Goal: Task Accomplishment & Management: Contribute content

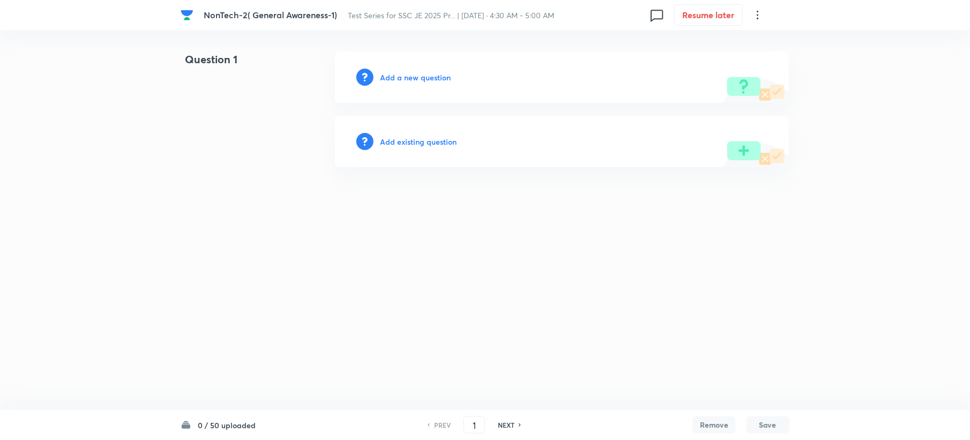
click at [412, 79] on h6 "Add a new question" at bounding box center [415, 77] width 71 height 11
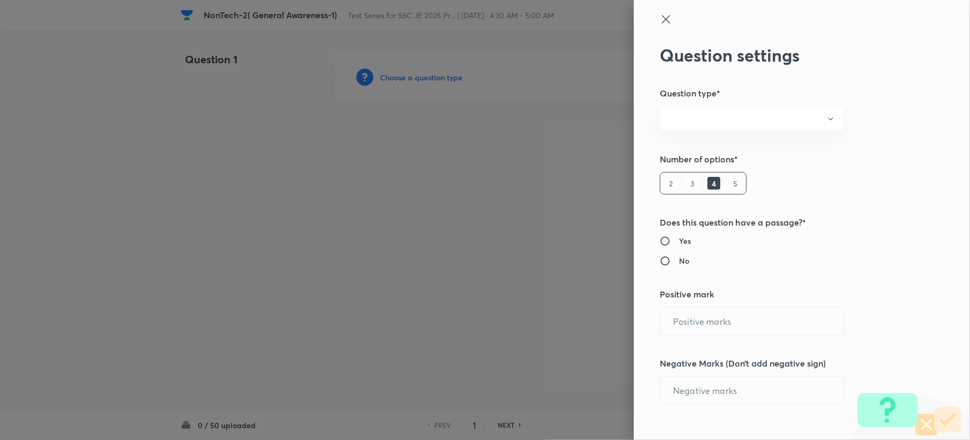
radio input "true"
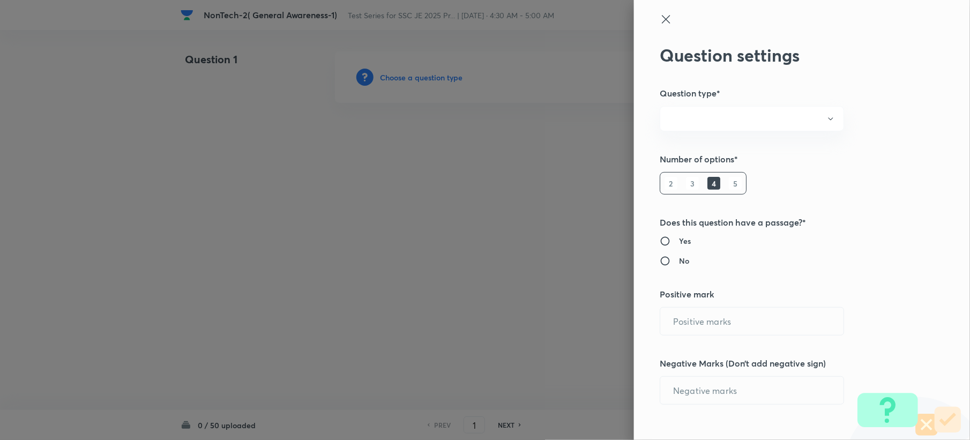
radio input "true"
type input "1"
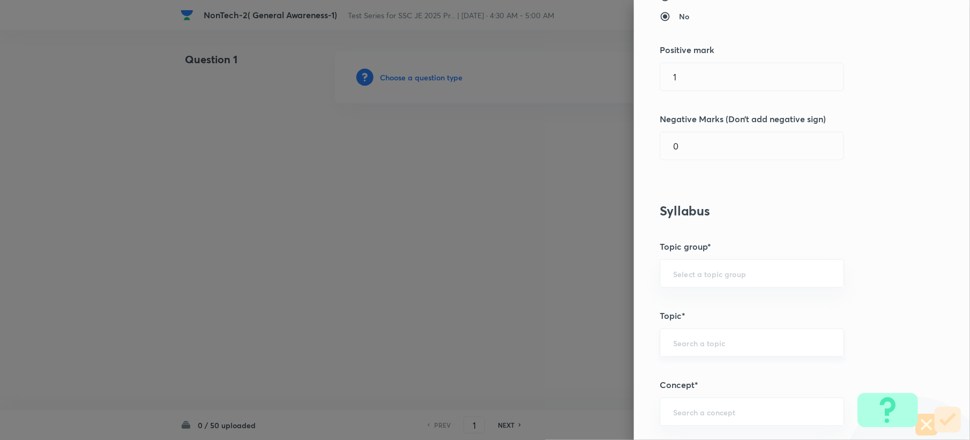
scroll to position [214, 0]
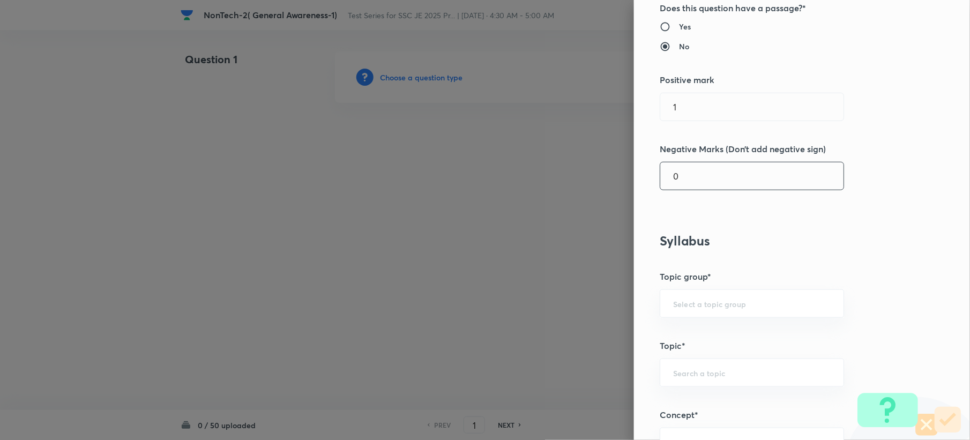
click at [687, 153] on h5 "Negative Marks (Don’t add negative sign)" at bounding box center [784, 149] width 249 height 13
click at [679, 172] on input "0" at bounding box center [752, 175] width 183 height 27
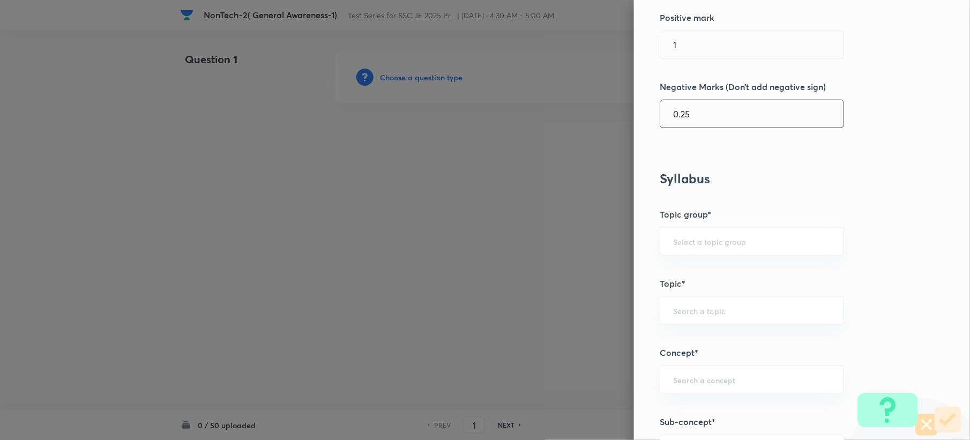
scroll to position [429, 0]
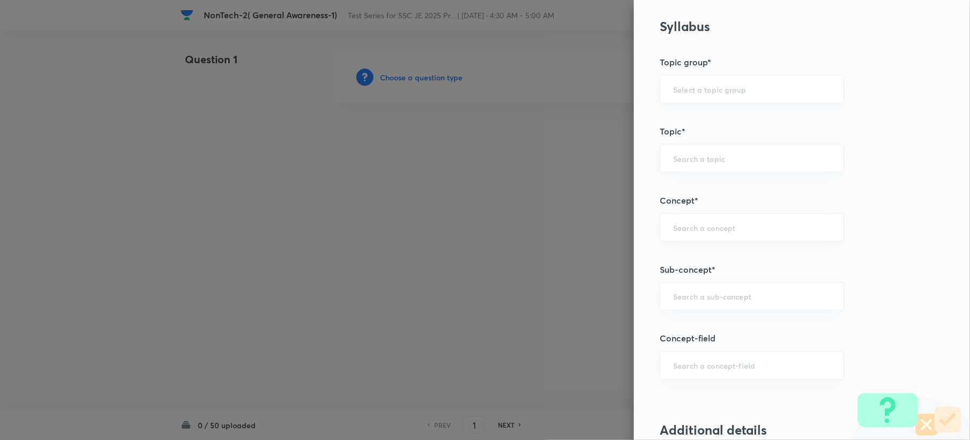
type input "0.25"
drag, startPoint x: 676, startPoint y: 116, endPoint x: 667, endPoint y: 164, distance: 49.0
click at [674, 136] on div "Question settings Question type* Single choice correct Number of options* 2 3 4…" at bounding box center [802, 220] width 336 height 440
click at [673, 155] on input "text" at bounding box center [752, 158] width 158 height 10
click at [673, 164] on input "text" at bounding box center [752, 158] width 158 height 10
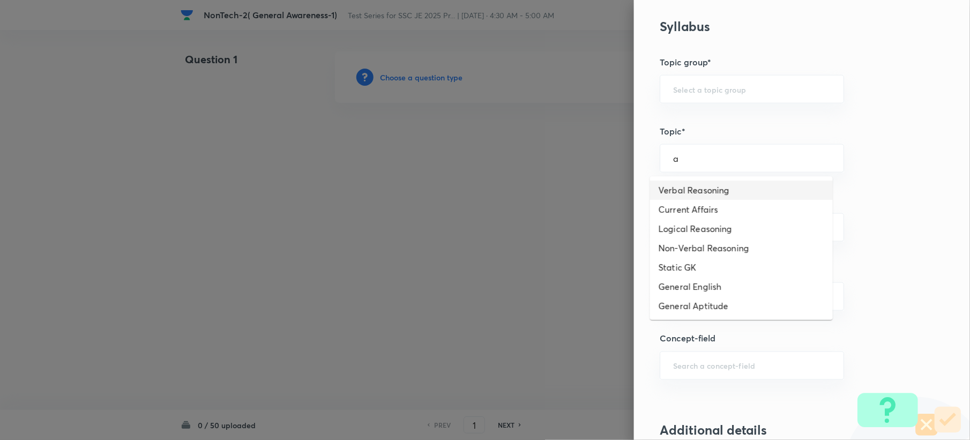
click at [687, 191] on li "Verbal Reasoning" at bounding box center [741, 190] width 183 height 19
type input "Verbal Reasoning"
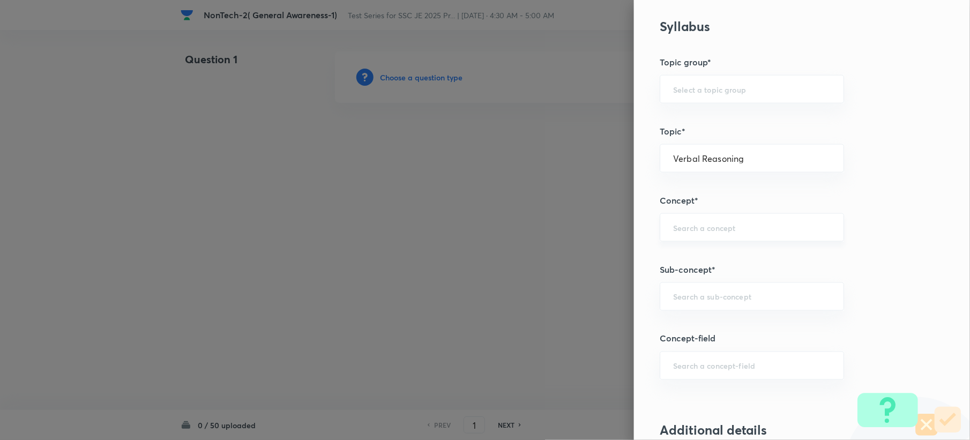
type input "General Intelligence"
click at [689, 228] on input "text" at bounding box center [752, 227] width 158 height 10
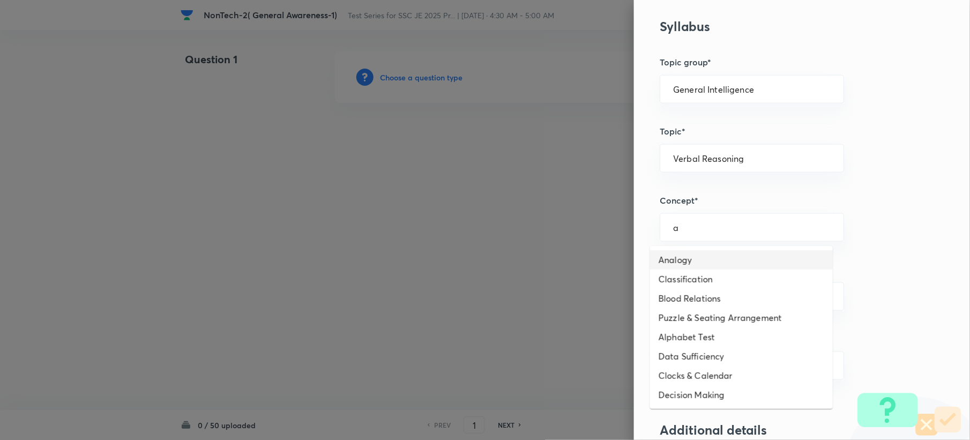
click at [691, 260] on li "Analogy" at bounding box center [741, 259] width 183 height 19
type input "Analogy"
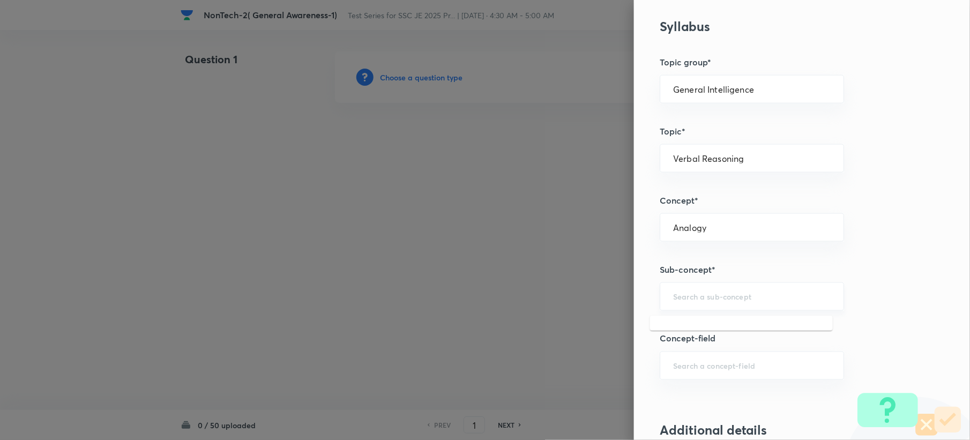
click at [680, 301] on input "text" at bounding box center [752, 297] width 158 height 10
click at [678, 333] on li "Word Analogy" at bounding box center [741, 329] width 183 height 19
type input "Word Analogy"
drag, startPoint x: 663, startPoint y: 300, endPoint x: 724, endPoint y: 297, distance: 60.7
click at [724, 300] on input "Word Analogy" at bounding box center [752, 297] width 158 height 10
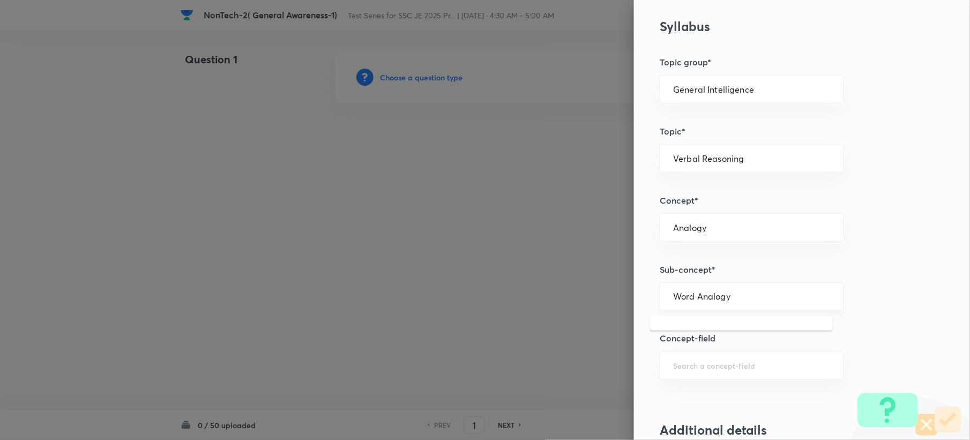
click at [725, 296] on div "Word Analogy ​" at bounding box center [752, 297] width 184 height 28
click at [724, 297] on input "Word Analogy" at bounding box center [752, 297] width 158 height 10
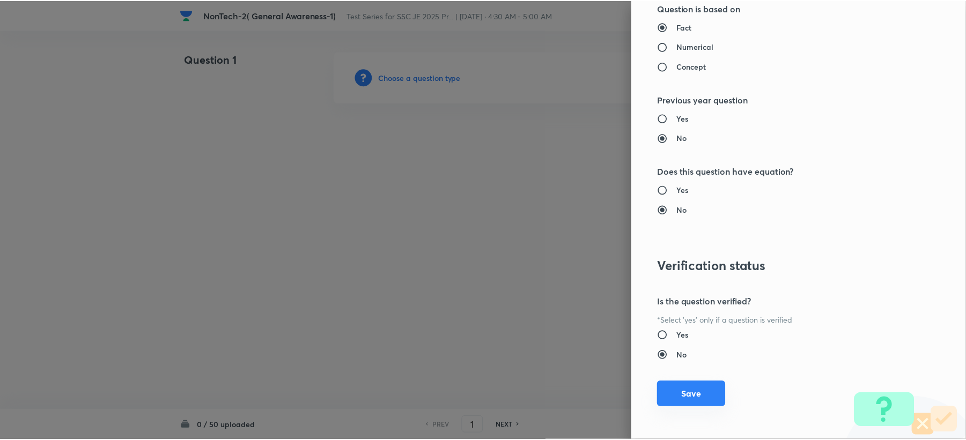
scroll to position [1023, 0]
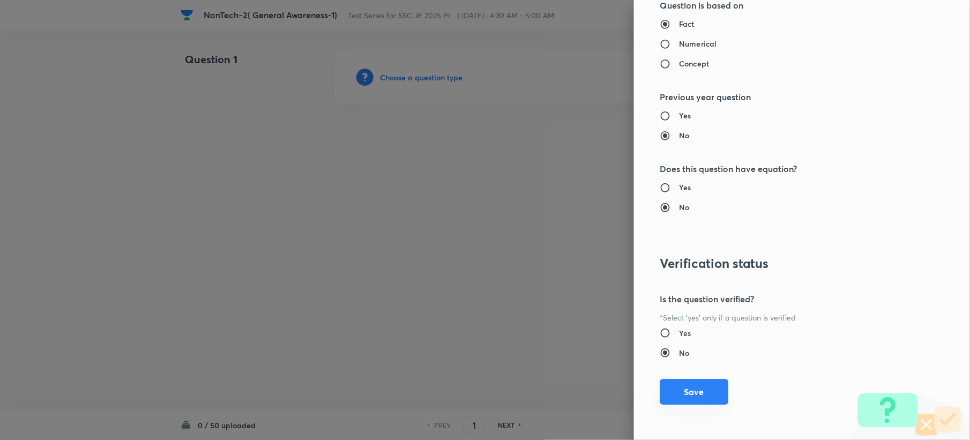
click at [674, 390] on button "Save" at bounding box center [694, 392] width 69 height 26
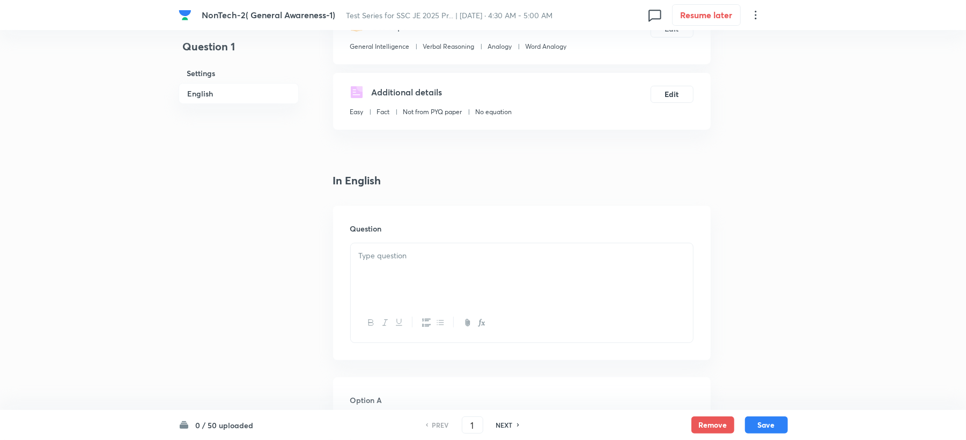
scroll to position [429, 0]
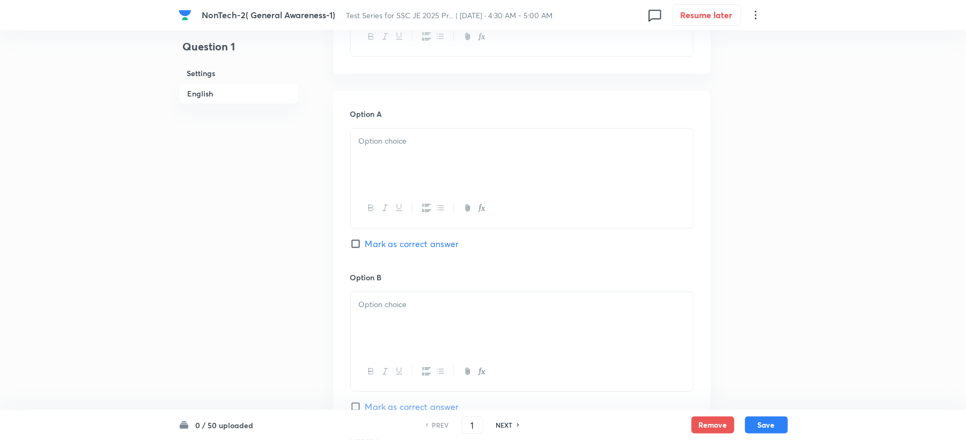
click at [384, 151] on div at bounding box center [522, 159] width 342 height 60
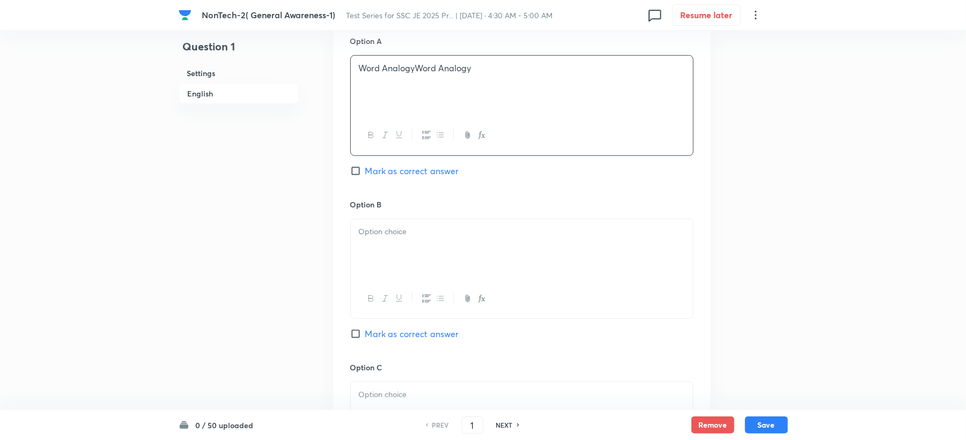
scroll to position [500, 0]
click at [382, 240] on p at bounding box center [522, 233] width 326 height 12
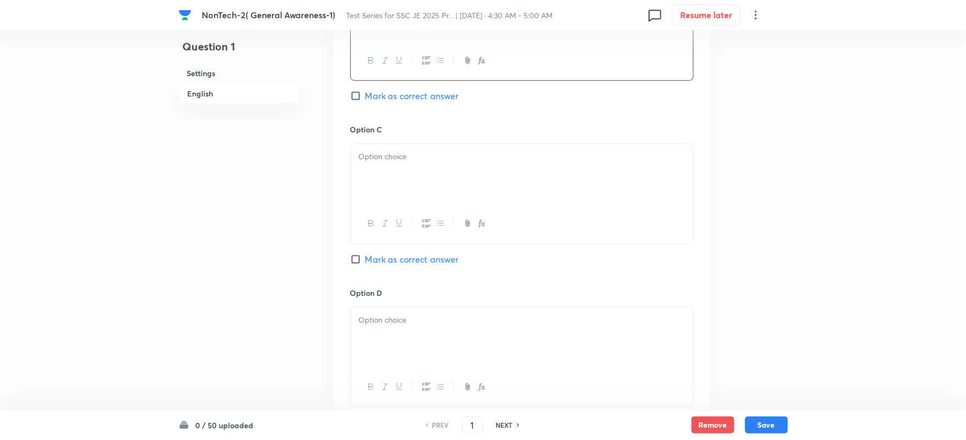
scroll to position [786, 0]
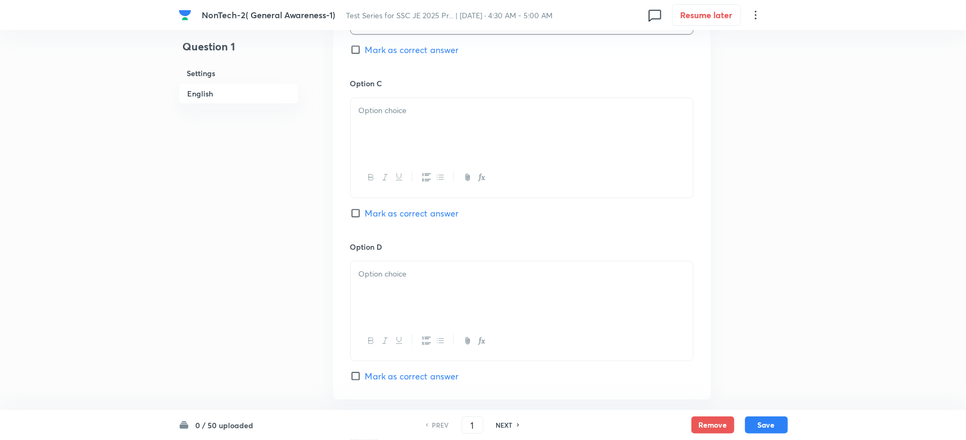
drag, startPoint x: 391, startPoint y: 131, endPoint x: 372, endPoint y: 151, distance: 28.1
click at [391, 131] on div at bounding box center [522, 128] width 342 height 60
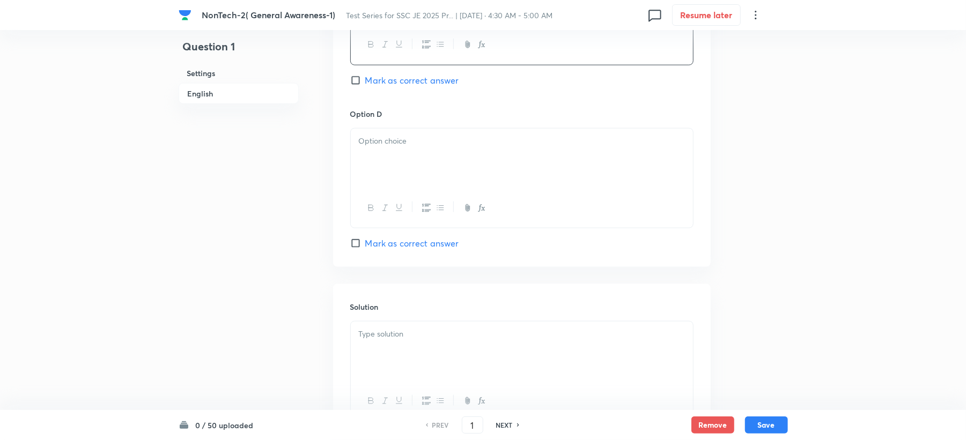
scroll to position [929, 0]
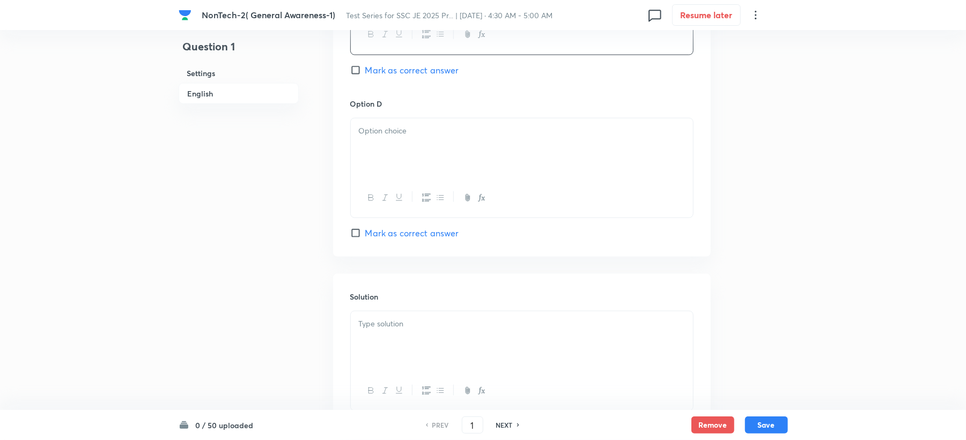
click at [394, 142] on div at bounding box center [522, 148] width 342 height 60
click at [395, 327] on p at bounding box center [522, 324] width 326 height 12
click at [402, 328] on p at bounding box center [522, 324] width 326 height 12
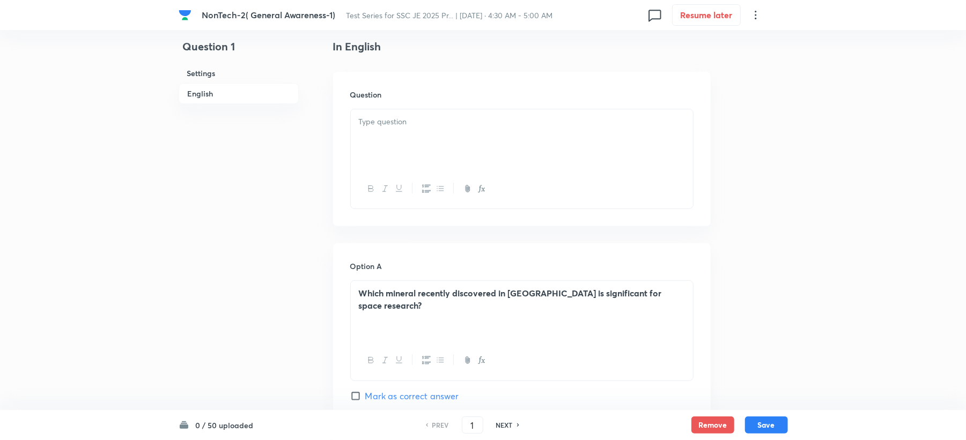
scroll to position [214, 0]
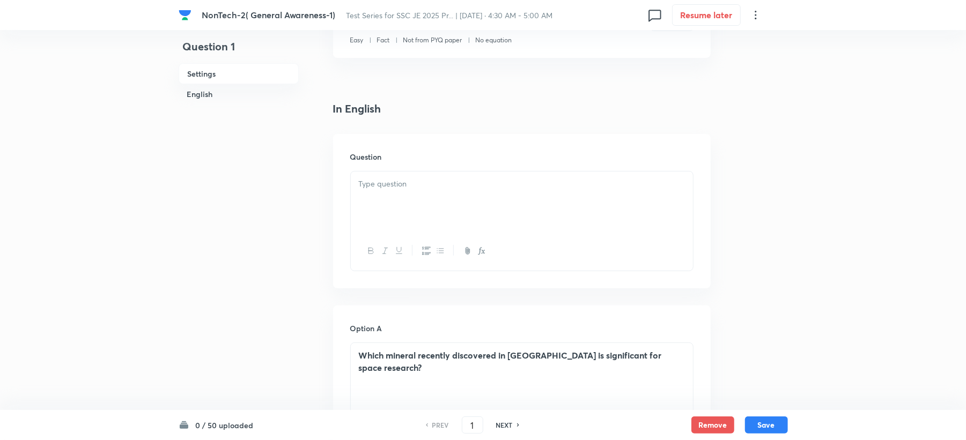
click at [359, 366] on div "Which mineral recently discovered in Kutch is significant for space research?" at bounding box center [522, 373] width 342 height 60
drag, startPoint x: 361, startPoint y: 353, endPoint x: 659, endPoint y: 357, distance: 298.7
click at [670, 361] on p "Which mineral recently discovered in Kutch is significant for space research?" at bounding box center [522, 362] width 326 height 24
click at [385, 191] on div at bounding box center [522, 202] width 342 height 60
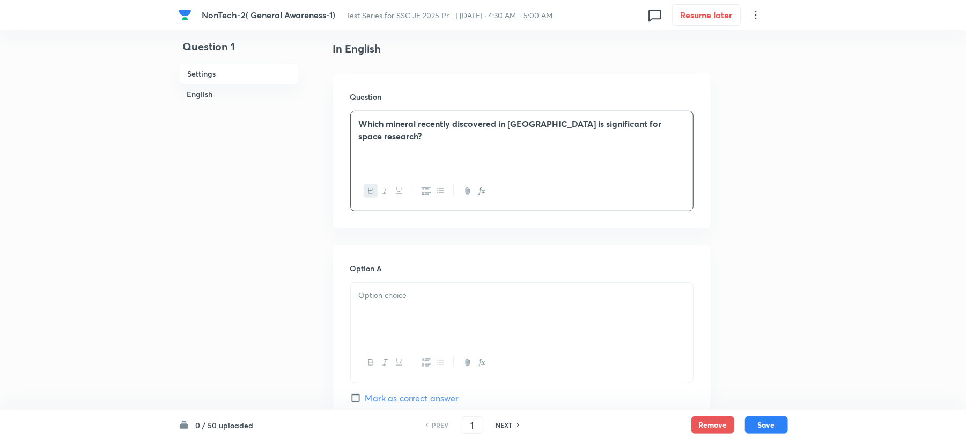
scroll to position [357, 0]
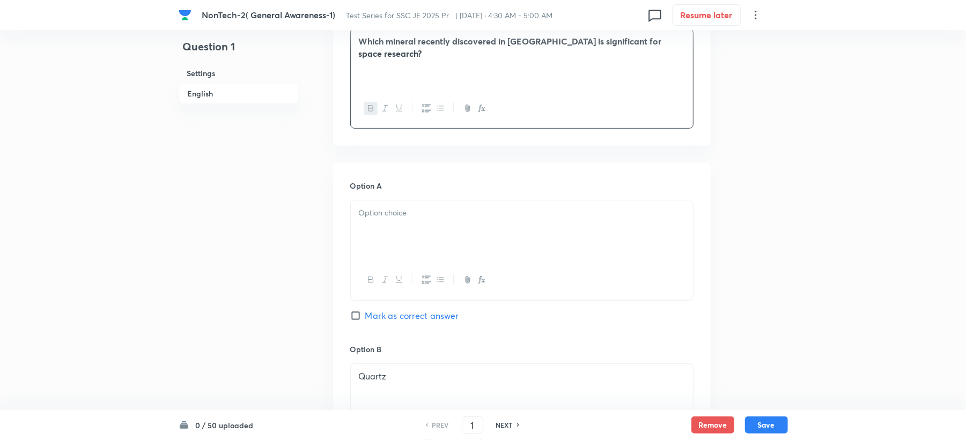
click at [363, 221] on div at bounding box center [522, 231] width 342 height 60
drag, startPoint x: 359, startPoint y: 379, endPoint x: 428, endPoint y: 372, distance: 69.5
click at [428, 378] on p "Quartz" at bounding box center [522, 376] width 326 height 12
click at [406, 240] on div at bounding box center [522, 231] width 342 height 60
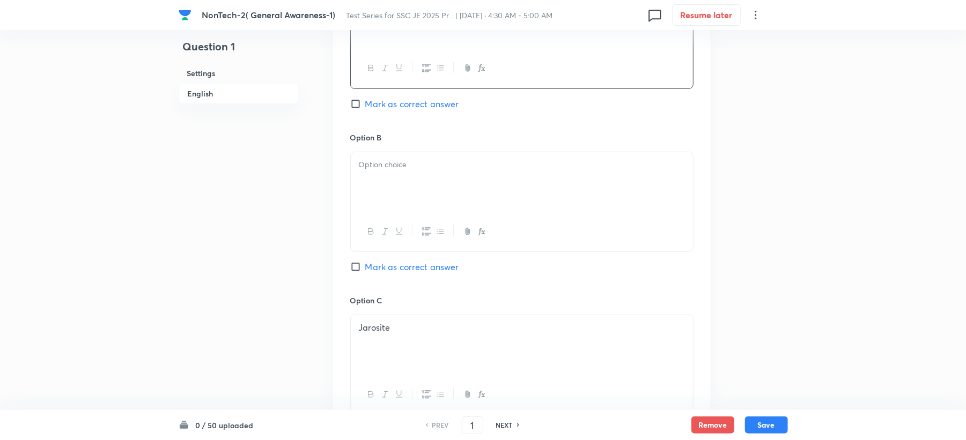
scroll to position [572, 0]
drag, startPoint x: 357, startPoint y: 331, endPoint x: 429, endPoint y: 331, distance: 72.9
click at [429, 331] on div "Jarosite" at bounding box center [522, 343] width 342 height 60
click at [413, 172] on div at bounding box center [522, 180] width 342 height 60
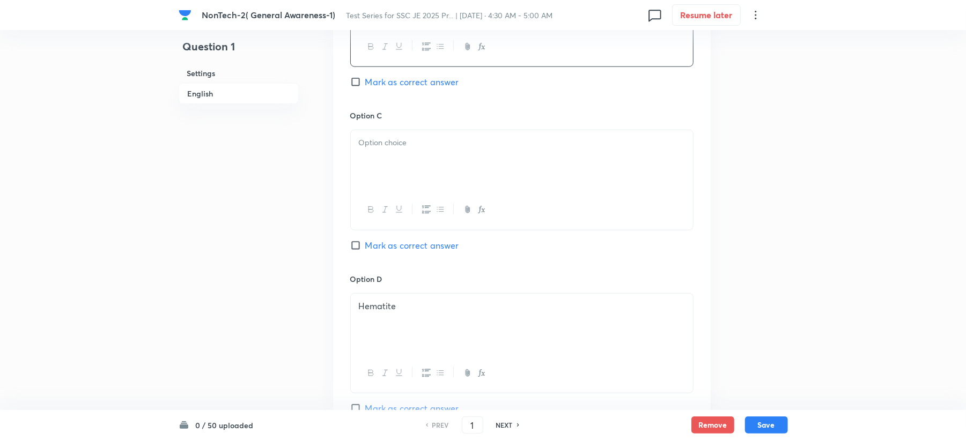
scroll to position [786, 0]
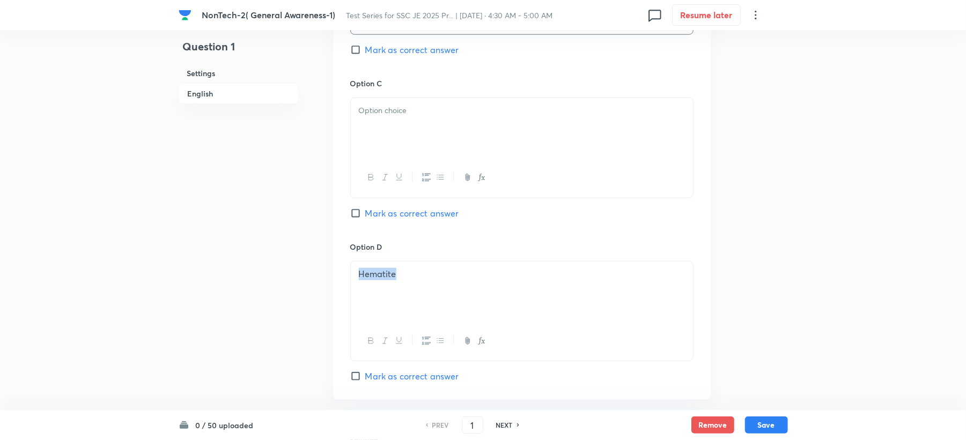
drag, startPoint x: 358, startPoint y: 277, endPoint x: 436, endPoint y: 277, distance: 77.7
click at [436, 277] on p "Hematite" at bounding box center [522, 274] width 326 height 12
click at [434, 123] on div at bounding box center [522, 128] width 342 height 60
click at [380, 280] on p at bounding box center [522, 274] width 326 height 12
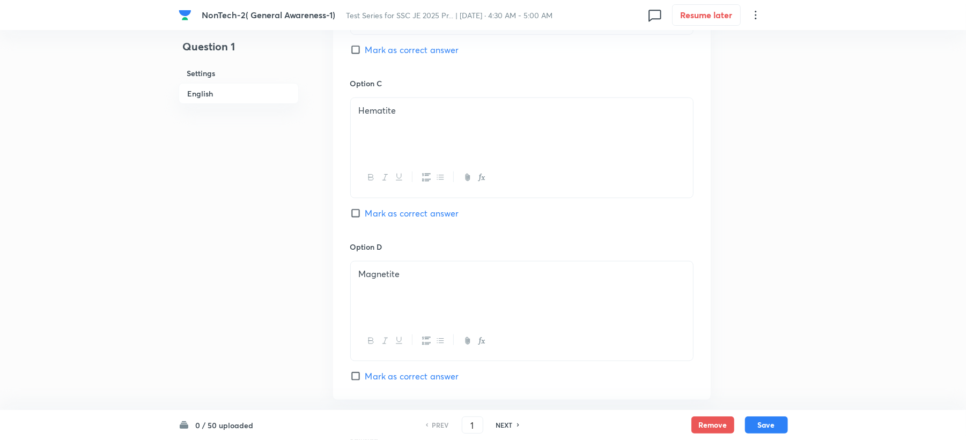
click at [414, 52] on span "Mark as correct answer" at bounding box center [412, 49] width 94 height 13
click at [365, 52] on input "Mark as correct answer" at bounding box center [357, 49] width 15 height 11
checkbox input "true"
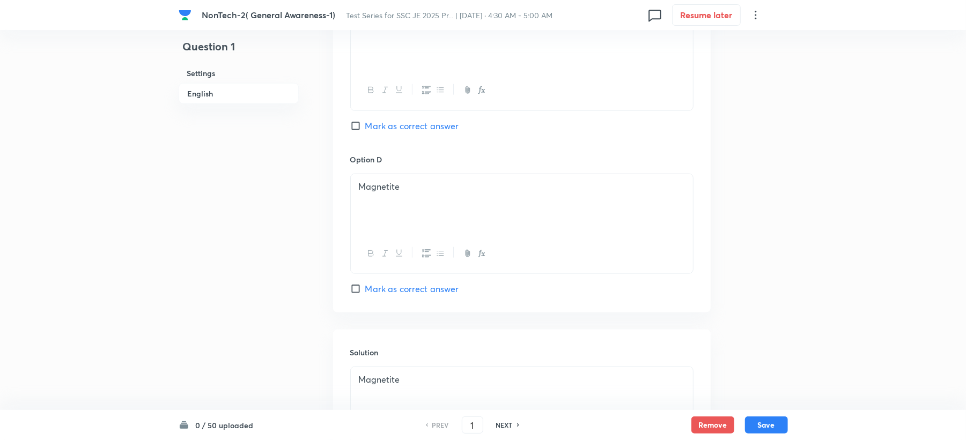
scroll to position [1000, 0]
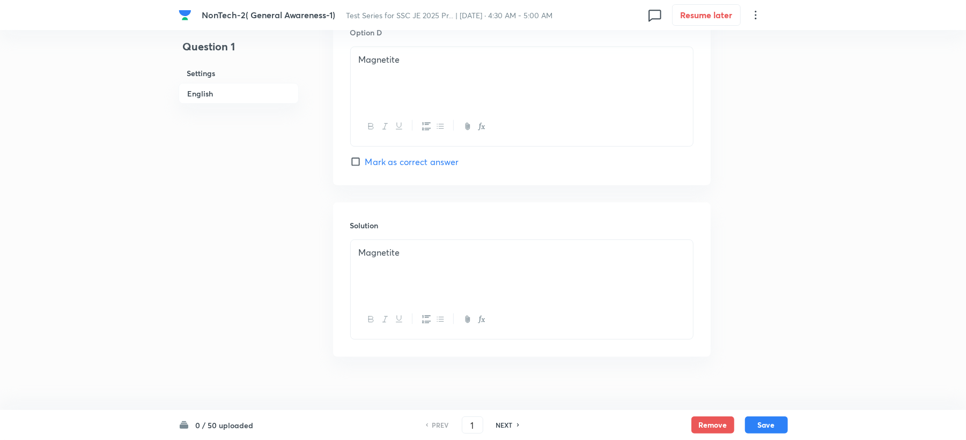
drag, startPoint x: 372, startPoint y: 311, endPoint x: 376, endPoint y: 297, distance: 14.6
click at [376, 303] on div at bounding box center [522, 319] width 342 height 39
drag, startPoint x: 355, startPoint y: 264, endPoint x: 539, endPoint y: 257, distance: 184.5
click at [539, 257] on div "Magnetite" at bounding box center [522, 270] width 342 height 60
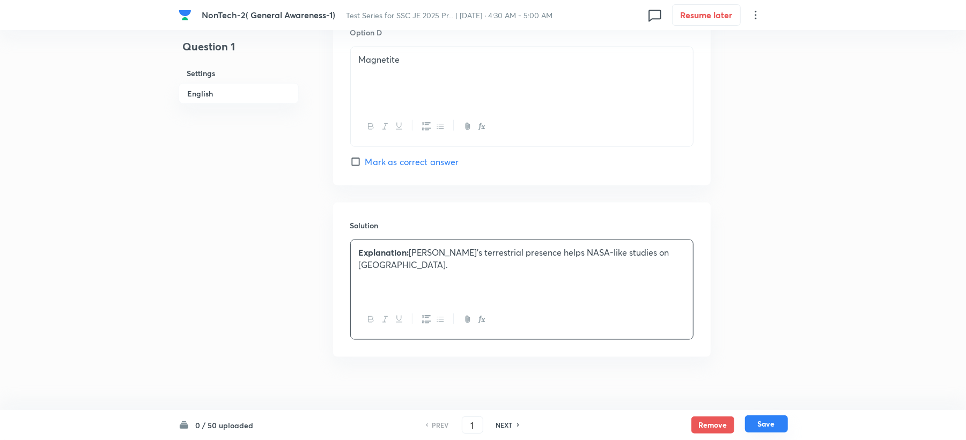
click at [757, 430] on button "Save" at bounding box center [766, 424] width 43 height 17
type input "2"
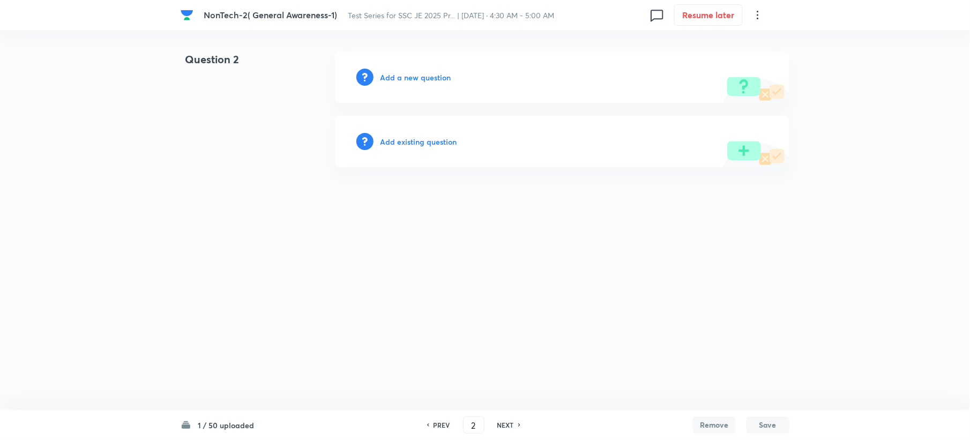
click at [421, 80] on h6 "Add a new question" at bounding box center [415, 77] width 71 height 11
click at [421, 80] on h6 "Choose a question type" at bounding box center [421, 77] width 83 height 11
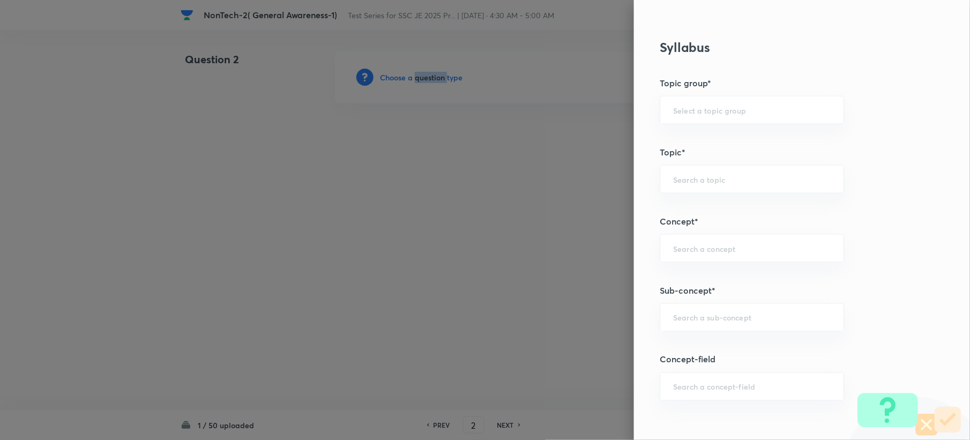
scroll to position [429, 0]
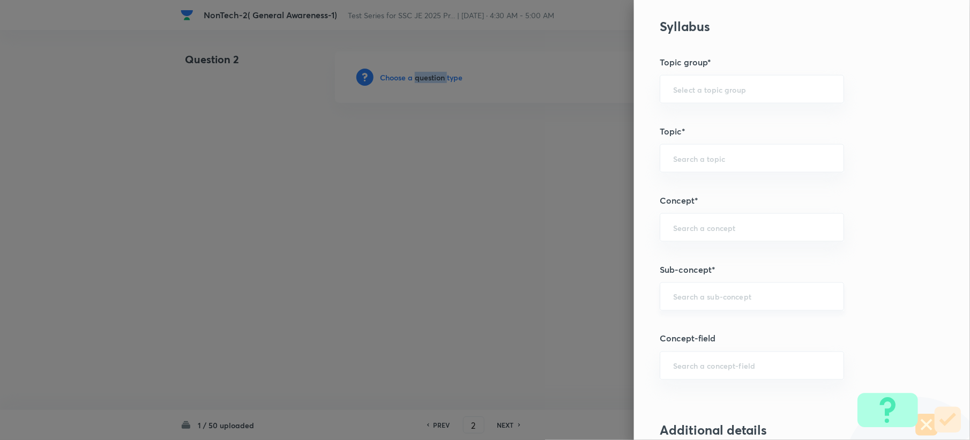
click at [665, 287] on div "​" at bounding box center [752, 297] width 184 height 28
paste input "Explanation: Jarosite’s terrestrial presence helps NASA-like studies on Mars."
type input "Explanation: Jarosite’s terrestrial presence helps NASA-like studies on Mars."
paste input "Word Analogy"
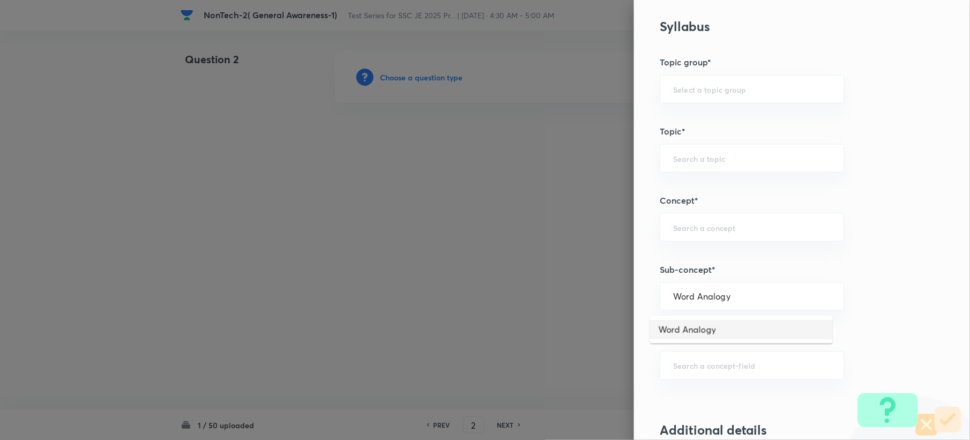
click at [676, 324] on li "Word Analogy" at bounding box center [741, 329] width 183 height 19
type input "Word Analogy"
type input "General Intelligence"
type input "Verbal Reasoning"
type input "Analogy"
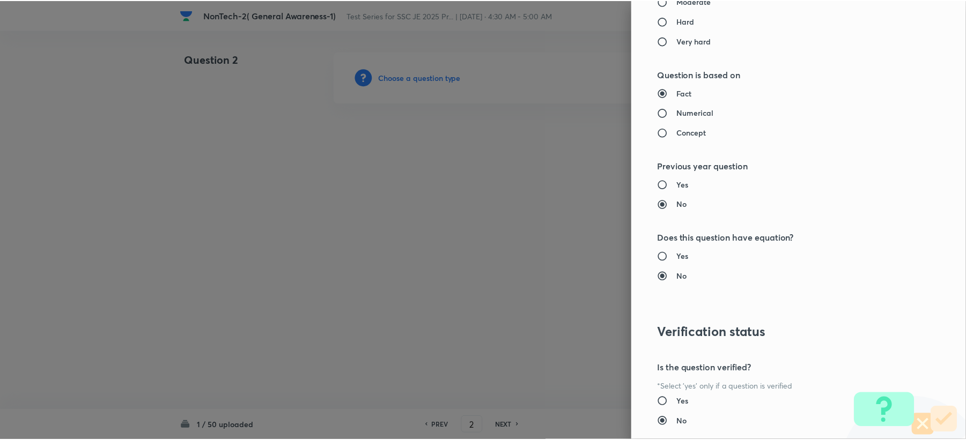
scroll to position [1023, 0]
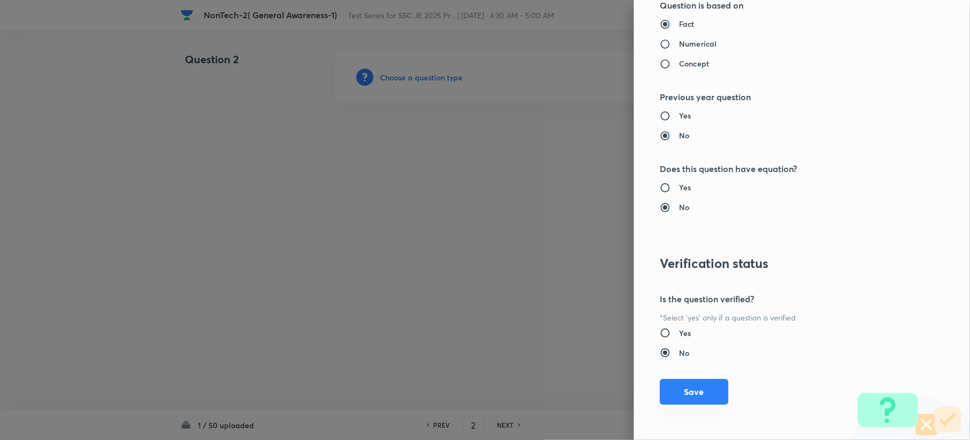
click at [684, 393] on button "Save" at bounding box center [694, 392] width 69 height 26
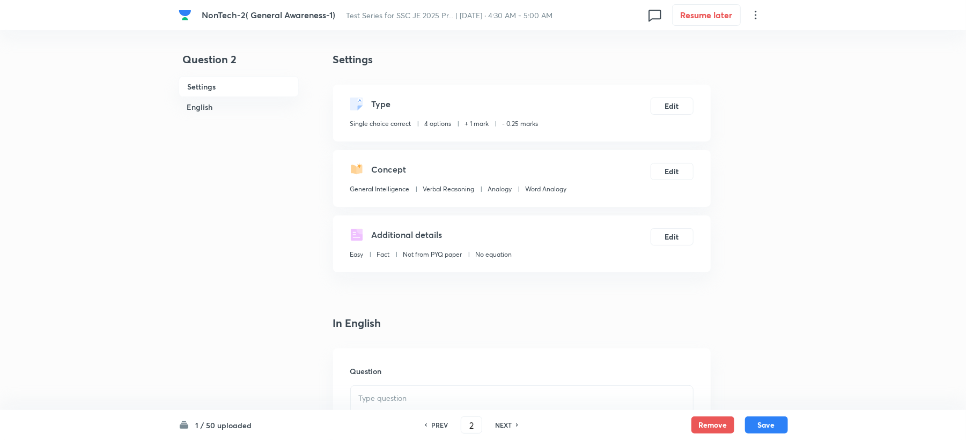
scroll to position [214, 0]
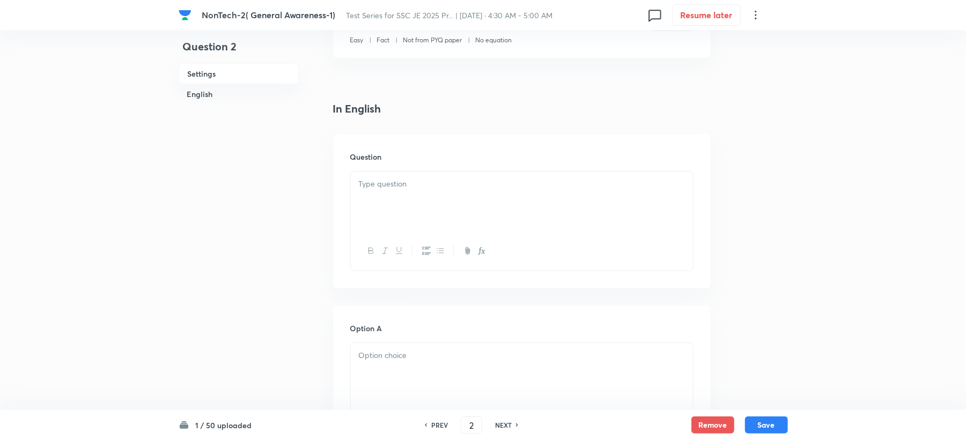
click at [406, 211] on div at bounding box center [522, 202] width 342 height 60
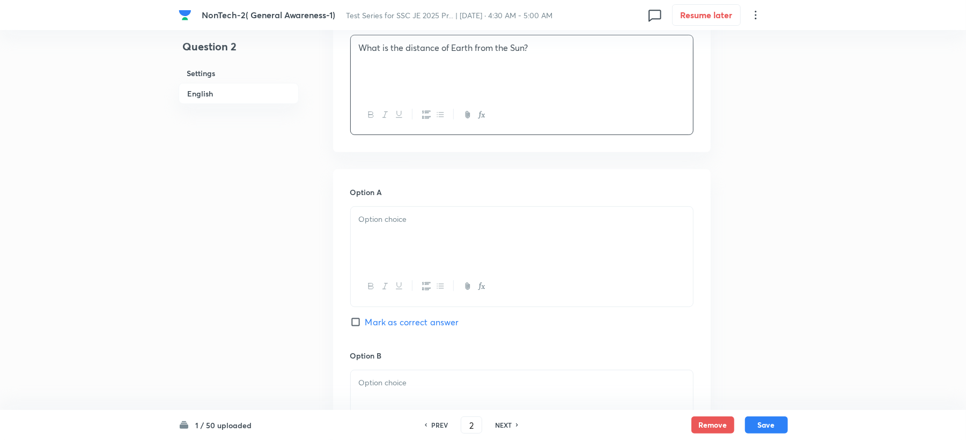
scroll to position [357, 0]
click at [368, 218] on p at bounding box center [522, 213] width 326 height 12
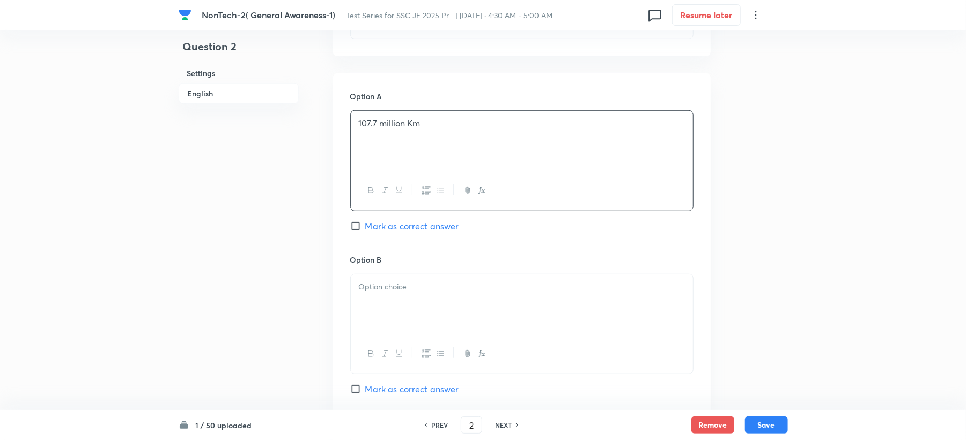
scroll to position [572, 0]
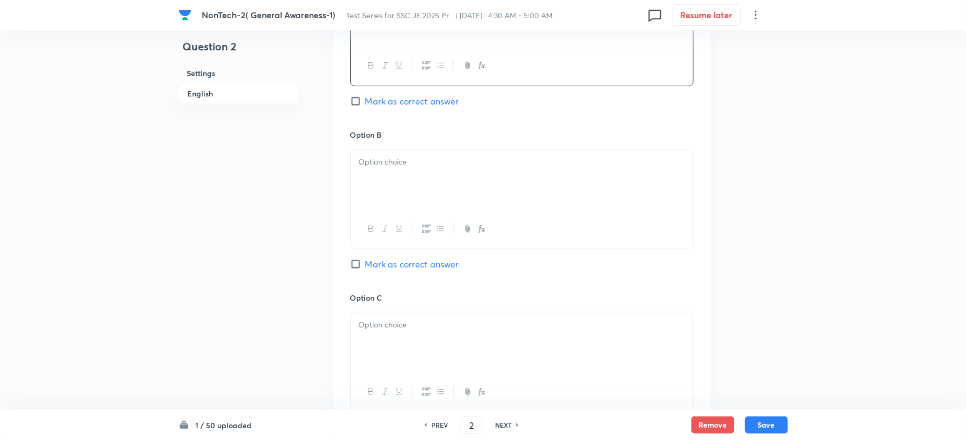
click at [385, 186] on div at bounding box center [522, 180] width 342 height 60
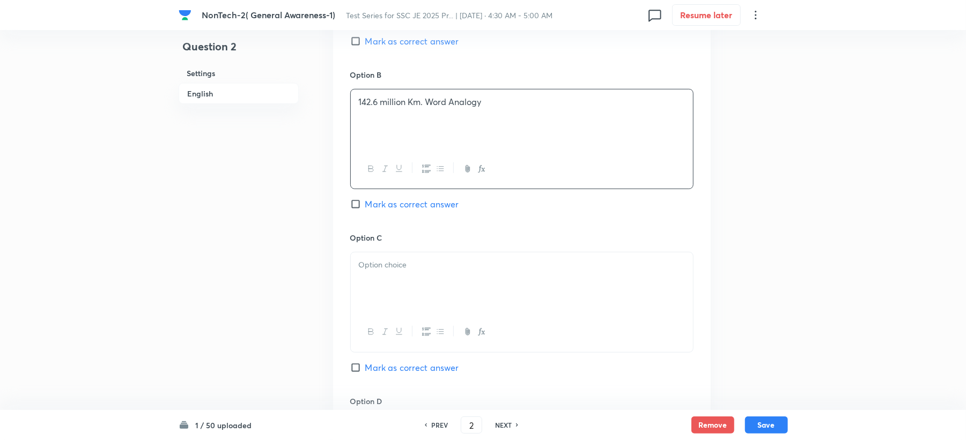
scroll to position [715, 0]
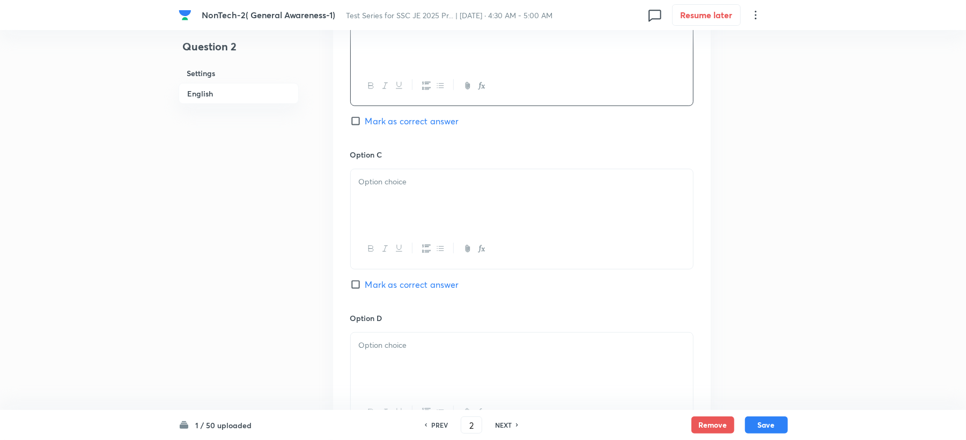
drag, startPoint x: 387, startPoint y: 196, endPoint x: 335, endPoint y: 201, distance: 52.7
click at [387, 195] on div at bounding box center [522, 199] width 342 height 60
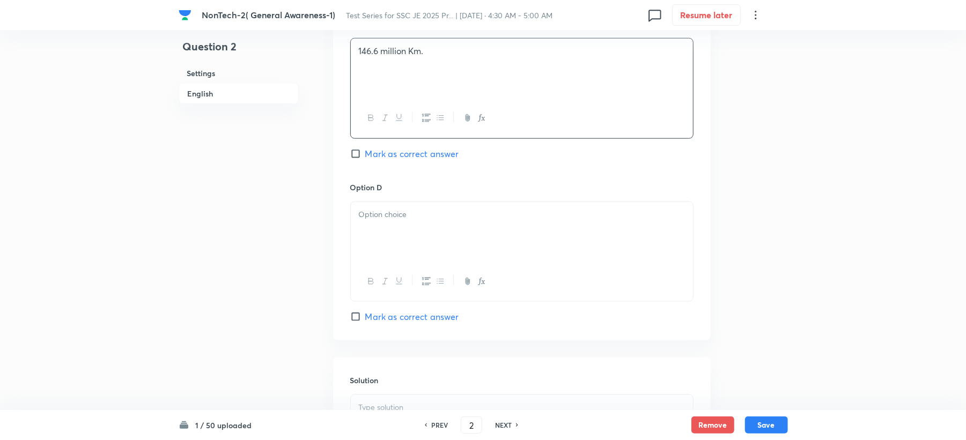
scroll to position [858, 0]
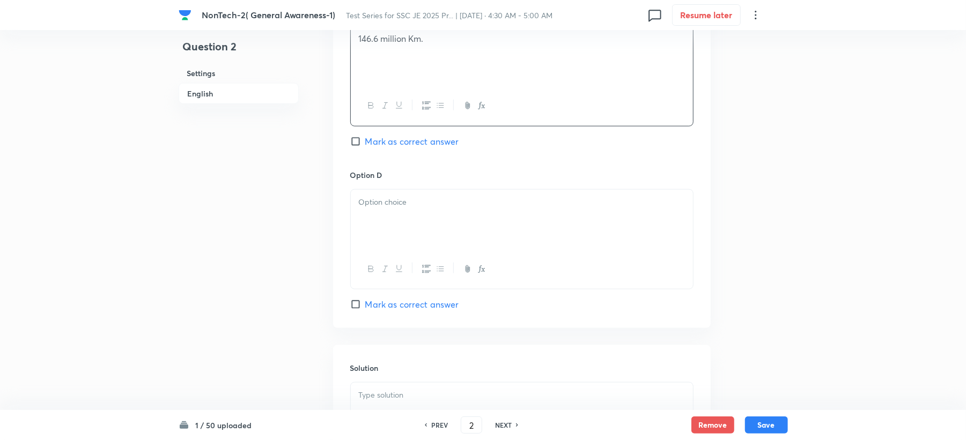
click at [377, 204] on p at bounding box center [522, 202] width 326 height 12
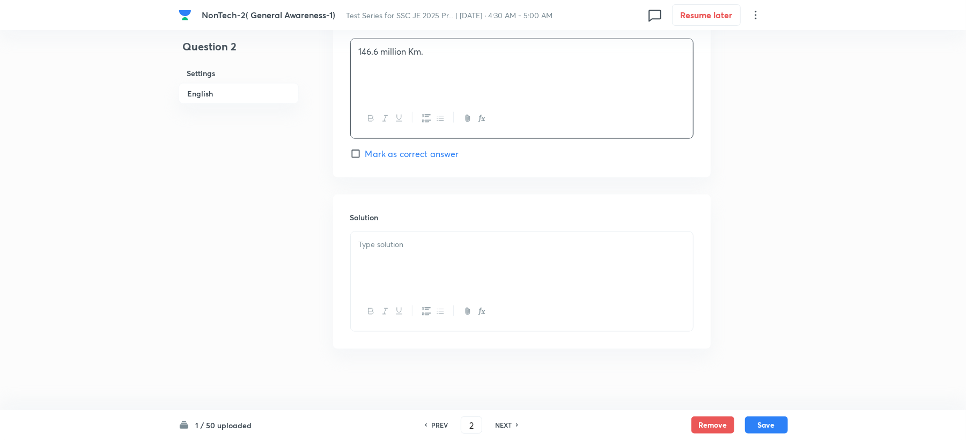
scroll to position [1015, 0]
drag, startPoint x: 395, startPoint y: 232, endPoint x: 391, endPoint y: 236, distance: 5.7
click at [391, 236] on div at bounding box center [522, 259] width 342 height 60
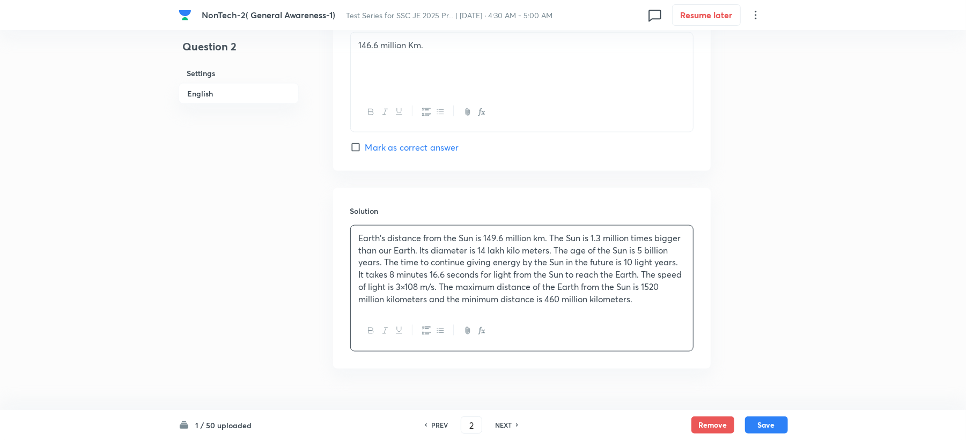
click at [401, 148] on span "Mark as correct answer" at bounding box center [412, 147] width 94 height 13
click at [365, 148] on input "Mark as correct answer" at bounding box center [357, 147] width 15 height 11
checkbox input "true"
click at [767, 419] on button "Save" at bounding box center [766, 424] width 43 height 17
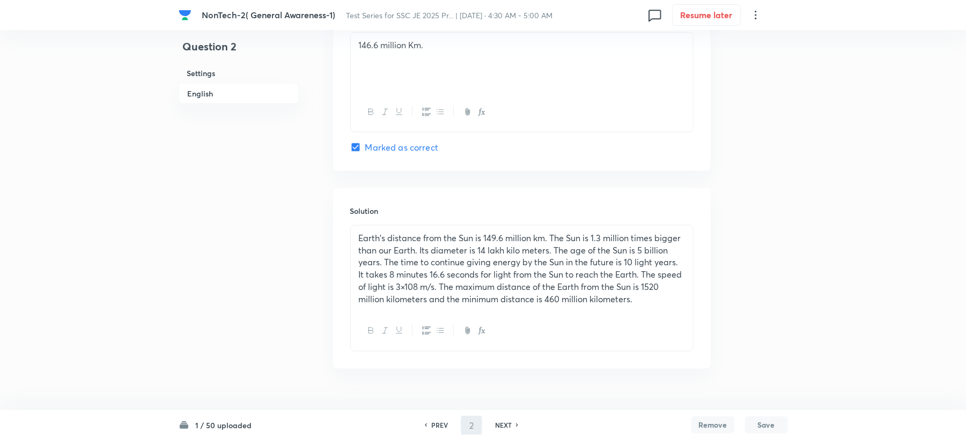
type input "3"
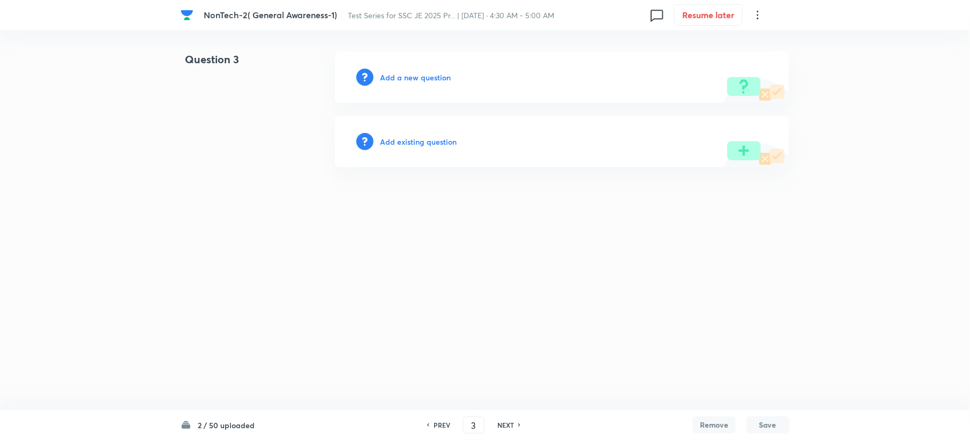
click at [402, 76] on h6 "Add a new question" at bounding box center [415, 77] width 71 height 11
click at [402, 76] on h6 "Choose a question type" at bounding box center [421, 77] width 83 height 11
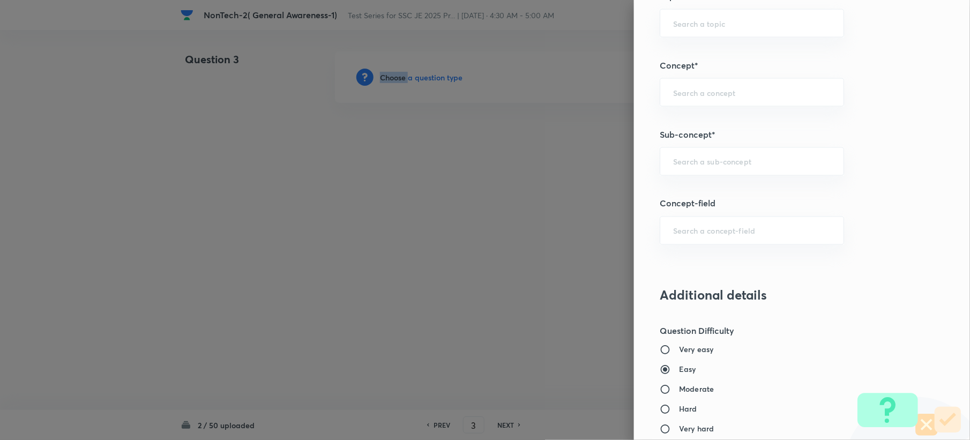
scroll to position [572, 0]
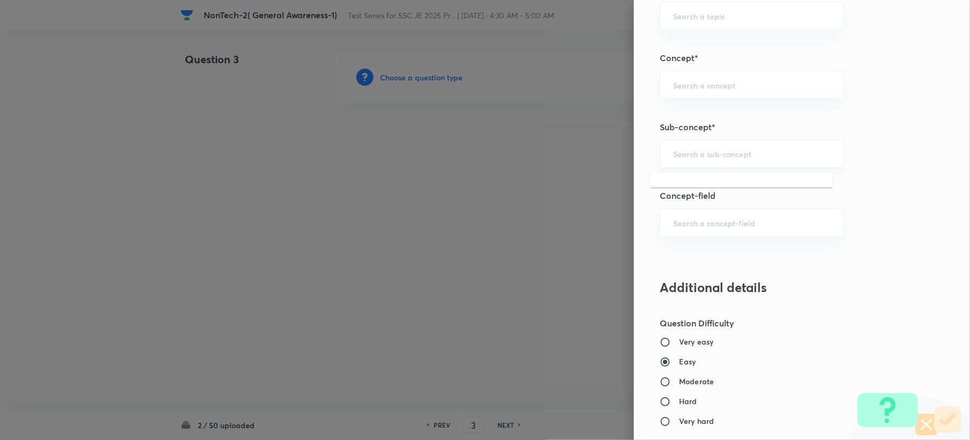
drag, startPoint x: 709, startPoint y: 153, endPoint x: 692, endPoint y: 165, distance: 21.1
click at [707, 154] on input "text" at bounding box center [752, 154] width 158 height 10
paste input "Word Analogy"
click at [678, 187] on li "Word Analogy" at bounding box center [741, 186] width 183 height 19
type input "Word Analogy"
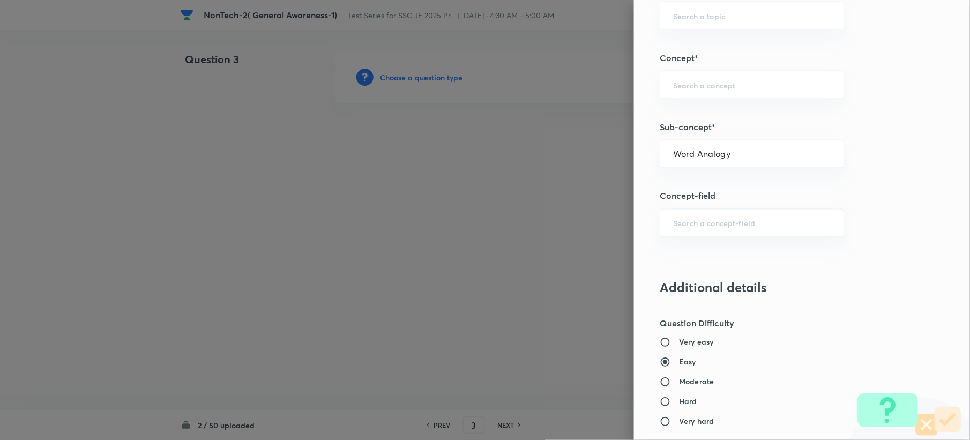
type input "General Intelligence"
type input "Verbal Reasoning"
type input "Analogy"
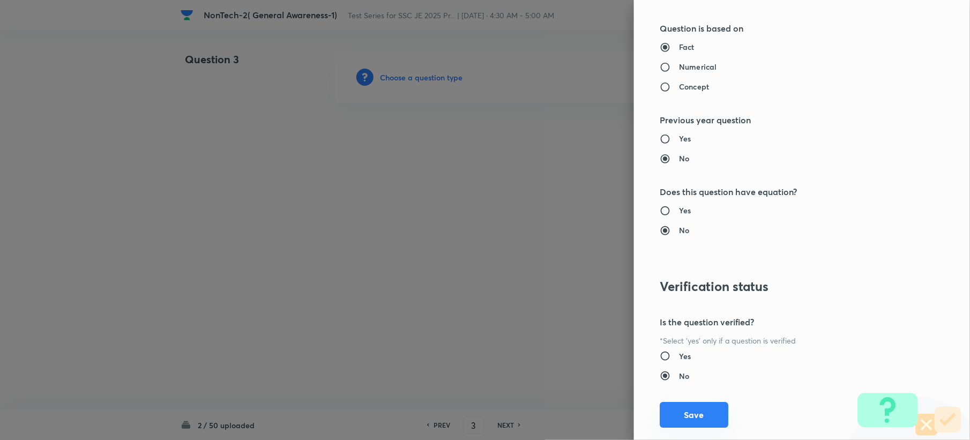
scroll to position [1023, 0]
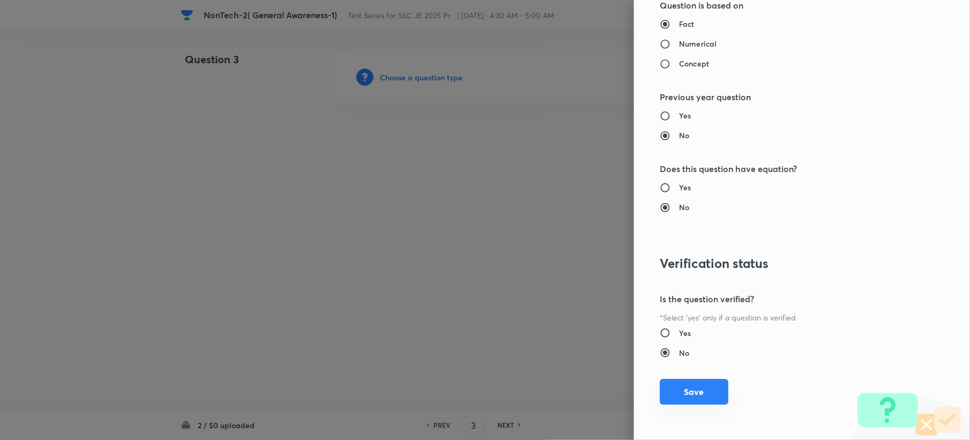
click at [676, 385] on button "Save" at bounding box center [694, 392] width 69 height 26
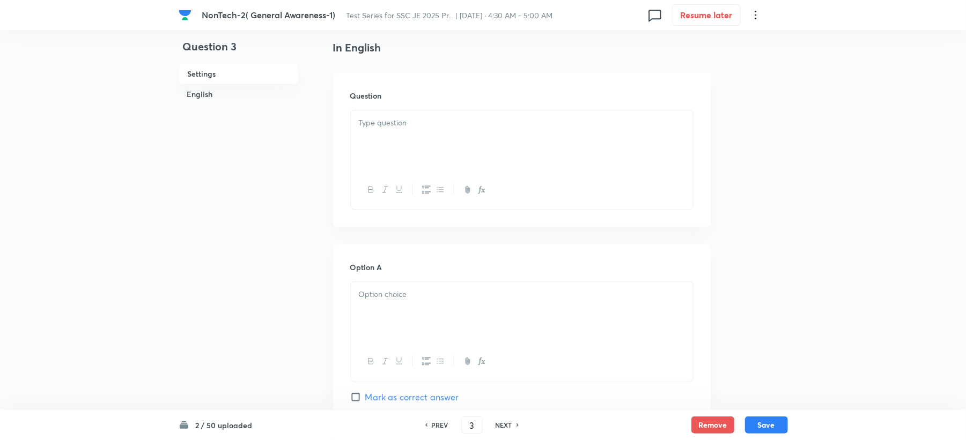
scroll to position [286, 0]
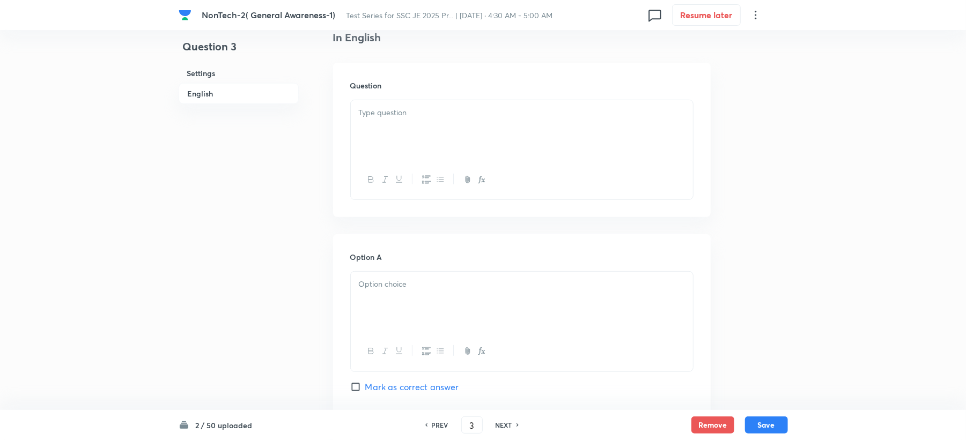
click at [384, 136] on div at bounding box center [522, 130] width 342 height 60
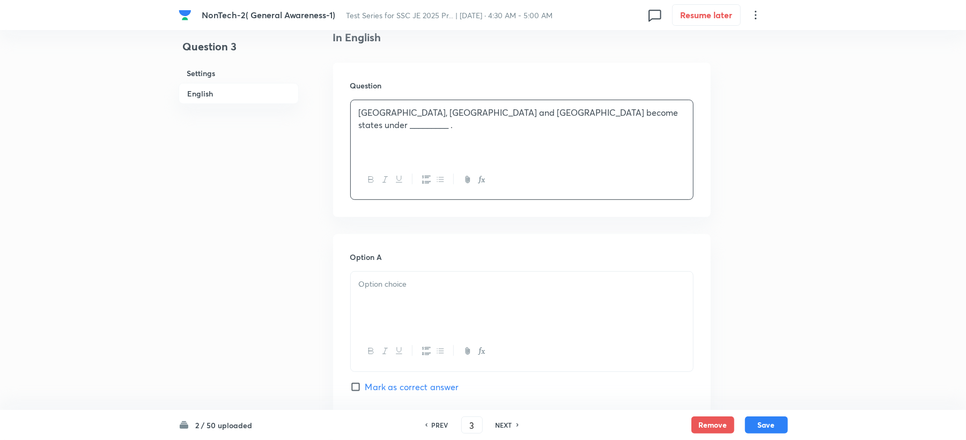
click at [384, 295] on div at bounding box center [522, 302] width 342 height 60
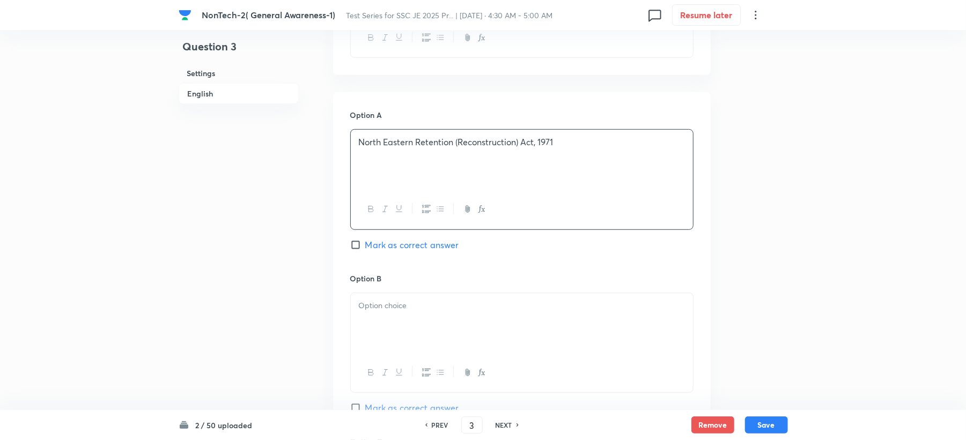
scroll to position [429, 0]
click at [371, 316] on div at bounding box center [522, 322] width 342 height 60
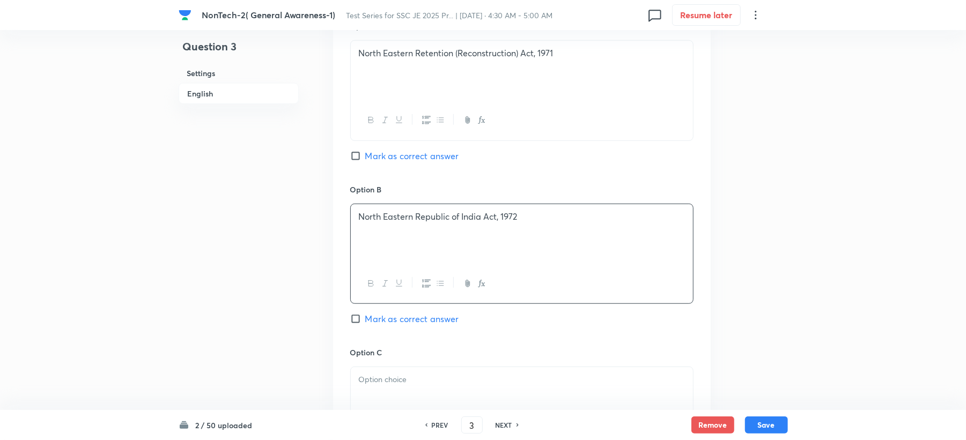
scroll to position [643, 0]
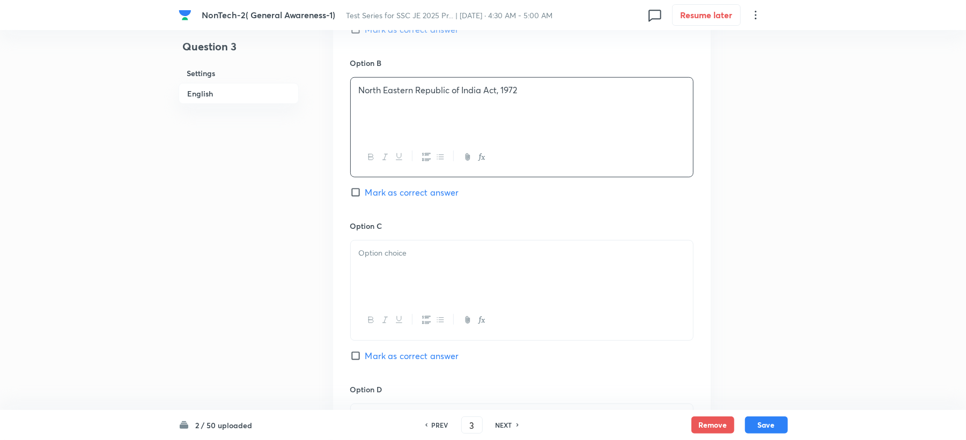
drag, startPoint x: 389, startPoint y: 262, endPoint x: 362, endPoint y: 275, distance: 29.5
click at [387, 261] on div at bounding box center [522, 271] width 342 height 60
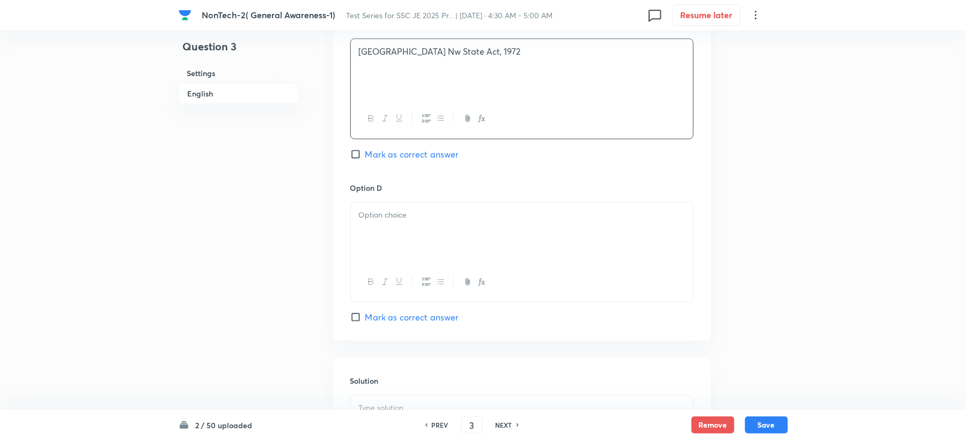
scroll to position [858, 0]
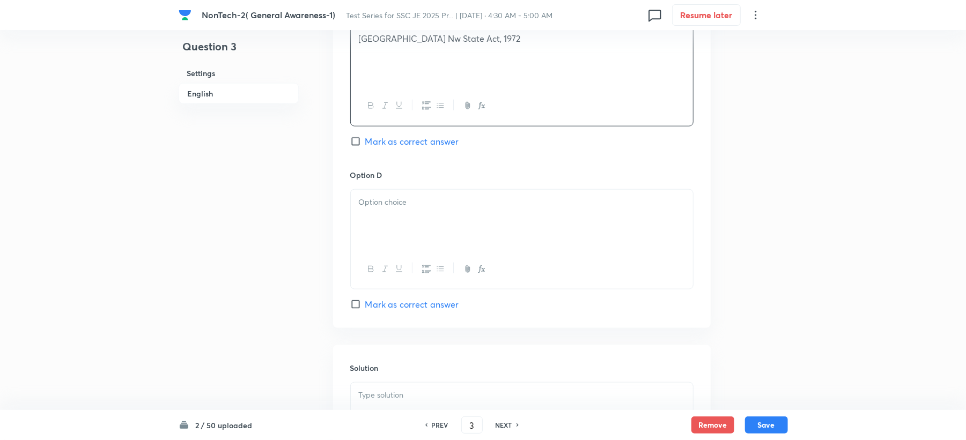
click at [391, 231] on div at bounding box center [522, 220] width 342 height 60
click at [371, 305] on span "Mark as correct answer" at bounding box center [412, 304] width 94 height 13
click at [365, 305] on input "Mark as correct answer" at bounding box center [357, 304] width 15 height 11
checkbox input "true"
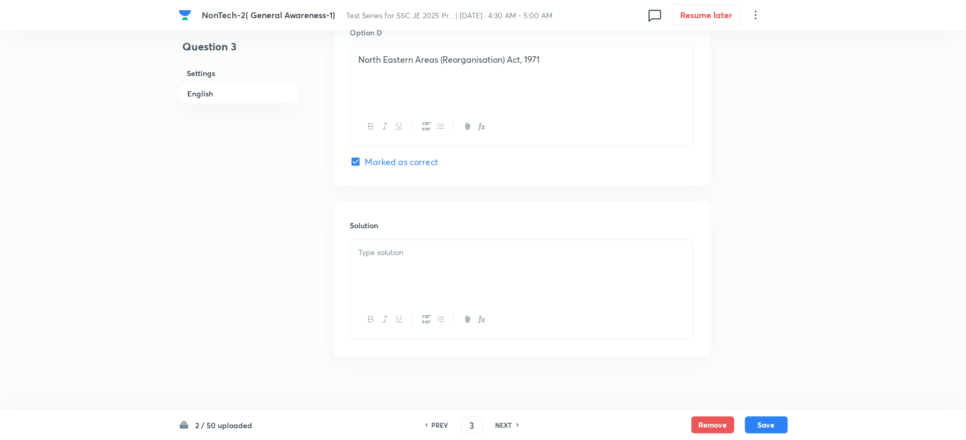
scroll to position [1015, 0]
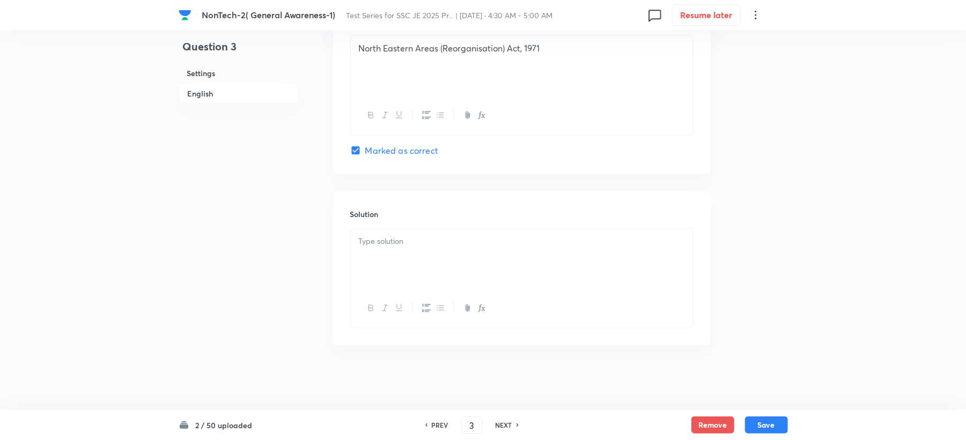
click at [379, 246] on p at bounding box center [522, 241] width 326 height 12
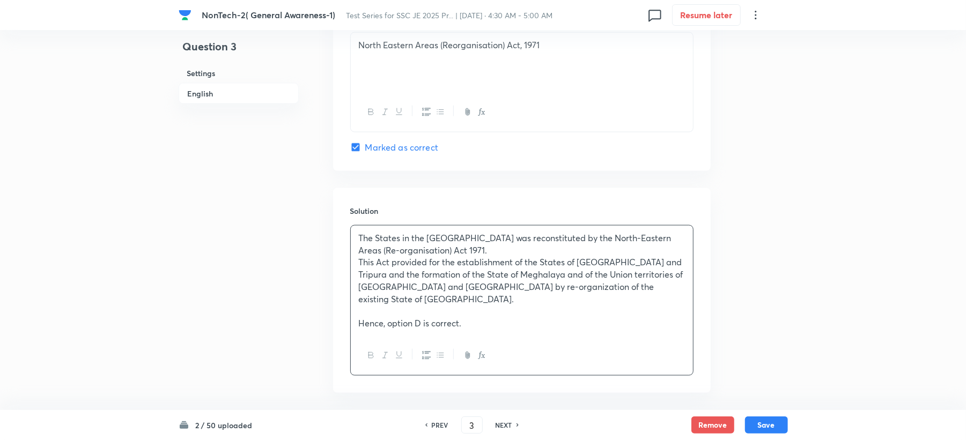
drag, startPoint x: 358, startPoint y: 316, endPoint x: 357, endPoint y: 335, distance: 18.8
click at [358, 320] on div "The States in the North Eastern Region was reconstituted by the North-Eastern A…" at bounding box center [522, 281] width 342 height 110
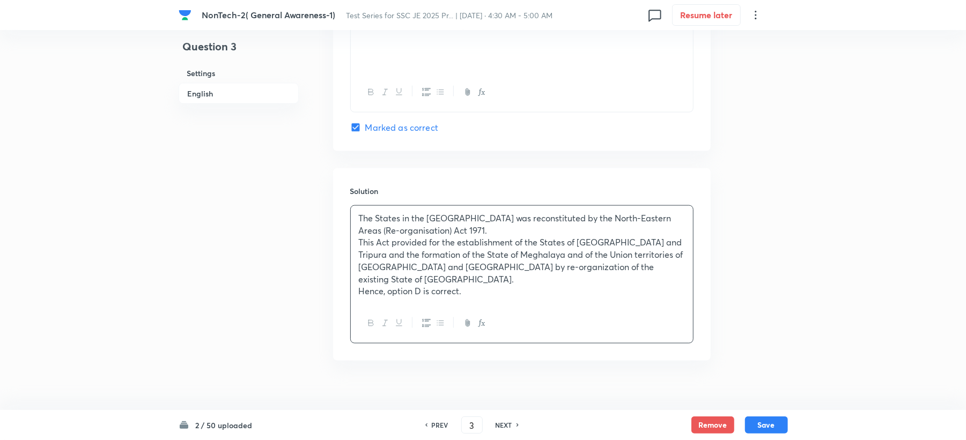
scroll to position [1041, 0]
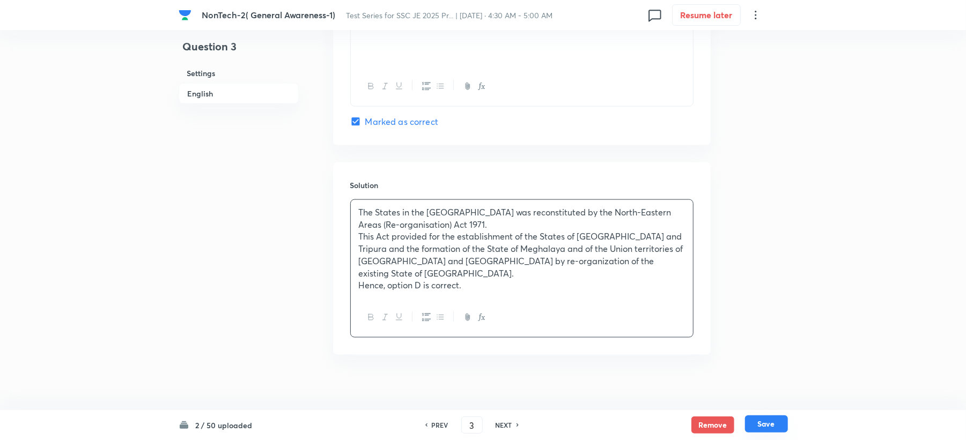
click at [775, 424] on button "Save" at bounding box center [766, 424] width 43 height 17
type input "4"
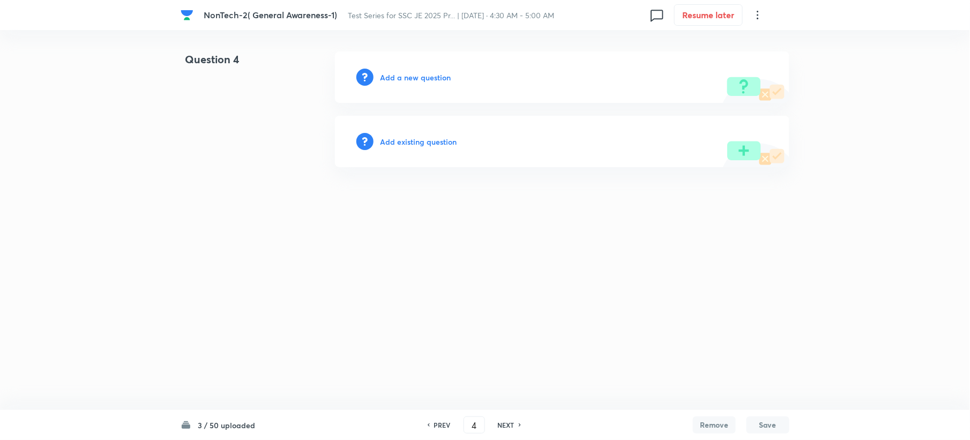
click at [397, 78] on h6 "Add a new question" at bounding box center [415, 77] width 71 height 11
click at [397, 78] on h6 "Choose a question type" at bounding box center [421, 77] width 83 height 11
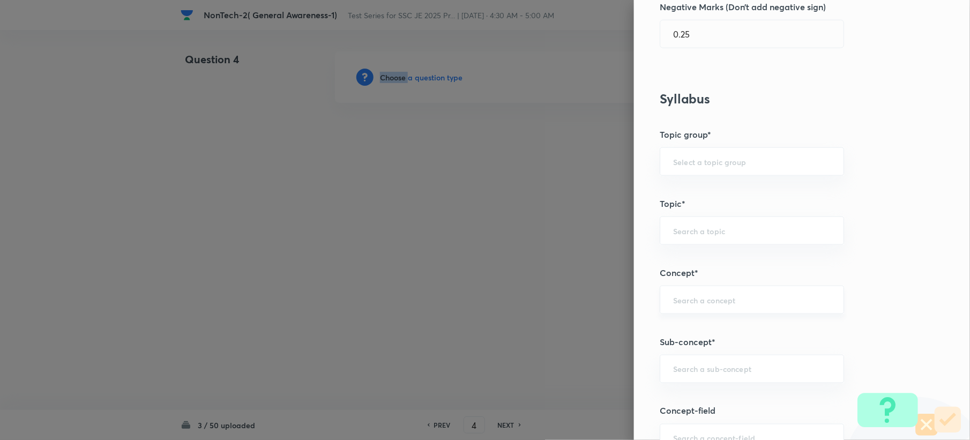
scroll to position [357, 0]
click at [670, 363] on div "​" at bounding box center [752, 368] width 184 height 28
paste input "Word Analogy"
click at [687, 397] on li "Word Analogy" at bounding box center [741, 400] width 183 height 19
type input "Word Analogy"
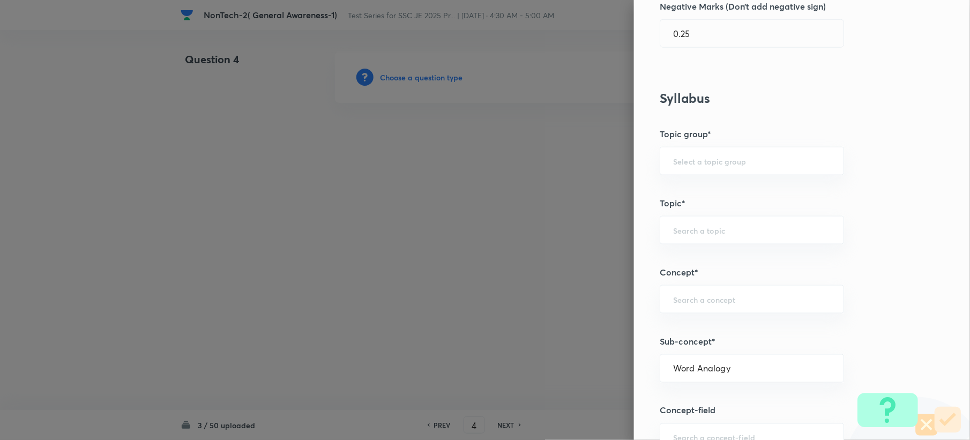
type input "General Intelligence"
type input "Verbal Reasoning"
type input "Analogy"
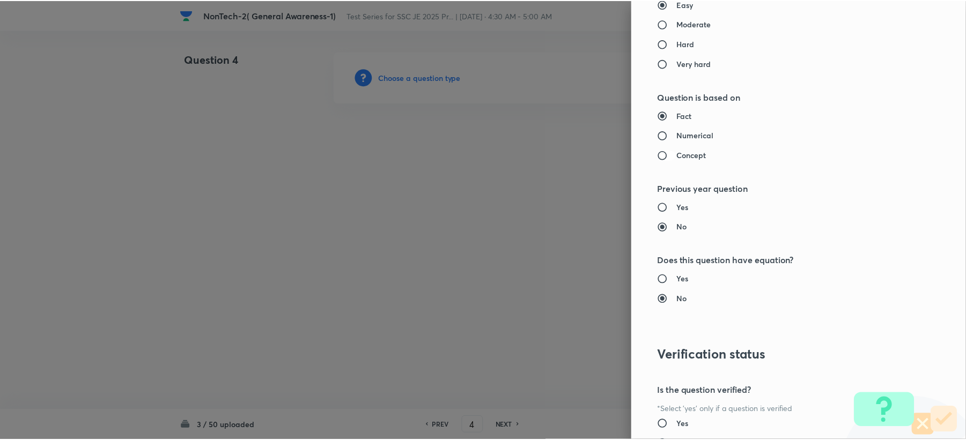
scroll to position [1023, 0]
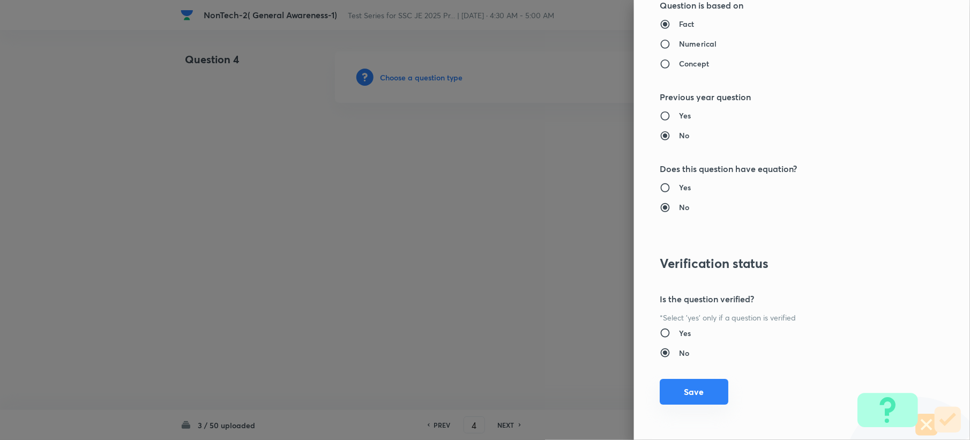
click at [665, 384] on button "Save" at bounding box center [694, 392] width 69 height 26
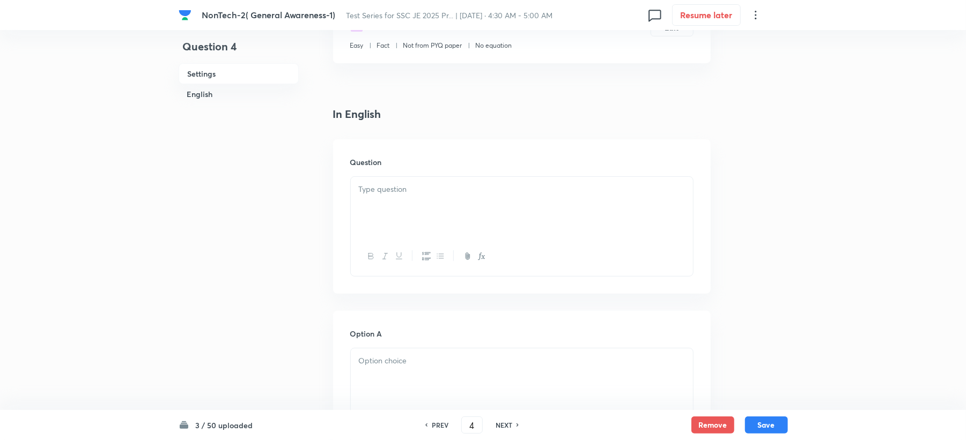
scroll to position [214, 0]
click at [387, 195] on div at bounding box center [522, 202] width 342 height 60
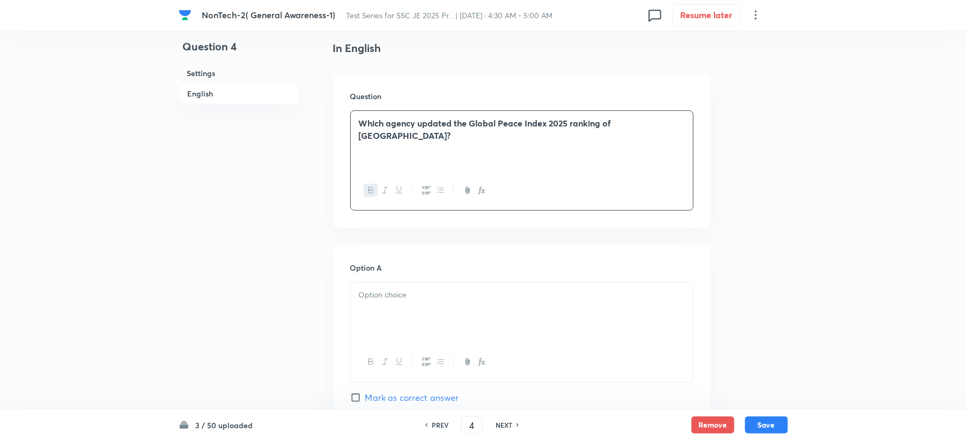
scroll to position [357, 0]
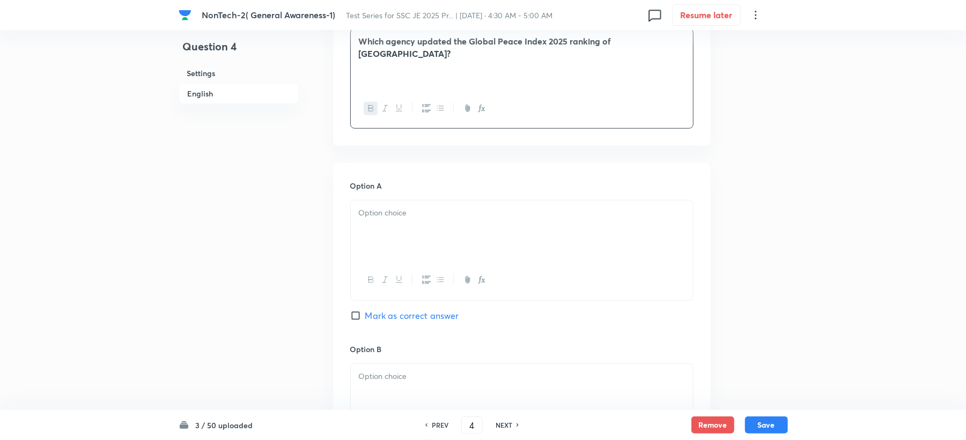
click at [374, 224] on div at bounding box center [522, 231] width 342 height 60
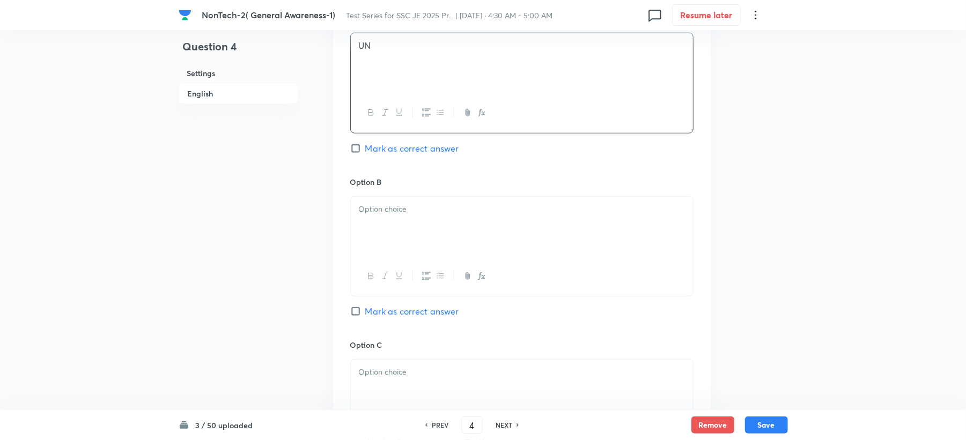
scroll to position [572, 0]
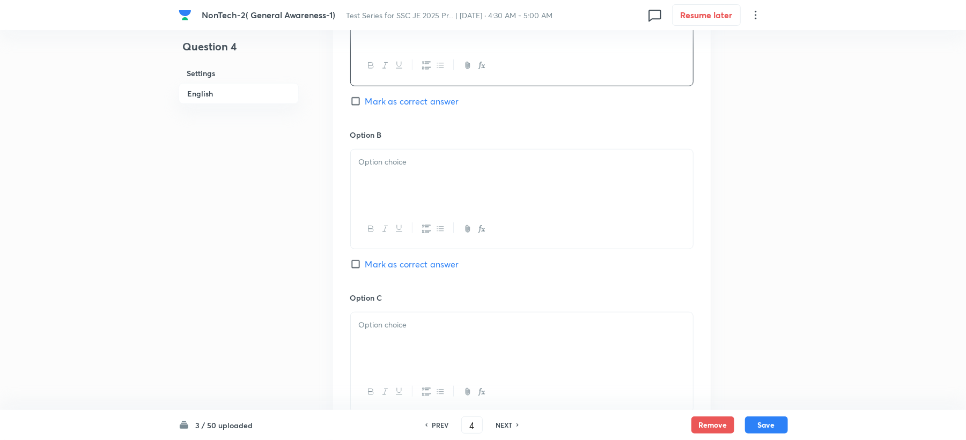
click at [404, 184] on div at bounding box center [522, 180] width 342 height 60
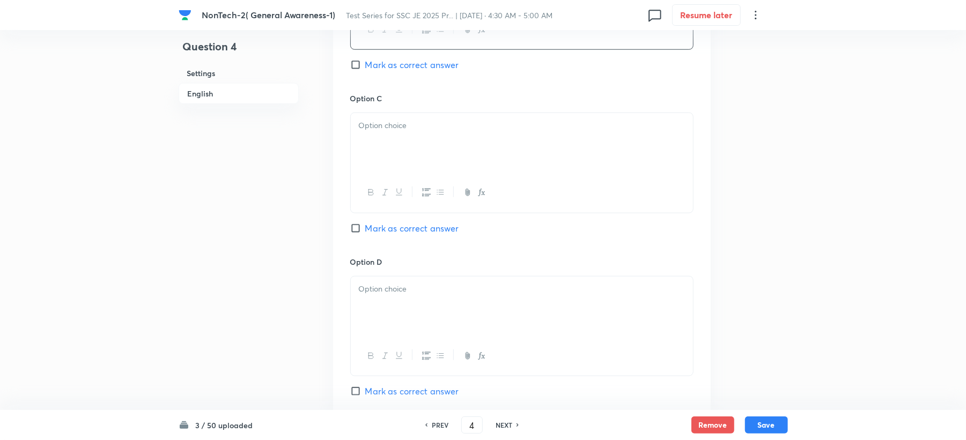
scroll to position [786, 0]
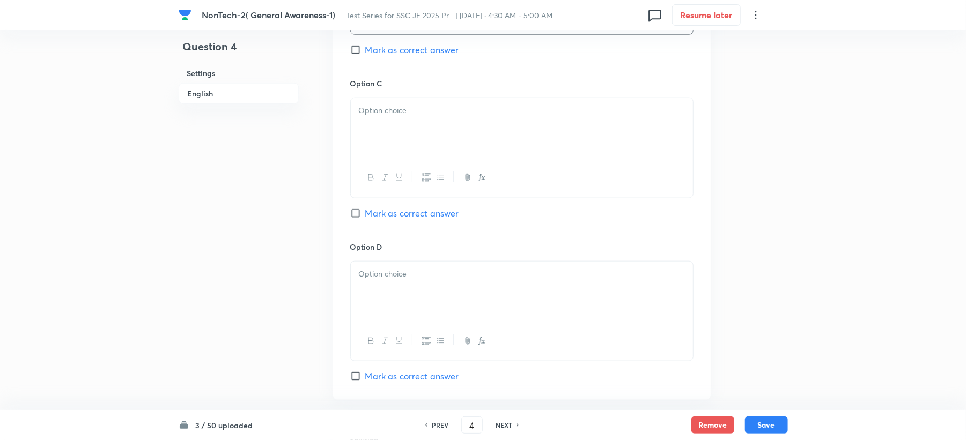
drag, startPoint x: 391, startPoint y: 140, endPoint x: 346, endPoint y: 202, distance: 76.0
click at [390, 140] on div at bounding box center [522, 128] width 342 height 60
drag, startPoint x: 384, startPoint y: 327, endPoint x: 372, endPoint y: 311, distance: 19.4
click at [384, 327] on div at bounding box center [522, 341] width 342 height 39
click at [374, 288] on div at bounding box center [522, 292] width 342 height 60
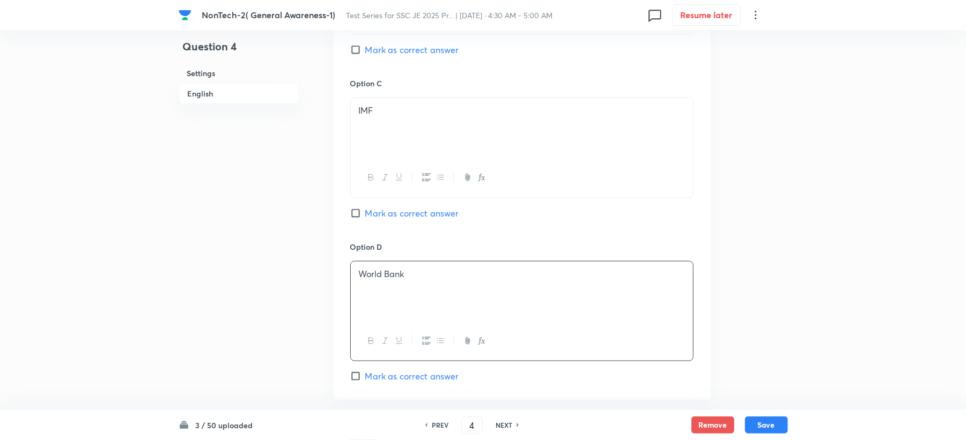
click at [380, 56] on span "Mark as correct answer" at bounding box center [412, 49] width 94 height 13
click at [365, 55] on input "Mark as correct answer" at bounding box center [357, 49] width 15 height 11
checkbox input "true"
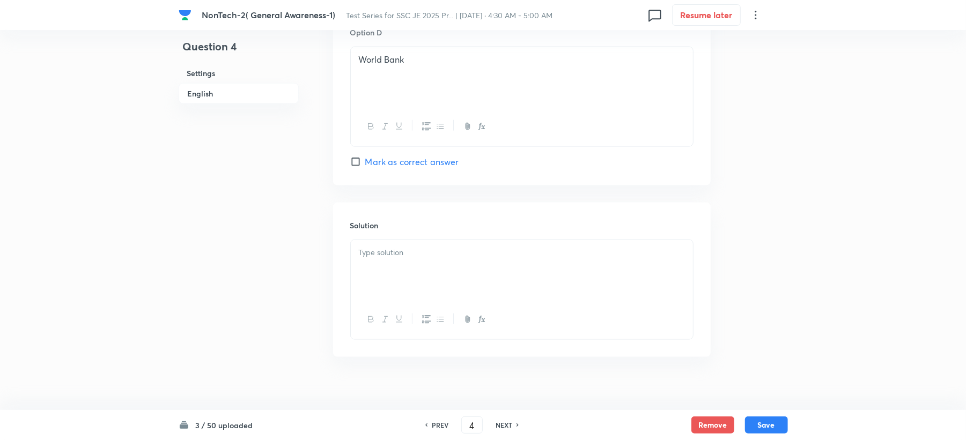
click at [394, 295] on div at bounding box center [522, 270] width 342 height 60
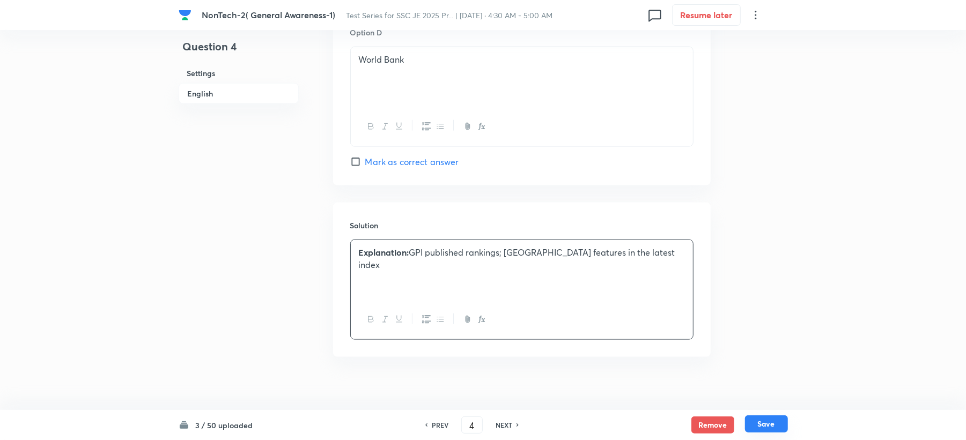
click at [765, 425] on button "Save" at bounding box center [766, 424] width 43 height 17
type input "5"
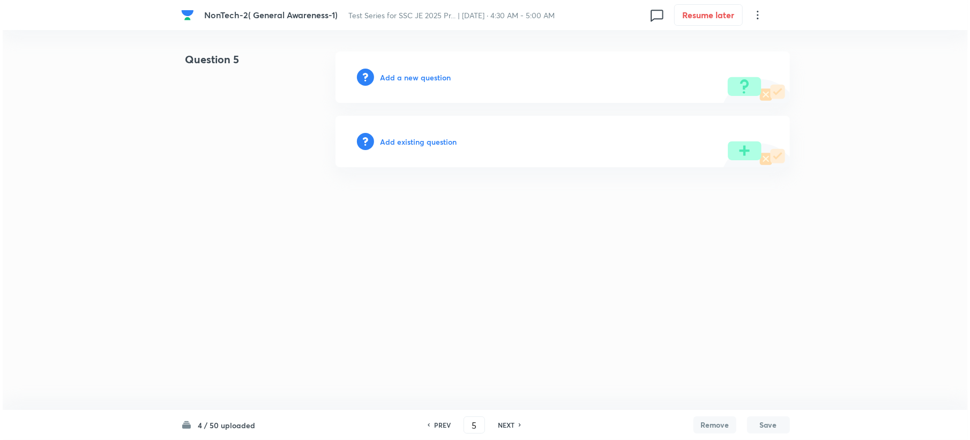
scroll to position [0, 0]
click at [391, 74] on h6 "Add a new question" at bounding box center [415, 77] width 71 height 11
click at [391, 74] on h6 "Choose a question type" at bounding box center [421, 77] width 83 height 11
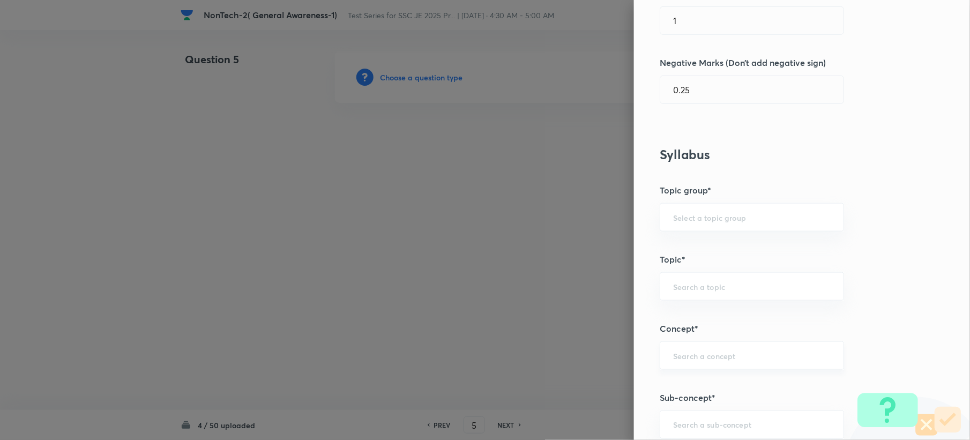
scroll to position [429, 0]
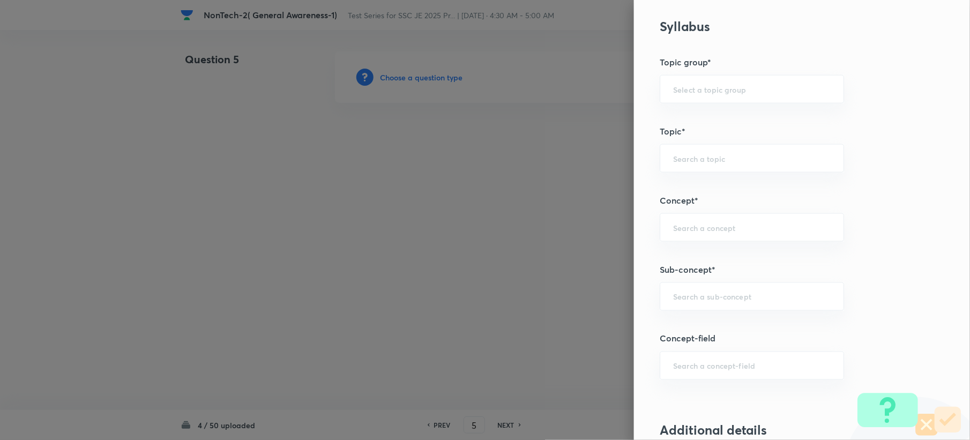
click at [670, 320] on div "Question settings Question type* Single choice correct Number of options* 2 3 4…" at bounding box center [802, 220] width 336 height 440
click at [673, 296] on input "text" at bounding box center [752, 297] width 158 height 10
paste input "Word Analogy"
click at [680, 336] on li "Word Analogy" at bounding box center [741, 329] width 183 height 19
type input "Word Analogy"
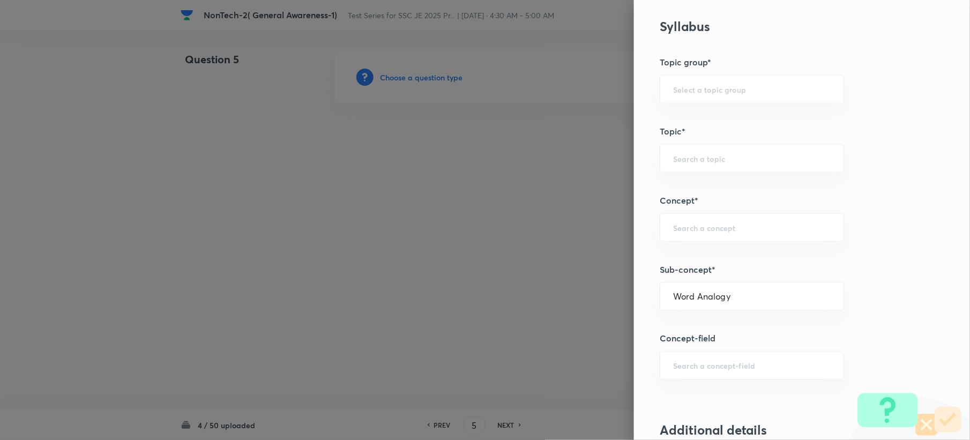
type input "General Intelligence"
type input "Verbal Reasoning"
type input "Analogy"
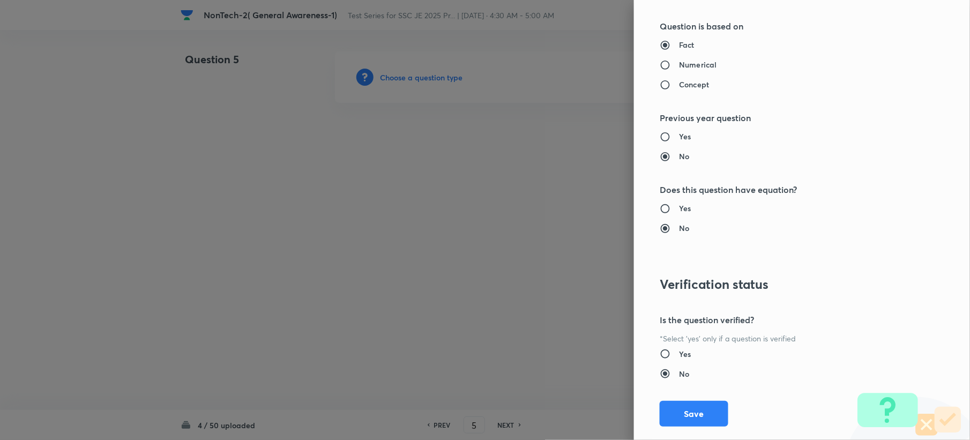
scroll to position [1023, 0]
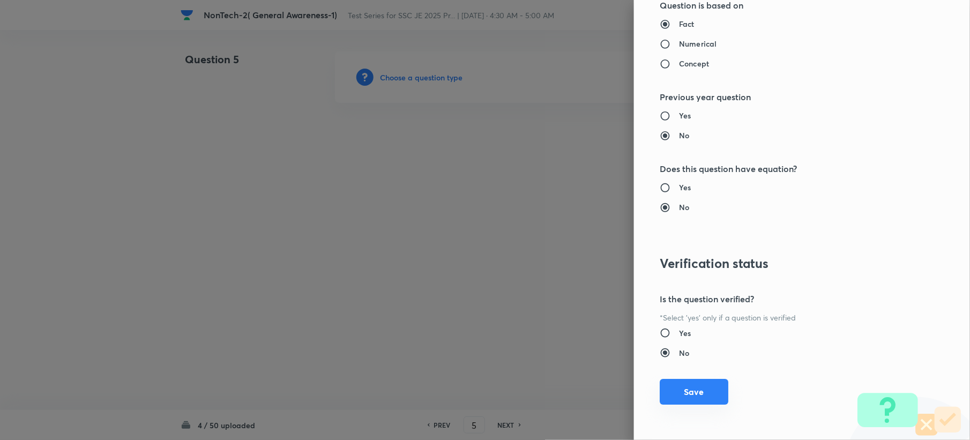
click at [670, 394] on button "Save" at bounding box center [694, 392] width 69 height 26
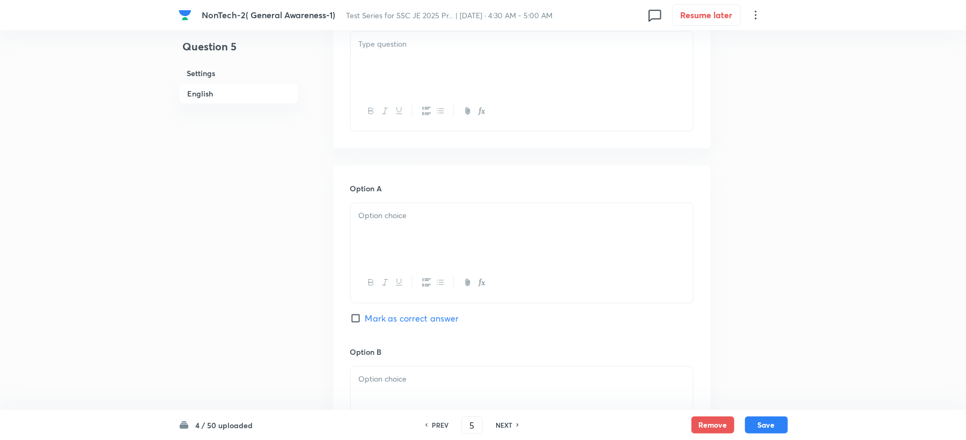
scroll to position [357, 0]
click at [392, 183] on h6 "Option A" at bounding box center [521, 185] width 343 height 11
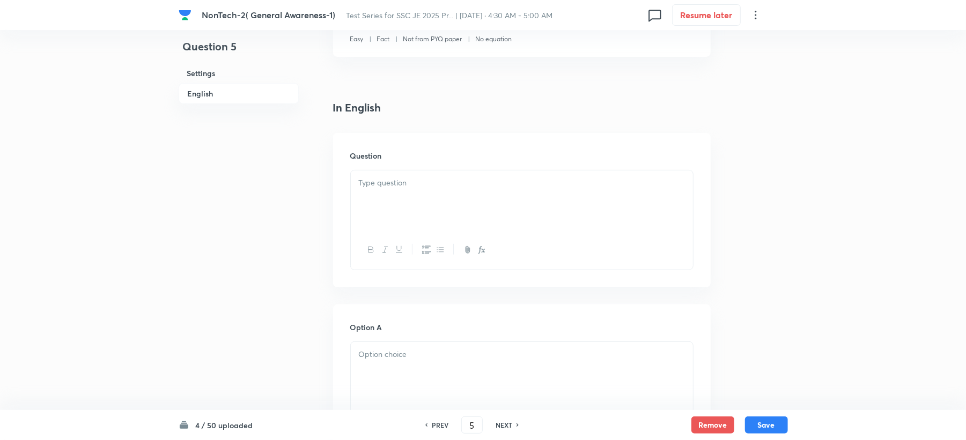
scroll to position [214, 0]
click at [376, 203] on div at bounding box center [522, 202] width 342 height 60
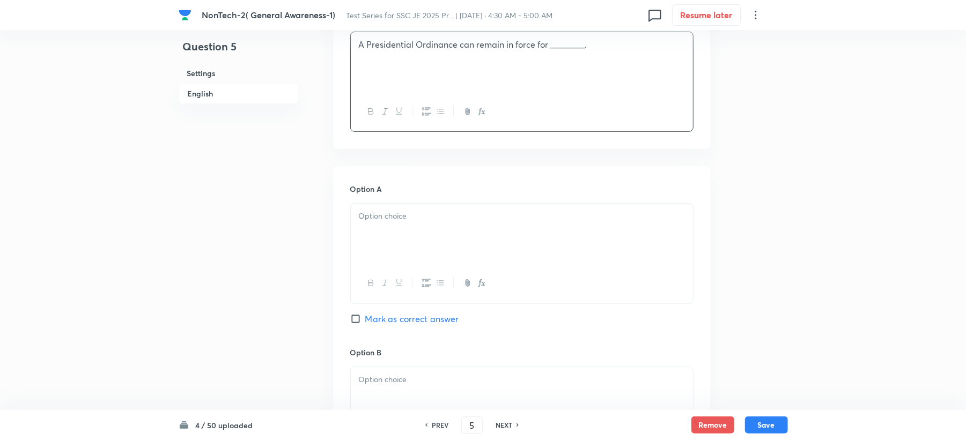
scroll to position [357, 0]
drag, startPoint x: 374, startPoint y: 208, endPoint x: 372, endPoint y: 217, distance: 8.7
click at [374, 216] on div at bounding box center [522, 231] width 342 height 60
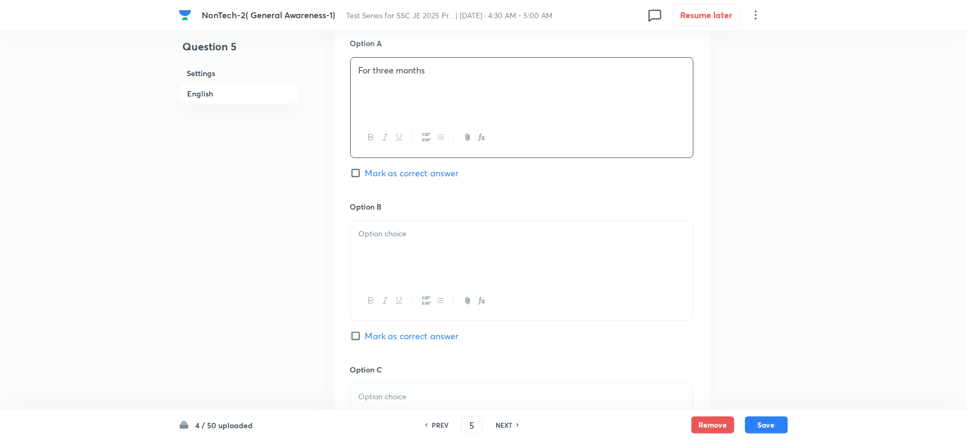
scroll to position [500, 0]
click at [374, 221] on div "Option B Mark as correct answer" at bounding box center [521, 282] width 343 height 163
click at [440, 294] on button "button" at bounding box center [440, 300] width 14 height 13
drag, startPoint x: 440, startPoint y: 294, endPoint x: 415, endPoint y: 235, distance: 64.6
click at [415, 235] on li at bounding box center [532, 233] width 305 height 12
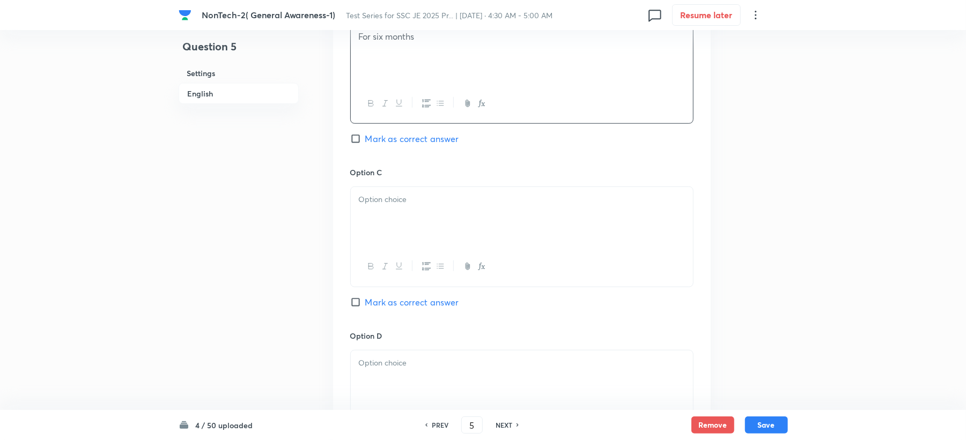
scroll to position [715, 0]
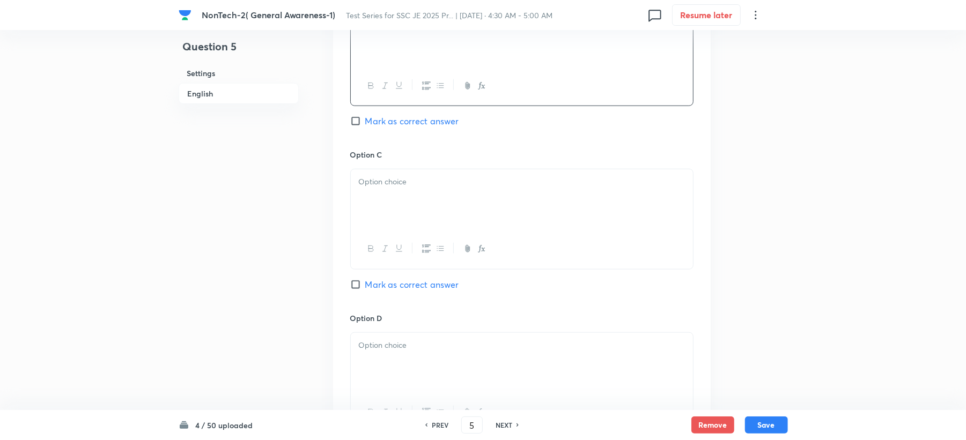
drag, startPoint x: 373, startPoint y: 198, endPoint x: 343, endPoint y: 215, distance: 34.3
click at [372, 198] on div at bounding box center [522, 199] width 342 height 60
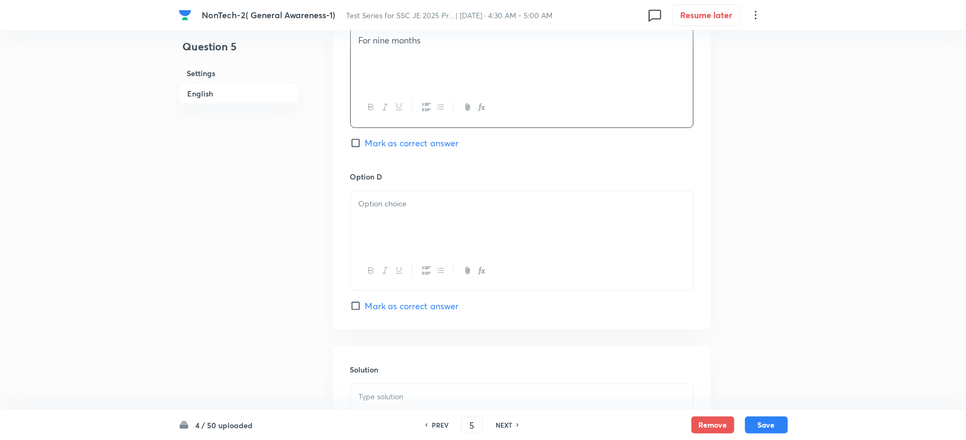
scroll to position [858, 0]
click at [384, 240] on div at bounding box center [522, 220] width 342 height 60
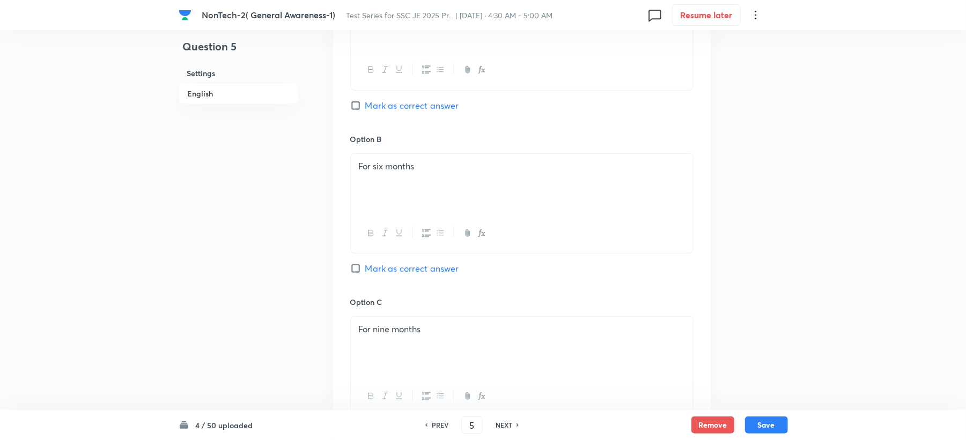
scroll to position [500, 0]
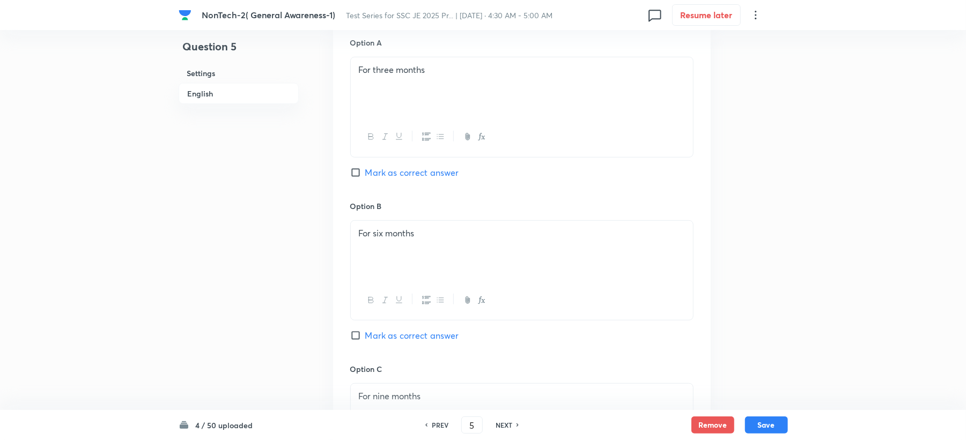
click at [365, 333] on span "Mark as correct answer" at bounding box center [412, 335] width 94 height 13
click at [365, 333] on input "Mark as correct answer" at bounding box center [357, 335] width 15 height 11
checkbox input "true"
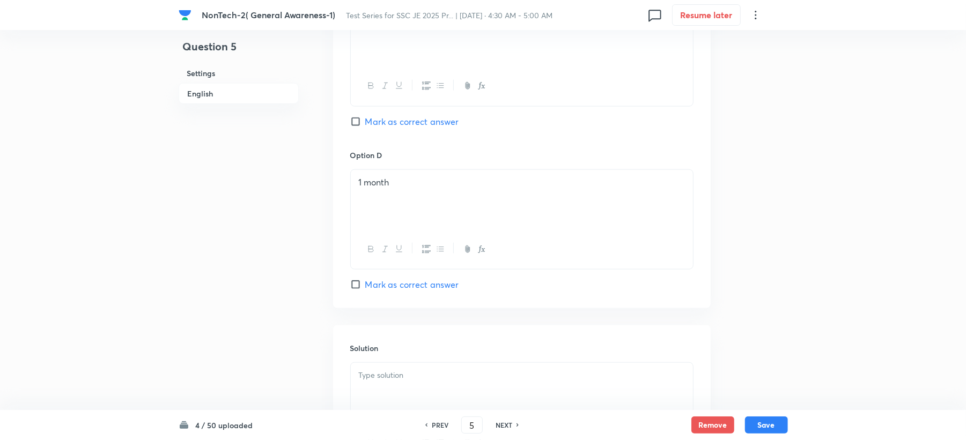
scroll to position [1015, 0]
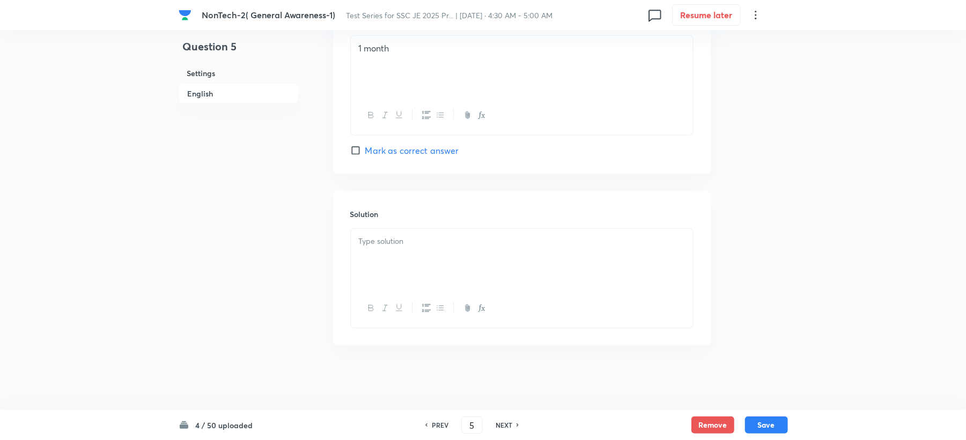
drag, startPoint x: 376, startPoint y: 242, endPoint x: 348, endPoint y: 257, distance: 31.7
click at [375, 243] on p at bounding box center [522, 241] width 326 height 12
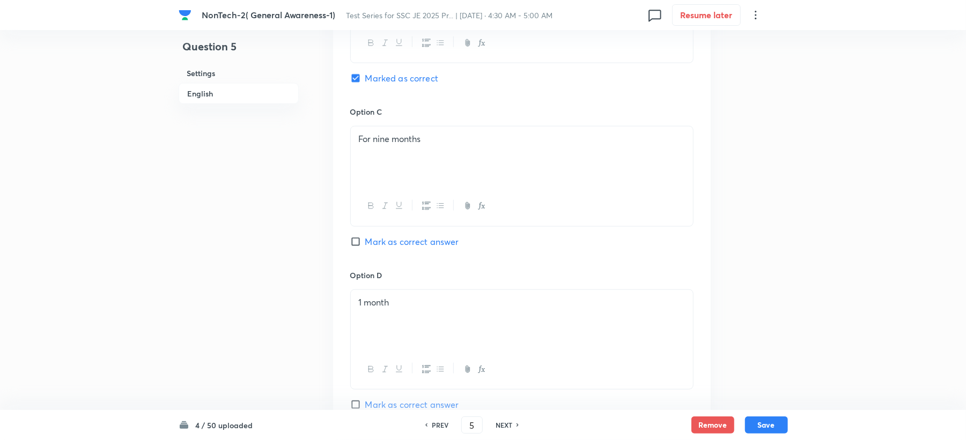
scroll to position [729, 0]
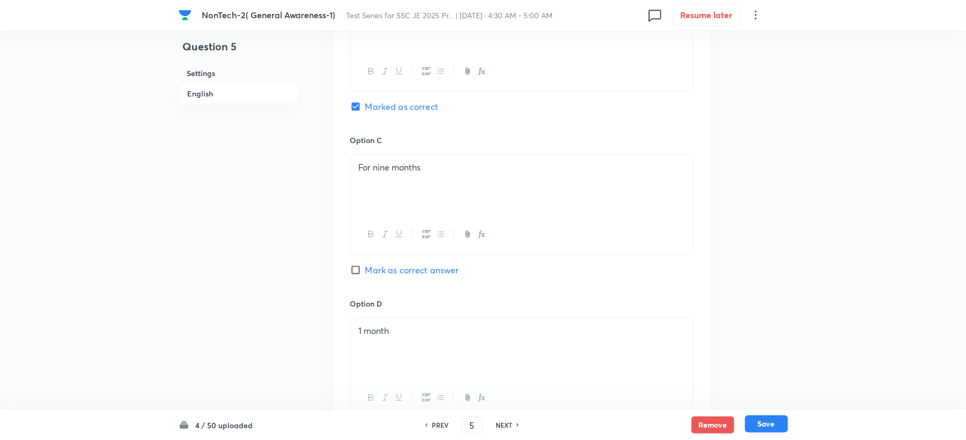
click at [765, 427] on button "Save" at bounding box center [766, 424] width 43 height 17
type input "6"
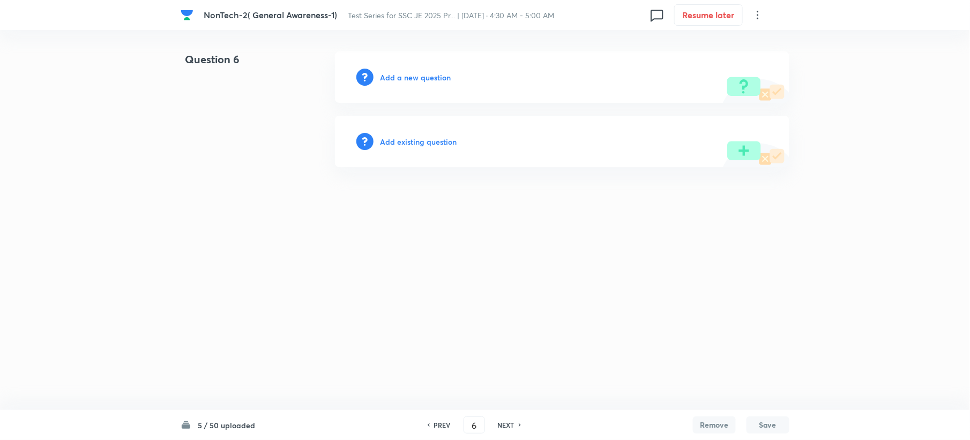
click at [404, 73] on h6 "Add a new question" at bounding box center [415, 77] width 71 height 11
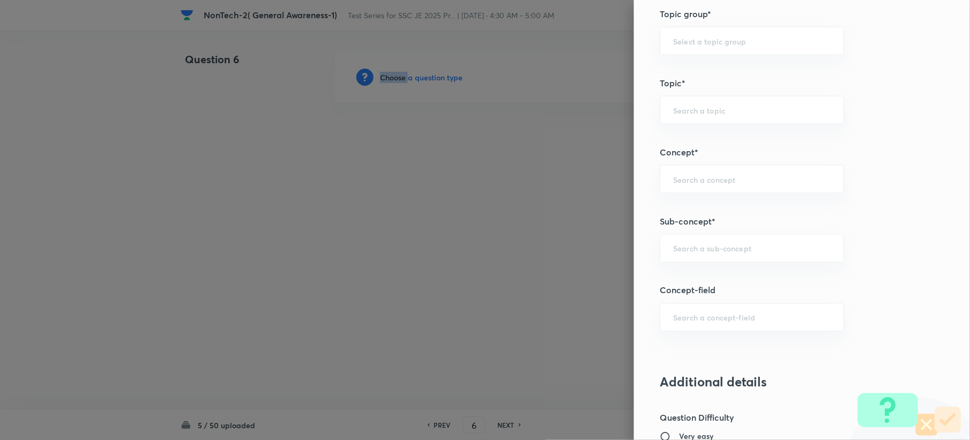
scroll to position [572, 0]
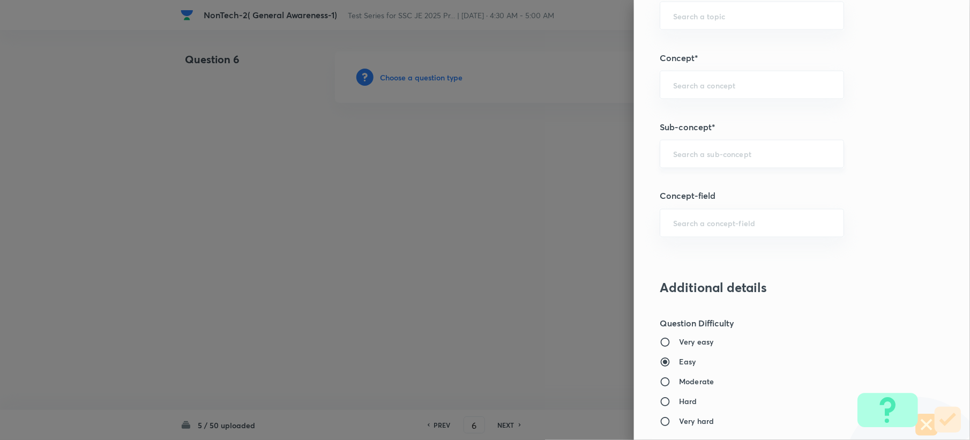
drag, startPoint x: 691, startPoint y: 132, endPoint x: 682, endPoint y: 158, distance: 27.1
click at [687, 137] on div "Question settings Question type* Single choice correct Number of options* 2 3 4…" at bounding box center [802, 220] width 336 height 440
click at [682, 158] on input "text" at bounding box center [752, 154] width 158 height 10
paste input "Word Analogy"
click at [678, 192] on li "Word Analogy" at bounding box center [741, 186] width 183 height 19
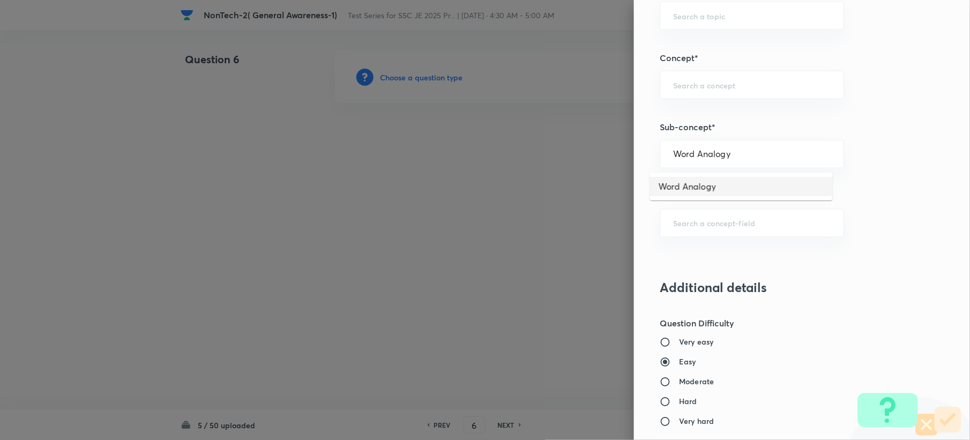
type input "Word Analogy"
type input "General Intelligence"
type input "Verbal Reasoning"
type input "Analogy"
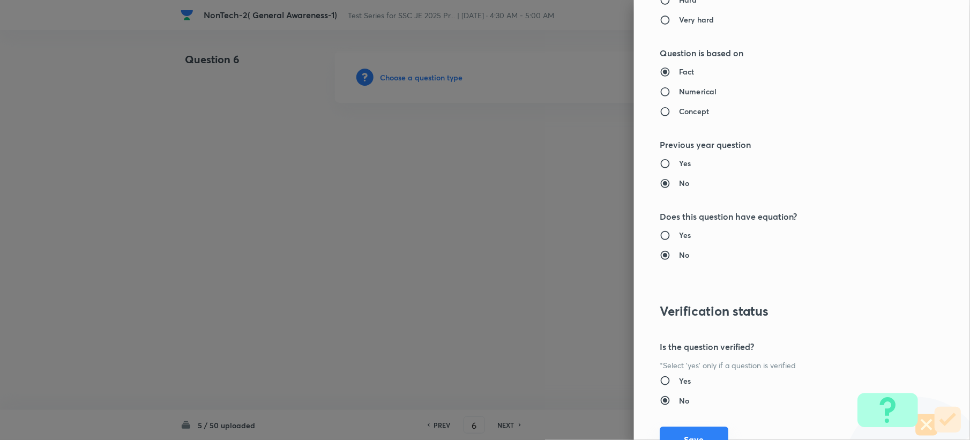
scroll to position [1023, 0]
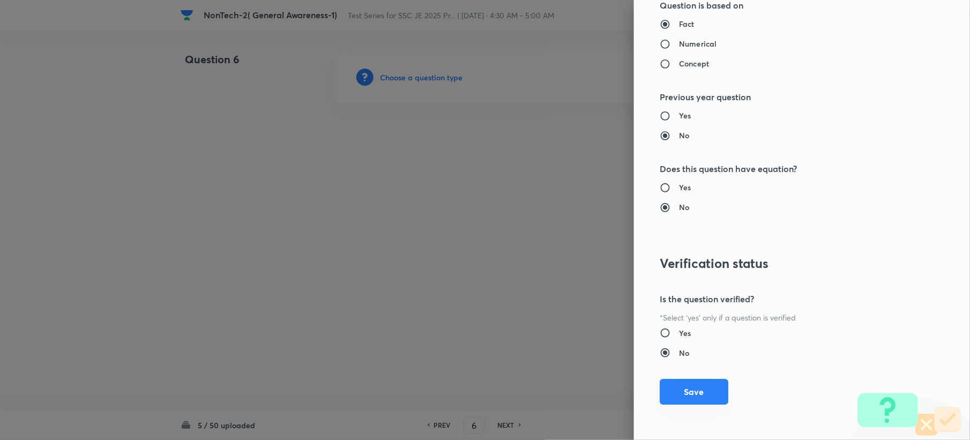
click at [678, 384] on button "Save" at bounding box center [694, 392] width 69 height 26
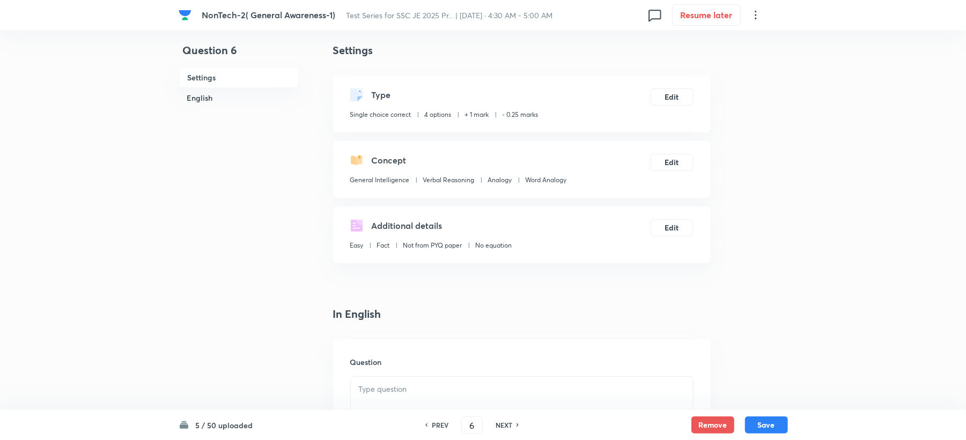
scroll to position [286, 0]
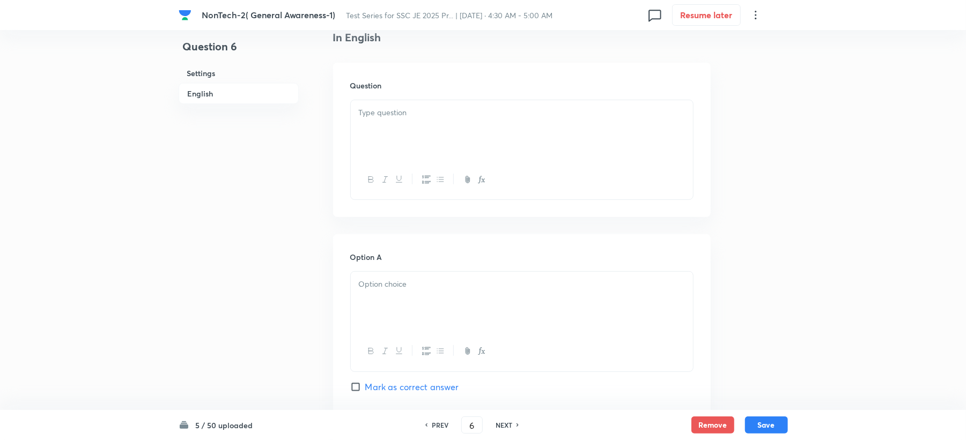
drag, startPoint x: 384, startPoint y: 105, endPoint x: 360, endPoint y: 173, distance: 71.7
click at [380, 109] on div at bounding box center [522, 130] width 342 height 60
paste div
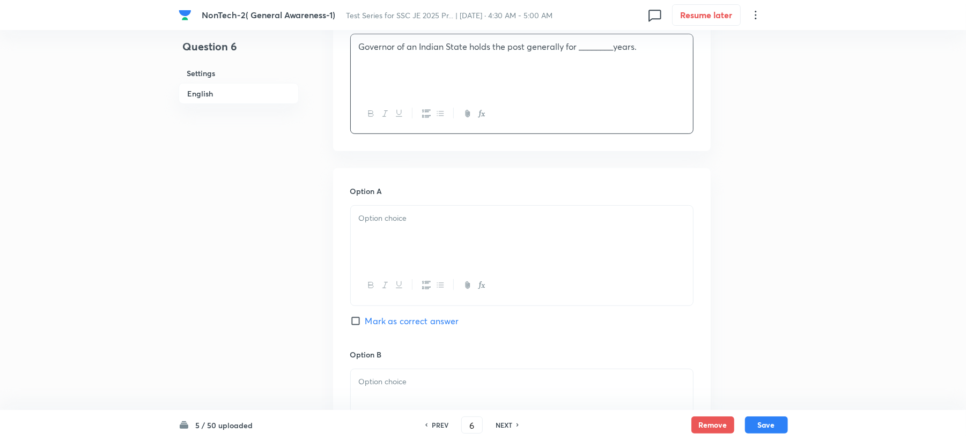
scroll to position [429, 0]
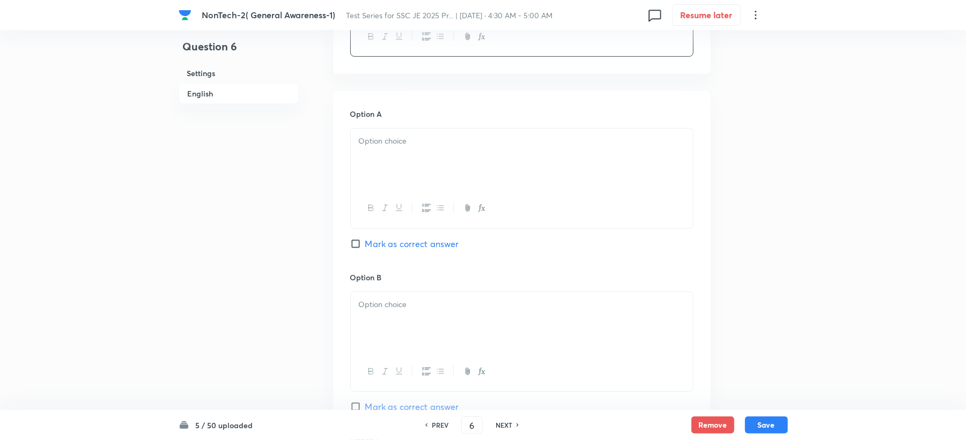
drag, startPoint x: 380, startPoint y: 123, endPoint x: 374, endPoint y: 131, distance: 10.0
click at [374, 130] on div "Option A Mark as correct answer" at bounding box center [521, 189] width 343 height 163
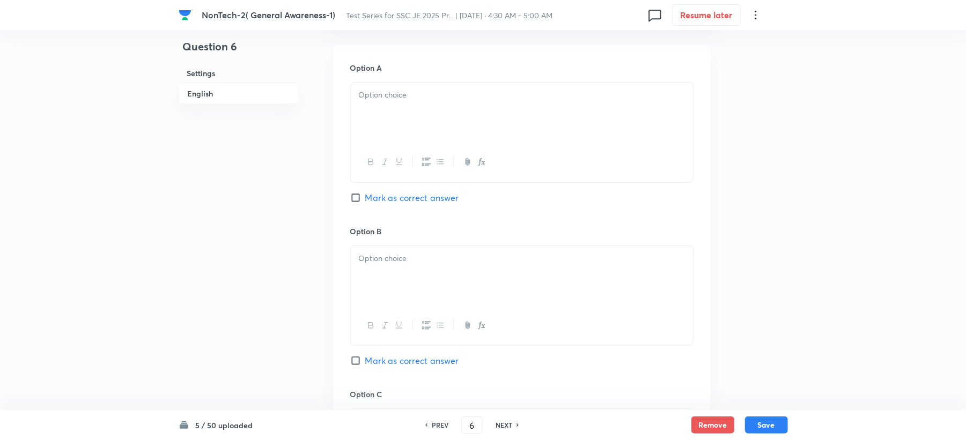
scroll to position [500, 0]
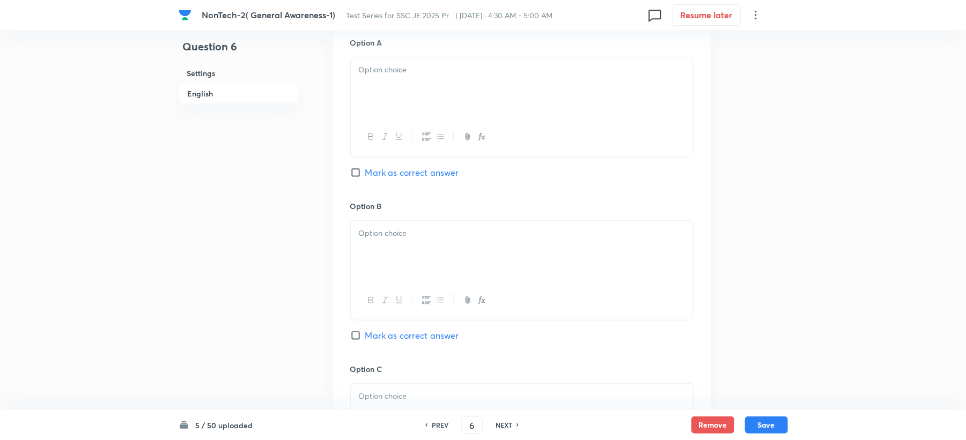
click at [382, 83] on div at bounding box center [522, 87] width 342 height 60
drag, startPoint x: 367, startPoint y: 288, endPoint x: 374, endPoint y: 279, distance: 11.6
click at [369, 287] on div at bounding box center [522, 300] width 342 height 39
click at [385, 257] on div at bounding box center [522, 251] width 342 height 60
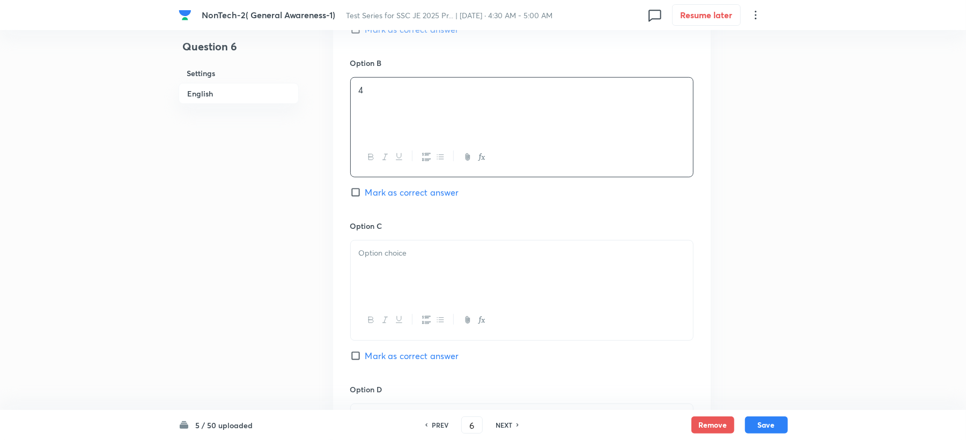
drag, startPoint x: 429, startPoint y: 233, endPoint x: 425, endPoint y: 285, distance: 52.8
click at [426, 258] on div "Option C Mark as correct answer" at bounding box center [521, 301] width 343 height 163
click at [425, 285] on div at bounding box center [522, 271] width 342 height 60
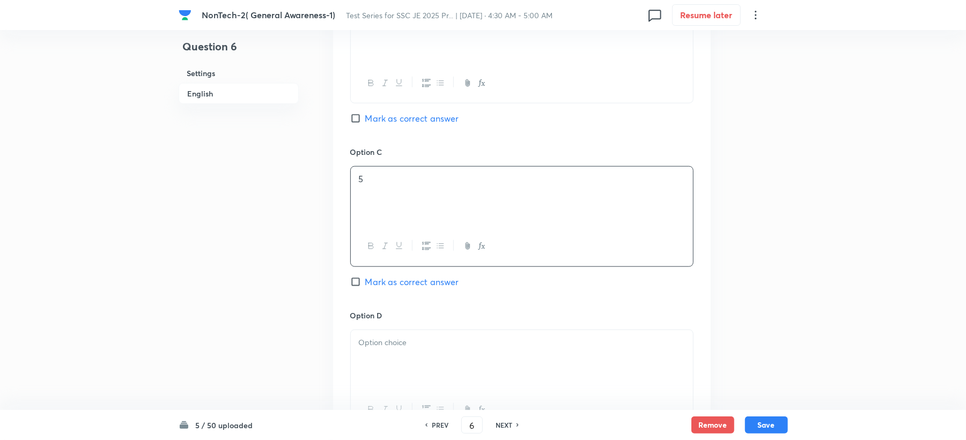
scroll to position [786, 0]
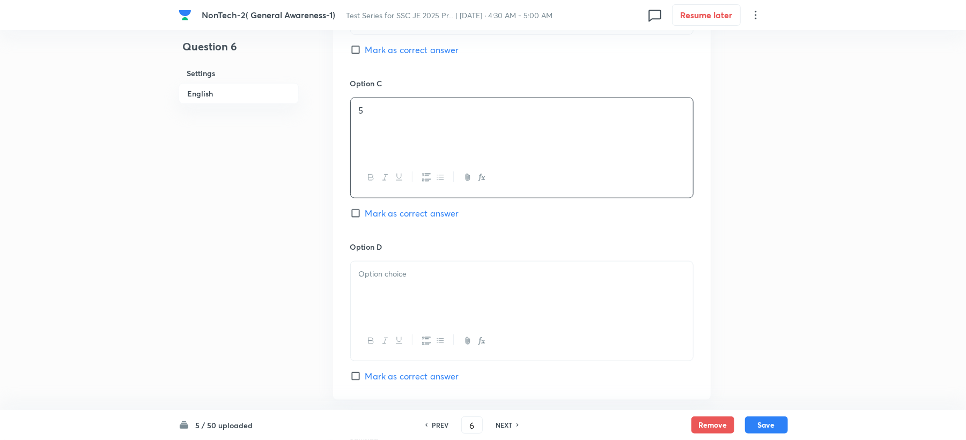
click at [399, 277] on p at bounding box center [522, 274] width 326 height 12
click at [363, 210] on input "Mark as correct answer" at bounding box center [357, 213] width 15 height 11
checkbox input "true"
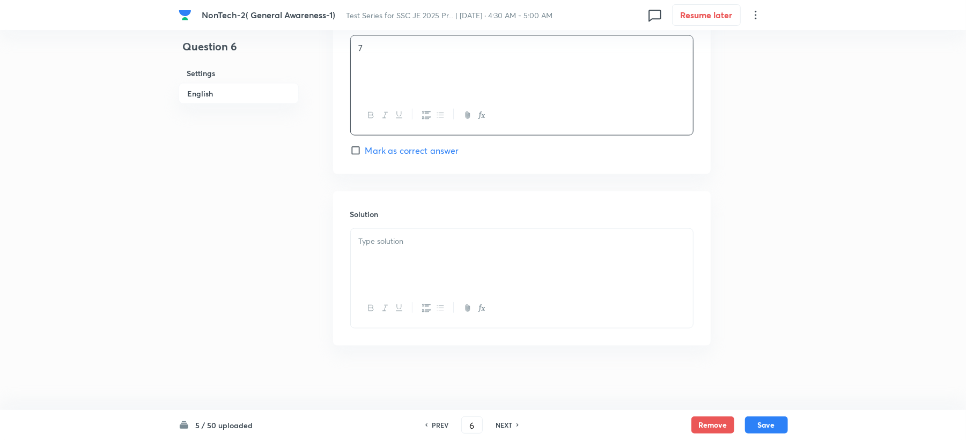
scroll to position [1015, 0]
click at [372, 246] on p at bounding box center [522, 241] width 326 height 12
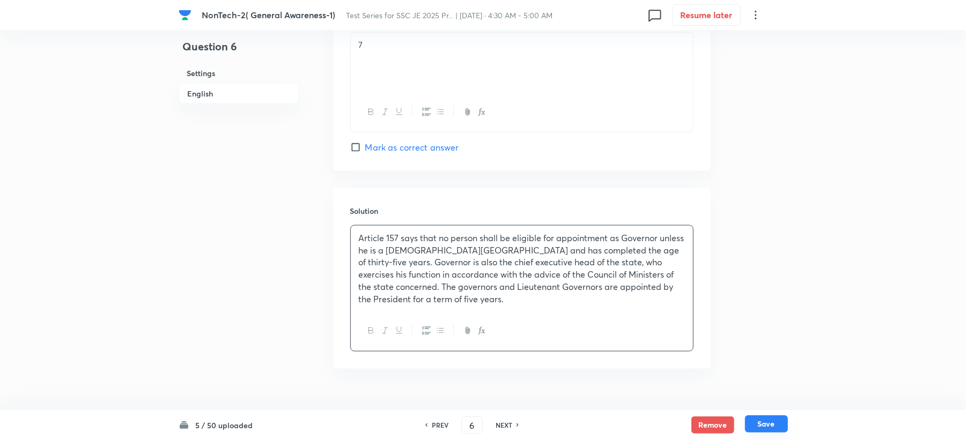
click at [773, 432] on button "Save" at bounding box center [766, 424] width 43 height 17
type input "7"
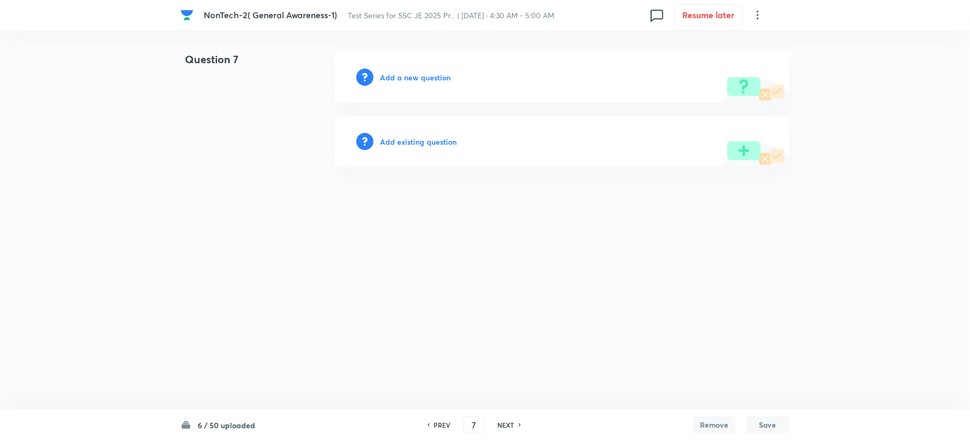
click at [396, 82] on h6 "Add a new question" at bounding box center [415, 77] width 71 height 11
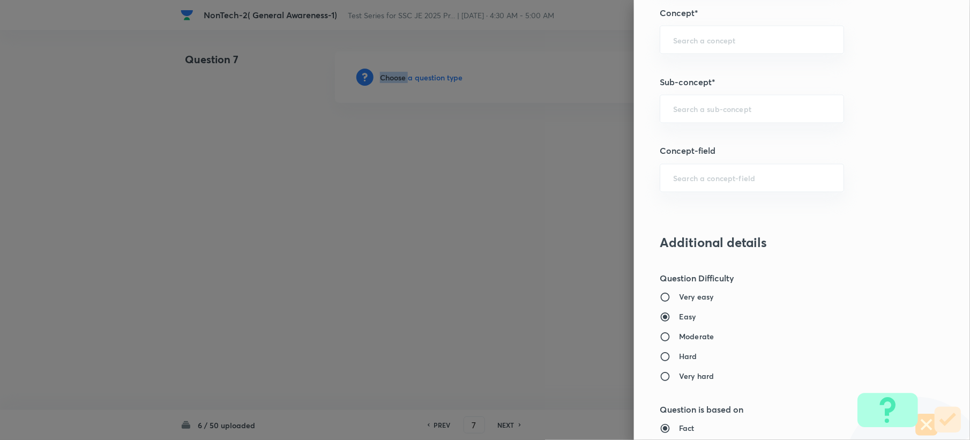
scroll to position [643, 0]
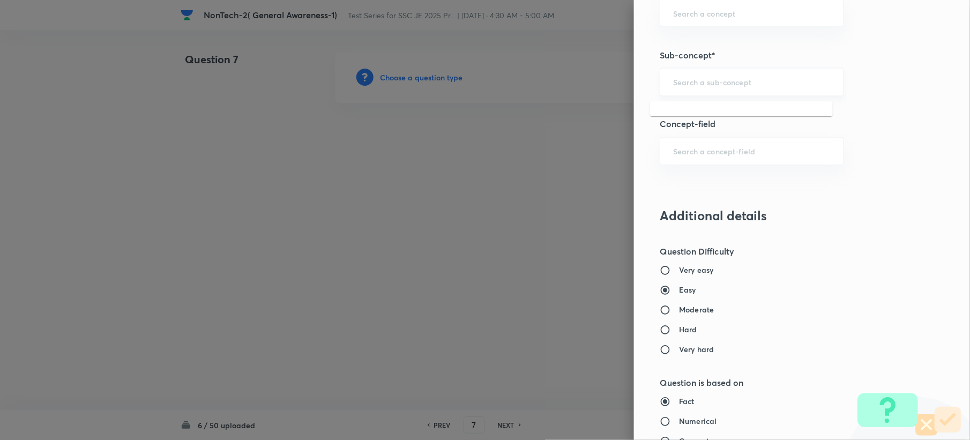
click at [693, 84] on input "text" at bounding box center [752, 82] width 158 height 10
paste input "Word Analogy"
drag, startPoint x: 662, startPoint y: 118, endPoint x: 656, endPoint y: 127, distance: 10.1
click at [663, 118] on li "Word Analogy" at bounding box center [741, 115] width 183 height 19
type input "Word Analogy"
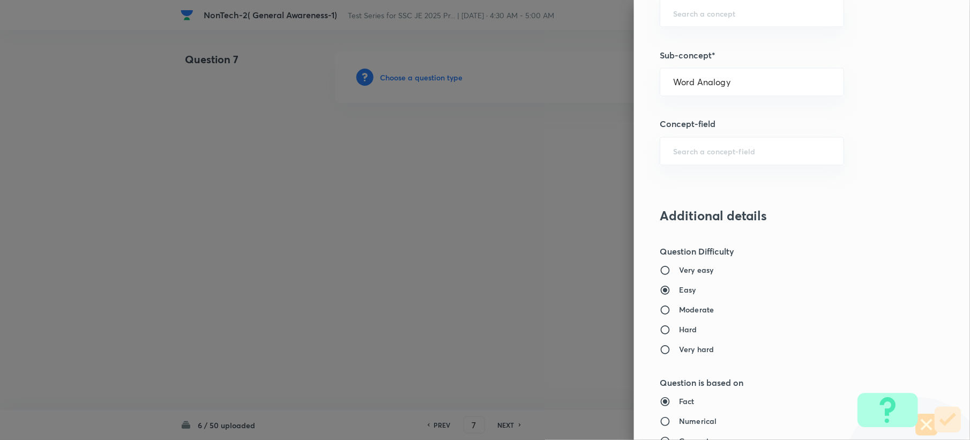
type input "General Intelligence"
type input "Verbal Reasoning"
type input "Analogy"
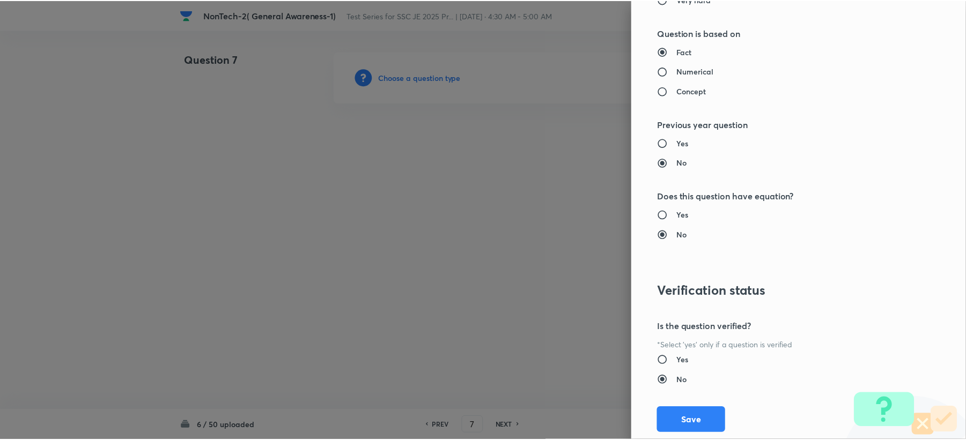
scroll to position [1000, 0]
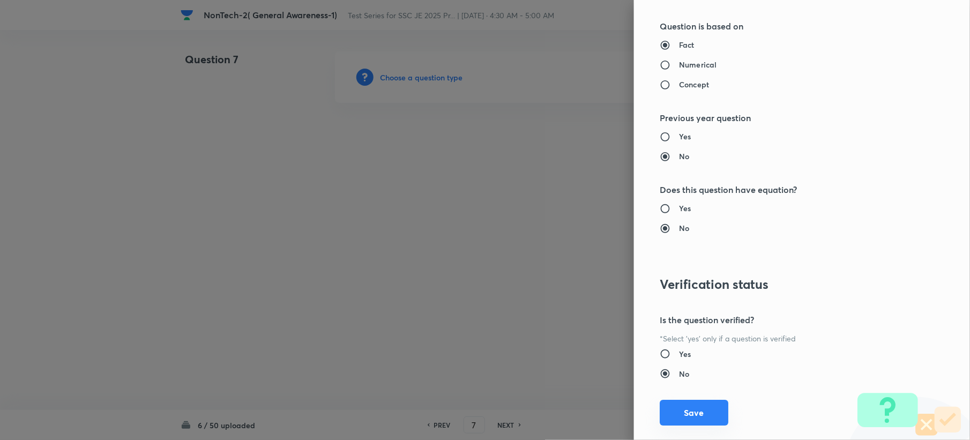
click at [696, 404] on div "Question settings Question type* Single choice correct Number of options* 2 3 4…" at bounding box center [802, 220] width 336 height 440
click at [693, 415] on button "Save" at bounding box center [694, 413] width 69 height 26
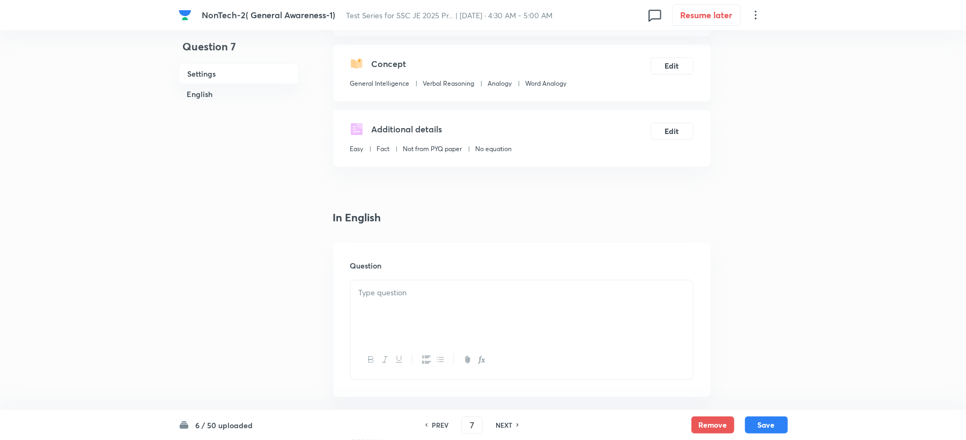
scroll to position [214, 0]
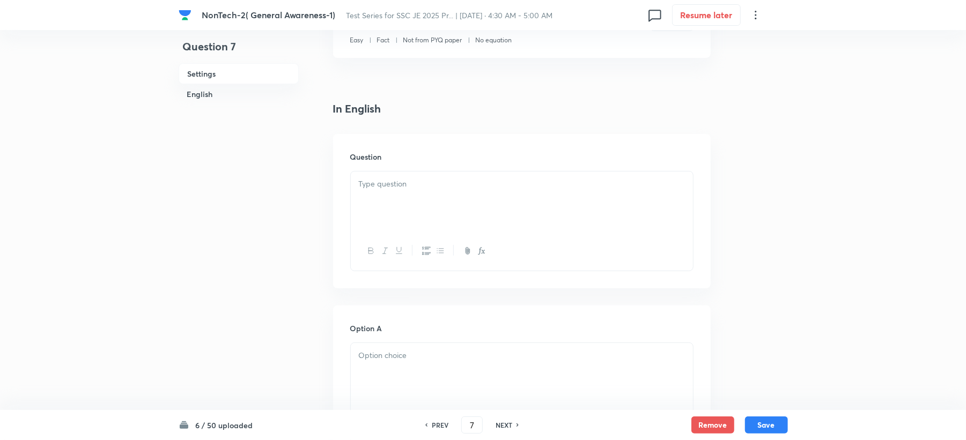
click at [369, 200] on div at bounding box center [522, 202] width 342 height 60
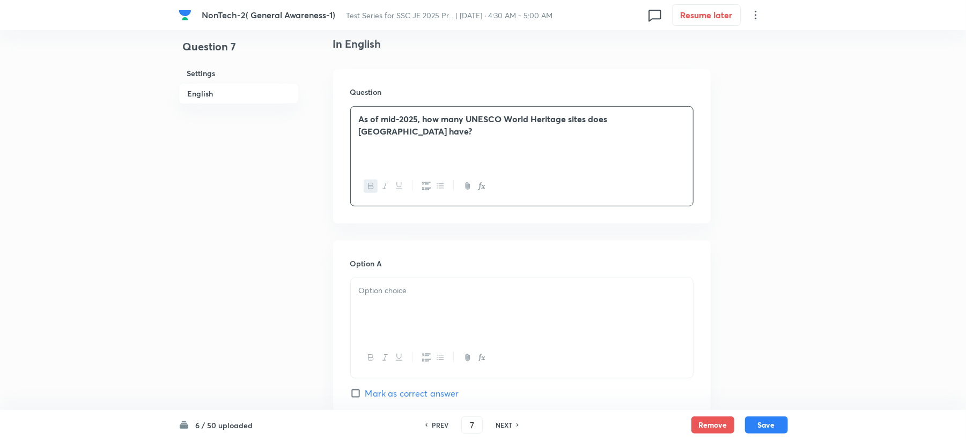
scroll to position [357, 0]
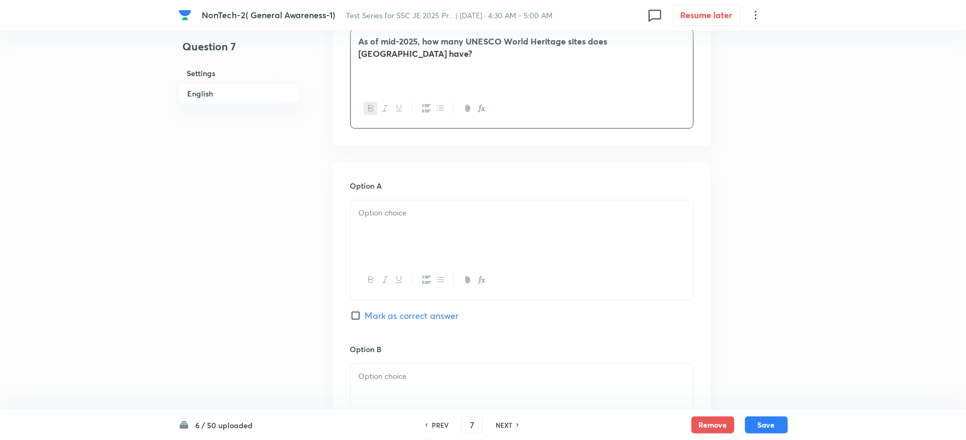
drag, startPoint x: 383, startPoint y: 191, endPoint x: 383, endPoint y: 205, distance: 13.4
click at [383, 205] on div "Option A Mark as correct answer" at bounding box center [521, 261] width 343 height 163
click at [402, 253] on div at bounding box center [522, 231] width 342 height 60
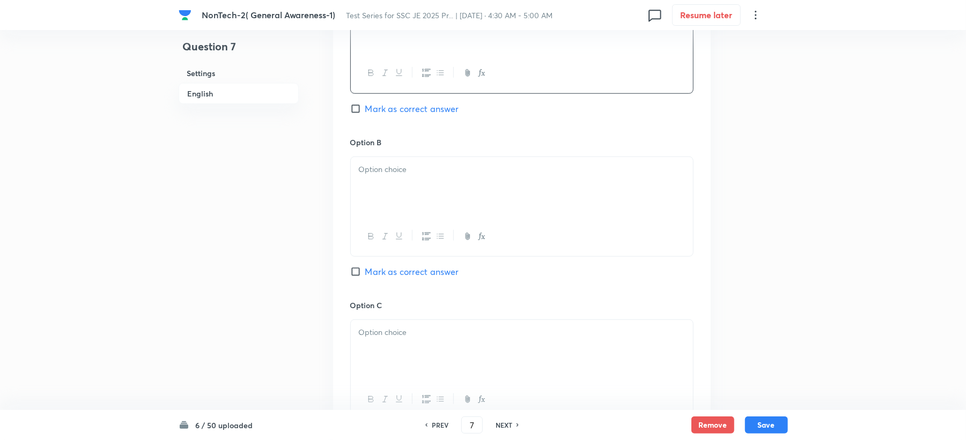
scroll to position [572, 0]
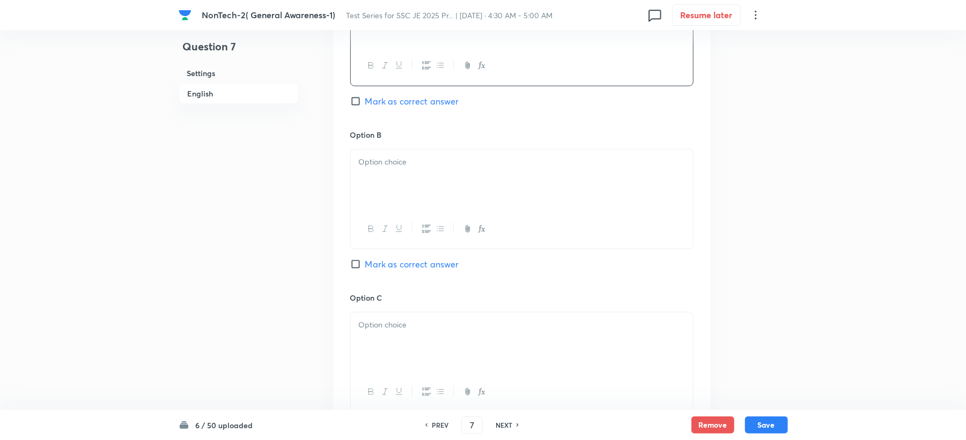
click at [394, 182] on div at bounding box center [522, 180] width 342 height 60
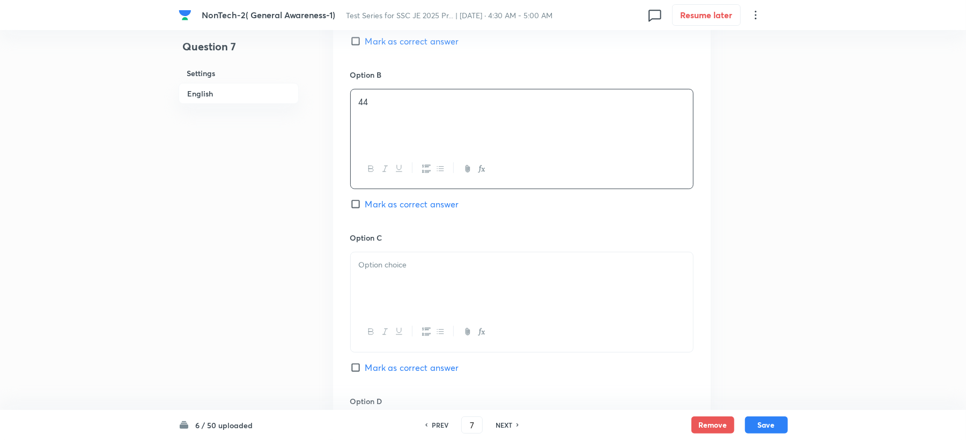
scroll to position [715, 0]
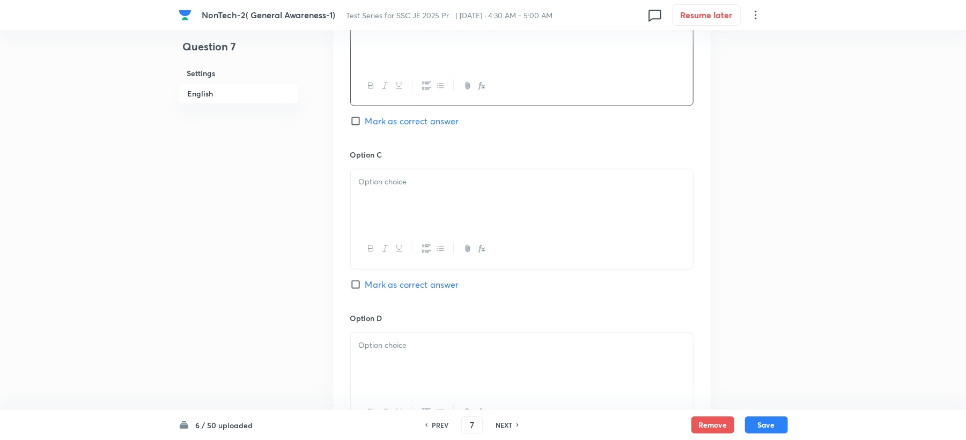
drag, startPoint x: 389, startPoint y: 174, endPoint x: 384, endPoint y: 176, distance: 5.6
click at [389, 174] on div at bounding box center [522, 199] width 342 height 60
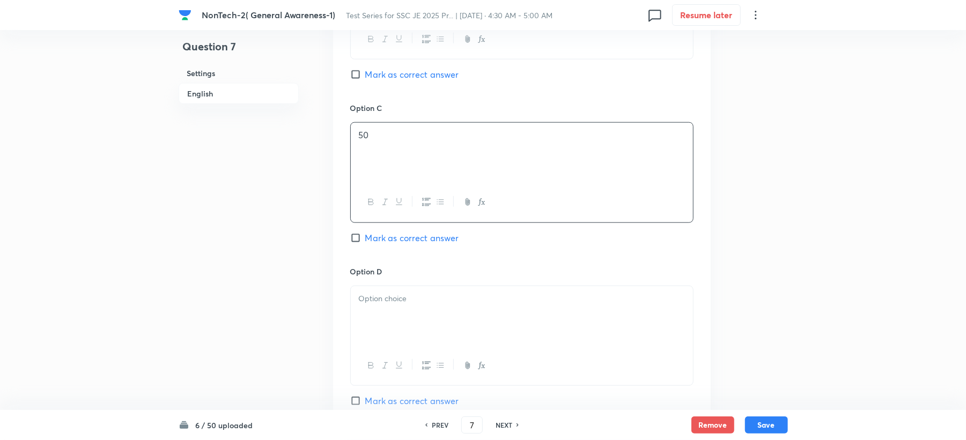
scroll to position [786, 0]
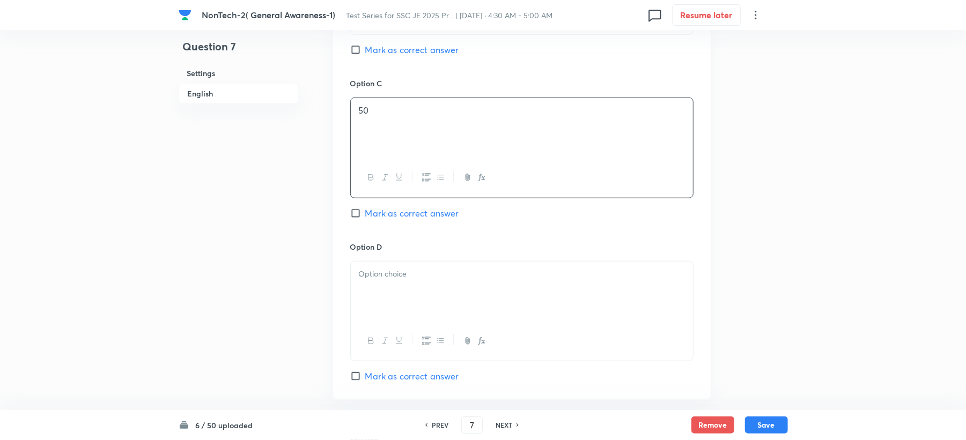
click at [363, 266] on div at bounding box center [522, 292] width 342 height 60
click at [384, 53] on span "Mark as correct answer" at bounding box center [412, 49] width 94 height 13
click at [365, 53] on input "Mark as correct answer" at bounding box center [357, 49] width 15 height 11
checkbox input "true"
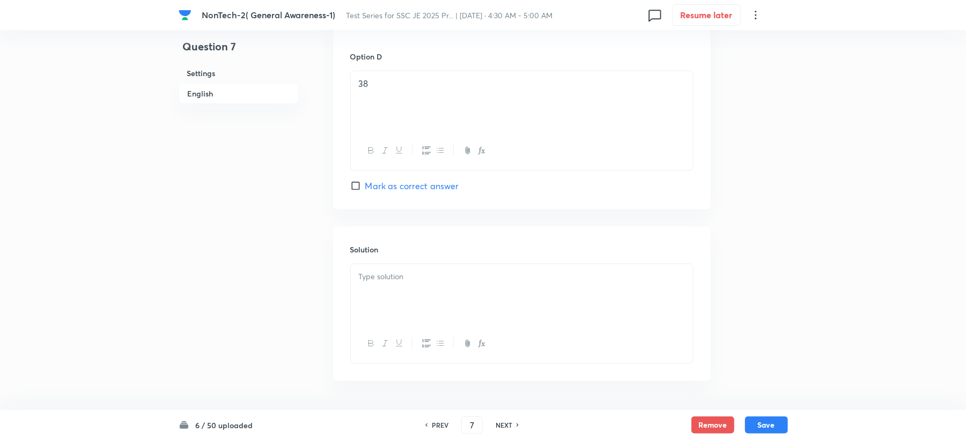
scroll to position [1015, 0]
click at [370, 243] on p at bounding box center [522, 241] width 326 height 12
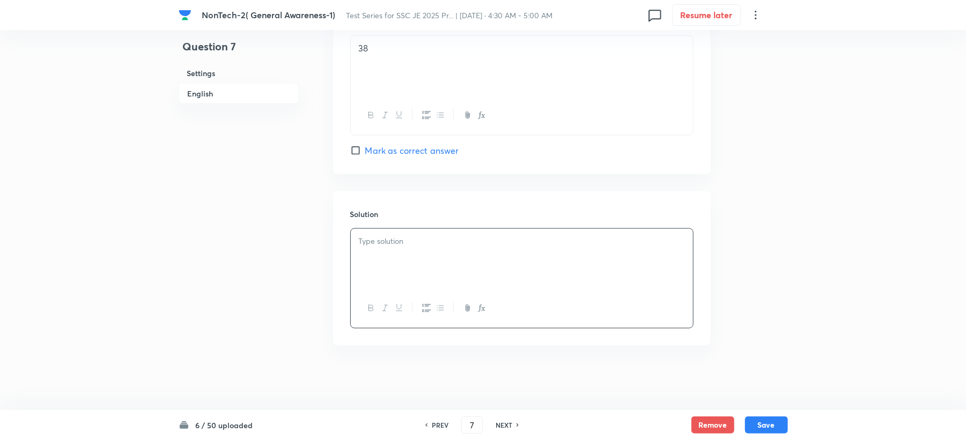
click at [457, 270] on div at bounding box center [522, 259] width 342 height 60
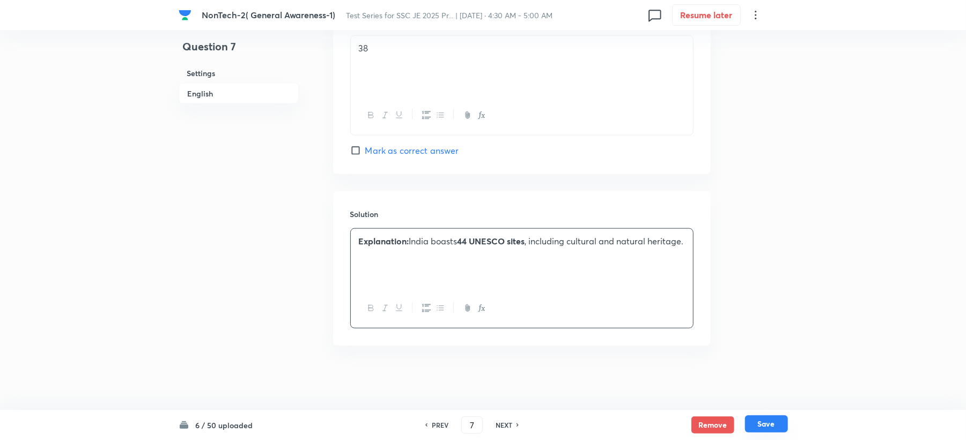
click at [775, 421] on button "Save" at bounding box center [766, 424] width 43 height 17
type input "8"
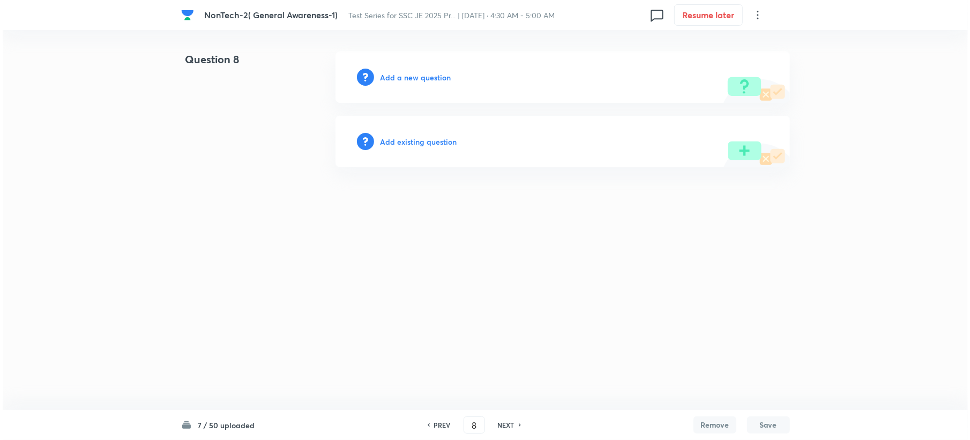
scroll to position [0, 0]
click at [402, 78] on h6 "Add a new question" at bounding box center [415, 77] width 71 height 11
click at [402, 78] on h6 "Choose a question type" at bounding box center [421, 77] width 83 height 11
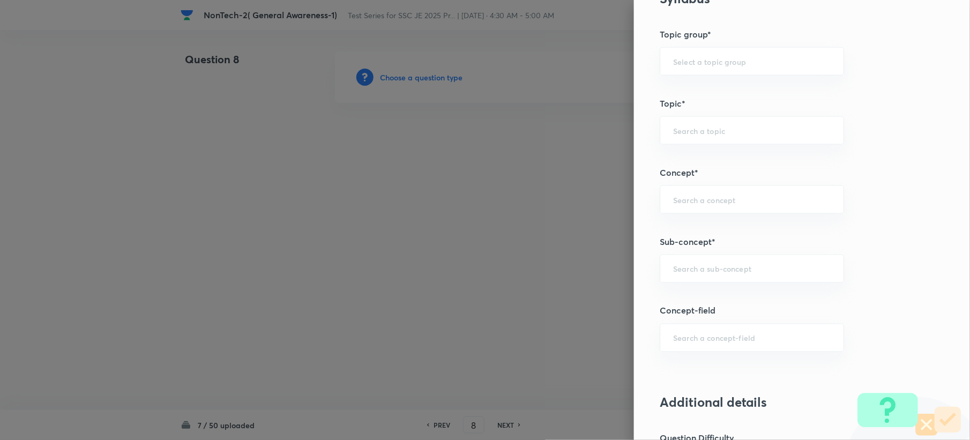
scroll to position [500, 0]
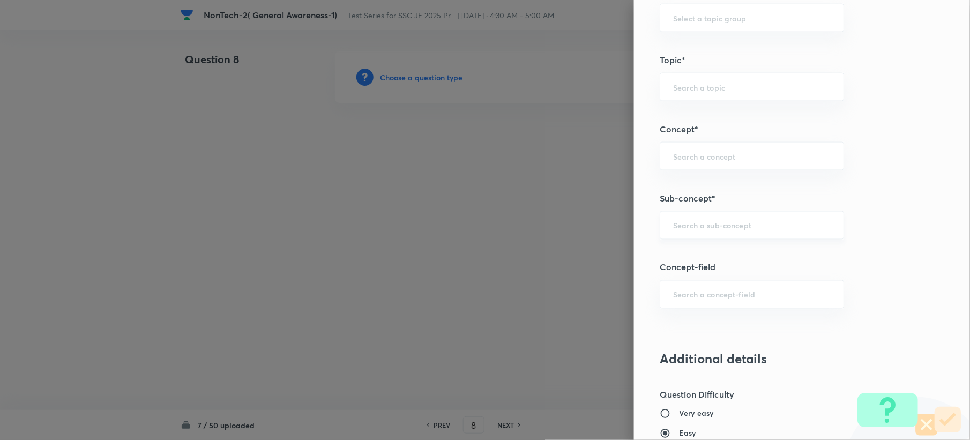
click at [665, 221] on div "​" at bounding box center [752, 225] width 184 height 28
paste input "Word Analogy"
click at [686, 262] on li "Word Analogy" at bounding box center [741, 257] width 183 height 19
type input "Word Analogy"
type input "General Intelligence"
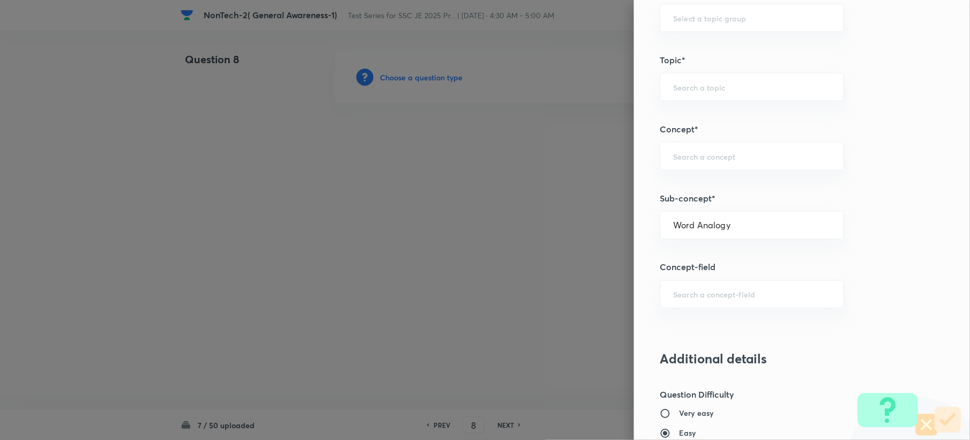
type input "Verbal Reasoning"
type input "Analogy"
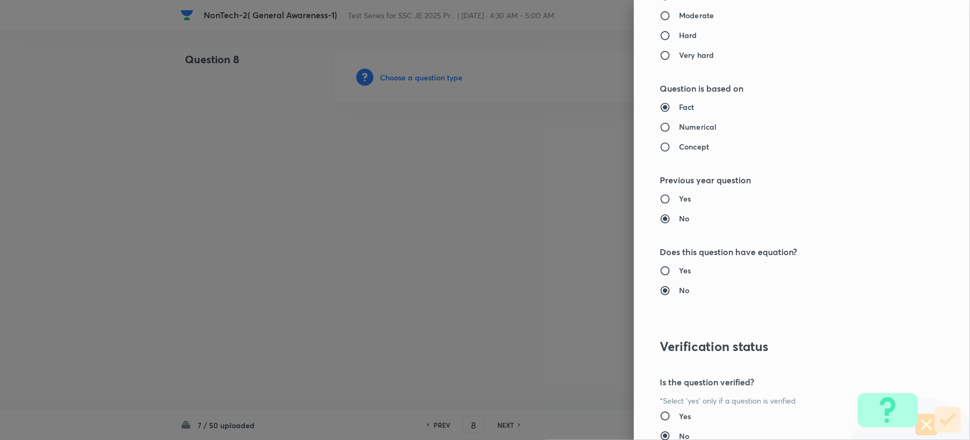
scroll to position [1023, 0]
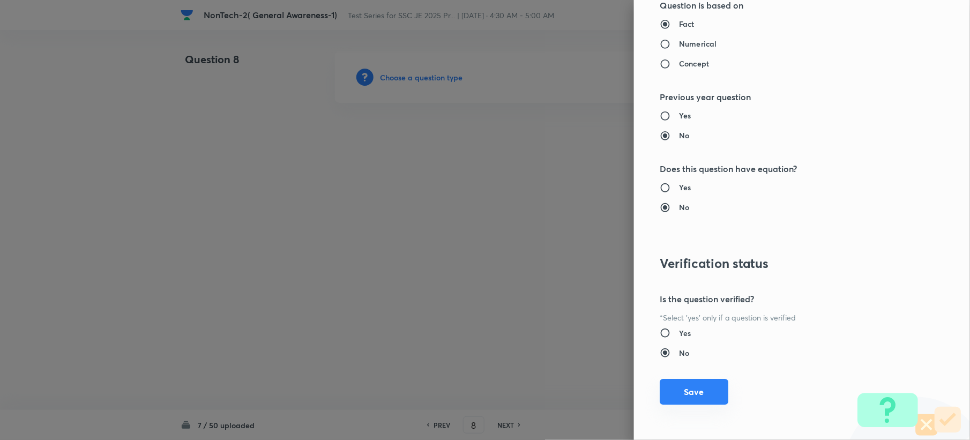
click at [670, 390] on button "Save" at bounding box center [694, 392] width 69 height 26
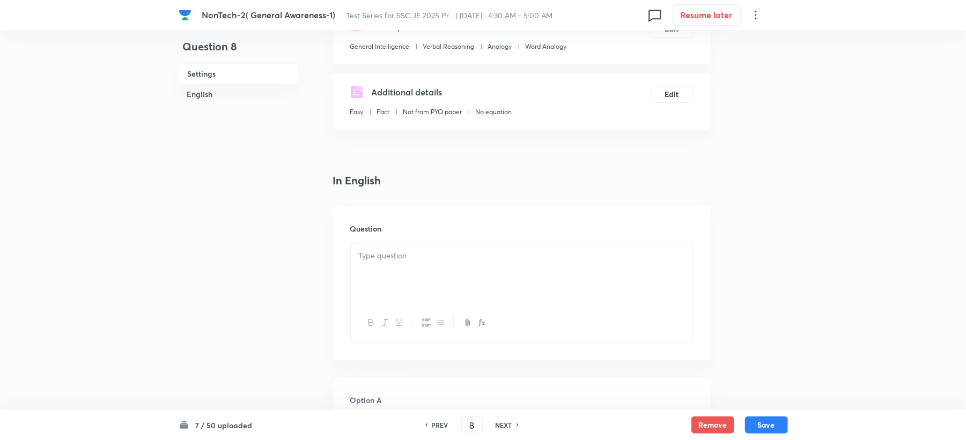
drag, startPoint x: 400, startPoint y: 197, endPoint x: 389, endPoint y: 204, distance: 13.0
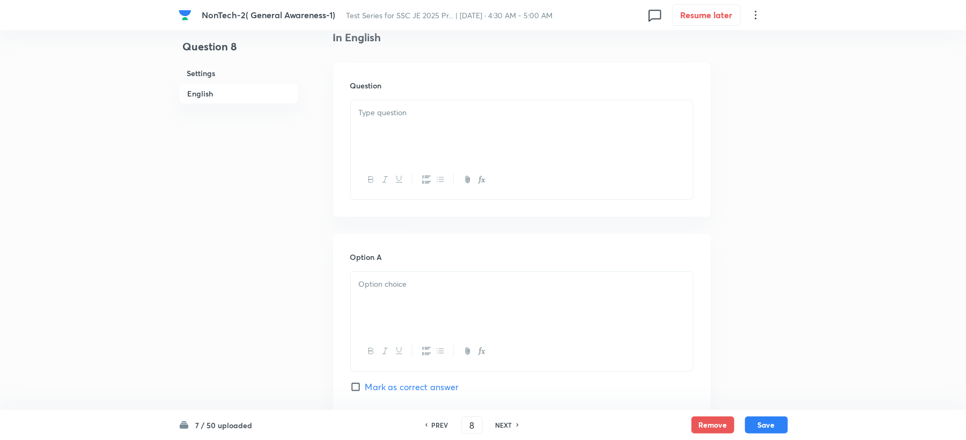
click at [389, 139] on div at bounding box center [522, 130] width 342 height 60
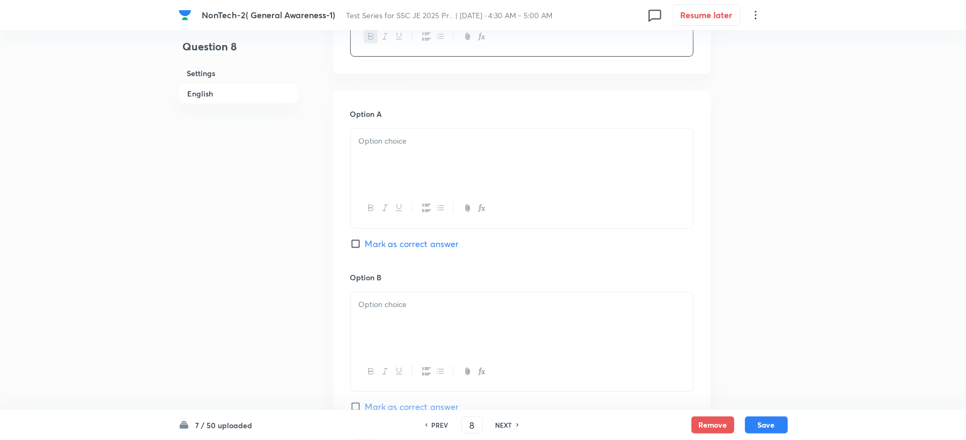
click at [365, 172] on div at bounding box center [522, 159] width 342 height 60
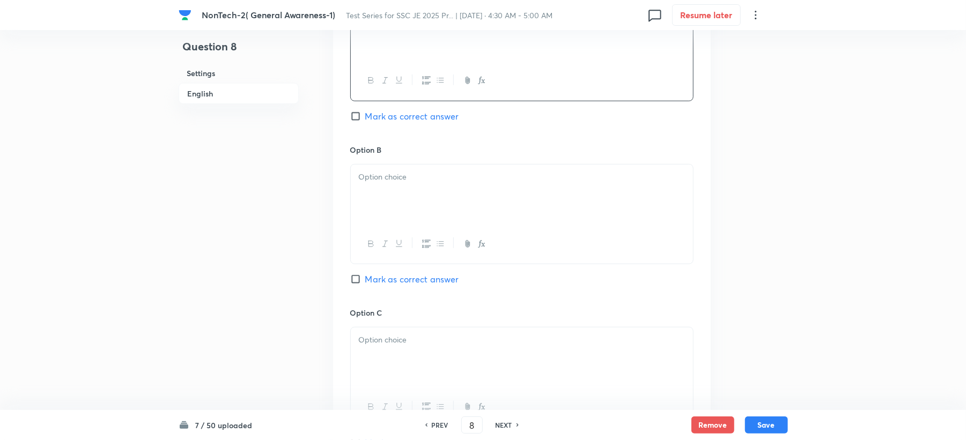
scroll to position [572, 0]
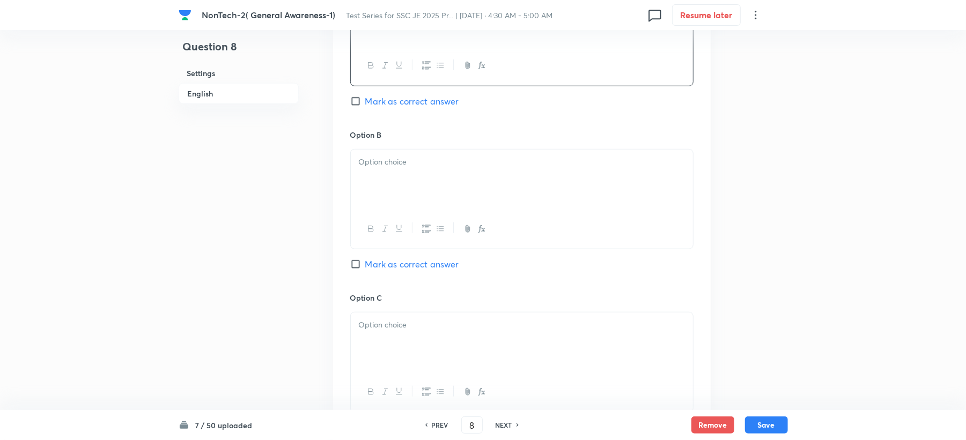
click at [378, 165] on p at bounding box center [522, 162] width 326 height 12
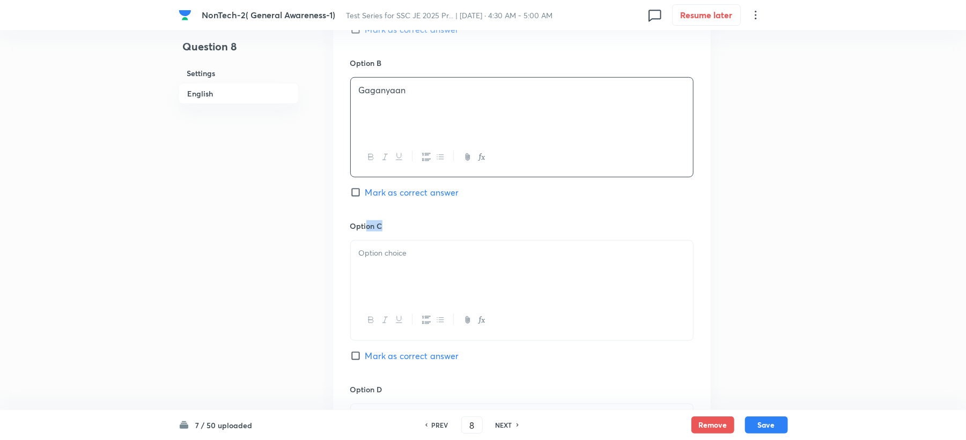
drag, startPoint x: 366, startPoint y: 232, endPoint x: 363, endPoint y: 253, distance: 21.1
click at [363, 252] on div "Option C Mark as correct answer" at bounding box center [521, 301] width 343 height 163
click at [376, 258] on p at bounding box center [522, 253] width 326 height 12
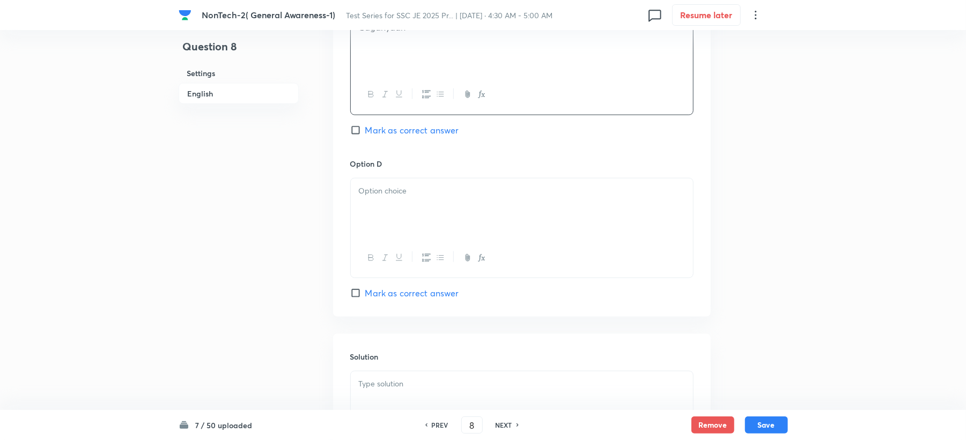
scroll to position [858, 0]
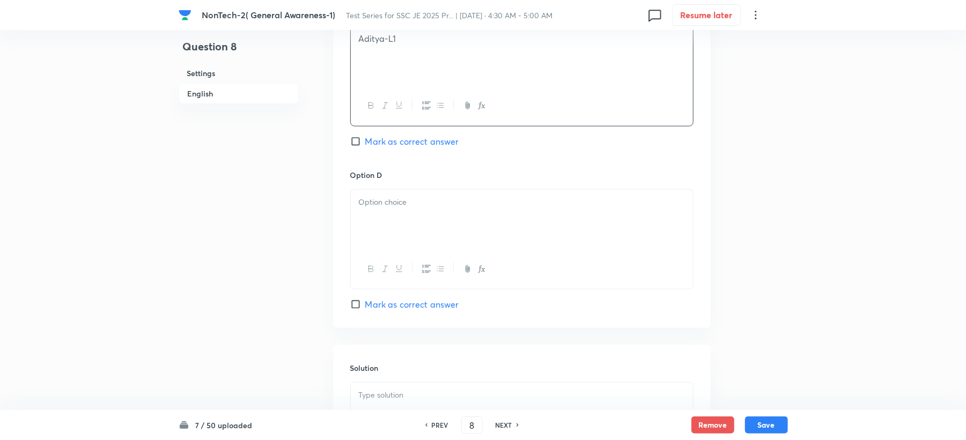
click at [383, 219] on div at bounding box center [522, 220] width 342 height 60
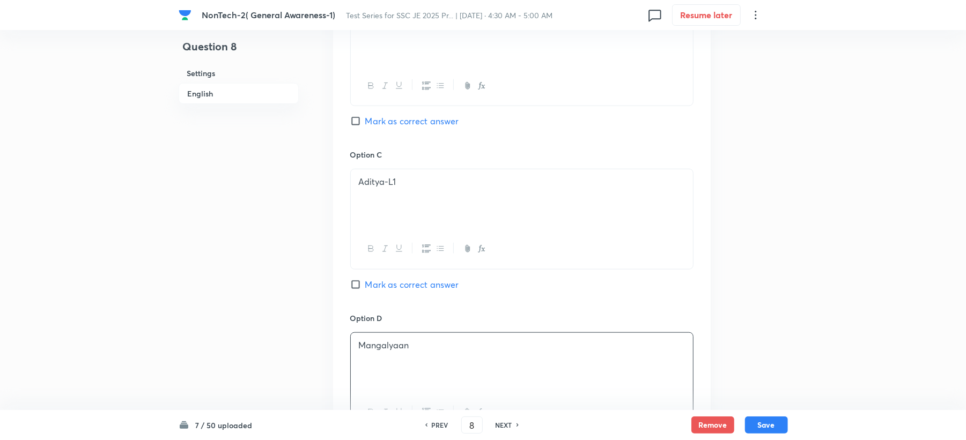
click at [409, 125] on span "Mark as correct answer" at bounding box center [412, 121] width 94 height 13
click at [365, 125] on input "Mark as correct answer" at bounding box center [357, 121] width 15 height 11
checkbox input "true"
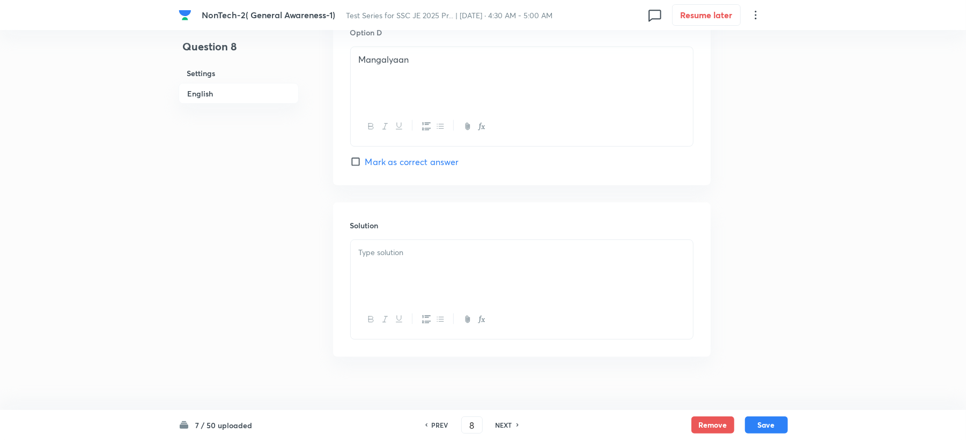
scroll to position [1015, 0]
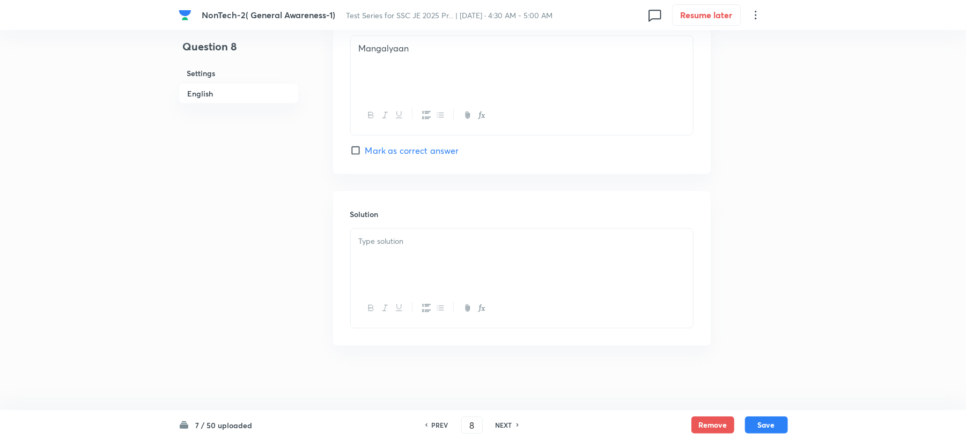
click at [381, 259] on div at bounding box center [522, 259] width 342 height 60
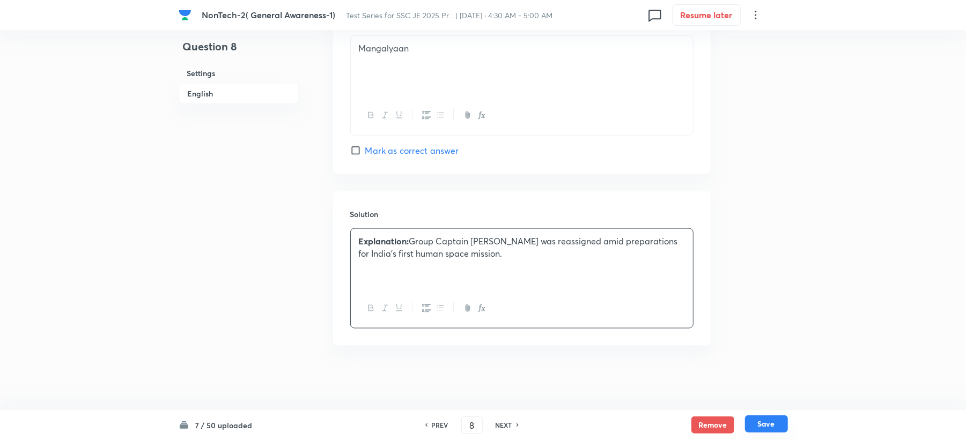
click at [761, 429] on button "Save" at bounding box center [766, 424] width 43 height 17
type input "9"
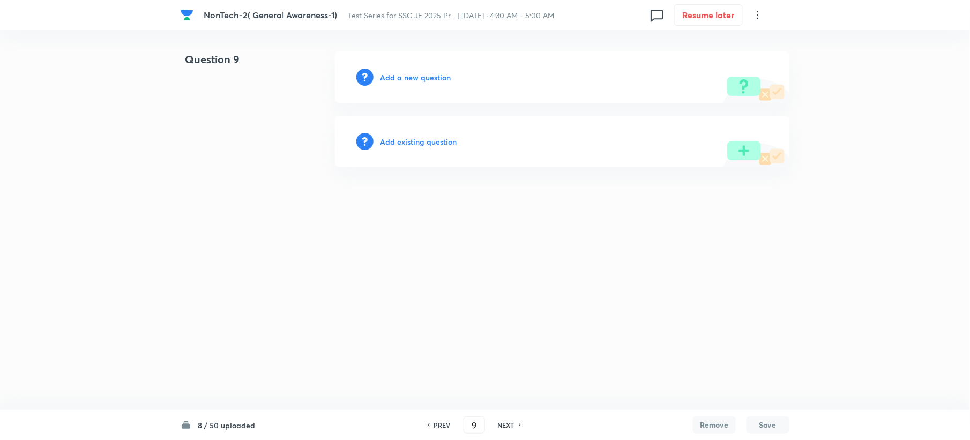
click at [389, 77] on h6 "Add a new question" at bounding box center [415, 77] width 71 height 11
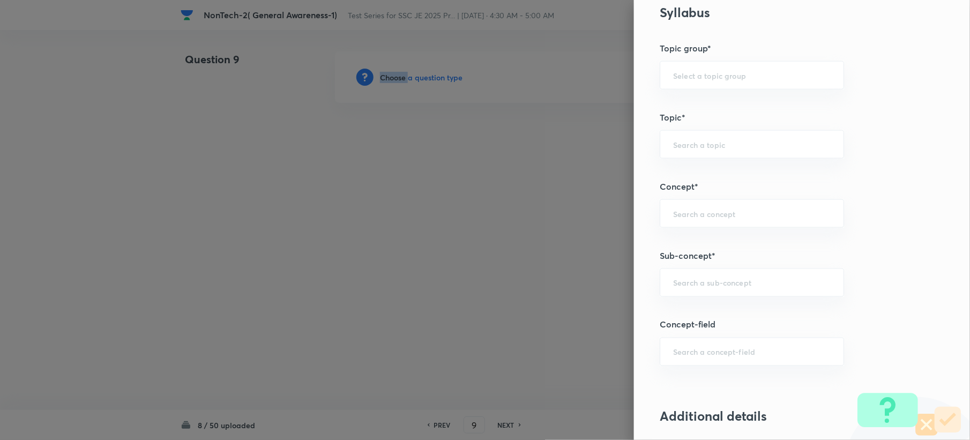
scroll to position [572, 0]
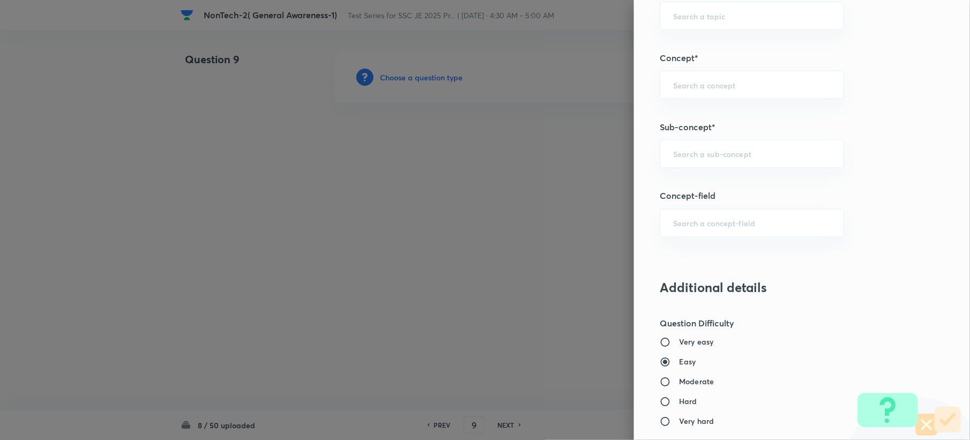
click at [689, 133] on h5 "Sub-concept*" at bounding box center [784, 127] width 249 height 13
click at [678, 170] on div "Question settings Question type* Single choice correct Number of options* 2 3 4…" at bounding box center [802, 220] width 336 height 440
click at [685, 159] on input "text" at bounding box center [752, 154] width 158 height 10
paste input "Word Analogy"
click at [676, 183] on li "Word Analogy" at bounding box center [741, 186] width 183 height 19
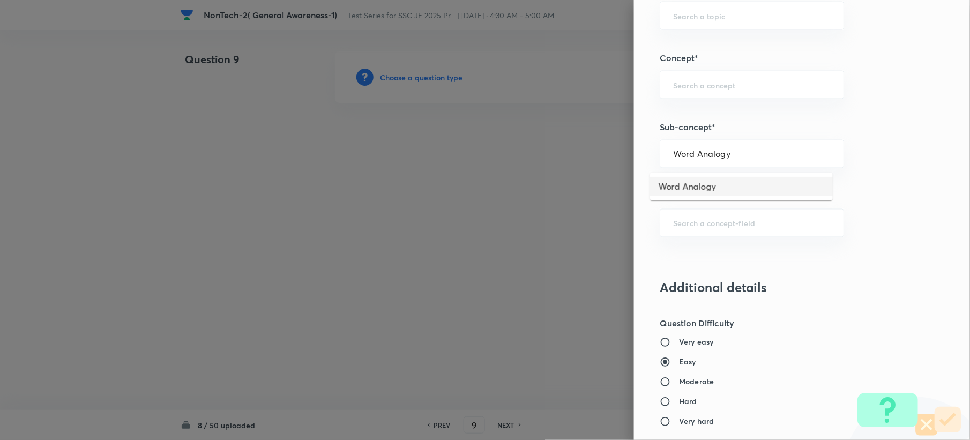
type input "Word Analogy"
type input "General Intelligence"
type input "Verbal Reasoning"
type input "Analogy"
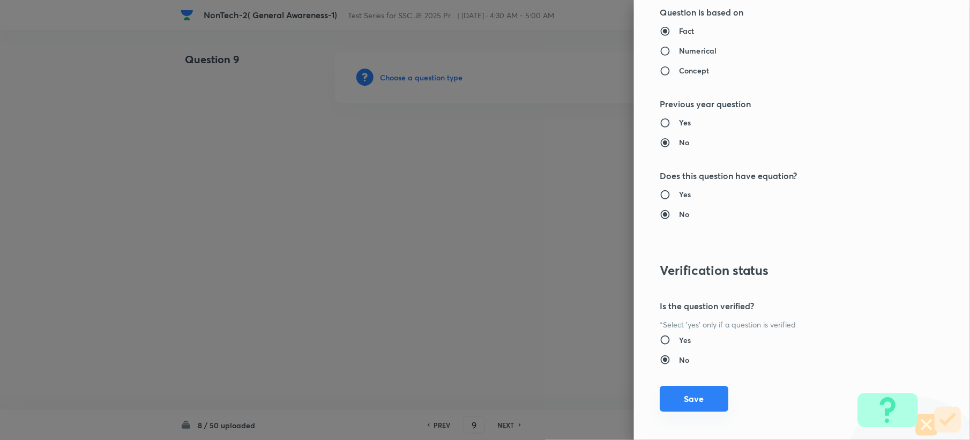
scroll to position [1023, 0]
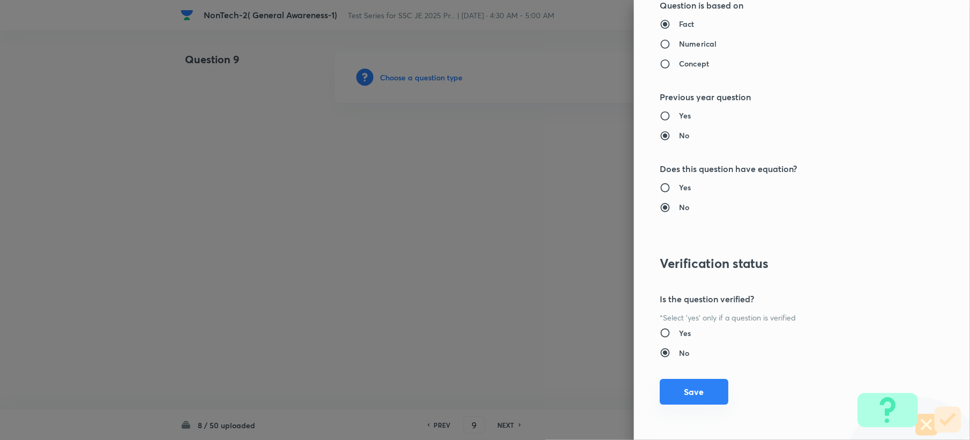
click at [685, 393] on button "Save" at bounding box center [694, 392] width 69 height 26
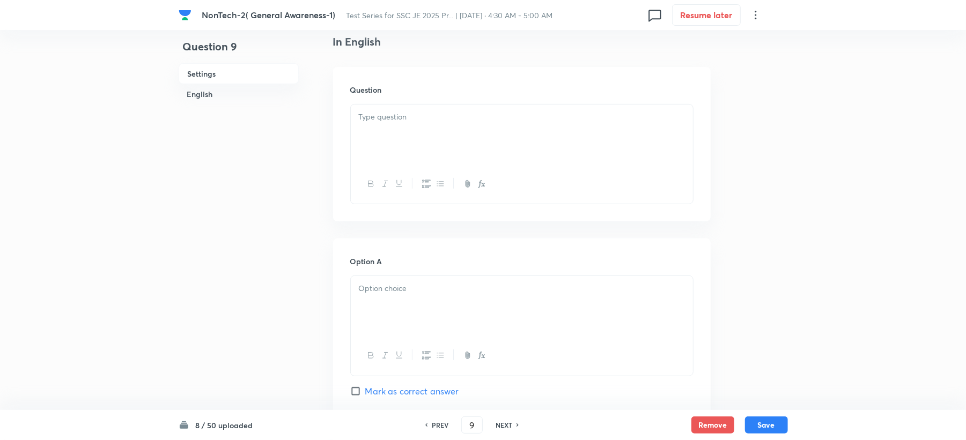
scroll to position [286, 0]
click at [388, 146] on div at bounding box center [522, 130] width 342 height 60
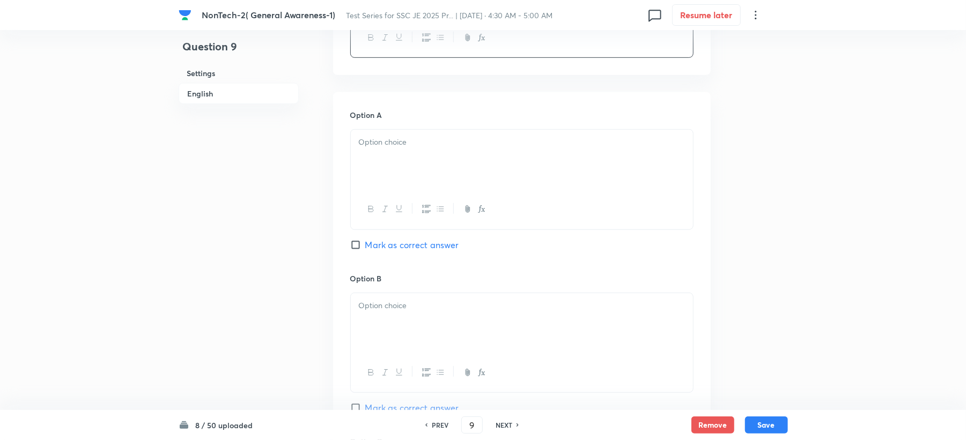
scroll to position [429, 0]
click at [371, 151] on div at bounding box center [522, 159] width 342 height 60
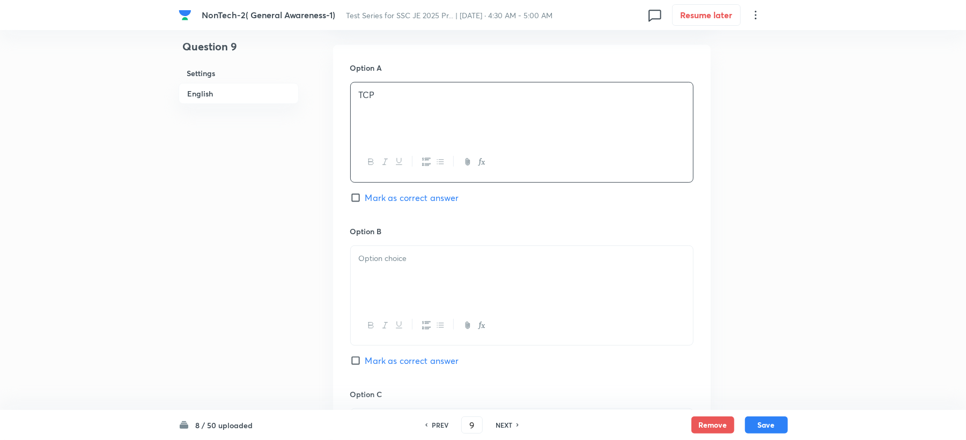
scroll to position [500, 0]
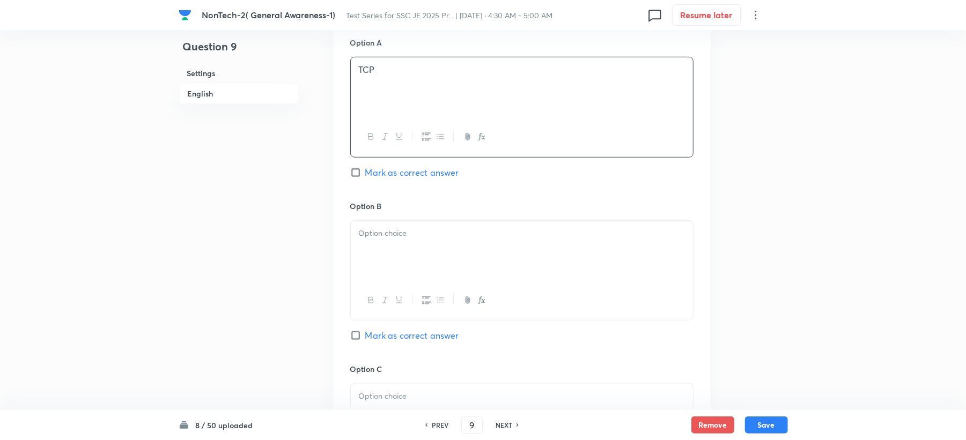
drag, startPoint x: 367, startPoint y: 227, endPoint x: 363, endPoint y: 236, distance: 9.4
click at [367, 228] on div at bounding box center [522, 251] width 342 height 60
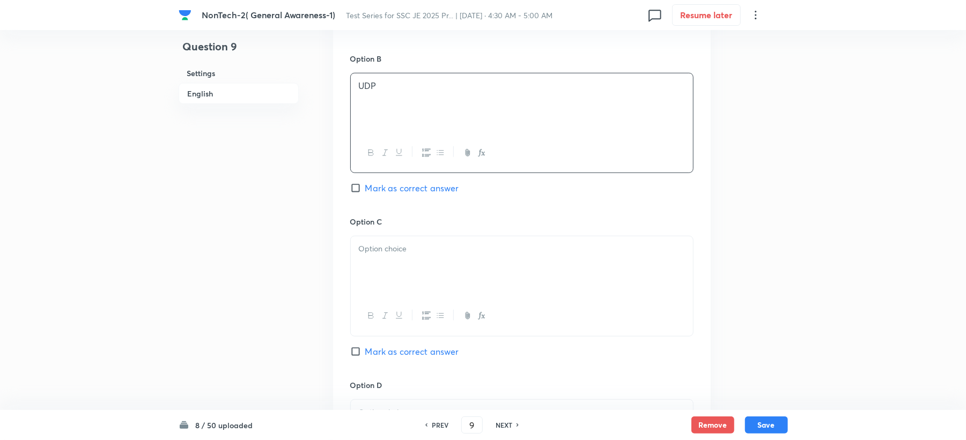
scroll to position [715, 0]
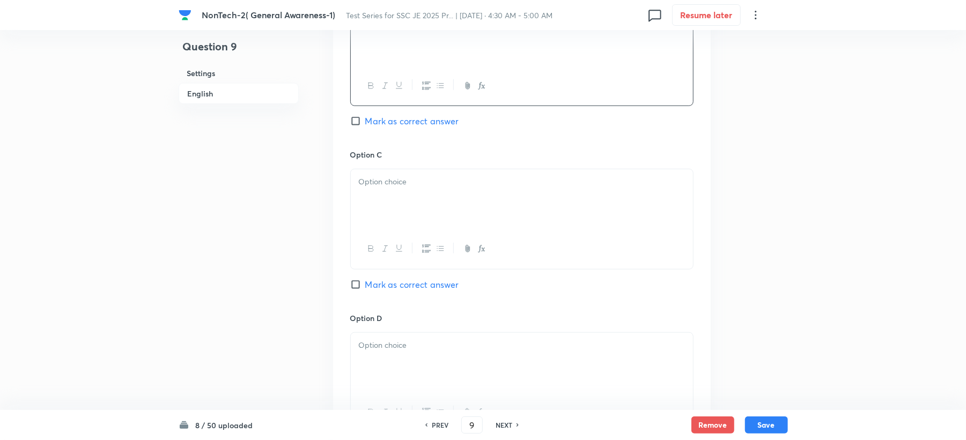
drag, startPoint x: 380, startPoint y: 202, endPoint x: 338, endPoint y: 209, distance: 42.5
click at [379, 201] on div at bounding box center [522, 199] width 342 height 60
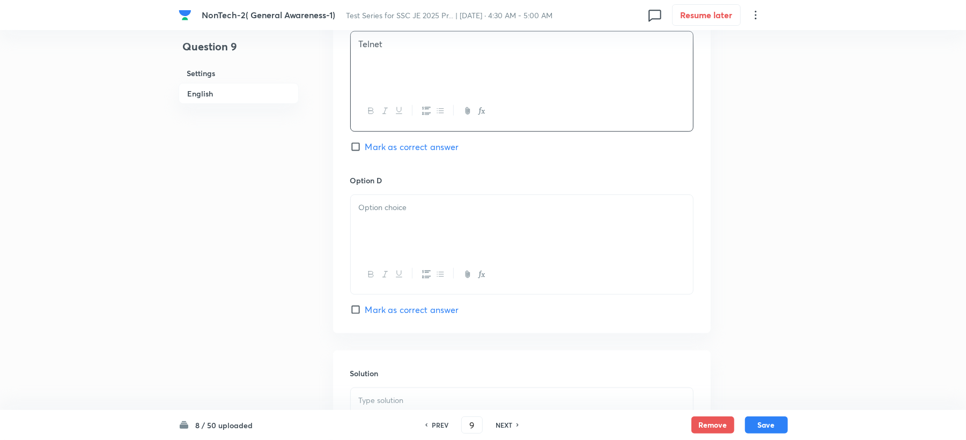
scroll to position [858, 0]
click at [374, 229] on div at bounding box center [522, 220] width 342 height 60
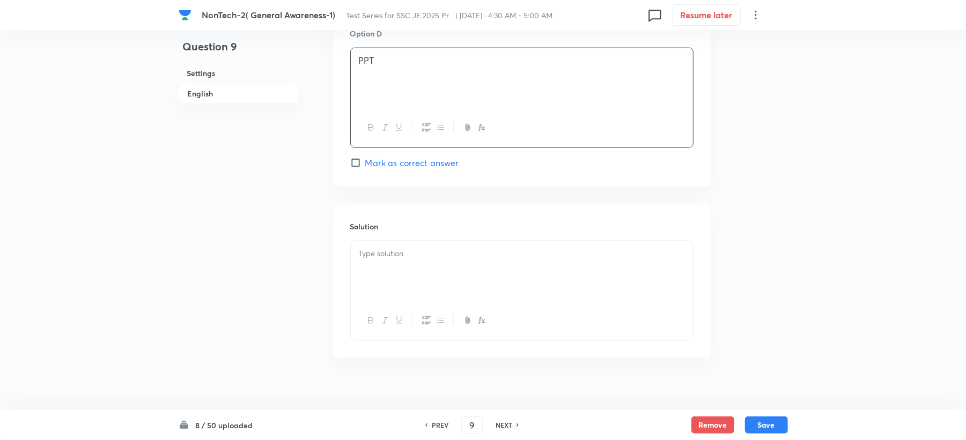
scroll to position [1000, 0]
click at [385, 161] on span "Mark as correct answer" at bounding box center [412, 161] width 94 height 13
click at [365, 161] on input "Mark as correct answer" at bounding box center [357, 162] width 15 height 11
checkbox input "true"
drag, startPoint x: 368, startPoint y: 291, endPoint x: 256, endPoint y: 247, distance: 120.4
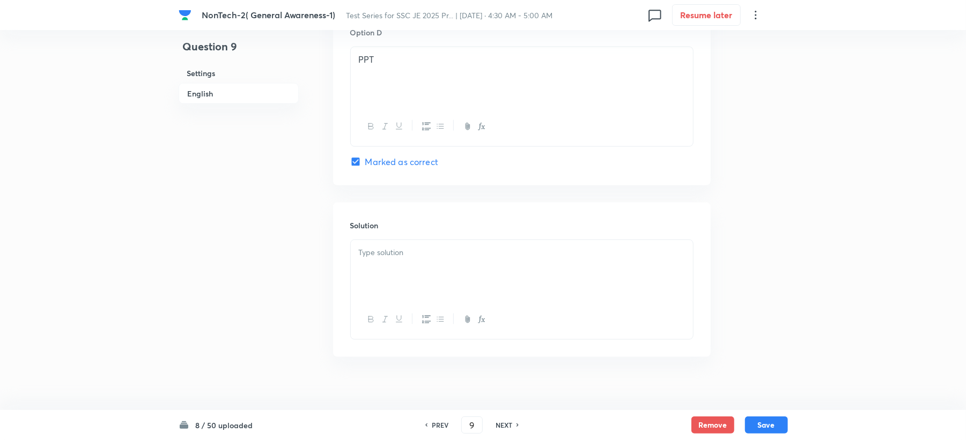
click at [367, 292] on div at bounding box center [522, 270] width 342 height 60
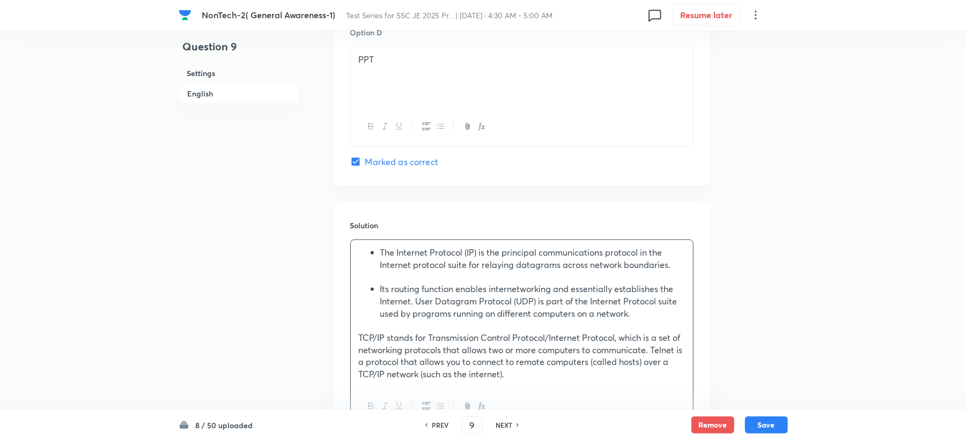
click at [353, 343] on div "The Internet Protocol (IP) is the principal communications protocol in the Inte…" at bounding box center [522, 313] width 342 height 147
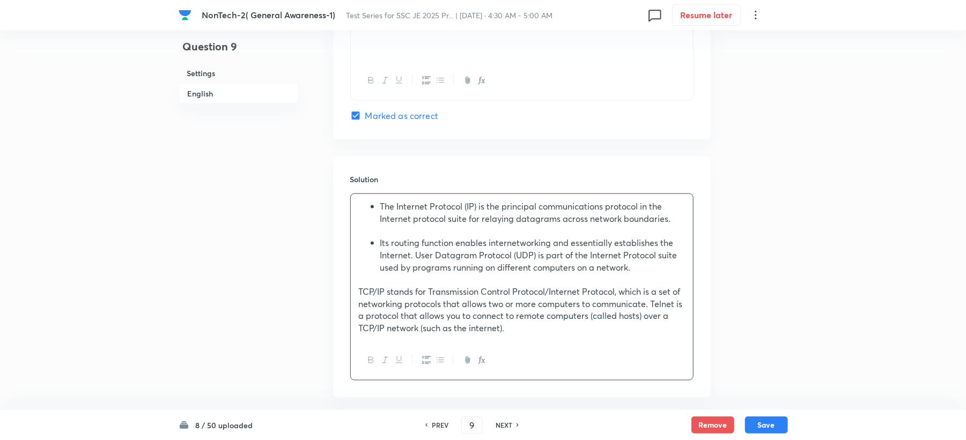
scroll to position [1072, 0]
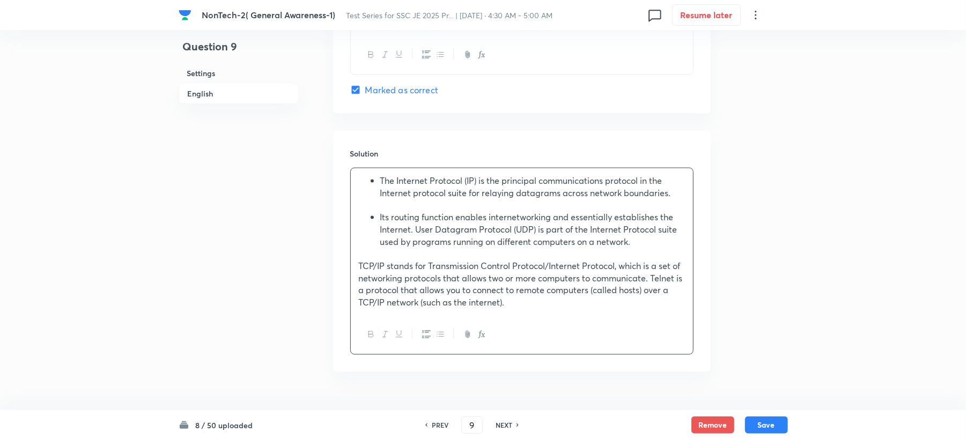
click at [440, 336] on icon "button" at bounding box center [440, 334] width 9 height 9
click at [774, 419] on button "Save" at bounding box center [766, 424] width 43 height 17
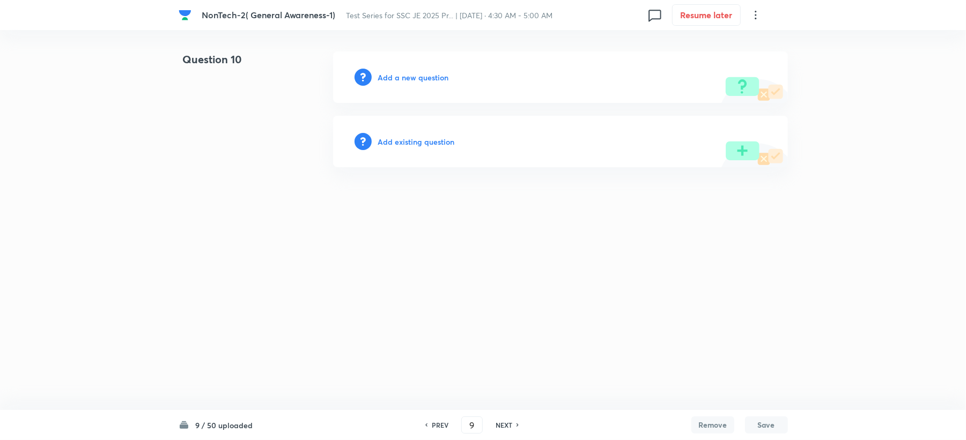
type input "10"
click at [395, 78] on h6 "Add a new question" at bounding box center [415, 77] width 71 height 11
click at [395, 78] on h6 "Choose a question type" at bounding box center [421, 77] width 83 height 11
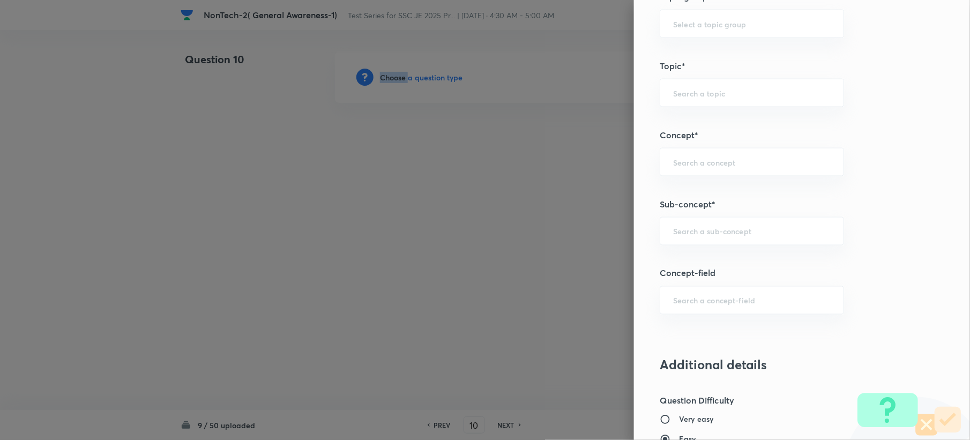
scroll to position [500, 0]
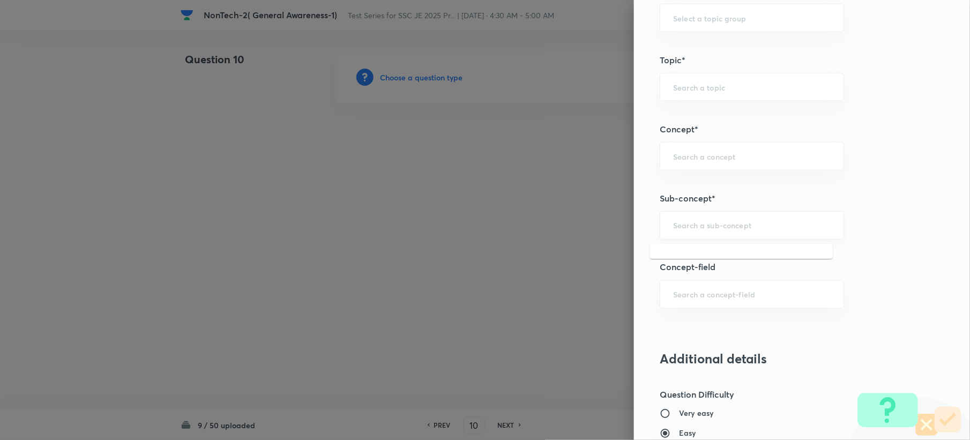
click at [703, 226] on input "text" at bounding box center [752, 225] width 158 height 10
paste input "Word Analogy"
click at [685, 251] on li "Word Analogy" at bounding box center [741, 257] width 183 height 19
type input "Word Analogy"
type input "General Intelligence"
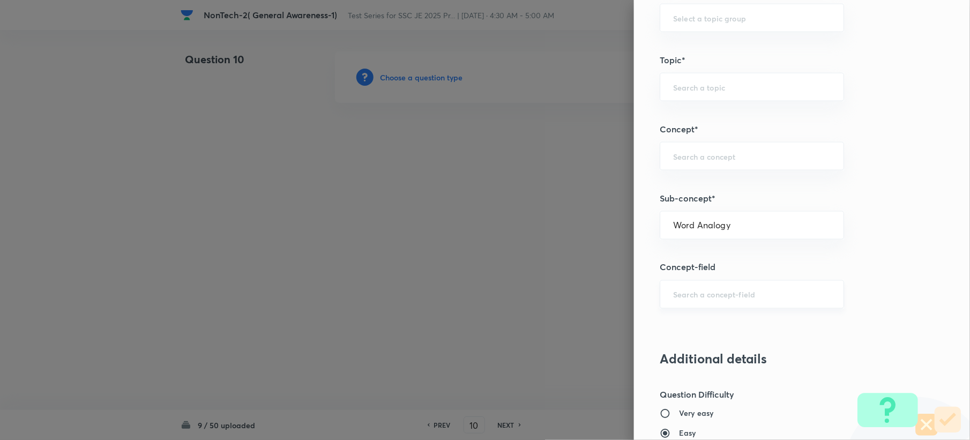
type input "Verbal Reasoning"
type input "Analogy"
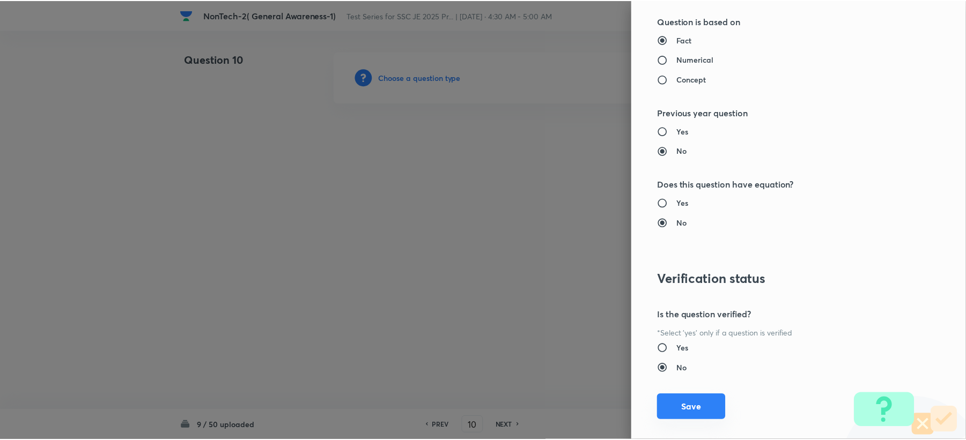
scroll to position [1023, 0]
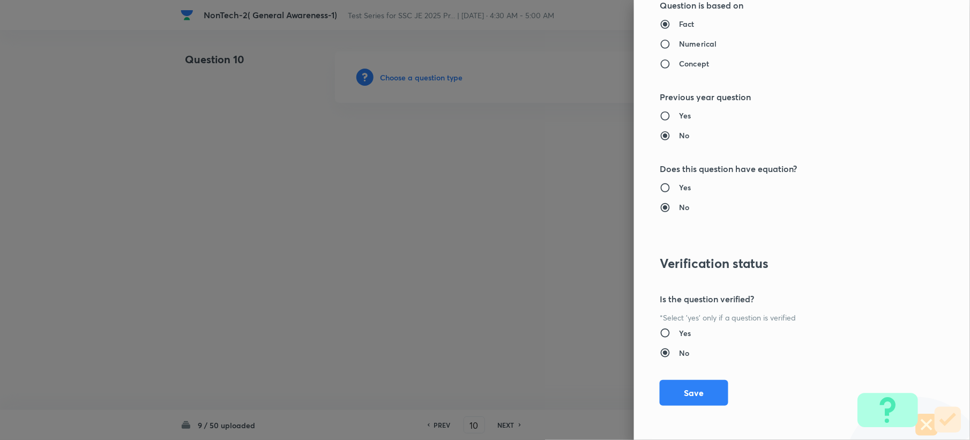
drag, startPoint x: 674, startPoint y: 384, endPoint x: 524, endPoint y: 309, distance: 167.8
click at [674, 384] on button "Save" at bounding box center [694, 393] width 69 height 26
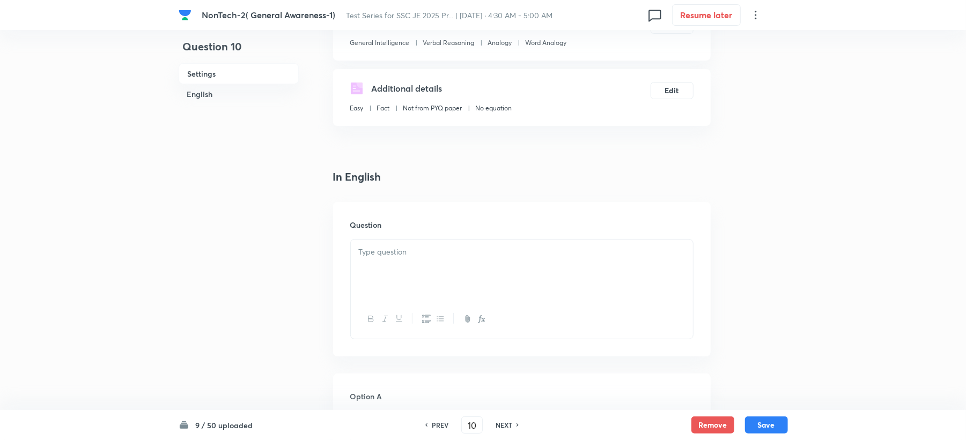
scroll to position [214, 0]
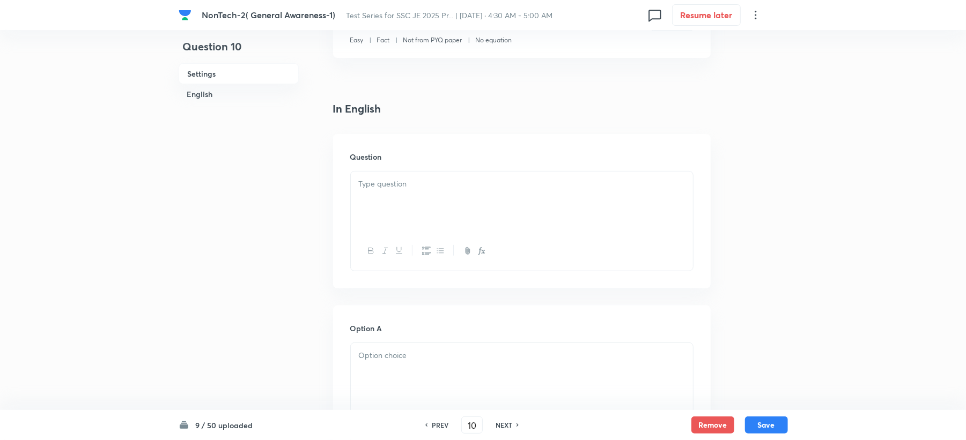
click at [376, 211] on div at bounding box center [522, 202] width 342 height 60
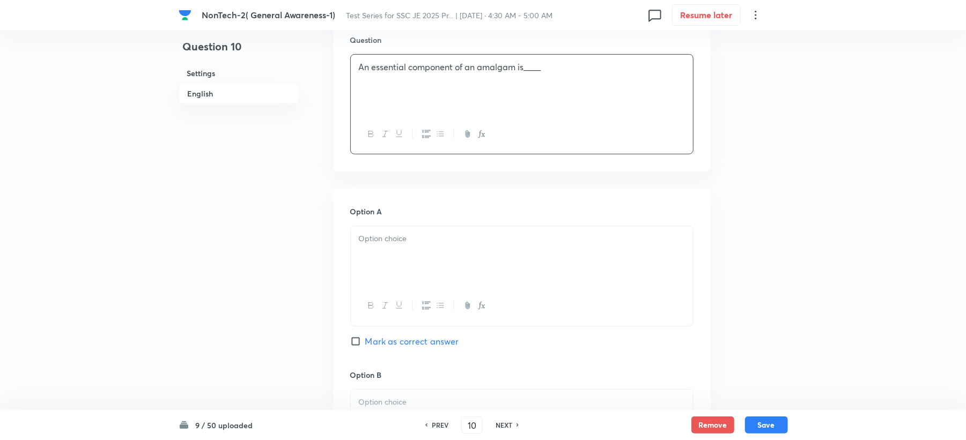
scroll to position [357, 0]
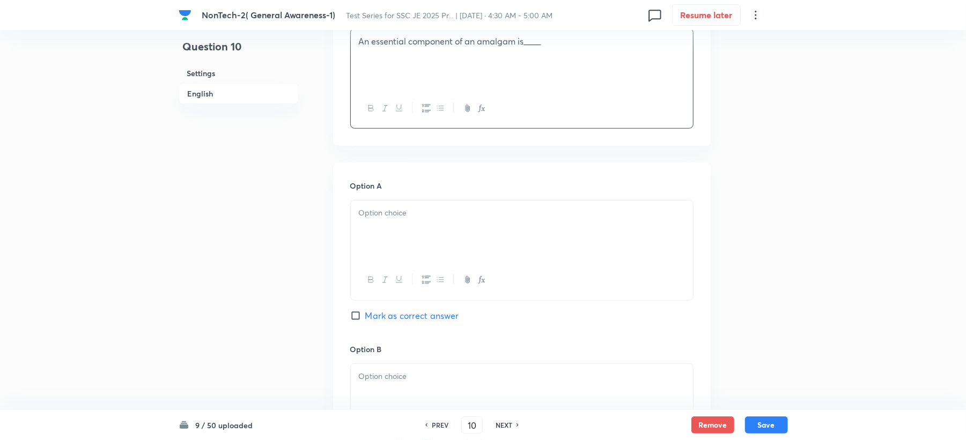
click at [382, 197] on div "Option A Mark as correct answer" at bounding box center [521, 261] width 343 height 163
drag, startPoint x: 394, startPoint y: 194, endPoint x: 377, endPoint y: 236, distance: 45.3
click at [377, 236] on div "Option A Mark as correct answer" at bounding box center [521, 261] width 343 height 163
click at [377, 227] on div at bounding box center [522, 231] width 342 height 60
click at [383, 215] on p at bounding box center [522, 213] width 326 height 12
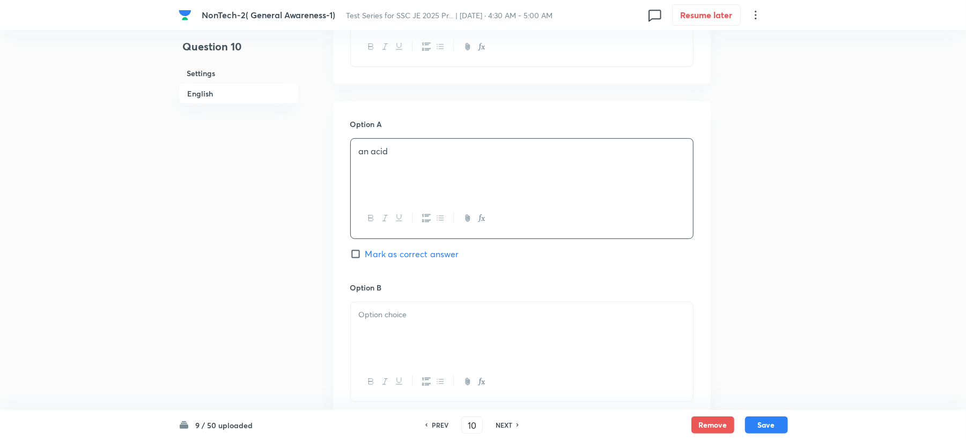
scroll to position [500, 0]
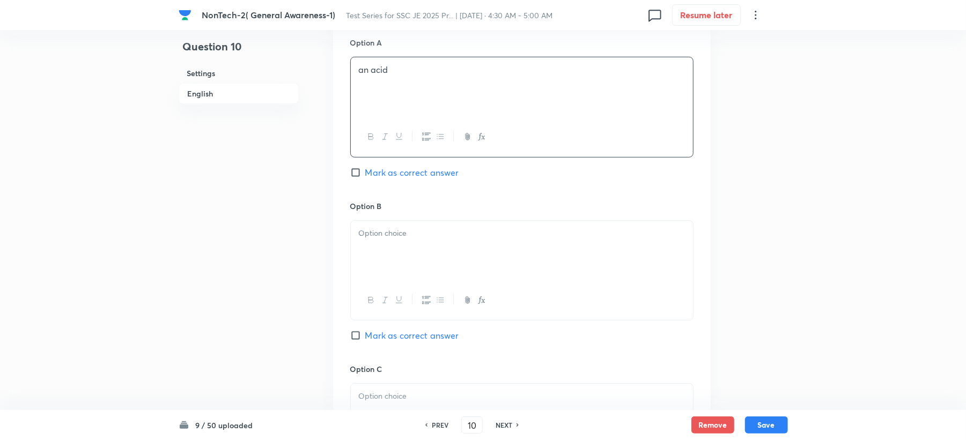
click at [373, 229] on p at bounding box center [522, 233] width 326 height 12
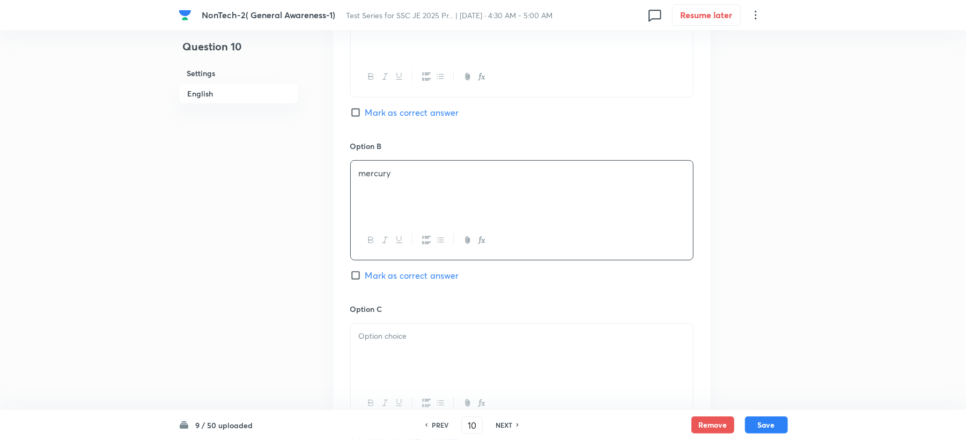
scroll to position [643, 0]
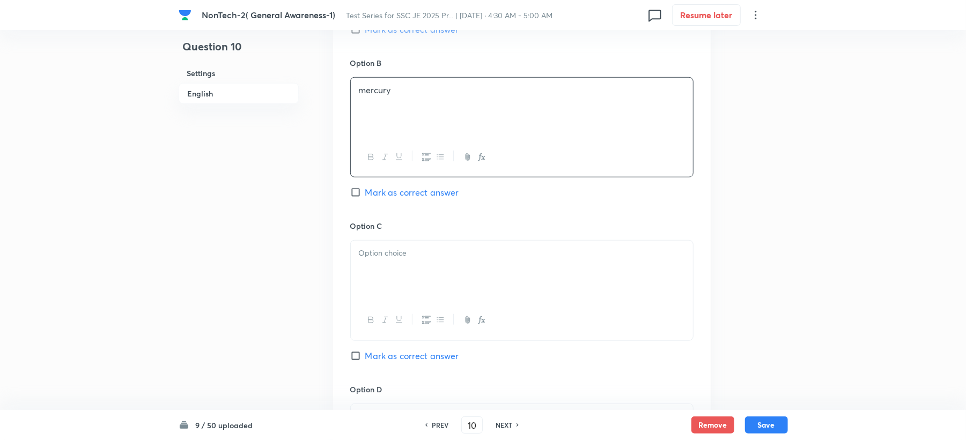
click at [381, 257] on p at bounding box center [522, 253] width 326 height 12
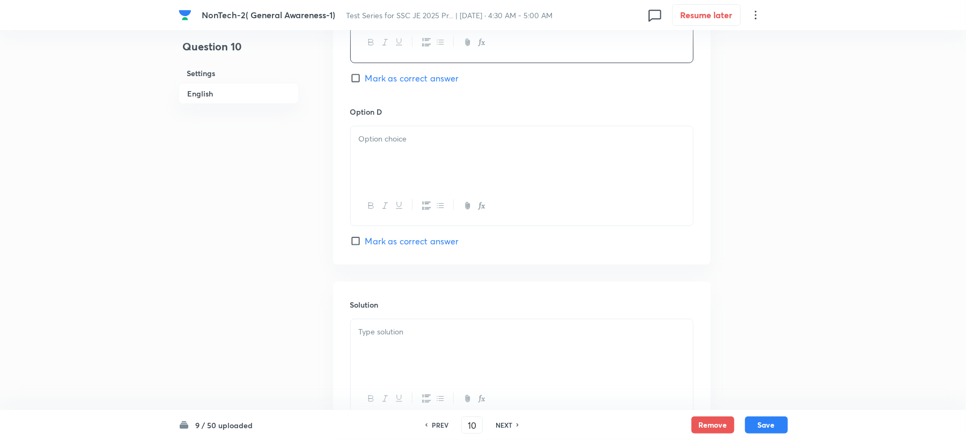
scroll to position [929, 0]
click at [389, 165] on div at bounding box center [522, 148] width 342 height 60
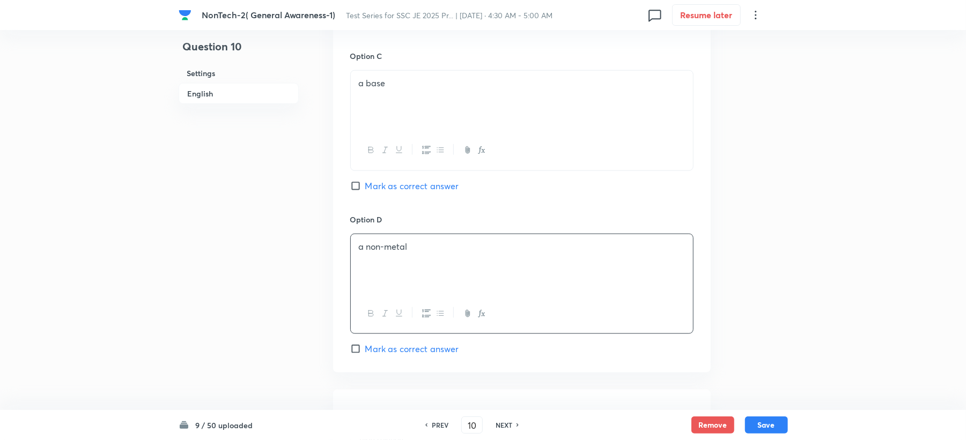
scroll to position [786, 0]
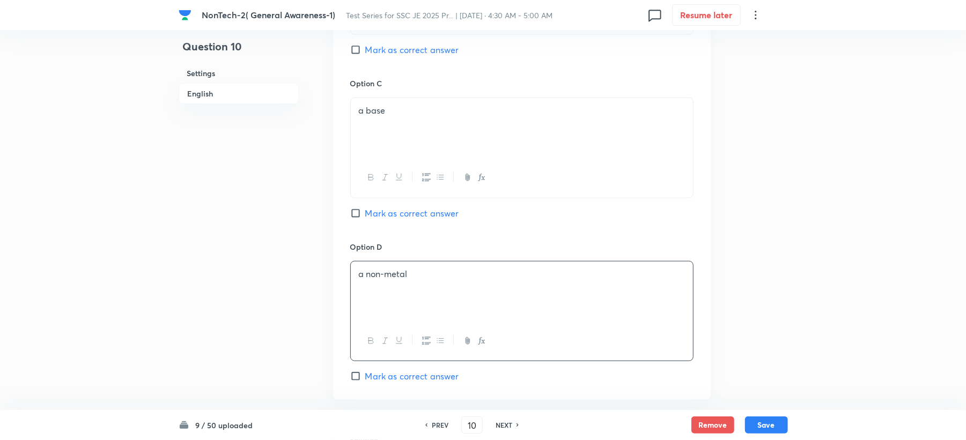
click at [390, 56] on span "Mark as correct answer" at bounding box center [412, 49] width 94 height 13
click at [365, 55] on input "Mark as correct answer" at bounding box center [357, 49] width 15 height 11
checkbox input "true"
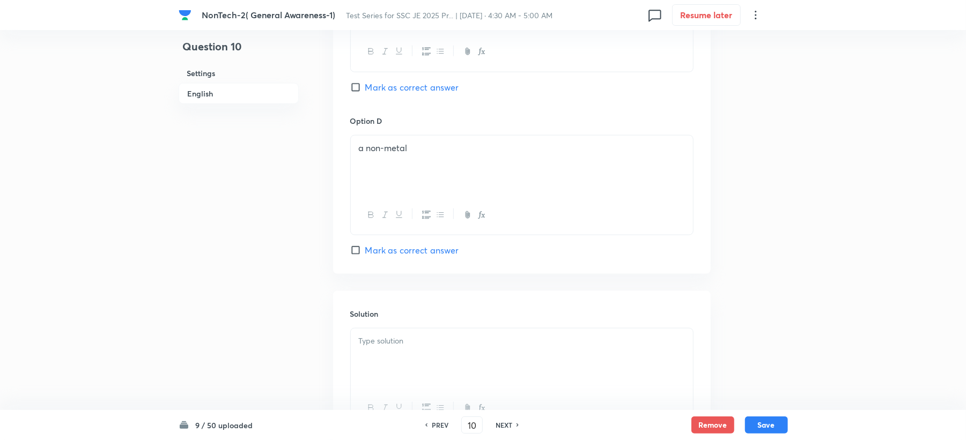
scroll to position [1015, 0]
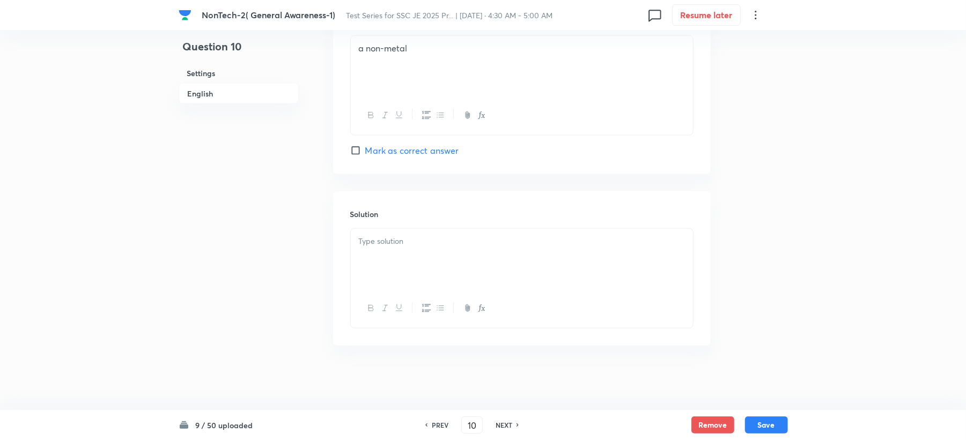
click at [367, 281] on div at bounding box center [522, 259] width 342 height 60
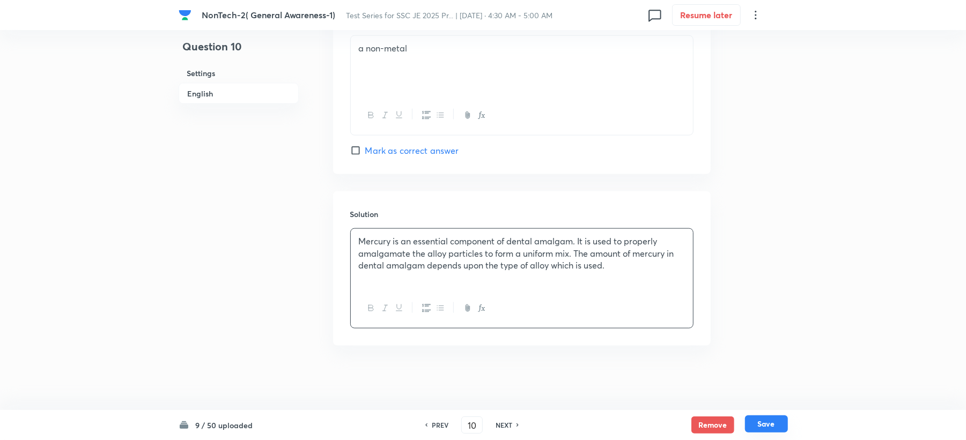
click at [781, 429] on button "Save" at bounding box center [766, 424] width 43 height 17
type input "11"
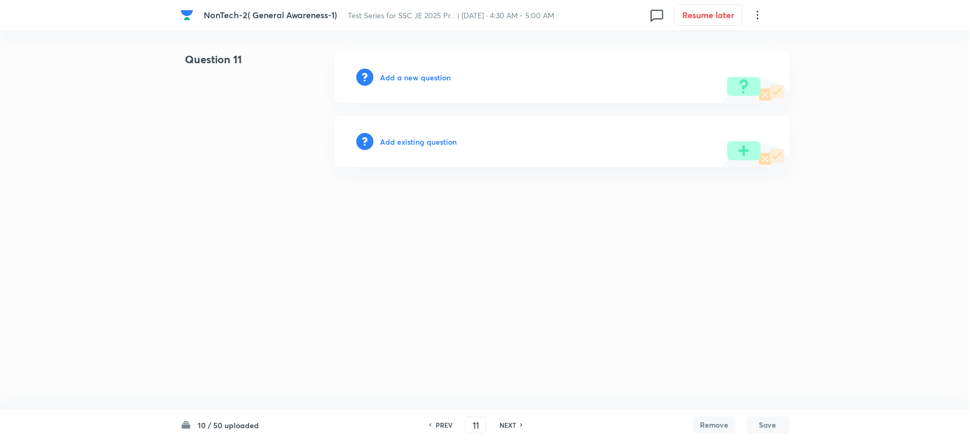
click at [425, 69] on div "Add a new question" at bounding box center [562, 76] width 455 height 51
click at [421, 78] on h6 "Add a new question" at bounding box center [415, 77] width 71 height 11
click at [421, 78] on h6 "Choose a question type" at bounding box center [421, 77] width 83 height 11
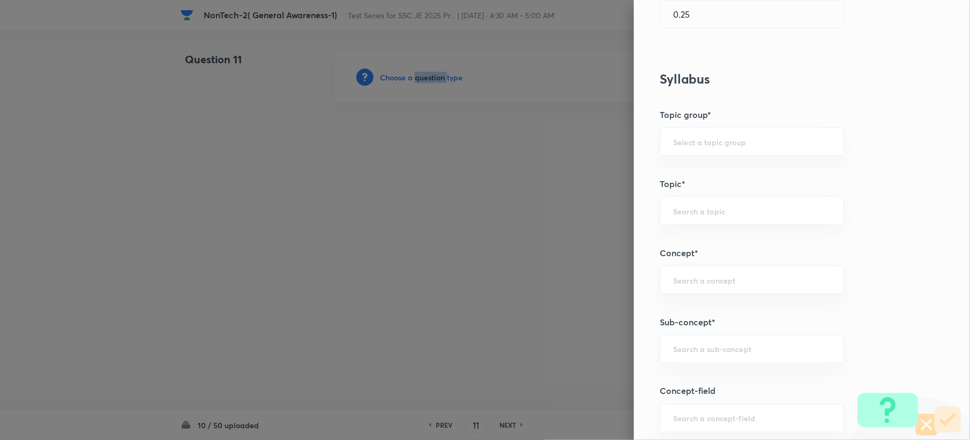
scroll to position [500, 0]
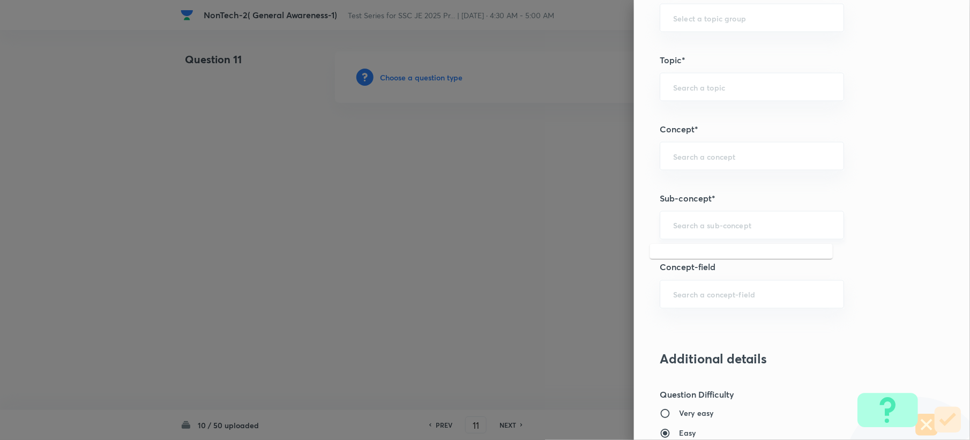
click at [683, 231] on input "text" at bounding box center [752, 225] width 158 height 10
paste input "Word Analogy"
click at [677, 252] on li "Word Analogy" at bounding box center [741, 257] width 183 height 19
type input "Word Analogy"
type input "General Intelligence"
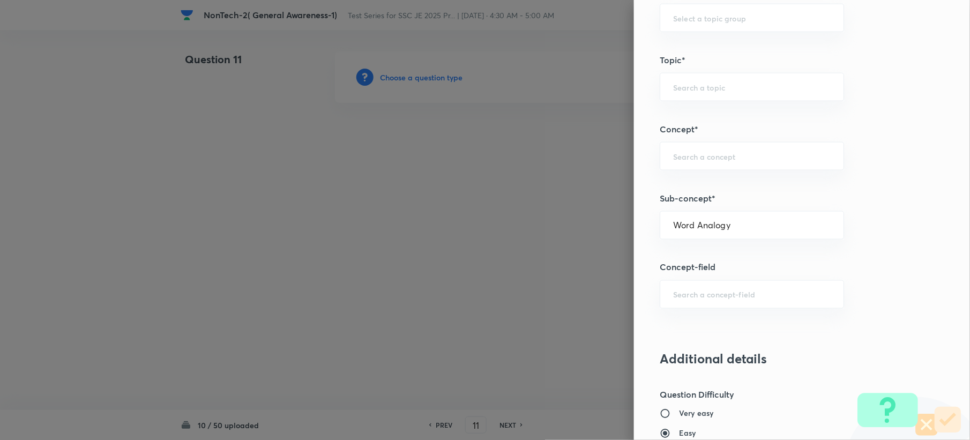
type input "Verbal Reasoning"
type input "Analogy"
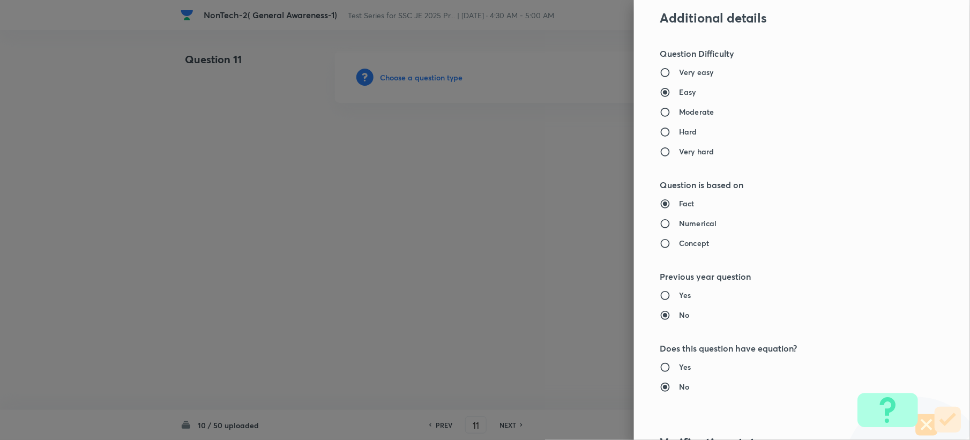
scroll to position [1023, 0]
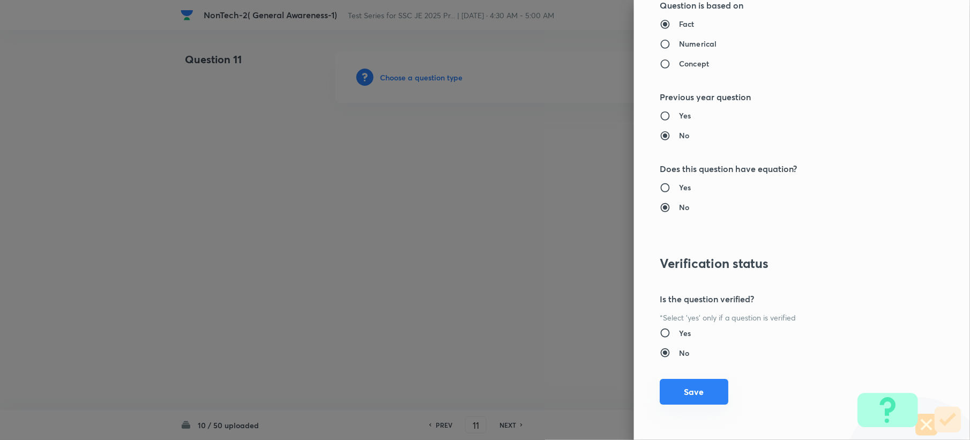
click at [676, 395] on button "Save" at bounding box center [694, 392] width 69 height 26
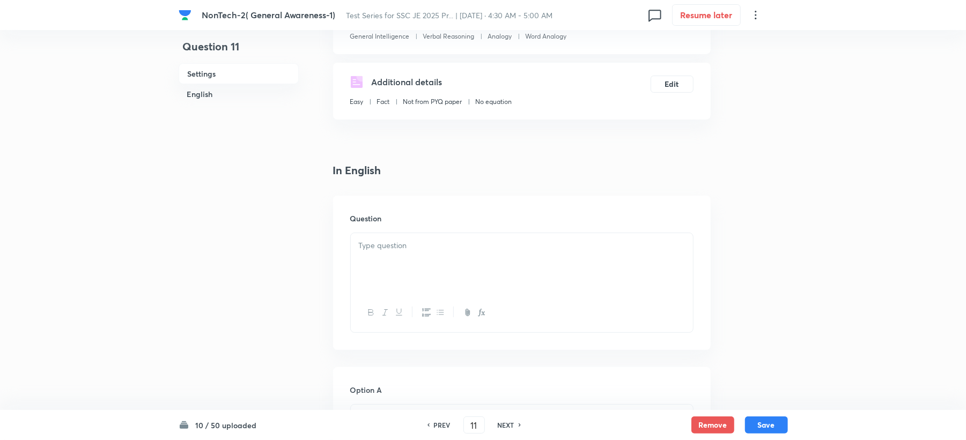
scroll to position [214, 0]
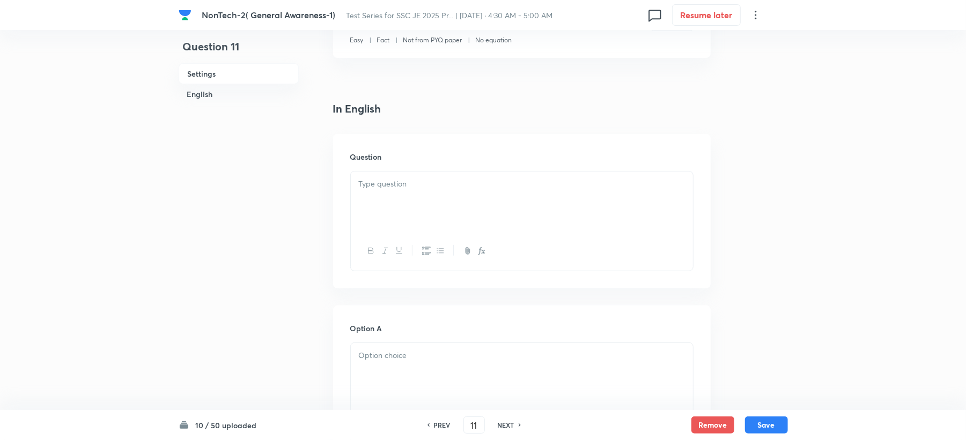
click at [382, 189] on p at bounding box center [522, 184] width 326 height 12
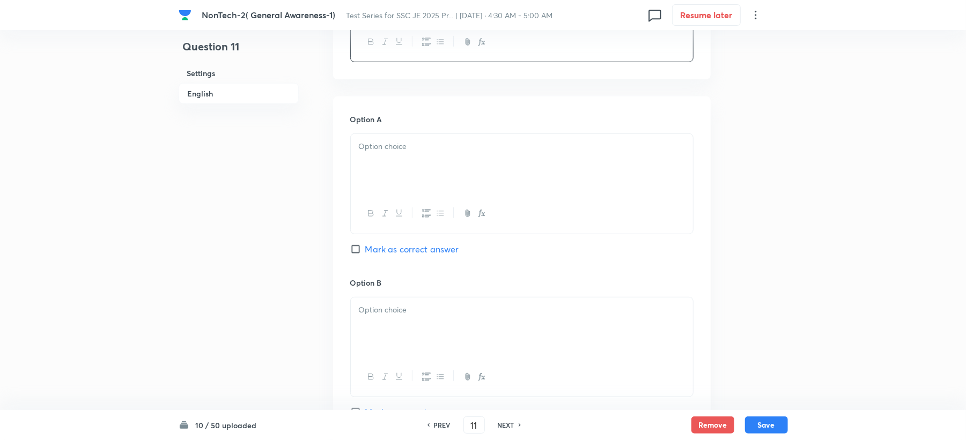
scroll to position [429, 0]
click at [370, 191] on div at bounding box center [522, 208] width 342 height 39
click at [376, 165] on div at bounding box center [522, 159] width 342 height 60
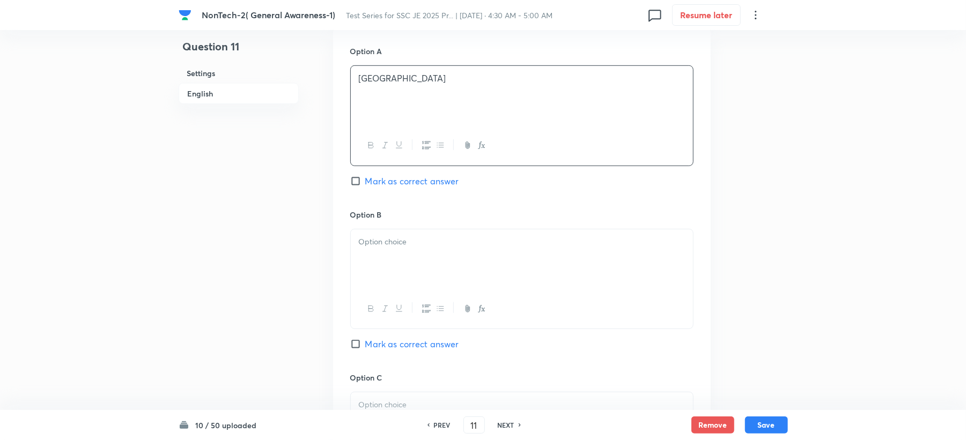
scroll to position [572, 0]
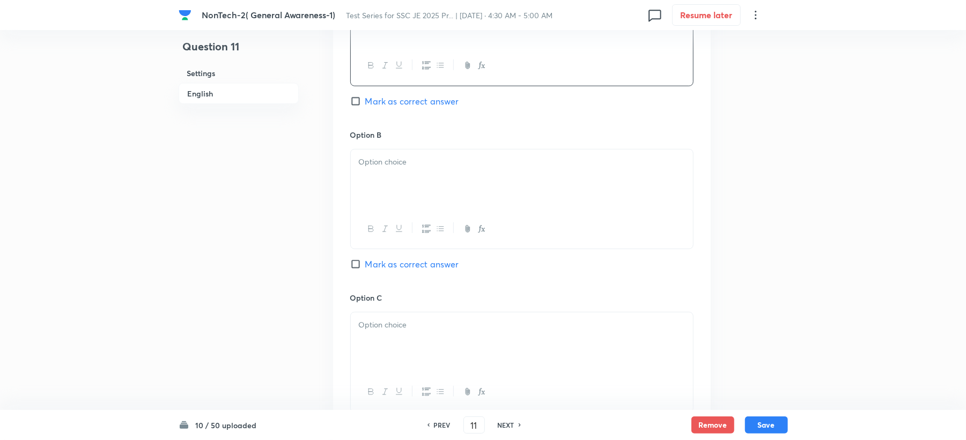
click at [367, 176] on div at bounding box center [522, 180] width 342 height 60
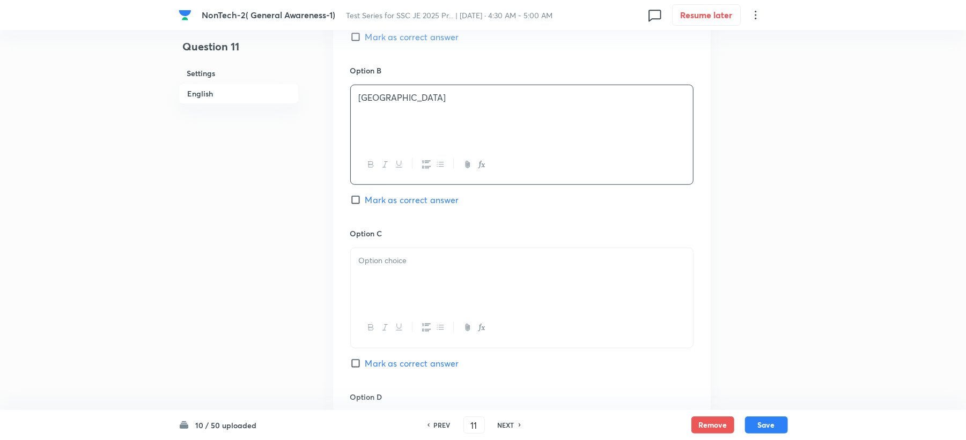
scroll to position [715, 0]
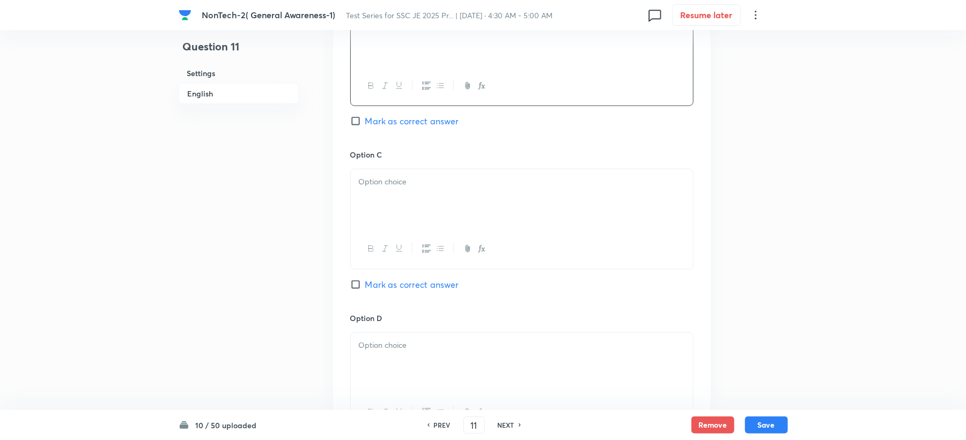
click at [376, 202] on div at bounding box center [522, 199] width 342 height 60
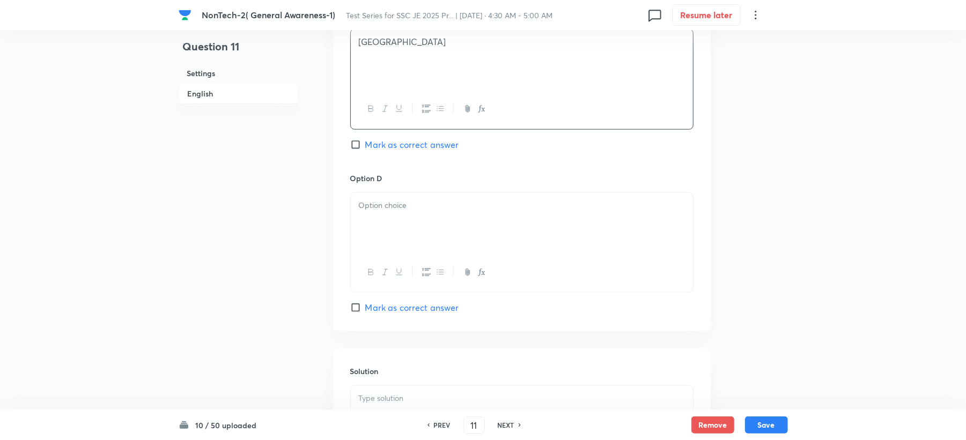
scroll to position [858, 0]
click at [375, 204] on p at bounding box center [522, 202] width 326 height 12
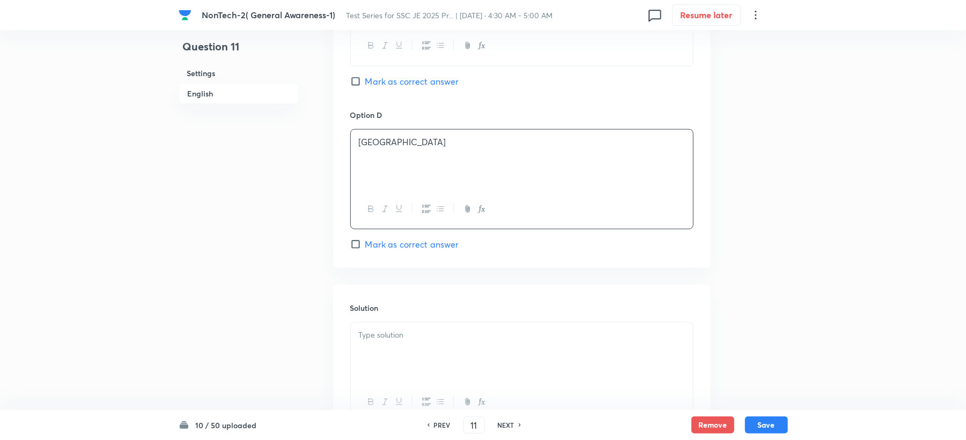
scroll to position [1015, 0]
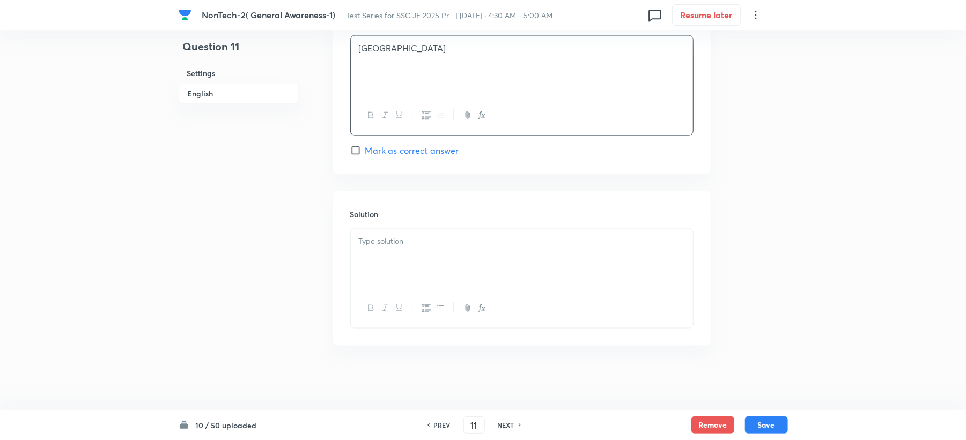
click at [380, 241] on p at bounding box center [522, 241] width 326 height 12
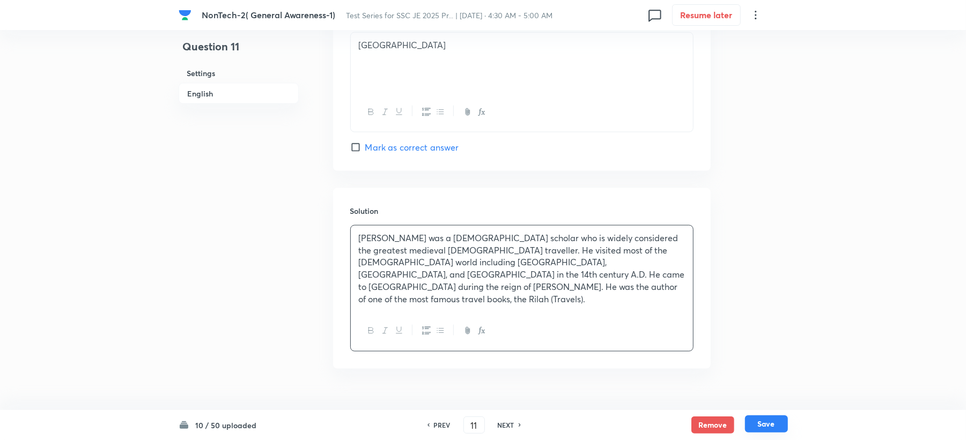
click at [775, 426] on button "Save" at bounding box center [766, 424] width 43 height 17
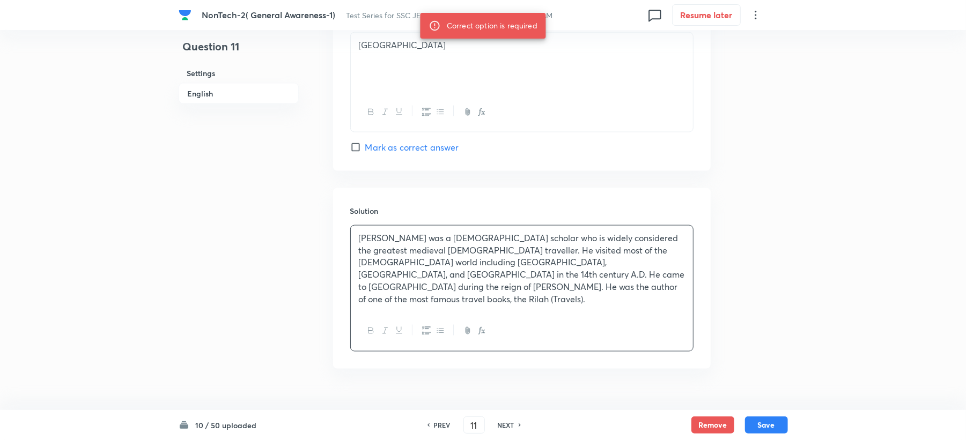
scroll to position [872, 0]
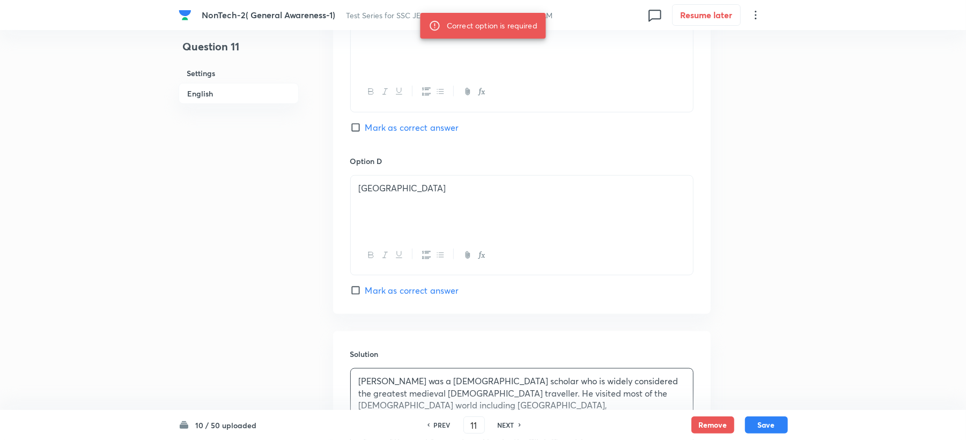
click at [401, 118] on div "Option C Morocco Mark as correct answer" at bounding box center [521, 73] width 343 height 163
click at [394, 130] on span "Mark as correct answer" at bounding box center [412, 127] width 94 height 13
click at [365, 130] on input "Mark as correct answer" at bounding box center [357, 127] width 15 height 11
checkbox input "true"
click at [783, 427] on button "Save" at bounding box center [766, 424] width 43 height 17
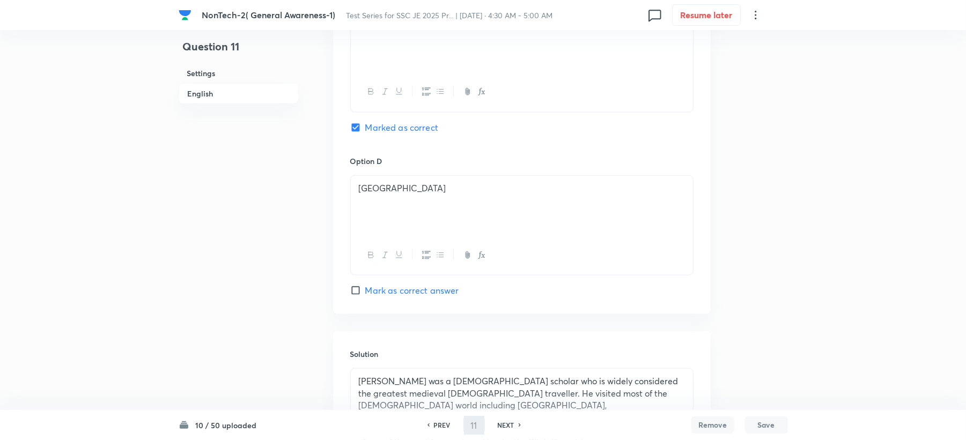
type input "12"
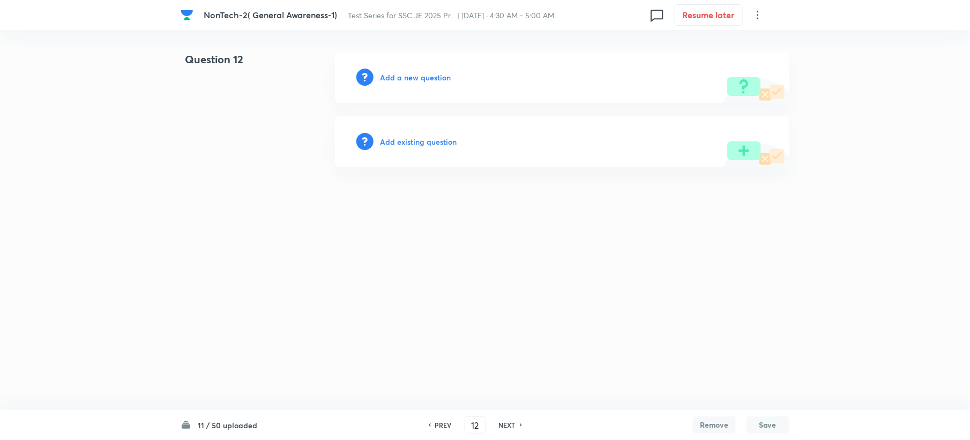
click at [401, 76] on h6 "Add a new question" at bounding box center [415, 77] width 71 height 11
click at [401, 76] on h6 "Choose a question type" at bounding box center [421, 77] width 83 height 11
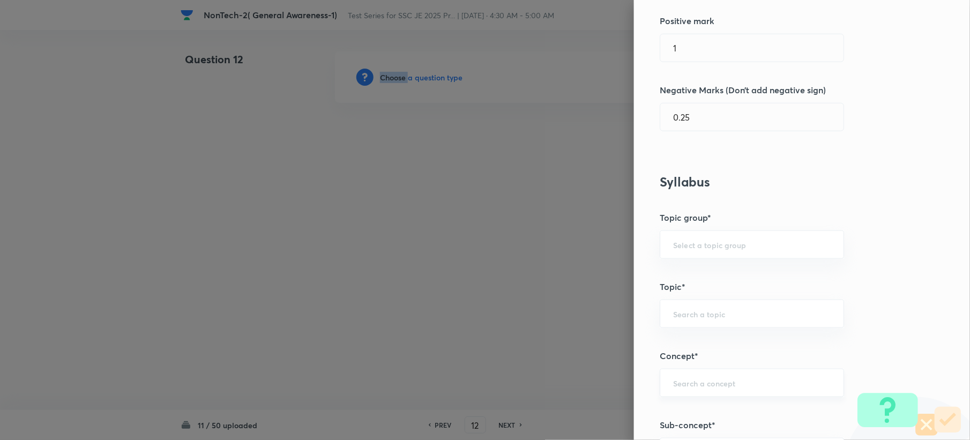
scroll to position [357, 0]
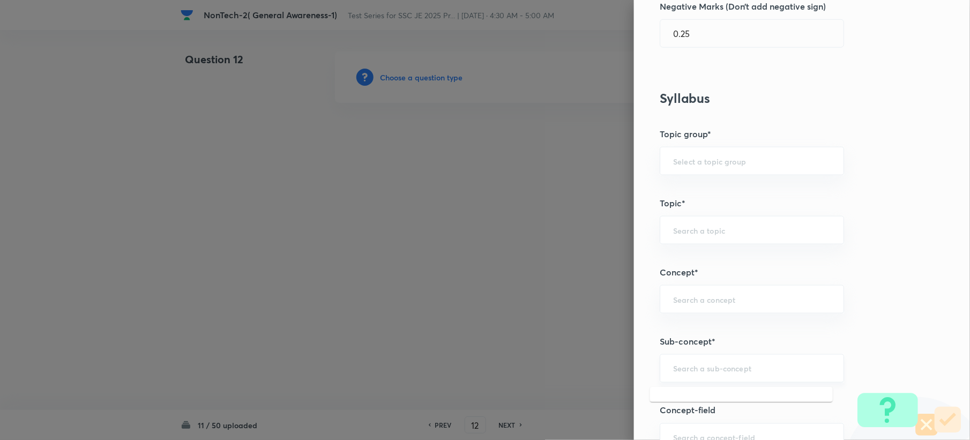
click at [697, 371] on input "text" at bounding box center [752, 368] width 158 height 10
paste input "Word Analogy"
click at [695, 398] on li "Word Analogy" at bounding box center [741, 400] width 183 height 19
type input "Word Analogy"
type input "General Intelligence"
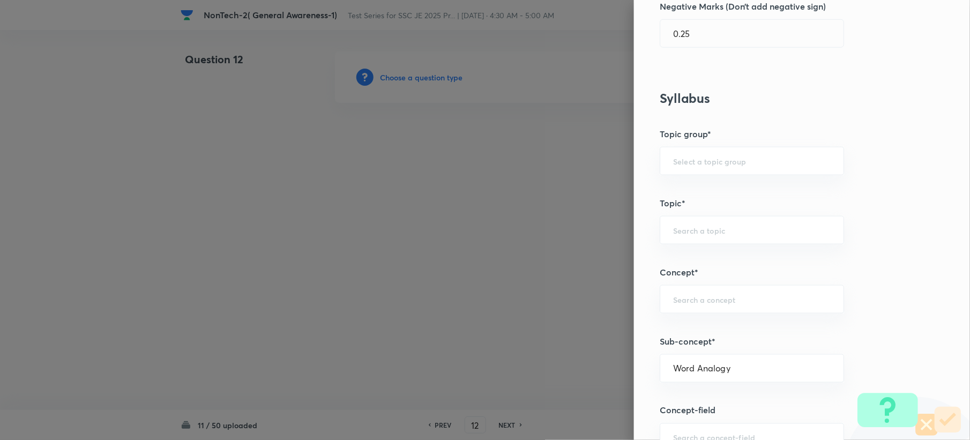
type input "Verbal Reasoning"
type input "Analogy"
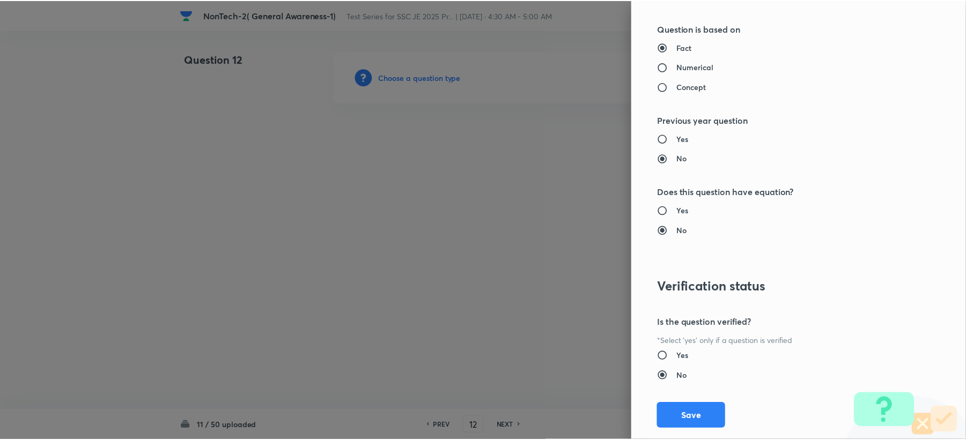
scroll to position [1023, 0]
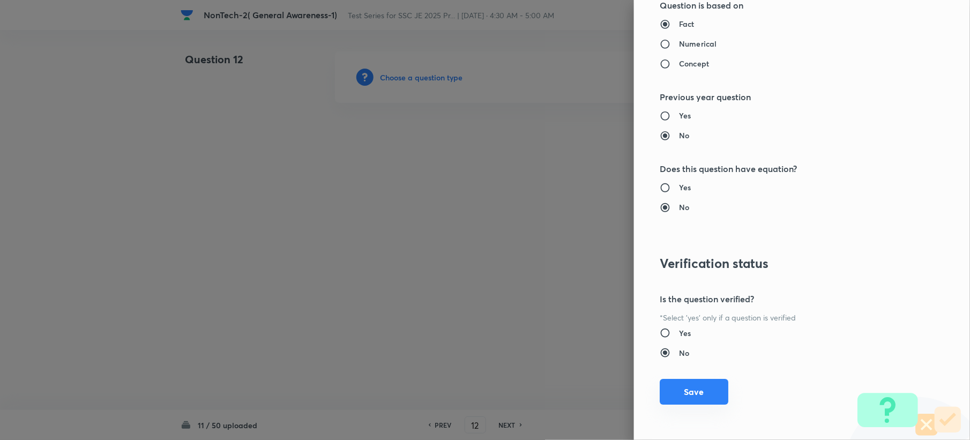
click at [691, 400] on button "Save" at bounding box center [694, 392] width 69 height 26
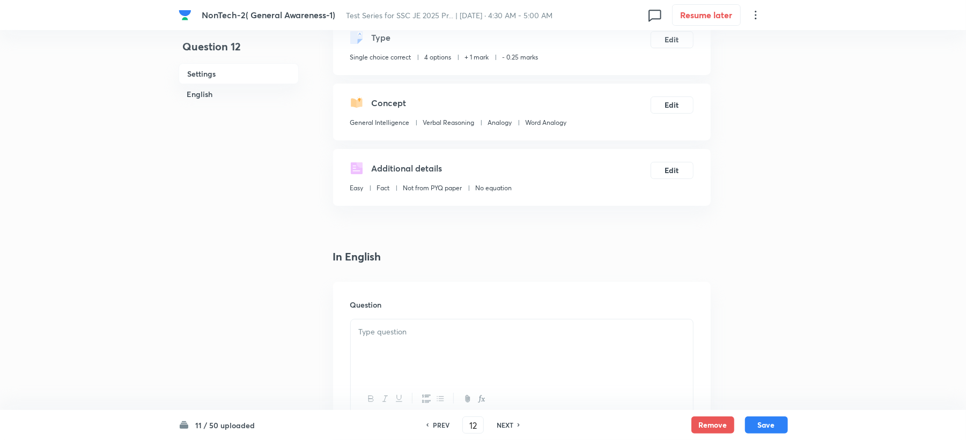
scroll to position [286, 0]
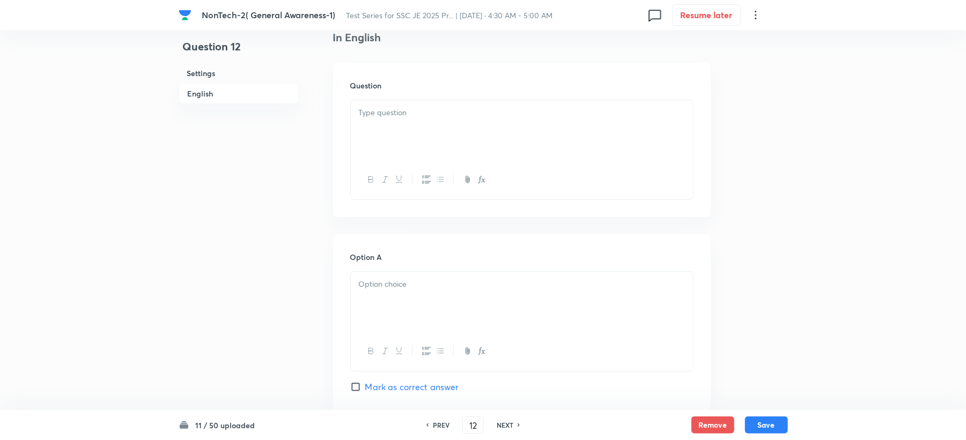
click at [365, 139] on div at bounding box center [522, 130] width 342 height 60
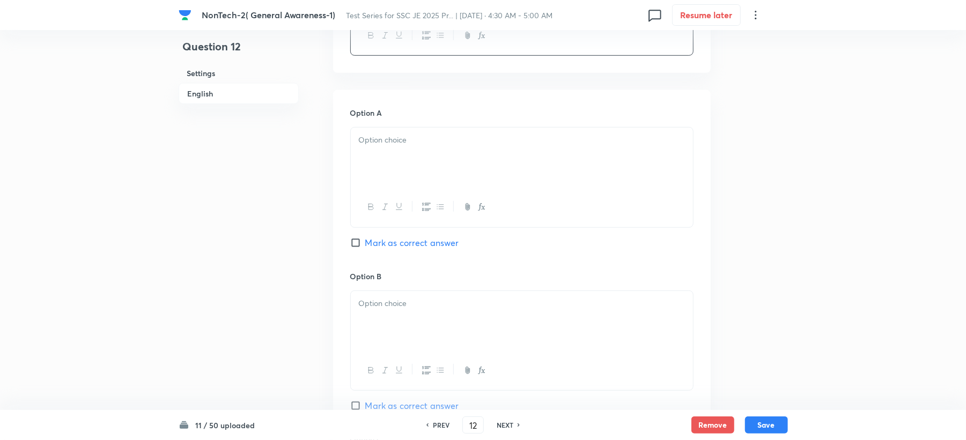
scroll to position [500, 0]
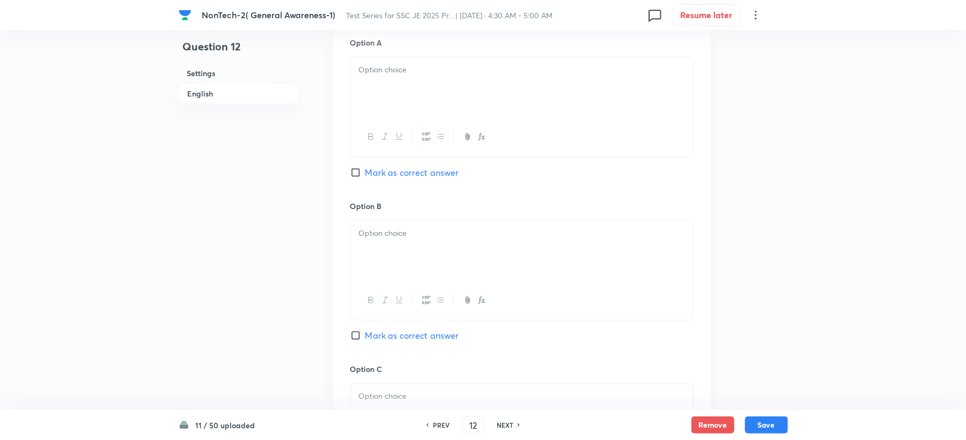
click at [375, 80] on div at bounding box center [522, 87] width 342 height 60
click at [380, 262] on div at bounding box center [522, 251] width 342 height 60
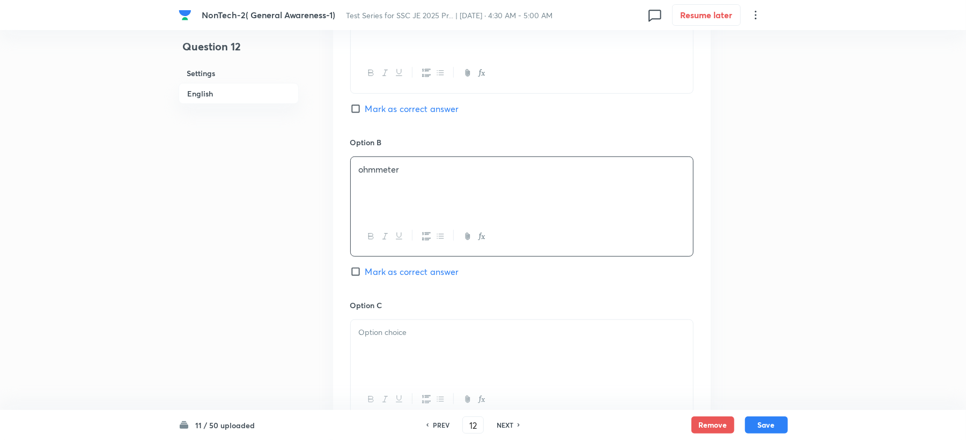
scroll to position [643, 0]
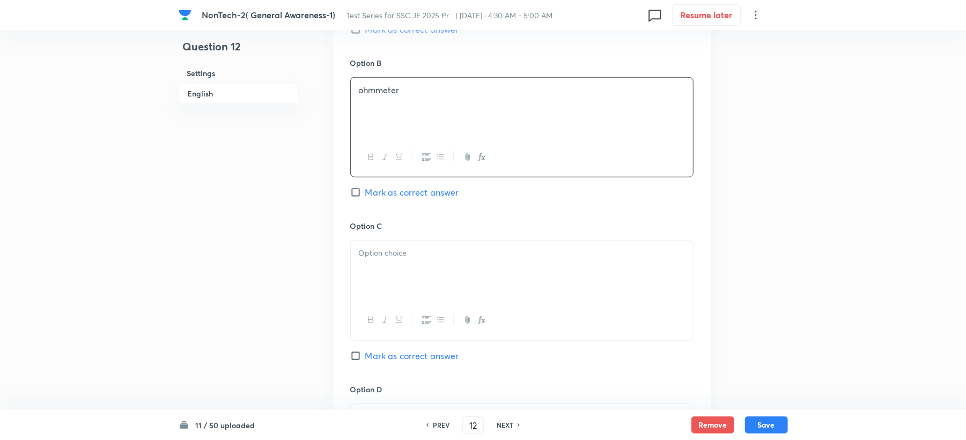
drag, startPoint x: 389, startPoint y: 271, endPoint x: 363, endPoint y: 282, distance: 28.1
click at [386, 271] on div at bounding box center [522, 271] width 342 height 60
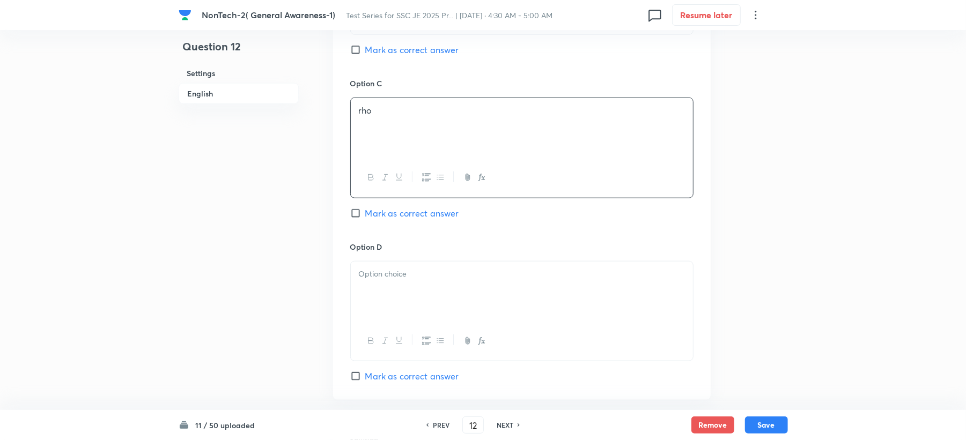
click at [382, 277] on p at bounding box center [522, 274] width 326 height 12
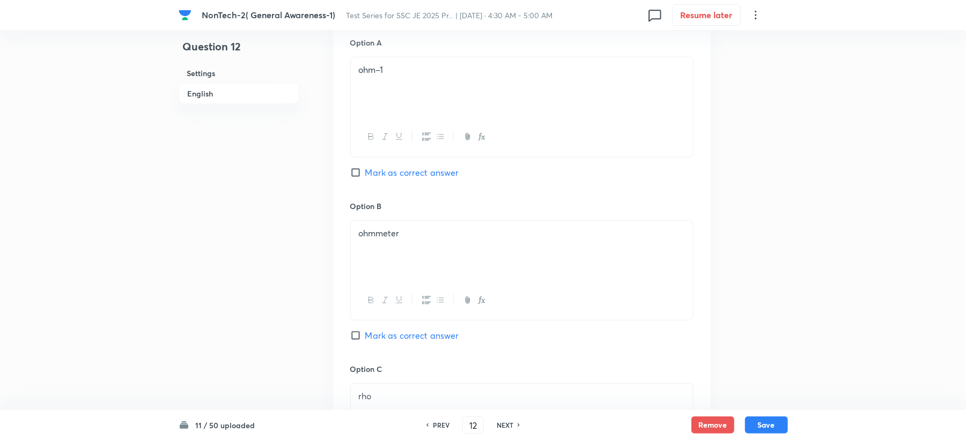
click at [383, 172] on span "Mark as correct answer" at bounding box center [412, 172] width 94 height 13
click at [365, 172] on input "Mark as correct answer" at bounding box center [357, 172] width 15 height 11
checkbox input "true"
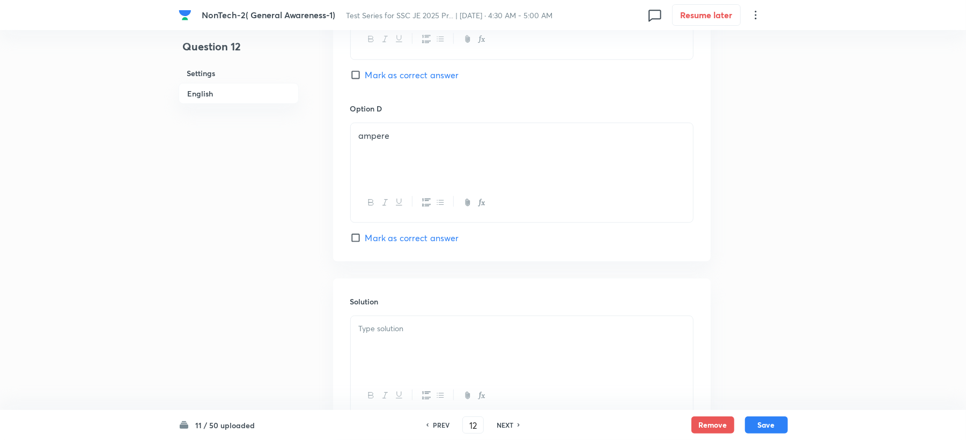
scroll to position [1015, 0]
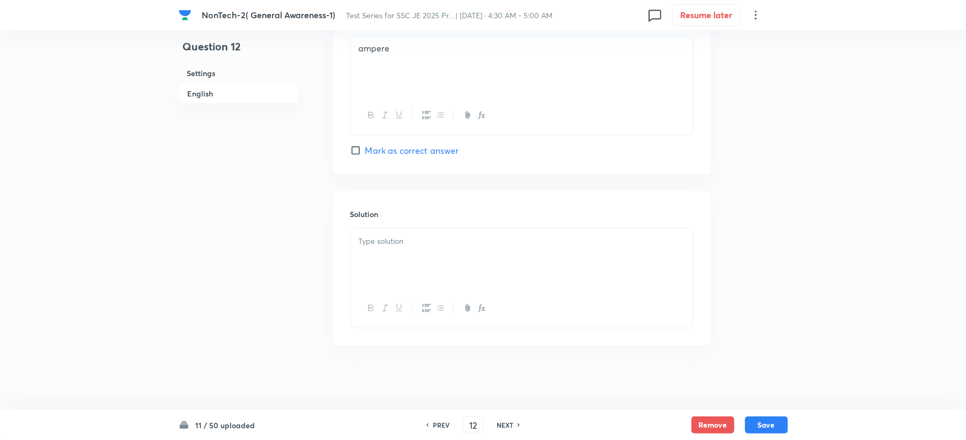
drag, startPoint x: 374, startPoint y: 243, endPoint x: 320, endPoint y: 286, distance: 69.5
click at [368, 245] on p at bounding box center [522, 241] width 326 height 12
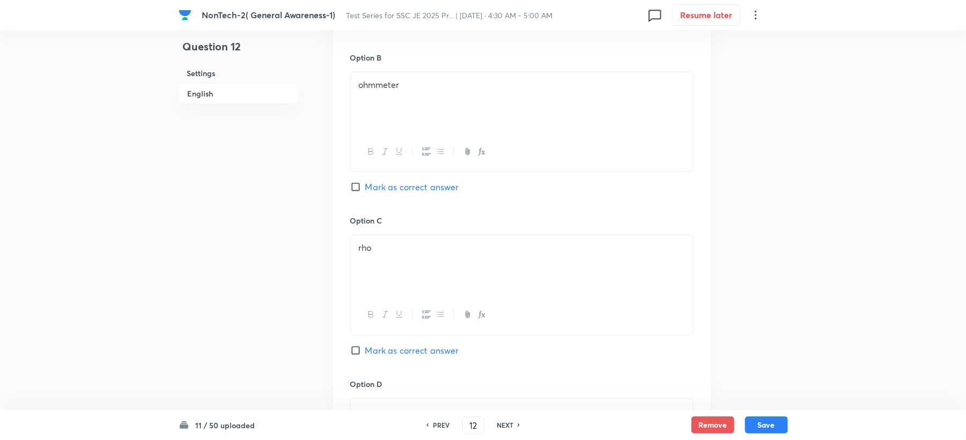
scroll to position [800, 0]
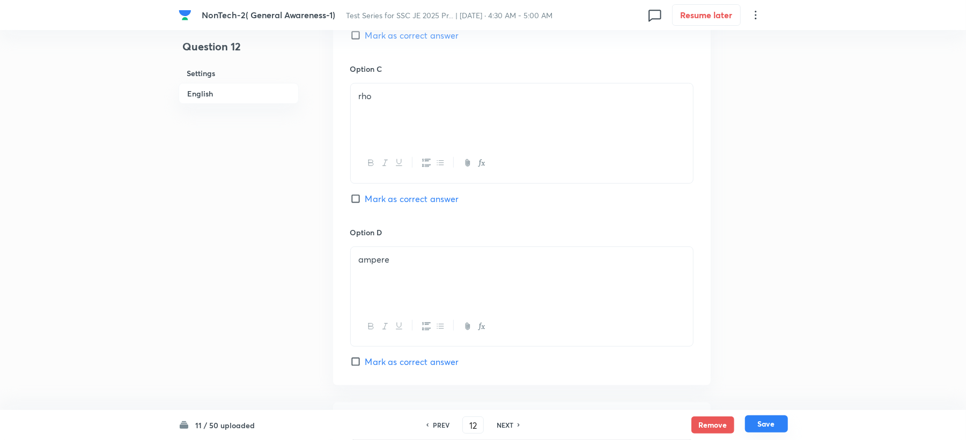
click at [784, 428] on button "Save" at bounding box center [766, 424] width 43 height 17
type input "13"
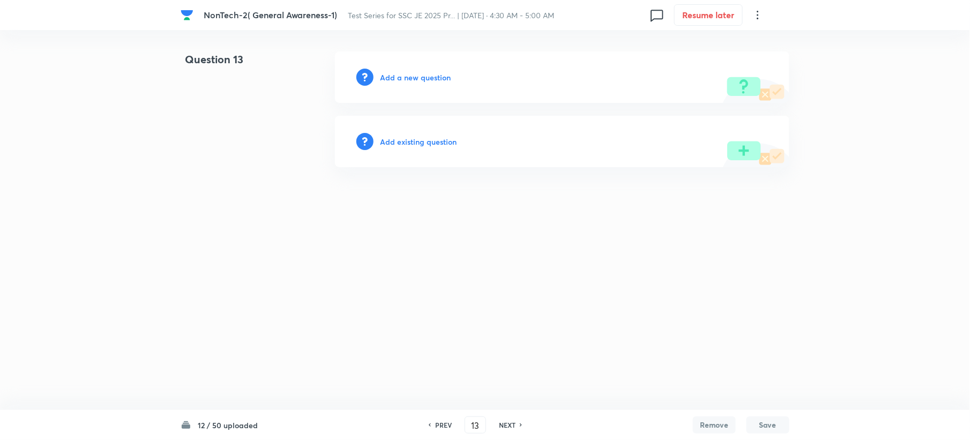
click at [396, 76] on h6 "Add a new question" at bounding box center [415, 77] width 71 height 11
click at [396, 76] on h6 "Choose a question type" at bounding box center [421, 77] width 83 height 11
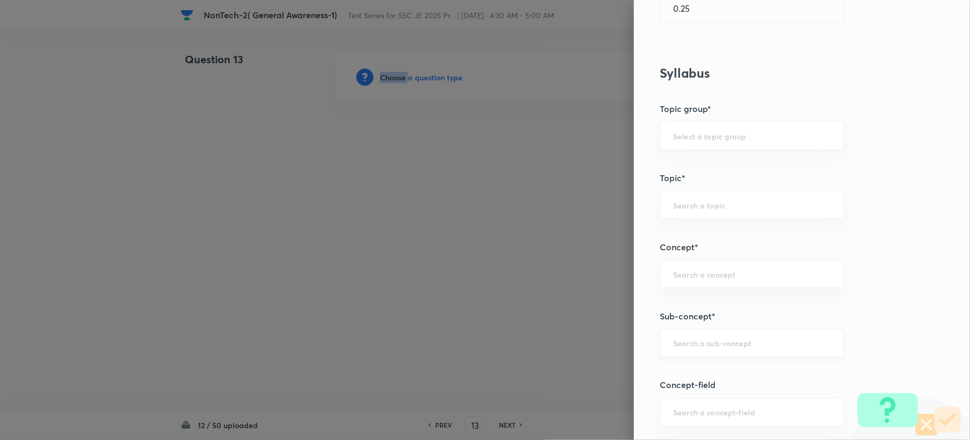
scroll to position [500, 0]
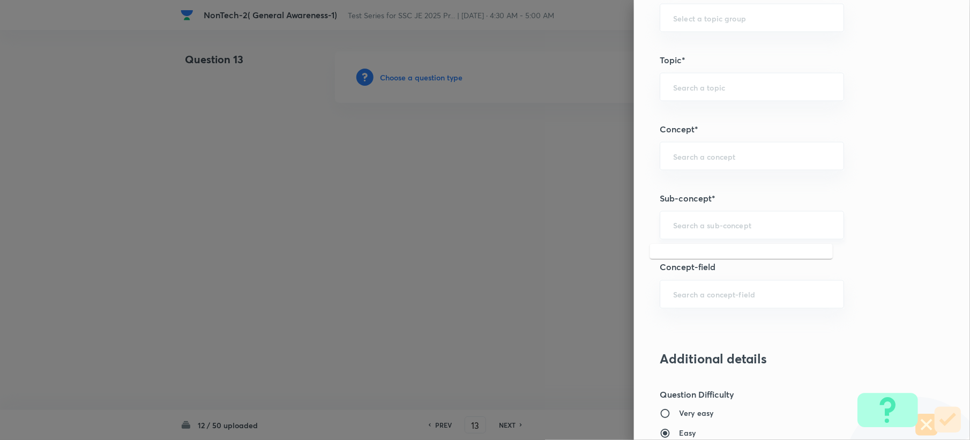
click at [709, 228] on input "text" at bounding box center [752, 225] width 158 height 10
paste input "Word Analogy"
click at [700, 262] on li "Word Analogy" at bounding box center [741, 257] width 183 height 19
type input "Word Analogy"
type input "General Intelligence"
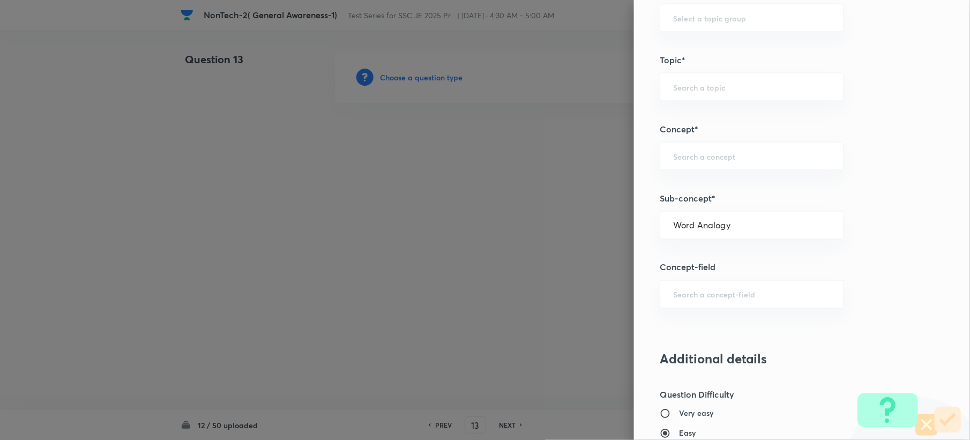
type input "Verbal Reasoning"
type input "Analogy"
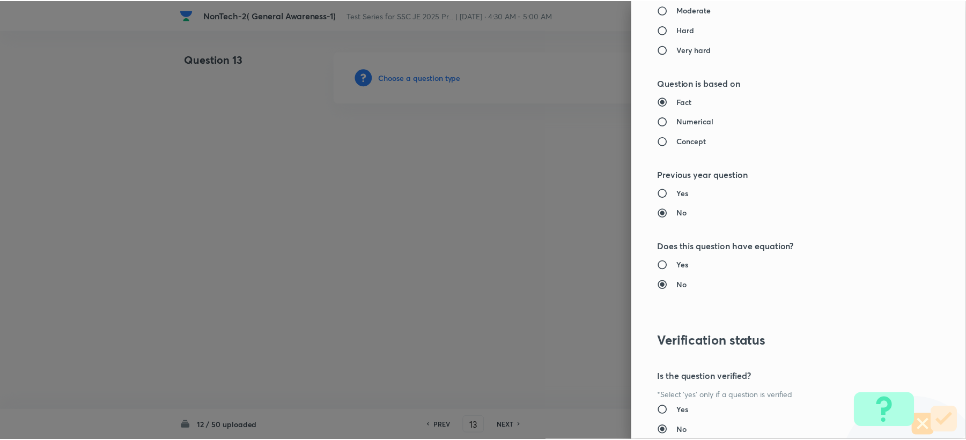
scroll to position [1023, 0]
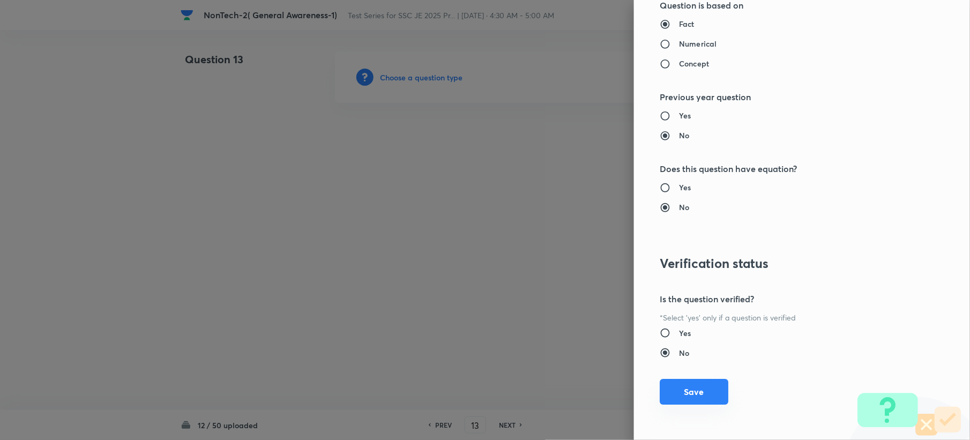
click at [676, 381] on button "Save" at bounding box center [694, 392] width 69 height 26
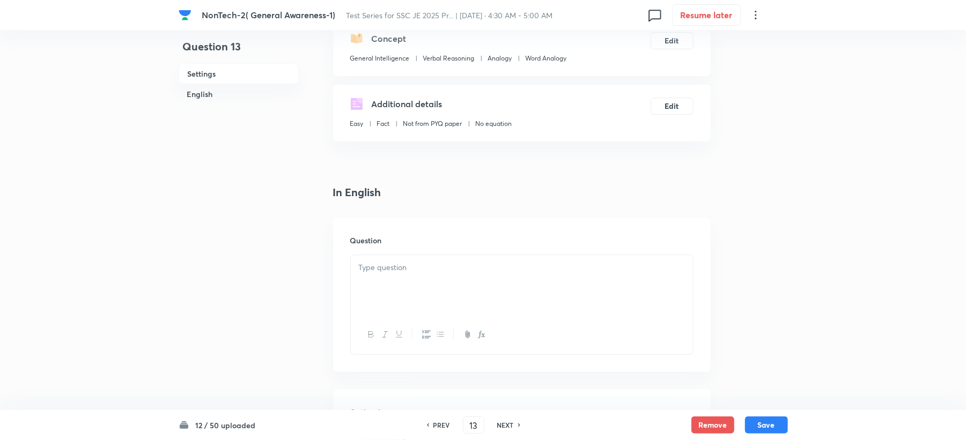
scroll to position [286, 0]
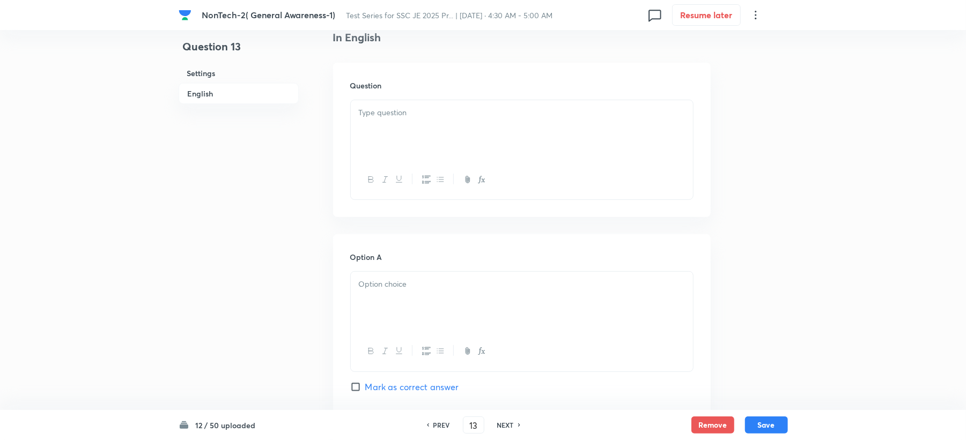
click at [376, 143] on div at bounding box center [522, 130] width 342 height 60
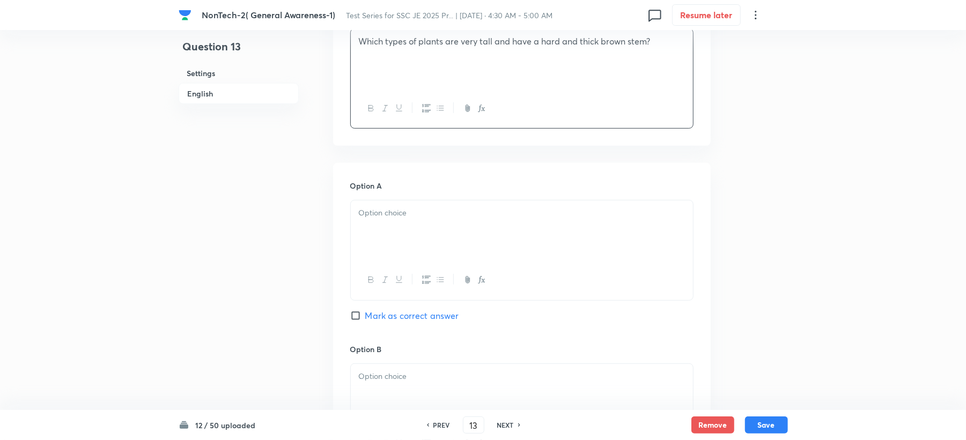
click at [369, 213] on p at bounding box center [522, 213] width 326 height 12
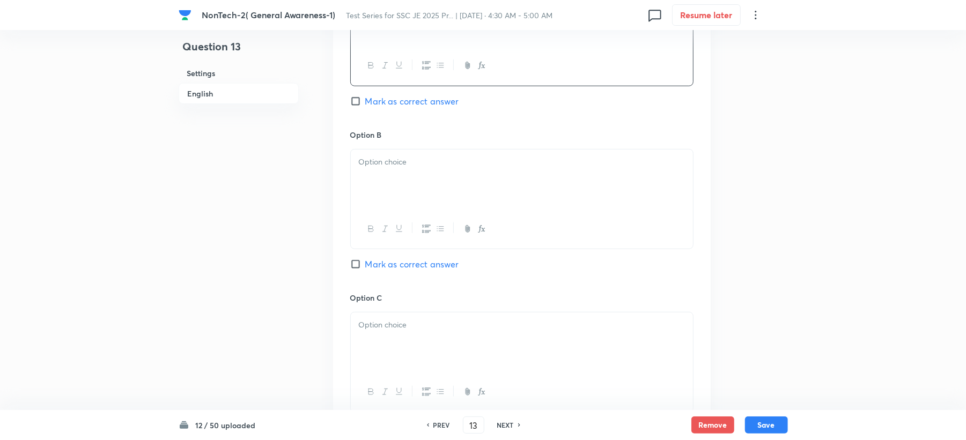
click at [383, 192] on div at bounding box center [522, 180] width 342 height 60
click at [394, 106] on span "Mark as correct answer" at bounding box center [412, 101] width 94 height 13
click at [365, 106] on input "Mark as correct answer" at bounding box center [357, 101] width 15 height 11
checkbox input "true"
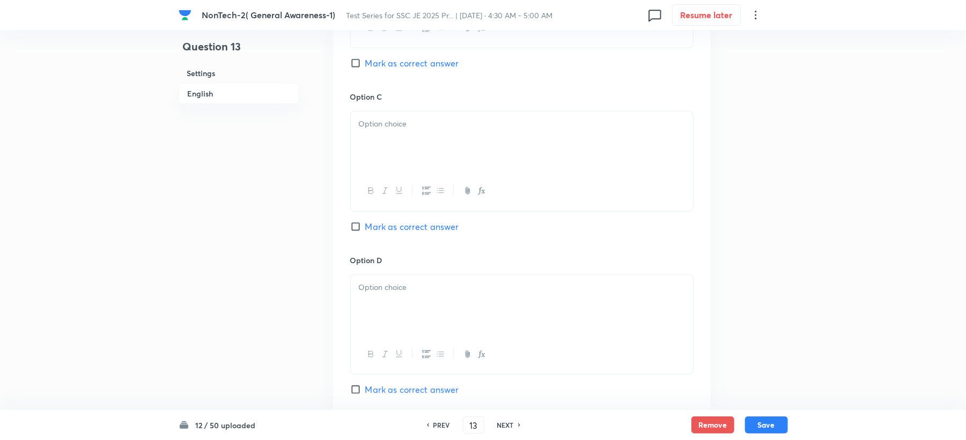
scroll to position [786, 0]
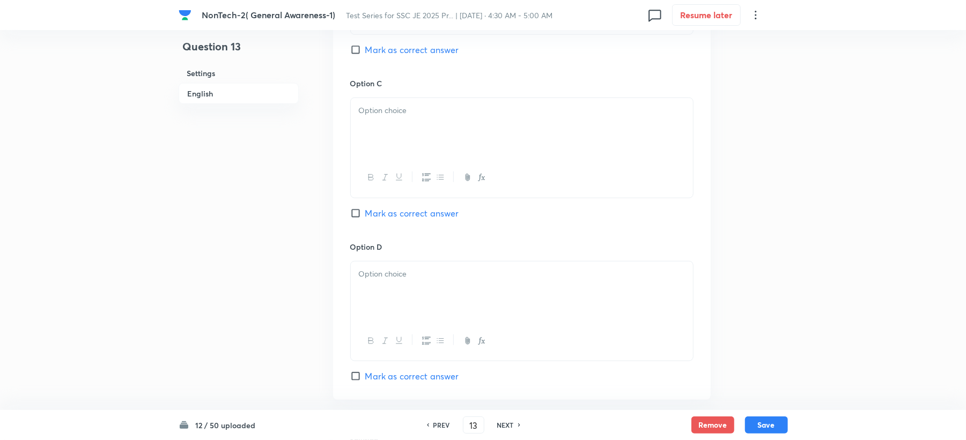
click at [381, 125] on div at bounding box center [522, 128] width 342 height 60
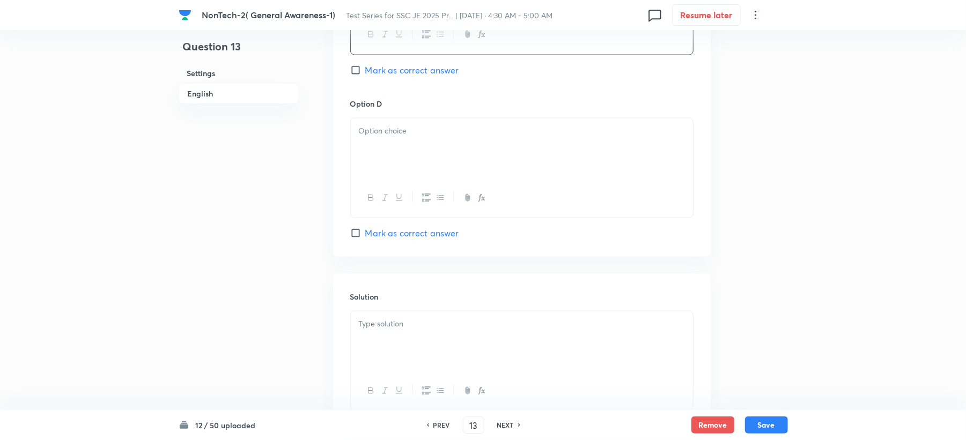
click at [390, 160] on div at bounding box center [522, 148] width 342 height 60
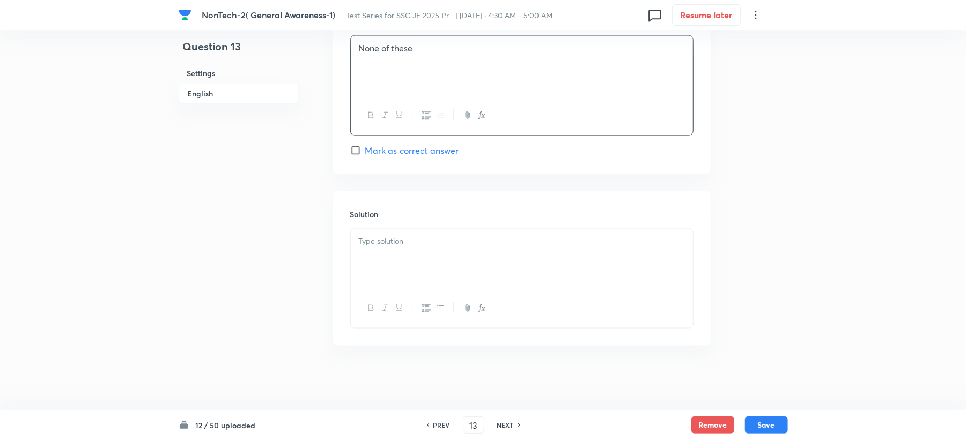
scroll to position [1015, 0]
click at [368, 242] on p at bounding box center [522, 241] width 326 height 12
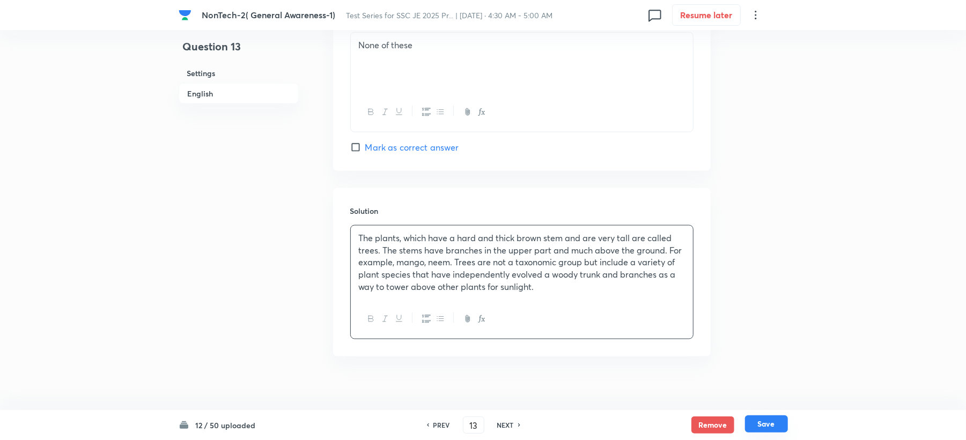
click at [759, 417] on button "Save" at bounding box center [766, 424] width 43 height 17
type input "14"
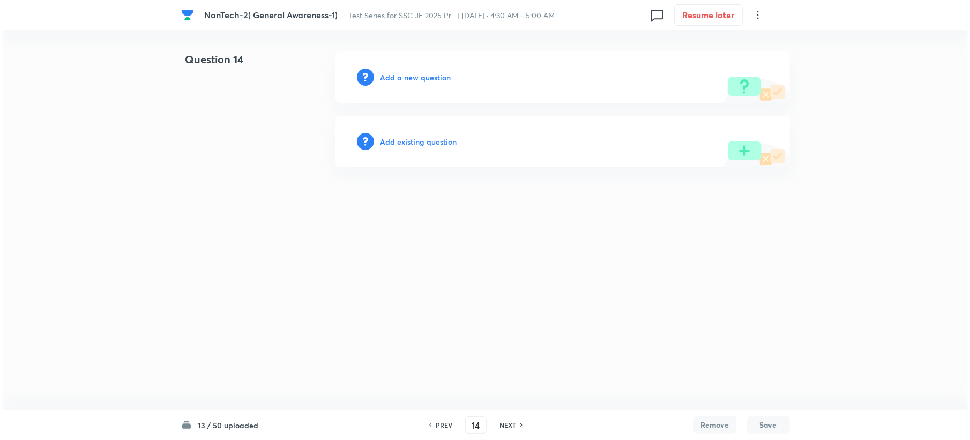
scroll to position [0, 0]
click at [396, 78] on h6 "Add a new question" at bounding box center [415, 77] width 71 height 11
click at [396, 78] on h6 "Choose a question type" at bounding box center [421, 77] width 83 height 11
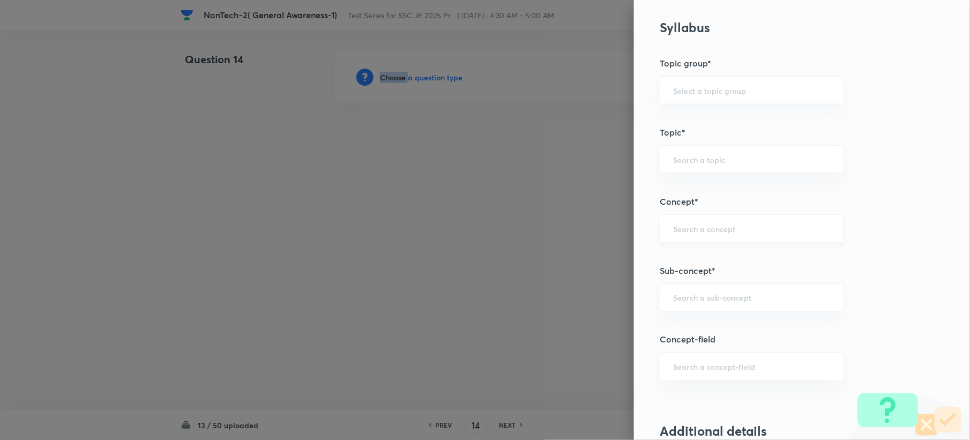
scroll to position [429, 0]
click at [673, 299] on input "text" at bounding box center [752, 297] width 158 height 10
paste input "Word Analogy"
click at [678, 332] on li "Word Analogy" at bounding box center [741, 329] width 183 height 19
type input "Word Analogy"
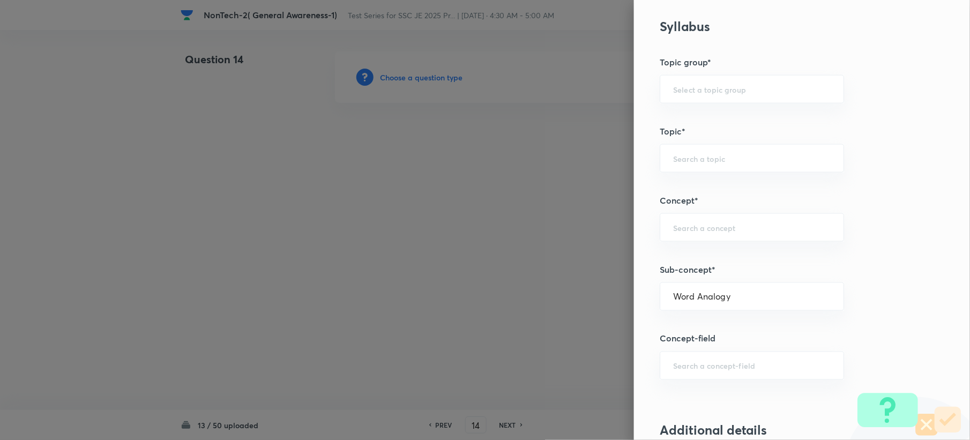
type input "General Intelligence"
type input "Verbal Reasoning"
type input "Analogy"
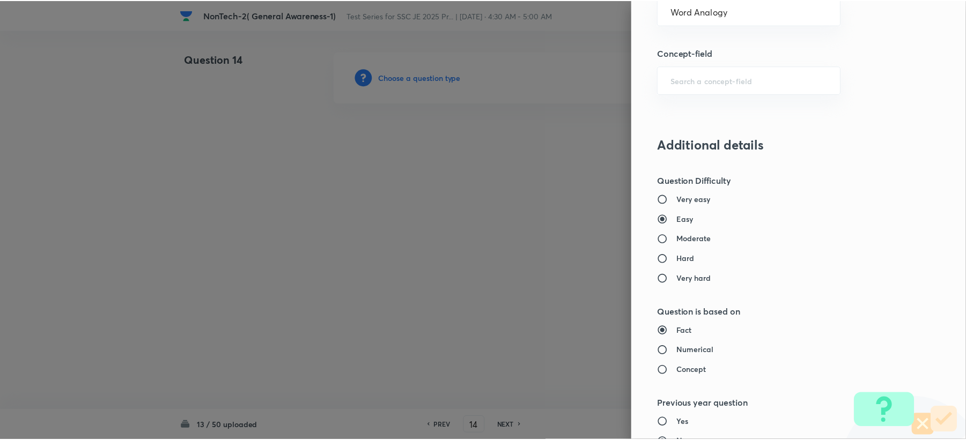
scroll to position [1000, 0]
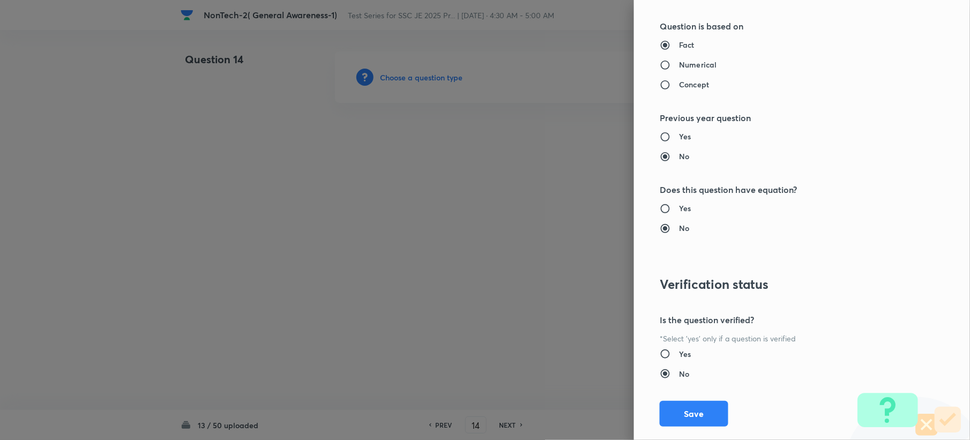
drag, startPoint x: 670, startPoint y: 406, endPoint x: 478, endPoint y: 308, distance: 215.8
click at [671, 407] on button "Save" at bounding box center [694, 414] width 69 height 26
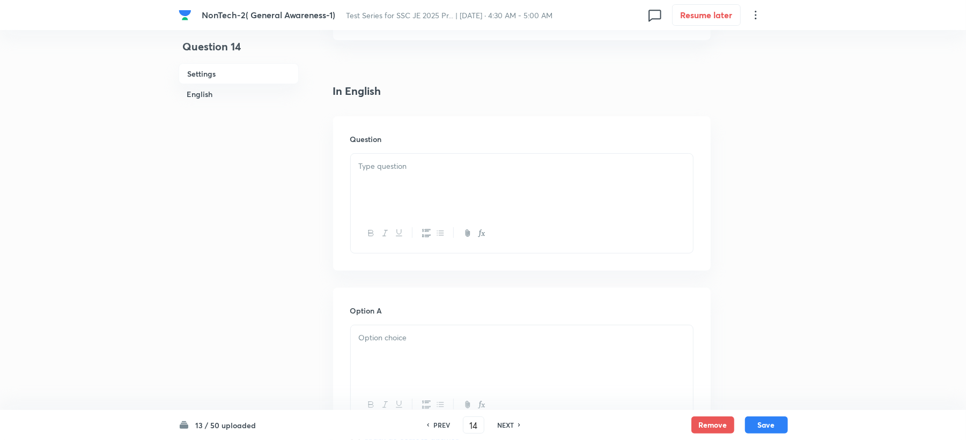
scroll to position [286, 0]
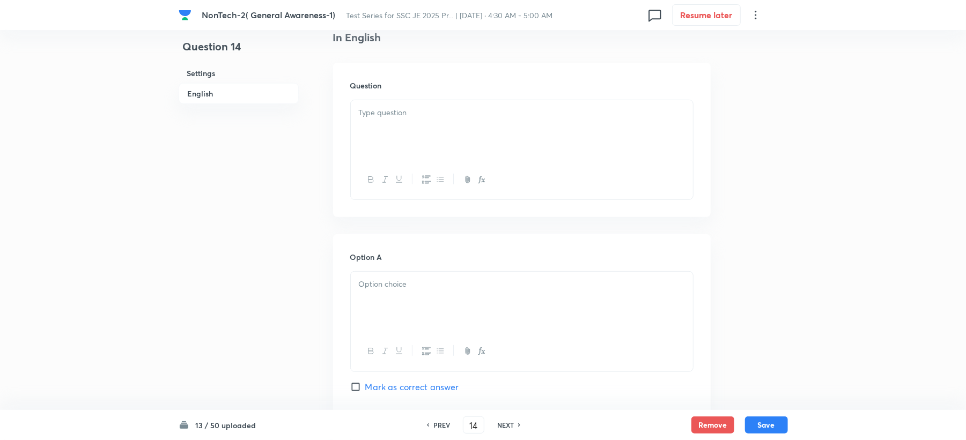
click at [368, 140] on div at bounding box center [522, 130] width 342 height 60
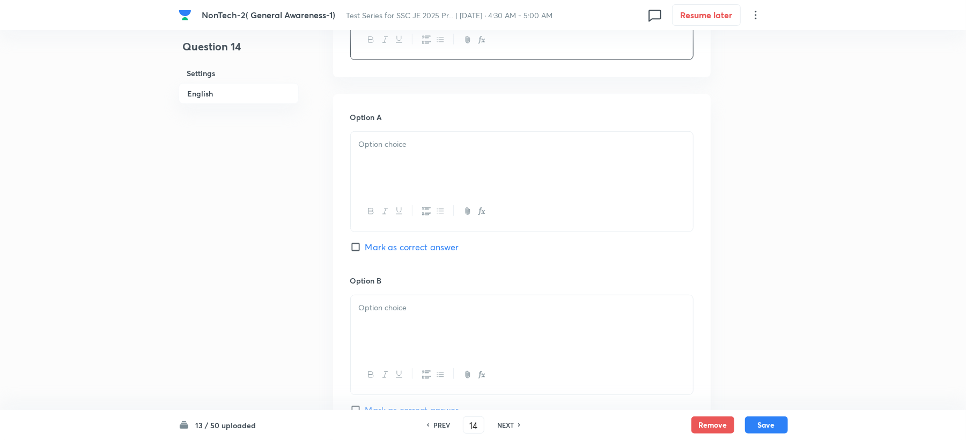
scroll to position [429, 0]
drag, startPoint x: 380, startPoint y: 136, endPoint x: 365, endPoint y: 150, distance: 20.5
click at [377, 138] on p at bounding box center [522, 141] width 326 height 12
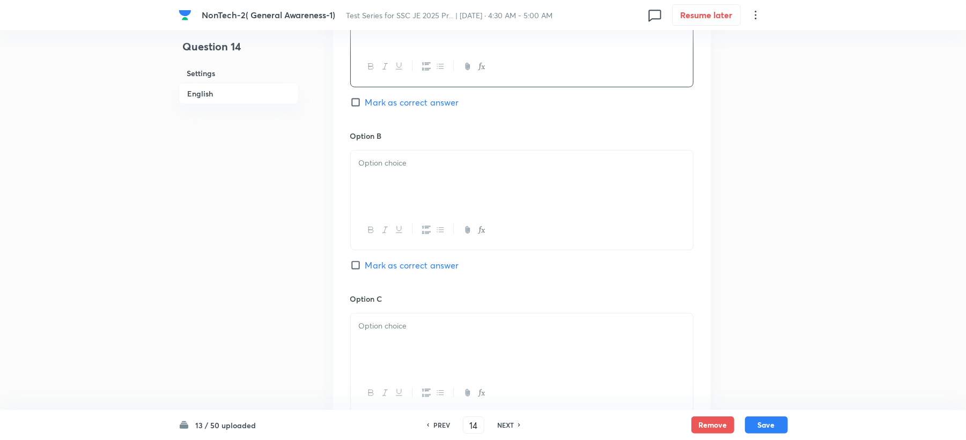
scroll to position [572, 0]
click at [373, 160] on p at bounding box center [522, 162] width 326 height 12
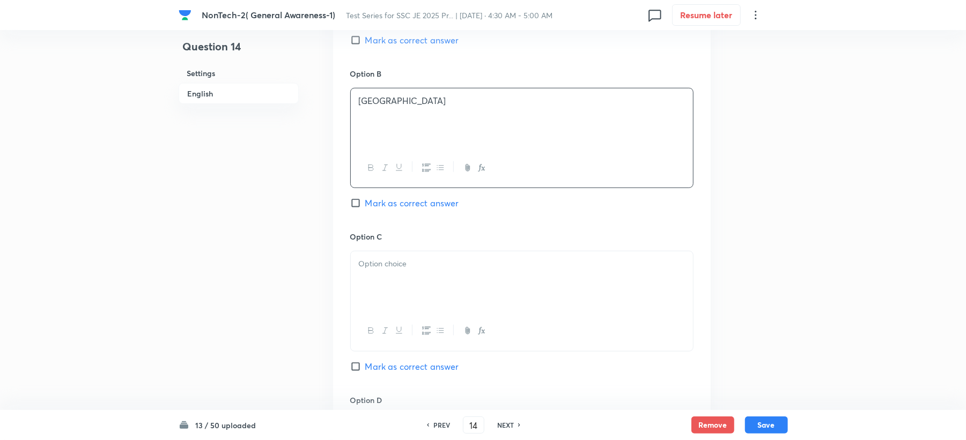
scroll to position [715, 0]
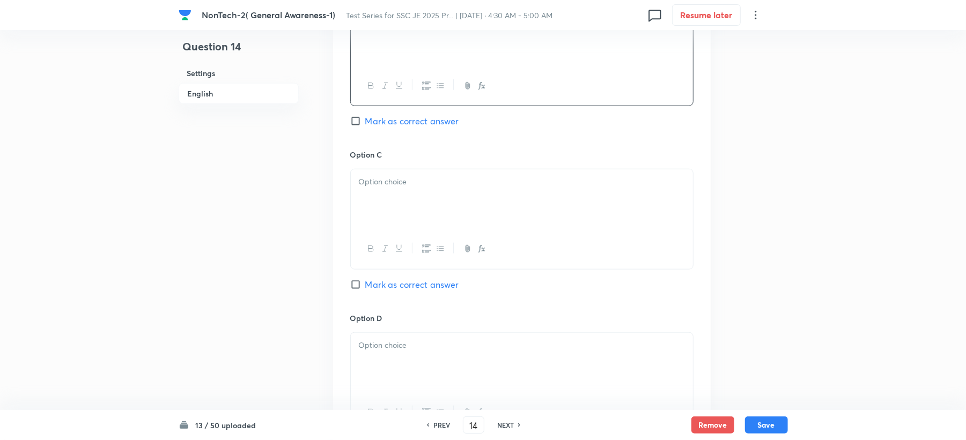
click at [376, 181] on p at bounding box center [522, 182] width 326 height 12
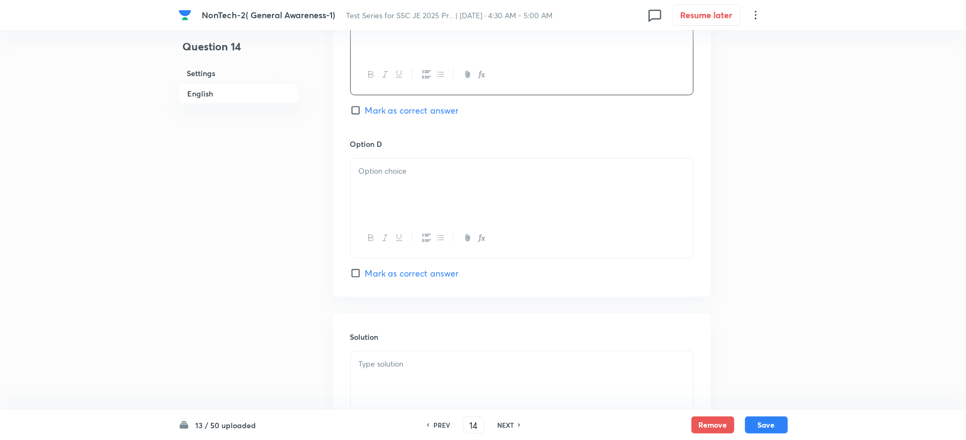
scroll to position [929, 0]
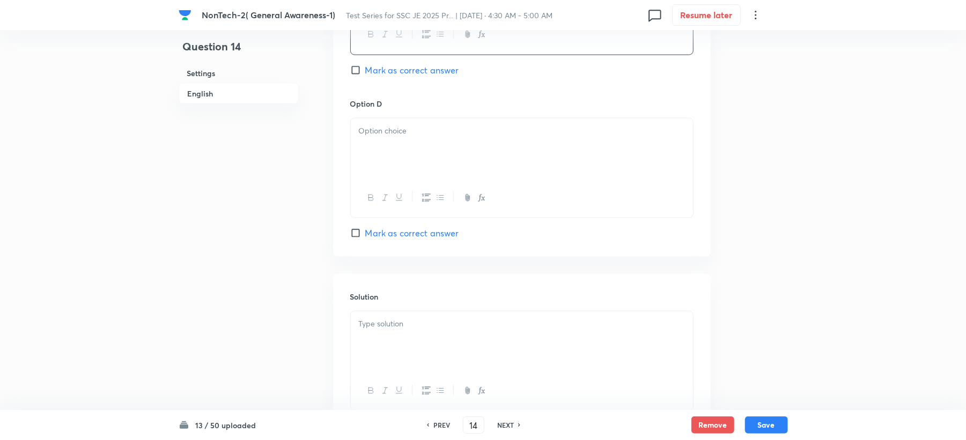
click at [389, 199] on button "button" at bounding box center [384, 197] width 14 height 13
click at [416, 142] on div "﻿" at bounding box center [522, 148] width 342 height 60
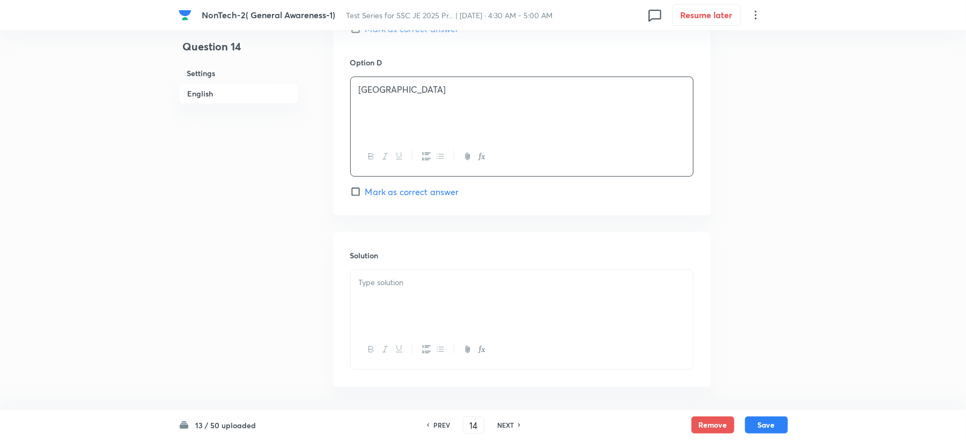
scroll to position [1015, 0]
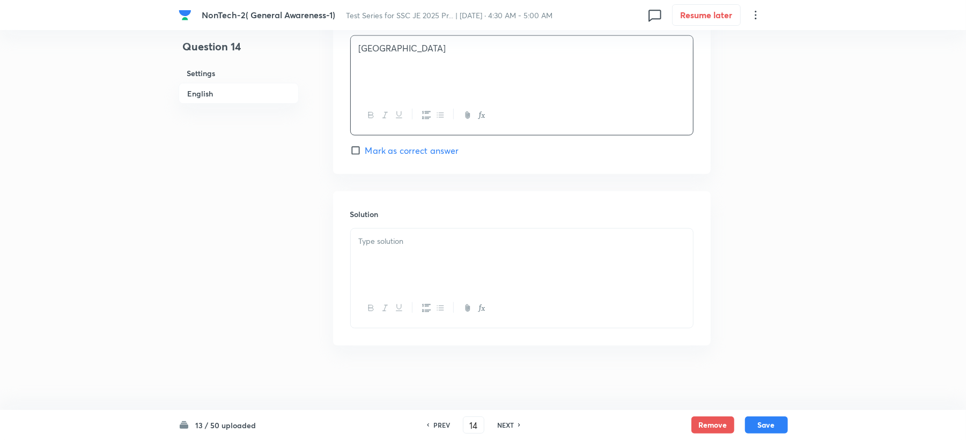
click at [365, 257] on div at bounding box center [522, 259] width 342 height 60
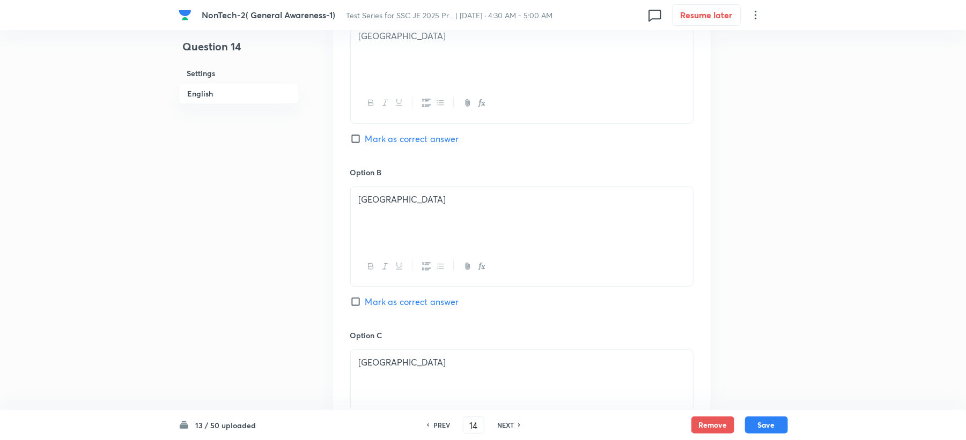
scroll to position [515, 0]
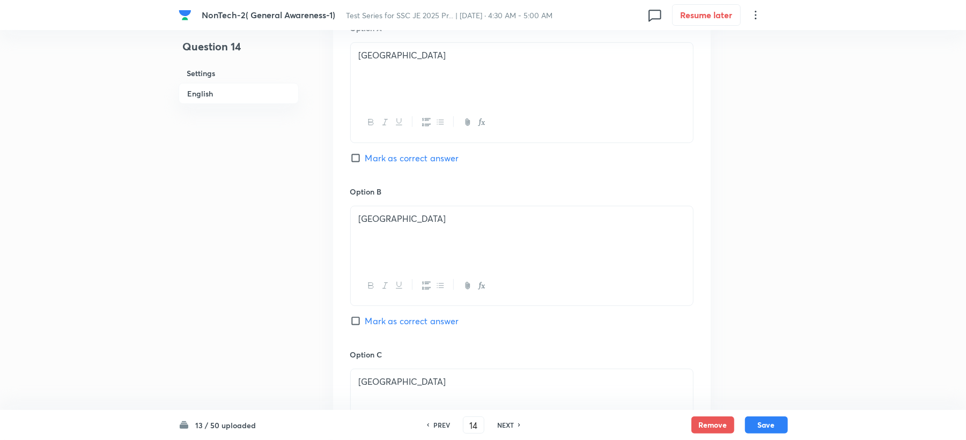
click at [429, 160] on span "Mark as correct answer" at bounding box center [412, 158] width 94 height 13
click at [365, 160] on input "Mark as correct answer" at bounding box center [357, 158] width 15 height 11
checkbox input "true"
click at [771, 425] on button "Save" at bounding box center [766, 424] width 43 height 17
type input "15"
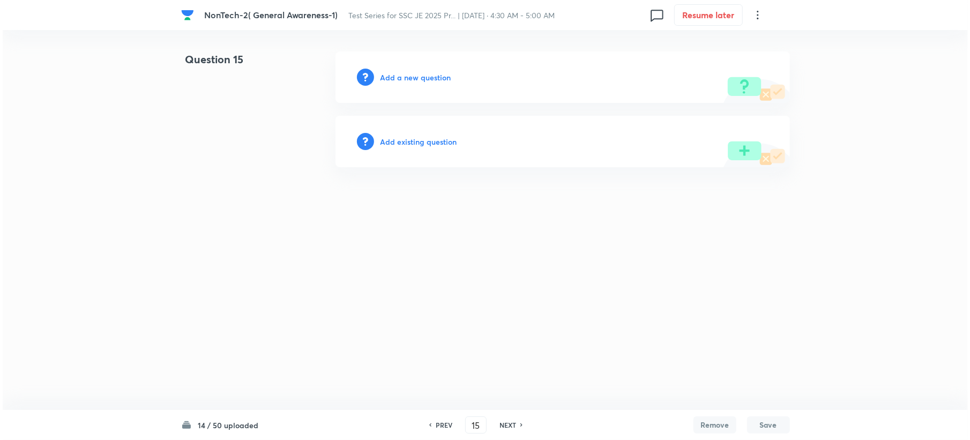
scroll to position [0, 0]
click at [399, 78] on h6 "Add a new question" at bounding box center [415, 77] width 71 height 11
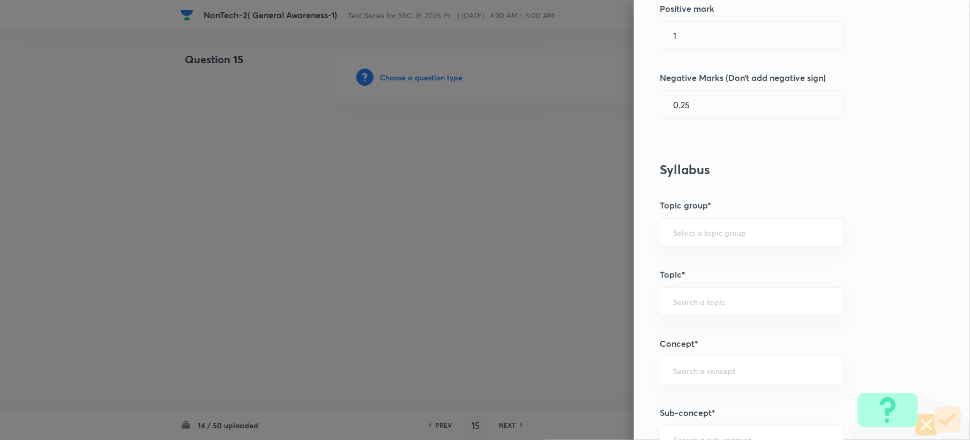
scroll to position [572, 0]
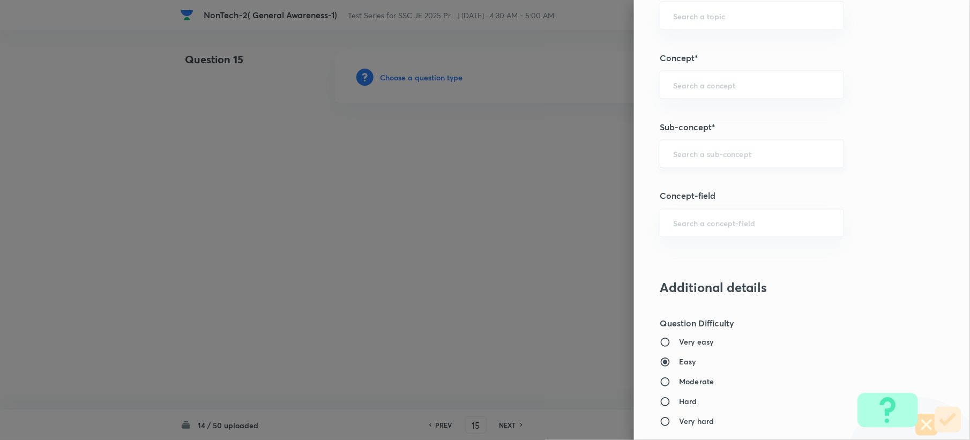
click at [704, 161] on div "​" at bounding box center [752, 154] width 184 height 28
paste input "Word Analogy"
click at [674, 195] on li "Word Analogy" at bounding box center [741, 186] width 183 height 19
type input "Word Analogy"
type input "General Intelligence"
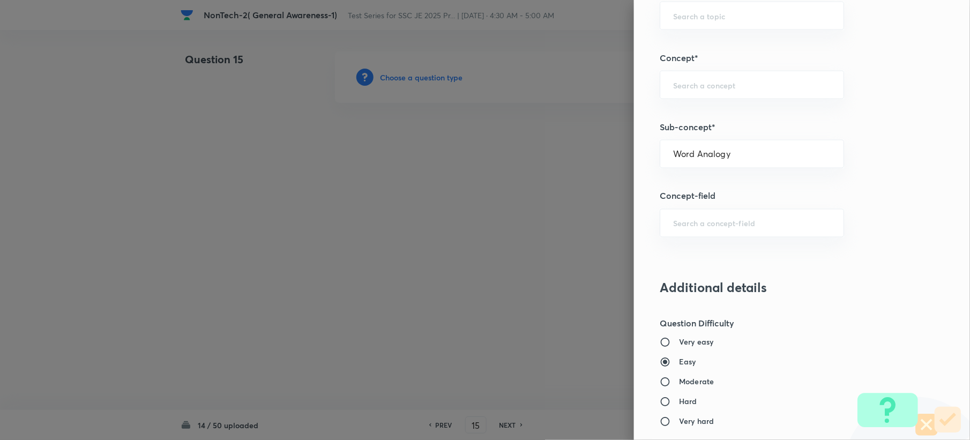
type input "Verbal Reasoning"
type input "Analogy"
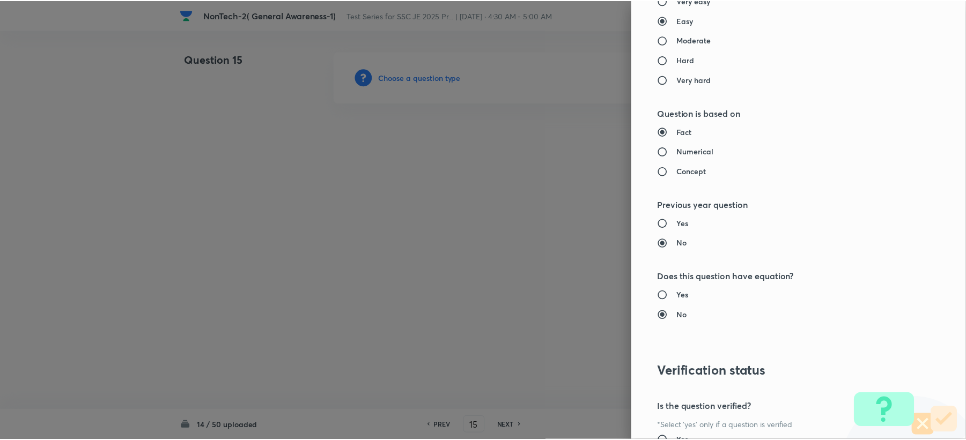
scroll to position [1000, 0]
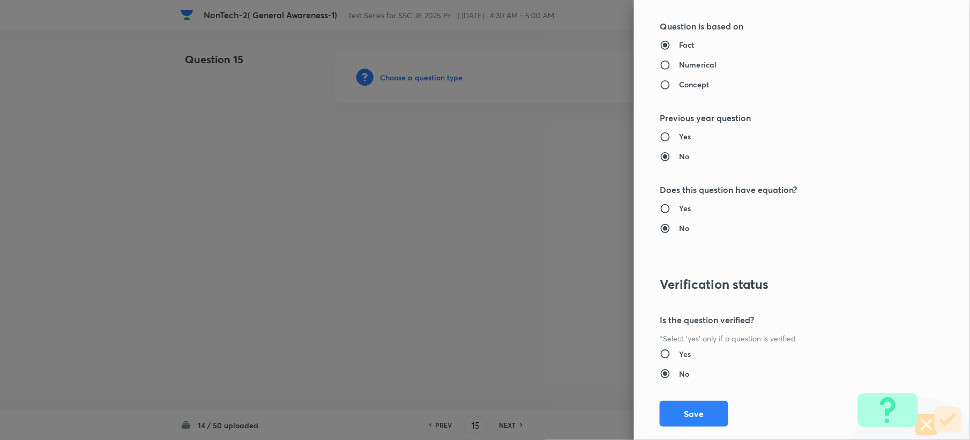
click at [672, 401] on div "Question settings Question type* Single choice correct Number of options* 2 3 4…" at bounding box center [802, 220] width 336 height 440
drag, startPoint x: 680, startPoint y: 423, endPoint x: 674, endPoint y: 411, distance: 13.9
click at [680, 419] on button "Save" at bounding box center [694, 413] width 69 height 26
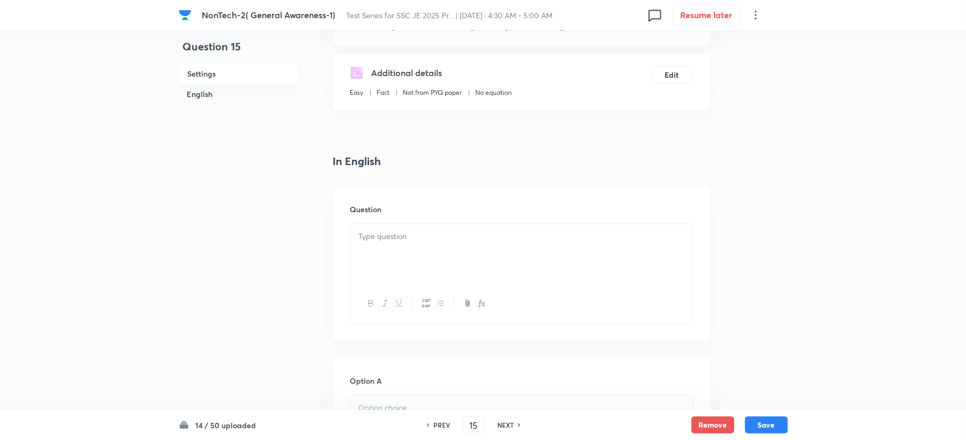
scroll to position [286, 0]
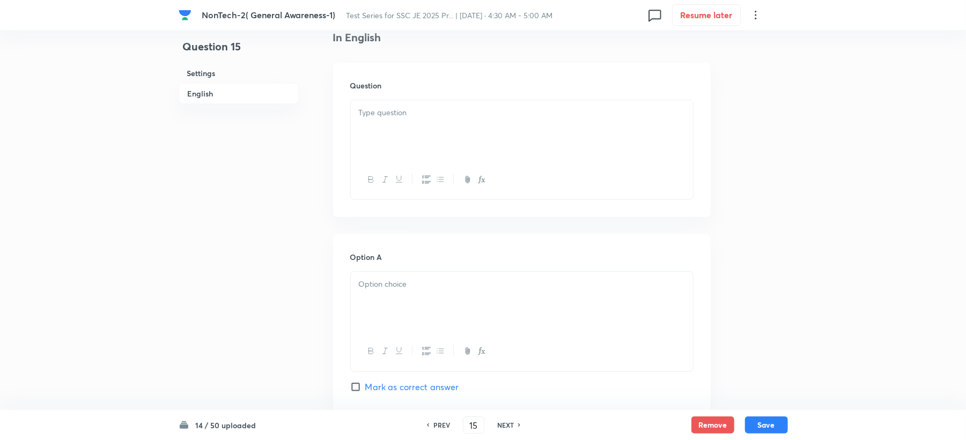
click at [382, 123] on div at bounding box center [522, 130] width 342 height 60
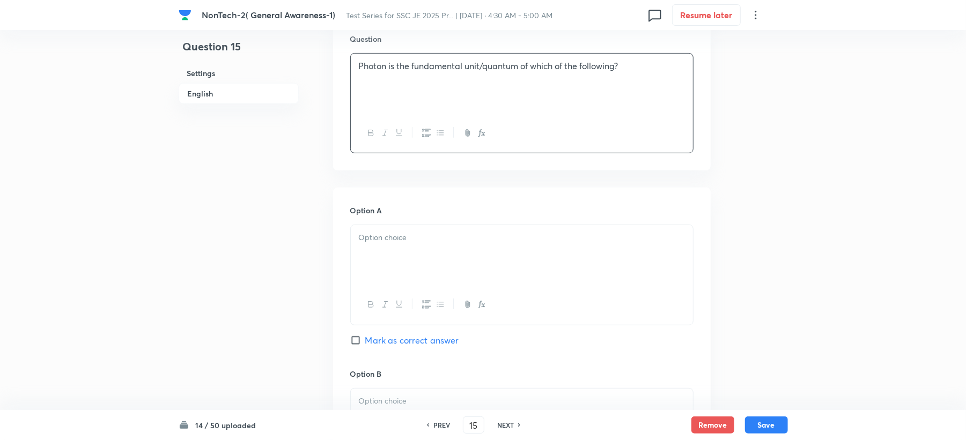
scroll to position [357, 0]
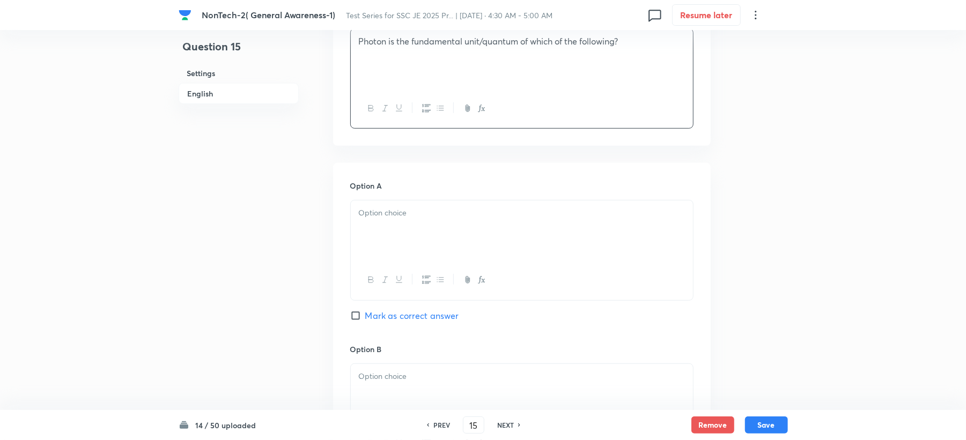
click at [368, 228] on div at bounding box center [522, 231] width 342 height 60
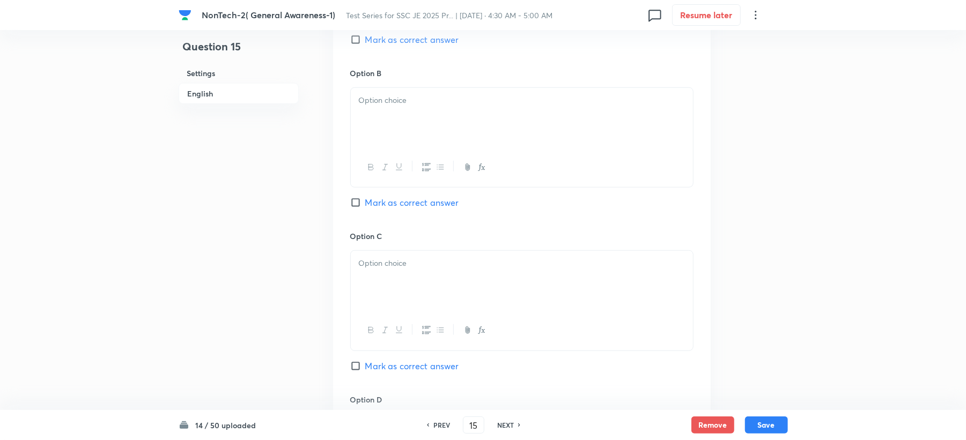
scroll to position [643, 0]
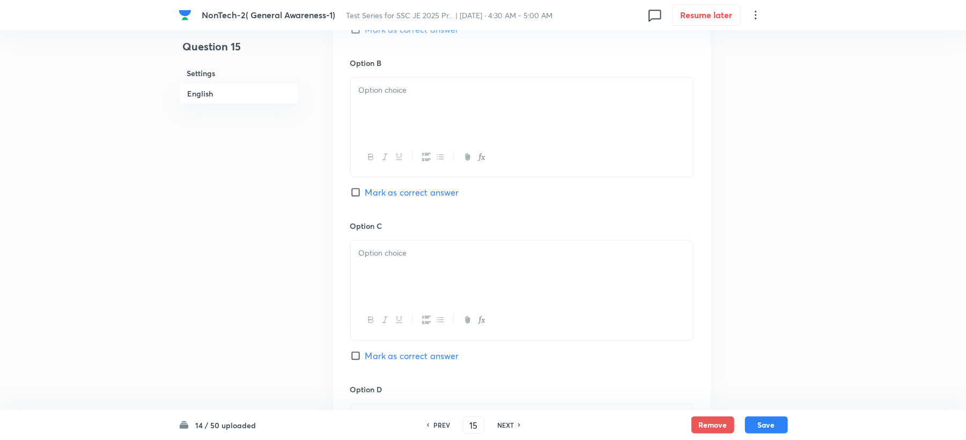
click at [382, 124] on div at bounding box center [522, 108] width 342 height 60
click at [377, 266] on div at bounding box center [522, 271] width 342 height 60
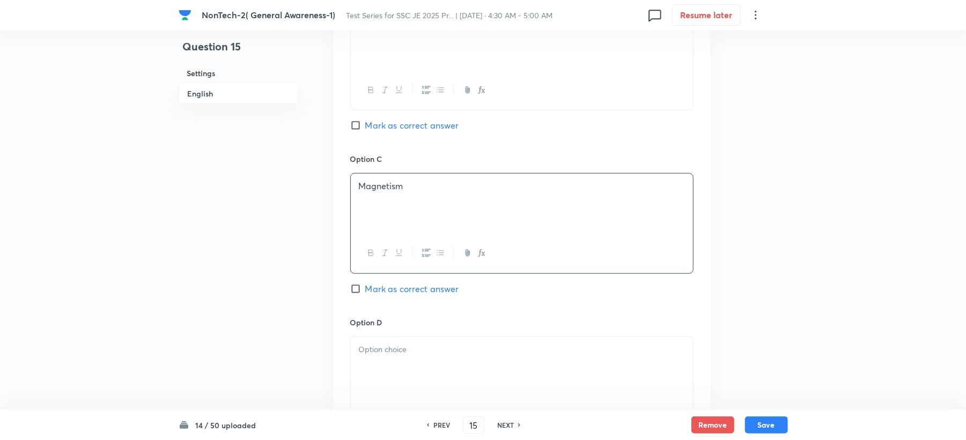
scroll to position [786, 0]
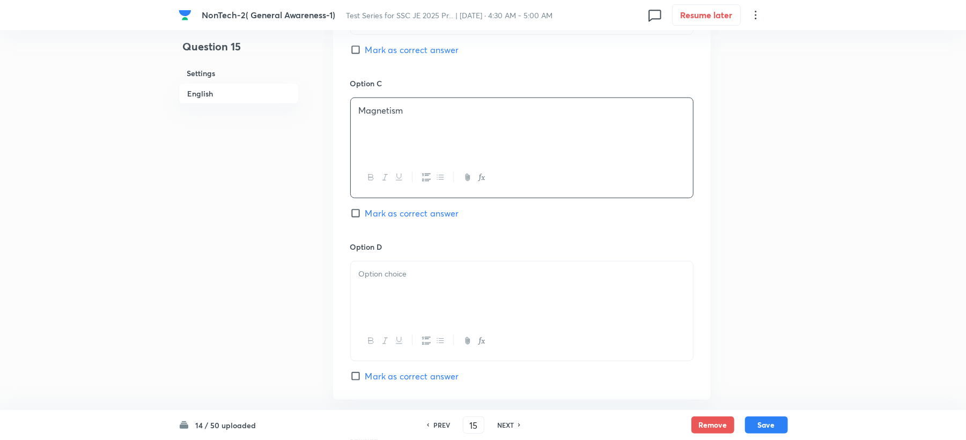
drag, startPoint x: 387, startPoint y: 251, endPoint x: 382, endPoint y: 268, distance: 17.7
click at [384, 258] on div "Option D Mark as correct answer" at bounding box center [521, 312] width 343 height 142
click at [380, 286] on div at bounding box center [522, 292] width 342 height 60
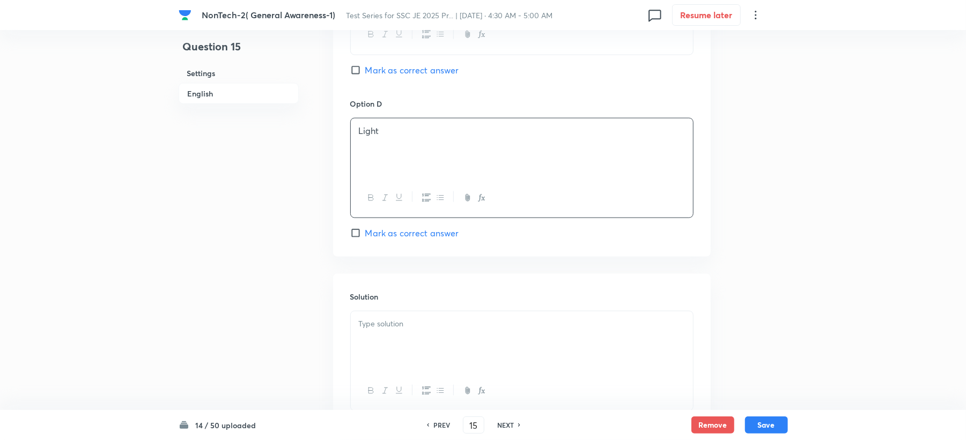
click at [384, 236] on span "Mark as correct answer" at bounding box center [412, 233] width 94 height 13
click at [365, 236] on input "Mark as correct answer" at bounding box center [357, 233] width 15 height 11
checkbox input "true"
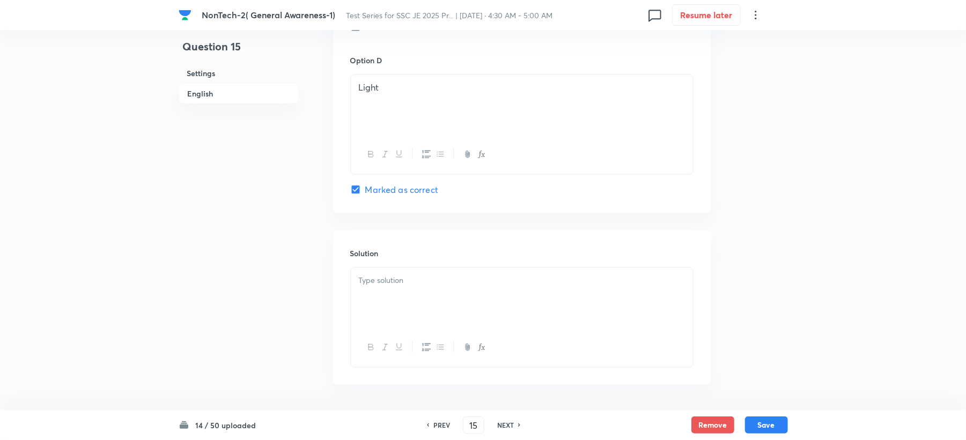
scroll to position [1015, 0]
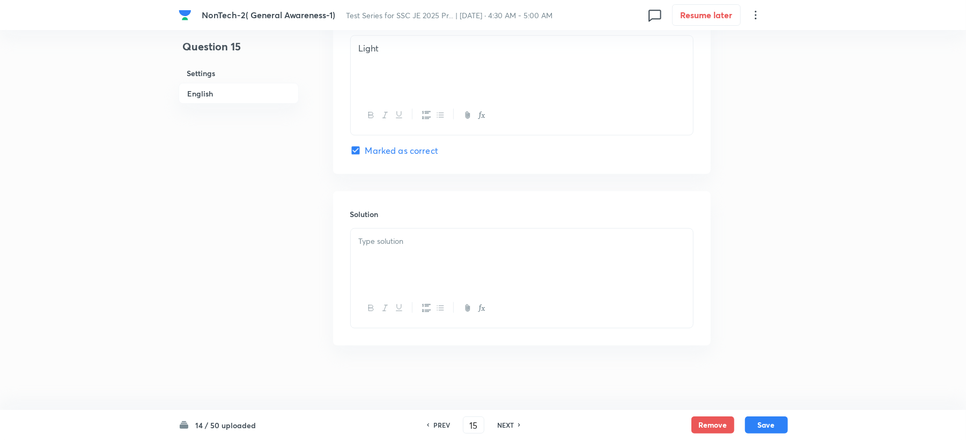
click at [383, 230] on div at bounding box center [522, 259] width 342 height 60
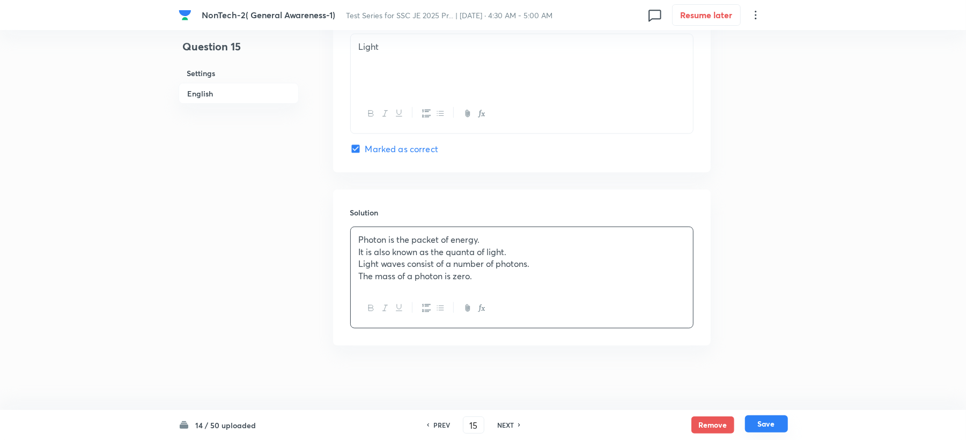
click at [757, 427] on button "Save" at bounding box center [766, 424] width 43 height 17
type input "16"
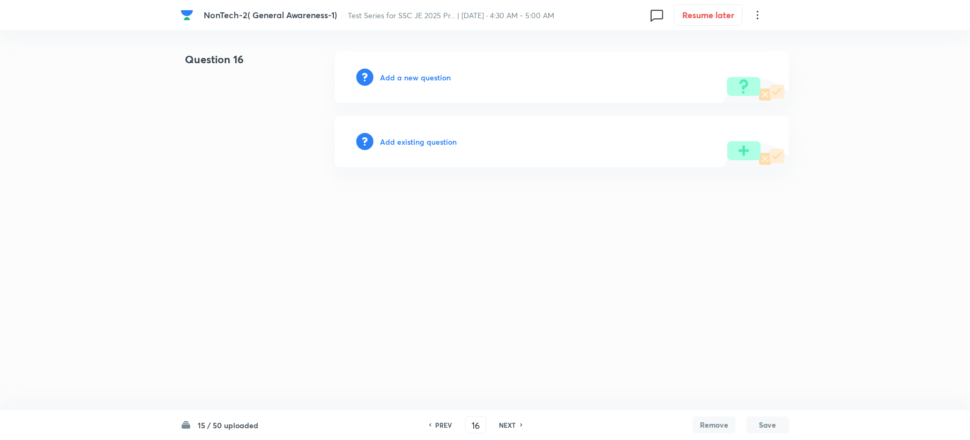
click at [393, 78] on h6 "Add a new question" at bounding box center [415, 77] width 71 height 11
click at [393, 79] on h6 "Choose a question type" at bounding box center [421, 77] width 83 height 11
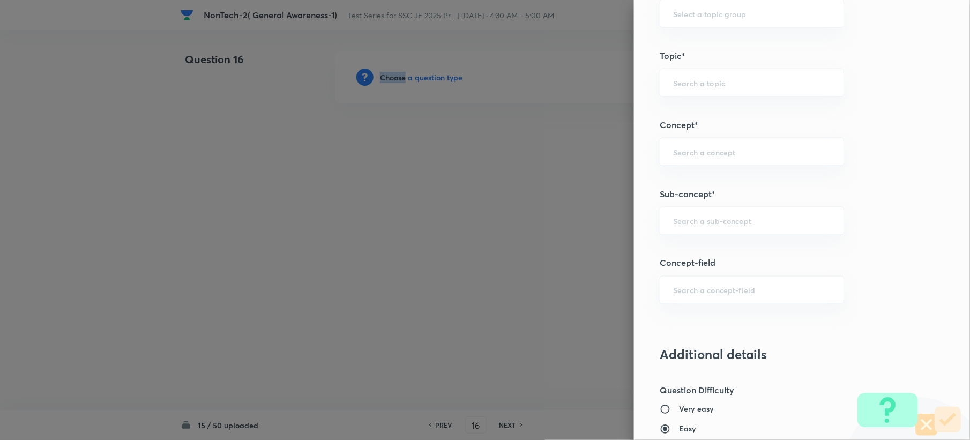
scroll to position [572, 0]
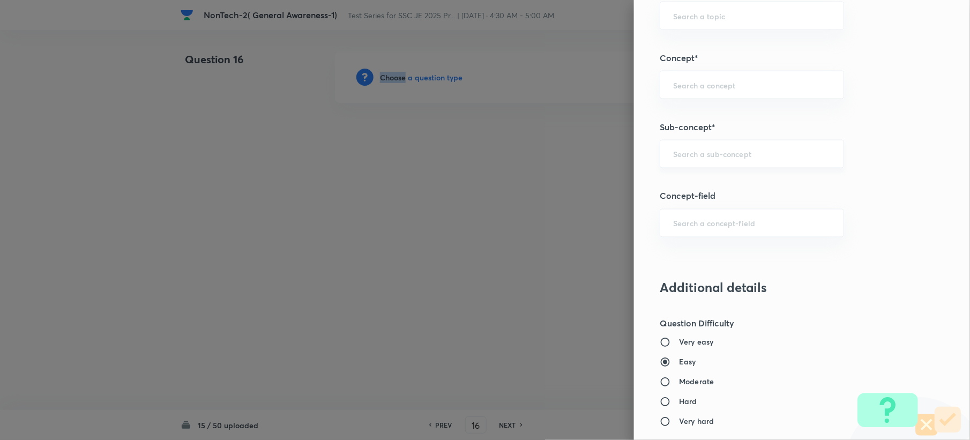
drag, startPoint x: 689, startPoint y: 143, endPoint x: 676, endPoint y: 154, distance: 18.3
click at [688, 144] on div "​" at bounding box center [752, 154] width 184 height 28
paste input "Word Analogy"
click at [688, 191] on li "Word Analogy" at bounding box center [741, 186] width 183 height 19
type input "Word Analogy"
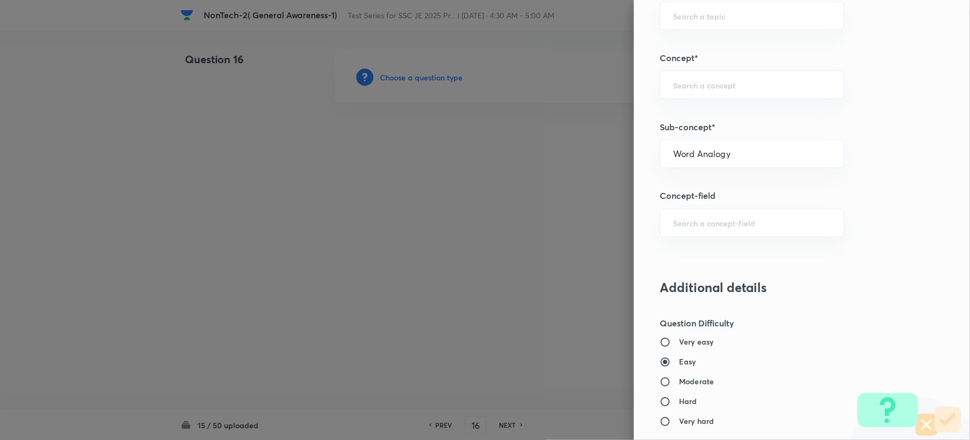
type input "General Intelligence"
type input "Verbal Reasoning"
type input "Analogy"
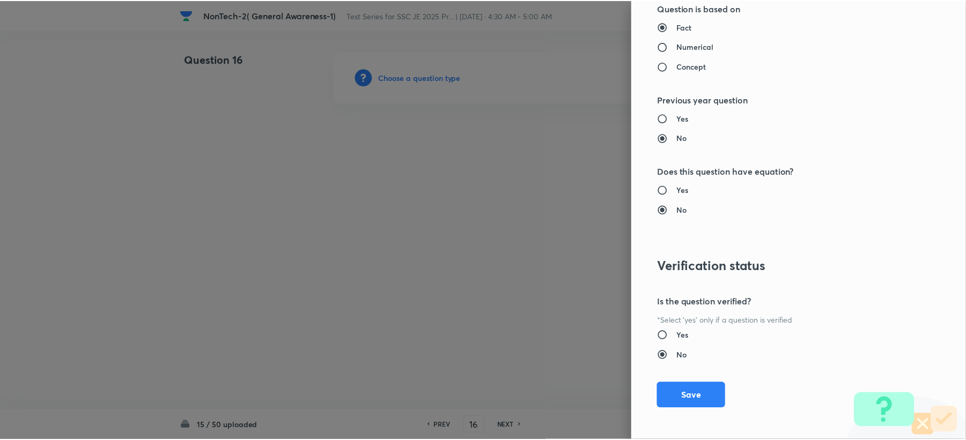
scroll to position [1023, 0]
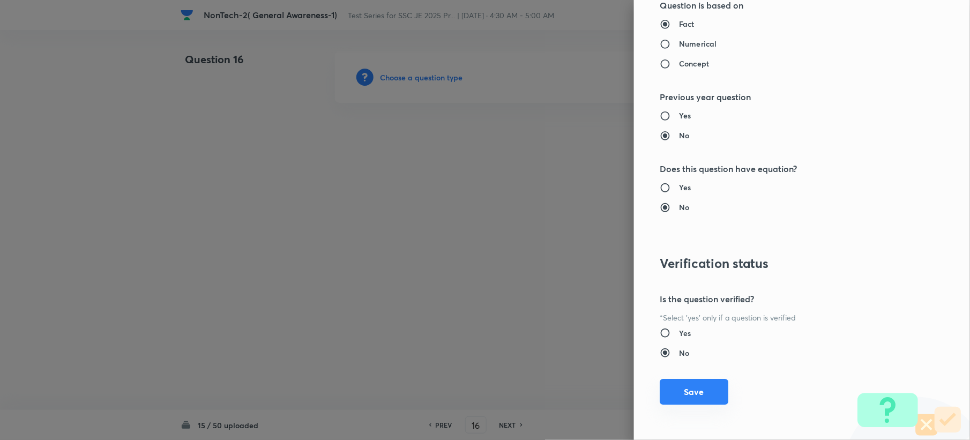
drag, startPoint x: 682, startPoint y: 398, endPoint x: 662, endPoint y: 388, distance: 22.5
click at [682, 398] on button "Save" at bounding box center [694, 392] width 69 height 26
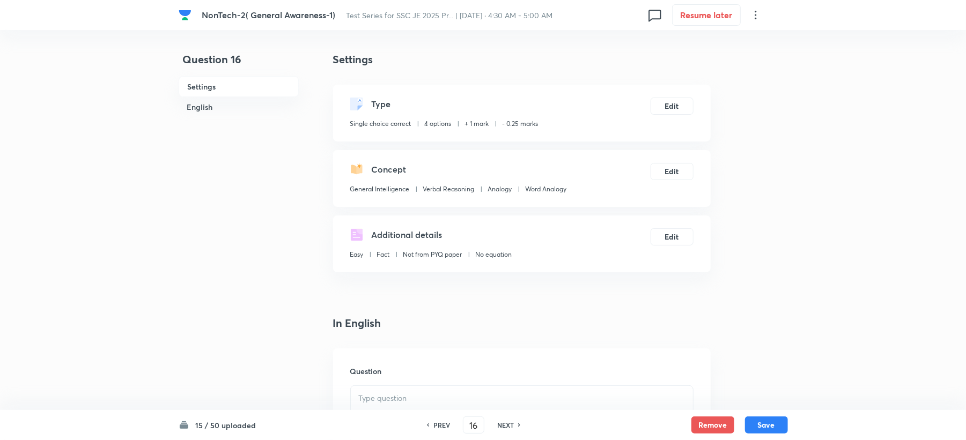
scroll to position [286, 0]
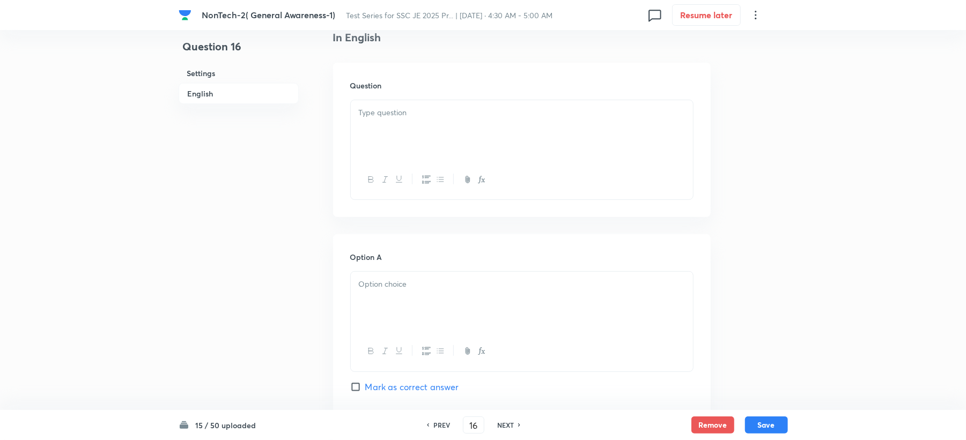
click at [363, 133] on div at bounding box center [522, 130] width 342 height 60
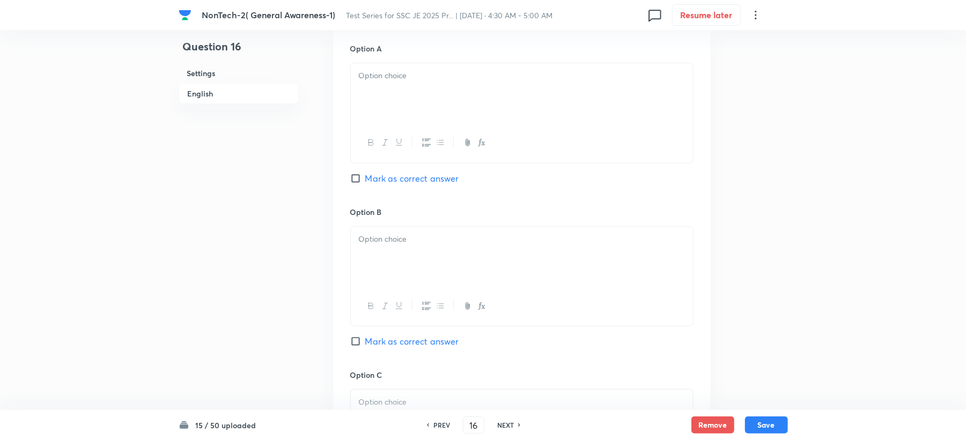
scroll to position [500, 0]
click at [388, 91] on div at bounding box center [522, 87] width 342 height 60
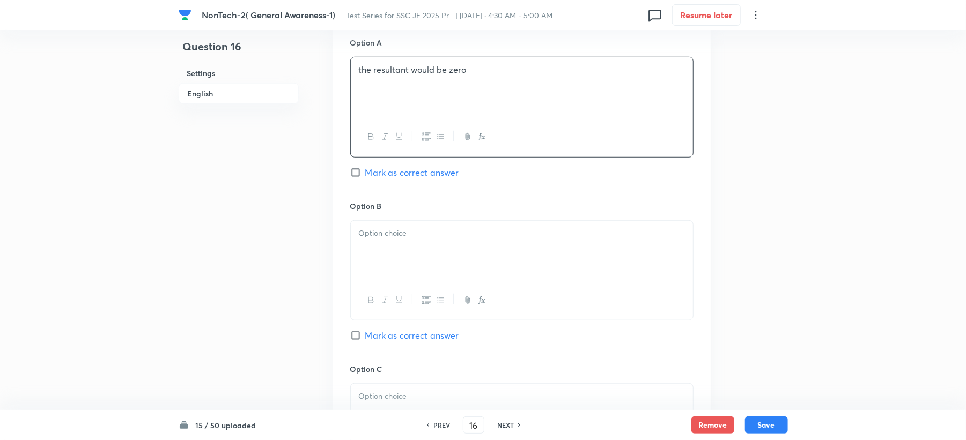
click at [365, 226] on div at bounding box center [522, 251] width 342 height 60
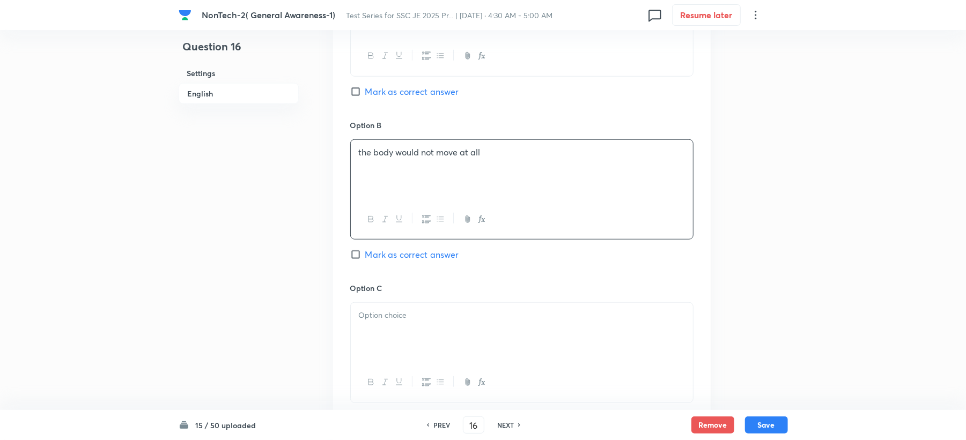
scroll to position [786, 0]
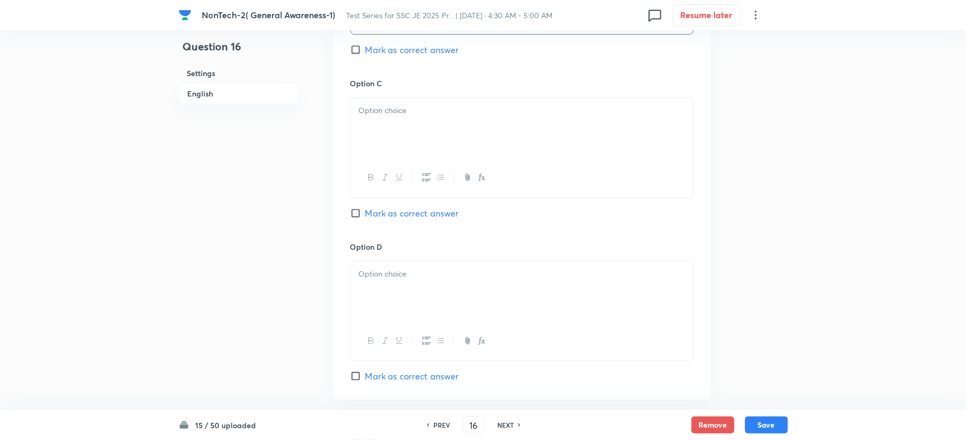
click at [373, 151] on div at bounding box center [522, 128] width 342 height 60
click at [361, 286] on div at bounding box center [522, 292] width 342 height 60
click at [397, 294] on div "Both (A) and (B) is correct" at bounding box center [522, 292] width 342 height 60
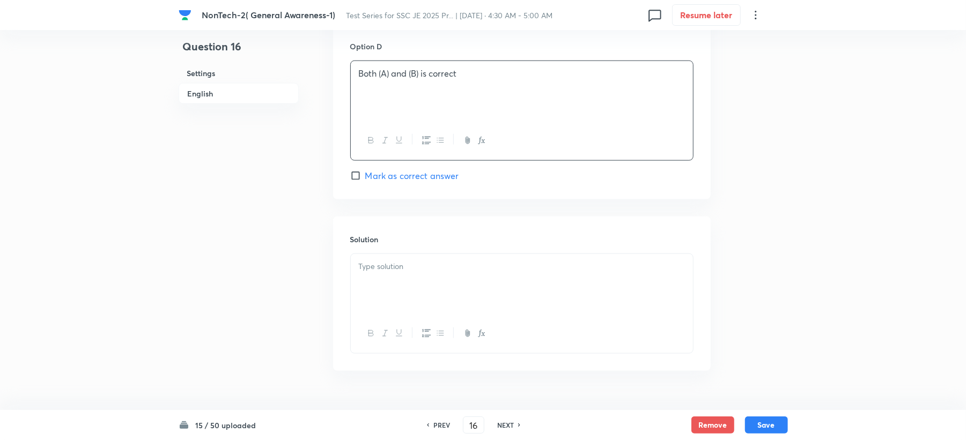
scroll to position [1015, 0]
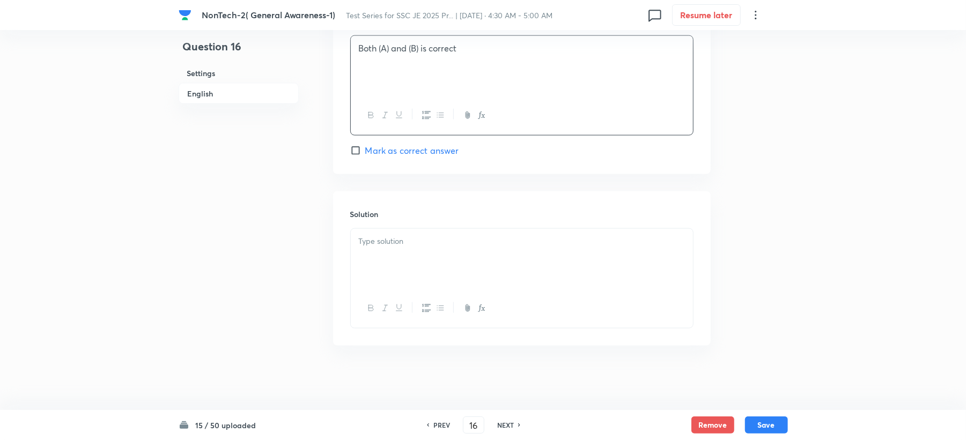
click at [406, 213] on h6 "Solution" at bounding box center [521, 214] width 343 height 11
click at [378, 250] on div at bounding box center [522, 259] width 342 height 60
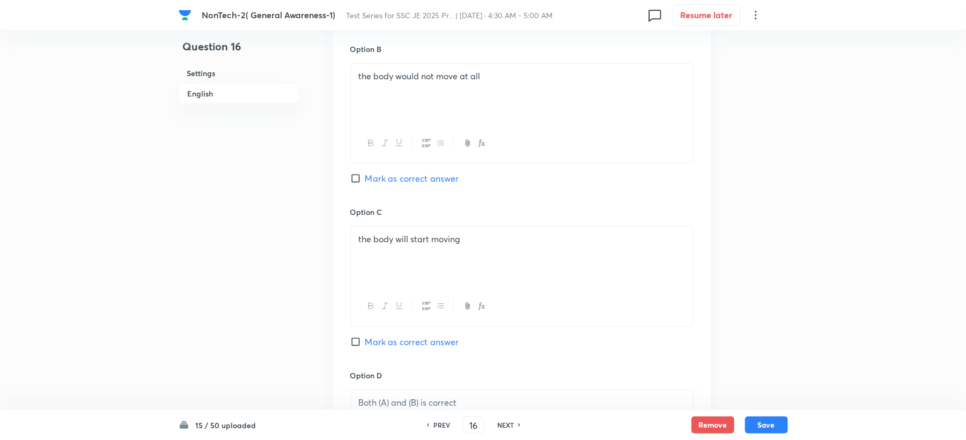
scroll to position [586, 0]
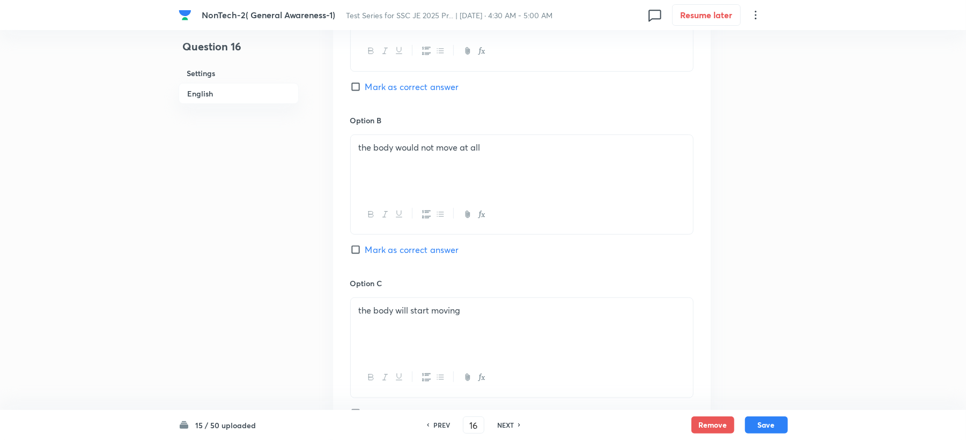
click at [399, 92] on span "Mark as correct answer" at bounding box center [412, 86] width 94 height 13
click at [365, 92] on input "Mark as correct answer" at bounding box center [357, 86] width 15 height 11
checkbox input "true"
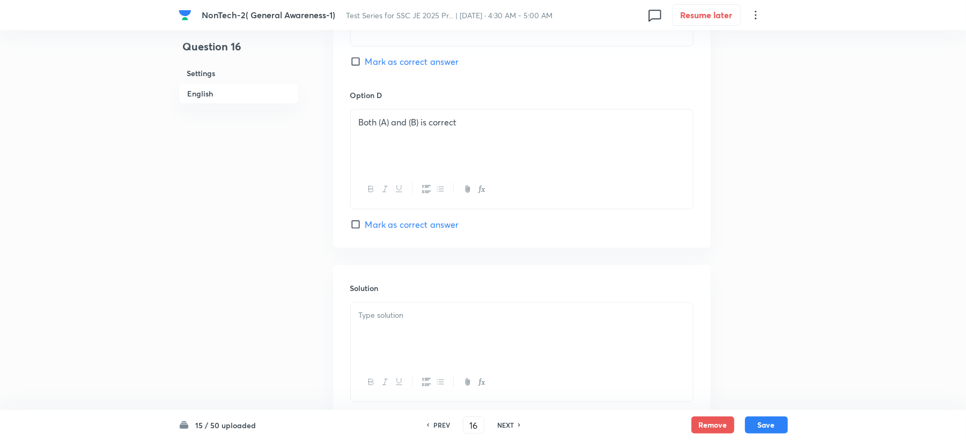
scroll to position [944, 0]
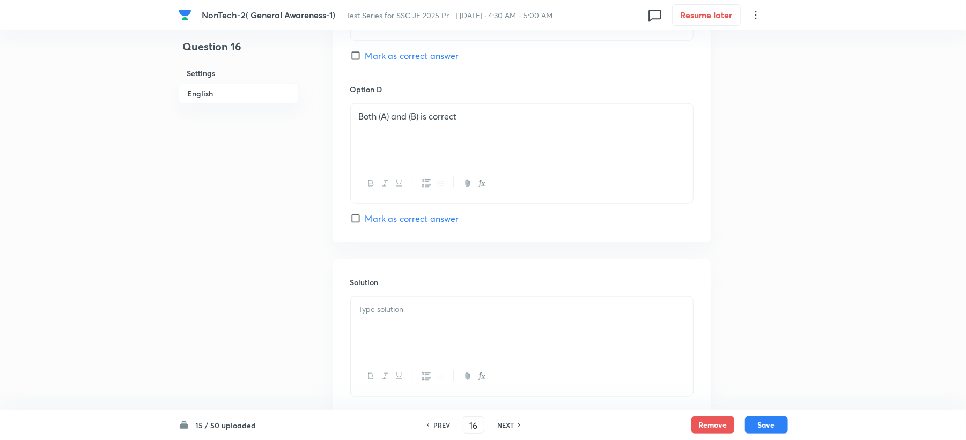
drag, startPoint x: 384, startPoint y: 306, endPoint x: 384, endPoint y: 313, distance: 7.5
click at [384, 313] on div at bounding box center [522, 327] width 342 height 60
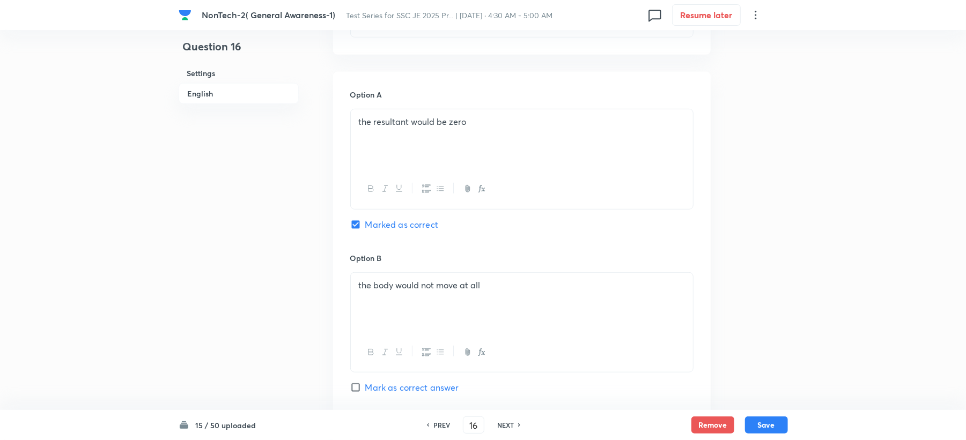
scroll to position [443, 0]
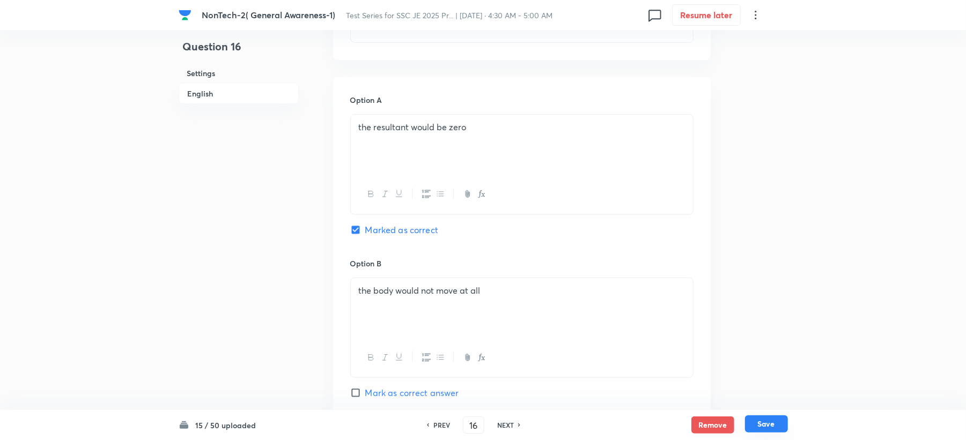
click at [777, 432] on button "Save" at bounding box center [766, 424] width 43 height 17
type input "17"
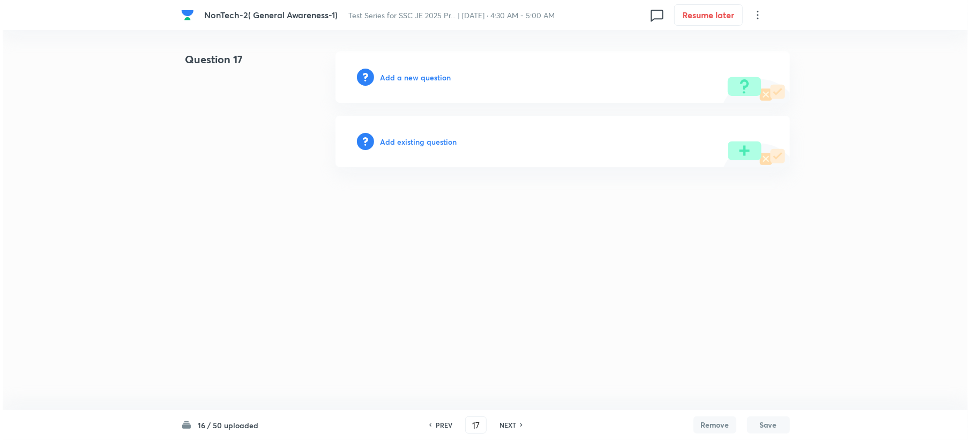
scroll to position [0, 0]
click at [407, 76] on h6 "Add a new question" at bounding box center [415, 77] width 71 height 11
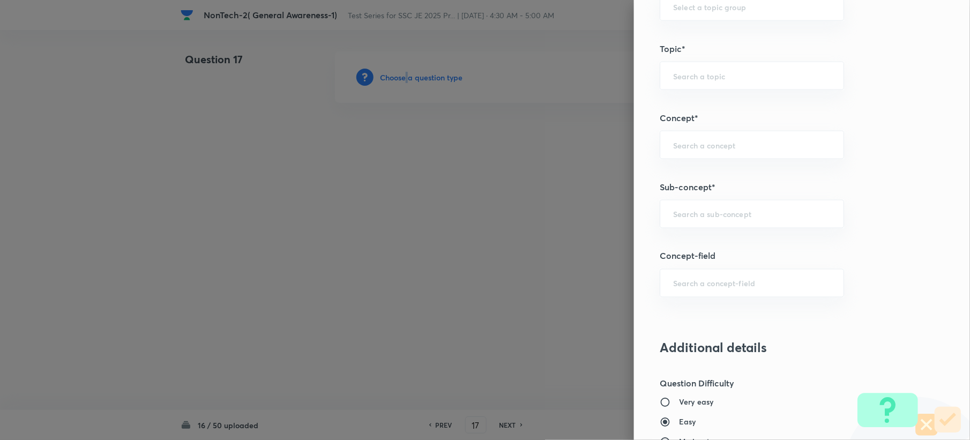
scroll to position [500, 0]
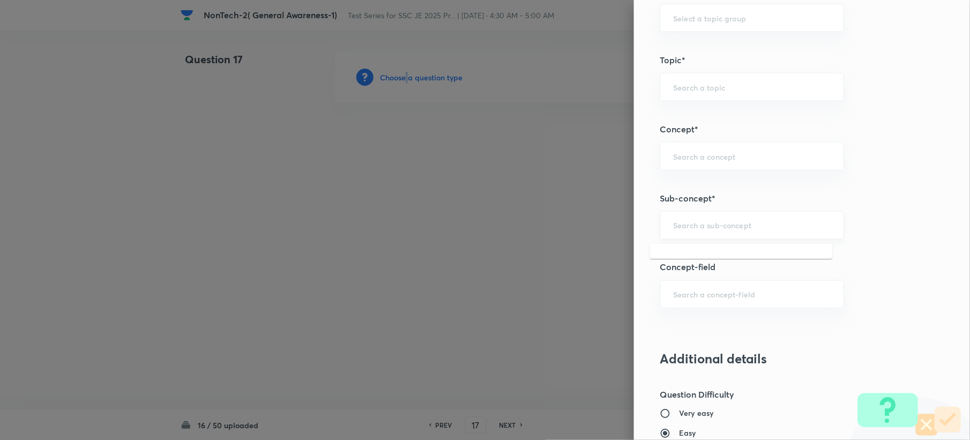
click at [673, 230] on input "text" at bounding box center [752, 225] width 158 height 10
paste input "Word Analogy"
click at [670, 256] on li "Word Analogy" at bounding box center [741, 257] width 183 height 19
type input "Word Analogy"
type input "General Intelligence"
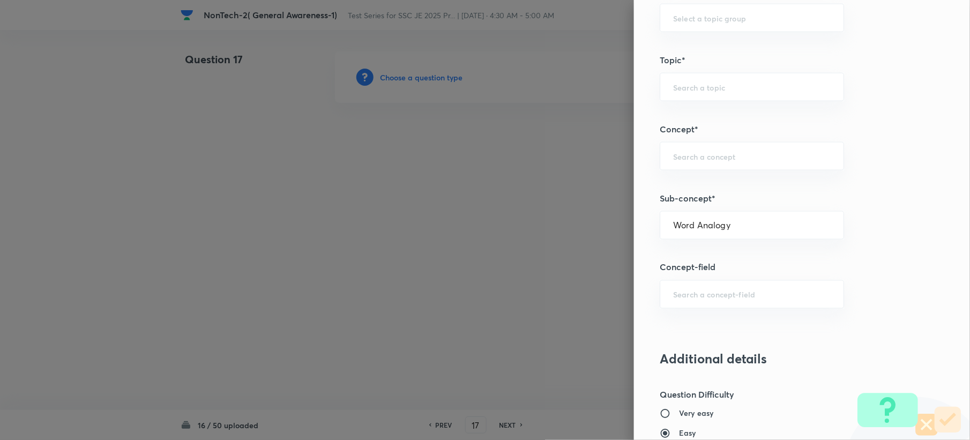
type input "Verbal Reasoning"
type input "Analogy"
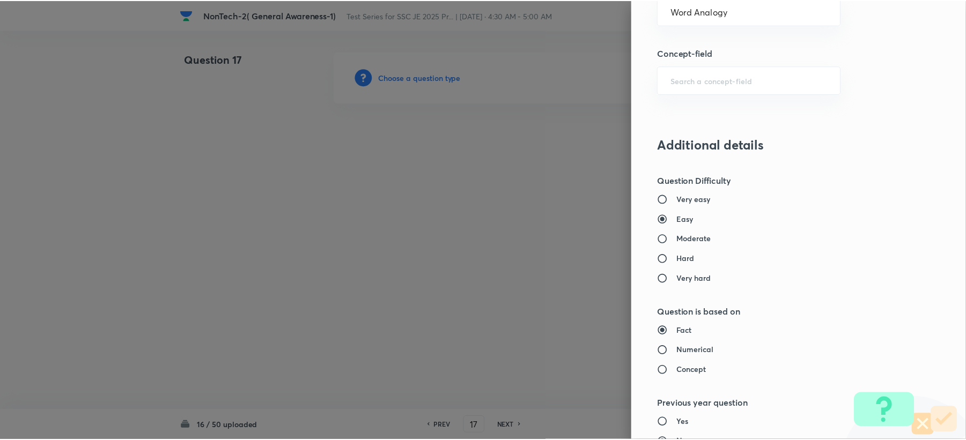
scroll to position [1023, 0]
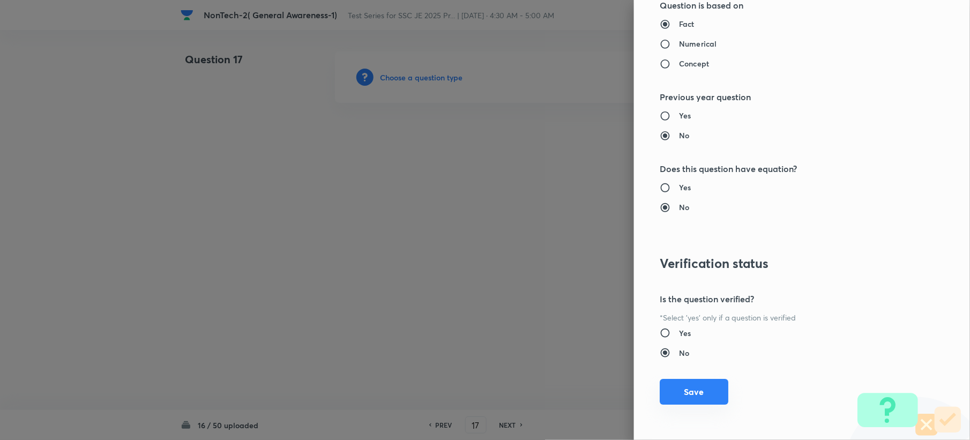
drag, startPoint x: 666, startPoint y: 395, endPoint x: 198, endPoint y: 178, distance: 516.0
click at [666, 392] on button "Save" at bounding box center [694, 392] width 69 height 26
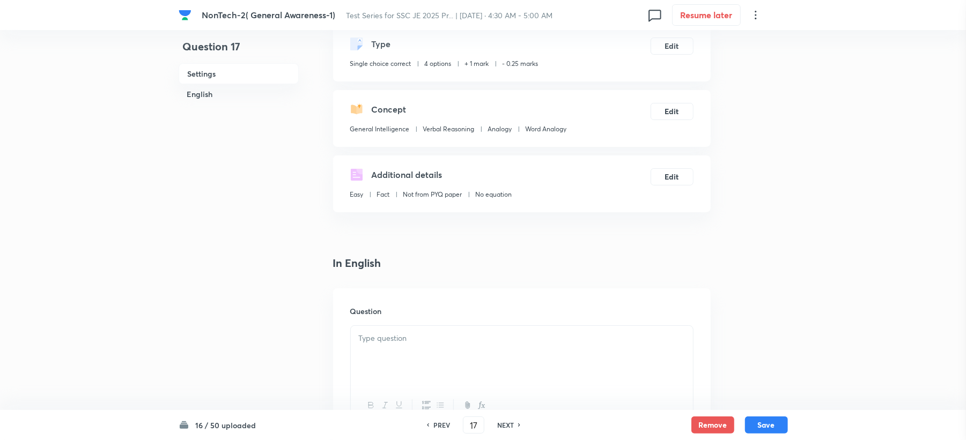
scroll to position [286, 0]
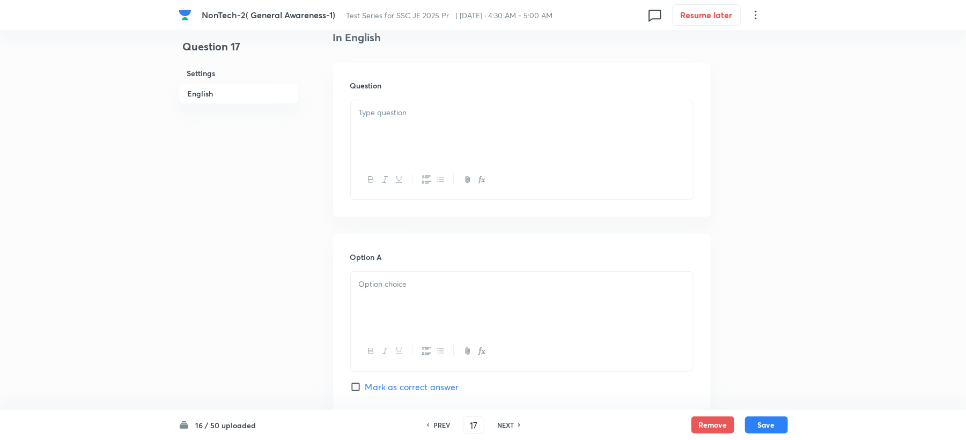
click at [367, 128] on div at bounding box center [522, 130] width 342 height 60
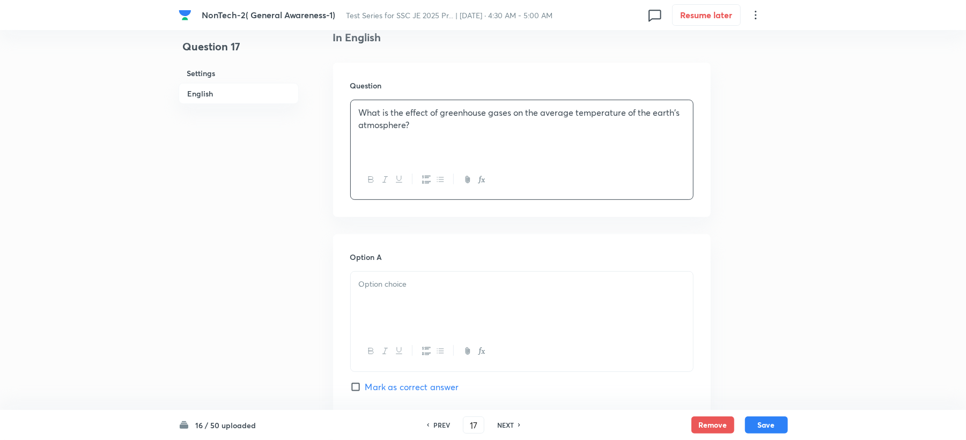
scroll to position [357, 0]
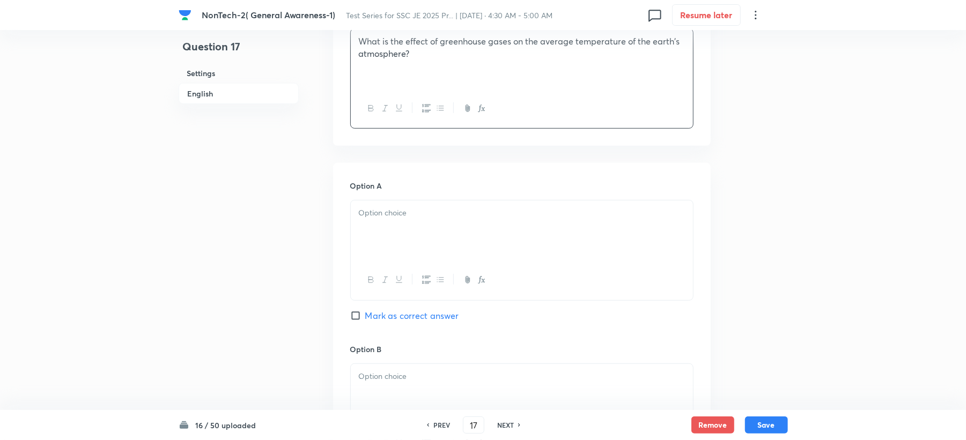
click at [371, 219] on p at bounding box center [522, 213] width 326 height 12
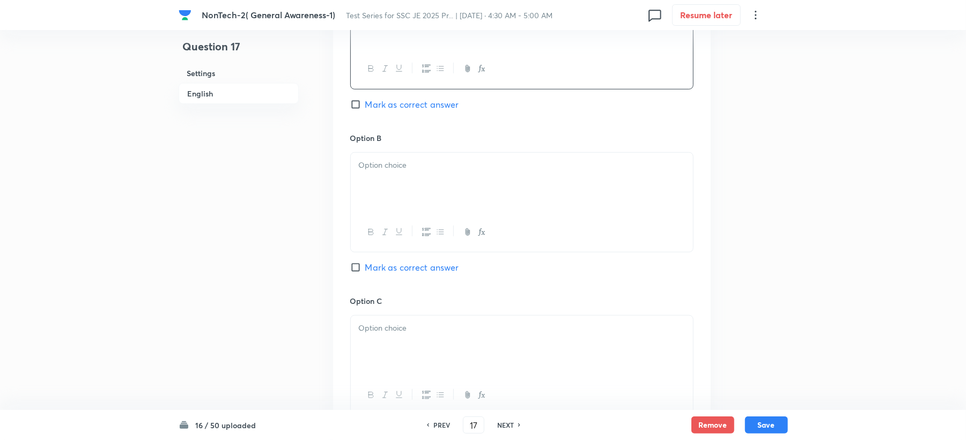
scroll to position [572, 0]
click at [381, 192] on div at bounding box center [522, 180] width 342 height 60
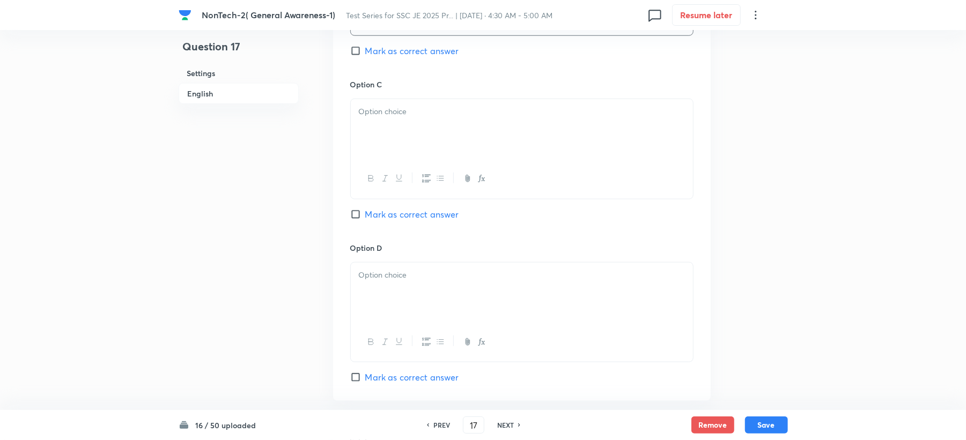
scroll to position [786, 0]
click at [386, 145] on div at bounding box center [522, 128] width 342 height 60
click at [373, 276] on p at bounding box center [522, 274] width 326 height 12
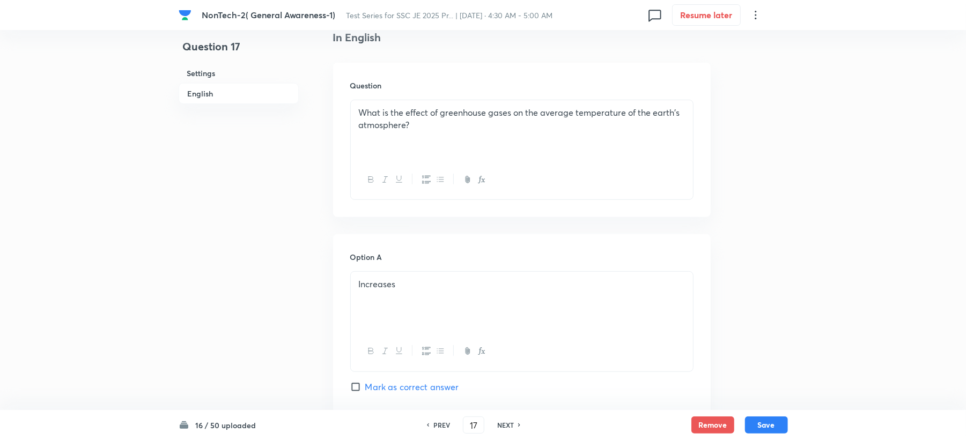
scroll to position [429, 0]
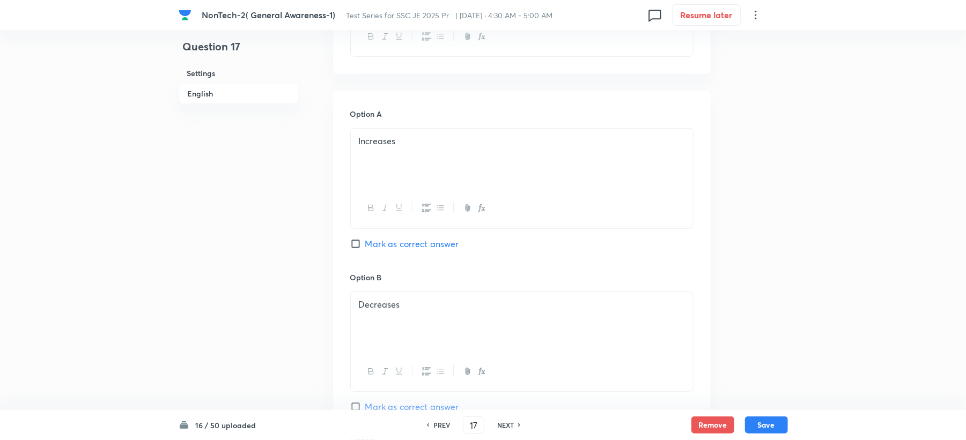
click at [385, 239] on span "Mark as correct answer" at bounding box center [412, 244] width 94 height 13
click at [365, 239] on input "Mark as correct answer" at bounding box center [357, 244] width 15 height 11
checkbox input "true"
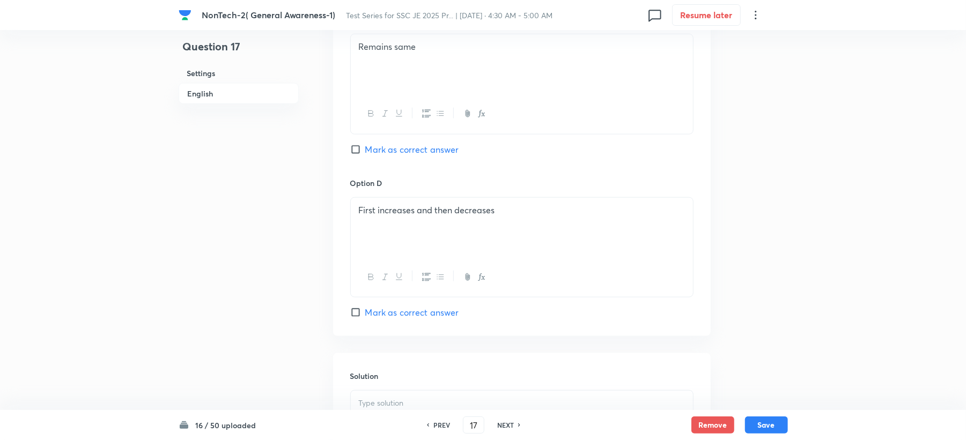
scroll to position [1015, 0]
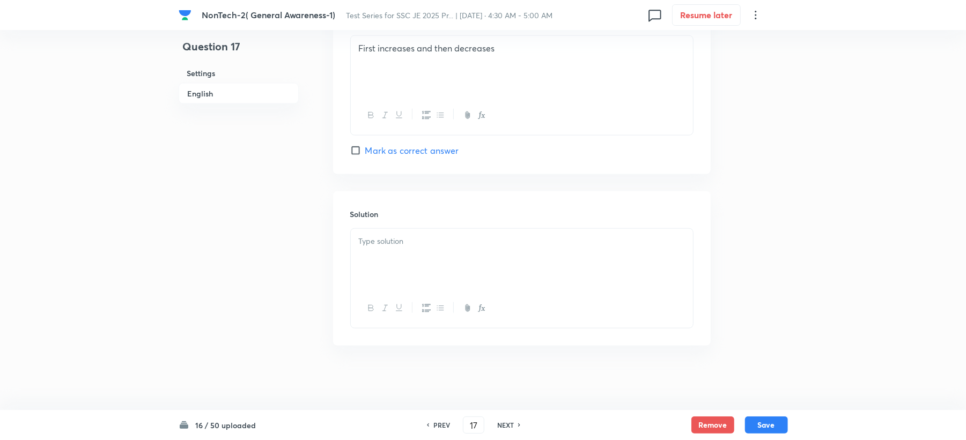
click at [376, 247] on p at bounding box center [522, 241] width 326 height 12
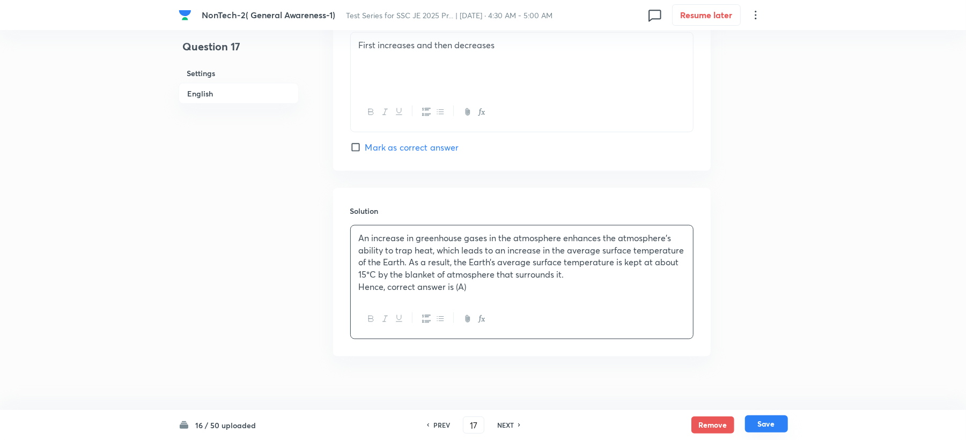
drag, startPoint x: 773, startPoint y: 436, endPoint x: 774, endPoint y: 428, distance: 8.2
click at [773, 434] on div "16 / 50 uploaded PREV 17 ​ NEXT Remove Save" at bounding box center [483, 425] width 609 height 30
click at [774, 427] on button "Save" at bounding box center [766, 424] width 43 height 17
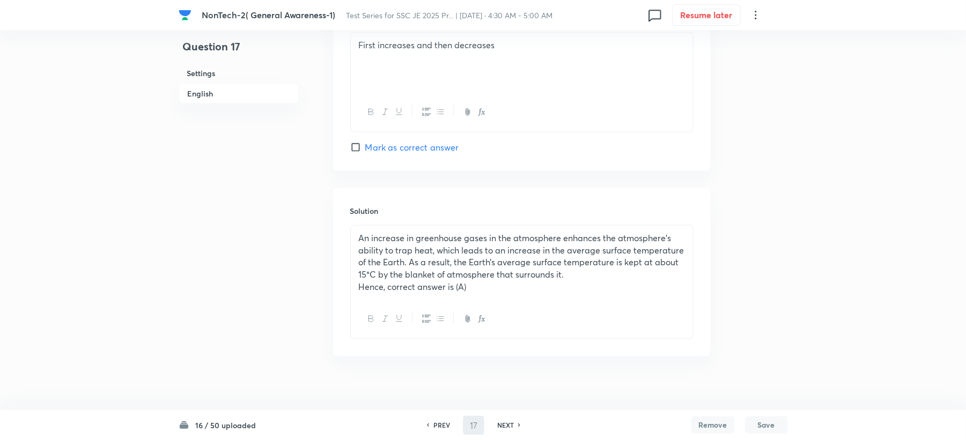
type input "18"
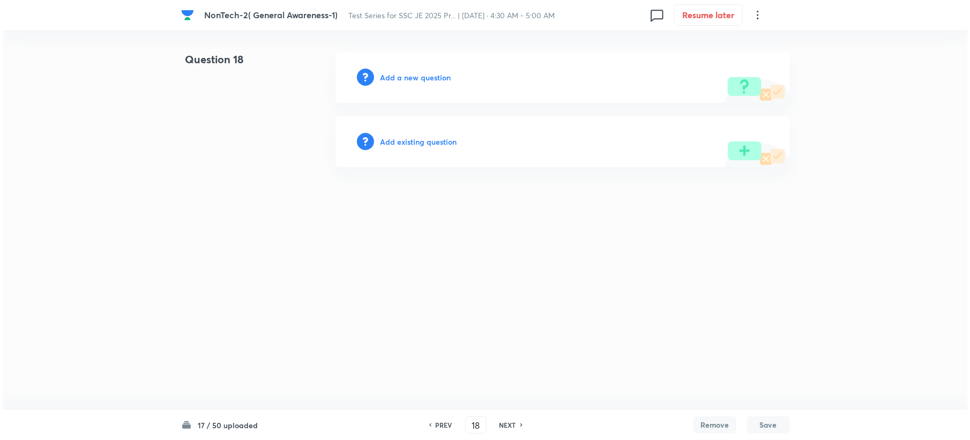
scroll to position [0, 0]
click at [402, 72] on h6 "Add a new question" at bounding box center [415, 77] width 71 height 11
click at [402, 72] on h6 "Choose a question type" at bounding box center [421, 77] width 83 height 11
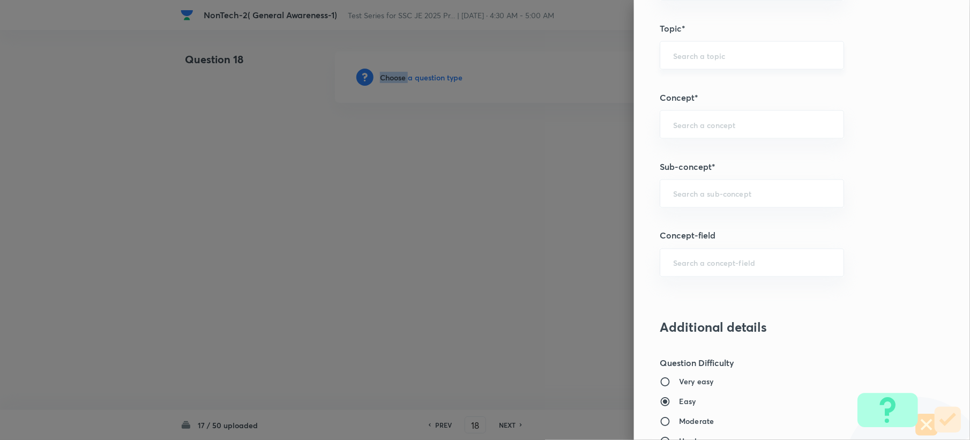
scroll to position [572, 0]
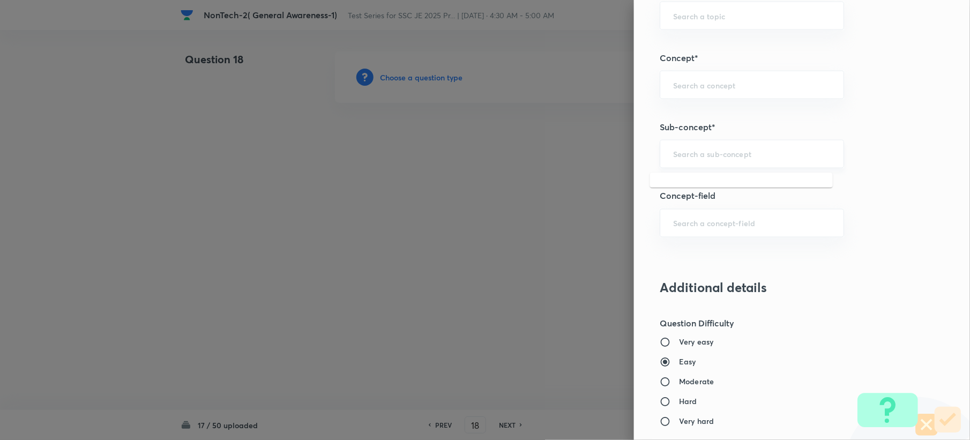
click at [683, 157] on input "text" at bounding box center [752, 154] width 158 height 10
paste input "Word Analogy"
click at [669, 188] on li "Word Analogy" at bounding box center [741, 186] width 183 height 19
type input "Word Analogy"
type input "General Intelligence"
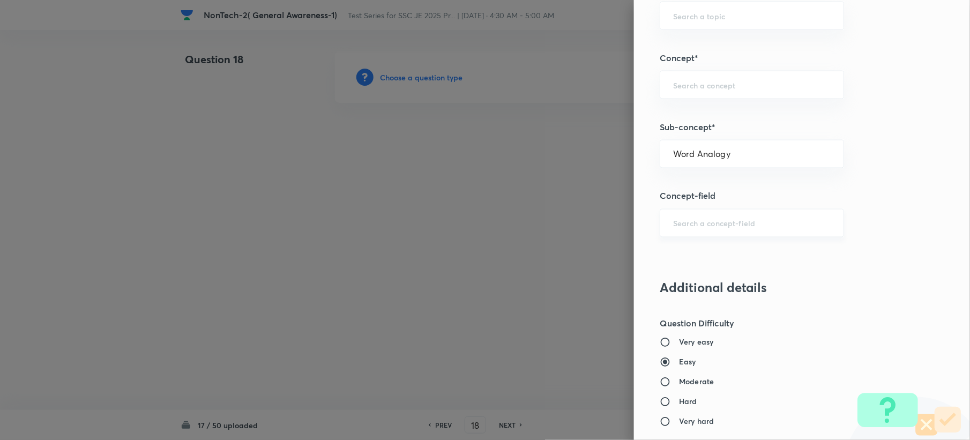
type input "Verbal Reasoning"
type input "Analogy"
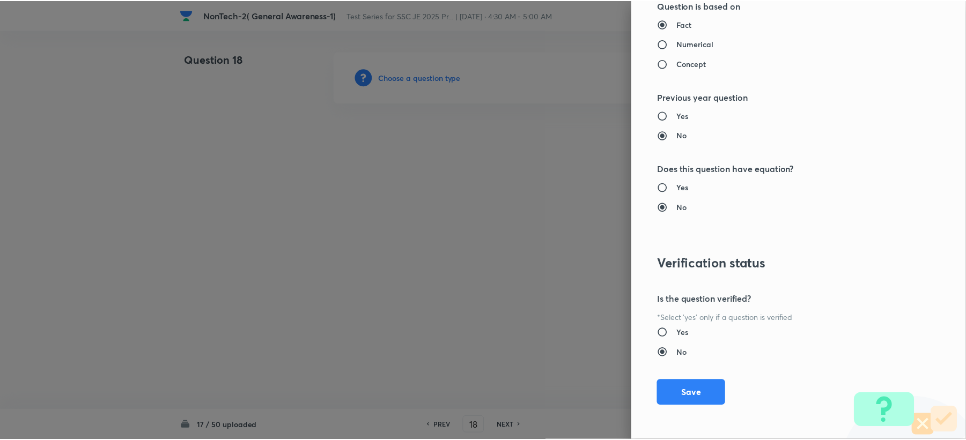
scroll to position [1023, 0]
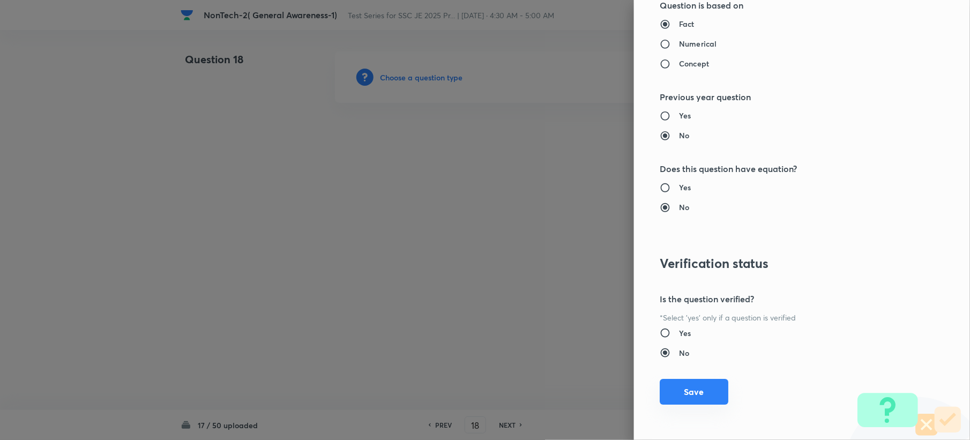
click at [678, 389] on button "Save" at bounding box center [694, 392] width 69 height 26
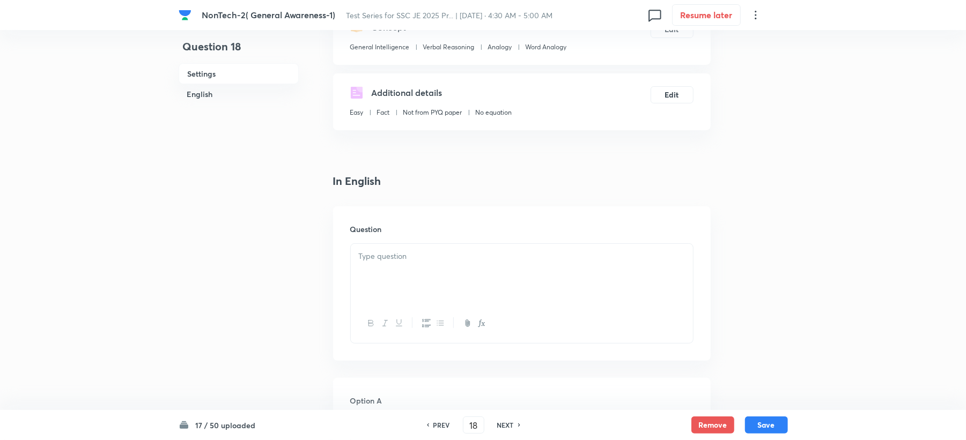
scroll to position [286, 0]
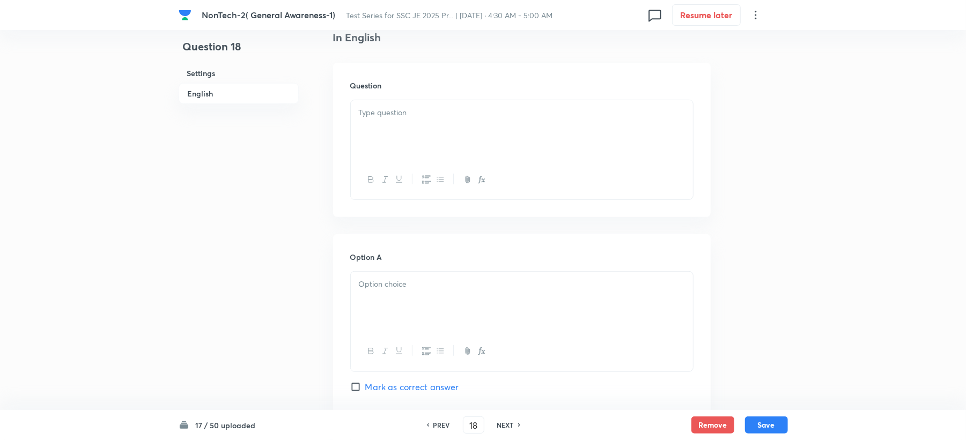
click at [374, 133] on div at bounding box center [522, 130] width 342 height 60
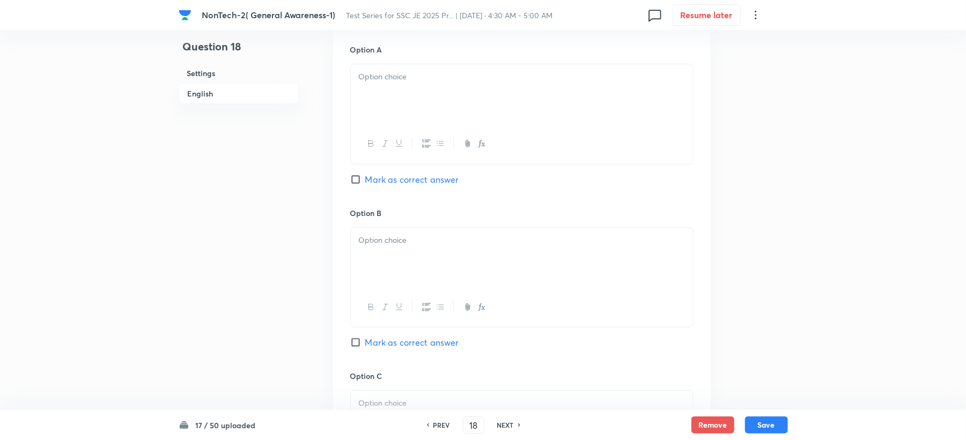
scroll to position [500, 0]
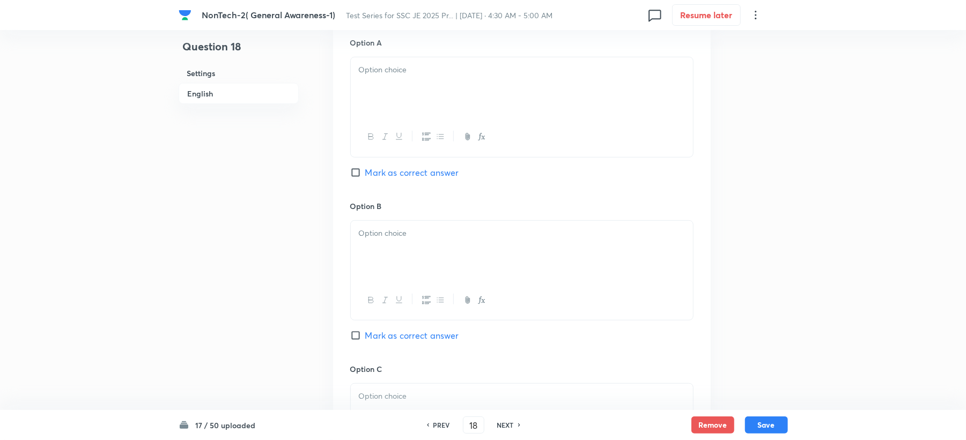
click at [381, 135] on icon "button" at bounding box center [385, 136] width 9 height 9
click at [384, 73] on p "﻿" at bounding box center [522, 70] width 326 height 12
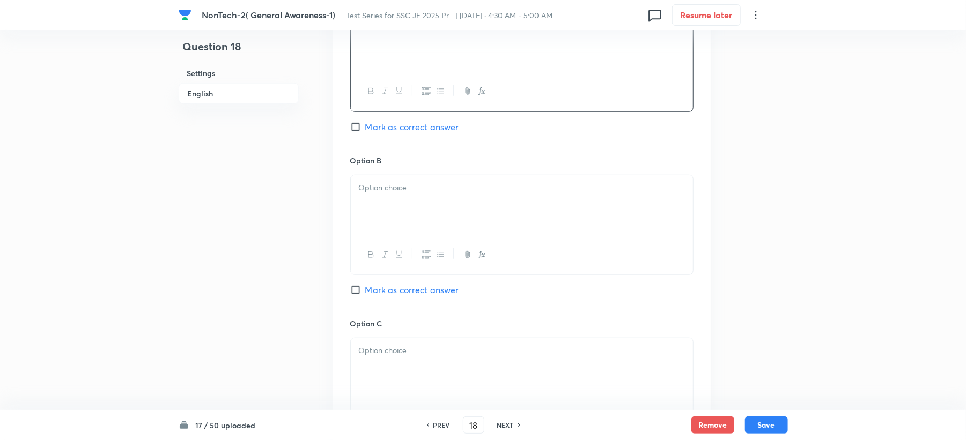
scroll to position [572, 0]
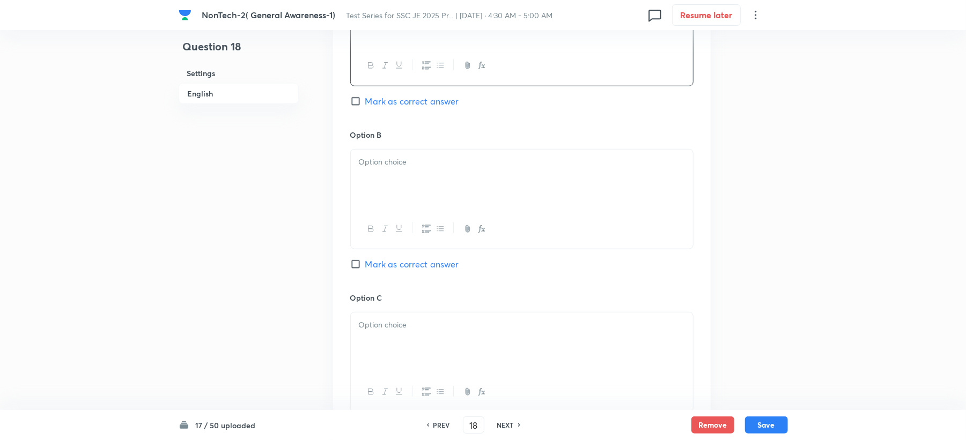
click at [361, 151] on div "Option B Mark as correct answer" at bounding box center [521, 210] width 343 height 163
click at [371, 176] on div at bounding box center [522, 180] width 342 height 60
click at [376, 170] on div at bounding box center [522, 180] width 342 height 60
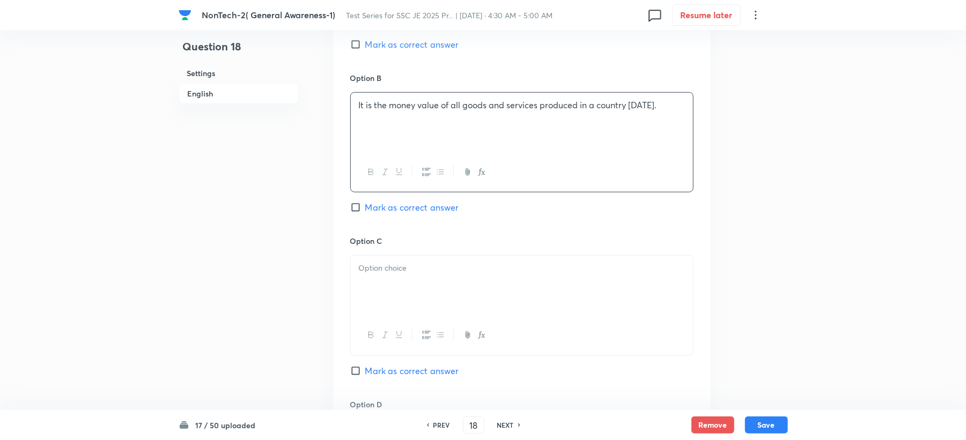
scroll to position [715, 0]
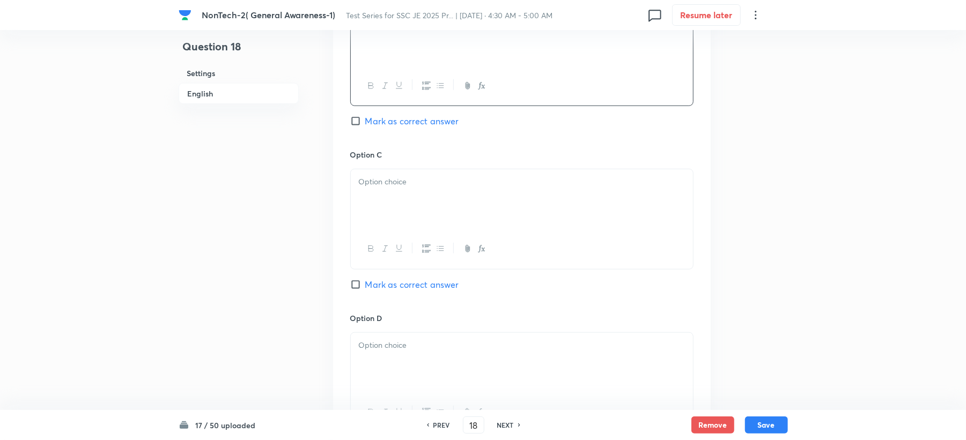
click at [374, 187] on p at bounding box center [522, 182] width 326 height 12
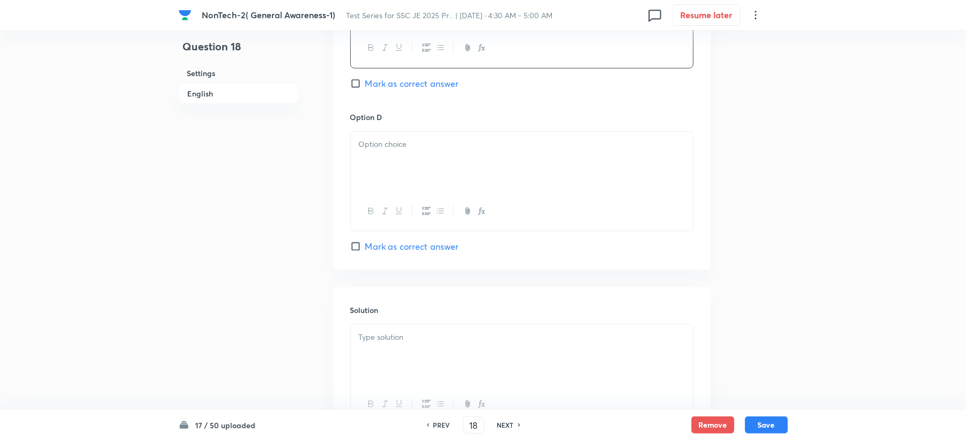
scroll to position [929, 0]
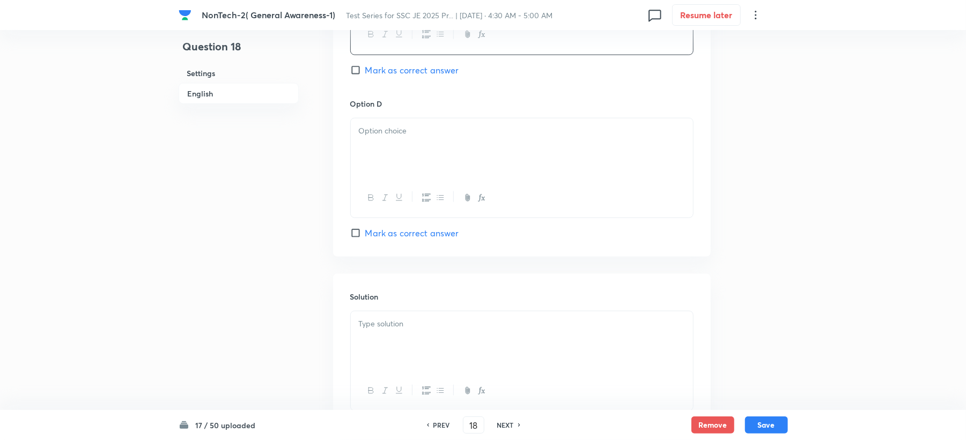
click at [383, 137] on p at bounding box center [522, 131] width 326 height 12
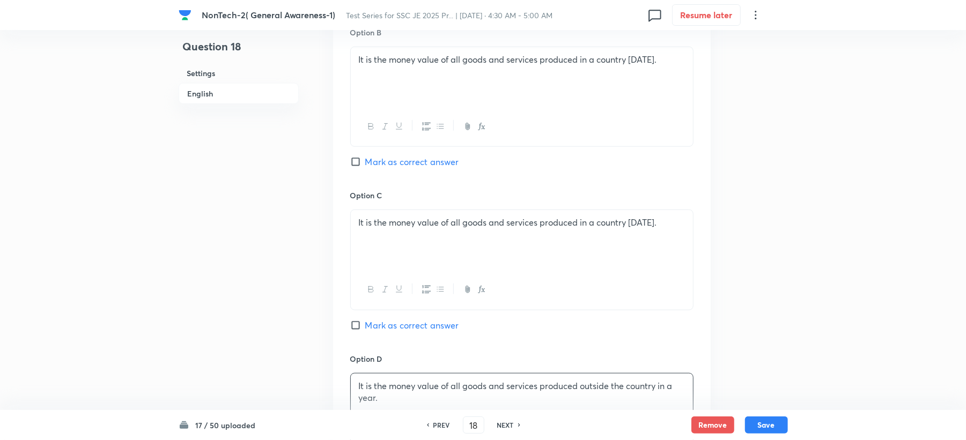
scroll to position [643, 0]
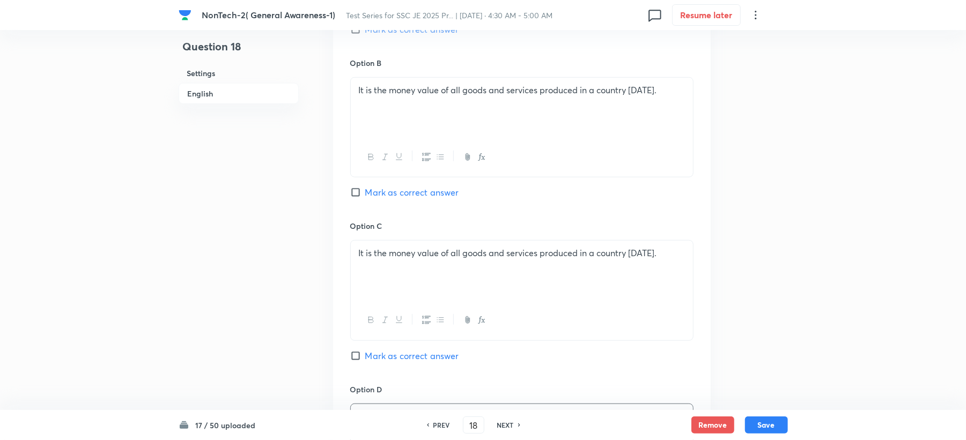
click at [393, 35] on span "Mark as correct answer" at bounding box center [412, 29] width 94 height 13
click at [365, 35] on input "Mark as correct answer" at bounding box center [357, 29] width 15 height 11
checkbox input "true"
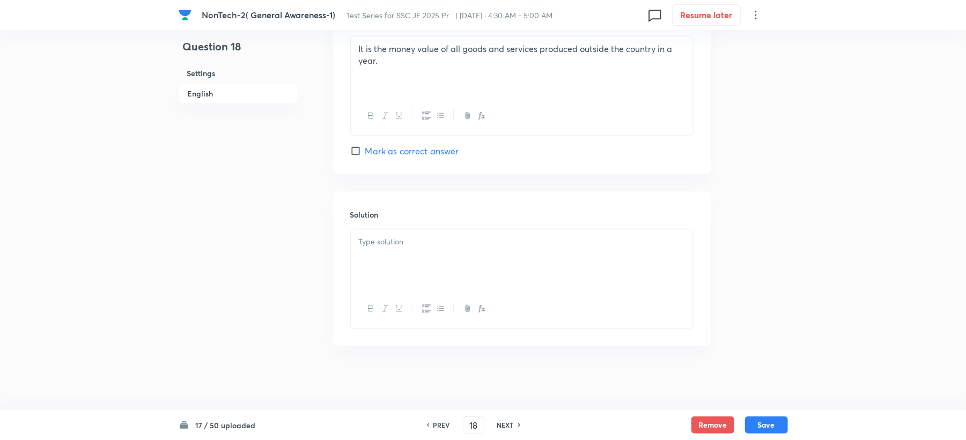
scroll to position [1015, 0]
click at [379, 247] on div at bounding box center [522, 259] width 342 height 60
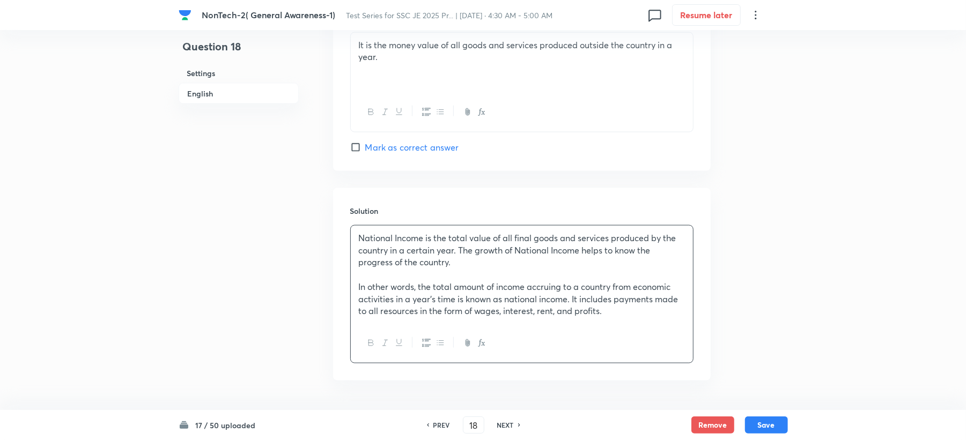
click at [351, 292] on div "National Income is the total value of all final goods and services produced by …" at bounding box center [522, 275] width 342 height 98
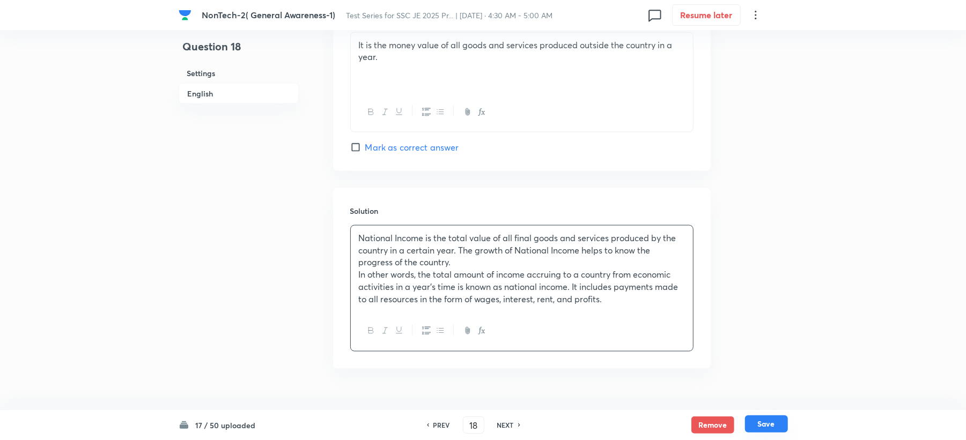
click at [770, 428] on button "Save" at bounding box center [766, 424] width 43 height 17
type input "19"
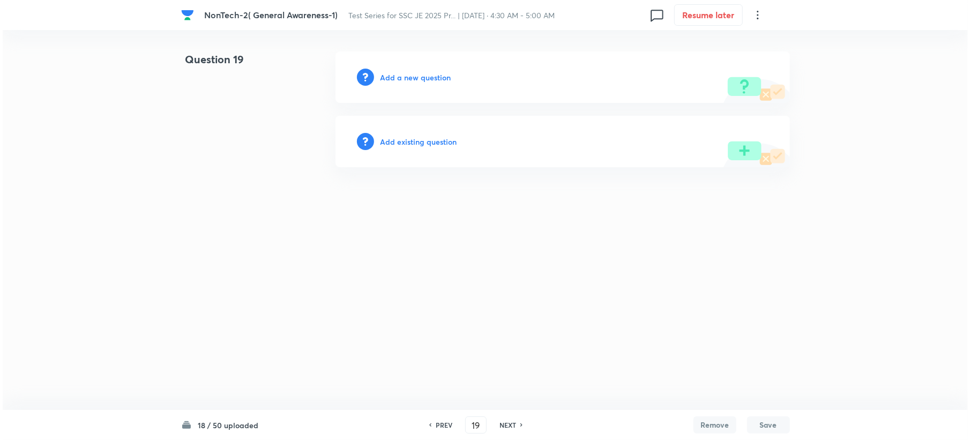
scroll to position [0, 0]
click at [397, 72] on h6 "Add a new question" at bounding box center [415, 77] width 71 height 11
click at [397, 72] on h6 "Choose a question type" at bounding box center [421, 77] width 83 height 11
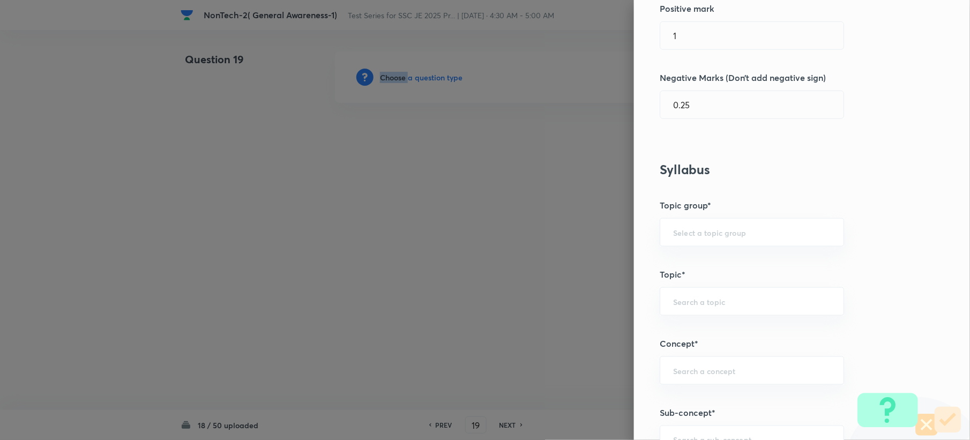
scroll to position [500, 0]
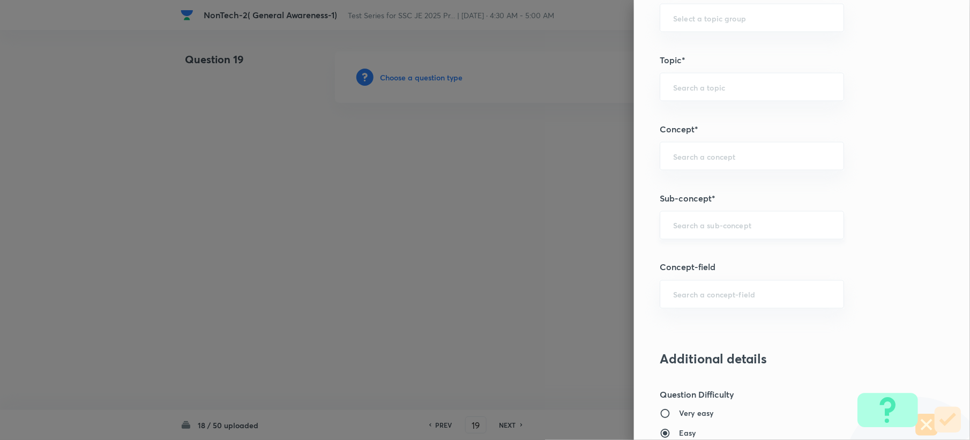
click at [724, 226] on input "text" at bounding box center [752, 225] width 158 height 10
paste input "Word Analogy"
click at [691, 253] on li "Word Analogy" at bounding box center [741, 257] width 183 height 19
type input "Word Analogy"
type input "General Intelligence"
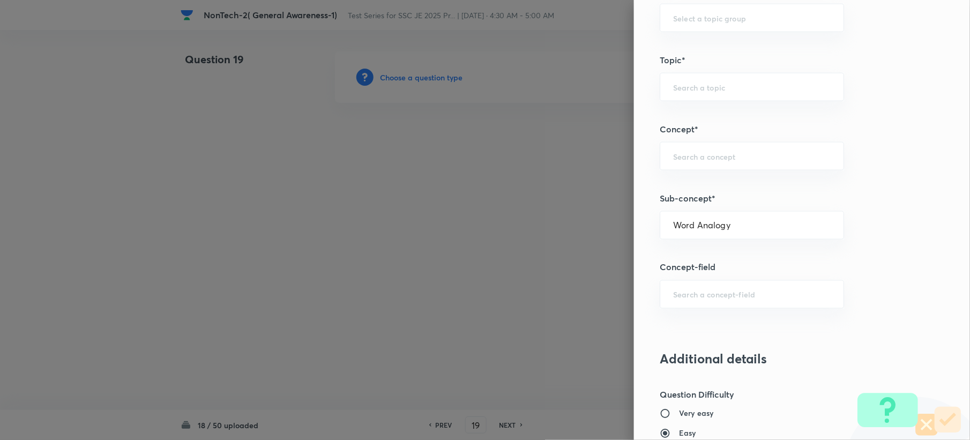
type input "Verbal Reasoning"
type input "Analogy"
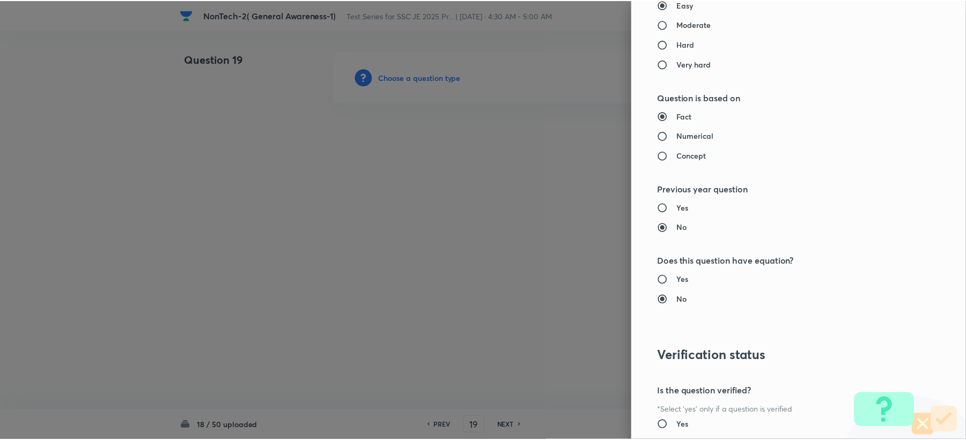
scroll to position [1023, 0]
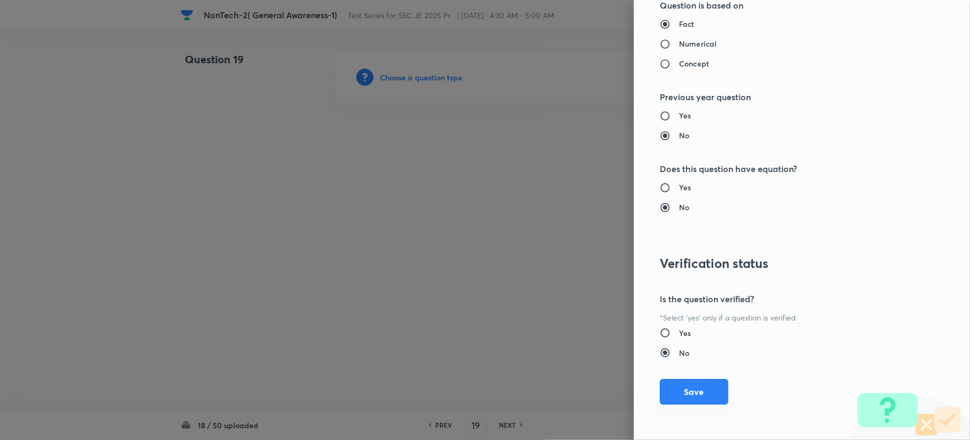
click at [672, 391] on button "Save" at bounding box center [694, 392] width 69 height 26
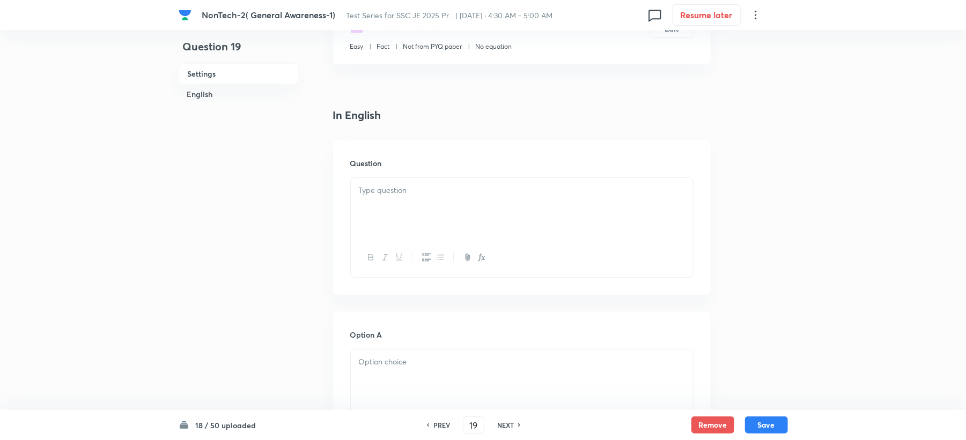
scroll to position [214, 0]
click at [359, 209] on div at bounding box center [522, 202] width 342 height 60
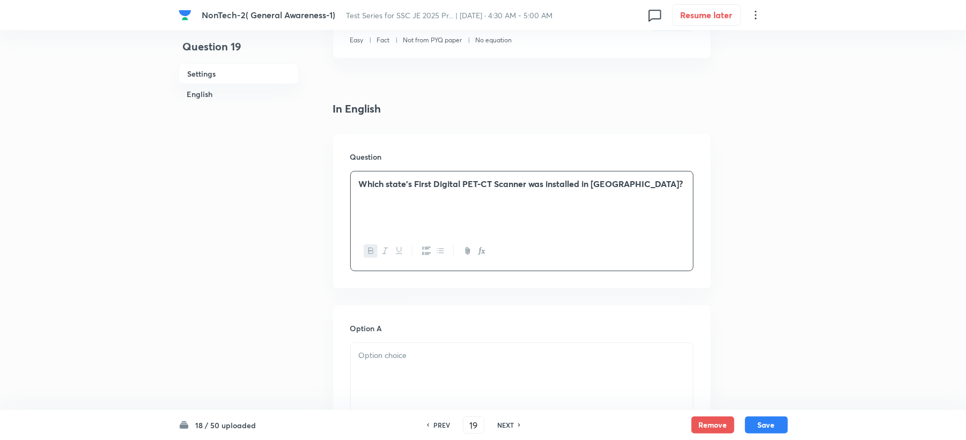
scroll to position [357, 0]
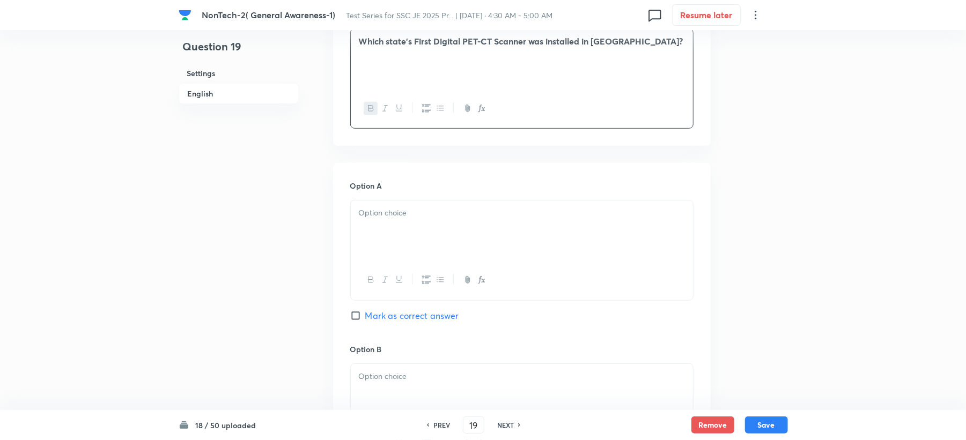
click at [372, 234] on div at bounding box center [522, 231] width 342 height 60
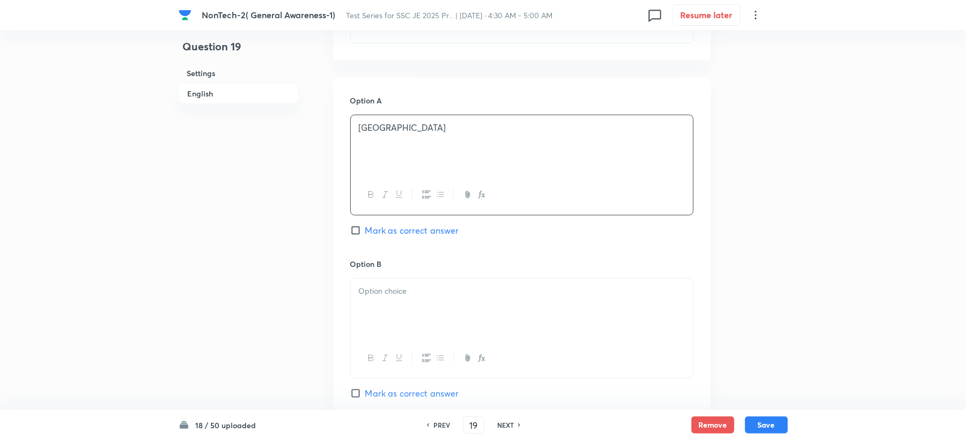
scroll to position [572, 0]
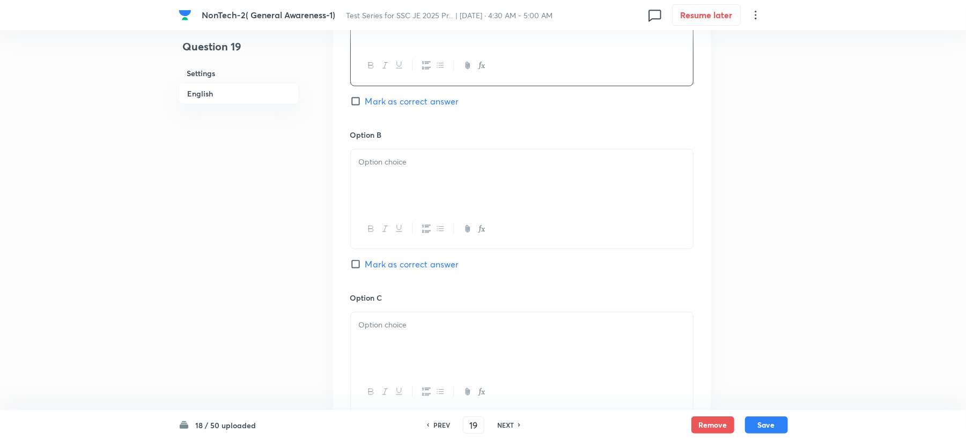
click at [389, 169] on div at bounding box center [522, 180] width 342 height 60
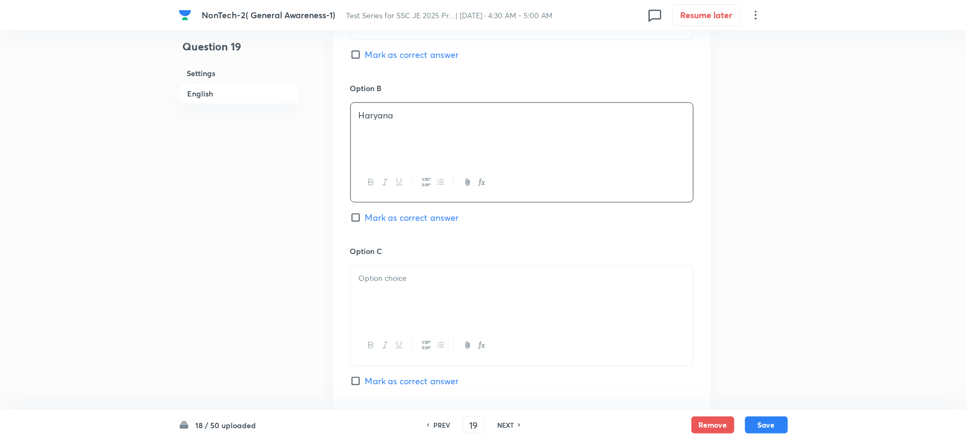
scroll to position [643, 0]
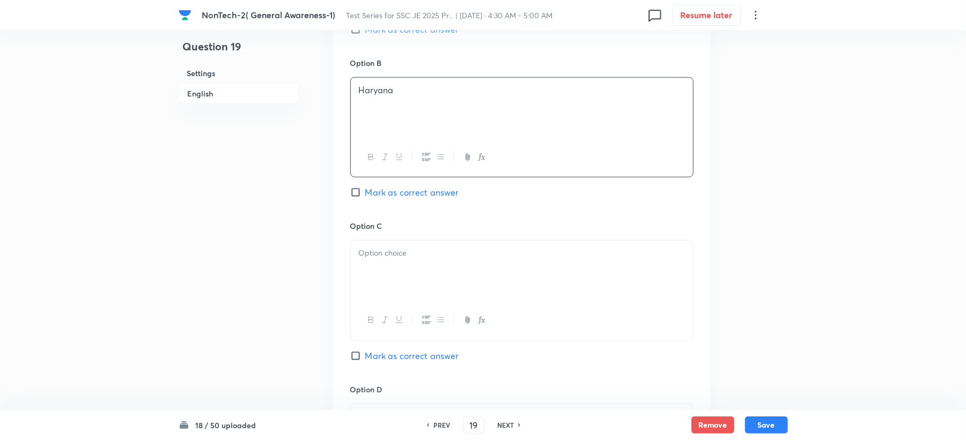
click at [378, 270] on div at bounding box center [522, 271] width 342 height 60
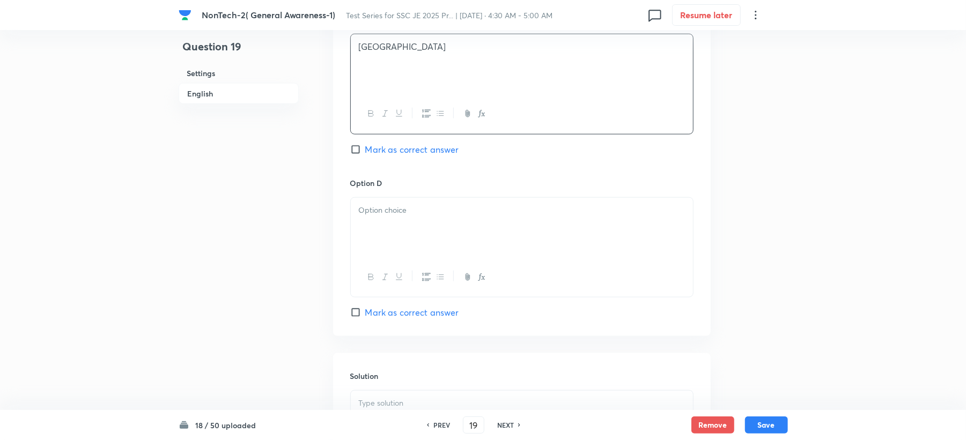
scroll to position [858, 0]
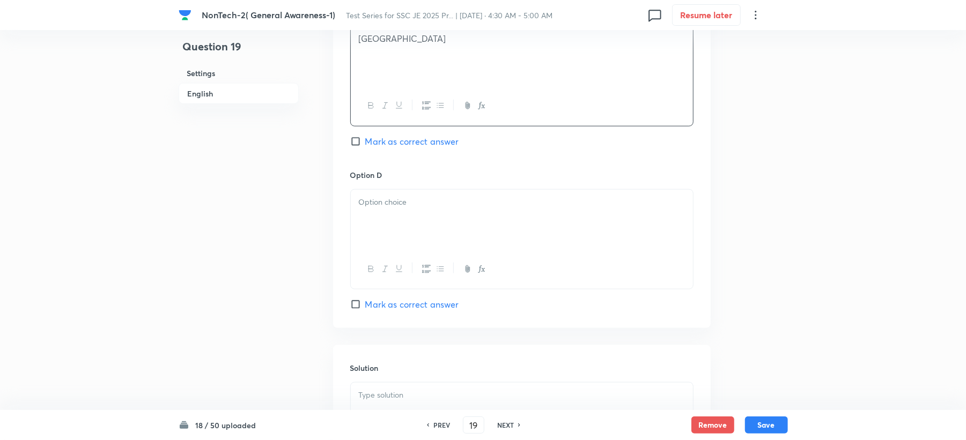
click at [387, 228] on div at bounding box center [522, 220] width 342 height 60
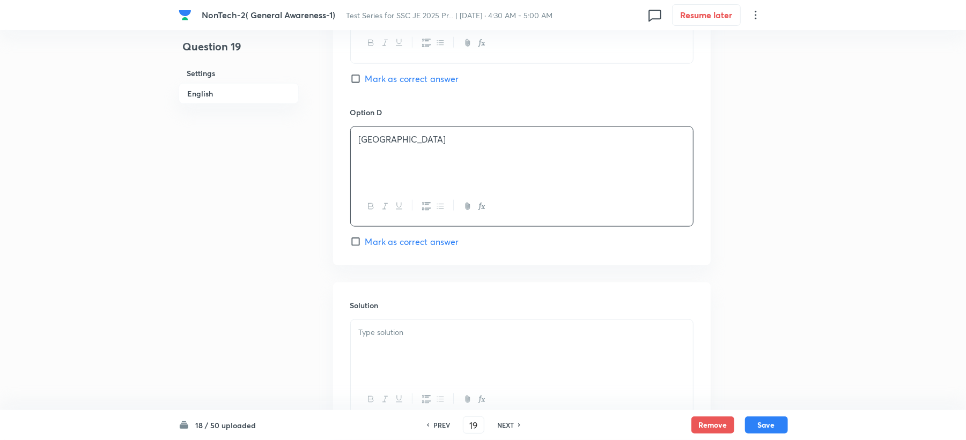
scroll to position [1000, 0]
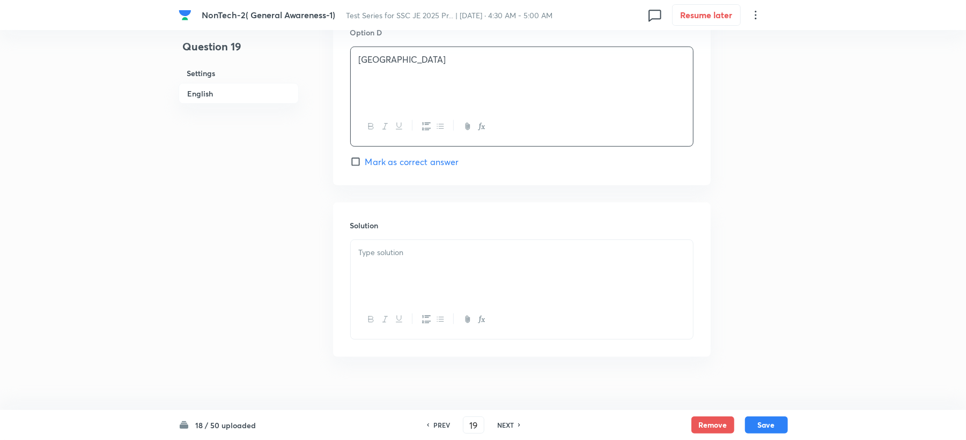
drag, startPoint x: 384, startPoint y: 234, endPoint x: 381, endPoint y: 249, distance: 15.0
click at [384, 241] on div "Solution" at bounding box center [521, 280] width 377 height 154
click at [390, 269] on div at bounding box center [522, 270] width 342 height 60
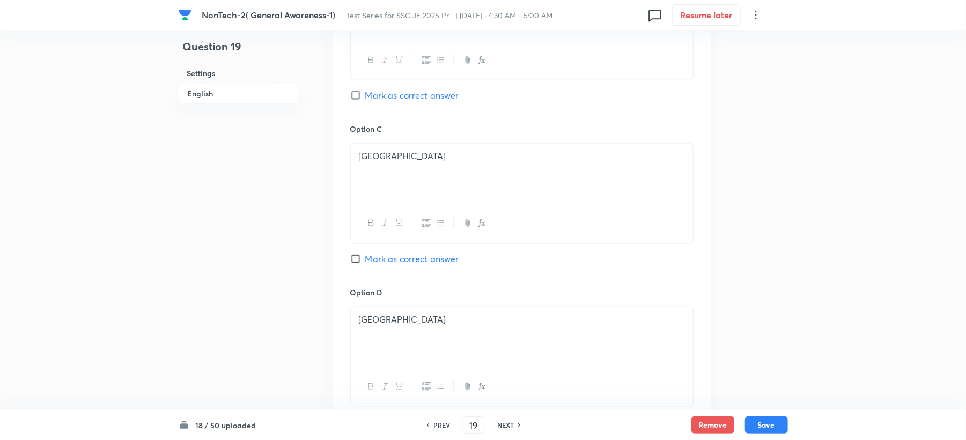
scroll to position [643, 0]
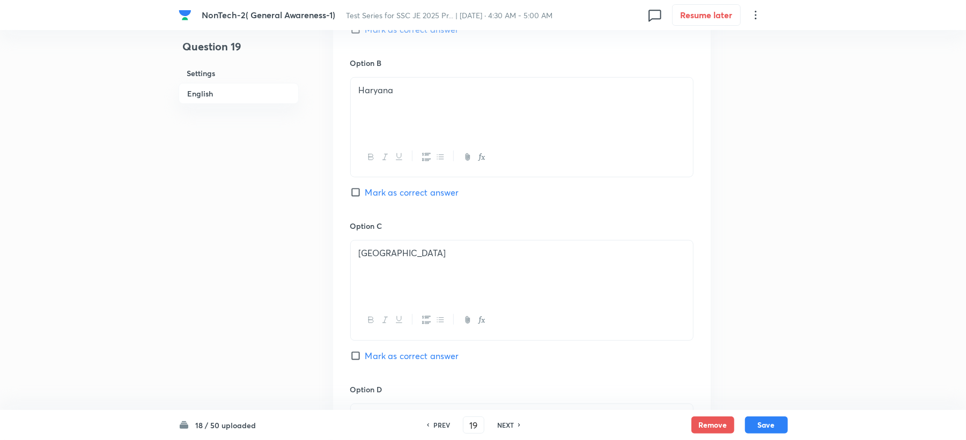
click at [387, 194] on span "Mark as correct answer" at bounding box center [412, 192] width 94 height 13
click at [365, 194] on input "Mark as correct answer" at bounding box center [357, 192] width 15 height 11
checkbox input "true"
click at [753, 420] on button "Save" at bounding box center [766, 424] width 43 height 17
type input "20"
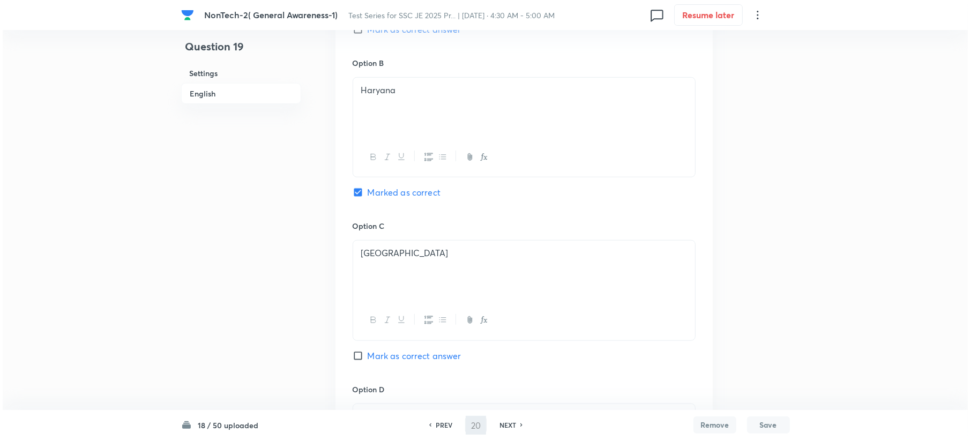
scroll to position [0, 0]
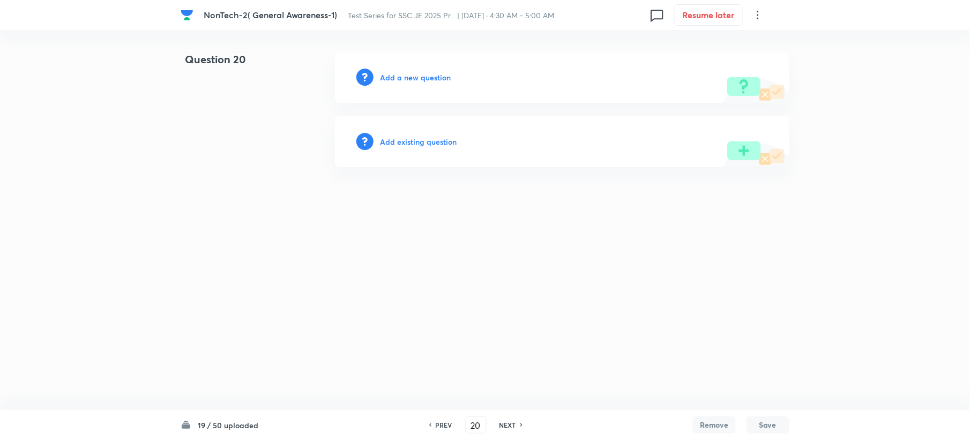
click at [385, 69] on div "Add a new question" at bounding box center [562, 76] width 455 height 51
click at [386, 69] on div "Add a new question" at bounding box center [562, 76] width 455 height 51
click at [389, 78] on h6 "Add a new question" at bounding box center [415, 77] width 71 height 11
click at [389, 78] on h6 "Choose a question type" at bounding box center [421, 77] width 83 height 11
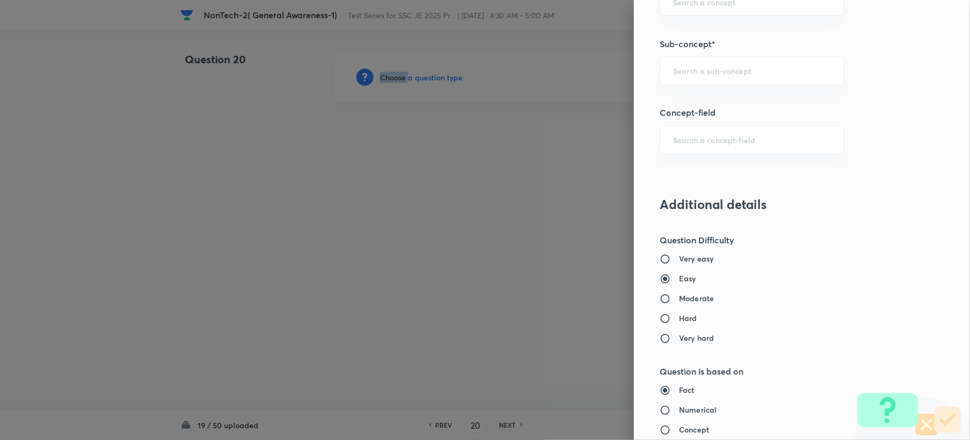
scroll to position [572, 0]
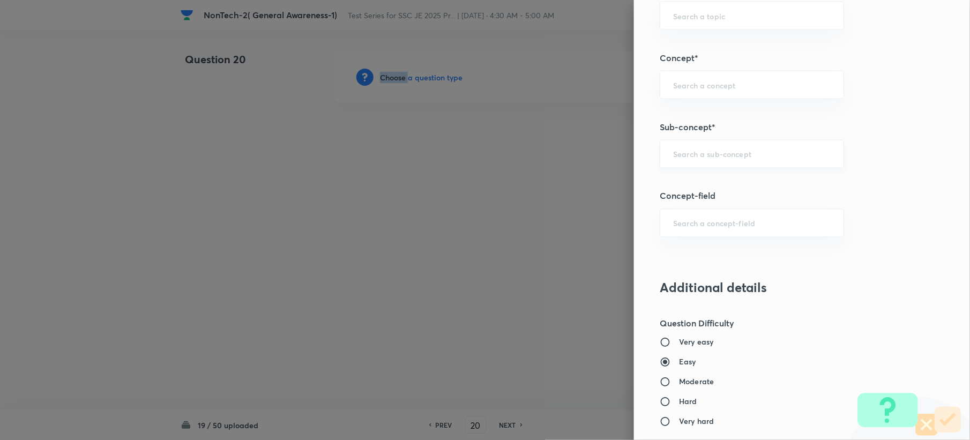
click at [672, 149] on div "​" at bounding box center [752, 154] width 184 height 28
paste input "Word Analogy"
click at [662, 185] on li "Word Analogy" at bounding box center [741, 186] width 183 height 19
type input "Word Analogy"
type input "General Intelligence"
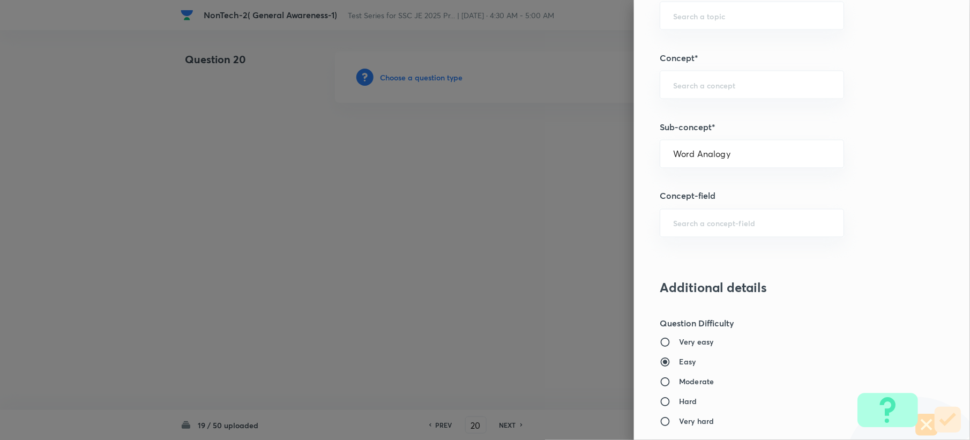
type input "Verbal Reasoning"
type input "Analogy"
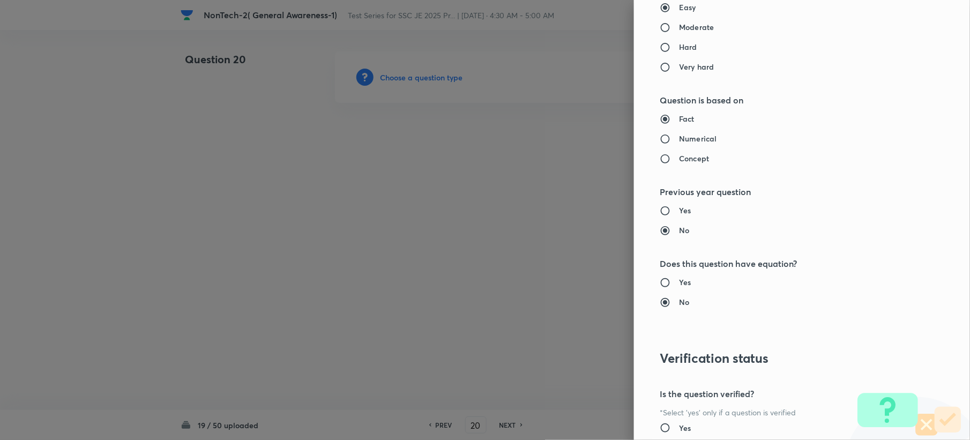
scroll to position [1023, 0]
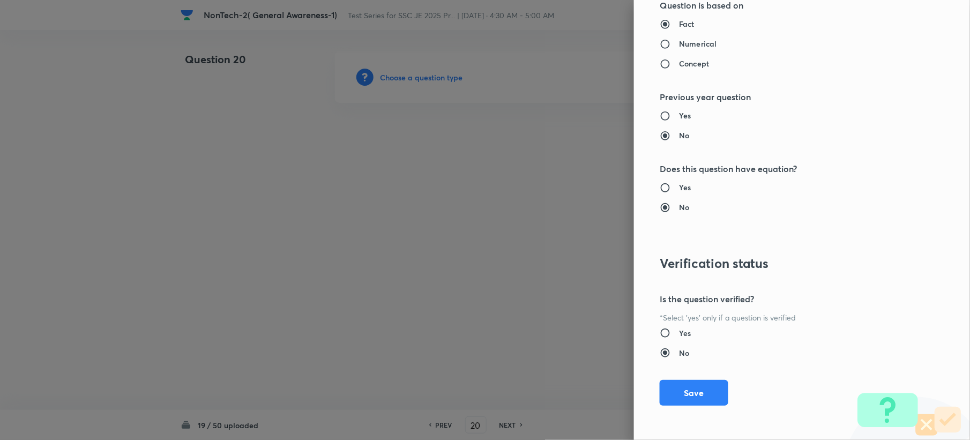
click at [667, 386] on button "Save" at bounding box center [694, 393] width 69 height 26
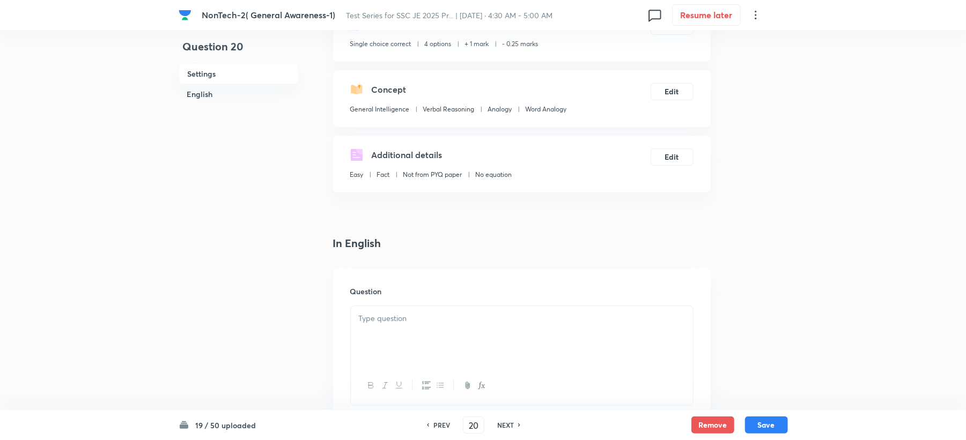
scroll to position [286, 0]
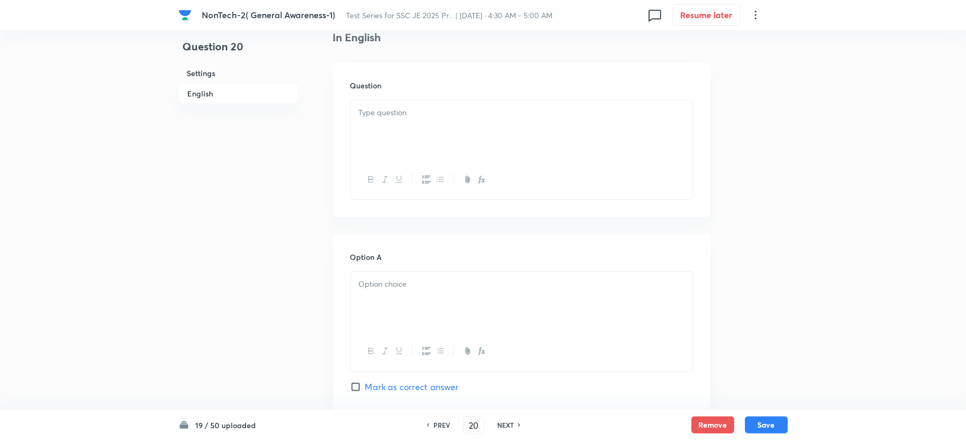
click at [401, 129] on div at bounding box center [522, 130] width 342 height 60
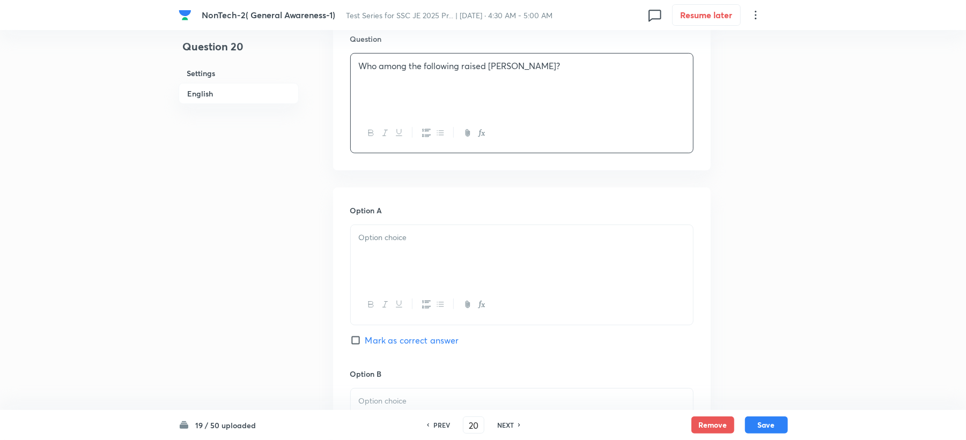
scroll to position [357, 0]
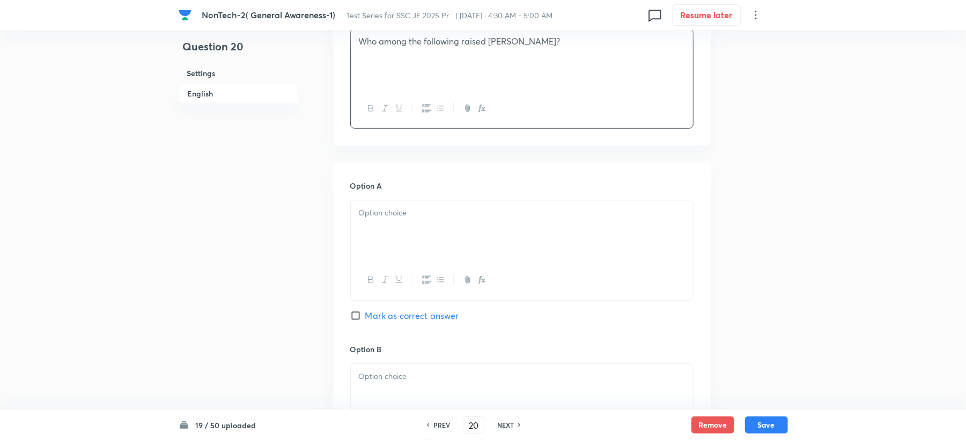
click at [357, 209] on div at bounding box center [522, 231] width 342 height 60
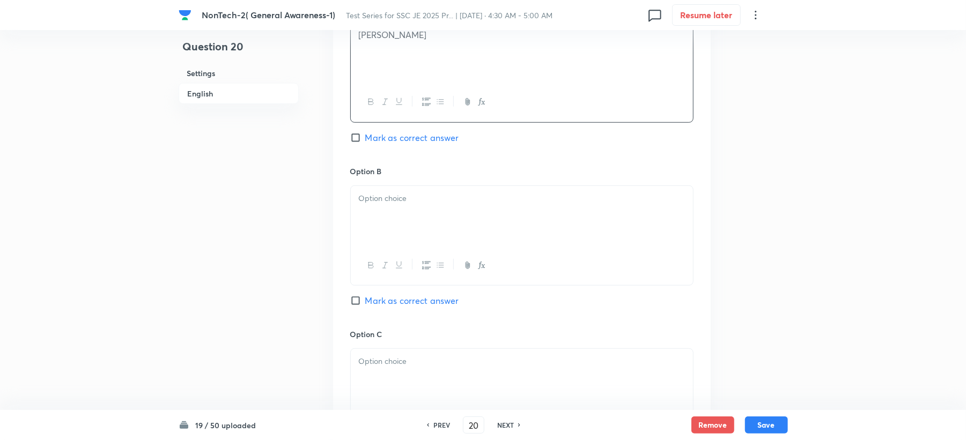
scroll to position [572, 0]
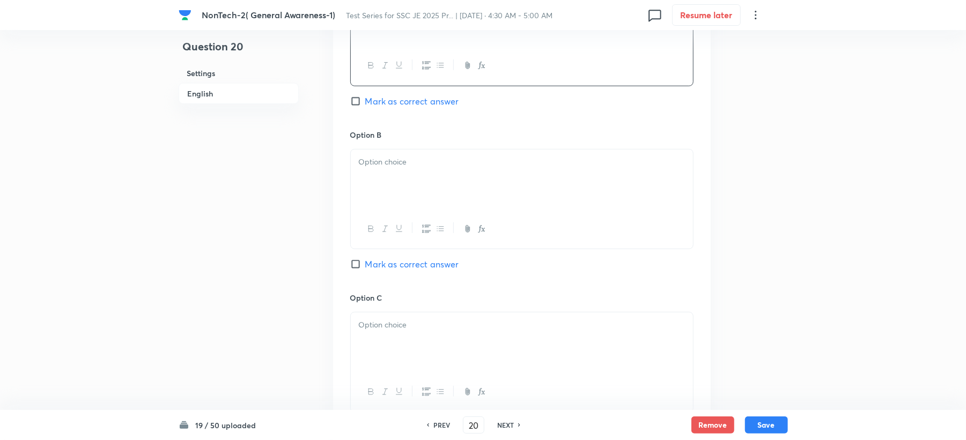
drag, startPoint x: 384, startPoint y: 204, endPoint x: 358, endPoint y: 198, distance: 26.5
click at [384, 204] on div at bounding box center [522, 180] width 342 height 60
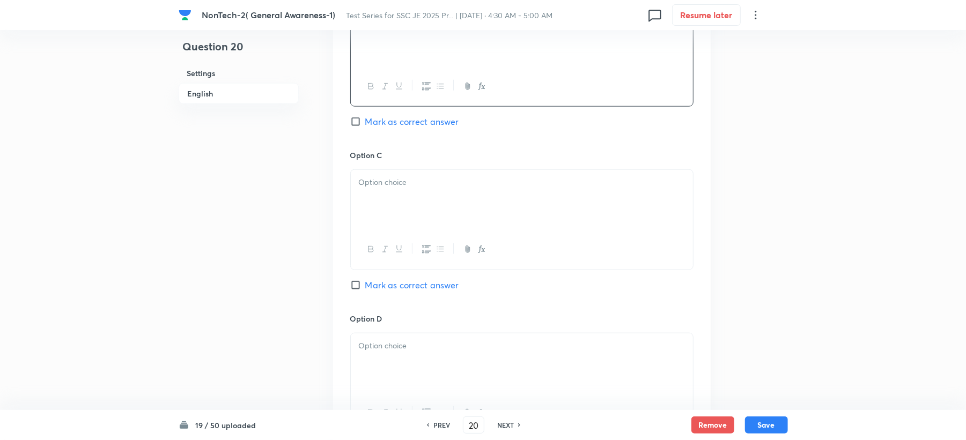
scroll to position [715, 0]
click at [382, 187] on p at bounding box center [522, 182] width 326 height 12
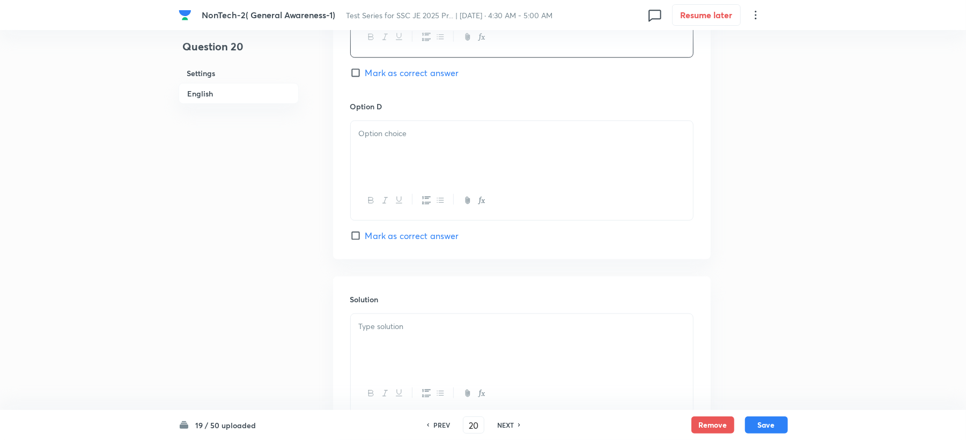
scroll to position [929, 0]
click at [382, 178] on div at bounding box center [522, 148] width 342 height 60
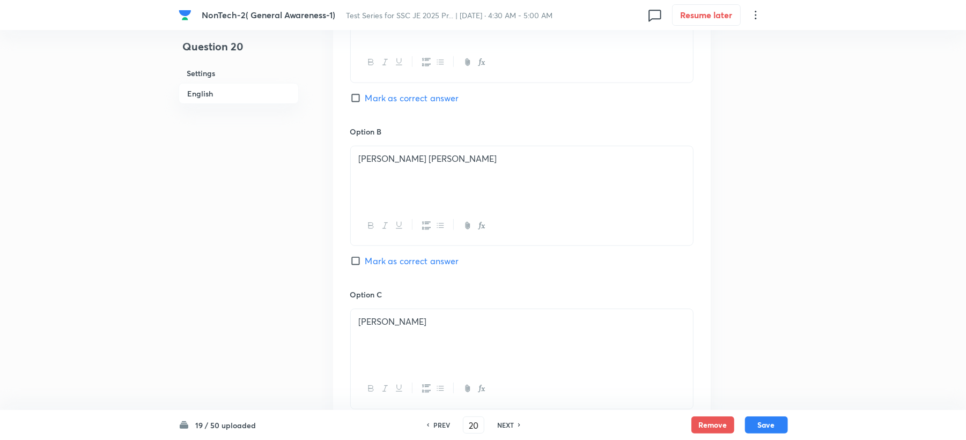
scroll to position [572, 0]
click at [353, 261] on input "Mark as correct answer" at bounding box center [357, 264] width 15 height 11
checkbox input "true"
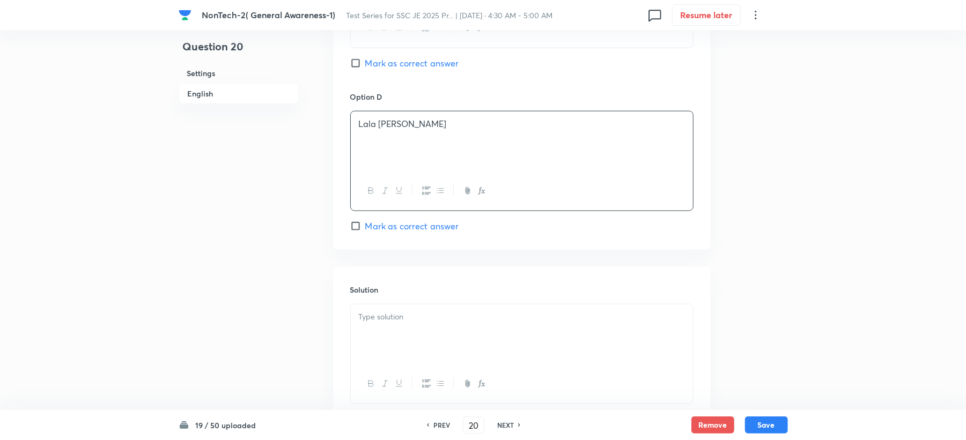
scroll to position [1000, 0]
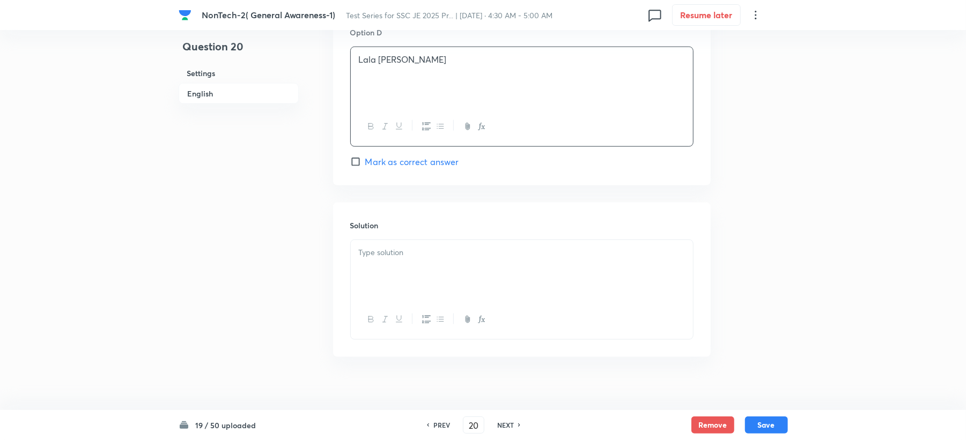
click at [363, 267] on div at bounding box center [522, 270] width 342 height 60
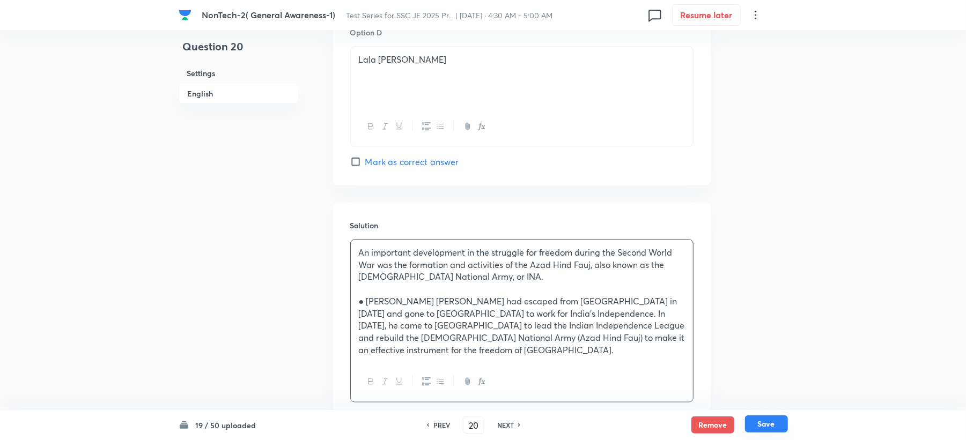
click at [770, 424] on button "Save" at bounding box center [766, 424] width 43 height 17
type input "21"
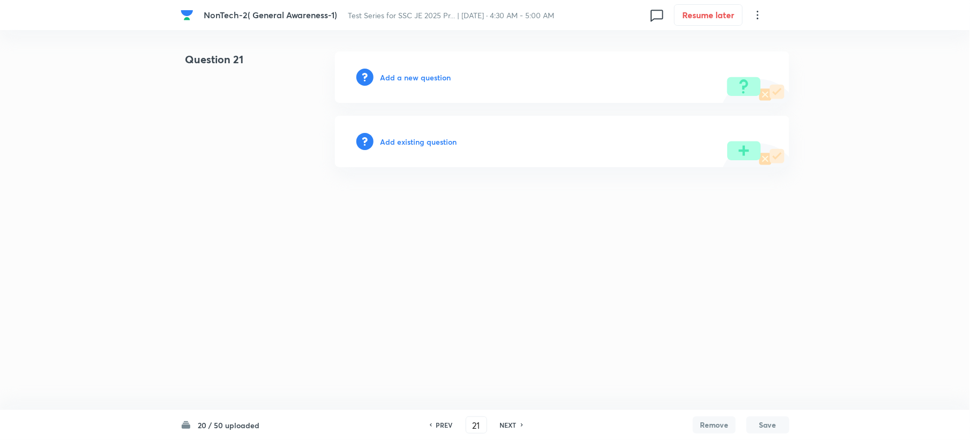
click at [419, 76] on h6 "Add a new question" at bounding box center [415, 77] width 71 height 11
click at [418, 76] on h6 "Choose a question type" at bounding box center [421, 77] width 83 height 11
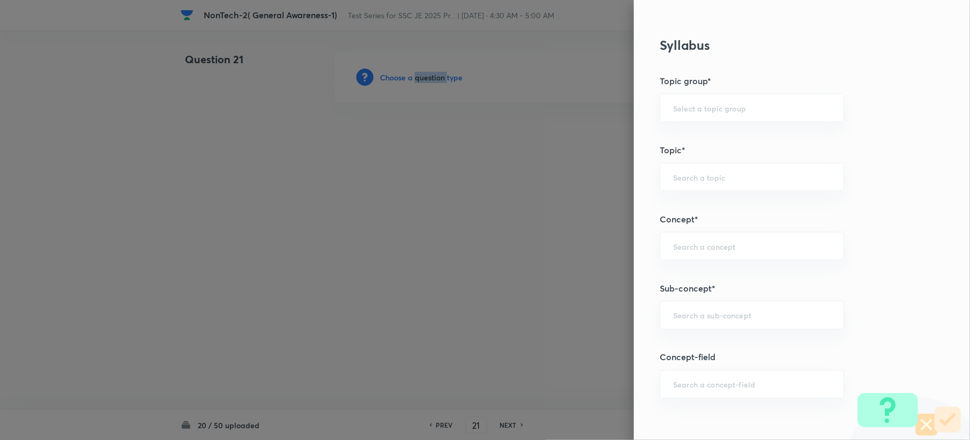
scroll to position [500, 0]
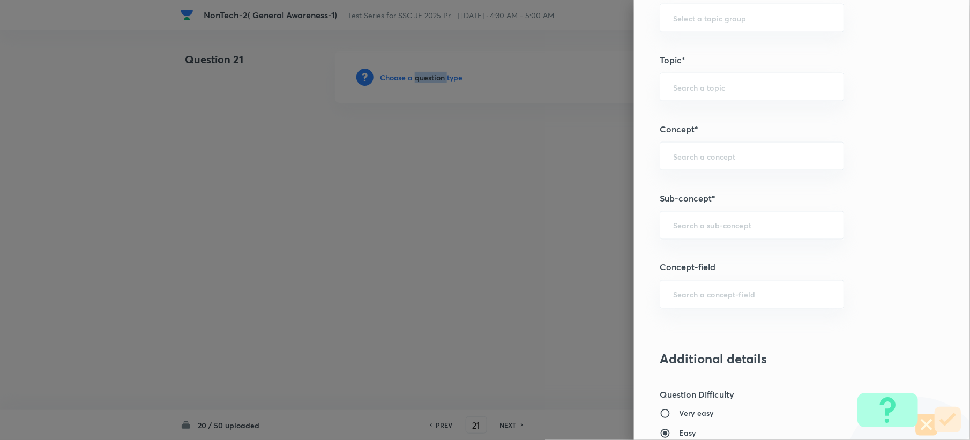
click at [691, 221] on div "​" at bounding box center [752, 225] width 184 height 28
paste input "Word Analogy"
click at [684, 260] on li "Word Analogy" at bounding box center [741, 257] width 183 height 19
type input "Word Analogy"
type input "General Intelligence"
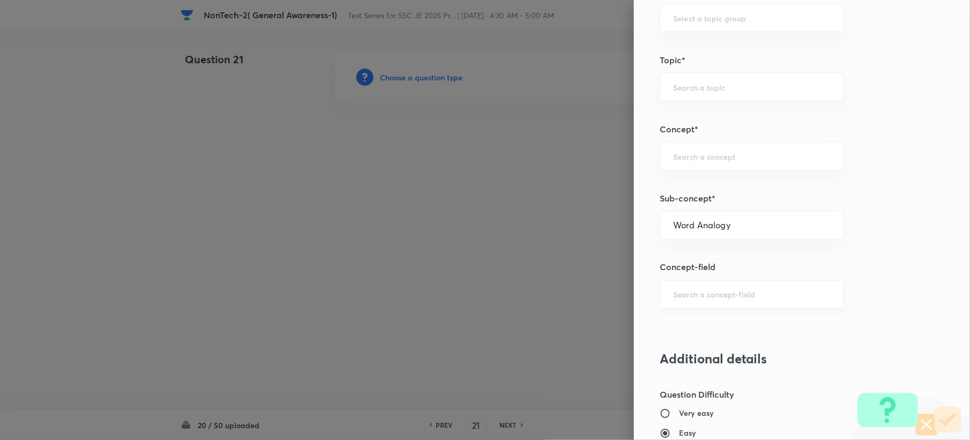
type input "Verbal Reasoning"
type input "Analogy"
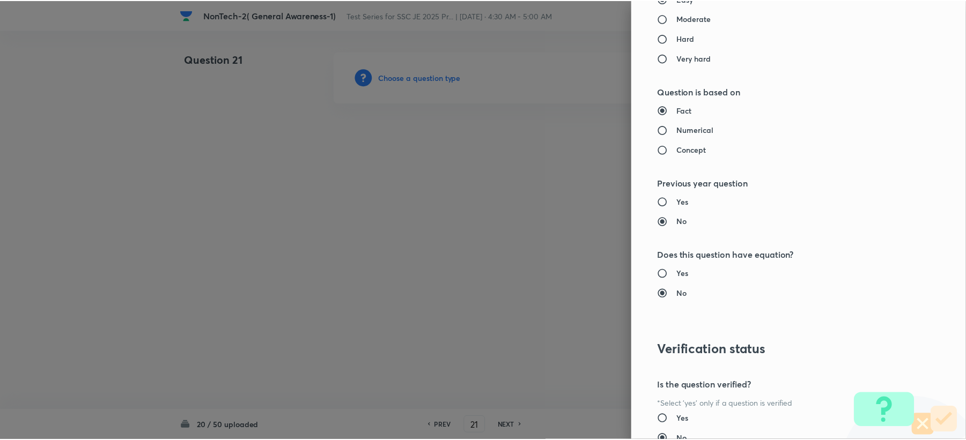
scroll to position [1023, 0]
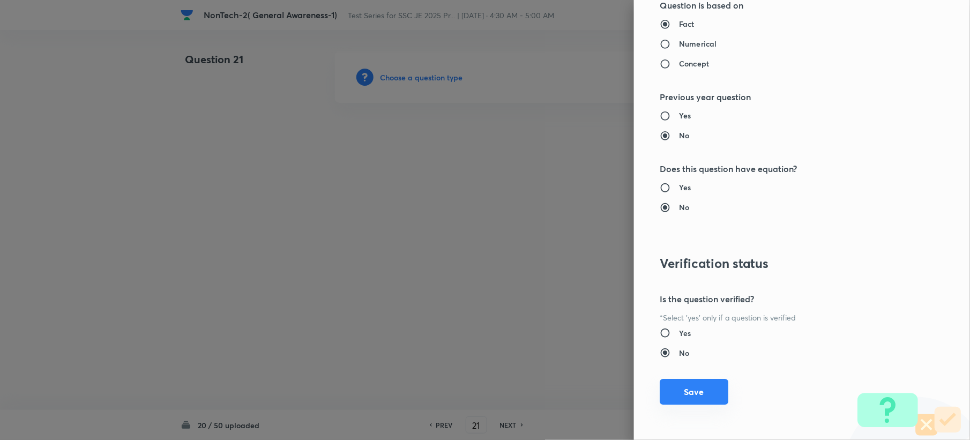
click at [678, 380] on button "Save" at bounding box center [694, 392] width 69 height 26
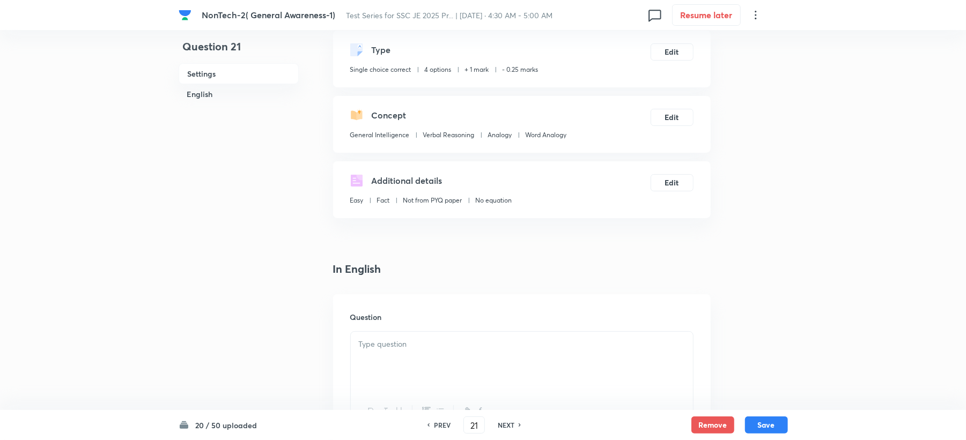
scroll to position [286, 0]
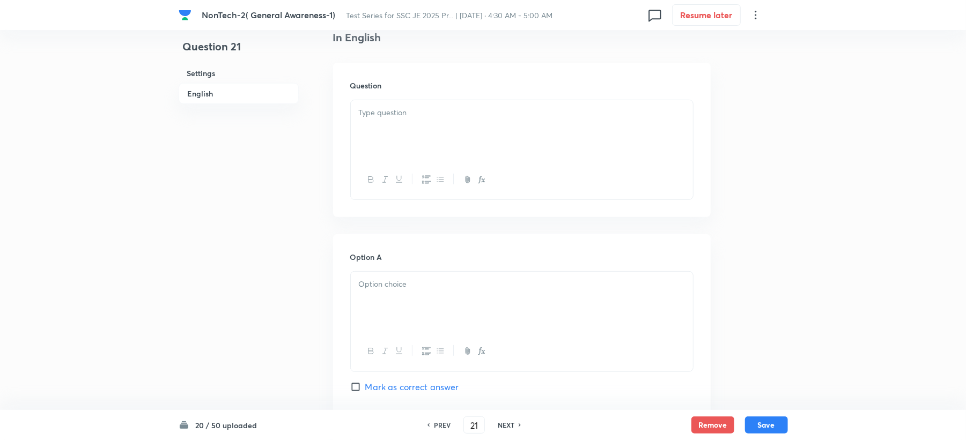
click at [389, 116] on p at bounding box center [522, 113] width 326 height 12
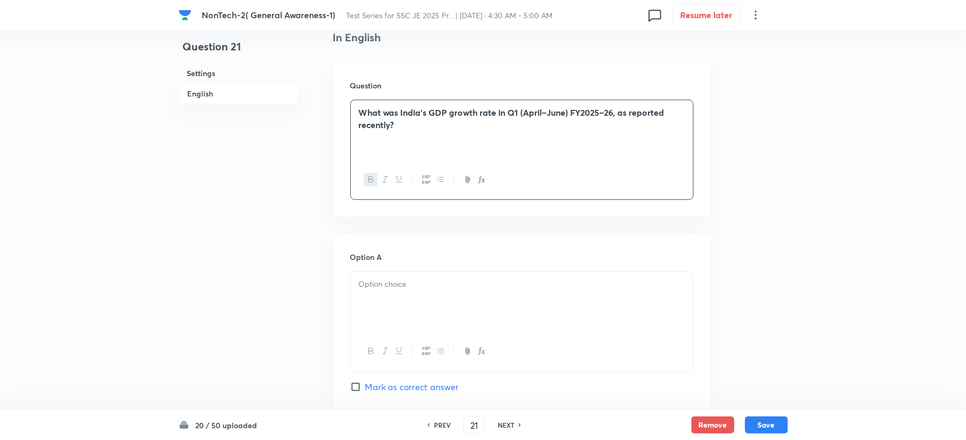
click at [376, 294] on div at bounding box center [522, 302] width 342 height 60
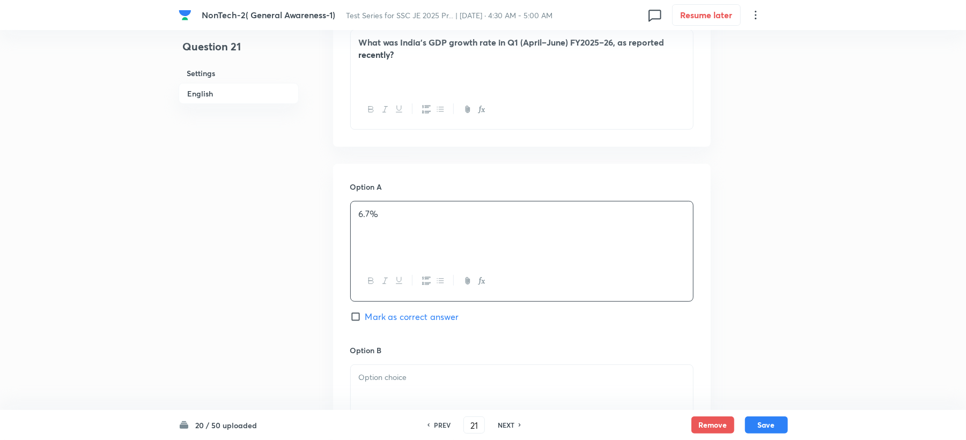
scroll to position [572, 0]
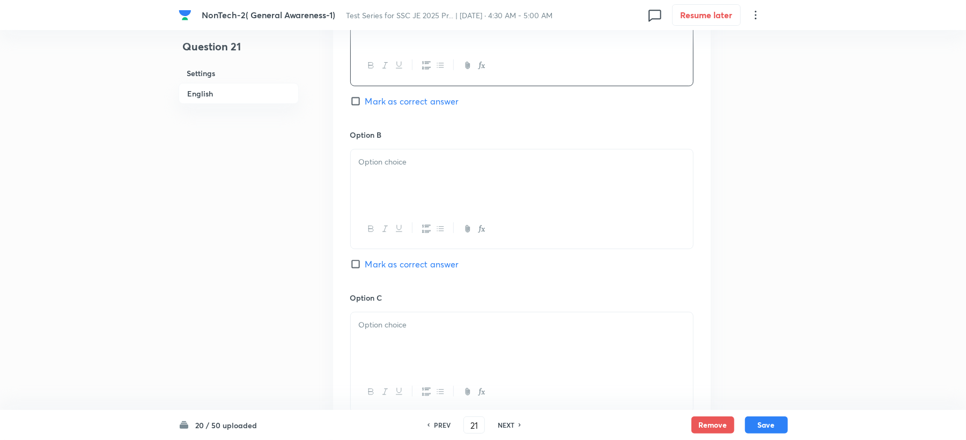
click at [374, 187] on div at bounding box center [522, 180] width 342 height 60
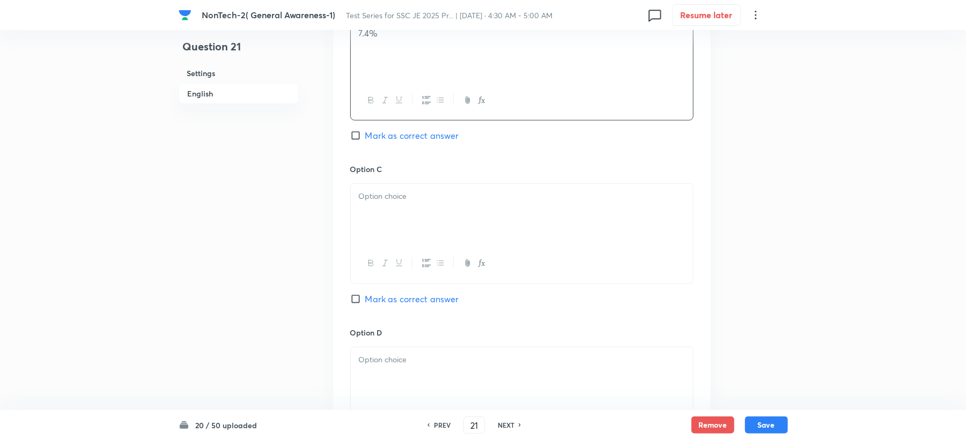
scroll to position [715, 0]
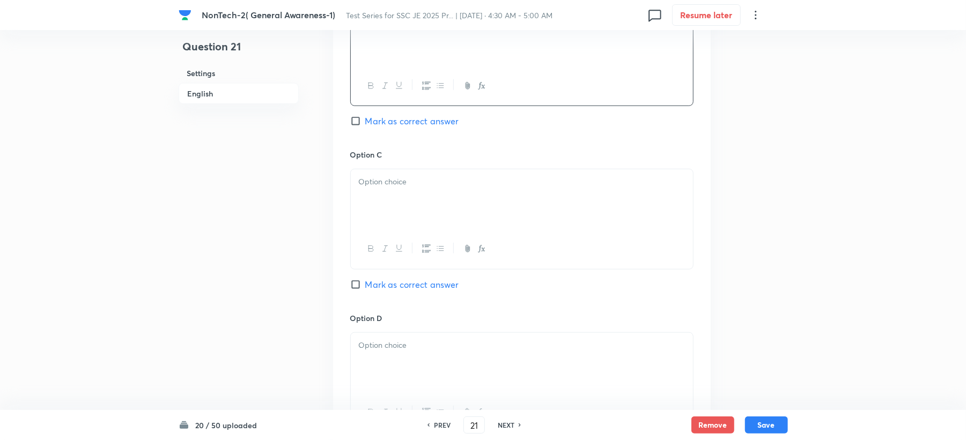
click at [387, 199] on div at bounding box center [522, 199] width 342 height 60
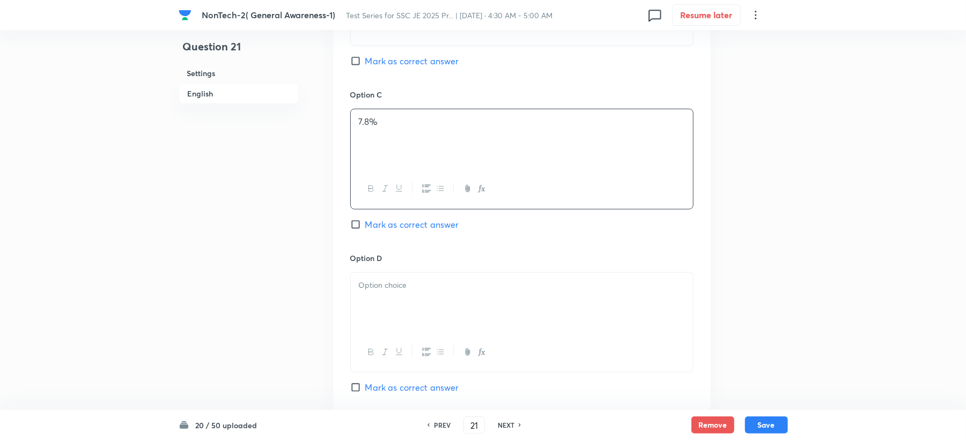
scroll to position [858, 0]
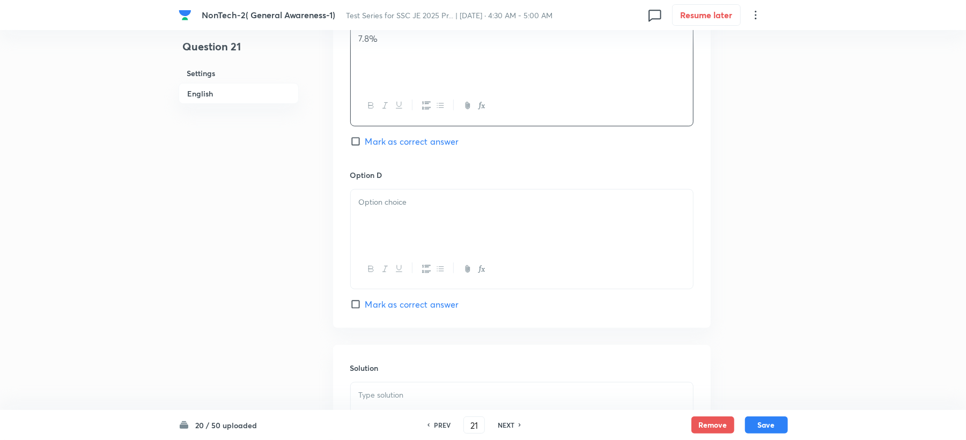
click at [382, 213] on div at bounding box center [522, 220] width 342 height 60
click at [391, 146] on span "Mark as correct answer" at bounding box center [412, 141] width 94 height 13
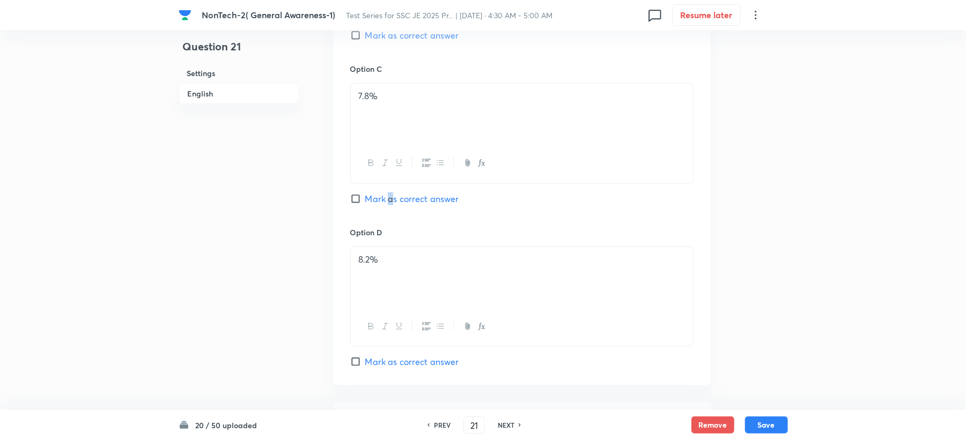
click at [353, 201] on input "Mark as correct answer" at bounding box center [357, 199] width 15 height 11
checkbox input "true"
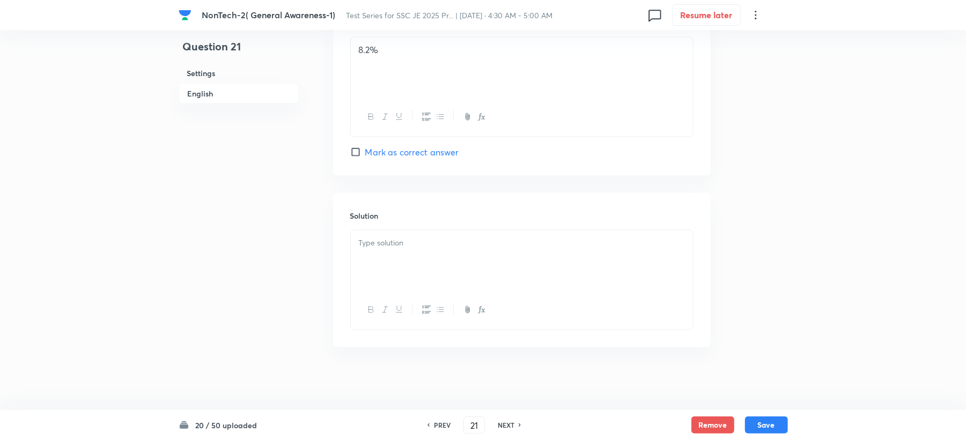
scroll to position [1015, 0]
drag, startPoint x: 362, startPoint y: 243, endPoint x: 363, endPoint y: 251, distance: 8.1
click at [363, 251] on div at bounding box center [522, 259] width 342 height 60
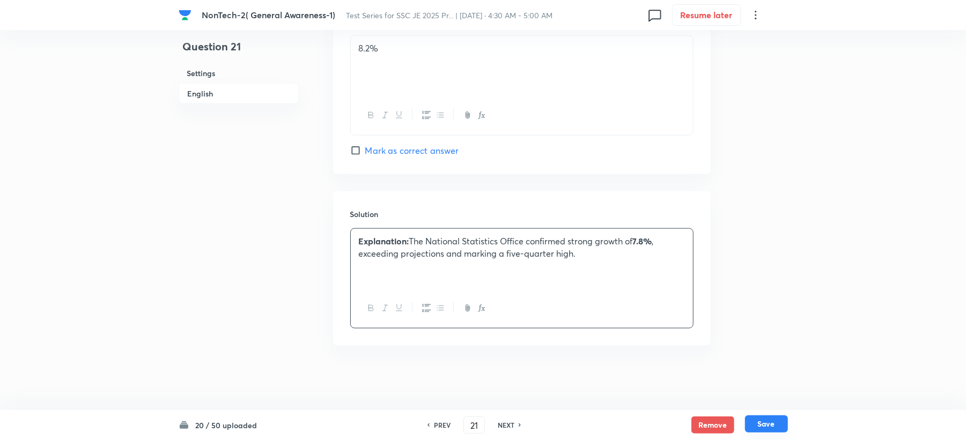
click at [766, 428] on button "Save" at bounding box center [766, 424] width 43 height 17
type input "22"
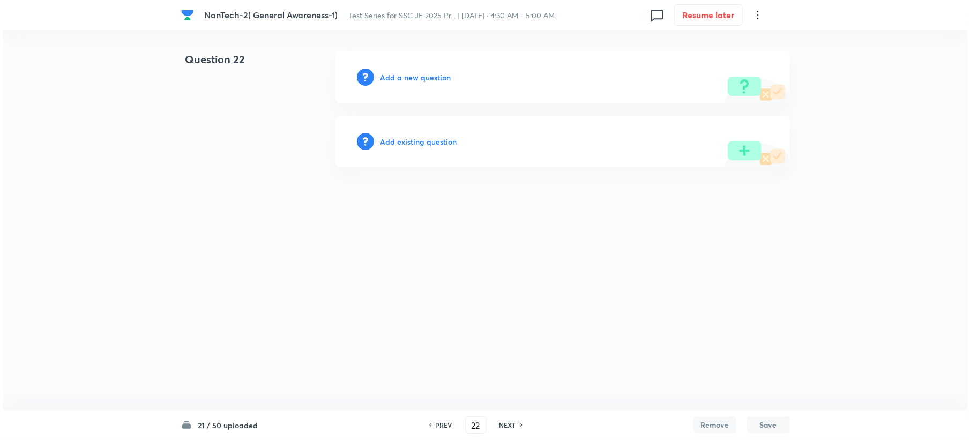
scroll to position [0, 0]
click at [401, 79] on h6 "Add a new question" at bounding box center [415, 77] width 71 height 11
click at [401, 80] on h6 "Choose a question type" at bounding box center [421, 77] width 83 height 11
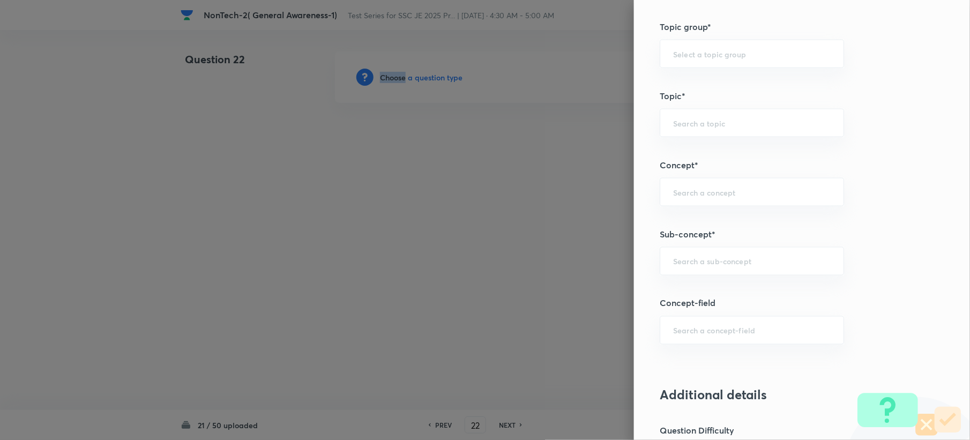
scroll to position [643, 0]
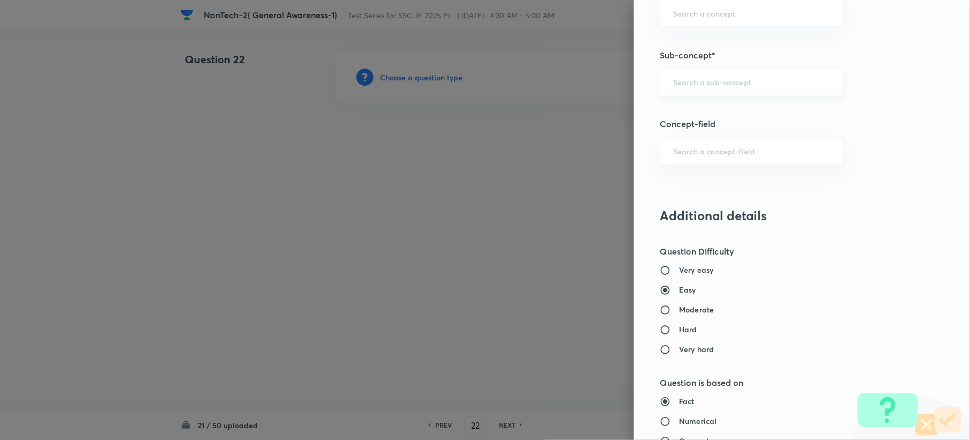
click at [676, 87] on input "text" at bounding box center [752, 82] width 158 height 10
paste input "Word Analogy"
click at [673, 112] on li "Word Analogy" at bounding box center [741, 115] width 183 height 19
type input "Word Analogy"
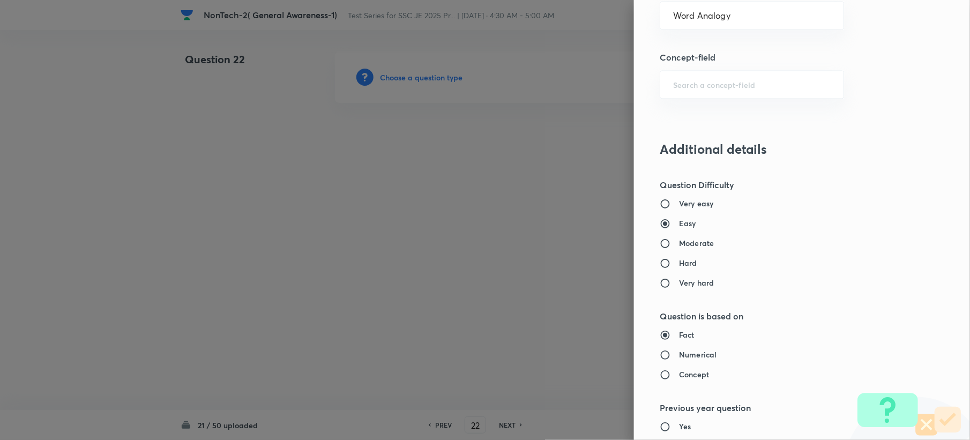
type input "General Intelligence"
type input "Verbal Reasoning"
type input "Analogy"
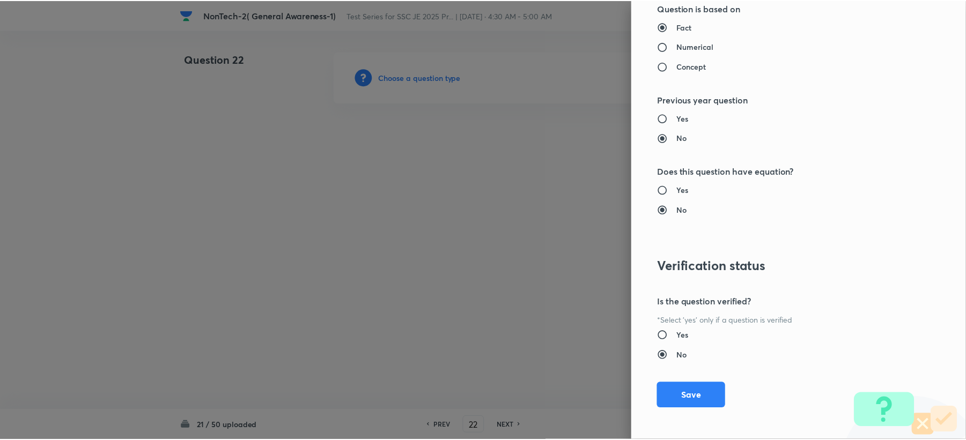
scroll to position [1023, 0]
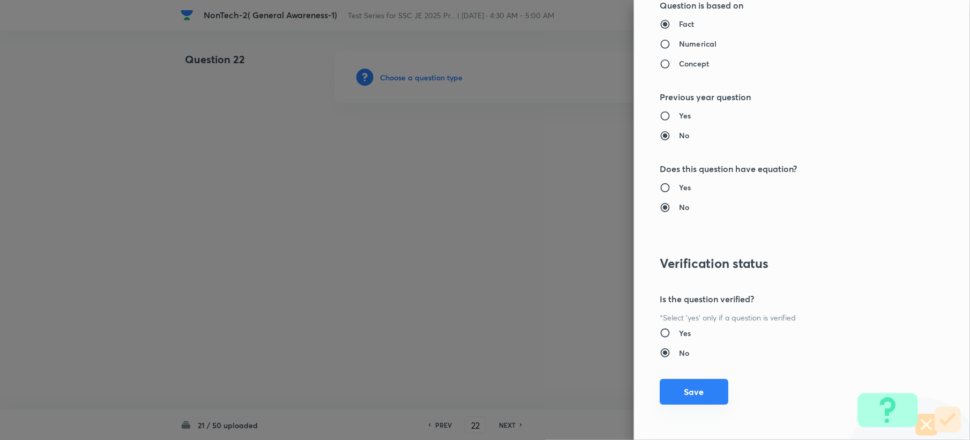
click at [672, 392] on button "Save" at bounding box center [694, 392] width 69 height 26
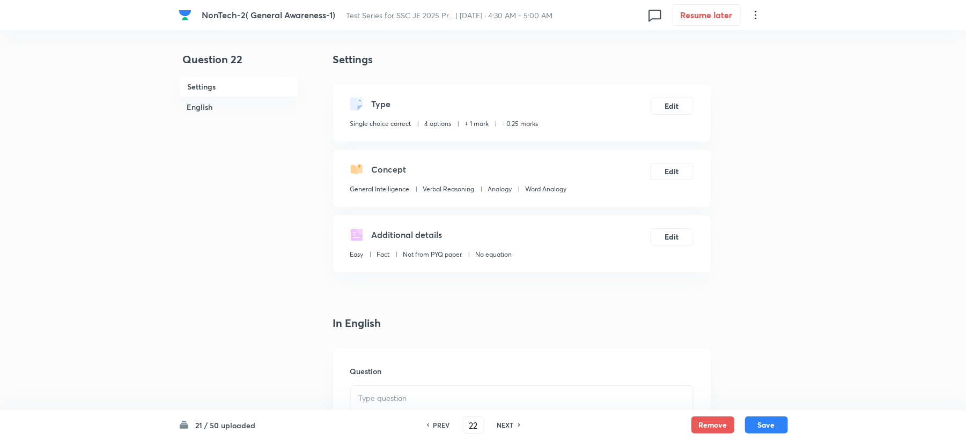
scroll to position [214, 0]
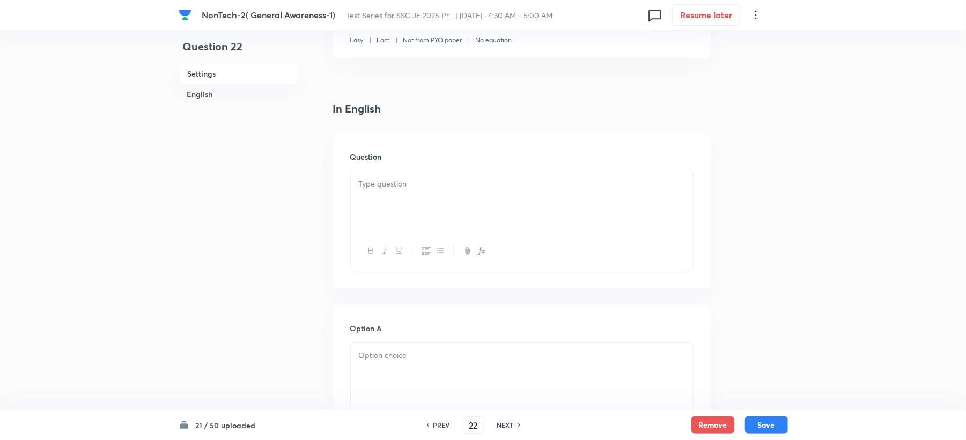
click at [397, 210] on div at bounding box center [522, 202] width 342 height 60
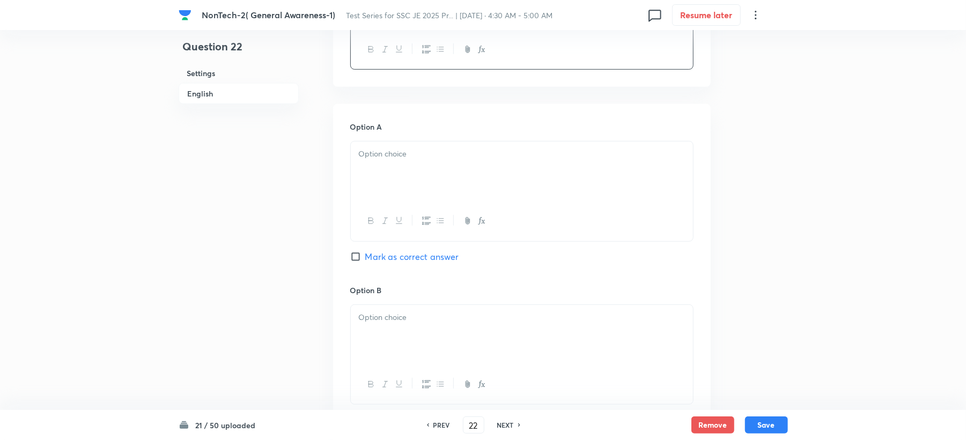
scroll to position [429, 0]
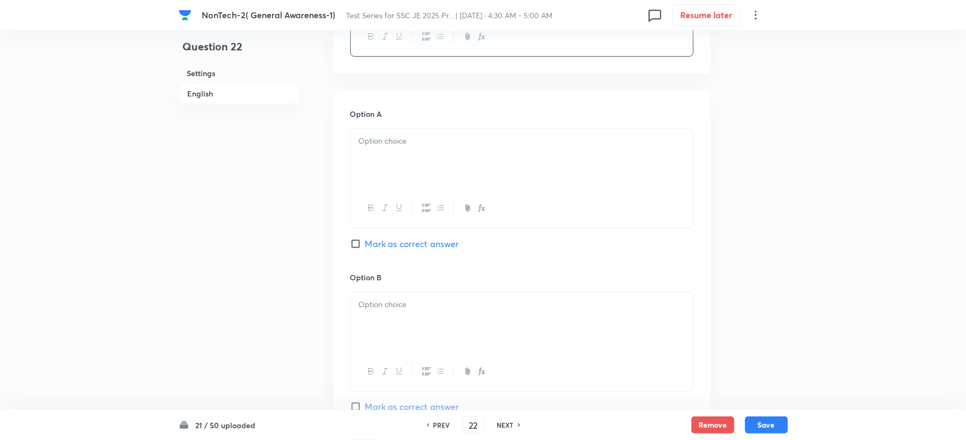
click at [386, 161] on div at bounding box center [522, 159] width 342 height 60
click at [389, 309] on p at bounding box center [522, 305] width 326 height 12
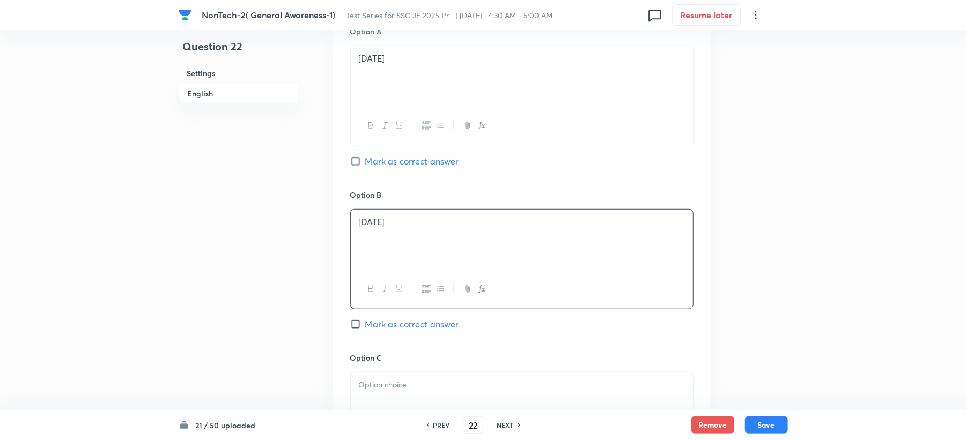
scroll to position [643, 0]
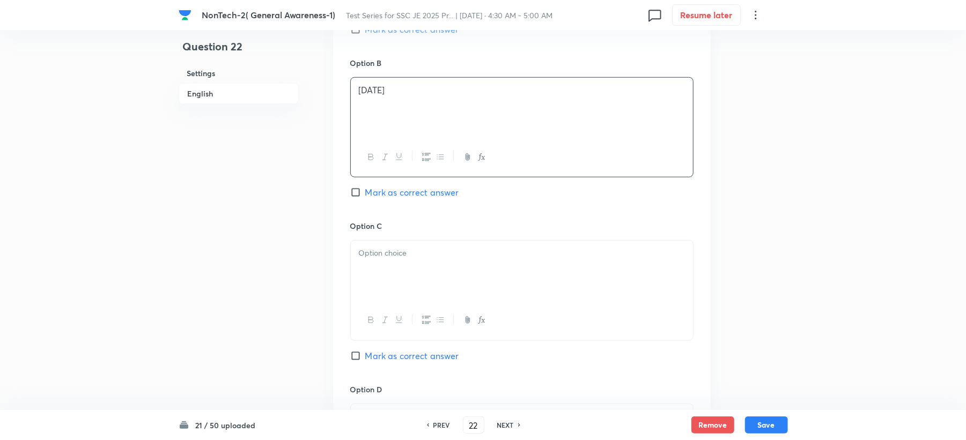
click at [377, 263] on div at bounding box center [522, 271] width 342 height 60
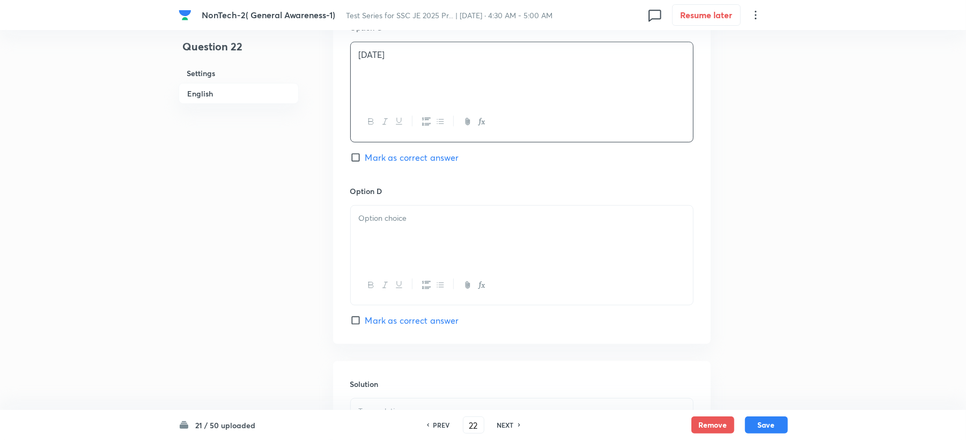
scroll to position [858, 0]
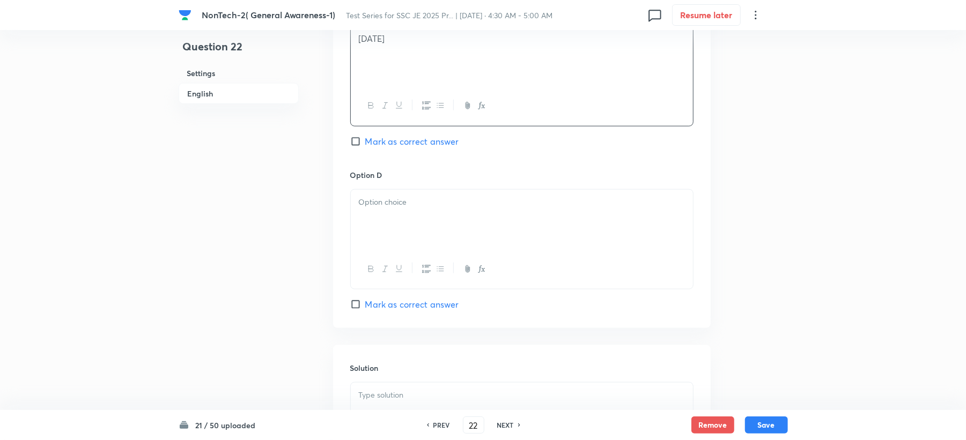
click at [383, 247] on div at bounding box center [522, 220] width 342 height 60
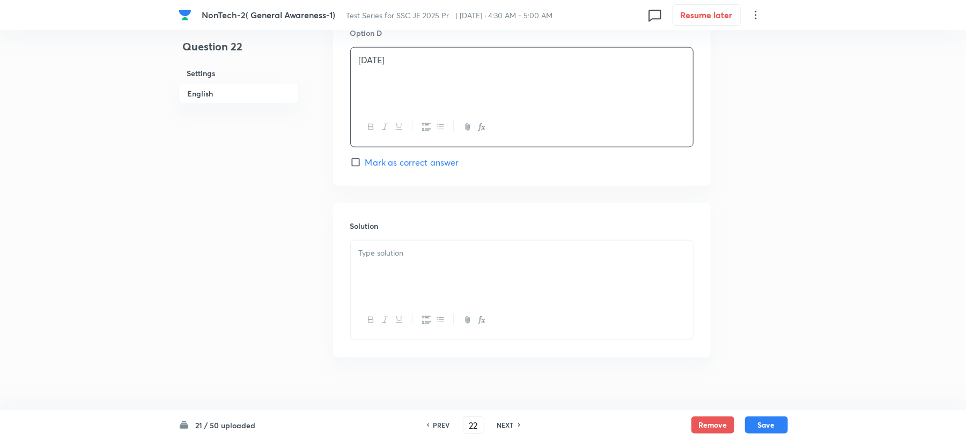
scroll to position [1000, 0]
click at [369, 277] on div at bounding box center [522, 270] width 342 height 60
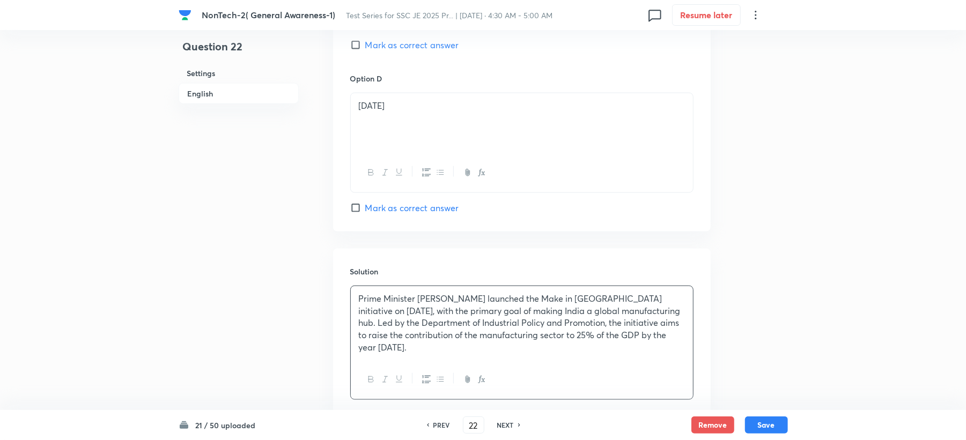
scroll to position [929, 0]
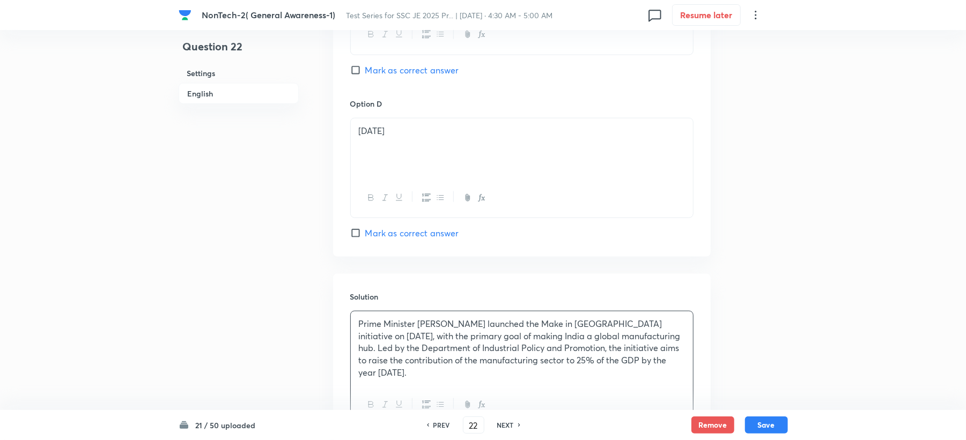
click at [389, 73] on span "Mark as correct answer" at bounding box center [412, 70] width 94 height 13
click at [365, 73] on input "Mark as correct answer" at bounding box center [357, 70] width 15 height 11
checkbox input "true"
click at [766, 427] on button "Save" at bounding box center [766, 424] width 43 height 17
type input "23"
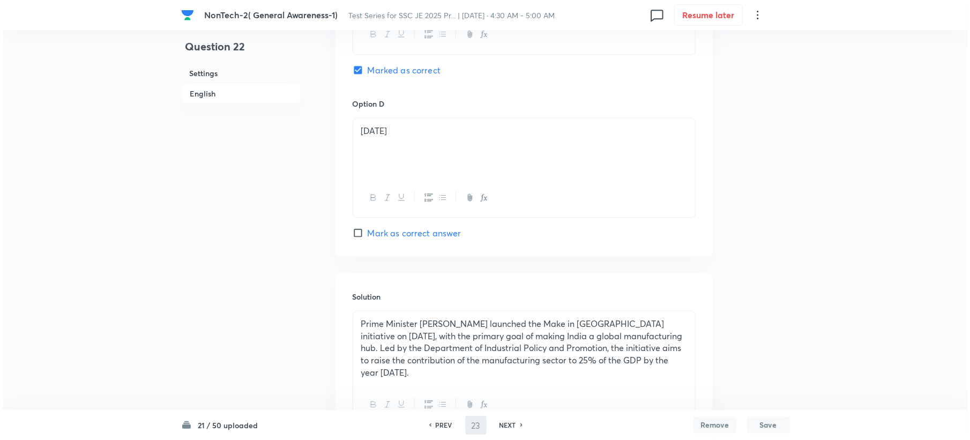
scroll to position [0, 0]
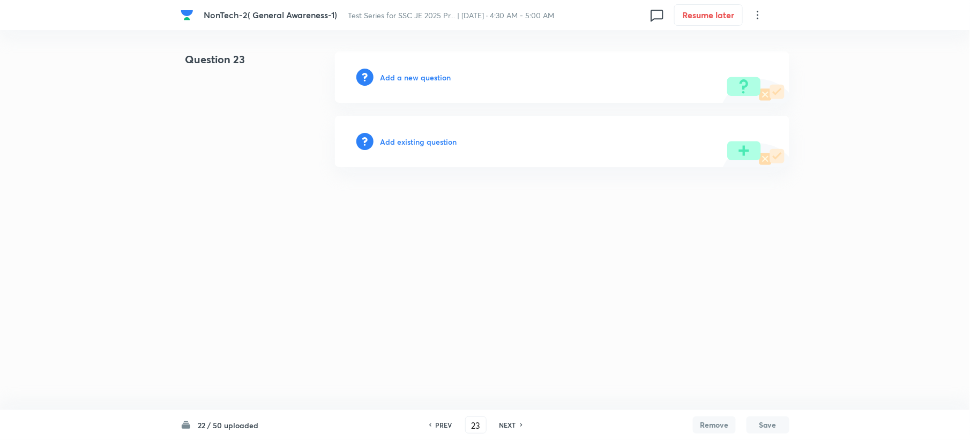
click at [411, 80] on h6 "Add a new question" at bounding box center [415, 77] width 71 height 11
click at [411, 80] on h6 "Choose a question type" at bounding box center [421, 77] width 83 height 11
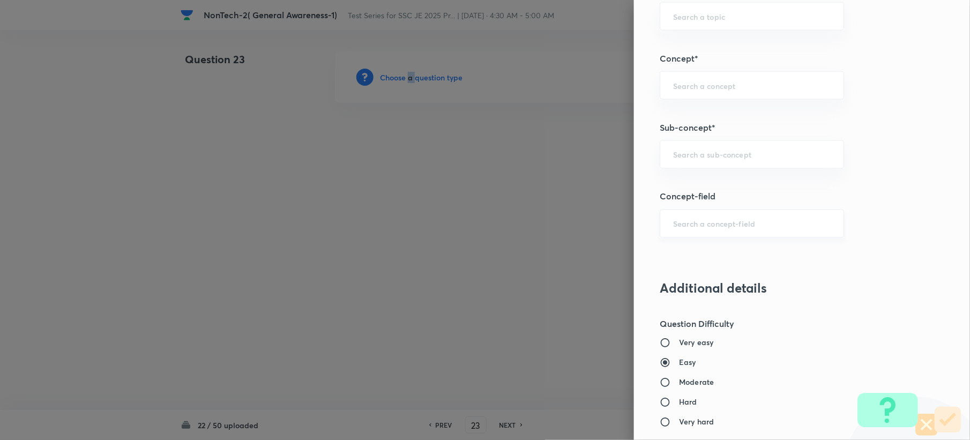
scroll to position [572, 0]
click at [682, 149] on div "​" at bounding box center [752, 154] width 184 height 28
paste input "Prime Minister Narendra Modi launched the Make in India initiative on September…"
type input "Prime Minister Narendra Modi launched the Make in India initiative on September…"
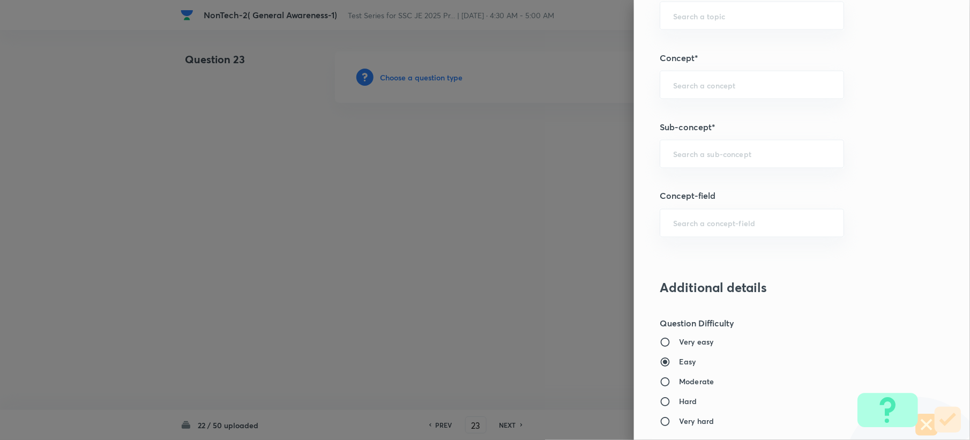
paste input "Word Analogy"
click at [680, 181] on li "Word Analogy" at bounding box center [741, 186] width 183 height 19
type input "Word Analogy"
type input "General Intelligence"
type input "Verbal Reasoning"
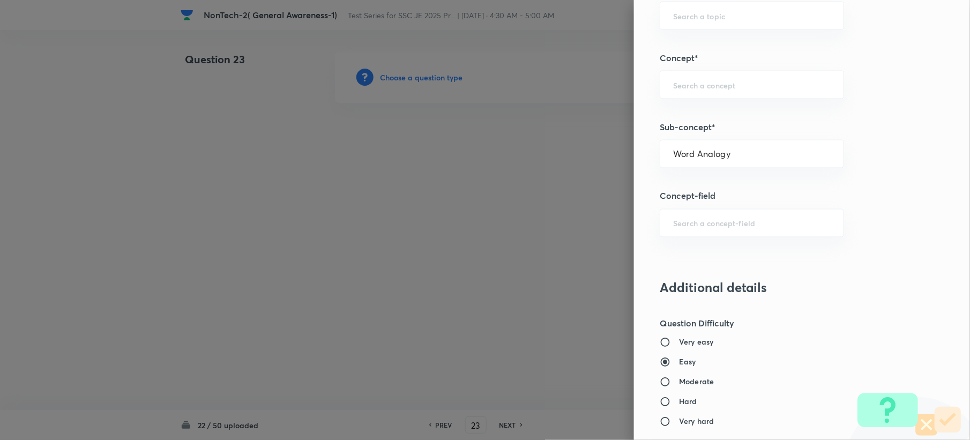
type input "Analogy"
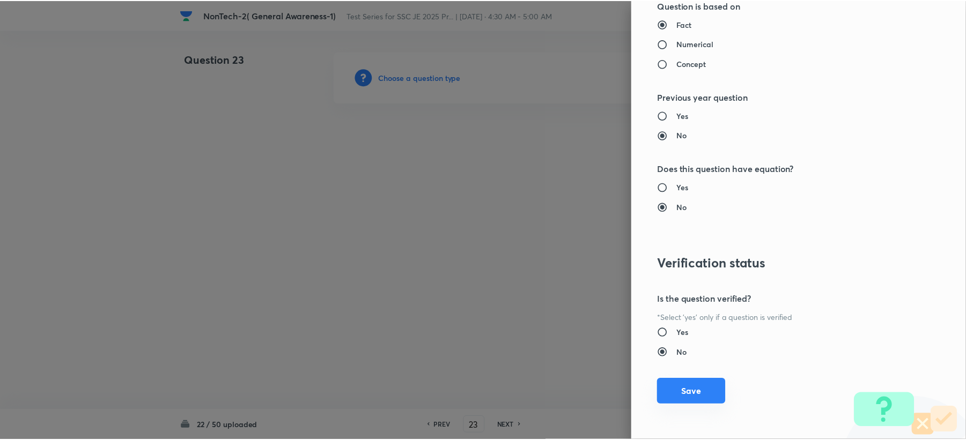
scroll to position [1023, 0]
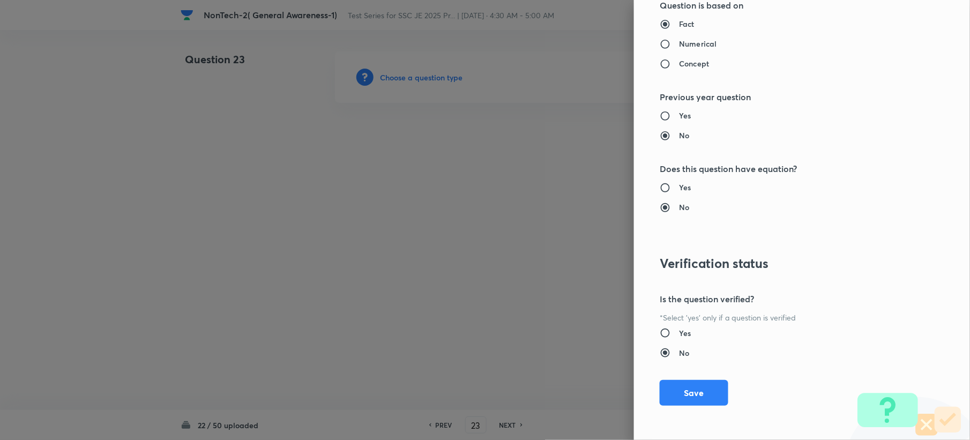
click at [687, 389] on button "Save" at bounding box center [694, 393] width 69 height 26
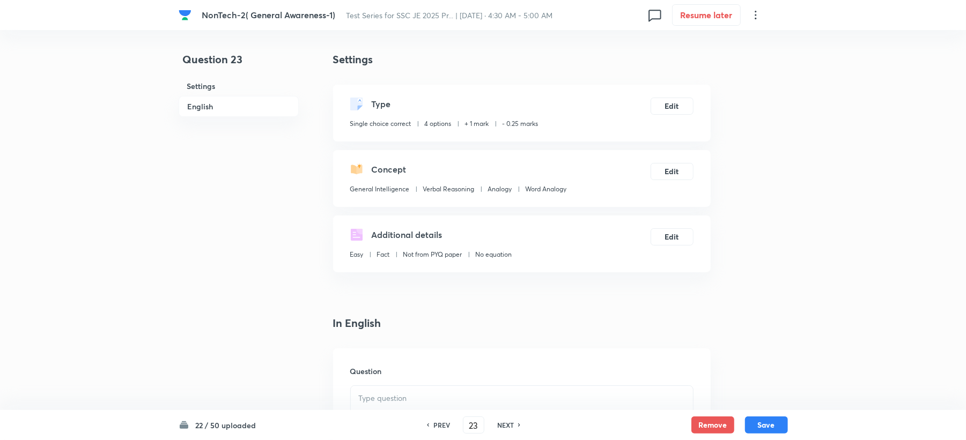
scroll to position [214, 0]
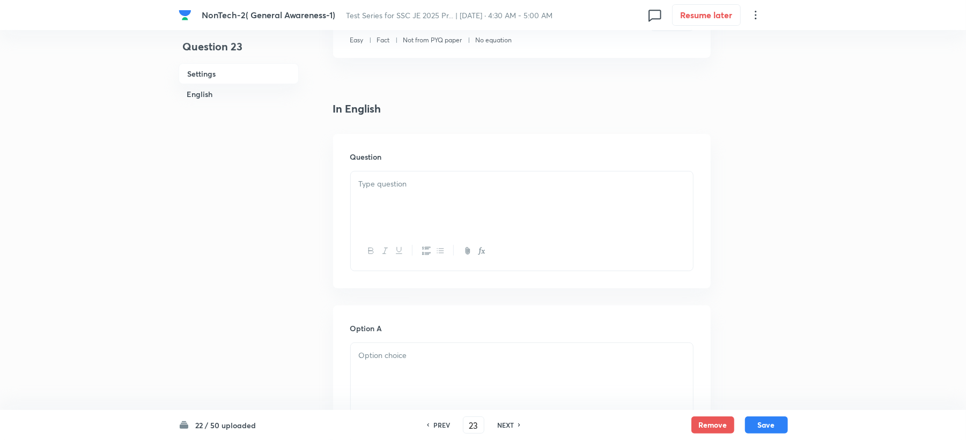
click at [387, 182] on p at bounding box center [522, 184] width 326 height 12
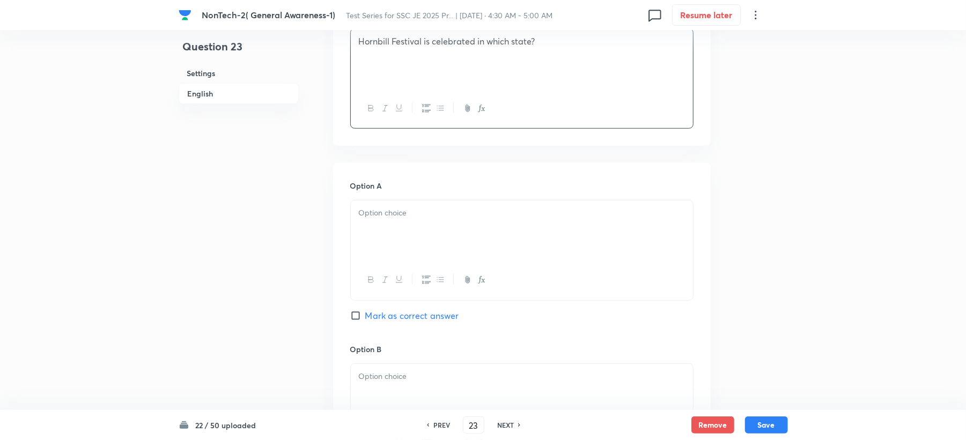
click at [368, 220] on div at bounding box center [522, 231] width 342 height 60
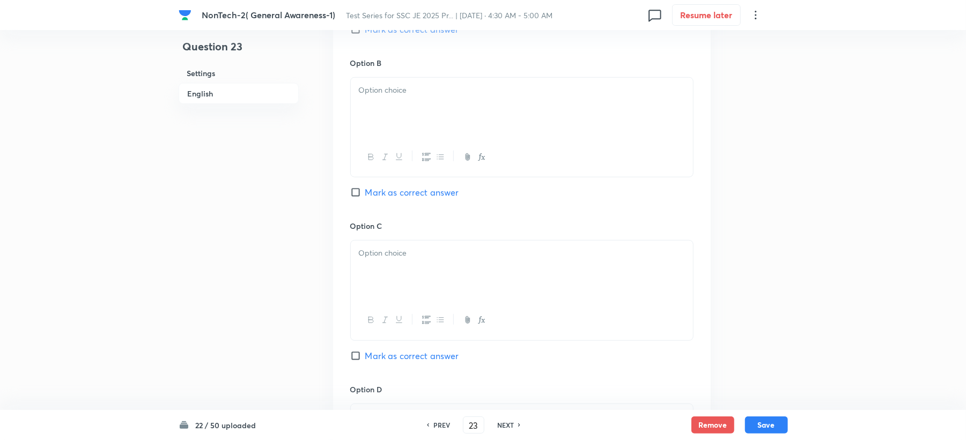
drag, startPoint x: 391, startPoint y: 110, endPoint x: 372, endPoint y: 130, distance: 28.1
click at [391, 110] on div at bounding box center [522, 108] width 342 height 60
click at [374, 275] on div at bounding box center [522, 271] width 342 height 60
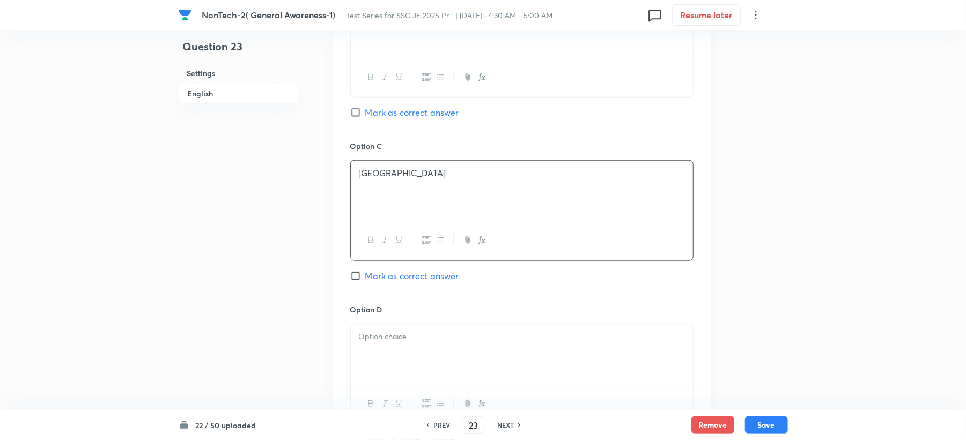
scroll to position [786, 0]
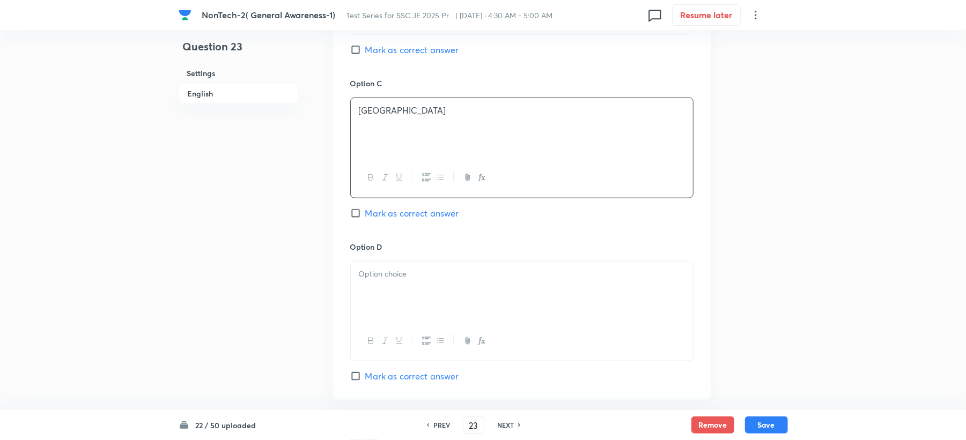
click at [391, 241] on div "Option C Delhi Mark as correct answer" at bounding box center [521, 159] width 343 height 163
click at [399, 262] on div at bounding box center [521, 311] width 343 height 100
click at [387, 274] on p at bounding box center [522, 274] width 326 height 12
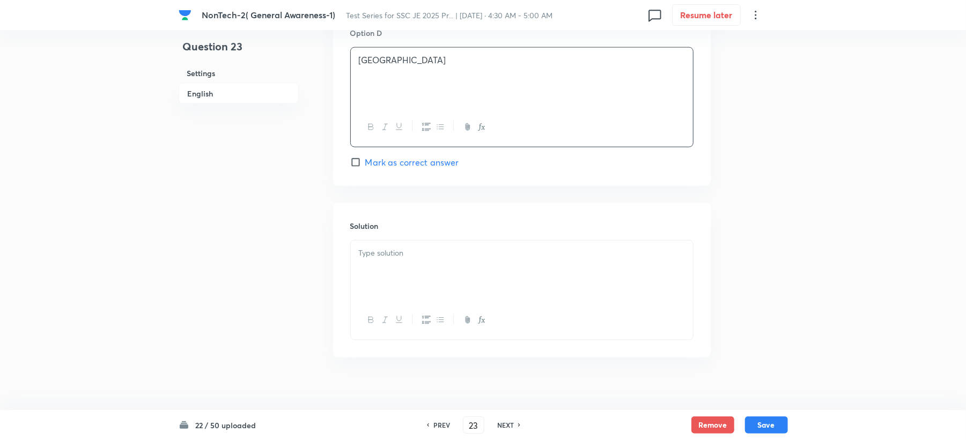
scroll to position [1000, 0]
click at [382, 273] on div at bounding box center [522, 270] width 342 height 60
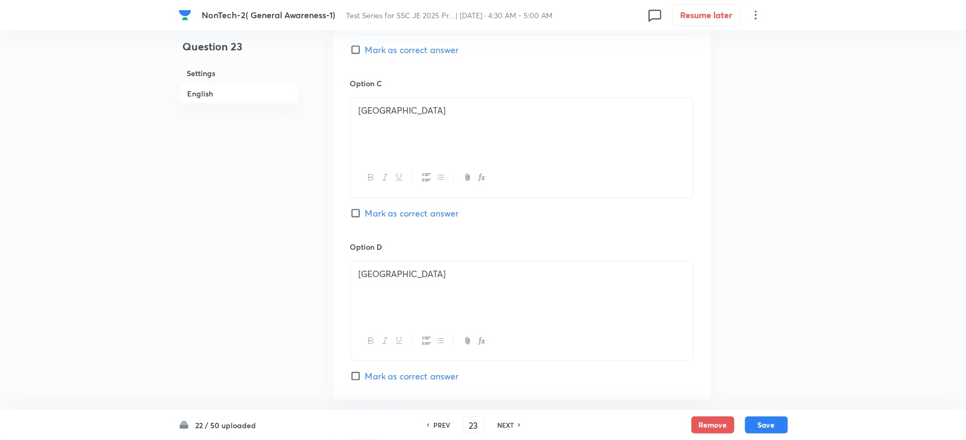
click at [374, 212] on span "Mark as correct answer" at bounding box center [412, 213] width 94 height 13
click at [365, 212] on input "Mark as correct answer" at bounding box center [357, 213] width 15 height 11
checkbox input "true"
click at [387, 48] on span "Mark as correct answer" at bounding box center [412, 49] width 94 height 13
click at [365, 48] on input "Mark as correct answer" at bounding box center [357, 49] width 15 height 11
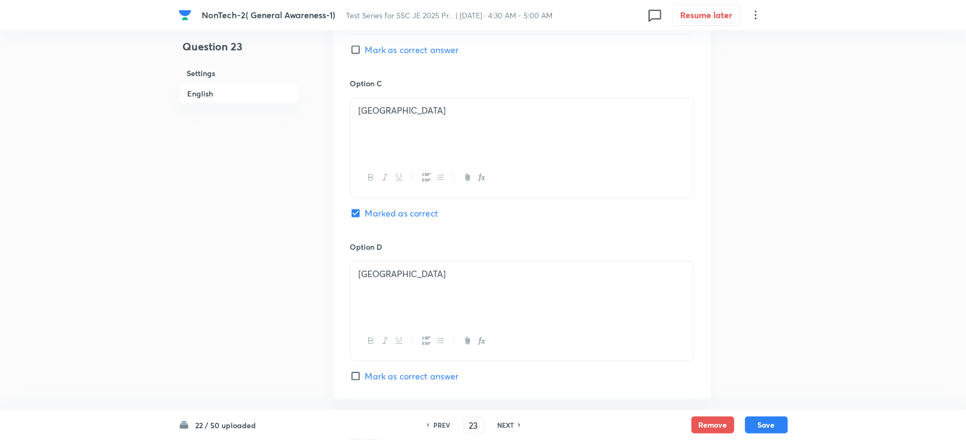
checkbox input "true"
checkbox input "false"
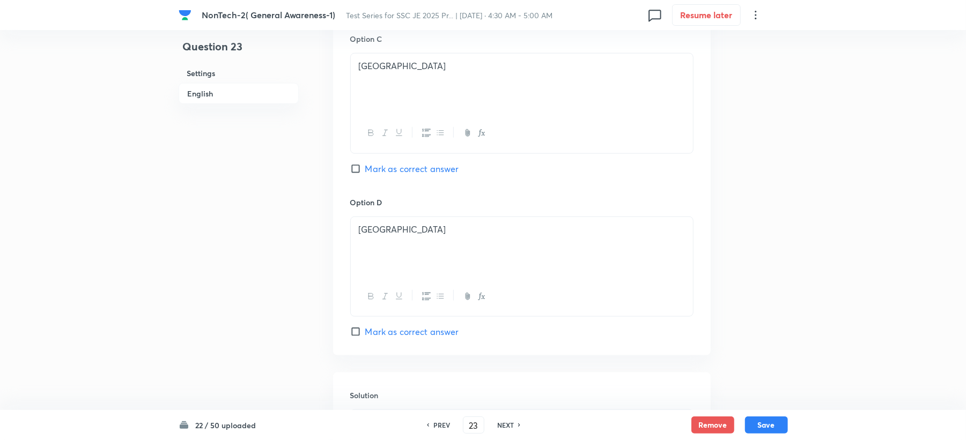
scroll to position [1000, 0]
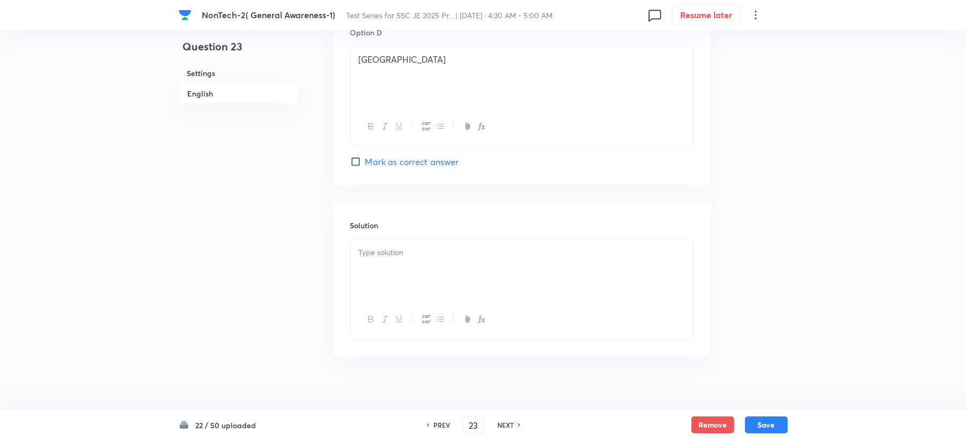
click at [372, 262] on div at bounding box center [522, 270] width 342 height 60
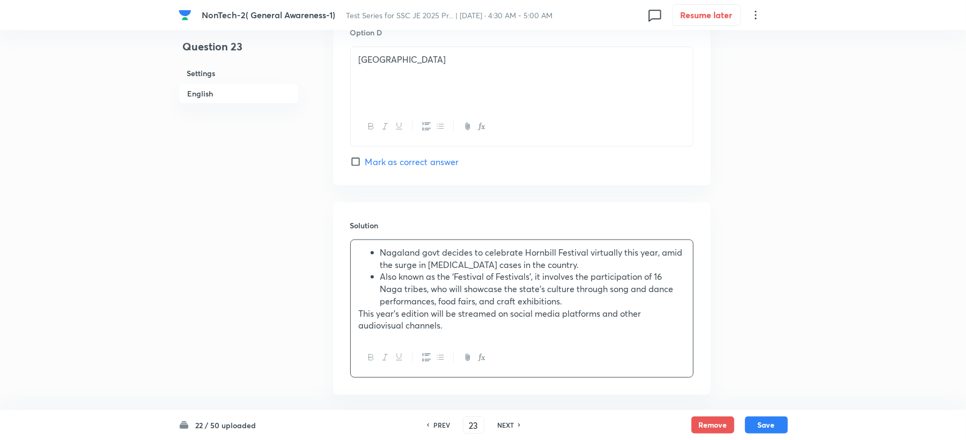
click at [359, 314] on p "This year’s edition will be streamed on social media platforms and other audiov…" at bounding box center [522, 320] width 326 height 24
click at [447, 361] on div at bounding box center [522, 357] width 342 height 39
click at [436, 360] on icon "button" at bounding box center [440, 357] width 9 height 9
click at [751, 425] on button "Save" at bounding box center [766, 424] width 43 height 17
type input "24"
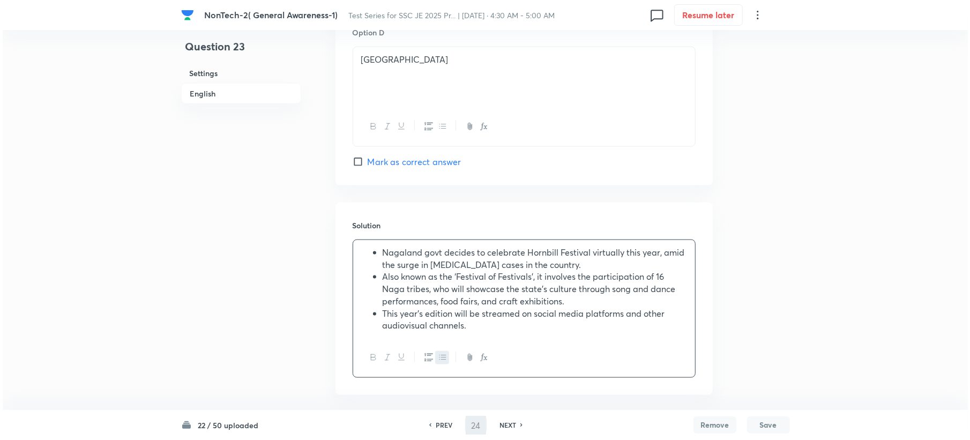
scroll to position [0, 0]
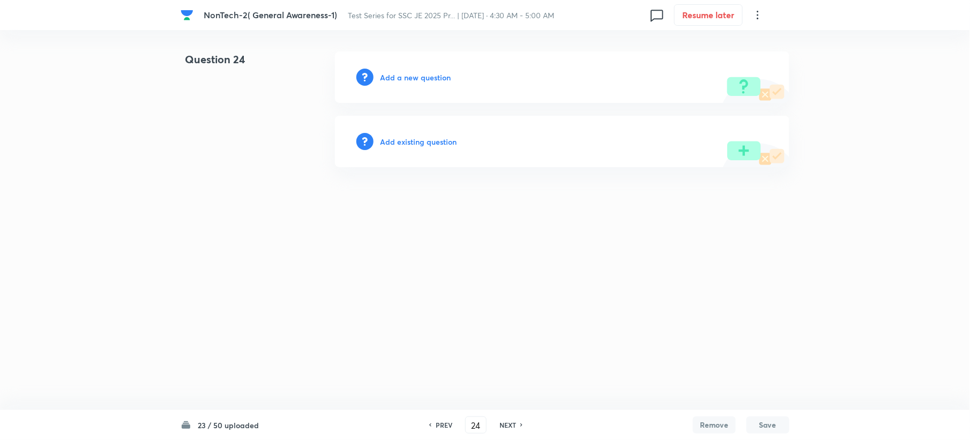
click at [405, 78] on h6 "Add a new question" at bounding box center [415, 77] width 71 height 11
click at [405, 78] on h6 "Choose a question type" at bounding box center [421, 77] width 83 height 11
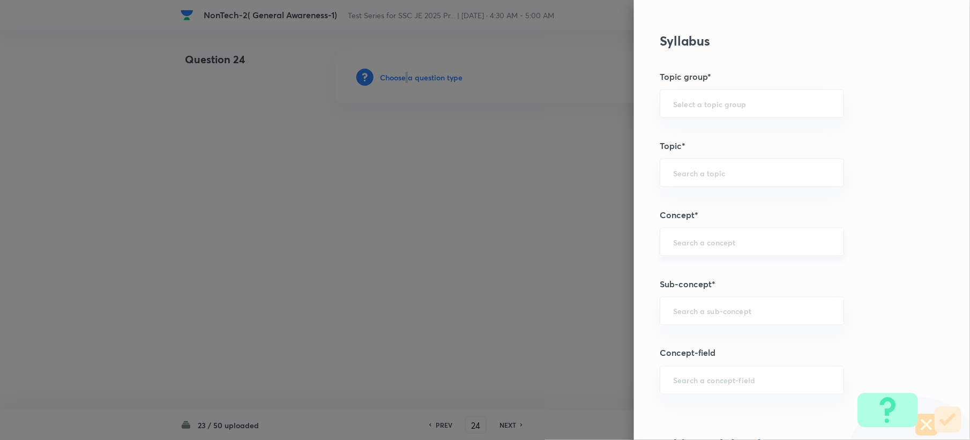
scroll to position [500, 0]
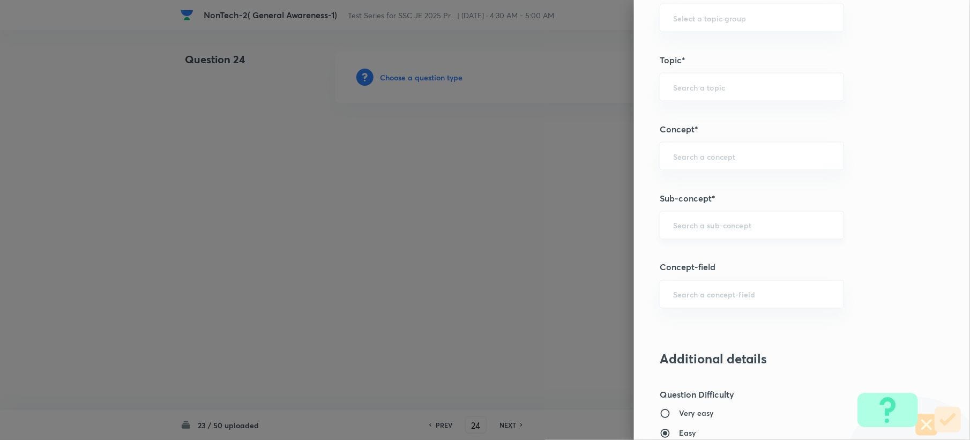
click at [685, 227] on input "text" at bounding box center [752, 225] width 158 height 10
paste input "Word Analogy"
click at [678, 257] on li "Word Analogy" at bounding box center [741, 257] width 183 height 19
type input "Word Analogy"
type input "General Intelligence"
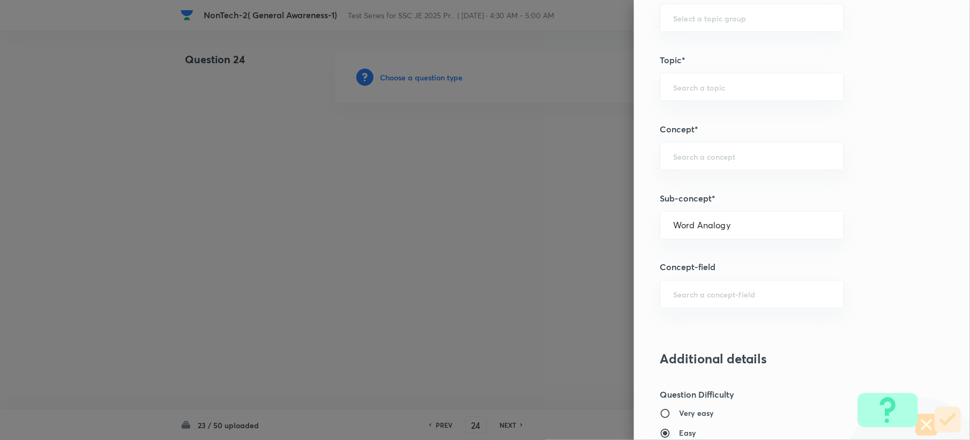
type input "Verbal Reasoning"
type input "Analogy"
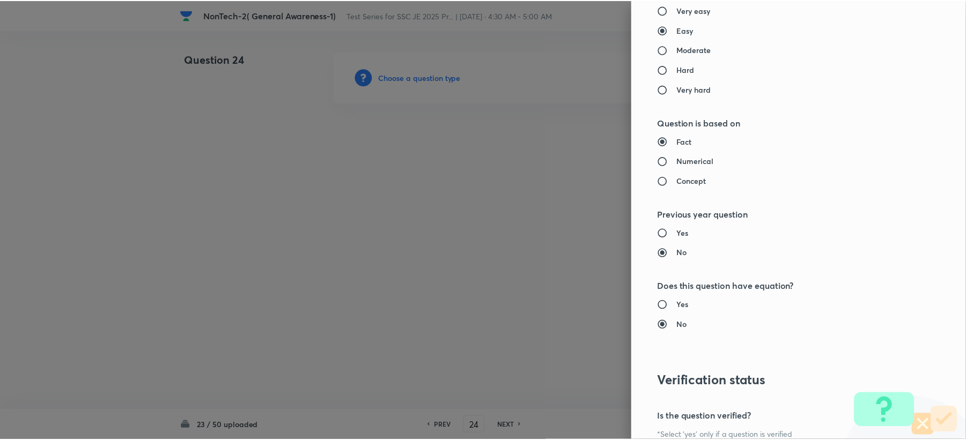
scroll to position [1023, 0]
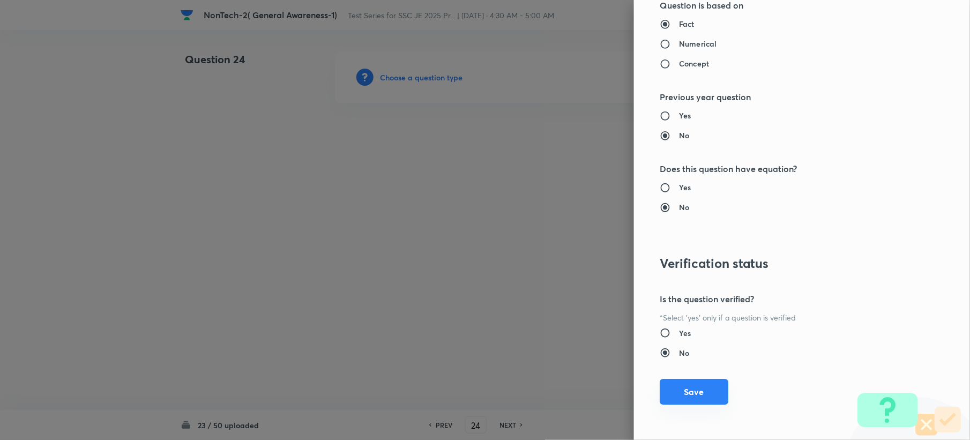
click at [682, 384] on button "Save" at bounding box center [694, 392] width 69 height 26
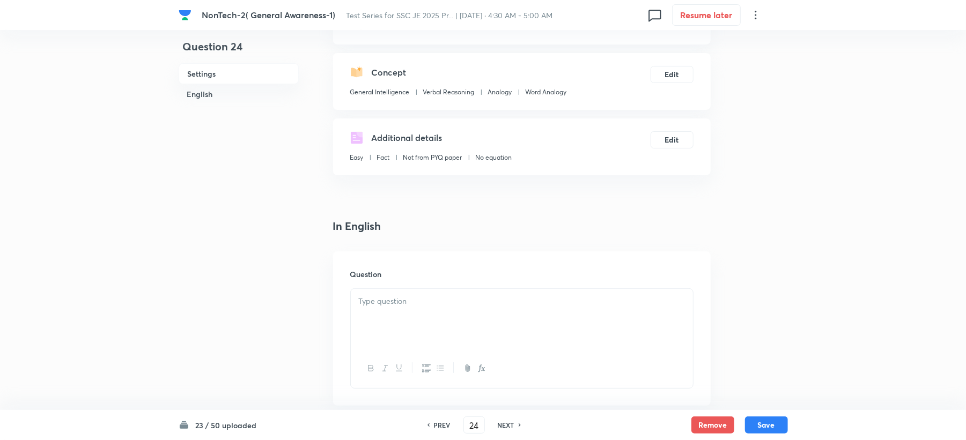
scroll to position [286, 0]
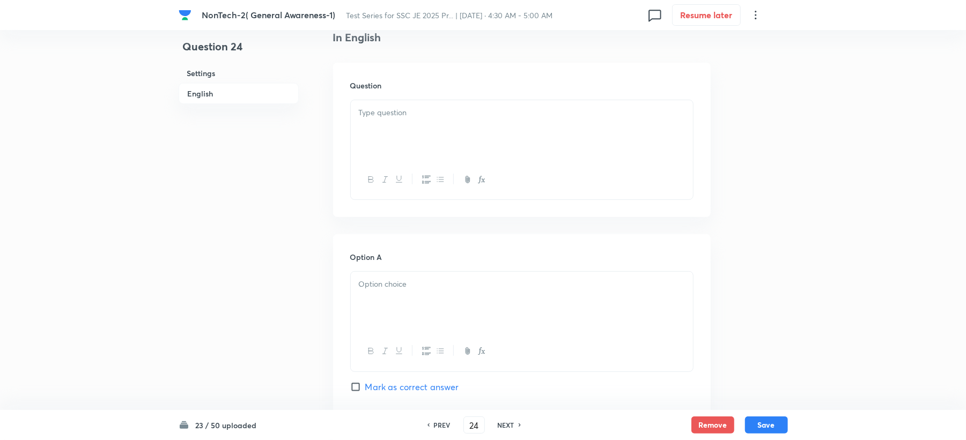
click at [375, 133] on div at bounding box center [522, 130] width 342 height 60
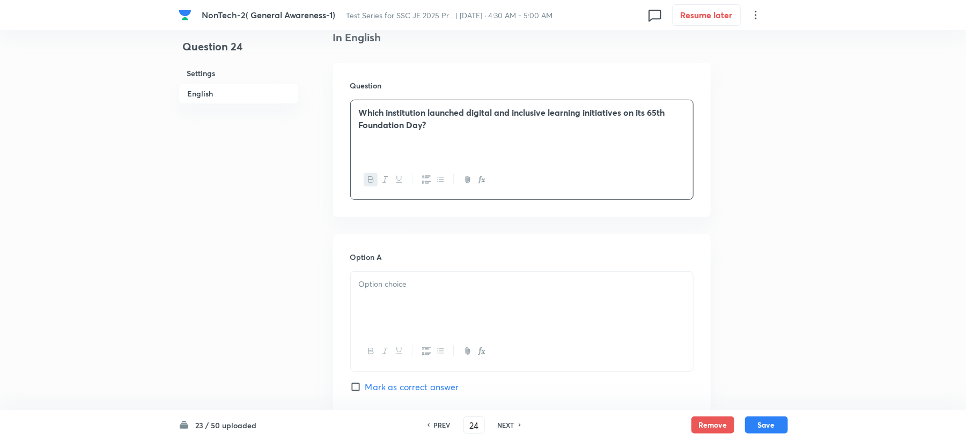
scroll to position [429, 0]
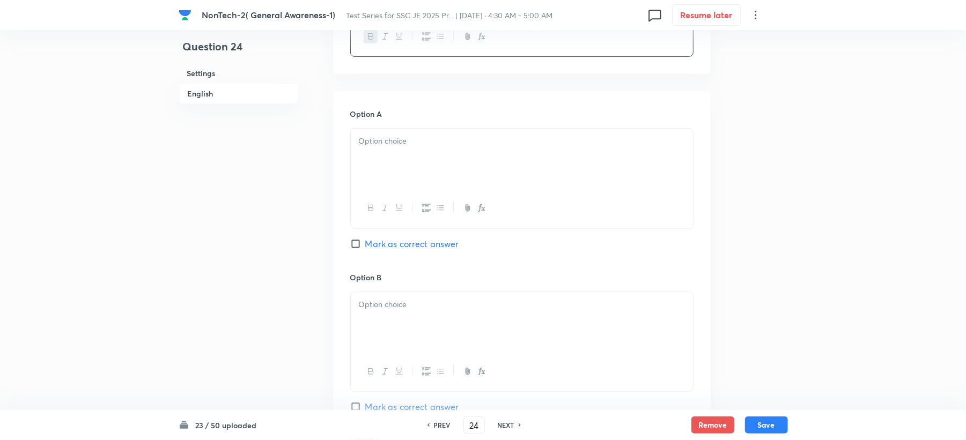
drag, startPoint x: 384, startPoint y: 155, endPoint x: 373, endPoint y: 162, distance: 13.0
click at [380, 157] on div at bounding box center [522, 159] width 342 height 60
click at [379, 285] on div "Option B Mark as correct answer" at bounding box center [521, 353] width 343 height 163
drag, startPoint x: 359, startPoint y: 294, endPoint x: 378, endPoint y: 310, distance: 25.1
click at [362, 303] on div at bounding box center [522, 322] width 342 height 60
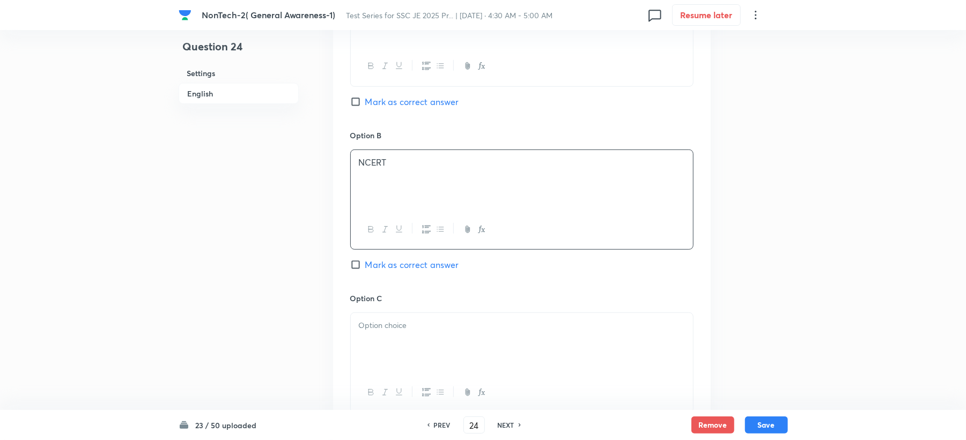
scroll to position [572, 0]
click at [374, 280] on div "Option B NCERT Mark as correct answer" at bounding box center [521, 210] width 343 height 163
drag, startPoint x: 392, startPoint y: 359, endPoint x: 392, endPoint y: 350, distance: 9.7
click at [392, 357] on div at bounding box center [522, 343] width 342 height 60
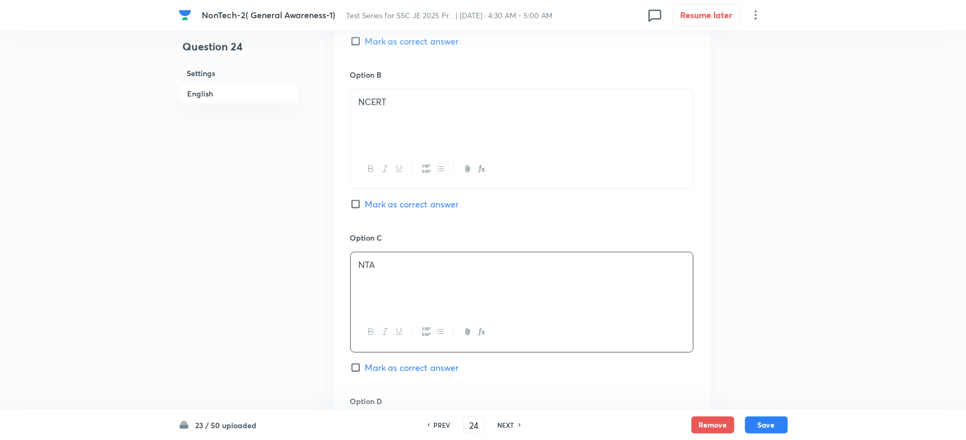
scroll to position [715, 0]
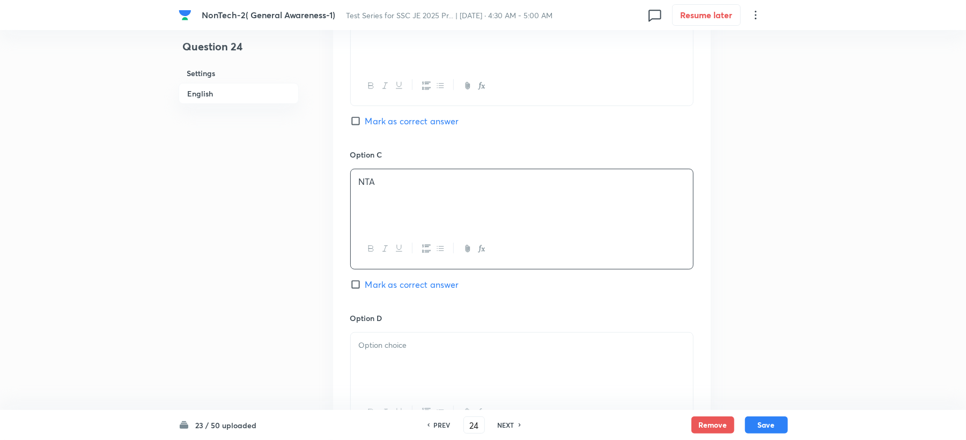
drag, startPoint x: 384, startPoint y: 317, endPoint x: 376, endPoint y: 336, distance: 19.9
click at [380, 327] on div "Option D Mark as correct answer" at bounding box center [521, 384] width 343 height 142
click at [354, 358] on div at bounding box center [522, 363] width 342 height 60
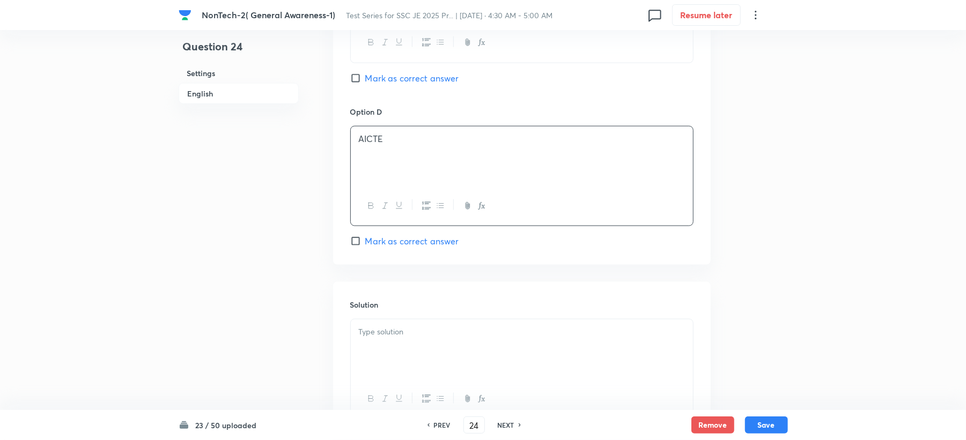
scroll to position [929, 0]
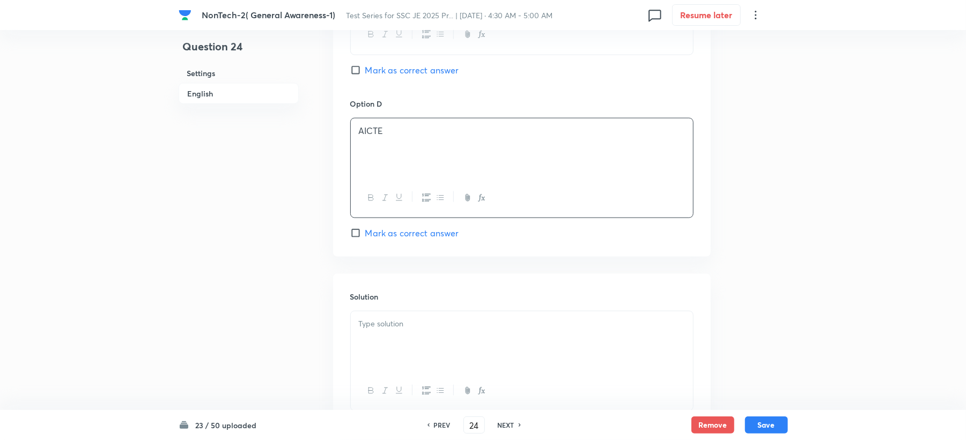
click at [392, 330] on p at bounding box center [522, 324] width 326 height 12
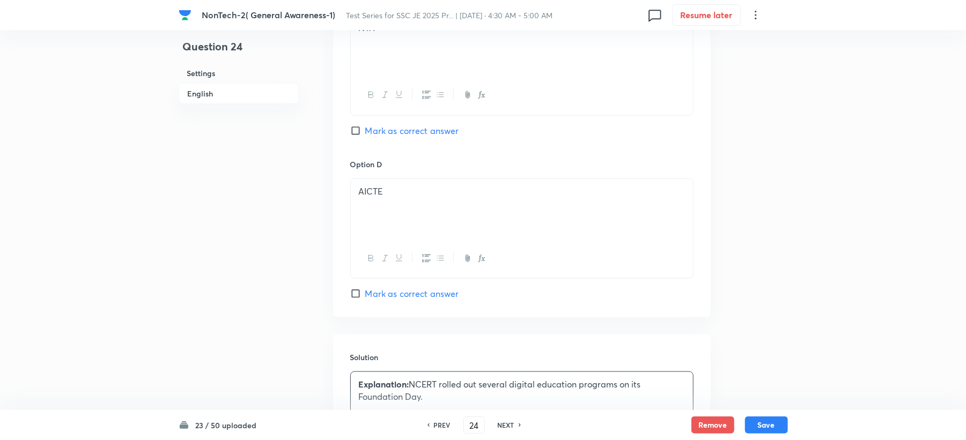
scroll to position [786, 0]
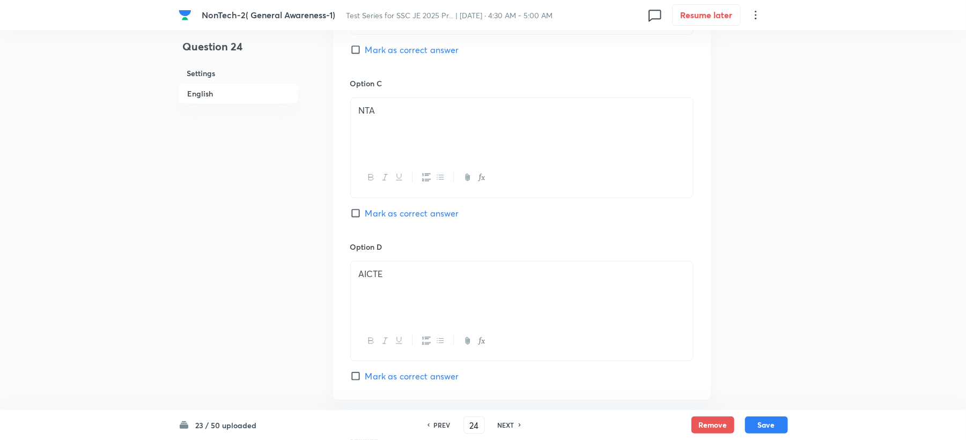
click at [395, 48] on span "Mark as correct answer" at bounding box center [412, 49] width 94 height 13
click at [365, 48] on input "Mark as correct answer" at bounding box center [357, 49] width 15 height 11
checkbox input "true"
click at [757, 425] on button "Save" at bounding box center [766, 424] width 43 height 17
type input "25"
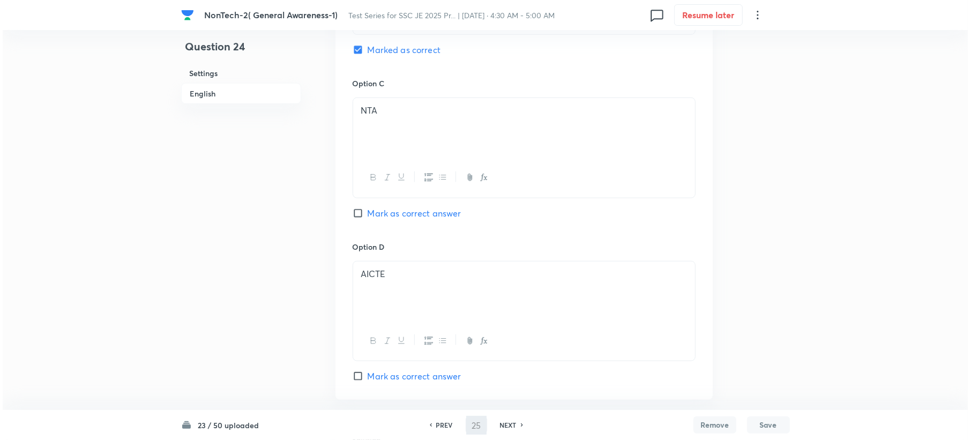
scroll to position [0, 0]
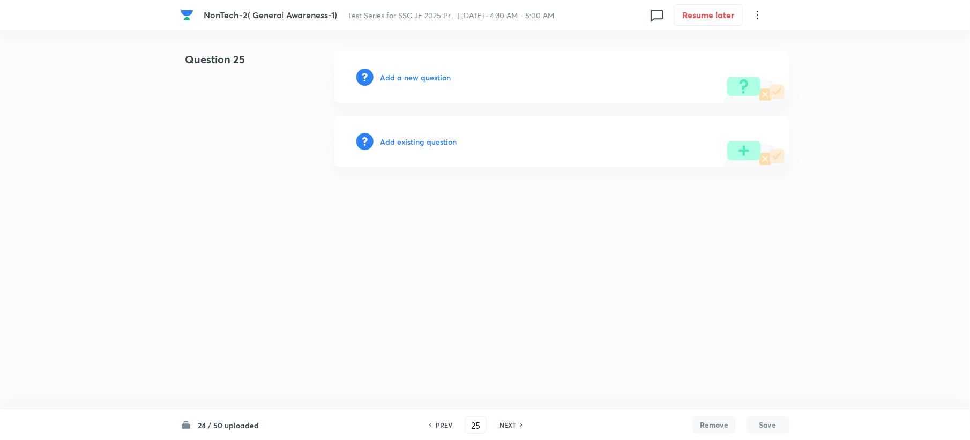
click at [404, 82] on h6 "Add a new question" at bounding box center [415, 77] width 71 height 11
click at [404, 82] on h6 "Choose a question type" at bounding box center [421, 77] width 83 height 11
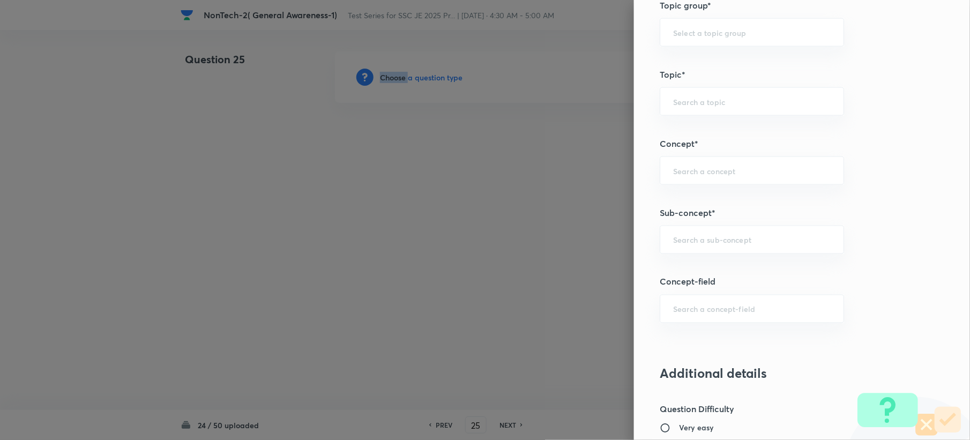
scroll to position [572, 0]
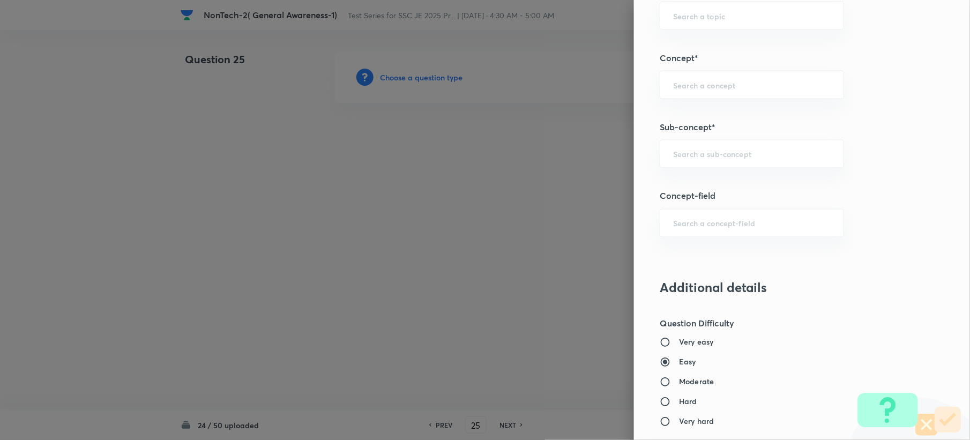
click at [661, 138] on div "Question settings Question type* Single choice correct Number of options* 2 3 4…" at bounding box center [802, 220] width 336 height 440
click at [661, 158] on div "​" at bounding box center [752, 154] width 184 height 28
paste input "Word Analogy"
click at [685, 186] on li "Word Analogy" at bounding box center [741, 186] width 183 height 19
type input "Word Analogy"
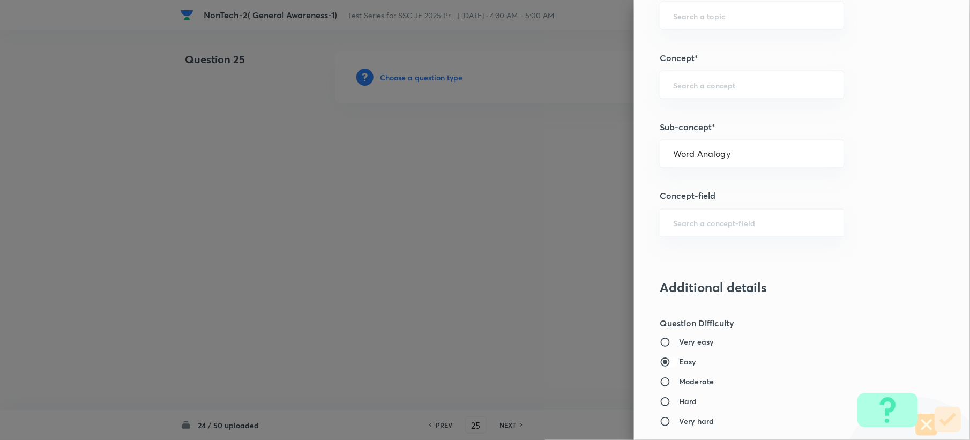
type input "General Intelligence"
type input "Verbal Reasoning"
type input "Analogy"
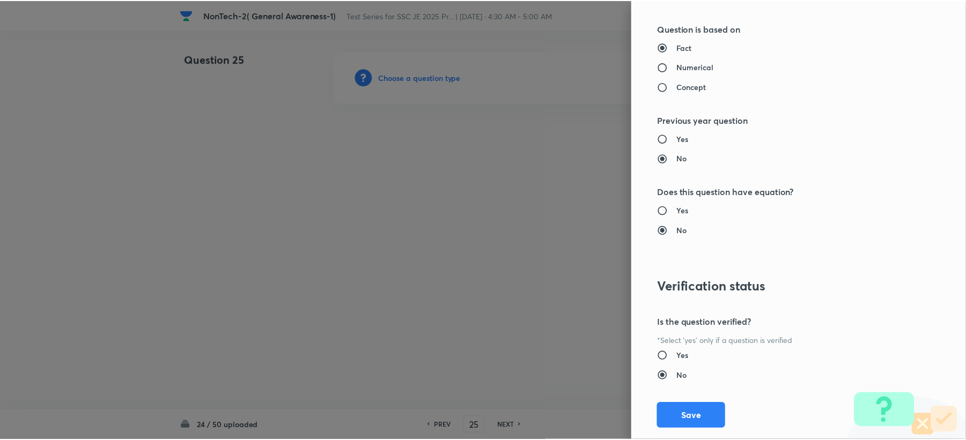
scroll to position [1000, 0]
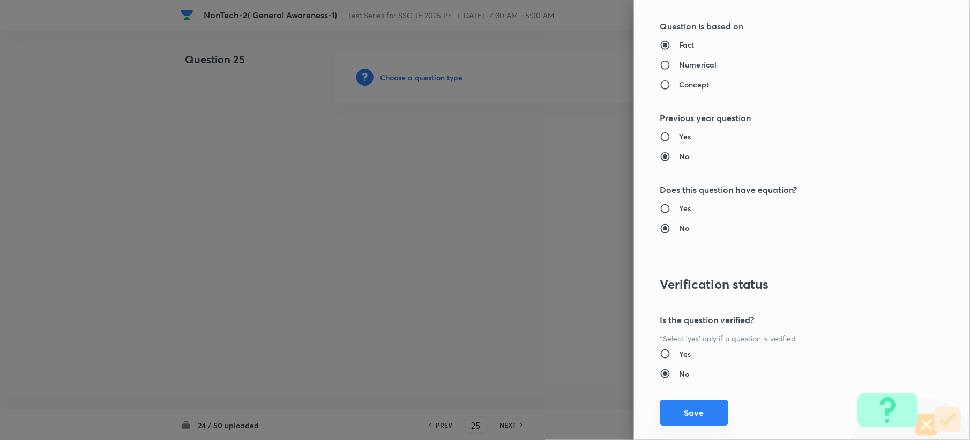
click at [677, 414] on button "Save" at bounding box center [694, 413] width 69 height 26
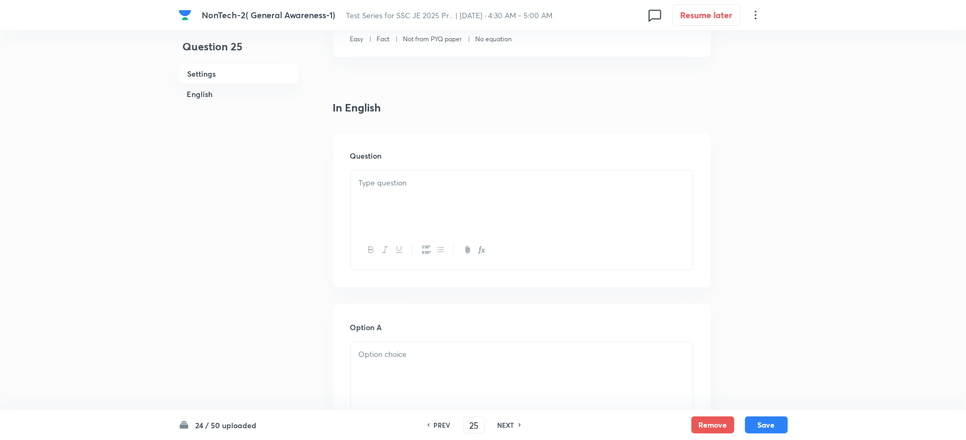
scroll to position [214, 0]
click at [374, 202] on div at bounding box center [522, 202] width 342 height 60
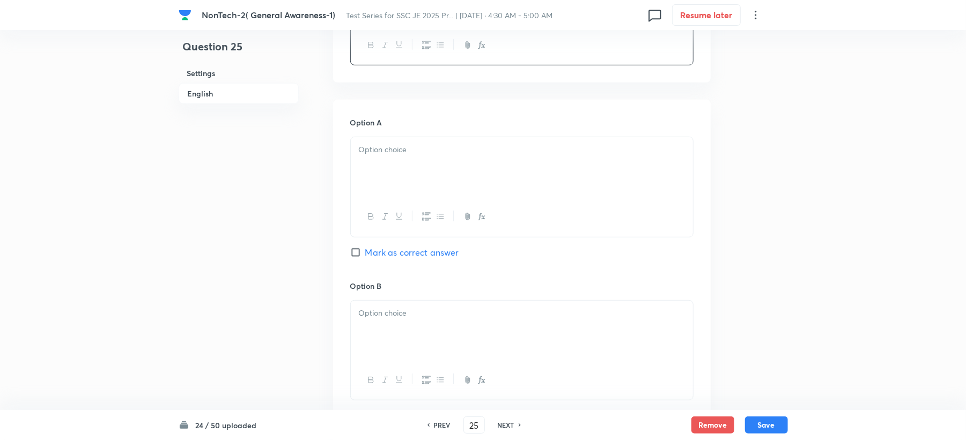
scroll to position [429, 0]
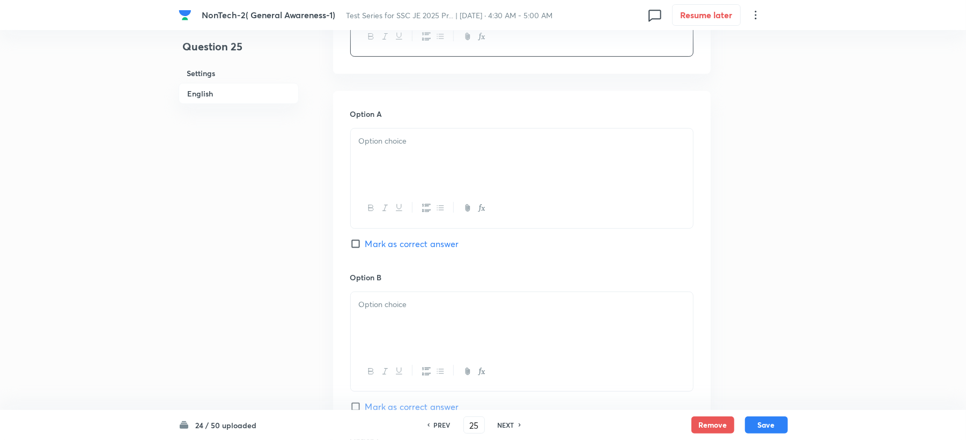
click at [399, 188] on div at bounding box center [522, 159] width 342 height 60
click at [377, 300] on p at bounding box center [522, 305] width 326 height 12
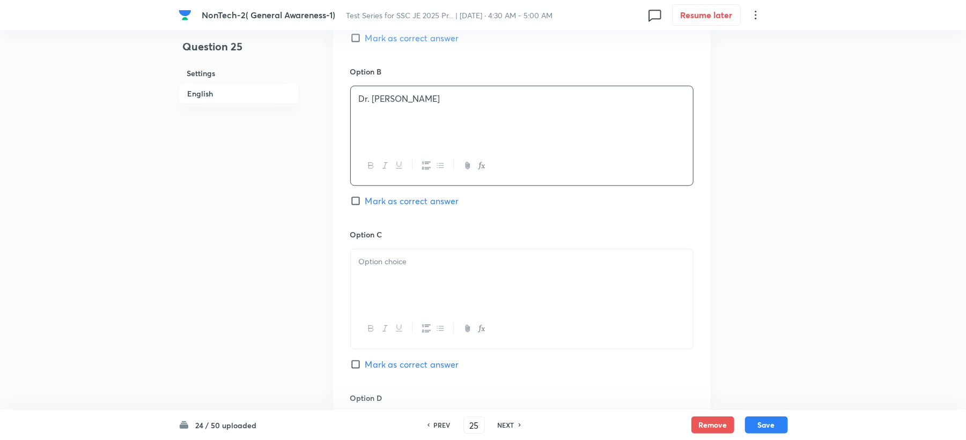
scroll to position [643, 0]
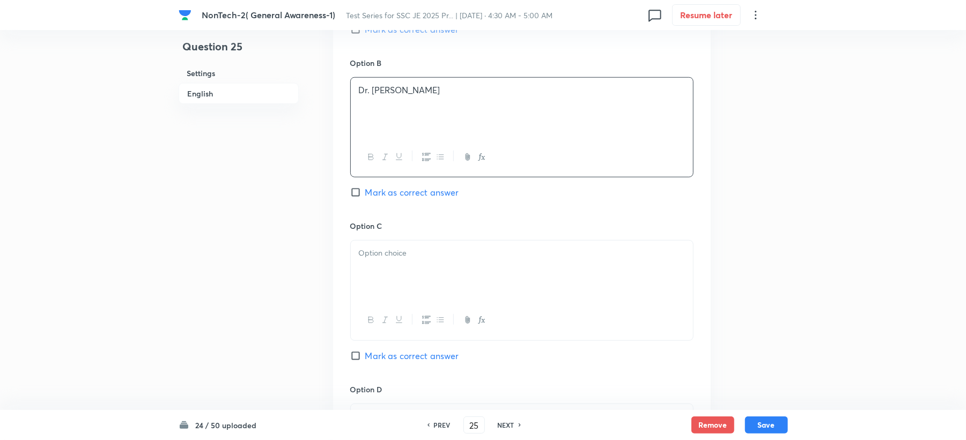
click at [395, 258] on p at bounding box center [522, 253] width 326 height 12
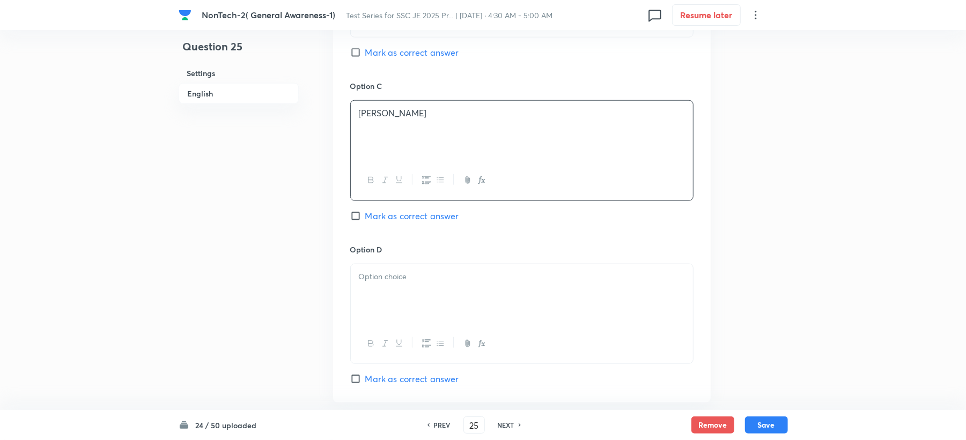
scroll to position [786, 0]
click at [391, 276] on p at bounding box center [522, 274] width 326 height 12
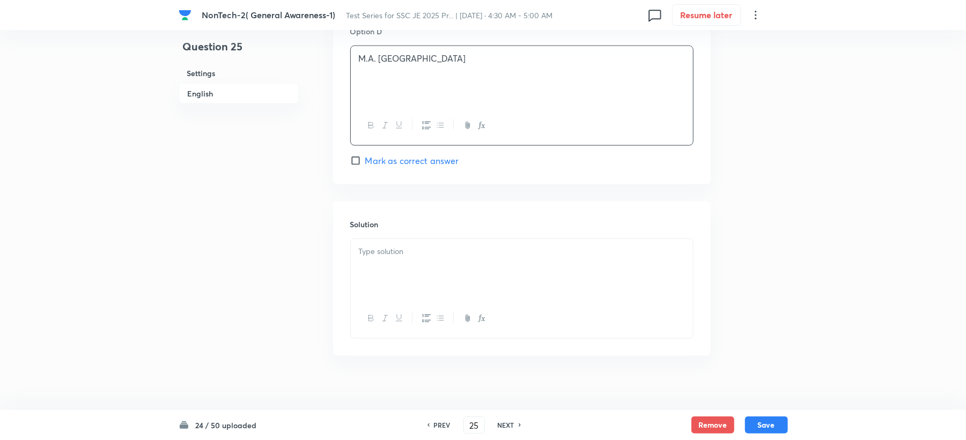
scroll to position [1015, 0]
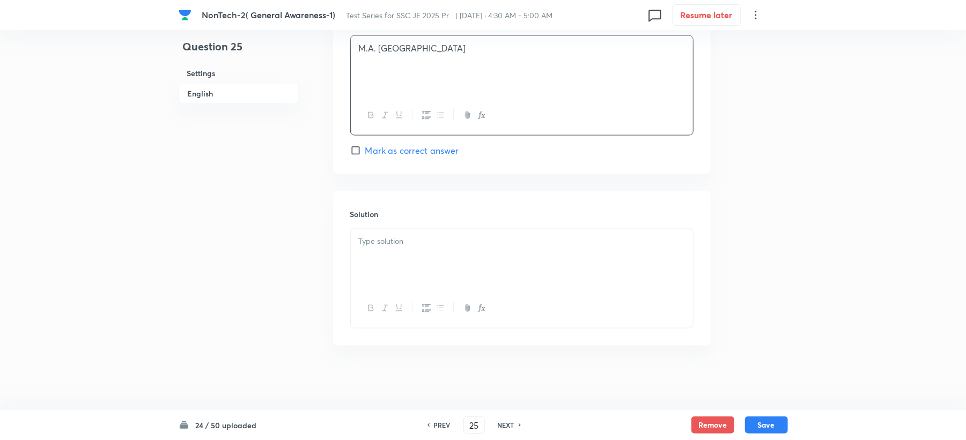
click at [384, 251] on div at bounding box center [522, 259] width 342 height 60
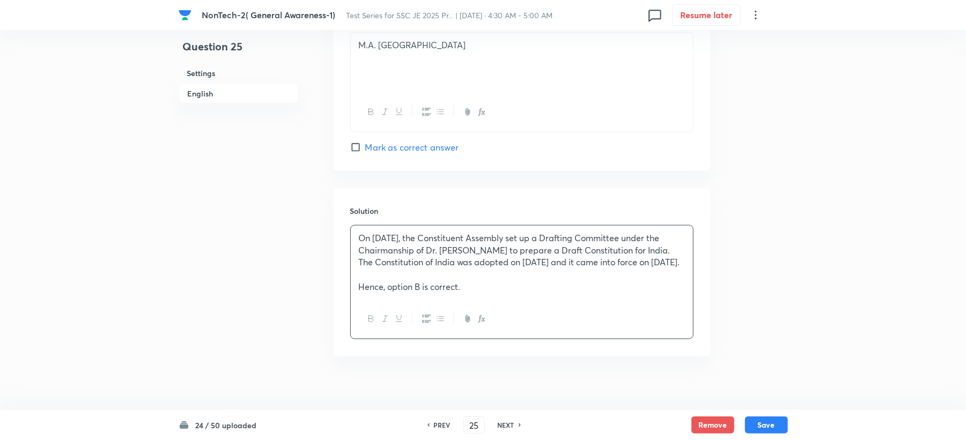
click at [357, 300] on div "On 29 August 1947, the Constituent Assembly set up a Drafting Committee under t…" at bounding box center [522, 263] width 342 height 74
click at [783, 421] on button "Save" at bounding box center [766, 425] width 43 height 17
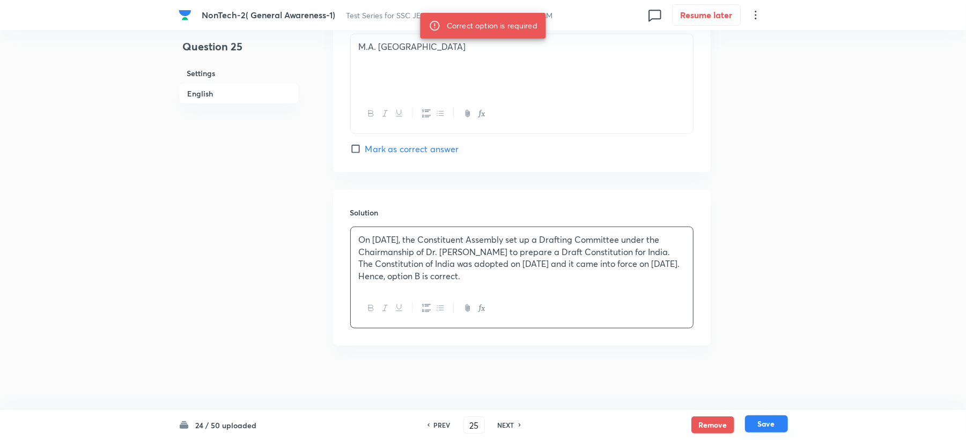
scroll to position [1028, 0]
click at [760, 426] on button "Save" at bounding box center [766, 424] width 43 height 17
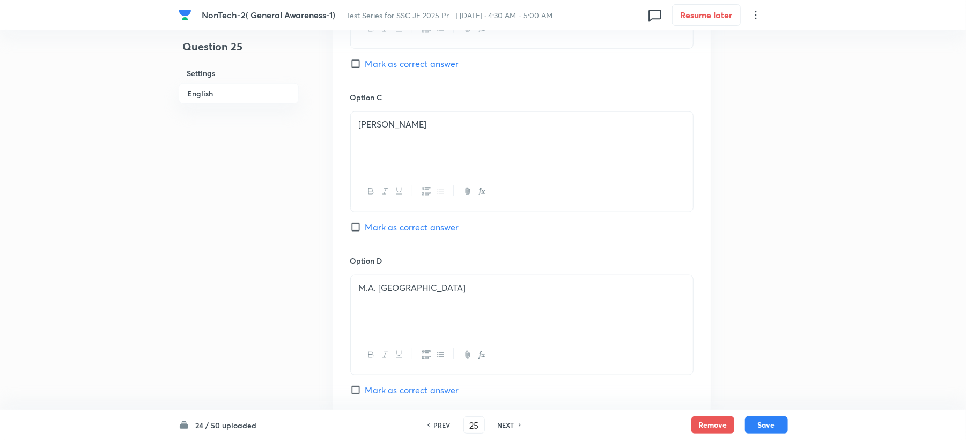
scroll to position [743, 0]
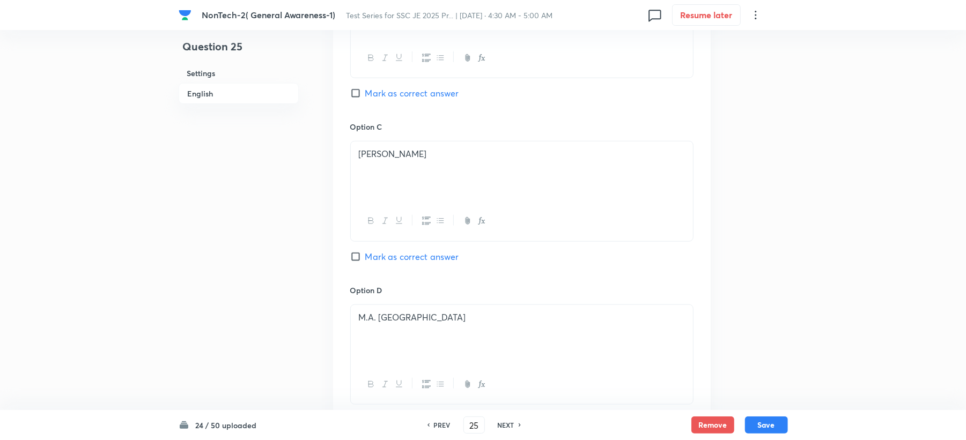
click at [389, 97] on span "Mark as correct answer" at bounding box center [412, 93] width 94 height 13
click at [365, 97] on input "Mark as correct answer" at bounding box center [357, 93] width 15 height 11
checkbox input "true"
click at [761, 422] on button "Save" at bounding box center [766, 424] width 43 height 17
type input "26"
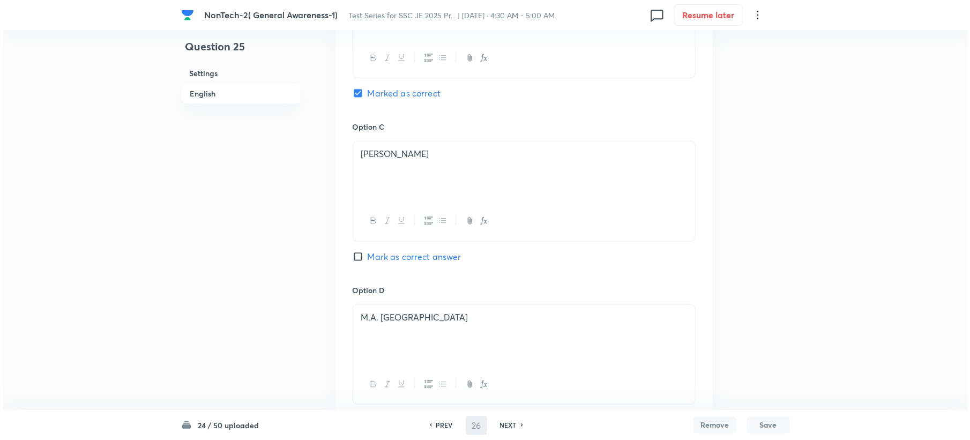
scroll to position [0, 0]
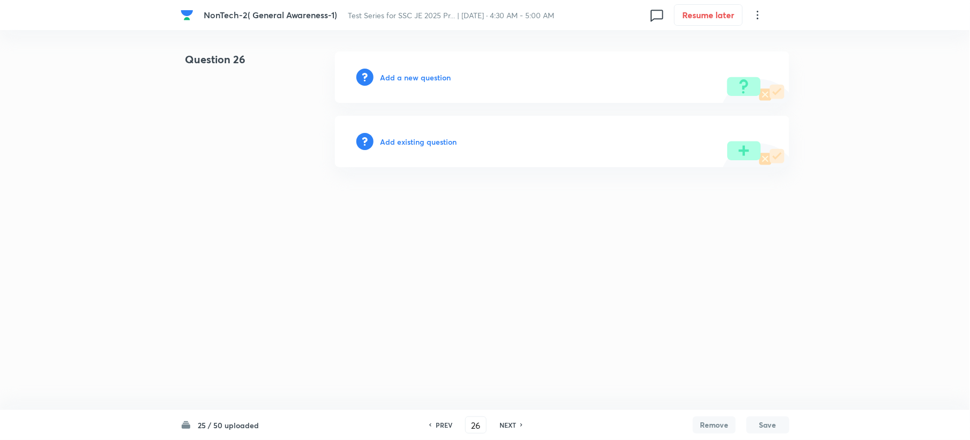
click at [401, 63] on div "Add a new question" at bounding box center [562, 76] width 455 height 51
click at [399, 78] on h6 "Add a new question" at bounding box center [415, 77] width 71 height 11
click at [399, 78] on h6 "Choose a question type" at bounding box center [421, 77] width 83 height 11
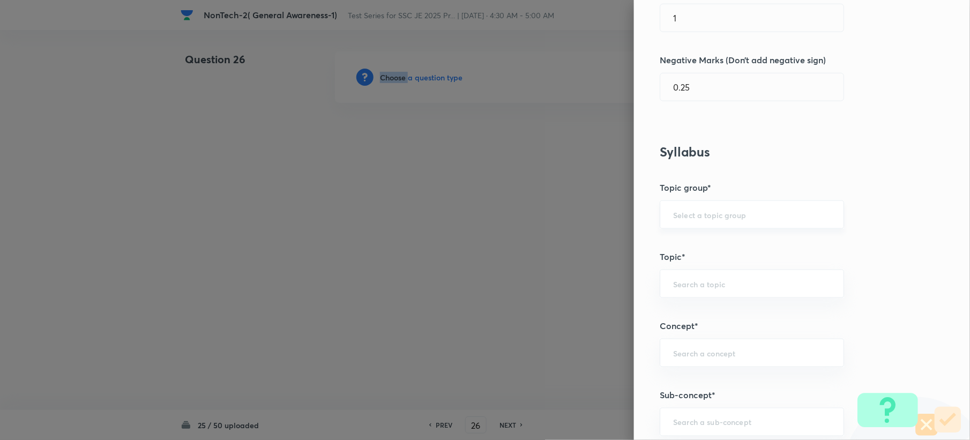
scroll to position [429, 0]
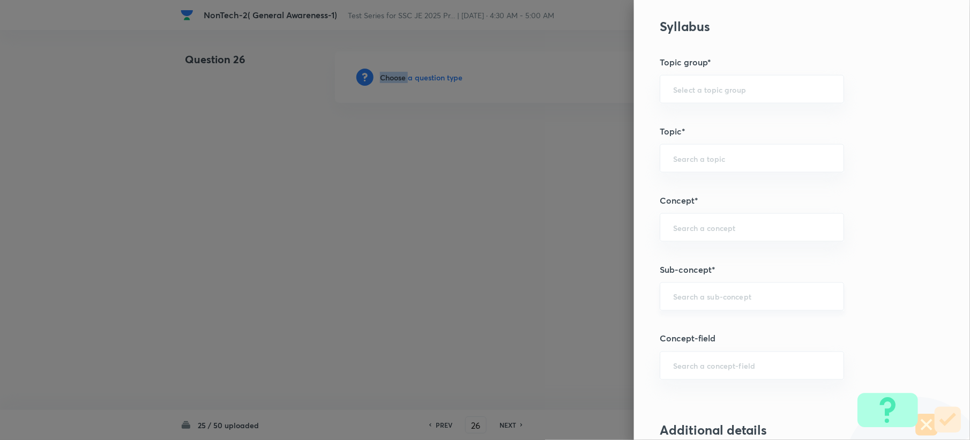
click at [695, 298] on input "text" at bounding box center [752, 297] width 158 height 10
paste input "Word Analogy"
click at [698, 322] on li "Word Analogy" at bounding box center [741, 329] width 183 height 19
type input "Word Analogy"
type input "General Intelligence"
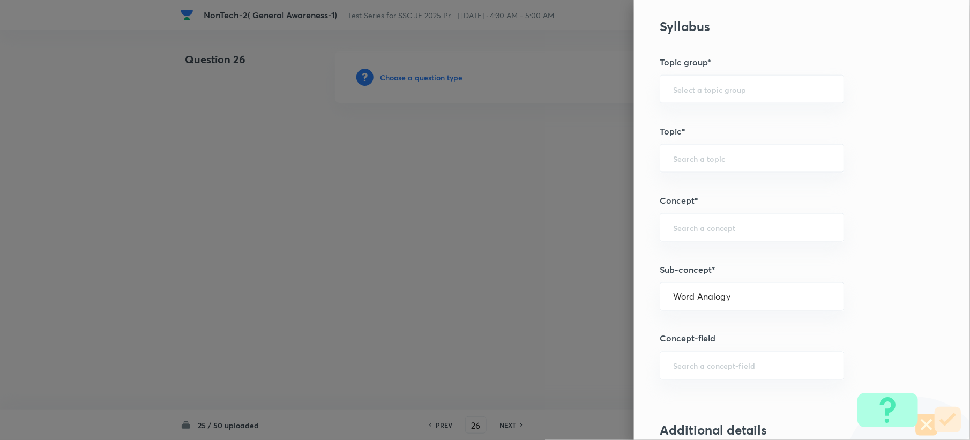
type input "Verbal Reasoning"
type input "Analogy"
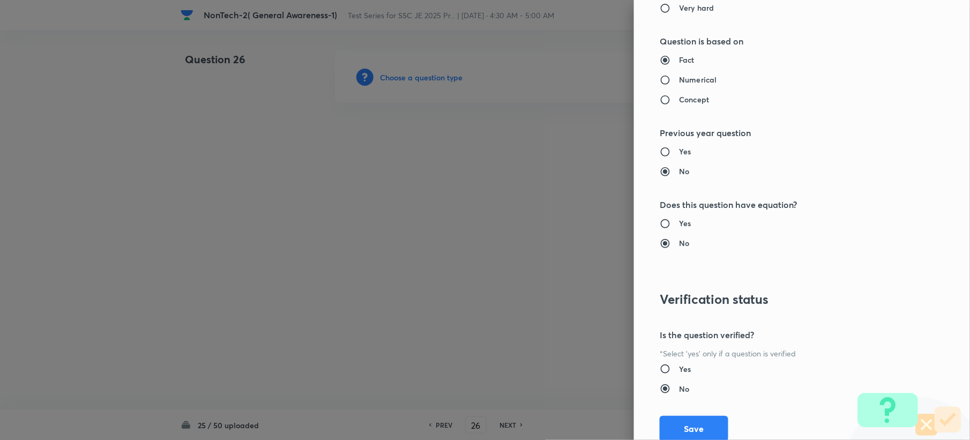
scroll to position [1000, 0]
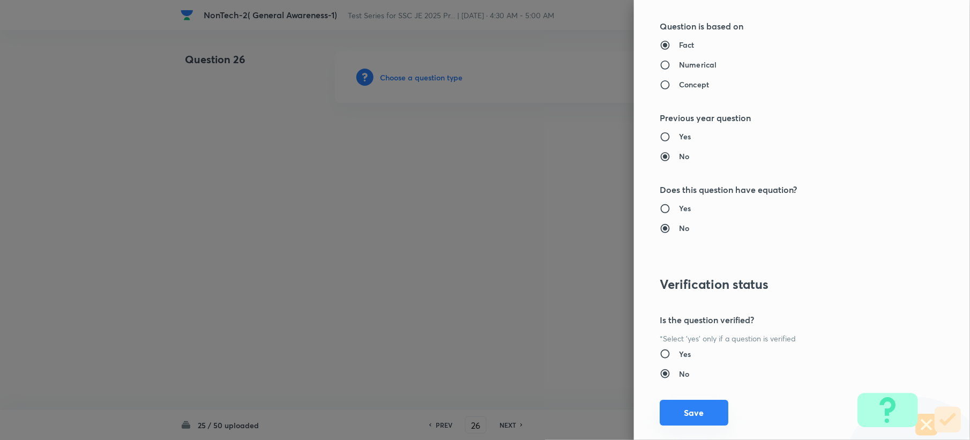
drag, startPoint x: 691, startPoint y: 418, endPoint x: 407, endPoint y: 309, distance: 303.8
click at [689, 418] on button "Save" at bounding box center [694, 414] width 69 height 26
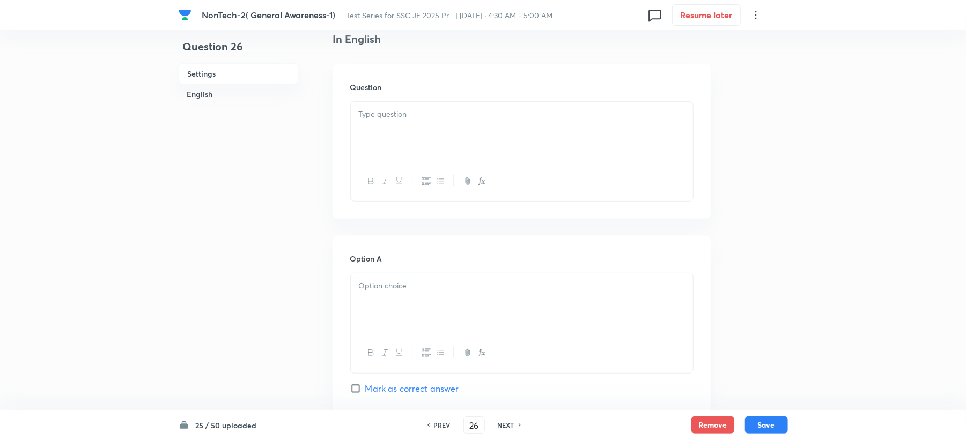
scroll to position [286, 0]
click at [387, 136] on div at bounding box center [522, 130] width 342 height 60
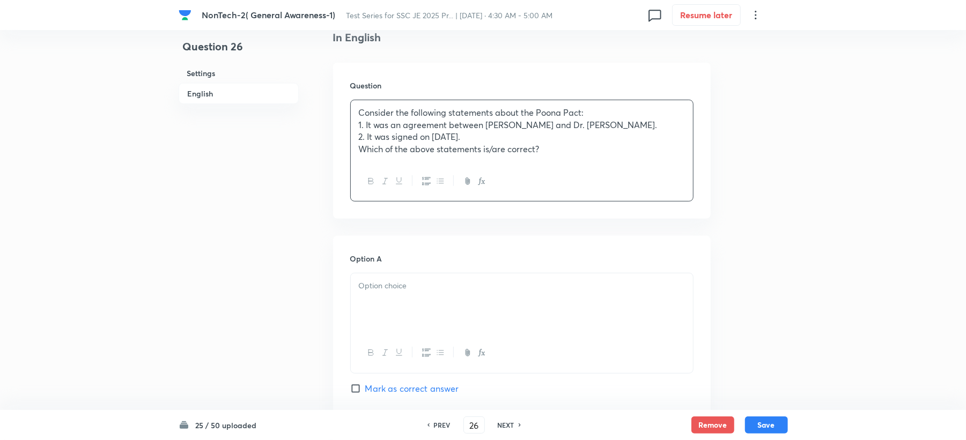
click at [374, 309] on div at bounding box center [522, 303] width 342 height 60
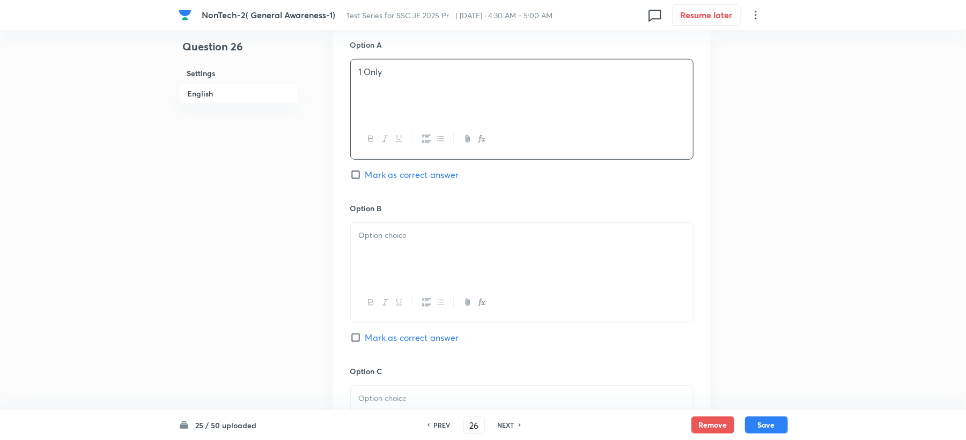
scroll to position [500, 0]
click at [388, 264] on div at bounding box center [522, 252] width 342 height 60
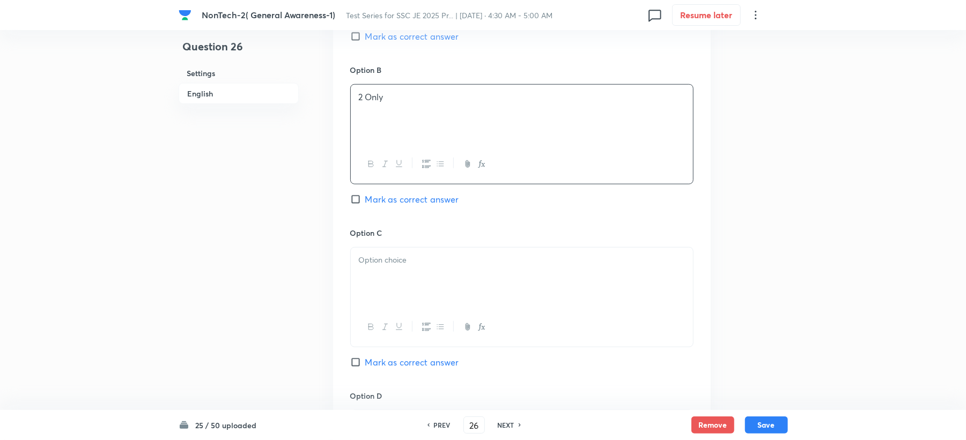
scroll to position [643, 0]
click at [382, 275] on div at bounding box center [522, 272] width 342 height 60
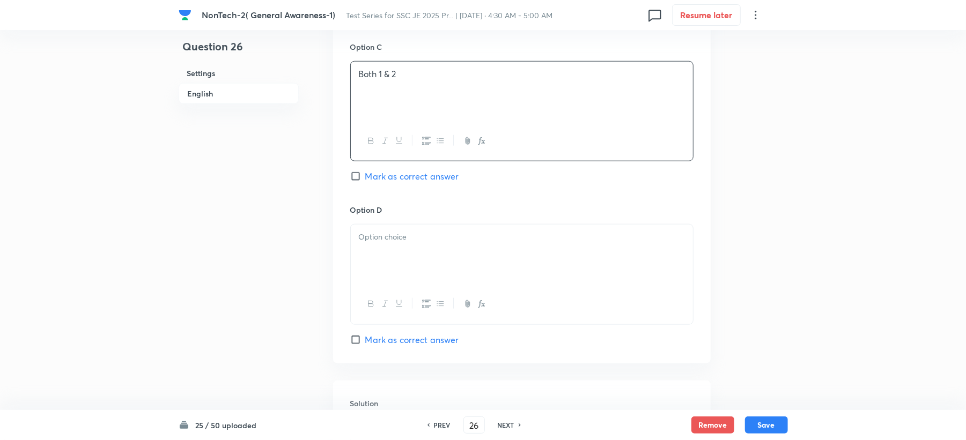
scroll to position [858, 0]
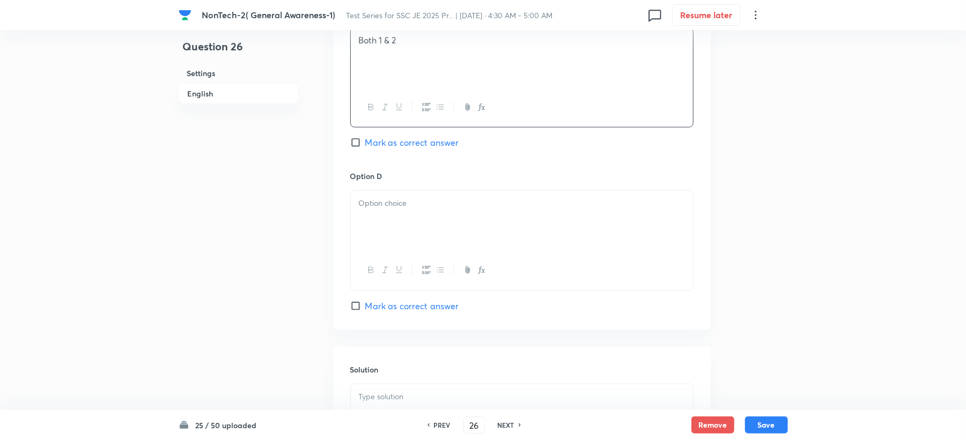
click at [382, 230] on div at bounding box center [522, 221] width 342 height 60
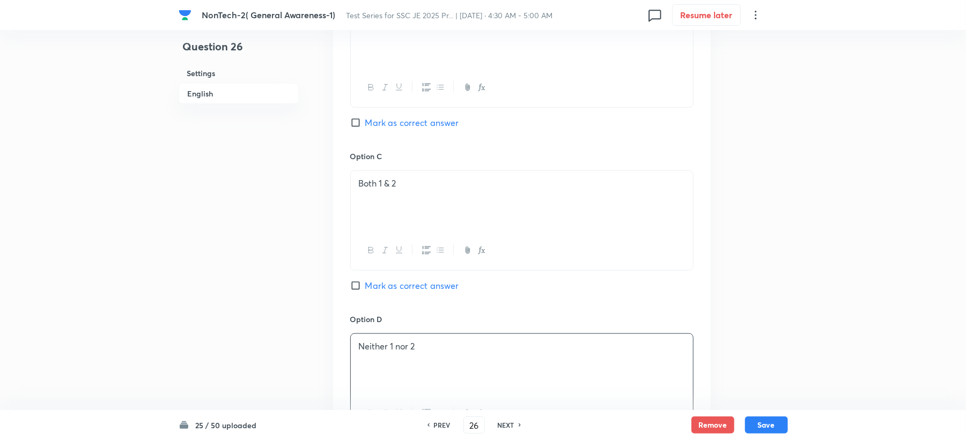
click at [390, 292] on span "Mark as correct answer" at bounding box center [412, 285] width 94 height 13
click at [365, 291] on input "Mark as correct answer" at bounding box center [357, 285] width 15 height 11
checkbox input "true"
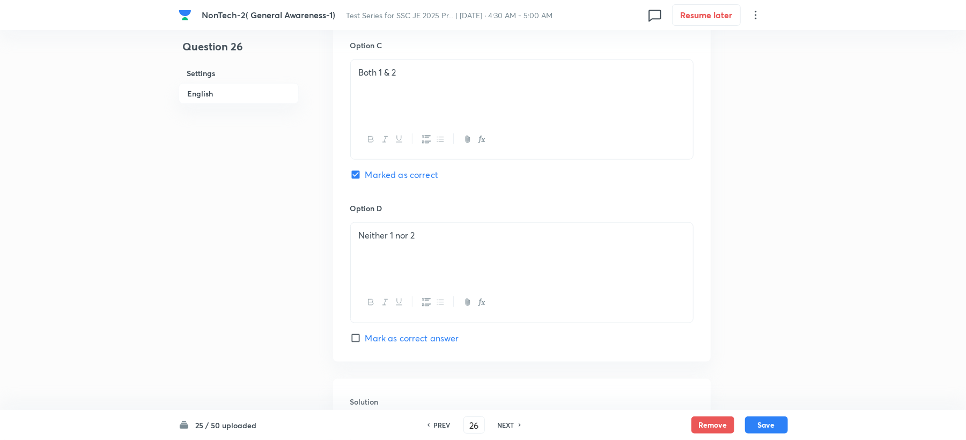
scroll to position [1000, 0]
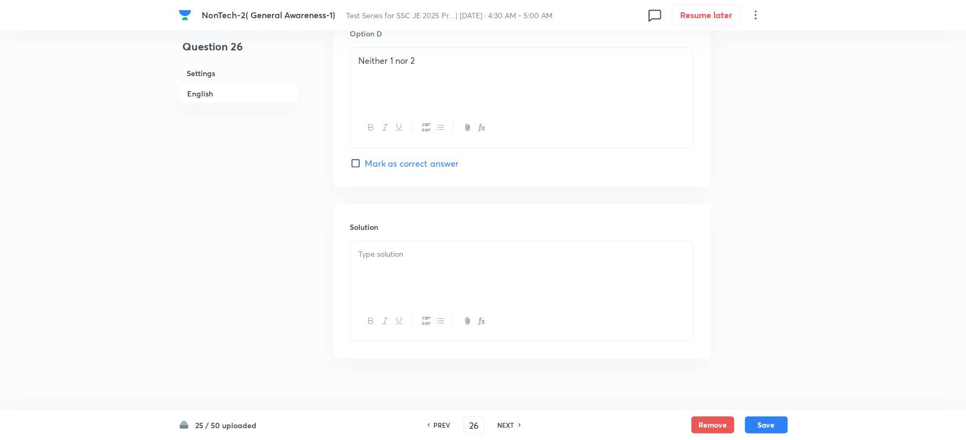
click at [382, 281] on div at bounding box center [522, 272] width 342 height 60
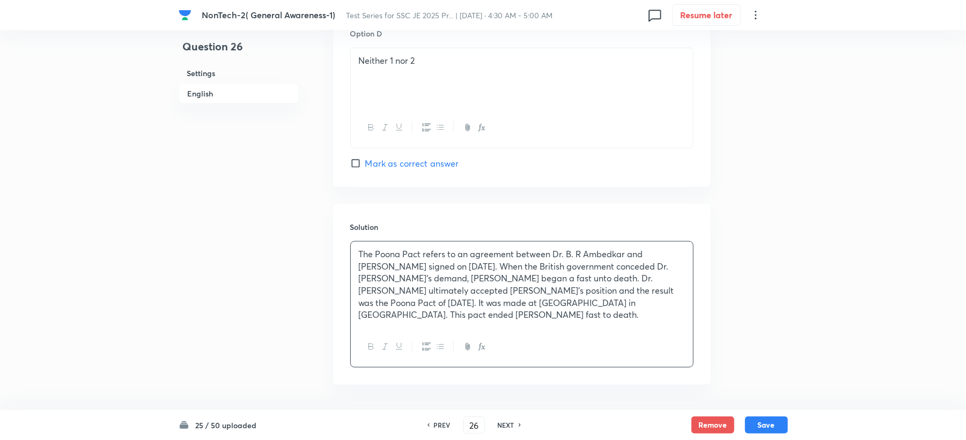
click at [459, 326] on div "The Poona Pact refers to an agreement between Dr. B. R Ambedkar and Mahatma Gan…" at bounding box center [522, 285] width 342 height 86
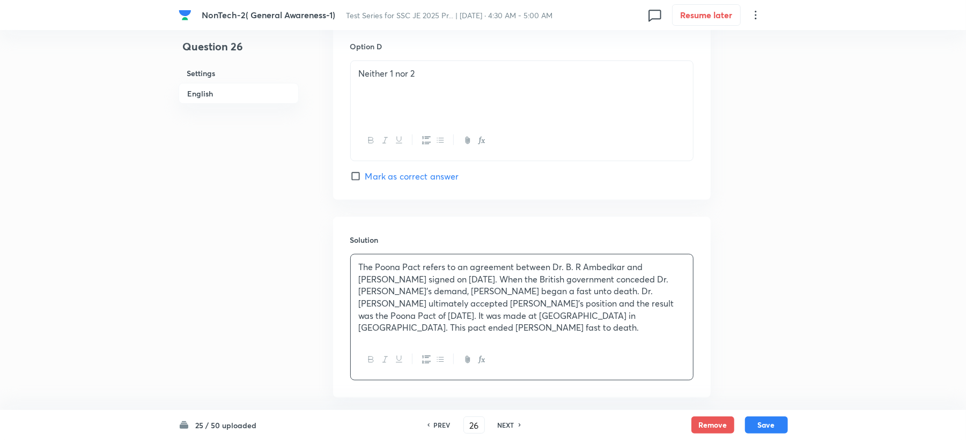
scroll to position [1042, 0]
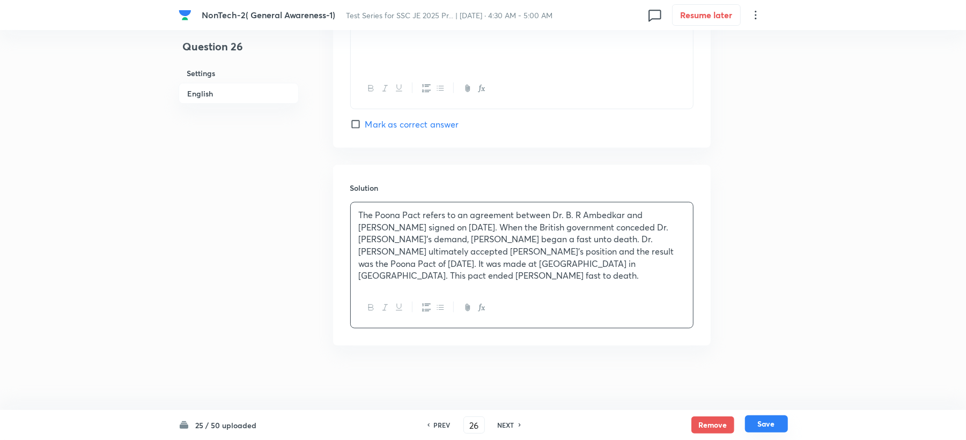
click at [778, 429] on button "Save" at bounding box center [766, 424] width 43 height 17
type input "27"
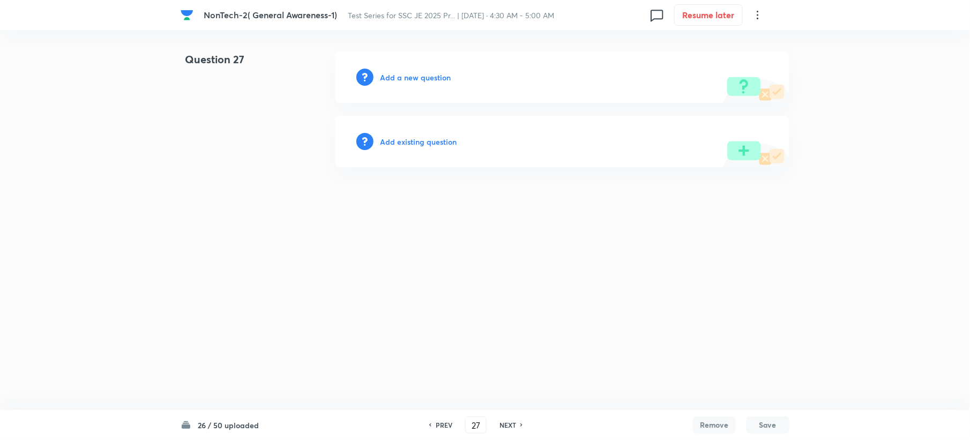
click at [415, 72] on h6 "Add a new question" at bounding box center [415, 77] width 71 height 11
click at [415, 72] on h6 "Choose a question type" at bounding box center [421, 77] width 83 height 11
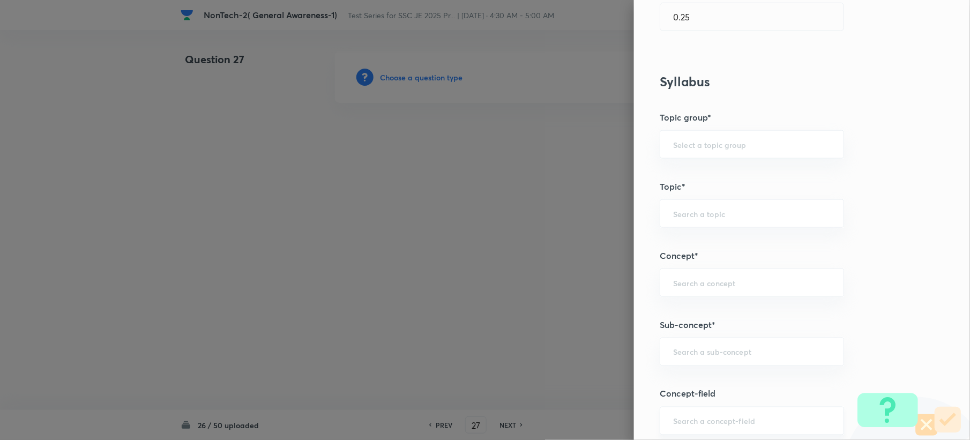
scroll to position [500, 0]
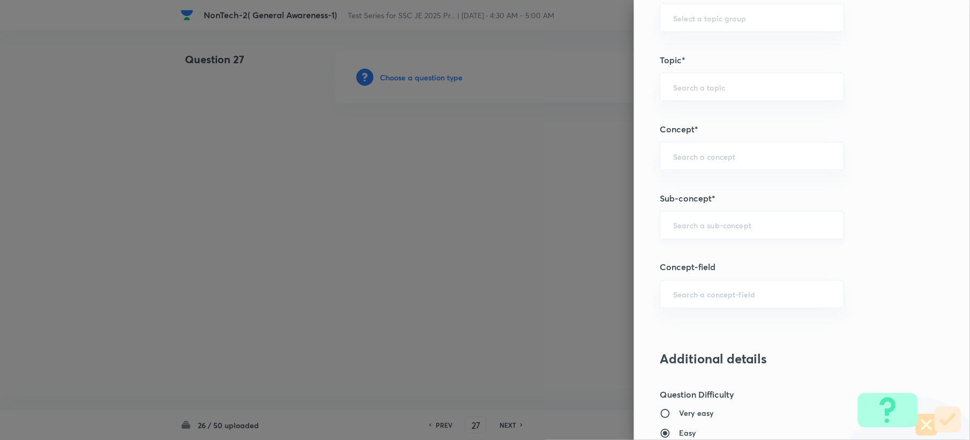
click at [683, 227] on input "text" at bounding box center [752, 225] width 158 height 10
paste input "Word Analogy"
click at [662, 258] on li "Word Analogy" at bounding box center [741, 257] width 183 height 19
type input "Word Analogy"
type input "General Intelligence"
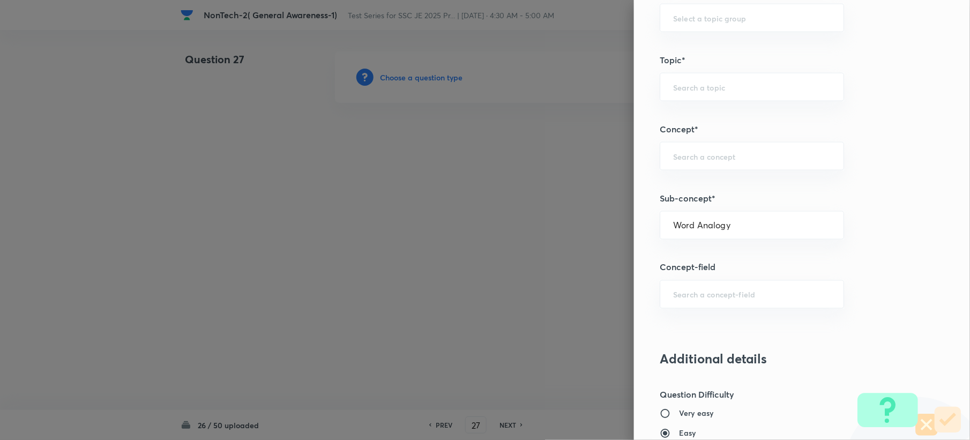
type input "Verbal Reasoning"
type input "Analogy"
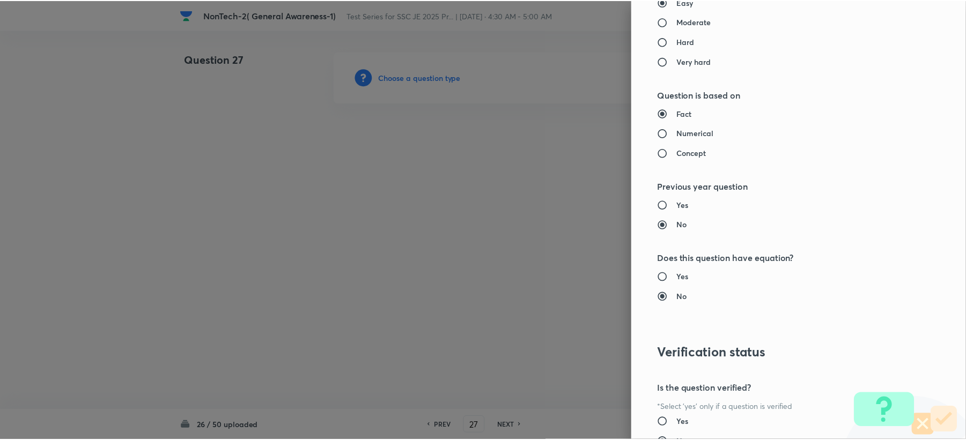
scroll to position [1023, 0]
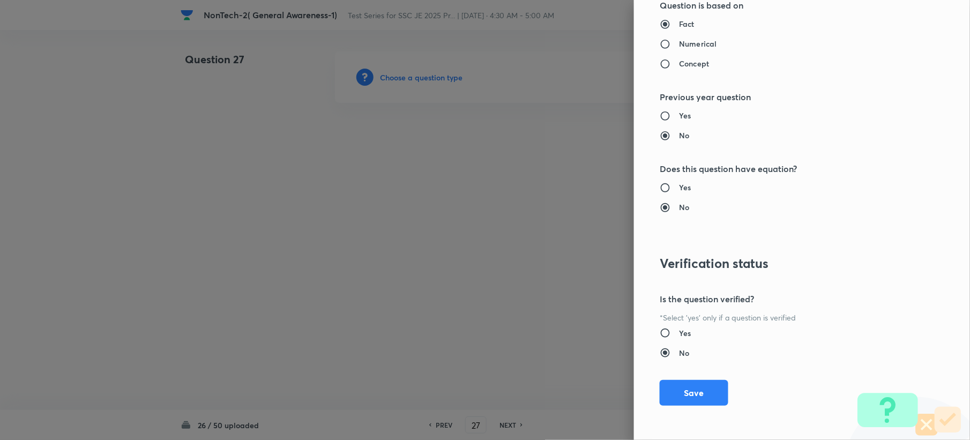
drag, startPoint x: 680, startPoint y: 397, endPoint x: 504, endPoint y: 312, distance: 195.7
click at [681, 397] on button "Save" at bounding box center [694, 393] width 69 height 26
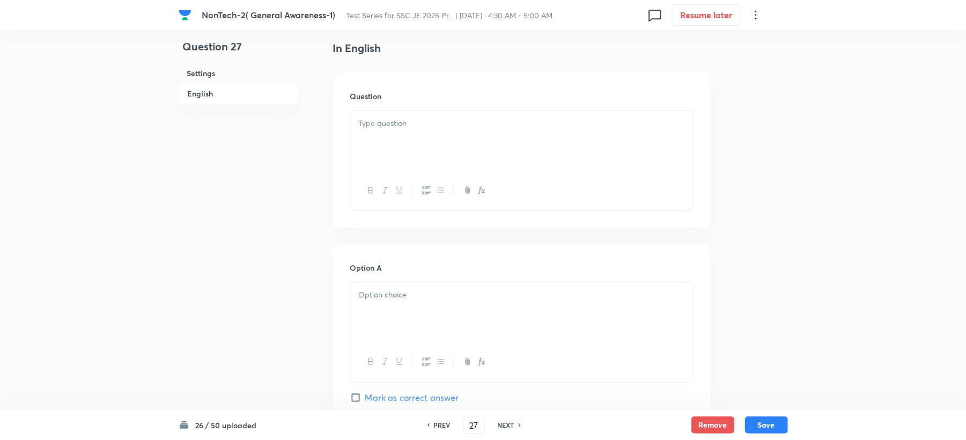
scroll to position [286, 0]
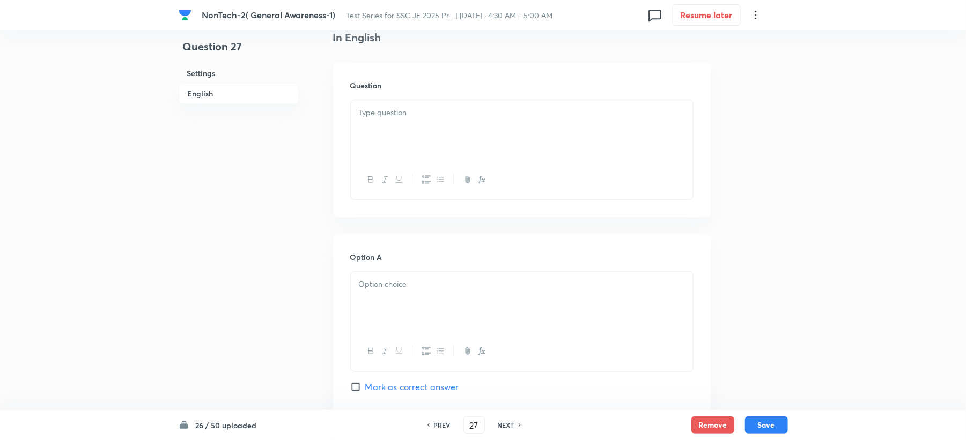
click at [379, 136] on div at bounding box center [522, 130] width 342 height 60
paste div
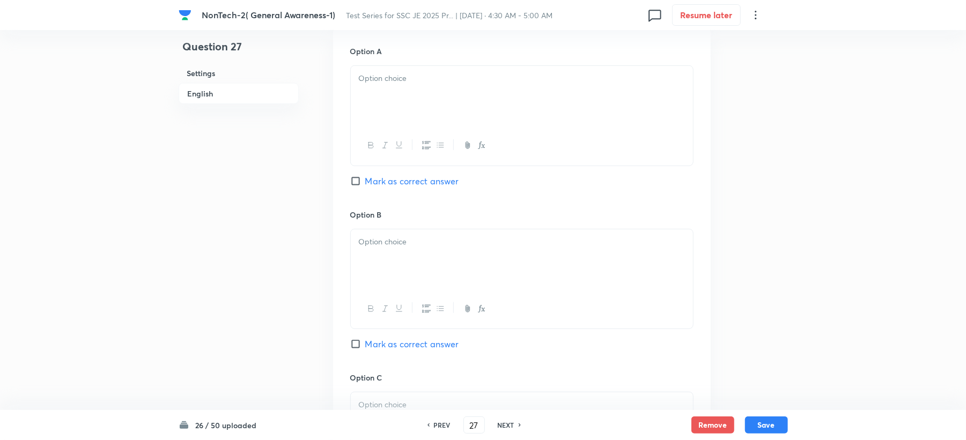
scroll to position [500, 0]
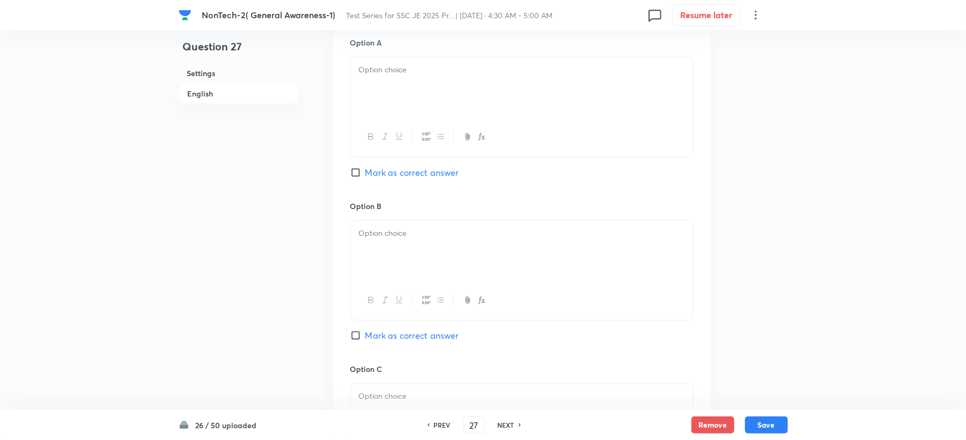
click at [384, 104] on div at bounding box center [522, 87] width 342 height 60
click at [362, 232] on p at bounding box center [522, 233] width 326 height 12
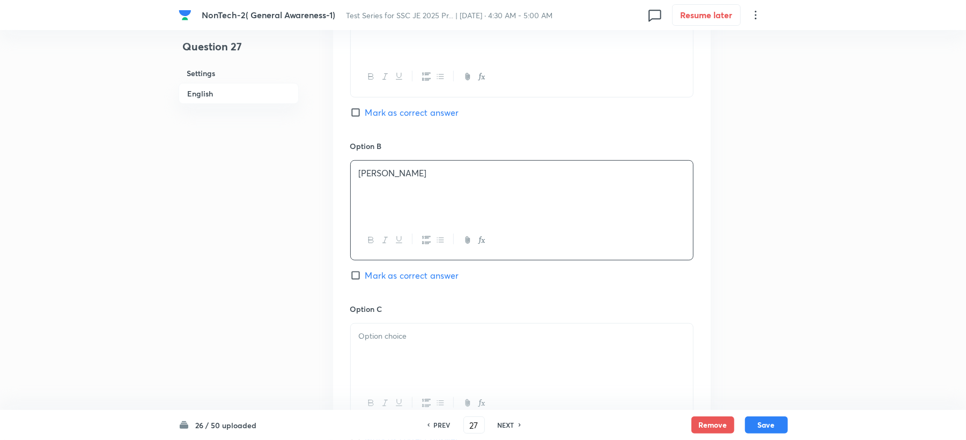
scroll to position [643, 0]
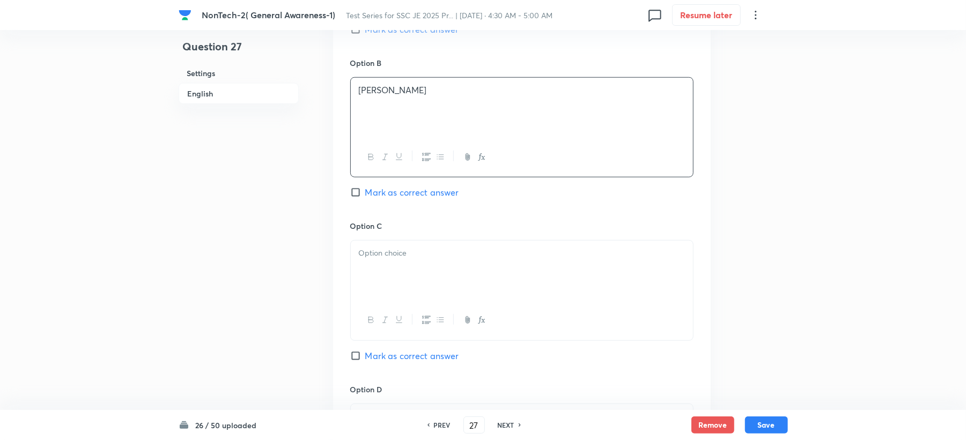
drag, startPoint x: 386, startPoint y: 226, endPoint x: 380, endPoint y: 236, distance: 12.5
click at [385, 232] on h6 "Option C" at bounding box center [521, 225] width 343 height 11
click at [363, 306] on div at bounding box center [522, 320] width 342 height 39
click at [377, 269] on div at bounding box center [522, 271] width 342 height 60
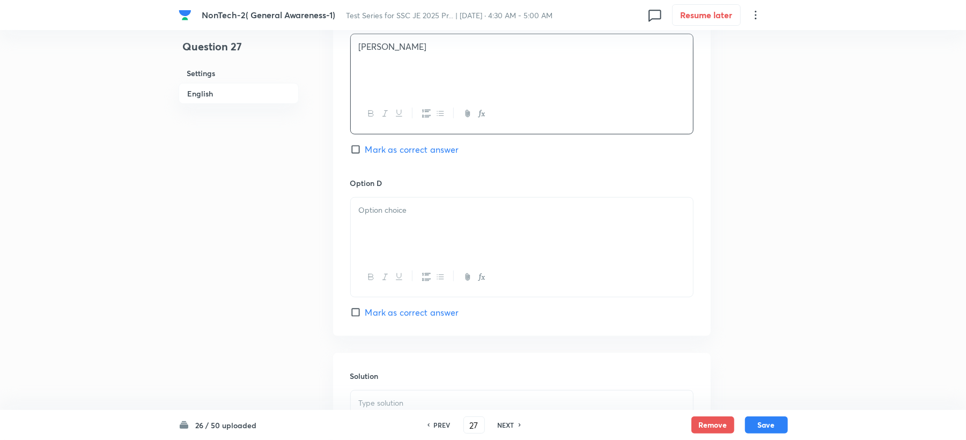
scroll to position [858, 0]
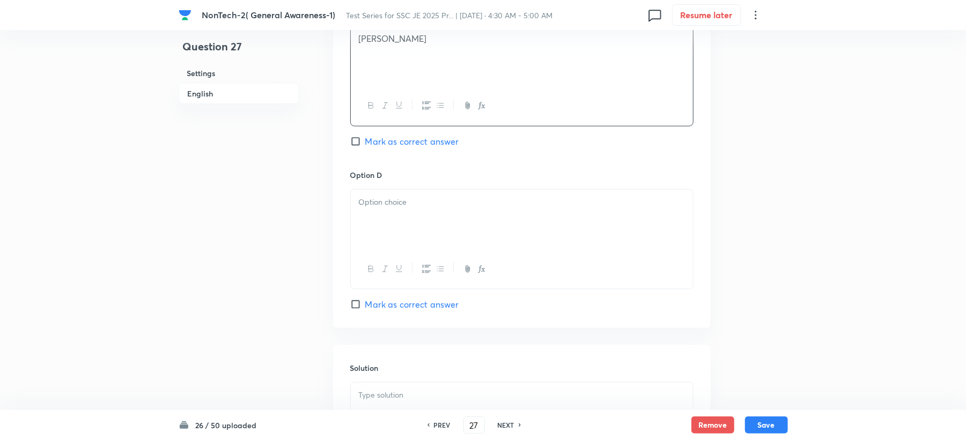
click at [384, 230] on div at bounding box center [522, 220] width 342 height 60
click at [352, 303] on input "Mark as correct answer" at bounding box center [357, 304] width 15 height 11
checkbox input "true"
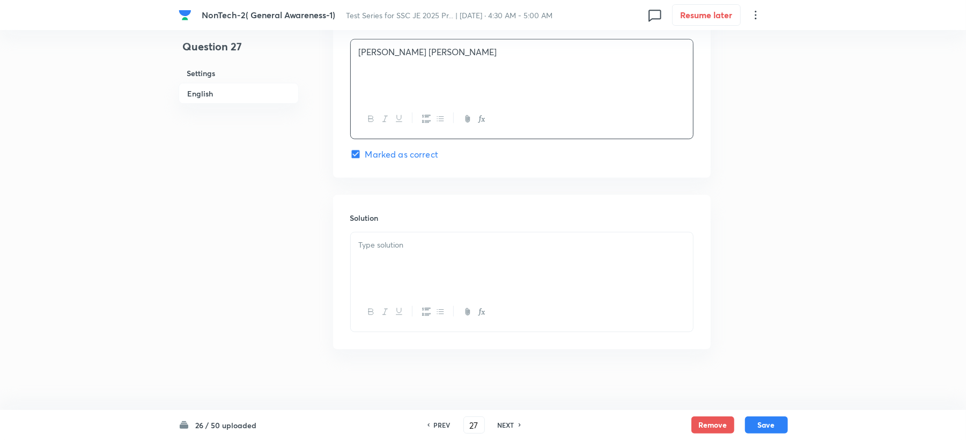
scroll to position [1015, 0]
click at [373, 250] on div at bounding box center [522, 259] width 342 height 60
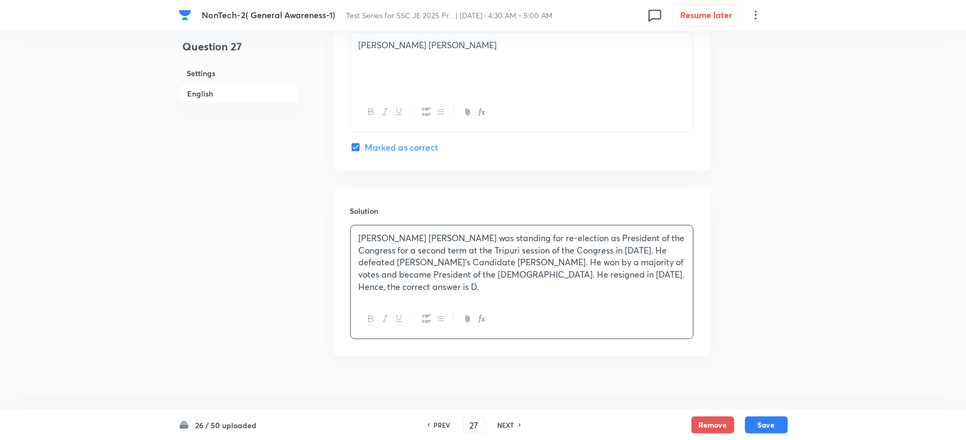
click at [495, 302] on div at bounding box center [522, 319] width 342 height 39
click at [498, 293] on p "Hence, the correct answer is D." at bounding box center [522, 287] width 326 height 12
click at [768, 420] on button "Save" at bounding box center [766, 424] width 43 height 17
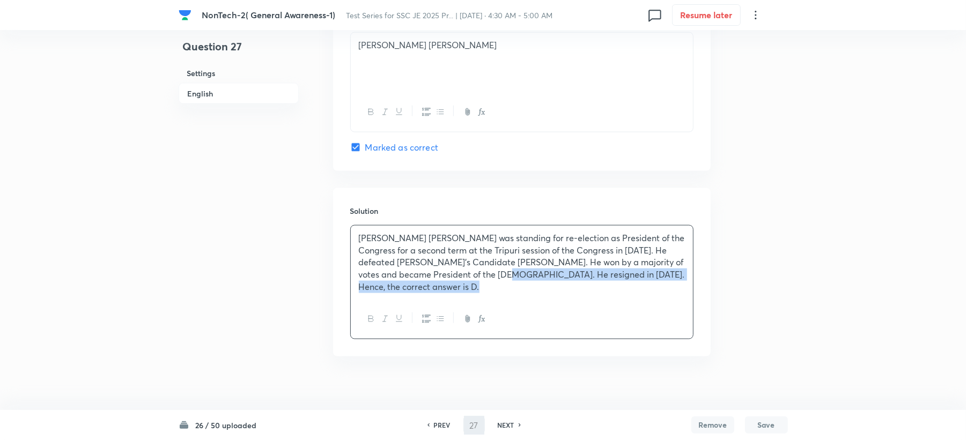
click at [487, 284] on div "Subhash Chandra Bose was standing for re-election as President of the Congress …" at bounding box center [522, 263] width 342 height 74
click at [487, 288] on p "Hence, the correct answer is D." at bounding box center [522, 287] width 326 height 12
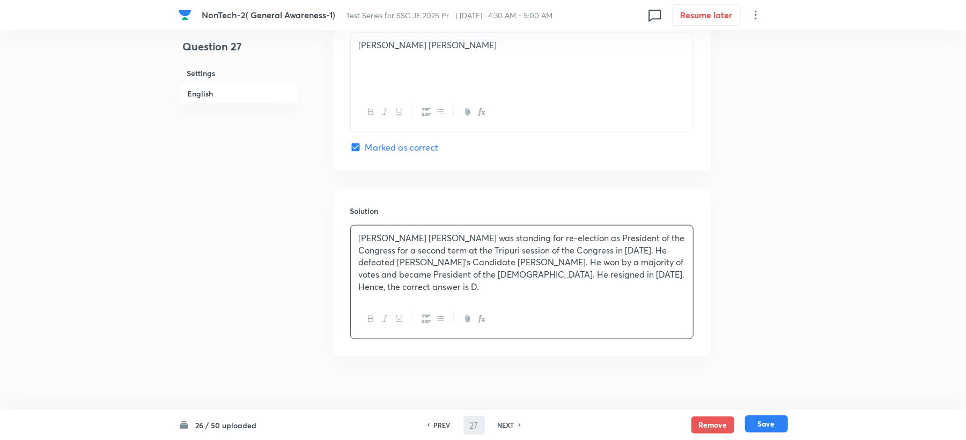
click at [758, 426] on button "Save" at bounding box center [766, 424] width 43 height 17
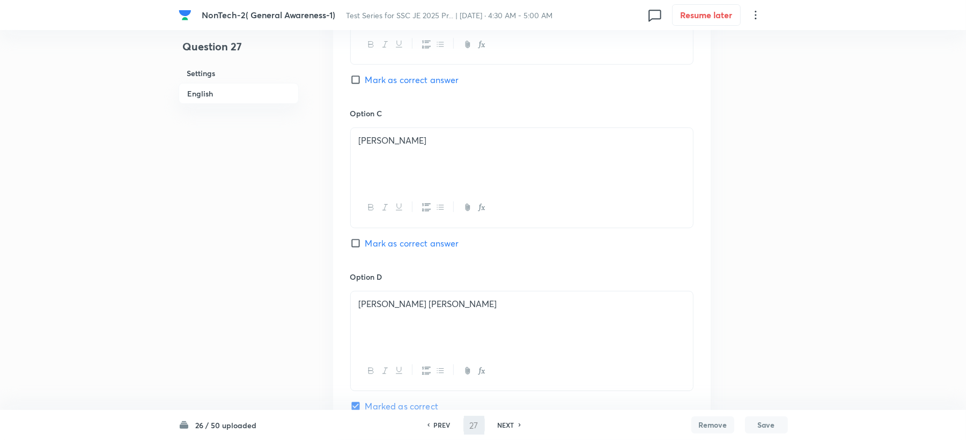
scroll to position [800, 0]
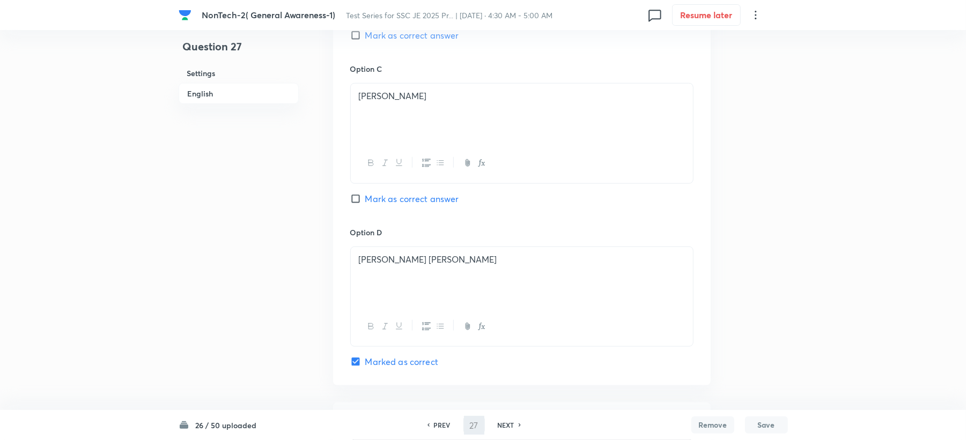
type input "28"
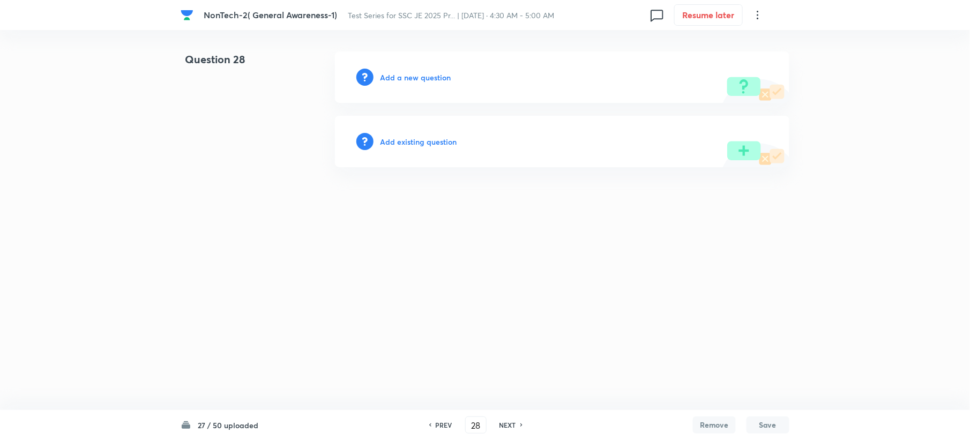
click at [401, 71] on div "Add a new question" at bounding box center [562, 76] width 455 height 51
click at [401, 80] on h6 "Add a new question" at bounding box center [415, 77] width 71 height 11
click at [401, 80] on h6 "Choose a question type" at bounding box center [421, 77] width 83 height 11
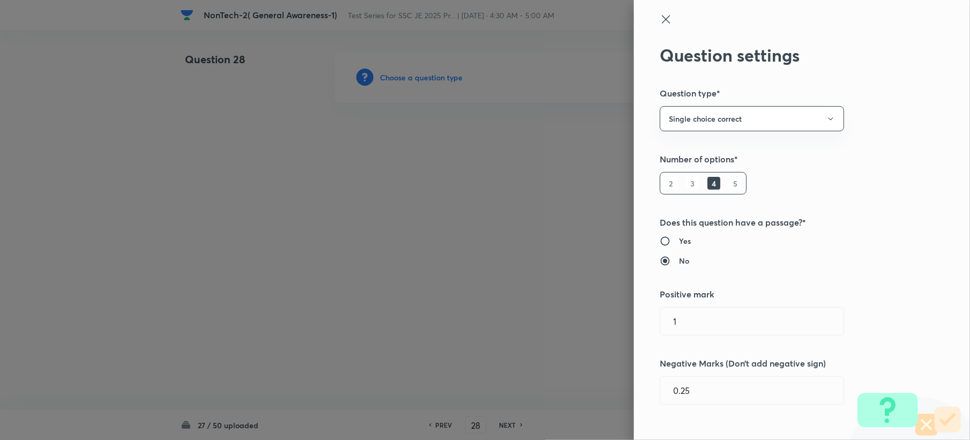
click at [401, 80] on div at bounding box center [485, 220] width 970 height 440
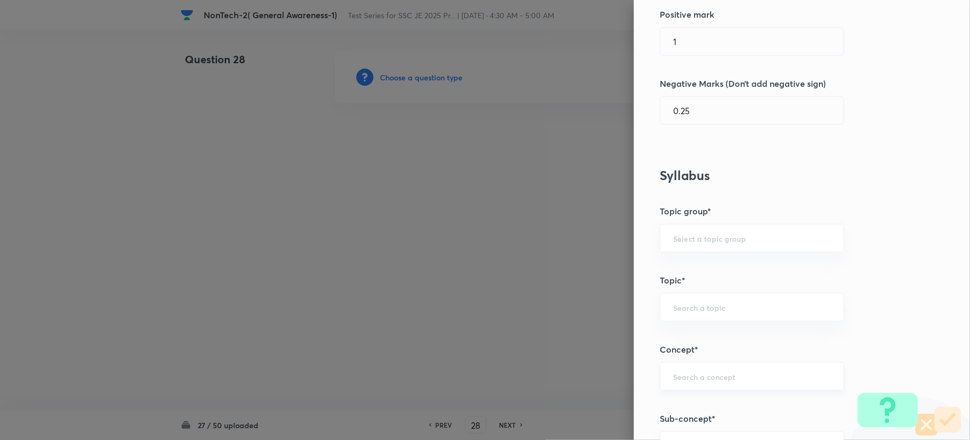
scroll to position [429, 0]
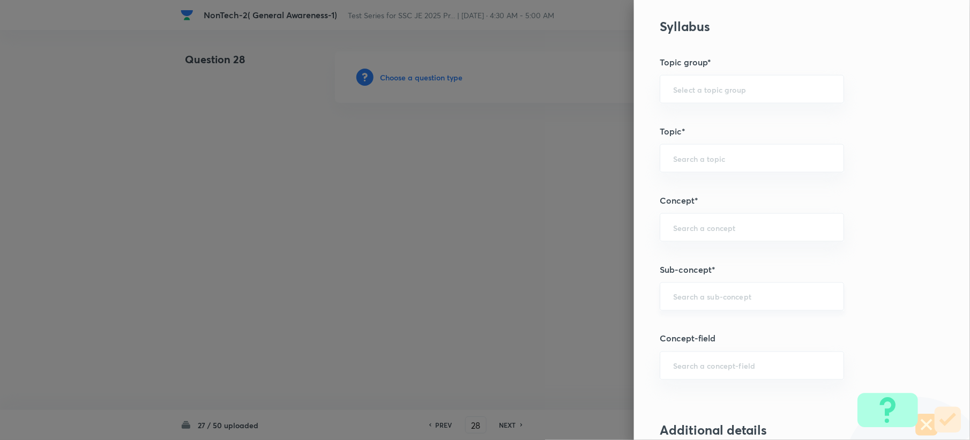
click at [686, 301] on input "text" at bounding box center [752, 297] width 158 height 10
paste input "Word Analogy"
click at [714, 333] on li "Word Analogy" at bounding box center [741, 329] width 183 height 19
type input "Word Analogy"
type input "General Intelligence"
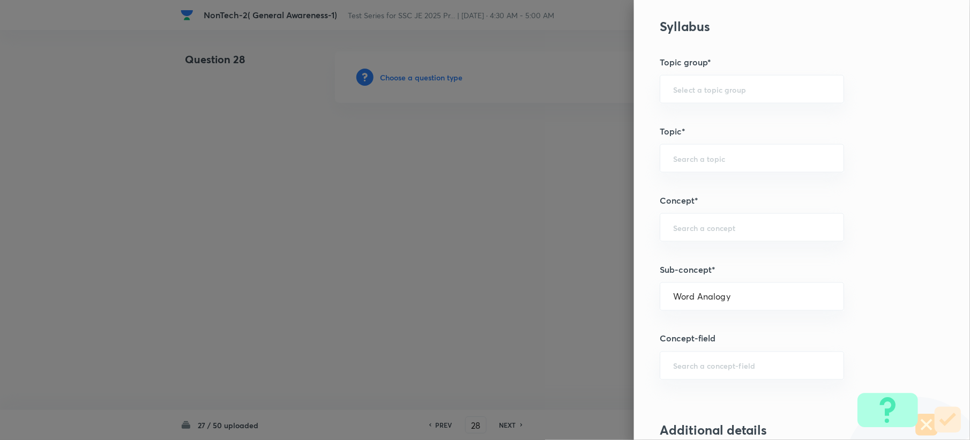
type input "Verbal Reasoning"
type input "Analogy"
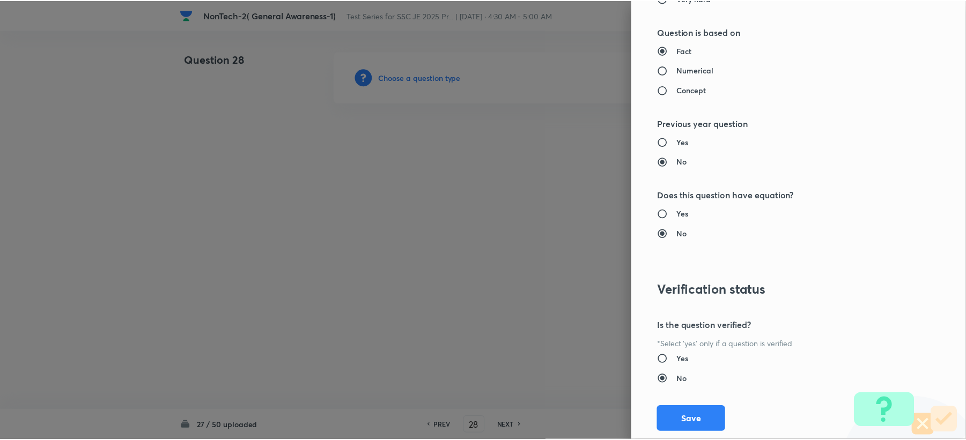
scroll to position [1000, 0]
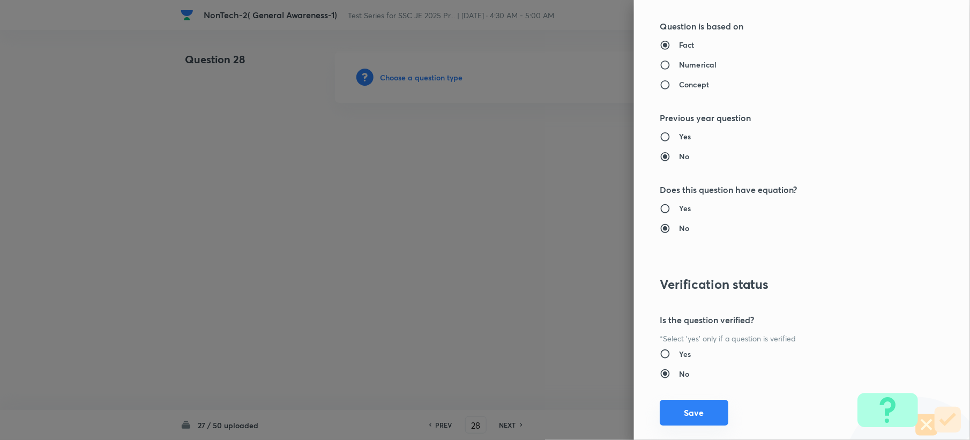
click at [660, 416] on button "Save" at bounding box center [694, 413] width 69 height 26
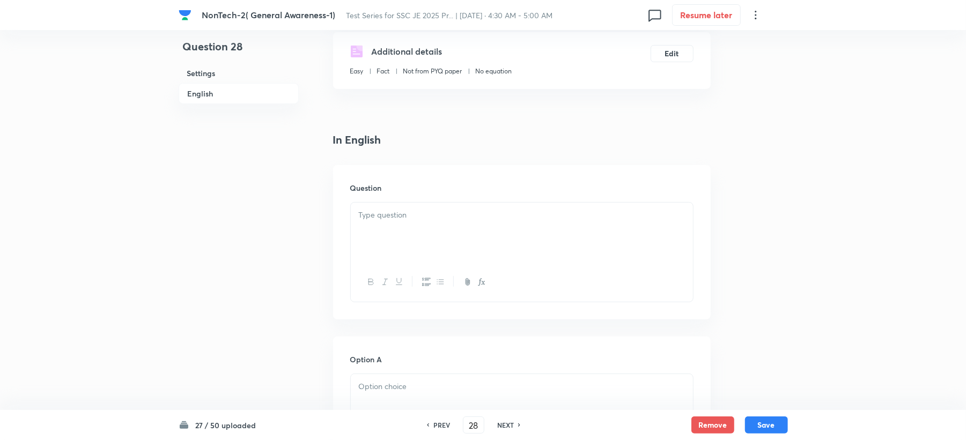
scroll to position [286, 0]
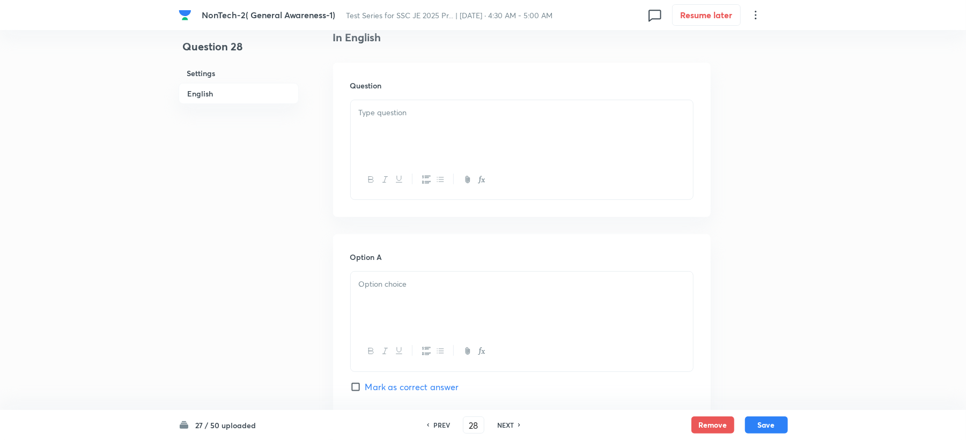
click at [392, 114] on p at bounding box center [522, 113] width 326 height 12
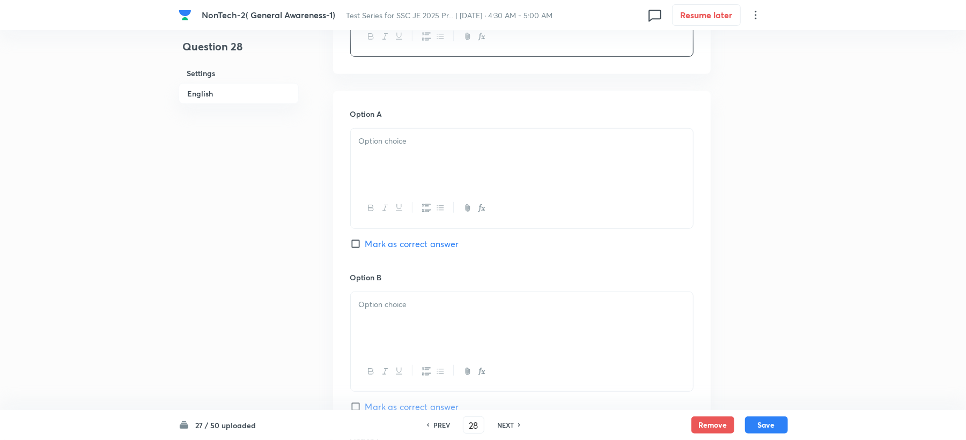
click at [372, 150] on div at bounding box center [522, 159] width 342 height 60
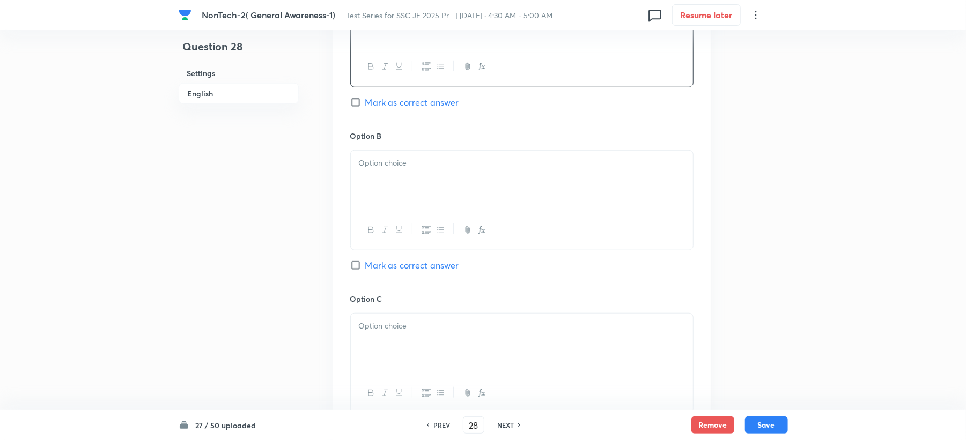
scroll to position [572, 0]
click at [357, 191] on div at bounding box center [522, 180] width 342 height 60
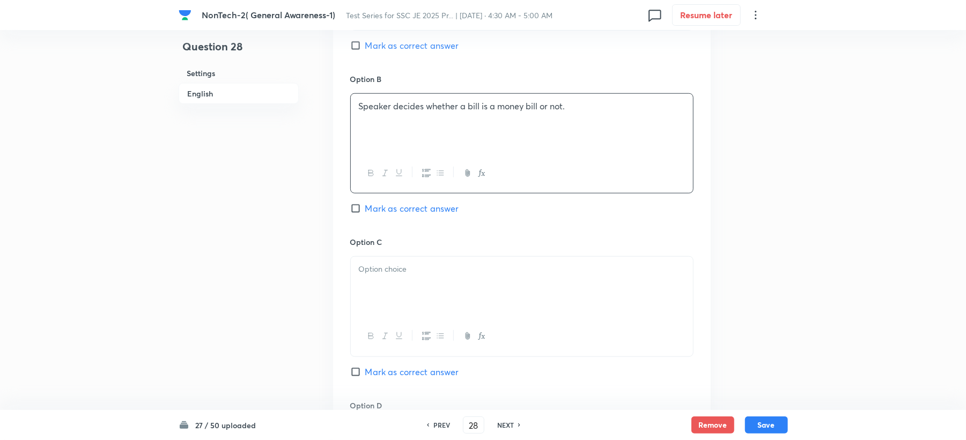
scroll to position [715, 0]
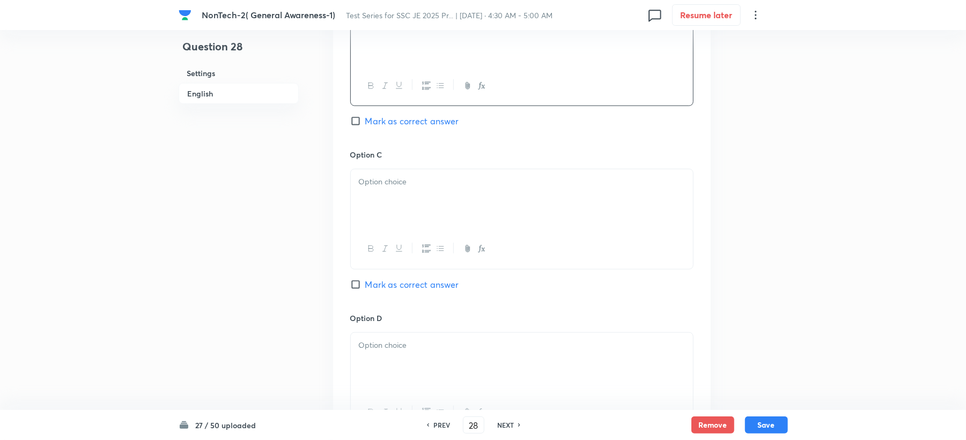
click at [393, 181] on p at bounding box center [522, 182] width 326 height 12
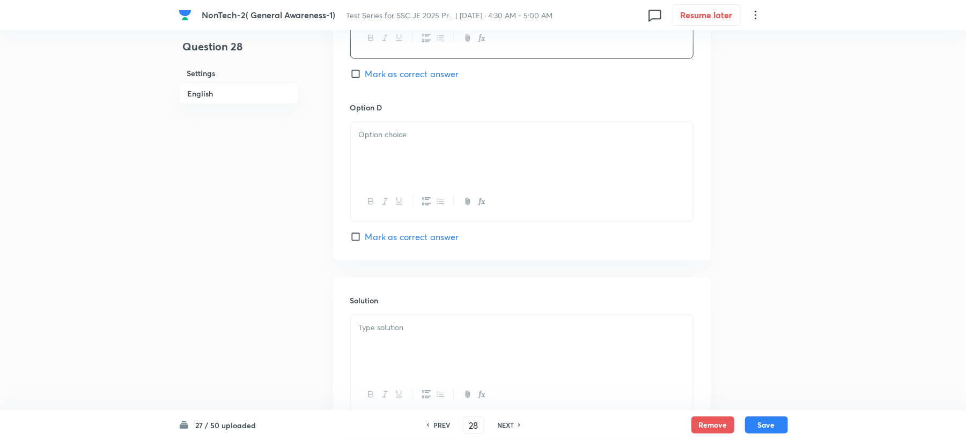
scroll to position [929, 0]
click at [399, 179] on div at bounding box center [522, 148] width 342 height 60
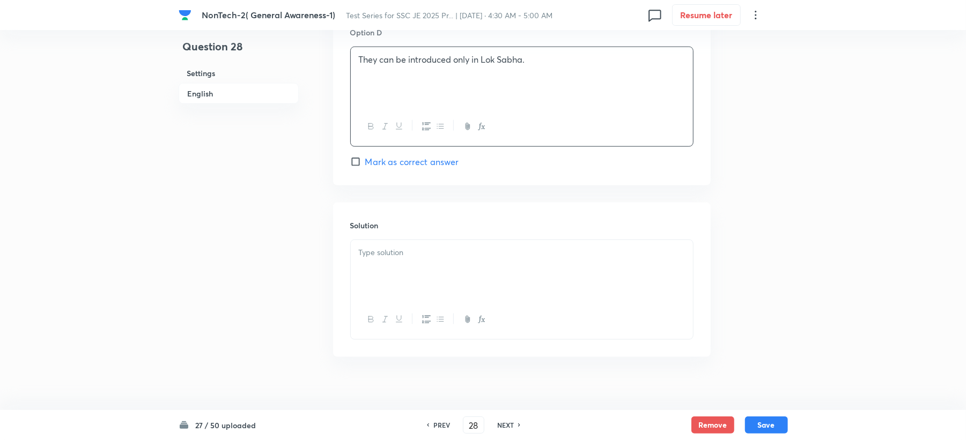
click at [382, 166] on span "Mark as correct answer" at bounding box center [412, 161] width 94 height 13
click at [365, 166] on input "Mark as correct answer" at bounding box center [357, 162] width 15 height 11
checkbox input "true"
click at [376, 290] on div at bounding box center [522, 270] width 342 height 60
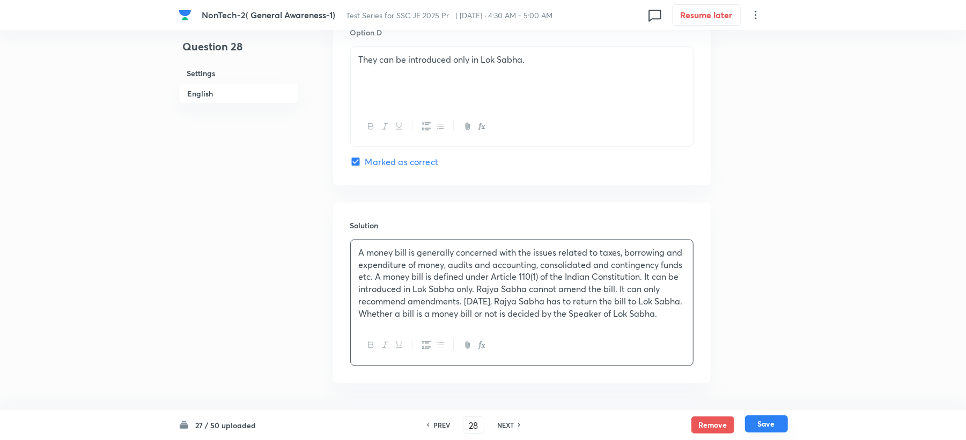
click at [775, 424] on button "Save" at bounding box center [766, 424] width 43 height 17
type input "29"
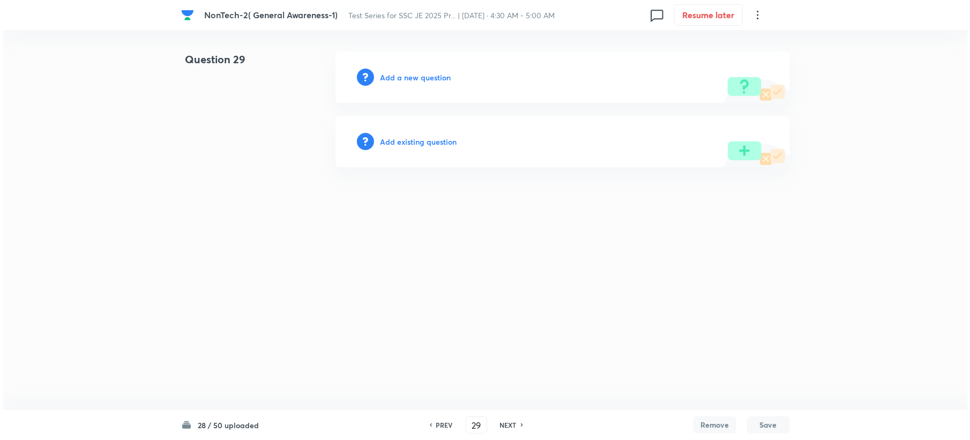
scroll to position [0, 0]
click at [403, 77] on h6 "Add a new question" at bounding box center [415, 77] width 71 height 11
click at [403, 77] on h6 "Choose a question type" at bounding box center [421, 77] width 83 height 11
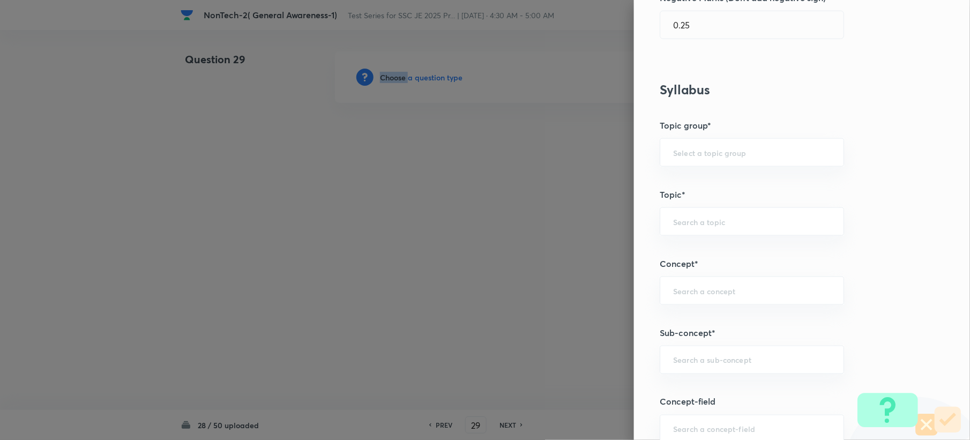
scroll to position [572, 0]
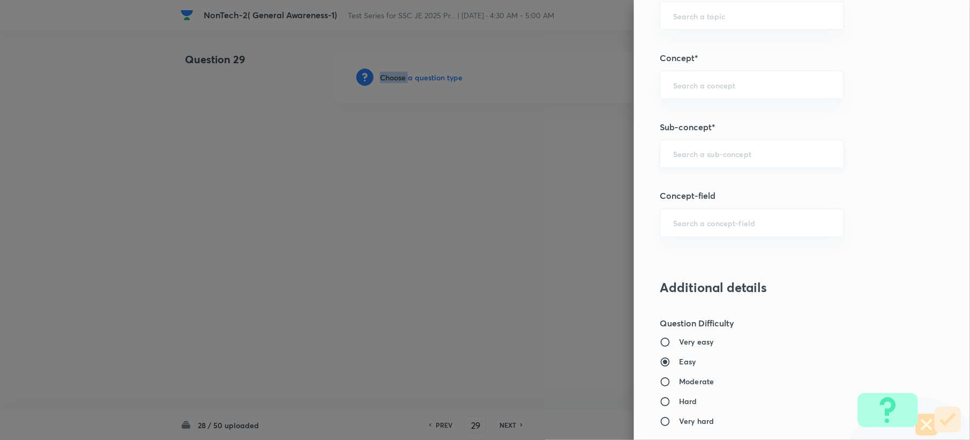
click at [686, 164] on div "​" at bounding box center [752, 154] width 184 height 28
paste input "Word Analogy"
click at [678, 183] on li "Word Analogy" at bounding box center [741, 186] width 183 height 19
type input "Word Analogy"
type input "General Intelligence"
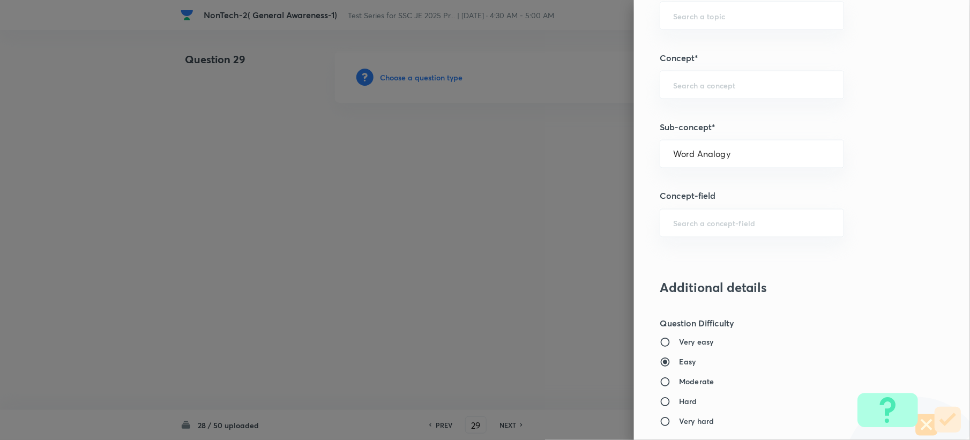
type input "Verbal Reasoning"
type input "Analogy"
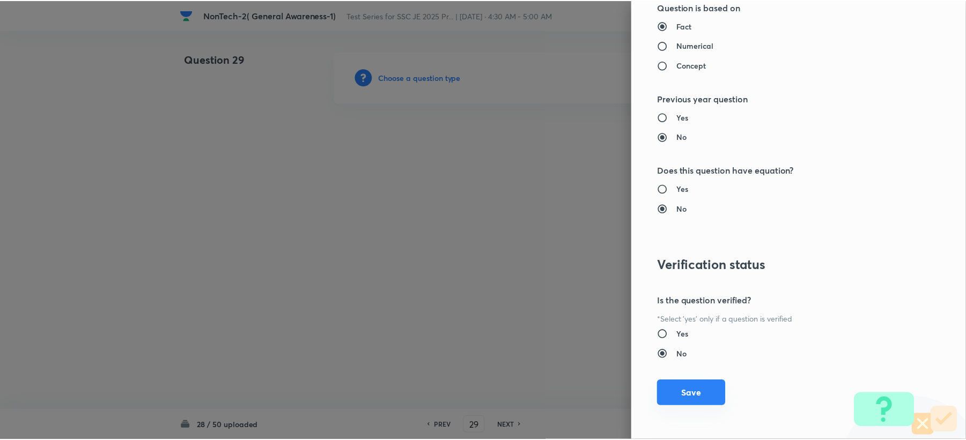
scroll to position [1023, 0]
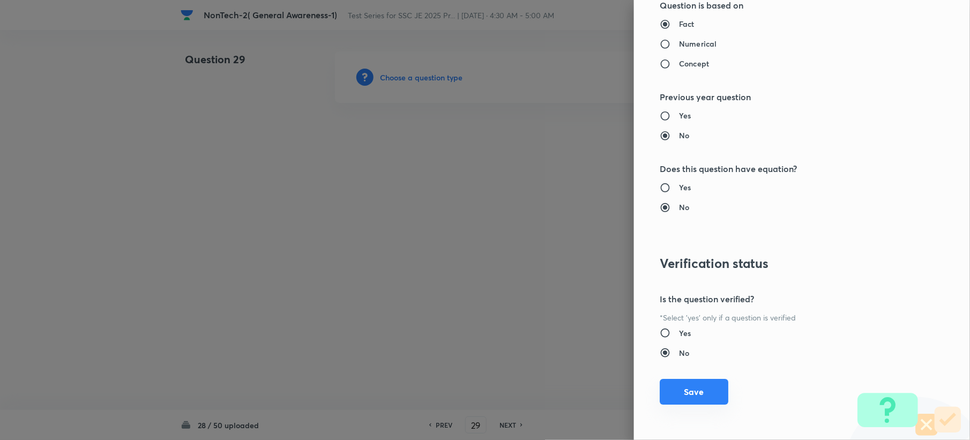
click at [665, 402] on button "Save" at bounding box center [694, 392] width 69 height 26
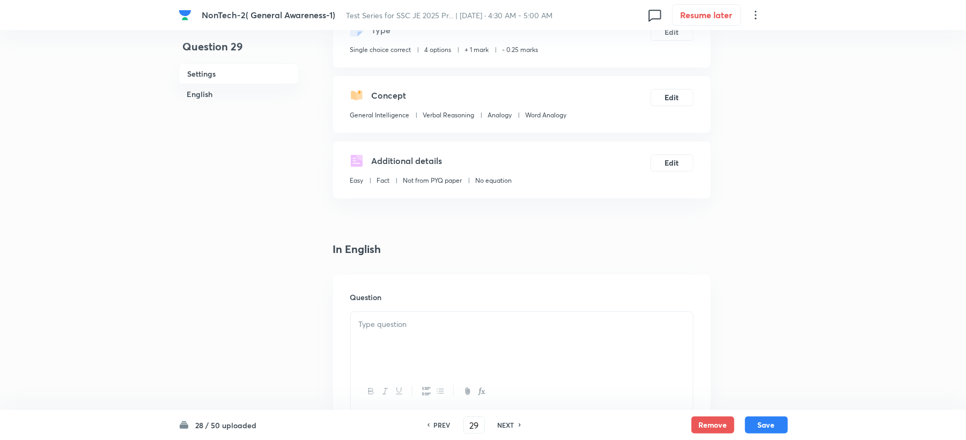
scroll to position [214, 0]
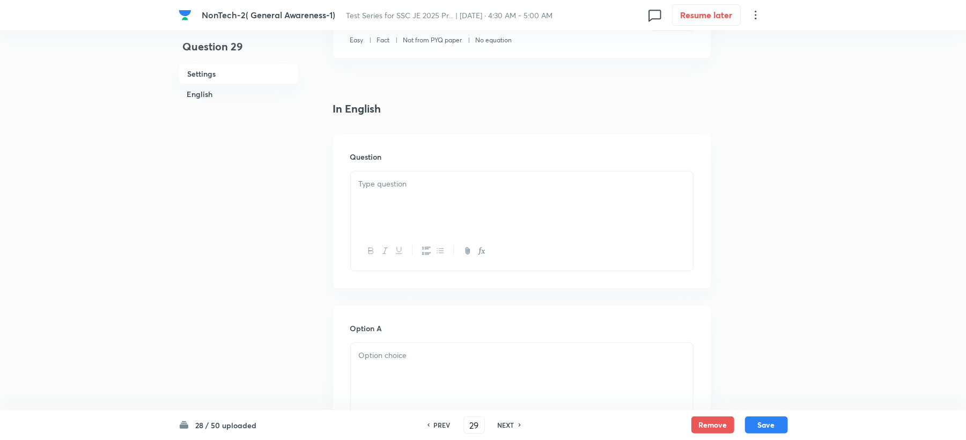
drag, startPoint x: 384, startPoint y: 179, endPoint x: 377, endPoint y: 213, distance: 35.0
click at [382, 200] on div at bounding box center [522, 202] width 342 height 60
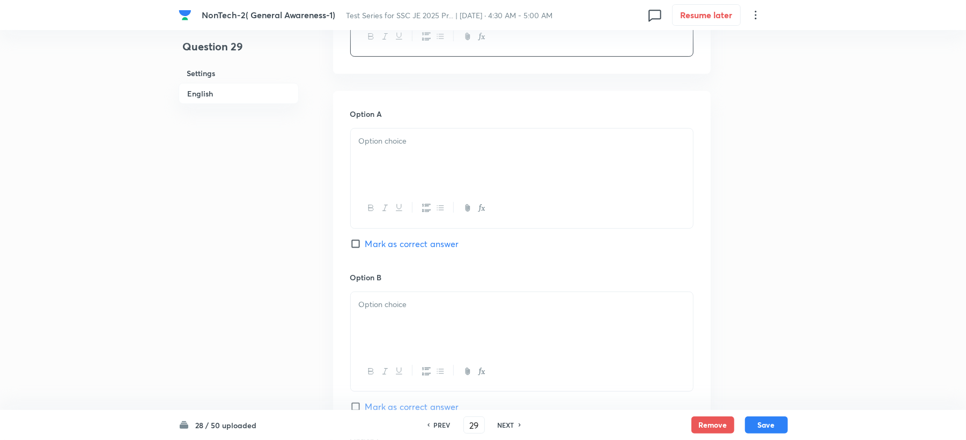
click at [390, 151] on div at bounding box center [522, 159] width 342 height 60
click at [386, 303] on p at bounding box center [522, 305] width 326 height 12
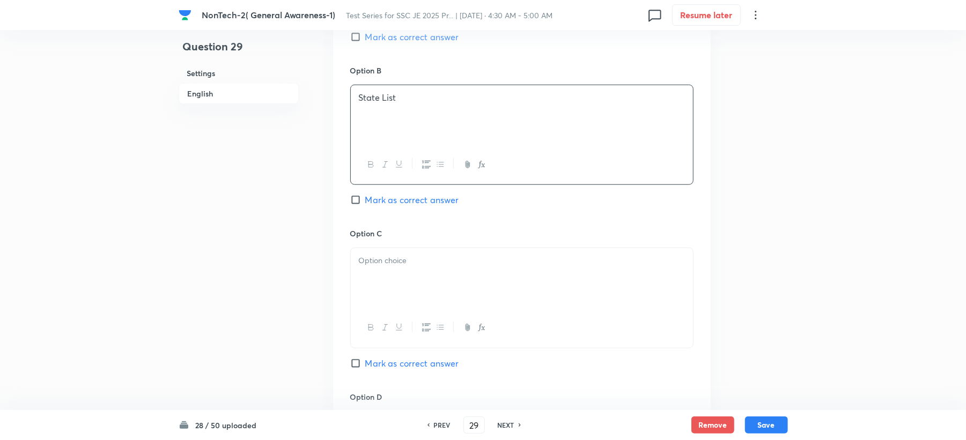
scroll to position [643, 0]
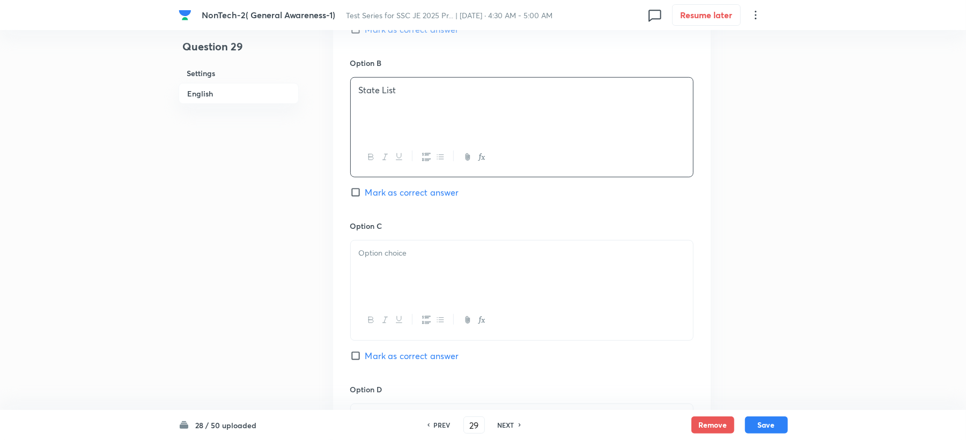
click at [389, 264] on div at bounding box center [522, 271] width 342 height 60
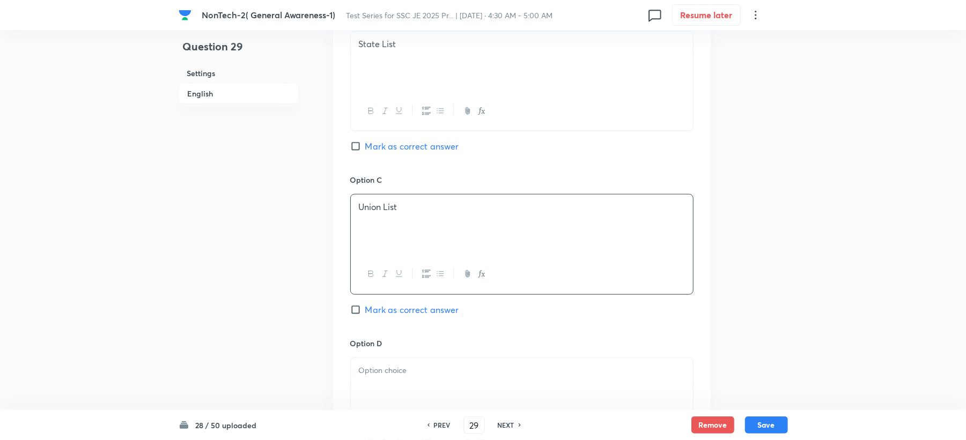
scroll to position [715, 0]
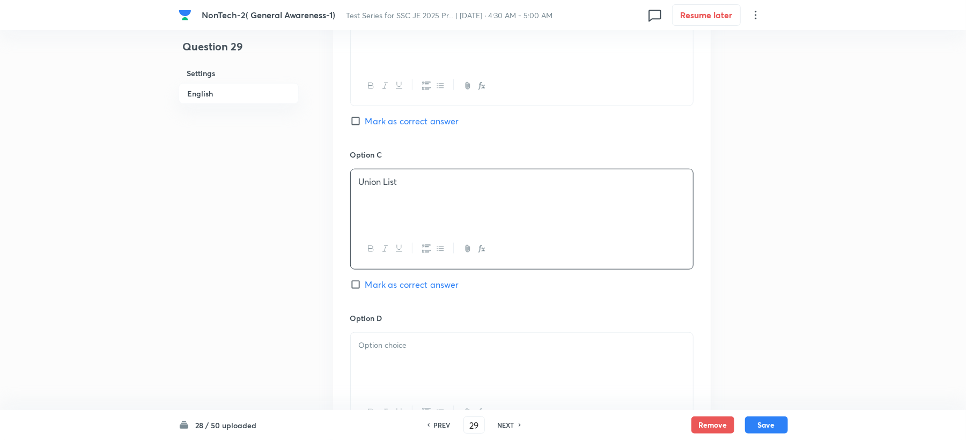
drag, startPoint x: 386, startPoint y: 273, endPoint x: 378, endPoint y: 287, distance: 16.1
click at [381, 277] on div "Option C Union List Mark as correct answer" at bounding box center [521, 230] width 343 height 163
click at [361, 351] on p at bounding box center [522, 345] width 326 height 12
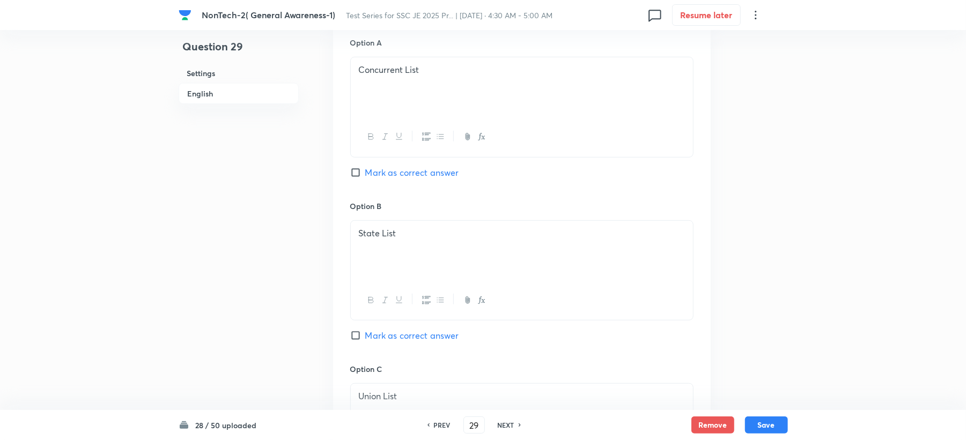
click at [389, 174] on span "Mark as correct answer" at bounding box center [412, 172] width 94 height 13
click at [365, 174] on input "Mark as correct answer" at bounding box center [357, 172] width 15 height 11
checkbox input "true"
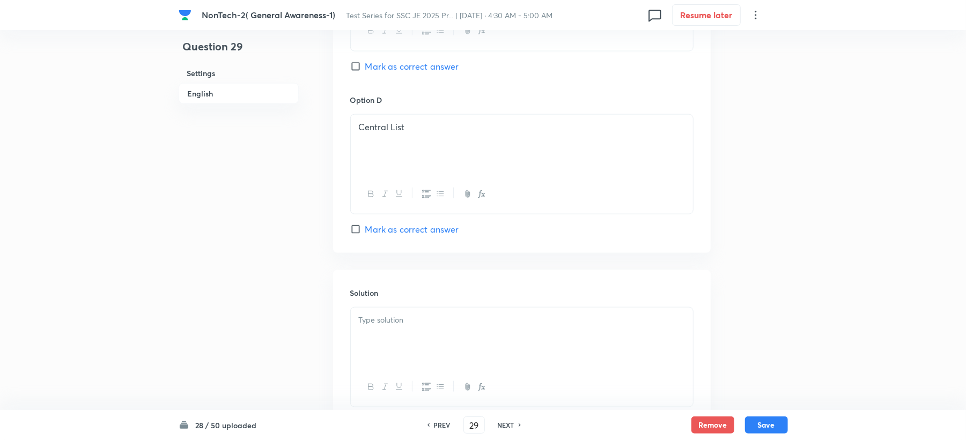
scroll to position [1015, 0]
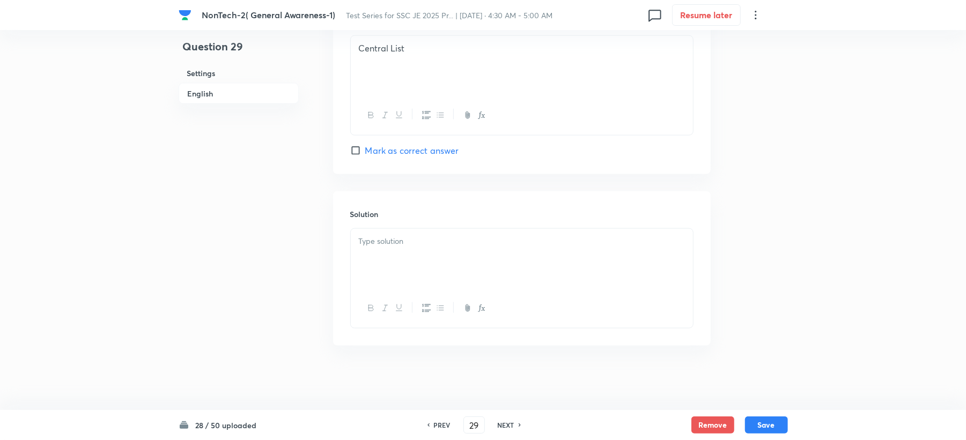
click at [365, 280] on div at bounding box center [522, 259] width 342 height 60
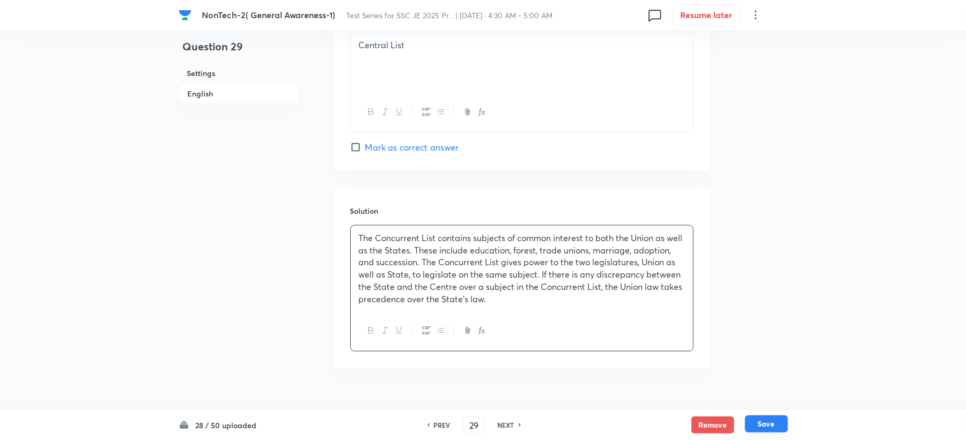
click at [771, 429] on button "Save" at bounding box center [766, 424] width 43 height 17
type input "30"
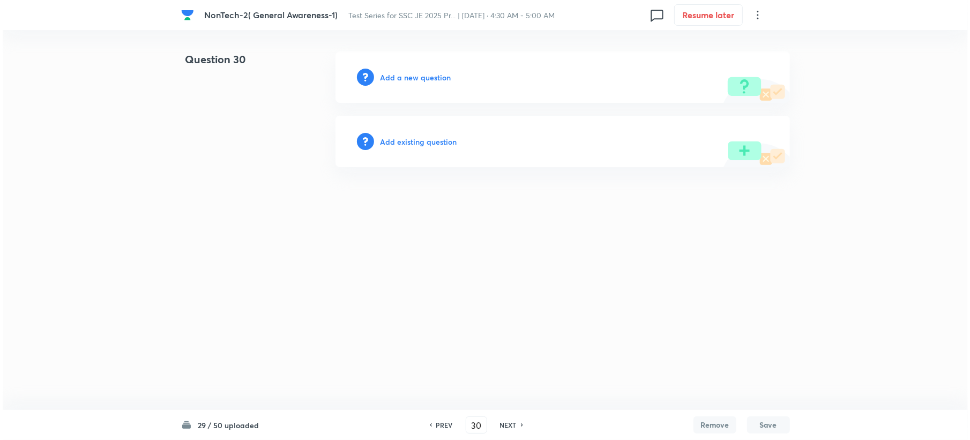
scroll to position [0, 0]
drag, startPoint x: 415, startPoint y: 63, endPoint x: 404, endPoint y: 91, distance: 29.9
click at [413, 63] on div "Add a new question" at bounding box center [562, 76] width 455 height 51
click at [404, 91] on div "Add a new question" at bounding box center [562, 76] width 455 height 51
click at [408, 73] on h6 "Add a new question" at bounding box center [415, 77] width 71 height 11
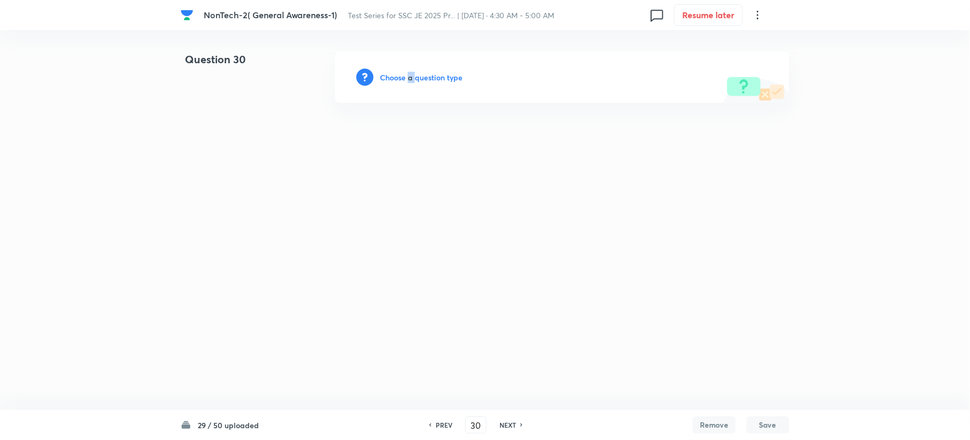
click at [408, 73] on h6 "Choose a question type" at bounding box center [421, 77] width 83 height 11
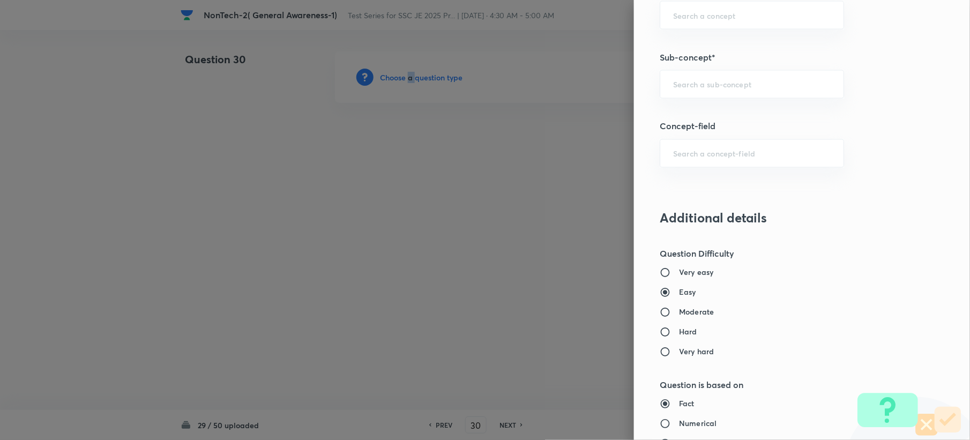
scroll to position [643, 0]
click at [713, 87] on input "text" at bounding box center [752, 82] width 158 height 10
paste input "Word Analogy"
click at [689, 116] on li "Word Analogy" at bounding box center [741, 115] width 183 height 19
type input "Word Analogy"
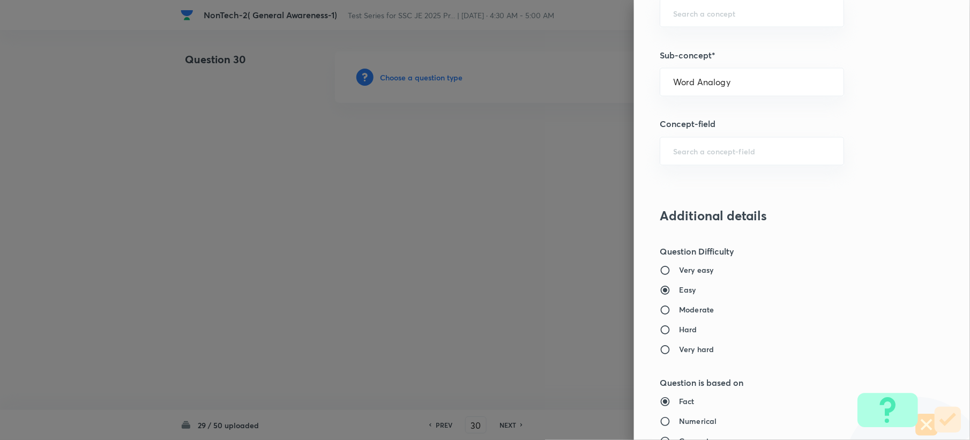
type input "General Intelligence"
type input "Verbal Reasoning"
type input "Analogy"
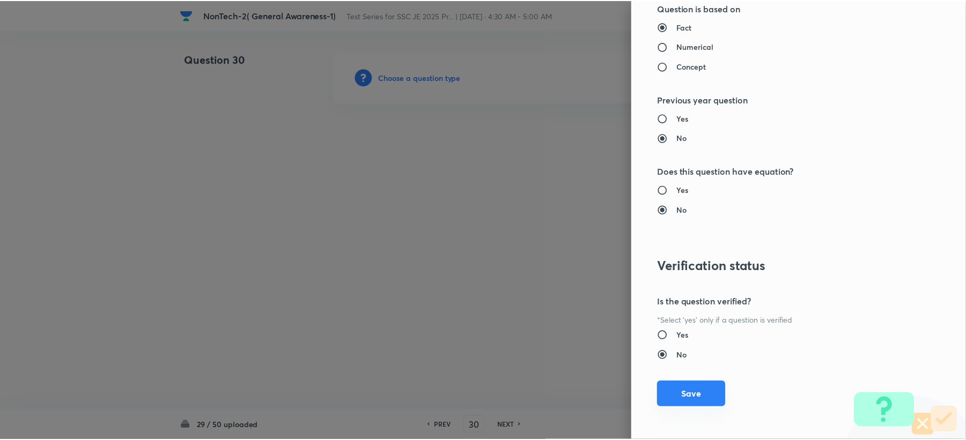
scroll to position [1023, 0]
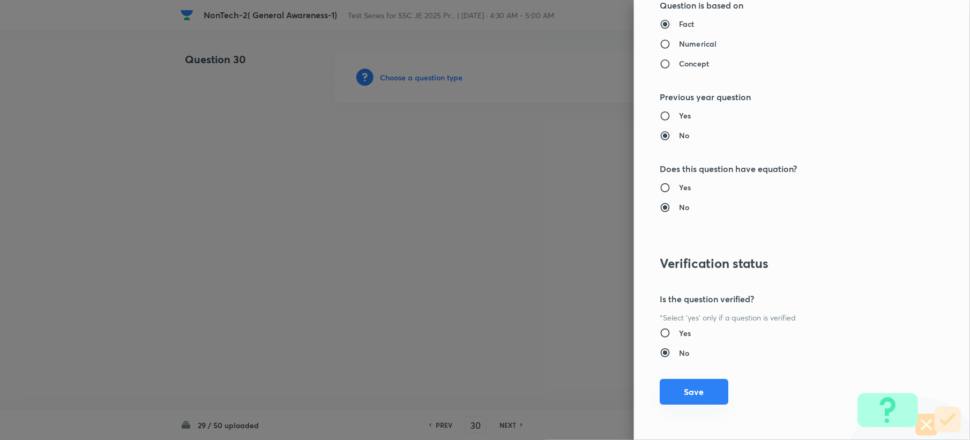
click at [674, 393] on button "Save" at bounding box center [694, 392] width 69 height 26
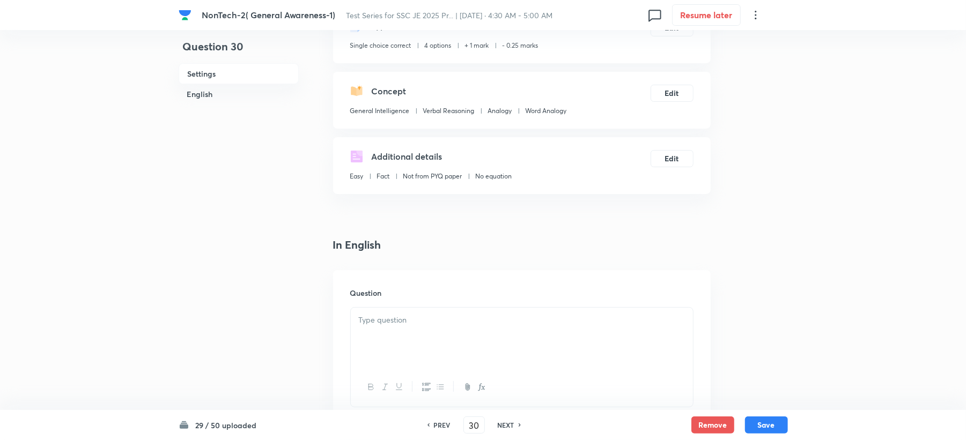
scroll to position [143, 0]
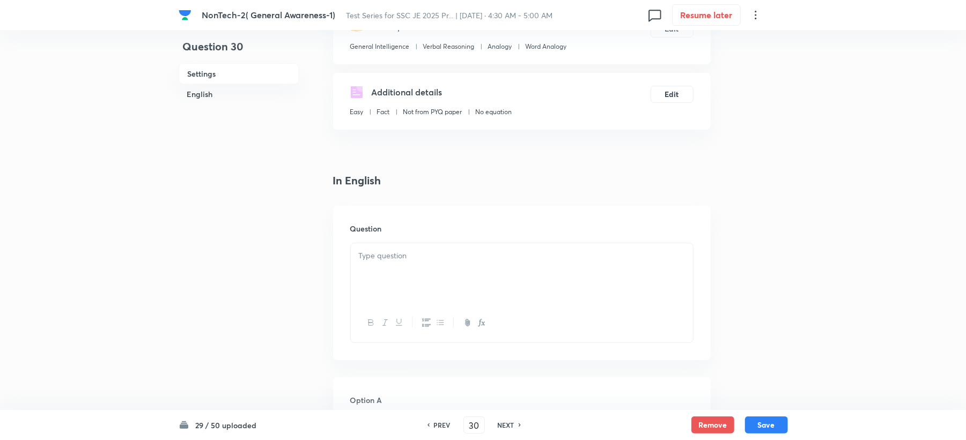
click at [384, 259] on p at bounding box center [522, 256] width 326 height 12
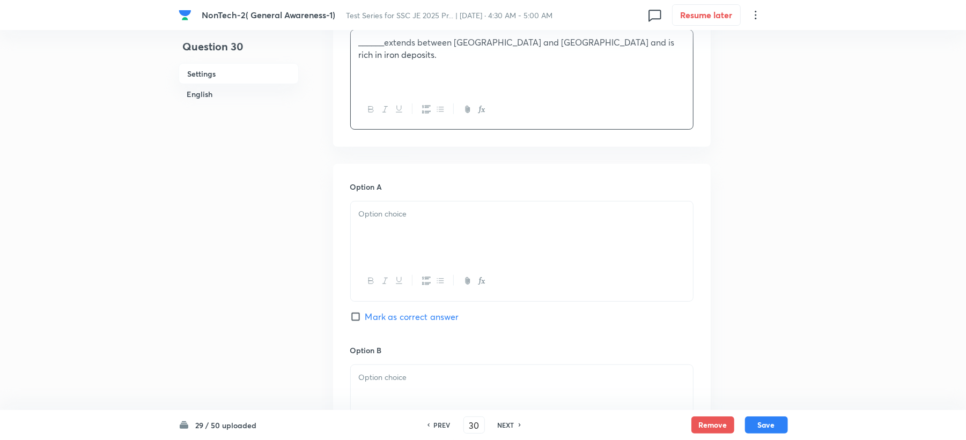
scroll to position [357, 0]
click at [381, 239] on div at bounding box center [522, 231] width 342 height 60
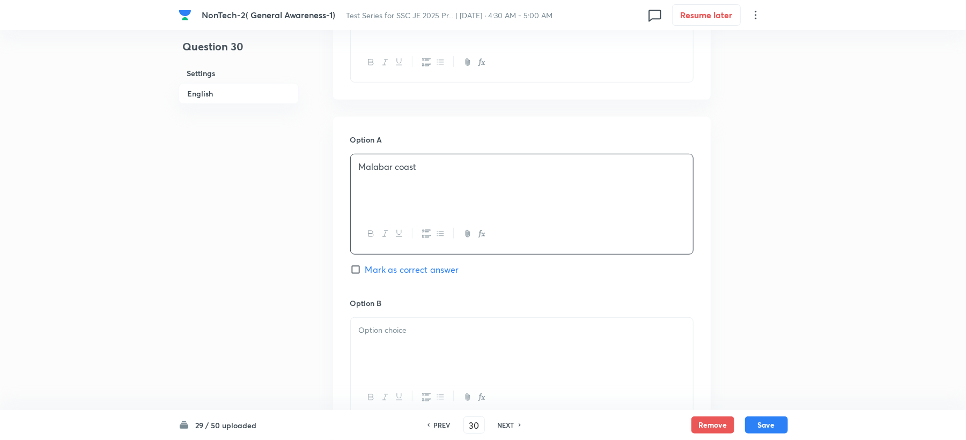
scroll to position [429, 0]
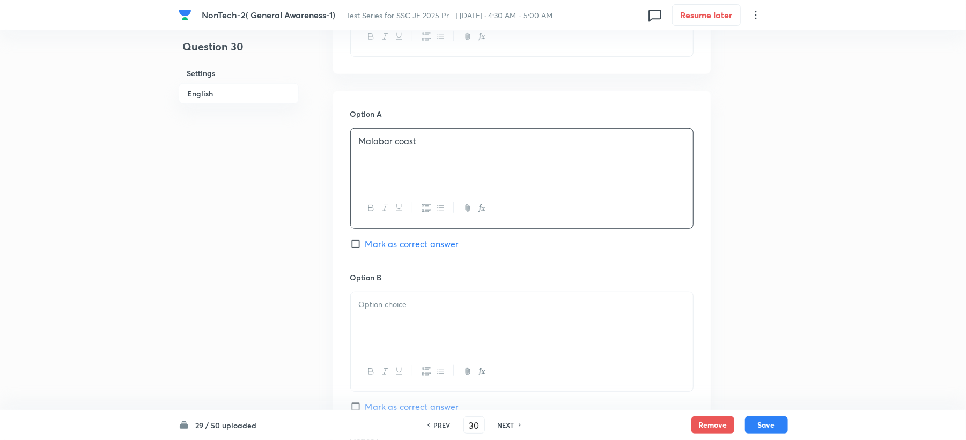
drag, startPoint x: 365, startPoint y: 297, endPoint x: 343, endPoint y: 313, distance: 26.8
click at [365, 299] on div at bounding box center [522, 322] width 342 height 60
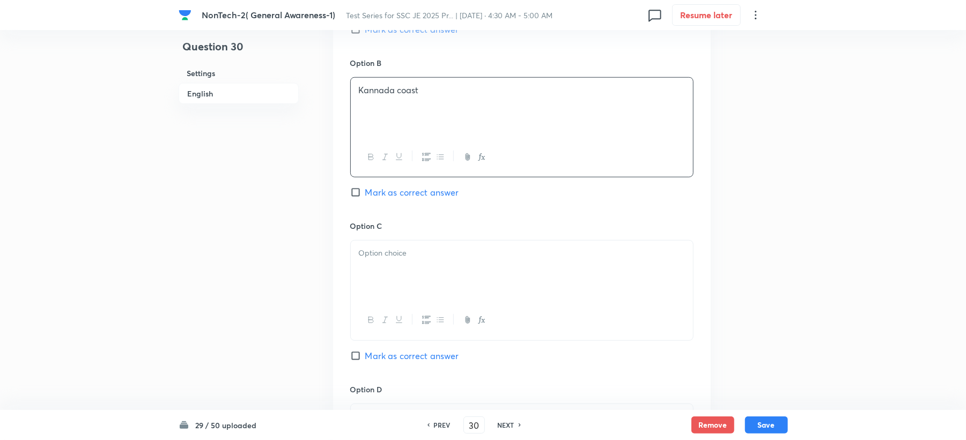
click at [379, 271] on div at bounding box center [522, 271] width 342 height 60
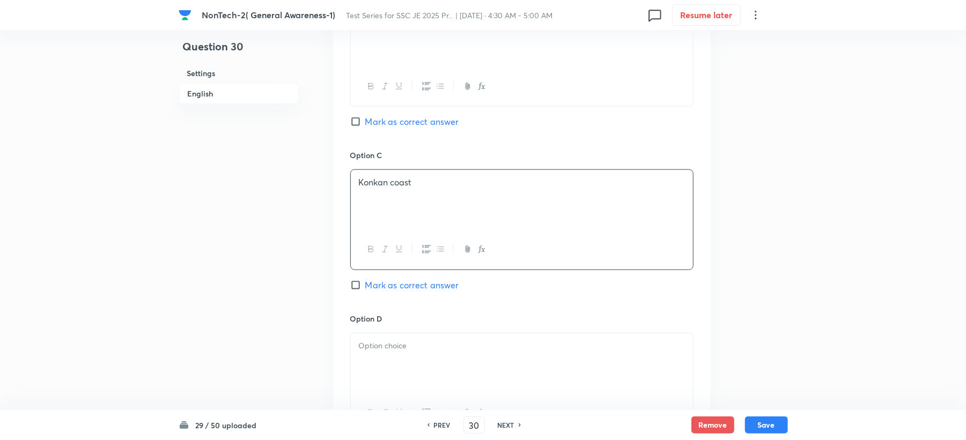
scroll to position [715, 0]
click at [369, 354] on div at bounding box center [522, 363] width 342 height 60
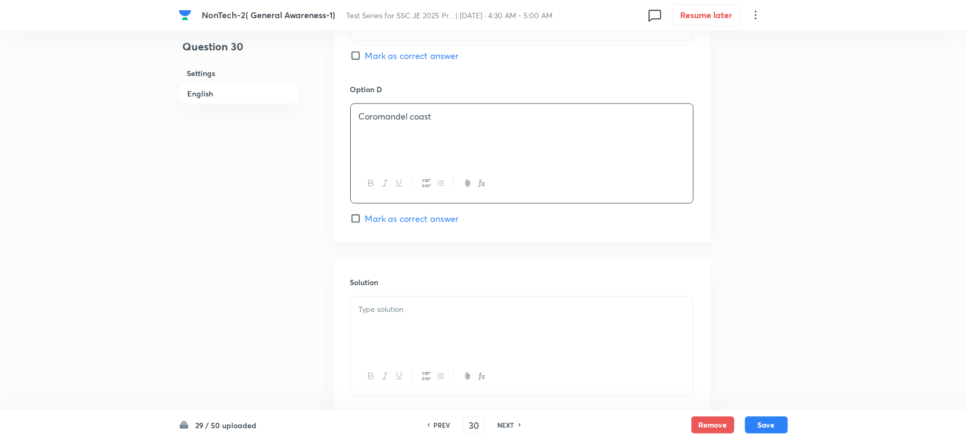
scroll to position [1000, 0]
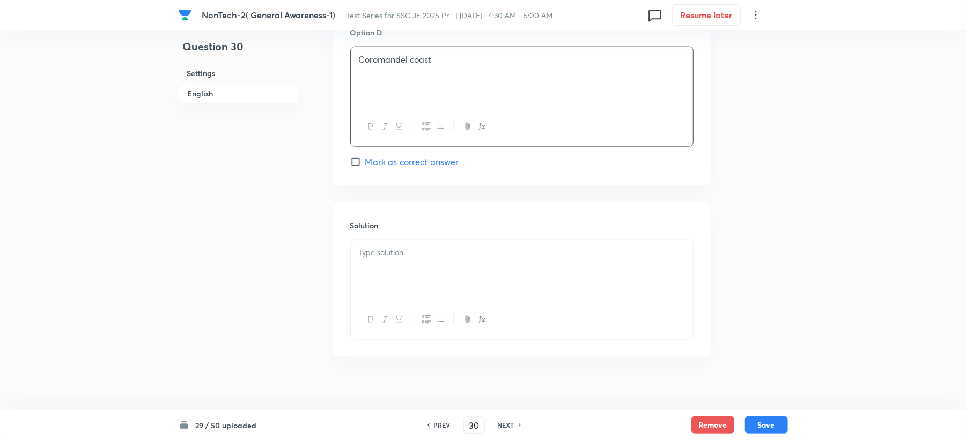
click at [387, 272] on div at bounding box center [522, 270] width 342 height 60
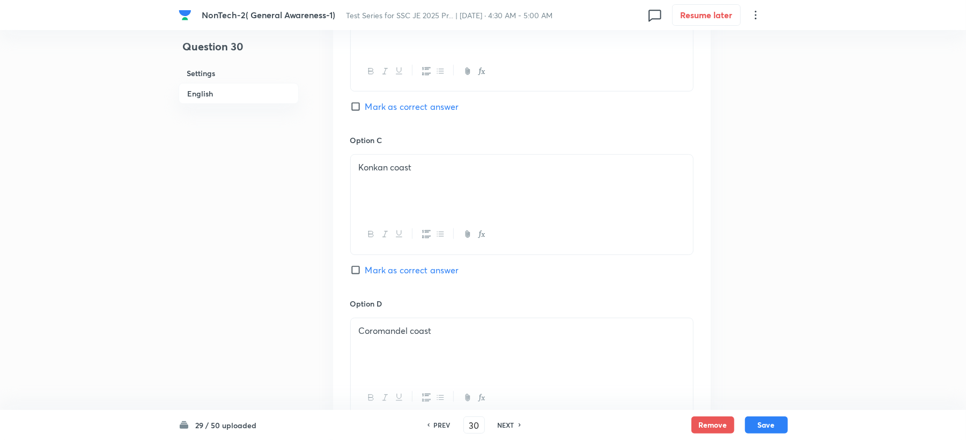
click at [382, 112] on span "Mark as correct answer" at bounding box center [412, 106] width 94 height 13
click at [365, 112] on input "Mark as correct answer" at bounding box center [357, 106] width 15 height 11
checkbox input "true"
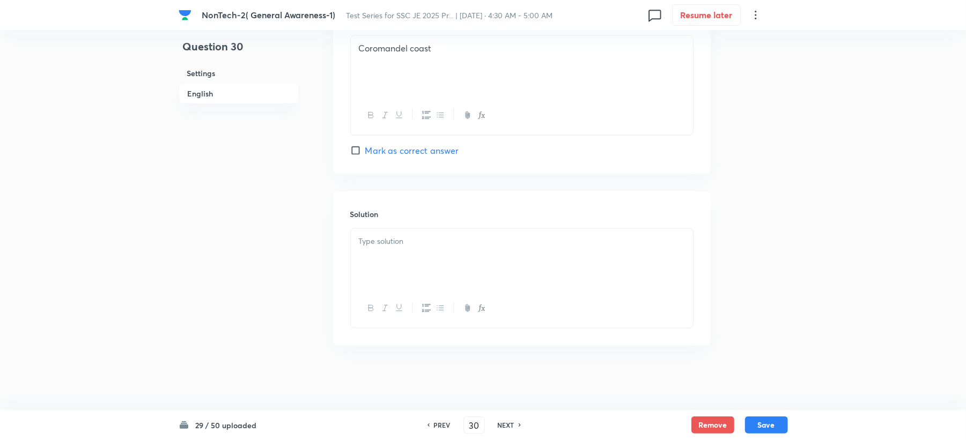
click at [375, 276] on div at bounding box center [522, 259] width 342 height 60
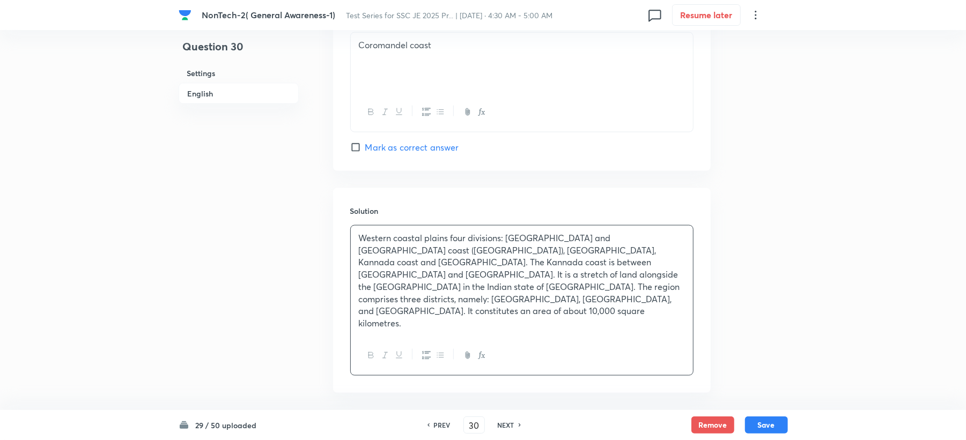
click at [432, 305] on p "Western coastal plains four divi­sions: Kutchh and Kathiwar coast (Gujarat), Ko…" at bounding box center [522, 281] width 326 height 98
click at [440, 299] on p "Western coastal plains four divi­sions: Kutchh and Kathiwar coast (Gujarat), Ko…" at bounding box center [522, 281] width 326 height 98
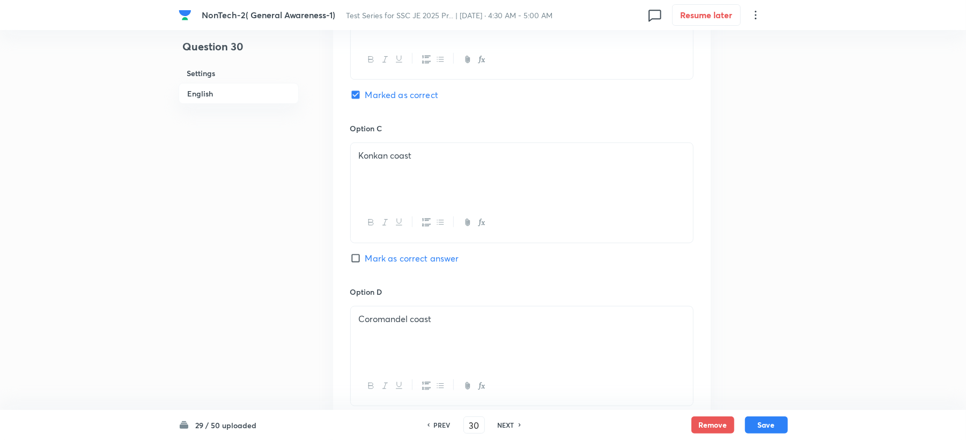
scroll to position [657, 0]
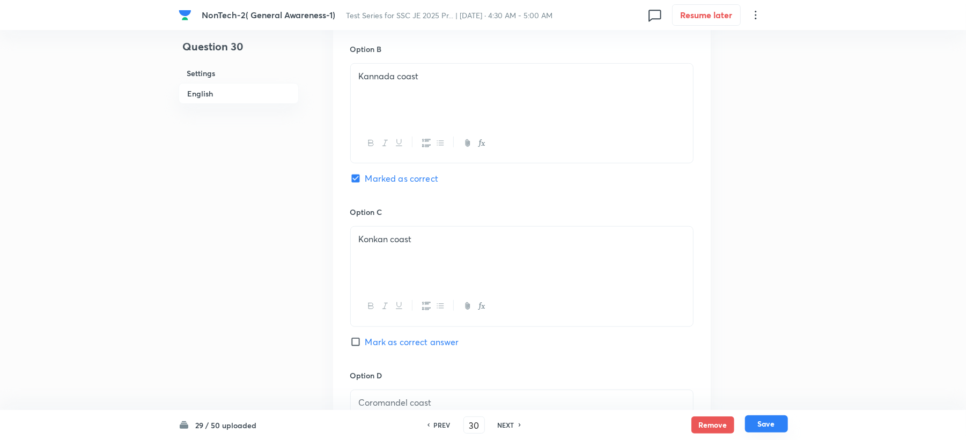
click at [772, 431] on button "Save" at bounding box center [766, 424] width 43 height 17
type input "31"
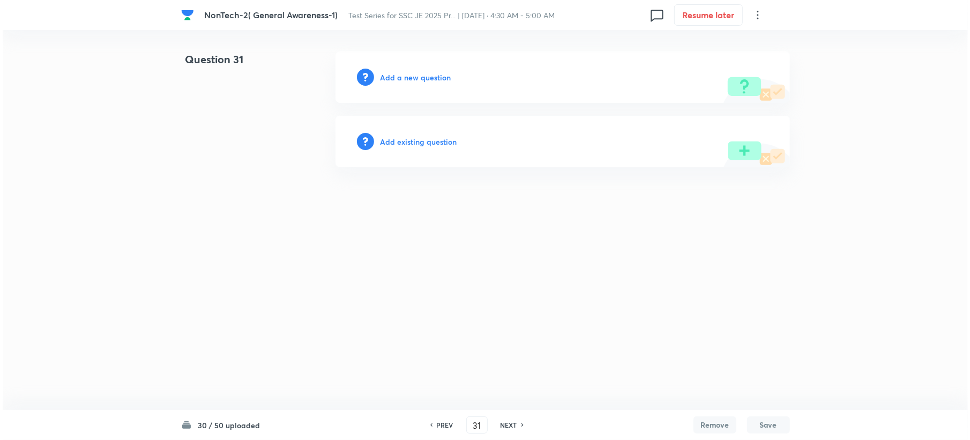
scroll to position [0, 0]
click at [411, 80] on h6 "Add a new question" at bounding box center [415, 77] width 71 height 11
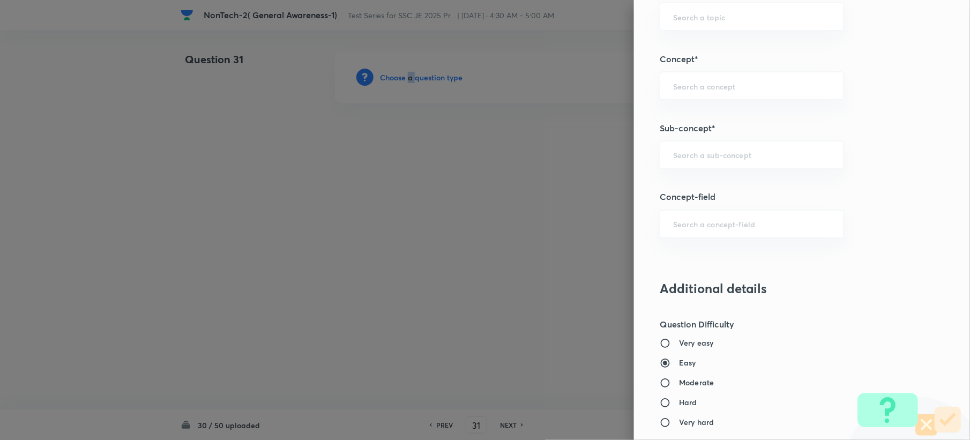
scroll to position [572, 0]
click at [672, 168] on div "​" at bounding box center [752, 154] width 184 height 28
paste input "Word Analogy"
click at [669, 187] on li "Word Analogy" at bounding box center [741, 186] width 183 height 19
type input "Word Analogy"
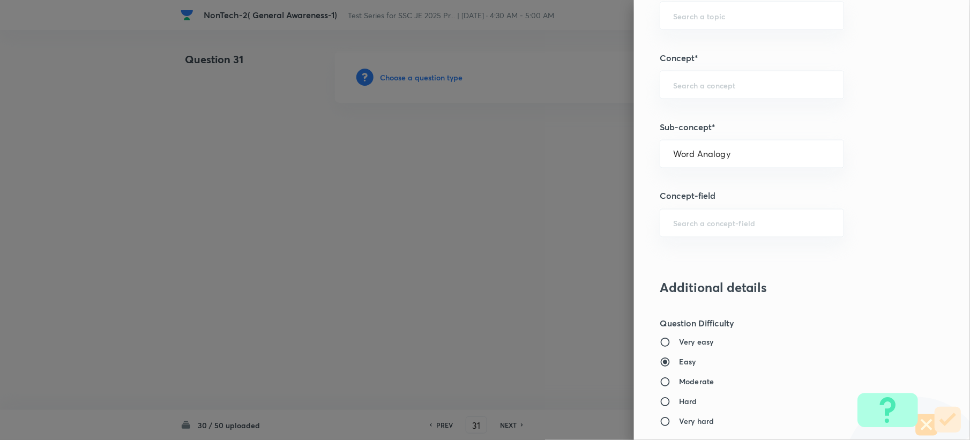
type input "General Intelligence"
type input "Verbal Reasoning"
type input "Analogy"
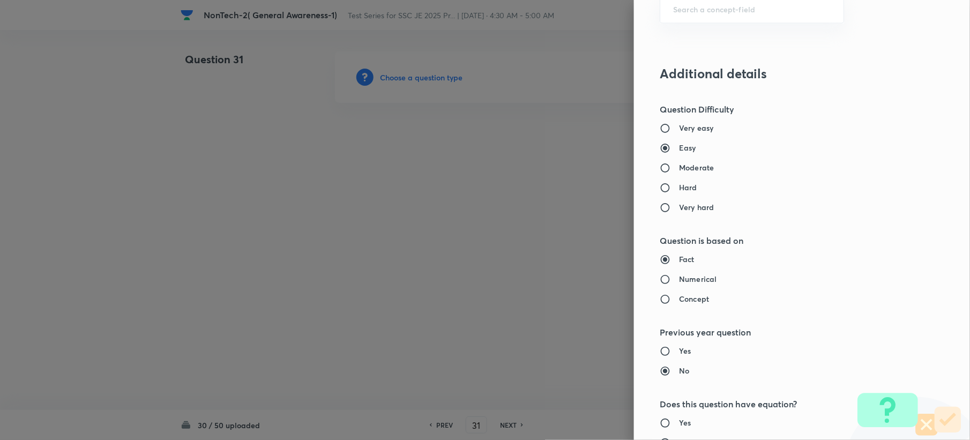
scroll to position [1023, 0]
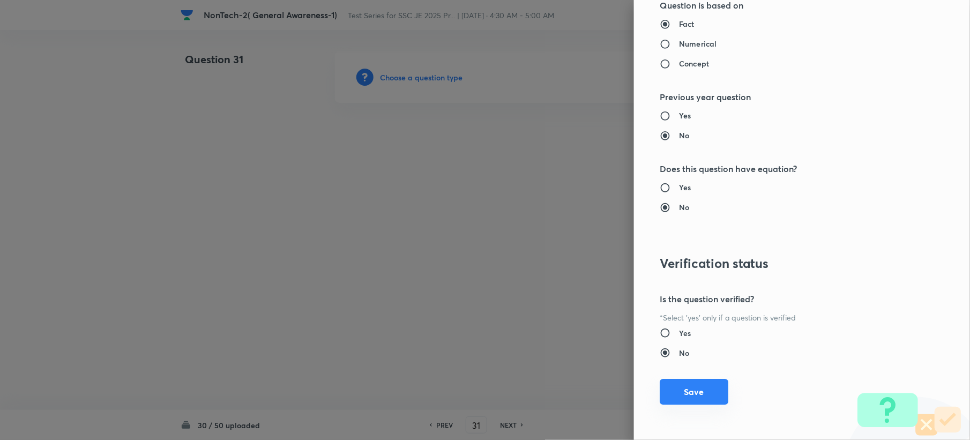
click at [672, 393] on button "Save" at bounding box center [694, 392] width 69 height 26
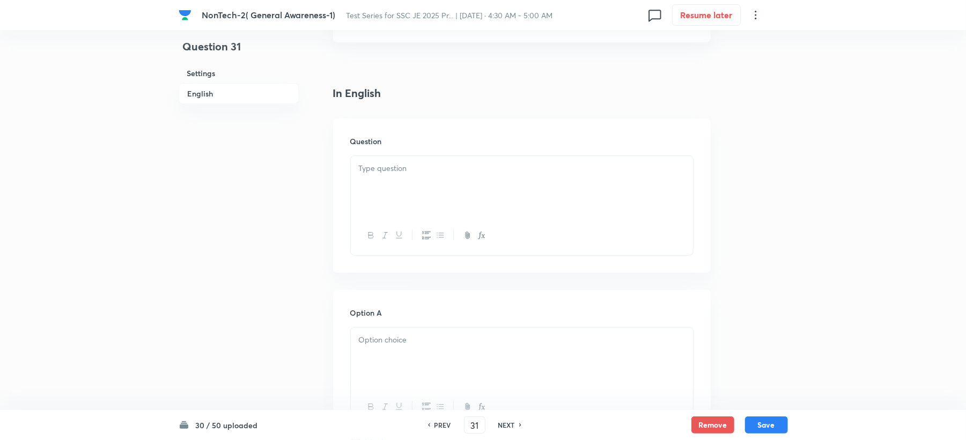
scroll to position [286, 0]
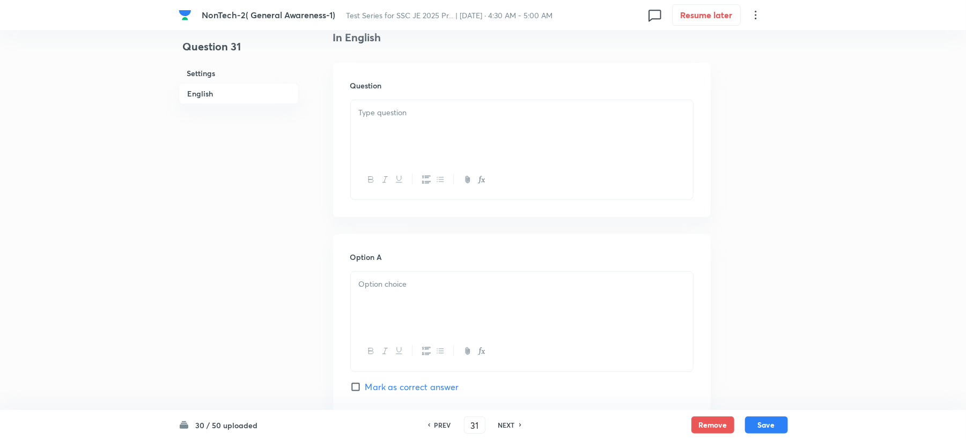
click at [384, 118] on p at bounding box center [522, 113] width 326 height 12
click at [363, 311] on div at bounding box center [522, 302] width 342 height 60
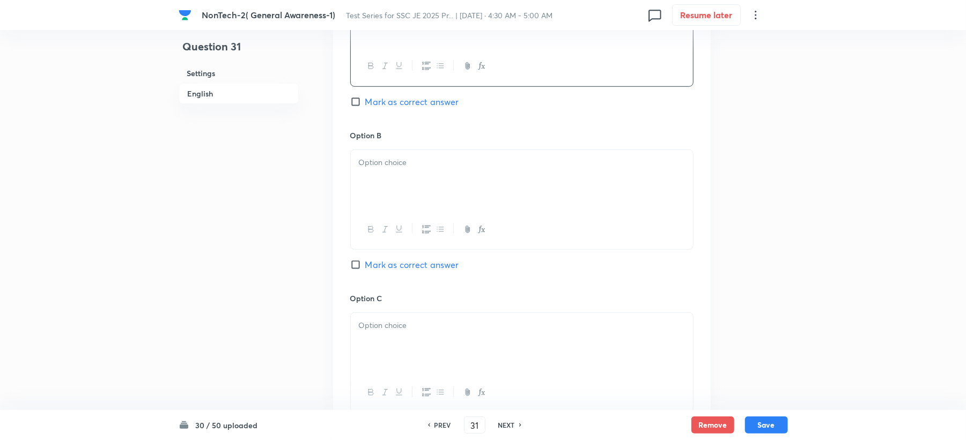
scroll to position [572, 0]
click at [381, 235] on button "button" at bounding box center [384, 228] width 14 height 13
click at [391, 182] on div "﻿" at bounding box center [522, 180] width 342 height 60
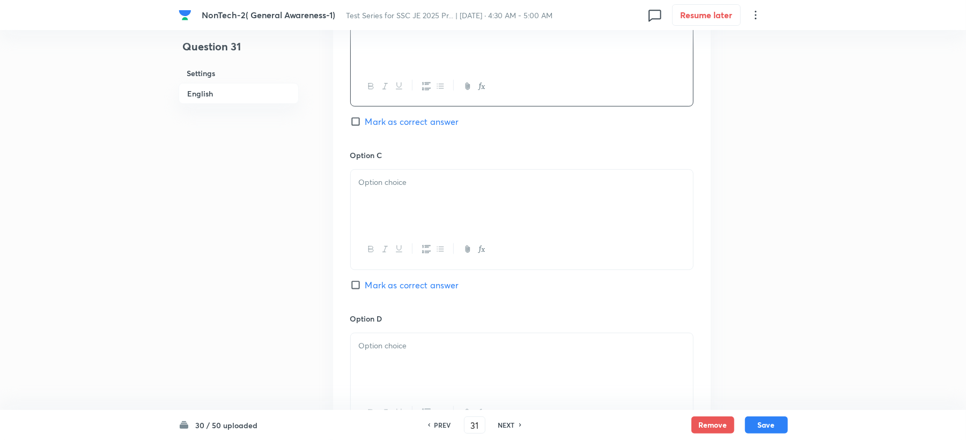
scroll to position [715, 0]
click at [361, 186] on p at bounding box center [522, 182] width 326 height 12
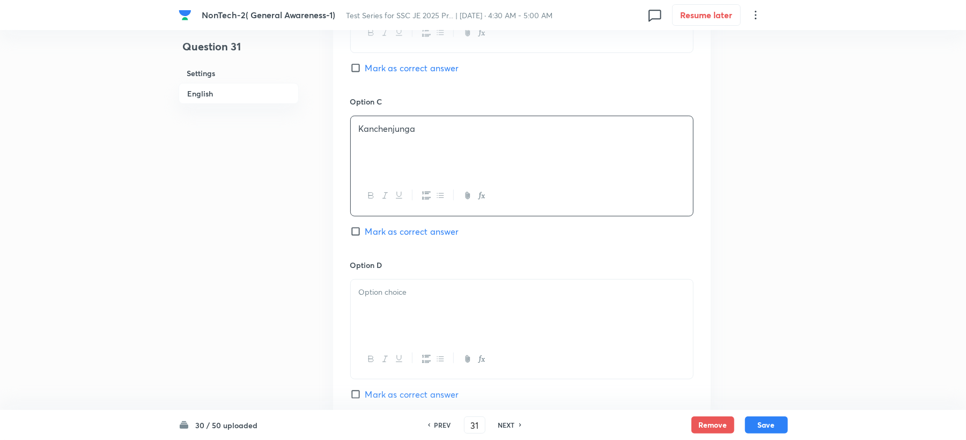
scroll to position [858, 0]
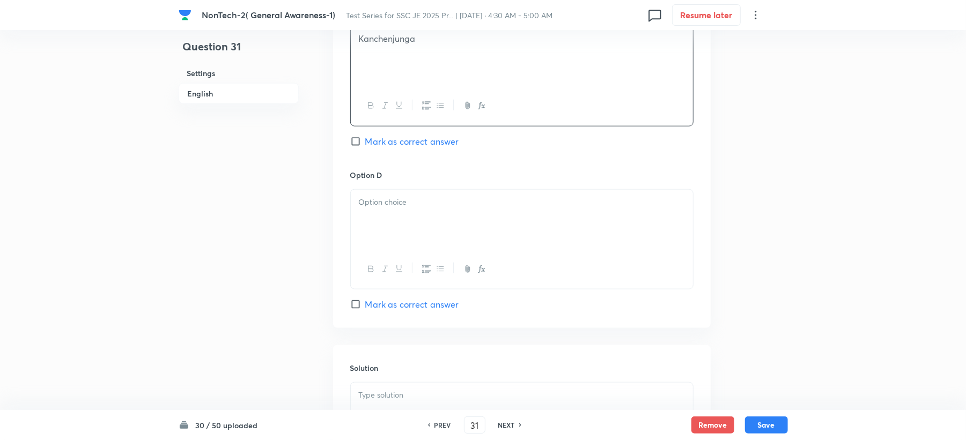
click at [368, 206] on p at bounding box center [522, 202] width 326 height 12
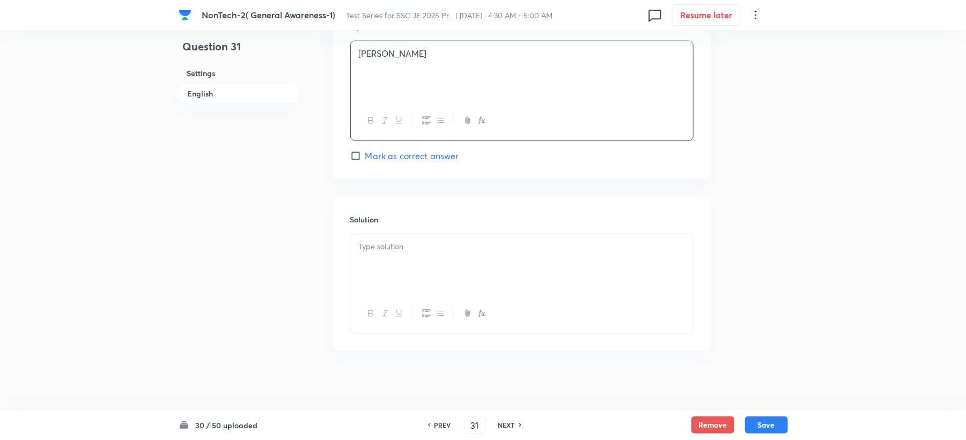
scroll to position [1015, 0]
click at [382, 249] on div at bounding box center [522, 259] width 342 height 60
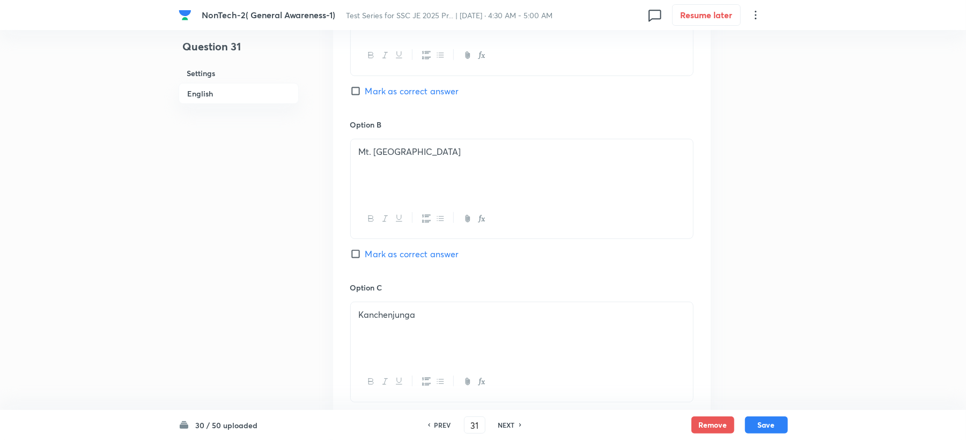
scroll to position [516, 0]
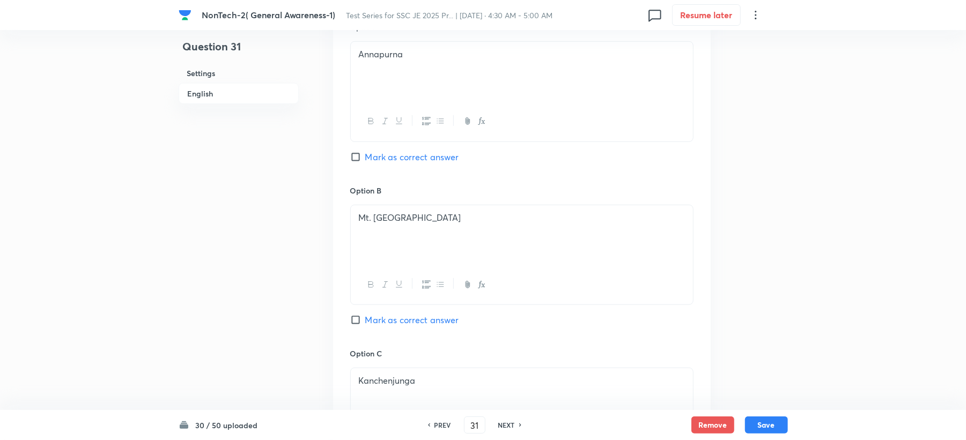
click at [390, 163] on span "Mark as correct answer" at bounding box center [412, 157] width 94 height 13
click at [365, 162] on input "Mark as correct answer" at bounding box center [357, 157] width 15 height 11
checkbox input "true"
click at [781, 424] on button "Save" at bounding box center [766, 424] width 43 height 17
type input "32"
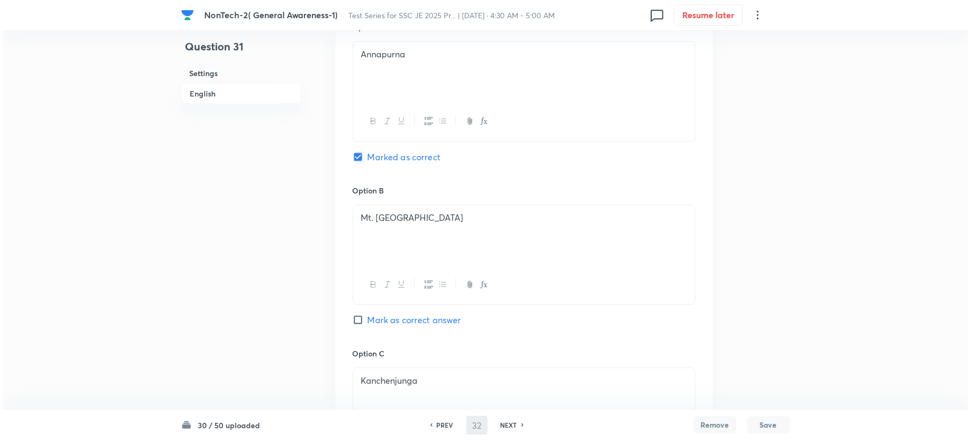
scroll to position [0, 0]
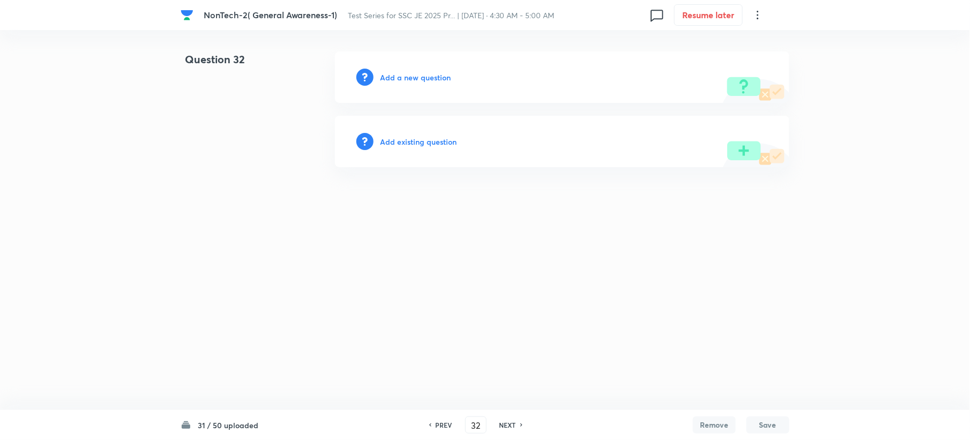
click at [392, 71] on div "Add a new question" at bounding box center [562, 76] width 455 height 51
click at [393, 77] on h6 "Add a new question" at bounding box center [415, 77] width 71 height 11
click at [393, 77] on h6 "Choose a question type" at bounding box center [421, 77] width 83 height 11
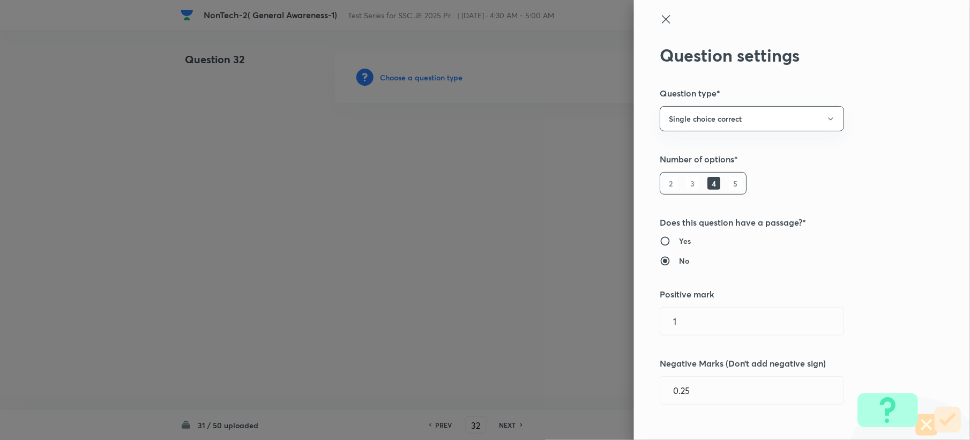
click at [394, 78] on div at bounding box center [485, 220] width 970 height 440
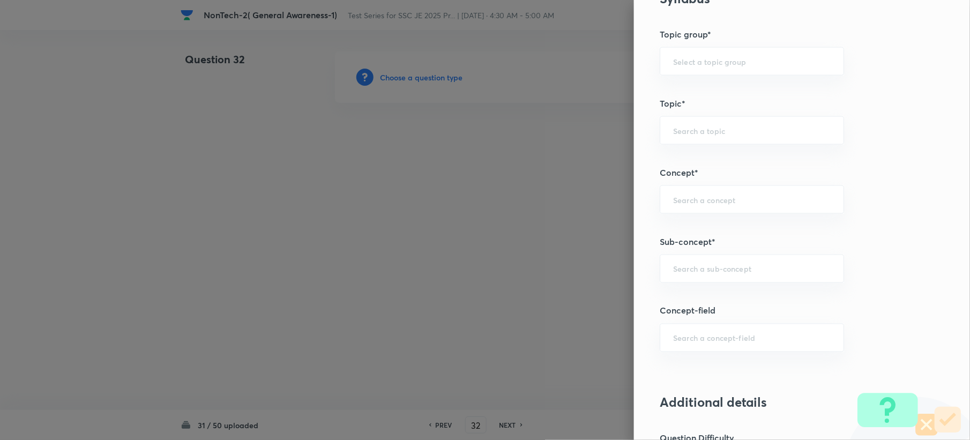
scroll to position [572, 0]
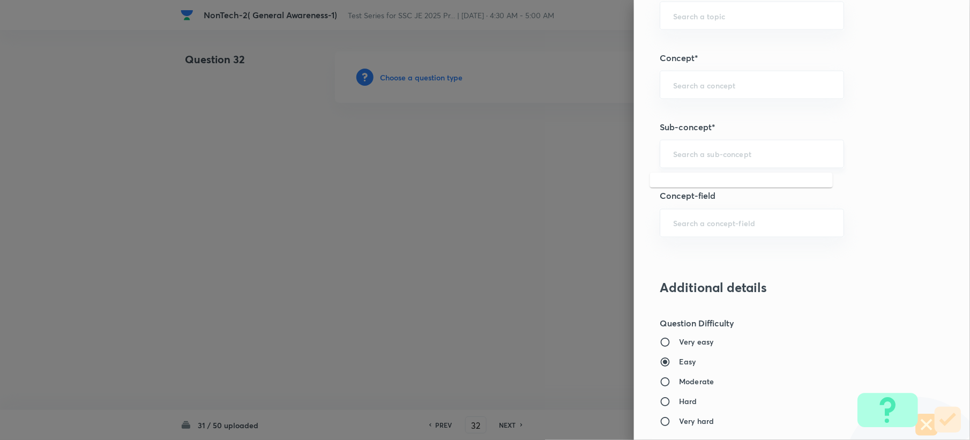
click at [674, 151] on input "text" at bounding box center [752, 154] width 158 height 10
paste input "Word Analogy"
click at [678, 187] on li "Word Analogy" at bounding box center [741, 186] width 183 height 19
type input "Word Analogy"
type input "General Intelligence"
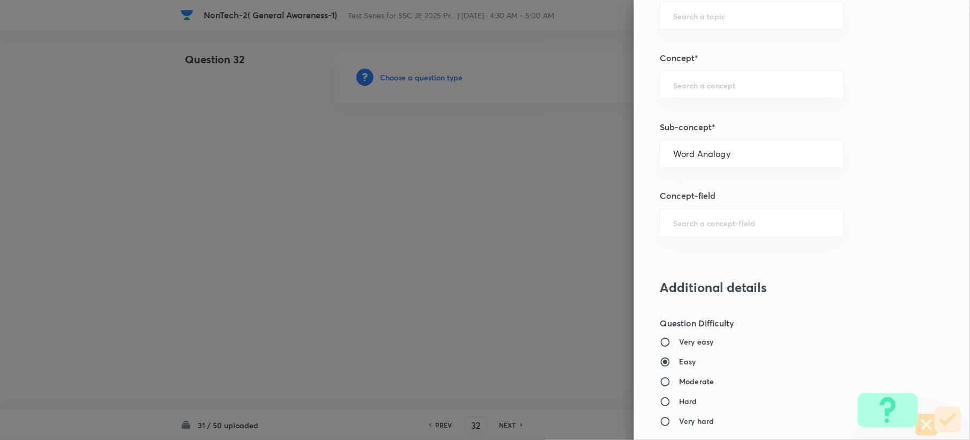
type input "Verbal Reasoning"
type input "Analogy"
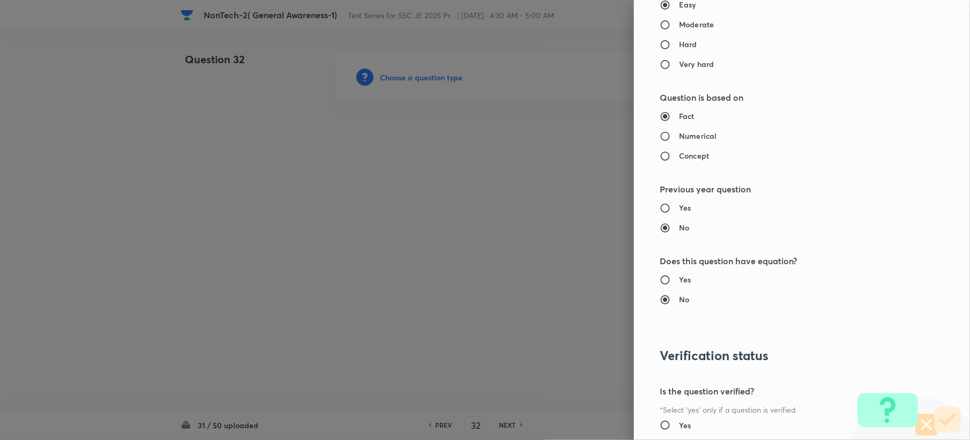
scroll to position [1023, 0]
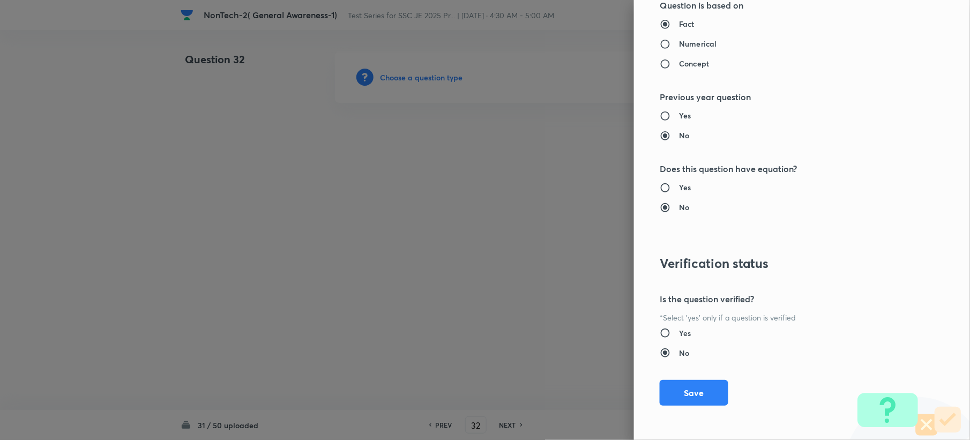
click at [670, 392] on button "Save" at bounding box center [694, 393] width 69 height 26
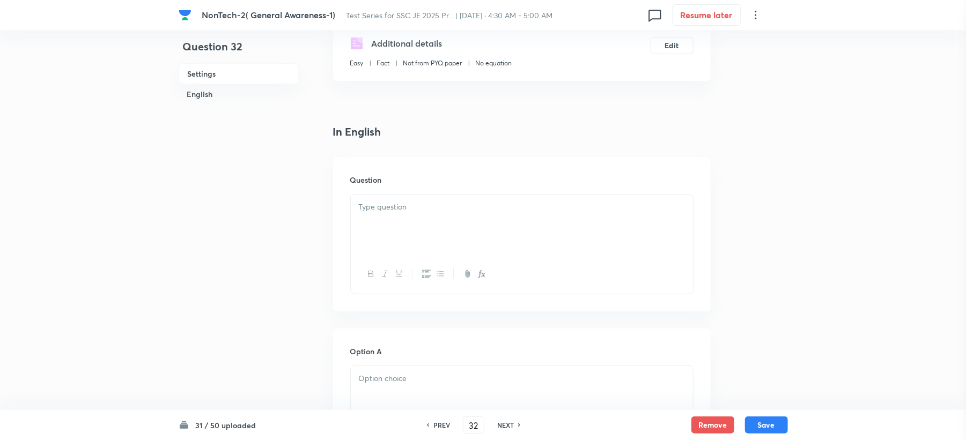
scroll to position [286, 0]
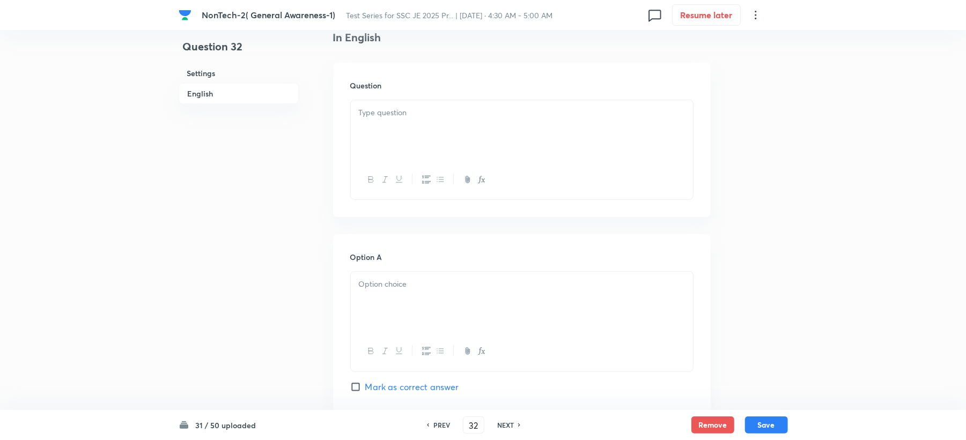
click at [376, 142] on div at bounding box center [522, 130] width 342 height 60
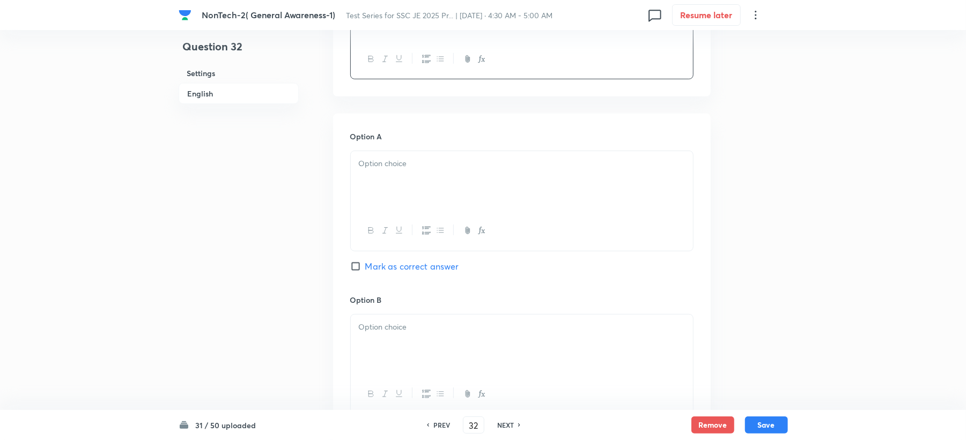
scroll to position [429, 0]
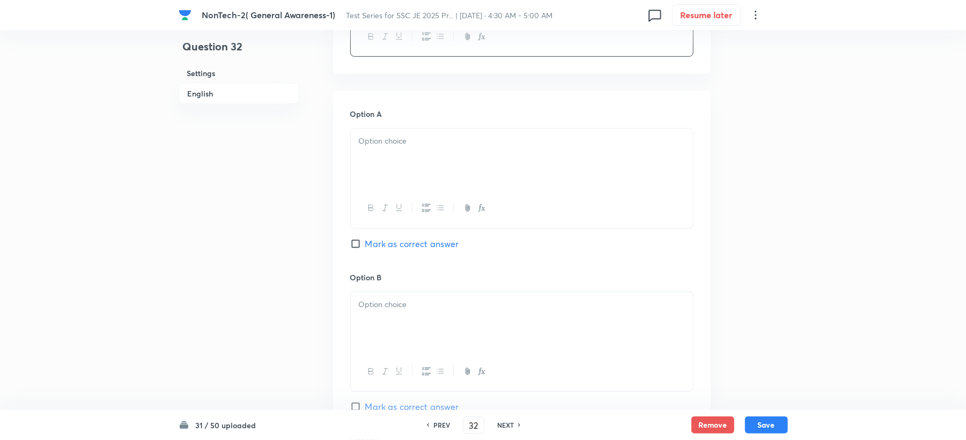
click at [382, 149] on div at bounding box center [522, 159] width 342 height 60
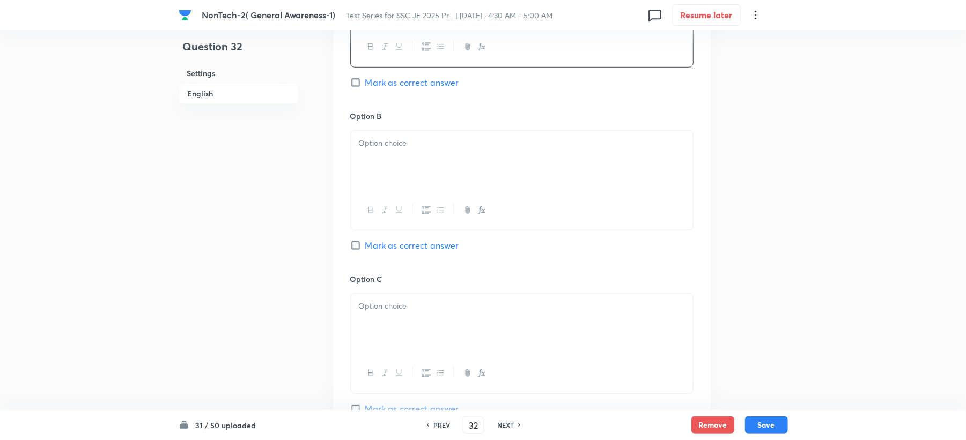
scroll to position [643, 0]
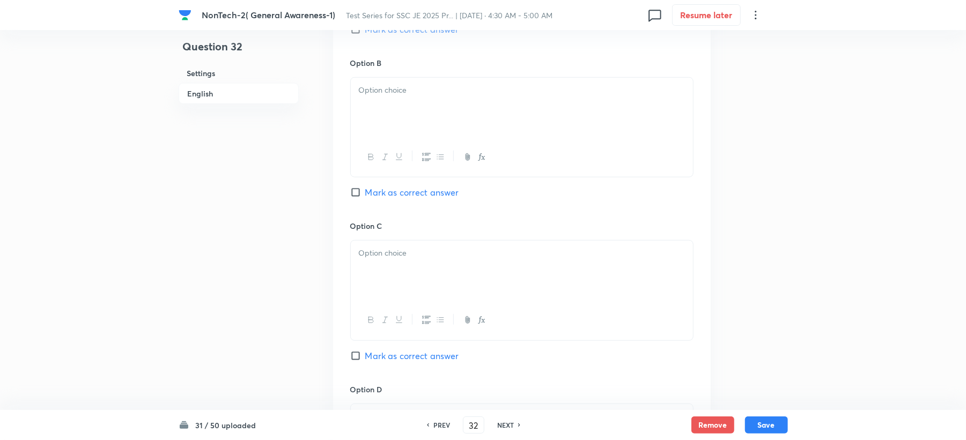
click at [398, 114] on div at bounding box center [522, 108] width 342 height 60
click at [384, 277] on div at bounding box center [522, 271] width 342 height 60
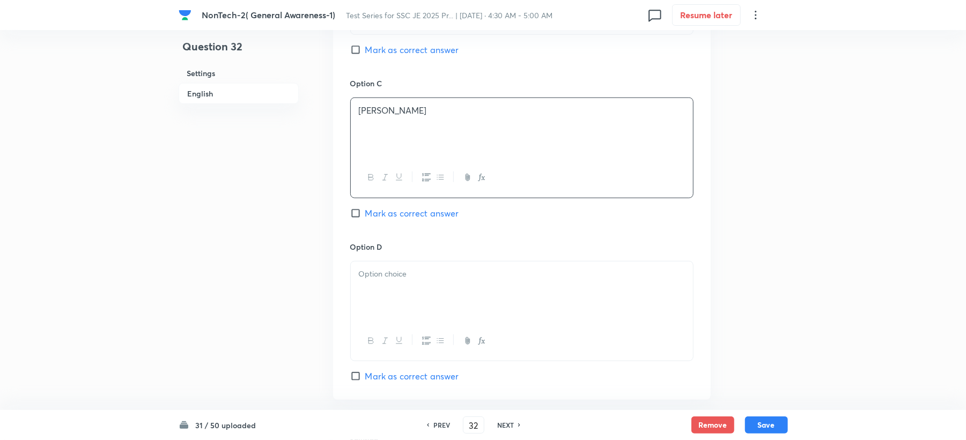
click at [365, 309] on div at bounding box center [522, 292] width 342 height 60
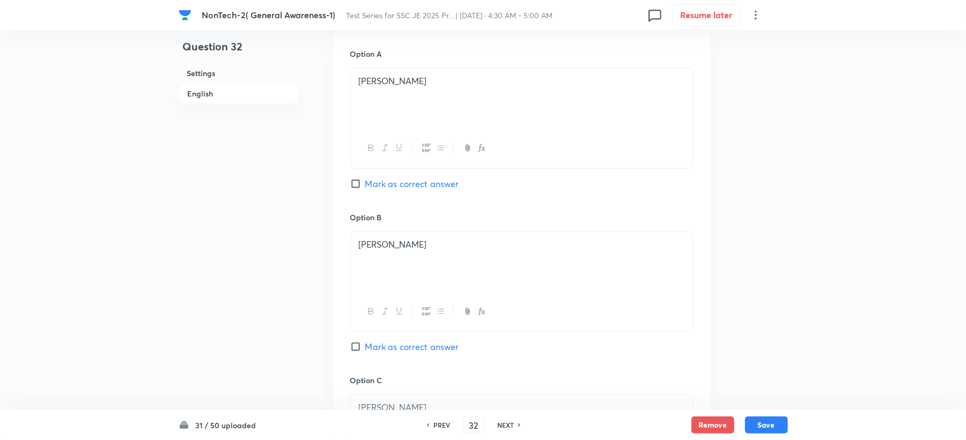
scroll to position [429, 0]
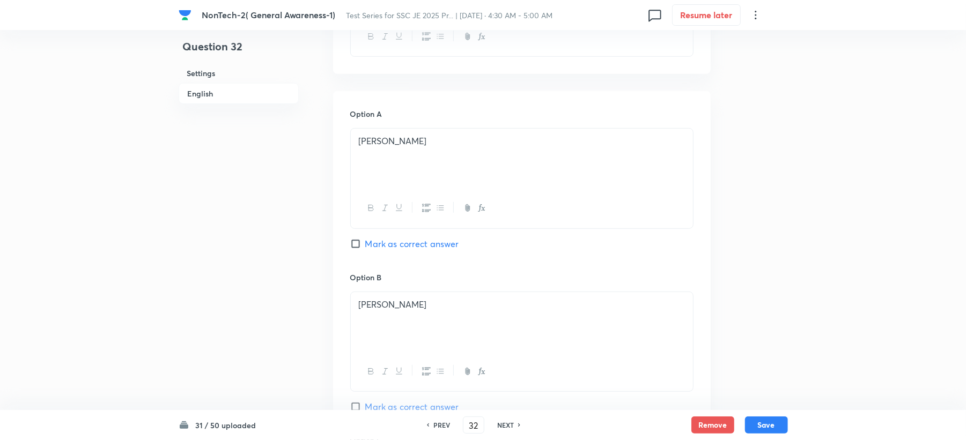
drag, startPoint x: 382, startPoint y: 237, endPoint x: 382, endPoint y: 247, distance: 9.7
click at [382, 238] on div "Option A Morarji Desai Mark as correct answer" at bounding box center [521, 189] width 343 height 163
click at [382, 247] on span "Mark as correct answer" at bounding box center [412, 244] width 94 height 13
click at [365, 247] on input "Mark as correct answer" at bounding box center [357, 244] width 15 height 11
checkbox input "true"
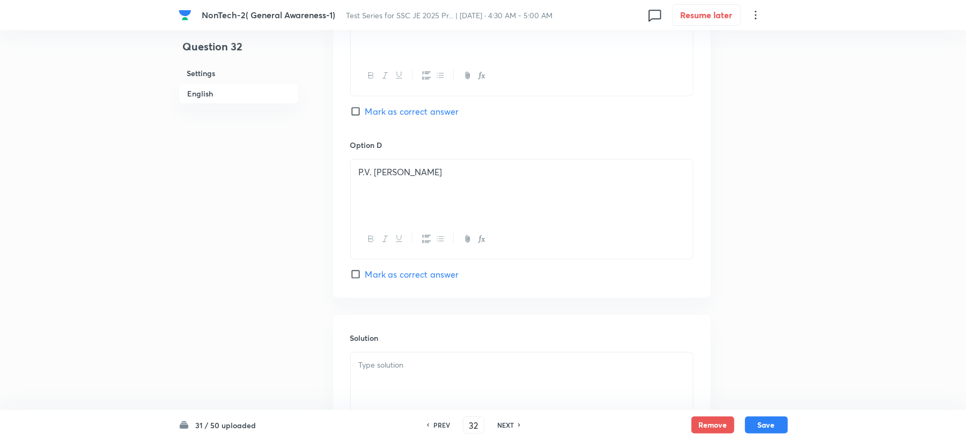
scroll to position [1015, 0]
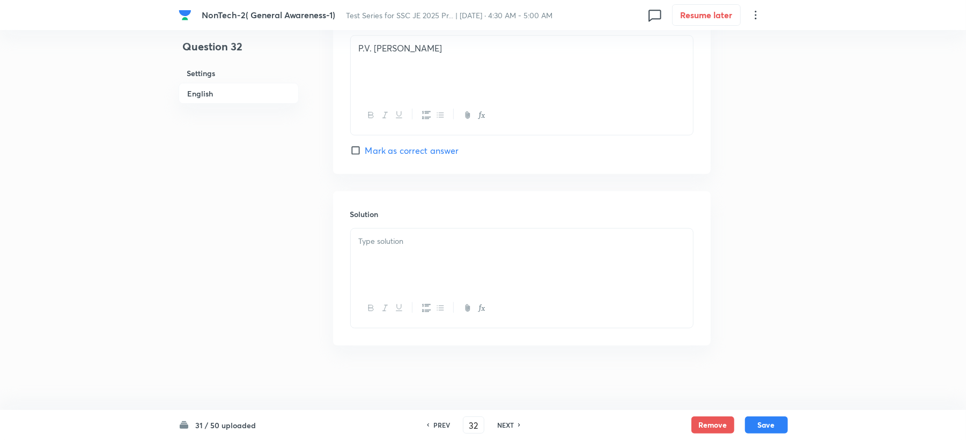
click at [373, 284] on div at bounding box center [522, 259] width 342 height 60
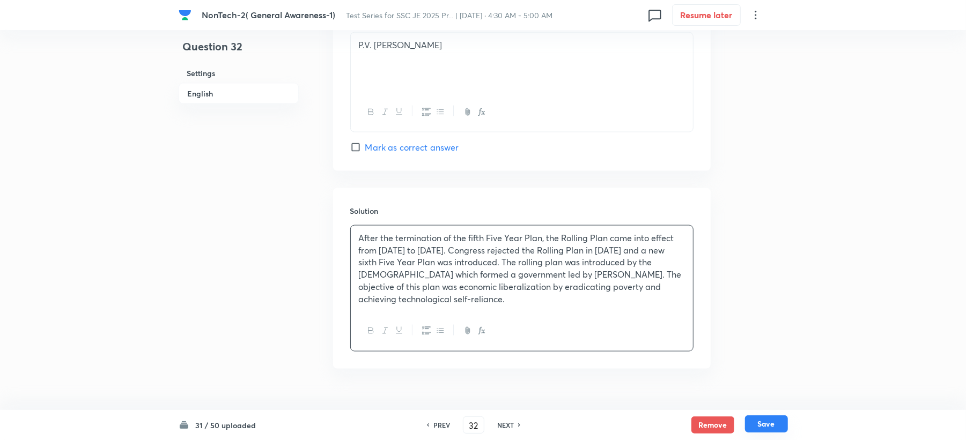
click at [764, 425] on button "Save" at bounding box center [766, 424] width 43 height 17
type input "33"
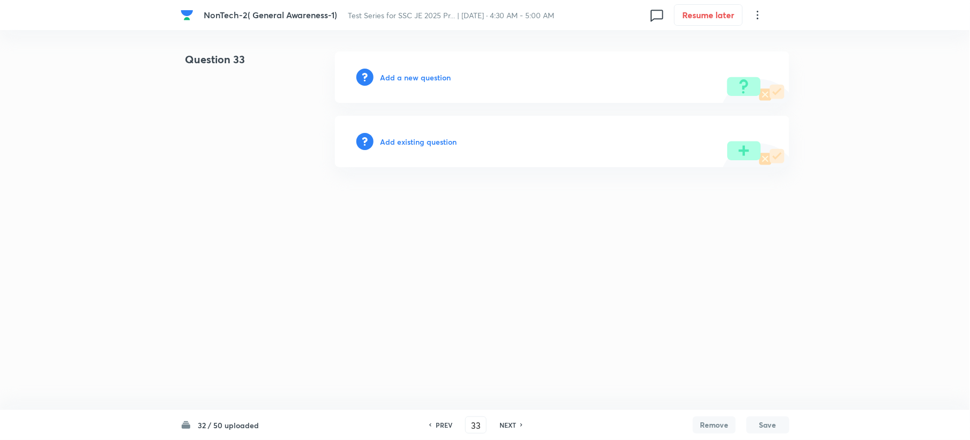
click at [401, 76] on h6 "Add a new question" at bounding box center [415, 77] width 71 height 11
click at [401, 76] on h6 "Choose a question type" at bounding box center [421, 77] width 83 height 11
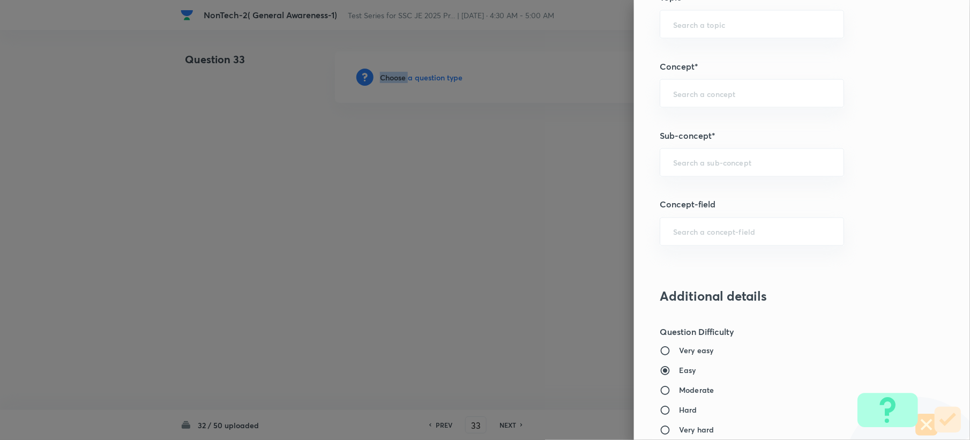
scroll to position [572, 0]
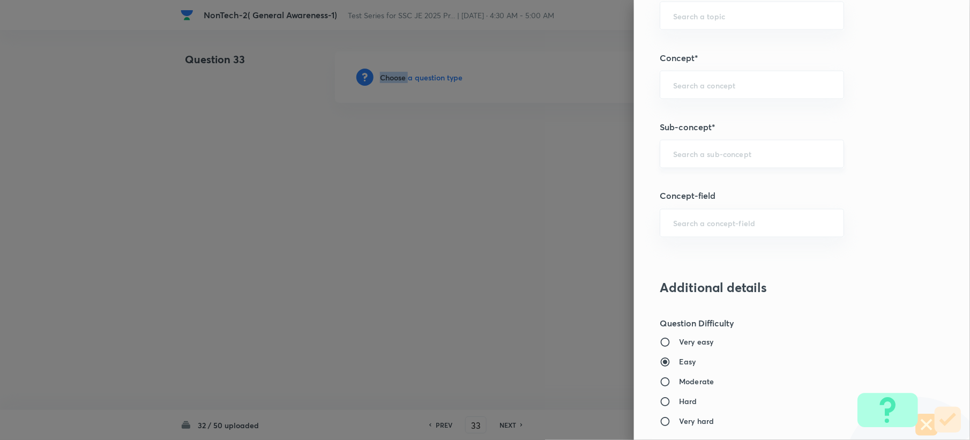
click at [686, 163] on div "​" at bounding box center [752, 154] width 184 height 28
paste input "Word Analogy"
click at [684, 181] on li "Word Analogy" at bounding box center [741, 186] width 183 height 19
type input "Word Analogy"
type input "General Intelligence"
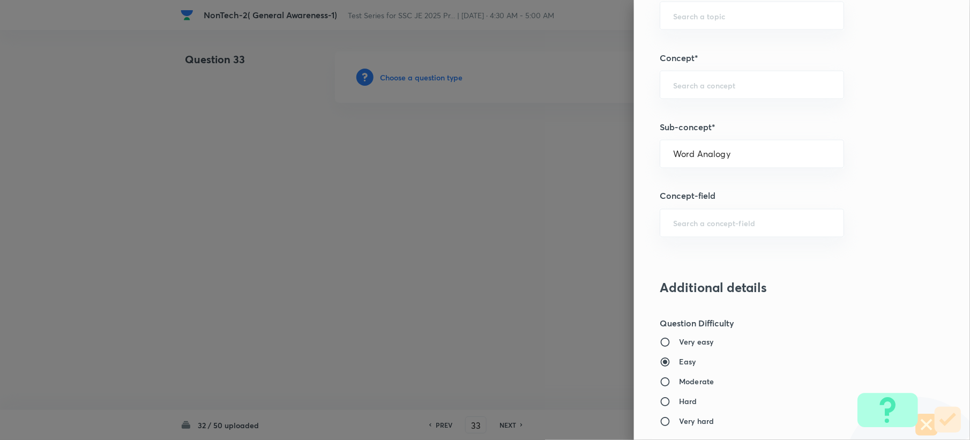
type input "Verbal Reasoning"
type input "Analogy"
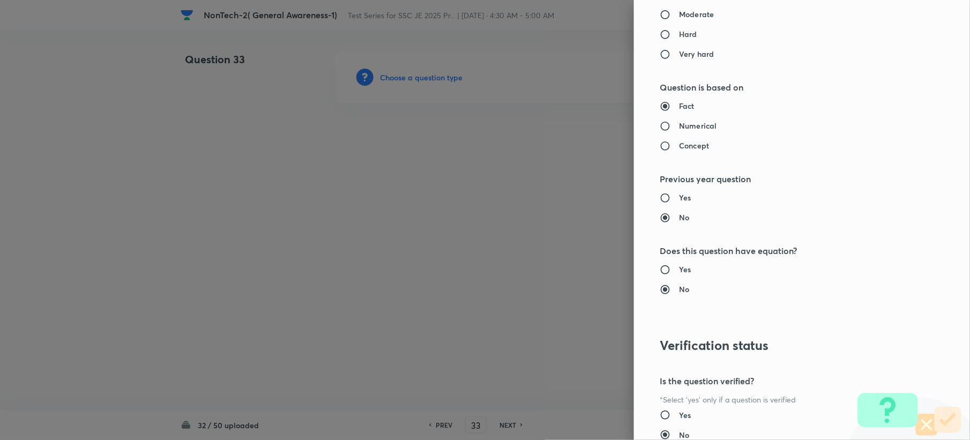
scroll to position [1023, 0]
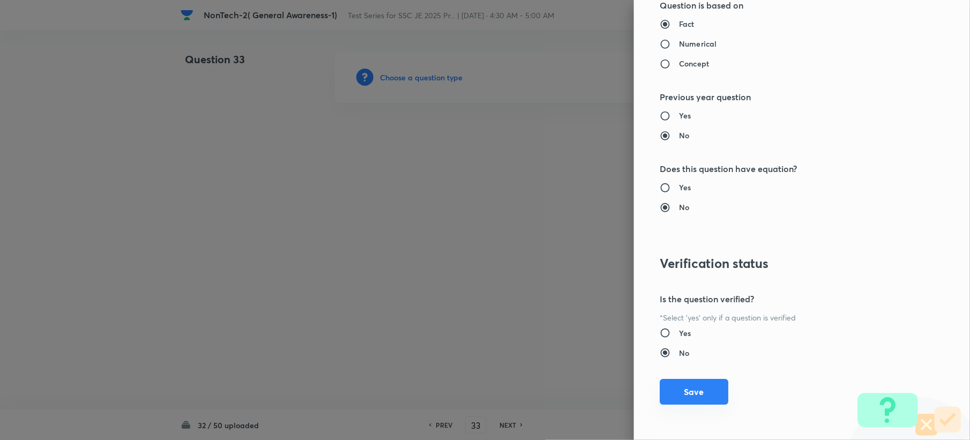
click at [672, 393] on button "Save" at bounding box center [694, 392] width 69 height 26
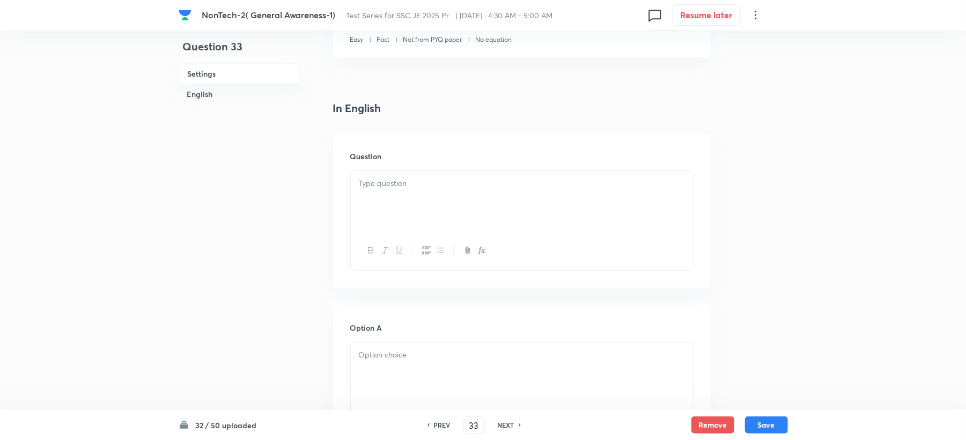
scroll to position [214, 0]
click at [379, 191] on div at bounding box center [522, 202] width 342 height 60
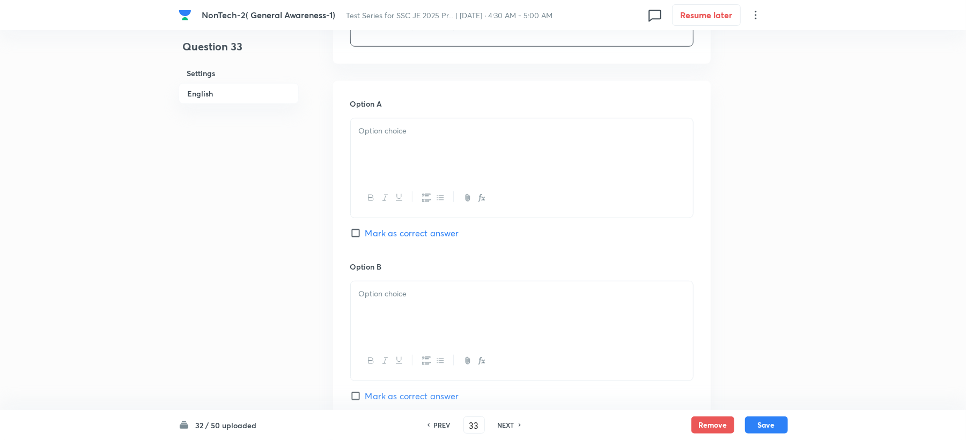
scroll to position [500, 0]
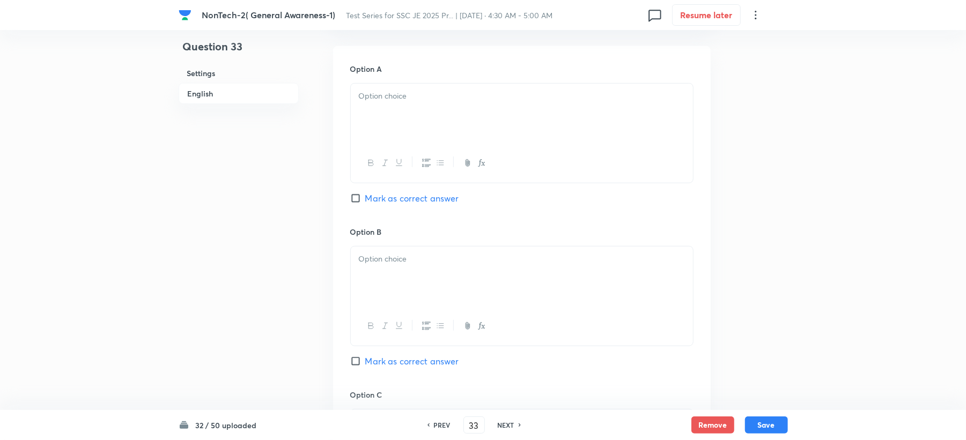
click at [380, 109] on div at bounding box center [522, 114] width 342 height 60
click at [370, 259] on div at bounding box center [522, 277] width 342 height 60
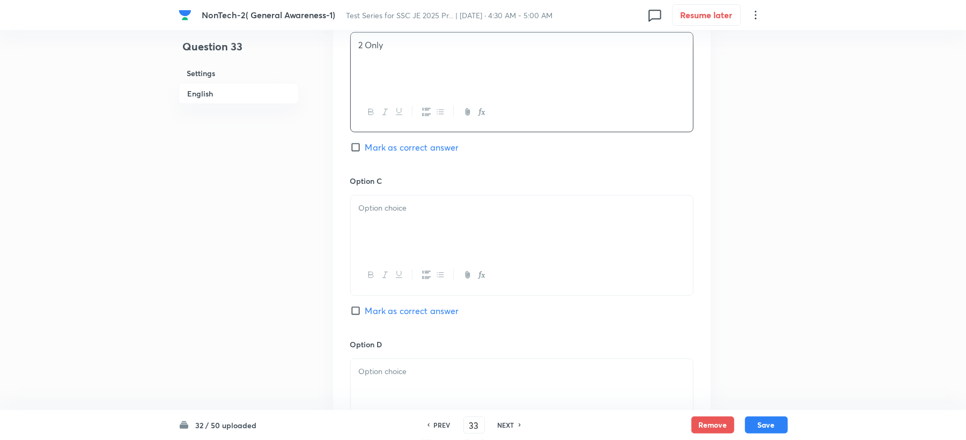
scroll to position [715, 0]
click at [381, 220] on div at bounding box center [522, 225] width 342 height 60
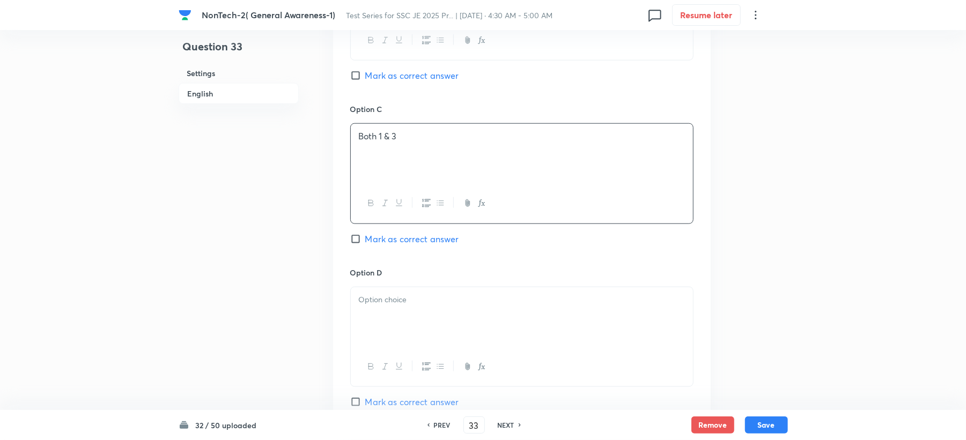
click at [369, 294] on p at bounding box center [522, 300] width 326 height 12
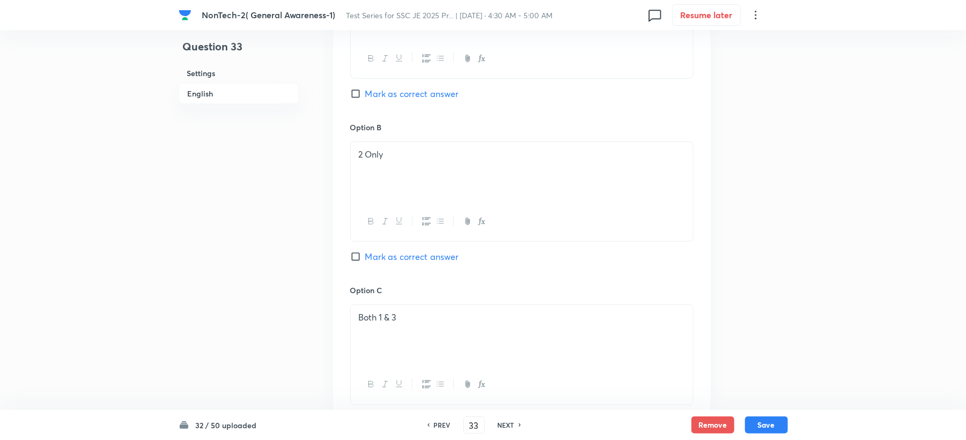
scroll to position [572, 0]
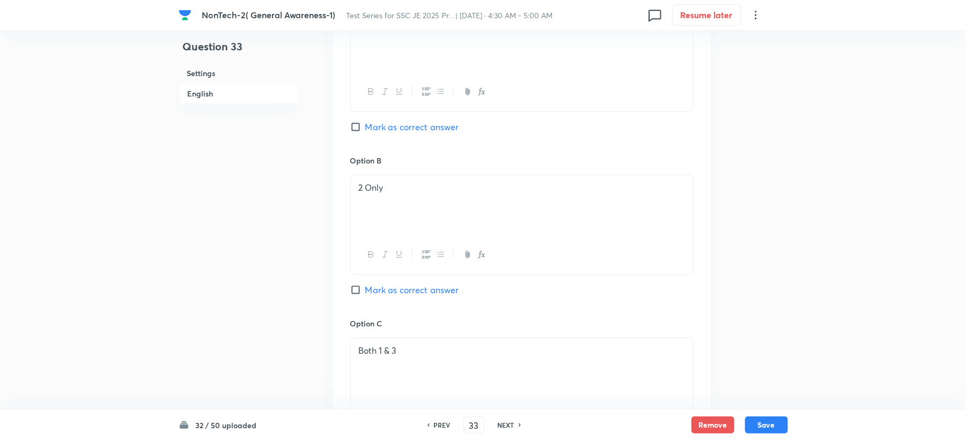
click at [412, 121] on span "Mark as correct answer" at bounding box center [412, 127] width 94 height 13
click at [365, 122] on input "Mark as correct answer" at bounding box center [357, 127] width 15 height 11
checkbox input "true"
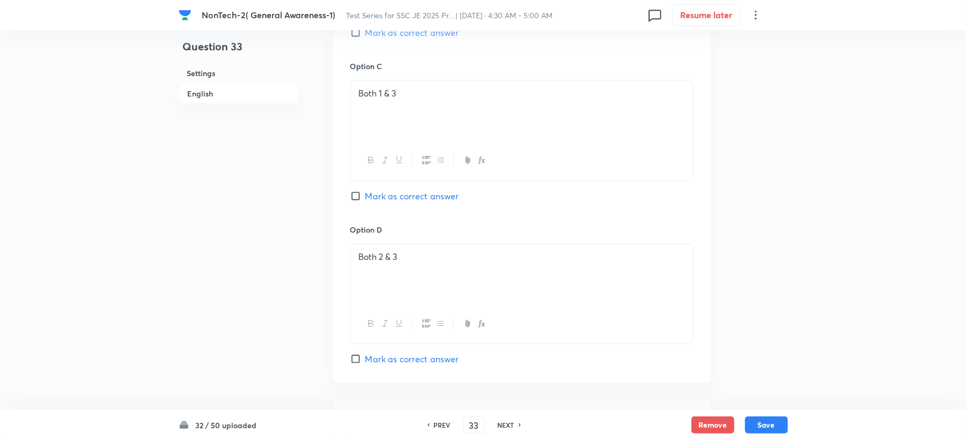
scroll to position [1000, 0]
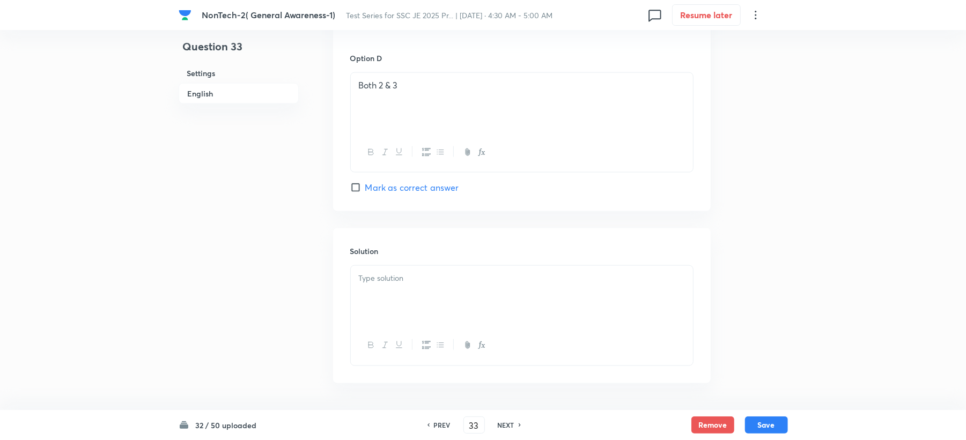
click at [373, 292] on div at bounding box center [522, 296] width 342 height 60
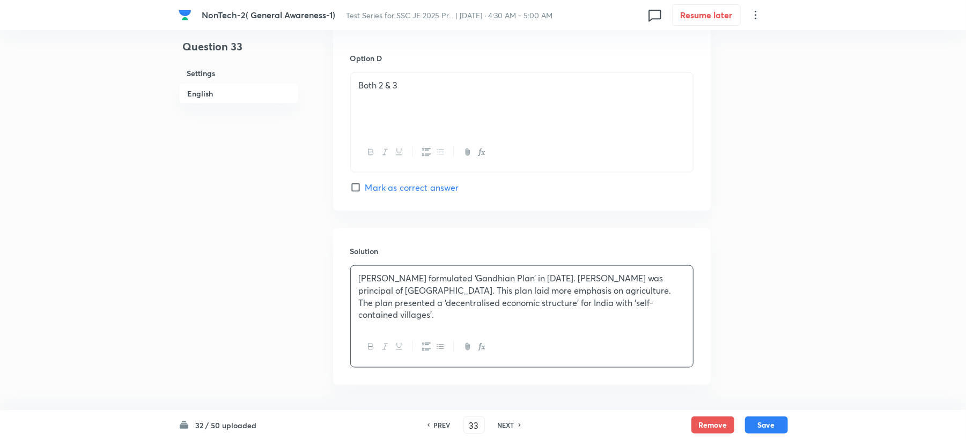
click at [533, 328] on div at bounding box center [522, 347] width 342 height 39
click at [524, 316] on div "Sriman Narayan Agarwal formulated ‘Gandhian Plan’ in 1944. Shriman Narayan Agga…" at bounding box center [522, 297] width 342 height 62
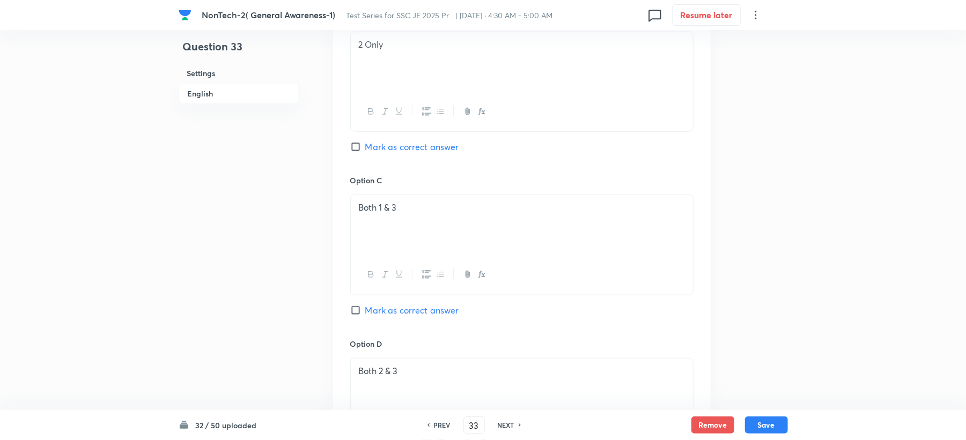
scroll to position [500, 0]
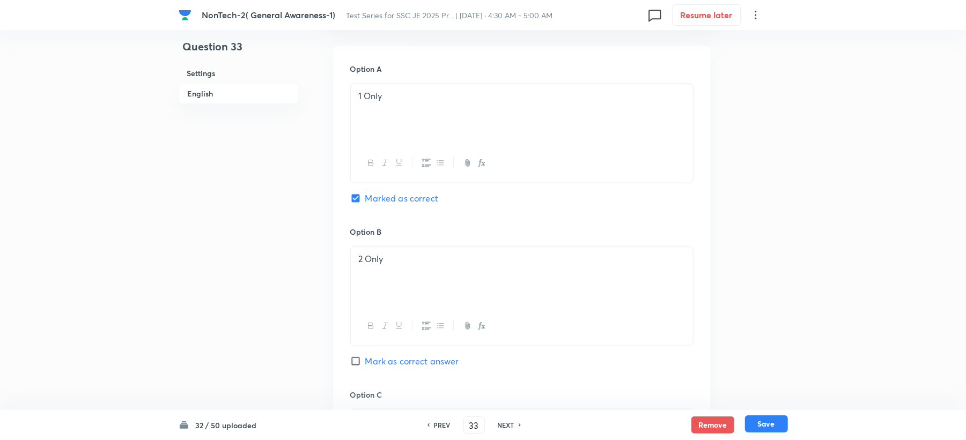
click at [780, 419] on button "Save" at bounding box center [766, 424] width 43 height 17
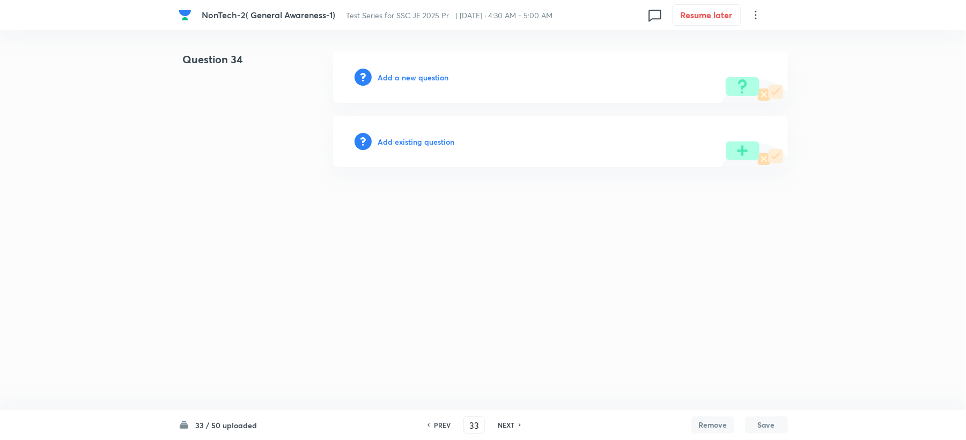
type input "34"
click at [385, 71] on div "Add a new question" at bounding box center [562, 76] width 455 height 51
click at [388, 75] on h6 "Add a new question" at bounding box center [415, 77] width 71 height 11
click at [388, 75] on h6 "Choose a question type" at bounding box center [421, 77] width 83 height 11
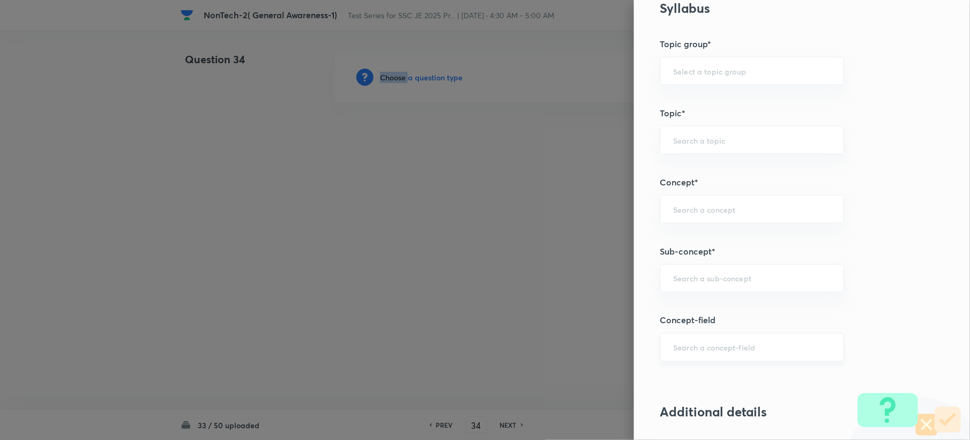
scroll to position [500, 0]
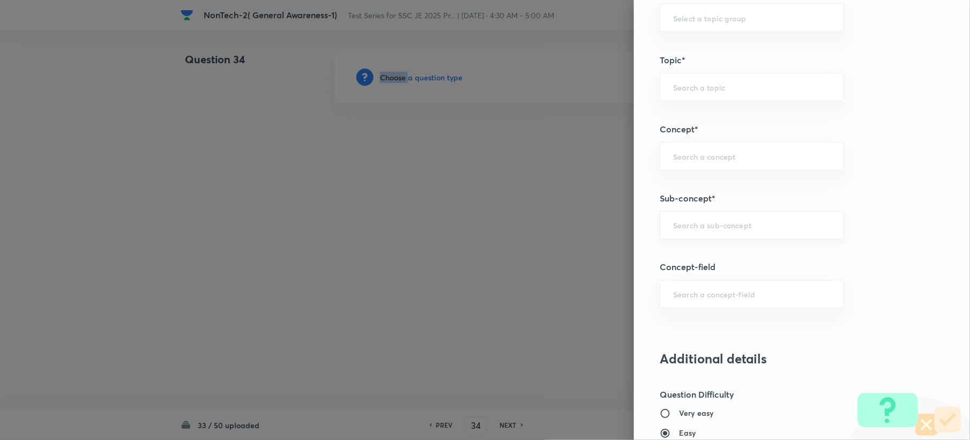
click at [693, 234] on div "​" at bounding box center [752, 225] width 184 height 28
paste input "Word Analogy"
click at [687, 253] on li "Word Analogy" at bounding box center [741, 257] width 183 height 19
type input "Word Analogy"
type input "General Intelligence"
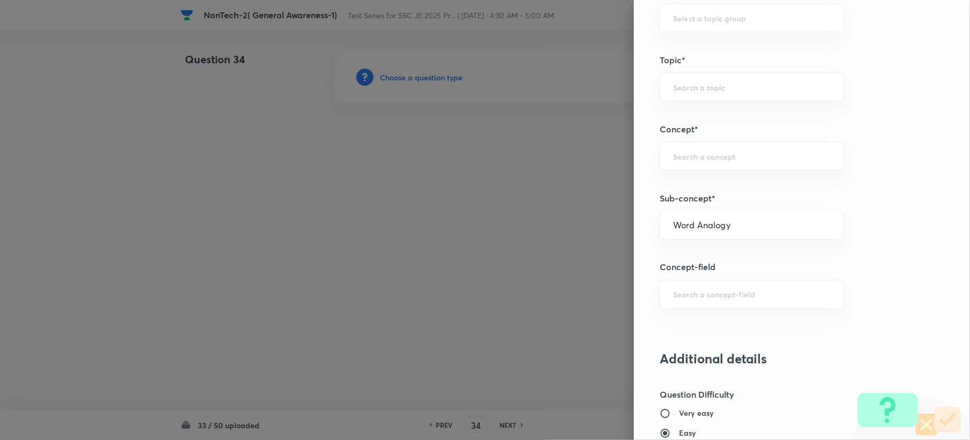
type input "Verbal Reasoning"
type input "Analogy"
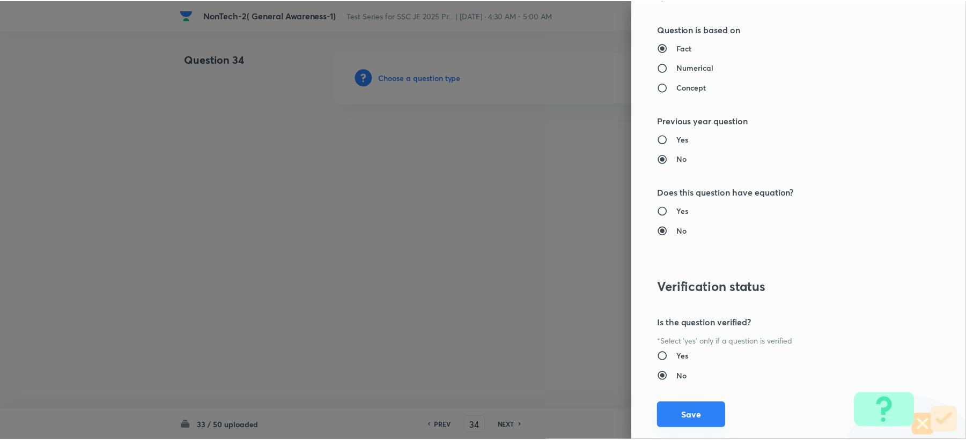
scroll to position [1023, 0]
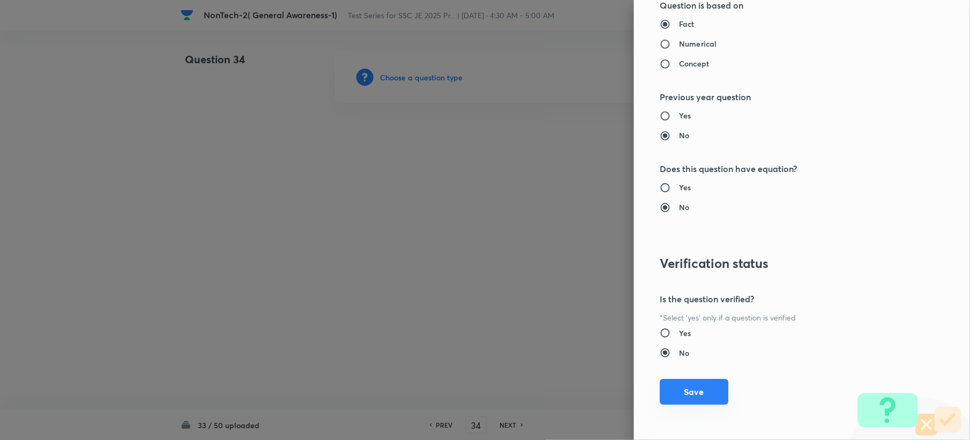
click at [672, 380] on button "Save" at bounding box center [694, 392] width 69 height 26
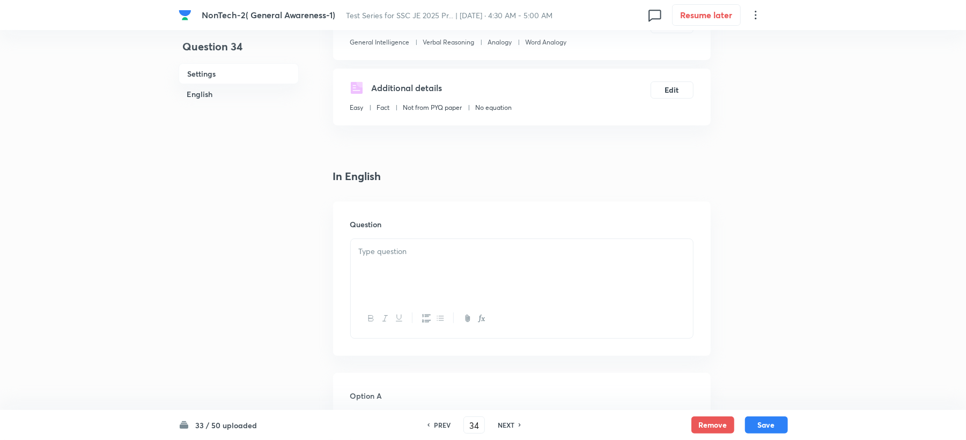
scroll to position [286, 0]
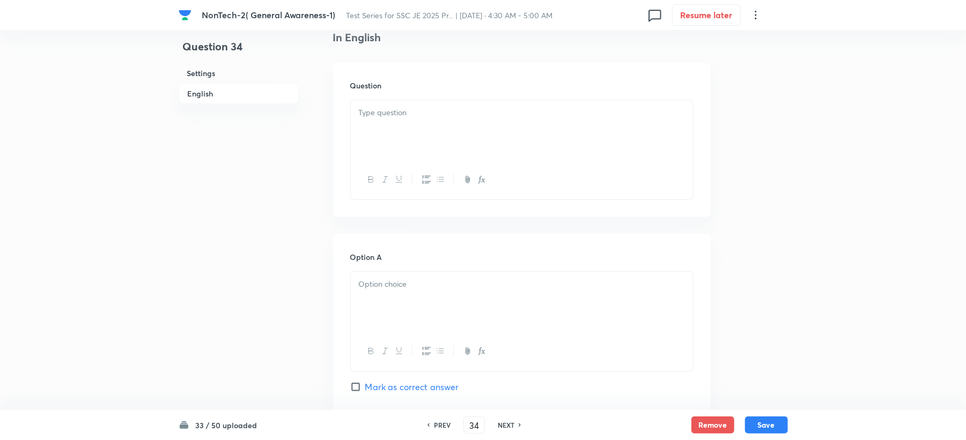
click at [395, 117] on p at bounding box center [522, 113] width 326 height 12
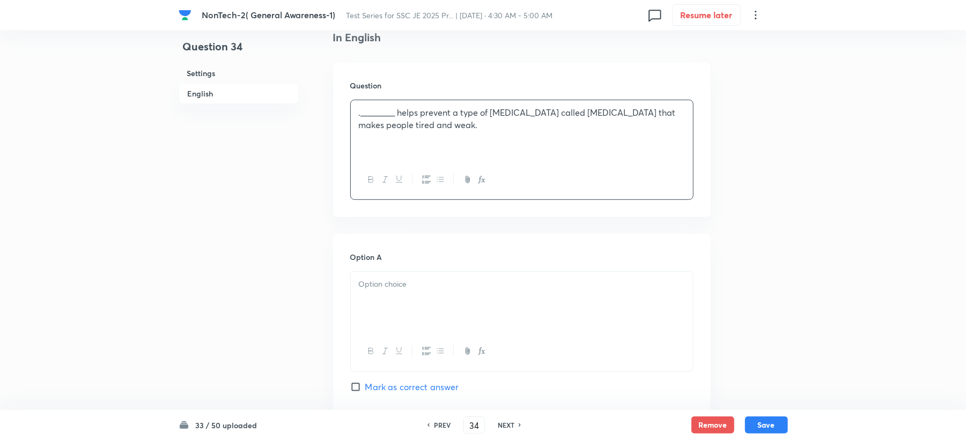
click at [362, 115] on p ".________ helps prevent a type of anemia called megaloblastic anemia that makes…" at bounding box center [522, 119] width 326 height 24
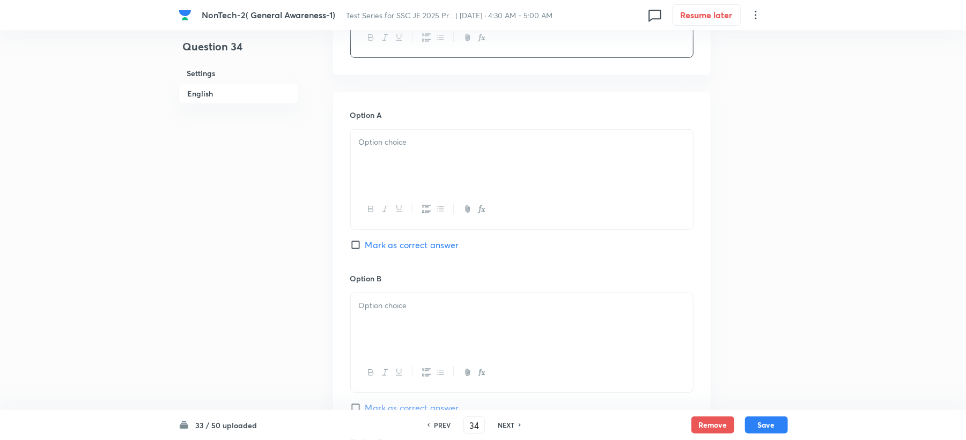
scroll to position [429, 0]
click at [391, 146] on p at bounding box center [522, 141] width 326 height 12
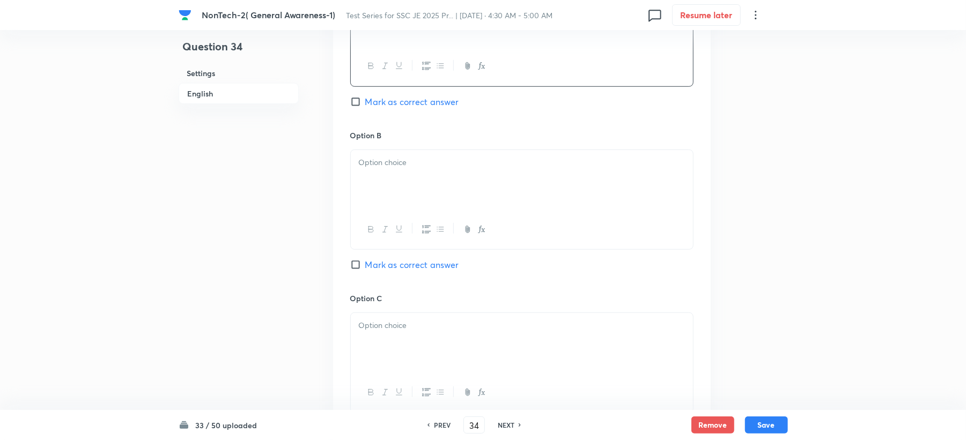
scroll to position [572, 0]
click at [383, 200] on div at bounding box center [522, 180] width 342 height 60
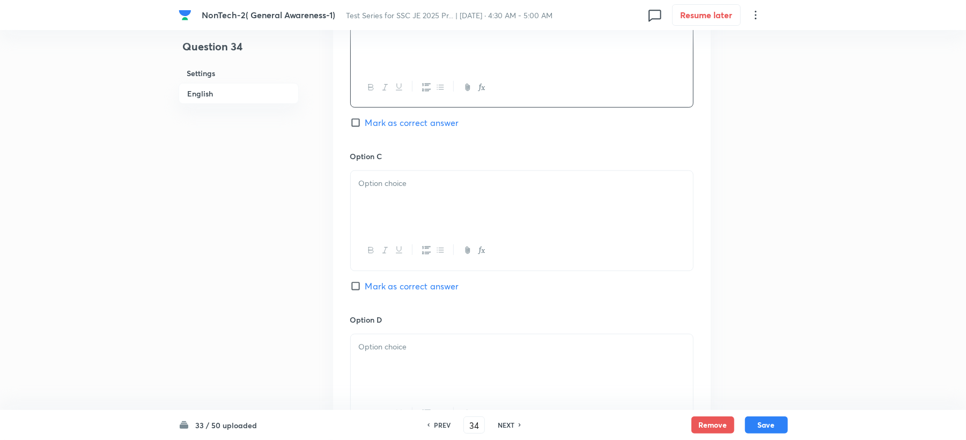
scroll to position [715, 0]
click at [387, 211] on div at bounding box center [522, 199] width 342 height 60
click at [369, 350] on p at bounding box center [522, 345] width 326 height 12
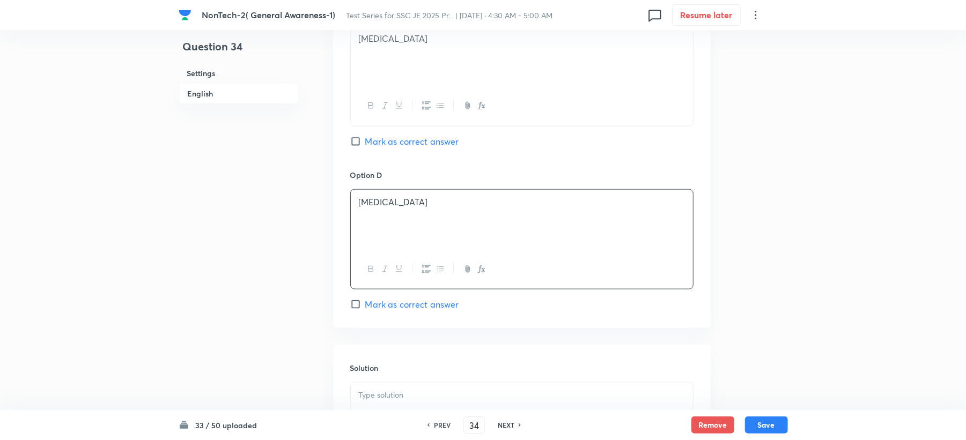
click at [380, 311] on span "Mark as correct answer" at bounding box center [412, 304] width 94 height 13
click at [365, 310] on input "Mark as correct answer" at bounding box center [357, 304] width 15 height 11
checkbox input "true"
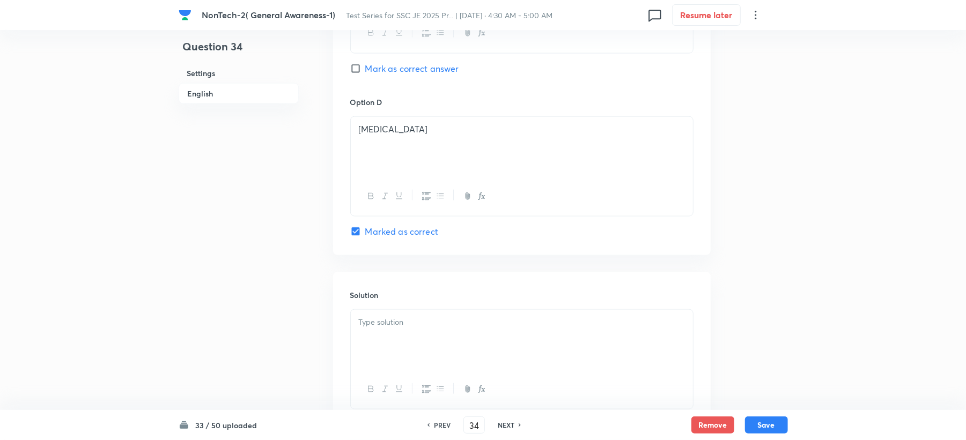
scroll to position [1000, 0]
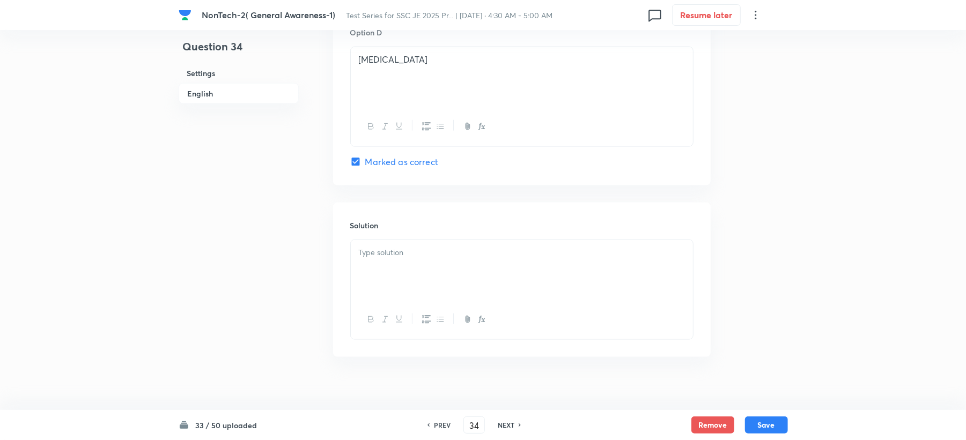
click at [380, 255] on p at bounding box center [522, 253] width 326 height 12
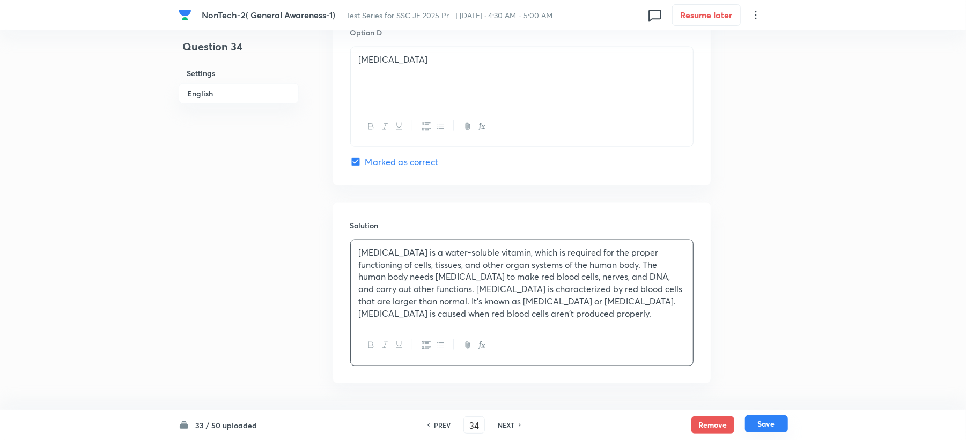
click at [762, 432] on button "Save" at bounding box center [766, 424] width 43 height 17
type input "35"
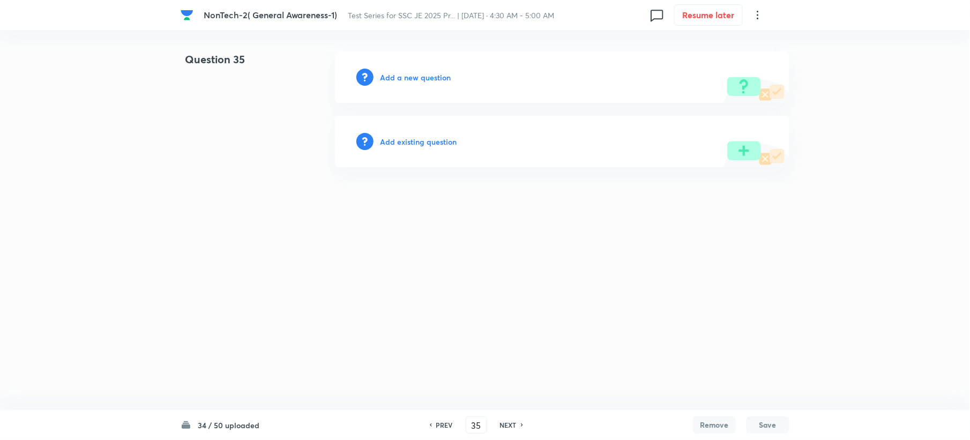
click at [391, 77] on h6 "Add a new question" at bounding box center [415, 77] width 71 height 11
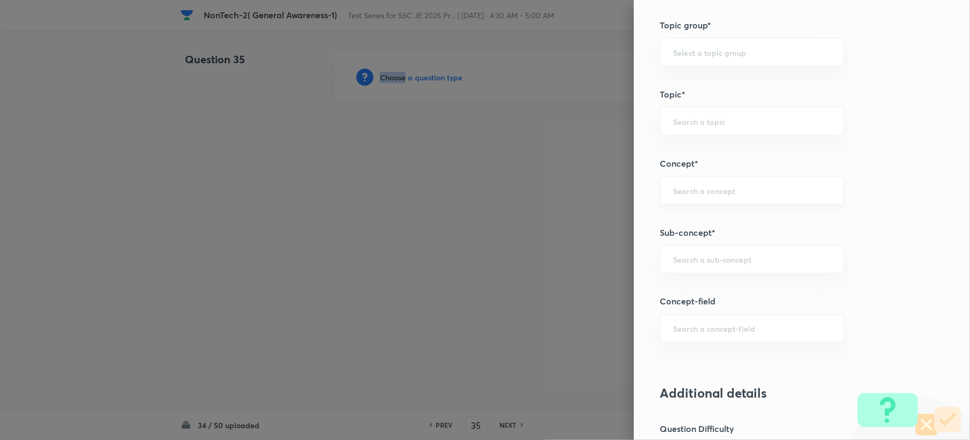
scroll to position [572, 0]
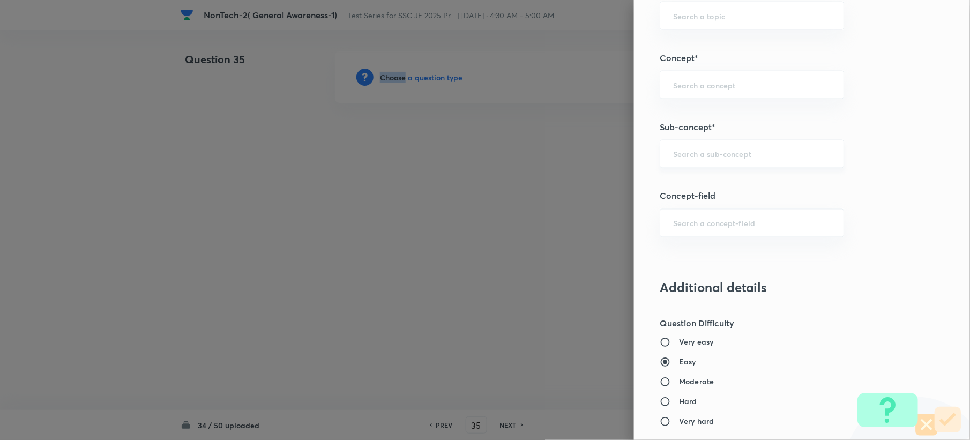
click at [676, 164] on div "​" at bounding box center [752, 154] width 184 height 28
paste input "Word Analogy"
click at [683, 190] on li "Word Analogy" at bounding box center [741, 186] width 183 height 19
type input "Word Analogy"
type input "General Intelligence"
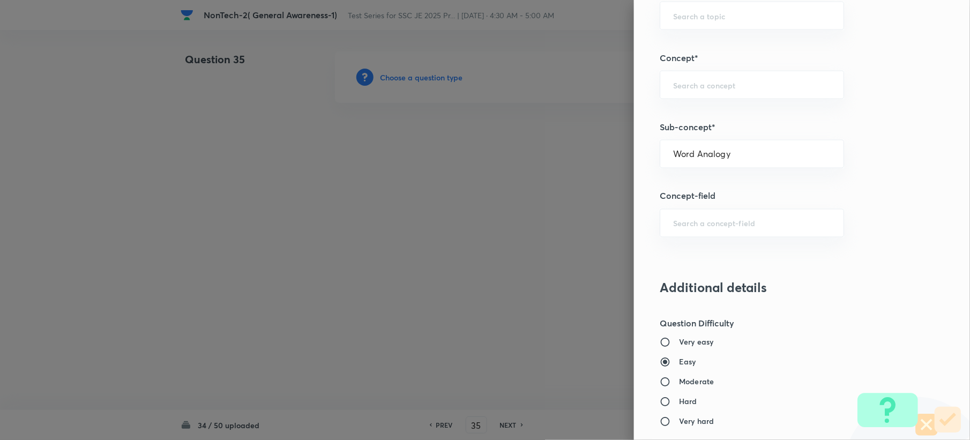
type input "Verbal Reasoning"
type input "Analogy"
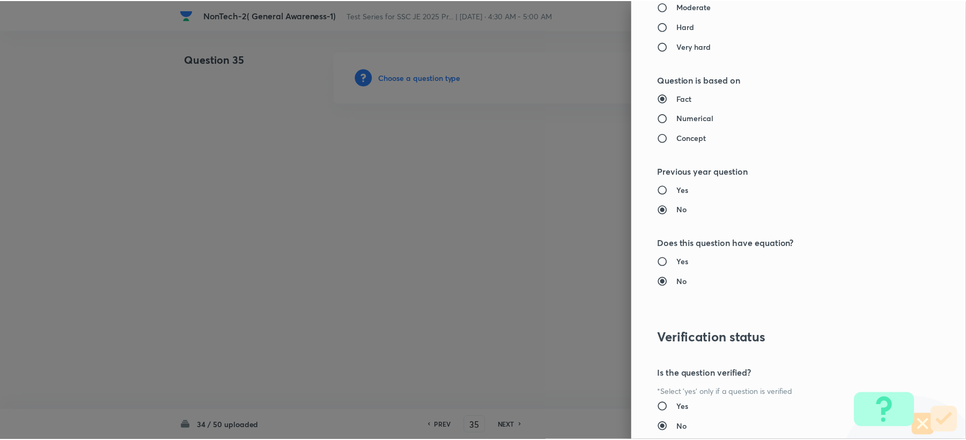
scroll to position [1023, 0]
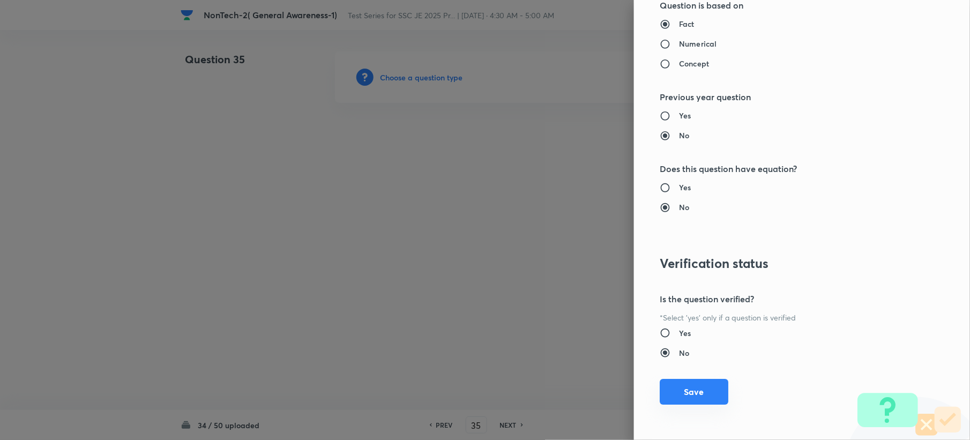
click at [667, 387] on button "Save" at bounding box center [694, 392] width 69 height 26
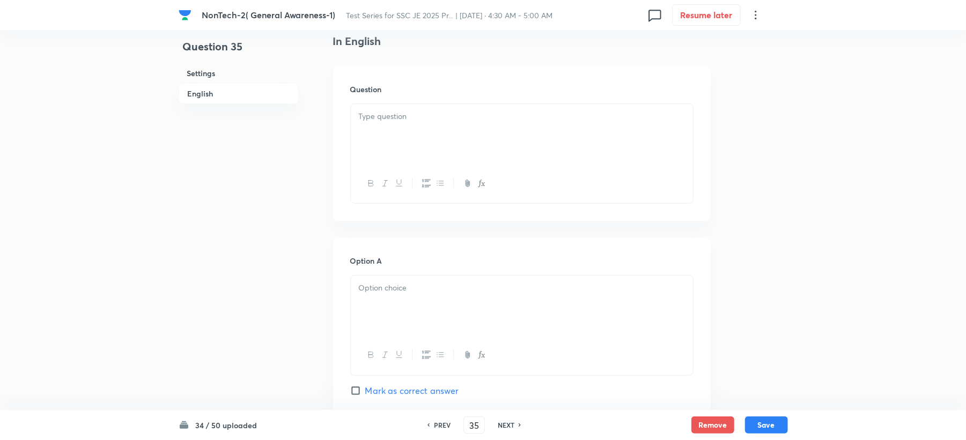
scroll to position [286, 0]
click at [374, 112] on p at bounding box center [522, 113] width 326 height 12
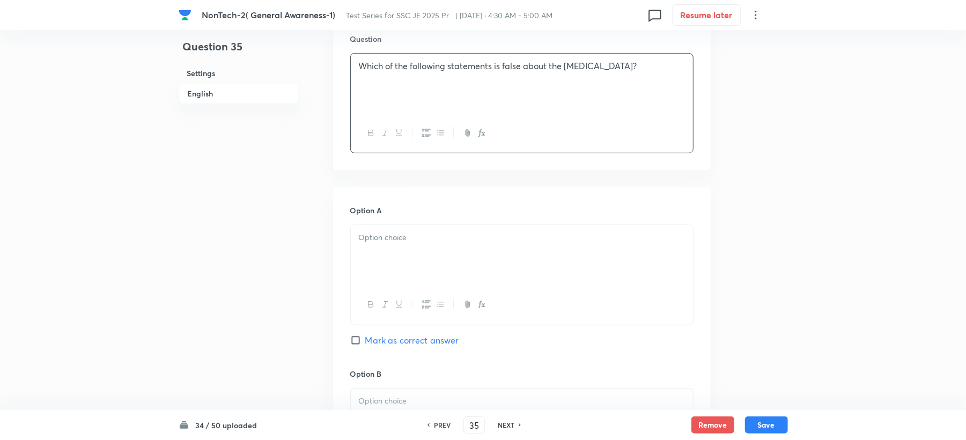
scroll to position [357, 0]
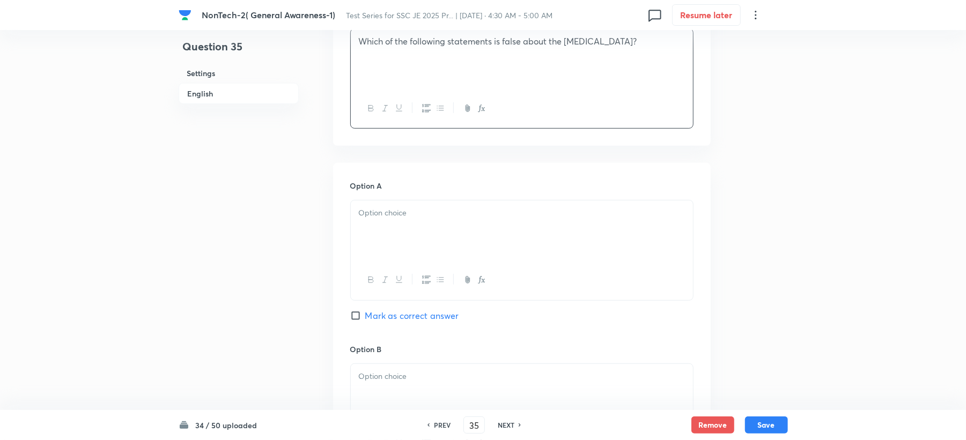
click at [370, 211] on div at bounding box center [522, 231] width 342 height 60
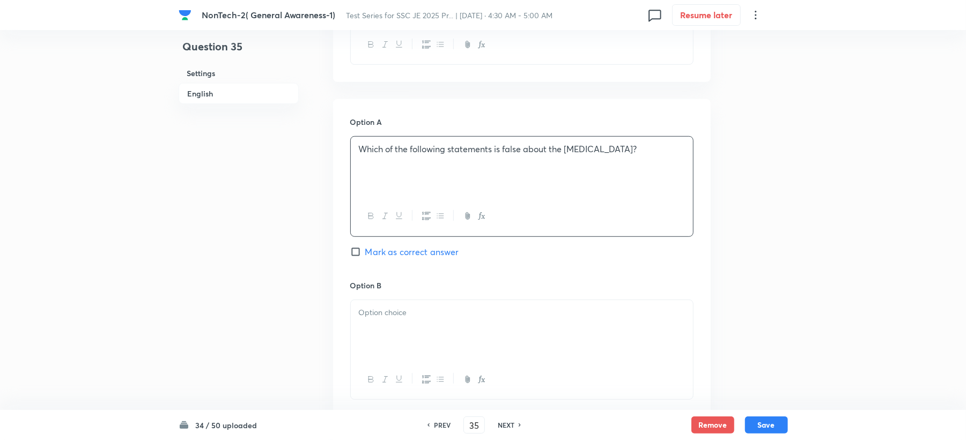
scroll to position [500, 0]
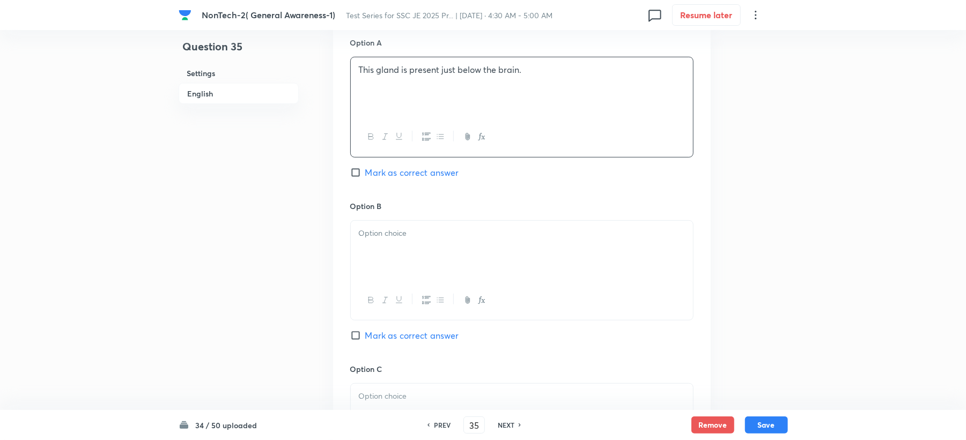
click at [376, 239] on p at bounding box center [522, 233] width 326 height 12
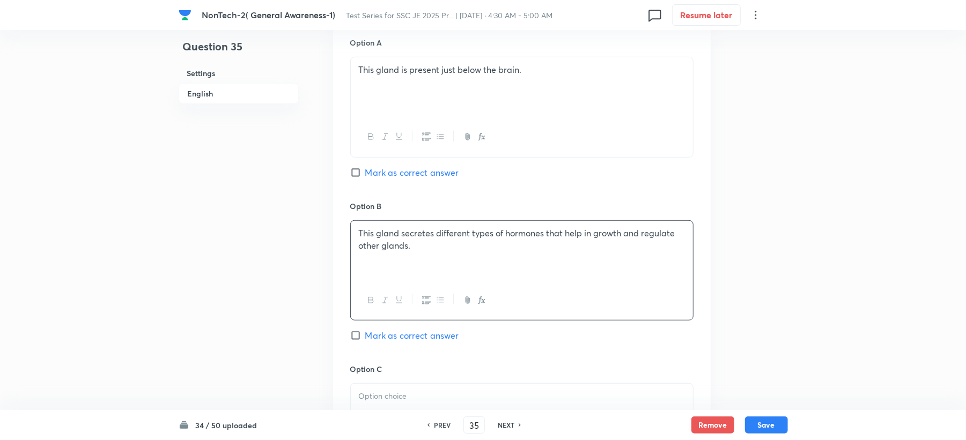
scroll to position [572, 0]
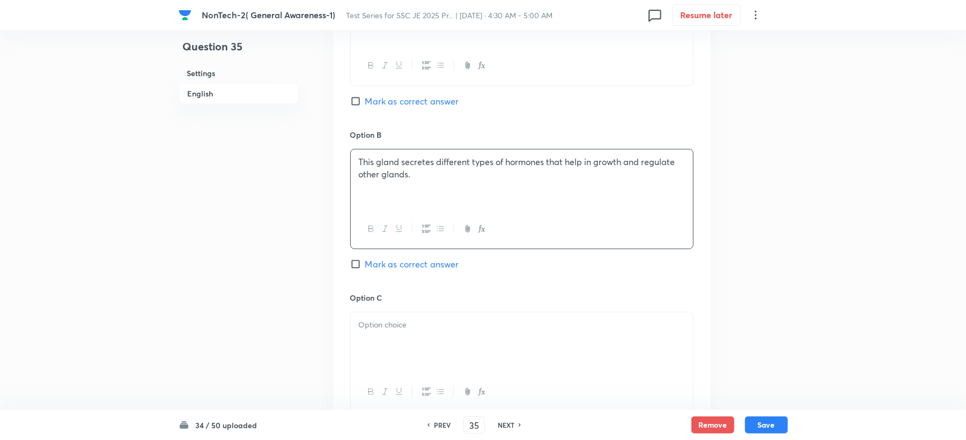
click at [359, 331] on p at bounding box center [522, 325] width 326 height 12
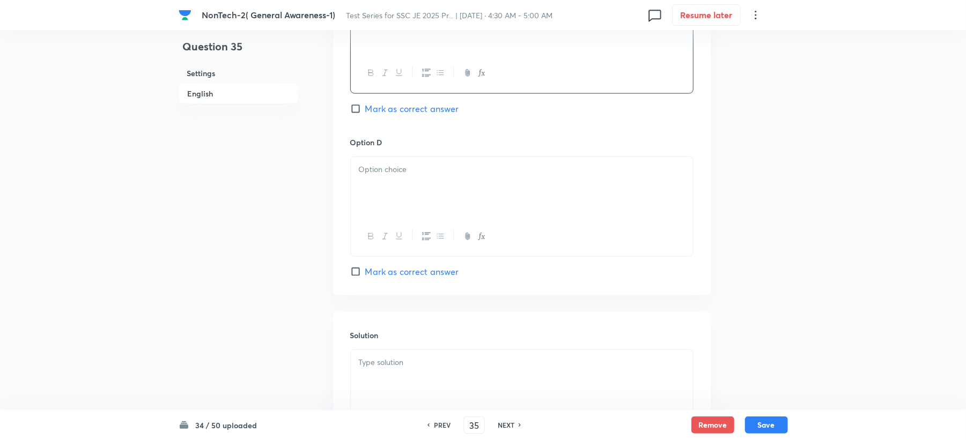
scroll to position [929, 0]
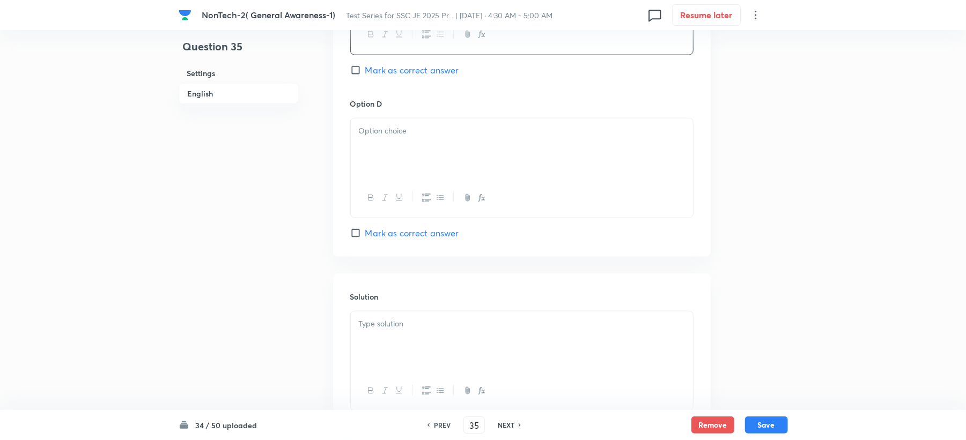
click at [389, 177] on div at bounding box center [522, 148] width 342 height 60
click at [375, 326] on p at bounding box center [522, 324] width 326 height 12
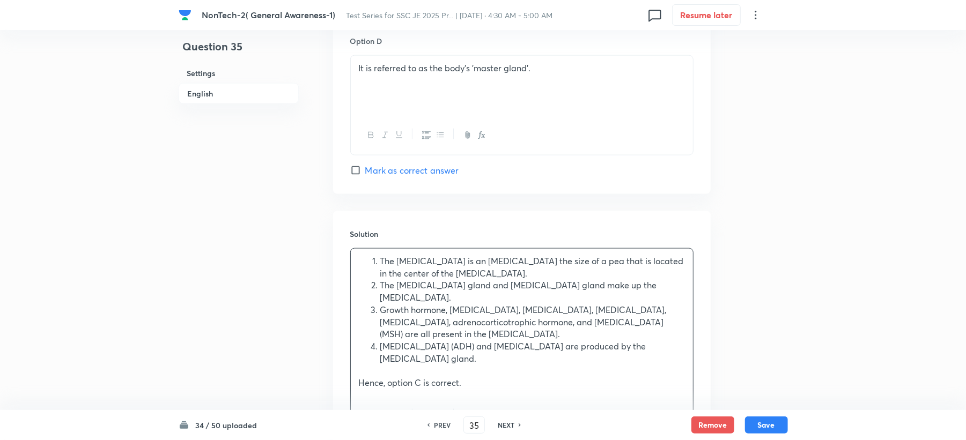
scroll to position [1072, 0]
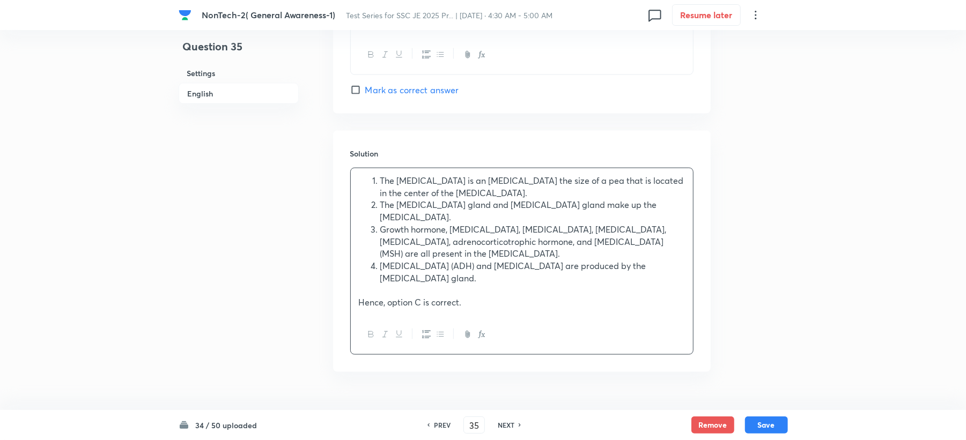
click at [357, 315] on div "The pituitary gland is an endocrine gland the size of a pea that is located in …" at bounding box center [522, 241] width 342 height 147
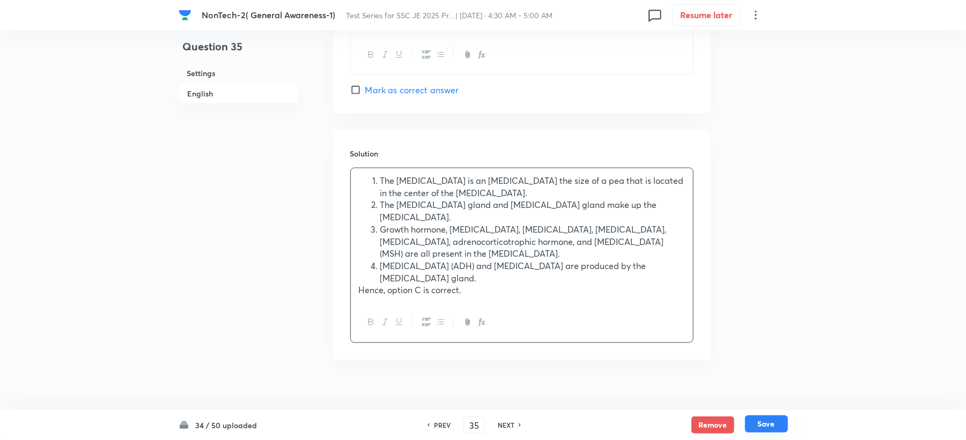
click at [770, 427] on button "Save" at bounding box center [766, 424] width 43 height 17
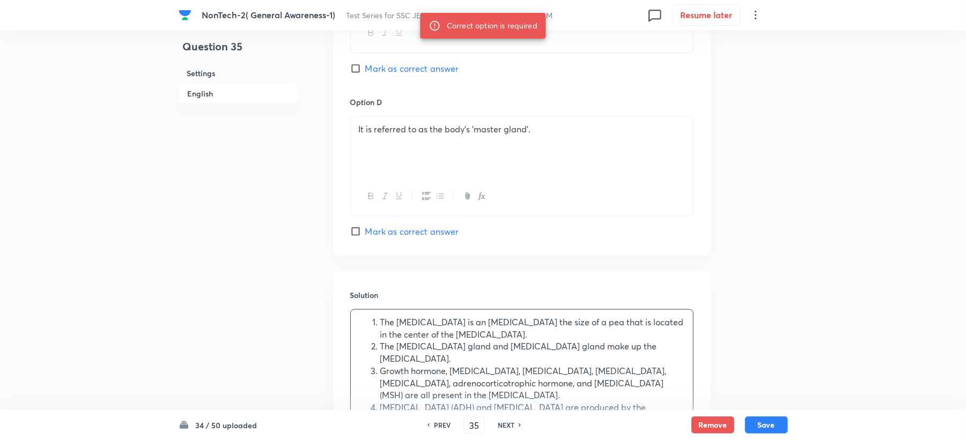
scroll to position [929, 0]
click at [393, 75] on span "Mark as correct answer" at bounding box center [412, 70] width 94 height 13
click at [365, 75] on input "Mark as correct answer" at bounding box center [357, 70] width 15 height 11
checkbox input "true"
click at [783, 427] on button "Save" at bounding box center [766, 424] width 43 height 17
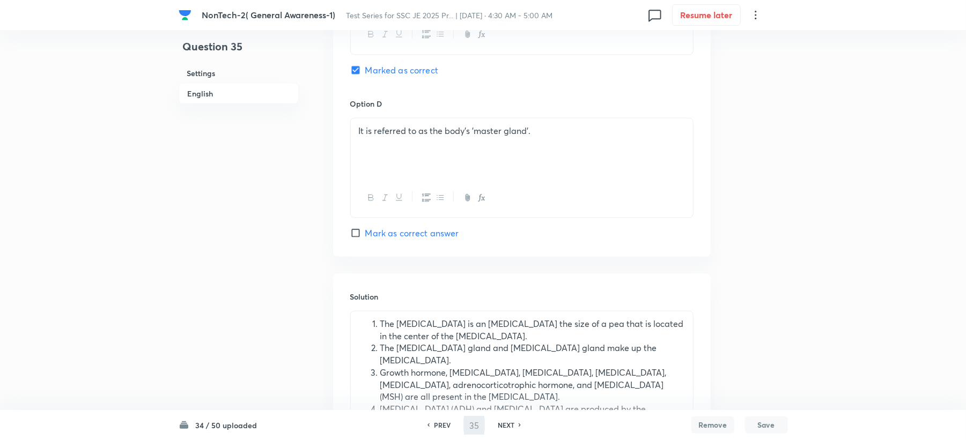
type input "36"
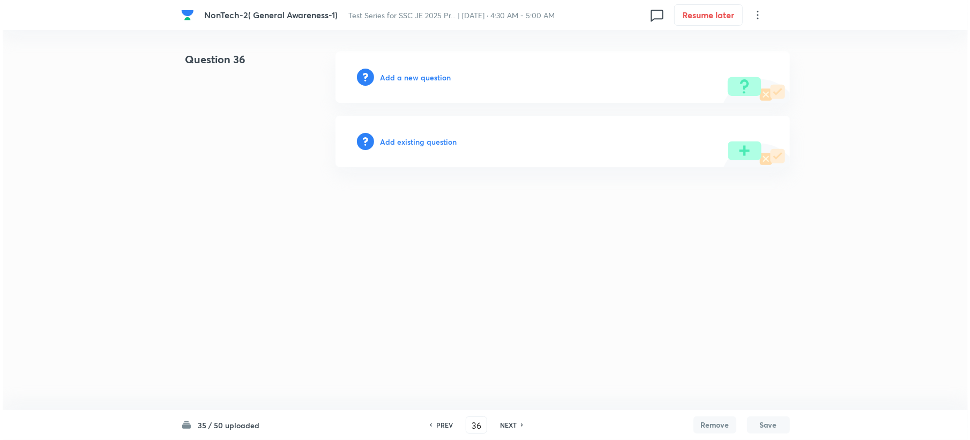
scroll to position [0, 0]
click at [397, 80] on h6 "Add a new question" at bounding box center [415, 77] width 71 height 11
click at [397, 80] on h6 "Choose a question type" at bounding box center [421, 77] width 83 height 11
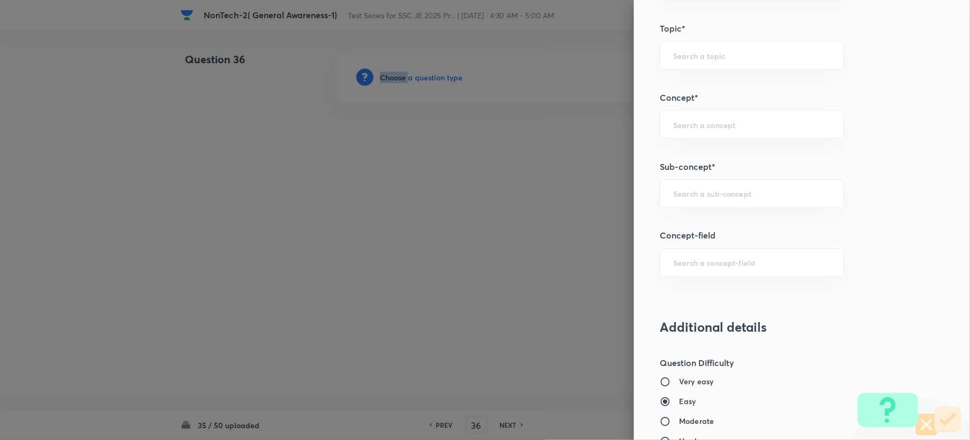
scroll to position [572, 0]
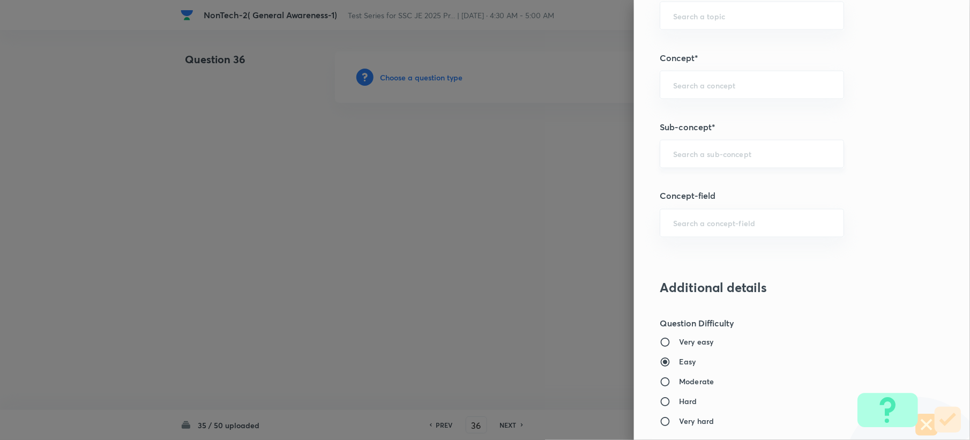
click at [676, 154] on input "text" at bounding box center [752, 154] width 158 height 10
paste input "Word Analogy"
click at [663, 183] on li "Word Analogy" at bounding box center [741, 186] width 183 height 19
type input "Word Analogy"
type input "General Intelligence"
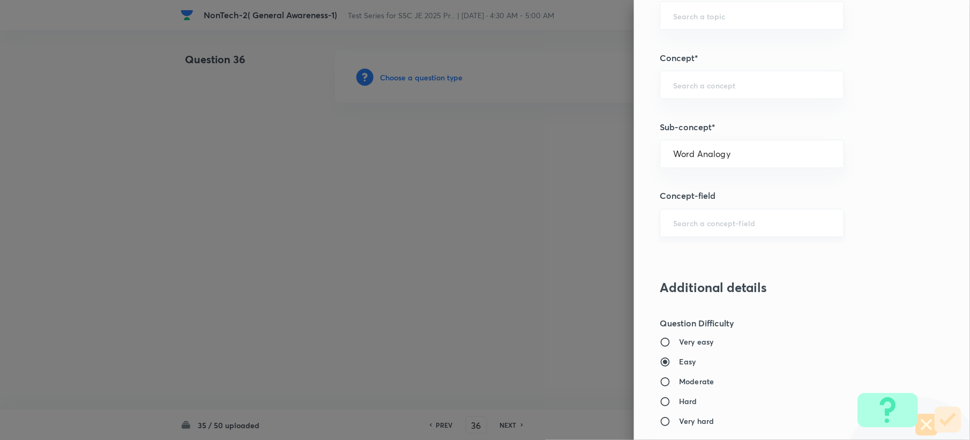
type input "Verbal Reasoning"
type input "Analogy"
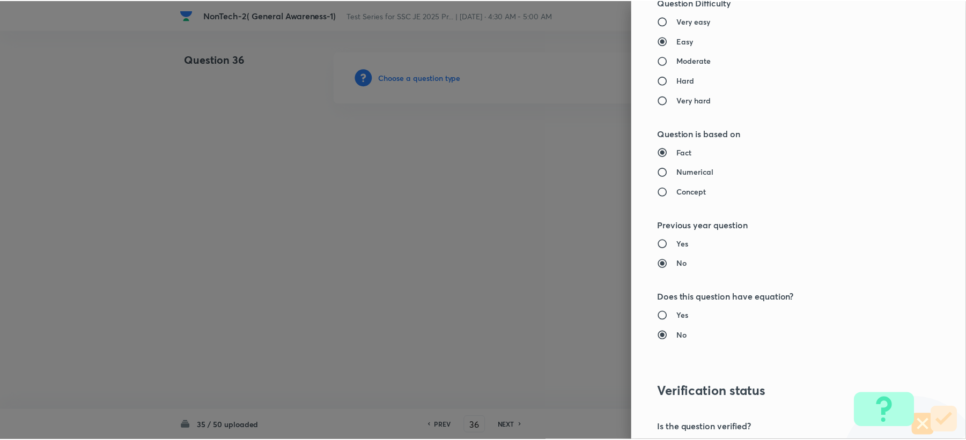
scroll to position [1023, 0]
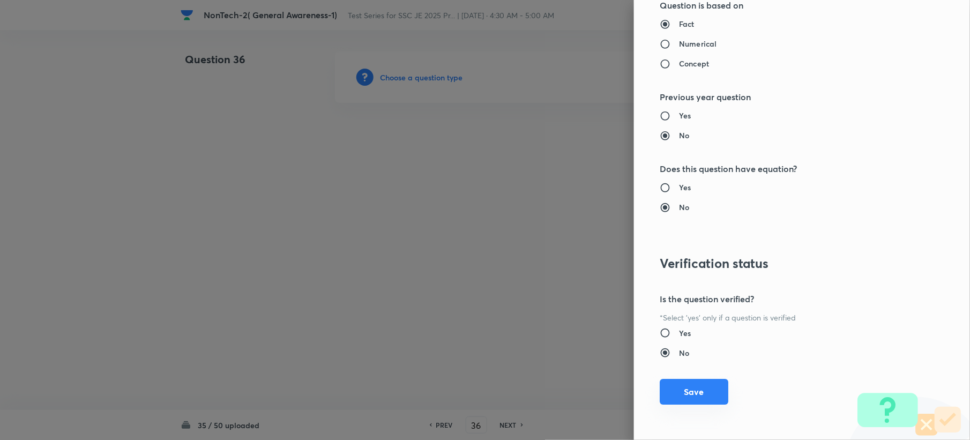
click at [688, 382] on button "Save" at bounding box center [694, 392] width 69 height 26
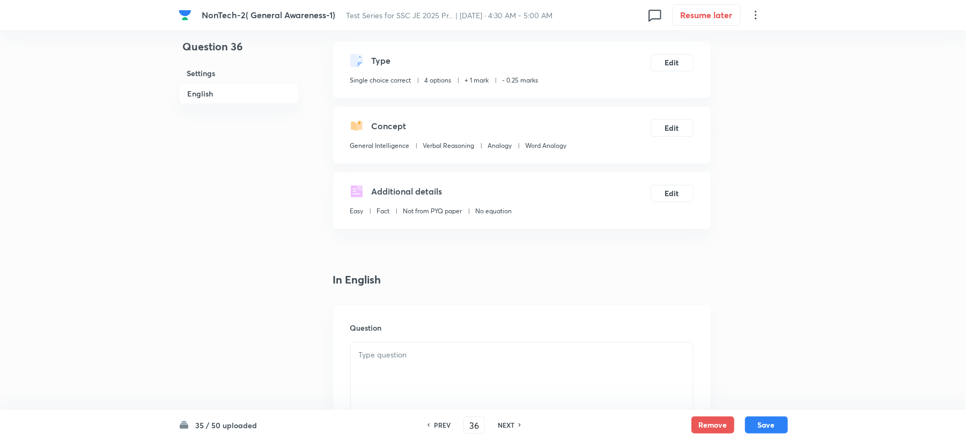
scroll to position [286, 0]
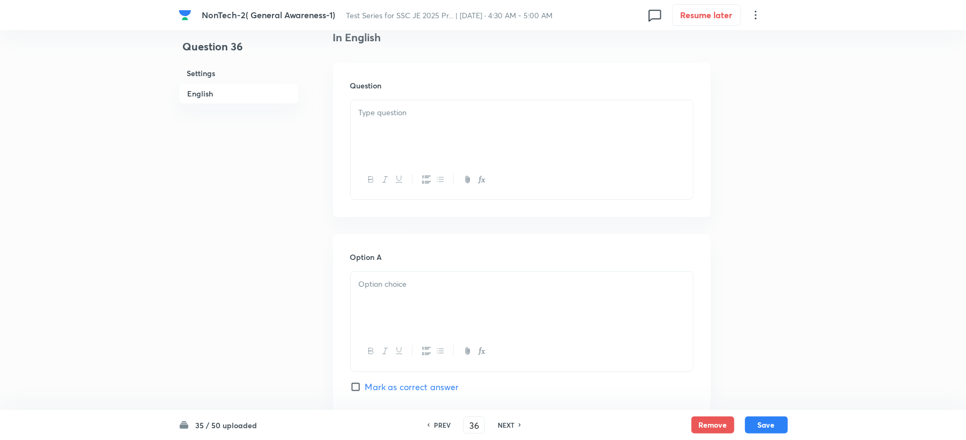
click at [381, 140] on div at bounding box center [522, 130] width 342 height 60
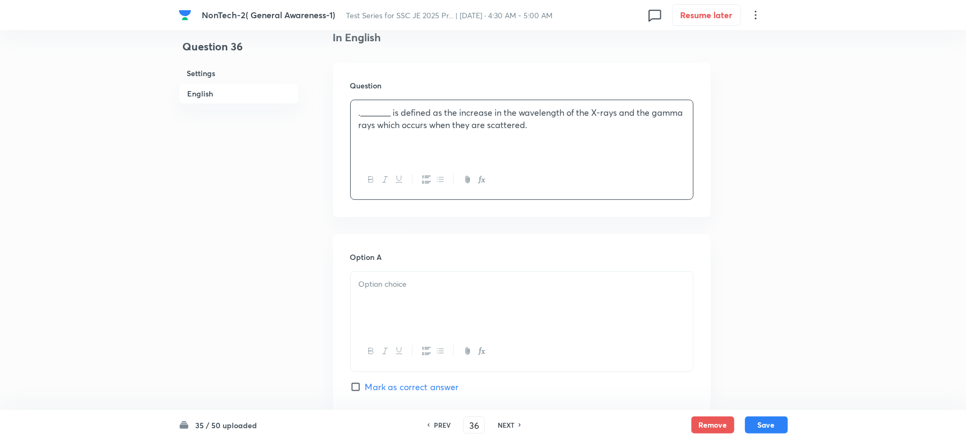
drag, startPoint x: 363, startPoint y: 113, endPoint x: 354, endPoint y: 145, distance: 33.4
click at [361, 115] on p "._______ is defined as the increase in the wavelength of the X-rays and the gam…" at bounding box center [522, 119] width 326 height 24
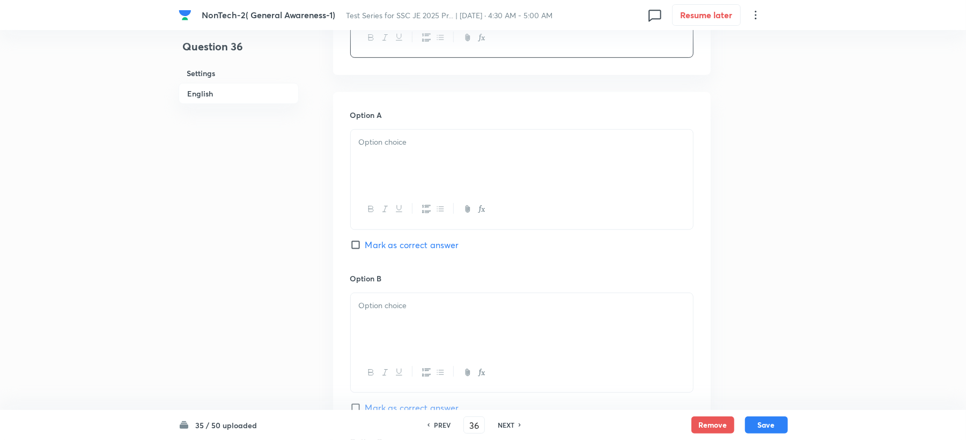
scroll to position [429, 0]
click at [366, 176] on div at bounding box center [522, 159] width 342 height 60
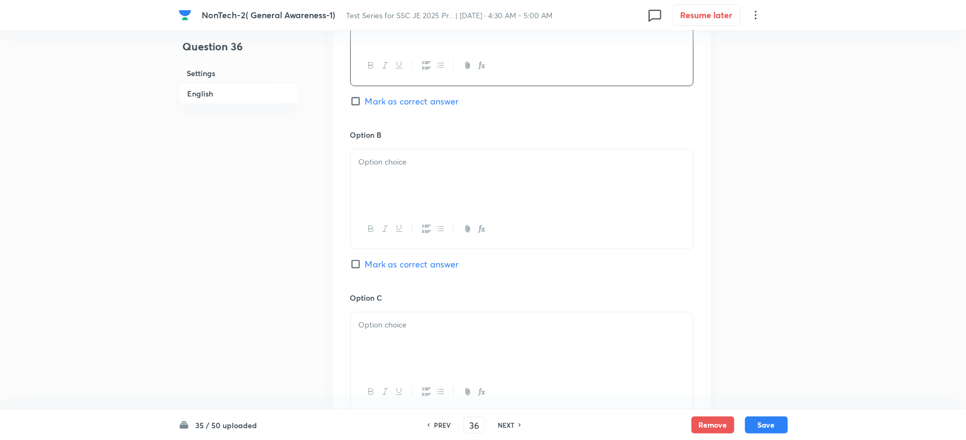
click at [384, 176] on div at bounding box center [522, 180] width 342 height 60
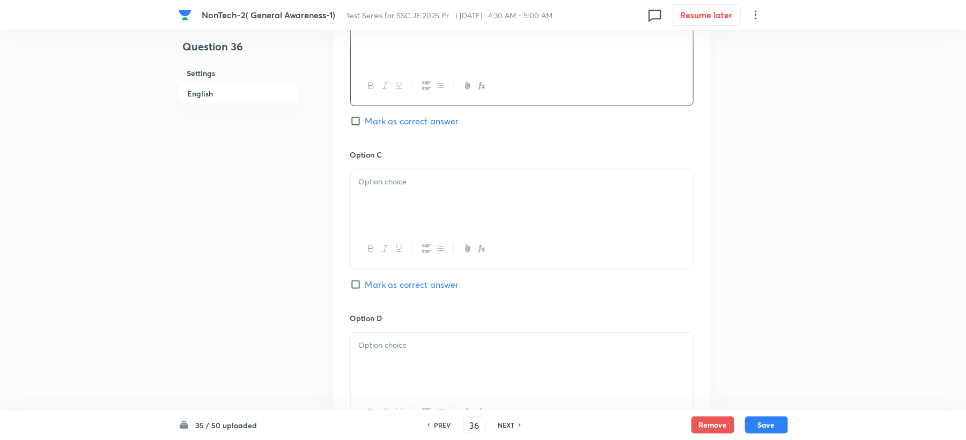
drag, startPoint x: 391, startPoint y: 196, endPoint x: 371, endPoint y: 207, distance: 22.8
click at [390, 195] on div at bounding box center [522, 199] width 342 height 60
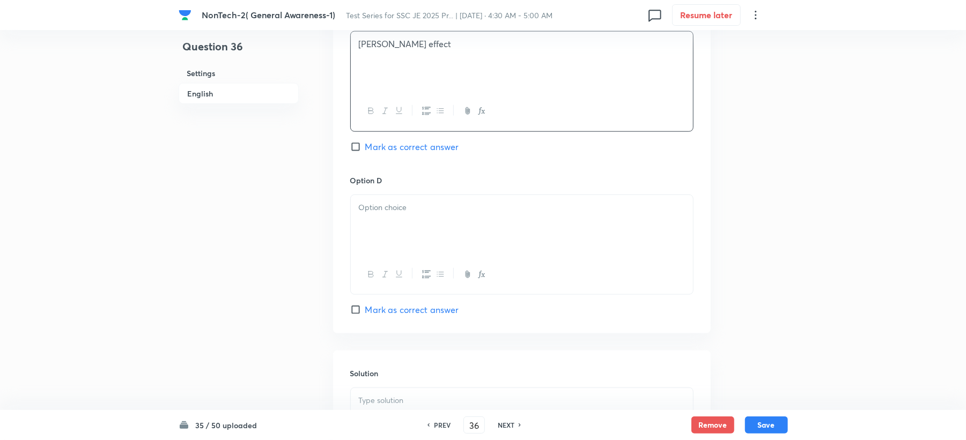
scroll to position [858, 0]
drag, startPoint x: 376, startPoint y: 193, endPoint x: 328, endPoint y: 247, distance: 72.2
click at [373, 193] on div at bounding box center [522, 220] width 342 height 60
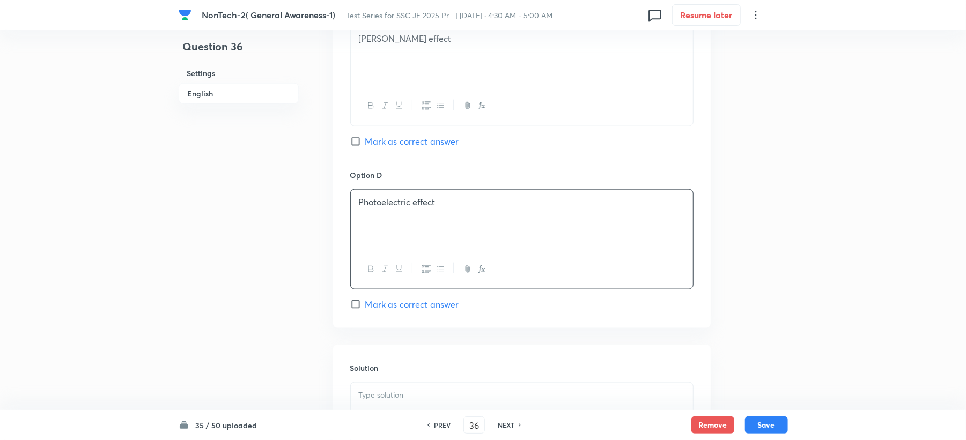
click at [409, 146] on span "Mark as correct answer" at bounding box center [412, 141] width 94 height 13
click at [365, 146] on input "Mark as correct answer" at bounding box center [357, 141] width 15 height 11
checkbox input "true"
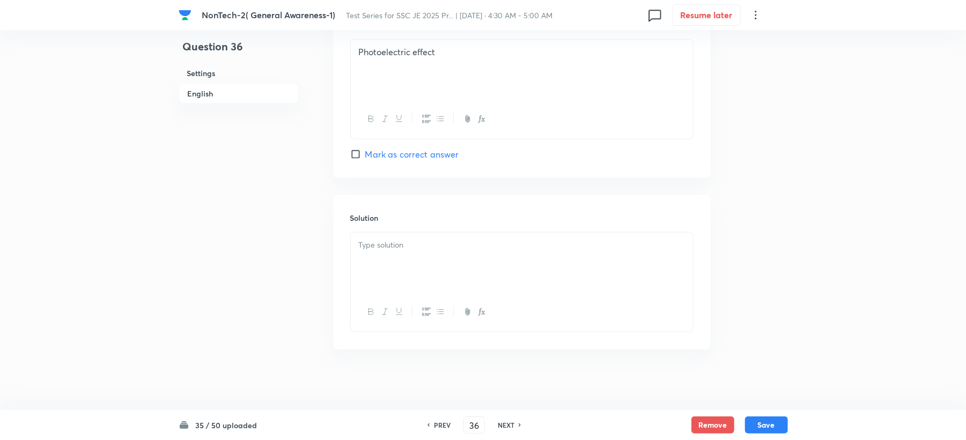
scroll to position [1015, 0]
click at [373, 271] on div at bounding box center [522, 259] width 342 height 60
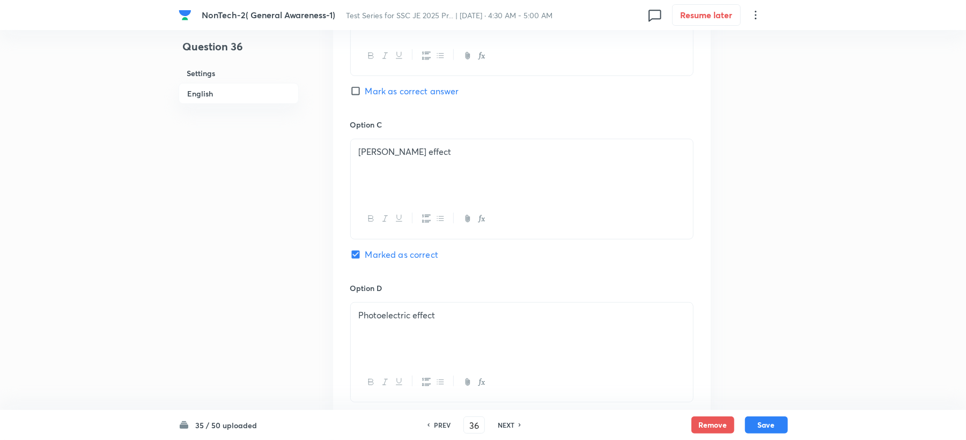
scroll to position [729, 0]
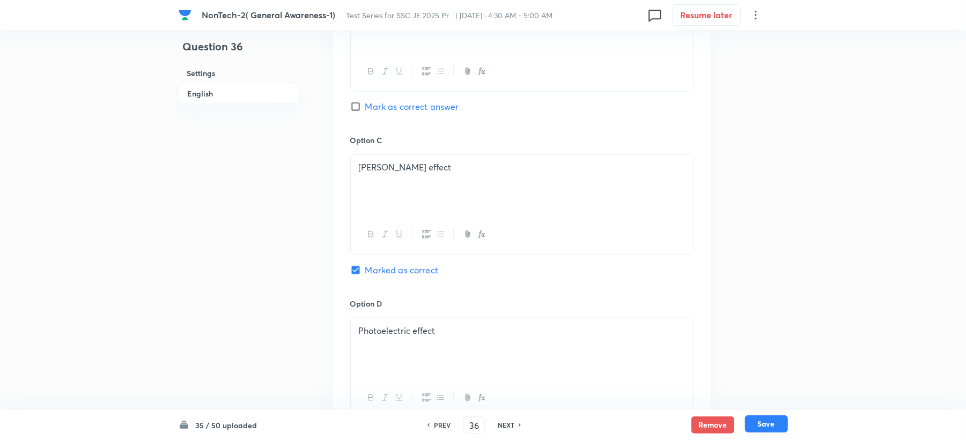
click at [771, 430] on button "Save" at bounding box center [766, 424] width 43 height 17
type input "37"
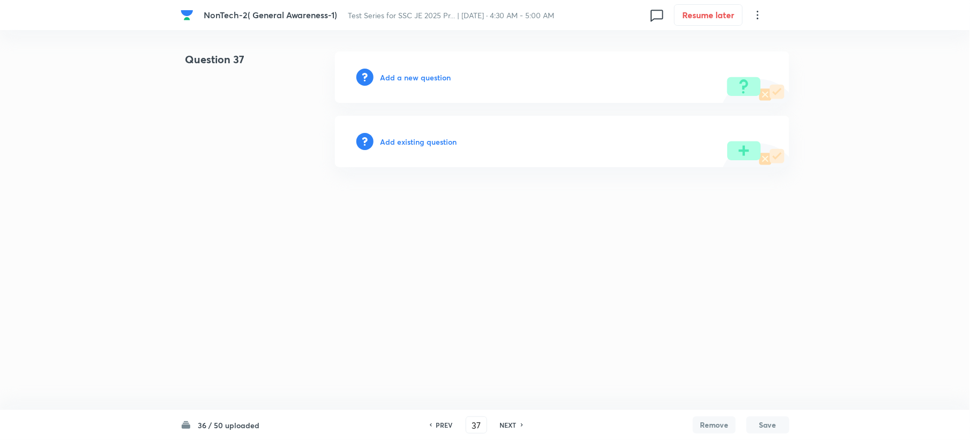
click at [403, 81] on h6 "Add a new question" at bounding box center [415, 77] width 71 height 11
click at [403, 81] on h6 "Choose a question type" at bounding box center [421, 77] width 83 height 11
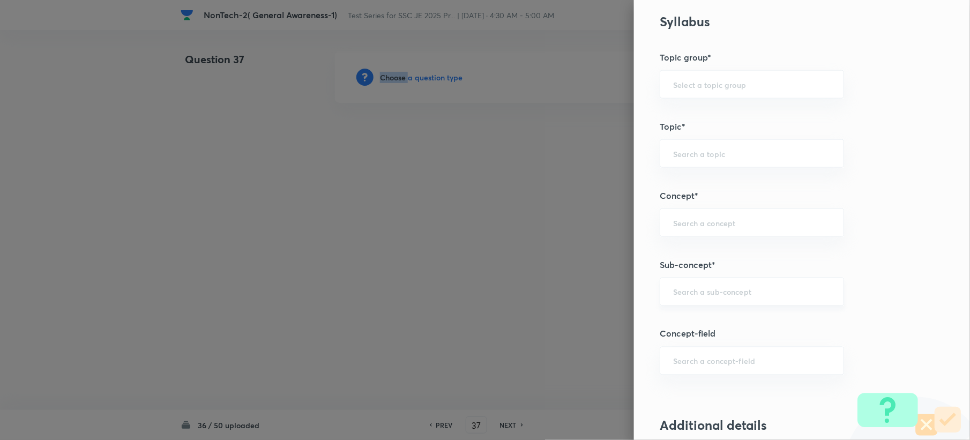
scroll to position [500, 0]
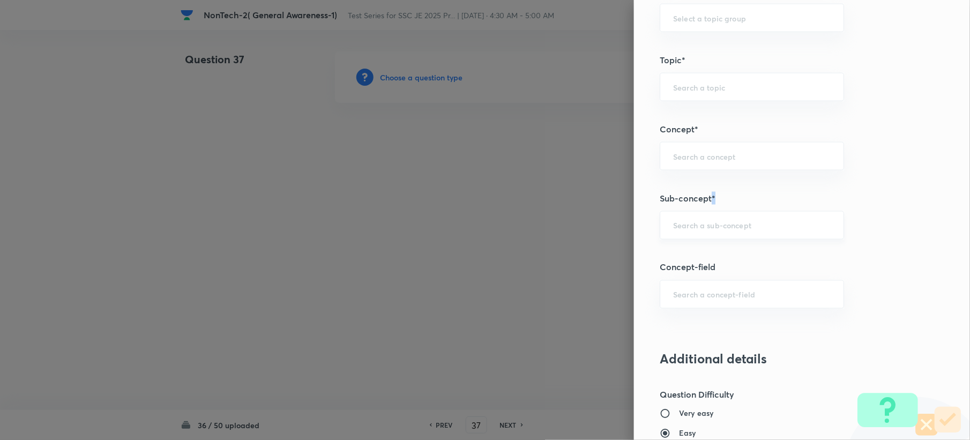
drag, startPoint x: 700, startPoint y: 204, endPoint x: 691, endPoint y: 228, distance: 25.6
click at [692, 226] on div "Question settings Question type* Single choice correct Number of options* 2 3 4…" at bounding box center [802, 220] width 336 height 440
click at [691, 228] on input "text" at bounding box center [752, 225] width 158 height 10
paste input "Word Analogy"
click at [693, 254] on li "Word Analogy" at bounding box center [741, 257] width 183 height 19
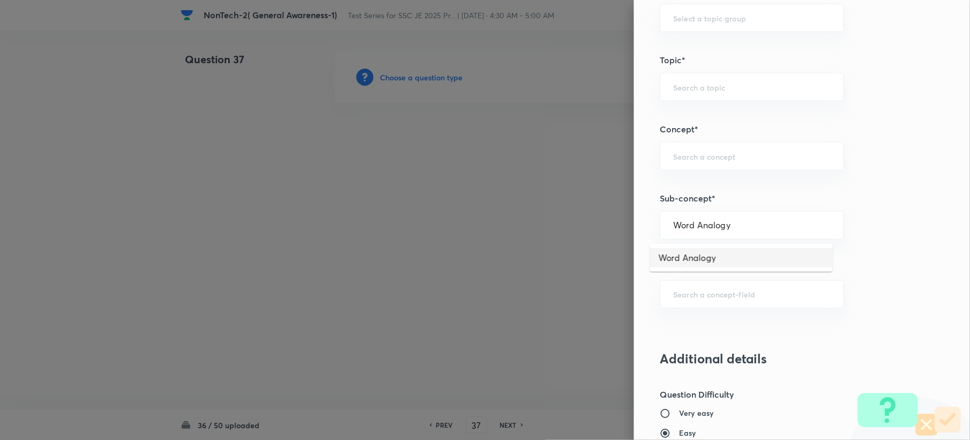
type input "Word Analogy"
type input "General Intelligence"
type input "Verbal Reasoning"
type input "Analogy"
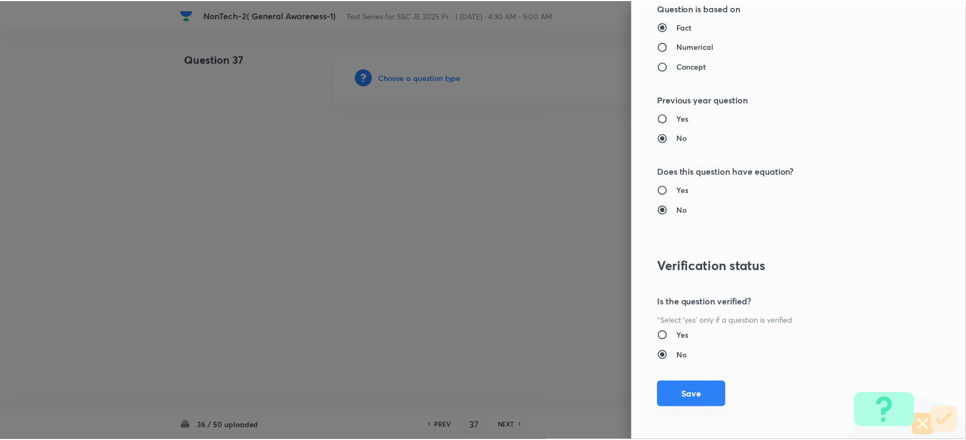
scroll to position [1023, 0]
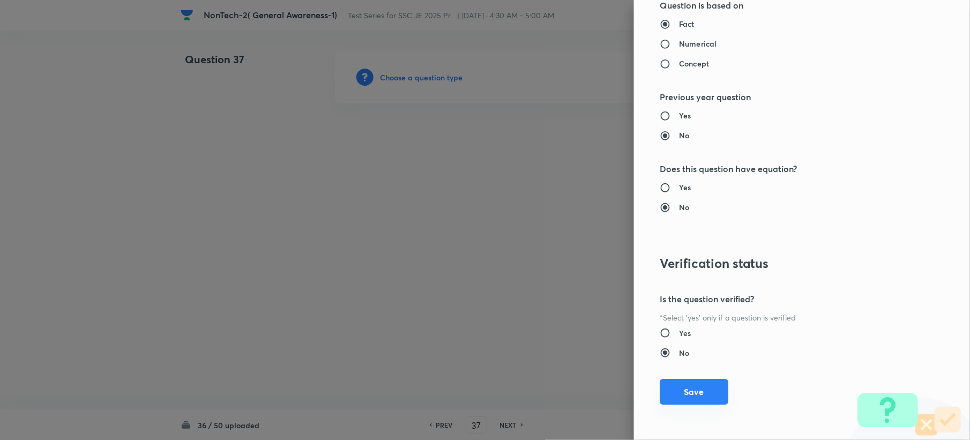
click at [689, 400] on button "Save" at bounding box center [694, 392] width 69 height 26
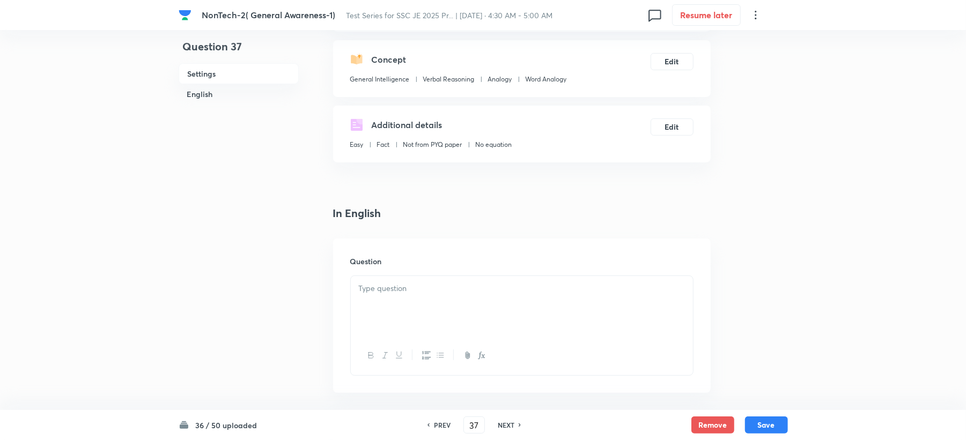
scroll to position [286, 0]
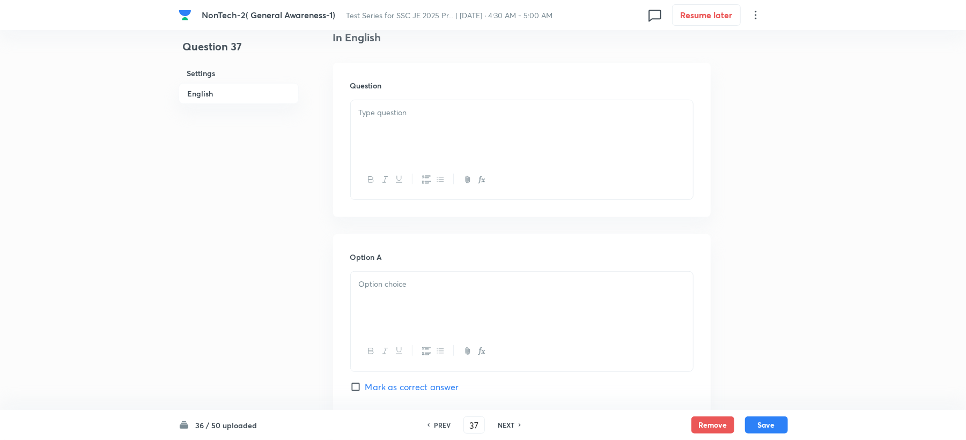
click at [400, 136] on div at bounding box center [522, 130] width 342 height 60
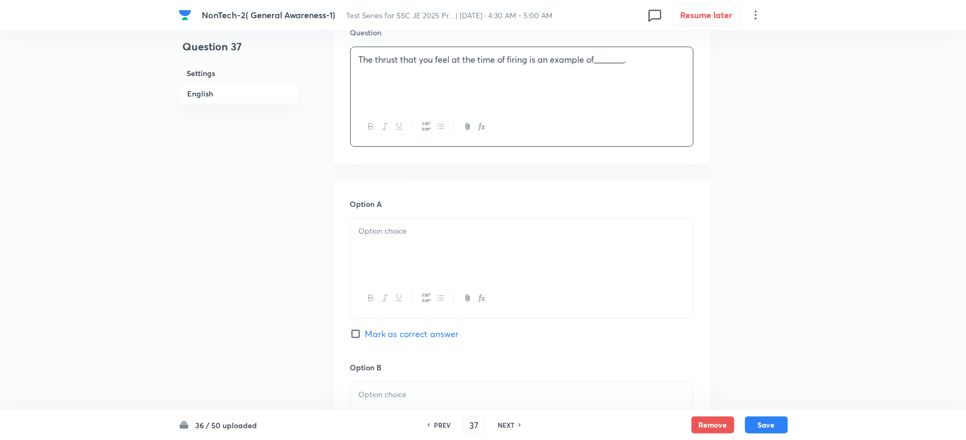
scroll to position [429, 0]
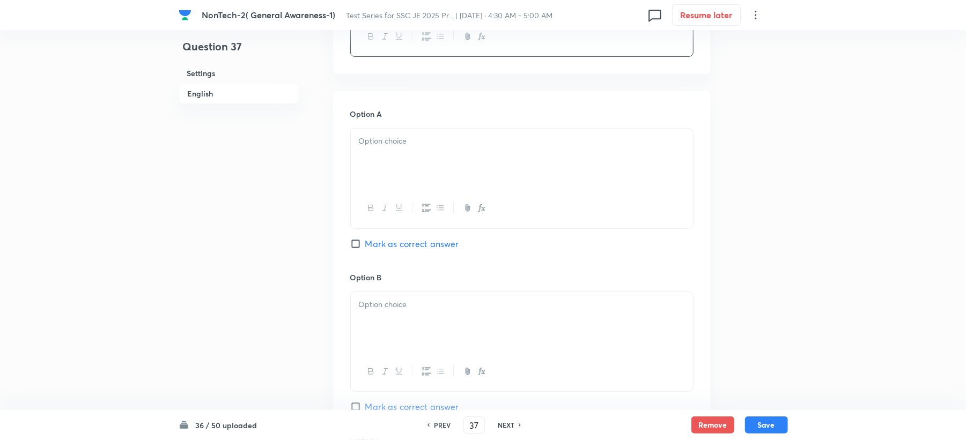
click at [366, 180] on div at bounding box center [522, 159] width 342 height 60
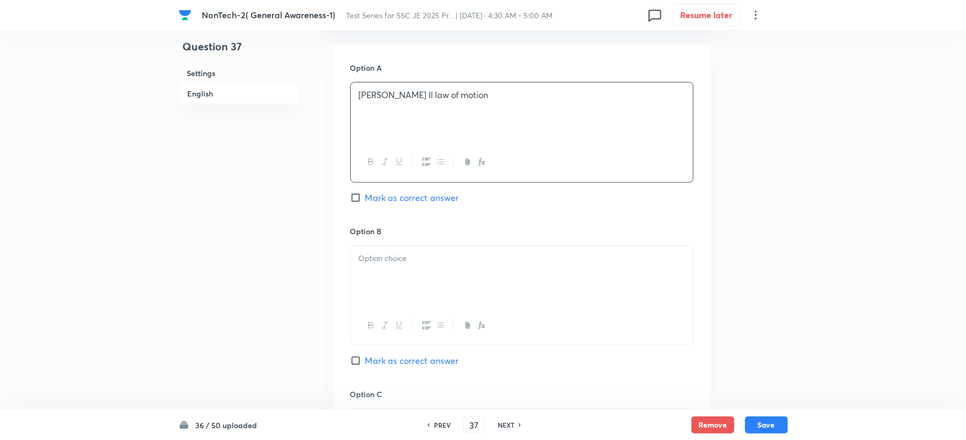
scroll to position [500, 0]
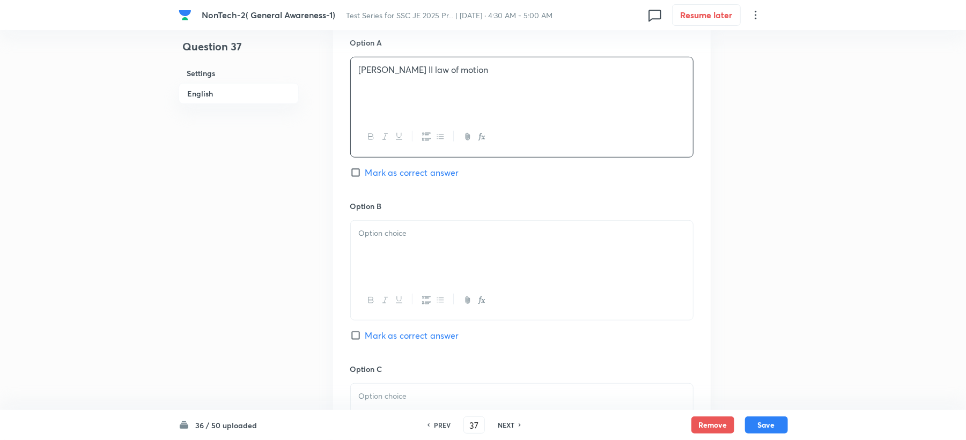
drag, startPoint x: 371, startPoint y: 247, endPoint x: 300, endPoint y: 258, distance: 71.6
click at [361, 255] on div at bounding box center [522, 251] width 342 height 60
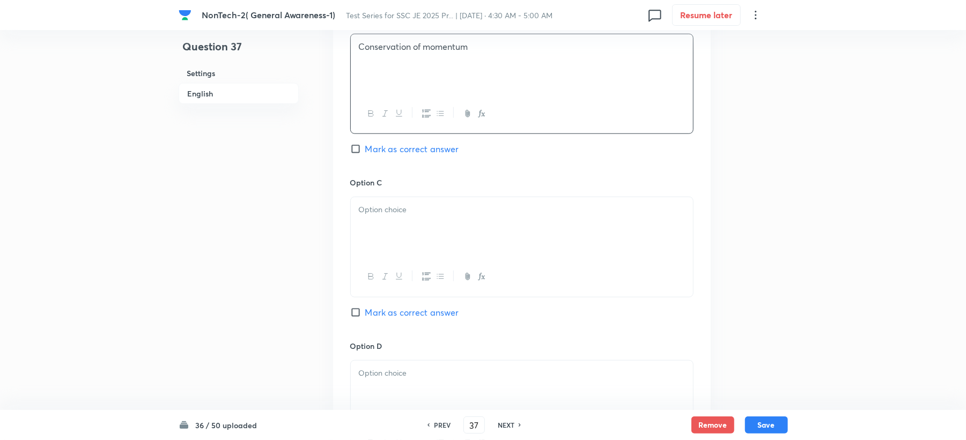
scroll to position [786, 0]
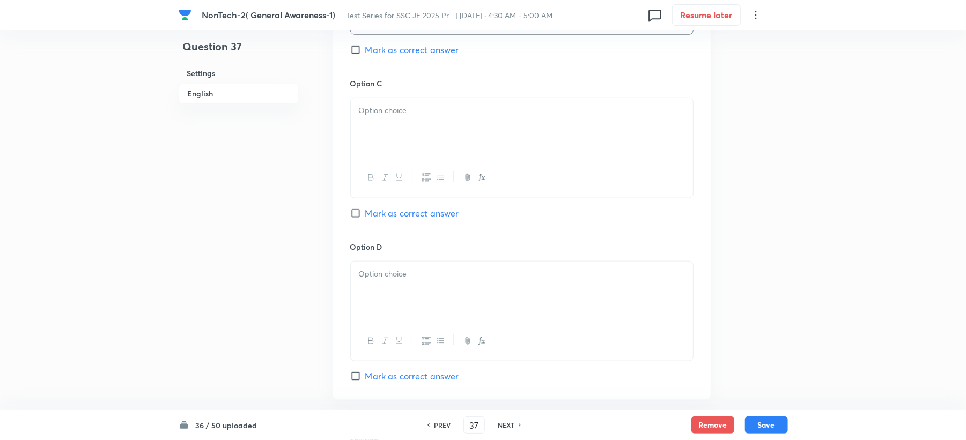
click at [374, 146] on div at bounding box center [522, 128] width 342 height 60
click at [386, 307] on div at bounding box center [522, 292] width 342 height 60
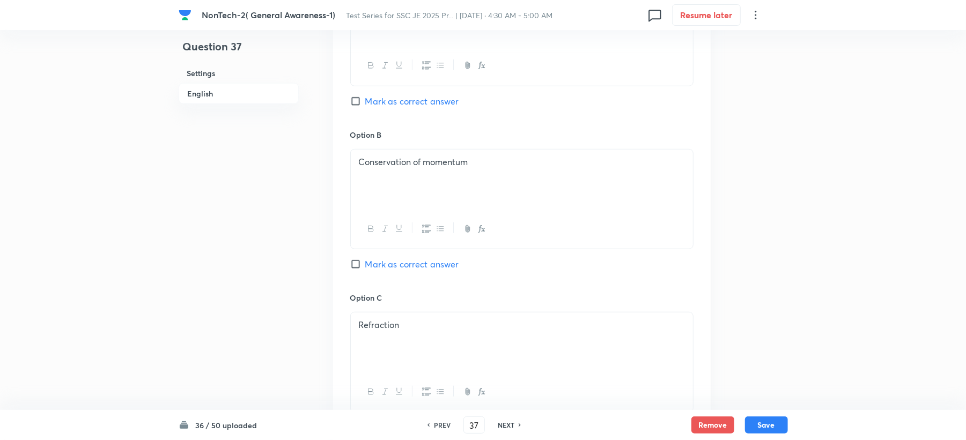
click at [371, 259] on span "Mark as correct answer" at bounding box center [412, 264] width 94 height 13
click at [365, 259] on input "Mark as correct answer" at bounding box center [357, 264] width 15 height 11
checkbox input "true"
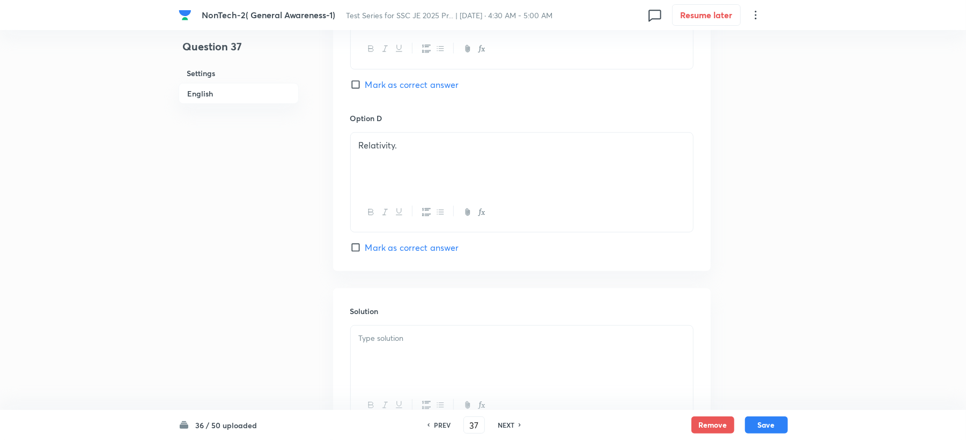
scroll to position [1000, 0]
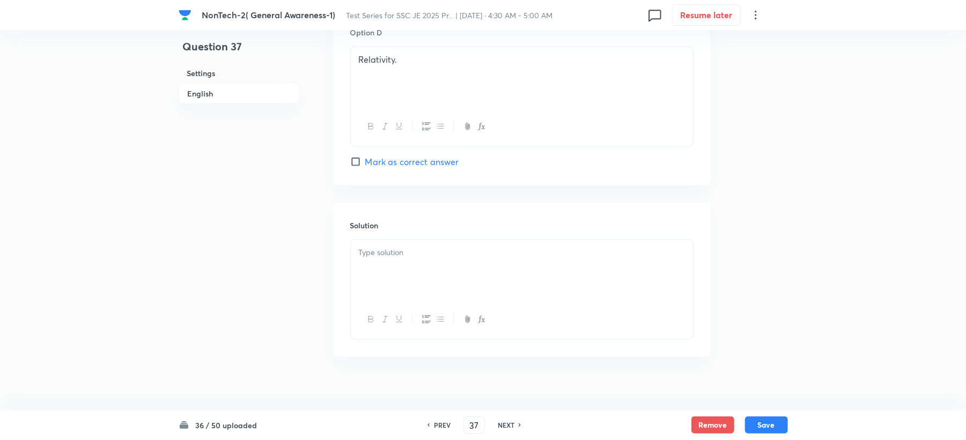
click at [369, 259] on p at bounding box center [522, 253] width 326 height 12
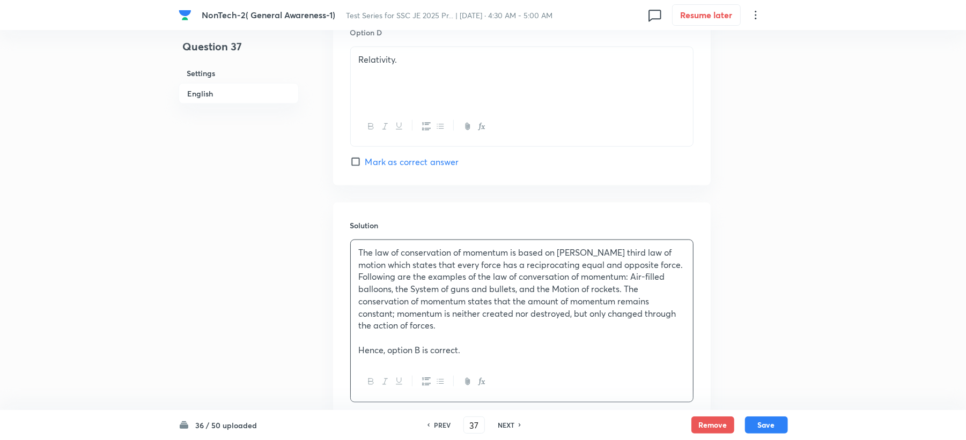
click at [359, 357] on div "The law of conservation of momentum is based on Newton’s third law of motion wh…" at bounding box center [522, 301] width 342 height 122
click at [760, 427] on button "Save" at bounding box center [766, 424] width 43 height 17
type input "38"
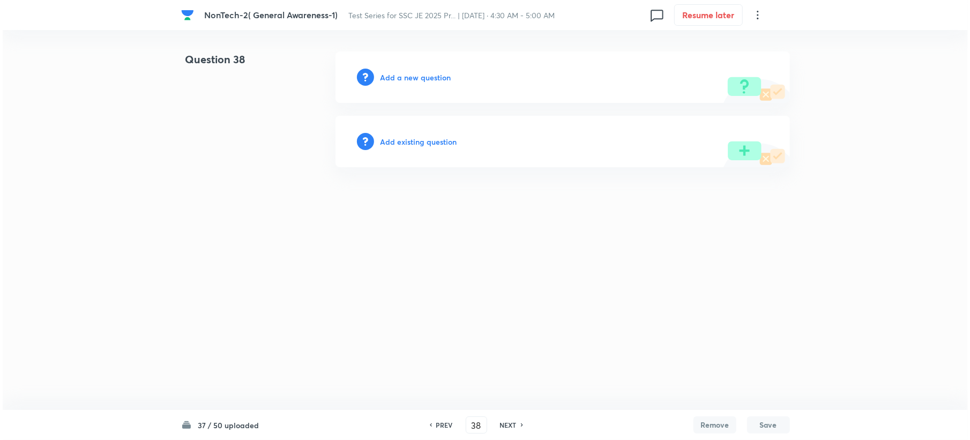
scroll to position [0, 0]
click at [416, 78] on h6 "Add a new question" at bounding box center [415, 77] width 71 height 11
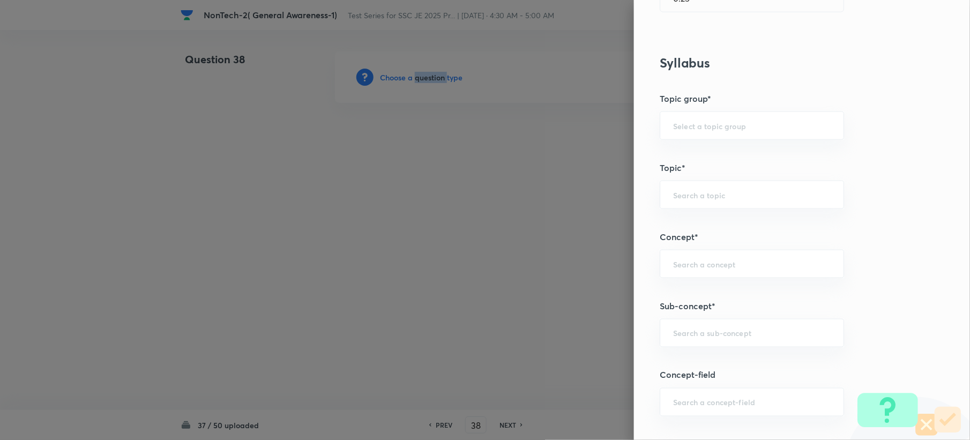
scroll to position [500, 0]
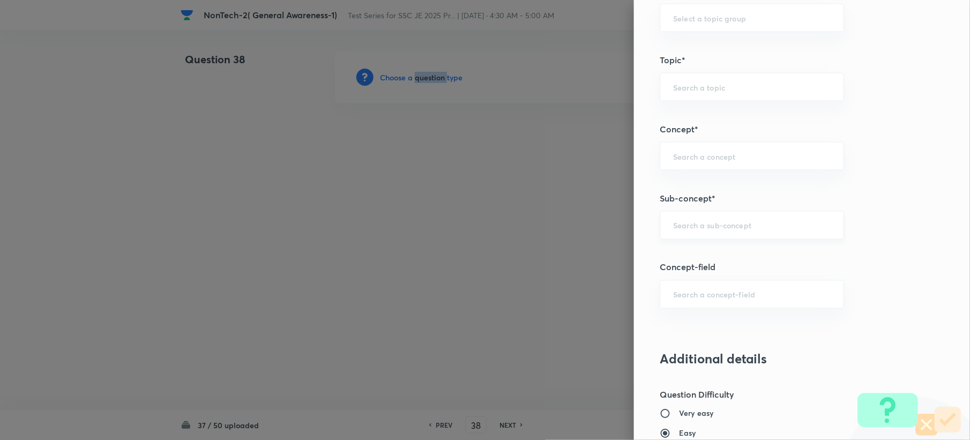
click at [686, 234] on div "​" at bounding box center [752, 225] width 184 height 28
paste input "Word Analogy"
click at [684, 257] on li "Word Analogy" at bounding box center [741, 257] width 183 height 19
type input "Word Analogy"
type input "General Intelligence"
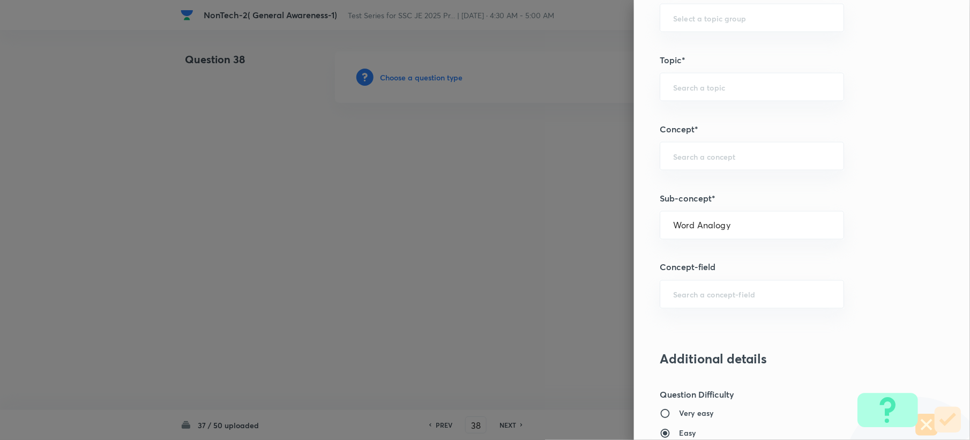
type input "Verbal Reasoning"
type input "Analogy"
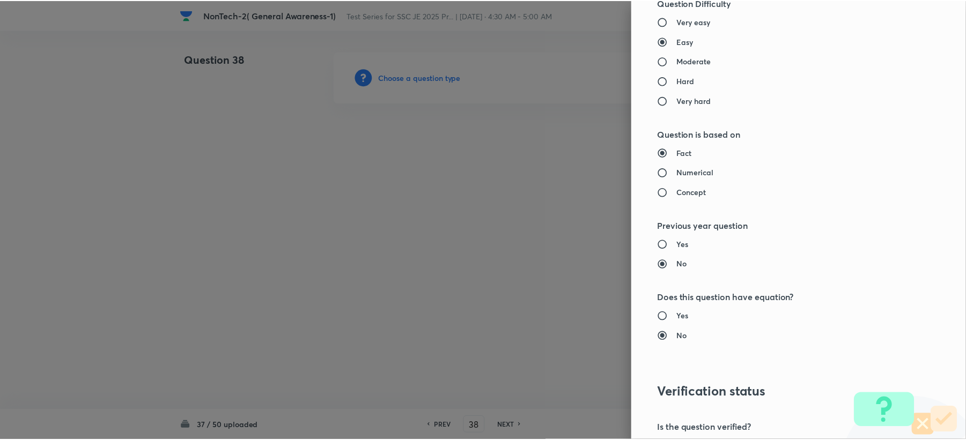
scroll to position [1023, 0]
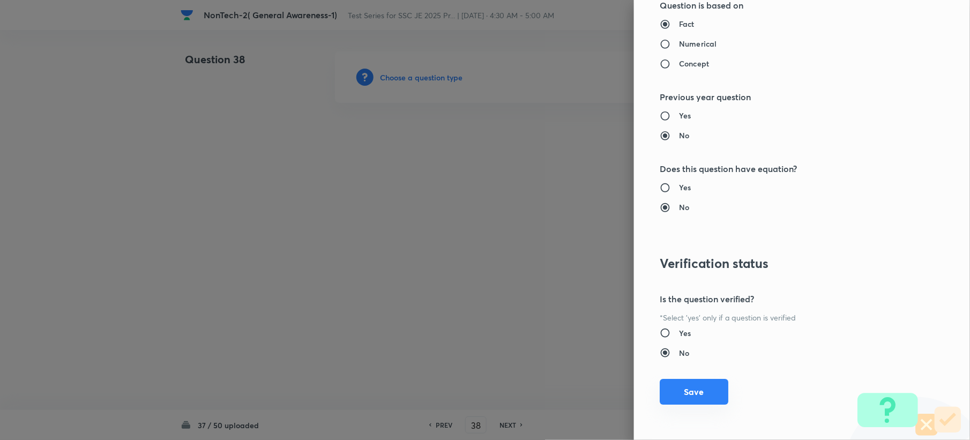
click at [695, 396] on button "Save" at bounding box center [694, 392] width 69 height 26
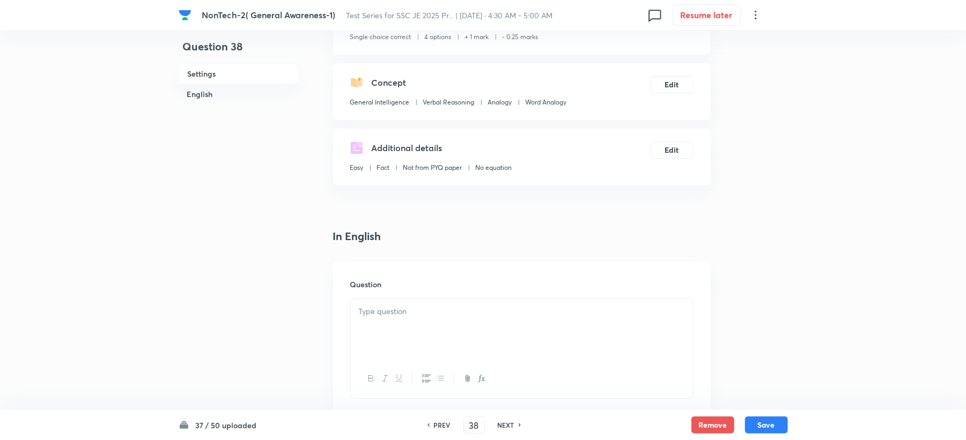
scroll to position [214, 0]
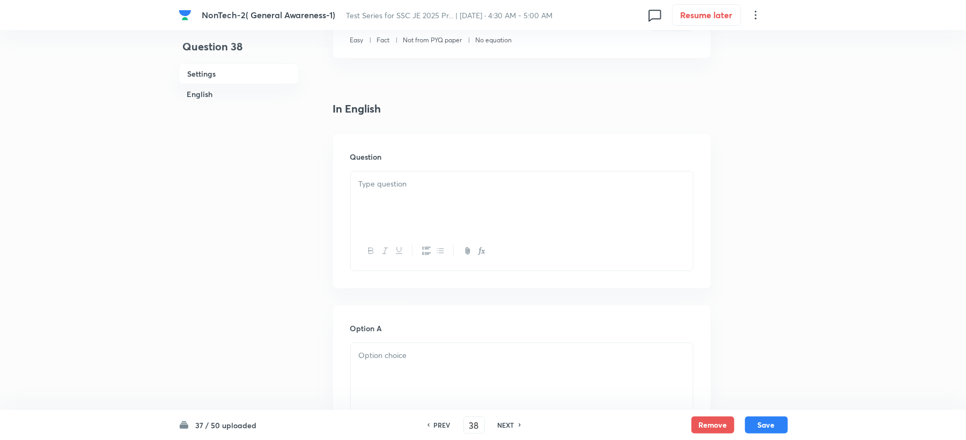
drag, startPoint x: 396, startPoint y: 202, endPoint x: 390, endPoint y: 204, distance: 6.0
click at [395, 202] on div at bounding box center [522, 202] width 342 height 60
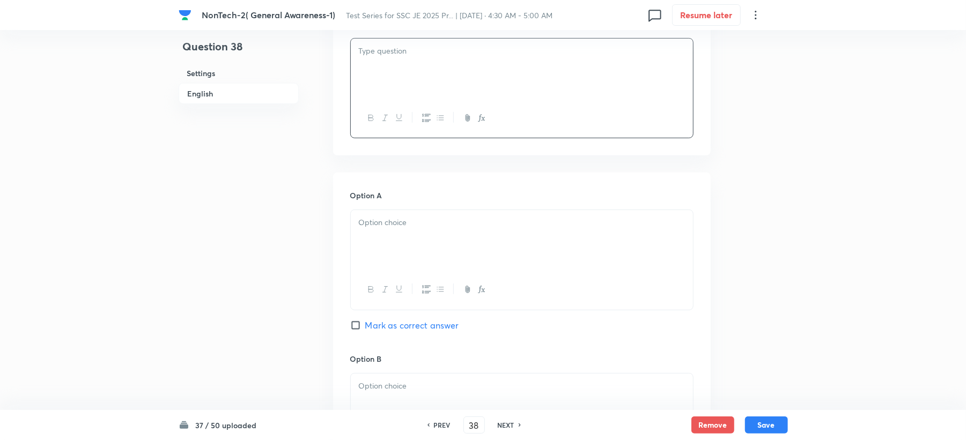
scroll to position [357, 0]
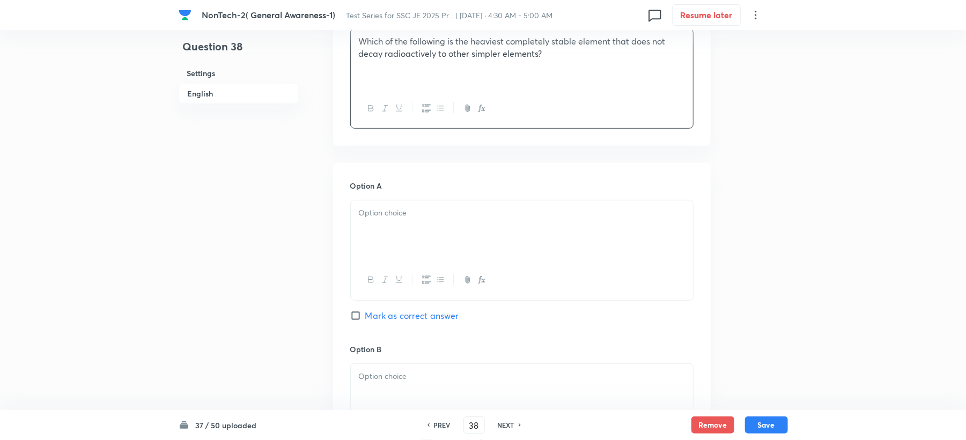
click at [389, 239] on div at bounding box center [522, 231] width 342 height 60
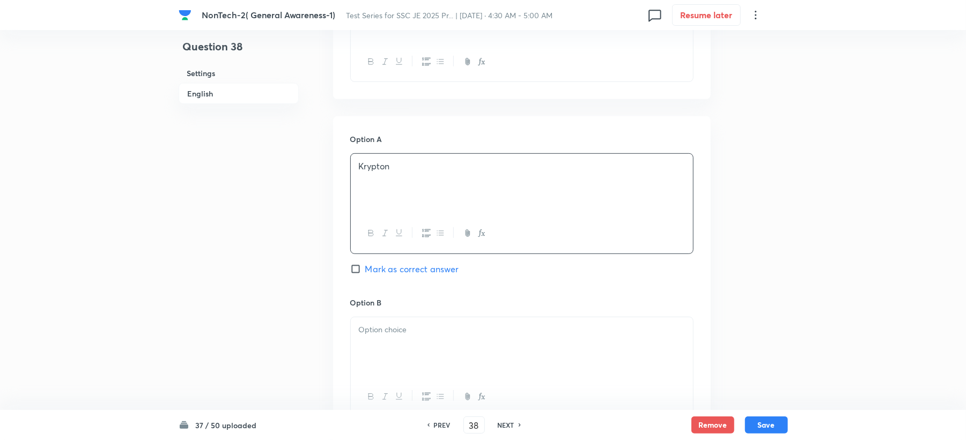
scroll to position [429, 0]
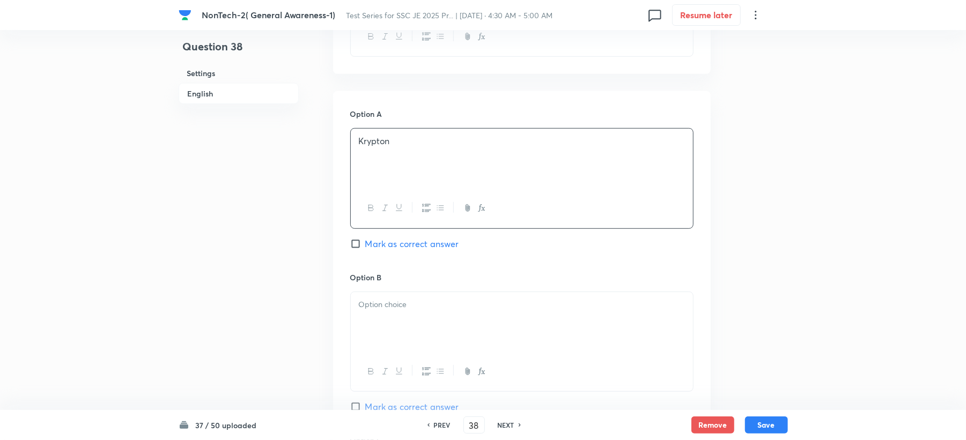
click at [379, 301] on div at bounding box center [521, 342] width 343 height 100
click at [404, 306] on p at bounding box center [522, 305] width 326 height 12
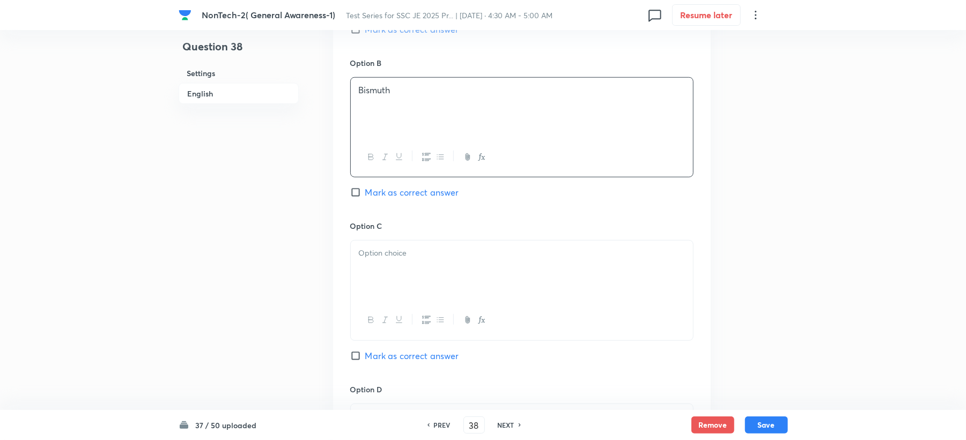
click at [400, 272] on div at bounding box center [522, 271] width 342 height 60
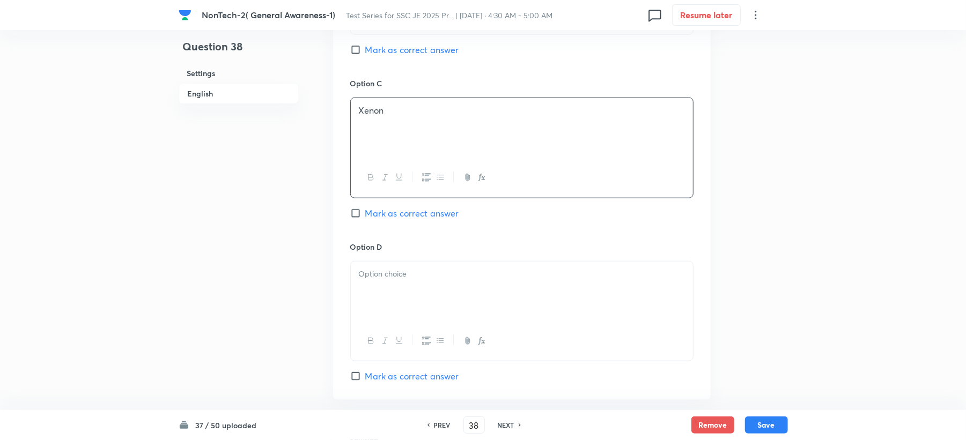
click at [388, 280] on p at bounding box center [522, 274] width 326 height 12
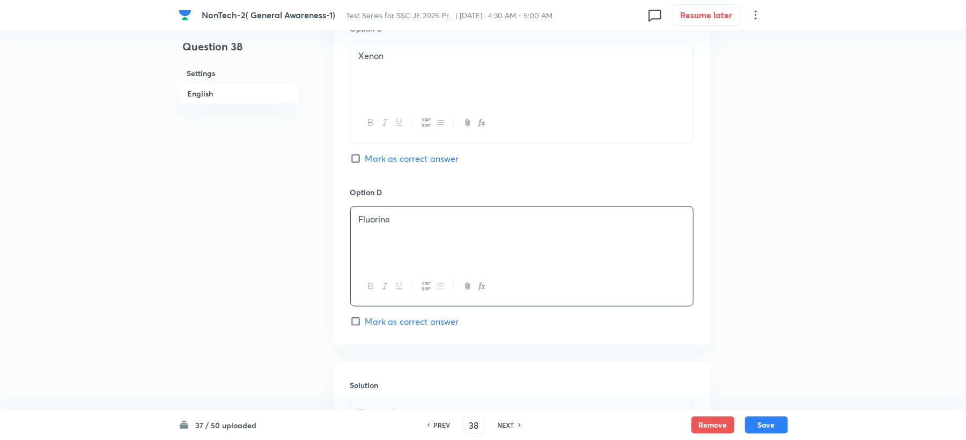
scroll to position [1015, 0]
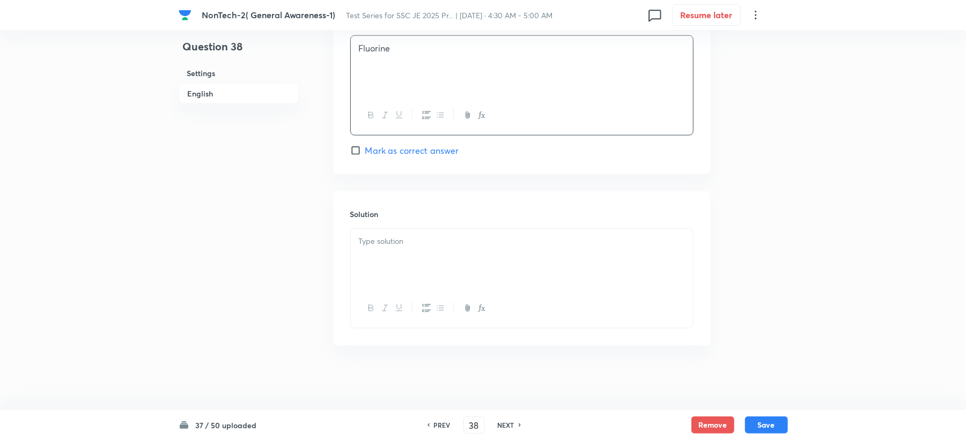
click at [396, 229] on div at bounding box center [522, 259] width 342 height 60
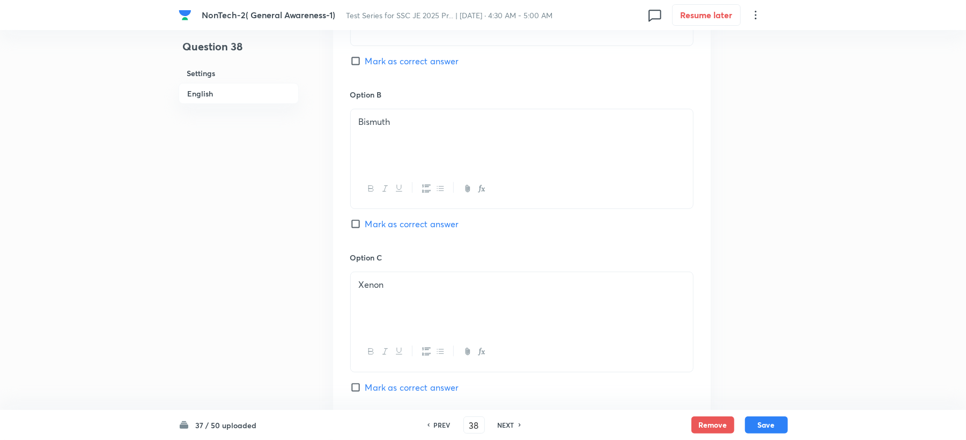
scroll to position [586, 0]
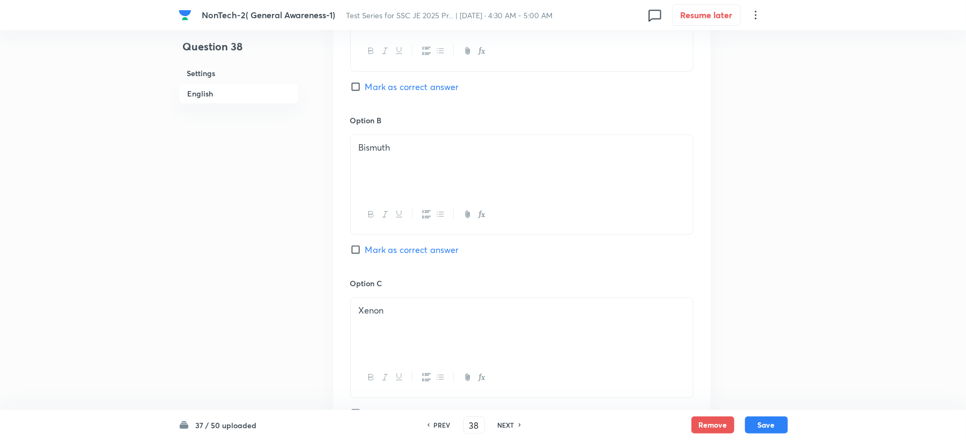
click at [372, 250] on span "Mark as correct answer" at bounding box center [412, 249] width 94 height 13
click at [365, 250] on input "Mark as correct answer" at bounding box center [357, 249] width 15 height 11
checkbox input "true"
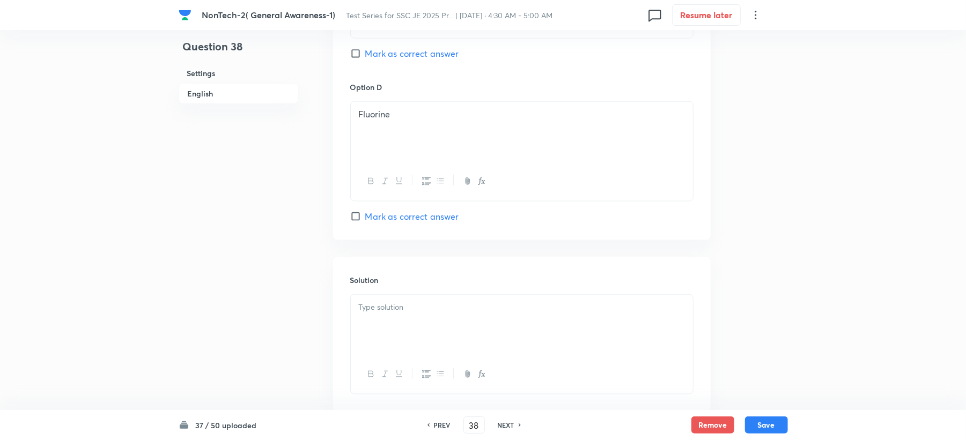
scroll to position [1015, 0]
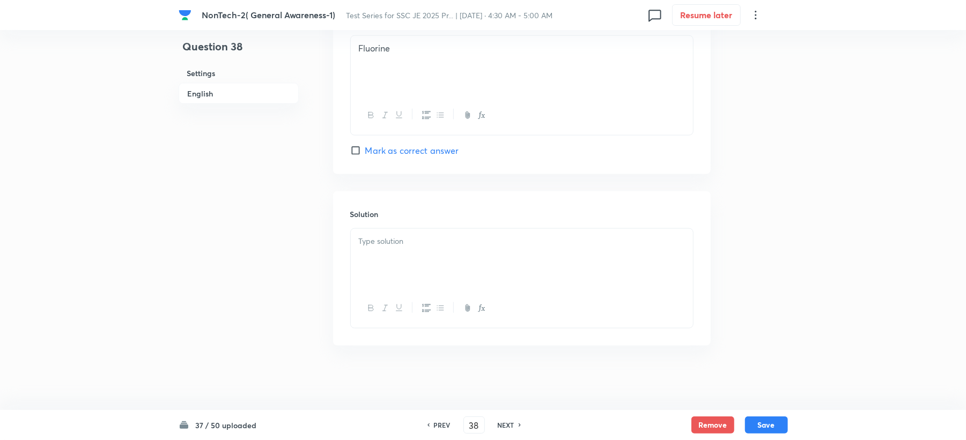
click at [372, 252] on div at bounding box center [522, 259] width 342 height 60
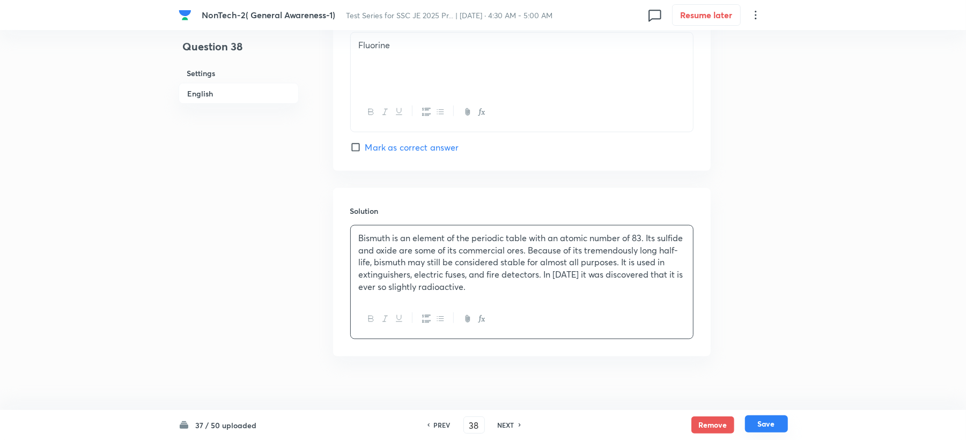
click at [770, 429] on button "Save" at bounding box center [766, 424] width 43 height 17
type input "39"
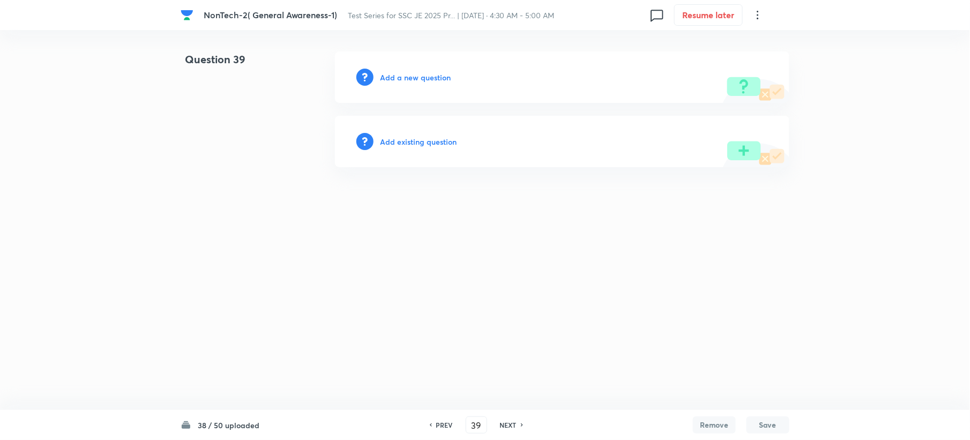
click at [414, 73] on h6 "Add a new question" at bounding box center [415, 77] width 71 height 11
click at [414, 73] on h6 "Choose a question type" at bounding box center [421, 77] width 83 height 11
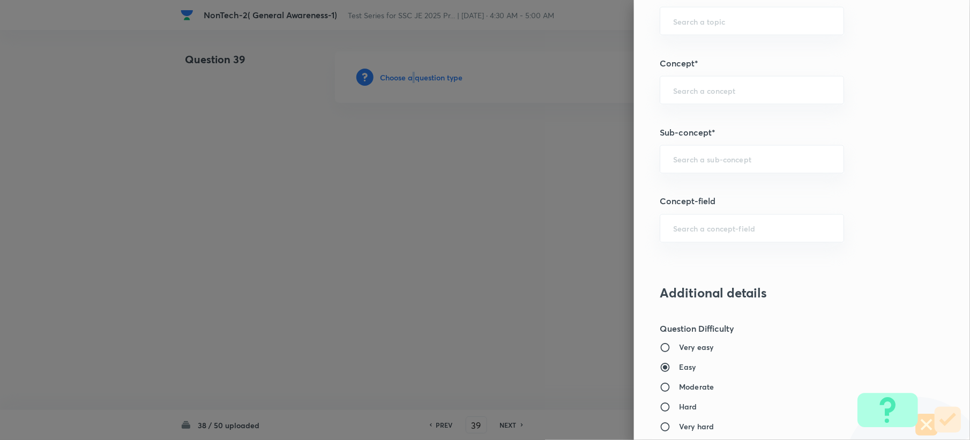
scroll to position [572, 0]
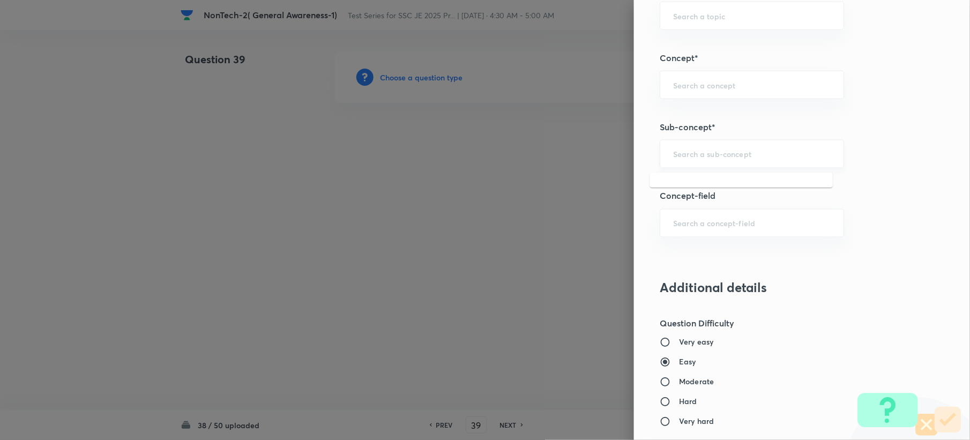
click at [687, 158] on input "text" at bounding box center [752, 154] width 158 height 10
paste input "Word Analogy"
click at [671, 187] on li "Word Analogy" at bounding box center [741, 186] width 183 height 19
type input "Word Analogy"
type input "General Intelligence"
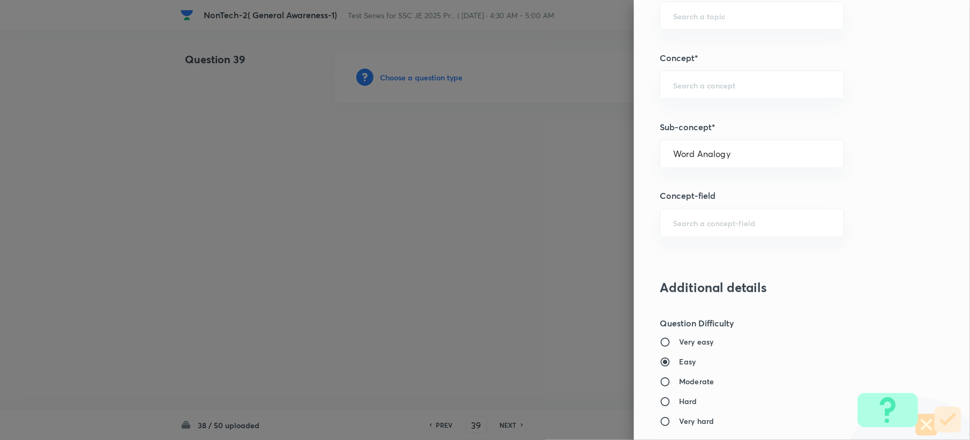
type input "Verbal Reasoning"
type input "Analogy"
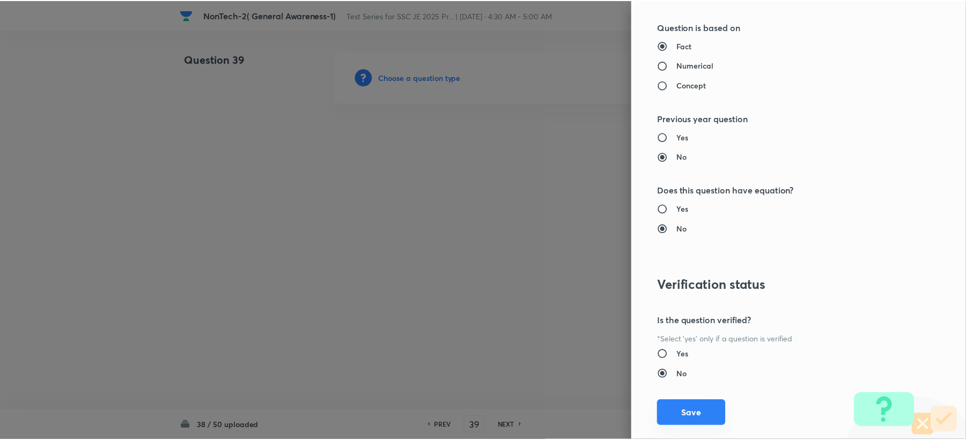
scroll to position [1023, 0]
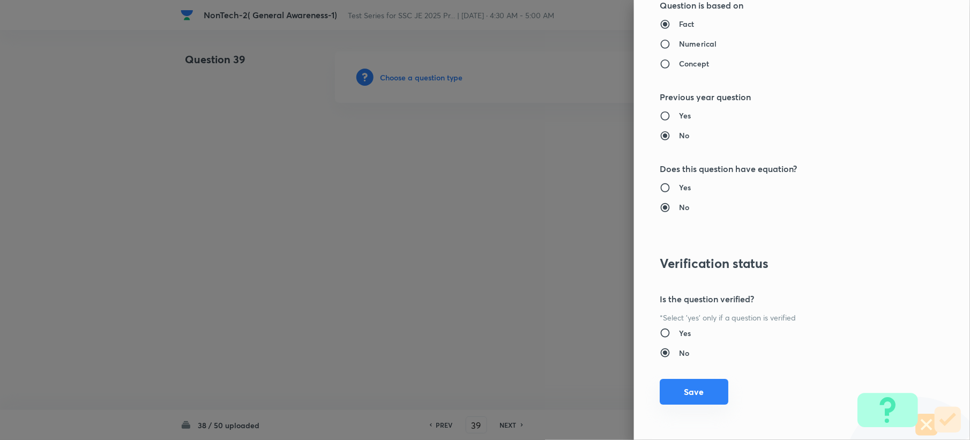
click at [689, 392] on button "Save" at bounding box center [694, 392] width 69 height 26
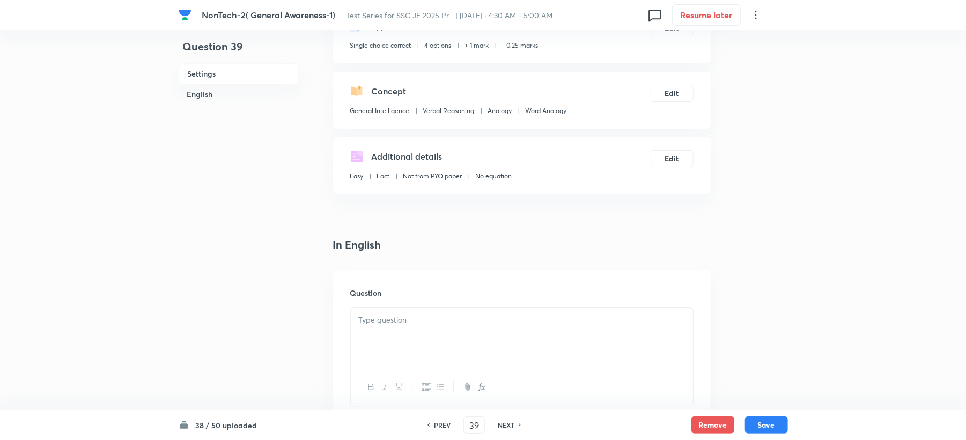
scroll to position [286, 0]
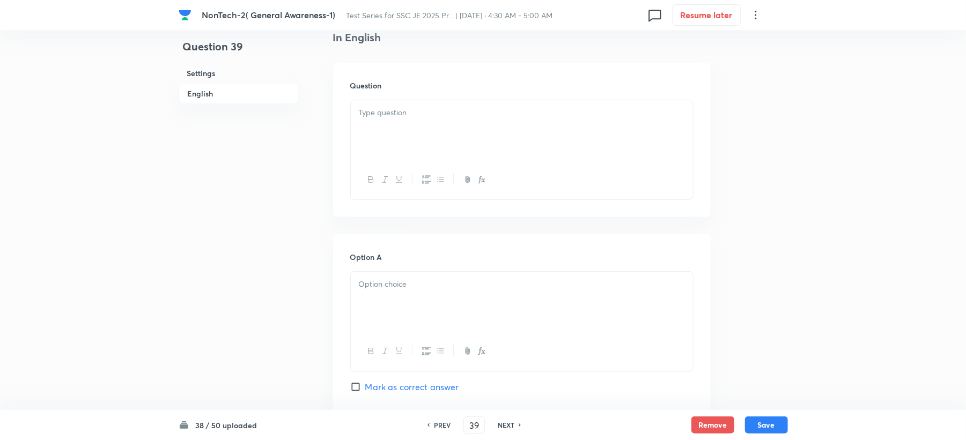
click at [391, 143] on div at bounding box center [522, 130] width 342 height 60
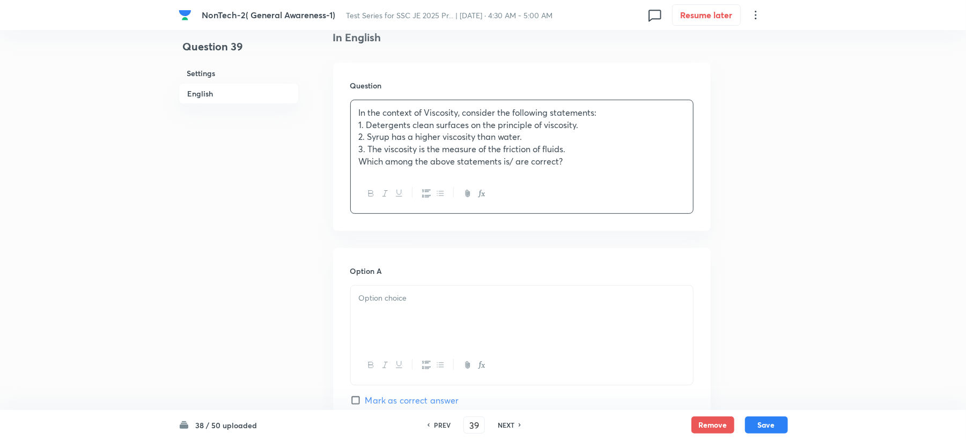
click at [374, 308] on div at bounding box center [522, 316] width 342 height 60
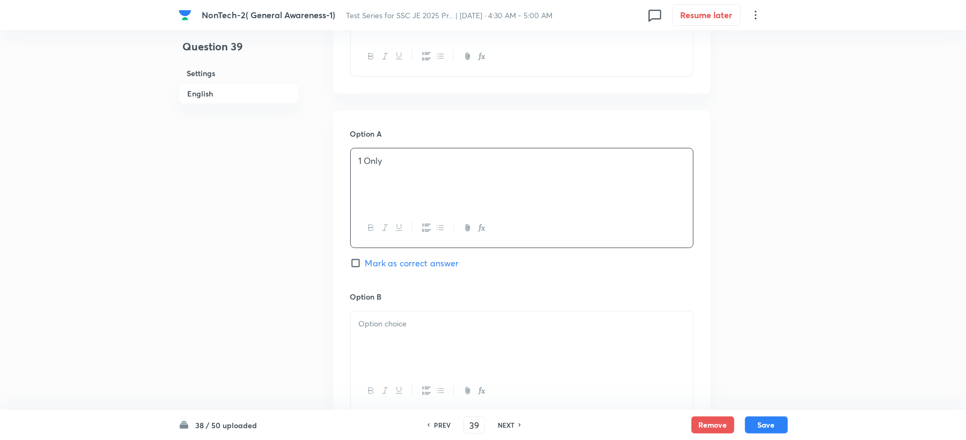
scroll to position [429, 0]
click at [382, 329] on div at bounding box center [522, 336] width 342 height 60
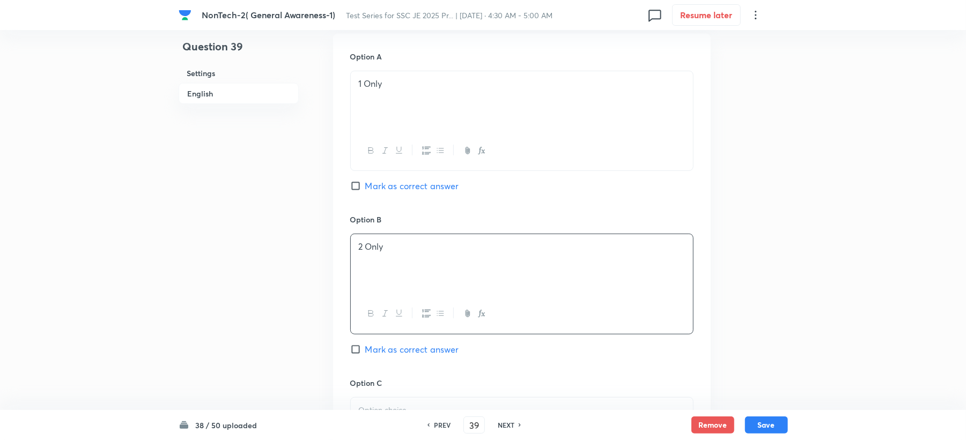
click at [379, 402] on div at bounding box center [522, 428] width 342 height 60
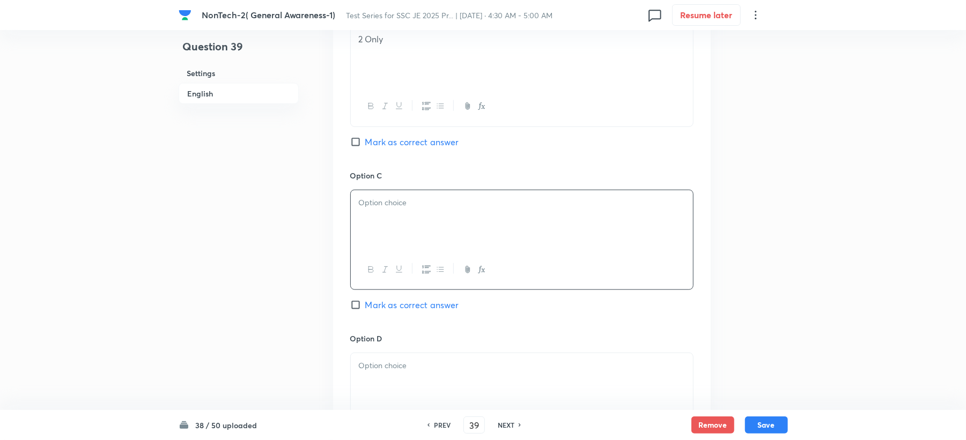
scroll to position [786, 0]
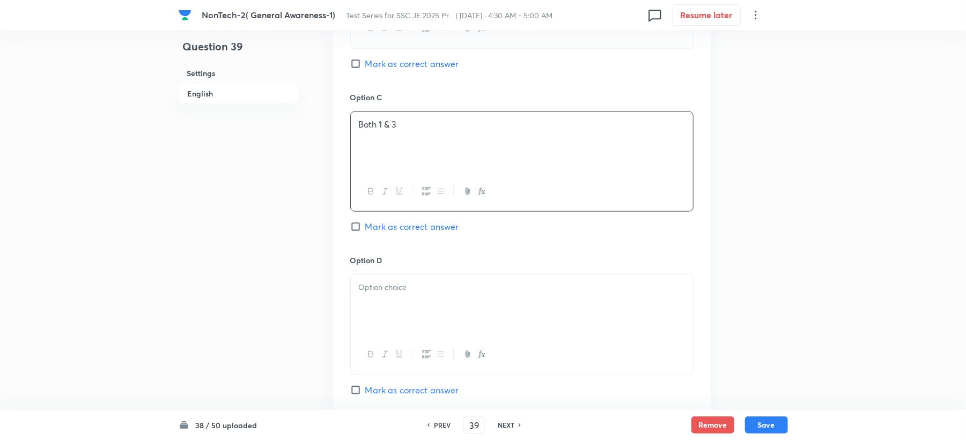
click at [397, 302] on div at bounding box center [522, 305] width 342 height 60
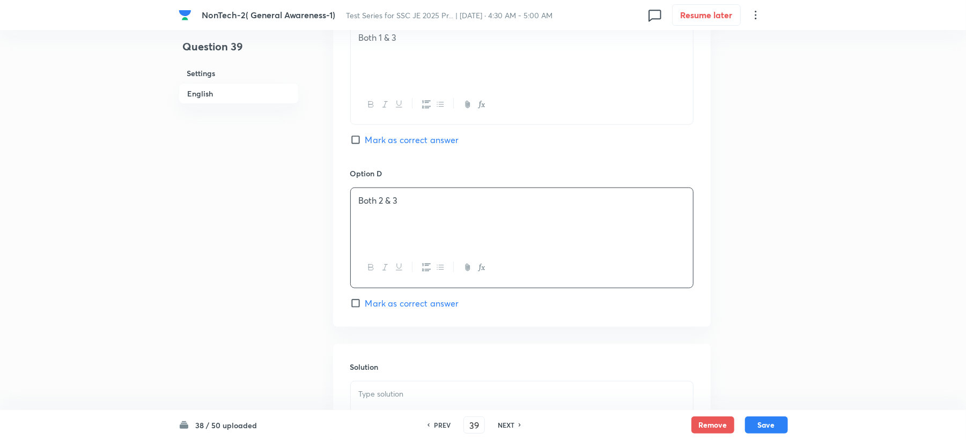
scroll to position [1000, 0]
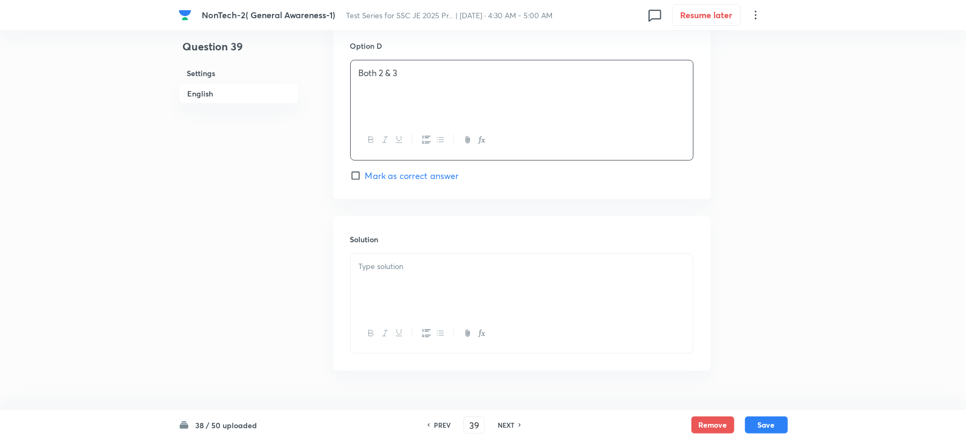
drag, startPoint x: 369, startPoint y: 283, endPoint x: 280, endPoint y: 309, distance: 92.6
click at [367, 282] on div at bounding box center [522, 284] width 342 height 60
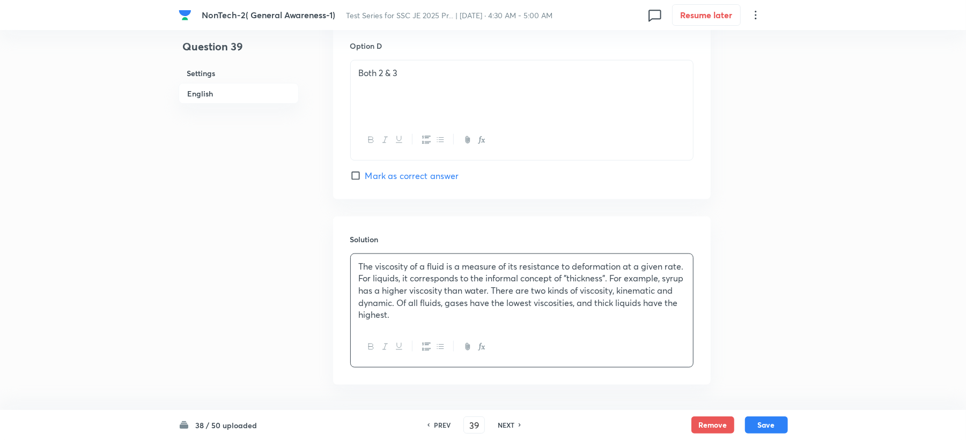
click at [402, 182] on span "Mark as correct answer" at bounding box center [412, 175] width 94 height 13
click at [365, 181] on input "Mark as correct answer" at bounding box center [357, 175] width 15 height 11
checkbox input "true"
click at [762, 427] on button "Save" at bounding box center [766, 424] width 43 height 17
type input "40"
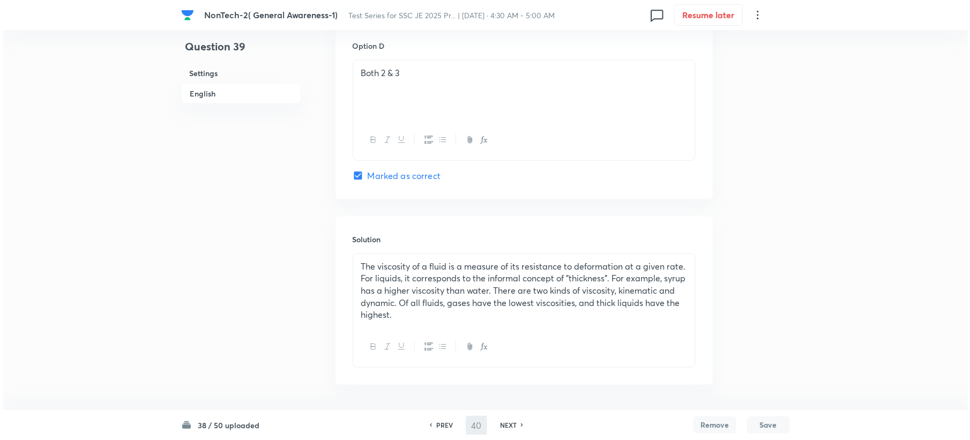
scroll to position [0, 0]
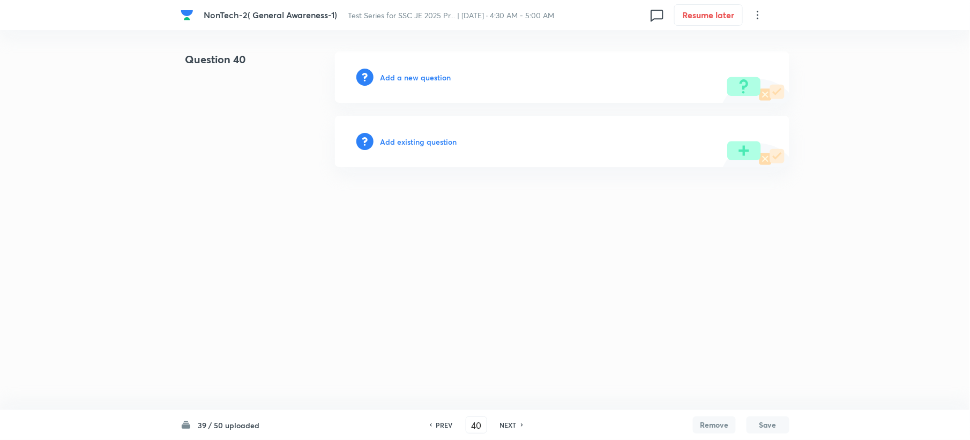
click at [387, 78] on h6 "Add a new question" at bounding box center [415, 77] width 71 height 11
click at [387, 78] on h6 "Choose a question type" at bounding box center [421, 77] width 83 height 11
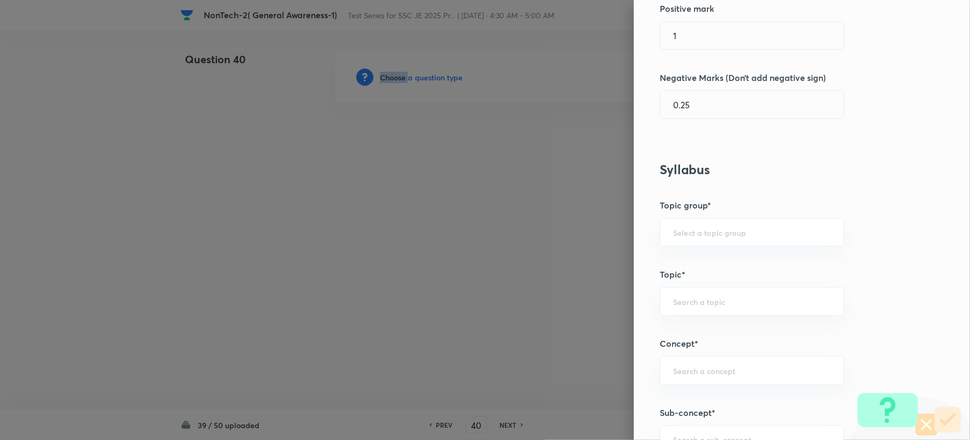
scroll to position [500, 0]
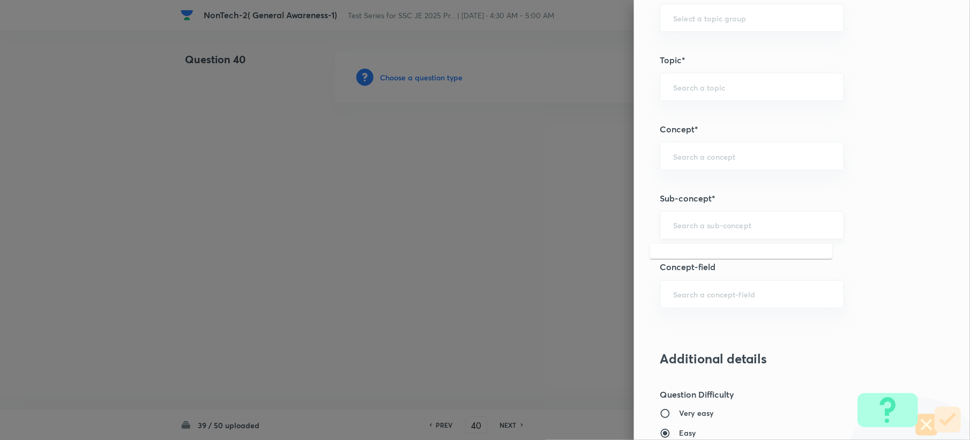
click at [680, 231] on input "text" at bounding box center [752, 225] width 158 height 10
paste input "Word Analogy"
click at [674, 256] on li "Word Analogy" at bounding box center [741, 257] width 183 height 19
type input "Word Analogy"
type input "General Intelligence"
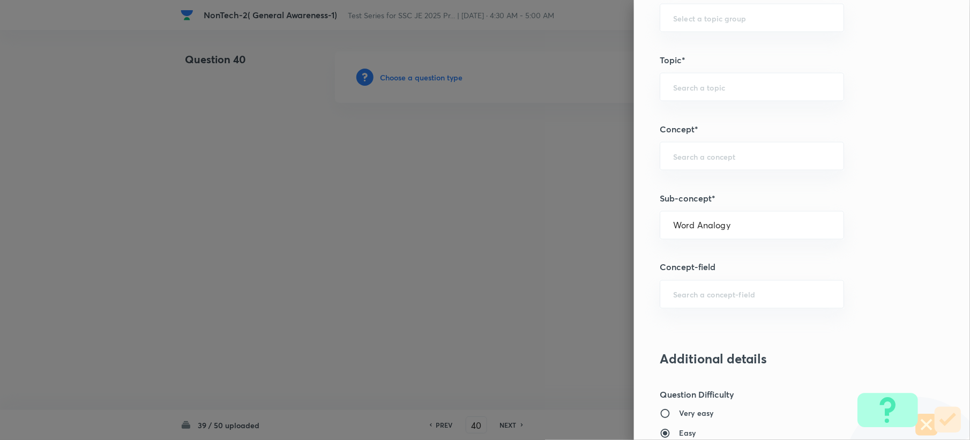
type input "Verbal Reasoning"
type input "Analogy"
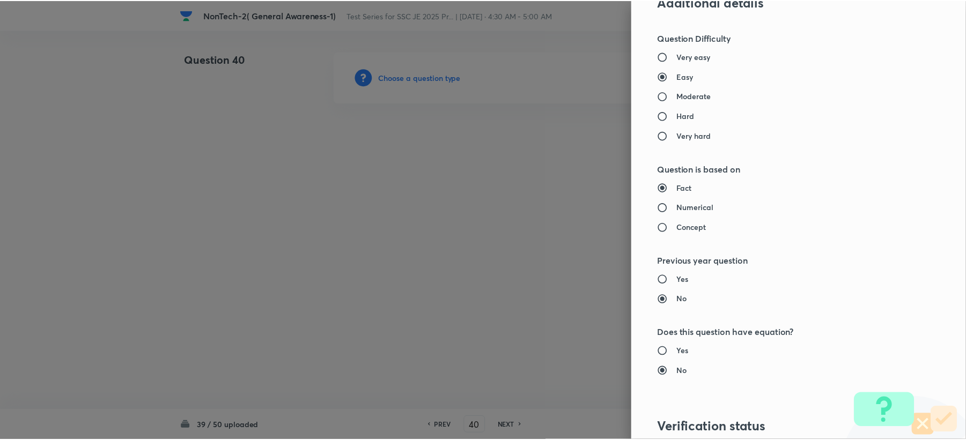
scroll to position [1023, 0]
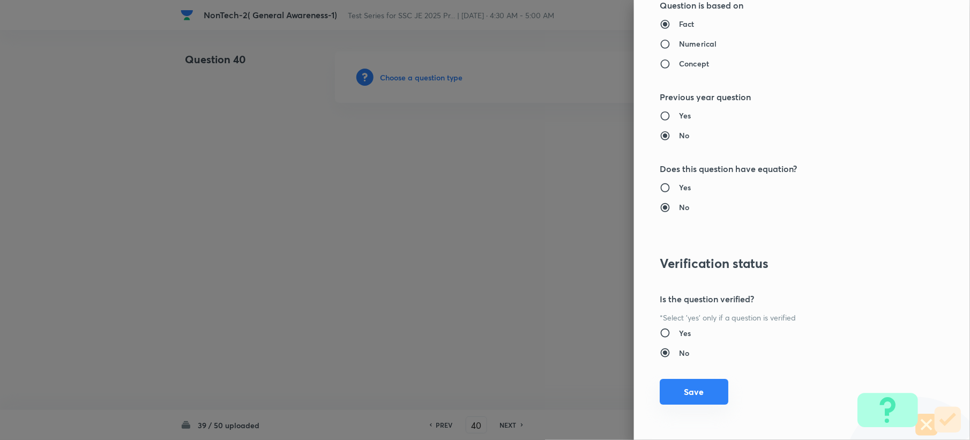
click at [673, 389] on button "Save" at bounding box center [694, 392] width 69 height 26
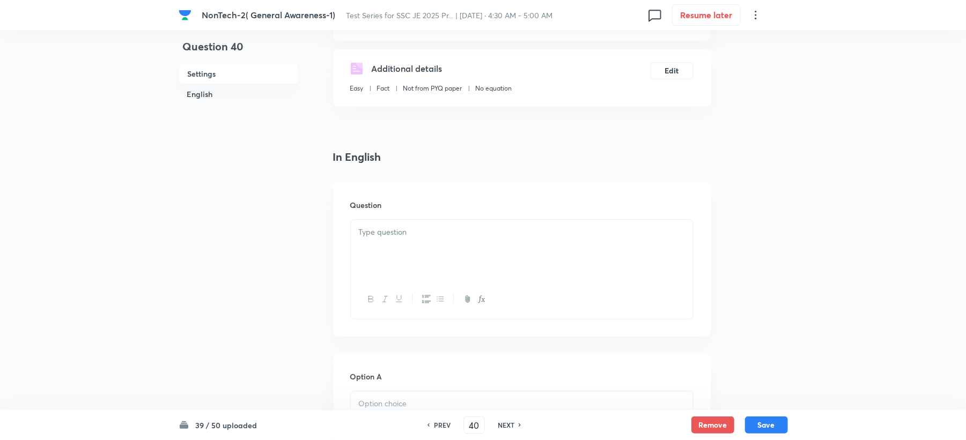
scroll to position [214, 0]
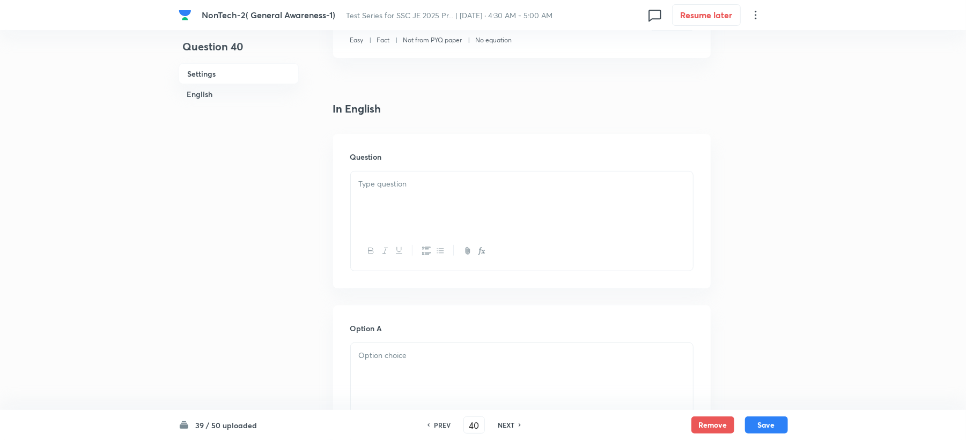
click at [393, 211] on div at bounding box center [522, 202] width 342 height 60
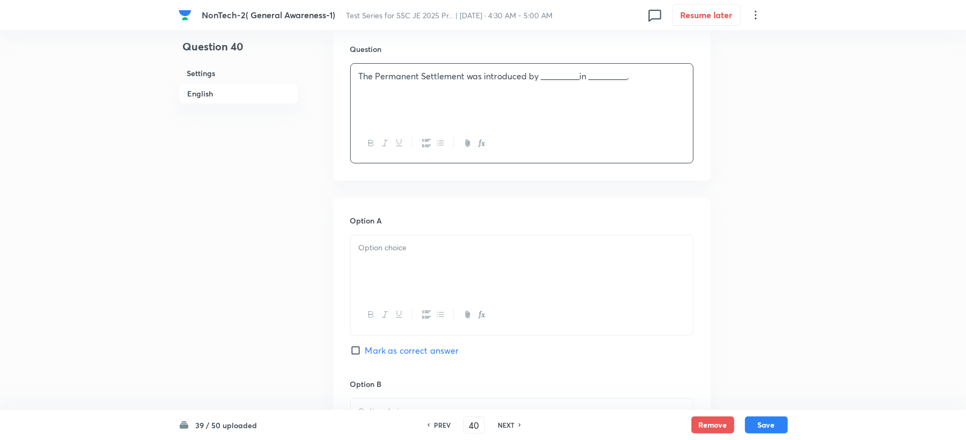
scroll to position [357, 0]
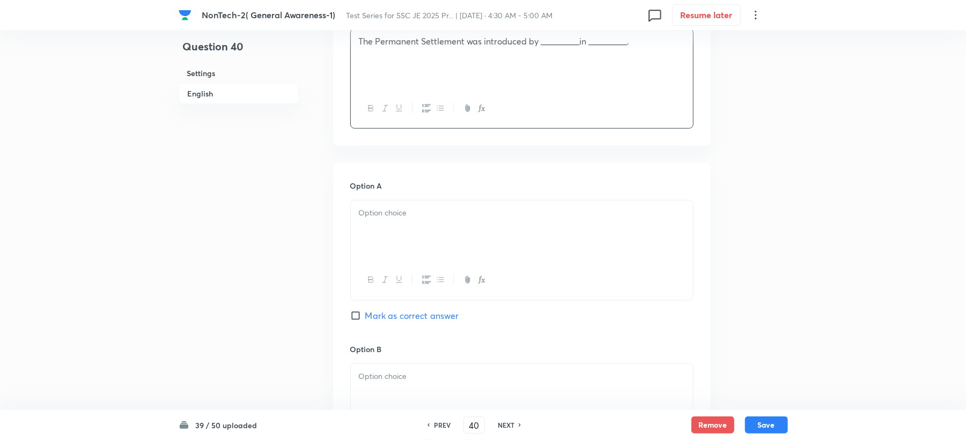
click at [383, 266] on div at bounding box center [522, 280] width 342 height 39
click at [389, 224] on div at bounding box center [522, 231] width 342 height 60
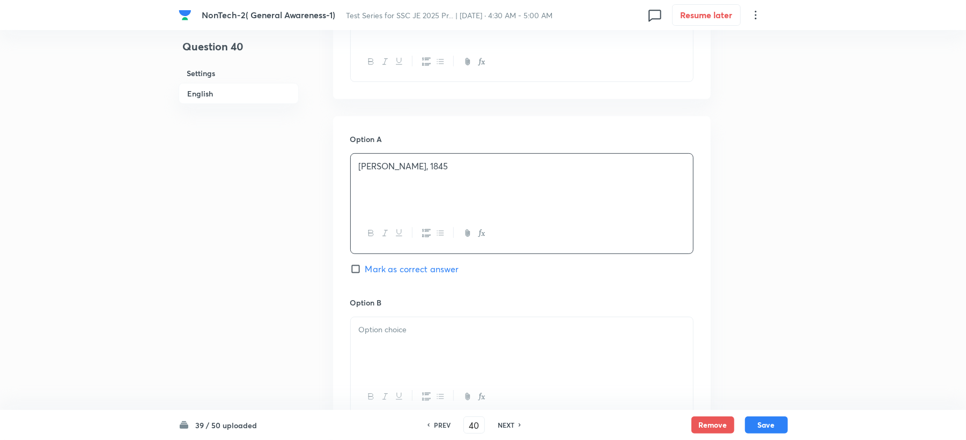
scroll to position [429, 0]
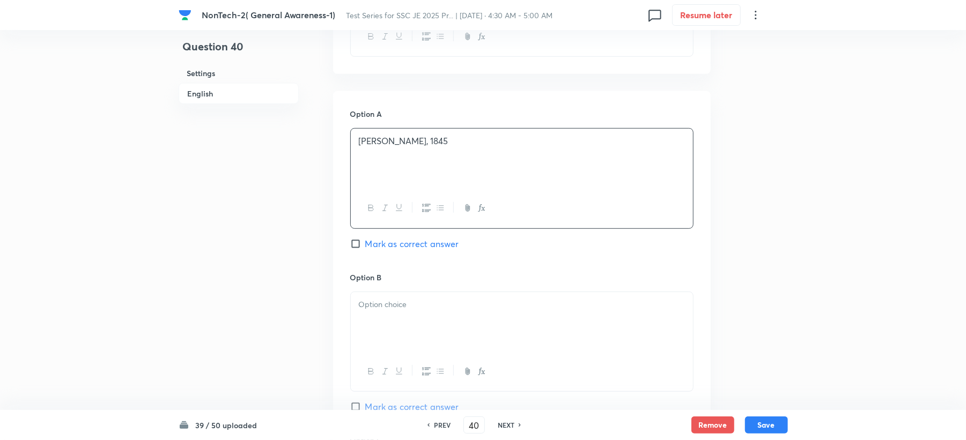
drag, startPoint x: 366, startPoint y: 311, endPoint x: 372, endPoint y: 320, distance: 10.4
click at [372, 320] on div at bounding box center [522, 322] width 342 height 60
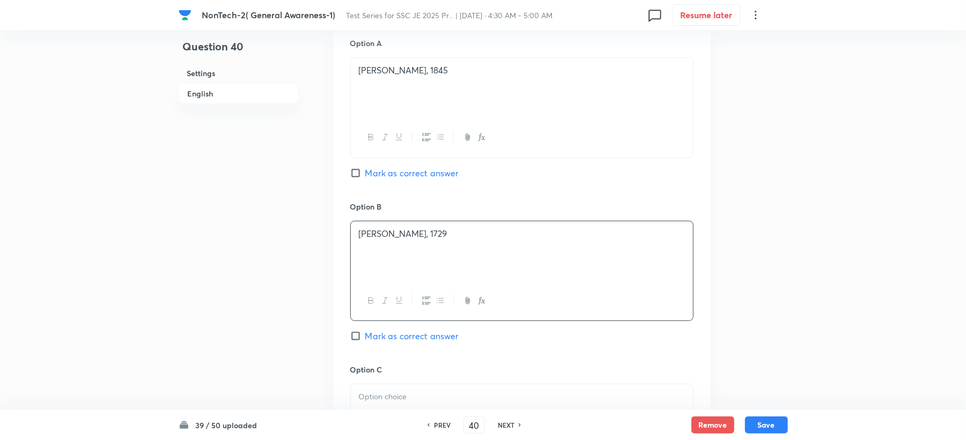
scroll to position [643, 0]
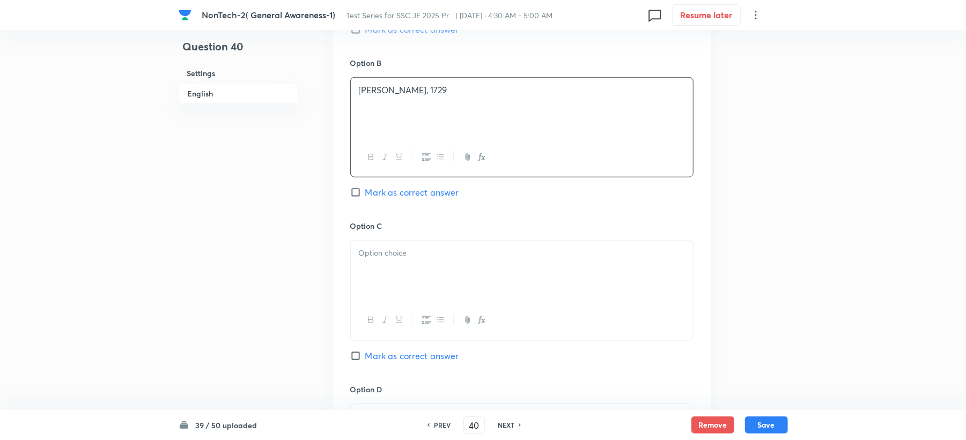
click at [392, 256] on p at bounding box center [522, 253] width 326 height 12
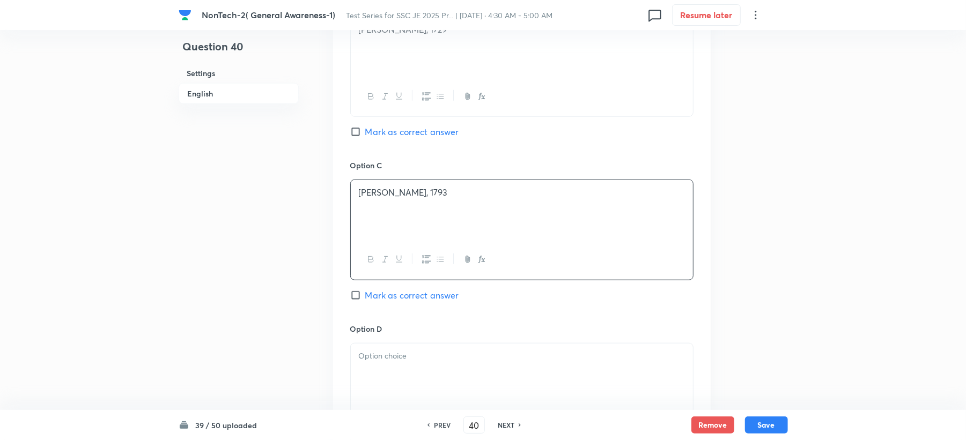
scroll to position [786, 0]
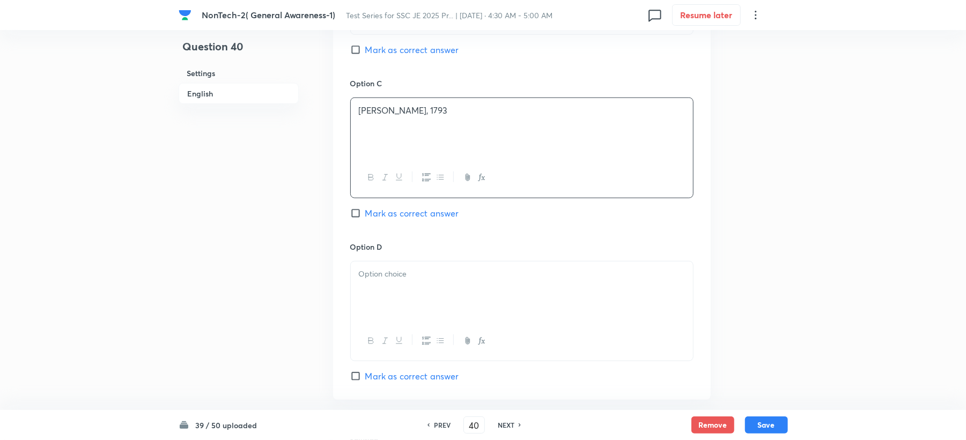
click at [391, 296] on div at bounding box center [522, 292] width 342 height 60
click at [399, 211] on span "Mark as correct answer" at bounding box center [412, 213] width 94 height 13
click at [365, 211] on input "Mark as correct answer" at bounding box center [357, 213] width 15 height 11
checkbox input "true"
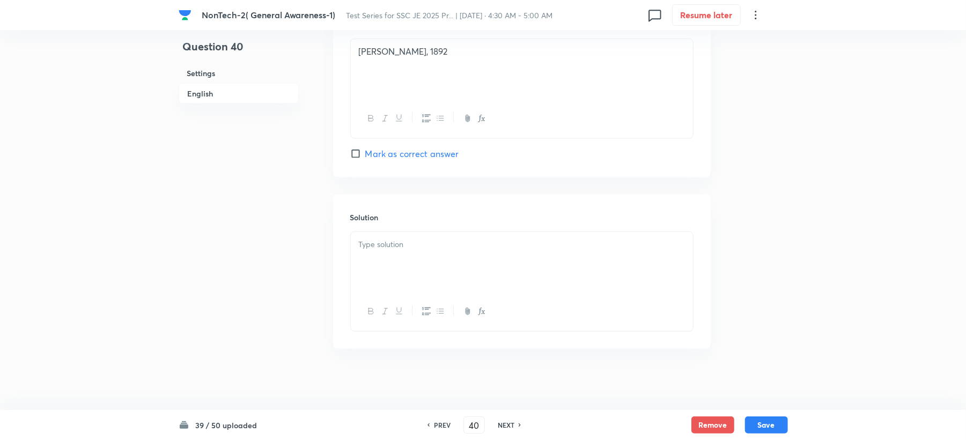
scroll to position [1015, 0]
click at [377, 247] on div at bounding box center [522, 259] width 342 height 60
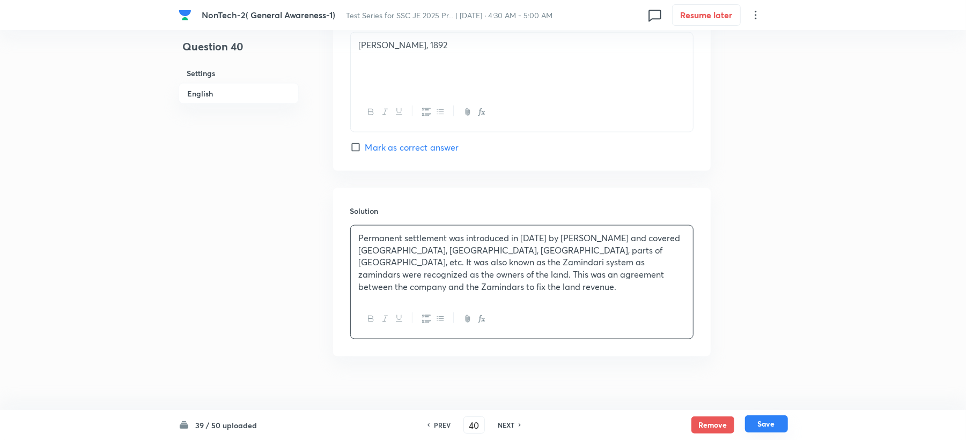
click at [766, 423] on button "Save" at bounding box center [766, 424] width 43 height 17
type input "41"
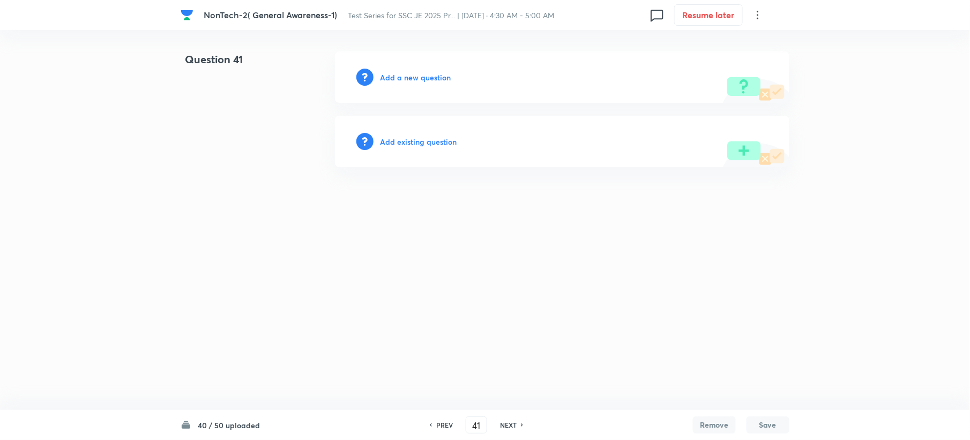
click at [395, 73] on h6 "Add a new question" at bounding box center [415, 77] width 71 height 11
click at [395, 73] on h6 "Choose a question type" at bounding box center [421, 77] width 83 height 11
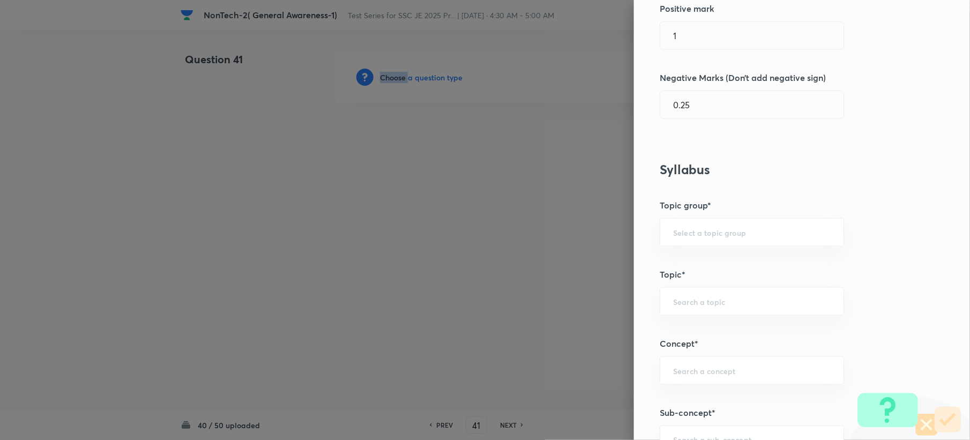
scroll to position [429, 0]
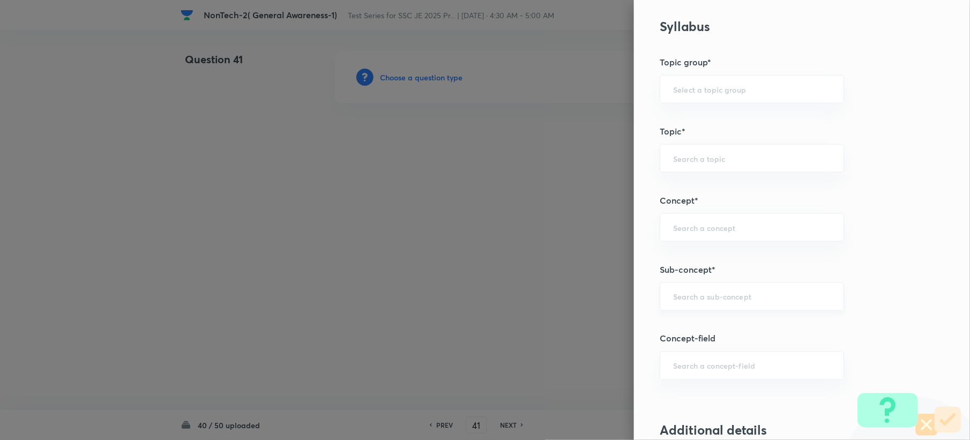
drag, startPoint x: 684, startPoint y: 279, endPoint x: 685, endPoint y: 296, distance: 17.7
click at [684, 288] on div "Question settings Question type* Single choice correct Number of options* 2 3 4…" at bounding box center [802, 220] width 336 height 440
click at [685, 297] on input "text" at bounding box center [752, 297] width 158 height 10
paste input "Word Analogy"
click at [685, 329] on li "Word Analogy" at bounding box center [741, 329] width 183 height 19
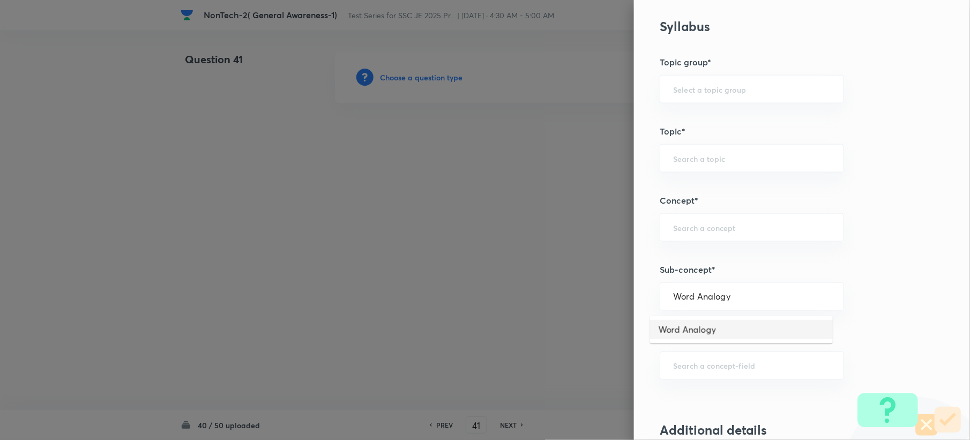
type input "Word Analogy"
type input "General Intelligence"
type input "Verbal Reasoning"
type input "Analogy"
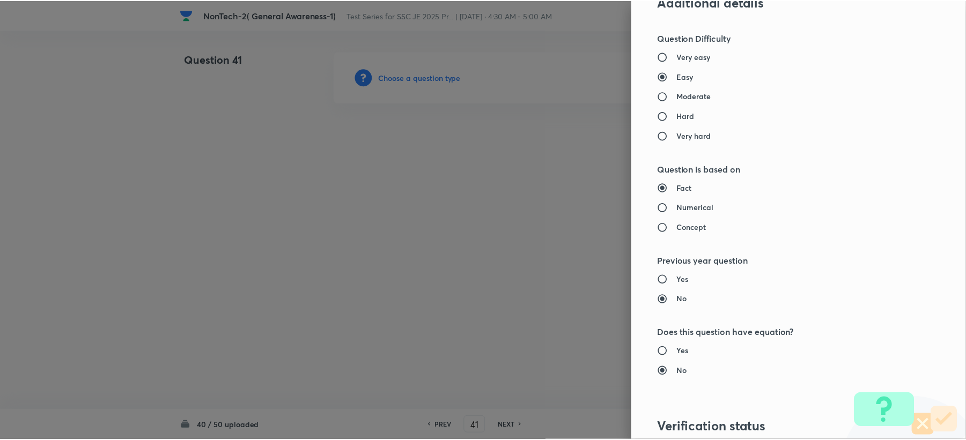
scroll to position [1023, 0]
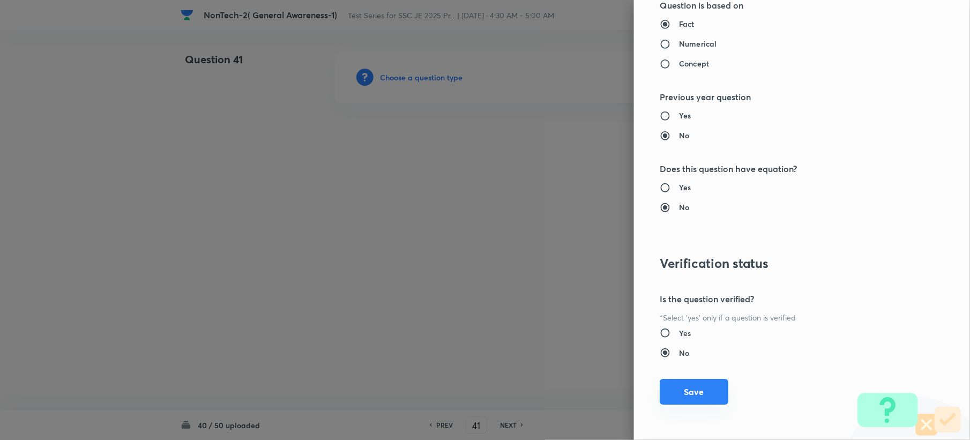
click at [677, 386] on button "Save" at bounding box center [694, 392] width 69 height 26
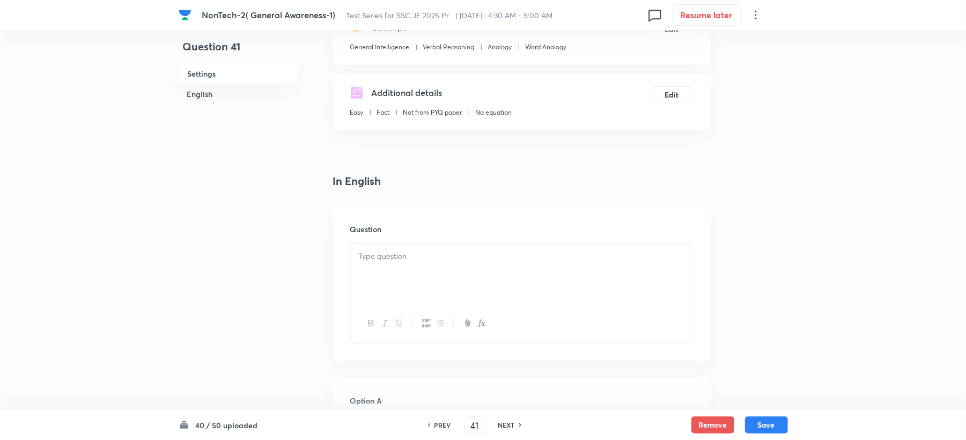
scroll to position [143, 0]
click at [375, 271] on div at bounding box center [522, 273] width 342 height 60
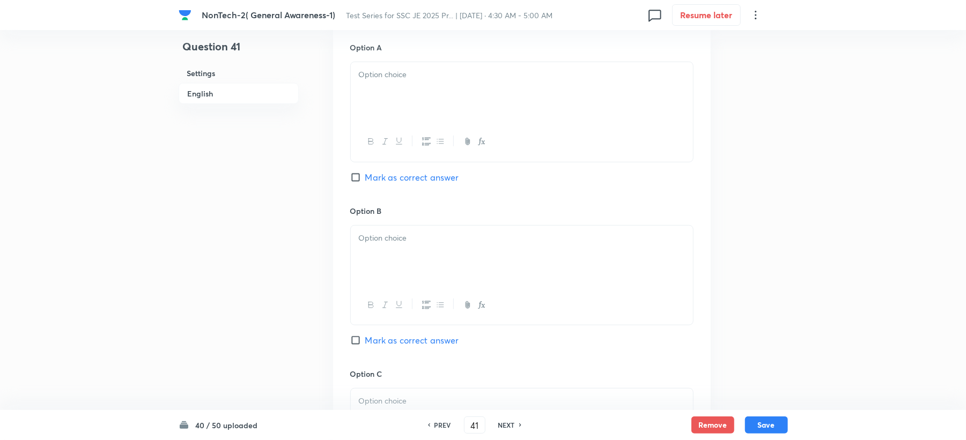
scroll to position [500, 0]
click at [363, 94] on div at bounding box center [522, 87] width 342 height 60
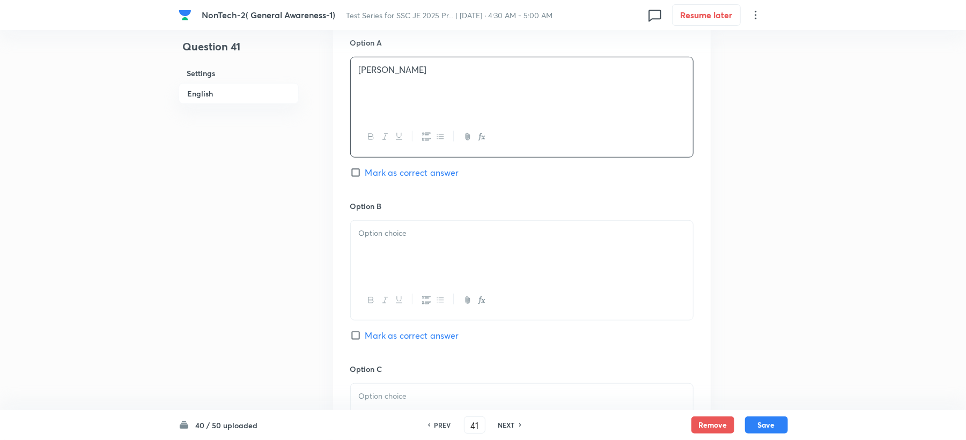
click at [365, 247] on div at bounding box center [522, 251] width 342 height 60
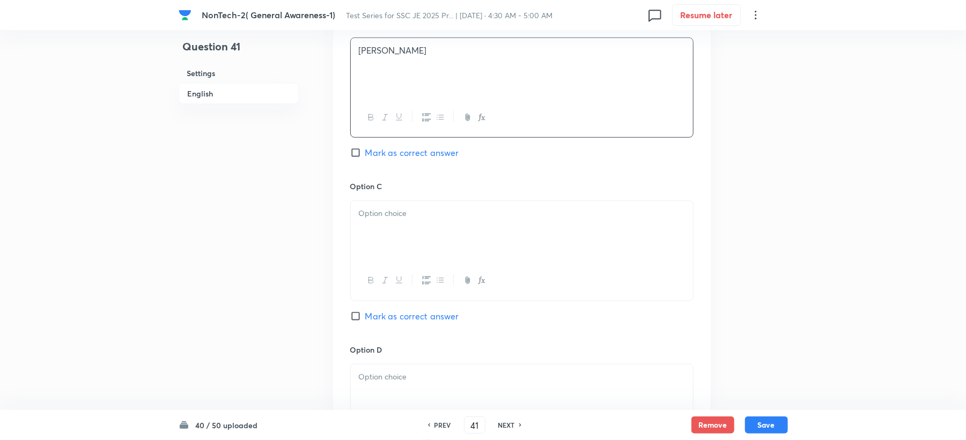
scroll to position [715, 0]
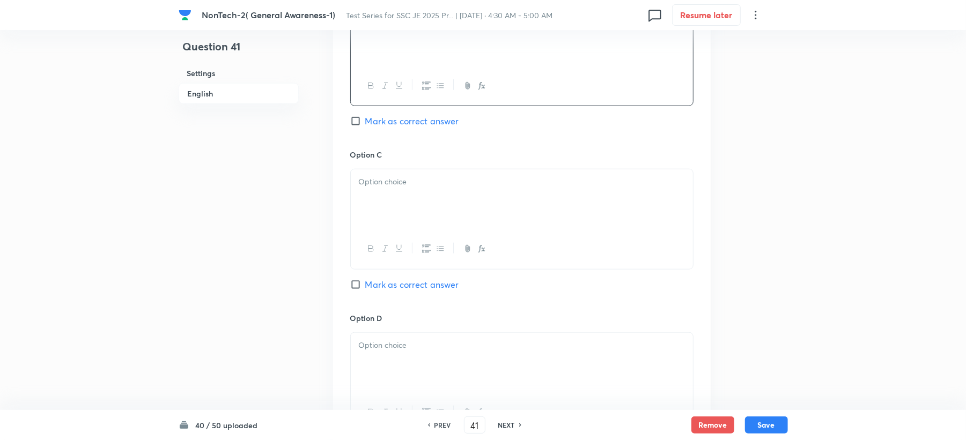
click at [383, 233] on div at bounding box center [522, 248] width 342 height 39
click at [386, 214] on div at bounding box center [522, 199] width 342 height 60
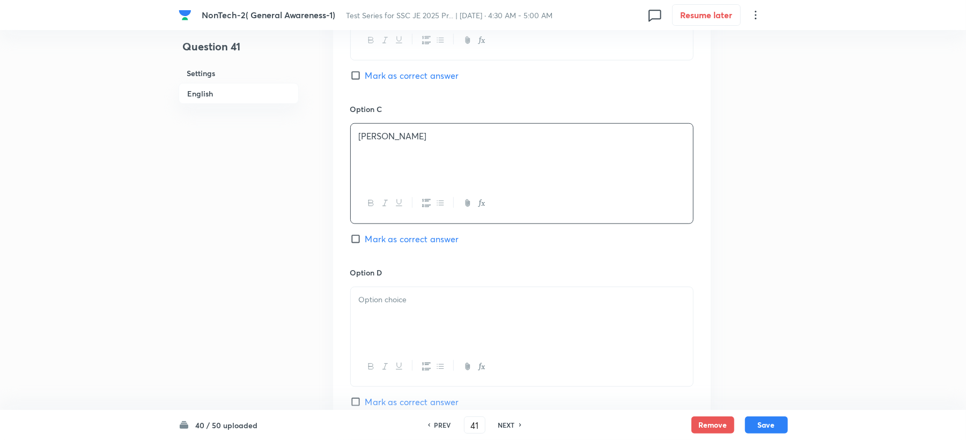
scroll to position [786, 0]
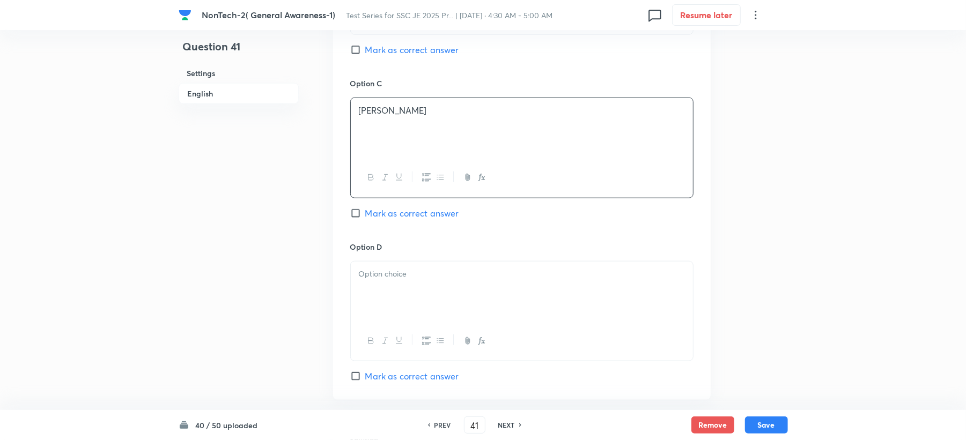
click at [367, 292] on div at bounding box center [522, 292] width 342 height 60
click at [418, 218] on span "Mark as correct answer" at bounding box center [412, 213] width 94 height 13
click at [365, 218] on input "Mark as correct answer" at bounding box center [357, 213] width 15 height 11
checkbox input "true"
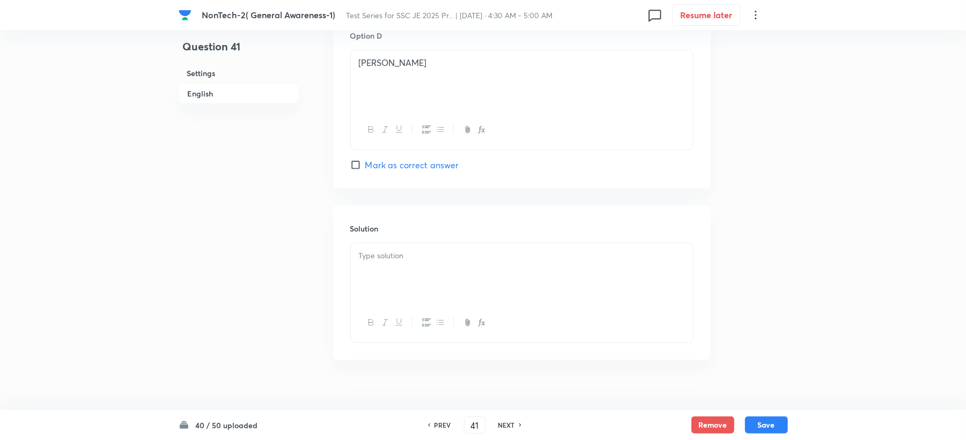
scroll to position [1015, 0]
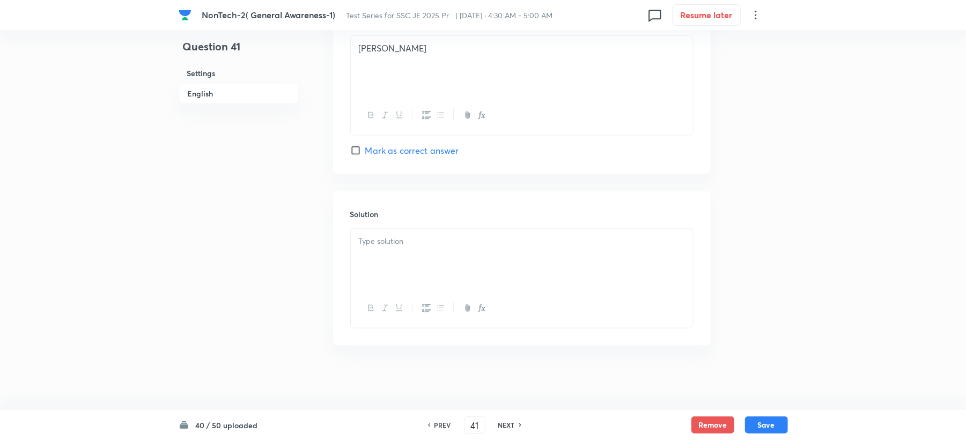
click at [391, 243] on p at bounding box center [522, 241] width 326 height 12
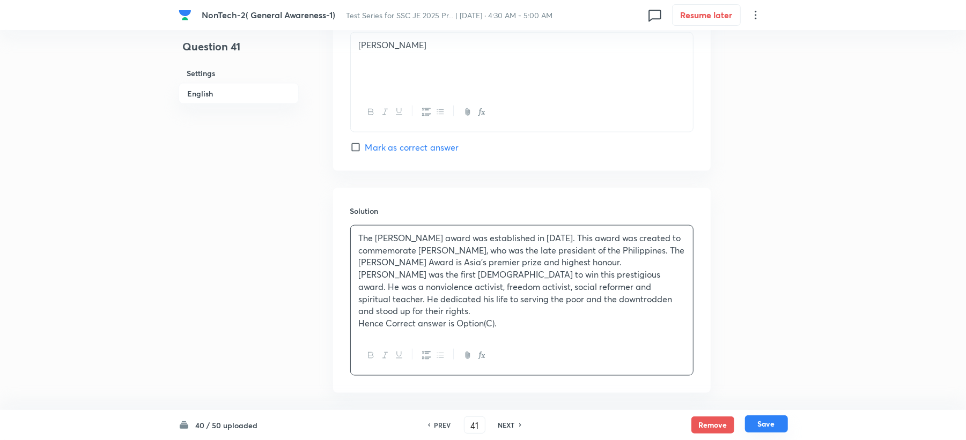
click at [777, 423] on button "Save" at bounding box center [766, 424] width 43 height 17
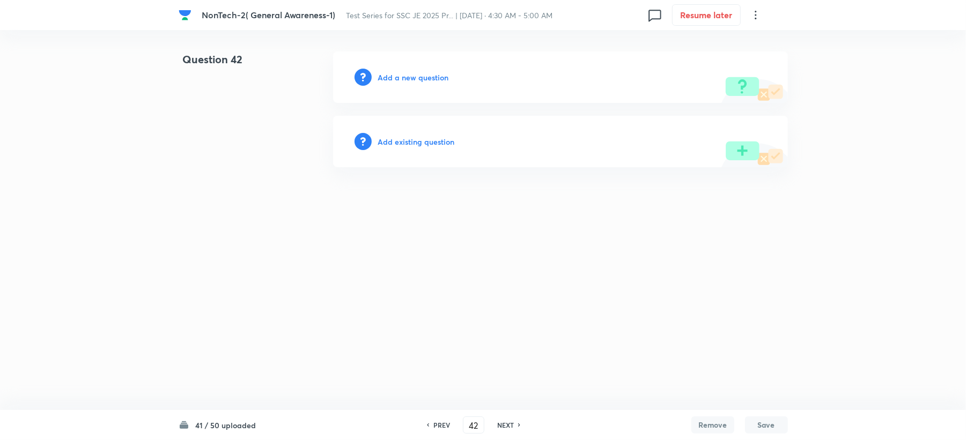
scroll to position [0, 0]
click at [451, 424] on h6 "PREV" at bounding box center [444, 425] width 17 height 10
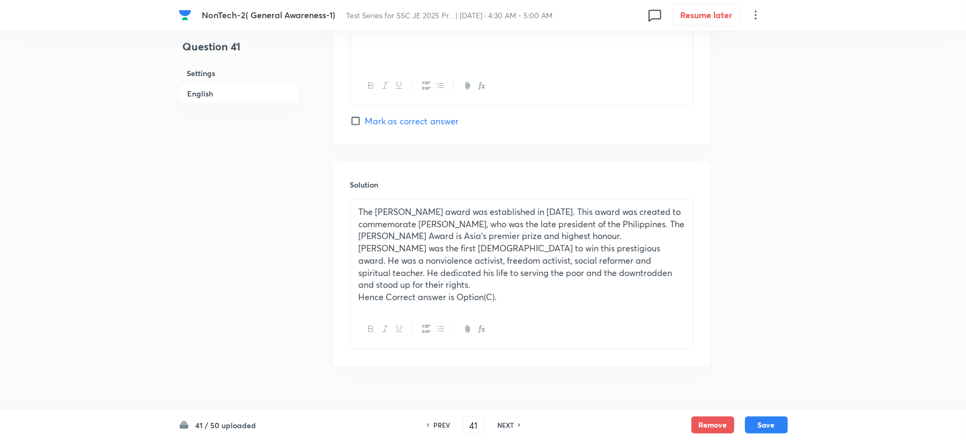
scroll to position [1065, 0]
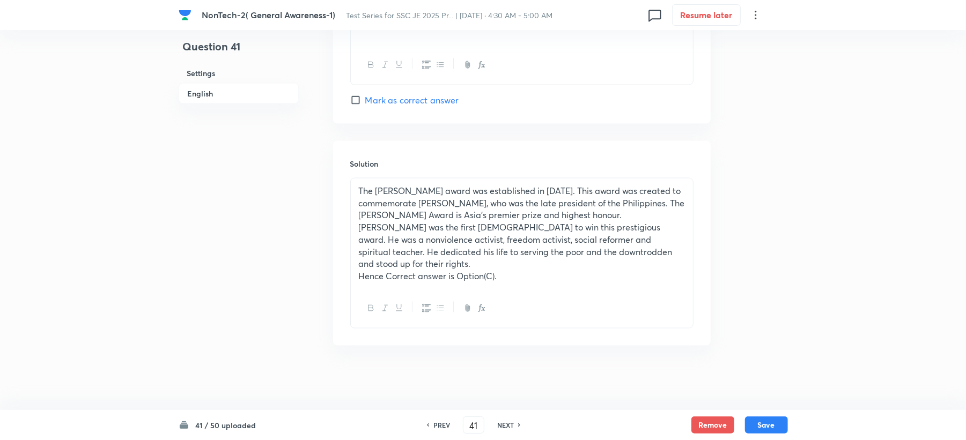
click at [506, 279] on p "Hence Correct answer is Option(C)." at bounding box center [522, 276] width 326 height 12
click at [770, 427] on button "Save" at bounding box center [766, 424] width 43 height 17
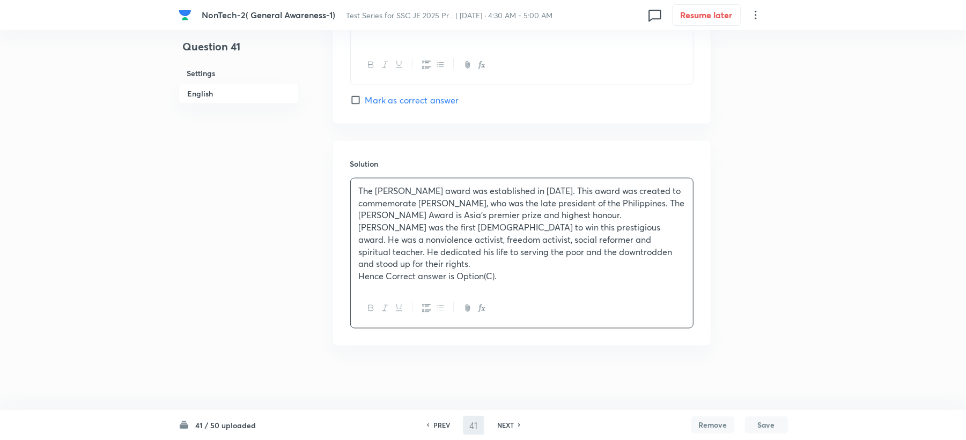
type input "42"
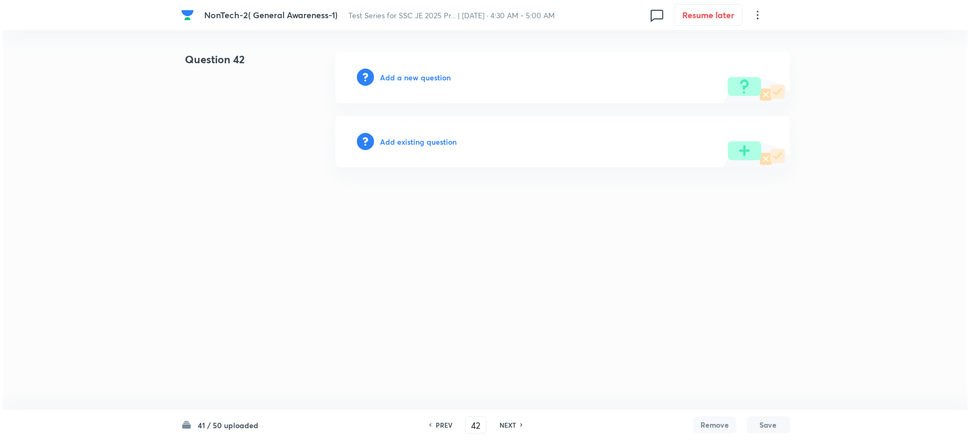
scroll to position [0, 0]
click at [392, 65] on div "Add a new question" at bounding box center [562, 76] width 455 height 51
click at [394, 72] on h6 "Add a new question" at bounding box center [415, 77] width 71 height 11
click at [394, 72] on h6 "Choose a question type" at bounding box center [421, 77] width 83 height 11
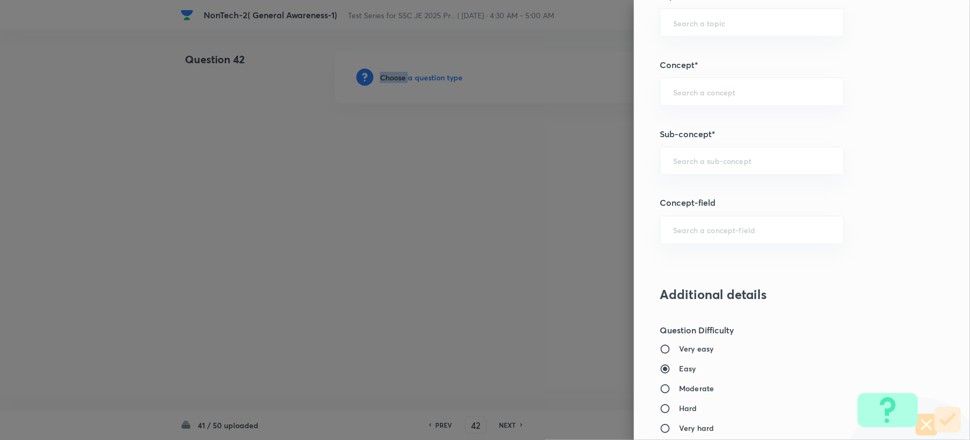
scroll to position [572, 0]
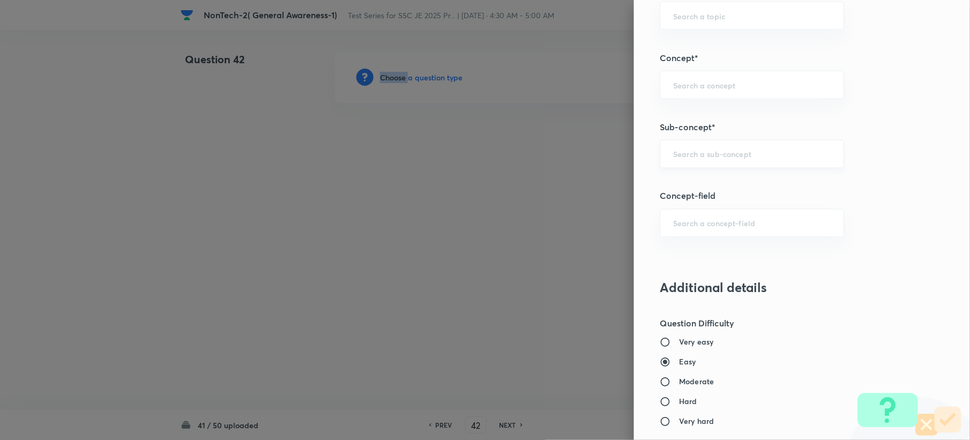
click at [685, 165] on div "​" at bounding box center [752, 154] width 184 height 28
paste input "Word Analogy"
click at [686, 198] on ul "Word Analogy" at bounding box center [741, 187] width 183 height 28
click at [691, 189] on li "Word Analogy" at bounding box center [741, 186] width 183 height 19
type input "Word Analogy"
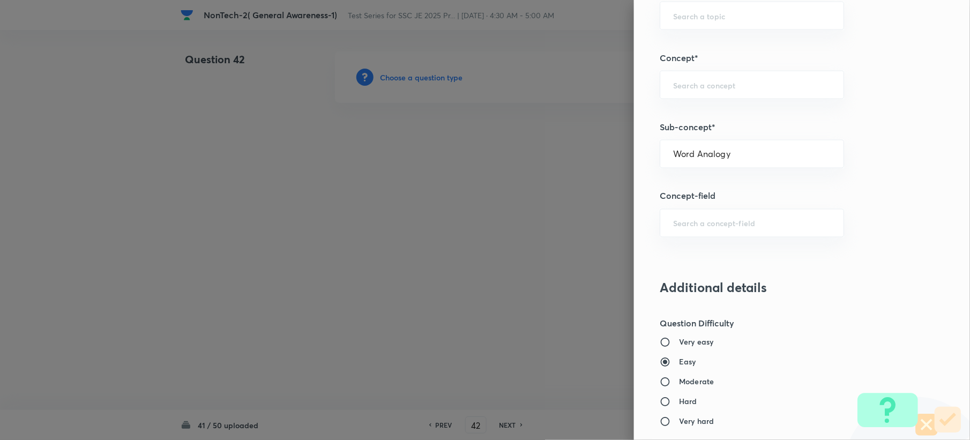
type input "General Intelligence"
type input "Verbal Reasoning"
type input "Analogy"
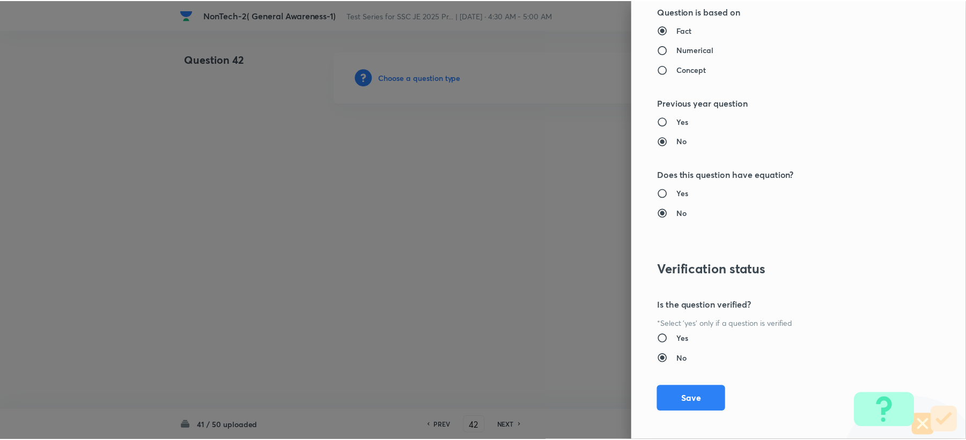
scroll to position [1023, 0]
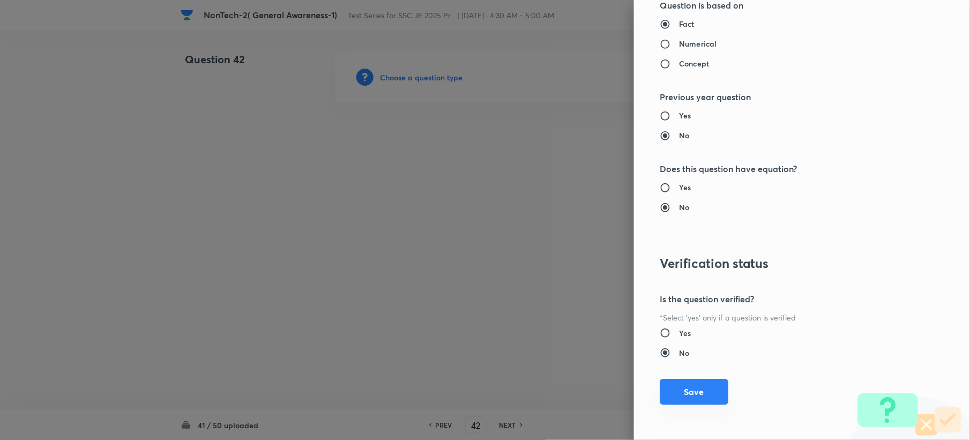
click at [687, 391] on button "Save" at bounding box center [694, 392] width 69 height 26
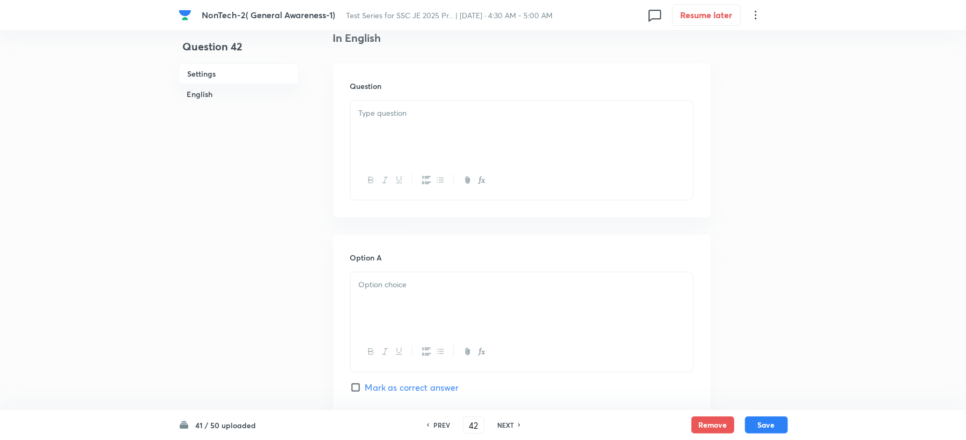
scroll to position [286, 0]
click at [397, 124] on div at bounding box center [522, 130] width 342 height 60
drag, startPoint x: 393, startPoint y: 110, endPoint x: 390, endPoint y: 133, distance: 22.7
click at [393, 116] on p at bounding box center [522, 113] width 326 height 12
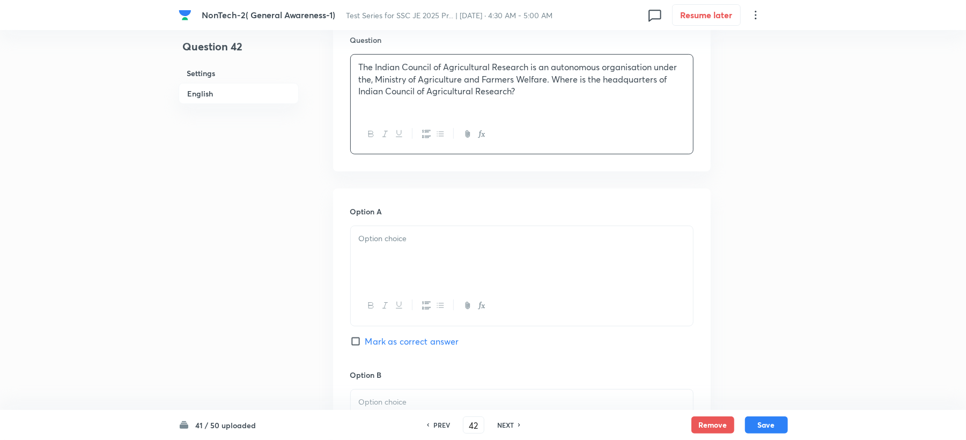
scroll to position [357, 0]
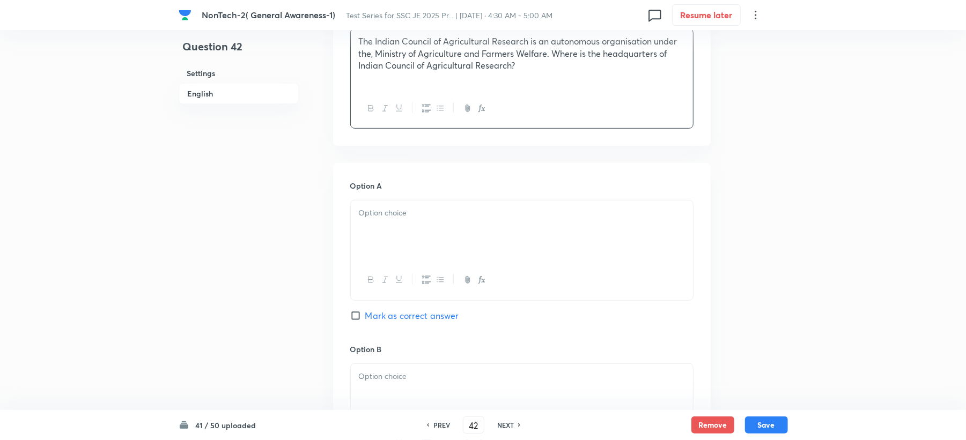
click at [380, 226] on div at bounding box center [522, 231] width 342 height 60
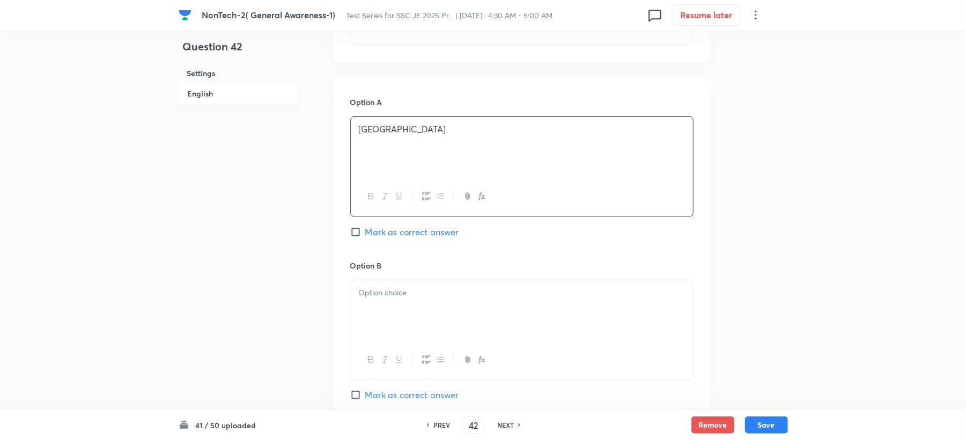
scroll to position [572, 0]
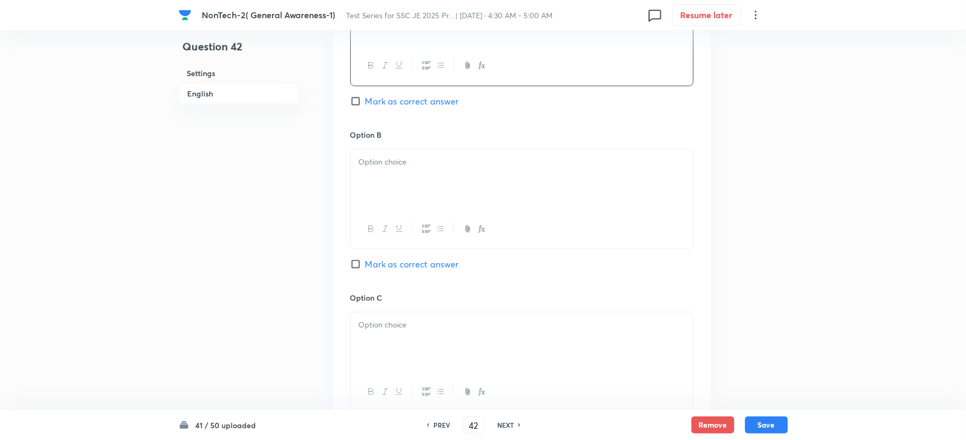
click at [391, 192] on div at bounding box center [522, 180] width 342 height 60
click at [390, 322] on p at bounding box center [522, 325] width 326 height 12
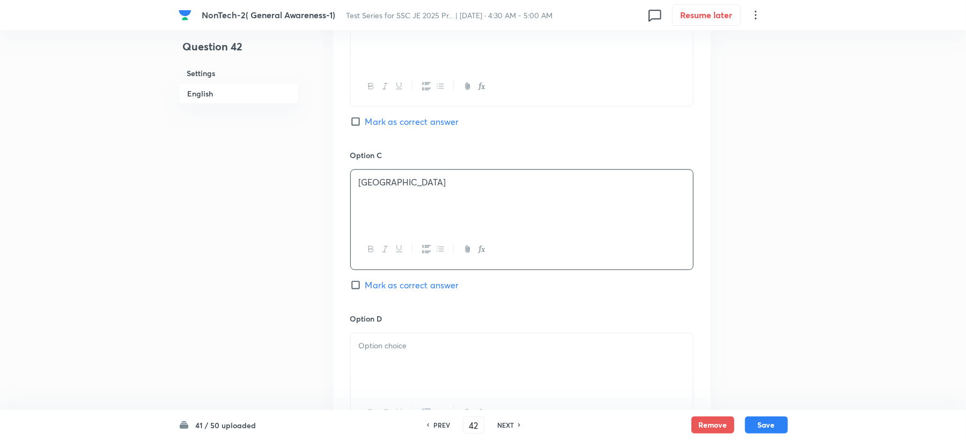
scroll to position [715, 0]
click at [375, 341] on p at bounding box center [522, 345] width 326 height 12
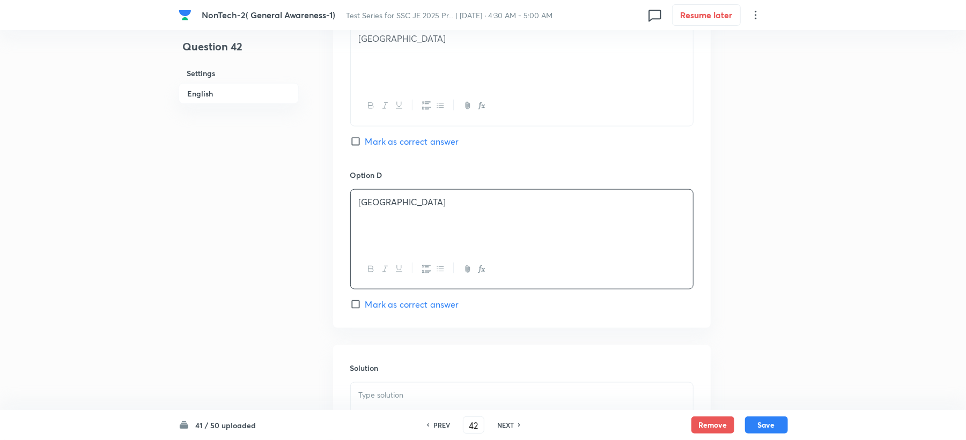
click at [390, 393] on p at bounding box center [522, 395] width 326 height 12
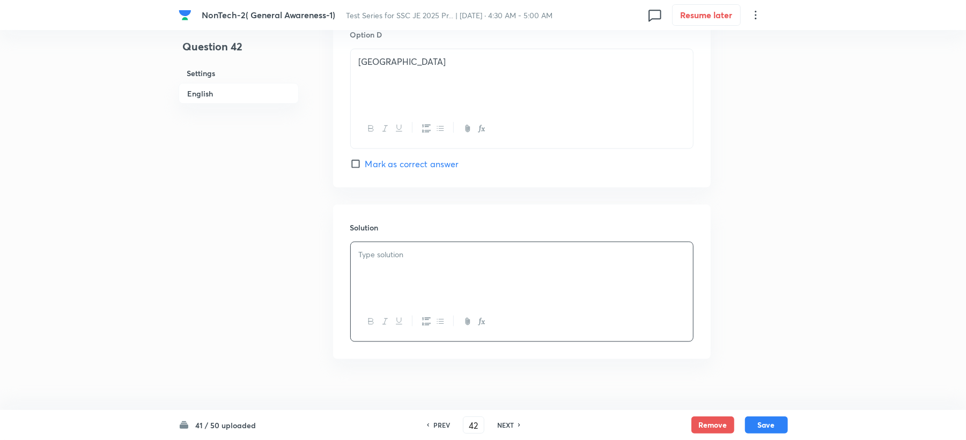
scroll to position [1015, 0]
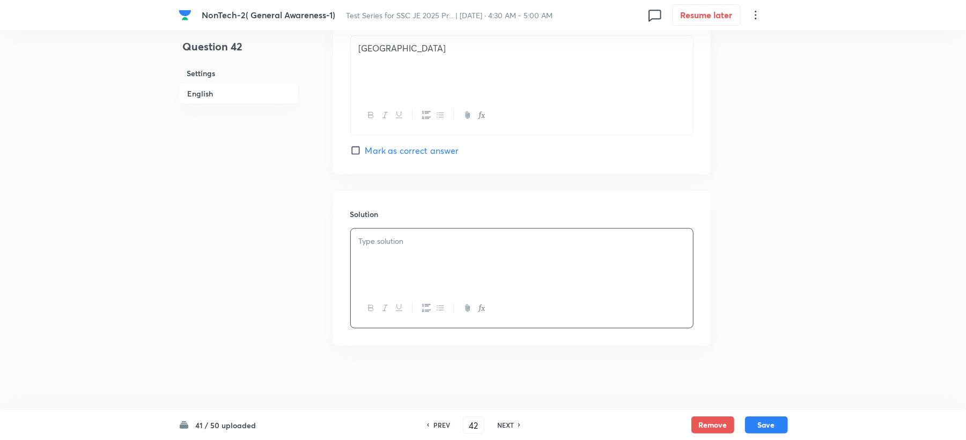
click at [380, 248] on div at bounding box center [522, 259] width 342 height 60
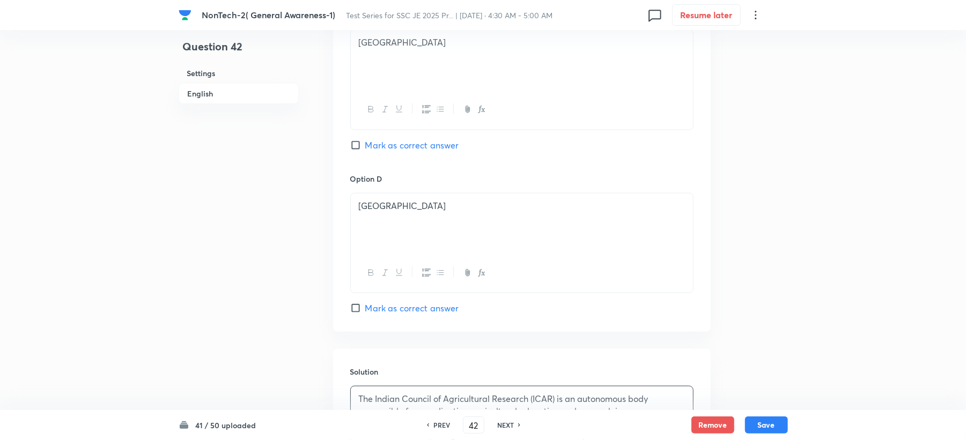
scroll to position [800, 0]
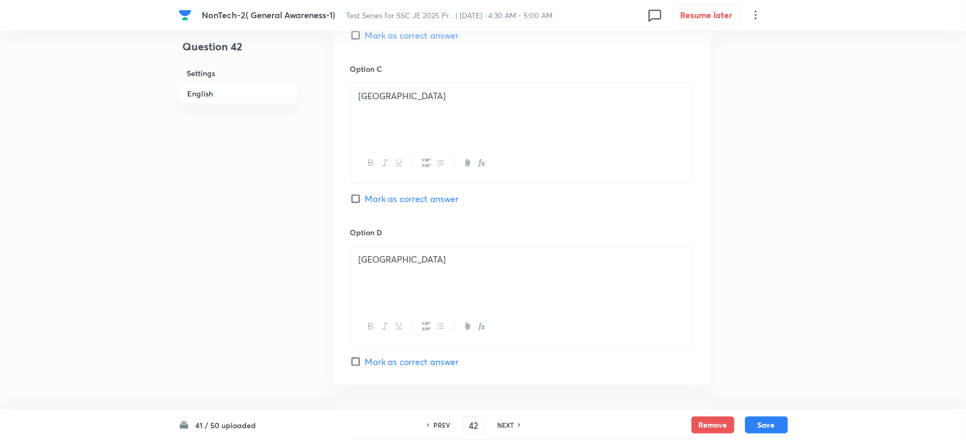
click at [394, 204] on span "Mark as correct answer" at bounding box center [412, 198] width 94 height 13
click at [365, 204] on input "Mark as correct answer" at bounding box center [357, 199] width 15 height 11
checkbox input "true"
click at [766, 424] on button "Save" at bounding box center [766, 424] width 43 height 17
type input "43"
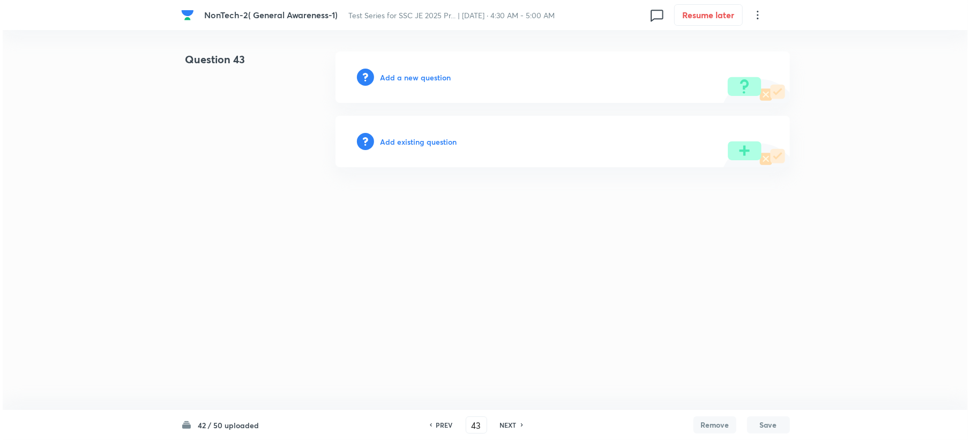
scroll to position [0, 0]
click at [401, 76] on h6 "Add a new question" at bounding box center [415, 77] width 71 height 11
click at [401, 76] on h6 "Choose a question type" at bounding box center [421, 77] width 83 height 11
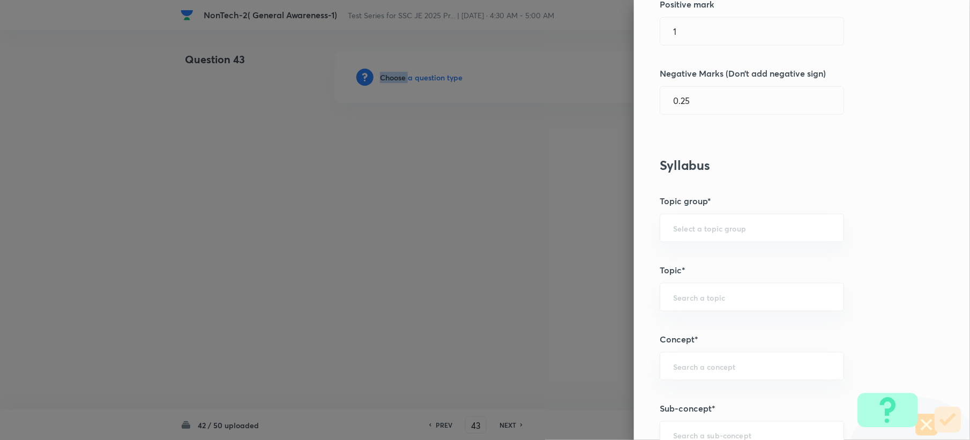
scroll to position [429, 0]
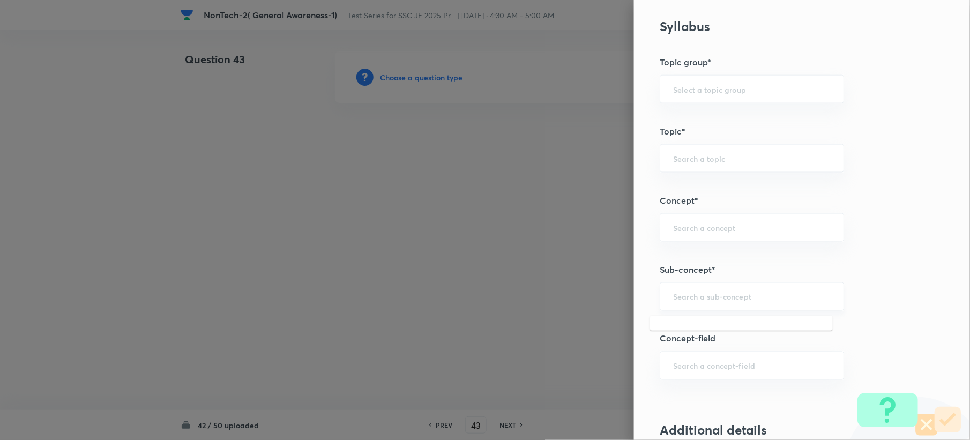
click at [688, 302] on input "text" at bounding box center [752, 297] width 158 height 10
paste input "Word Analogy"
click at [688, 327] on li "Word Analogy" at bounding box center [741, 329] width 183 height 19
type input "Word Analogy"
type input "General Intelligence"
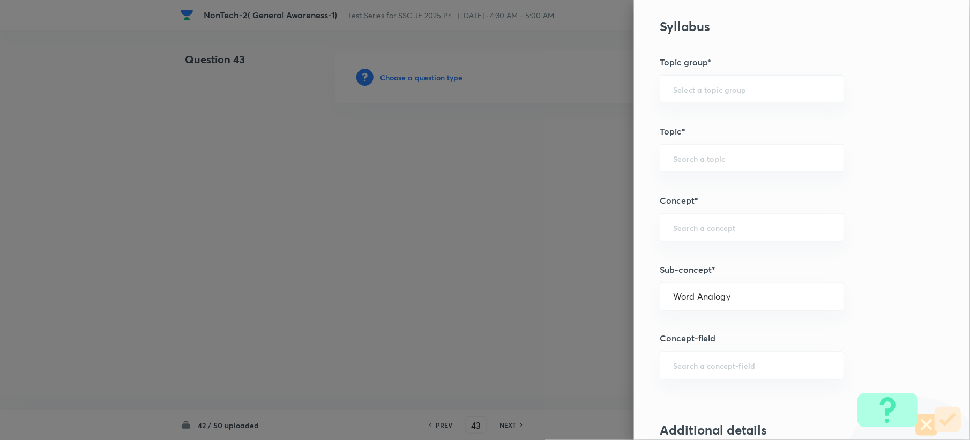
type input "Verbal Reasoning"
type input "Analogy"
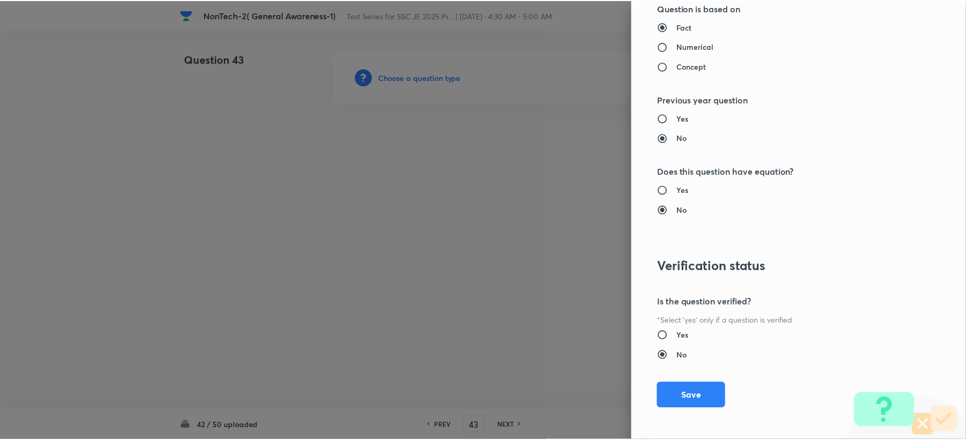
scroll to position [1023, 0]
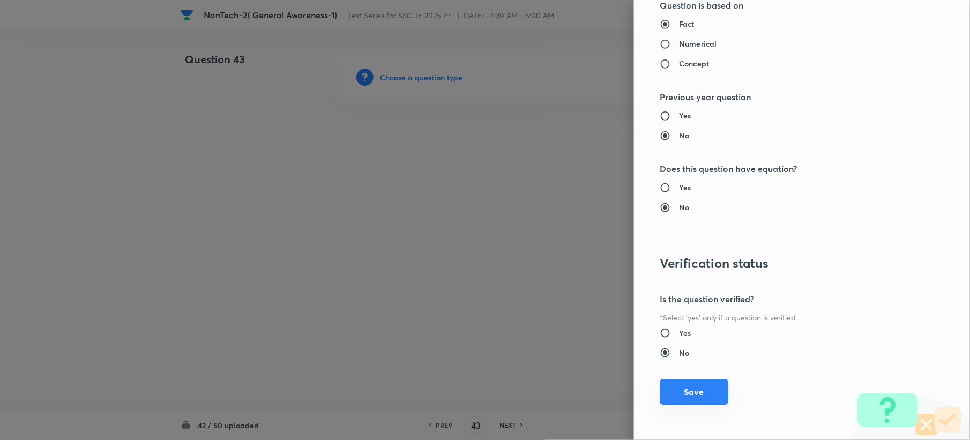
click at [680, 384] on button "Save" at bounding box center [694, 392] width 69 height 26
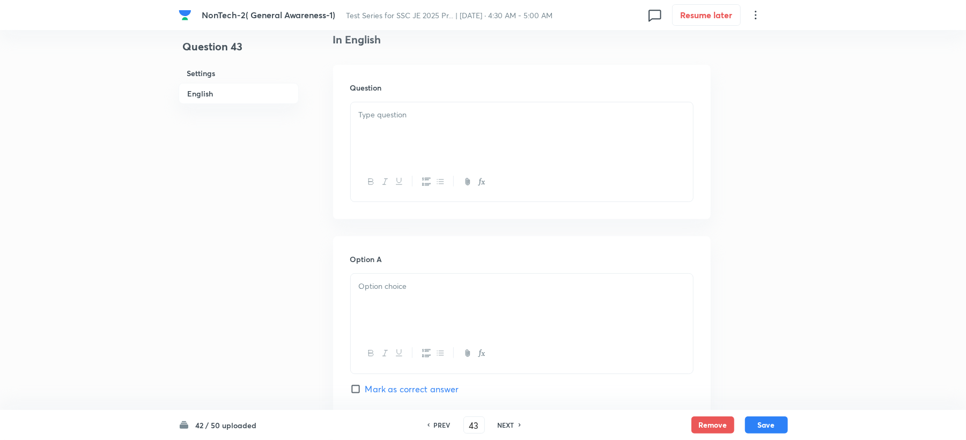
scroll to position [286, 0]
click at [372, 133] on div at bounding box center [522, 130] width 342 height 60
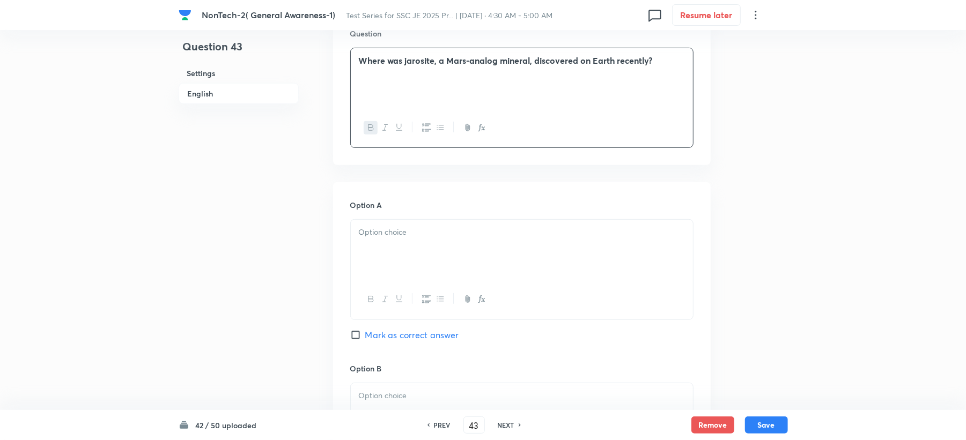
scroll to position [429, 0]
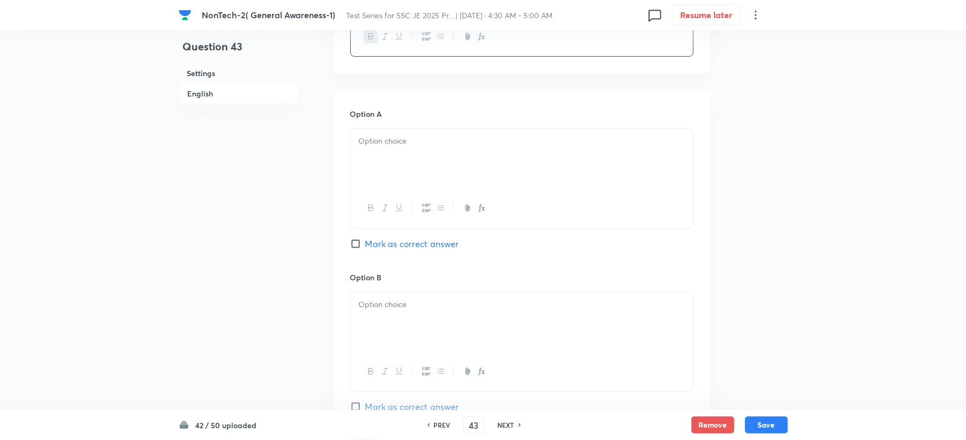
click at [366, 175] on div at bounding box center [522, 159] width 342 height 60
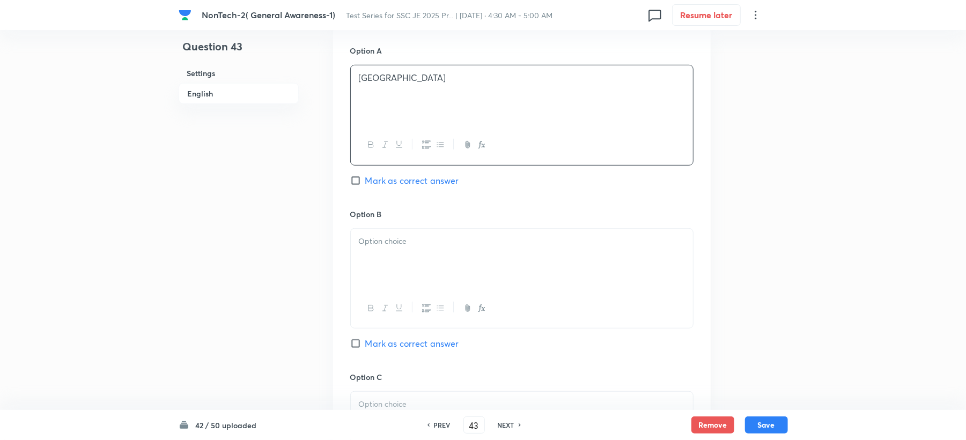
scroll to position [572, 0]
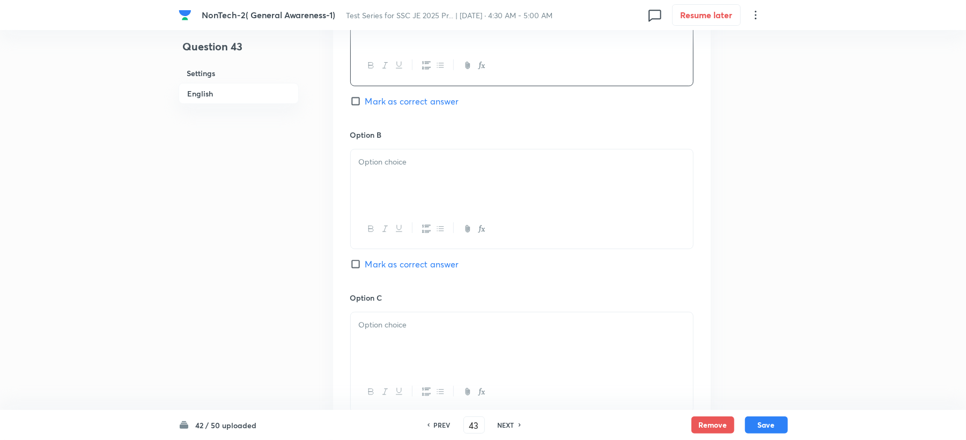
click at [374, 153] on div at bounding box center [522, 180] width 342 height 60
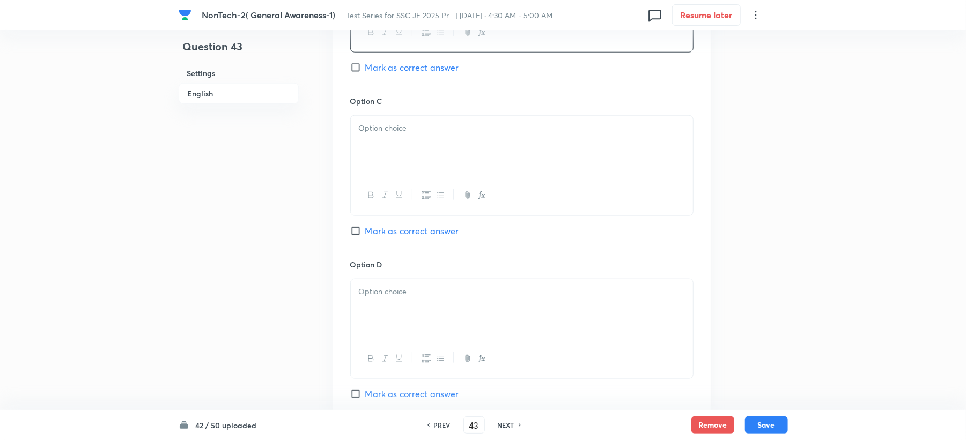
scroll to position [786, 0]
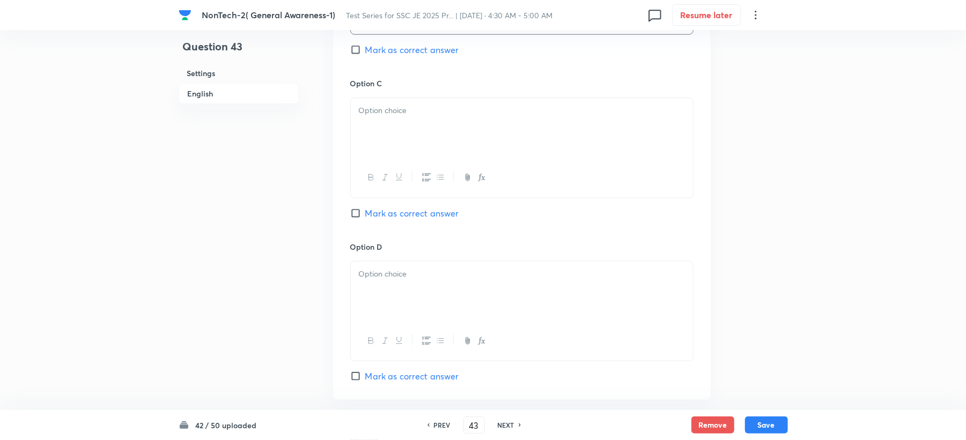
drag, startPoint x: 380, startPoint y: 140, endPoint x: 370, endPoint y: 143, distance: 10.4
click at [380, 140] on div at bounding box center [522, 128] width 342 height 60
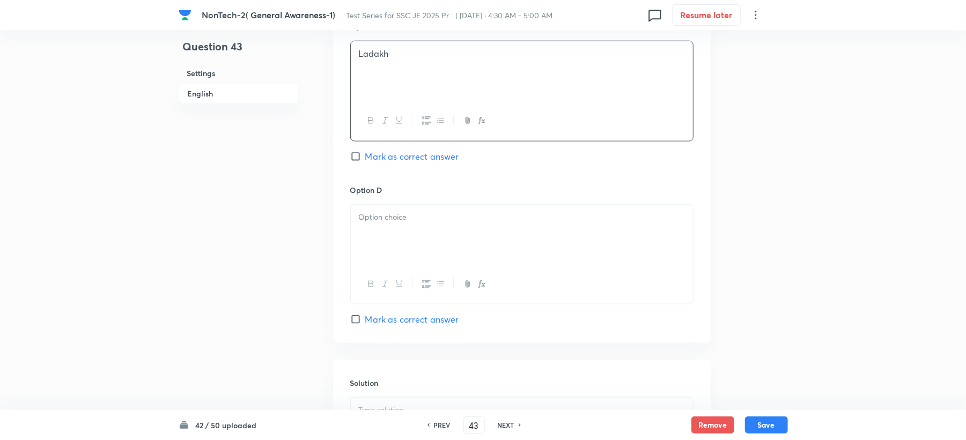
scroll to position [929, 0]
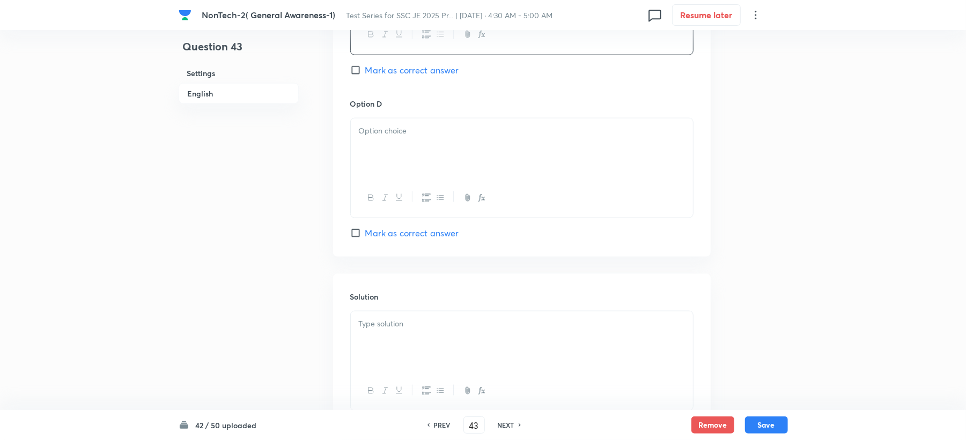
click at [367, 132] on p at bounding box center [522, 131] width 326 height 12
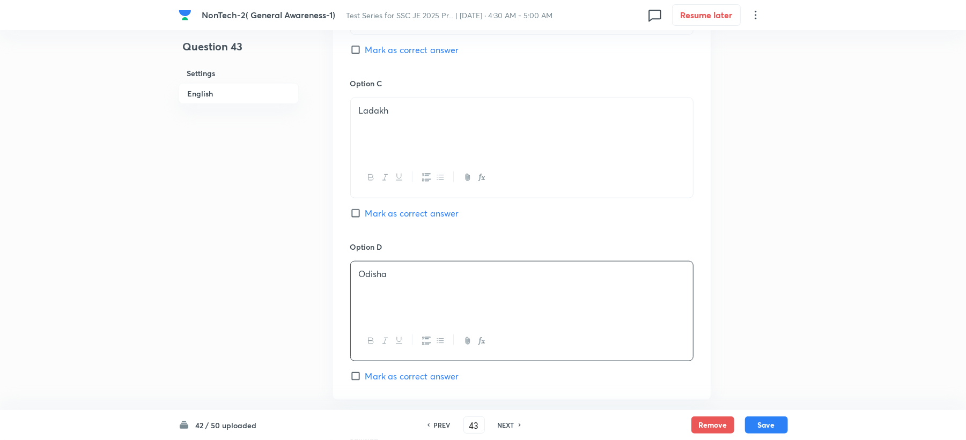
click at [395, 48] on span "Mark as correct answer" at bounding box center [412, 49] width 94 height 13
click at [365, 48] on input "Mark as correct answer" at bounding box center [357, 49] width 15 height 11
checkbox input "true"
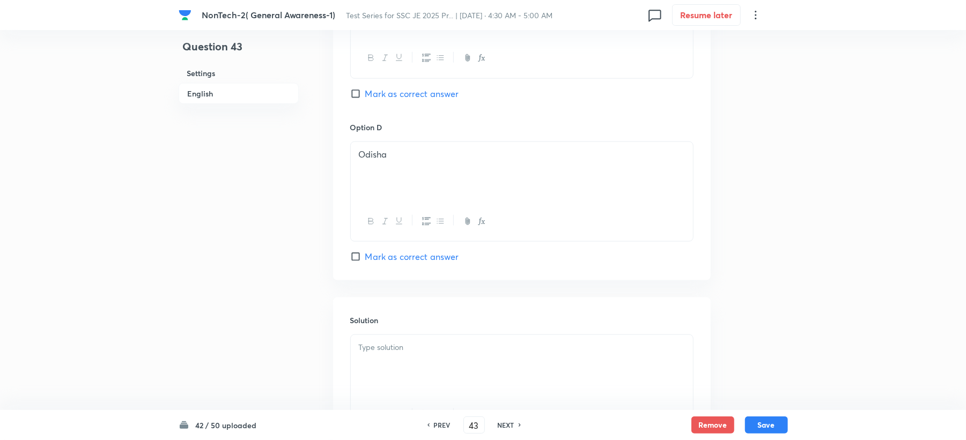
scroll to position [1015, 0]
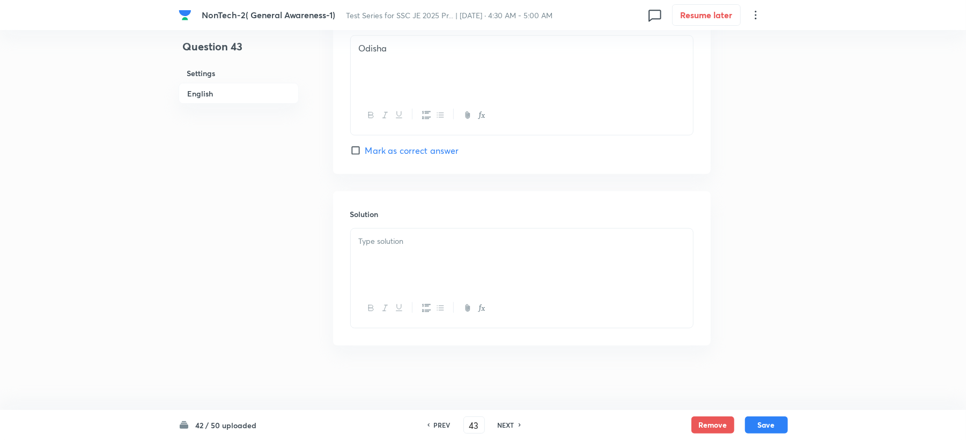
click at [372, 243] on p at bounding box center [522, 241] width 326 height 12
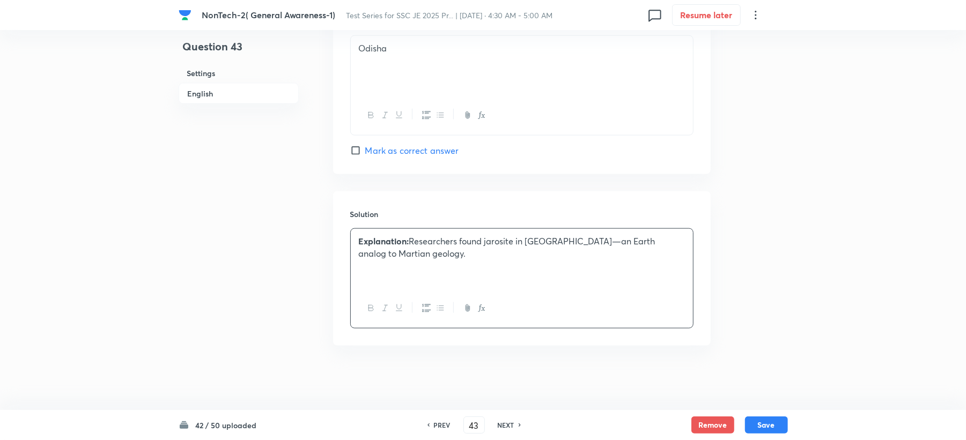
click at [407, 273] on div "Explanation: Researchers found jarosite in Kutch—an Earth analog to Martian geo…" at bounding box center [522, 259] width 342 height 60
click at [515, 258] on p "Explanation: Researchers found jarosite in Kutch—an Earth analog to Martian geo…" at bounding box center [522, 247] width 326 height 24
click at [768, 434] on div "42 / 50 uploaded PREV 43 ​ NEXT Remove Save" at bounding box center [483, 425] width 609 height 30
click at [765, 429] on button "Save" at bounding box center [766, 424] width 43 height 17
type input "44"
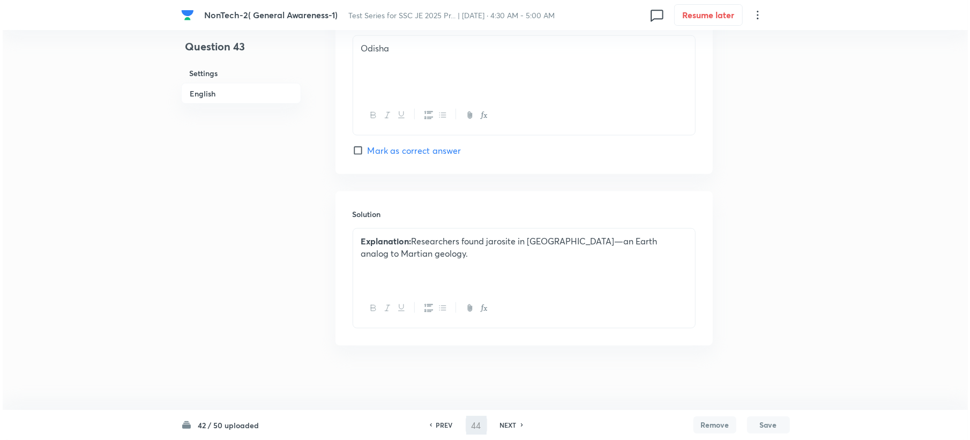
scroll to position [0, 0]
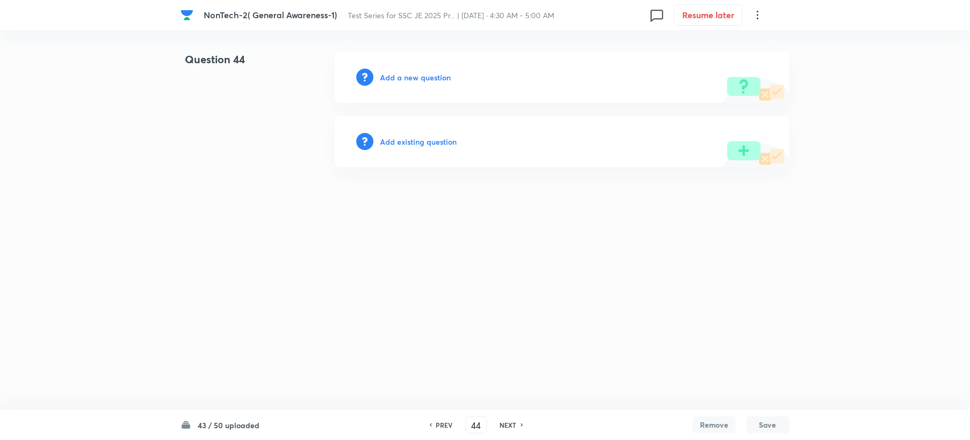
click at [397, 77] on h6 "Add a new question" at bounding box center [415, 77] width 71 height 11
click at [397, 77] on h6 "Choose a question type" at bounding box center [421, 77] width 83 height 11
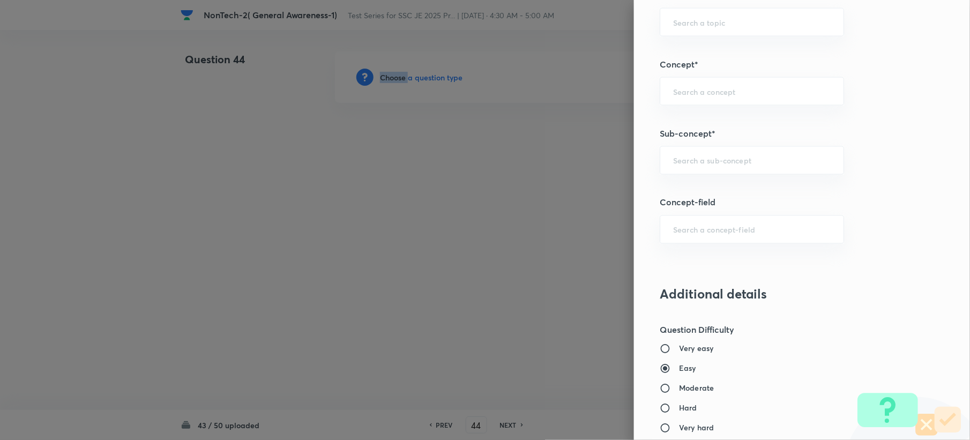
scroll to position [572, 0]
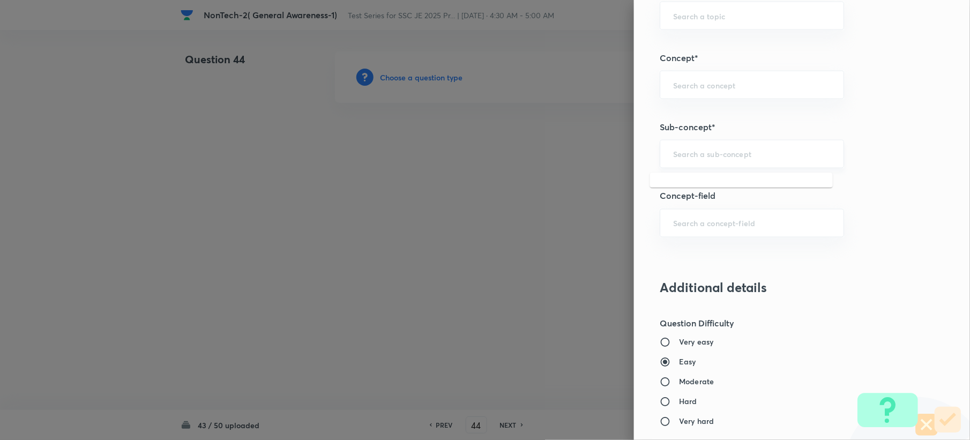
click at [681, 154] on input "text" at bounding box center [752, 154] width 158 height 10
paste input "Word Analogy"
click at [662, 198] on ul "Word Analogy" at bounding box center [741, 187] width 183 height 28
click at [677, 183] on li "Word Analogy" at bounding box center [741, 186] width 183 height 19
type input "Word Analogy"
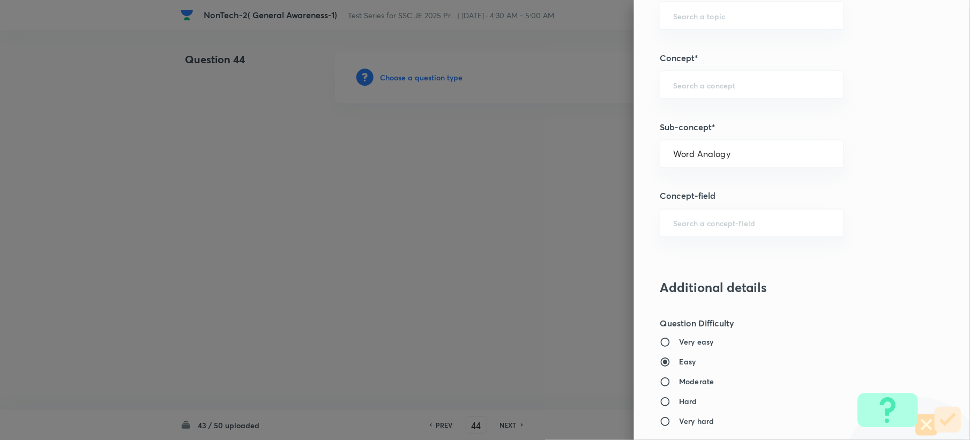
type input "General Intelligence"
type input "Verbal Reasoning"
type input "Analogy"
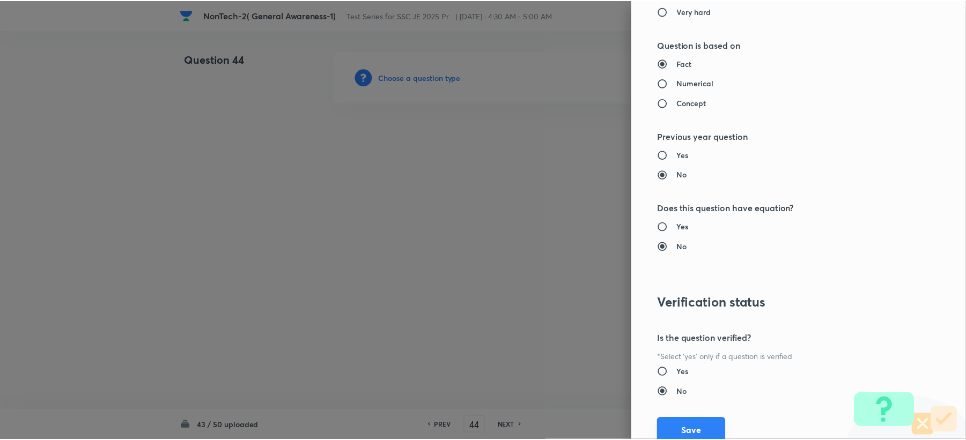
scroll to position [1023, 0]
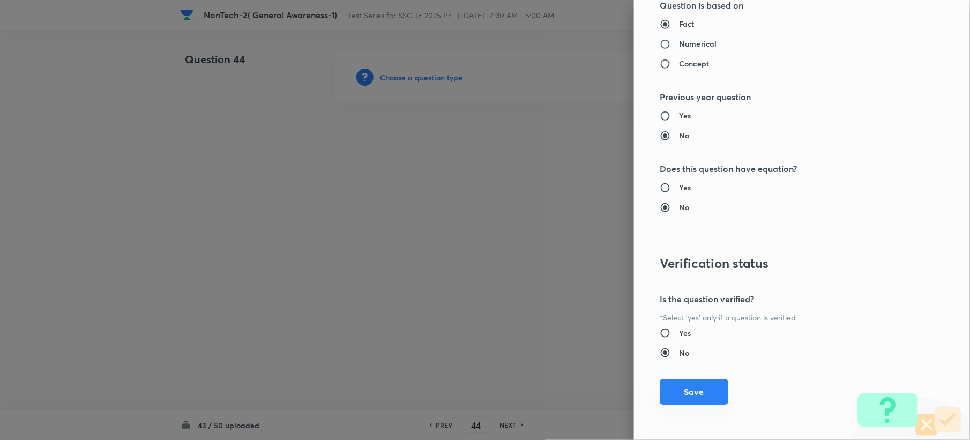
click at [670, 399] on button "Save" at bounding box center [694, 392] width 69 height 26
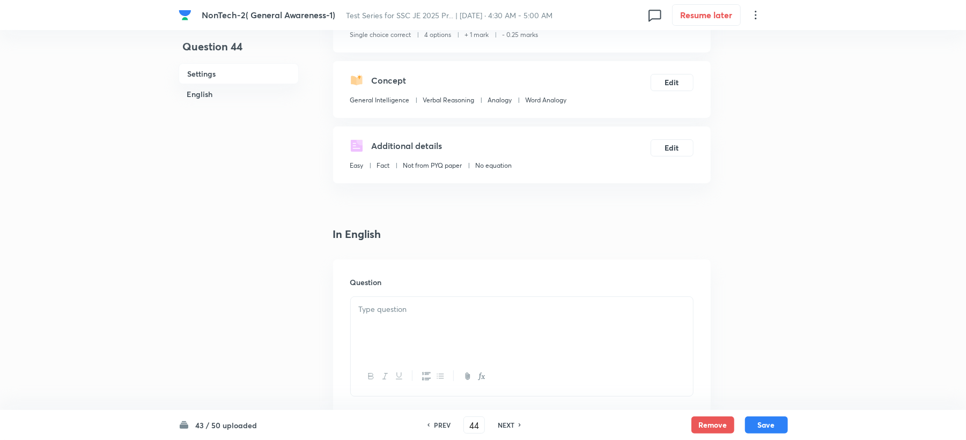
scroll to position [286, 0]
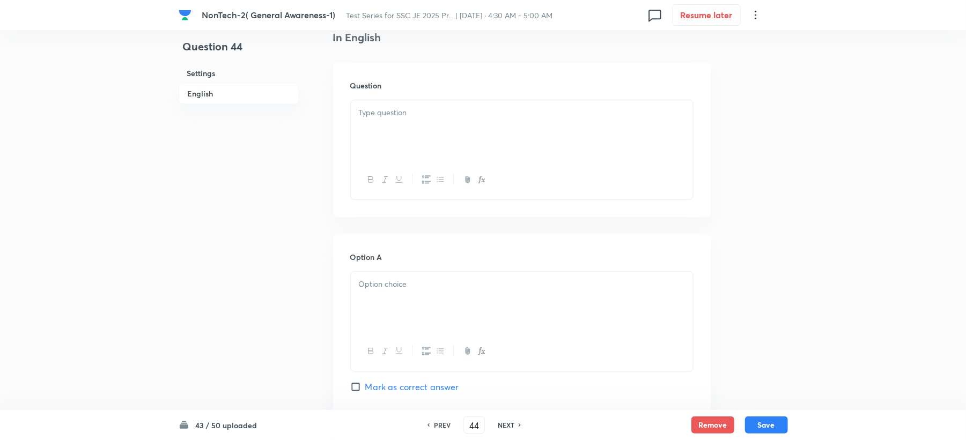
click at [368, 134] on div at bounding box center [522, 130] width 342 height 60
click at [360, 112] on p ".______Parv was celebrated as the birth anniversary of Guru Gobind Singh." at bounding box center [522, 113] width 326 height 12
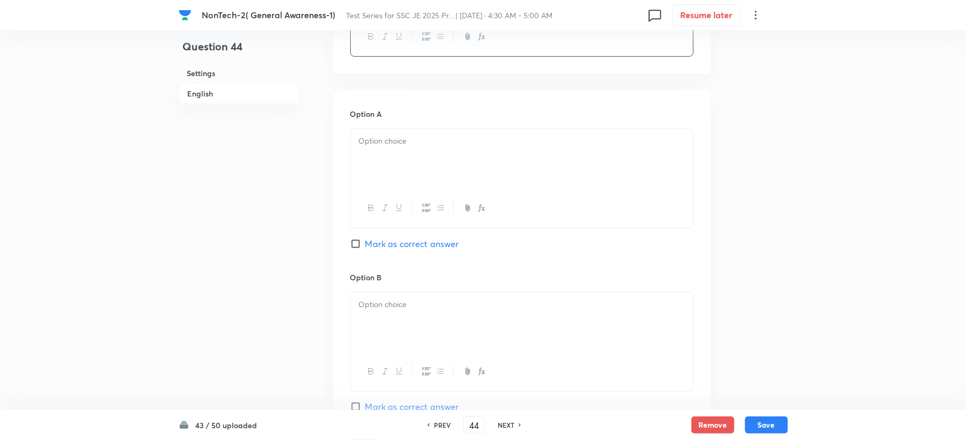
click at [372, 145] on p at bounding box center [522, 141] width 326 height 12
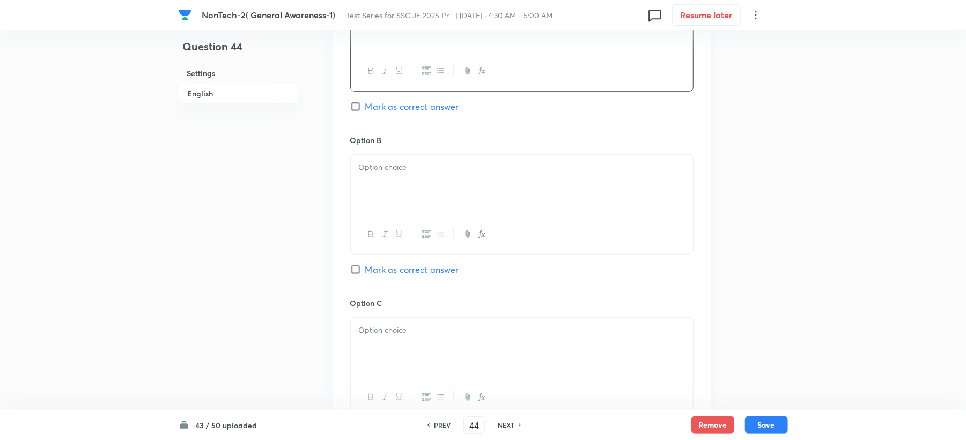
scroll to position [572, 0]
click at [377, 173] on div at bounding box center [522, 180] width 342 height 60
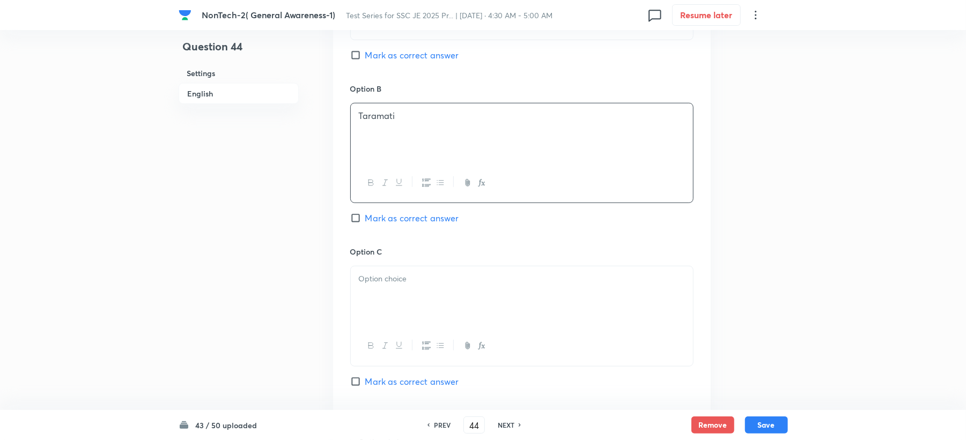
scroll to position [643, 0]
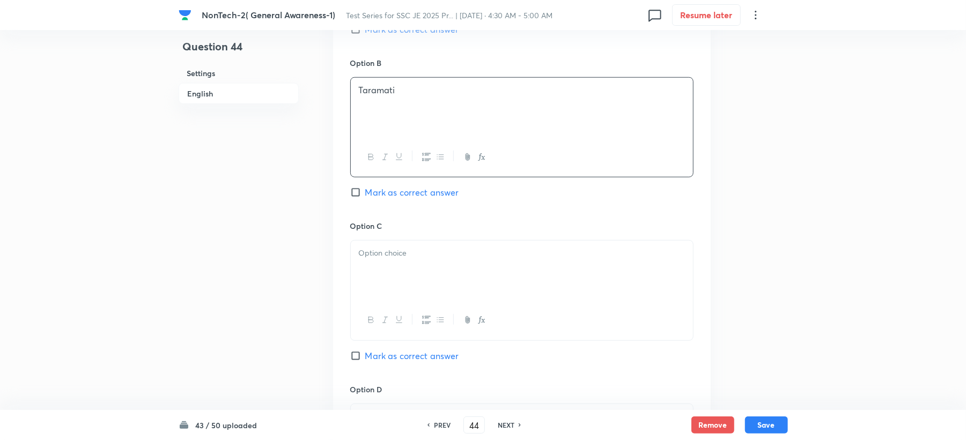
click at [359, 259] on p at bounding box center [522, 253] width 326 height 12
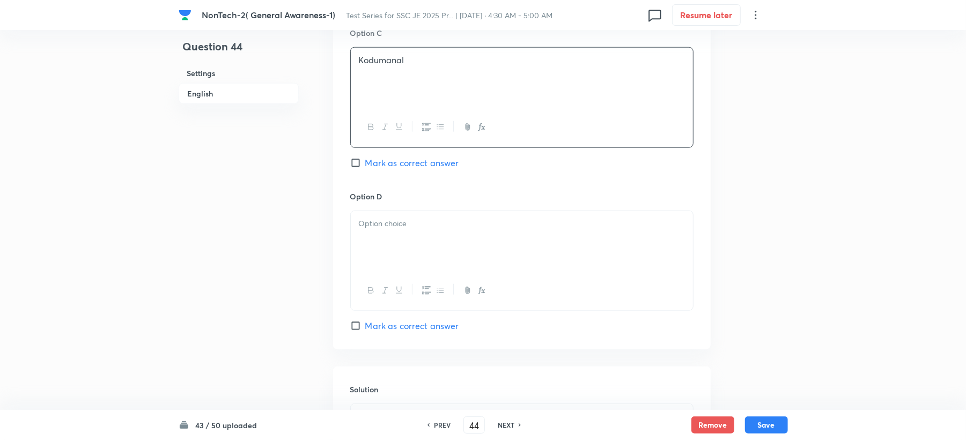
scroll to position [858, 0]
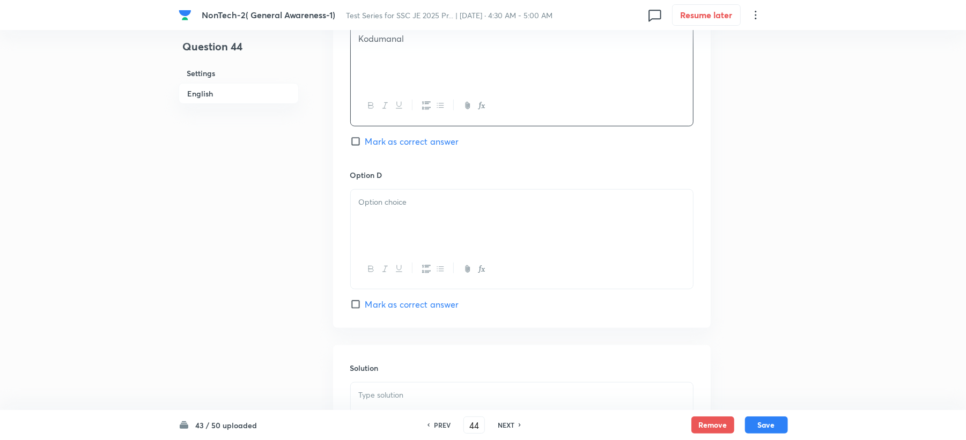
click at [380, 220] on div at bounding box center [522, 220] width 342 height 60
drag, startPoint x: 359, startPoint y: 201, endPoint x: 362, endPoint y: 223, distance: 22.7
click at [360, 211] on div ")Khushinagar" at bounding box center [522, 220] width 342 height 60
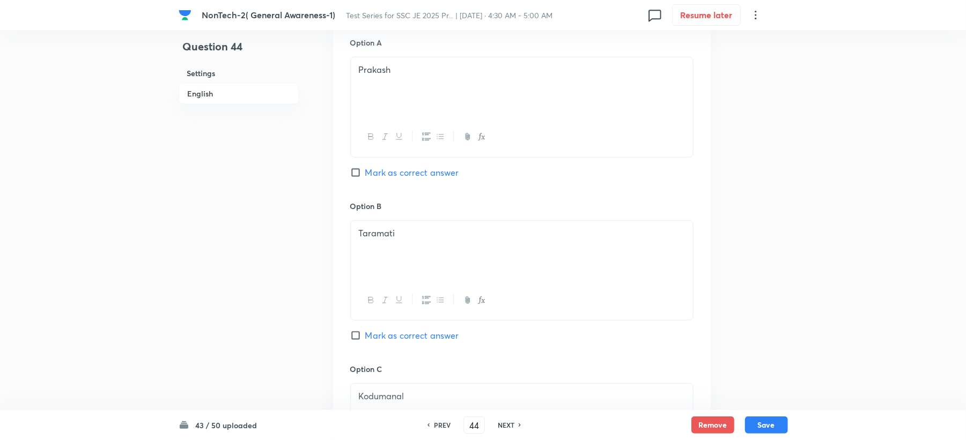
click at [398, 168] on span "Mark as correct answer" at bounding box center [412, 172] width 94 height 13
click at [365, 168] on input "Mark as correct answer" at bounding box center [357, 172] width 15 height 11
checkbox input "true"
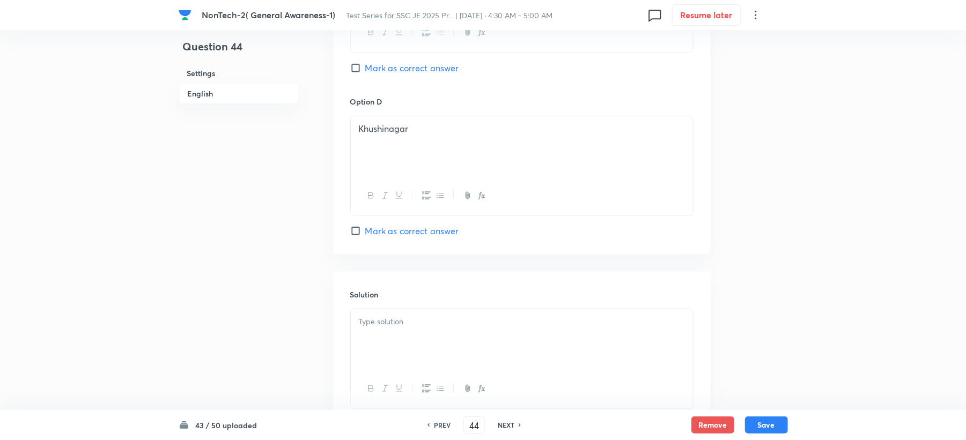
scroll to position [1015, 0]
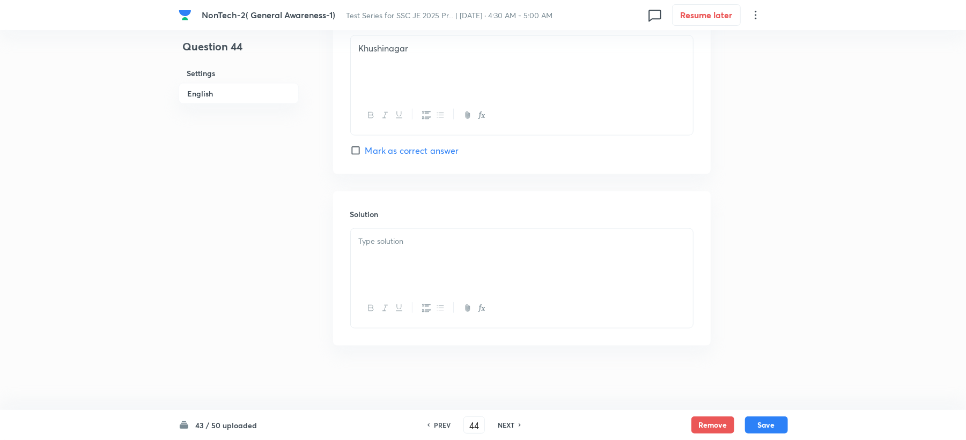
click at [380, 252] on div "Solution" at bounding box center [521, 268] width 377 height 154
click at [380, 252] on div at bounding box center [522, 259] width 342 height 60
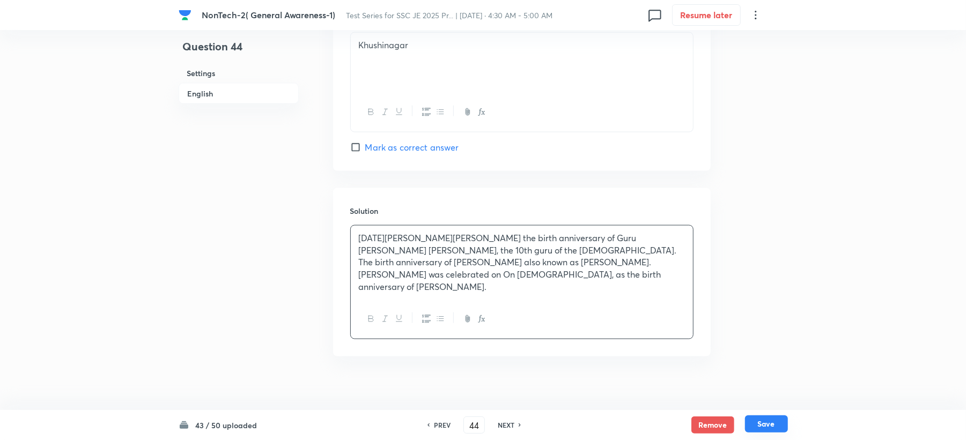
click at [779, 429] on button "Save" at bounding box center [766, 424] width 43 height 17
type input "45"
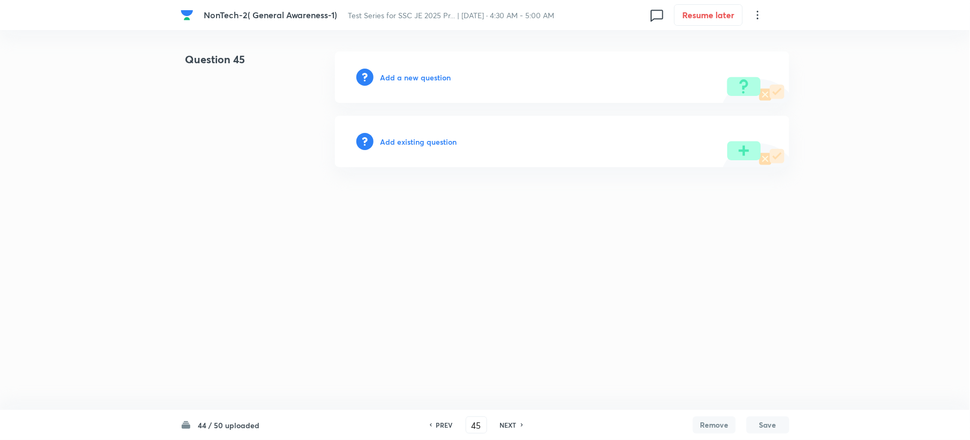
click at [395, 80] on h6 "Add a new question" at bounding box center [415, 77] width 71 height 11
click at [395, 80] on h6 "Choose a question type" at bounding box center [421, 77] width 83 height 11
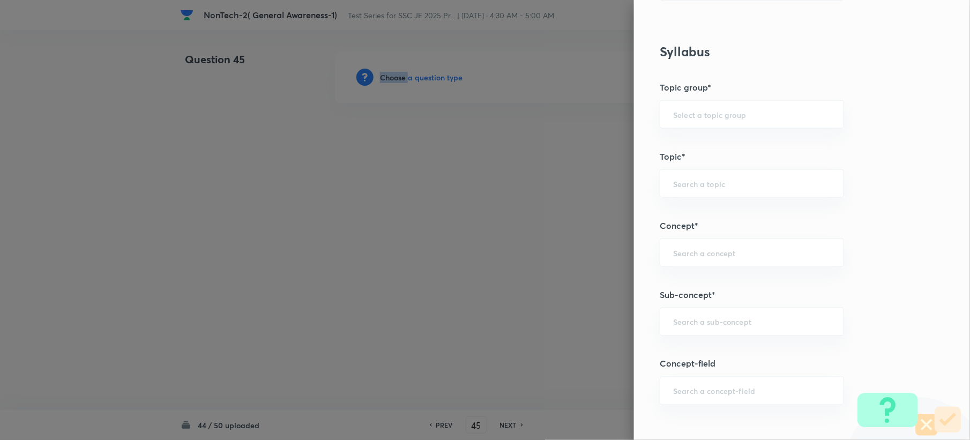
scroll to position [429, 0]
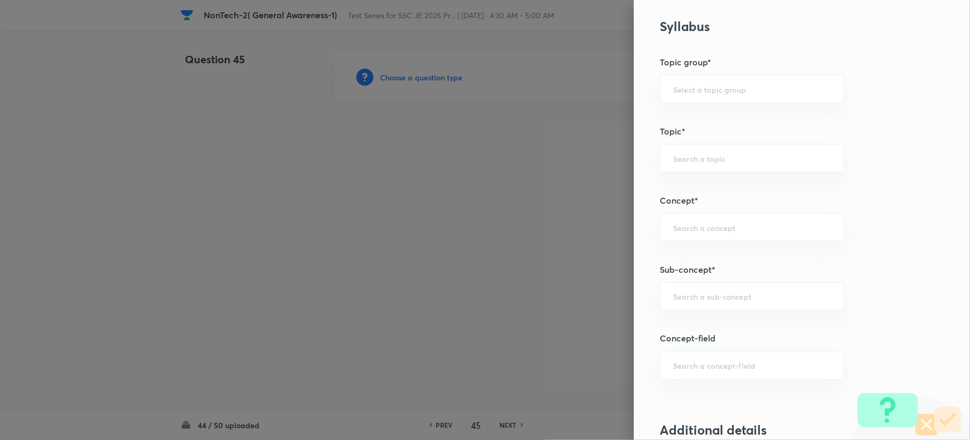
click at [682, 315] on div "Question settings Question type* Single choice correct Number of options* 2 3 4…" at bounding box center [802, 220] width 336 height 440
click at [687, 300] on input "text" at bounding box center [752, 297] width 158 height 10
paste input "Word Analogy"
click at [685, 335] on li "Word Analogy" at bounding box center [741, 329] width 183 height 19
type input "Word Analogy"
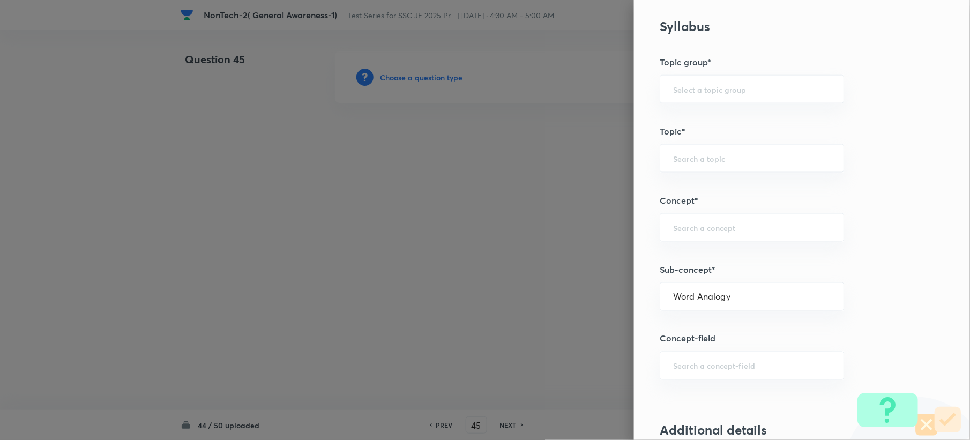
type input "General Intelligence"
type input "Verbal Reasoning"
type input "Analogy"
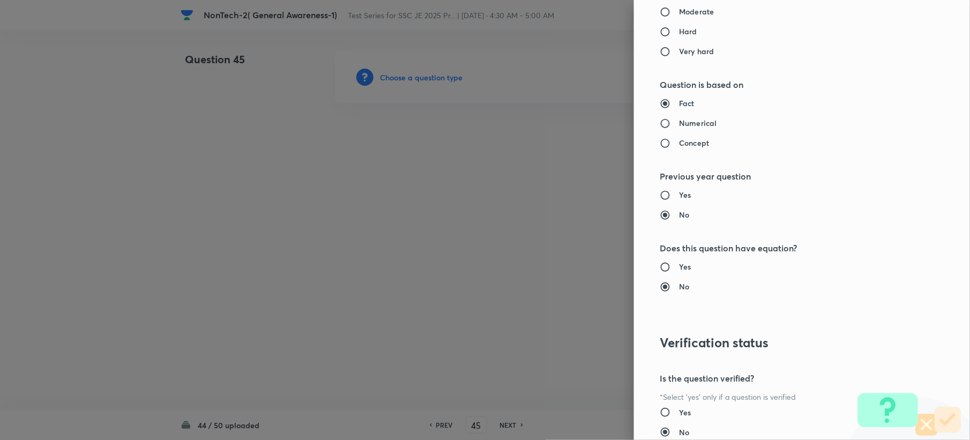
scroll to position [1023, 0]
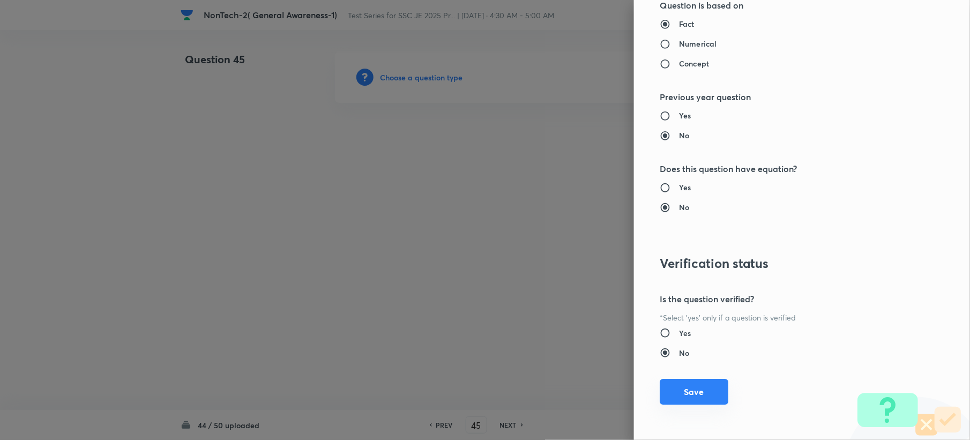
drag, startPoint x: 687, startPoint y: 389, endPoint x: 468, endPoint y: 262, distance: 253.4
click at [687, 387] on button "Save" at bounding box center [694, 392] width 69 height 26
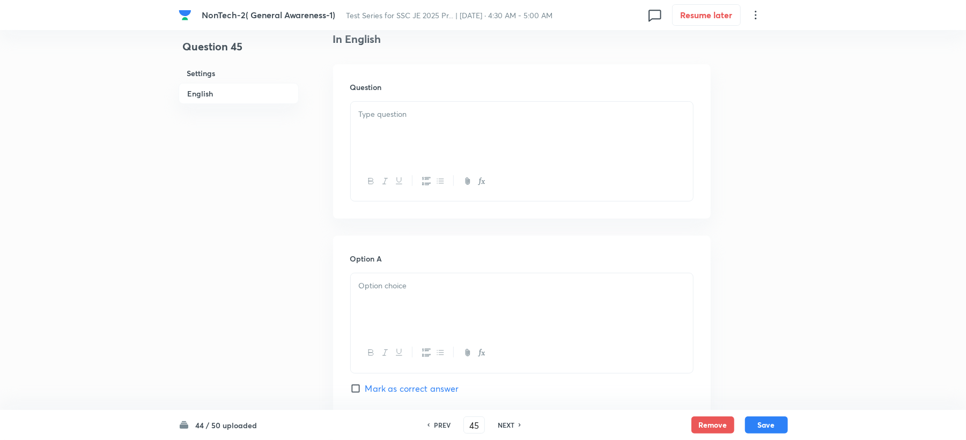
scroll to position [286, 0]
drag, startPoint x: 386, startPoint y: 123, endPoint x: 373, endPoint y: 144, distance: 24.1
click at [380, 128] on div at bounding box center [522, 130] width 342 height 60
click at [383, 315] on div at bounding box center [522, 302] width 342 height 60
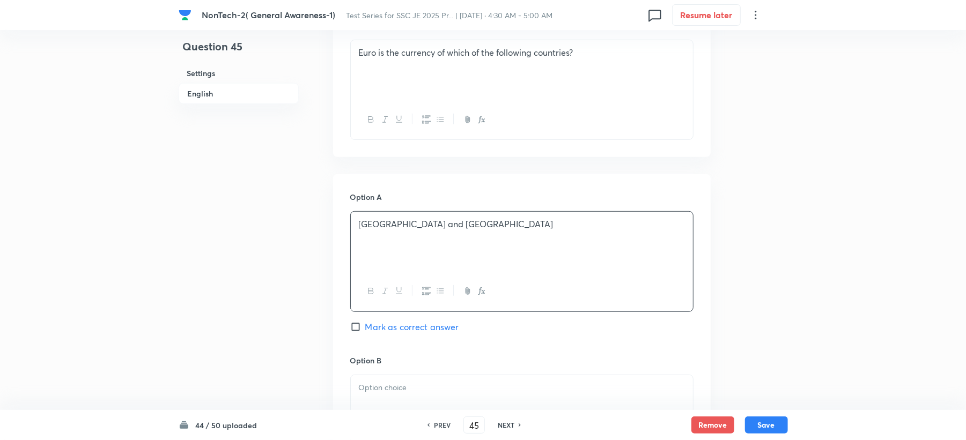
scroll to position [572, 0]
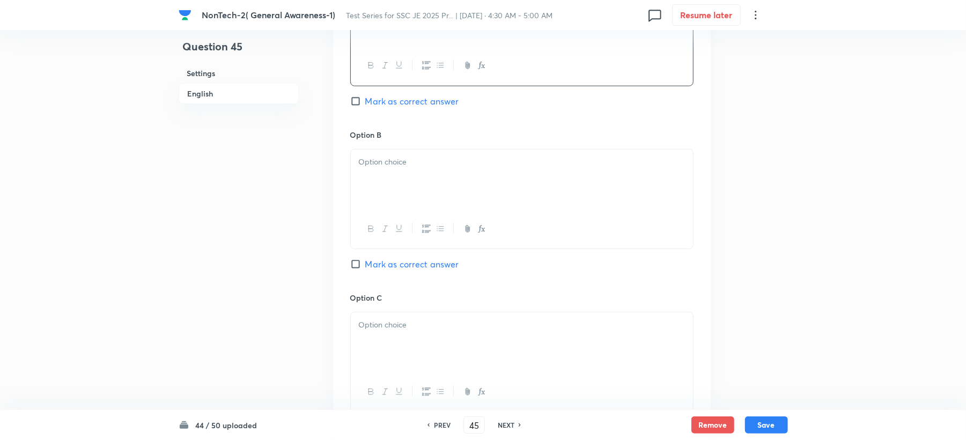
drag, startPoint x: 389, startPoint y: 179, endPoint x: 384, endPoint y: 184, distance: 7.6
click at [389, 179] on div at bounding box center [522, 180] width 342 height 60
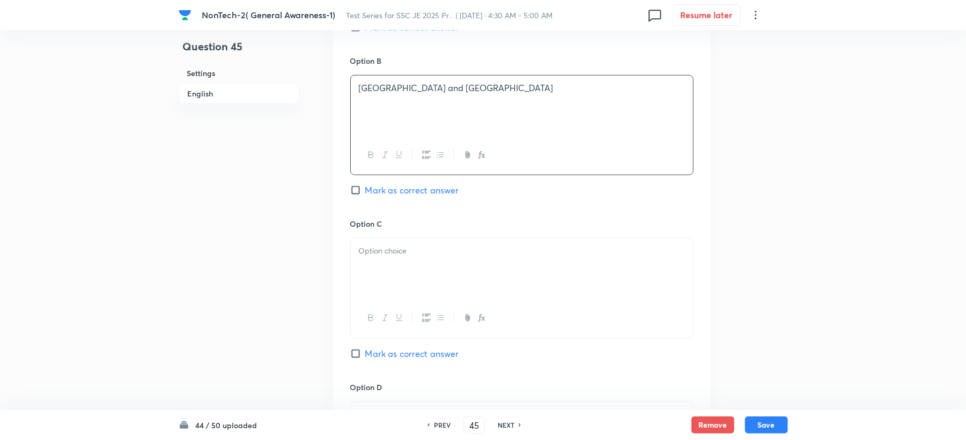
scroll to position [715, 0]
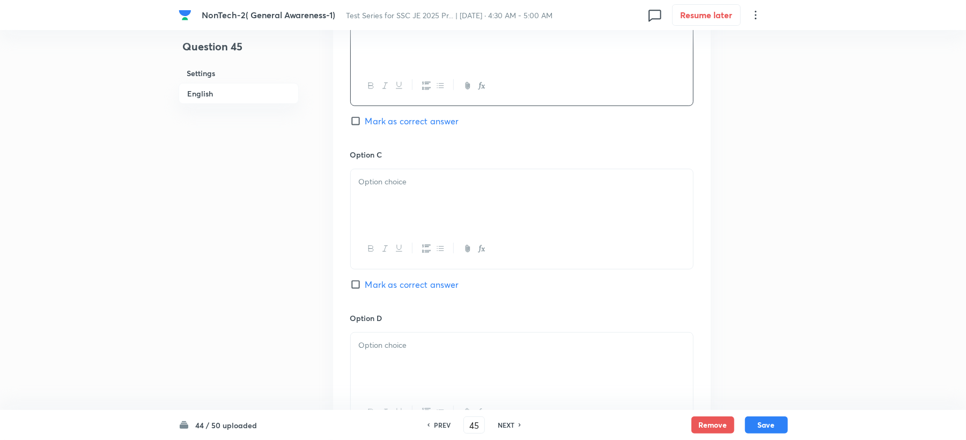
click at [374, 186] on p at bounding box center [522, 182] width 326 height 12
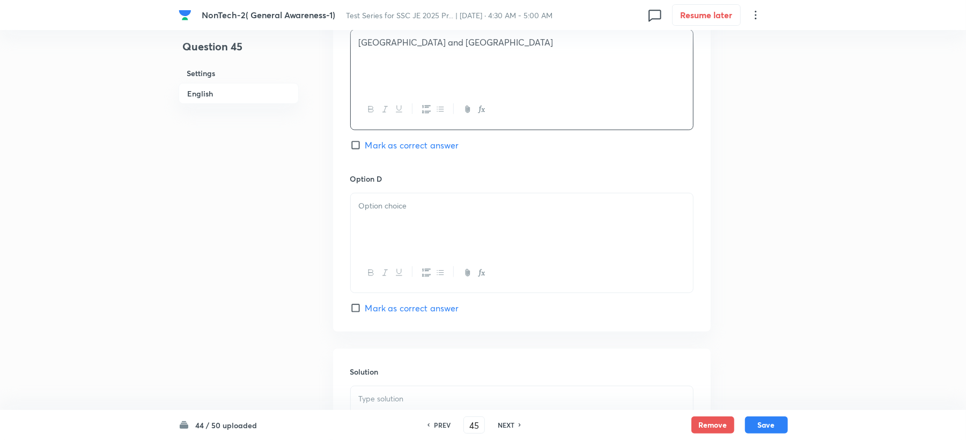
scroll to position [858, 0]
click at [358, 232] on div at bounding box center [522, 220] width 342 height 60
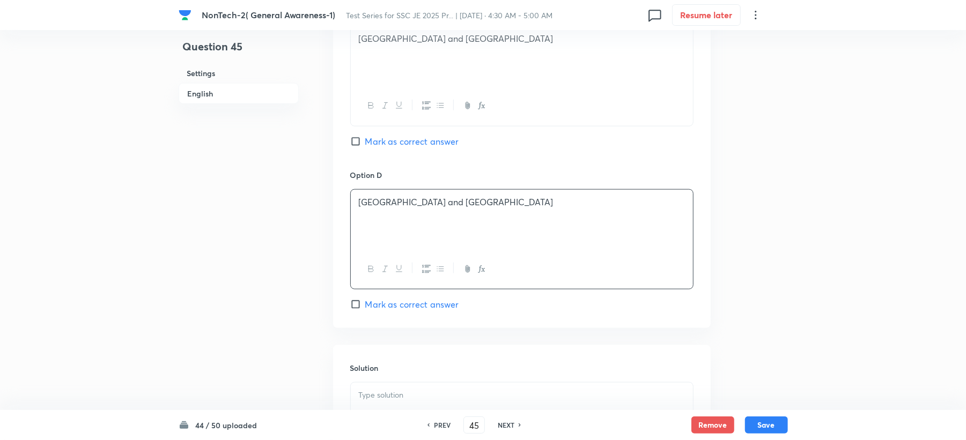
click at [394, 144] on span "Mark as correct answer" at bounding box center [412, 141] width 94 height 13
click at [365, 144] on input "Mark as correct answer" at bounding box center [357, 141] width 15 height 11
checkbox input "true"
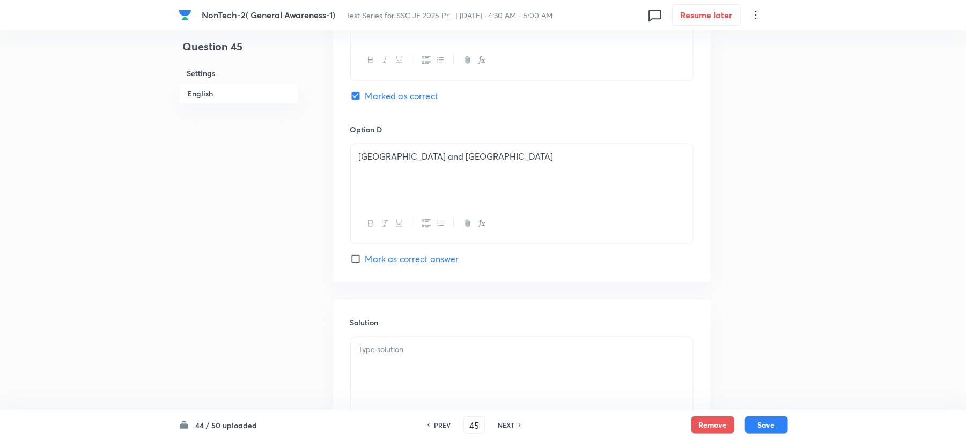
scroll to position [1000, 0]
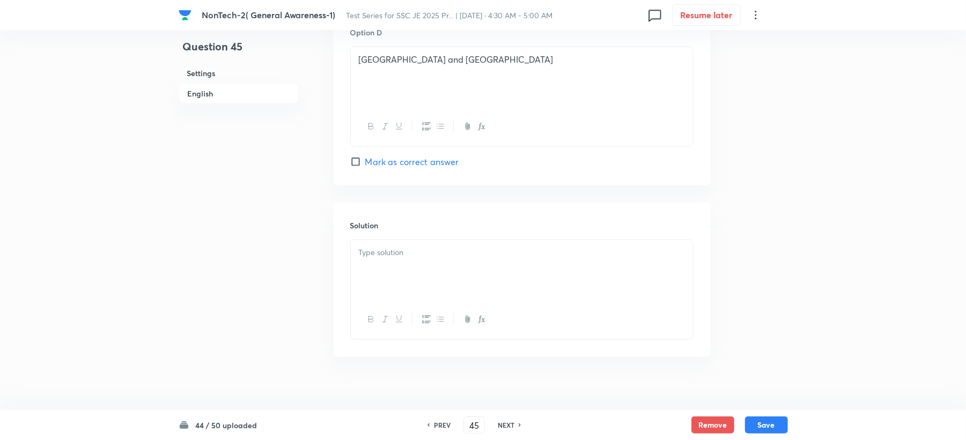
click at [365, 259] on p at bounding box center [522, 253] width 326 height 12
drag, startPoint x: 774, startPoint y: 425, endPoint x: 771, endPoint y: 433, distance: 9.2
click at [773, 432] on button "Save" at bounding box center [766, 425] width 43 height 17
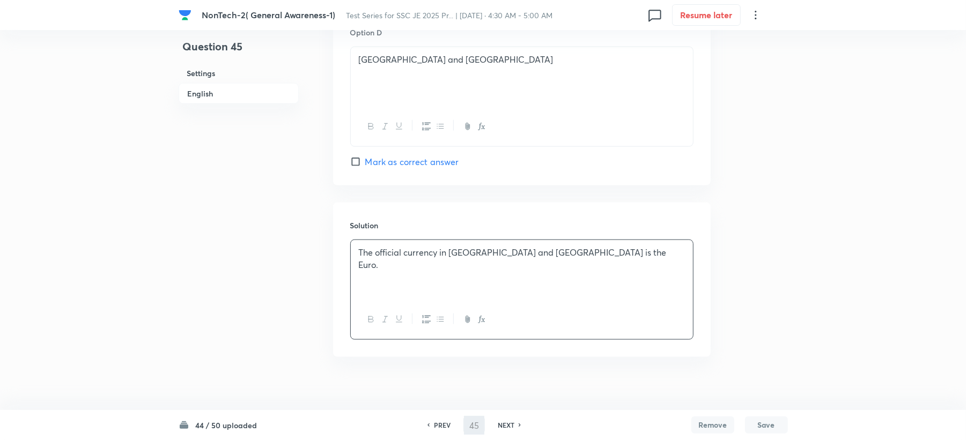
type input "46"
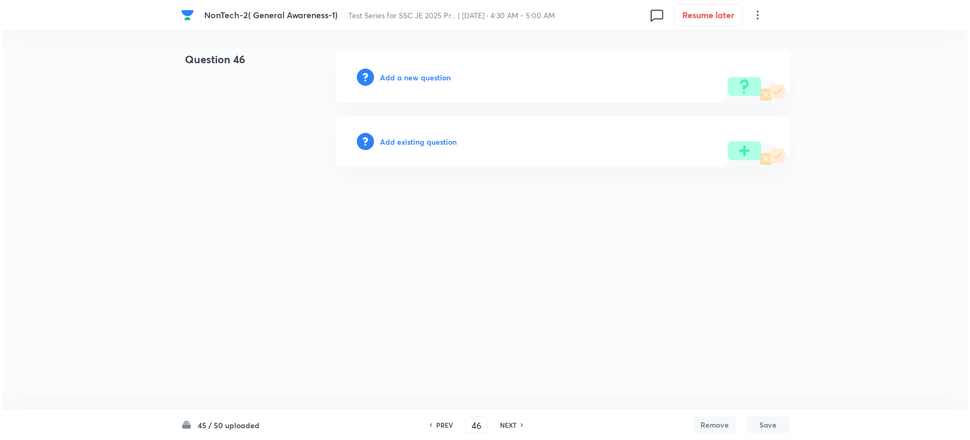
scroll to position [0, 0]
click at [413, 80] on h6 "Add a new question" at bounding box center [415, 77] width 71 height 11
click at [413, 80] on h6 "Choose a question type" at bounding box center [421, 77] width 83 height 11
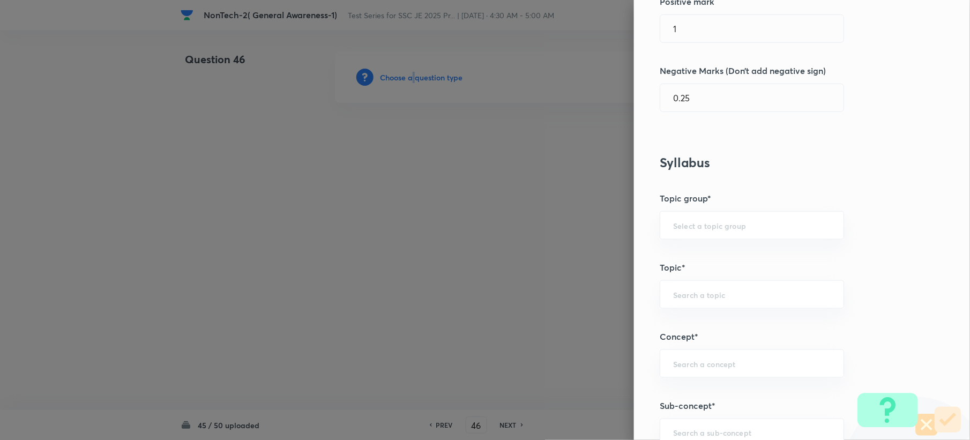
scroll to position [429, 0]
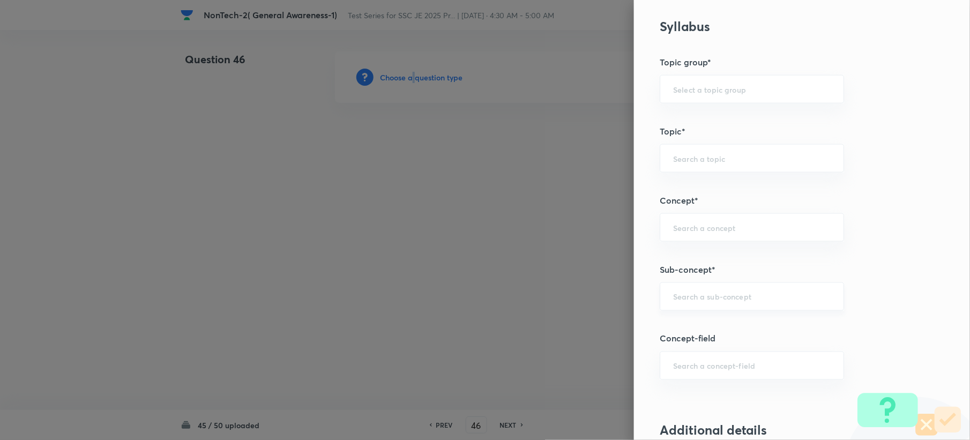
click at [706, 286] on div "​" at bounding box center [752, 297] width 184 height 28
paste input "Word Analogy"
type input "Word Analogy"
click at [689, 300] on input "text" at bounding box center [752, 297] width 158 height 10
click at [677, 333] on li "Word Analogy" at bounding box center [741, 329] width 183 height 19
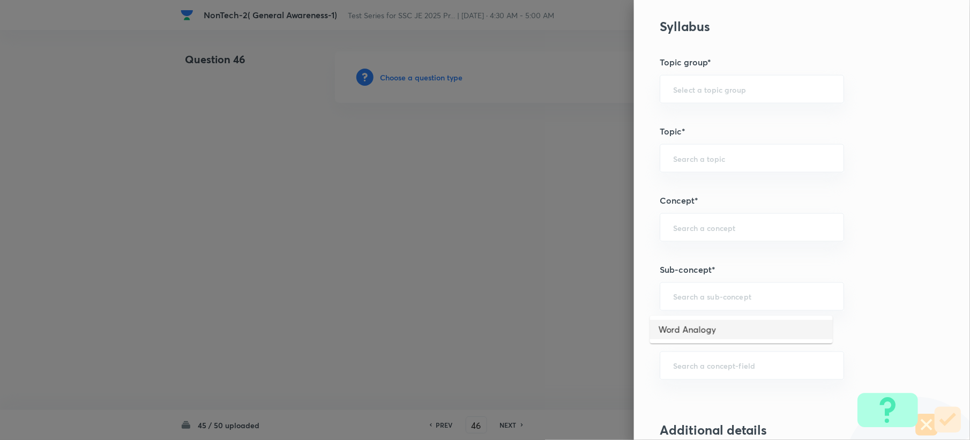
type input "Word Analogy"
type input "General Intelligence"
type input "Verbal Reasoning"
type input "Analogy"
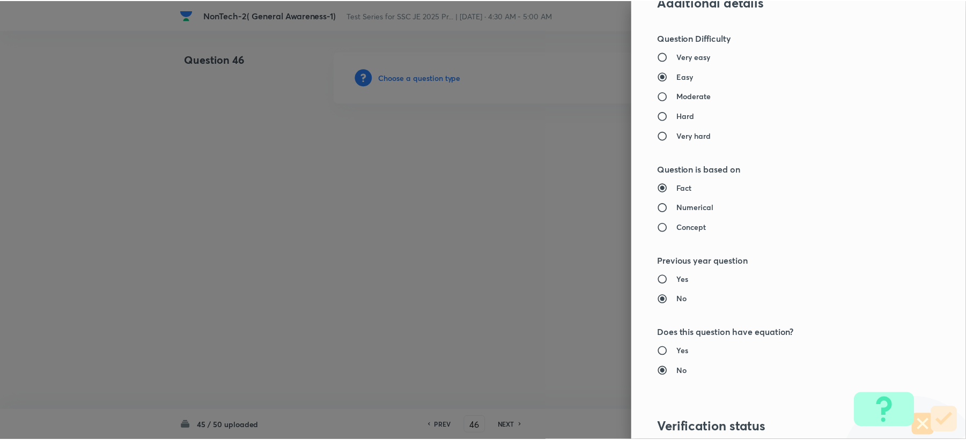
scroll to position [1023, 0]
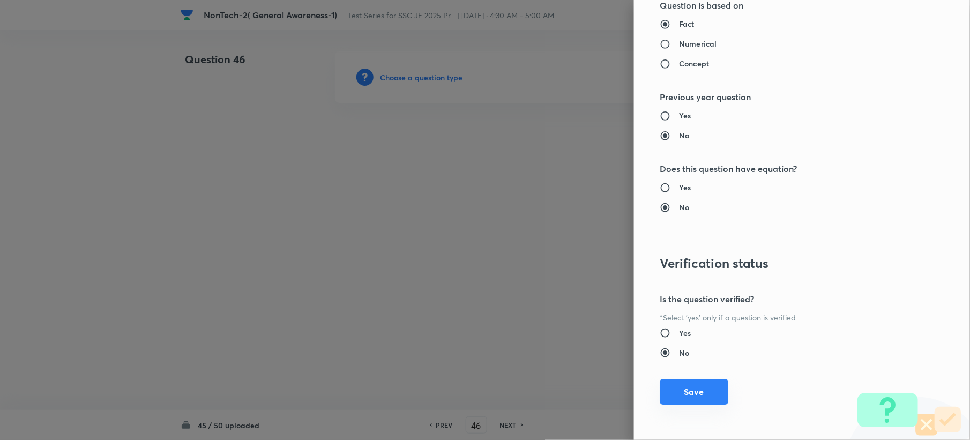
click at [660, 396] on button "Save" at bounding box center [694, 392] width 69 height 26
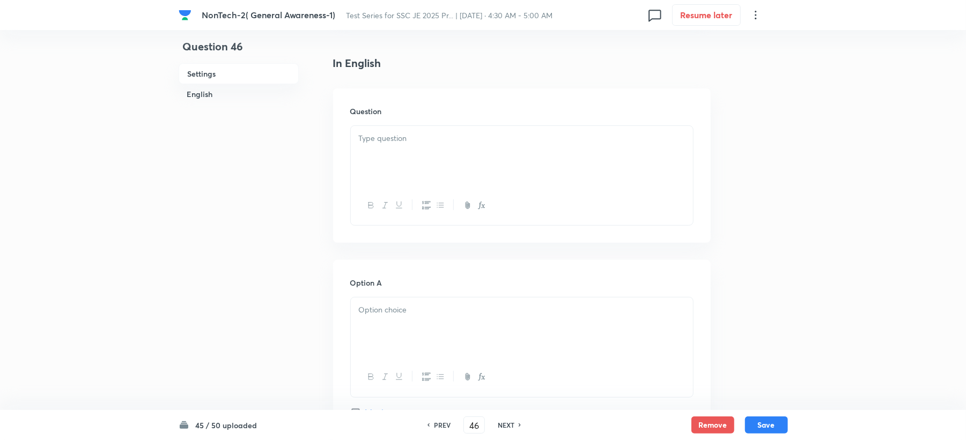
drag, startPoint x: 397, startPoint y: 163, endPoint x: 393, endPoint y: 177, distance: 14.6
click at [395, 170] on div at bounding box center [521, 175] width 343 height 100
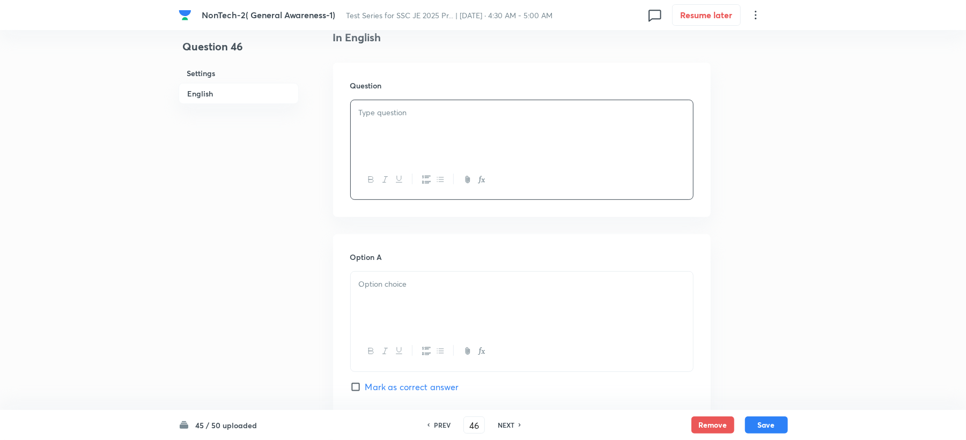
drag, startPoint x: 385, startPoint y: 121, endPoint x: 385, endPoint y: 145, distance: 23.6
click at [385, 123] on div at bounding box center [522, 130] width 342 height 60
drag, startPoint x: 394, startPoint y: 282, endPoint x: 385, endPoint y: 282, distance: 8.6
click at [393, 284] on p at bounding box center [522, 284] width 326 height 12
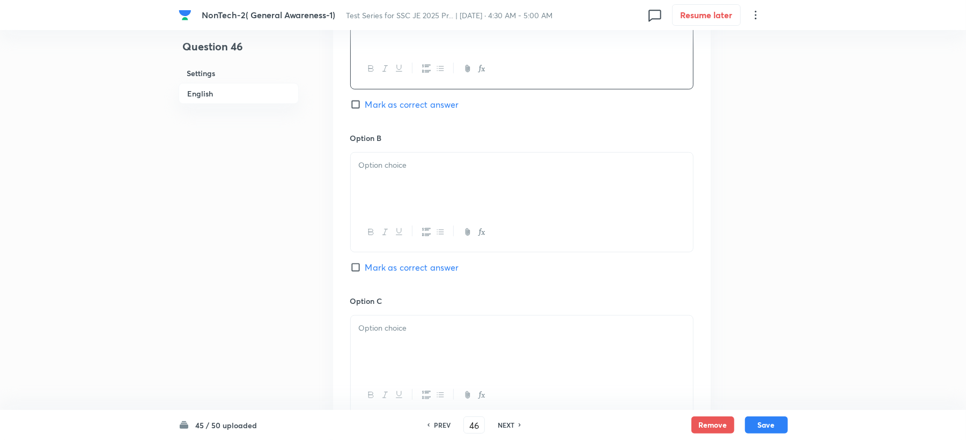
scroll to position [572, 0]
click at [388, 180] on div at bounding box center [522, 180] width 342 height 60
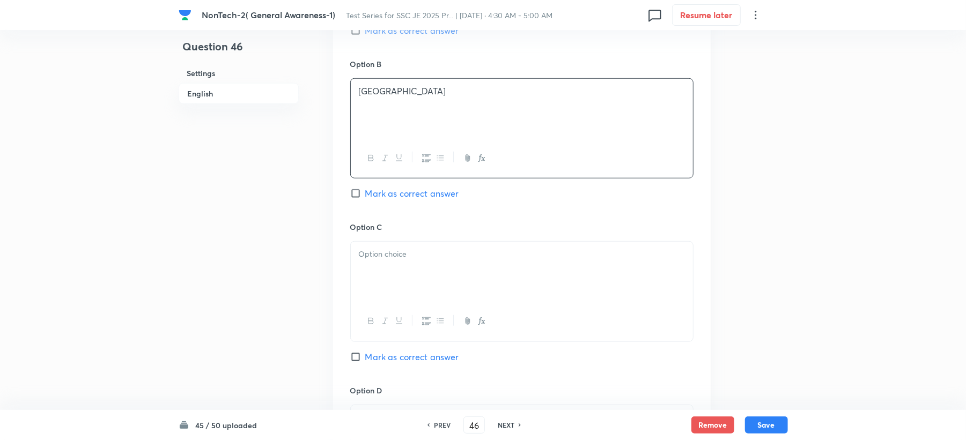
scroll to position [786, 0]
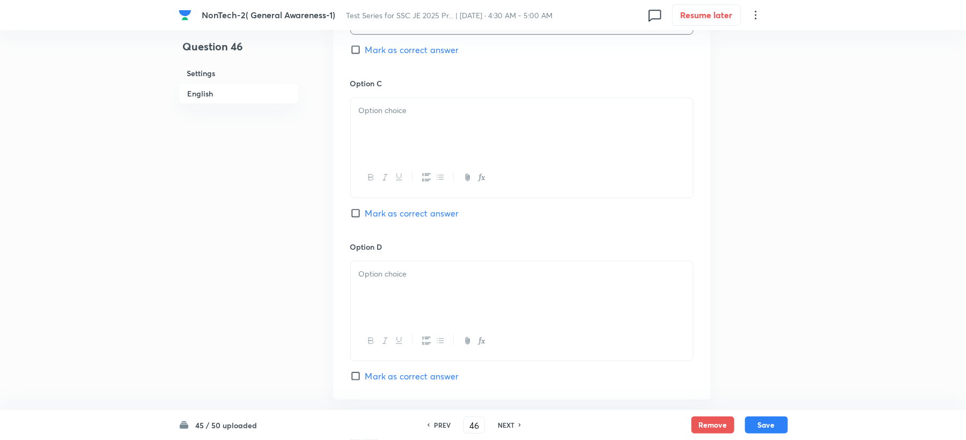
drag, startPoint x: 377, startPoint y: 142, endPoint x: 361, endPoint y: 149, distance: 17.3
click at [377, 142] on div at bounding box center [522, 128] width 342 height 60
click at [341, 284] on div "Option A Assam Mark as correct answer Option B Manipur Mark as correct answer O…" at bounding box center [521, 67] width 377 height 666
drag, startPoint x: 401, startPoint y: 236, endPoint x: 363, endPoint y: 271, distance: 51.2
click at [398, 238] on div "Option C Meghalaya Mark as correct answer" at bounding box center [521, 159] width 343 height 163
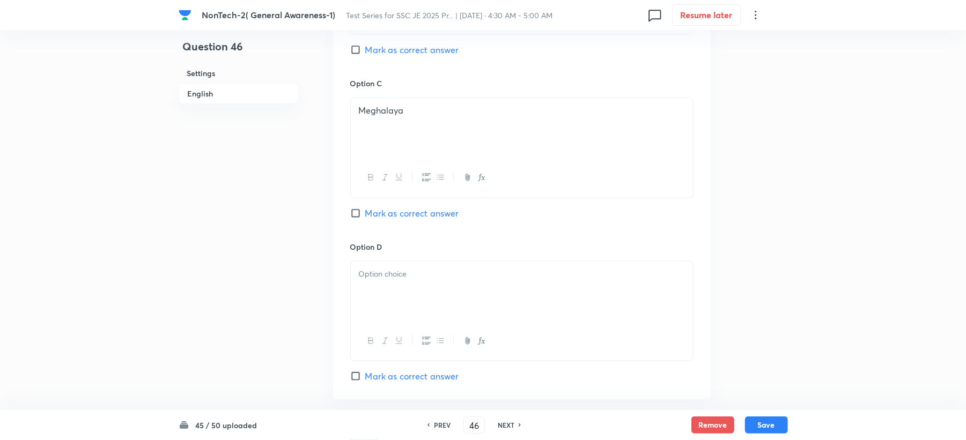
click at [374, 310] on div at bounding box center [522, 292] width 342 height 60
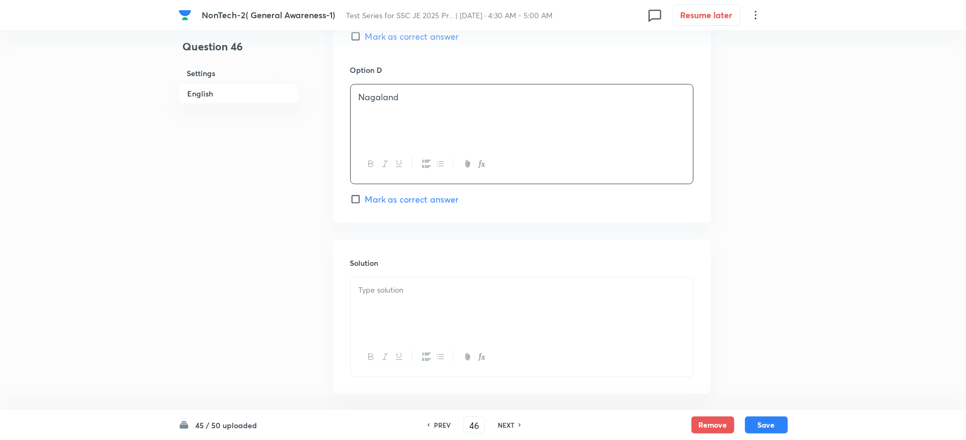
scroll to position [1015, 0]
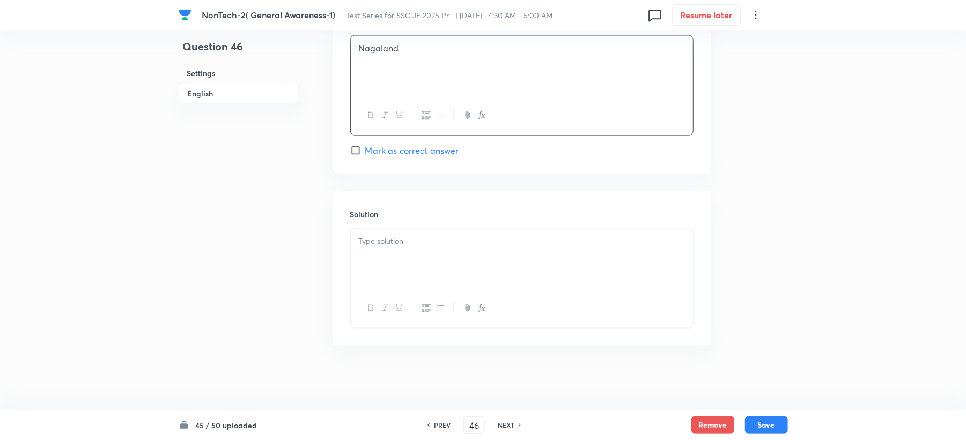
click at [372, 229] on div at bounding box center [522, 259] width 342 height 60
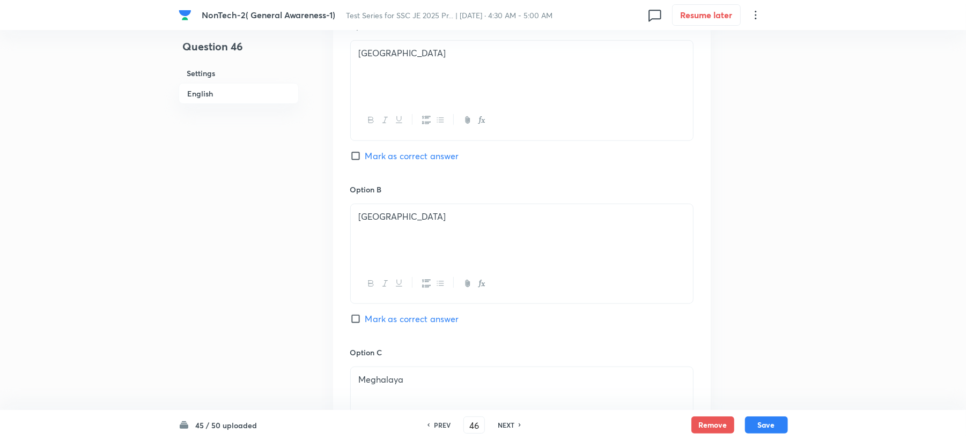
scroll to position [515, 0]
click at [395, 166] on div "Option A Assam Mark as correct answer" at bounding box center [521, 104] width 343 height 163
click at [403, 154] on span "Mark as correct answer" at bounding box center [412, 158] width 94 height 13
click at [365, 154] on input "Mark as correct answer" at bounding box center [357, 158] width 15 height 11
checkbox input "true"
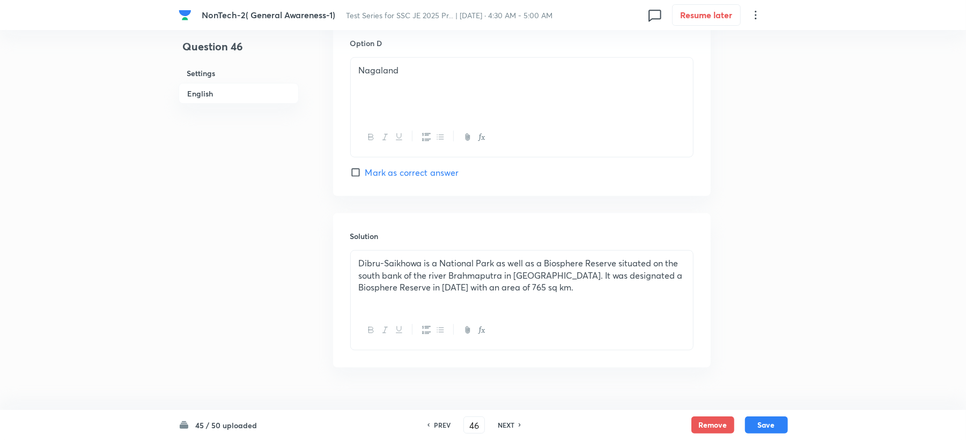
scroll to position [1015, 0]
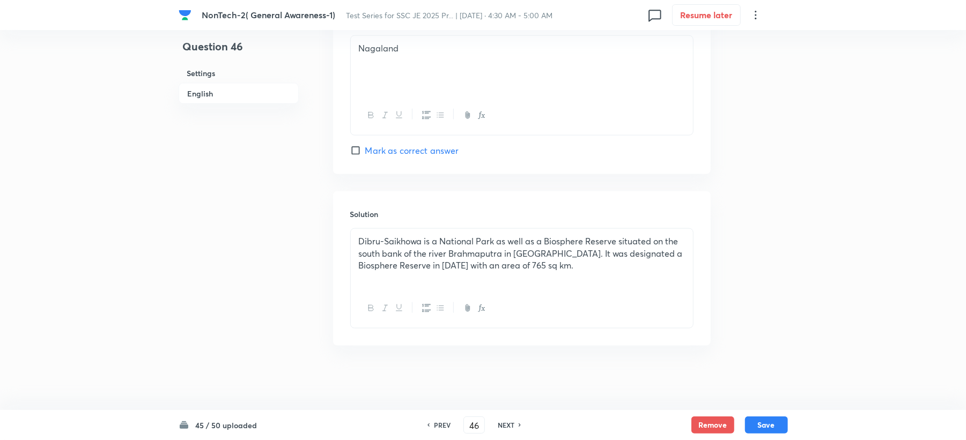
click at [610, 279] on div "Dibru-Saikhowa is a National Park as well as a Biosphere Reserve situated on th…" at bounding box center [522, 259] width 342 height 60
click at [778, 414] on div "45 / 50 uploaded PREV 46 ​ NEXT Remove Save" at bounding box center [483, 425] width 609 height 30
click at [775, 417] on button "Save" at bounding box center [766, 424] width 43 height 17
type input "47"
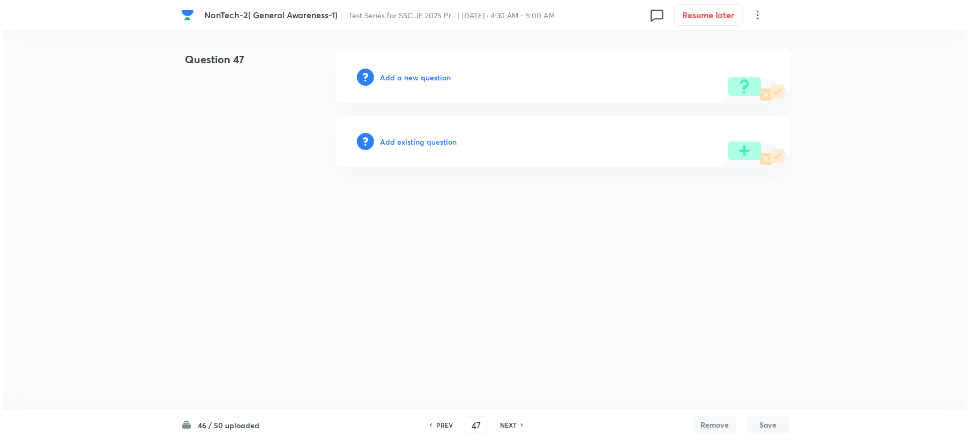
scroll to position [0, 0]
click at [409, 82] on h6 "Add a new question" at bounding box center [415, 77] width 71 height 11
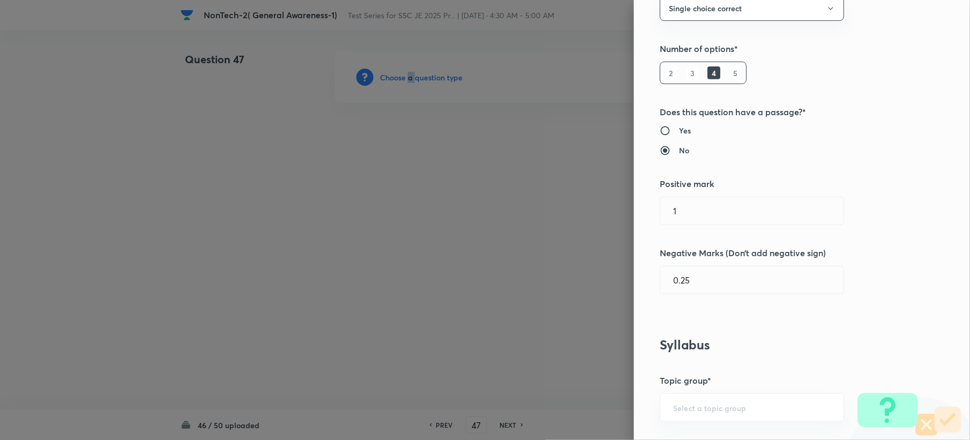
scroll to position [429, 0]
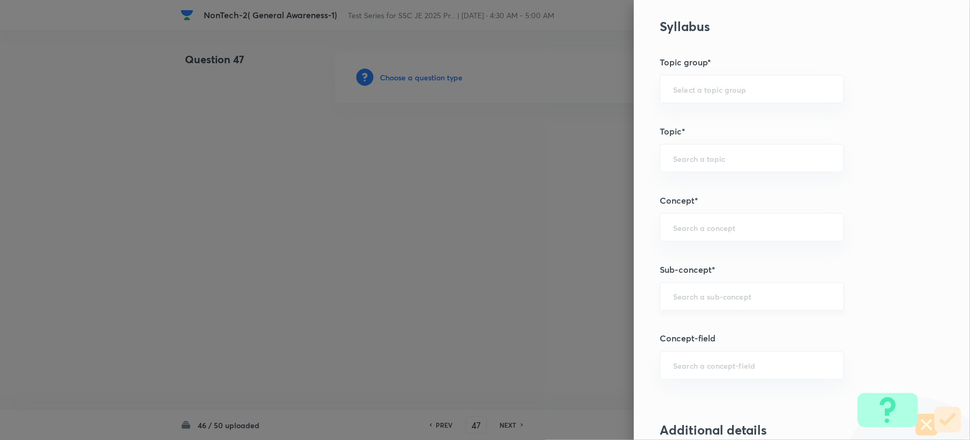
click at [696, 302] on input "text" at bounding box center [752, 297] width 158 height 10
paste input "Word Analogy"
click at [678, 323] on li "Word Analogy" at bounding box center [741, 329] width 183 height 19
type input "Word Analogy"
type input "General Intelligence"
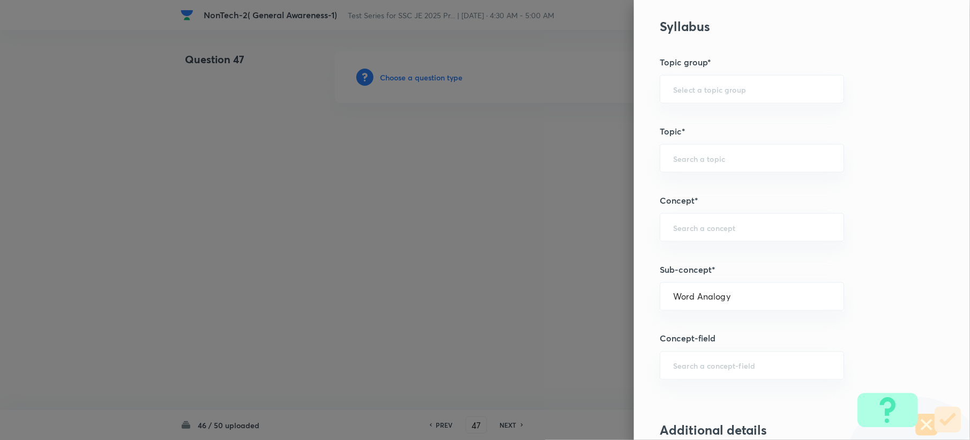
type input "Verbal Reasoning"
type input "Analogy"
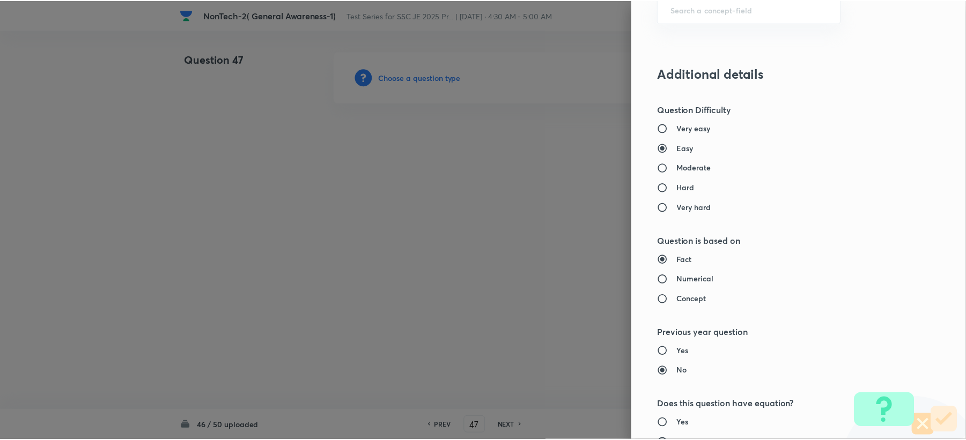
scroll to position [1023, 0]
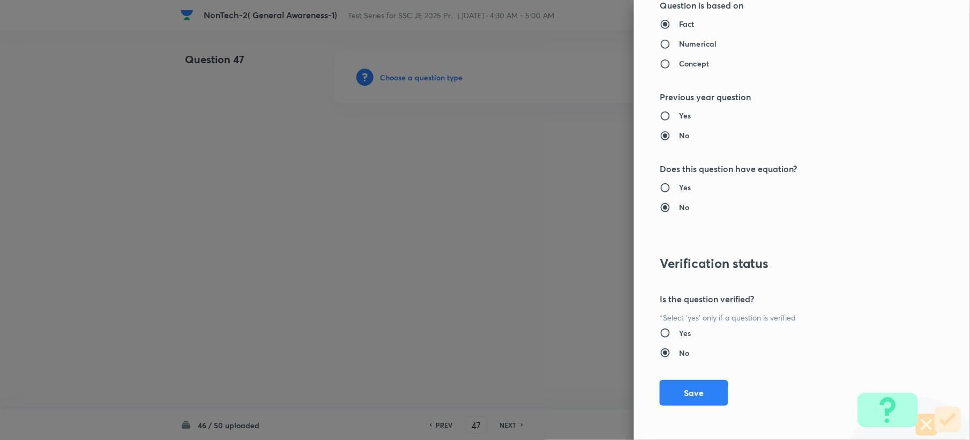
drag, startPoint x: 677, startPoint y: 404, endPoint x: 394, endPoint y: 279, distance: 309.6
click at [678, 402] on button "Save" at bounding box center [694, 393] width 69 height 26
click at [679, 393] on div at bounding box center [485, 220] width 970 height 440
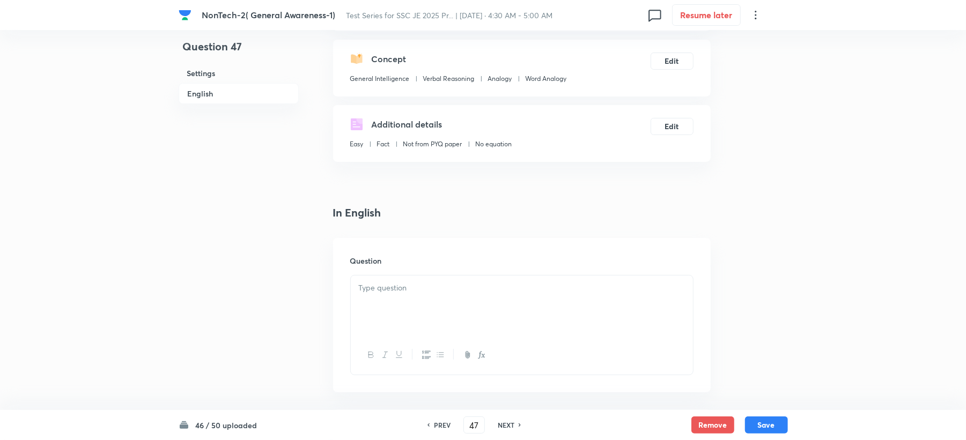
scroll to position [286, 0]
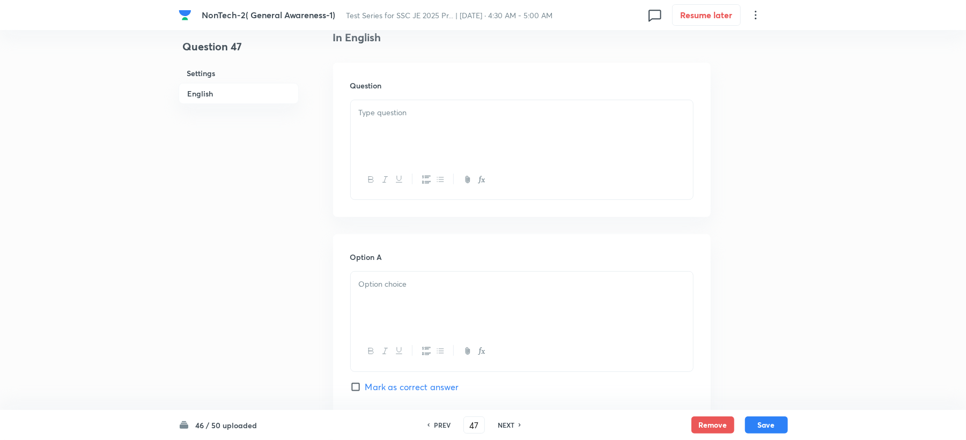
click at [388, 131] on div at bounding box center [522, 130] width 342 height 60
click at [367, 294] on div at bounding box center [522, 302] width 342 height 60
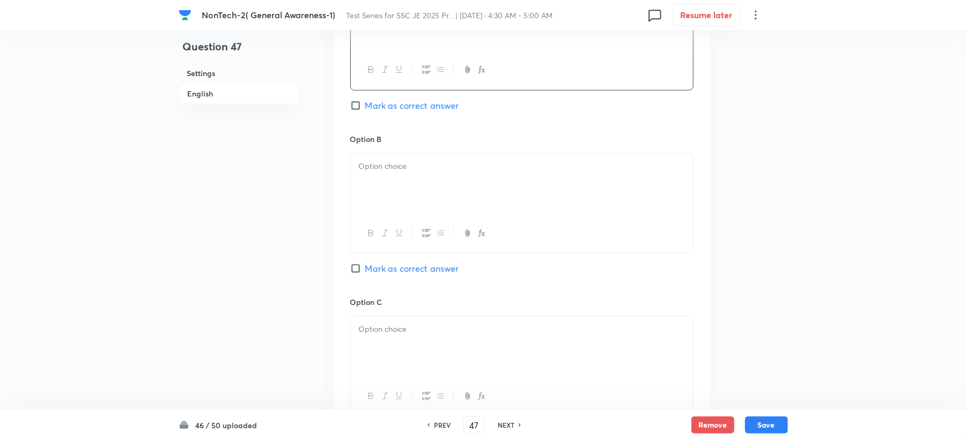
scroll to position [643, 0]
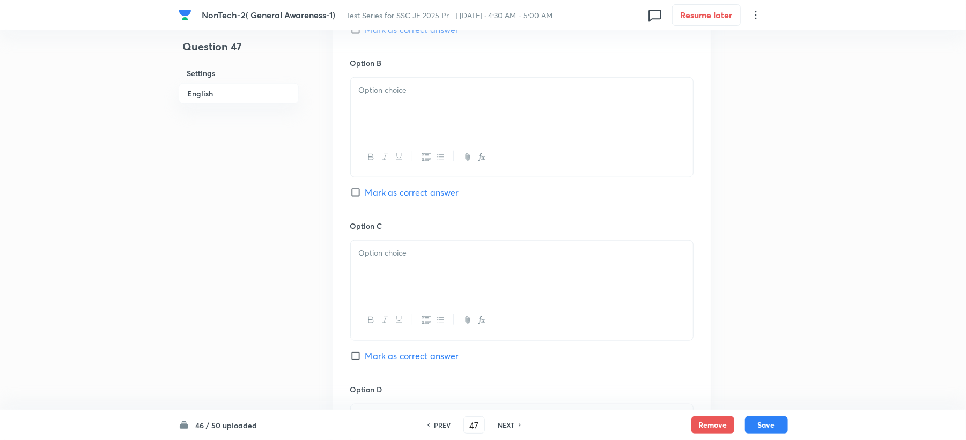
click at [379, 95] on p at bounding box center [522, 90] width 326 height 12
click at [389, 264] on div at bounding box center [522, 271] width 342 height 60
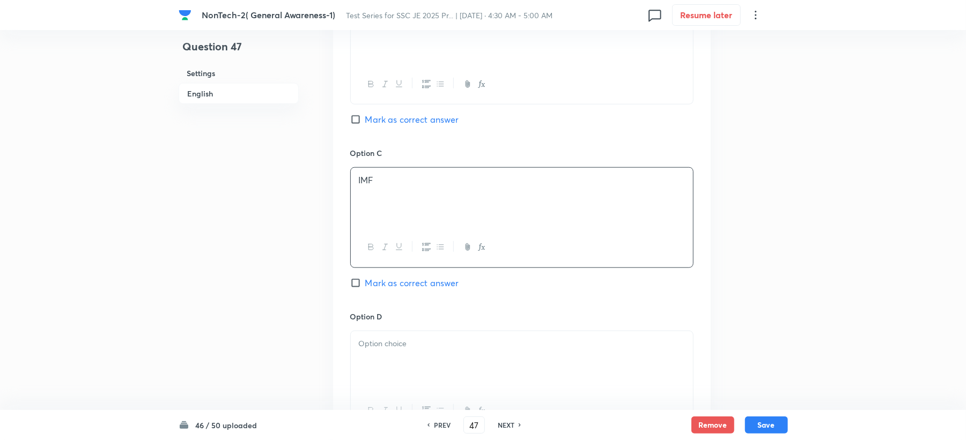
scroll to position [786, 0]
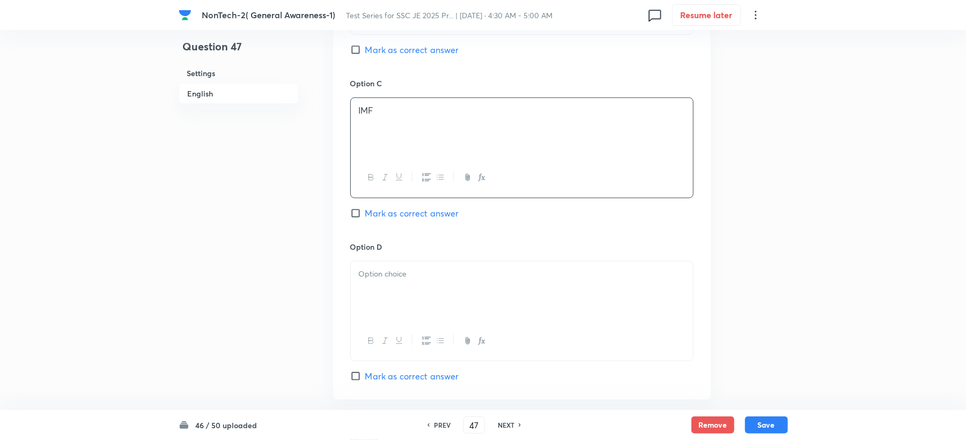
click at [380, 286] on div at bounding box center [522, 292] width 342 height 60
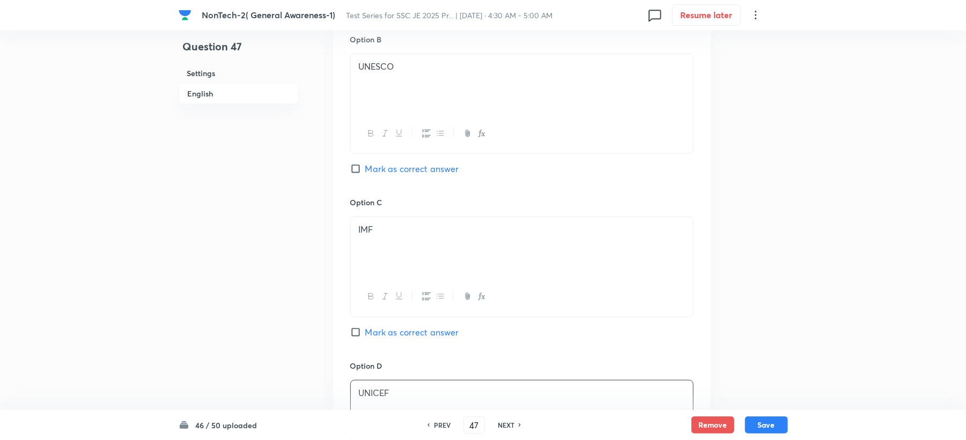
scroll to position [643, 0]
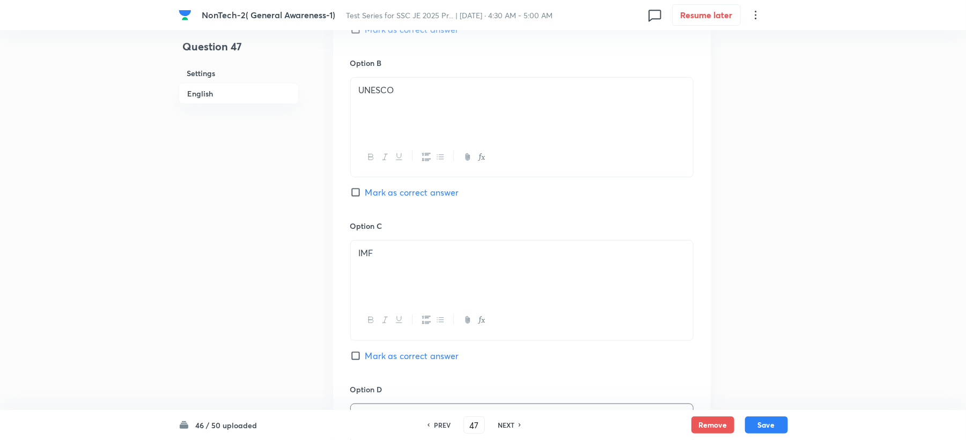
click at [387, 198] on span "Mark as correct answer" at bounding box center [412, 192] width 94 height 13
click at [365, 198] on input "Mark as correct answer" at bounding box center [357, 192] width 15 height 11
checkbox input "true"
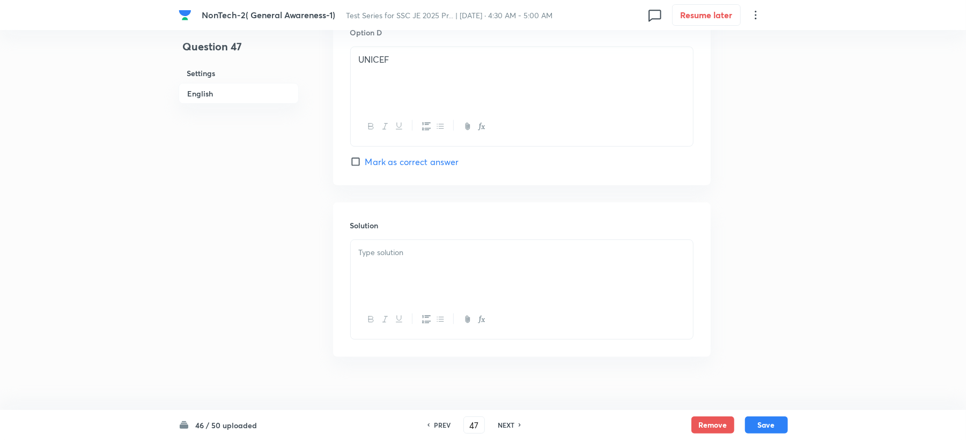
scroll to position [1015, 0]
click at [371, 250] on div at bounding box center [522, 259] width 342 height 60
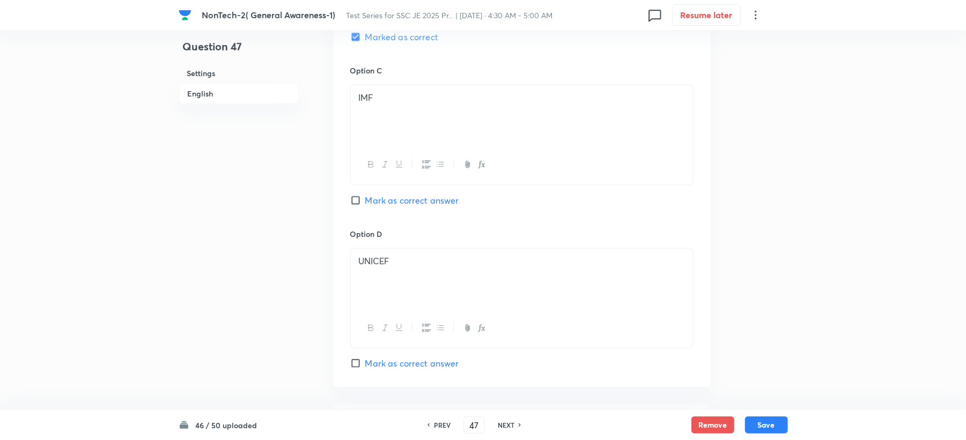
scroll to position [729, 0]
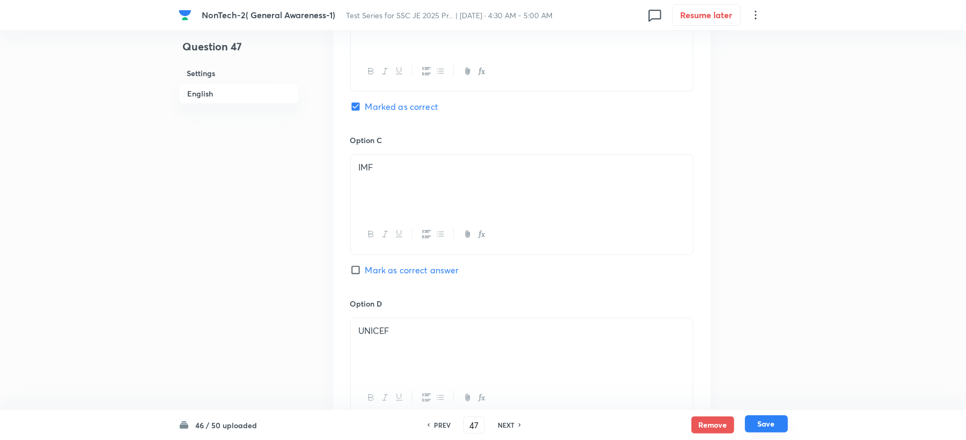
click at [750, 427] on button "Save" at bounding box center [766, 424] width 43 height 17
type input "48"
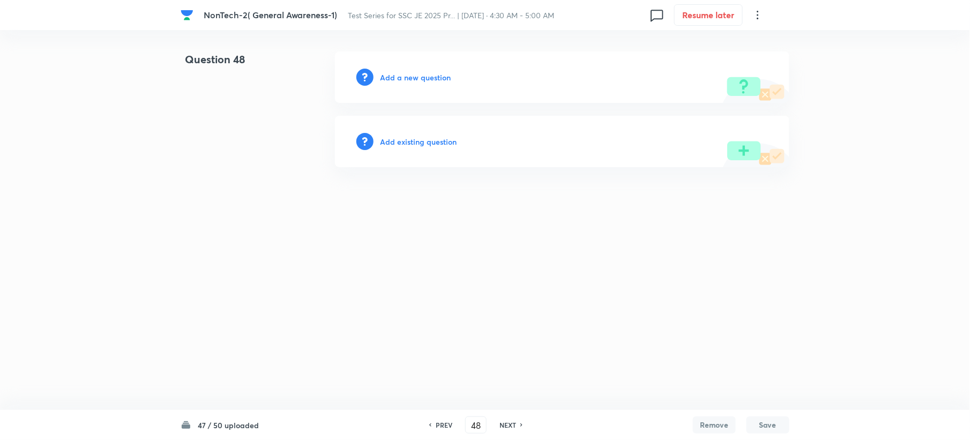
click at [400, 75] on h6 "Add a new question" at bounding box center [415, 77] width 71 height 11
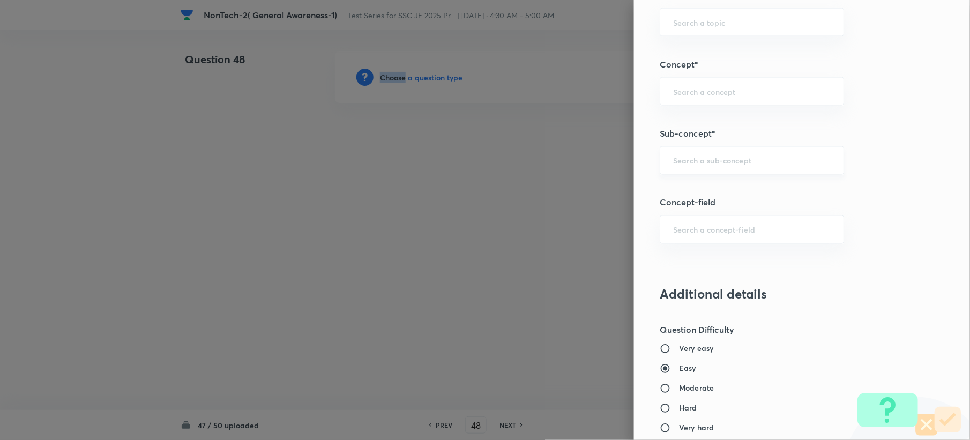
scroll to position [643, 0]
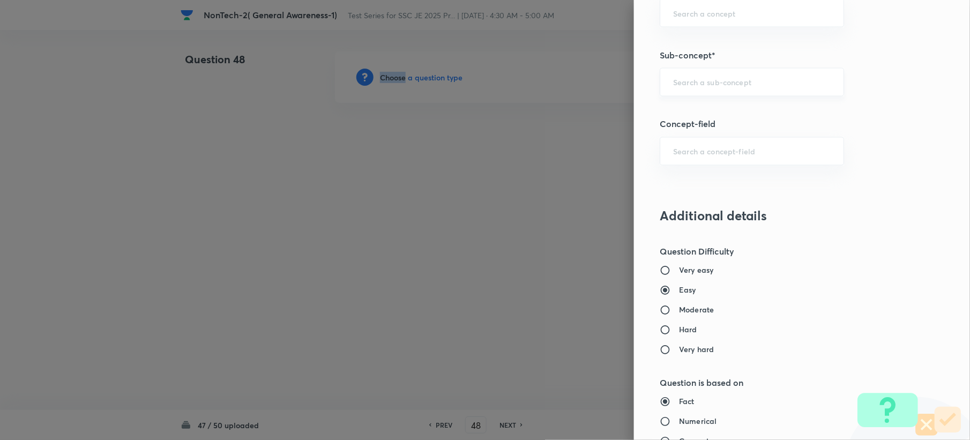
click at [704, 97] on div "​" at bounding box center [752, 82] width 184 height 28
paste input "Word Analogy"
click at [676, 110] on li "Word Analogy" at bounding box center [741, 115] width 183 height 19
type input "Word Analogy"
type input "General Intelligence"
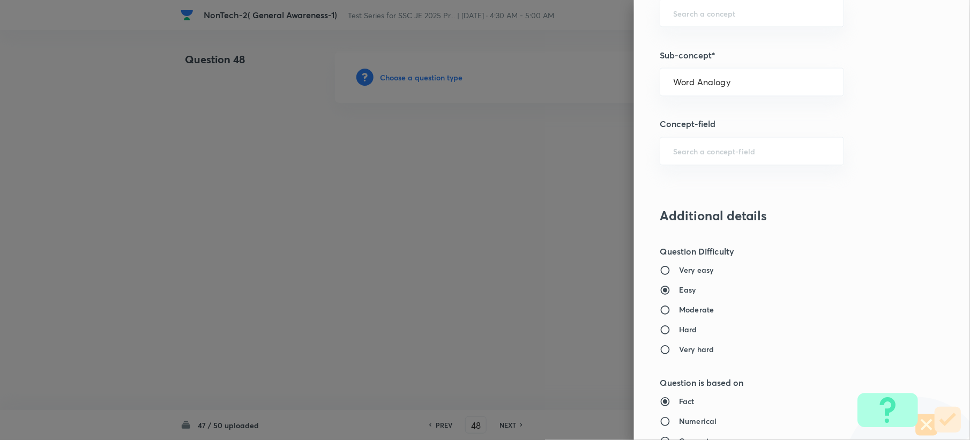
type input "Verbal Reasoning"
type input "Analogy"
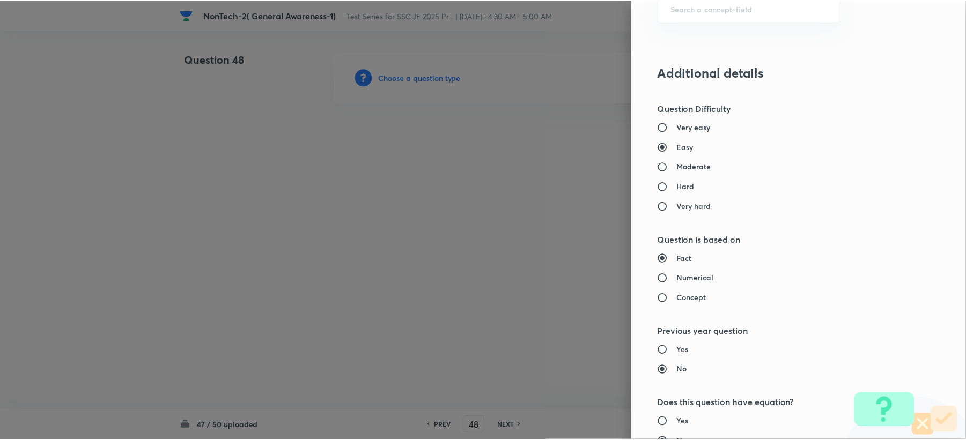
scroll to position [1023, 0]
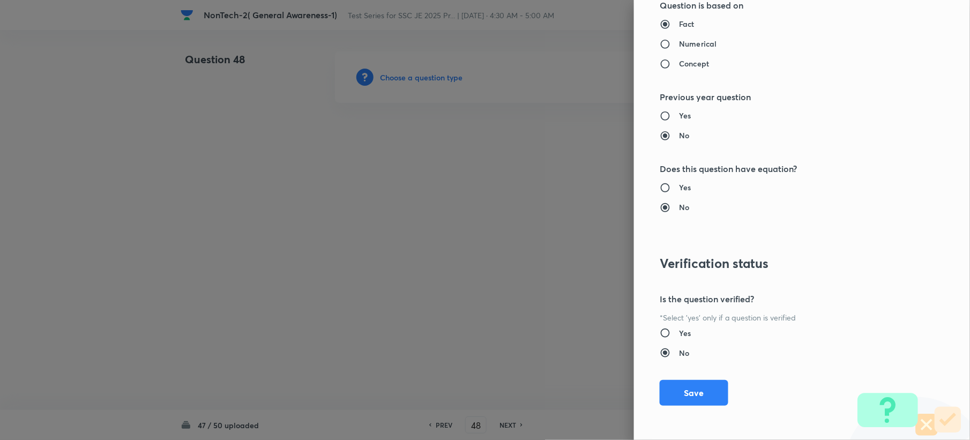
click at [676, 389] on button "Save" at bounding box center [694, 393] width 69 height 26
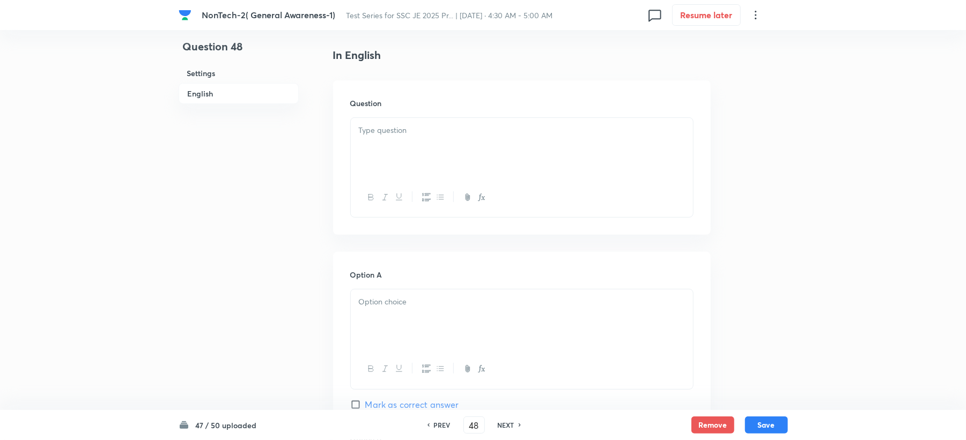
scroll to position [286, 0]
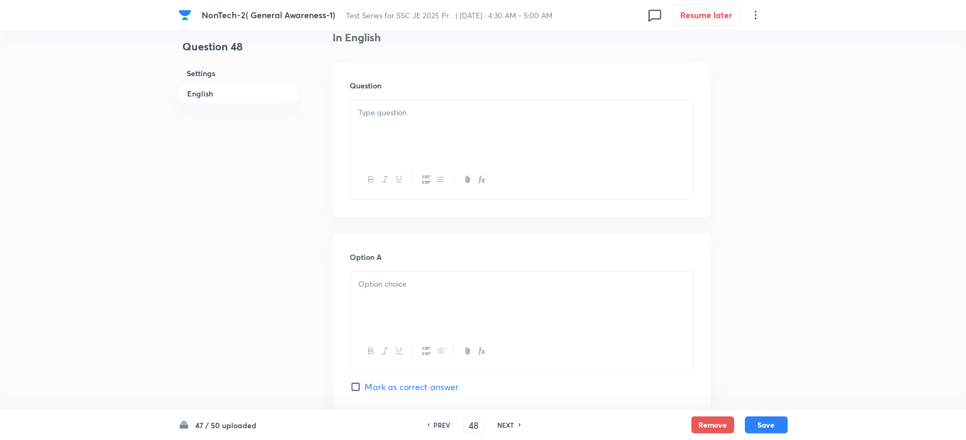
click at [373, 131] on div at bounding box center [522, 130] width 342 height 60
click at [403, 122] on div at bounding box center [522, 130] width 342 height 60
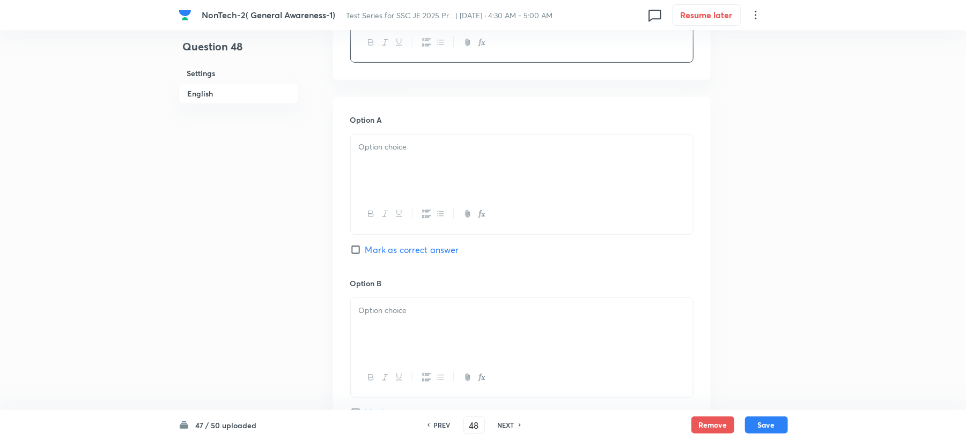
scroll to position [429, 0]
click at [387, 161] on div at bounding box center [522, 159] width 342 height 60
click at [388, 344] on div at bounding box center [522, 322] width 342 height 60
click at [365, 308] on p at bounding box center [522, 305] width 326 height 12
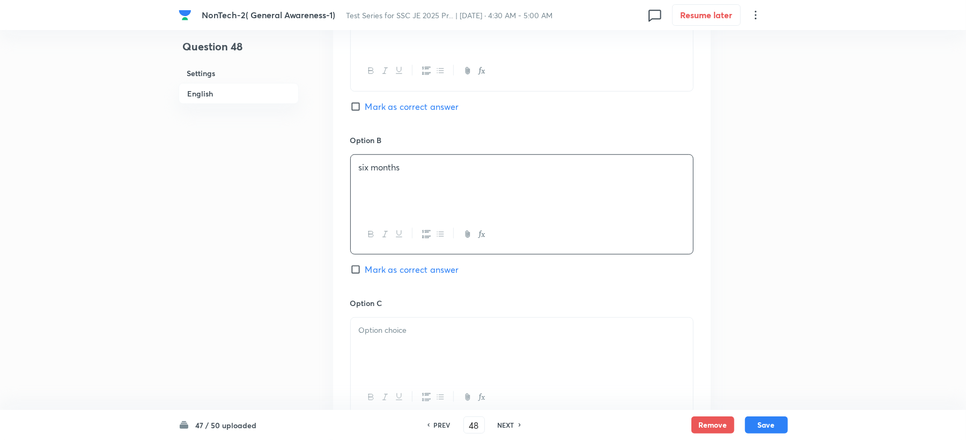
scroll to position [572, 0]
drag, startPoint x: 363, startPoint y: 308, endPoint x: 337, endPoint y: 324, distance: 31.1
click at [363, 308] on div "Option C Mark as correct answer" at bounding box center [521, 373] width 343 height 163
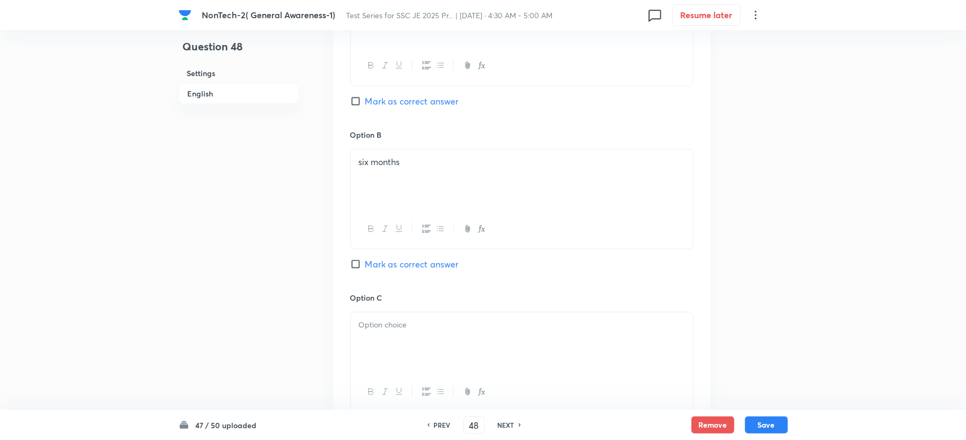
click at [380, 353] on div at bounding box center [522, 343] width 342 height 60
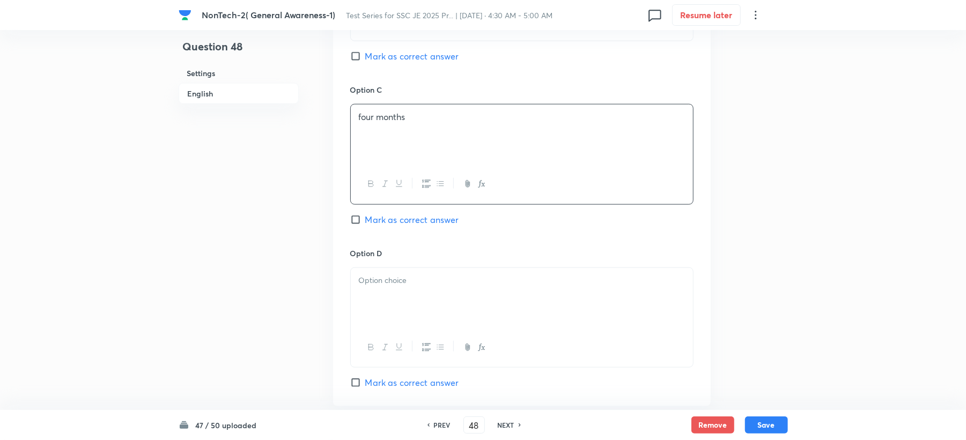
scroll to position [786, 0]
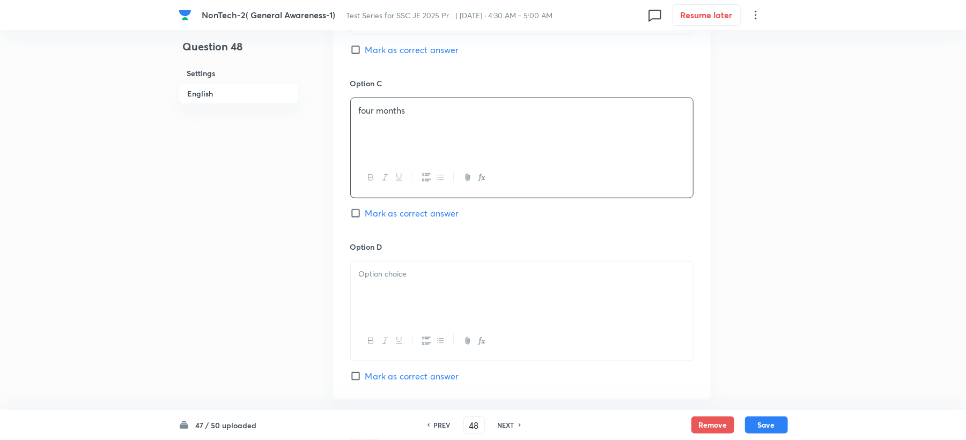
click at [395, 294] on div at bounding box center [522, 292] width 342 height 60
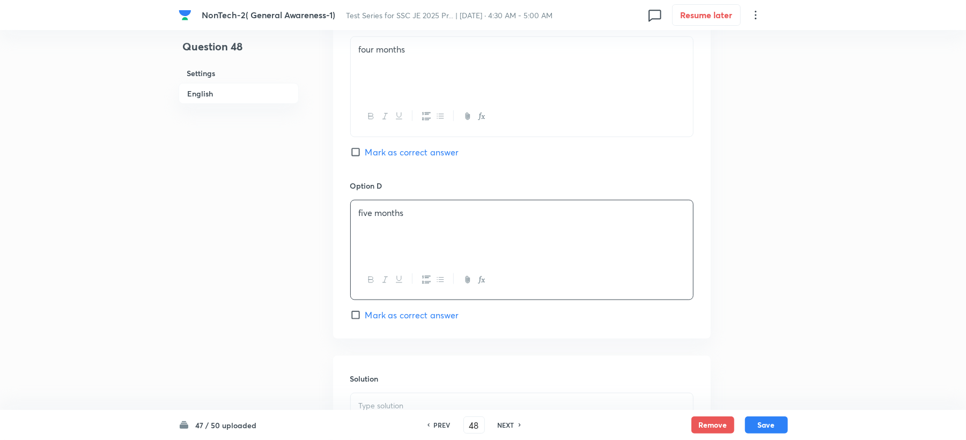
scroll to position [1000, 0]
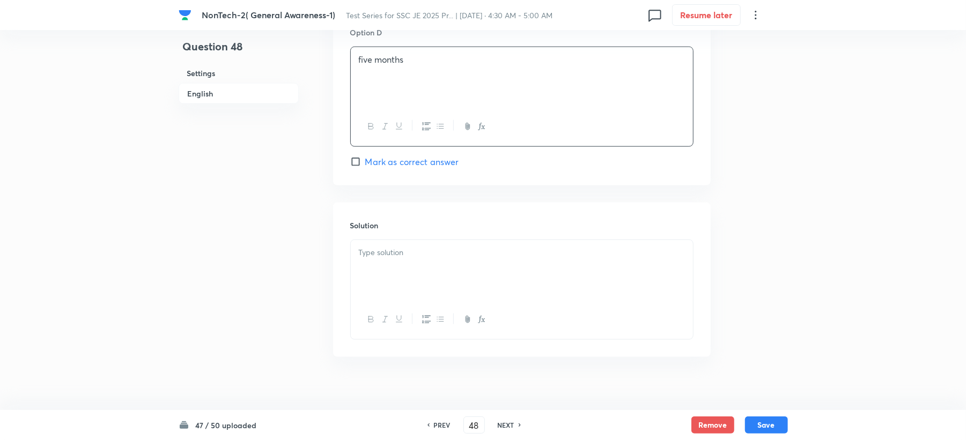
click at [375, 292] on div at bounding box center [522, 270] width 342 height 60
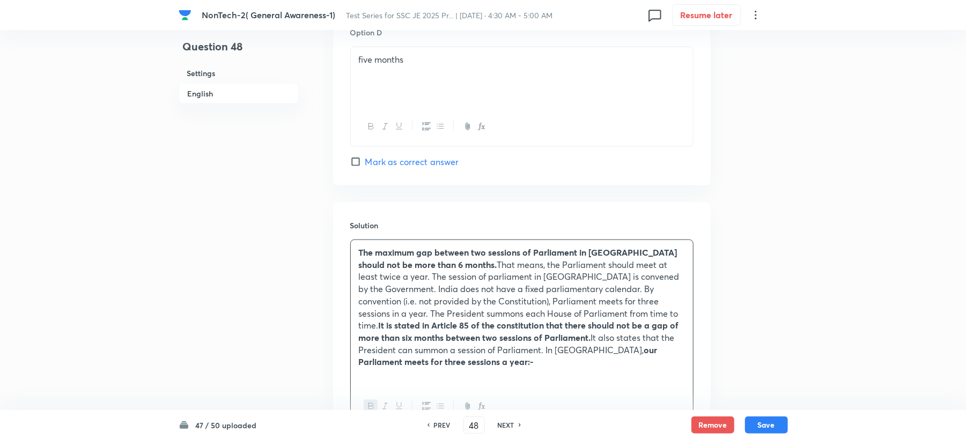
paste div
drag, startPoint x: 357, startPoint y: 384, endPoint x: 357, endPoint y: 401, distance: 17.2
click at [357, 389] on div "The maximum gap between two sessions of Parliament in India should not be more …" at bounding box center [522, 325] width 342 height 171
click at [369, 368] on ol "Budget session (February to May) Monsoon session (July to September) Winter ses…" at bounding box center [522, 386] width 326 height 36
drag, startPoint x: 374, startPoint y: 366, endPoint x: 307, endPoint y: 363, distance: 66.5
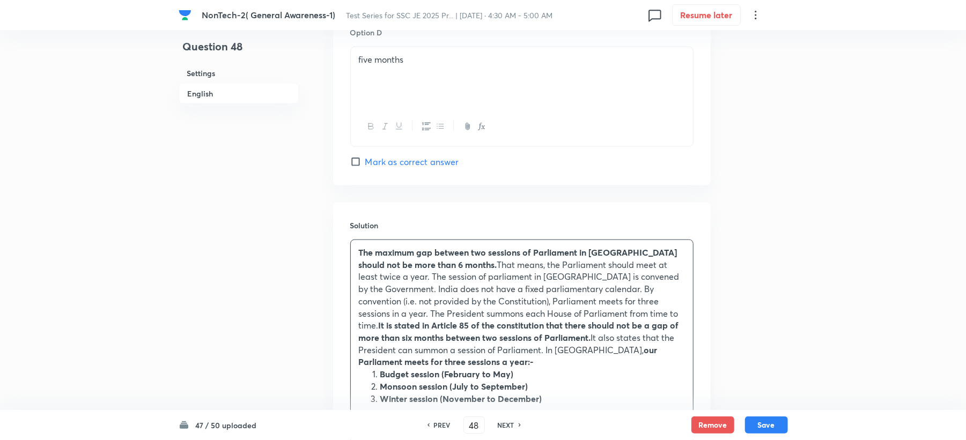
click at [370, 368] on ol "Budget session (February to May) Monsoon session (July to September)" at bounding box center [522, 380] width 326 height 24
click at [384, 381] on strong "Monsoon session (July to September)" at bounding box center [454, 386] width 148 height 11
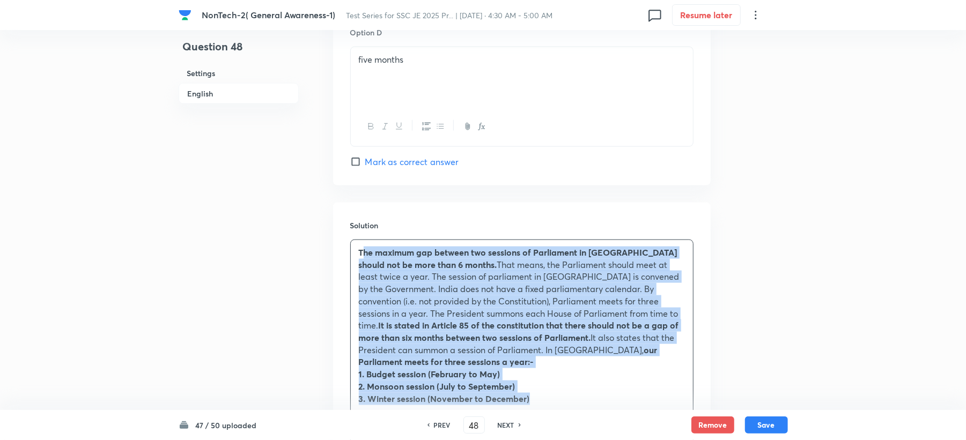
drag, startPoint x: 361, startPoint y: 253, endPoint x: 567, endPoint y: 375, distance: 239.4
click at [568, 384] on div "The maximum gap between two sessions of Parliament in India should not be more …" at bounding box center [522, 325] width 342 height 171
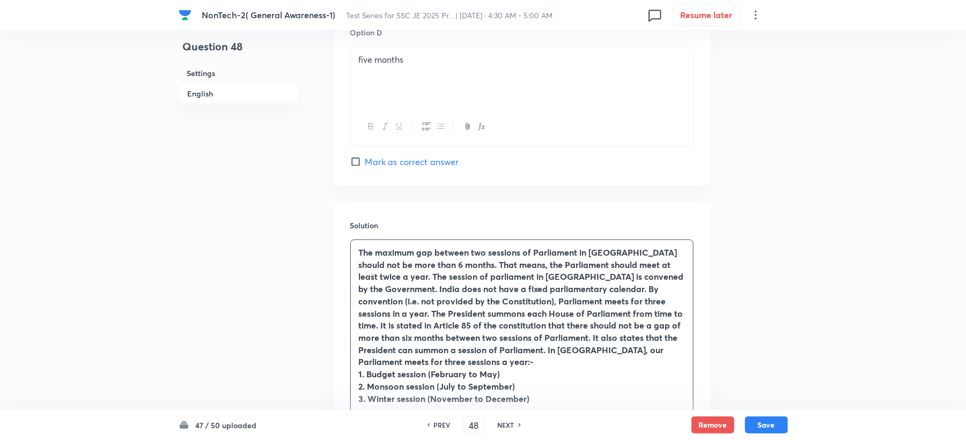
click at [355, 256] on div "The maximum gap between two sessions of Parliament in India should not be more …" at bounding box center [522, 325] width 342 height 171
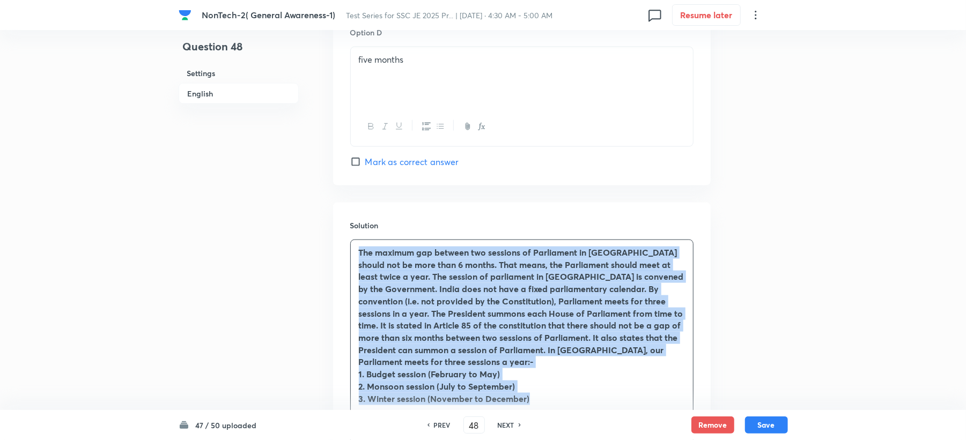
drag, startPoint x: 357, startPoint y: 254, endPoint x: 537, endPoint y: 381, distance: 220.1
click at [539, 397] on div "The maximum gap between two sessions of Parliament in India should not be more …" at bounding box center [522, 325] width 342 height 171
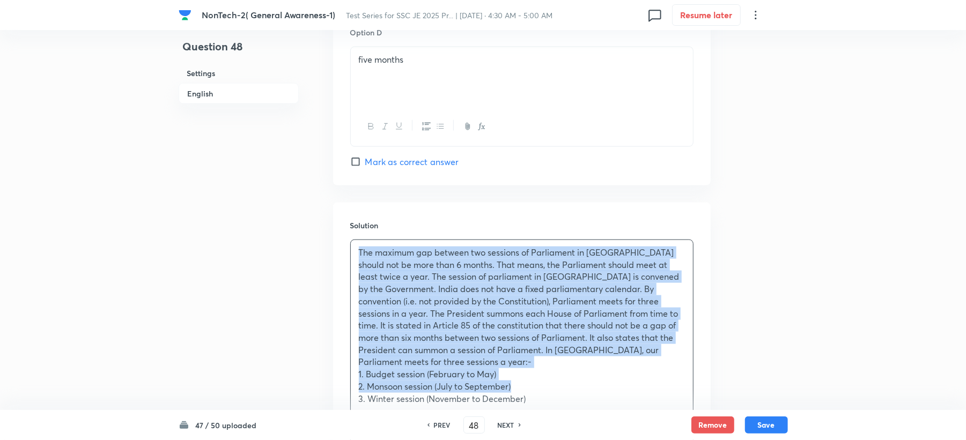
drag, startPoint x: 583, startPoint y: 370, endPoint x: 589, endPoint y: 371, distance: 5.5
click at [583, 381] on p "2. Monsoon session (July to September)" at bounding box center [522, 387] width 326 height 12
click at [637, 357] on p "The maximum gap between two sessions of Parliament in India should not be more …" at bounding box center [522, 308] width 326 height 122
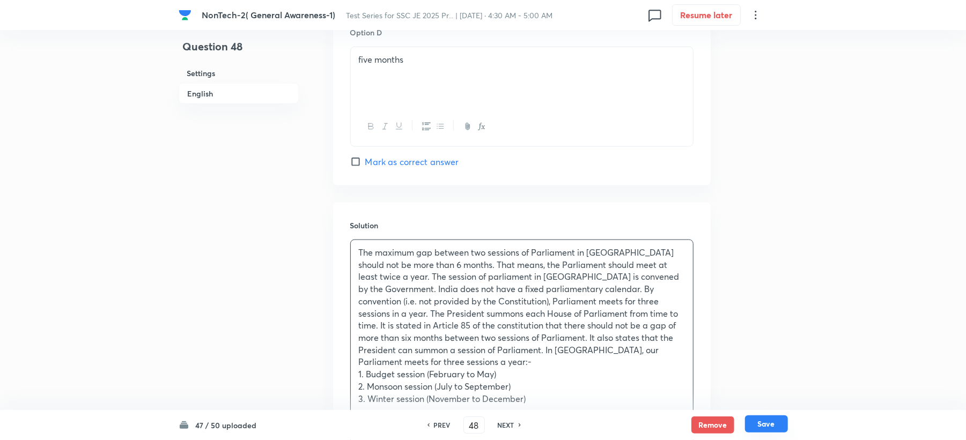
click at [769, 422] on button "Save" at bounding box center [766, 424] width 43 height 17
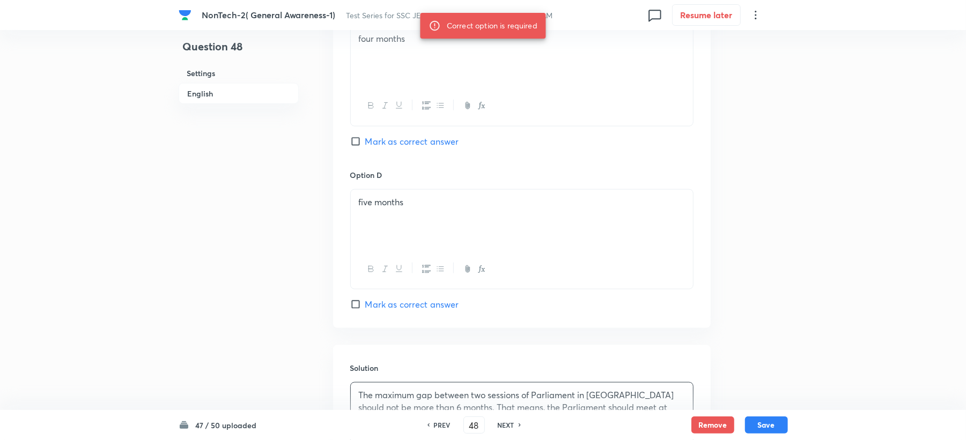
scroll to position [786, 0]
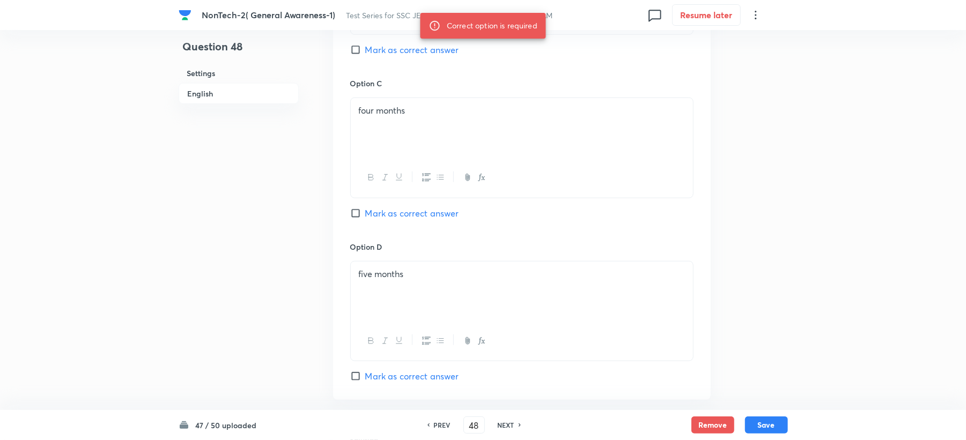
click at [395, 52] on span "Mark as correct answer" at bounding box center [412, 49] width 94 height 13
click at [365, 52] on input "Mark as correct answer" at bounding box center [357, 49] width 15 height 11
checkbox input "true"
click at [776, 429] on button "Save" at bounding box center [766, 424] width 43 height 17
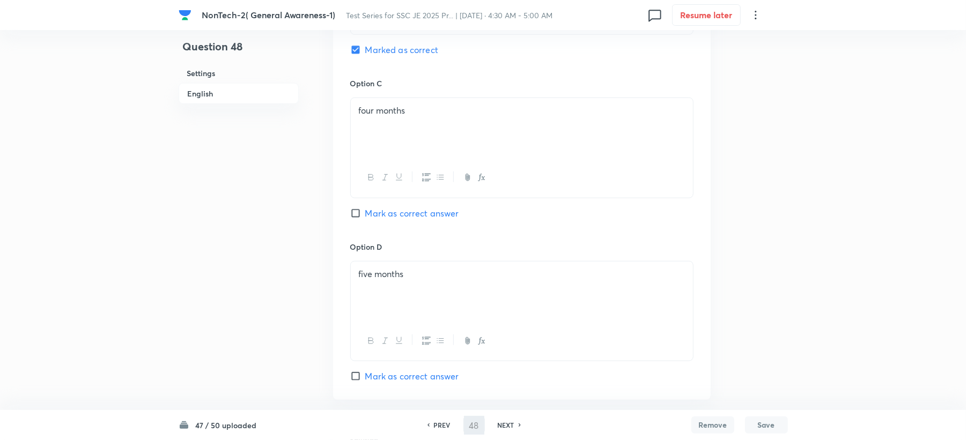
type input "49"
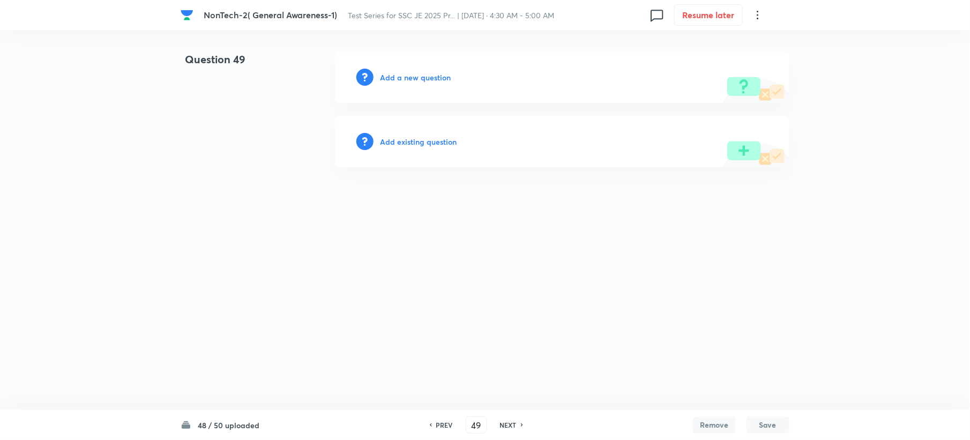
click at [389, 76] on h6 "Add a new question" at bounding box center [415, 77] width 71 height 11
click at [389, 76] on h6 "Choose a question type" at bounding box center [421, 77] width 83 height 11
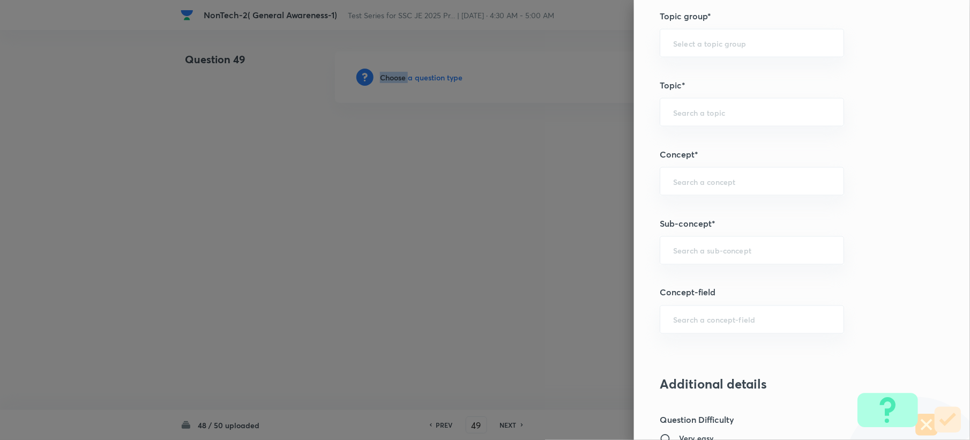
scroll to position [500, 0]
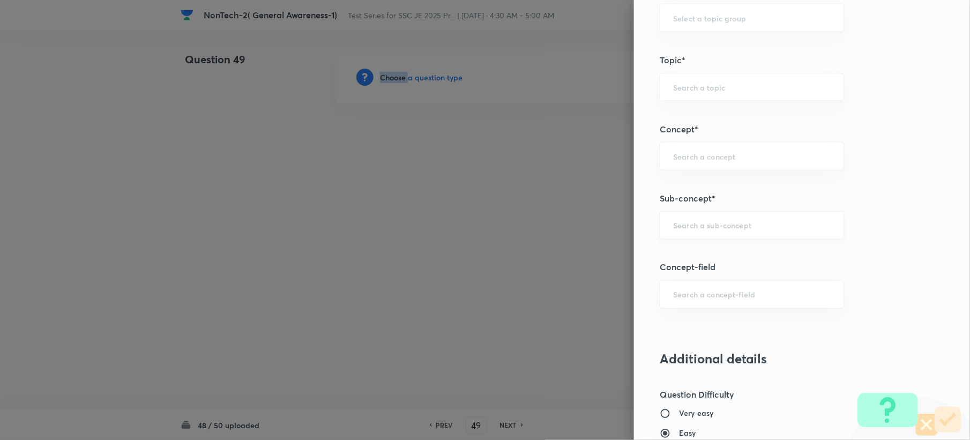
click at [736, 236] on div "​" at bounding box center [752, 225] width 184 height 28
paste input "Word Analogy"
click at [715, 249] on li "Word Analogy" at bounding box center [741, 257] width 183 height 19
type input "Word Analogy"
type input "General Intelligence"
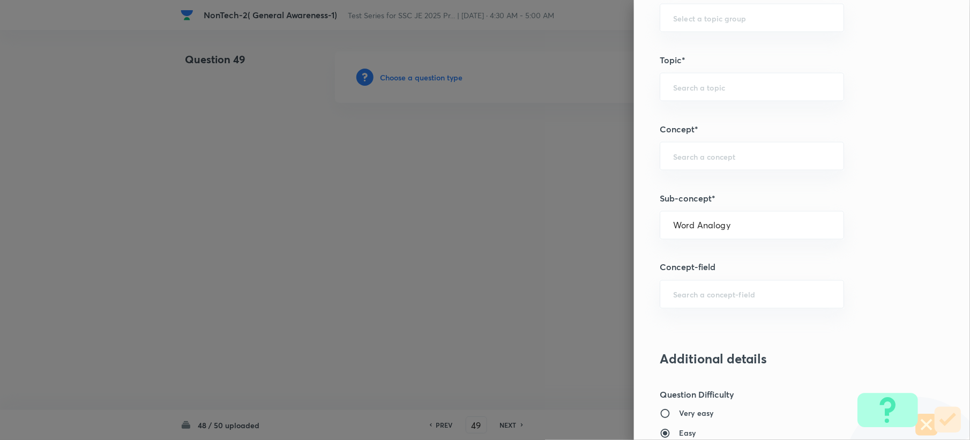
type input "Verbal Reasoning"
type input "Analogy"
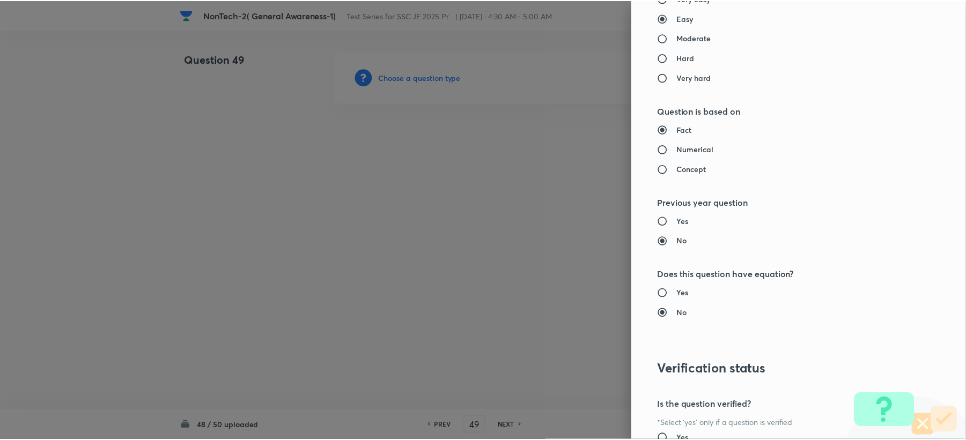
scroll to position [1000, 0]
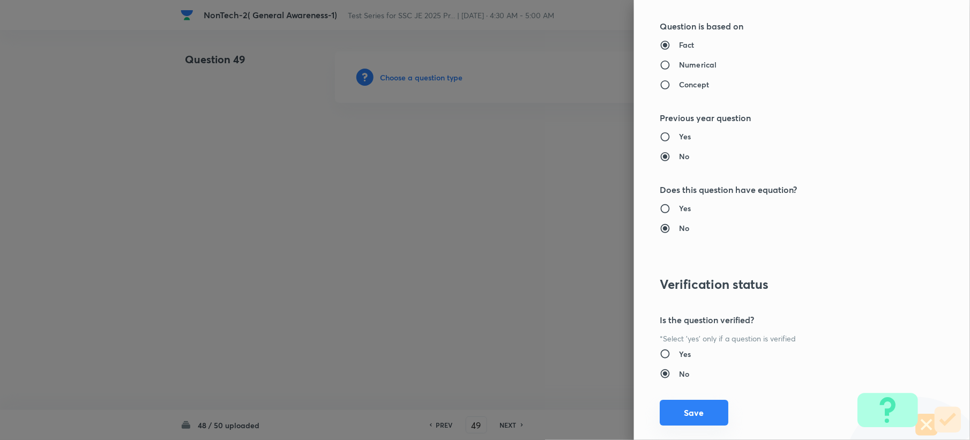
drag, startPoint x: 683, startPoint y: 419, endPoint x: 555, endPoint y: 324, distance: 159.0
click at [686, 419] on button "Save" at bounding box center [694, 414] width 69 height 26
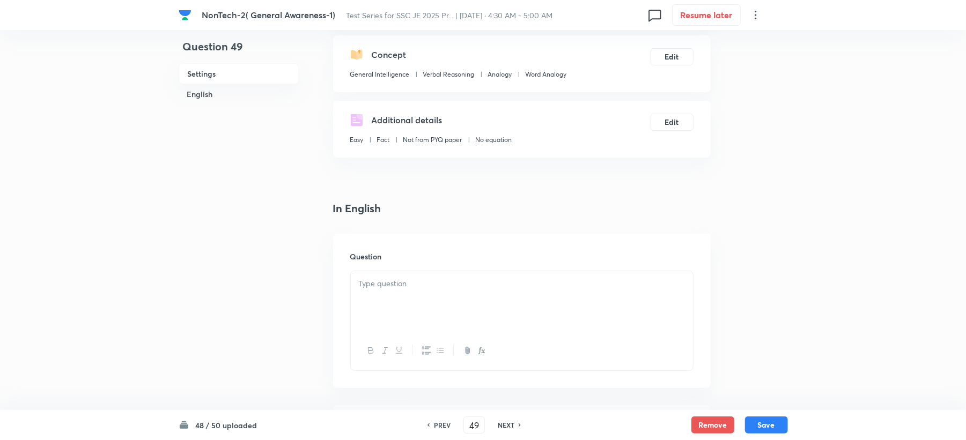
scroll to position [286, 0]
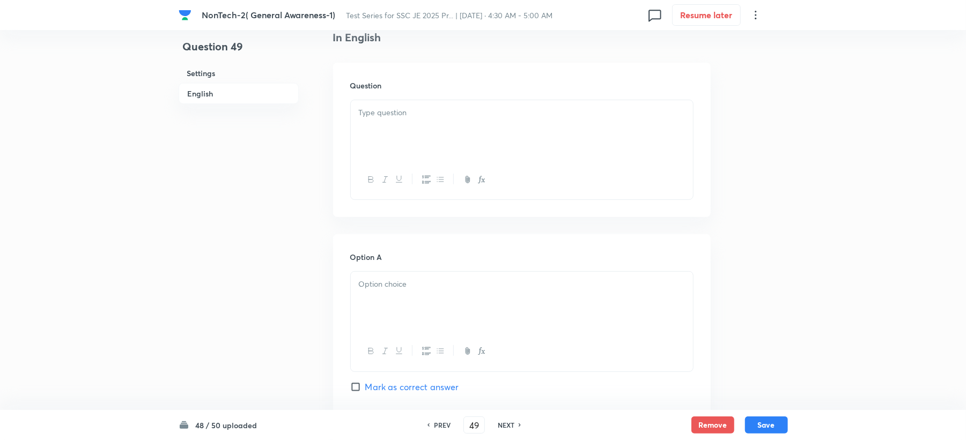
click at [408, 110] on p at bounding box center [522, 113] width 326 height 12
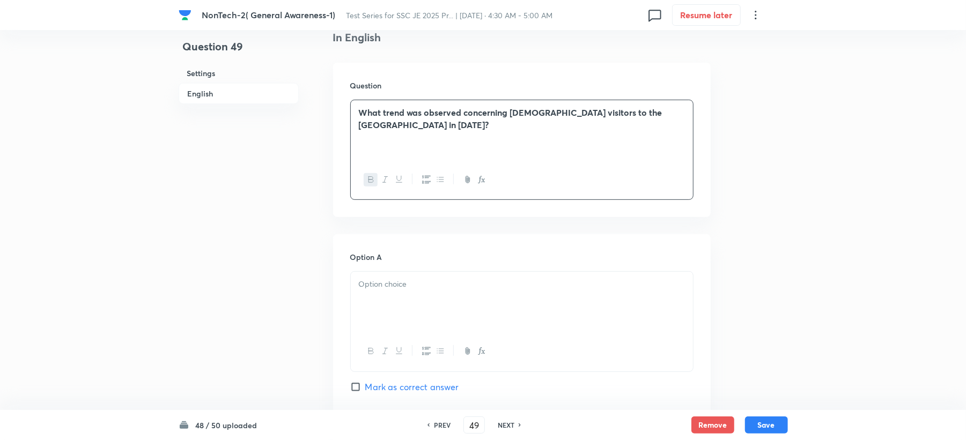
click at [370, 301] on div at bounding box center [522, 302] width 342 height 60
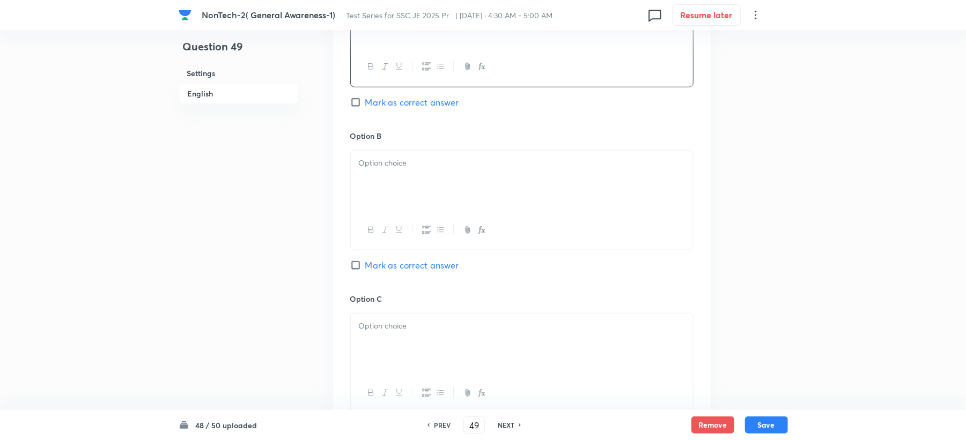
scroll to position [572, 0]
click at [382, 198] on div at bounding box center [522, 180] width 342 height 60
click at [393, 357] on div at bounding box center [522, 343] width 342 height 60
drag, startPoint x: 415, startPoint y: 341, endPoint x: 513, endPoint y: 321, distance: 99.7
click at [513, 340] on div "Unchanged D) Increased by" at bounding box center [522, 343] width 342 height 60
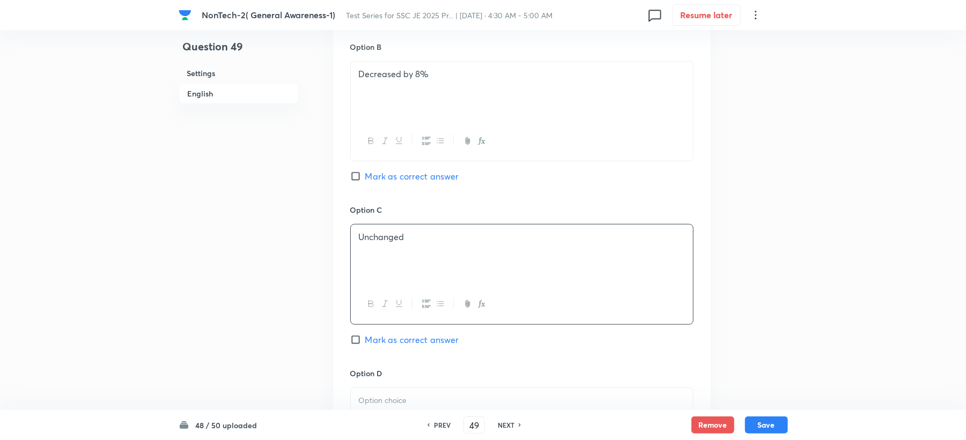
scroll to position [786, 0]
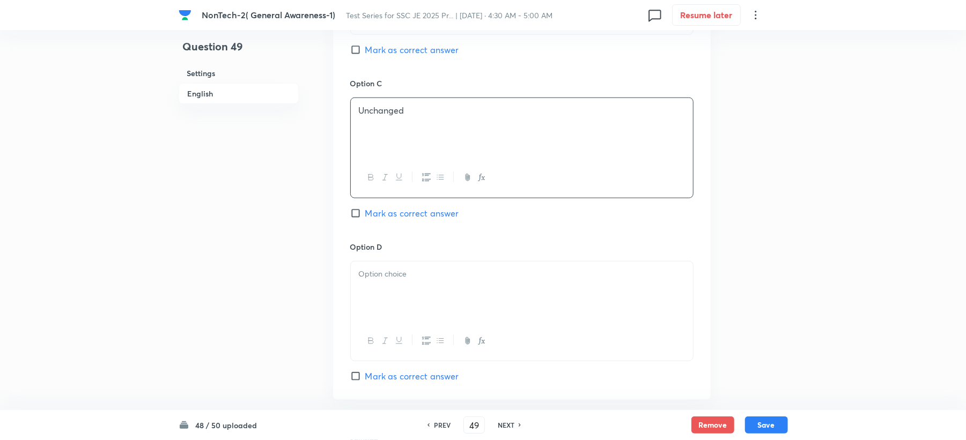
drag, startPoint x: 397, startPoint y: 263, endPoint x: 385, endPoint y: 280, distance: 21.1
click at [385, 280] on div at bounding box center [522, 292] width 342 height 60
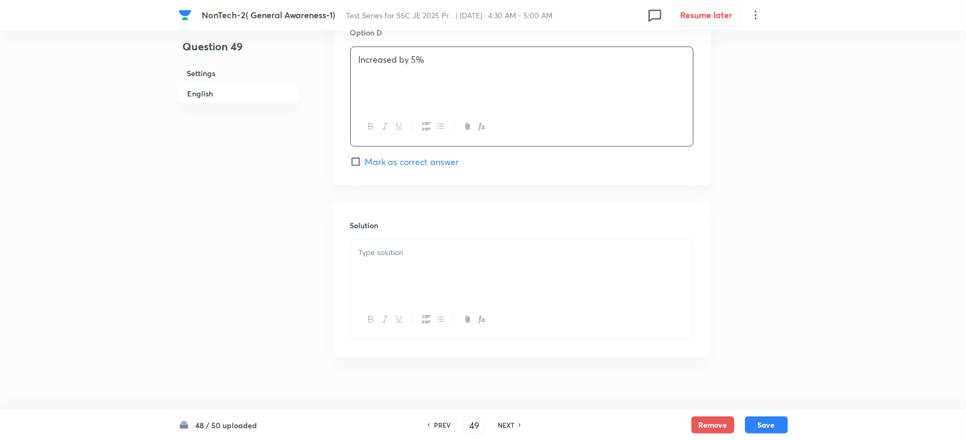
click at [402, 280] on div at bounding box center [522, 270] width 342 height 60
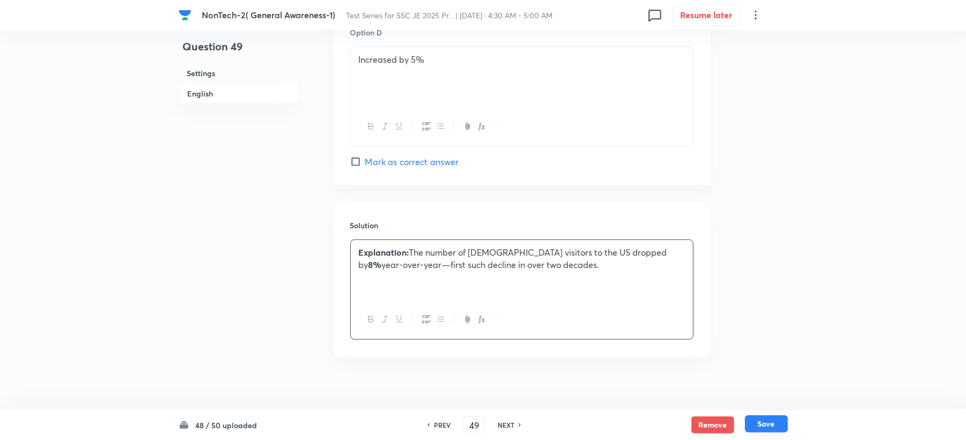
click at [776, 427] on button "Save" at bounding box center [766, 424] width 43 height 17
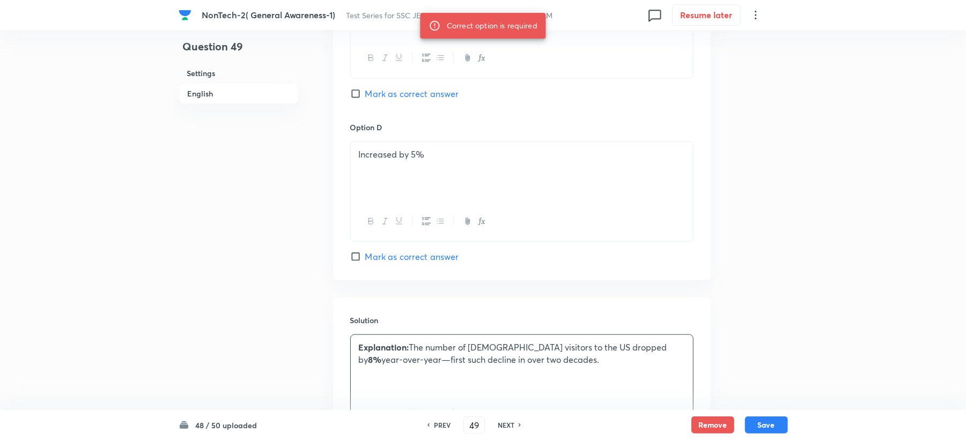
scroll to position [643, 0]
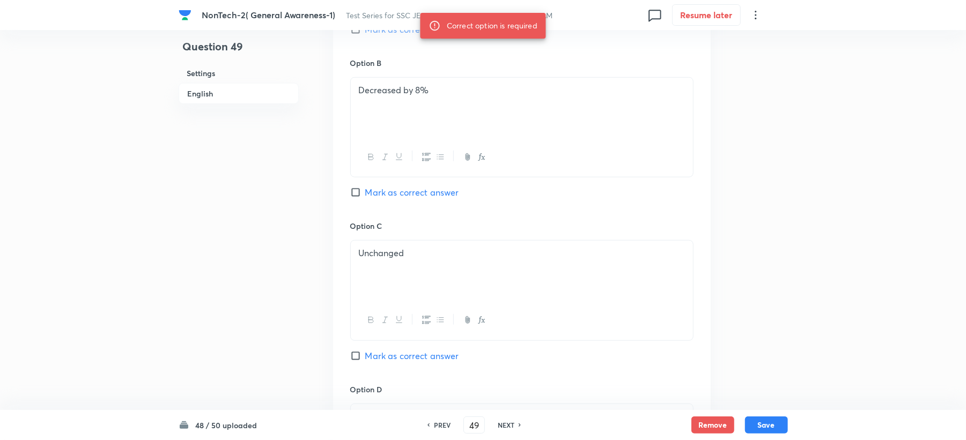
click at [377, 196] on span "Mark as correct answer" at bounding box center [412, 192] width 94 height 13
click at [365, 196] on input "Mark as correct answer" at bounding box center [357, 192] width 15 height 11
click at [765, 419] on button "Save" at bounding box center [766, 424] width 43 height 17
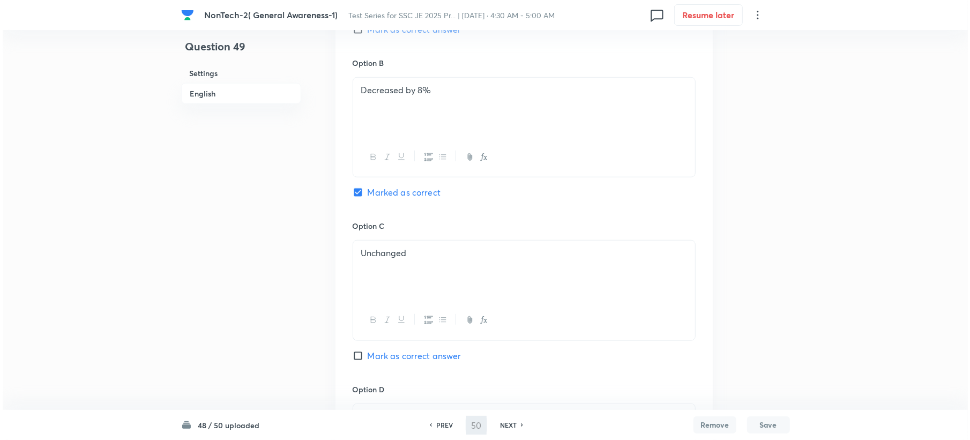
scroll to position [0, 0]
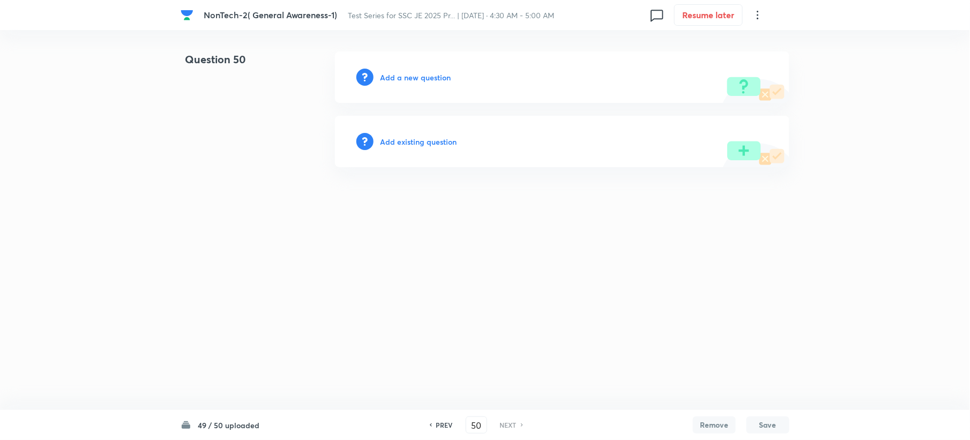
click at [404, 78] on h6 "Add a new question" at bounding box center [415, 77] width 71 height 11
click at [404, 78] on h6 "Choose a question type" at bounding box center [421, 77] width 83 height 11
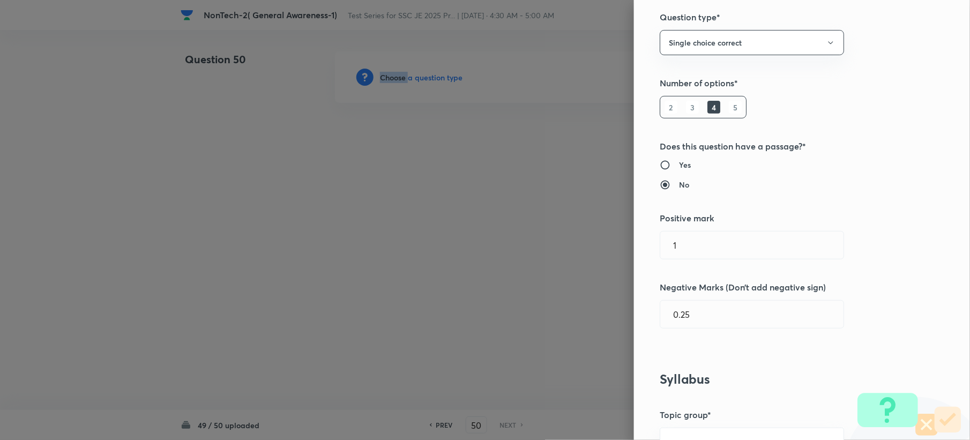
scroll to position [429, 0]
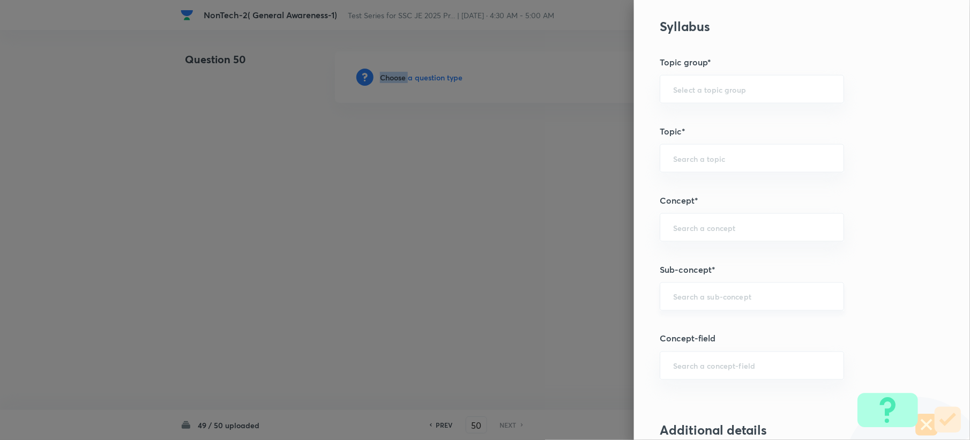
drag, startPoint x: 686, startPoint y: 294, endPoint x: 686, endPoint y: 300, distance: 5.9
click at [686, 298] on div "​" at bounding box center [752, 297] width 184 height 28
paste input "Word Analogy"
click at [691, 328] on li "Word Analogy" at bounding box center [741, 329] width 183 height 19
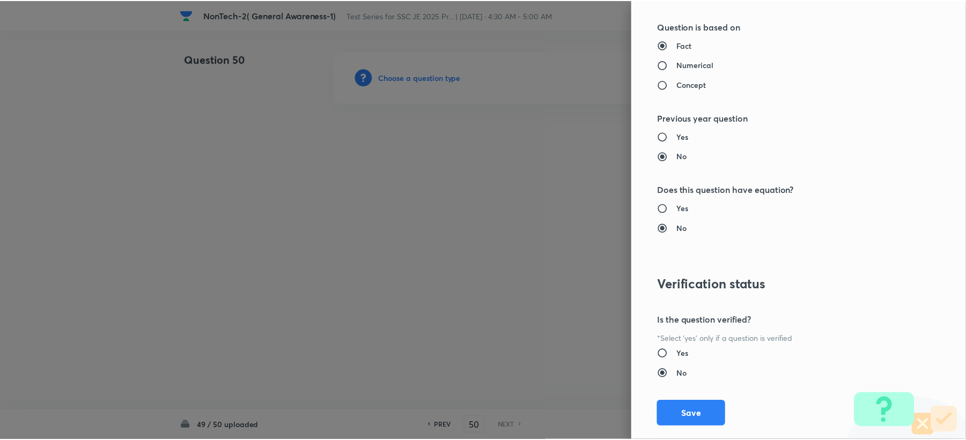
scroll to position [1023, 0]
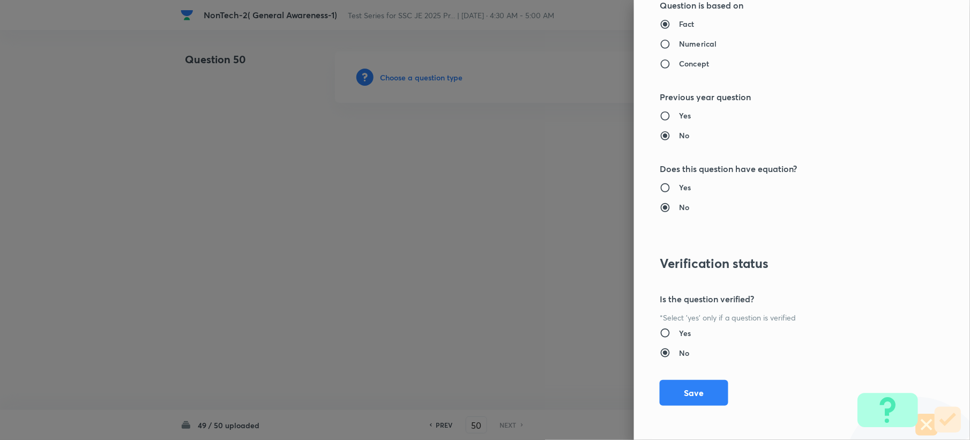
click at [680, 392] on button "Save" at bounding box center [694, 393] width 69 height 26
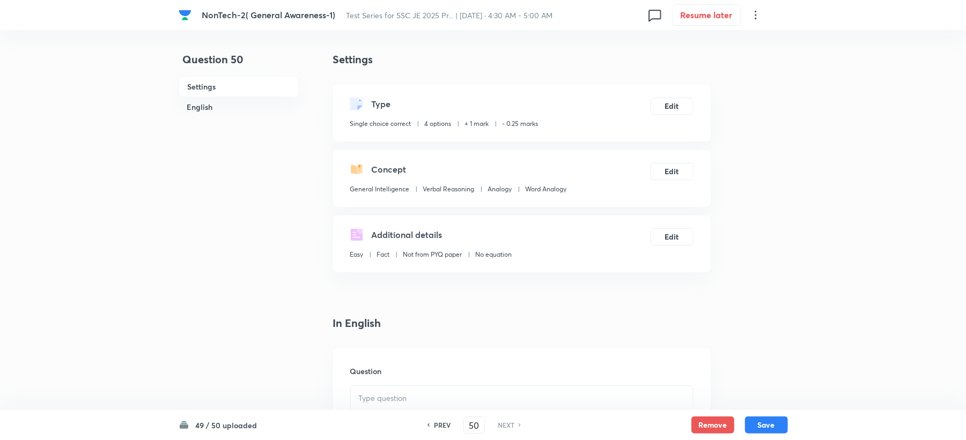
scroll to position [286, 0]
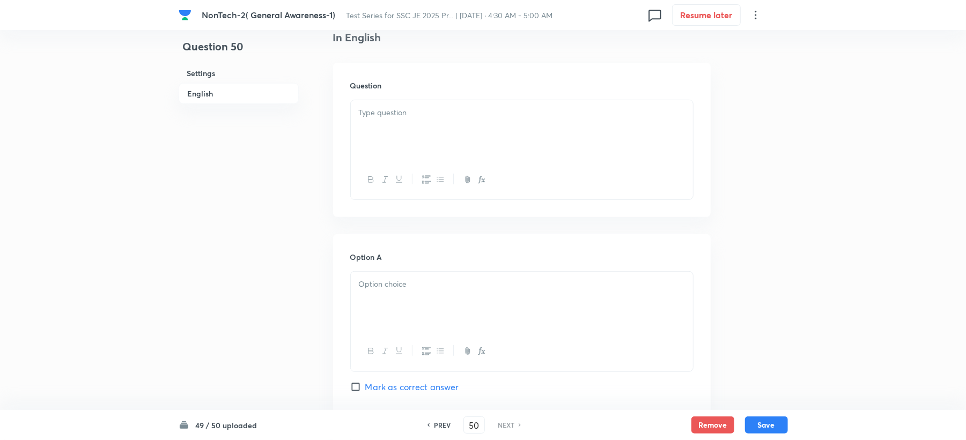
drag, startPoint x: 369, startPoint y: 142, endPoint x: 369, endPoint y: 159, distance: 17.2
click at [369, 140] on div at bounding box center [522, 130] width 342 height 60
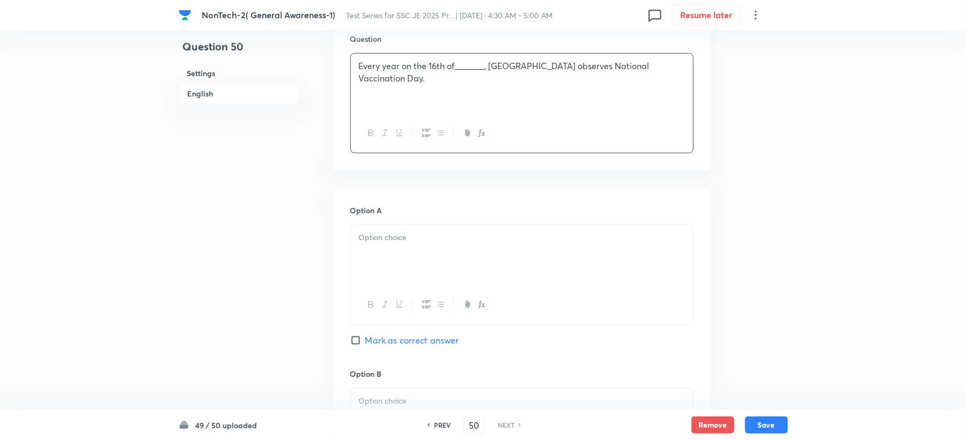
scroll to position [357, 0]
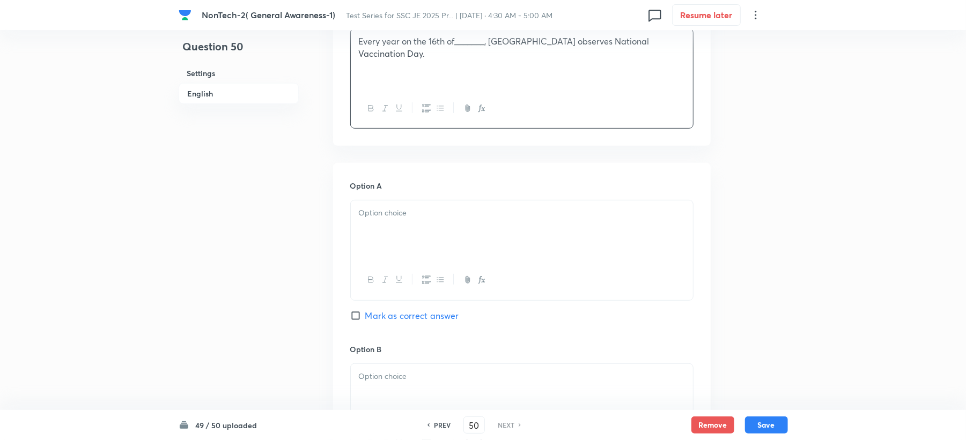
click at [361, 217] on p at bounding box center [522, 213] width 326 height 12
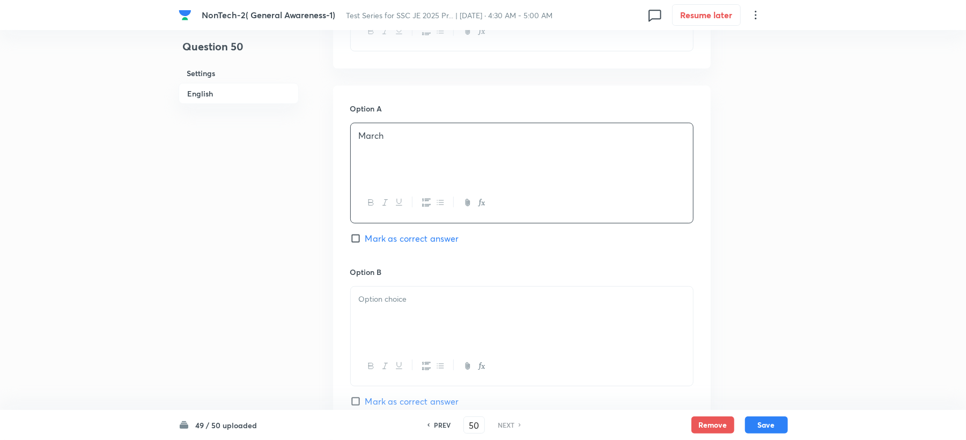
scroll to position [572, 0]
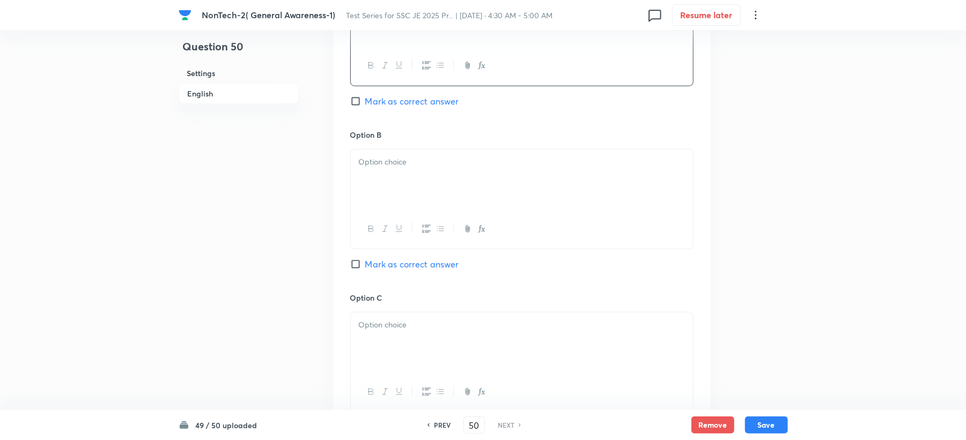
click at [397, 170] on div at bounding box center [522, 180] width 342 height 60
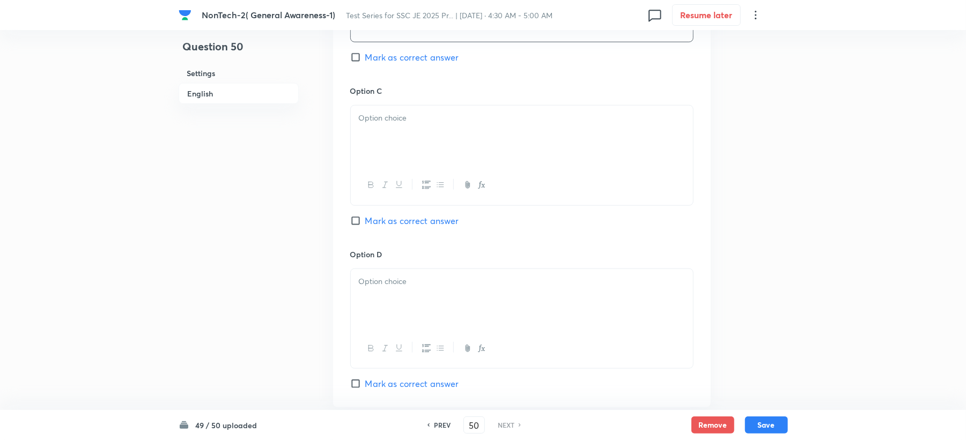
scroll to position [786, 0]
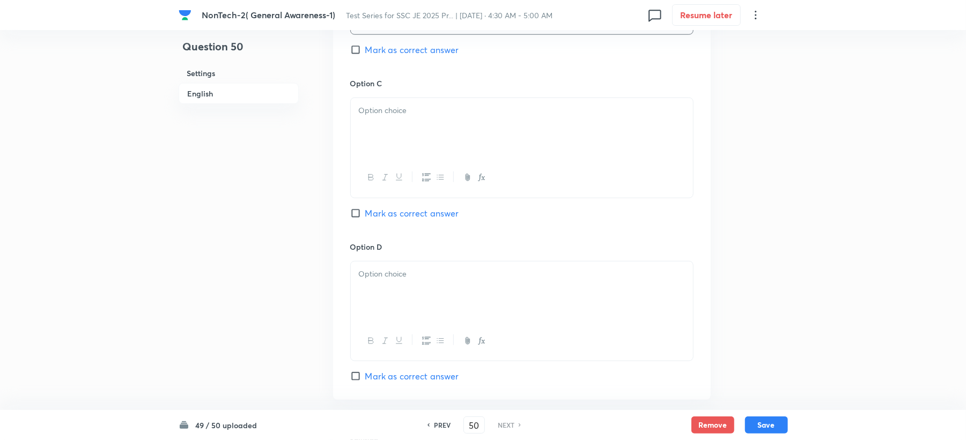
click at [384, 193] on div at bounding box center [522, 177] width 342 height 39
click at [372, 106] on p at bounding box center [522, 111] width 326 height 12
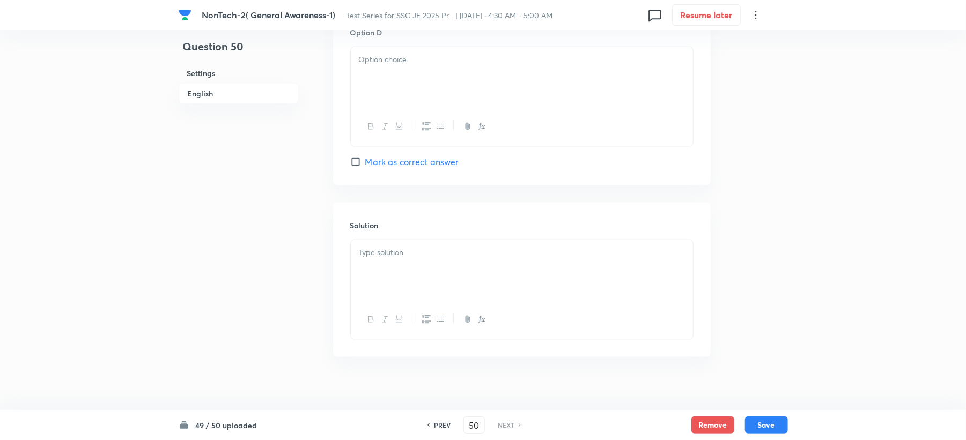
click at [363, 118] on div at bounding box center [522, 126] width 342 height 39
click at [399, 97] on div at bounding box center [522, 77] width 342 height 60
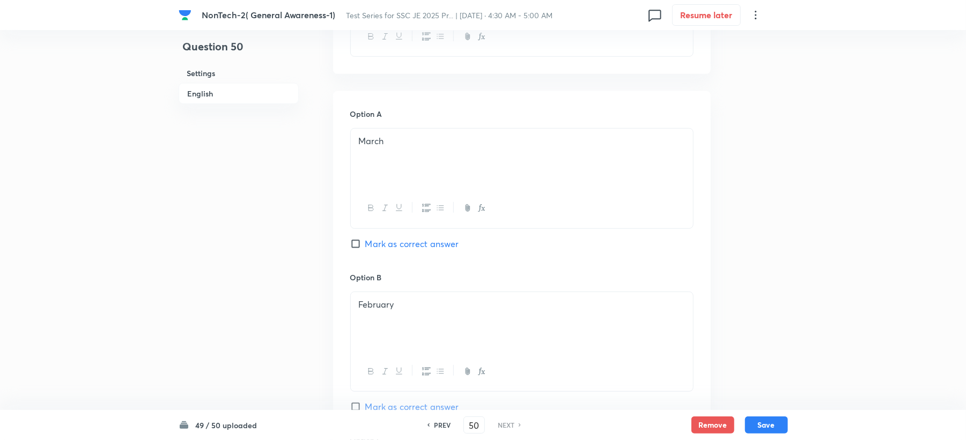
click at [372, 247] on span "Mark as correct answer" at bounding box center [412, 244] width 94 height 13
click at [365, 247] on input "Mark as correct answer" at bounding box center [357, 244] width 15 height 11
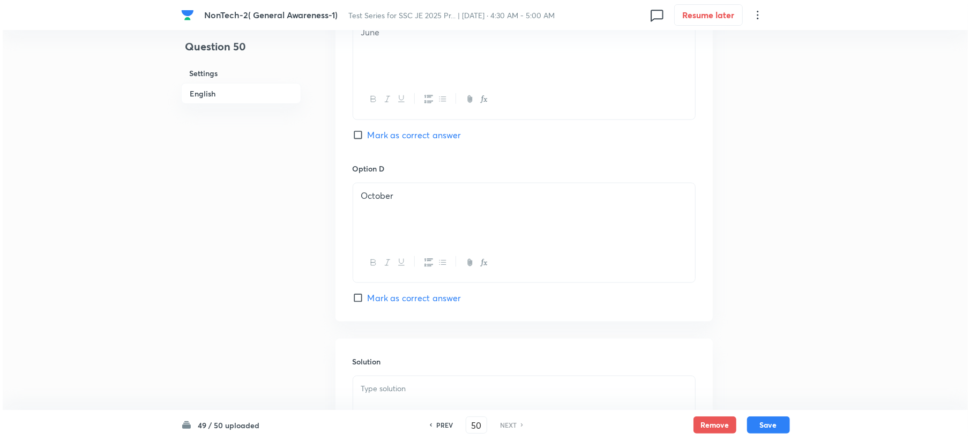
scroll to position [1015, 0]
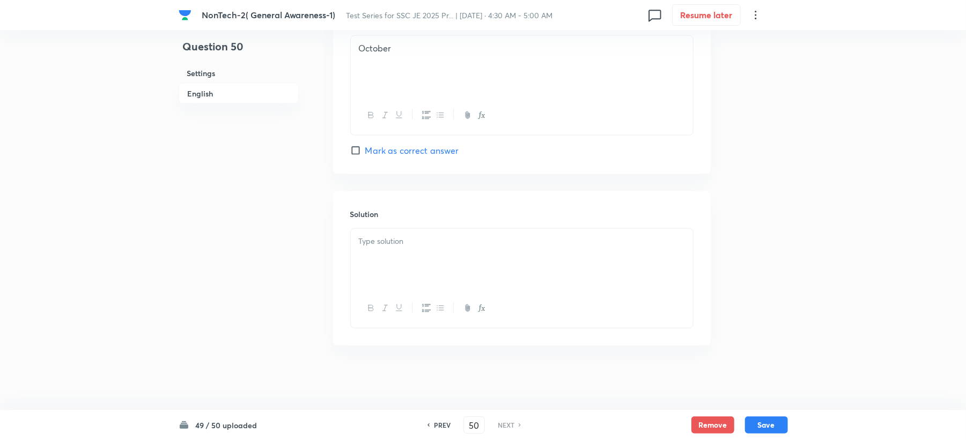
drag, startPoint x: 363, startPoint y: 249, endPoint x: 370, endPoint y: 239, distance: 11.6
click at [368, 247] on div at bounding box center [522, 259] width 342 height 60
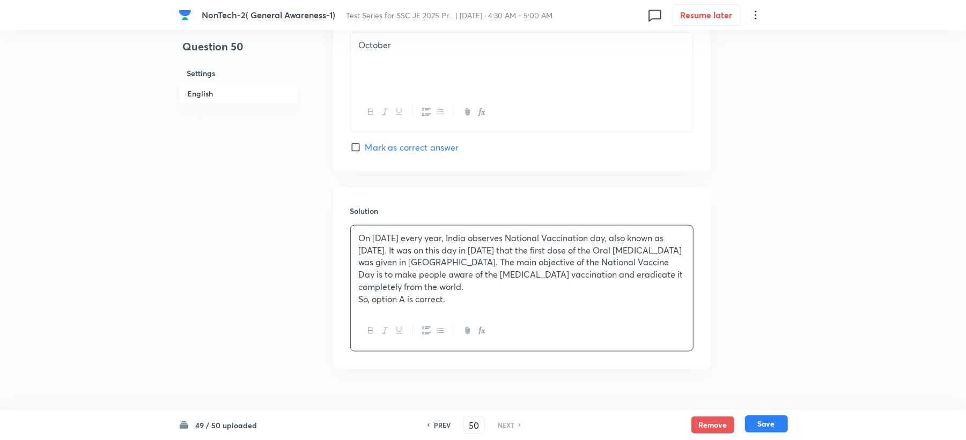
click at [768, 425] on button "Save" at bounding box center [766, 424] width 43 height 17
click at [766, 426] on button "Save" at bounding box center [766, 424] width 43 height 17
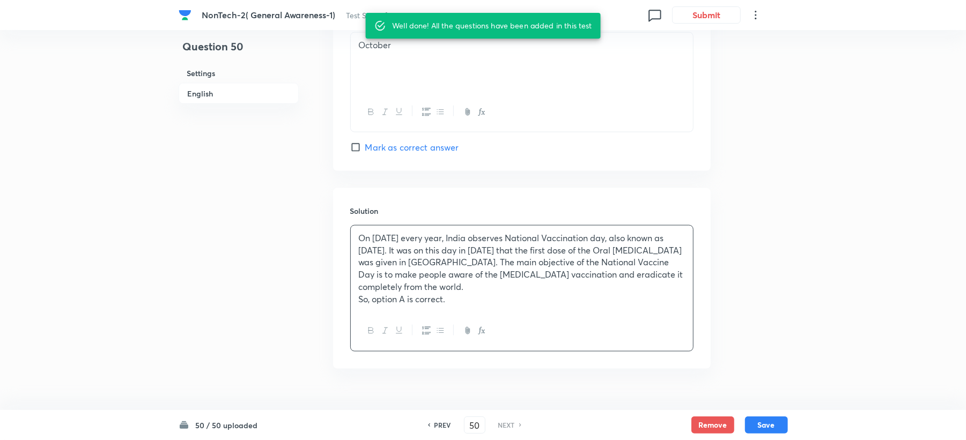
click at [530, 314] on div at bounding box center [522, 330] width 342 height 39
click at [768, 425] on button "Save" at bounding box center [766, 424] width 43 height 17
click at [714, 18] on button "Submit" at bounding box center [706, 13] width 69 height 17
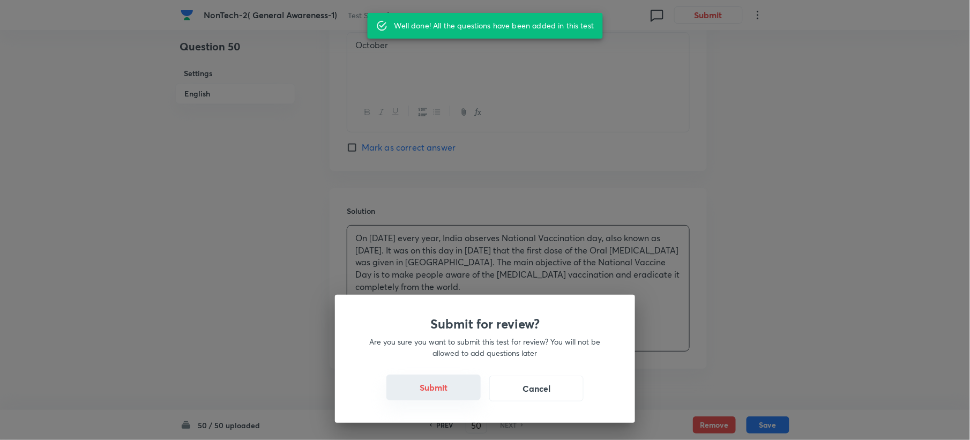
click at [455, 389] on button "Submit" at bounding box center [434, 388] width 94 height 26
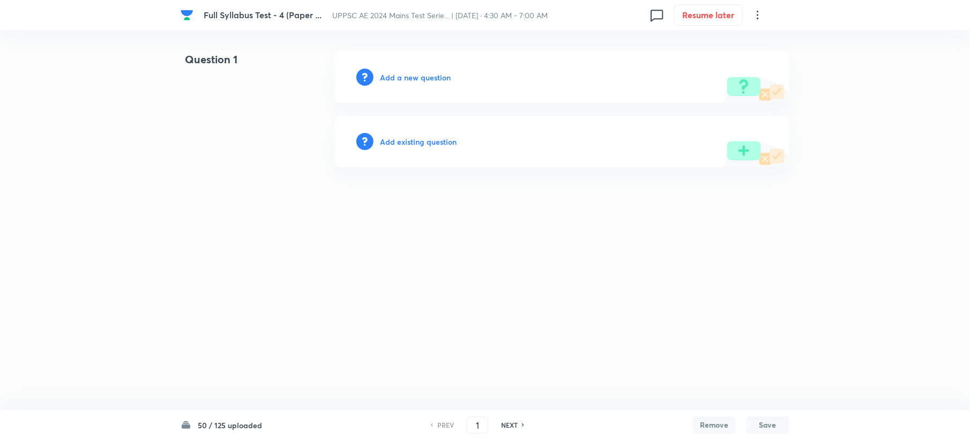
click at [266, 174] on html "Full Syllabus Test - 4 (Paper ... UPPSC AE 2024 Mains Test Serie... | Sep 21, 2…" at bounding box center [485, 109] width 970 height 219
click at [485, 429] on input "1" at bounding box center [478, 425] width 20 height 19
type input "4"
type input "75"
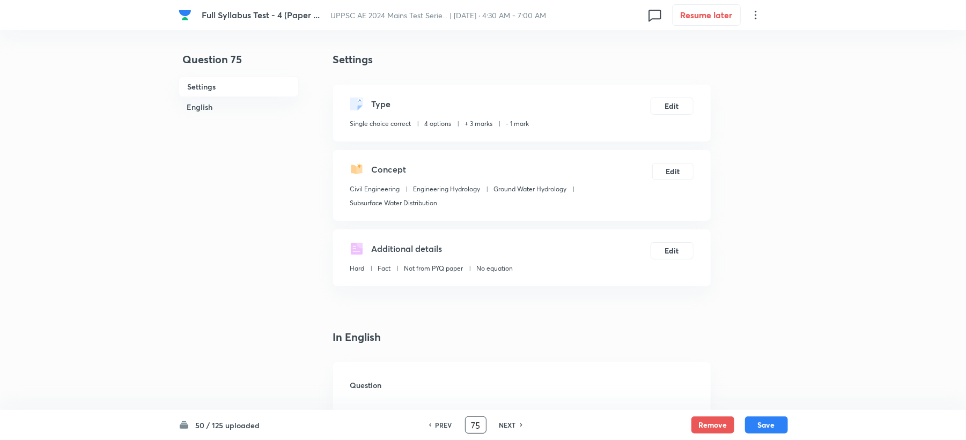
checkbox input "true"
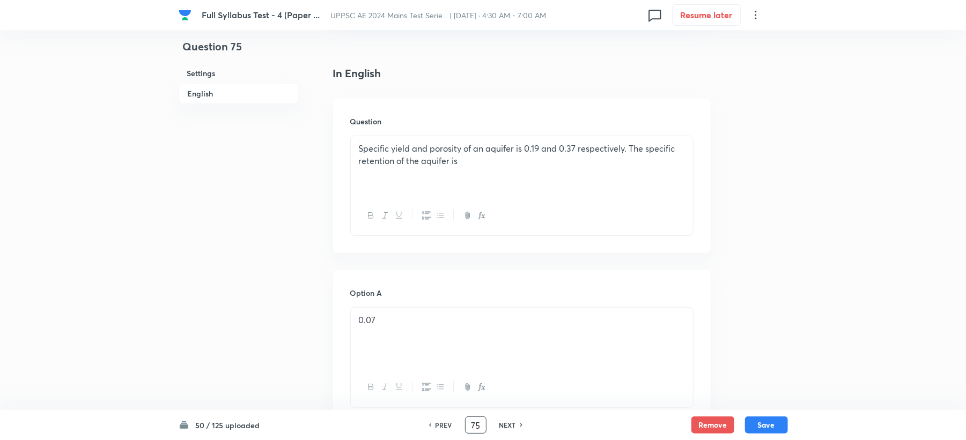
scroll to position [286, 0]
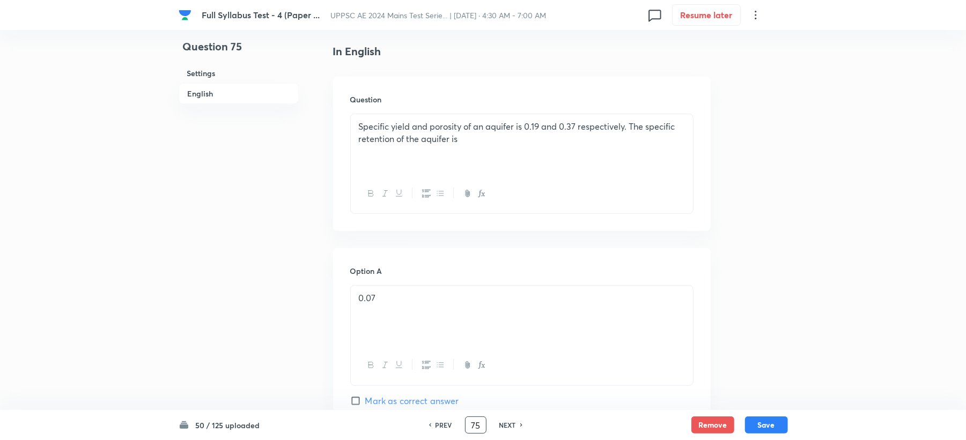
click at [502, 430] on div "PREV 75 ​ NEXT" at bounding box center [475, 425] width 138 height 17
click at [506, 427] on h6 "NEXT" at bounding box center [507, 425] width 17 height 10
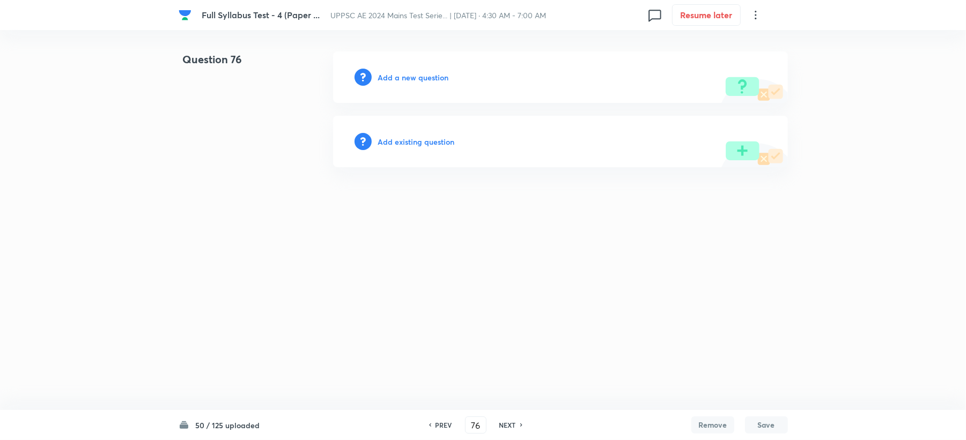
scroll to position [0, 0]
click at [445, 429] on h6 "PREV" at bounding box center [445, 425] width 17 height 10
type input "75"
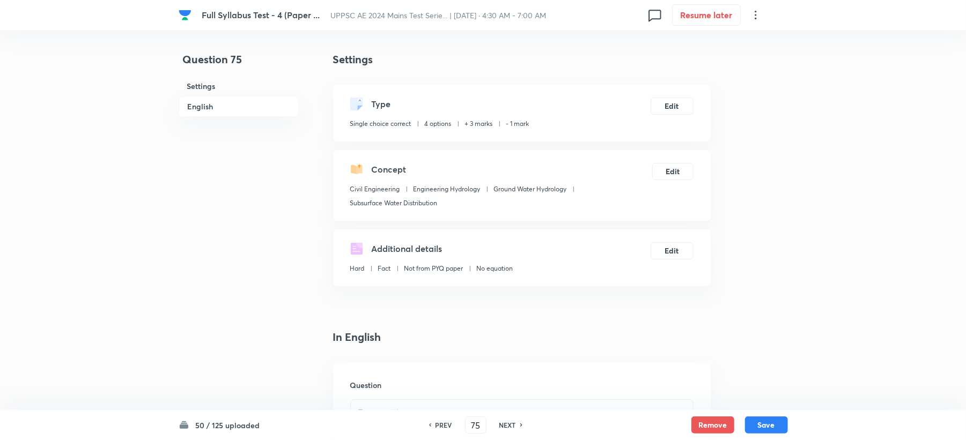
checkbox input "true"
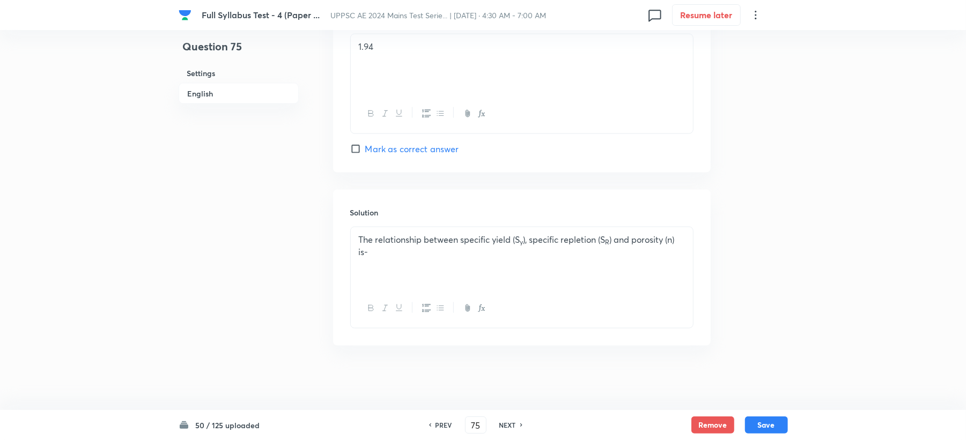
scroll to position [1103, 0]
click at [503, 429] on h6 "NEXT" at bounding box center [507, 425] width 17 height 10
type input "76"
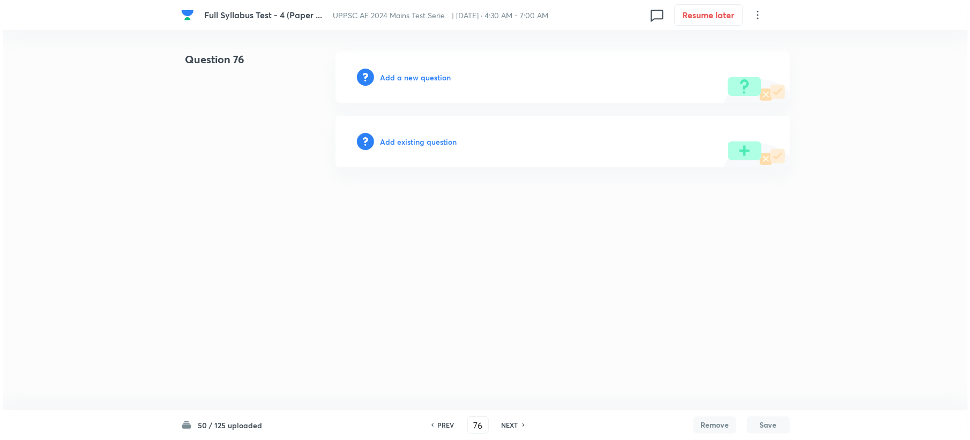
scroll to position [0, 0]
click at [404, 73] on h6 "Add a new question" at bounding box center [415, 77] width 71 height 11
click at [404, 73] on h6 "Choose a question type" at bounding box center [421, 77] width 83 height 11
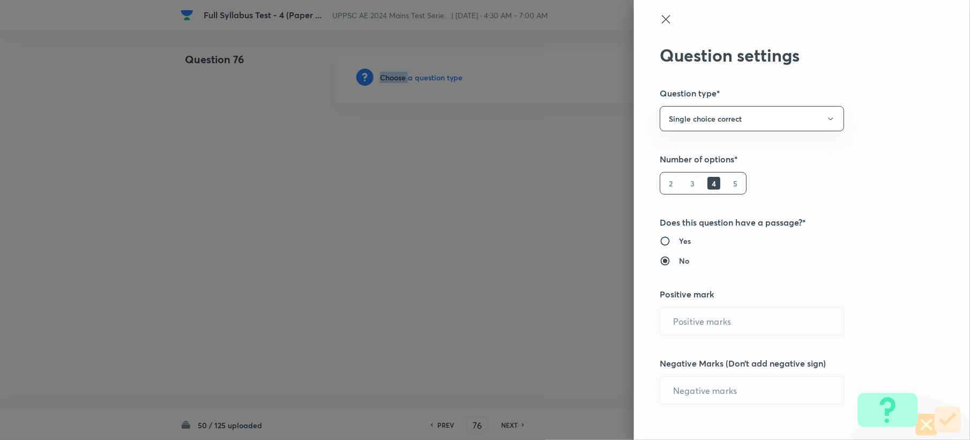
type input "3"
type input "1"
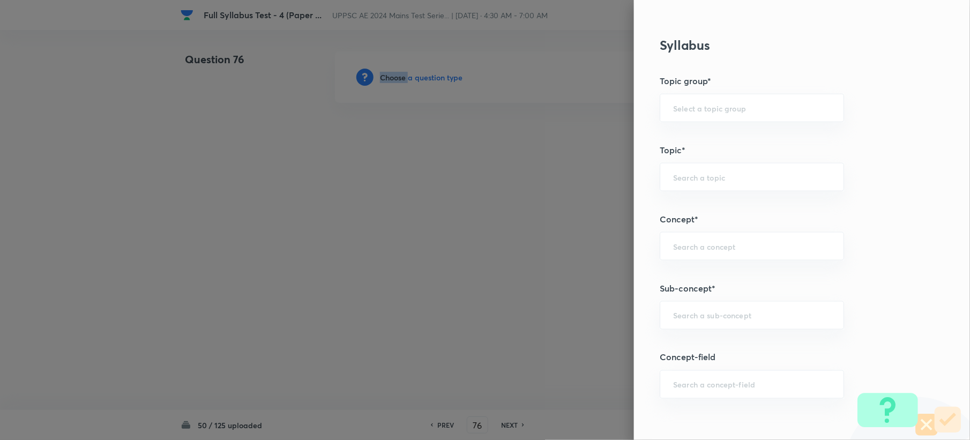
scroll to position [429, 0]
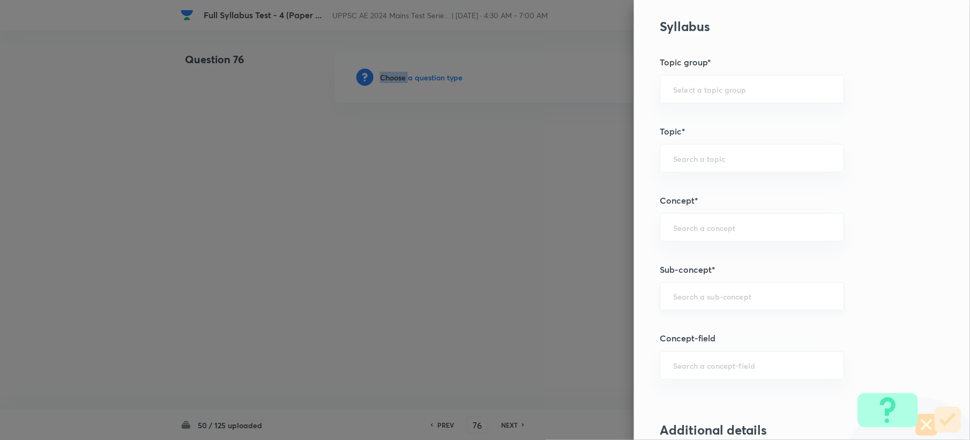
click at [670, 292] on div "​" at bounding box center [752, 297] width 184 height 28
paste input "Hydrograph Unit Hydrograph"
drag, startPoint x: 728, startPoint y: 294, endPoint x: 745, endPoint y: 292, distance: 17.3
click at [745, 292] on div "Hydrograph Unit Hydrograph ​" at bounding box center [752, 297] width 184 height 28
click at [737, 302] on input "Hydrograph Unit Hydrograph" at bounding box center [752, 297] width 158 height 10
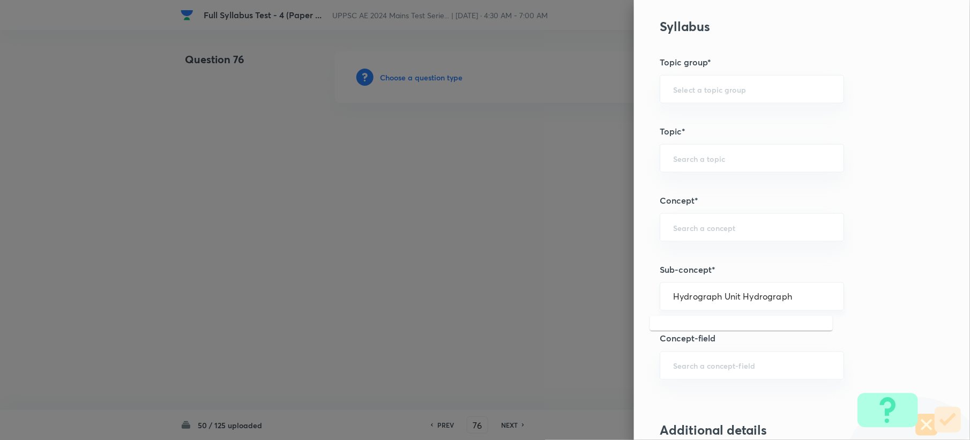
click at [729, 299] on input "Hydrograph Unit Hydrograph" at bounding box center [752, 297] width 158 height 10
drag, startPoint x: 730, startPoint y: 296, endPoint x: 835, endPoint y: 292, distance: 105.2
click at [835, 292] on div "Question settings Question type* Single choice correct Number of options* 2 3 4…" at bounding box center [802, 220] width 336 height 440
drag, startPoint x: 710, startPoint y: 299, endPoint x: 754, endPoint y: 301, distance: 43.5
click at [754, 301] on input "Hydrograph Unit" at bounding box center [752, 297] width 158 height 10
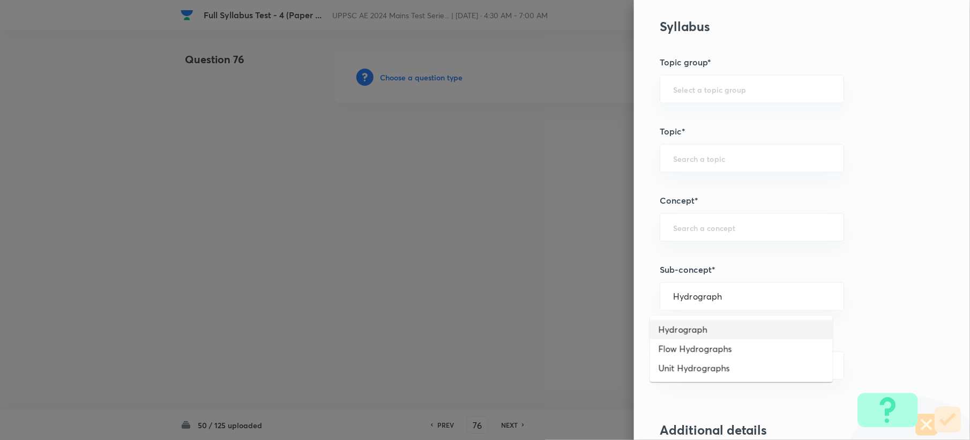
click at [724, 333] on li "Hydrograph" at bounding box center [741, 329] width 183 height 19
type input "Hydrograph"
type input "Civil Engineering"
type input "Engineering Hydrology"
type input "Surface Water Hydrology"
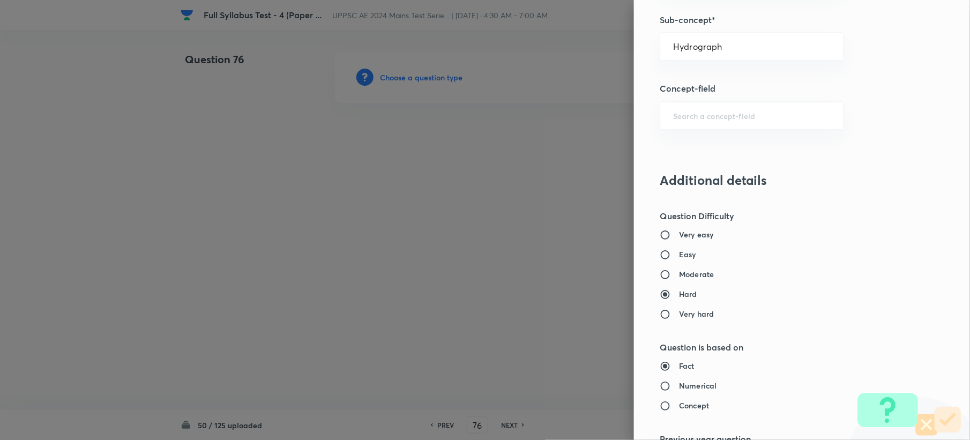
scroll to position [666, 0]
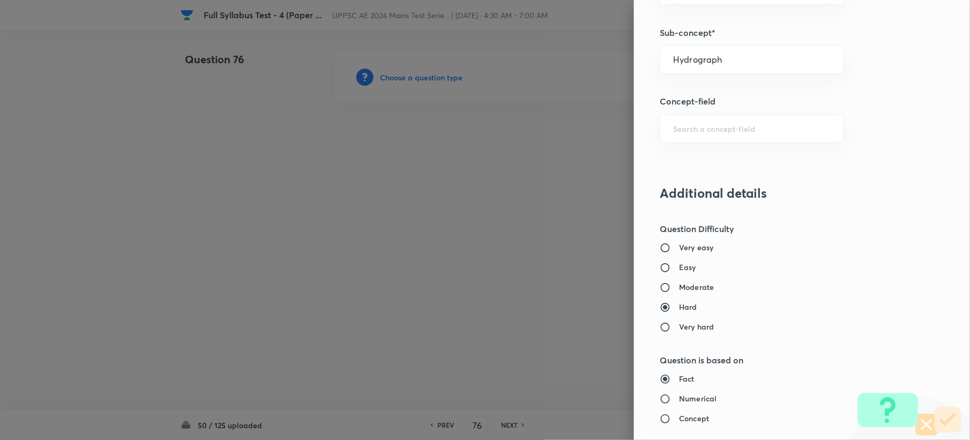
click at [679, 270] on h6 "Easy" at bounding box center [687, 267] width 17 height 11
click at [676, 270] on input "Easy" at bounding box center [669, 268] width 19 height 11
radio input "true"
radio input "false"
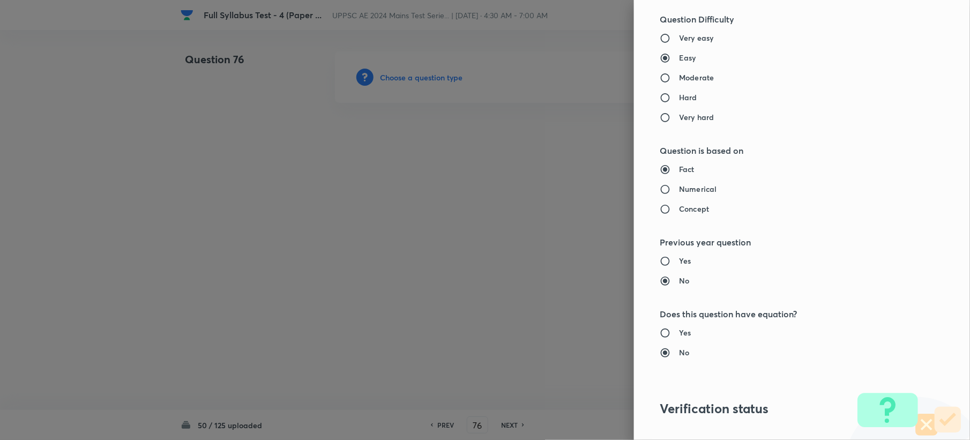
scroll to position [1023, 0]
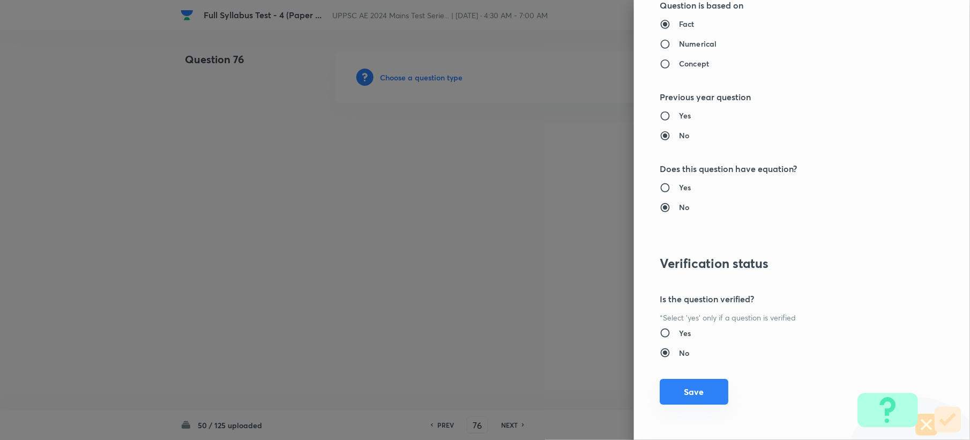
click at [681, 387] on button "Save" at bounding box center [694, 392] width 69 height 26
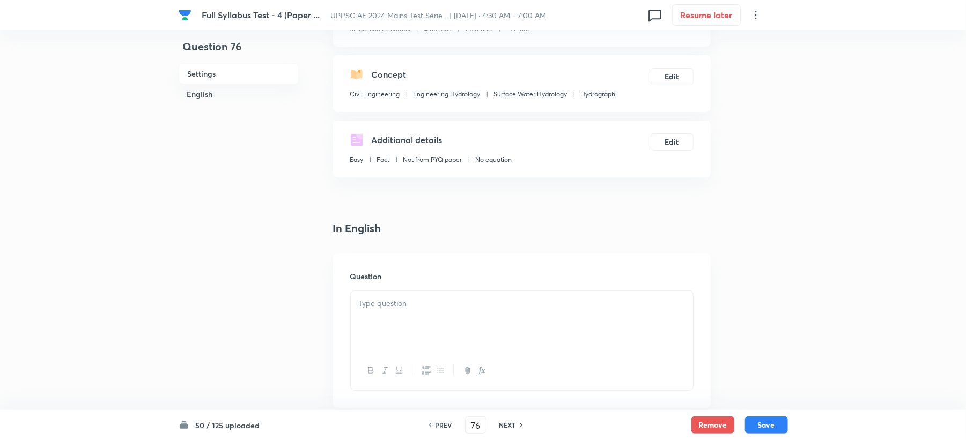
scroll to position [214, 0]
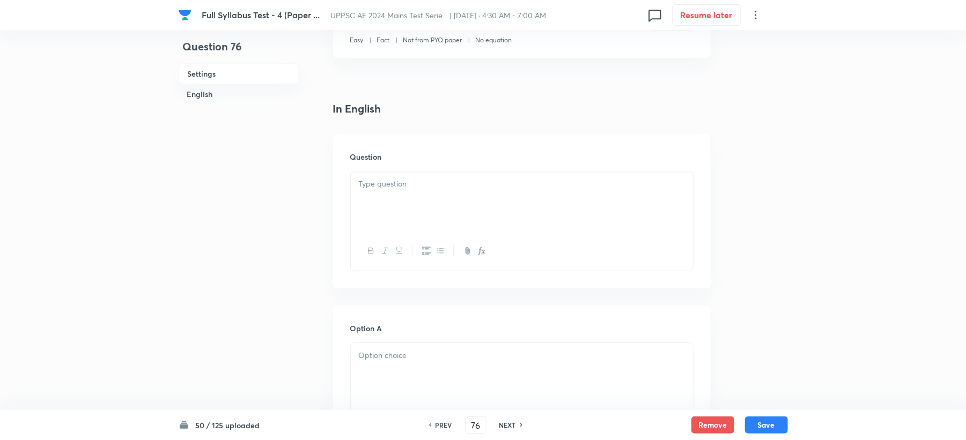
click at [358, 201] on div at bounding box center [522, 202] width 342 height 60
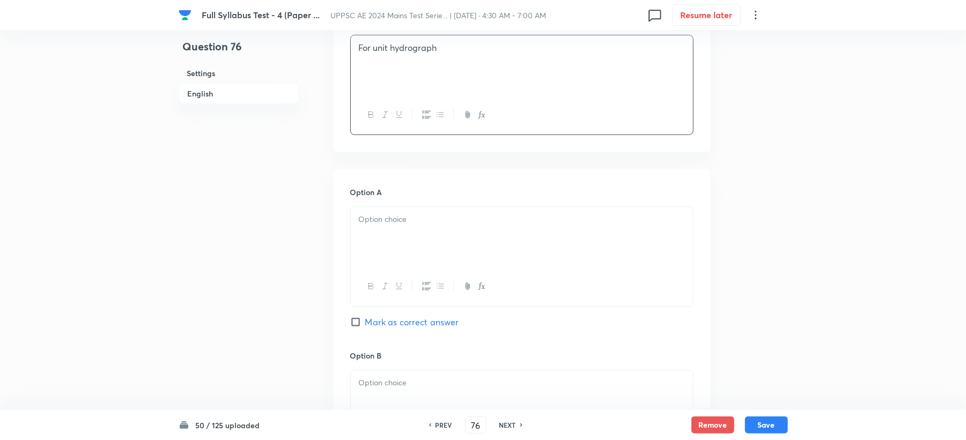
scroll to position [357, 0]
drag, startPoint x: 388, startPoint y: 183, endPoint x: 387, endPoint y: 194, distance: 10.8
click at [387, 194] on div "Option A Mark as correct answer" at bounding box center [521, 261] width 343 height 163
click at [387, 247] on div at bounding box center [522, 231] width 342 height 60
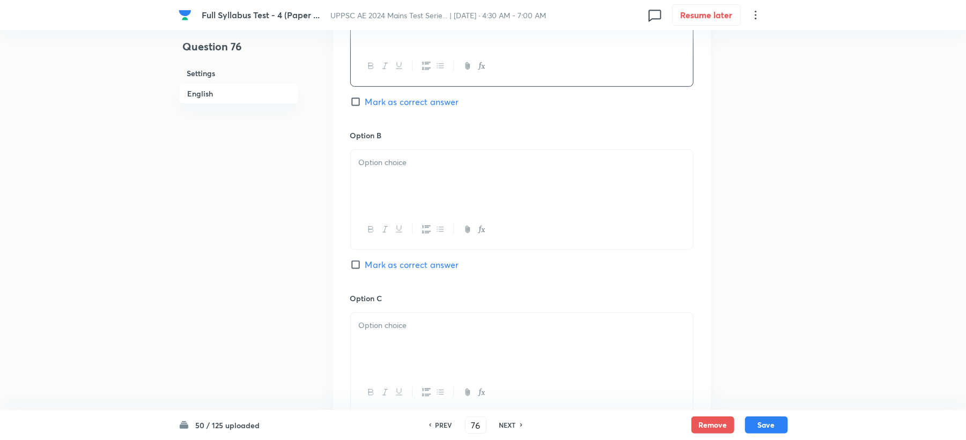
scroll to position [572, 0]
click at [378, 178] on div at bounding box center [522, 180] width 342 height 60
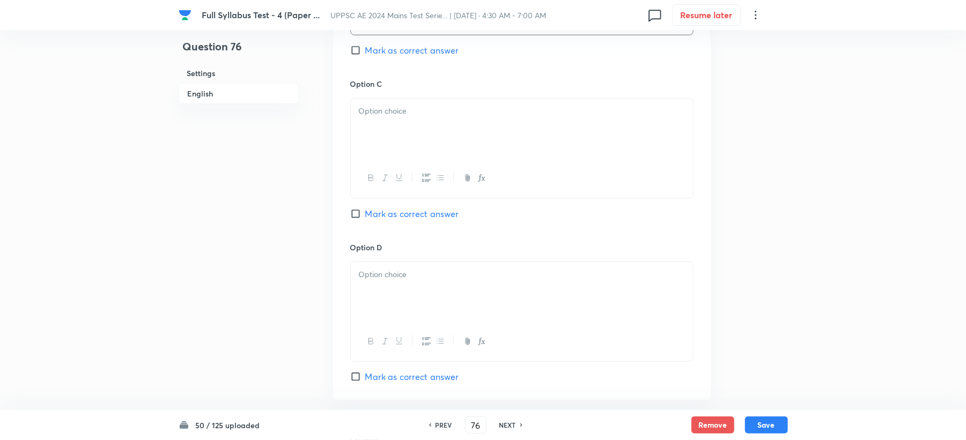
scroll to position [786, 0]
click at [390, 144] on div at bounding box center [522, 128] width 342 height 60
click at [381, 280] on p at bounding box center [522, 274] width 326 height 12
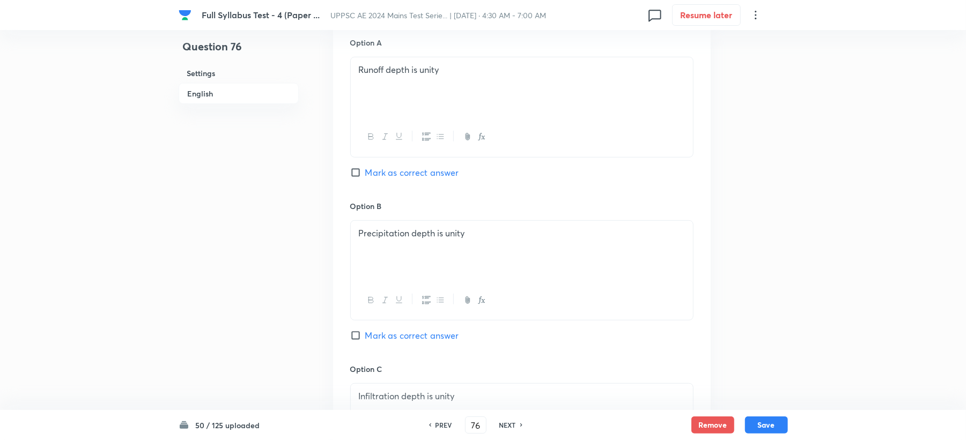
click at [401, 175] on span "Mark as correct answer" at bounding box center [412, 172] width 94 height 13
click at [365, 175] on input "Mark as correct answer" at bounding box center [357, 172] width 15 height 11
checkbox input "true"
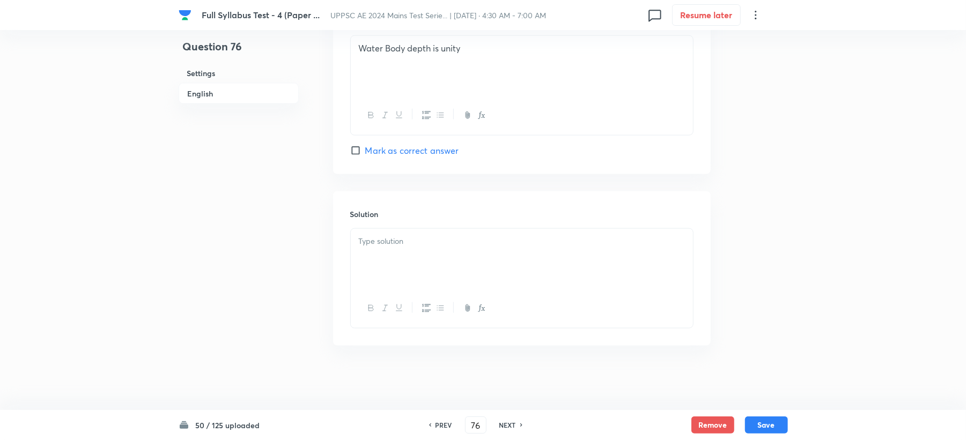
scroll to position [1015, 0]
click at [375, 257] on div at bounding box center [522, 259] width 342 height 60
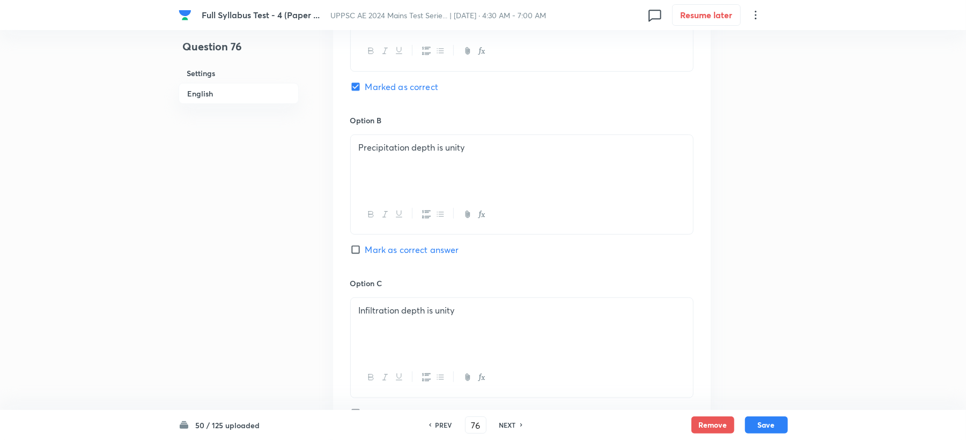
scroll to position [372, 0]
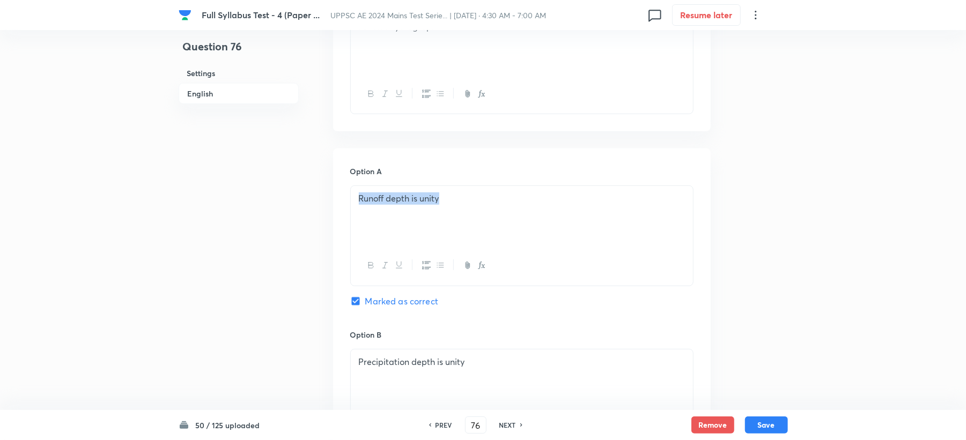
drag, startPoint x: 357, startPoint y: 202, endPoint x: 584, endPoint y: 198, distance: 227.3
click at [584, 198] on div "Runoff depth is unity" at bounding box center [522, 216] width 342 height 60
copy p "Runoff depth is unity"
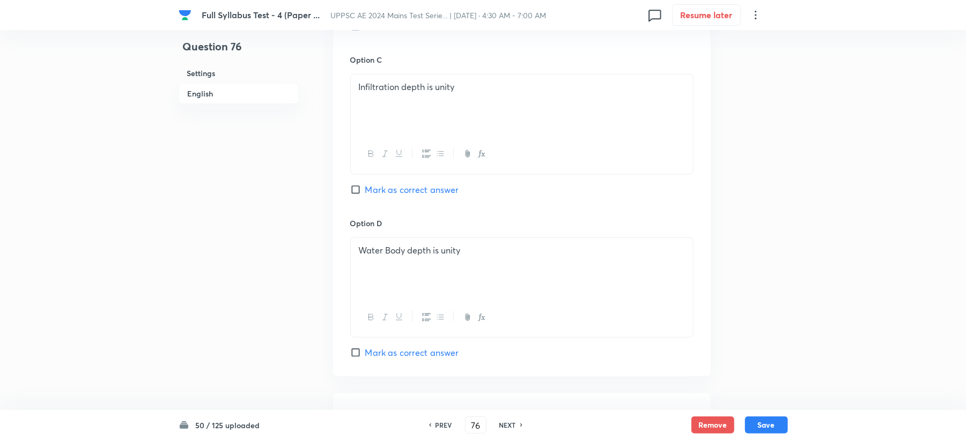
scroll to position [1015, 0]
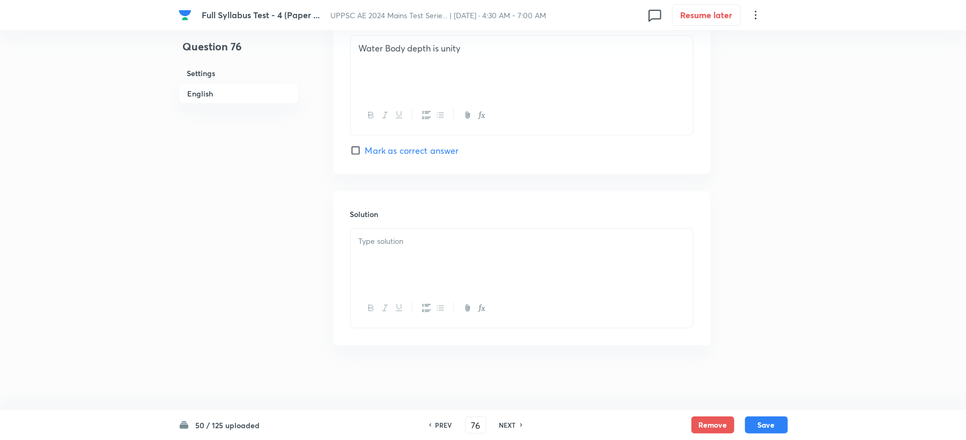
click at [384, 251] on div at bounding box center [522, 259] width 342 height 60
click at [762, 425] on button "Save" at bounding box center [766, 424] width 43 height 17
type input "77"
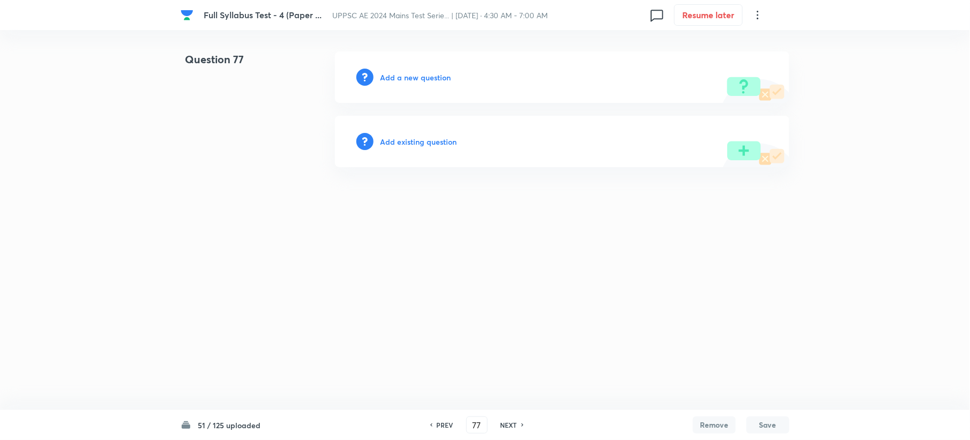
click at [397, 77] on h6 "Add a new question" at bounding box center [415, 77] width 71 height 11
click at [397, 77] on h6 "Choose a question type" at bounding box center [421, 77] width 83 height 11
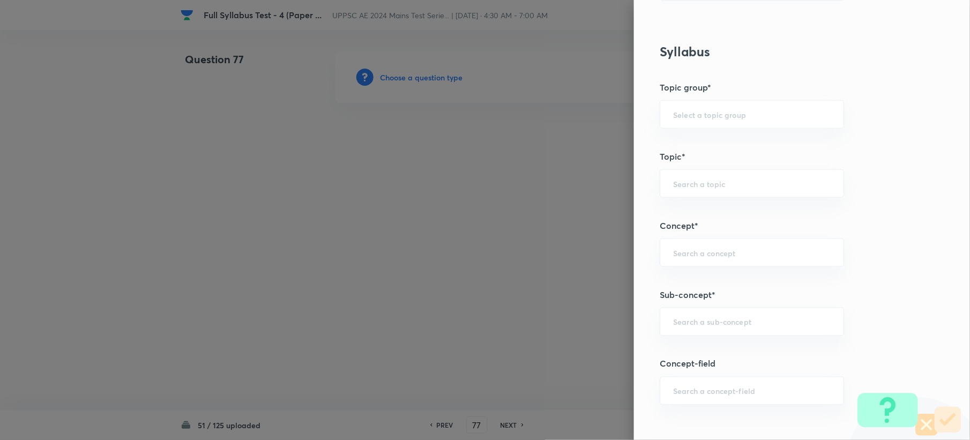
scroll to position [429, 0]
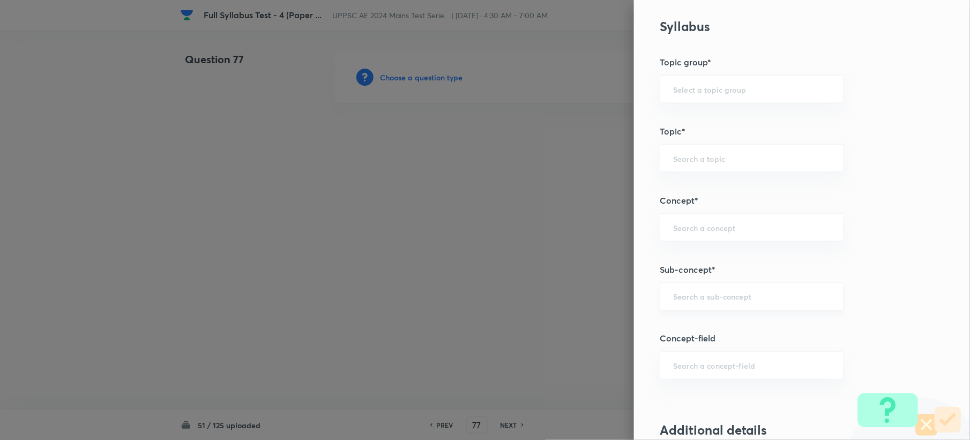
click at [667, 292] on div "​" at bounding box center [752, 297] width 184 height 28
paste input "Hydrograph"
click at [684, 329] on li "Hydrograph" at bounding box center [741, 329] width 183 height 19
type input "Hydrograph"
type input "Civil Engineering"
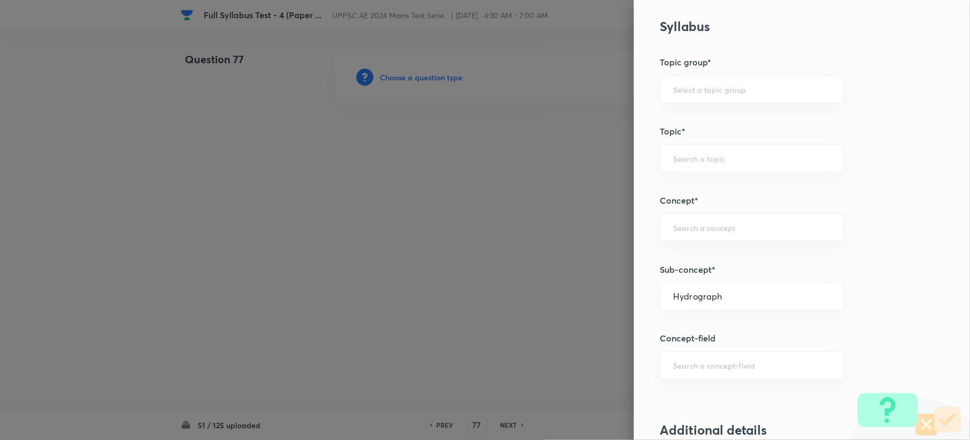
type input "Engineering Hydrology"
type input "Surface Water Hydrology"
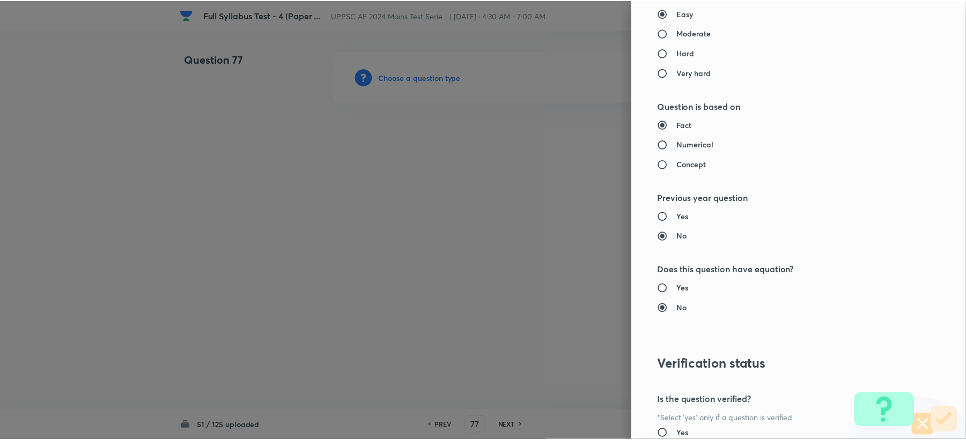
scroll to position [1023, 0]
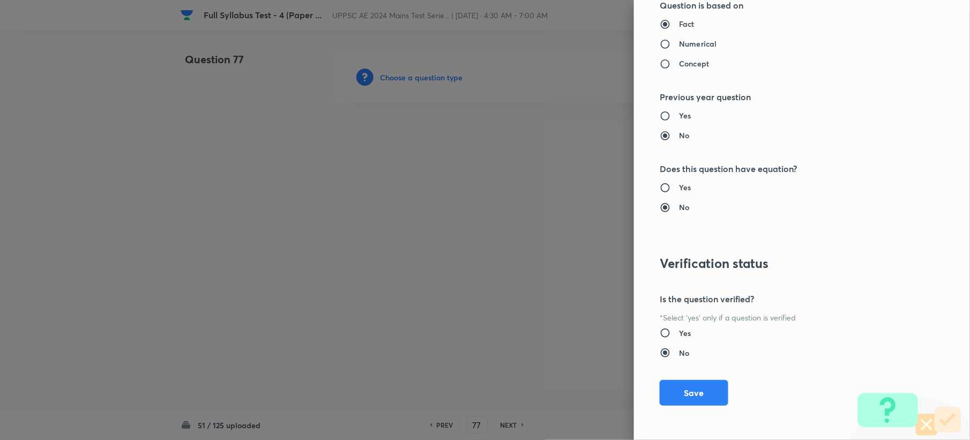
click at [672, 374] on div "Question settings Question type* Single choice correct Number of options* 2 3 4…" at bounding box center [802, 220] width 336 height 440
click at [677, 384] on button "Save" at bounding box center [694, 392] width 69 height 26
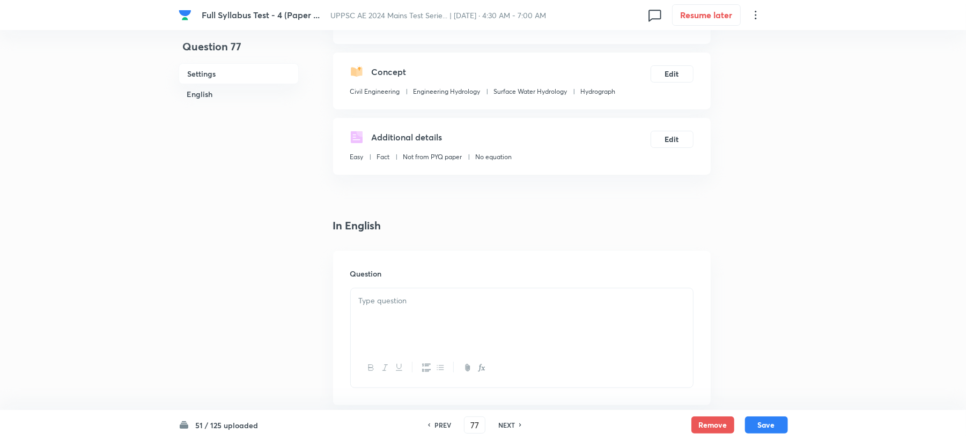
scroll to position [214, 0]
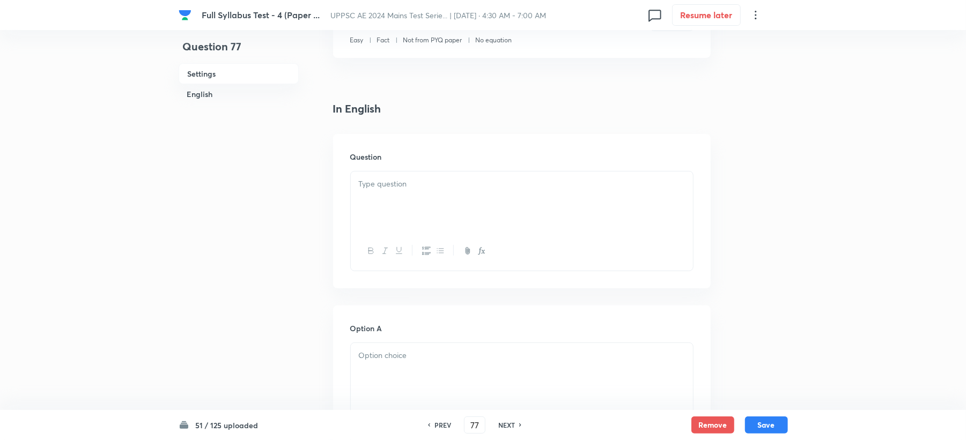
click at [392, 199] on div at bounding box center [522, 202] width 342 height 60
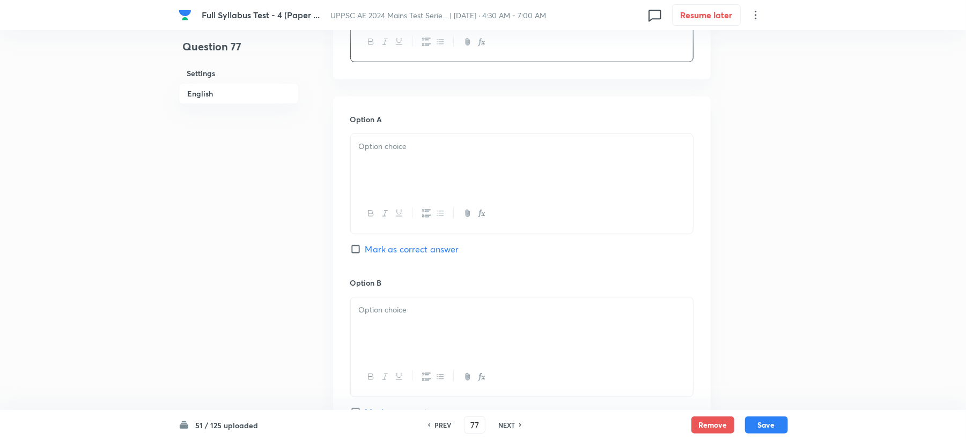
scroll to position [429, 0]
click at [387, 159] on div at bounding box center [522, 159] width 342 height 60
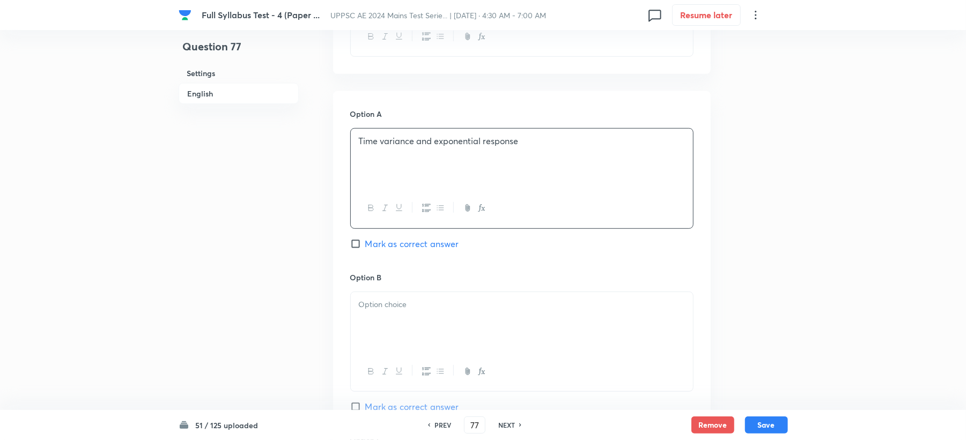
click at [389, 311] on p at bounding box center [522, 305] width 326 height 12
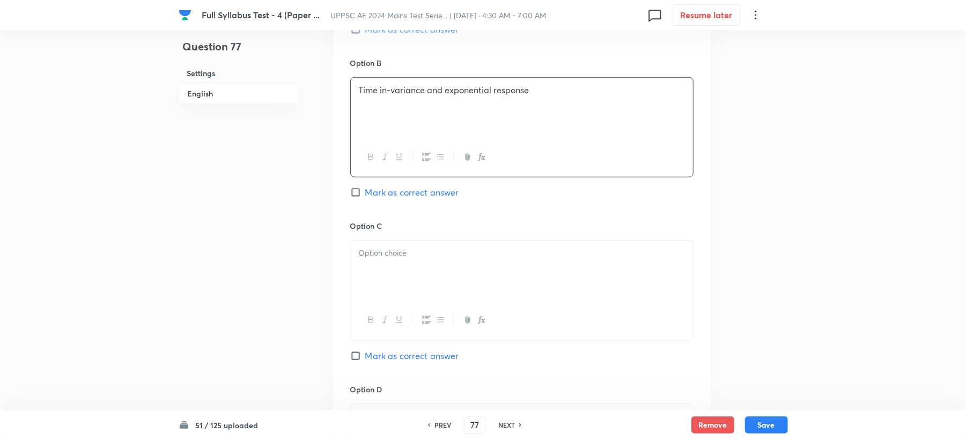
click at [385, 259] on p at bounding box center [522, 253] width 326 height 12
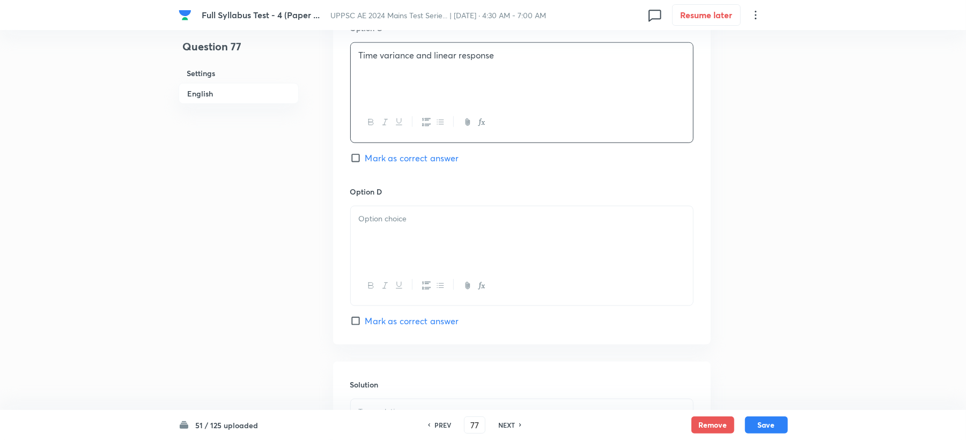
scroll to position [858, 0]
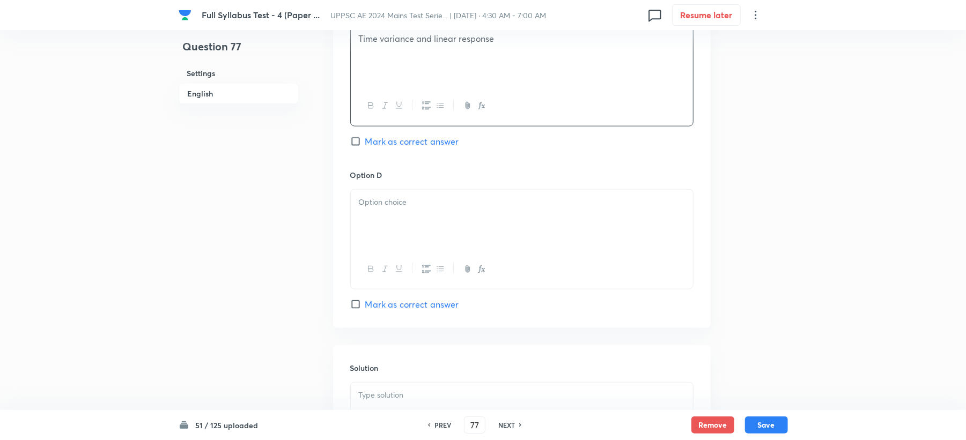
click at [383, 255] on div at bounding box center [522, 269] width 342 height 39
click at [427, 220] on div at bounding box center [522, 220] width 342 height 60
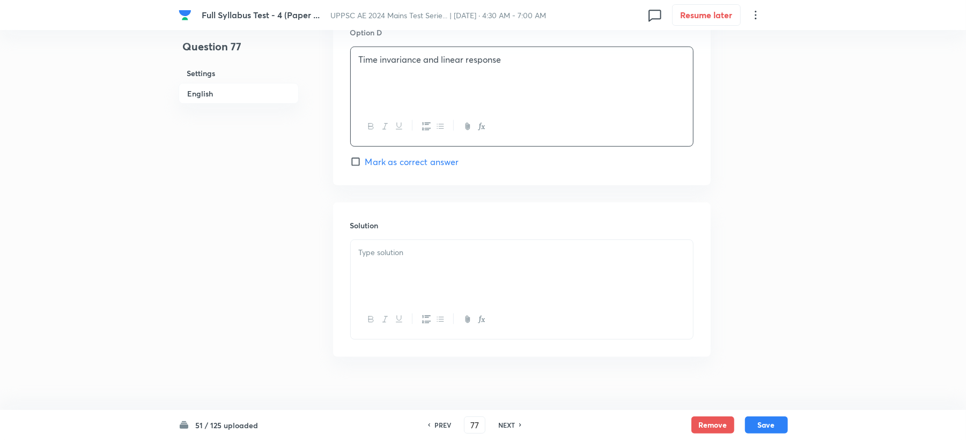
click at [417, 167] on span "Mark as correct answer" at bounding box center [412, 161] width 94 height 13
click at [365, 167] on input "Mark as correct answer" at bounding box center [357, 162] width 15 height 11
checkbox input "true"
click at [409, 290] on div at bounding box center [522, 270] width 342 height 60
drag, startPoint x: 355, startPoint y: 58, endPoint x: 592, endPoint y: 65, distance: 237.1
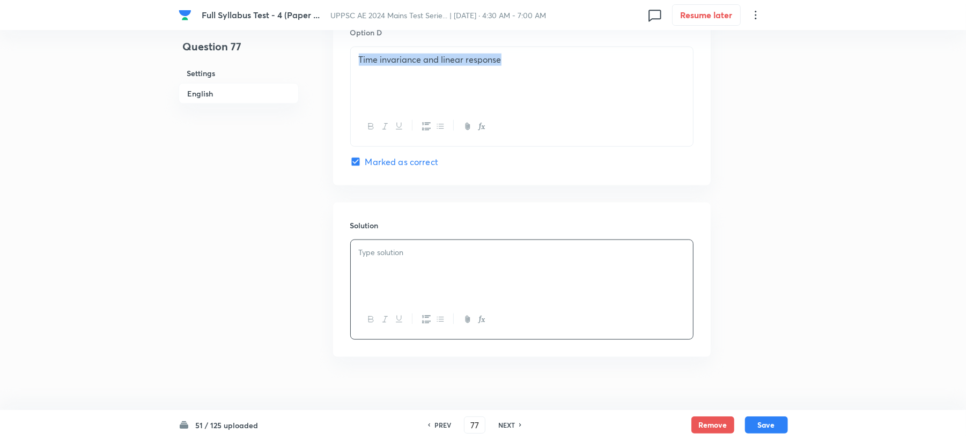
click at [592, 65] on div "Time invariance and linear response" at bounding box center [522, 77] width 342 height 60
copy p "Time invariance and linear response"
click at [444, 256] on p at bounding box center [522, 253] width 326 height 12
click at [758, 422] on button "Save" at bounding box center [766, 424] width 43 height 17
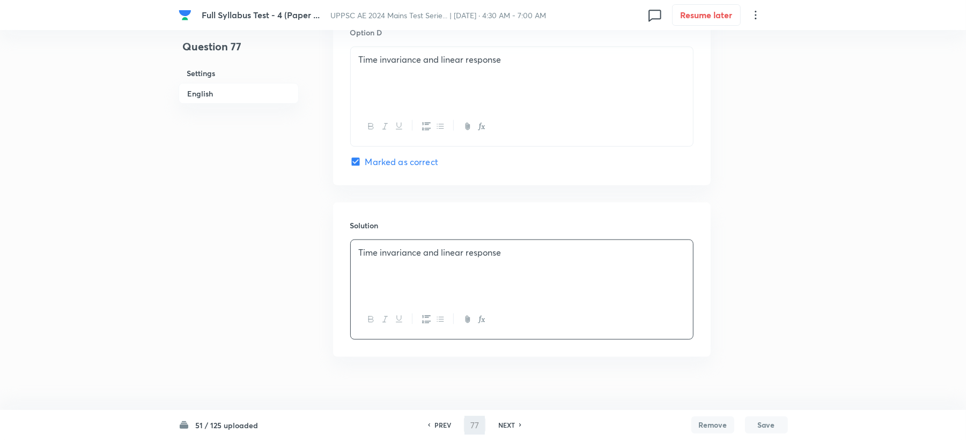
type input "78"
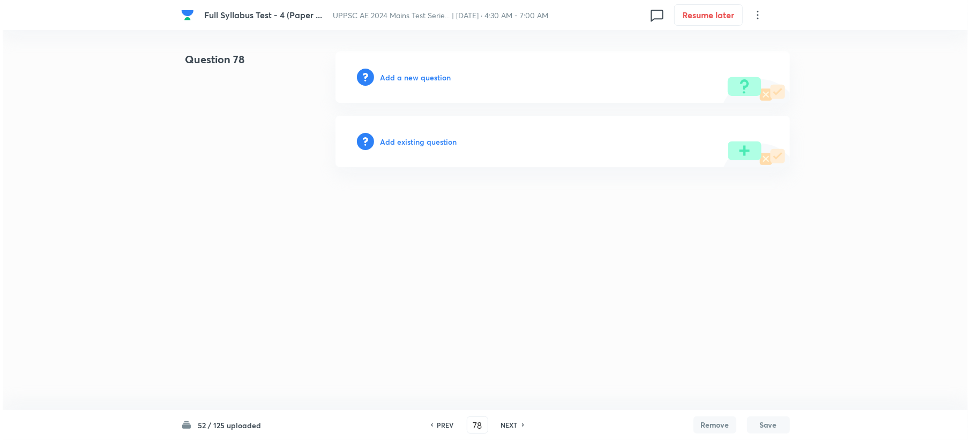
scroll to position [0, 0]
click at [397, 73] on h6 "Add a new question" at bounding box center [415, 77] width 71 height 11
click at [397, 73] on h6 "Choose a question type" at bounding box center [421, 77] width 83 height 11
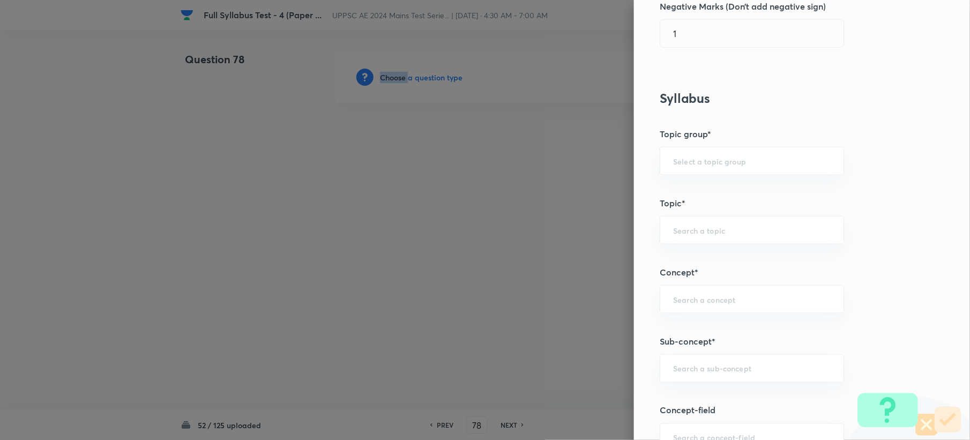
scroll to position [500, 0]
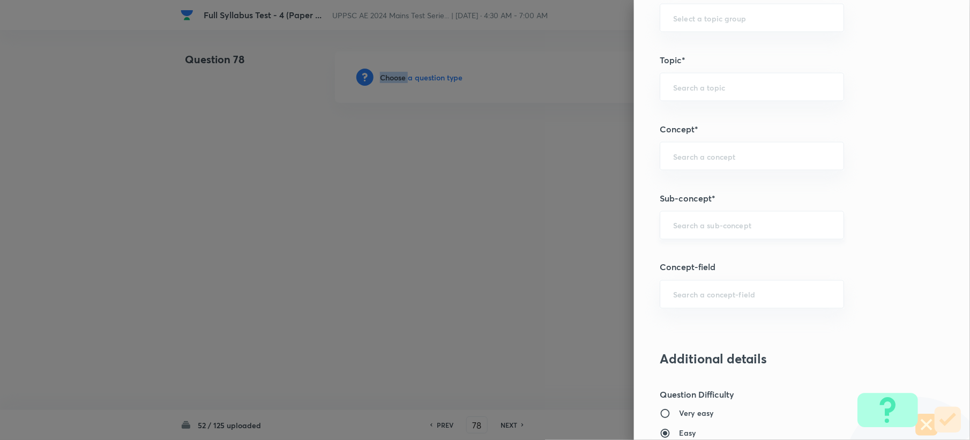
click at [731, 233] on div "​" at bounding box center [752, 225] width 184 height 28
paste input "loss due to Evaporation"
drag, startPoint x: 695, startPoint y: 226, endPoint x: 811, endPoint y: 226, distance: 115.3
click at [811, 226] on input "loss due to Evaporation" at bounding box center [752, 225] width 158 height 10
click at [772, 251] on li "Formulas for Head Loss Due to Friction in Pipe (Major Loss)" at bounding box center [741, 264] width 183 height 32
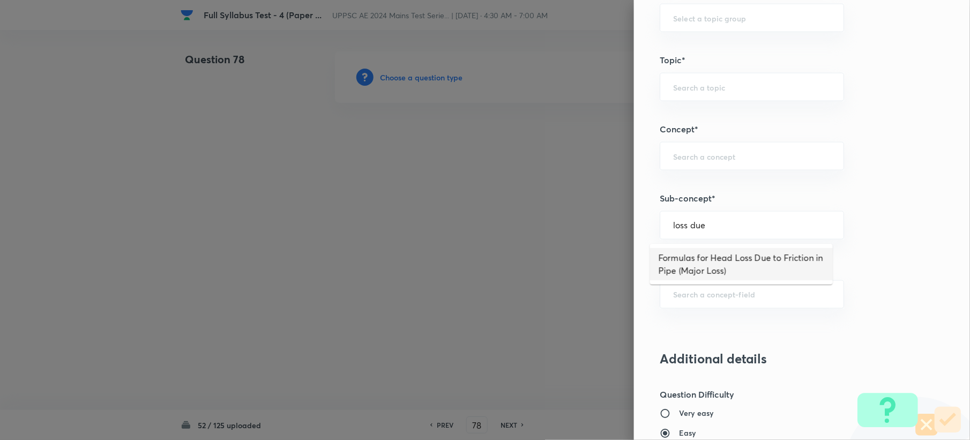
type input "Formulas for Head Loss Due to Friction in Pipe (Major Loss)"
type input "Civil Engineering"
type input "Fluid Mechanics"
type input "Flow Through Pipe"
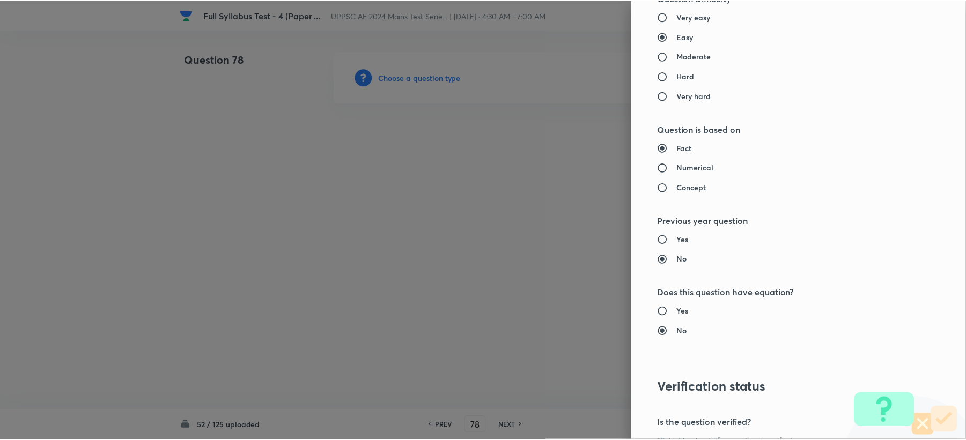
scroll to position [1000, 0]
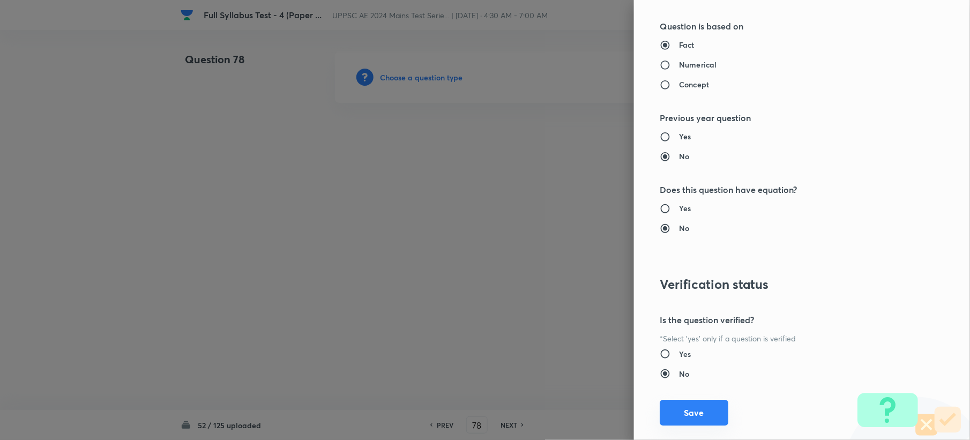
click at [660, 406] on button "Save" at bounding box center [694, 413] width 69 height 26
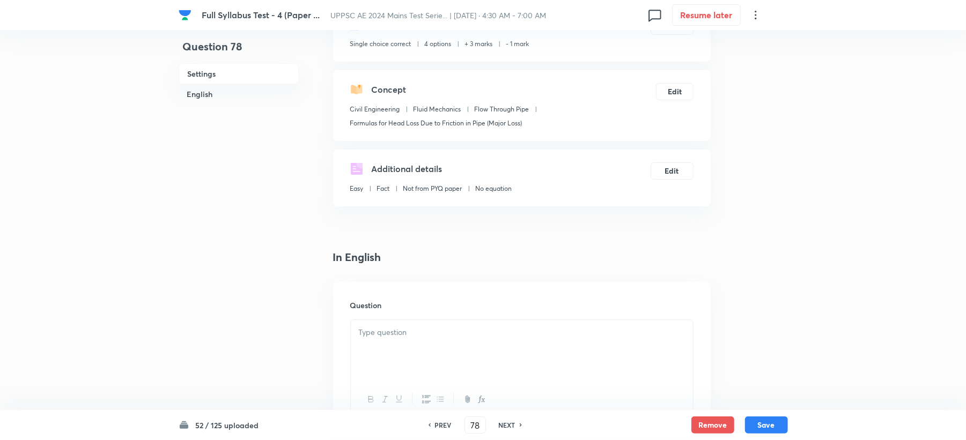
scroll to position [286, 0]
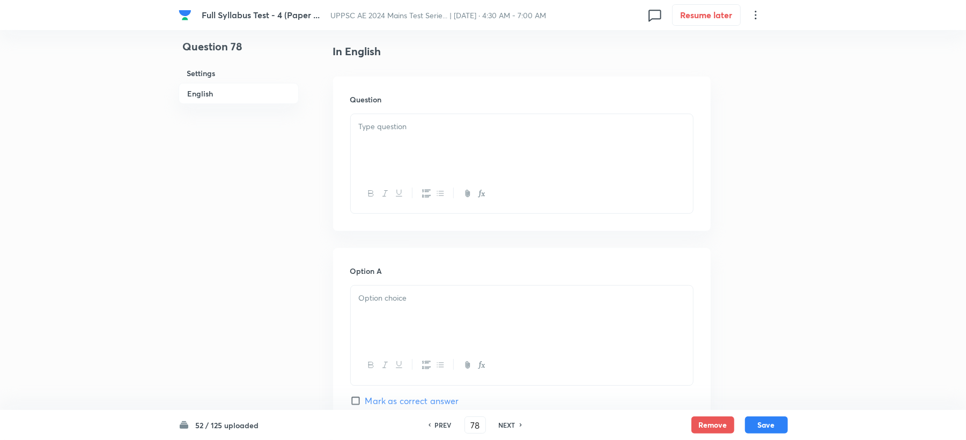
drag, startPoint x: 372, startPoint y: 124, endPoint x: 357, endPoint y: 206, distance: 83.4
click at [374, 125] on p at bounding box center [522, 127] width 326 height 12
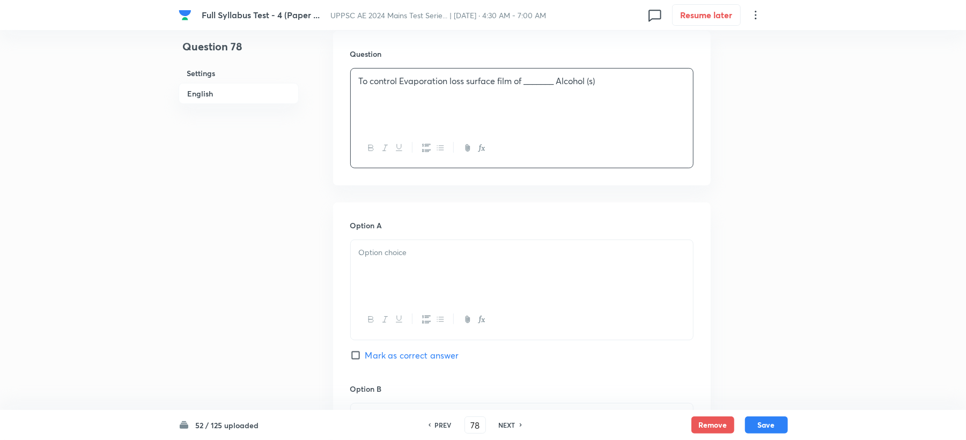
scroll to position [357, 0]
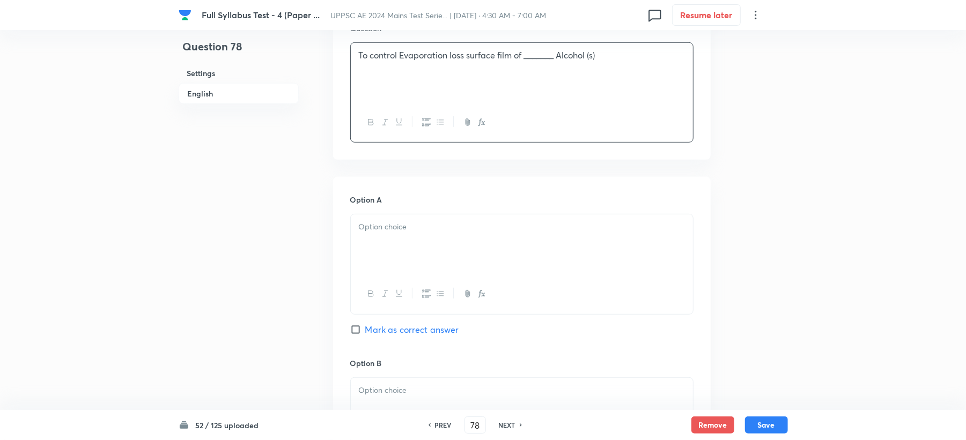
click at [363, 242] on div at bounding box center [522, 244] width 342 height 60
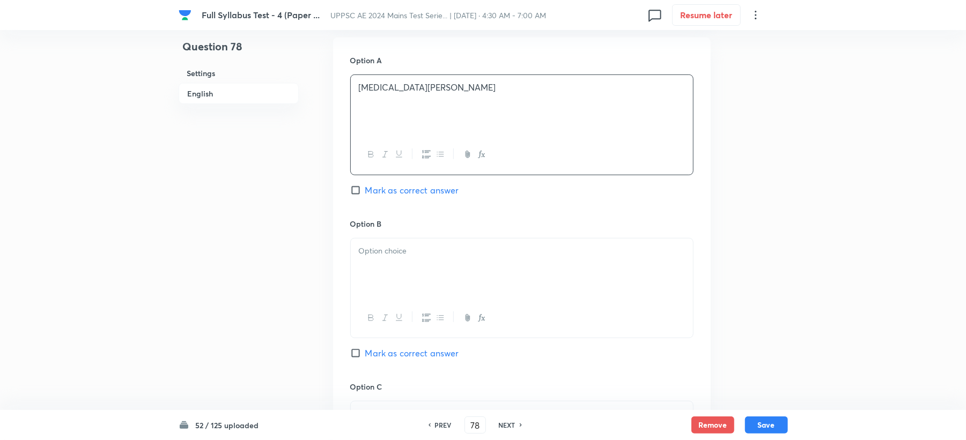
scroll to position [500, 0]
click at [376, 265] on div at bounding box center [522, 265] width 342 height 60
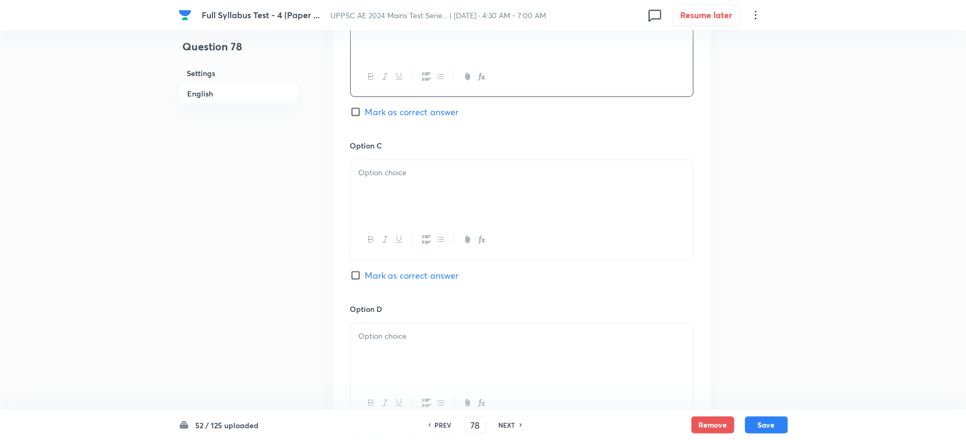
scroll to position [786, 0]
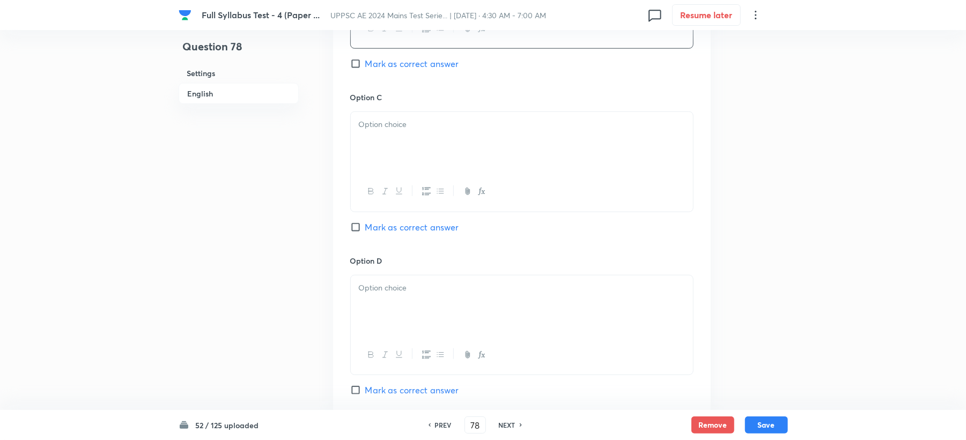
click at [390, 157] on div at bounding box center [522, 142] width 342 height 60
click at [406, 316] on div at bounding box center [522, 306] width 342 height 60
click at [428, 222] on span "Mark as correct answer" at bounding box center [412, 227] width 94 height 13
click at [365, 222] on input "Mark as correct answer" at bounding box center [357, 227] width 15 height 11
click at [418, 229] on span "Marked as correct" at bounding box center [401, 227] width 73 height 13
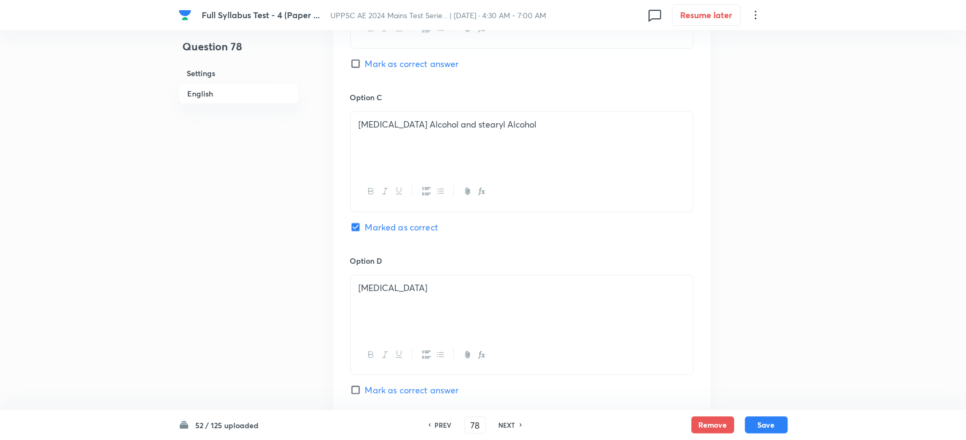
click at [365, 229] on input "Marked as correct" at bounding box center [357, 227] width 15 height 11
checkbox input "true"
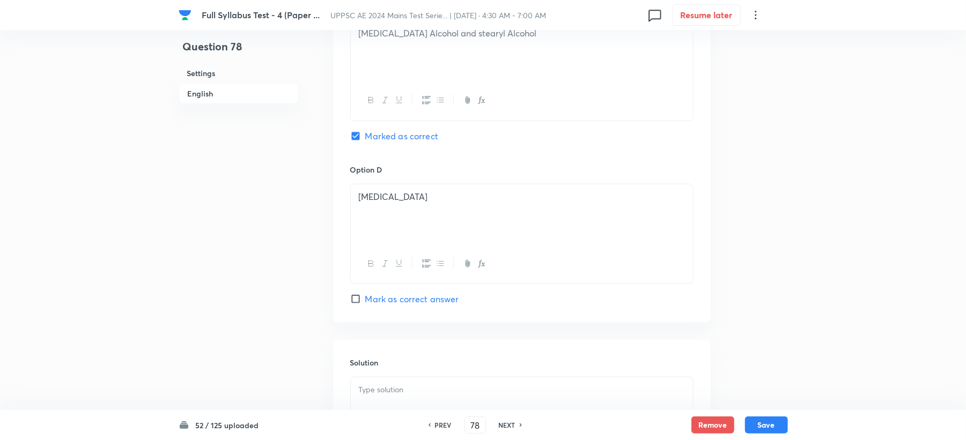
scroll to position [1000, 0]
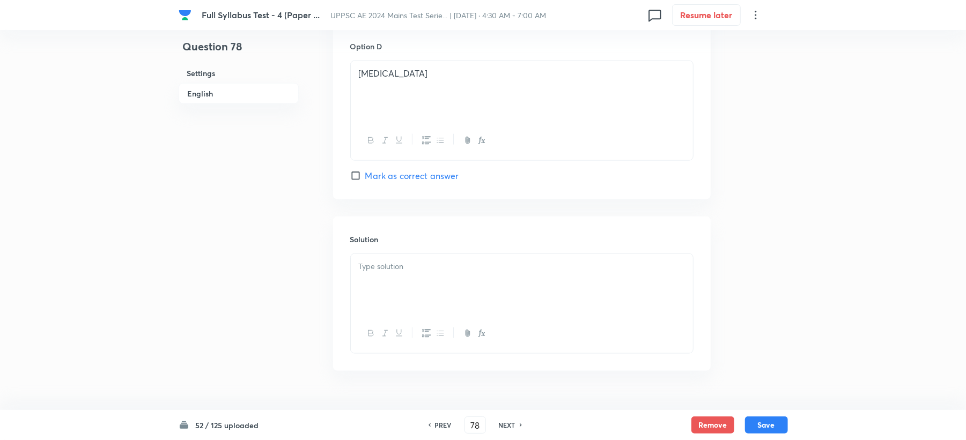
click at [393, 252] on div "Solution" at bounding box center [521, 294] width 377 height 154
click at [365, 276] on div at bounding box center [522, 284] width 342 height 60
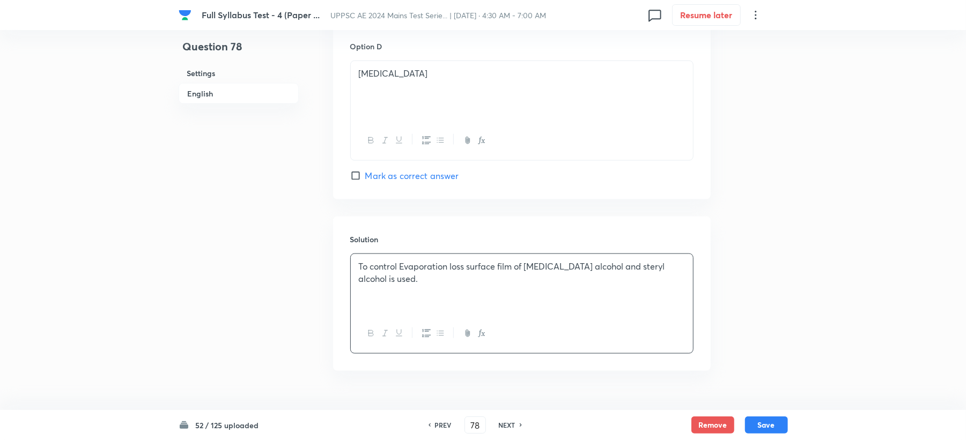
click at [772, 437] on div "52 / 125 uploaded PREV 78 ​ NEXT Remove Save" at bounding box center [483, 425] width 609 height 30
click at [767, 430] on button "Save" at bounding box center [766, 424] width 43 height 17
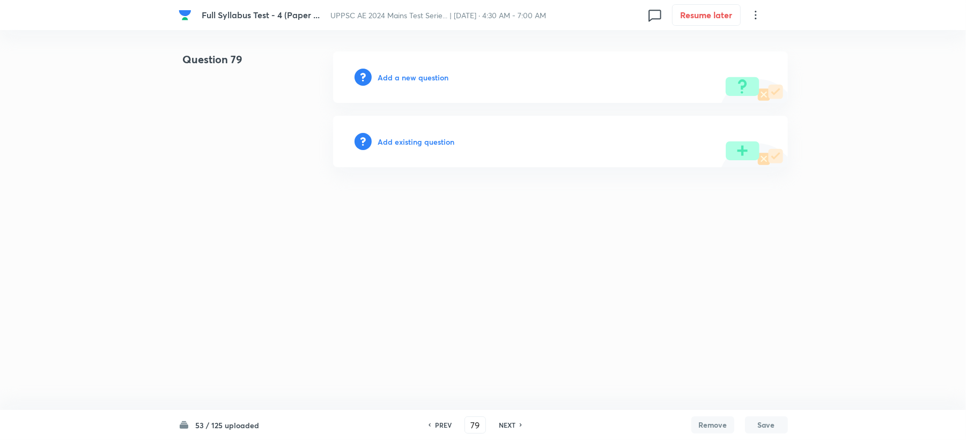
scroll to position [0, 0]
click at [442, 425] on h6 "PREV" at bounding box center [445, 425] width 17 height 10
type input "78"
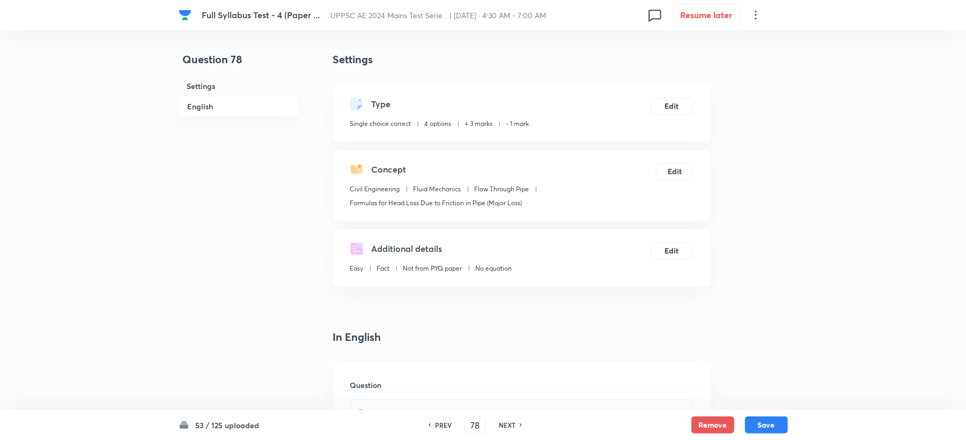
checkbox input "true"
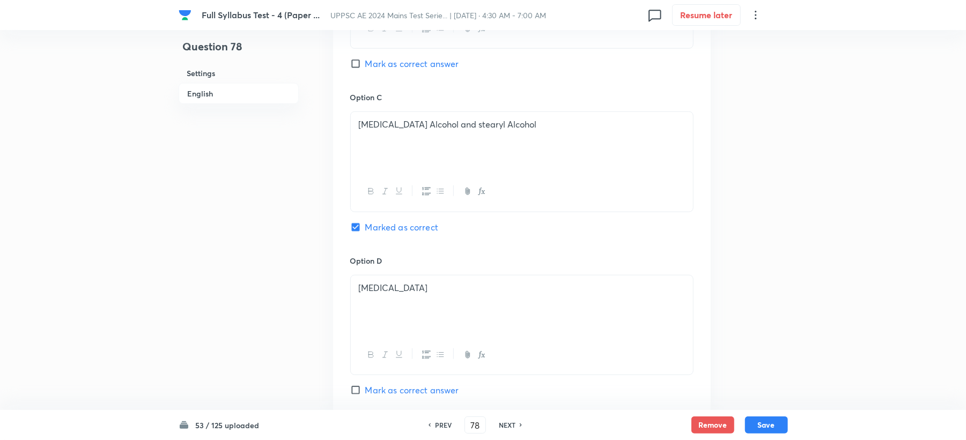
scroll to position [1028, 0]
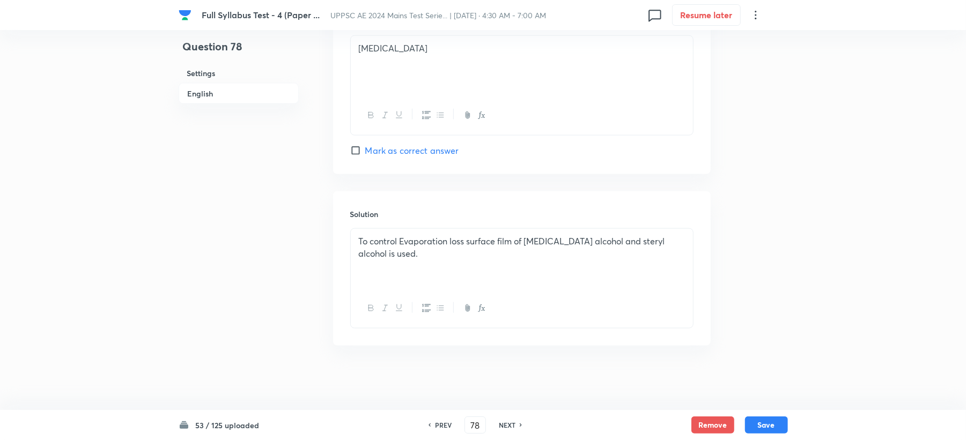
click at [620, 262] on div "To control Evaporation loss surface film of cetyl alcohol and steryl alcohol is…" at bounding box center [522, 259] width 342 height 60
click at [775, 425] on button "Save" at bounding box center [766, 424] width 43 height 17
type input "79"
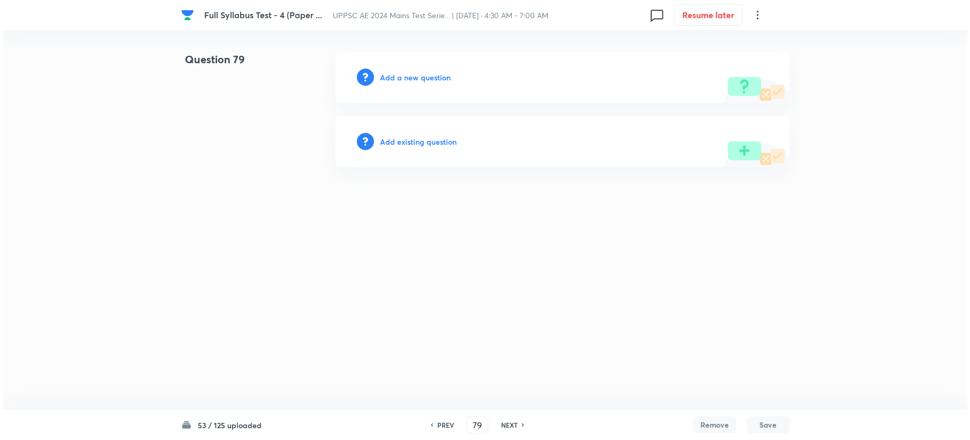
scroll to position [0, 0]
click at [407, 72] on h6 "Add a new question" at bounding box center [415, 77] width 71 height 11
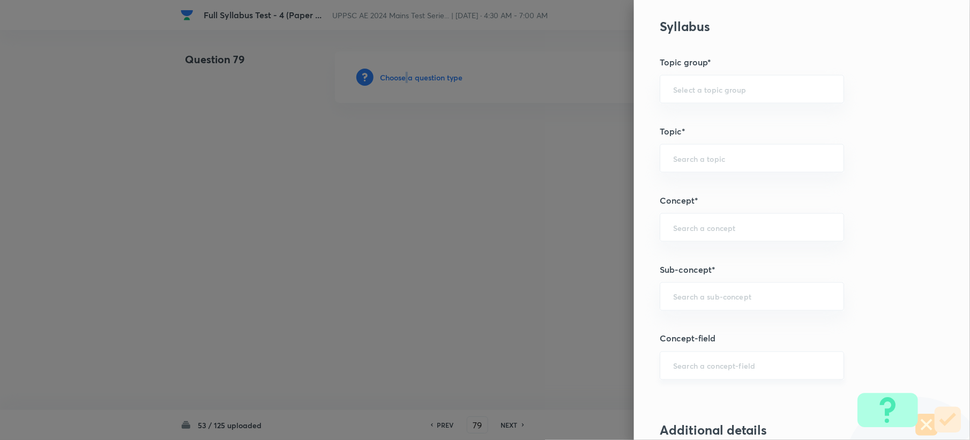
scroll to position [500, 0]
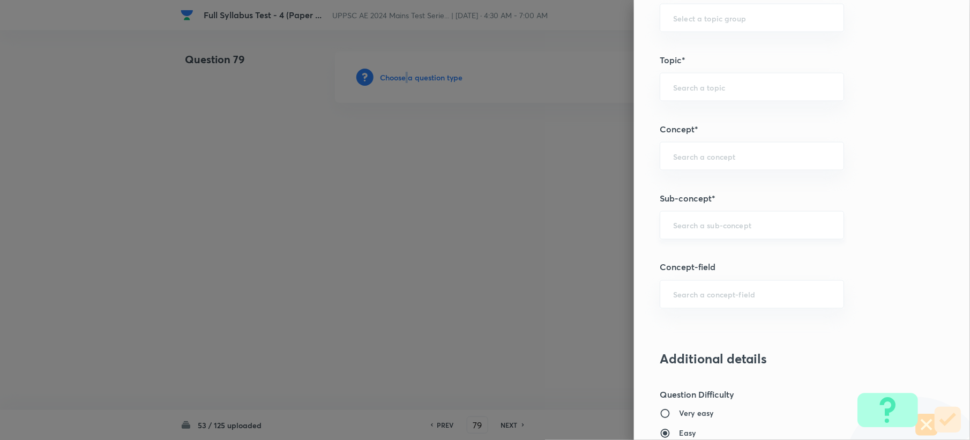
click at [695, 236] on div "​" at bounding box center [752, 225] width 184 height 28
paste input "Measurement of Precipitation"
click at [661, 258] on li "Measurement of Precipitation" at bounding box center [741, 257] width 183 height 19
type input "Measurement of Precipitation"
type input "Civil Engineering"
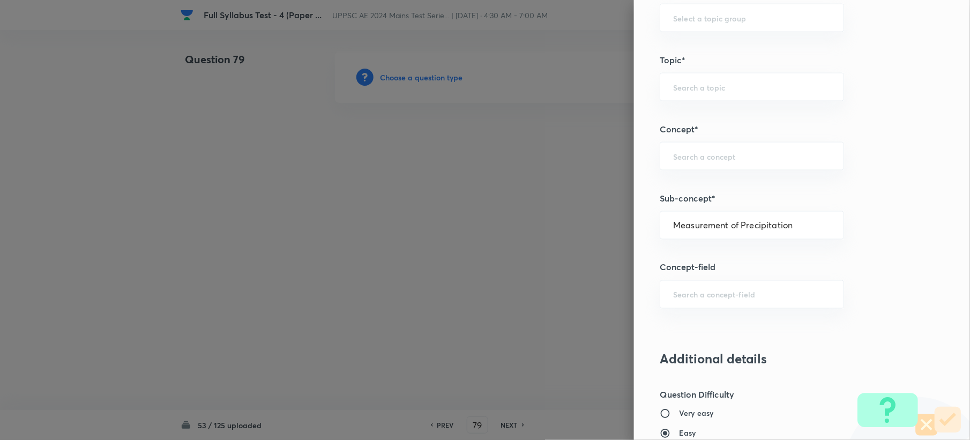
type input "Engineering Hydrology"
type input "Precipitation"
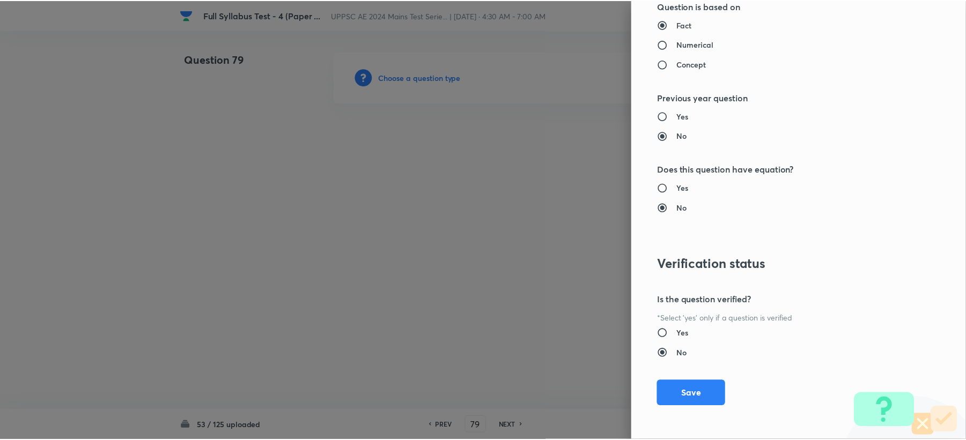
scroll to position [1023, 0]
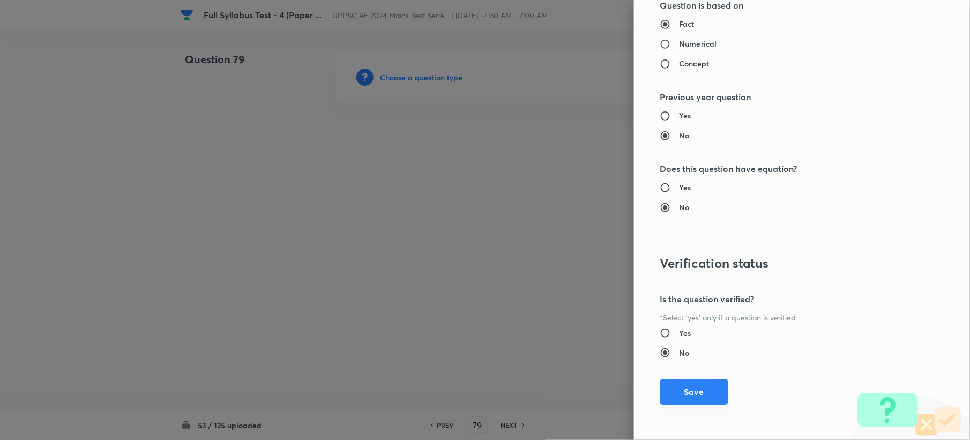
click at [679, 399] on button "Save" at bounding box center [694, 392] width 69 height 26
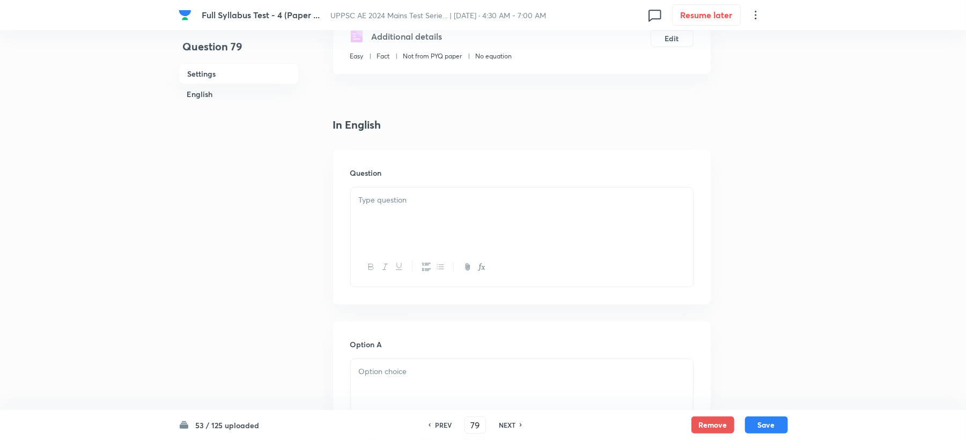
scroll to position [214, 0]
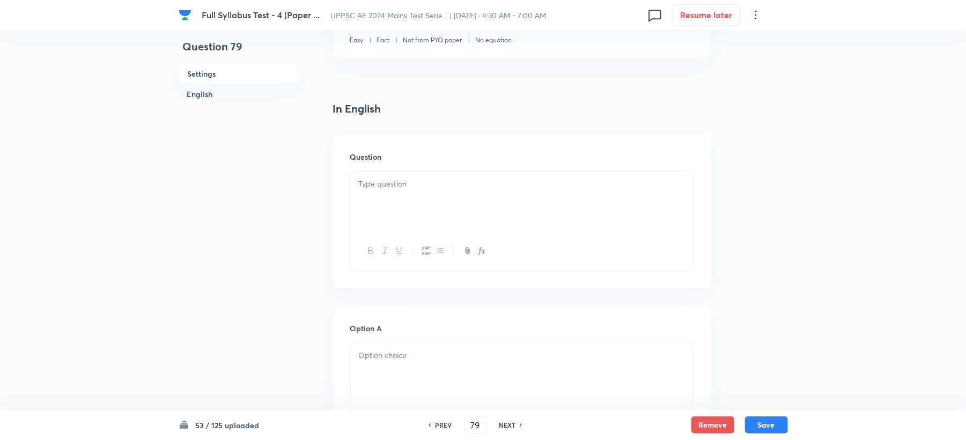
click at [365, 210] on div at bounding box center [522, 202] width 342 height 60
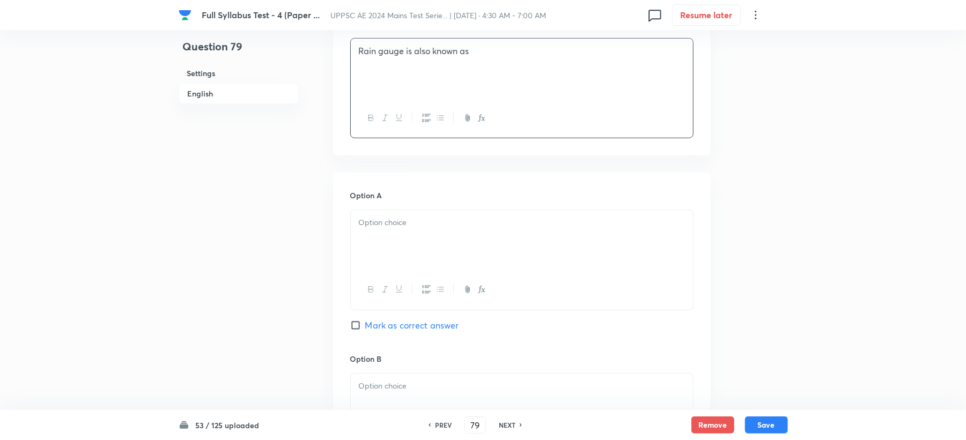
scroll to position [357, 0]
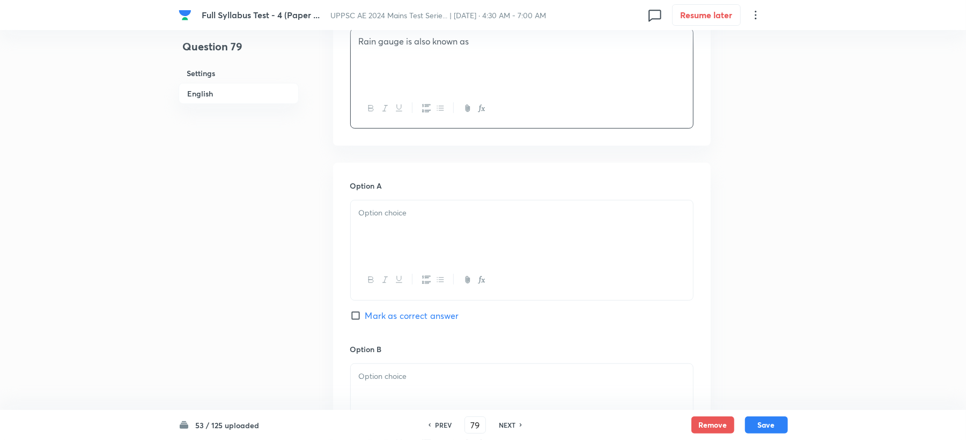
click at [370, 219] on p at bounding box center [522, 213] width 326 height 12
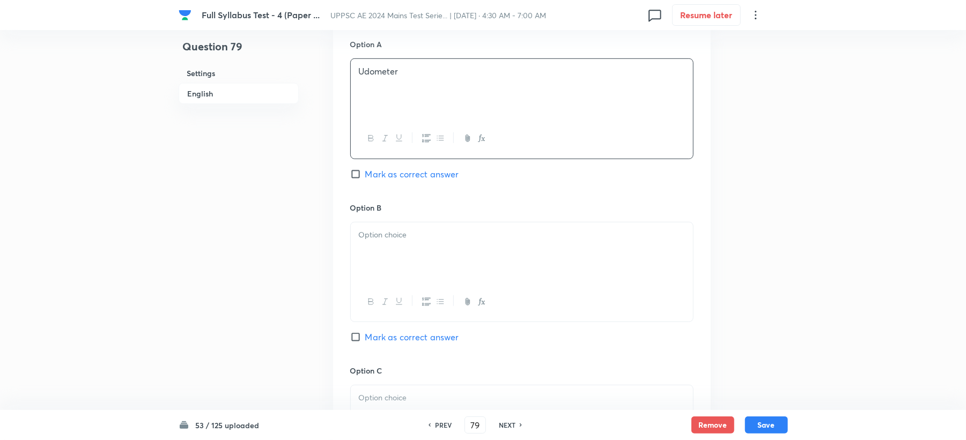
scroll to position [500, 0]
click at [387, 226] on div at bounding box center [522, 251] width 342 height 60
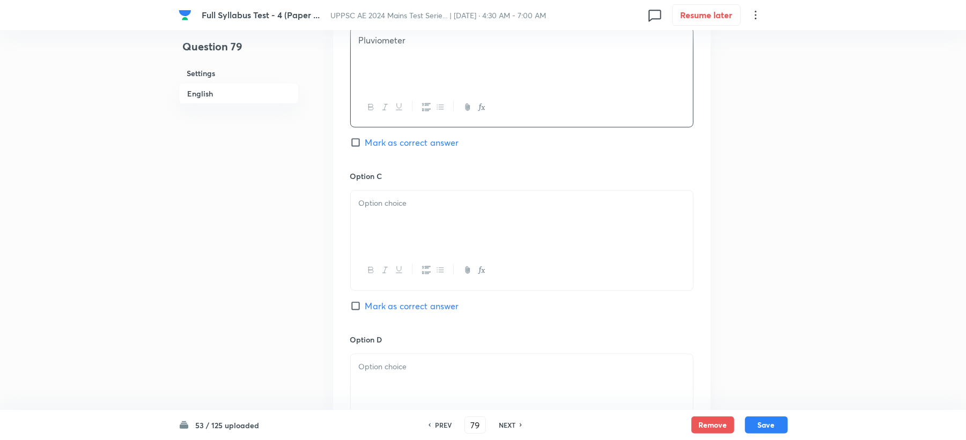
scroll to position [715, 0]
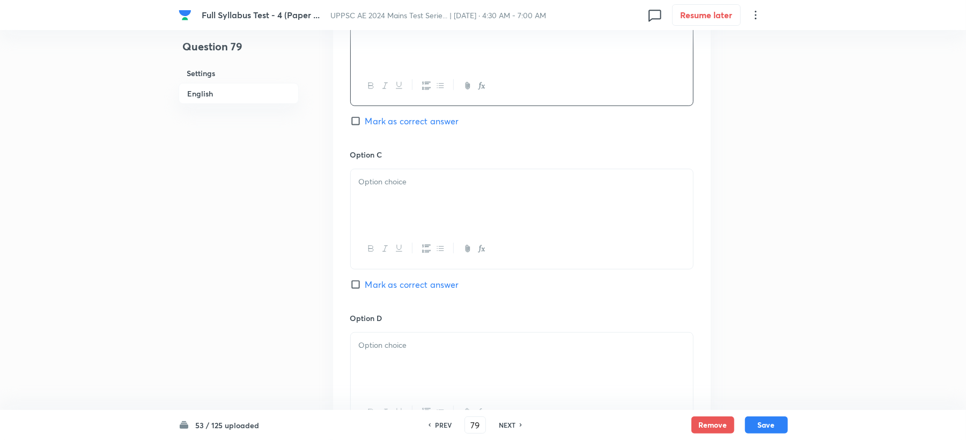
click at [384, 218] on div at bounding box center [522, 199] width 342 height 60
click at [398, 357] on div at bounding box center [522, 363] width 342 height 60
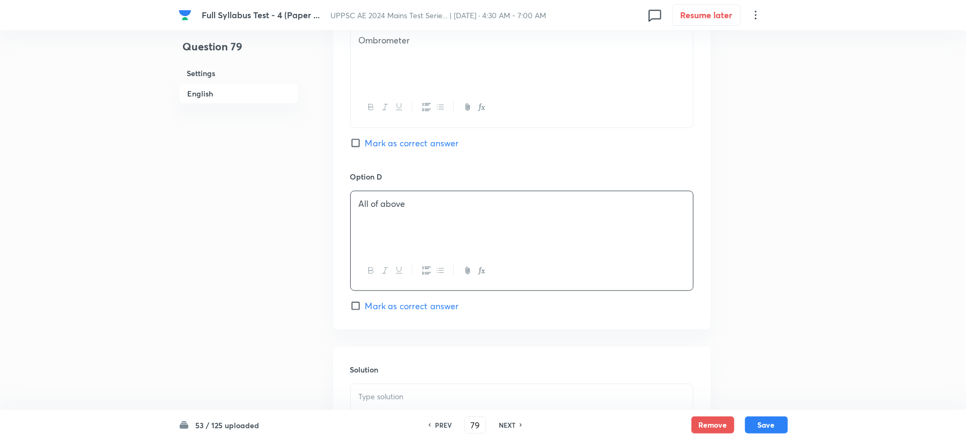
scroll to position [858, 0]
click at [372, 295] on div "Option D All of above Mark as correct answer" at bounding box center [521, 240] width 343 height 142
click at [372, 311] on span "Mark as correct answer" at bounding box center [412, 304] width 94 height 13
click at [365, 310] on input "Mark as correct answer" at bounding box center [357, 304] width 15 height 11
checkbox input "true"
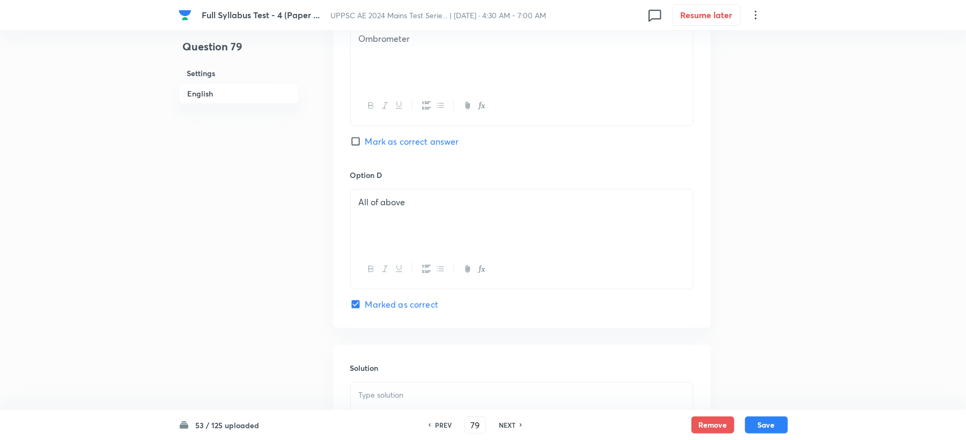
scroll to position [1015, 0]
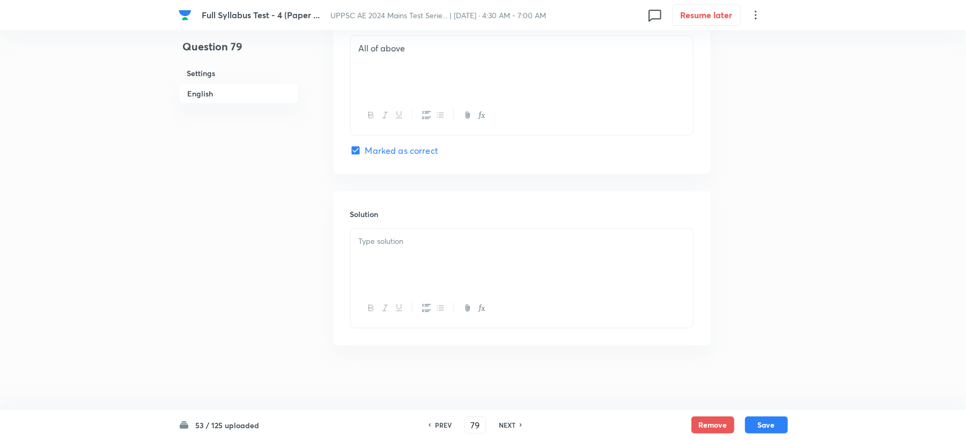
click at [372, 257] on div at bounding box center [522, 259] width 342 height 60
drag, startPoint x: 354, startPoint y: 44, endPoint x: 487, endPoint y: 50, distance: 132.6
click at [487, 50] on div "All of above" at bounding box center [522, 66] width 342 height 60
copy p "All of above"
click at [398, 260] on div at bounding box center [522, 259] width 342 height 60
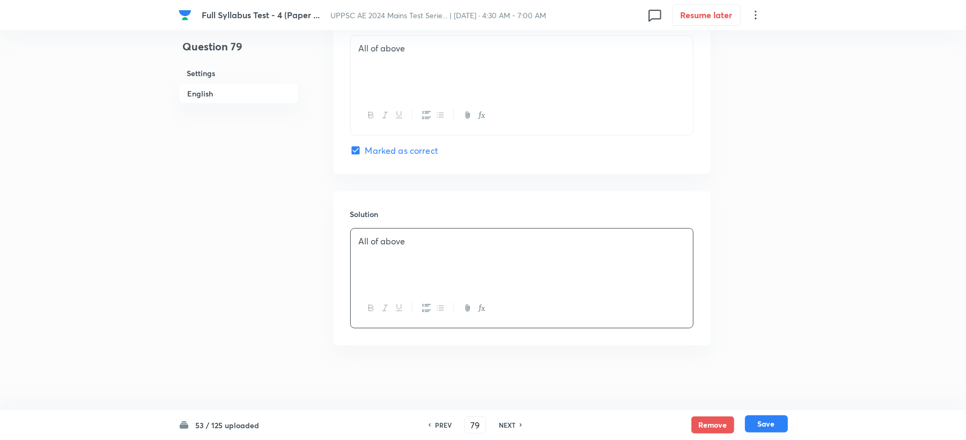
click at [765, 427] on button "Save" at bounding box center [766, 424] width 43 height 17
type input "80"
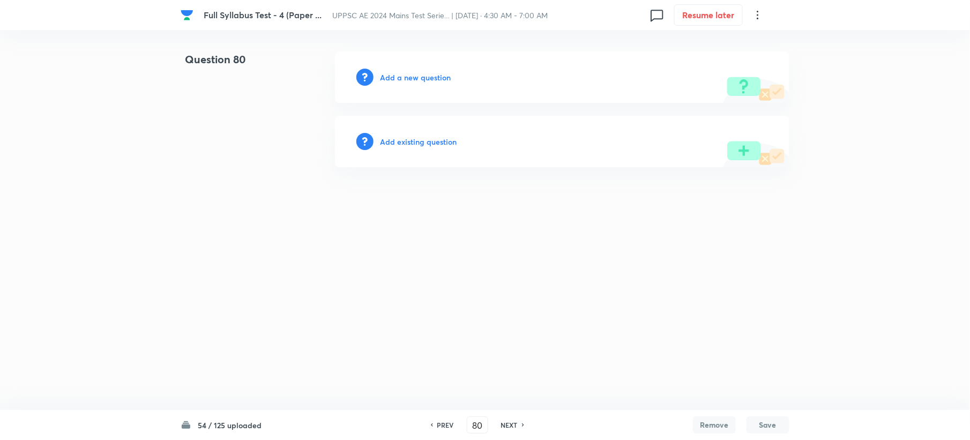
click at [396, 76] on h6 "Add a new question" at bounding box center [415, 77] width 71 height 11
click at [396, 76] on h6 "Choose a question type" at bounding box center [421, 77] width 83 height 11
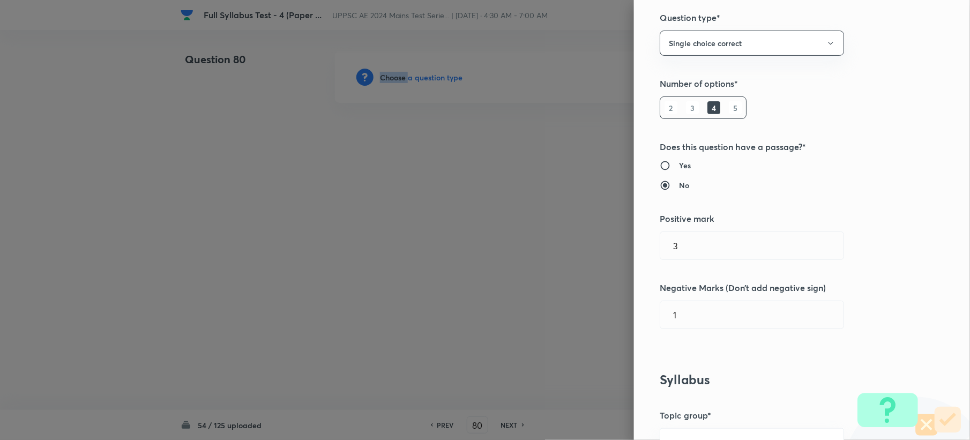
scroll to position [429, 0]
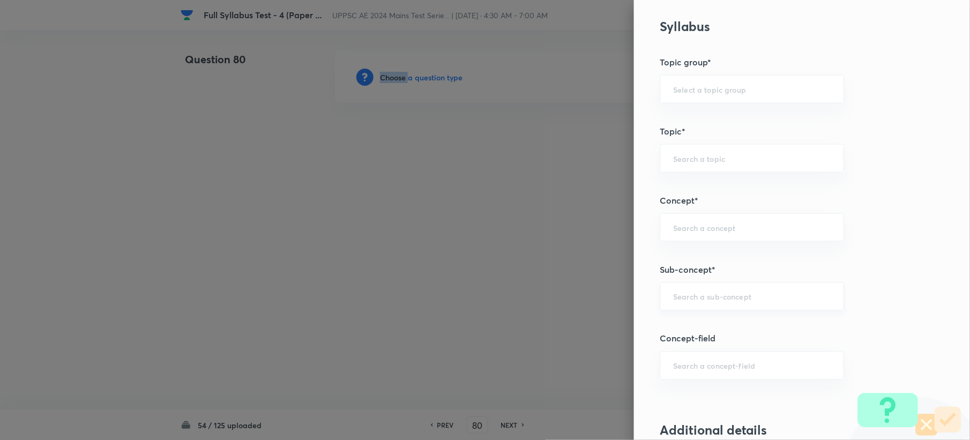
click at [680, 307] on div "​" at bounding box center [752, 297] width 184 height 28
paste input "Measurement of Precipitation"
click at [687, 332] on li "Measurement of Precipitation" at bounding box center [741, 329] width 183 height 19
type input "Measurement of Precipitation"
type input "Civil Engineering"
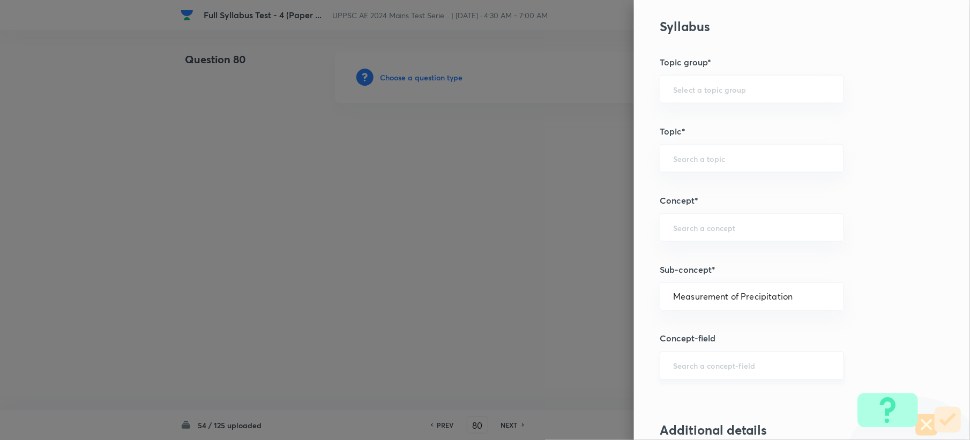
type input "Engineering Hydrology"
type input "Precipitation"
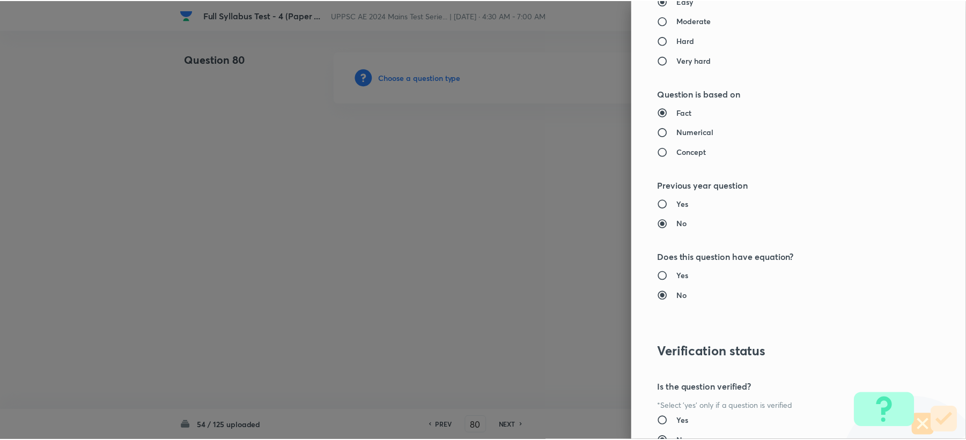
scroll to position [1023, 0]
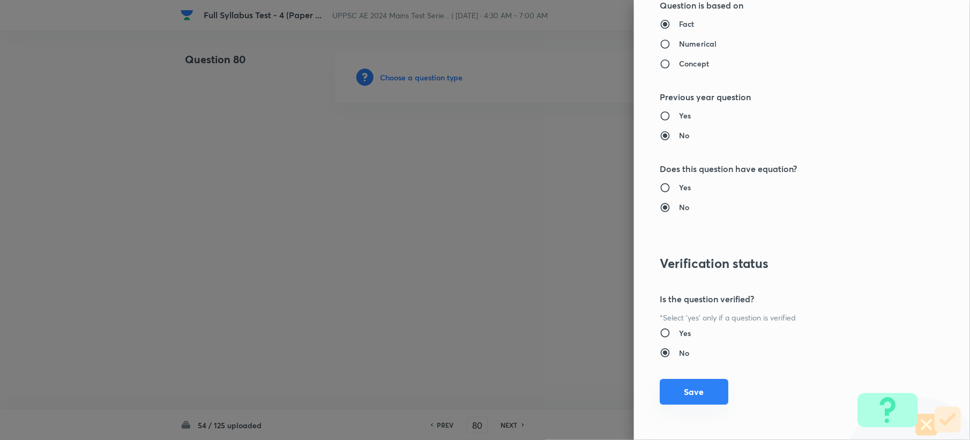
click at [684, 380] on button "Save" at bounding box center [694, 392] width 69 height 26
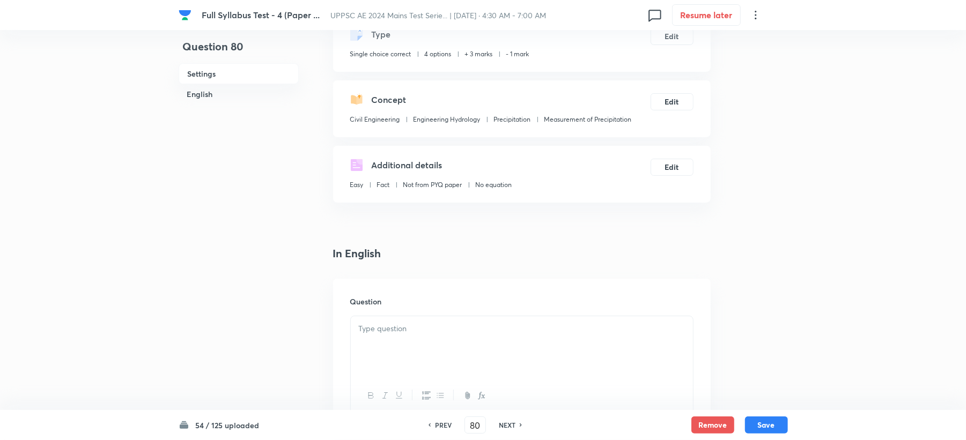
scroll to position [286, 0]
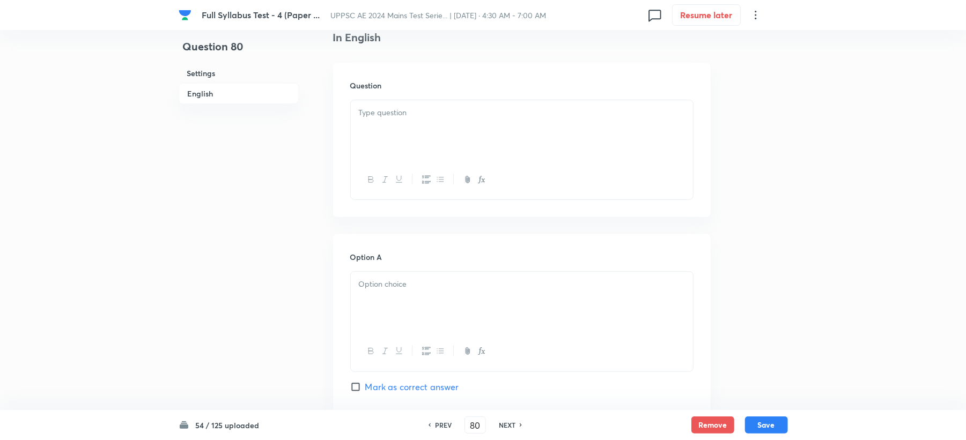
drag, startPoint x: 395, startPoint y: 119, endPoint x: 376, endPoint y: 142, distance: 29.4
click at [390, 118] on div at bounding box center [522, 130] width 342 height 60
click at [384, 301] on div at bounding box center [522, 302] width 342 height 60
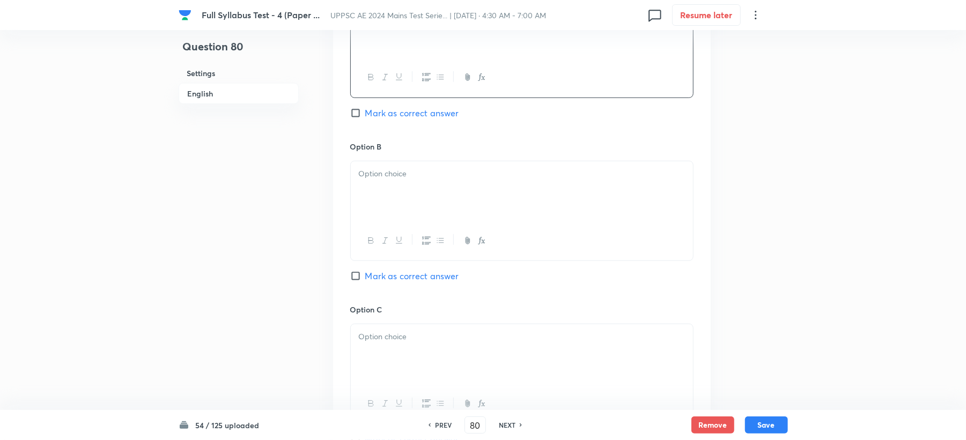
scroll to position [572, 0]
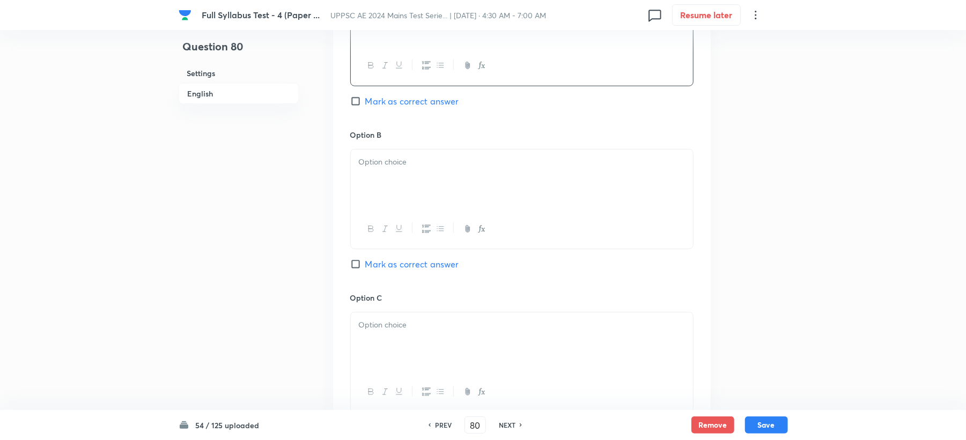
click at [389, 209] on div at bounding box center [522, 180] width 342 height 60
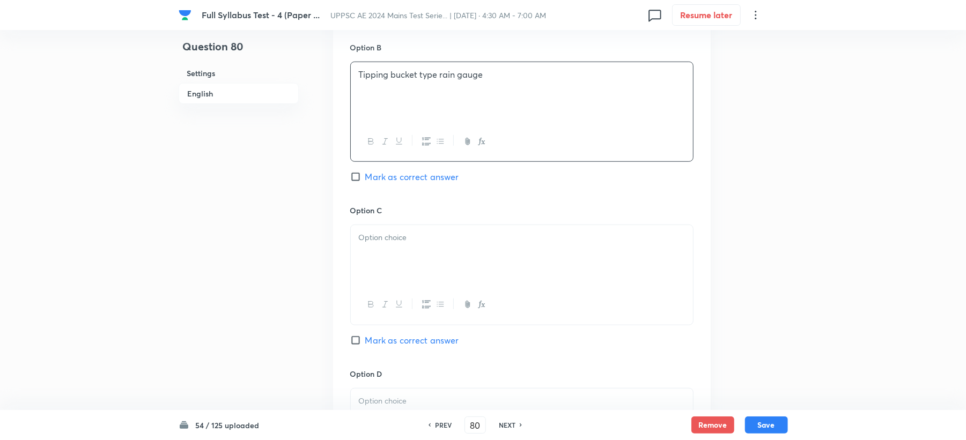
scroll to position [786, 0]
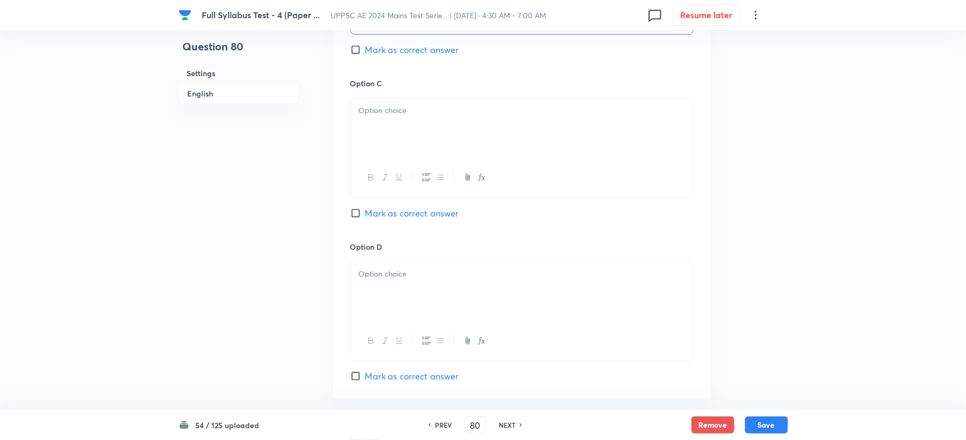
click at [397, 145] on div at bounding box center [522, 128] width 342 height 60
click at [390, 294] on div at bounding box center [522, 292] width 342 height 60
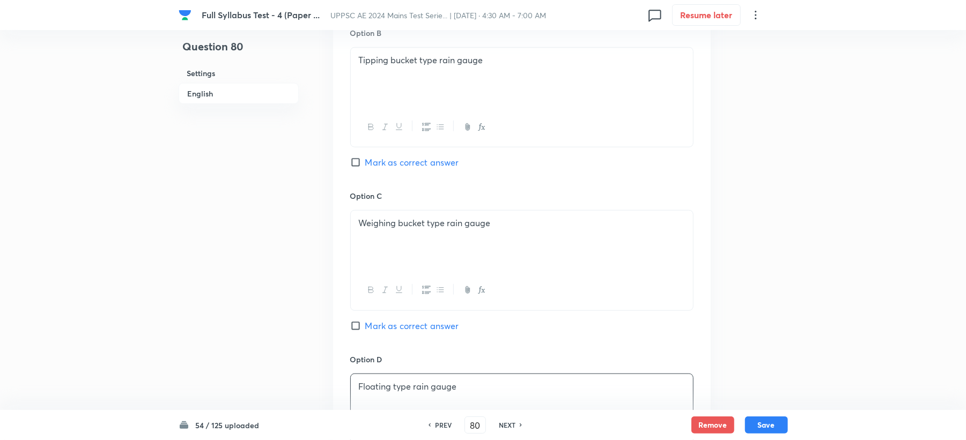
scroll to position [500, 0]
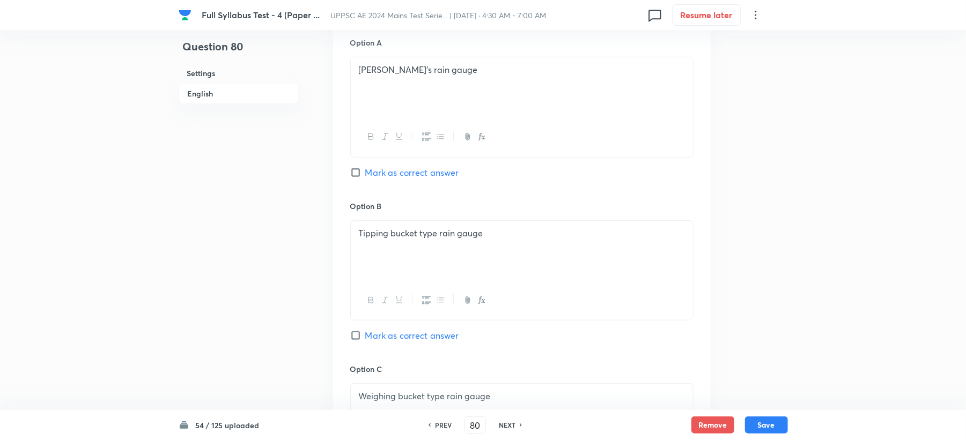
click at [395, 180] on div "Option A Symon’s rain gauge Mark as correct answer" at bounding box center [521, 118] width 343 height 163
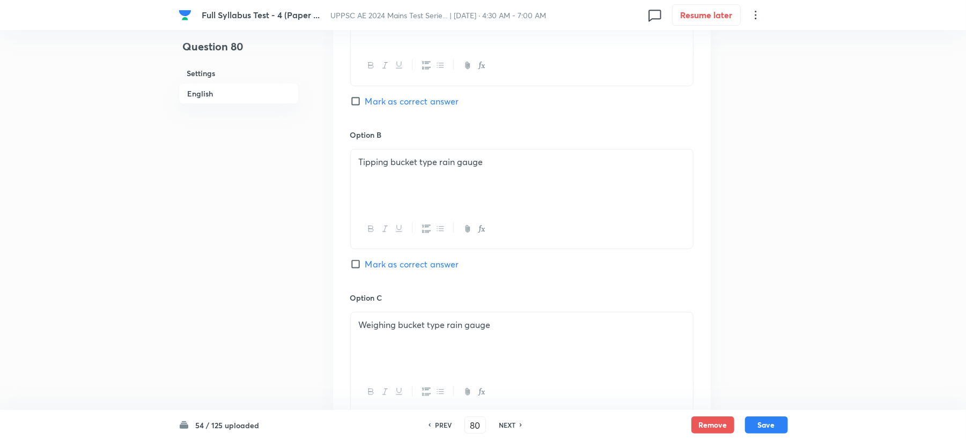
click at [418, 92] on div "Option A Symon’s rain gauge Mark as correct answer" at bounding box center [521, 47] width 343 height 163
click at [409, 99] on span "Mark as correct answer" at bounding box center [412, 101] width 94 height 13
click at [365, 99] on input "Mark as correct answer" at bounding box center [357, 101] width 15 height 11
checkbox input "true"
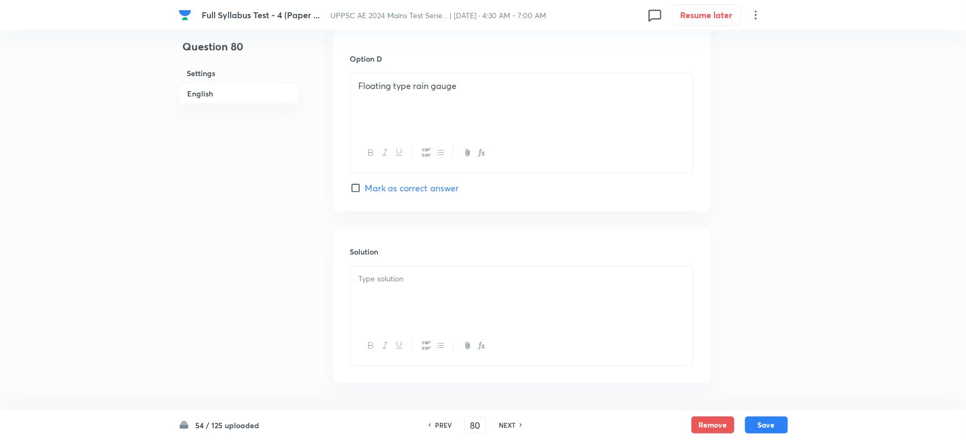
scroll to position [1015, 0]
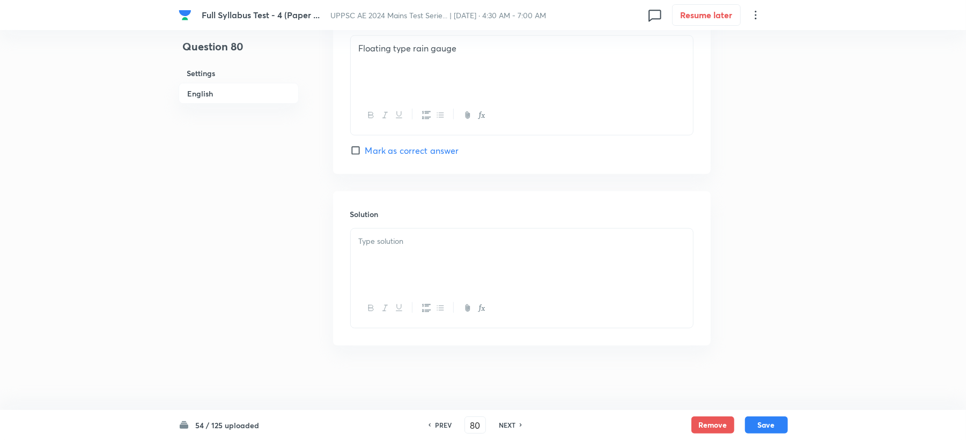
drag, startPoint x: 352, startPoint y: 246, endPoint x: 361, endPoint y: 244, distance: 9.2
click at [355, 248] on div at bounding box center [522, 259] width 342 height 60
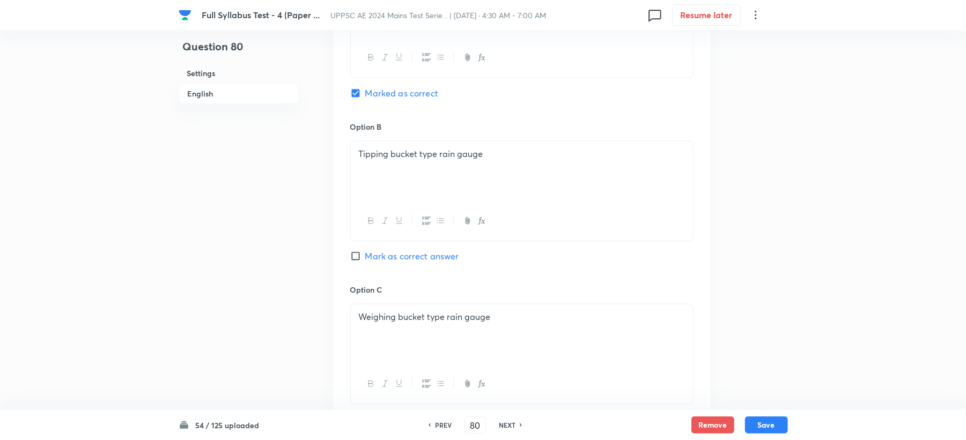
scroll to position [443, 0]
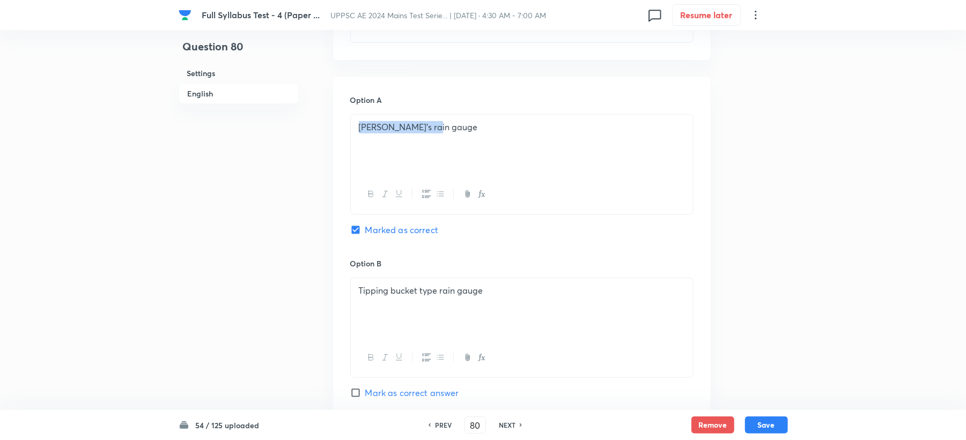
drag, startPoint x: 352, startPoint y: 124, endPoint x: 473, endPoint y: 125, distance: 121.2
click at [473, 125] on div "Symon’s rain gauge" at bounding box center [522, 145] width 342 height 60
copy p "Symon’s rain gauge"
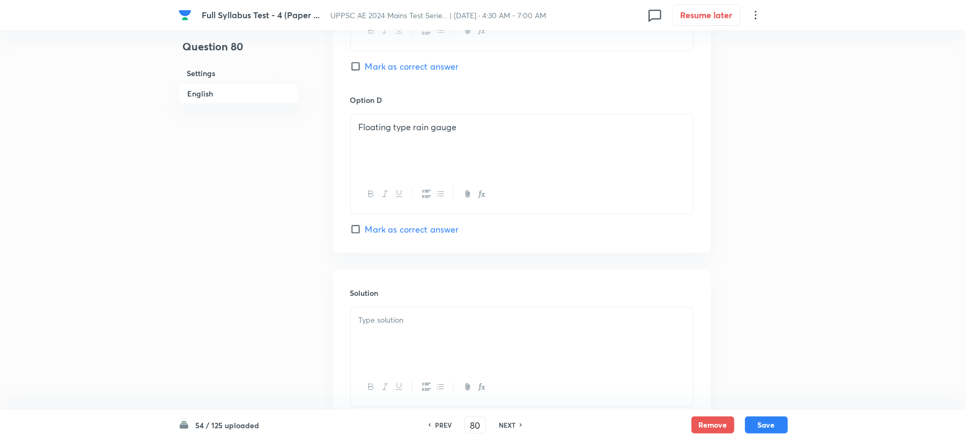
scroll to position [1015, 0]
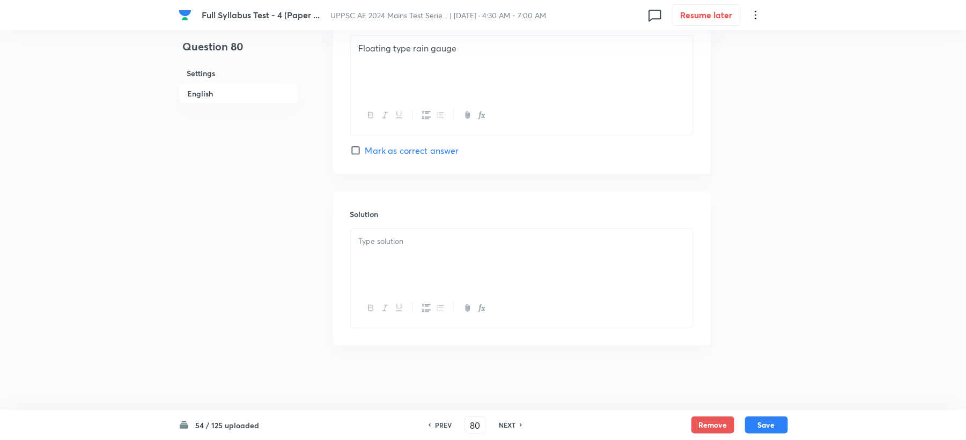
click at [401, 235] on p at bounding box center [522, 241] width 326 height 12
click at [775, 428] on button "Save" at bounding box center [766, 424] width 43 height 17
type input "81"
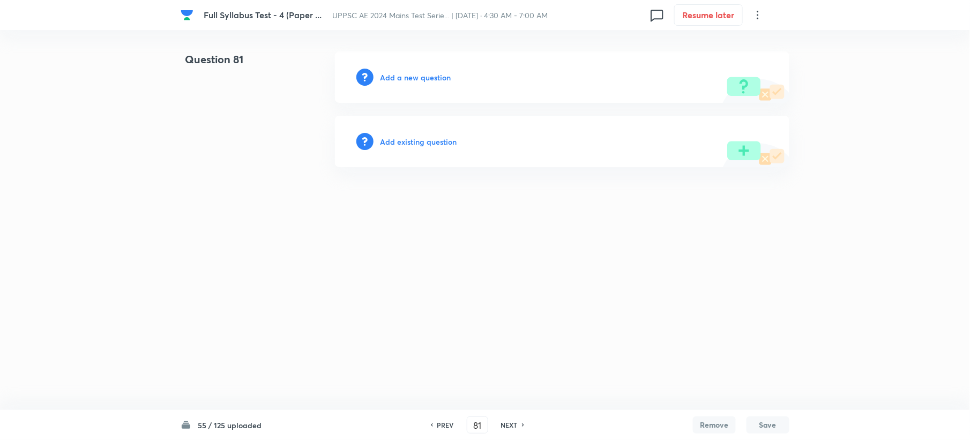
click at [400, 76] on h6 "Add a new question" at bounding box center [415, 77] width 71 height 11
click at [400, 76] on h6 "Choose a question type" at bounding box center [421, 77] width 83 height 11
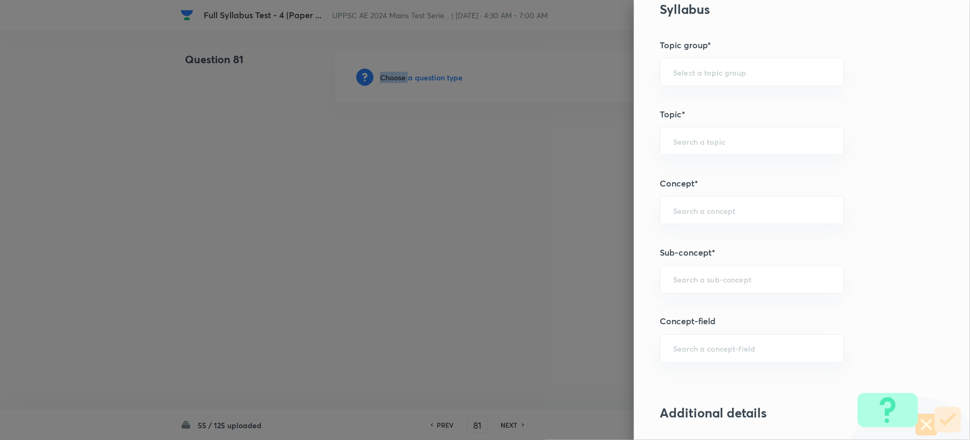
scroll to position [643, 0]
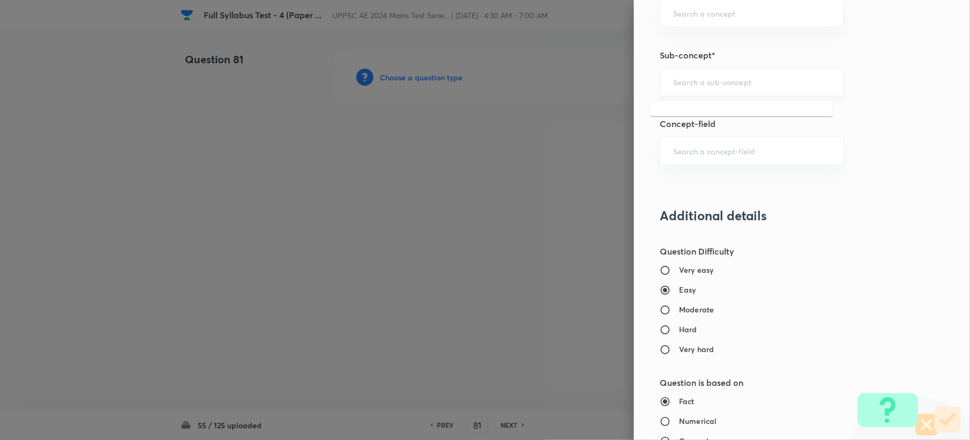
click at [682, 87] on input "text" at bounding box center [752, 82] width 158 height 10
paste input "Channel erosion"
click at [676, 118] on li "Channel Erosion" at bounding box center [741, 115] width 183 height 19
type input "Channel Erosion"
type input "Civil Engineering"
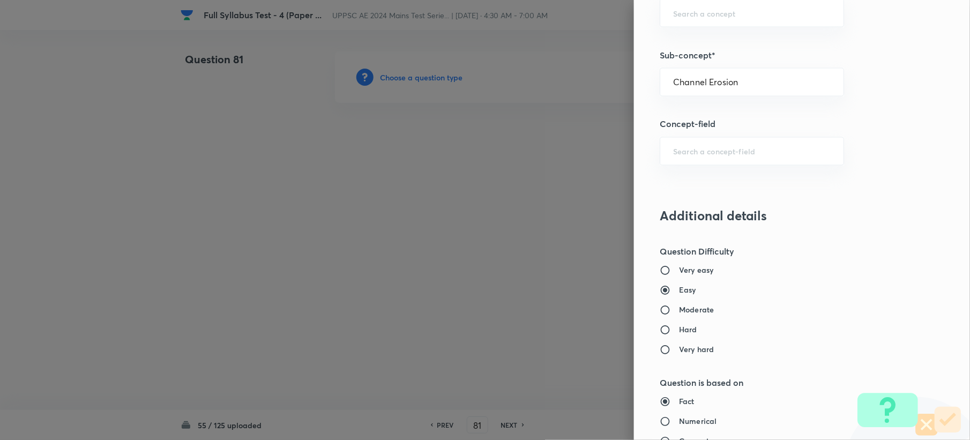
type input "Engineering Hydrology"
type input "Erosion"
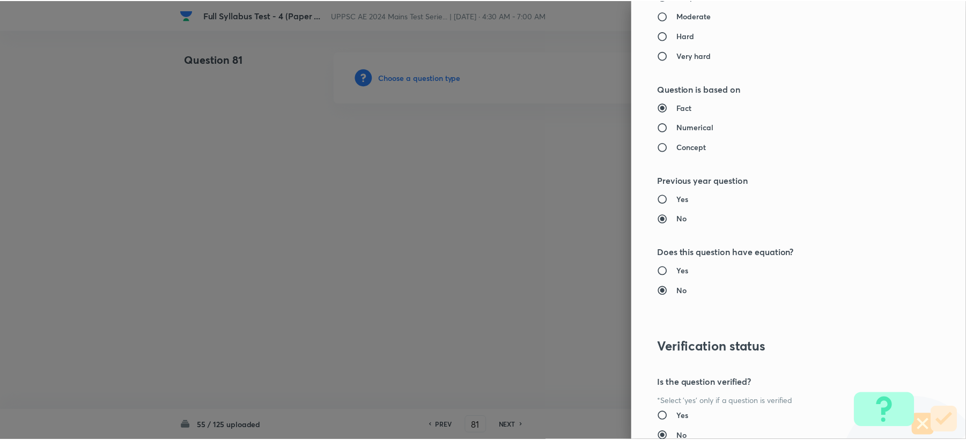
scroll to position [1023, 0]
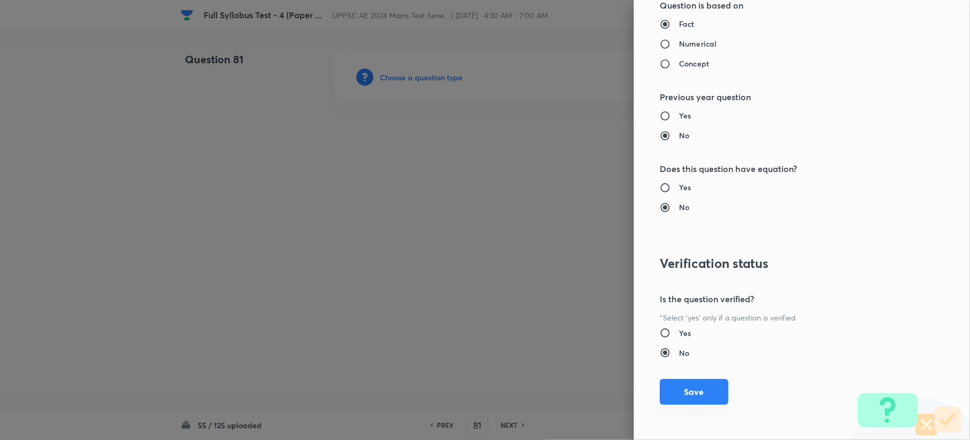
drag, startPoint x: 704, startPoint y: 391, endPoint x: 775, endPoint y: 341, distance: 86.6
click at [704, 390] on button "Save" at bounding box center [694, 393] width 69 height 26
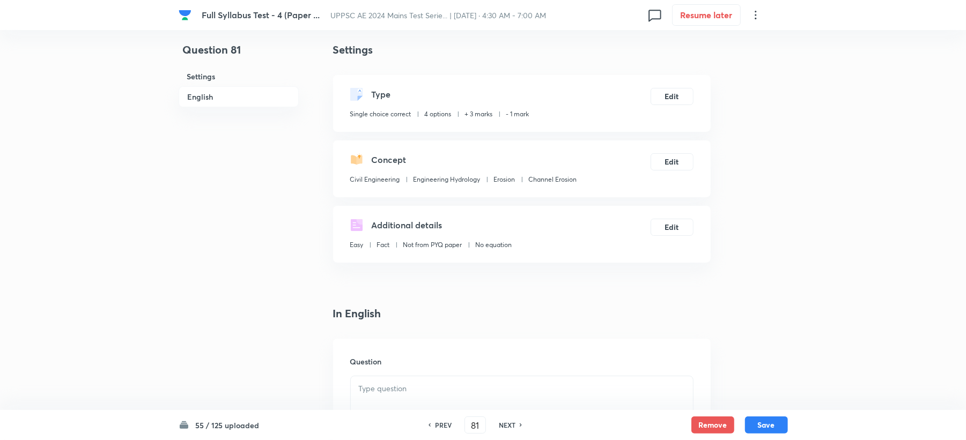
scroll to position [286, 0]
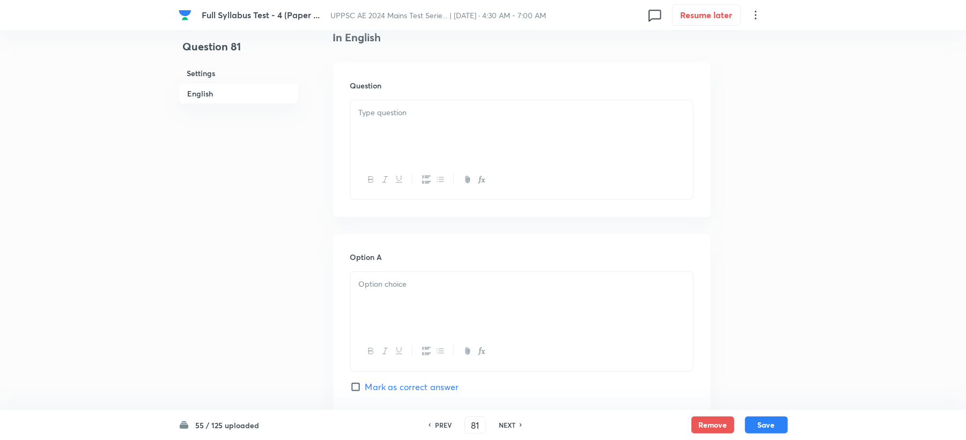
click at [384, 146] on div at bounding box center [522, 130] width 342 height 60
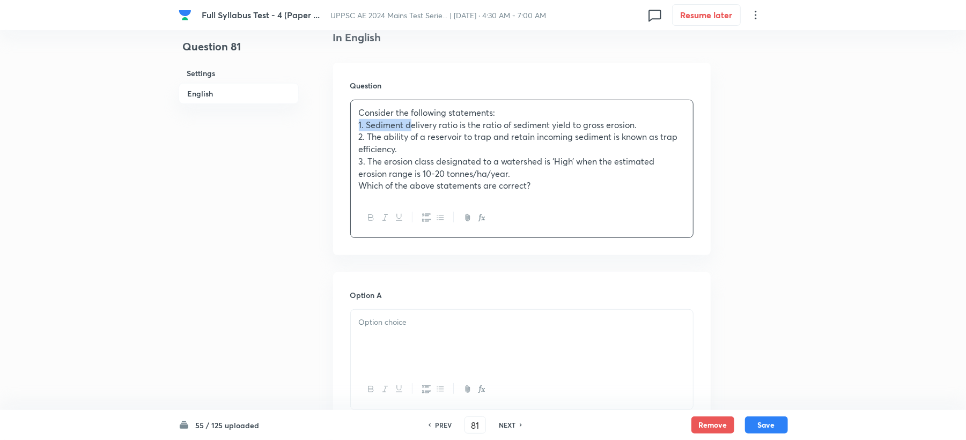
drag, startPoint x: 384, startPoint y: 118, endPoint x: 314, endPoint y: 129, distance: 71.0
drag, startPoint x: 393, startPoint y: 135, endPoint x: 333, endPoint y: 138, distance: 59.6
click at [333, 138] on div "Question Consider the following statements: 1. Sediment delivery ratio is the r…" at bounding box center [521, 159] width 377 height 192
drag, startPoint x: 393, startPoint y: 160, endPoint x: 335, endPoint y: 167, distance: 58.4
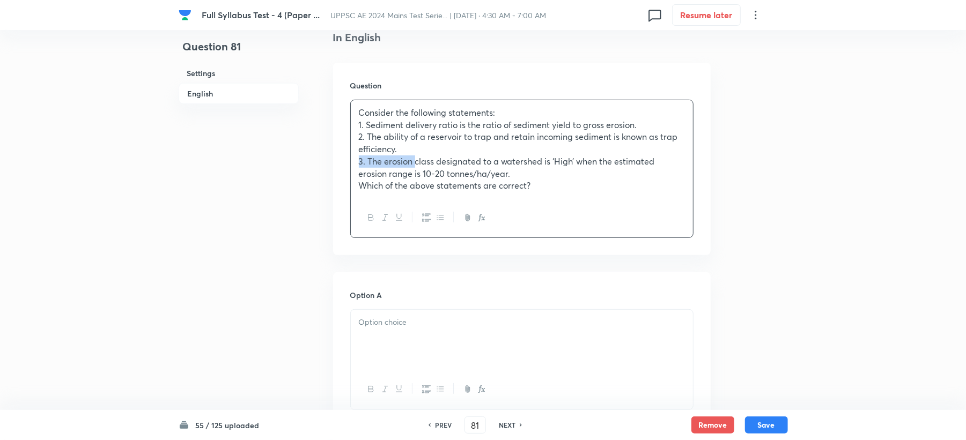
click at [335, 167] on div "Question Consider the following statements: 1. Sediment delivery ratio is the r…" at bounding box center [521, 159] width 377 height 192
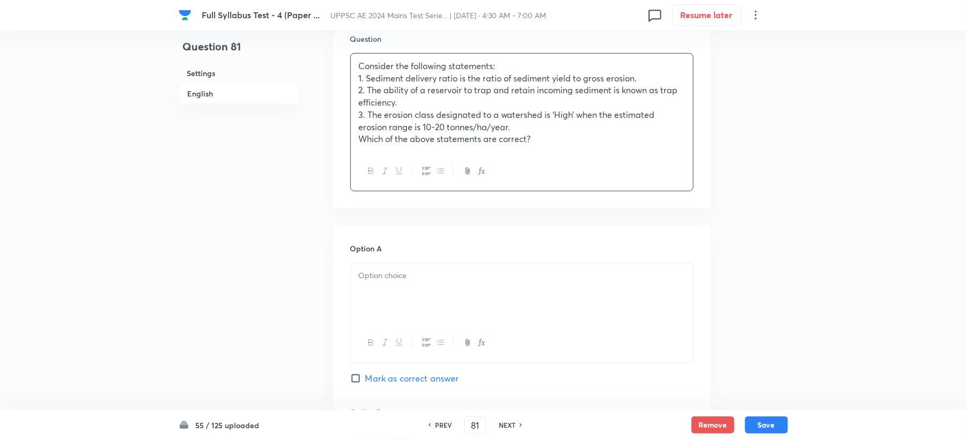
scroll to position [357, 0]
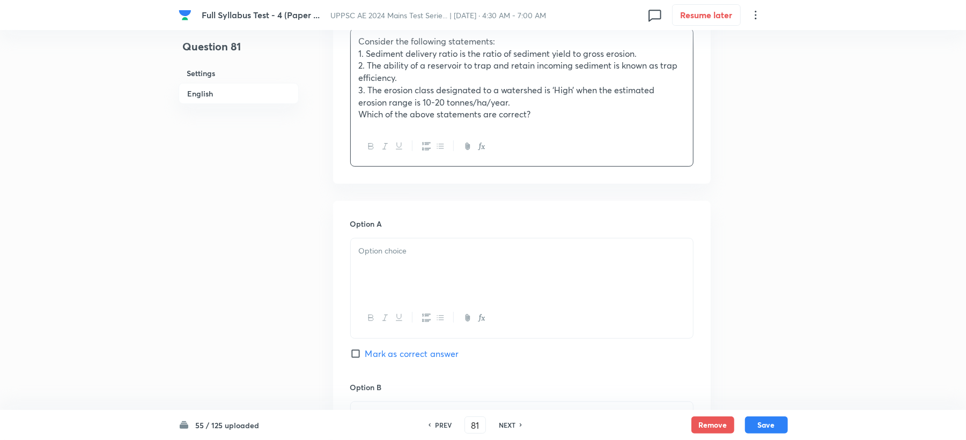
drag, startPoint x: 389, startPoint y: 282, endPoint x: 343, endPoint y: 254, distance: 53.9
click at [387, 281] on div at bounding box center [522, 269] width 342 height 60
paste div
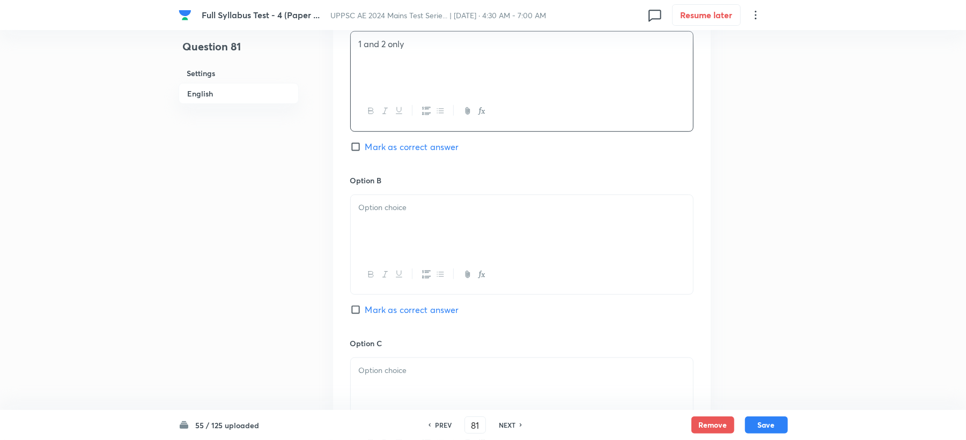
scroll to position [572, 0]
click at [378, 216] on div at bounding box center [522, 218] width 342 height 60
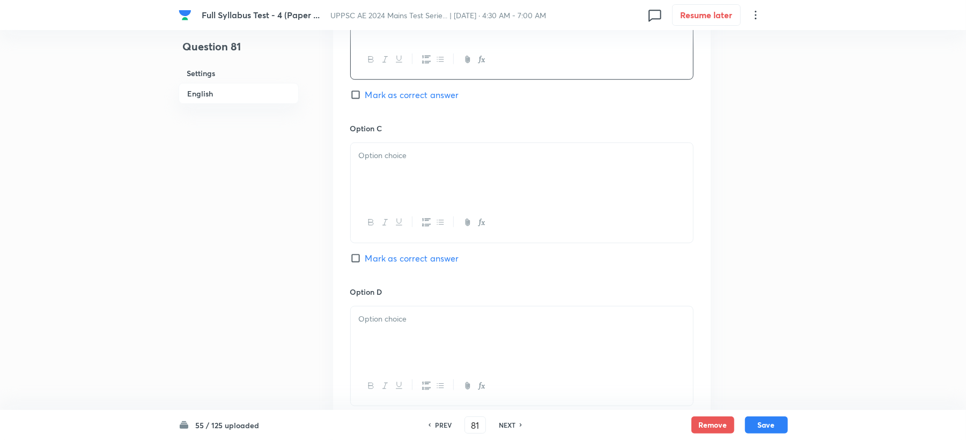
scroll to position [786, 0]
drag, startPoint x: 373, startPoint y: 158, endPoint x: 348, endPoint y: 187, distance: 38.4
click at [372, 157] on div at bounding box center [522, 166] width 342 height 60
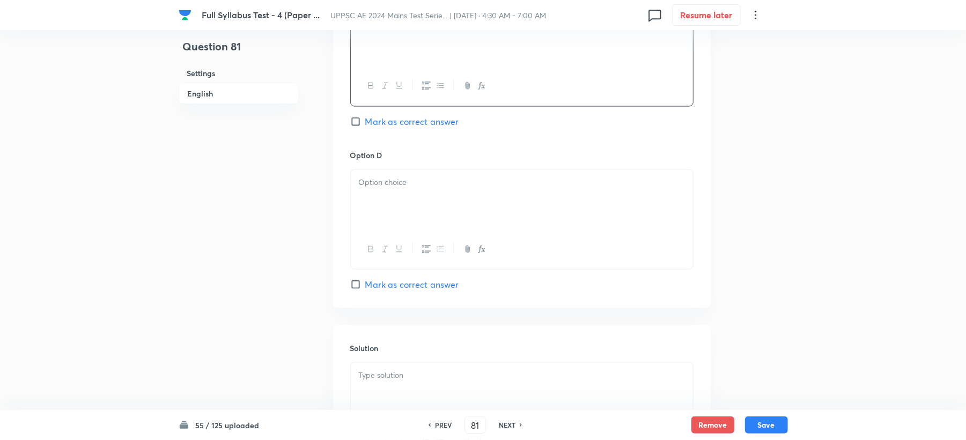
scroll to position [929, 0]
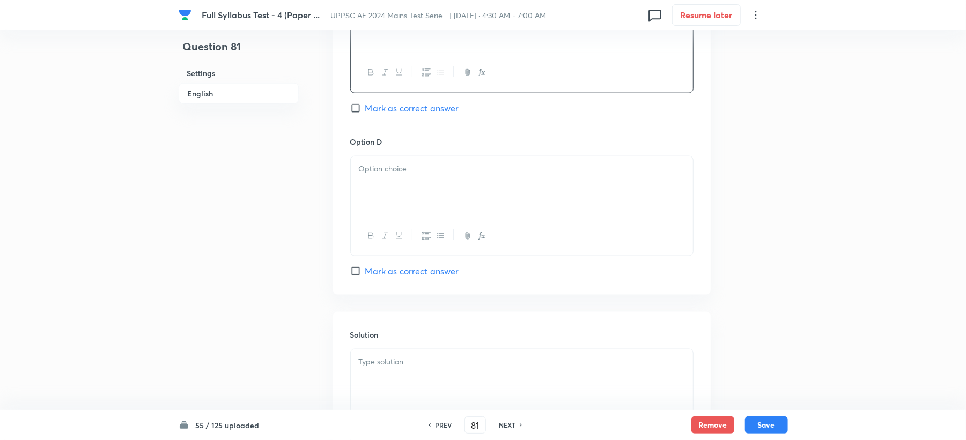
drag, startPoint x: 367, startPoint y: 187, endPoint x: 421, endPoint y: 181, distance: 53.9
click at [369, 188] on div at bounding box center [522, 187] width 342 height 60
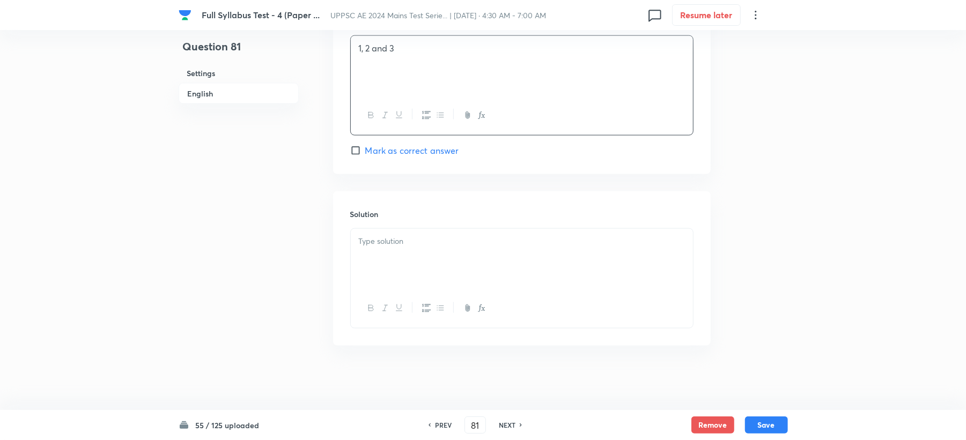
scroll to position [1053, 0]
click at [389, 145] on span "Mark as correct answer" at bounding box center [412, 150] width 94 height 13
click at [365, 145] on input "Mark as correct answer" at bounding box center [357, 150] width 15 height 11
checkbox input "true"
click at [403, 244] on p at bounding box center [522, 241] width 326 height 12
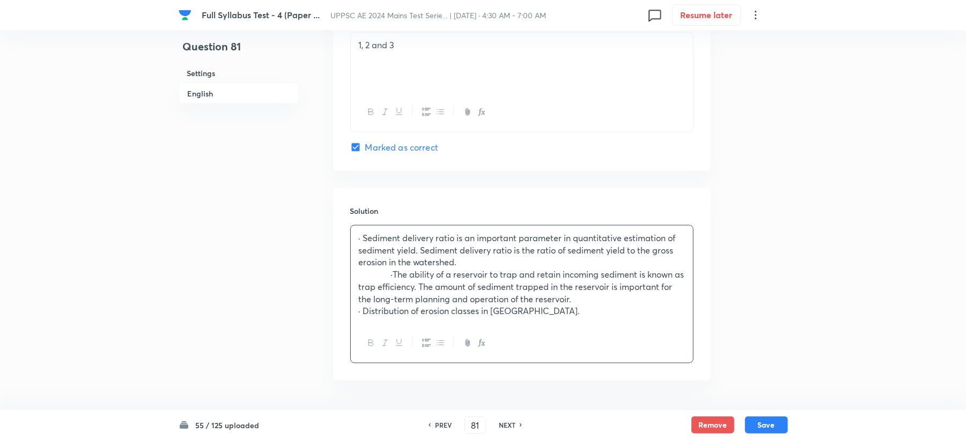
click at [391, 279] on p "·The ability of a reservoir to trap and retain incoming sediment is known as tr…" at bounding box center [522, 287] width 326 height 36
drag, startPoint x: 395, startPoint y: 279, endPoint x: 344, endPoint y: 282, distance: 51.0
click at [344, 282] on div "Solution · Sediment delivery ratio is an important parameter in quantitative es…" at bounding box center [521, 284] width 377 height 192
drag, startPoint x: 399, startPoint y: 314, endPoint x: 320, endPoint y: 311, distance: 79.4
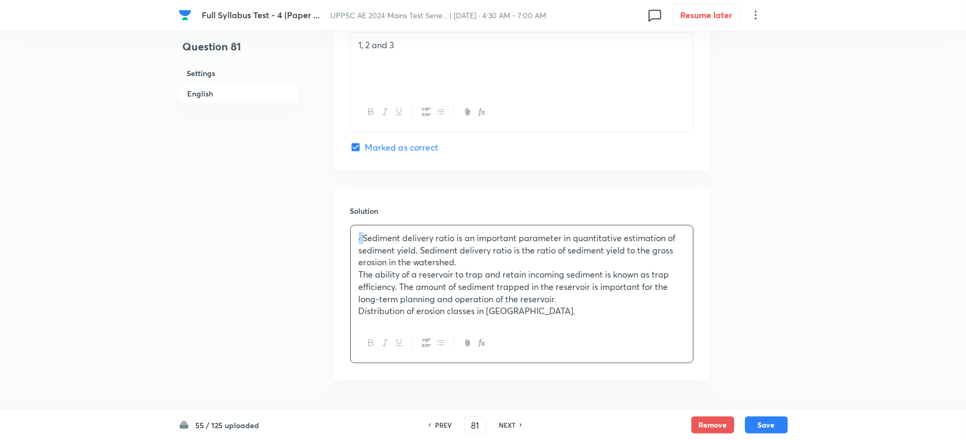
drag, startPoint x: 365, startPoint y: 243, endPoint x: 336, endPoint y: 243, distance: 29.5
click at [336, 243] on div "Solution · Sediment delivery ratio is an important parameter in quantitative es…" at bounding box center [521, 284] width 377 height 192
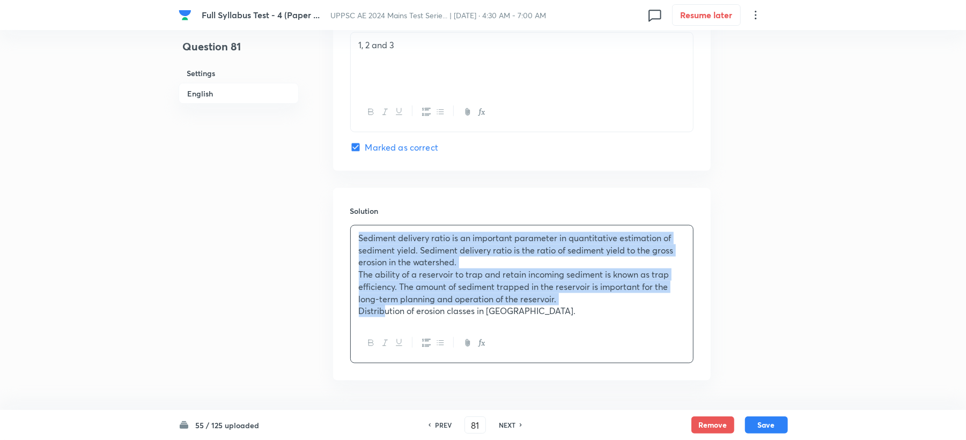
drag, startPoint x: 359, startPoint y: 242, endPoint x: 383, endPoint y: 309, distance: 70.5
click at [383, 309] on div "Sediment delivery ratio is an important parameter in quantitative estimation of…" at bounding box center [522, 275] width 342 height 98
drag, startPoint x: 383, startPoint y: 309, endPoint x: 442, endPoint y: 344, distance: 69.0
click at [442, 344] on icon "button" at bounding box center [440, 343] width 6 height 4
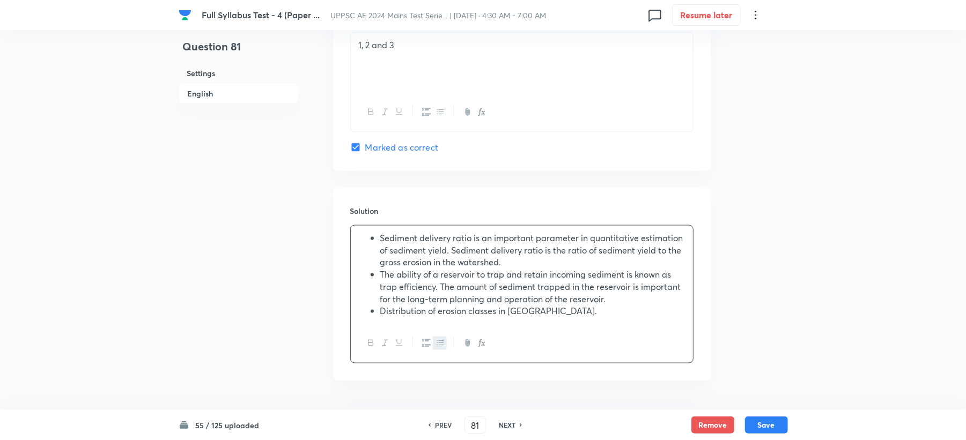
click at [449, 337] on div at bounding box center [522, 343] width 342 height 39
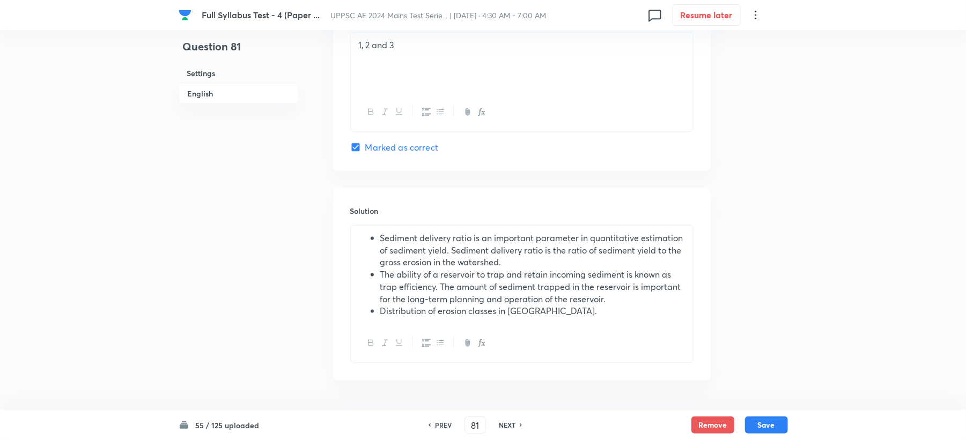
click at [563, 316] on li "Distribution of erosion classes in India." at bounding box center [532, 311] width 305 height 12
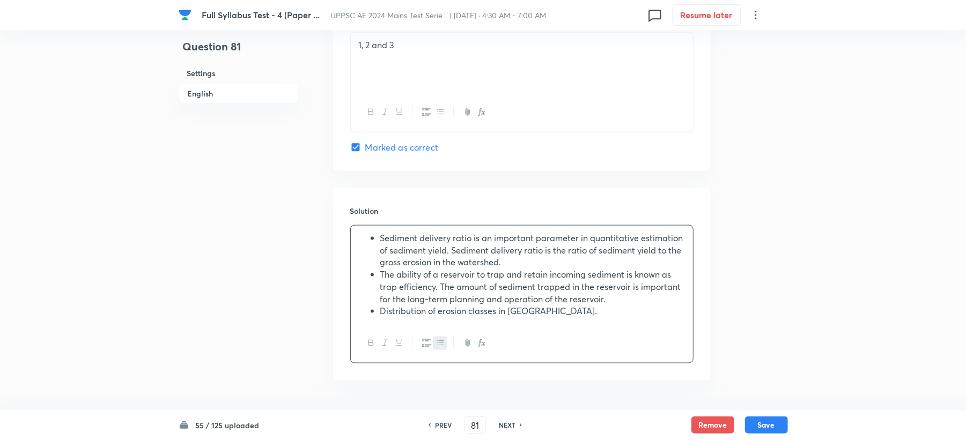
click at [564, 314] on li "Distribution of erosion classes in India." at bounding box center [532, 311] width 305 height 12
click at [558, 317] on li "Distribution of erosion classes in India." at bounding box center [532, 311] width 305 height 12
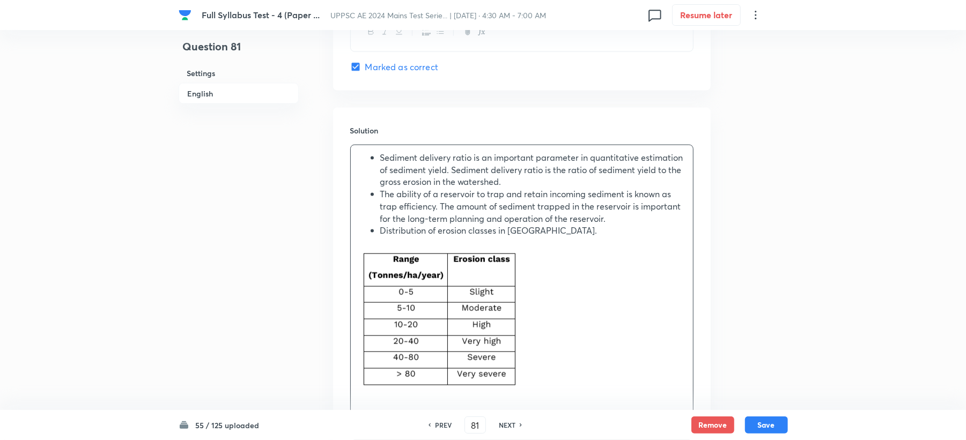
scroll to position [1247, 0]
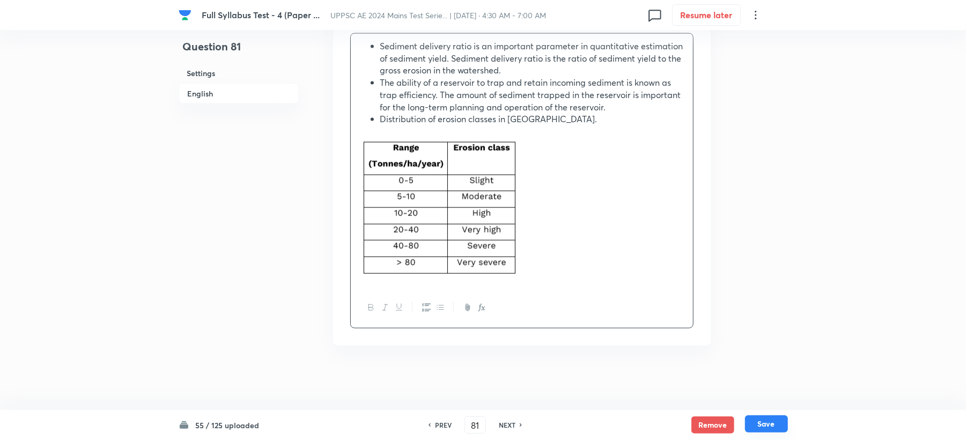
click at [766, 423] on button "Save" at bounding box center [766, 424] width 43 height 17
type input "82"
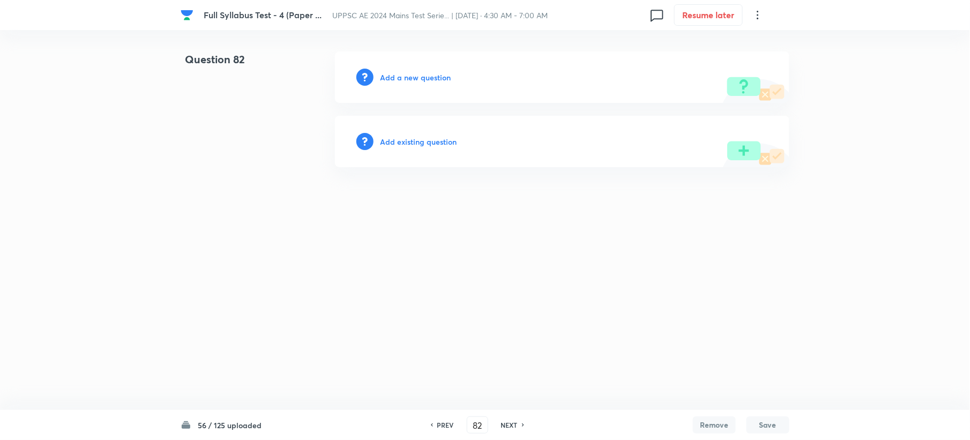
click at [417, 75] on h6 "Add a new question" at bounding box center [415, 77] width 71 height 11
click at [416, 74] on h6 "Choose a question type" at bounding box center [421, 77] width 83 height 11
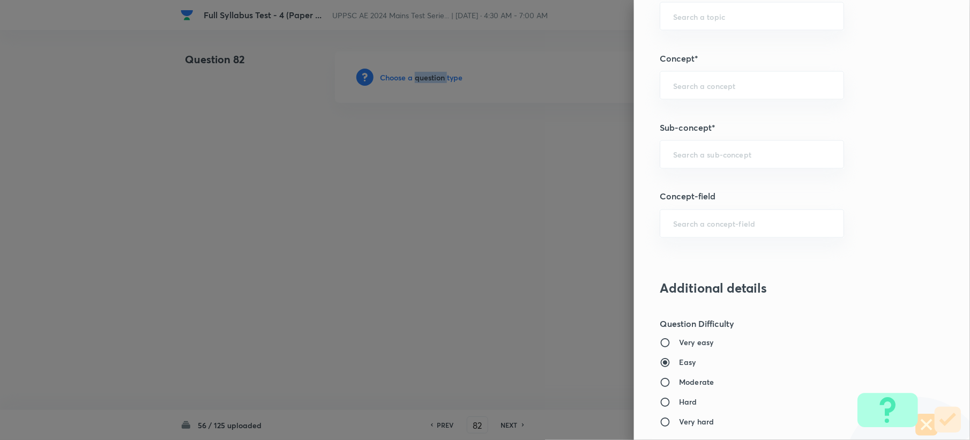
scroll to position [572, 0]
click at [682, 159] on input "text" at bounding box center [752, 154] width 158 height 10
paste input "Subsurface water distribution"
click at [670, 190] on li "Subsurface Water Distribution" at bounding box center [741, 186] width 183 height 19
type input "Subsurface Water Distribution"
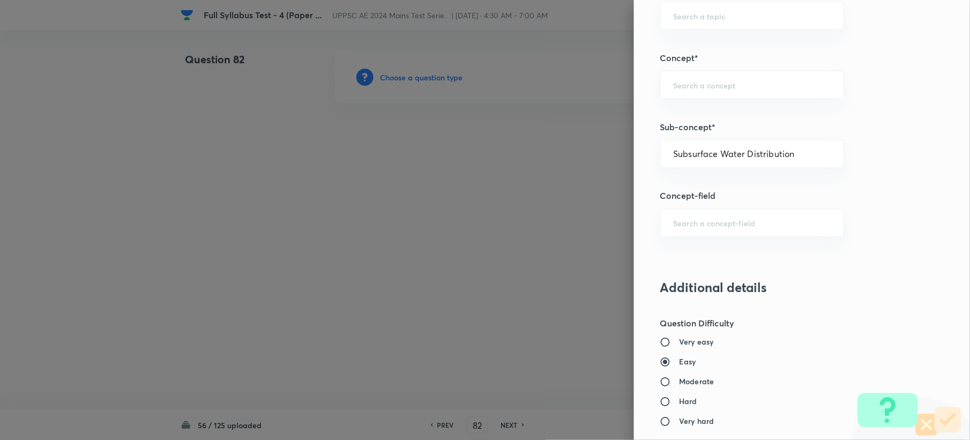
type input "Civil Engineering"
type input "Engineering Hydrology"
type input "Ground Water Hydrology"
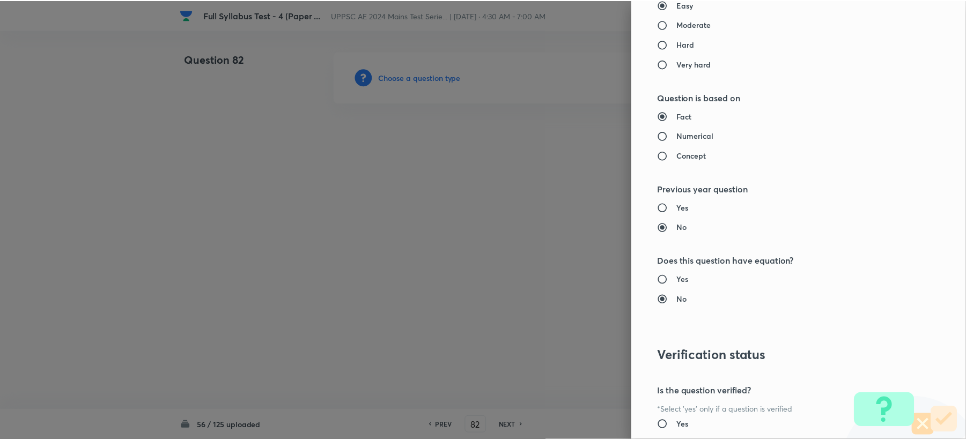
scroll to position [1023, 0]
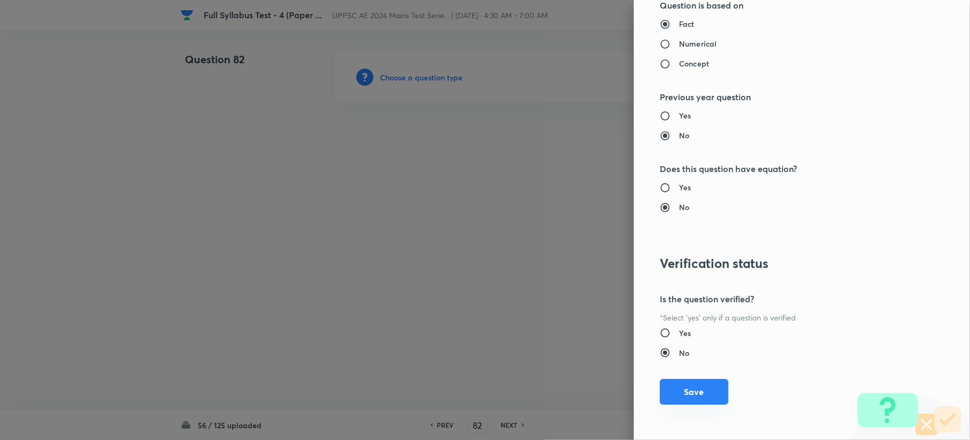
click at [672, 395] on button "Save" at bounding box center [694, 392] width 69 height 26
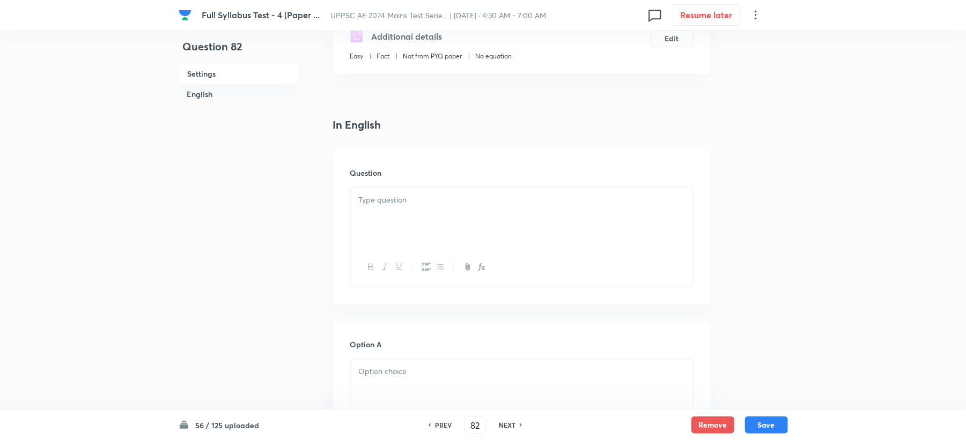
scroll to position [214, 0]
click at [403, 206] on div at bounding box center [522, 216] width 342 height 60
click at [402, 209] on div at bounding box center [522, 216] width 342 height 60
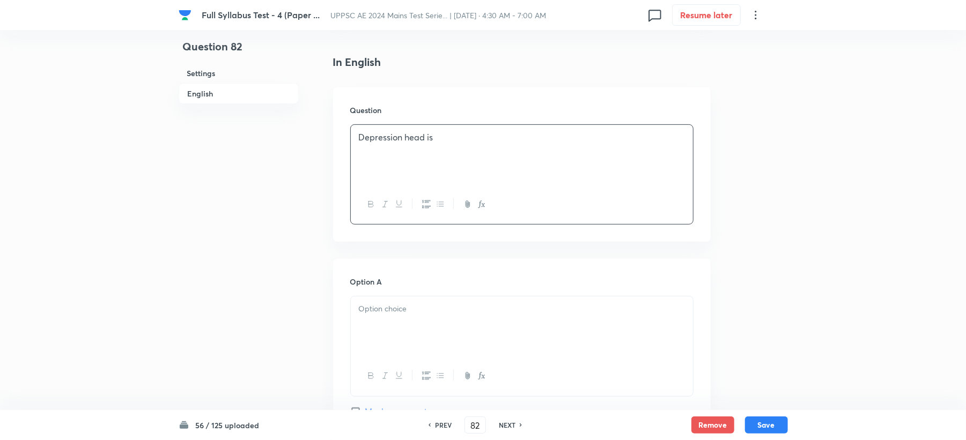
scroll to position [357, 0]
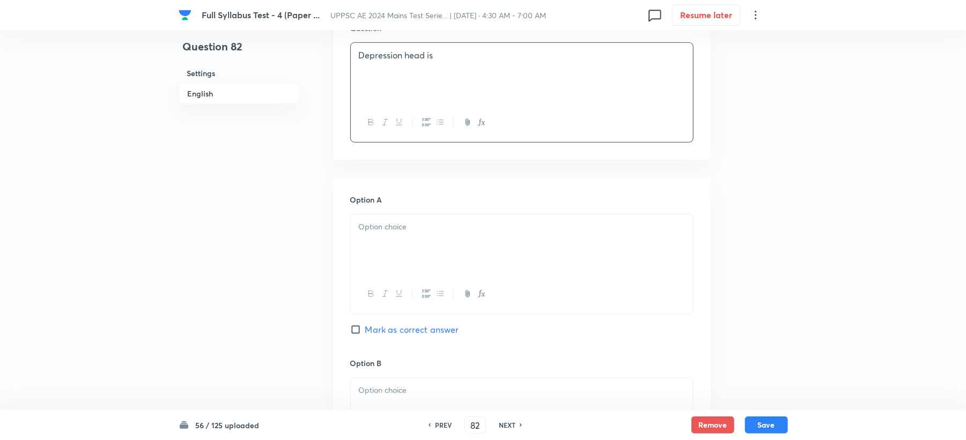
drag, startPoint x: 385, startPoint y: 218, endPoint x: 346, endPoint y: 237, distance: 43.6
click at [384, 219] on div at bounding box center [522, 244] width 342 height 60
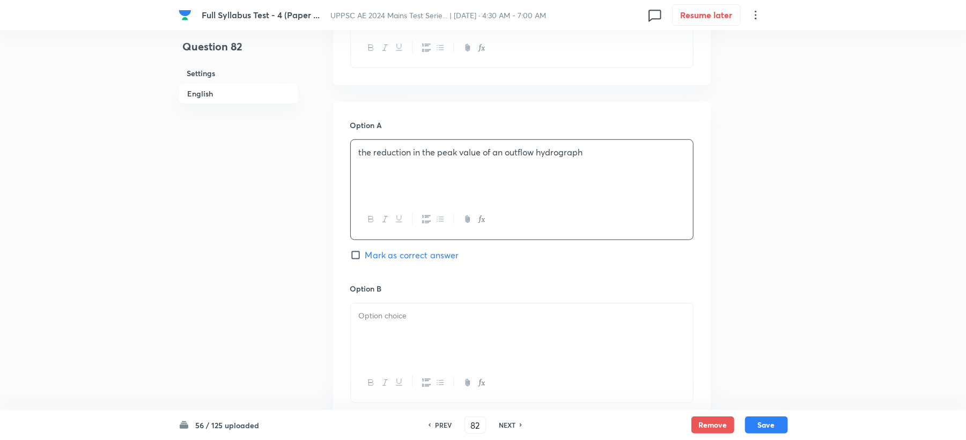
scroll to position [500, 0]
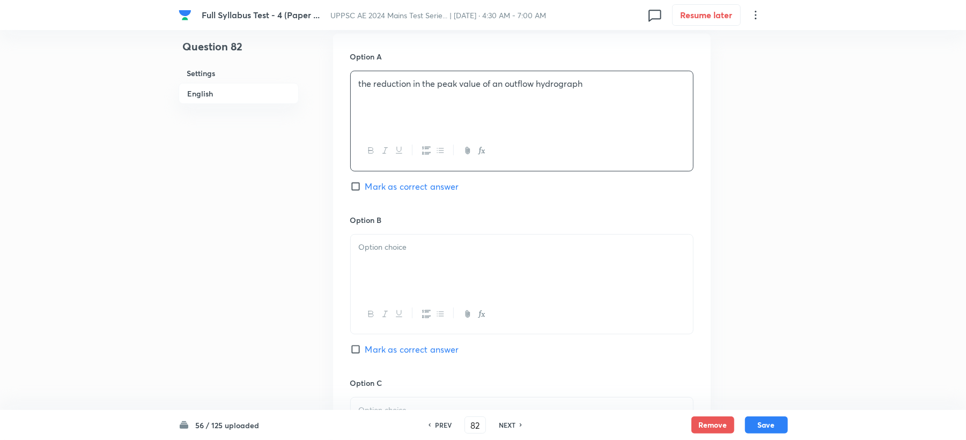
click at [389, 234] on div "Option B Mark as correct answer" at bounding box center [521, 295] width 343 height 163
click at [400, 251] on p at bounding box center [522, 247] width 326 height 12
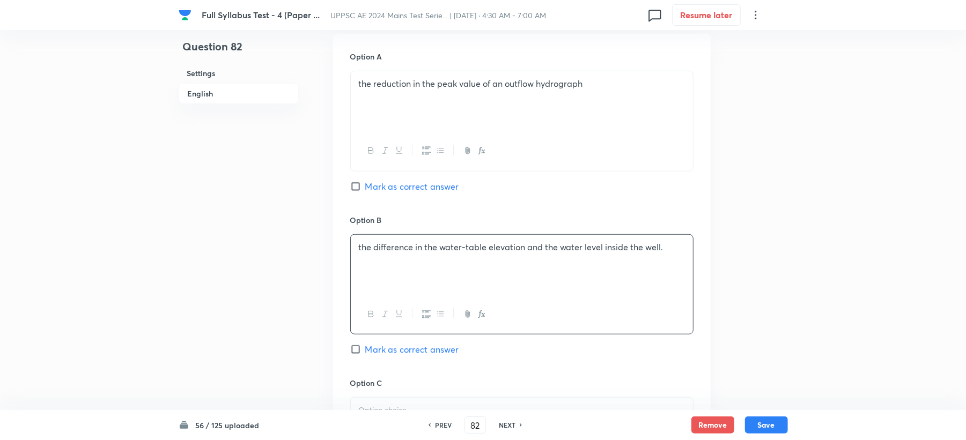
scroll to position [715, 0]
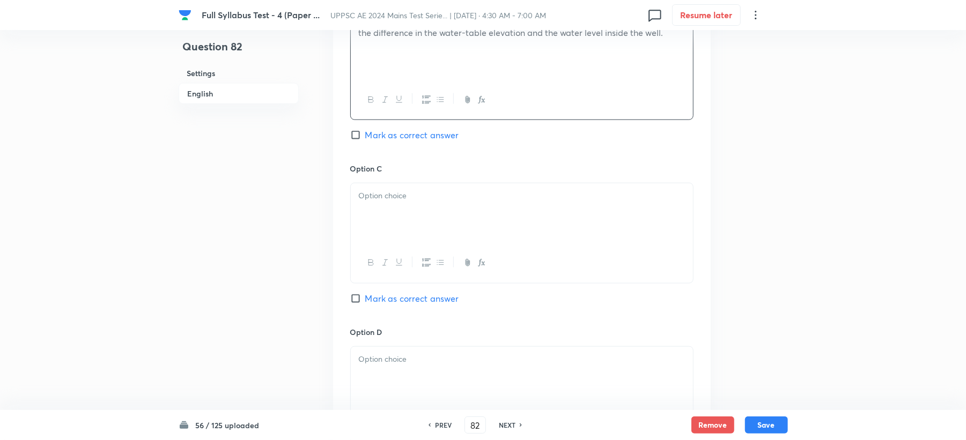
click at [391, 230] on div at bounding box center [522, 213] width 342 height 60
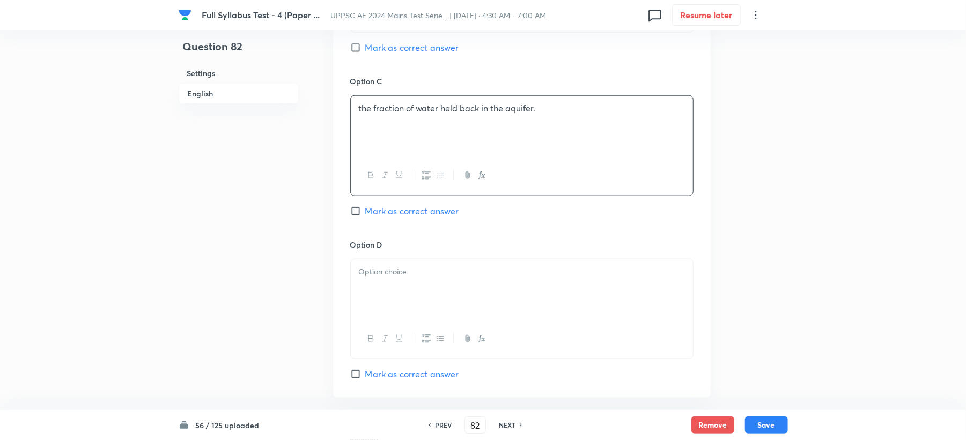
scroll to position [929, 0]
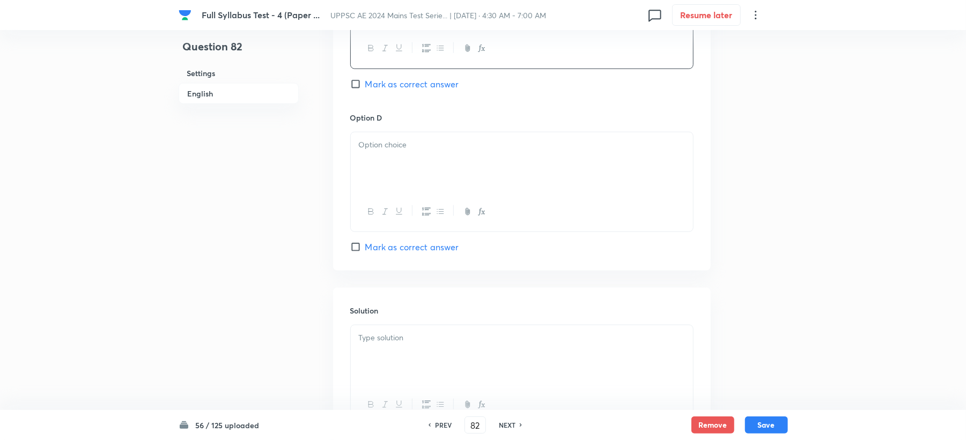
click at [397, 213] on icon "button" at bounding box center [399, 211] width 9 height 9
click at [380, 177] on div "﻿" at bounding box center [522, 162] width 342 height 60
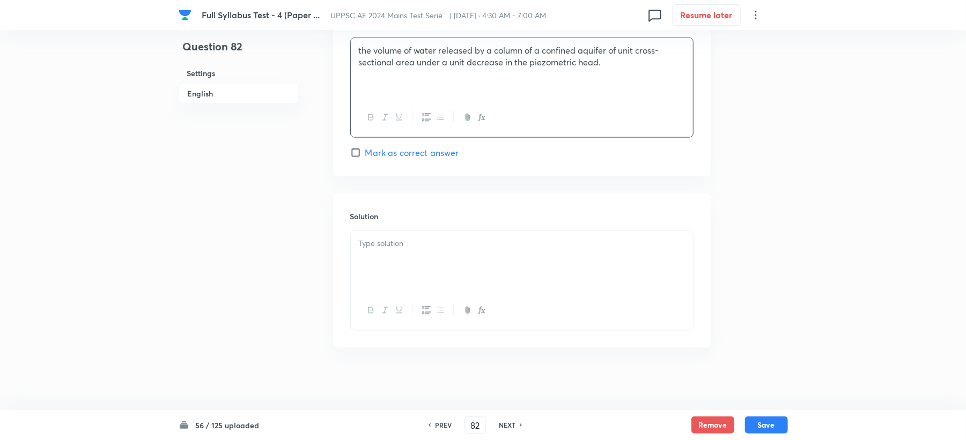
scroll to position [1028, 0]
drag, startPoint x: 382, startPoint y: 271, endPoint x: 383, endPoint y: 277, distance: 6.0
click at [383, 277] on div at bounding box center [522, 259] width 342 height 60
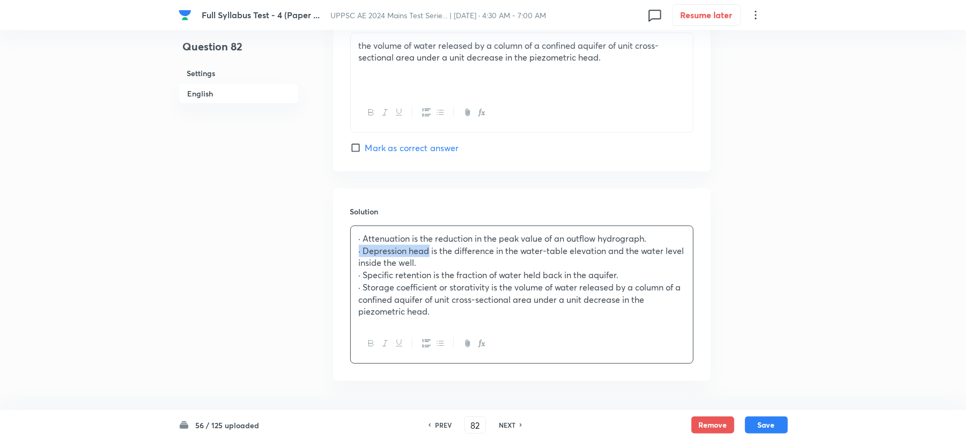
drag, startPoint x: 399, startPoint y: 255, endPoint x: 306, endPoint y: 258, distance: 93.3
drag, startPoint x: 399, startPoint y: 282, endPoint x: 303, endPoint y: 280, distance: 96.0
drag, startPoint x: 397, startPoint y: 292, endPoint x: 322, endPoint y: 294, distance: 75.1
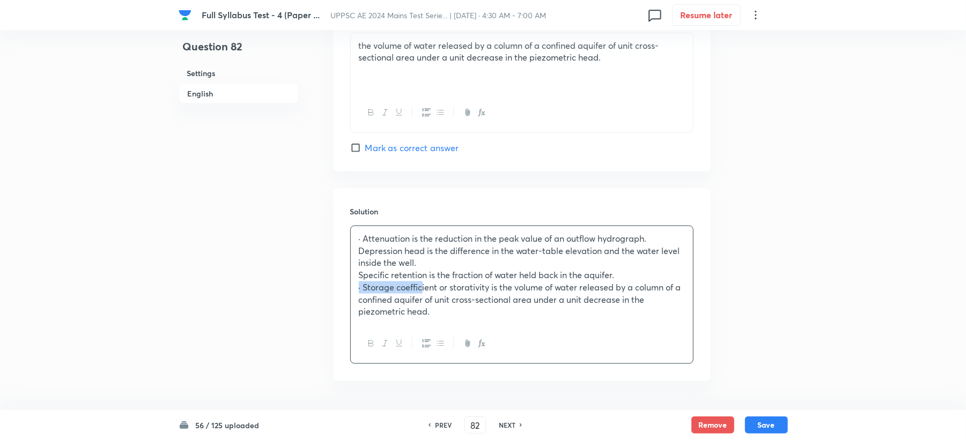
drag, startPoint x: 365, startPoint y: 241, endPoint x: 333, endPoint y: 247, distance: 32.3
click at [333, 247] on div "Solution · Attenuation is the reduction in the peak value of an outflow hydrogr…" at bounding box center [521, 285] width 377 height 192
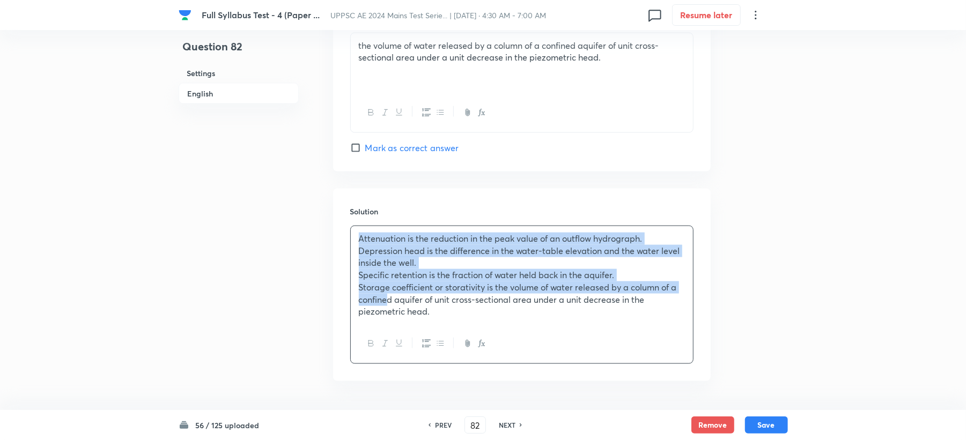
drag, startPoint x: 354, startPoint y: 241, endPoint x: 403, endPoint y: 293, distance: 70.9
click at [393, 301] on div "Attenuation is the reduction in the peak value of an outflow hydrograph. Depres…" at bounding box center [522, 275] width 342 height 98
click at [353, 261] on div "Attenuation is the reduction in the peak value of an outflow hydrograph. Depres…" at bounding box center [522, 275] width 342 height 98
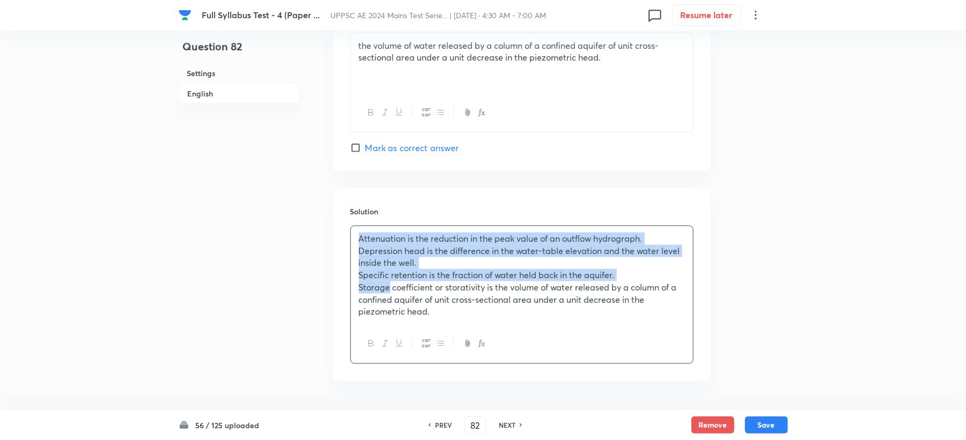
drag, startPoint x: 359, startPoint y: 239, endPoint x: 389, endPoint y: 284, distance: 54.1
click at [389, 284] on div "Attenuation is the reduction in the peak value of an outflow hydrograph. Depres…" at bounding box center [522, 275] width 342 height 98
drag, startPoint x: 390, startPoint y: 285, endPoint x: 446, endPoint y: 346, distance: 82.7
click at [446, 346] on button "button" at bounding box center [440, 343] width 14 height 13
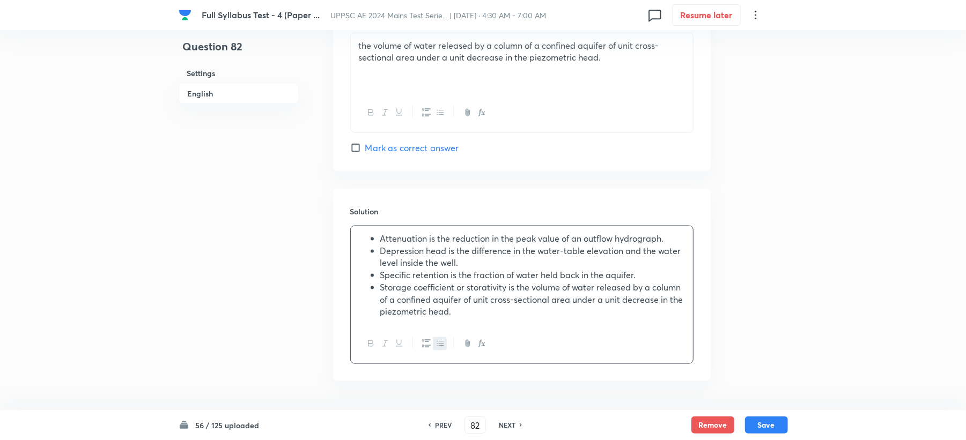
click at [453, 330] on div at bounding box center [522, 343] width 342 height 39
click at [762, 429] on button "Save" at bounding box center [766, 424] width 43 height 17
click at [767, 425] on button "Save" at bounding box center [766, 424] width 43 height 17
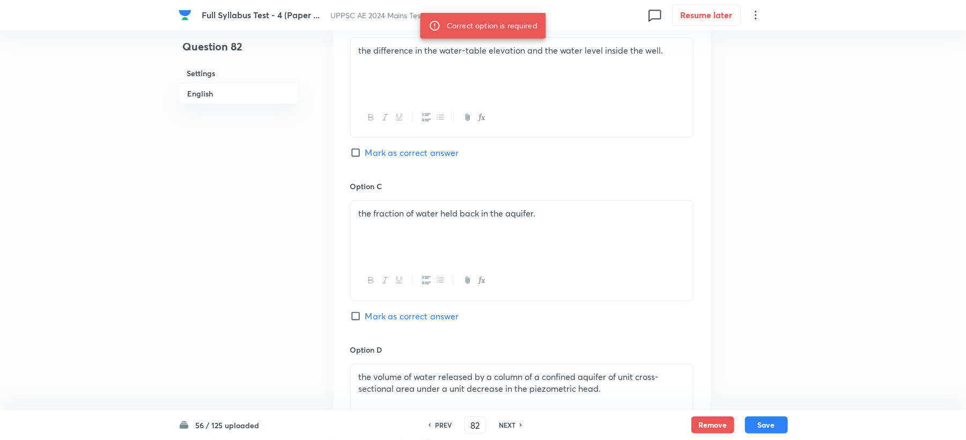
scroll to position [671, 0]
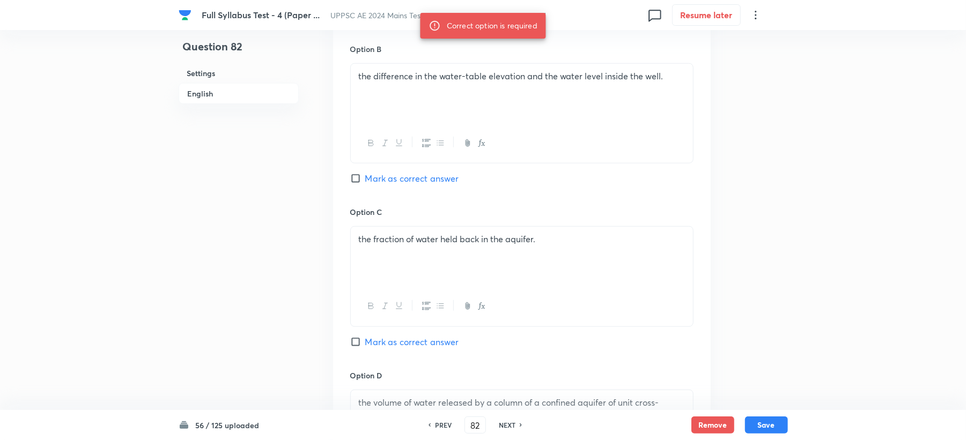
click at [382, 183] on span "Mark as correct answer" at bounding box center [412, 178] width 94 height 13
click at [365, 183] on input "Mark as correct answer" at bounding box center [357, 178] width 15 height 11
checkbox input "true"
click at [760, 422] on button "Save" at bounding box center [766, 424] width 43 height 17
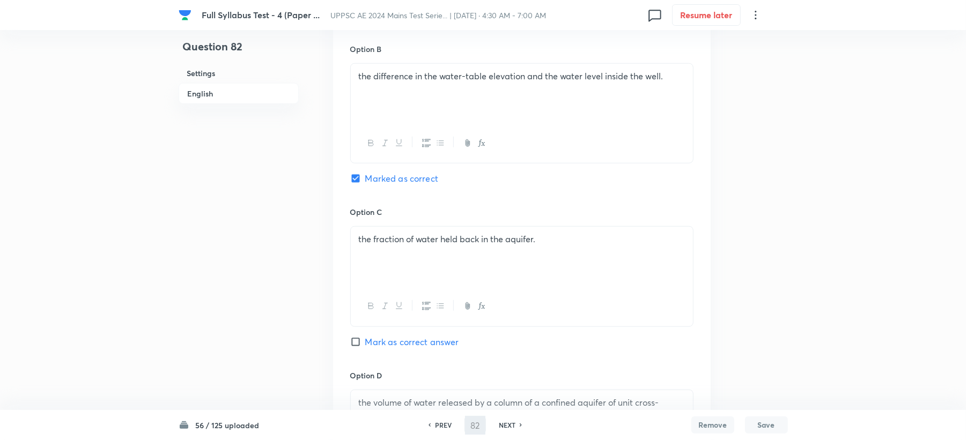
type input "83"
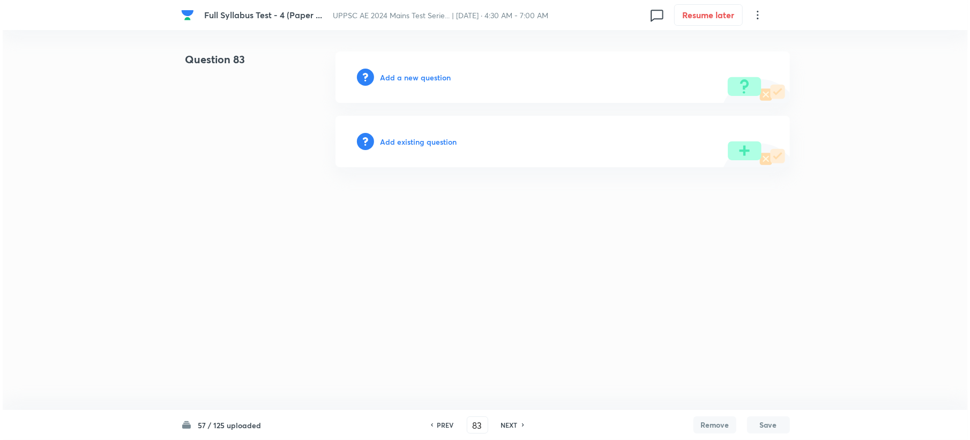
scroll to position [0, 0]
click at [406, 78] on h6 "Add a new question" at bounding box center [415, 77] width 71 height 11
click at [406, 78] on h6 "Choose a question type" at bounding box center [421, 77] width 83 height 11
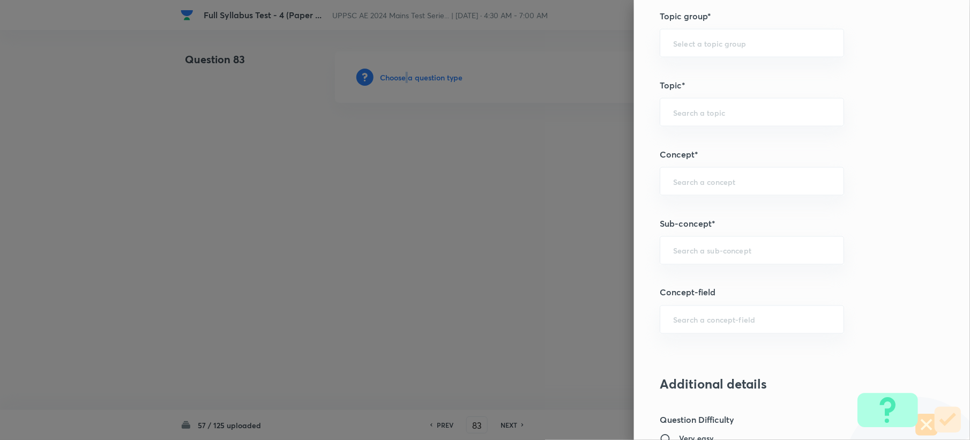
scroll to position [500, 0]
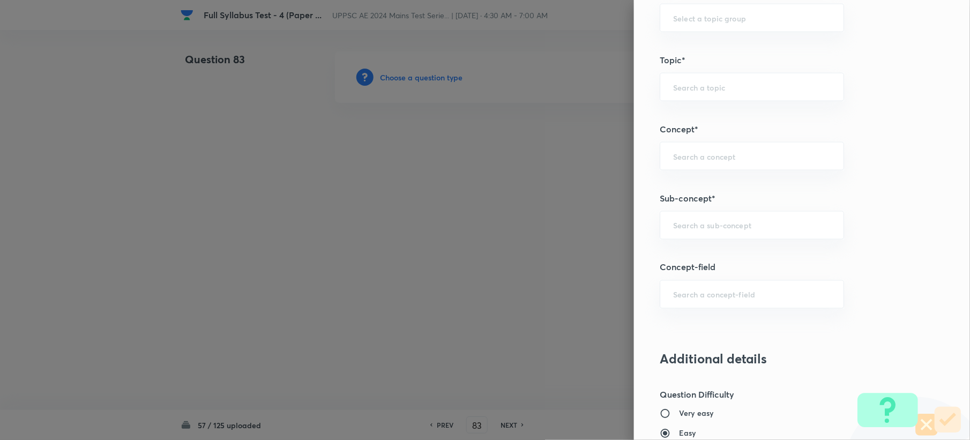
drag, startPoint x: 672, startPoint y: 177, endPoint x: 670, endPoint y: 184, distance: 7.8
click at [670, 180] on div "Question settings Question type* Single choice correct Number of options* 2 3 4…" at bounding box center [802, 220] width 336 height 440
click at [673, 231] on input "text" at bounding box center [752, 225] width 158 height 10
paste input "Evapotranspiration"
click at [678, 252] on li "Evapotranspiration" at bounding box center [741, 257] width 183 height 19
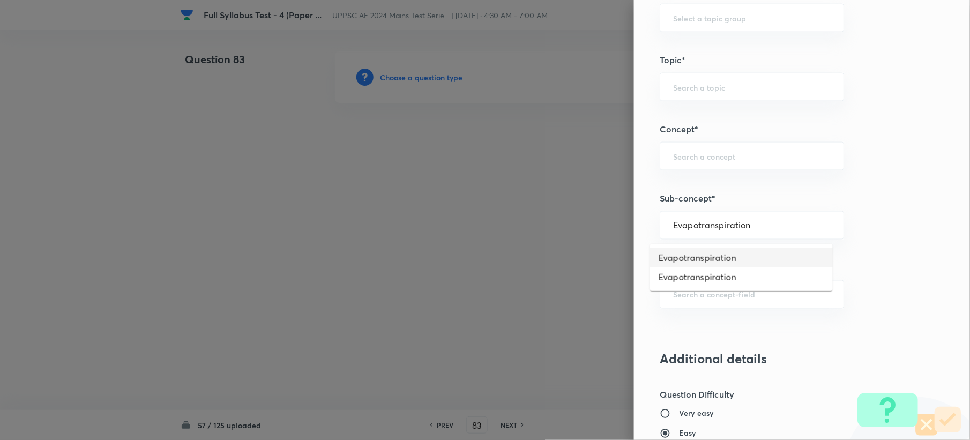
type input "Evapotranspiration"
type input "Civil Engineering"
type input "Engineering Hydrology"
type input "Precipitation"
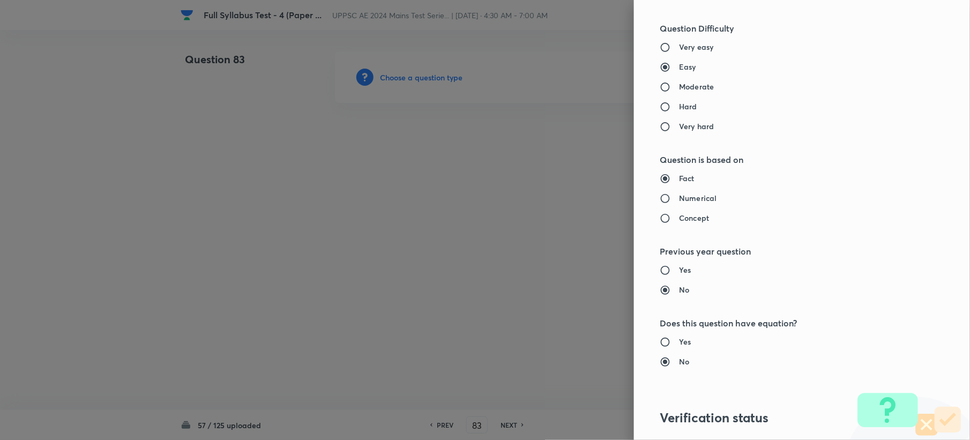
scroll to position [666, 0]
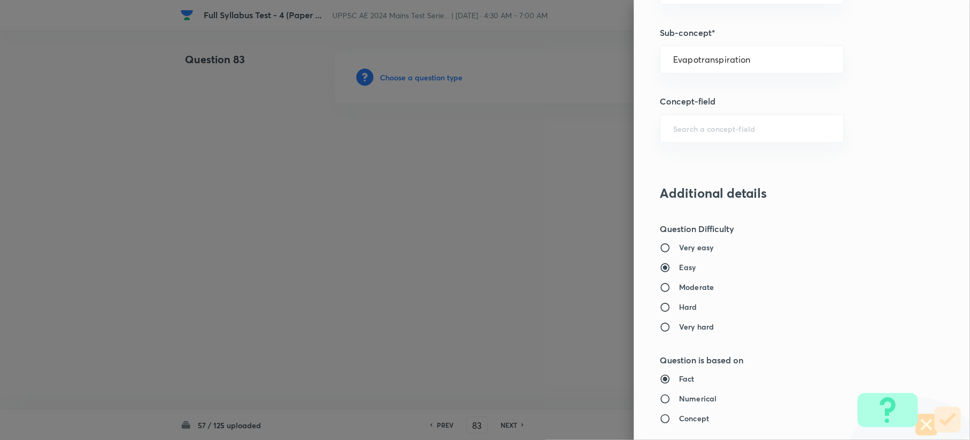
click at [667, 292] on input "Moderate" at bounding box center [669, 288] width 19 height 11
radio input "true"
radio input "false"
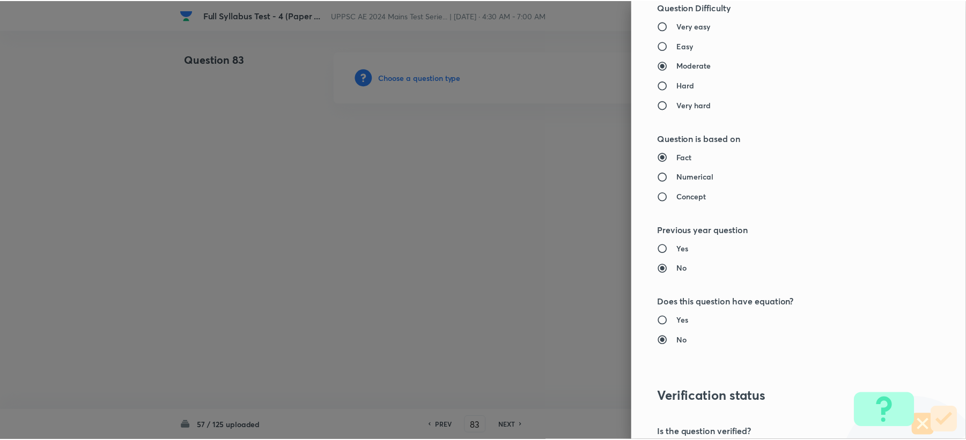
scroll to position [1023, 0]
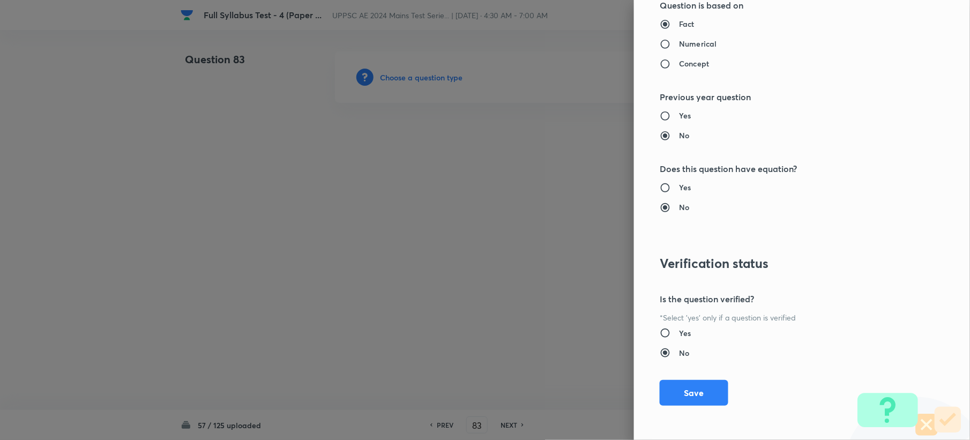
click at [674, 391] on button "Save" at bounding box center [694, 393] width 69 height 26
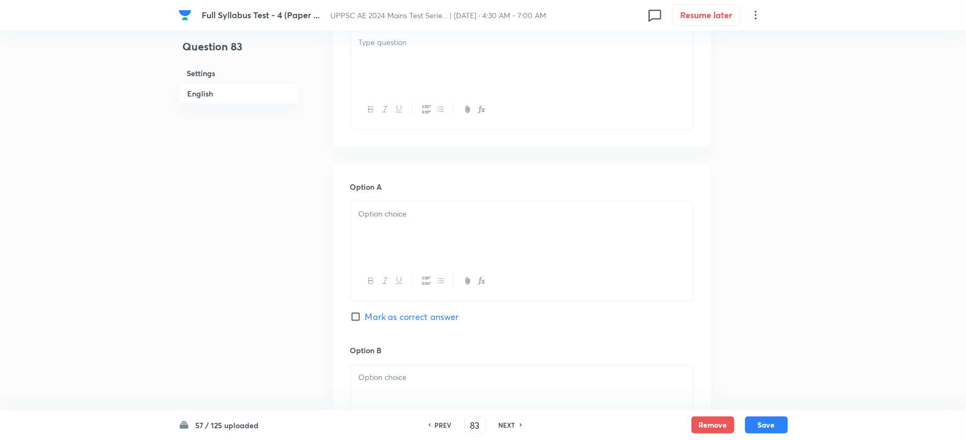
scroll to position [357, 0]
click at [389, 73] on div at bounding box center [522, 59] width 342 height 60
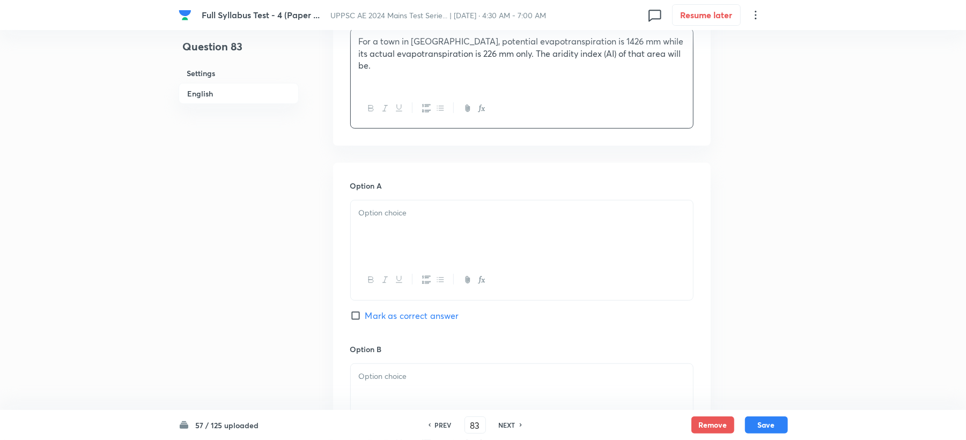
click at [373, 233] on div at bounding box center [522, 231] width 342 height 60
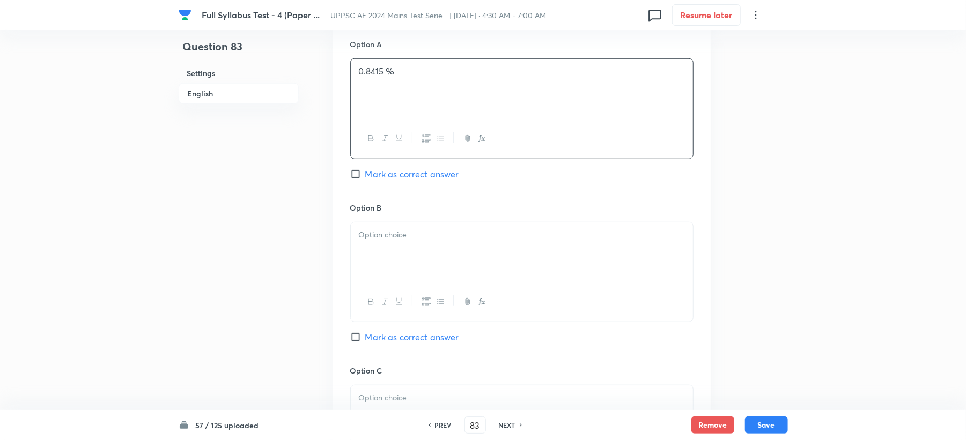
scroll to position [500, 0]
click at [374, 254] on div at bounding box center [522, 251] width 342 height 60
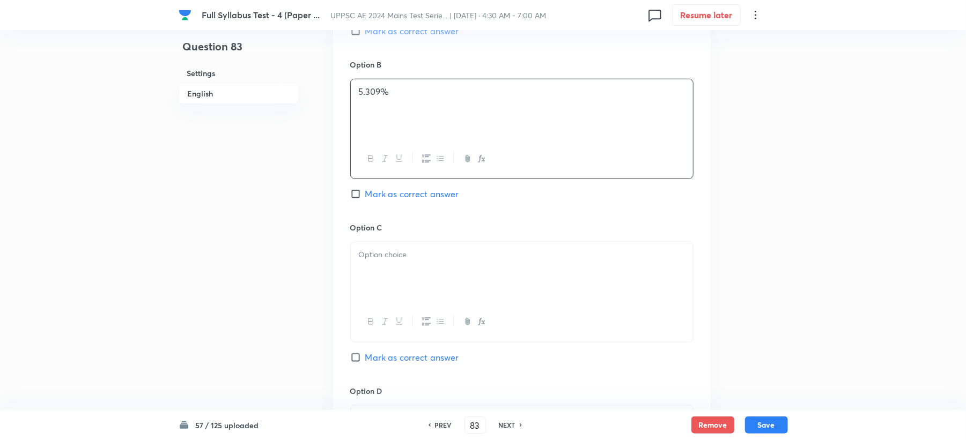
scroll to position [643, 0]
drag, startPoint x: 367, startPoint y: 278, endPoint x: 412, endPoint y: 264, distance: 46.5
click at [369, 278] on div at bounding box center [522, 271] width 342 height 60
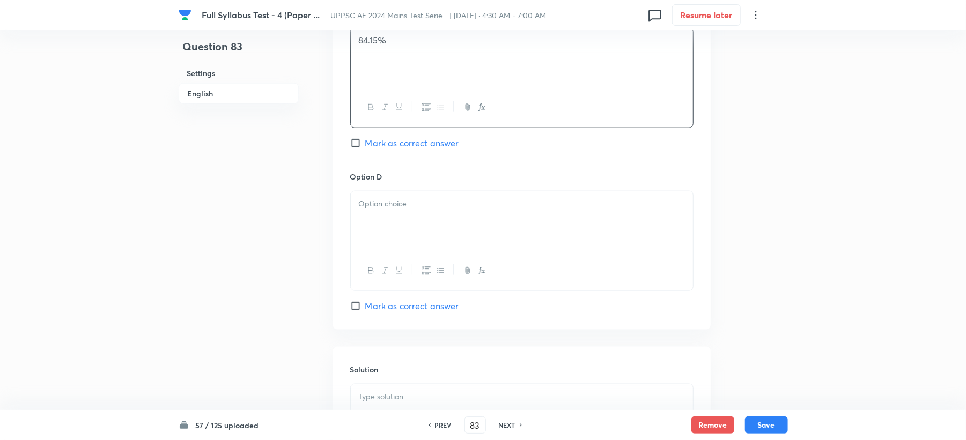
scroll to position [858, 0]
click at [393, 232] on div at bounding box center [522, 220] width 342 height 60
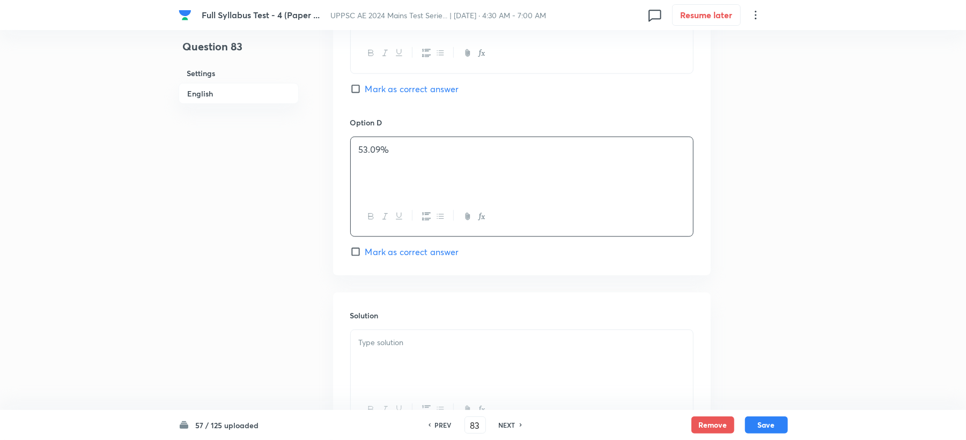
scroll to position [1000, 0]
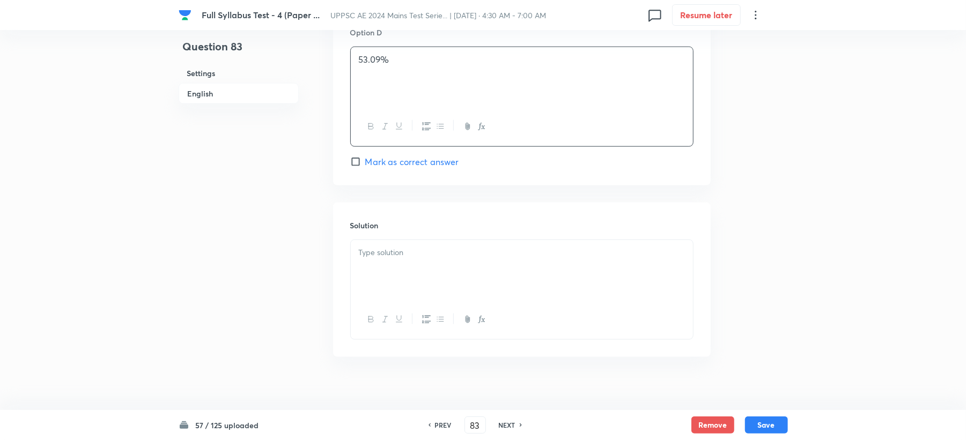
click at [380, 248] on div at bounding box center [522, 270] width 342 height 60
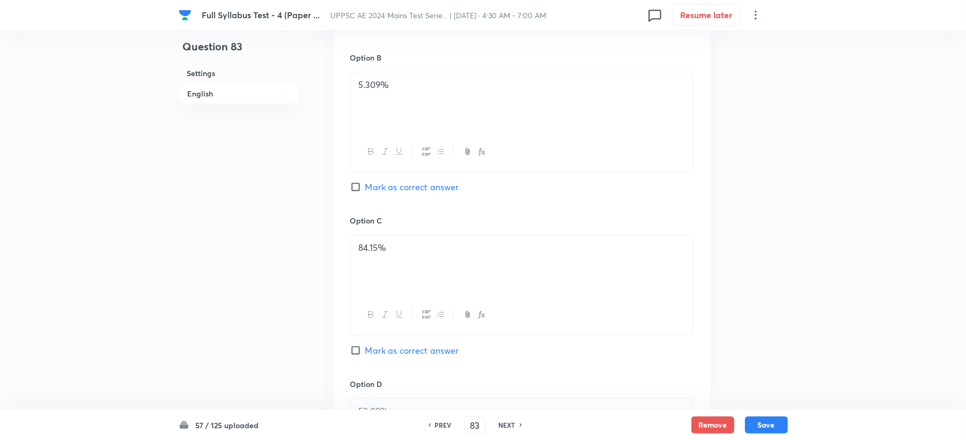
scroll to position [643, 0]
click at [368, 353] on span "Mark as correct answer" at bounding box center [412, 356] width 94 height 13
click at [365, 353] on input "Mark as correct answer" at bounding box center [357, 356] width 15 height 11
checkbox input "true"
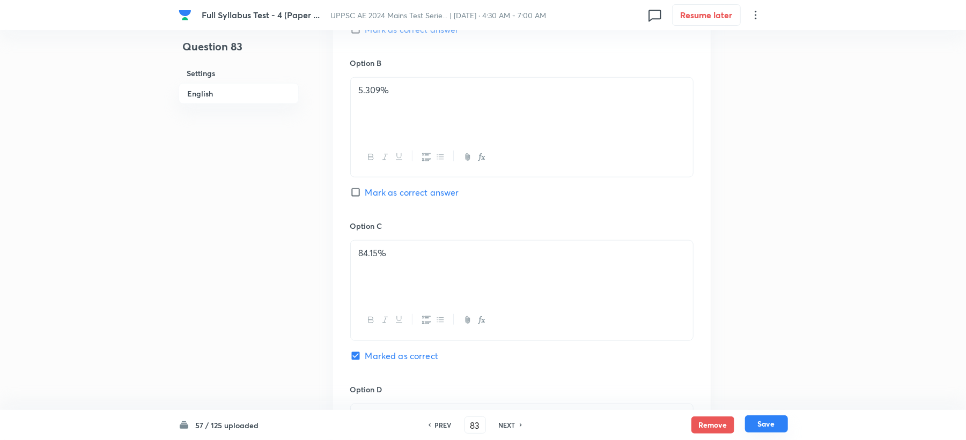
click at [764, 425] on button "Save" at bounding box center [766, 424] width 43 height 17
type input "84"
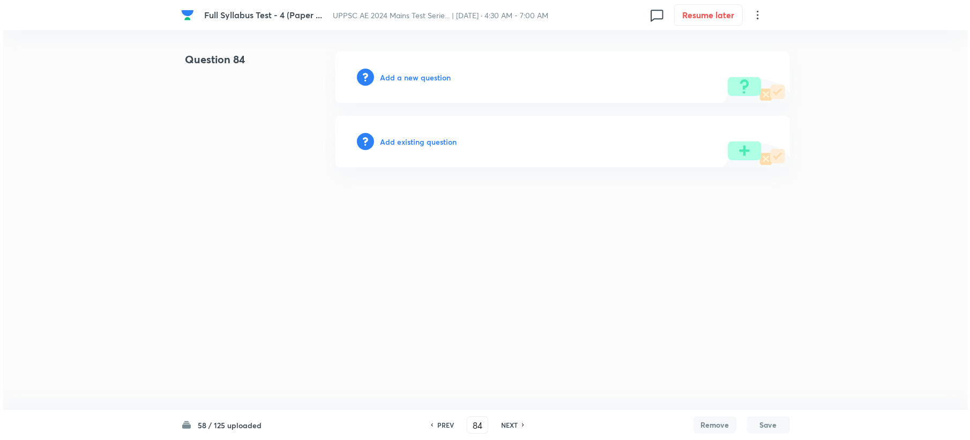
scroll to position [0, 0]
click at [392, 69] on div "Add a new question" at bounding box center [562, 76] width 455 height 51
click at [392, 76] on h6 "Add a new question" at bounding box center [415, 77] width 71 height 11
click at [392, 76] on h6 "Choose a question type" at bounding box center [421, 77] width 83 height 11
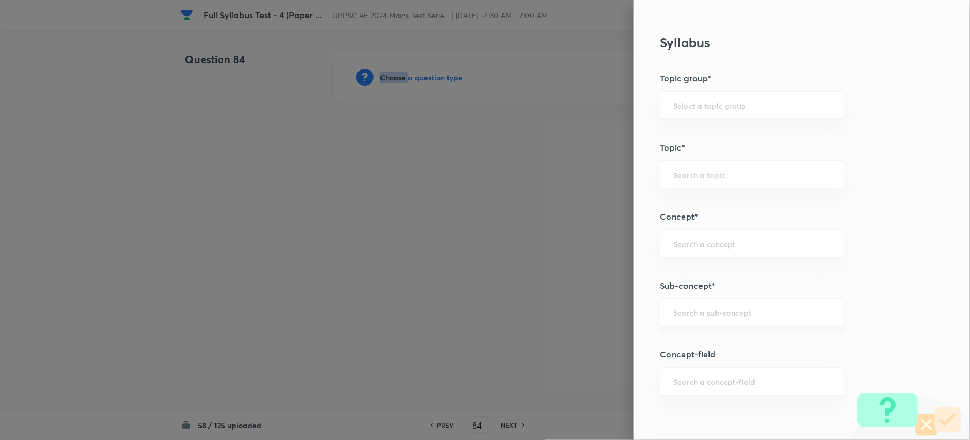
scroll to position [500, 0]
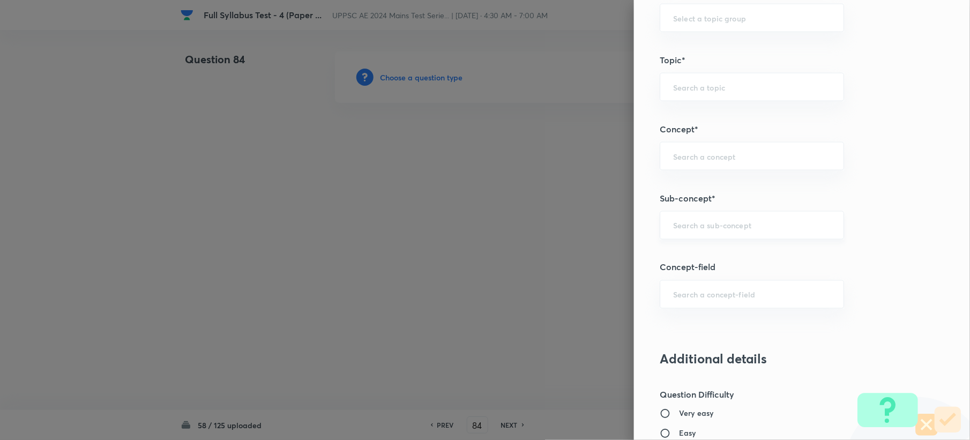
click at [679, 230] on input "text" at bounding box center [752, 225] width 158 height 10
paste input "Infiltration"
click at [676, 251] on li "Infiltration" at bounding box center [741, 257] width 183 height 19
type input "Infiltration"
type input "Civil Engineering"
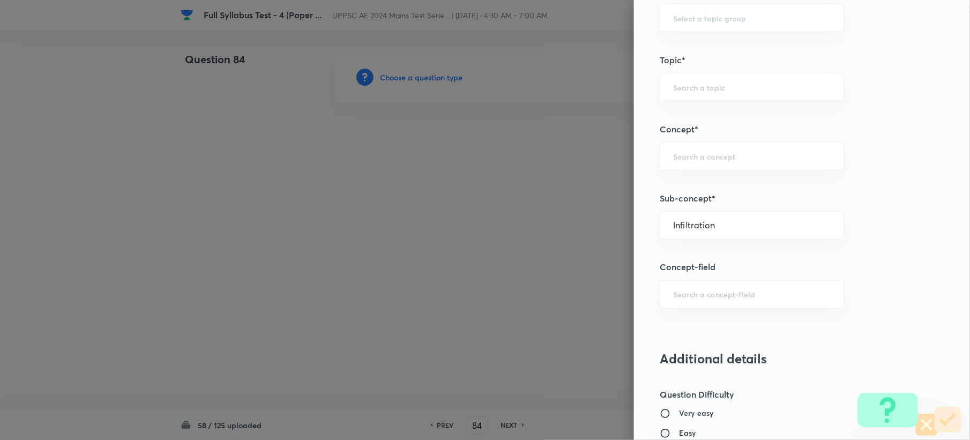
type input "Engineering Hydrology"
type input "Abstractions from Precipitation"
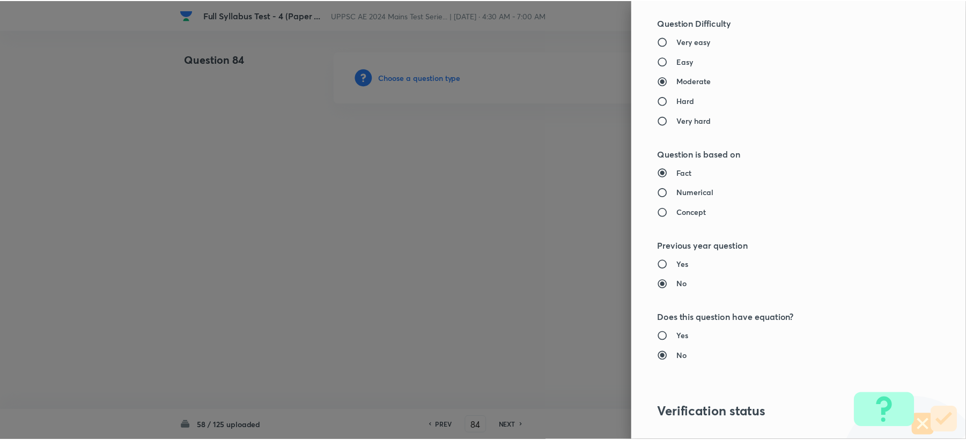
scroll to position [1023, 0]
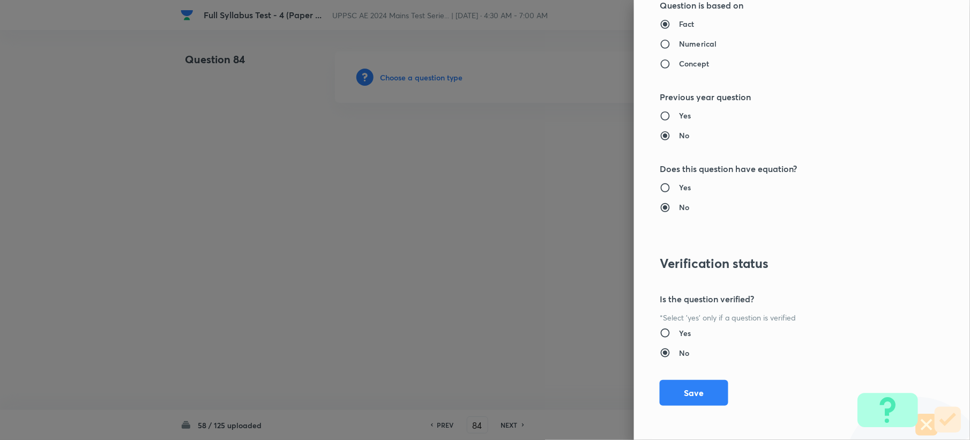
click at [678, 413] on div "Question settings Question type* Single choice correct Number of options* 2 3 4…" at bounding box center [802, 220] width 336 height 440
click at [681, 410] on div "Question settings Question type* Single choice correct Number of options* 2 3 4…" at bounding box center [802, 220] width 336 height 440
click at [686, 392] on button "Save" at bounding box center [694, 392] width 69 height 26
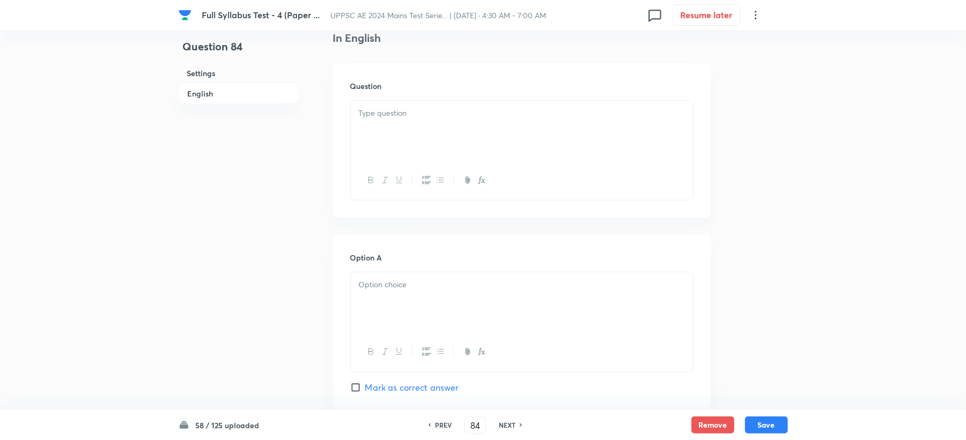
scroll to position [286, 0]
drag, startPoint x: 380, startPoint y: 132, endPoint x: 371, endPoint y: 187, distance: 55.4
click at [380, 131] on div at bounding box center [522, 130] width 342 height 60
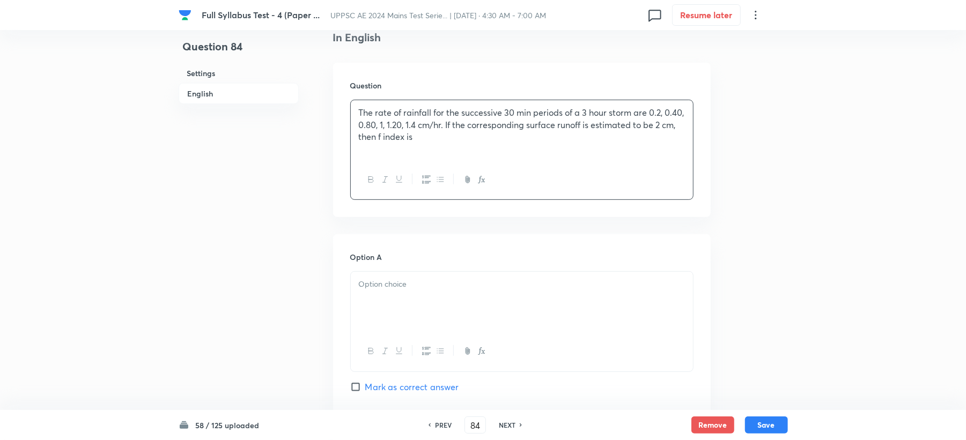
click at [376, 294] on div at bounding box center [522, 302] width 342 height 60
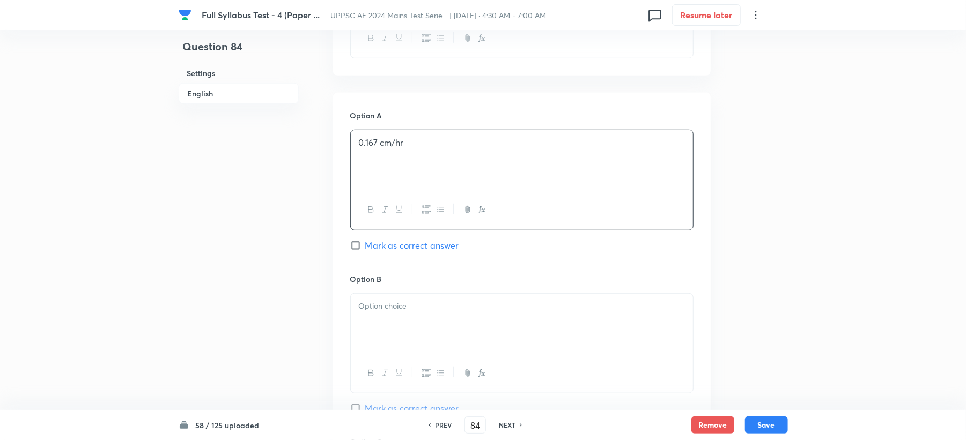
scroll to position [429, 0]
drag, startPoint x: 380, startPoint y: 267, endPoint x: 371, endPoint y: 271, distance: 10.1
click at [376, 268] on div "Option A 0.167 cm/hr Mark as correct answer" at bounding box center [521, 189] width 343 height 163
click at [402, 320] on div at bounding box center [522, 322] width 342 height 60
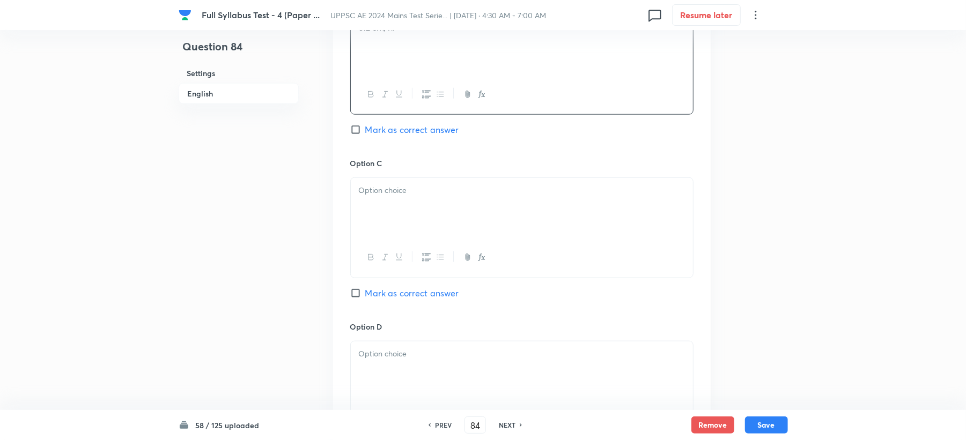
scroll to position [715, 0]
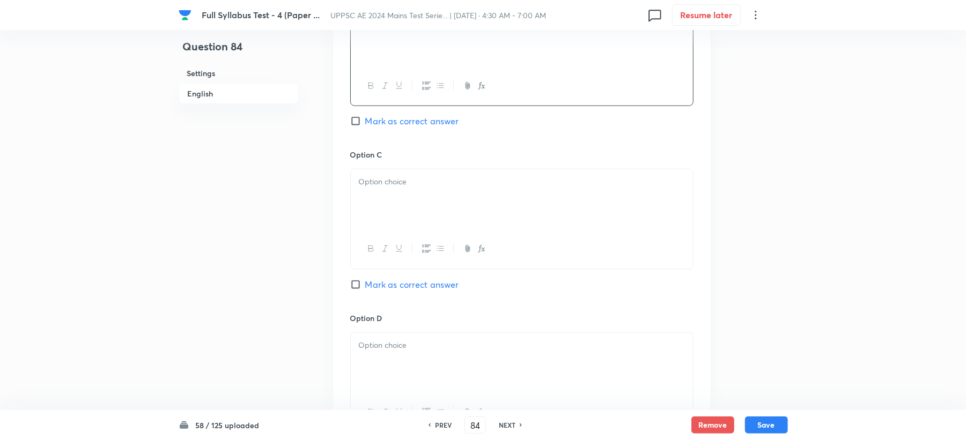
click at [405, 187] on p at bounding box center [522, 182] width 326 height 12
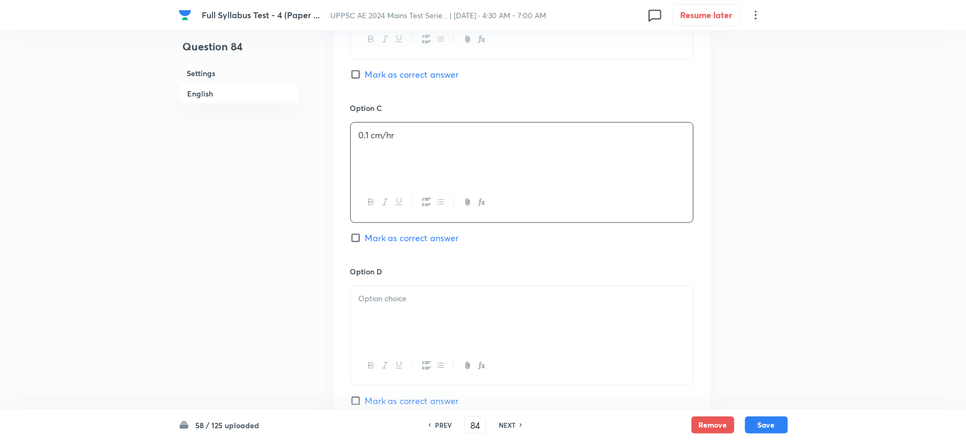
scroll to position [786, 0]
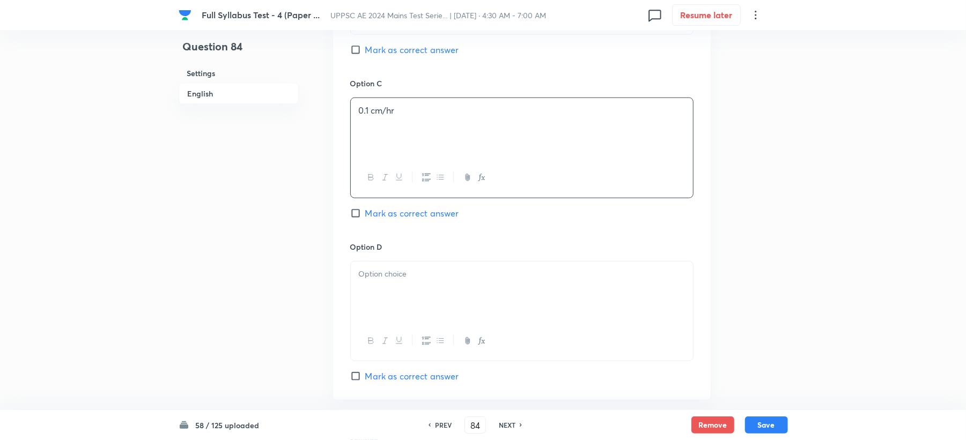
click at [369, 275] on div "Option D Mark as correct answer" at bounding box center [521, 312] width 343 height 142
click at [385, 280] on p at bounding box center [522, 274] width 326 height 12
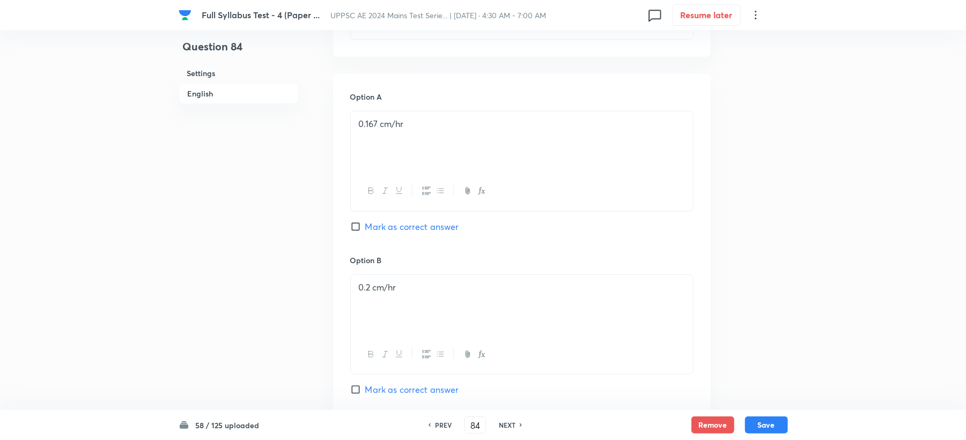
scroll to position [429, 0]
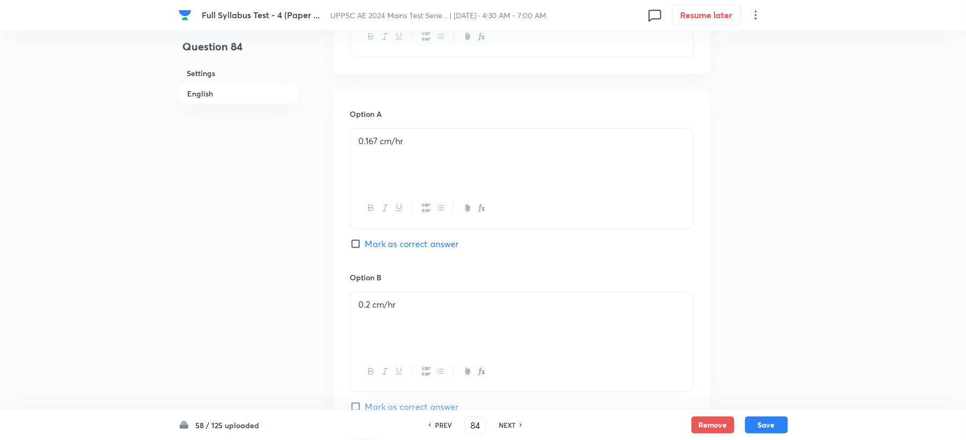
click at [386, 246] on span "Mark as correct answer" at bounding box center [412, 244] width 94 height 13
click at [365, 246] on input "Mark as correct answer" at bounding box center [357, 244] width 15 height 11
checkbox input "true"
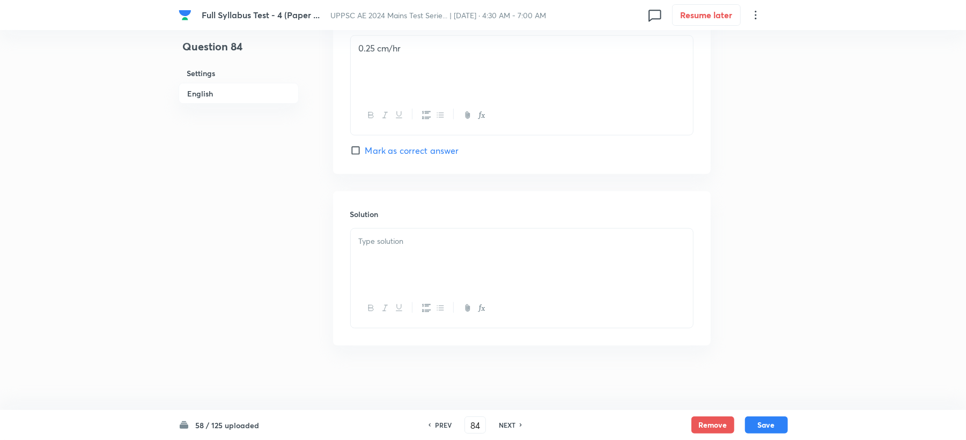
scroll to position [1015, 0]
click at [376, 254] on div at bounding box center [522, 259] width 342 height 60
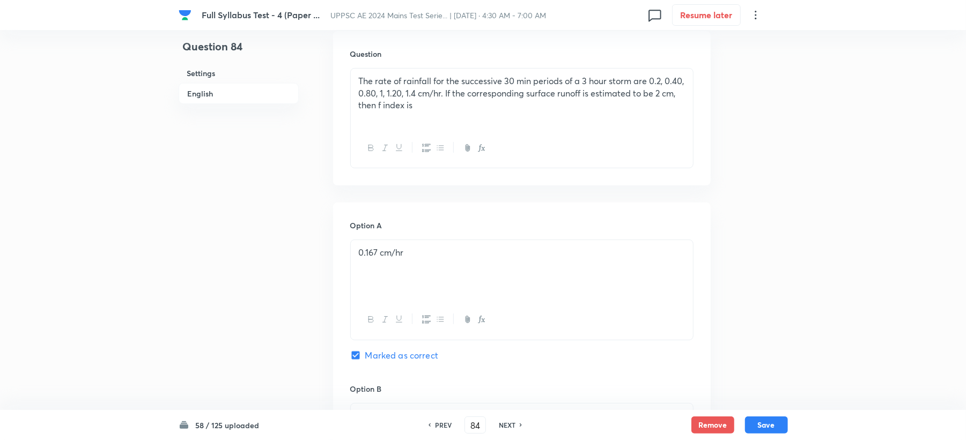
scroll to position [300, 0]
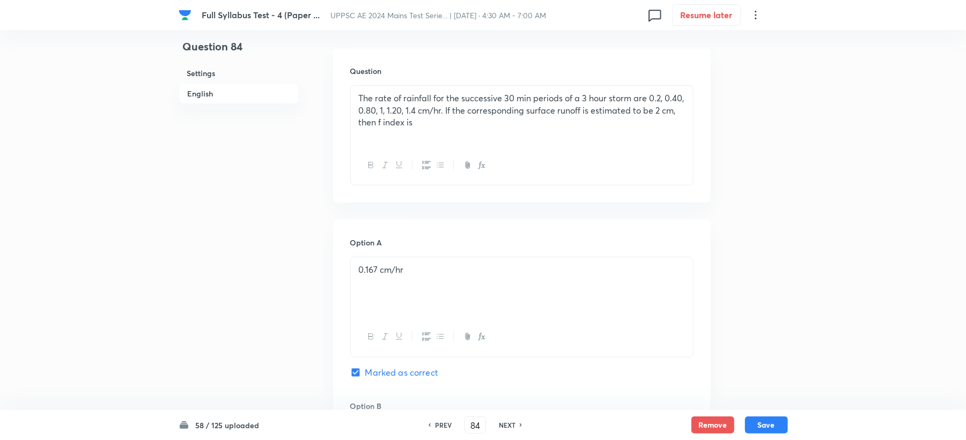
click at [394, 125] on p "The rate of rainfall for the successive 30 min periods of a 3 hour storm are 0.…" at bounding box center [522, 110] width 326 height 36
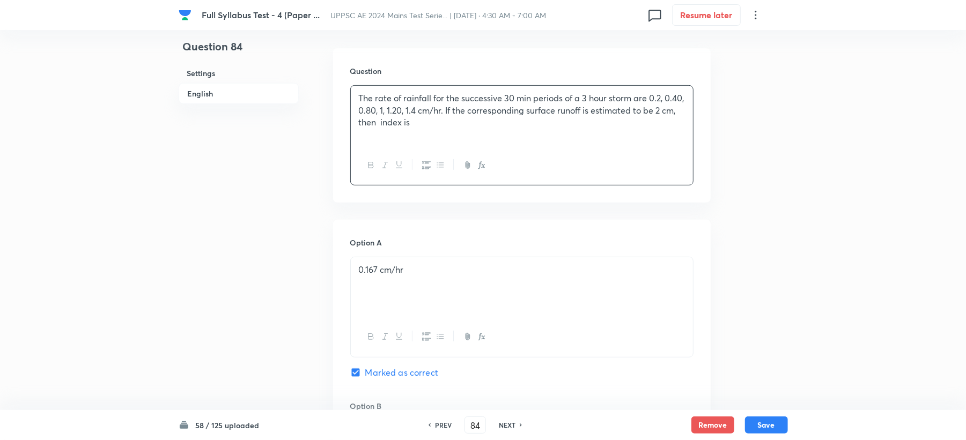
click at [481, 168] on icon "button" at bounding box center [481, 165] width 9 height 9
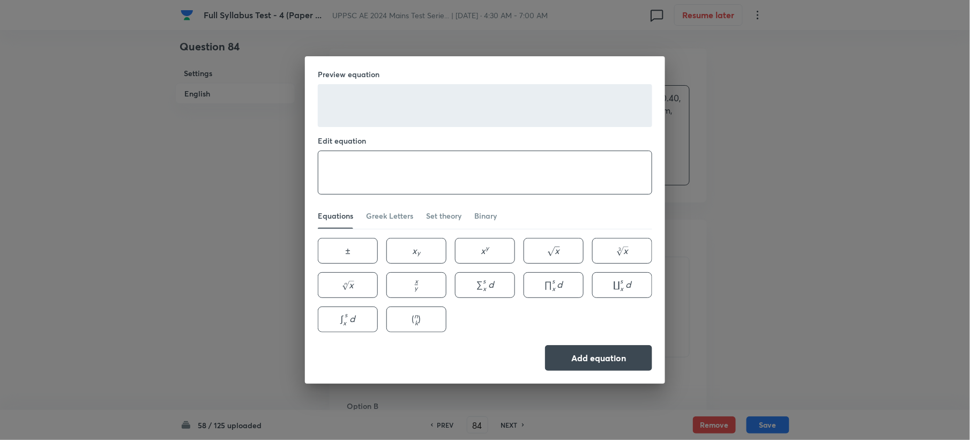
click at [458, 179] on textarea at bounding box center [484, 172] width 333 height 43
type textarea "\phi"
click at [590, 354] on button "Add equation" at bounding box center [598, 357] width 107 height 26
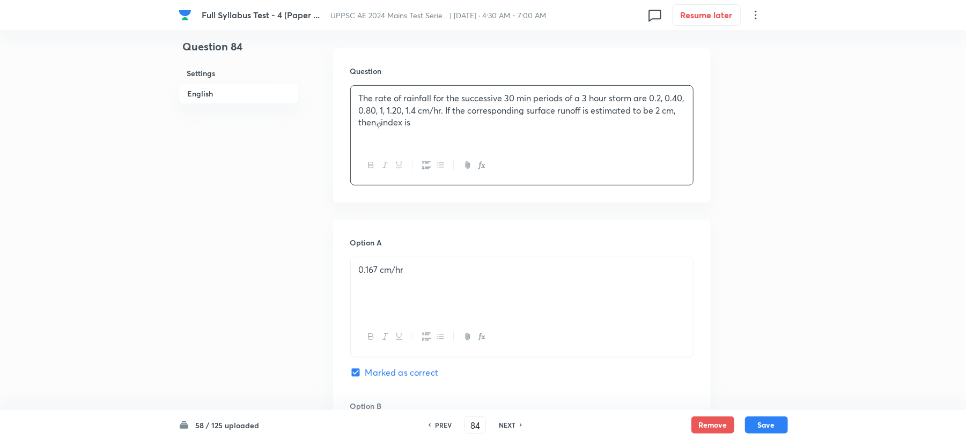
copy p "The rate of rainfall for the successive 30 min periods of a 3 hour storm are 0.…"
drag, startPoint x: 626, startPoint y: 157, endPoint x: 624, endPoint y: 132, distance: 25.3
click at [626, 154] on div at bounding box center [522, 165] width 342 height 39
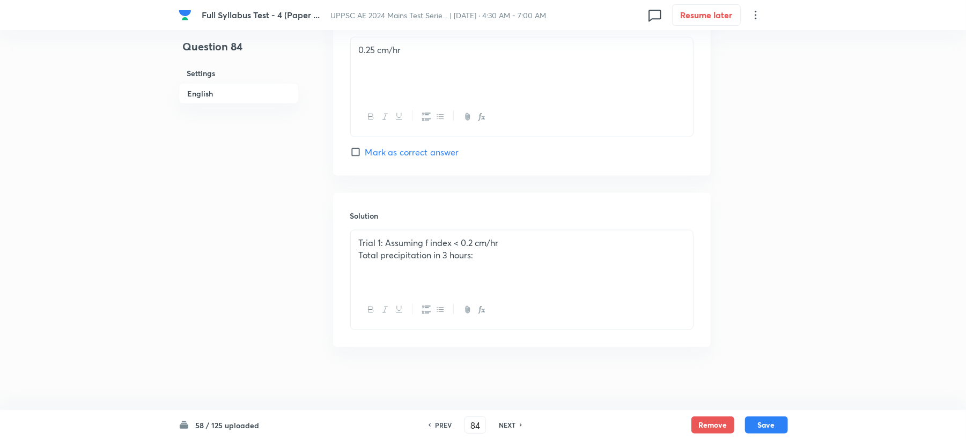
scroll to position [1015, 0]
click at [427, 241] on p "Trial 1: Assuming f index < 0.2 cm/hr" at bounding box center [522, 241] width 326 height 12
drag, startPoint x: 395, startPoint y: 251, endPoint x: 294, endPoint y: 251, distance: 100.8
click at [502, 250] on p "Total precipitation in 3 hours:" at bounding box center [522, 254] width 326 height 12
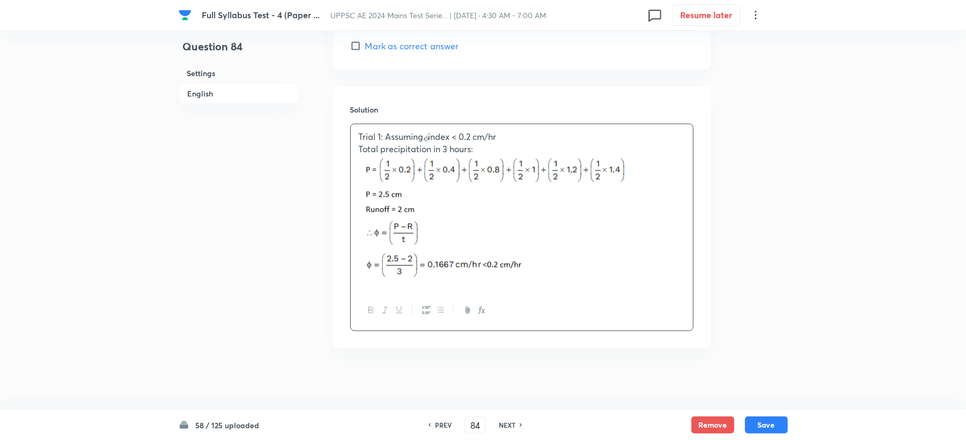
scroll to position [1122, 0]
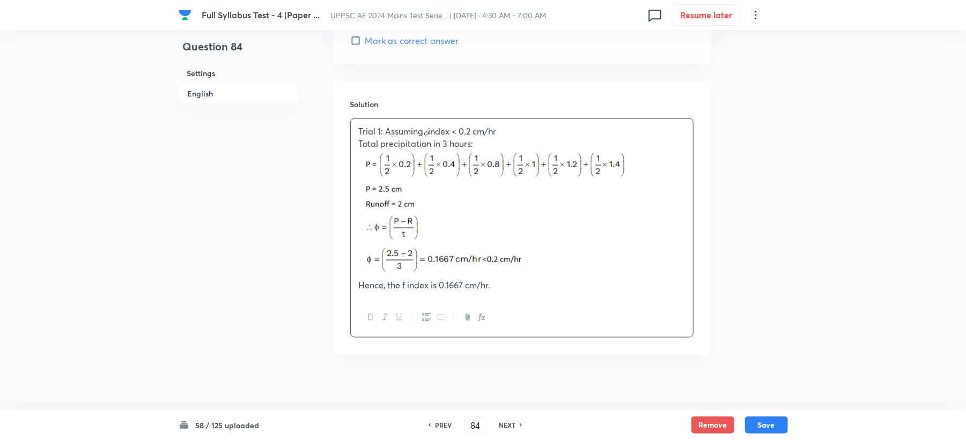
click at [404, 290] on p "Hence, the f index is 0.1667 cm/hr." at bounding box center [522, 285] width 326 height 12
click at [494, 316] on div at bounding box center [522, 317] width 342 height 39
click at [484, 322] on icon "button" at bounding box center [481, 317] width 9 height 9
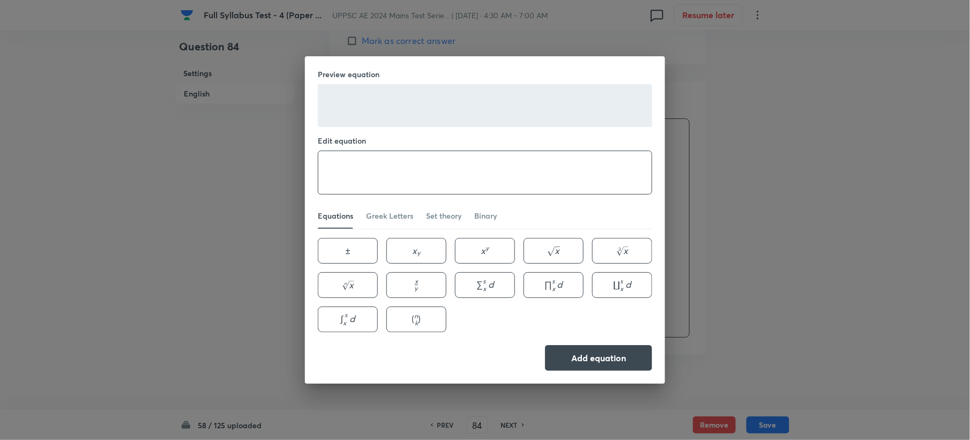
click at [434, 178] on textarea at bounding box center [484, 172] width 333 height 43
type textarea "\phi"
click at [572, 363] on button "Add equation" at bounding box center [598, 357] width 107 height 26
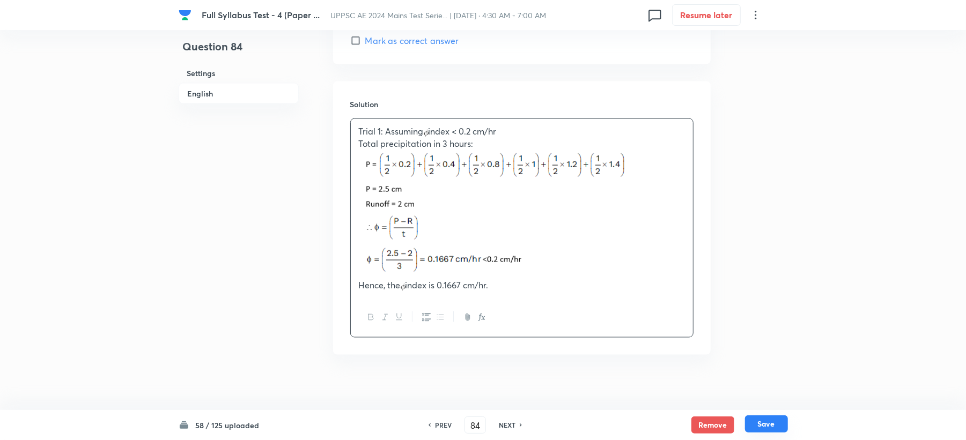
click at [758, 425] on button "Save" at bounding box center [766, 424] width 43 height 17
type input "85"
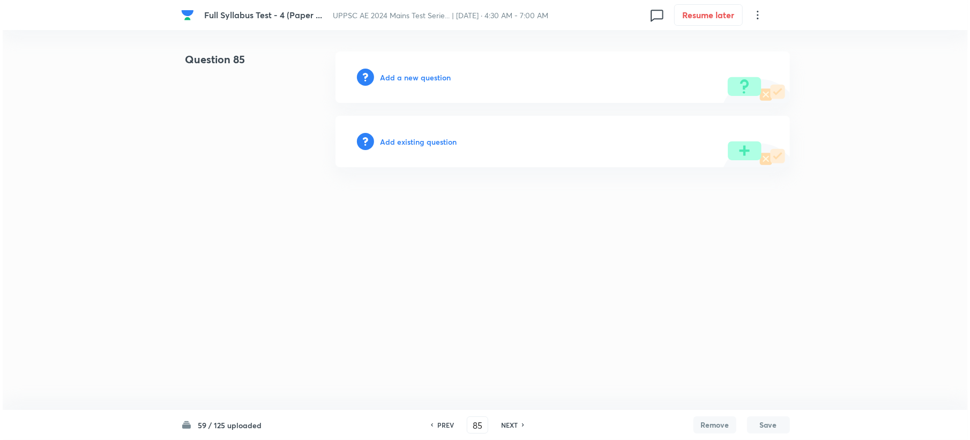
scroll to position [0, 0]
click at [408, 67] on div "Add a new question" at bounding box center [562, 76] width 455 height 51
click at [401, 75] on h6 "Add a new question" at bounding box center [415, 77] width 71 height 11
click at [401, 75] on h6 "Choose a question type" at bounding box center [421, 77] width 83 height 11
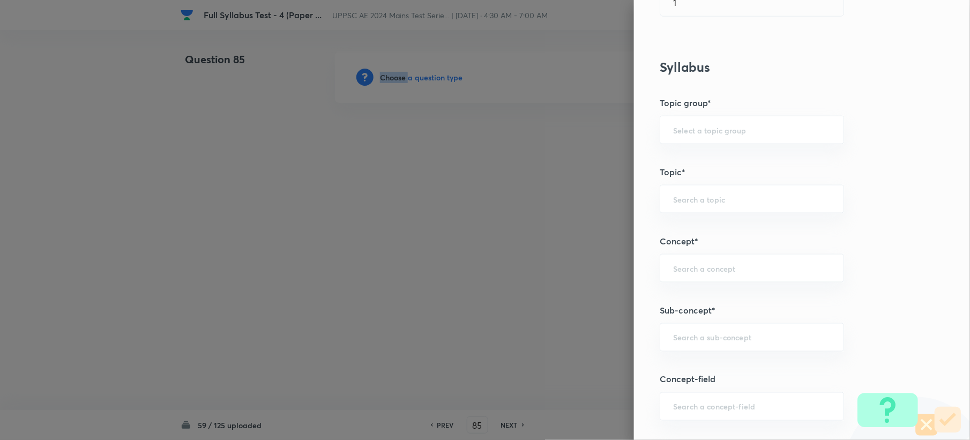
scroll to position [429, 0]
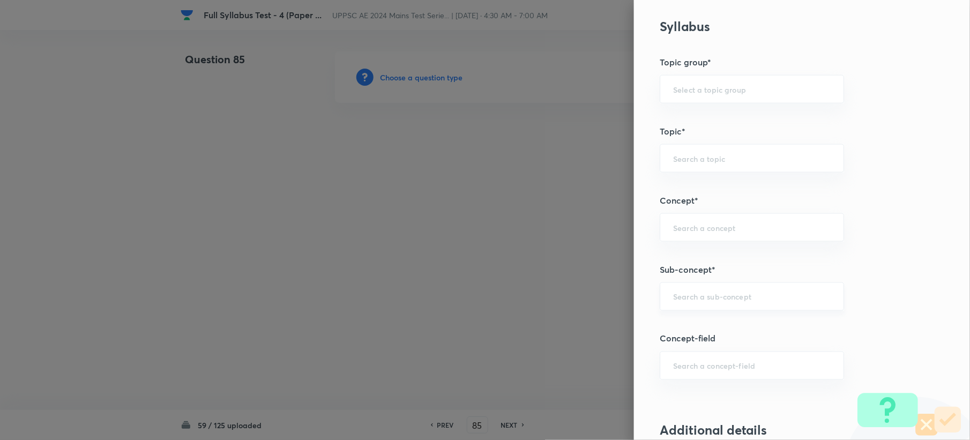
click at [695, 301] on input "text" at bounding box center [752, 297] width 158 height 10
paste input "Frequency of Point Rainfall"
click at [700, 327] on li "Frequency of Point Rainfall" at bounding box center [741, 329] width 183 height 19
type input "Frequency of Point Rainfall"
type input "Civil Engineering"
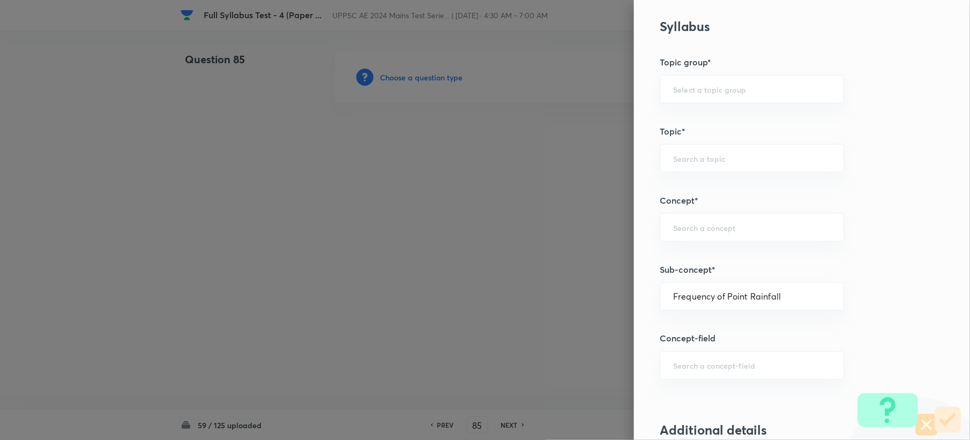
type input "Engineering Hydrology"
type input "Precipitation"
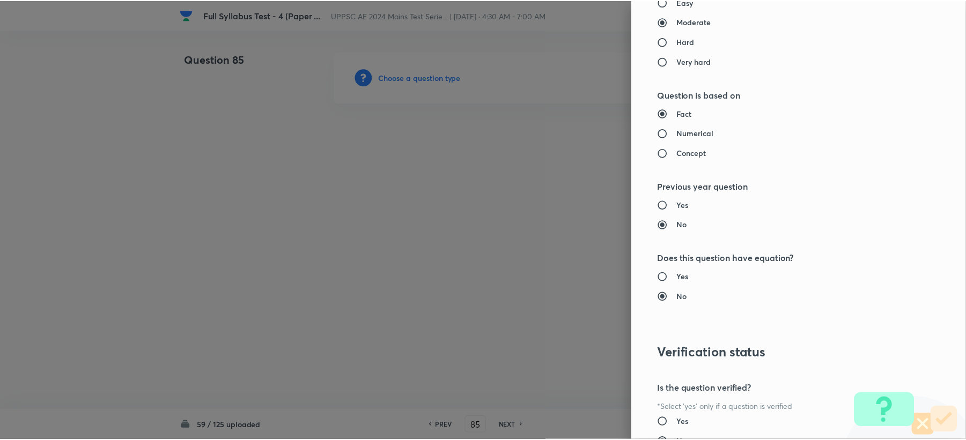
scroll to position [1023, 0]
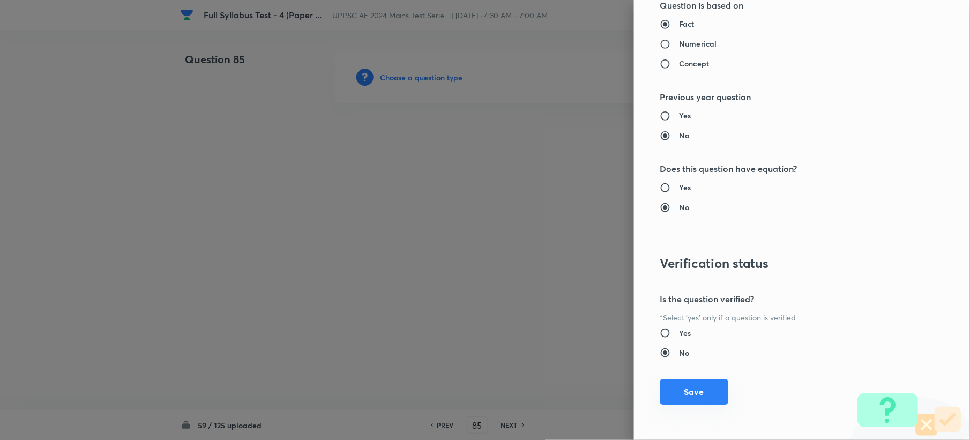
click at [678, 399] on button "Save" at bounding box center [694, 392] width 69 height 26
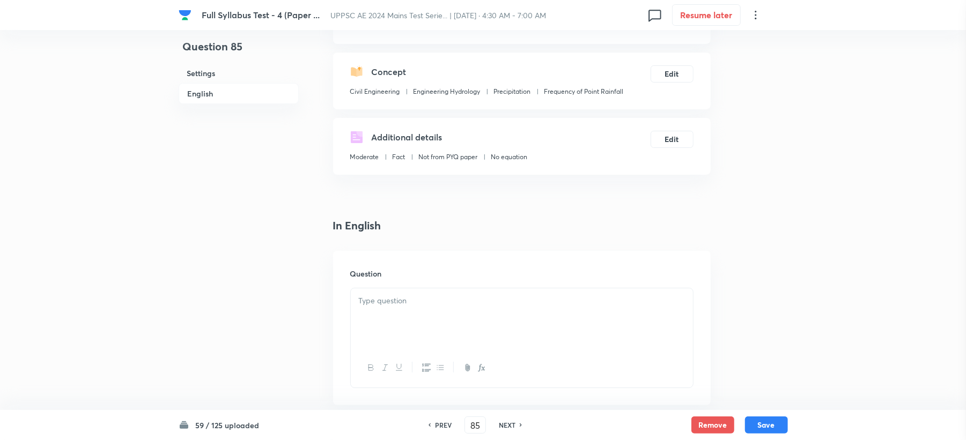
scroll to position [286, 0]
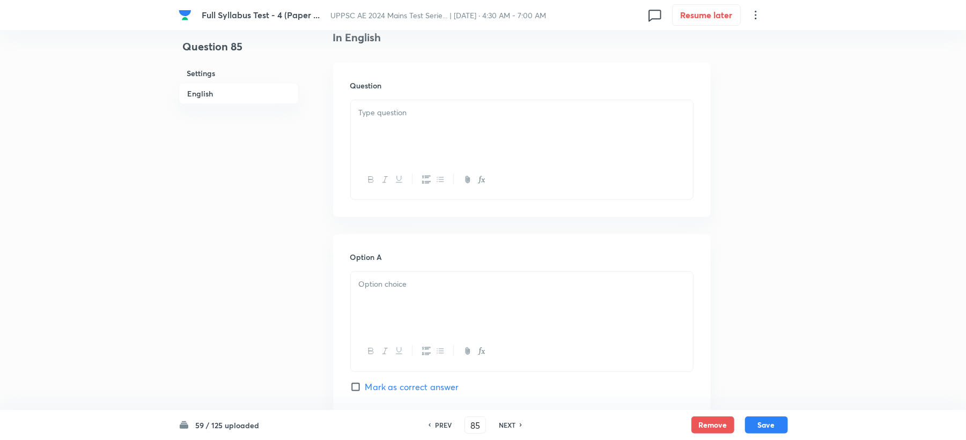
drag, startPoint x: 368, startPoint y: 115, endPoint x: 355, endPoint y: 140, distance: 28.3
click at [362, 123] on div at bounding box center [522, 130] width 342 height 60
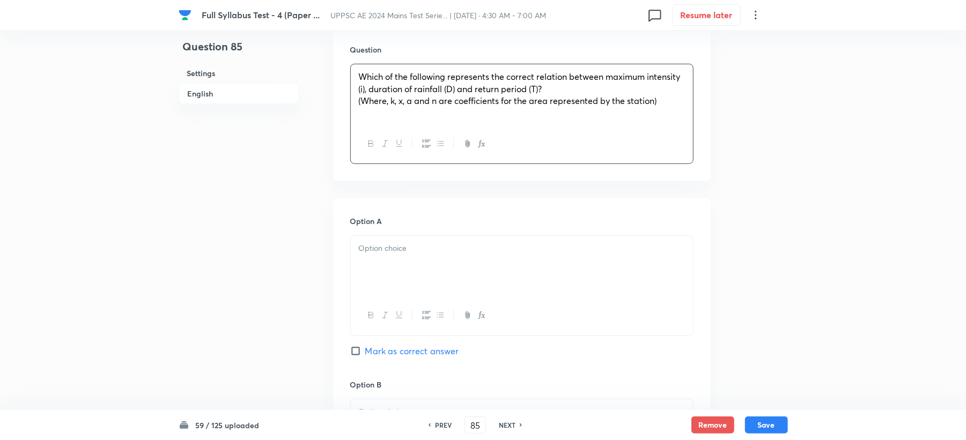
scroll to position [357, 0]
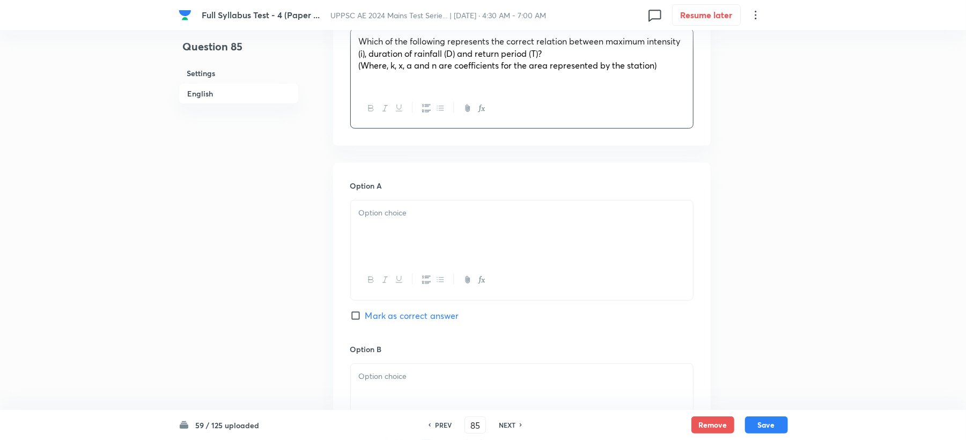
click at [365, 219] on p at bounding box center [522, 213] width 326 height 12
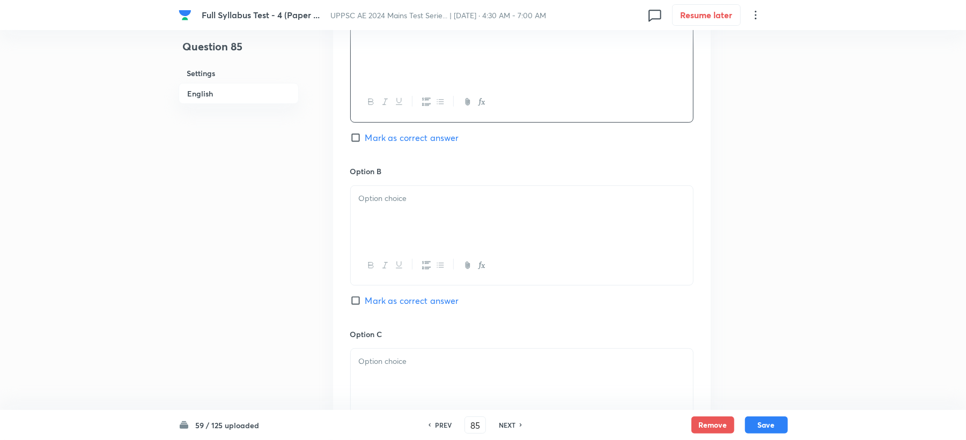
scroll to position [572, 0]
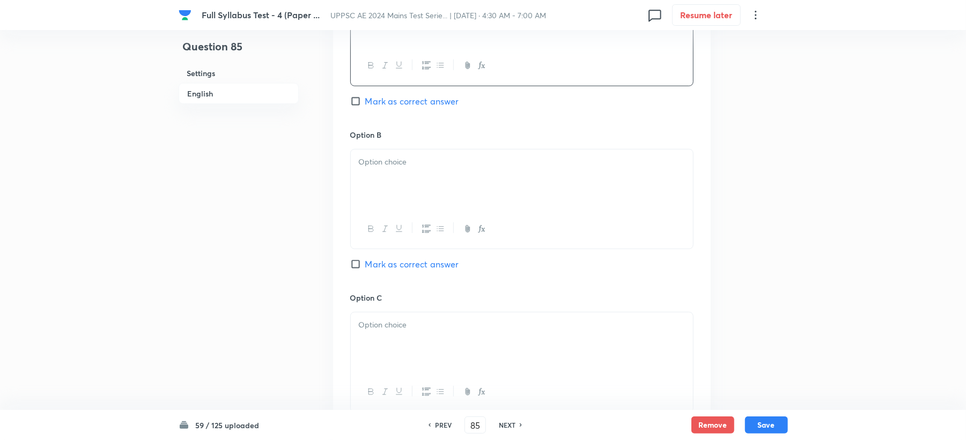
click at [406, 191] on div at bounding box center [522, 180] width 342 height 60
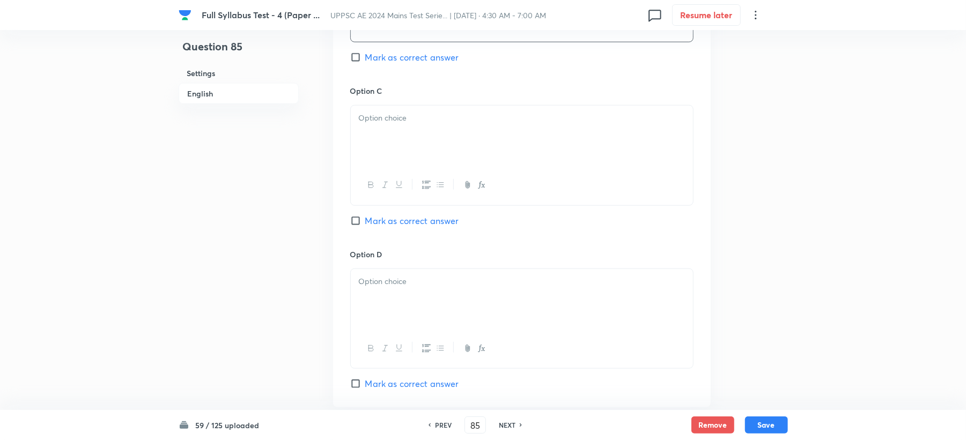
scroll to position [786, 0]
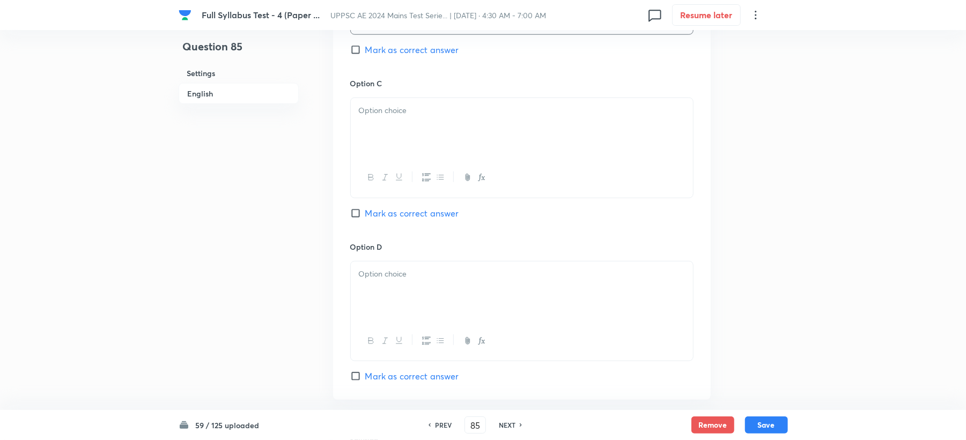
click at [417, 131] on div at bounding box center [522, 128] width 342 height 60
click at [417, 297] on div at bounding box center [522, 292] width 342 height 60
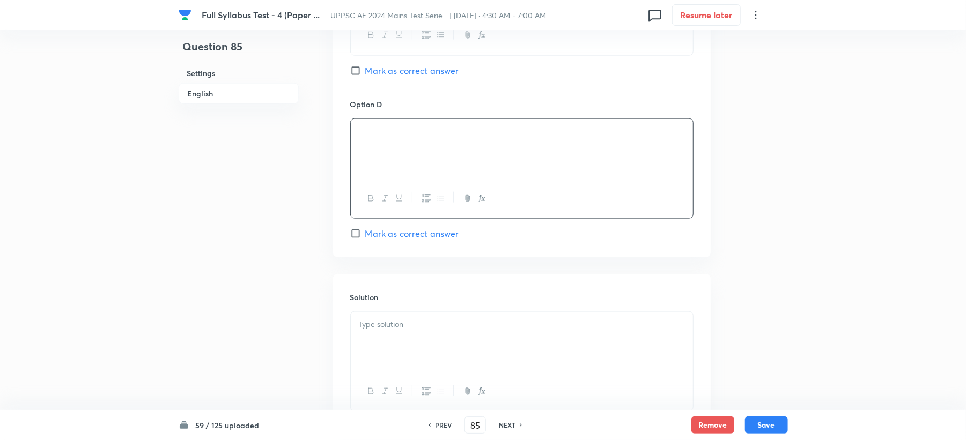
scroll to position [929, 0]
click at [424, 330] on p at bounding box center [522, 324] width 326 height 12
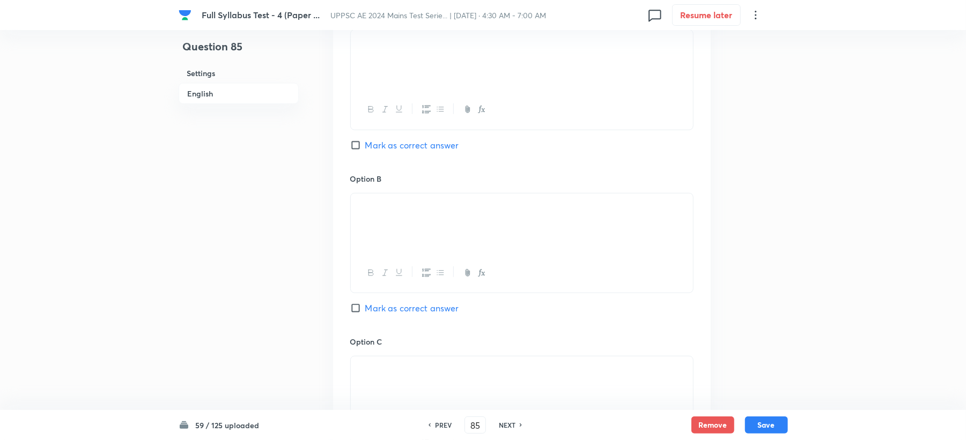
scroll to position [500, 0]
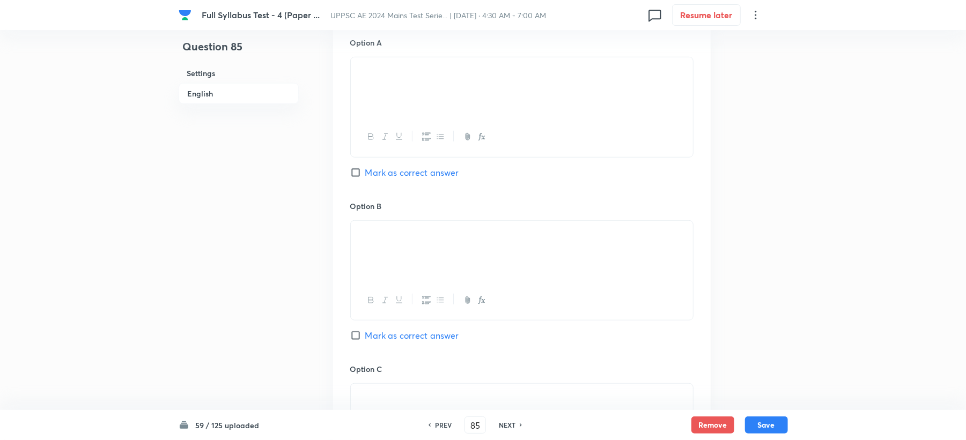
click at [370, 172] on span "Mark as correct answer" at bounding box center [412, 172] width 94 height 13
click at [365, 172] on input "Mark as correct answer" at bounding box center [357, 172] width 15 height 11
checkbox input "true"
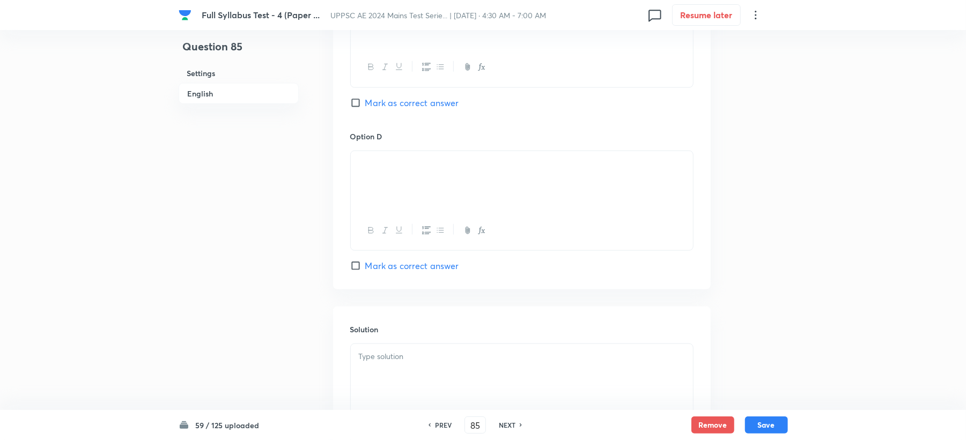
scroll to position [1015, 0]
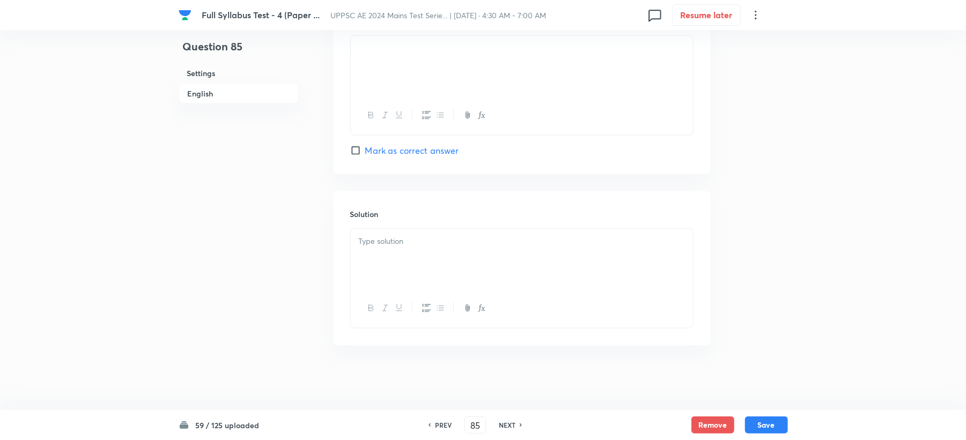
click at [385, 260] on div at bounding box center [522, 259] width 342 height 60
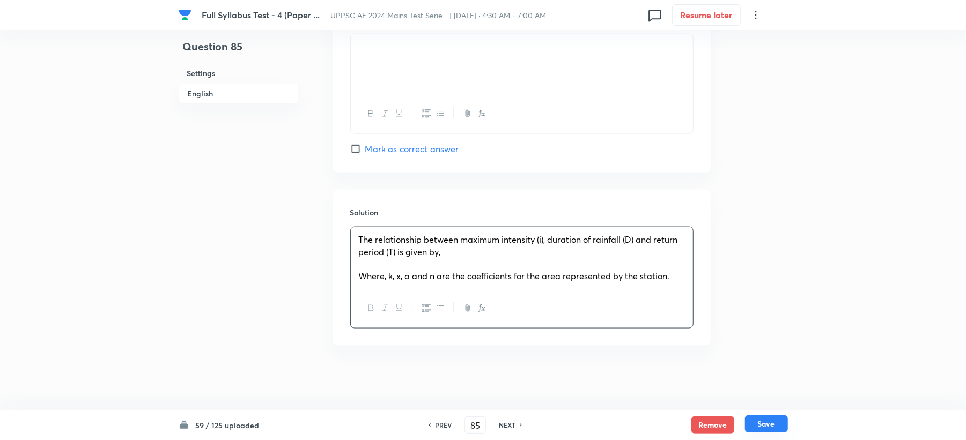
click at [773, 426] on button "Save" at bounding box center [766, 424] width 43 height 17
type input "86"
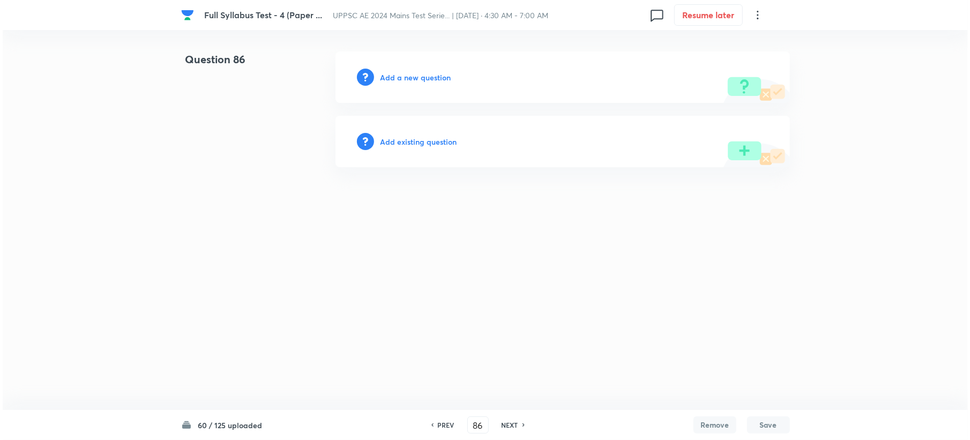
scroll to position [0, 0]
click at [399, 73] on h6 "Add a new question" at bounding box center [415, 77] width 71 height 11
click at [399, 73] on h6 "Choose a question type" at bounding box center [421, 77] width 83 height 11
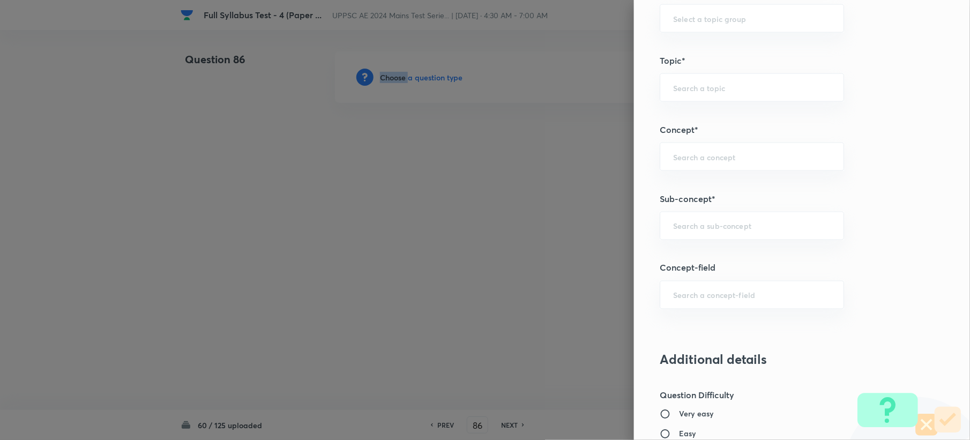
scroll to position [500, 0]
click at [678, 236] on div "​" at bounding box center [752, 225] width 184 height 28
paste input "Hydrograph"
click at [661, 259] on li "Hydrograph" at bounding box center [741, 257] width 183 height 19
type input "Hydrograph"
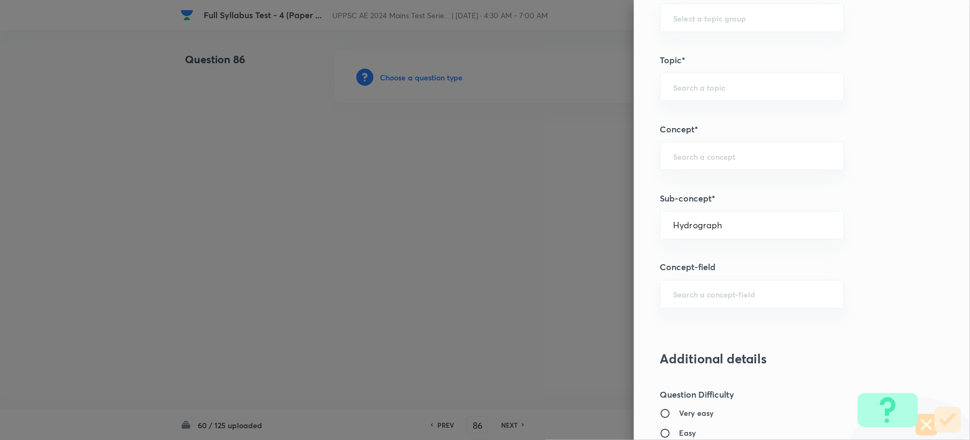
type input "Civil Engineering"
type input "Engineering Hydrology"
type input "Surface Water Hydrology"
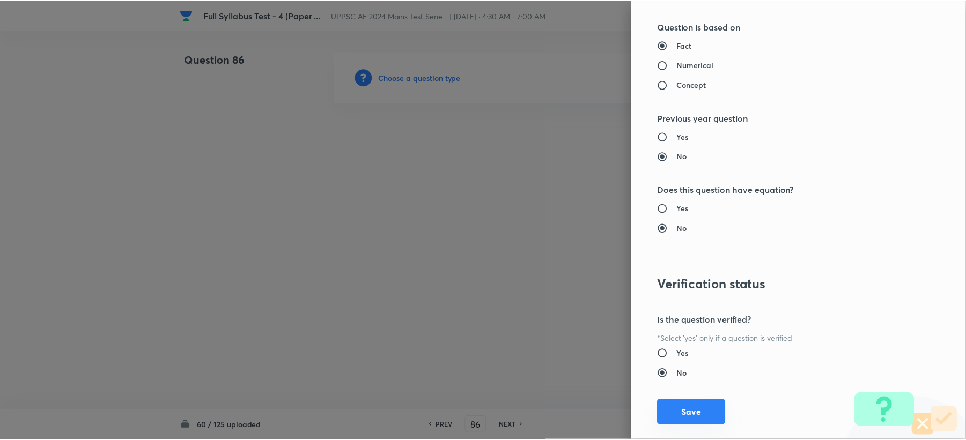
scroll to position [1023, 0]
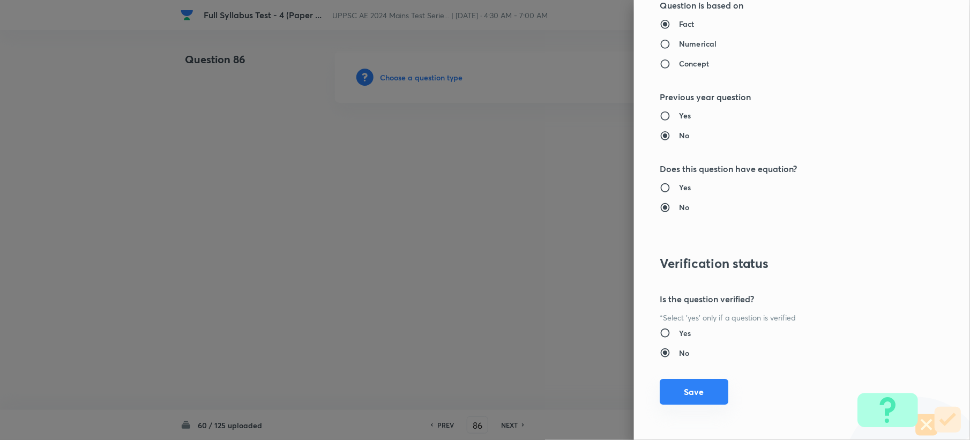
click at [677, 399] on button "Save" at bounding box center [694, 392] width 69 height 26
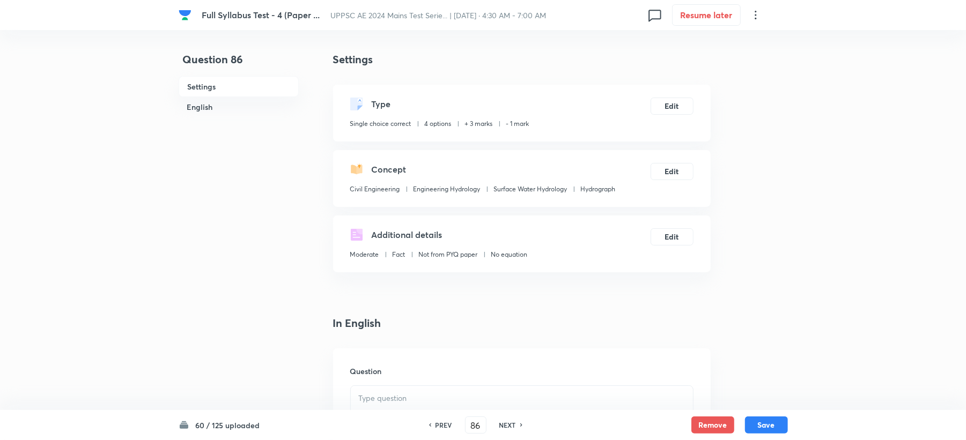
scroll to position [214, 0]
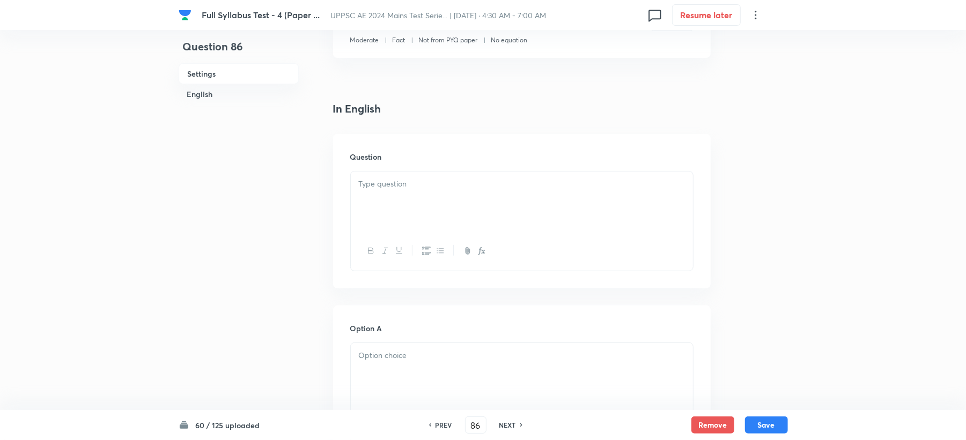
click at [371, 199] on div at bounding box center [522, 202] width 342 height 60
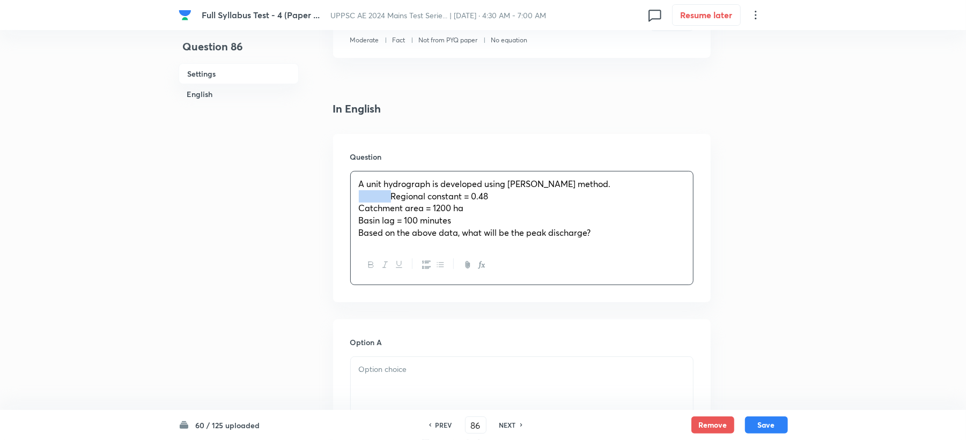
drag, startPoint x: 391, startPoint y: 196, endPoint x: 327, endPoint y: 196, distance: 64.3
drag, startPoint x: 395, startPoint y: 209, endPoint x: 331, endPoint y: 211, distance: 63.8
click at [394, 217] on span "Basin lag = 100 minutes" at bounding box center [405, 219] width 93 height 11
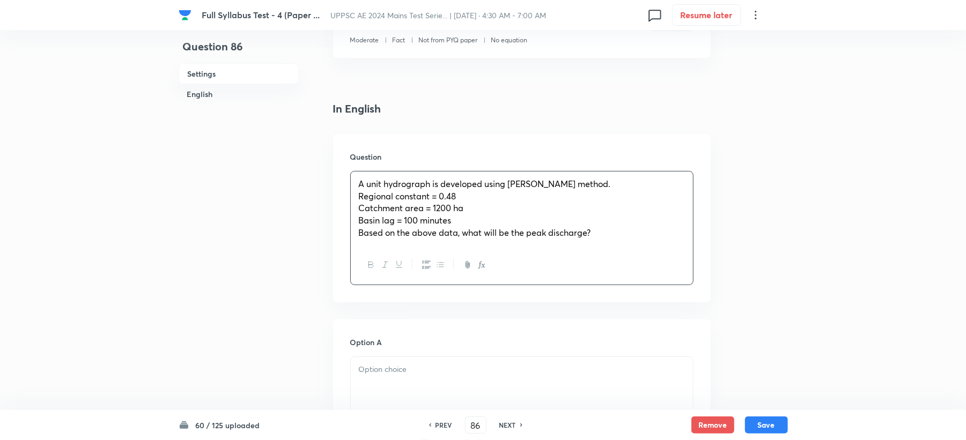
click at [391, 220] on span "Basin lag = 100 minutes" at bounding box center [405, 219] width 93 height 11
drag, startPoint x: 395, startPoint y: 221, endPoint x: 333, endPoint y: 226, distance: 61.9
click at [333, 226] on div "Question A unit hydrograph is developed using Snyder’s method. Regional constan…" at bounding box center [521, 218] width 377 height 168
drag, startPoint x: 394, startPoint y: 237, endPoint x: 331, endPoint y: 239, distance: 62.8
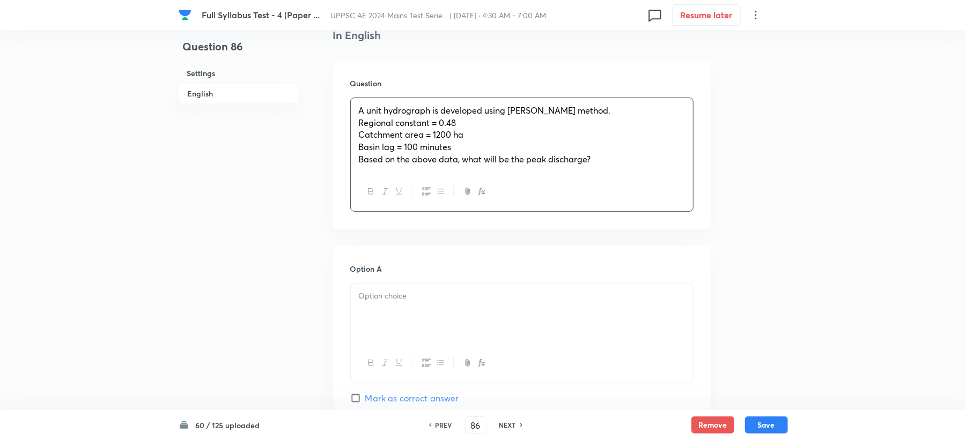
scroll to position [357, 0]
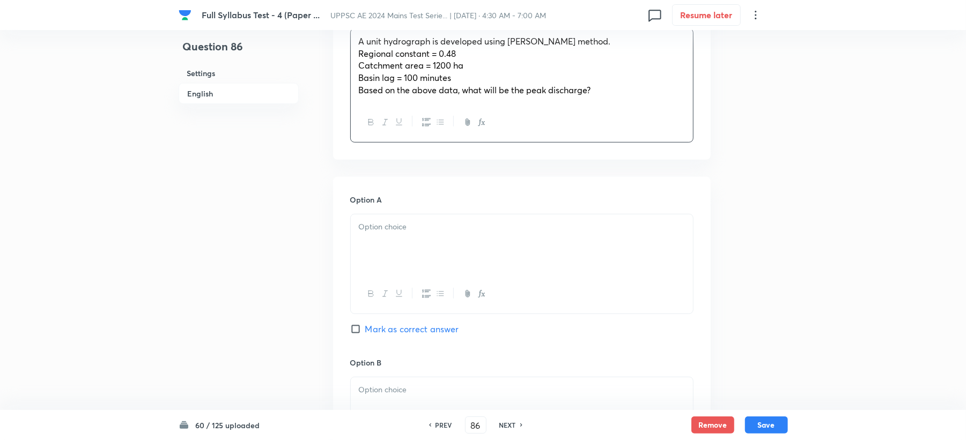
click at [394, 246] on div at bounding box center [522, 244] width 342 height 60
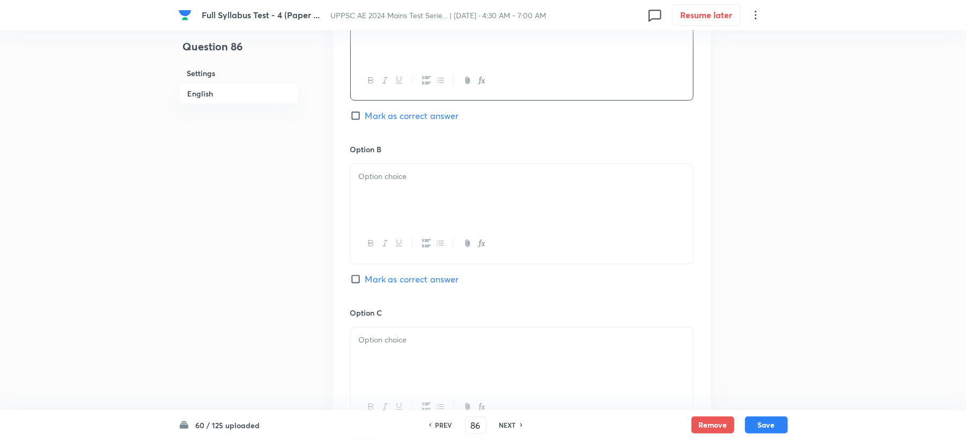
scroll to position [572, 0]
click at [392, 198] on div at bounding box center [522, 193] width 342 height 60
drag, startPoint x: 379, startPoint y: 281, endPoint x: 379, endPoint y: 291, distance: 9.1
click at [379, 284] on span "Mark as correct answer" at bounding box center [412, 278] width 94 height 13
click at [365, 284] on input "Mark as correct answer" at bounding box center [357, 278] width 15 height 11
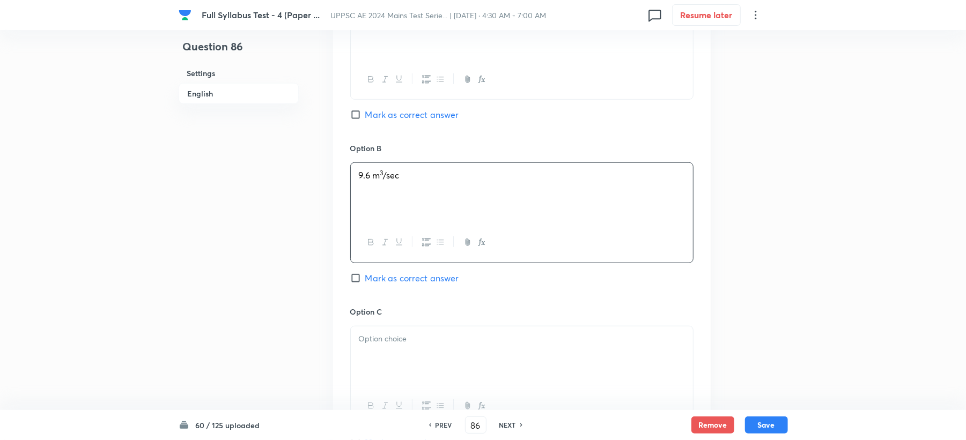
checkbox input "true"
drag, startPoint x: 391, startPoint y: 347, endPoint x: 479, endPoint y: 331, distance: 90.0
click at [391, 348] on div at bounding box center [522, 357] width 342 height 60
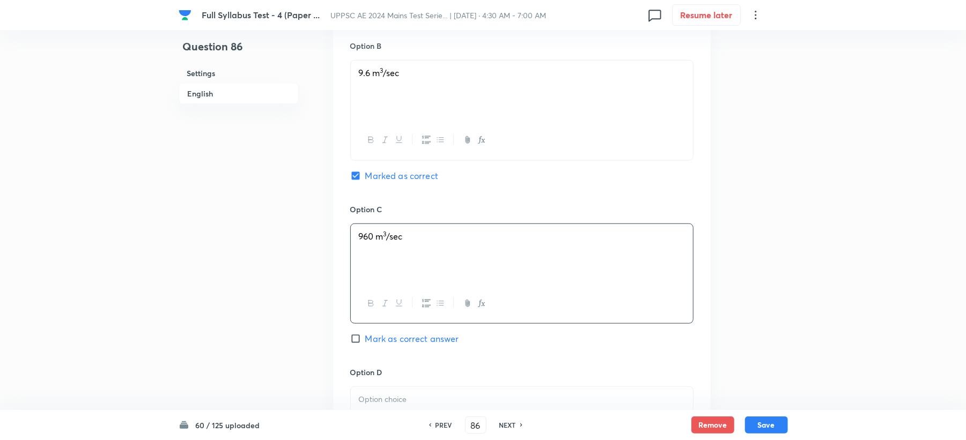
scroll to position [858, 0]
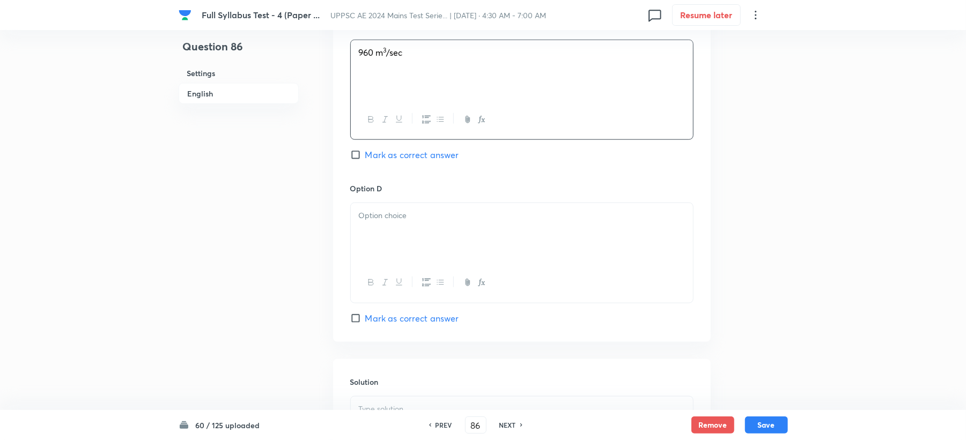
click at [411, 259] on div at bounding box center [522, 233] width 342 height 60
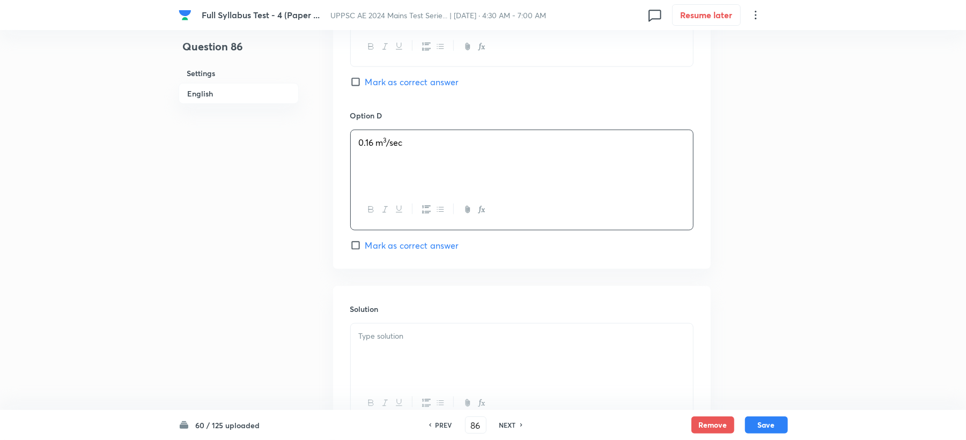
scroll to position [1000, 0]
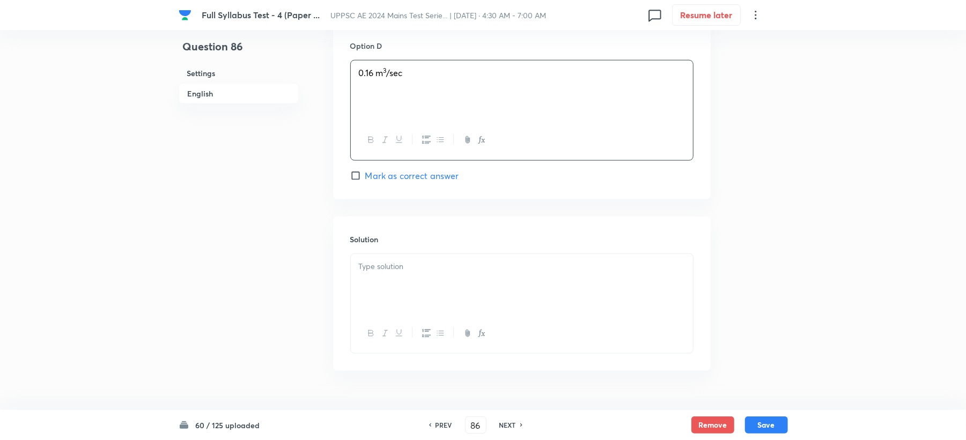
drag, startPoint x: 387, startPoint y: 249, endPoint x: 379, endPoint y: 267, distance: 19.7
click at [387, 260] on div "Solution" at bounding box center [521, 294] width 377 height 154
click at [420, 294] on div at bounding box center [522, 284] width 342 height 60
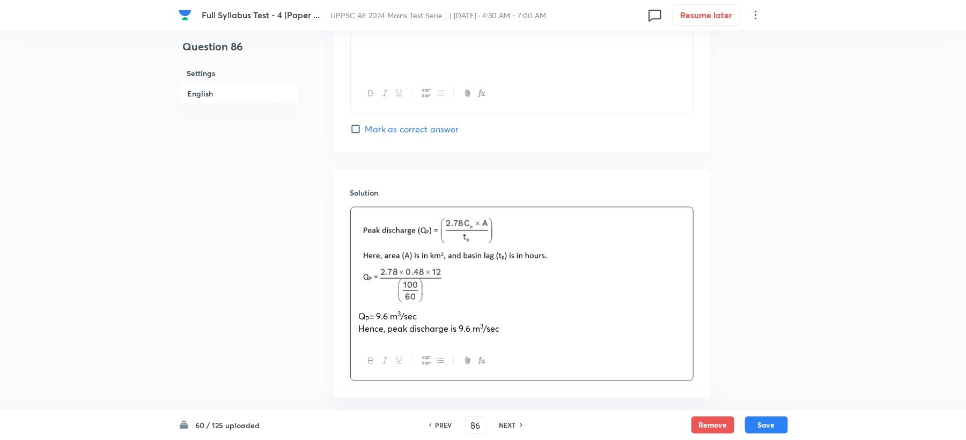
scroll to position [1072, 0]
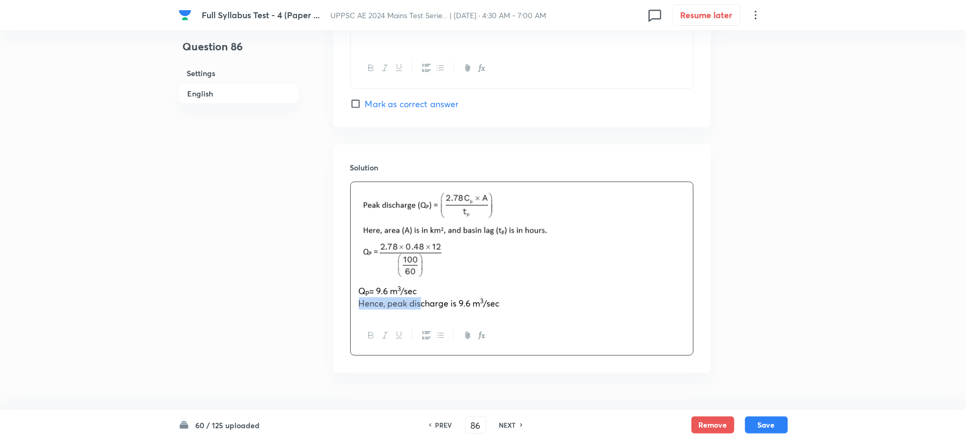
drag, startPoint x: 394, startPoint y: 306, endPoint x: 305, endPoint y: 312, distance: 88.7
click at [528, 318] on div at bounding box center [522, 335] width 342 height 39
click at [524, 312] on div "Q P = 9.6 m 3 /sec Hence, peak discharge is 9.6 m 3 /sec" at bounding box center [522, 249] width 342 height 134
click at [777, 426] on button "Save" at bounding box center [766, 424] width 43 height 17
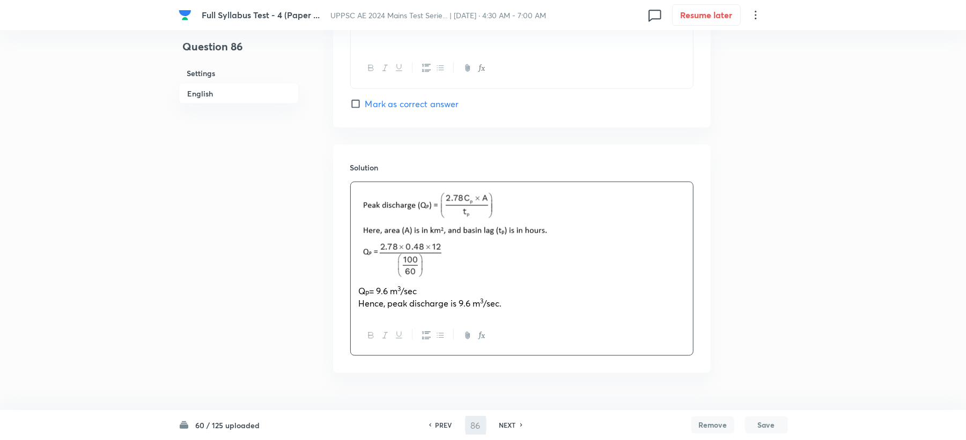
type input "87"
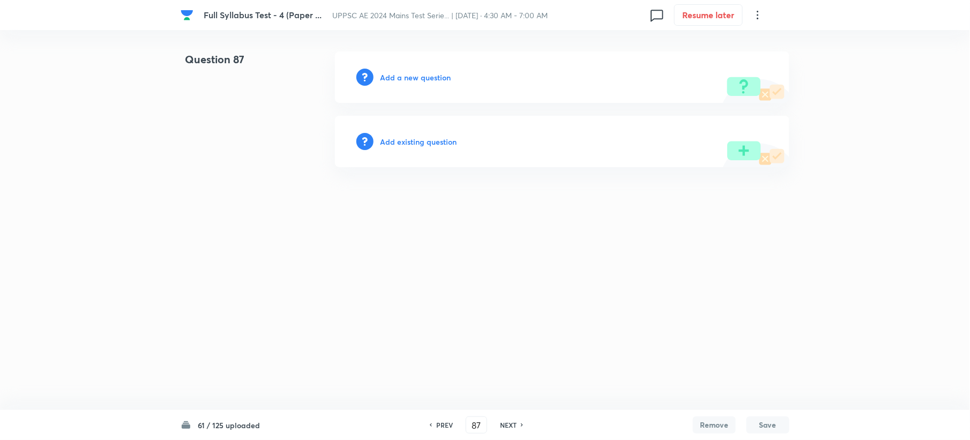
click at [412, 76] on h6 "Add a new question" at bounding box center [415, 77] width 71 height 11
click at [412, 76] on h6 "Choose a question type" at bounding box center [421, 77] width 83 height 11
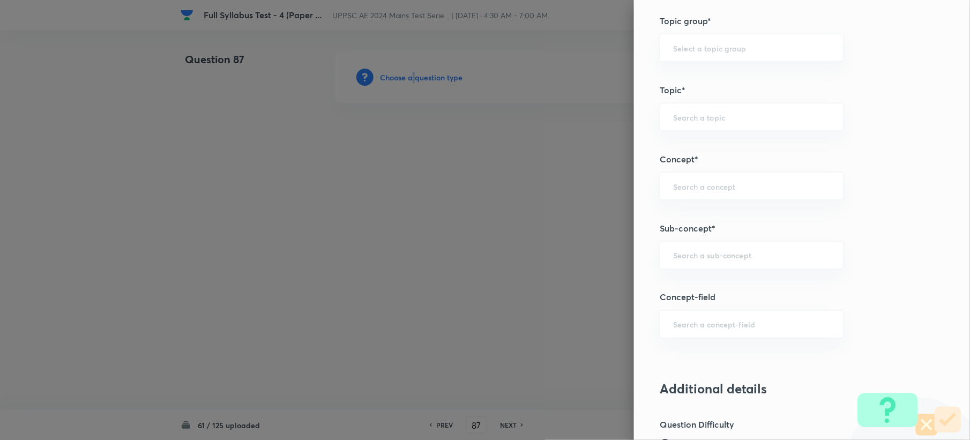
scroll to position [500, 0]
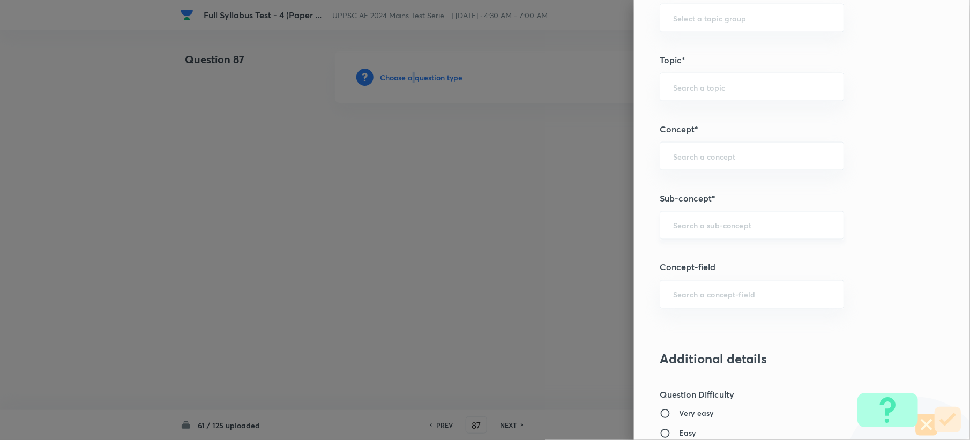
click at [676, 236] on div "​" at bounding box center [752, 225] width 184 height 28
paste input "Water Demands"
drag, startPoint x: 657, startPoint y: 254, endPoint x: 663, endPoint y: 254, distance: 6.4
click at [658, 254] on li "Water Demands" at bounding box center [741, 257] width 183 height 19
type input "Water Demands"
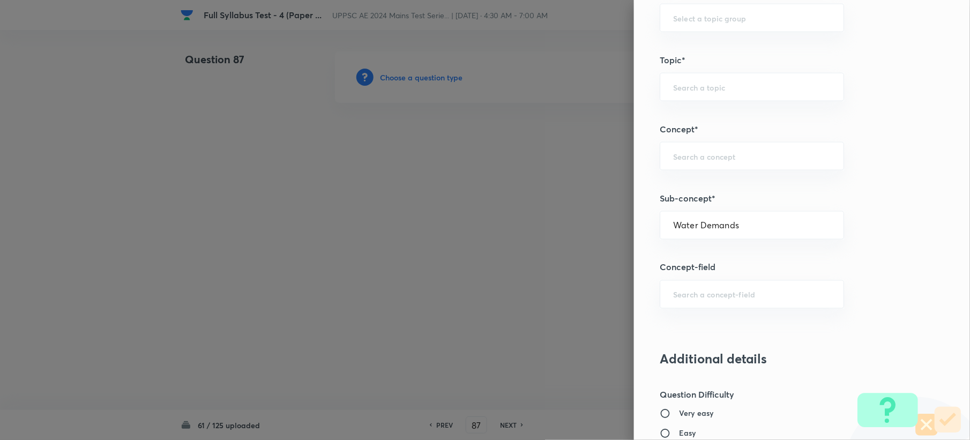
type input "Civil Engineering"
type input "Environmental Engineering"
type input "Water Supply Engineering"
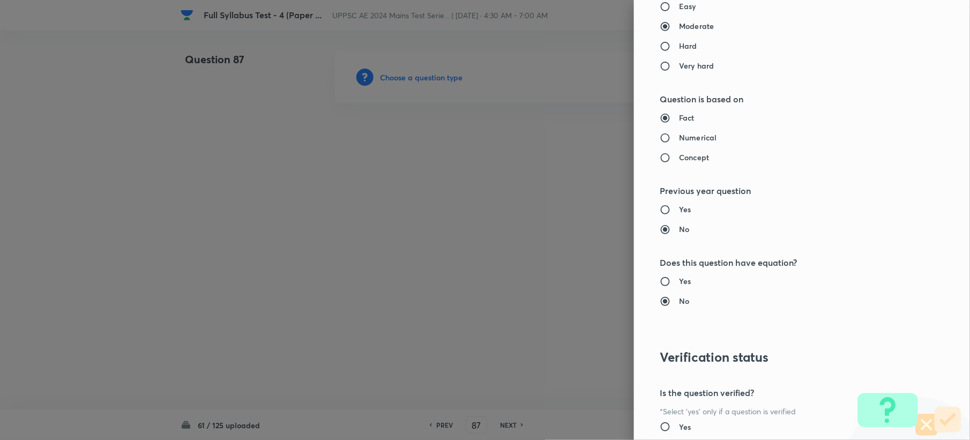
scroll to position [1023, 0]
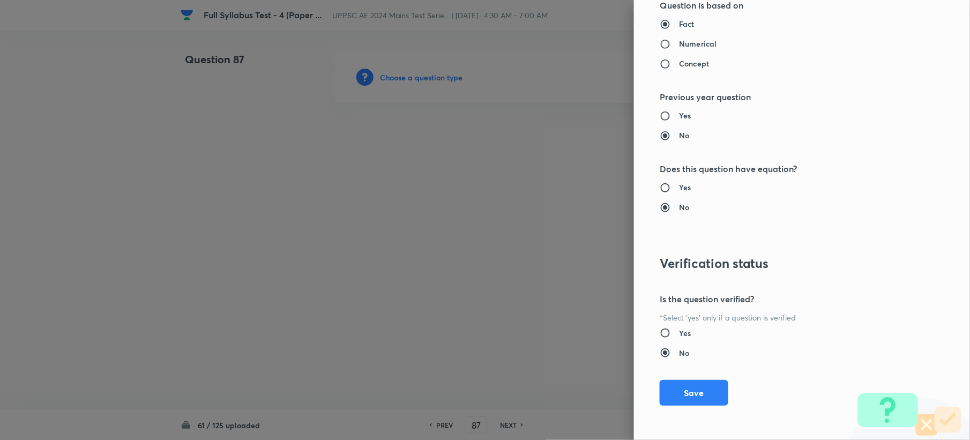
click at [665, 382] on button "Save" at bounding box center [694, 393] width 69 height 26
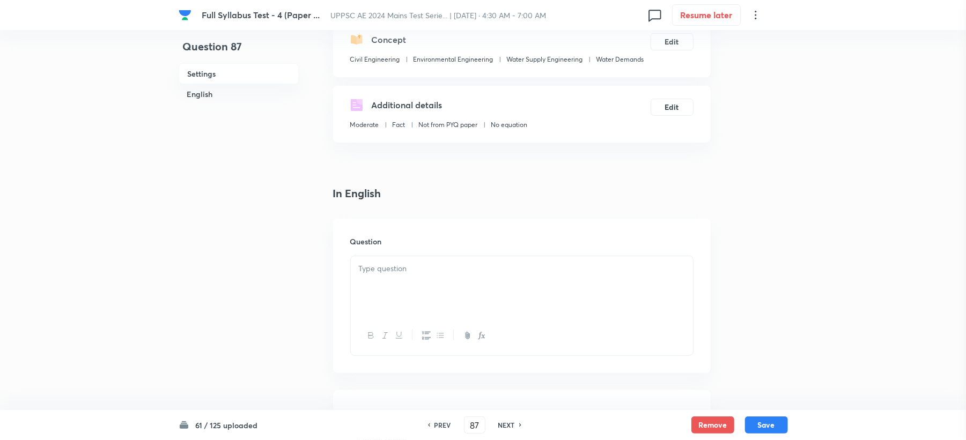
scroll to position [286, 0]
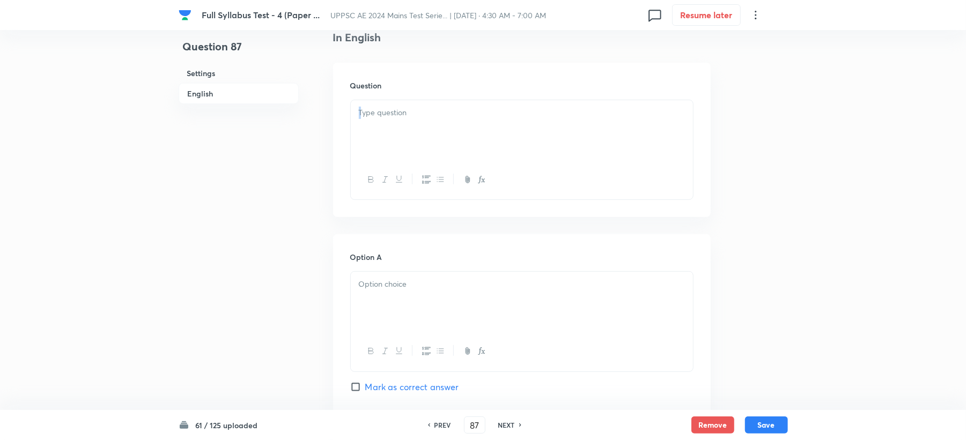
drag, startPoint x: 367, startPoint y: 170, endPoint x: 373, endPoint y: 143, distance: 28.1
click at [373, 143] on div at bounding box center [521, 150] width 343 height 100
click at [374, 124] on div at bounding box center [522, 130] width 342 height 60
click at [397, 118] on p at bounding box center [522, 113] width 326 height 12
click at [376, 131] on div at bounding box center [522, 130] width 342 height 60
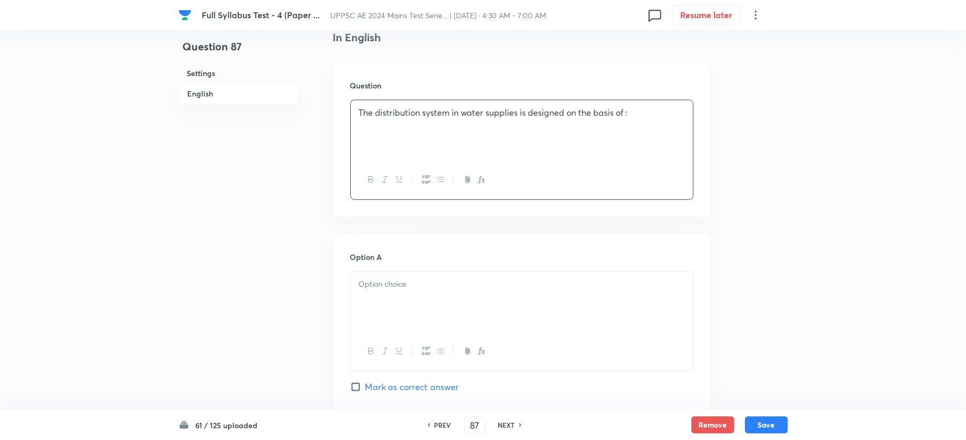
scroll to position [500, 0]
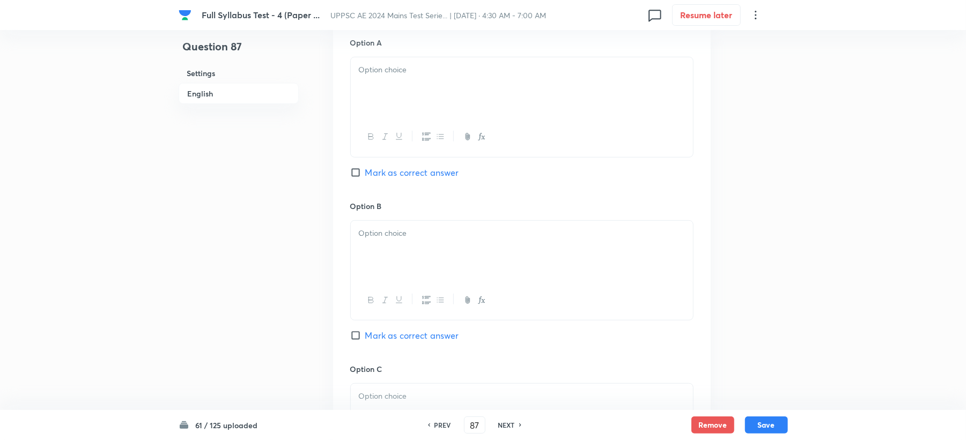
drag, startPoint x: 380, startPoint y: 99, endPoint x: 374, endPoint y: 100, distance: 5.5
click at [378, 97] on div at bounding box center [522, 87] width 342 height 60
click at [394, 245] on div at bounding box center [522, 251] width 342 height 60
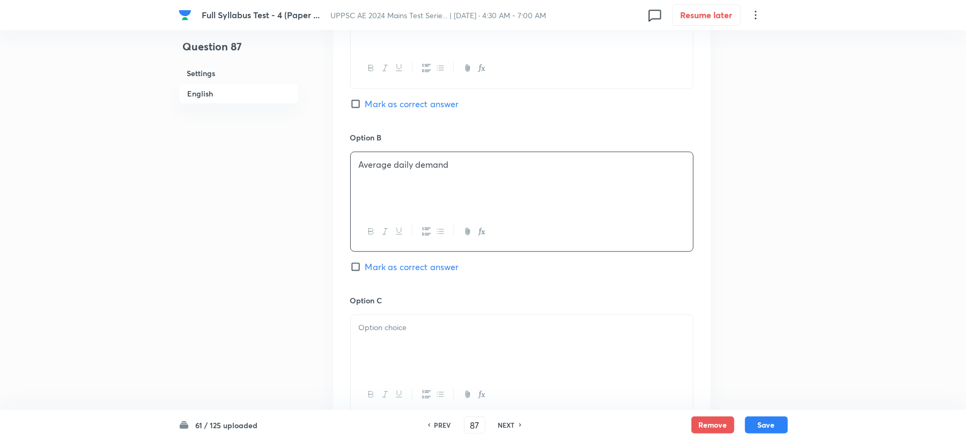
scroll to position [715, 0]
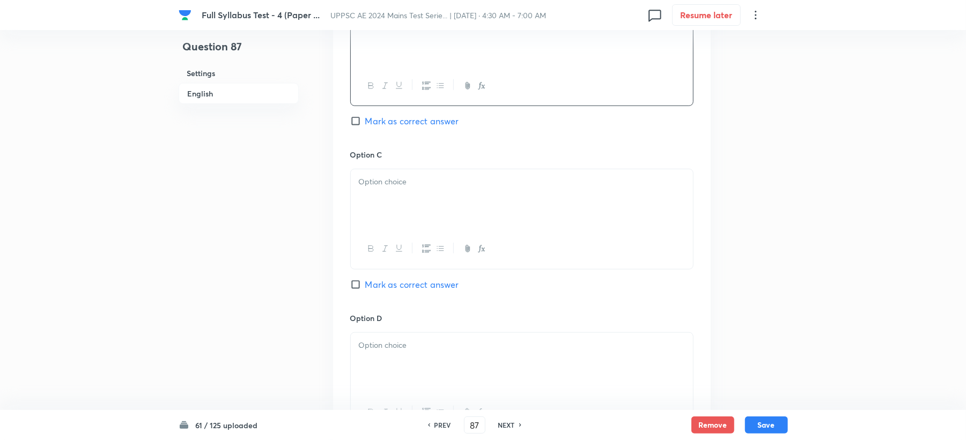
click at [401, 202] on div at bounding box center [522, 199] width 342 height 60
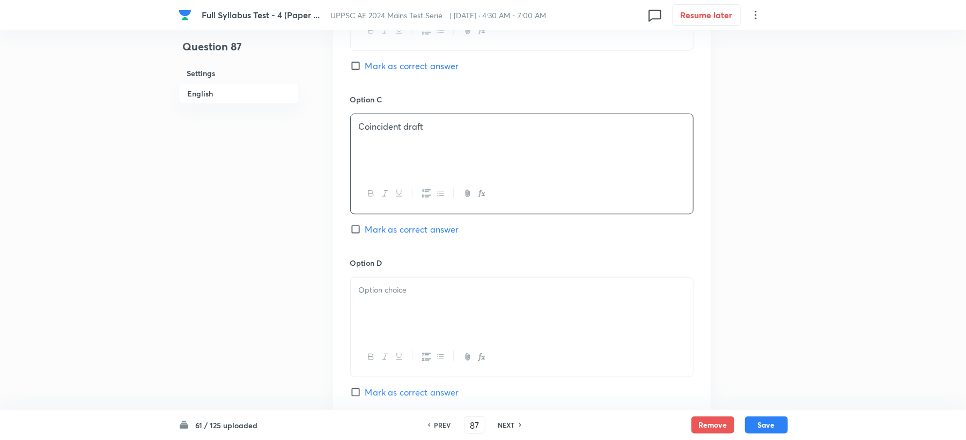
scroll to position [929, 0]
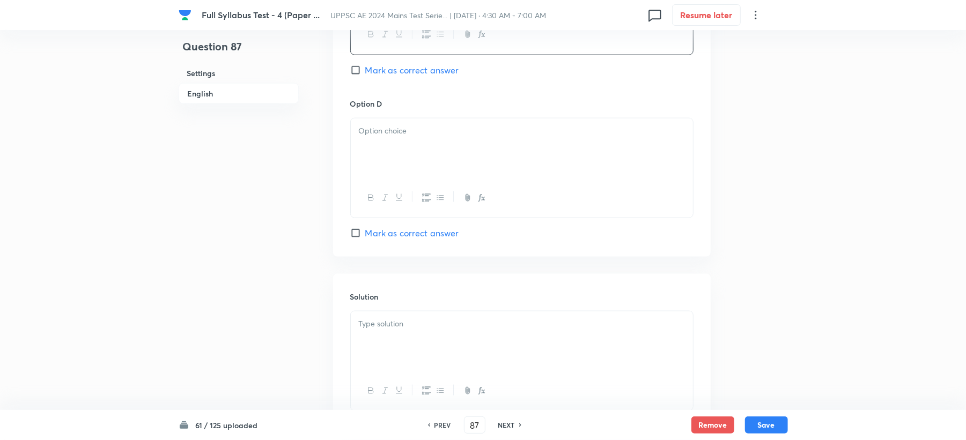
click at [387, 157] on div at bounding box center [522, 148] width 342 height 60
click at [388, 231] on span "Mark as correct answer" at bounding box center [412, 233] width 94 height 13
click at [365, 231] on input "Mark as correct answer" at bounding box center [357, 233] width 15 height 11
checkbox input "true"
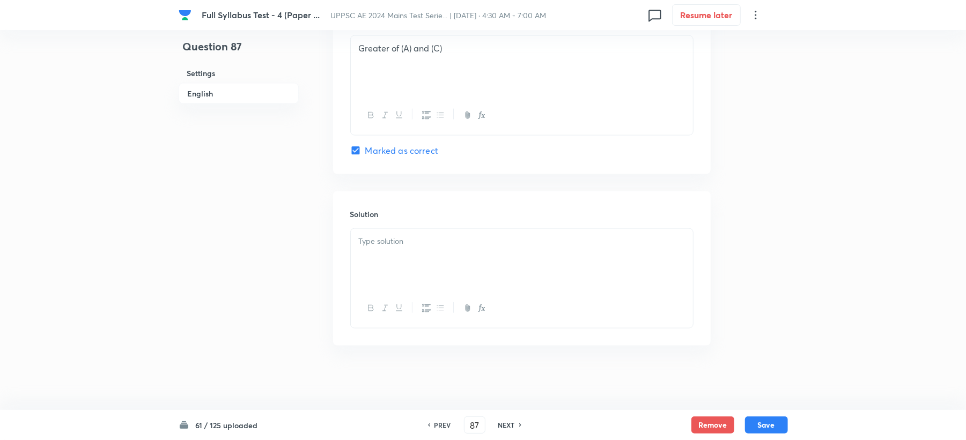
click at [377, 254] on div at bounding box center [522, 259] width 342 height 60
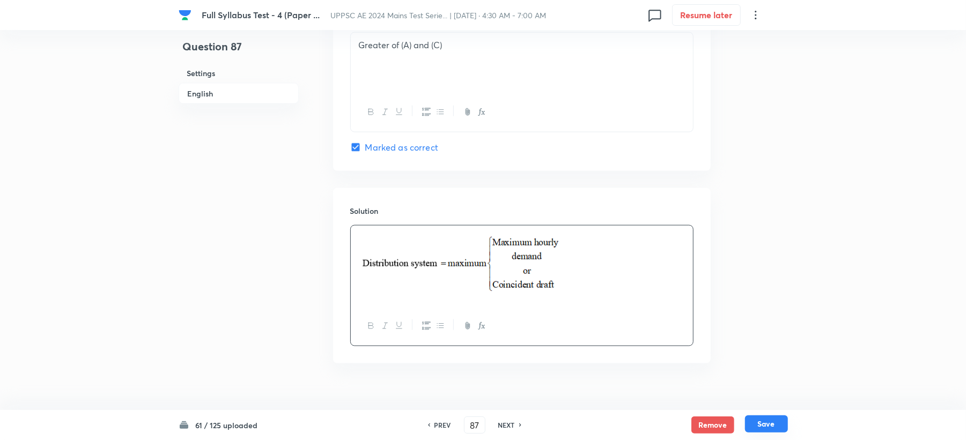
click at [773, 426] on button "Save" at bounding box center [766, 424] width 43 height 17
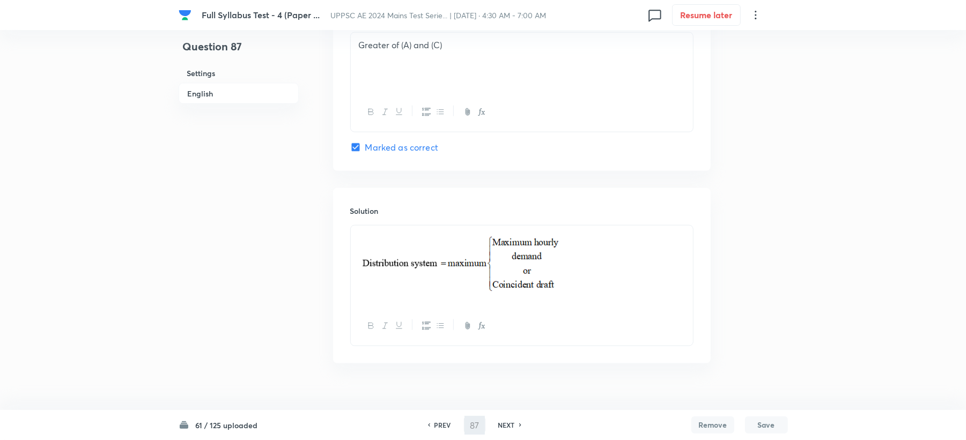
type input "88"
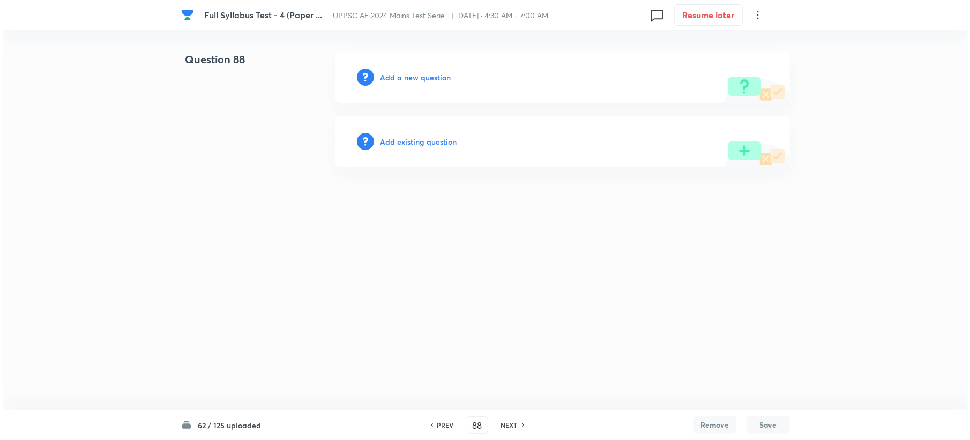
scroll to position [0, 0]
click at [420, 74] on h6 "Add a new question" at bounding box center [415, 77] width 71 height 11
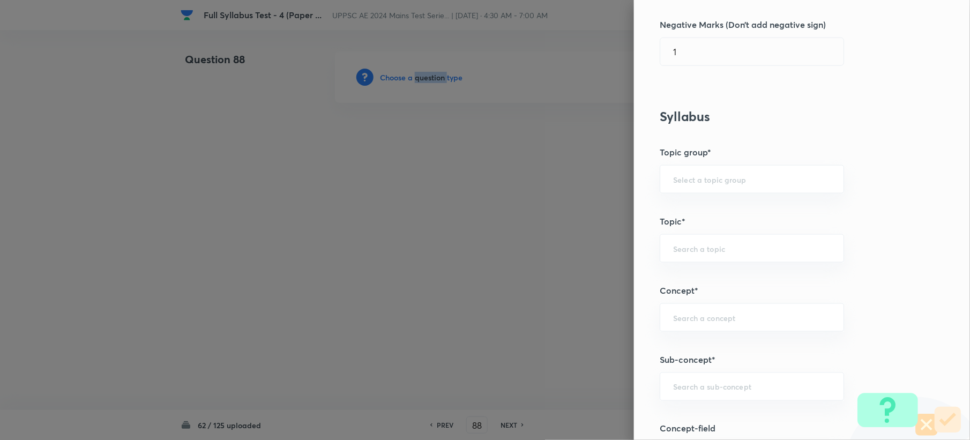
scroll to position [357, 0]
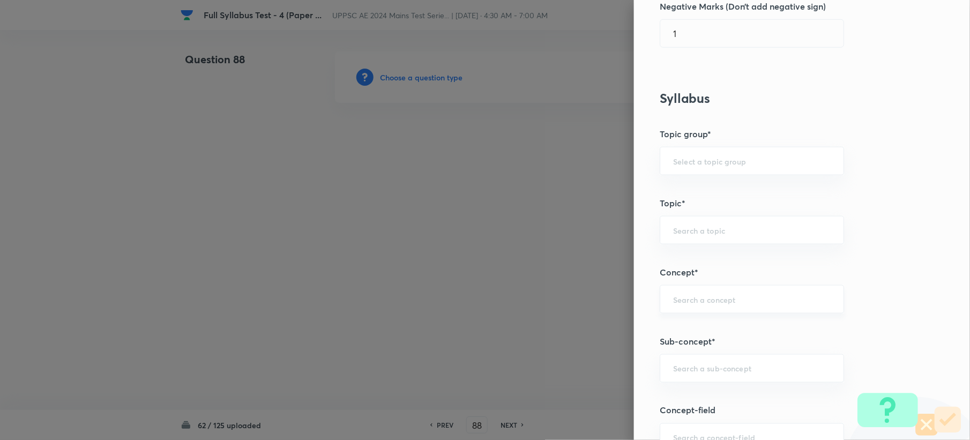
click at [673, 303] on input "text" at bounding box center [752, 299] width 158 height 10
paste input "Water Supply Engineering"
drag, startPoint x: 681, startPoint y: 329, endPoint x: 689, endPoint y: 328, distance: 8.1
click at [682, 329] on li "Water Supply Engineering" at bounding box center [741, 331] width 183 height 19
type input "Water Supply Engineering"
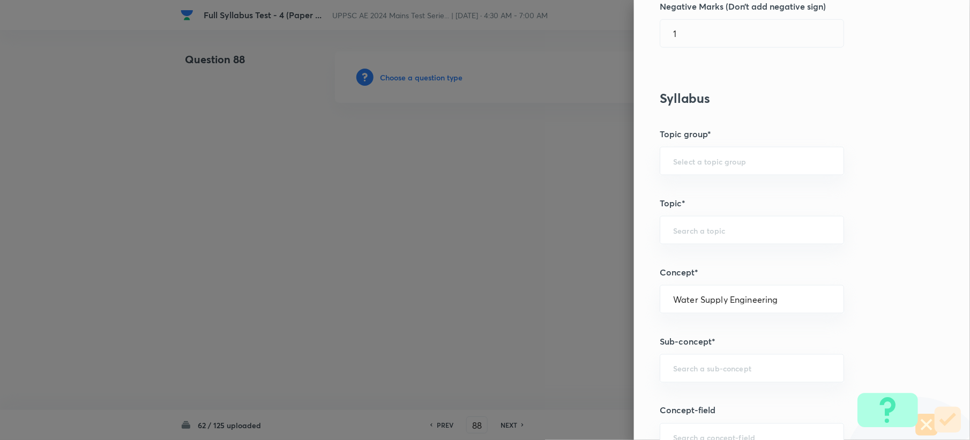
type input "Civil Engineering"
type input "Environmental Engineering"
click at [673, 369] on input "text" at bounding box center [752, 368] width 158 height 10
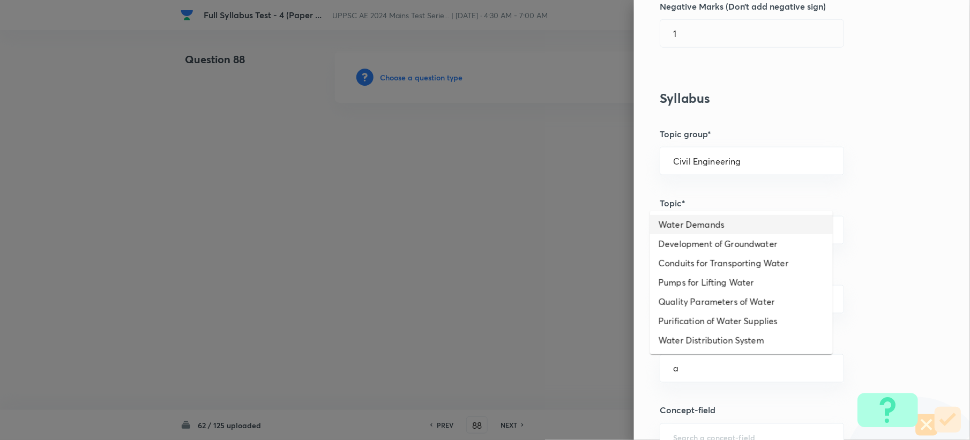
click at [680, 231] on li "Water Demands" at bounding box center [741, 224] width 183 height 19
type input "Water Demands"
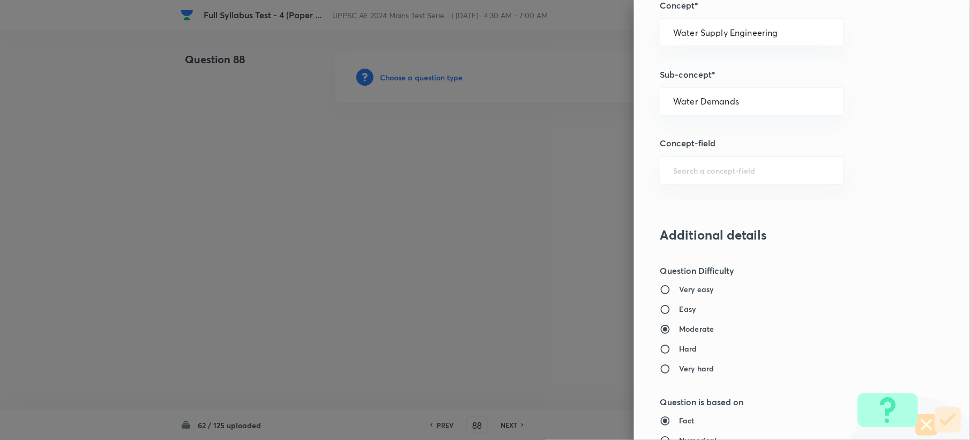
scroll to position [715, 0]
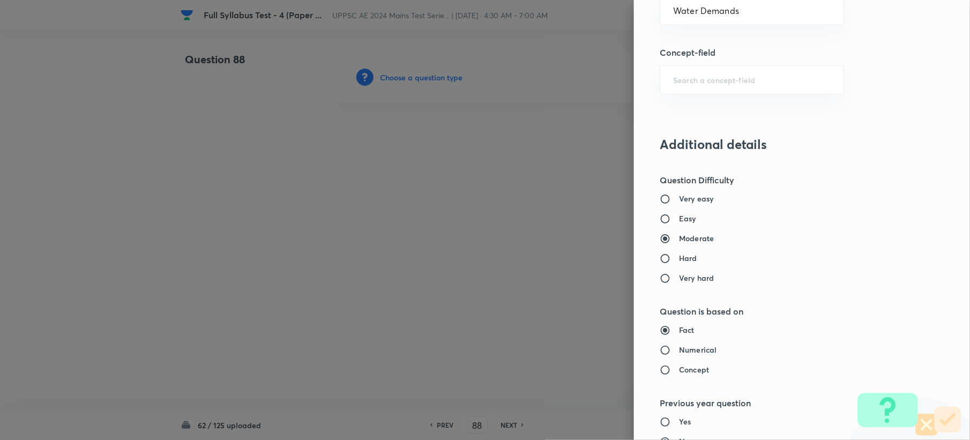
click at [664, 219] on input "Easy" at bounding box center [669, 219] width 19 height 11
radio input "true"
radio input "false"
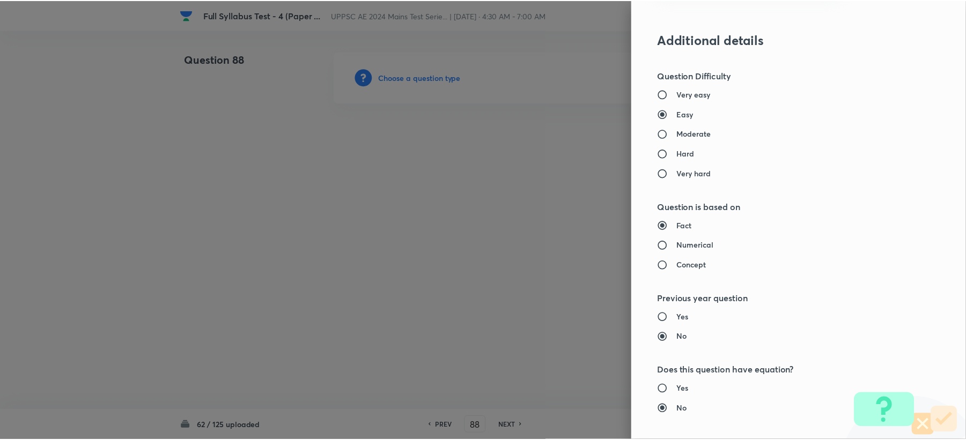
scroll to position [1000, 0]
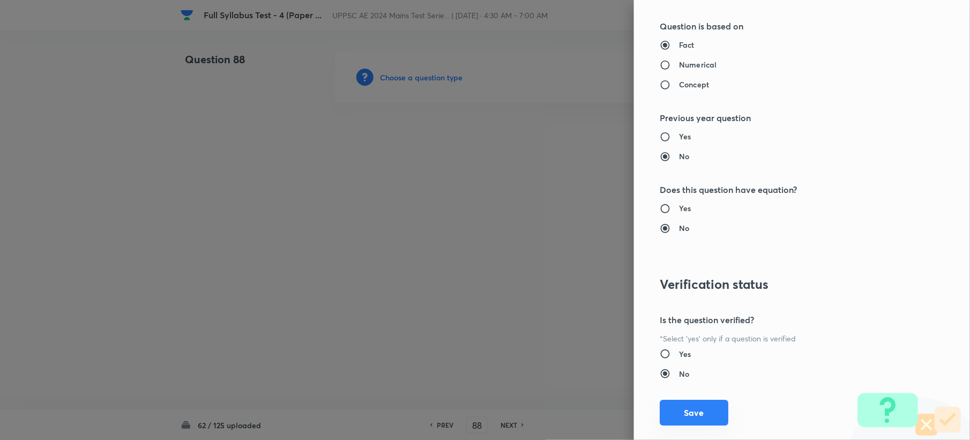
click at [664, 405] on button "Save" at bounding box center [694, 413] width 69 height 26
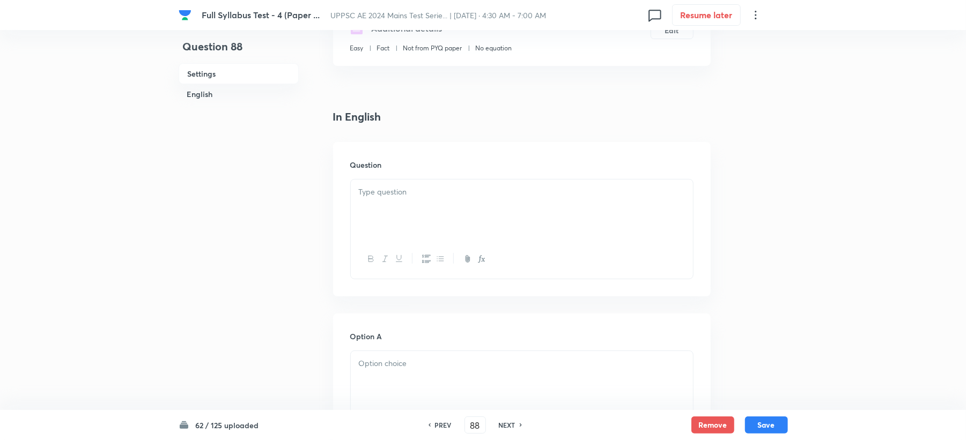
scroll to position [214, 0]
click at [357, 172] on div at bounding box center [522, 202] width 342 height 60
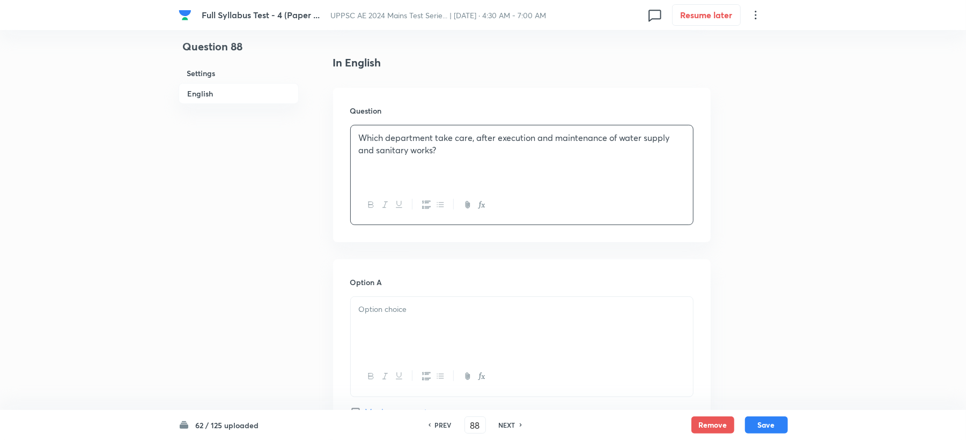
scroll to position [286, 0]
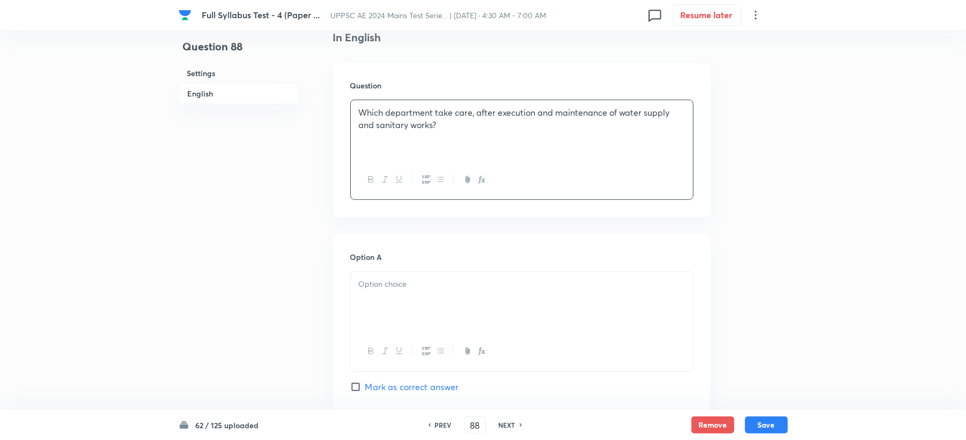
click at [370, 320] on div at bounding box center [522, 302] width 342 height 60
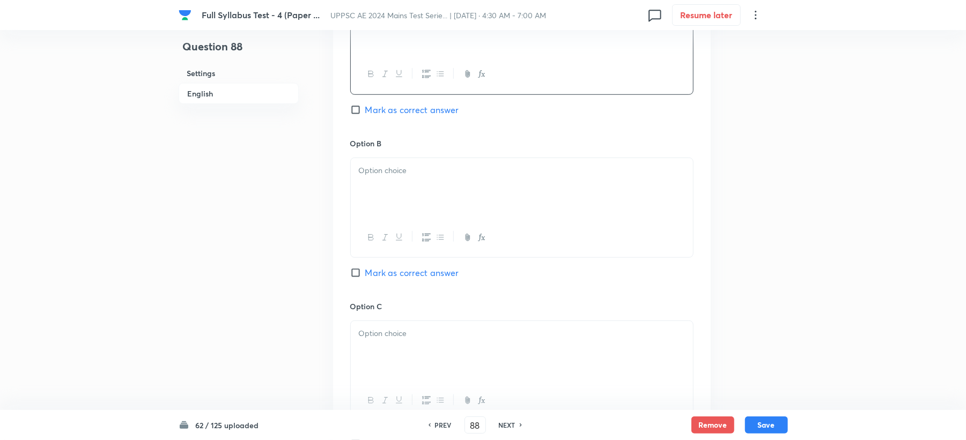
scroll to position [572, 0]
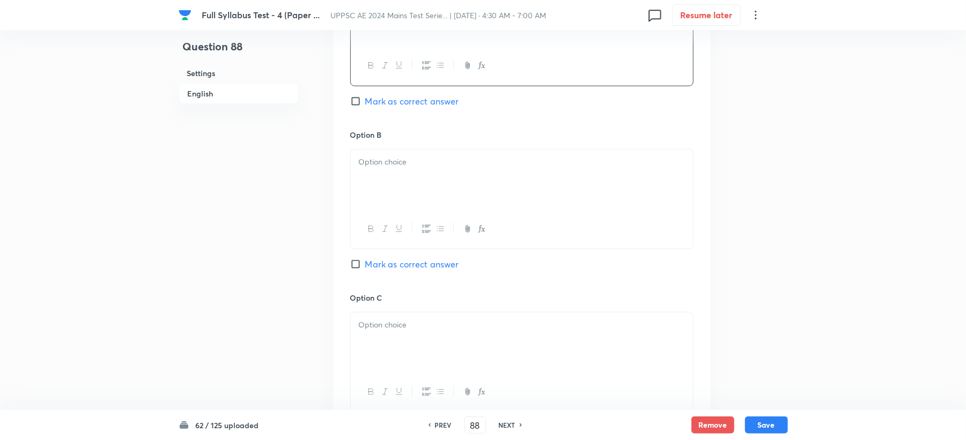
drag, startPoint x: 384, startPoint y: 180, endPoint x: 352, endPoint y: 233, distance: 61.6
click at [384, 180] on div at bounding box center [522, 180] width 342 height 60
click at [387, 342] on div at bounding box center [522, 343] width 342 height 60
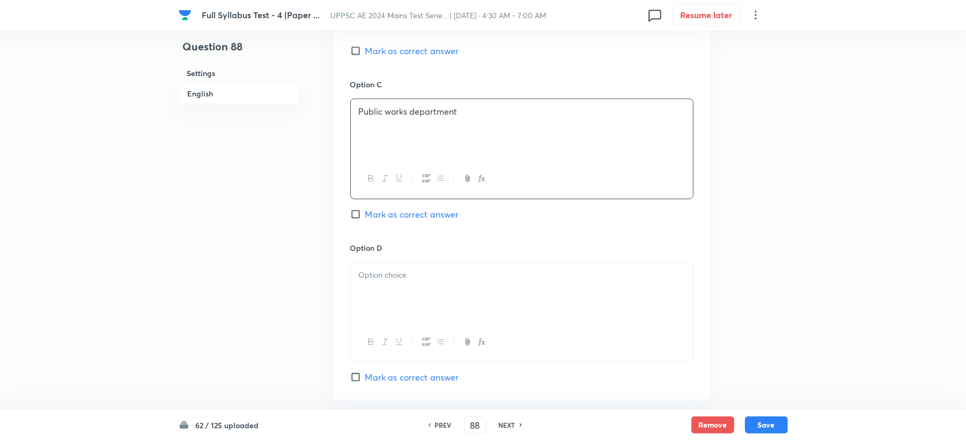
scroll to position [786, 0]
click at [376, 325] on div at bounding box center [522, 341] width 342 height 39
click at [404, 296] on div at bounding box center [522, 292] width 342 height 60
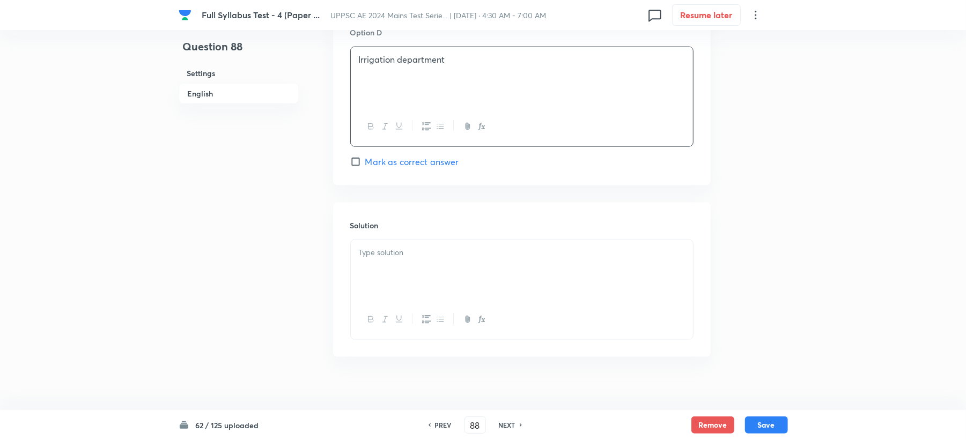
click at [402, 288] on div at bounding box center [522, 270] width 342 height 60
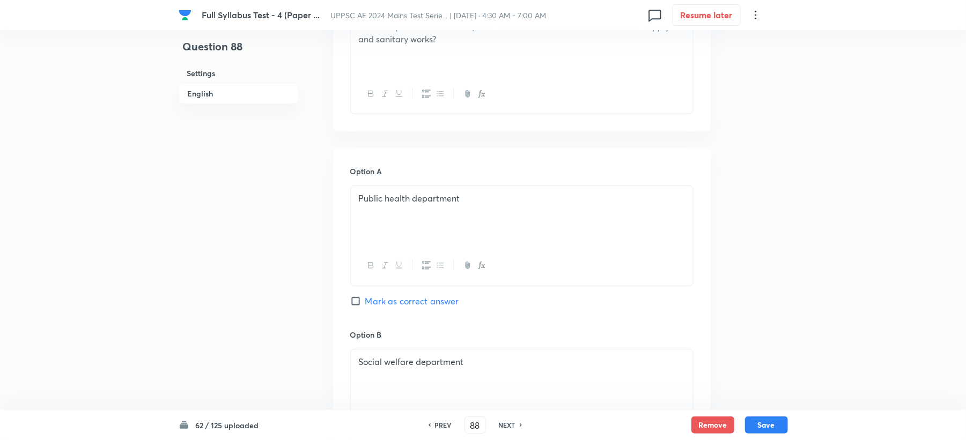
scroll to position [357, 0]
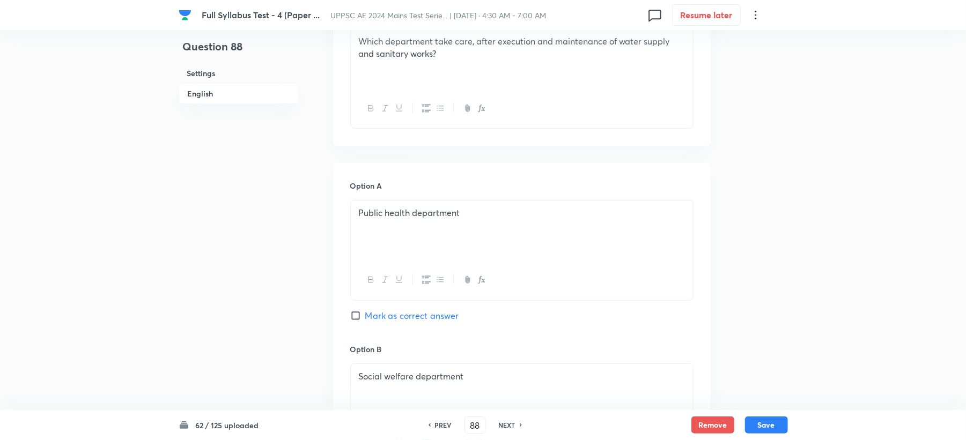
click at [363, 322] on label "Mark as correct answer" at bounding box center [404, 315] width 109 height 13
click at [363, 321] on input "Mark as correct answer" at bounding box center [357, 315] width 15 height 11
checkbox input "true"
click at [769, 430] on button "Save" at bounding box center [766, 424] width 43 height 17
type input "89"
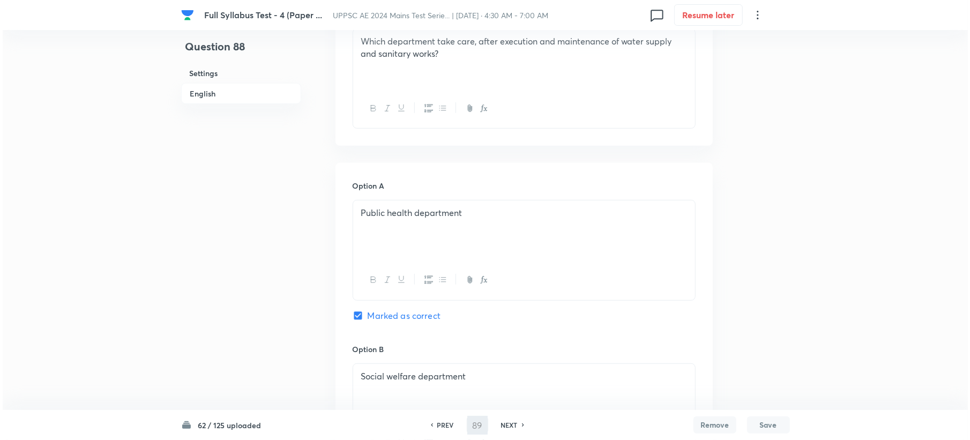
scroll to position [0, 0]
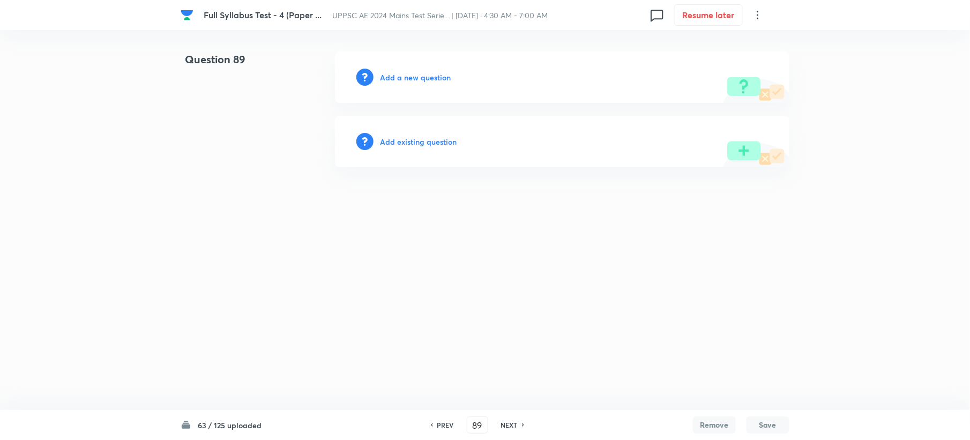
click at [429, 71] on div "Add a new question" at bounding box center [562, 76] width 455 height 51
click at [427, 71] on div "Add a new question" at bounding box center [562, 76] width 455 height 51
click at [426, 76] on h6 "Add a new question" at bounding box center [415, 77] width 71 height 11
click at [426, 76] on h6 "Choose a question type" at bounding box center [421, 77] width 83 height 11
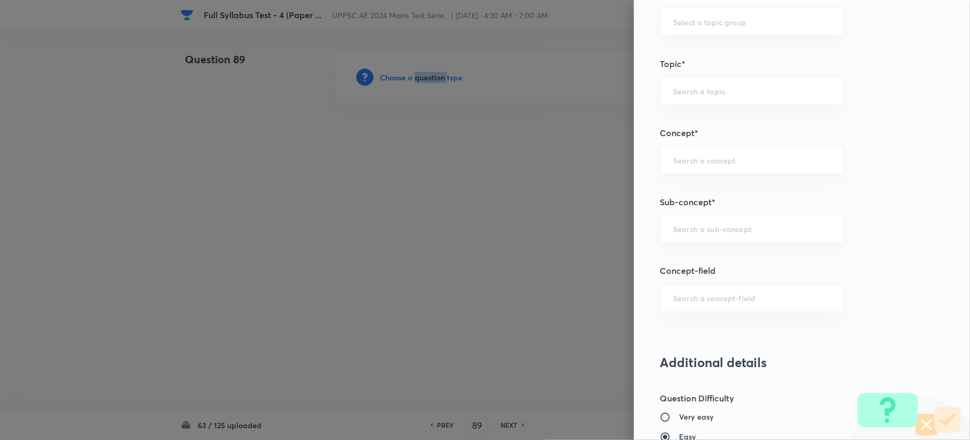
scroll to position [500, 0]
click at [686, 230] on input "text" at bounding box center [752, 225] width 158 height 10
paste input "Water Demands"
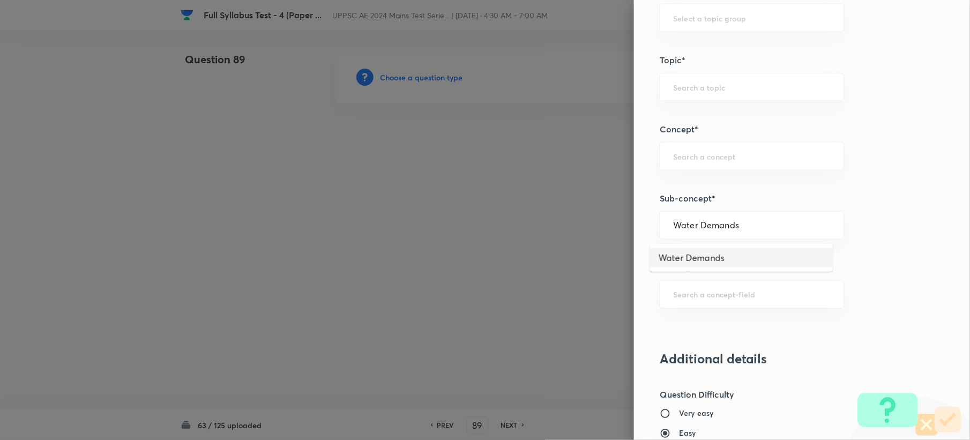
click at [680, 258] on li "Water Demands" at bounding box center [741, 257] width 183 height 19
type input "Water Demands"
type input "Civil Engineering"
type input "Environmental Engineering"
type input "Water Supply Engineering"
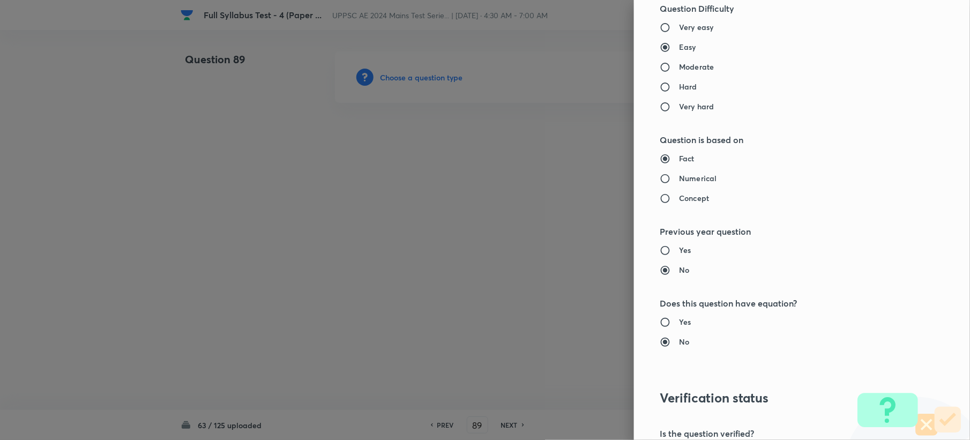
scroll to position [1023, 0]
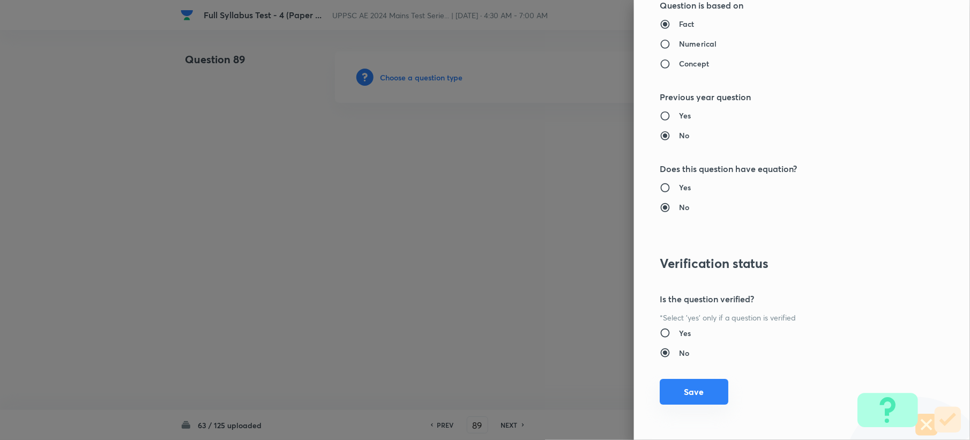
drag, startPoint x: 663, startPoint y: 389, endPoint x: 538, endPoint y: 314, distance: 145.5
click at [664, 389] on button "Save" at bounding box center [694, 393] width 69 height 26
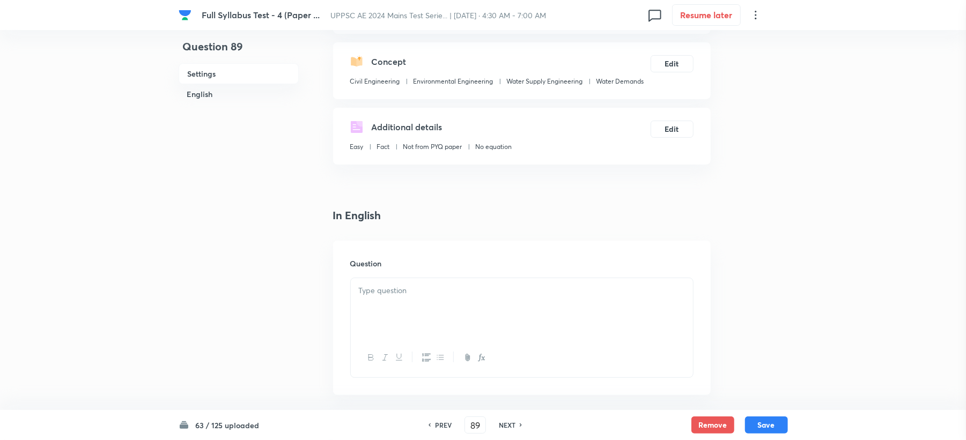
scroll to position [286, 0]
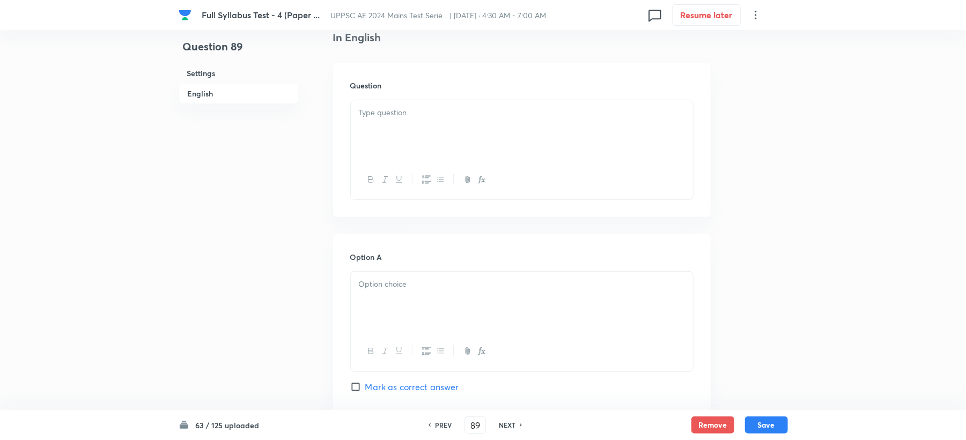
click at [374, 131] on div at bounding box center [522, 130] width 342 height 60
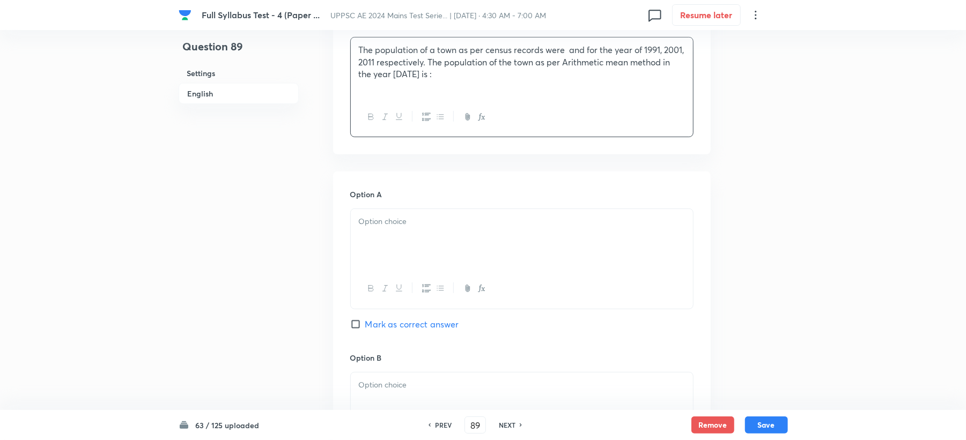
scroll to position [357, 0]
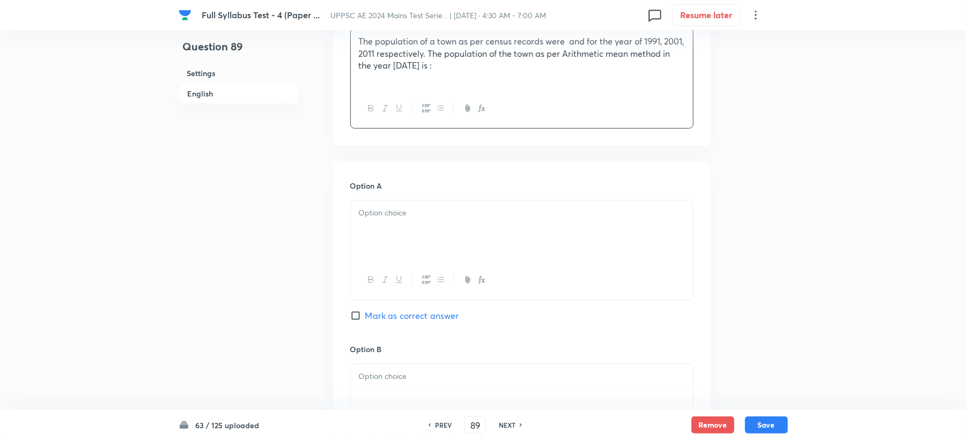
click at [384, 257] on div at bounding box center [522, 231] width 342 height 60
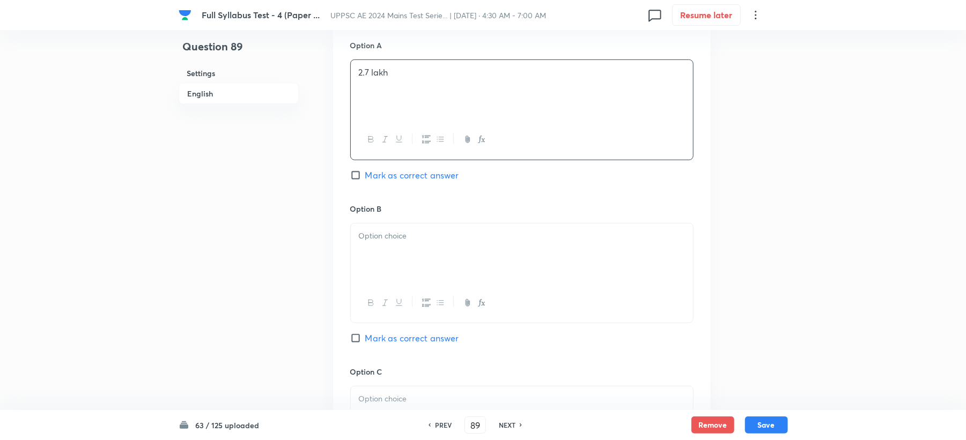
scroll to position [500, 0]
click at [389, 254] on div at bounding box center [522, 251] width 342 height 60
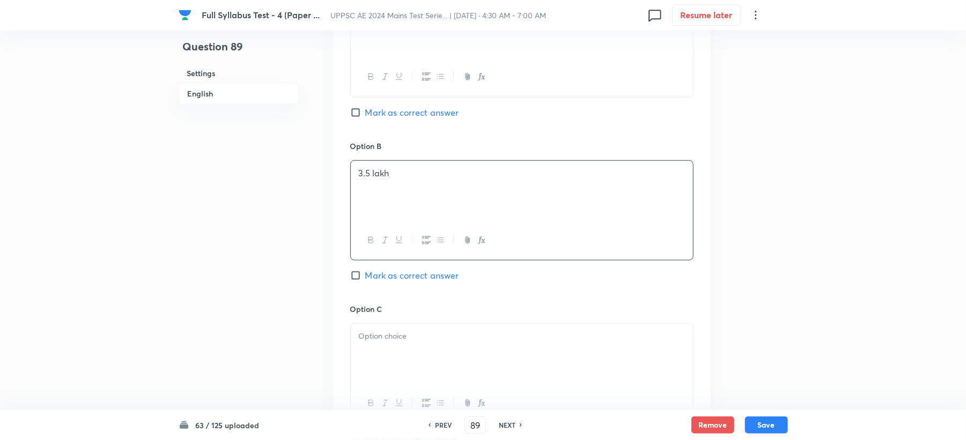
scroll to position [643, 0]
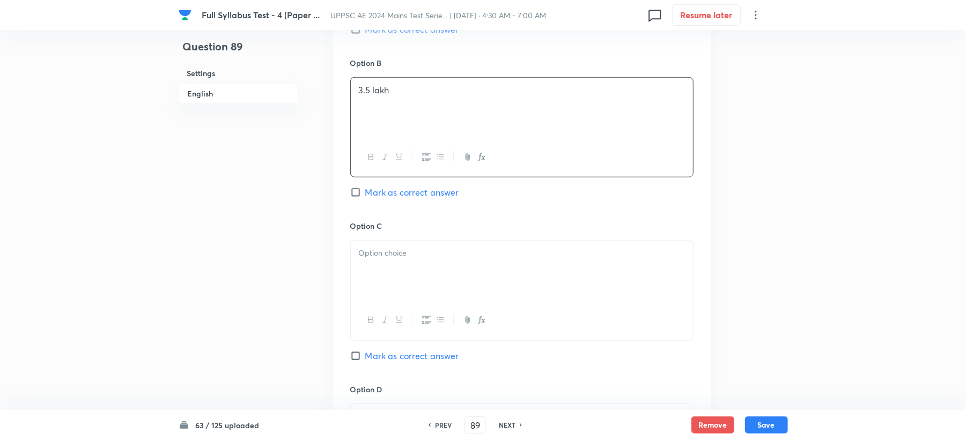
click at [385, 265] on div at bounding box center [522, 271] width 342 height 60
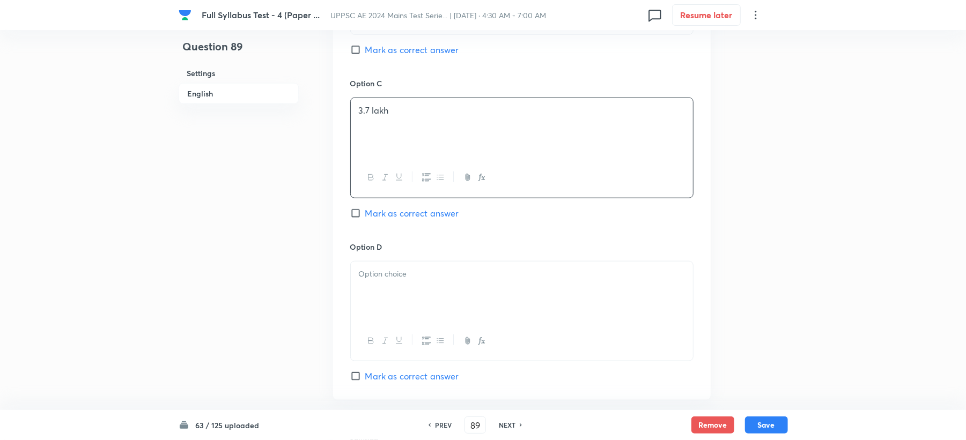
click at [376, 263] on div at bounding box center [522, 292] width 342 height 60
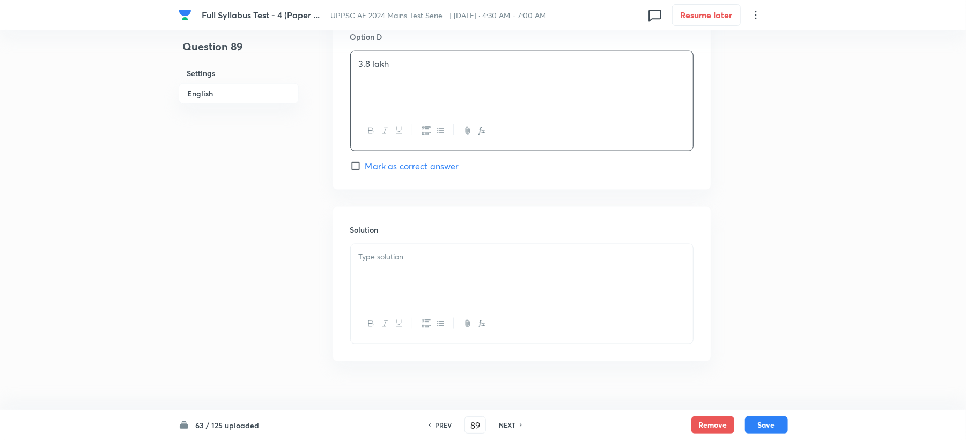
scroll to position [1015, 0]
click at [389, 259] on div at bounding box center [522, 259] width 342 height 60
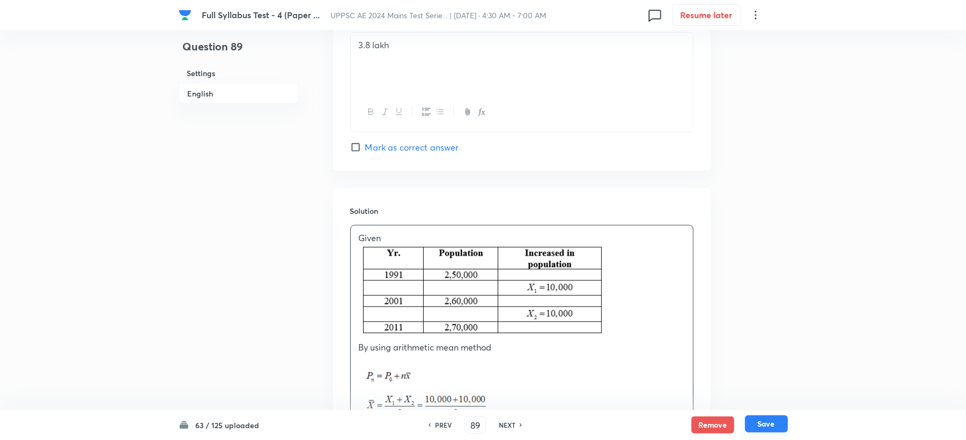
click at [745, 426] on button "Save" at bounding box center [766, 424] width 43 height 17
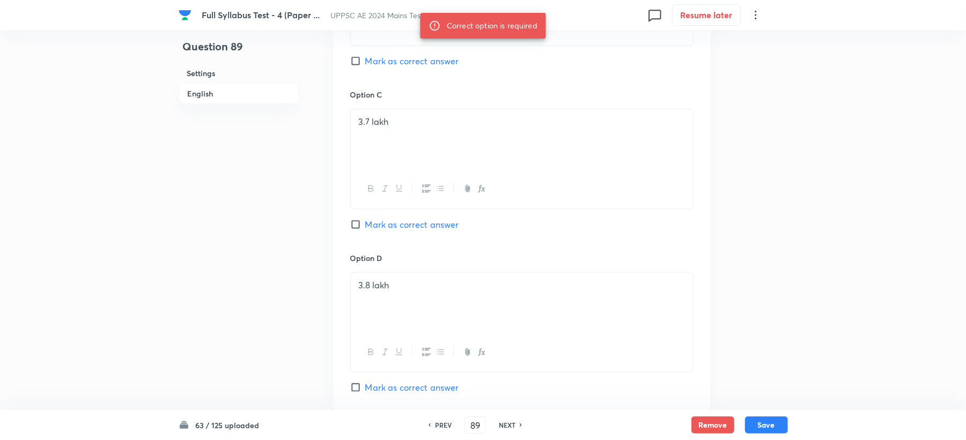
scroll to position [729, 0]
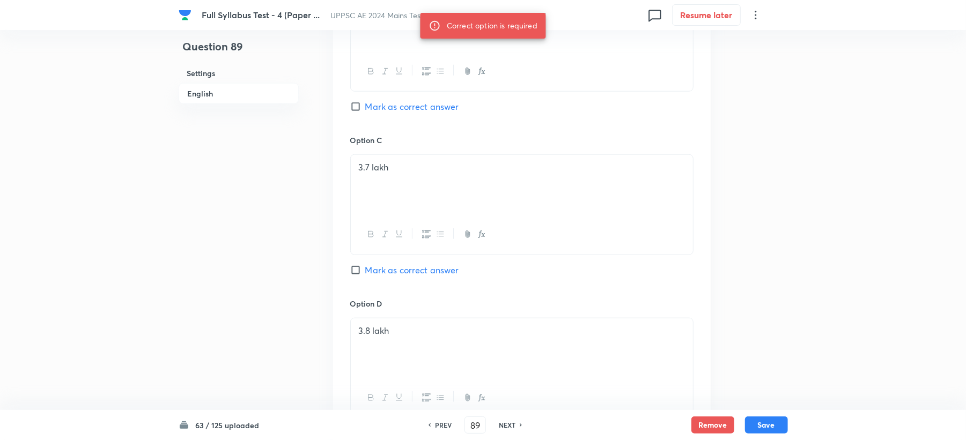
click at [381, 271] on span "Mark as correct answer" at bounding box center [412, 270] width 94 height 13
click at [365, 271] on input "Mark as correct answer" at bounding box center [357, 270] width 15 height 11
checkbox input "true"
click at [744, 419] on div "Remove Save" at bounding box center [739, 425] width 97 height 17
click at [754, 419] on button "Save" at bounding box center [766, 424] width 43 height 17
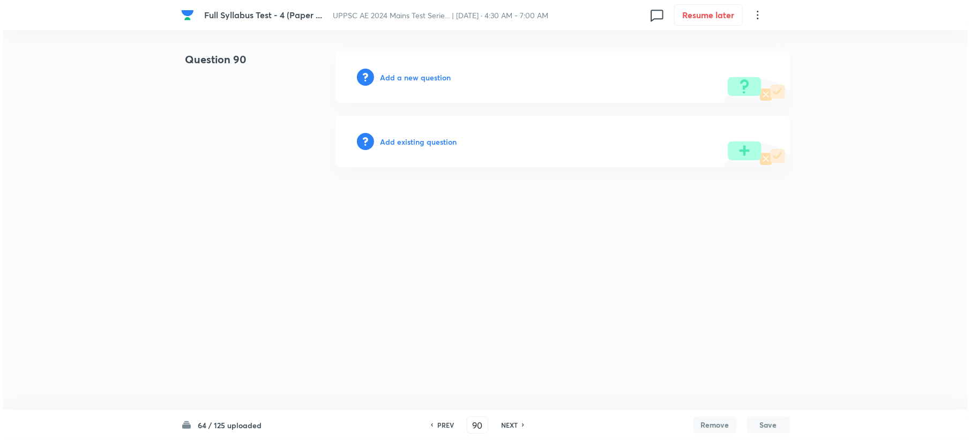
scroll to position [0, 0]
drag, startPoint x: 480, startPoint y: 427, endPoint x: 496, endPoint y: 440, distance: 20.6
click at [481, 427] on input "90" at bounding box center [478, 425] width 20 height 19
type input "9"
type input "1"
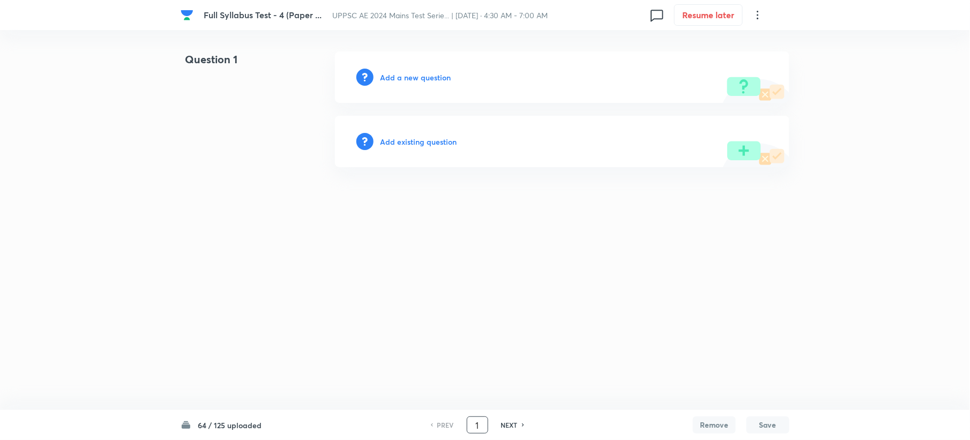
click at [417, 76] on h6 "Add a new question" at bounding box center [415, 77] width 71 height 11
click at [417, 76] on h6 "Choose a question type" at bounding box center [421, 77] width 83 height 11
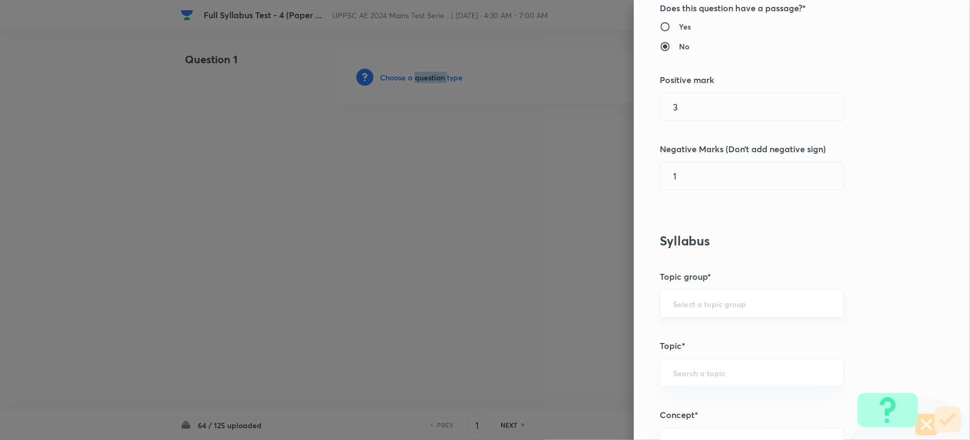
scroll to position [286, 0]
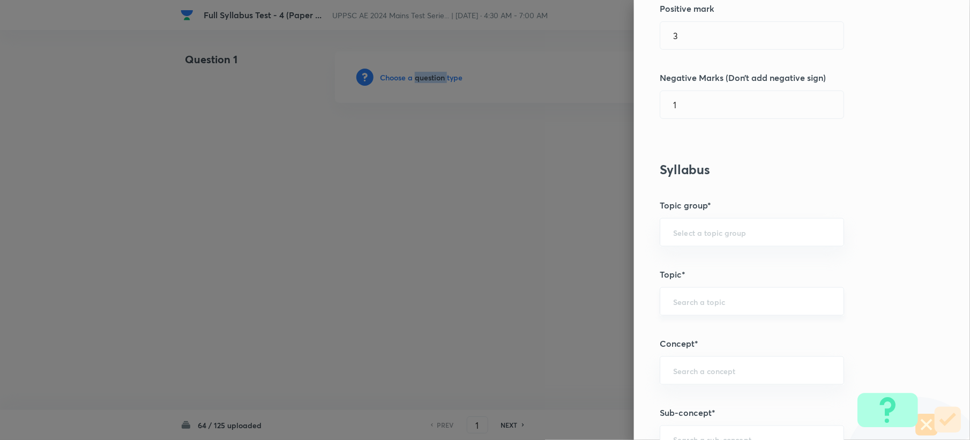
click at [678, 311] on div "​" at bounding box center [752, 301] width 184 height 28
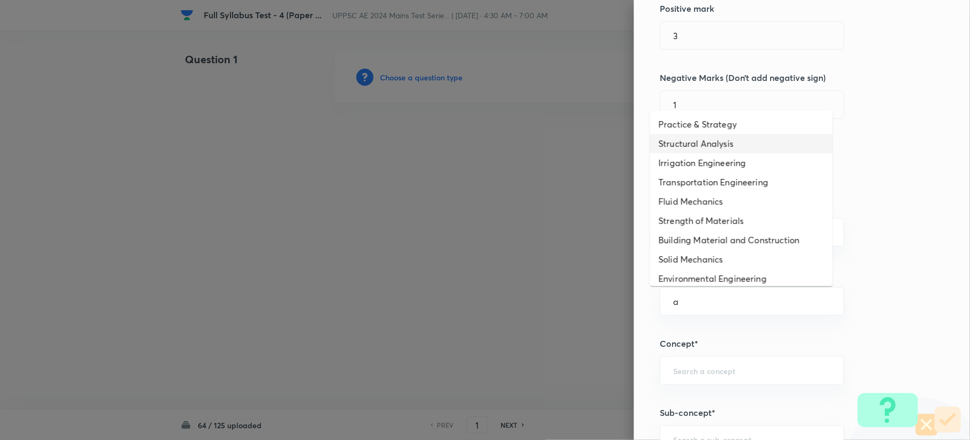
type input "a"
click at [855, 146] on div "Question settings Question type* Single choice correct Number of options* 2 3 4…" at bounding box center [802, 220] width 336 height 440
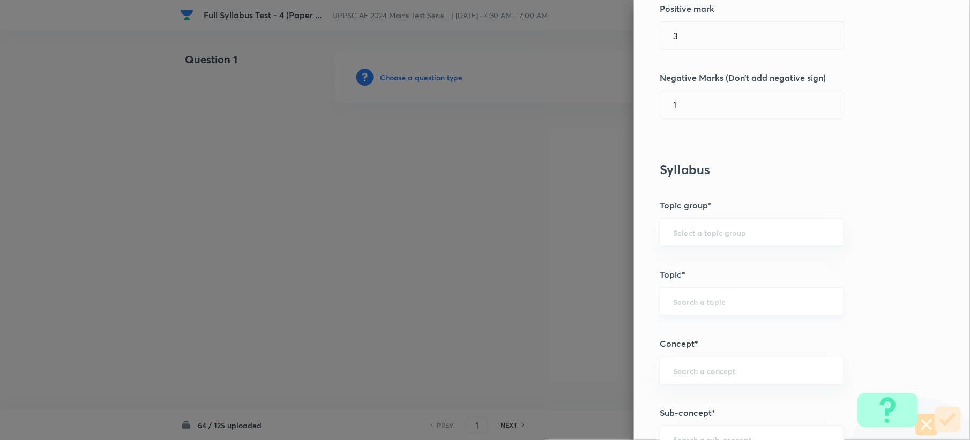
click at [699, 299] on input "text" at bounding box center [752, 301] width 158 height 10
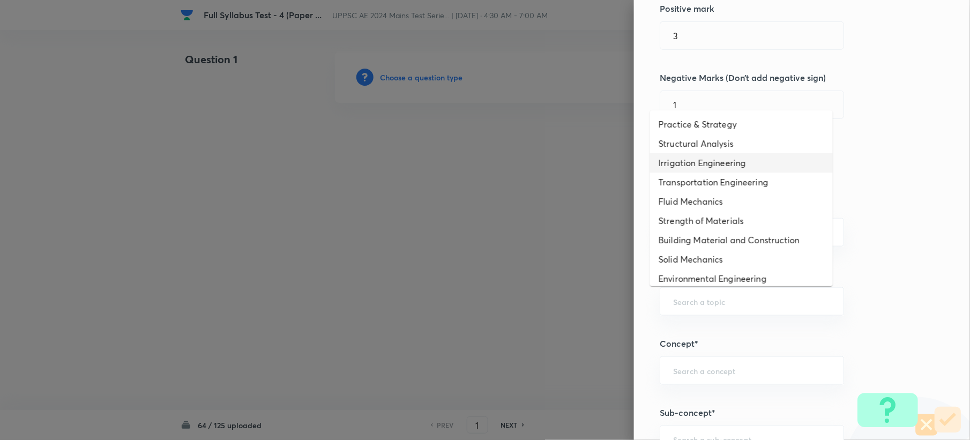
click at [578, 173] on div at bounding box center [485, 220] width 970 height 440
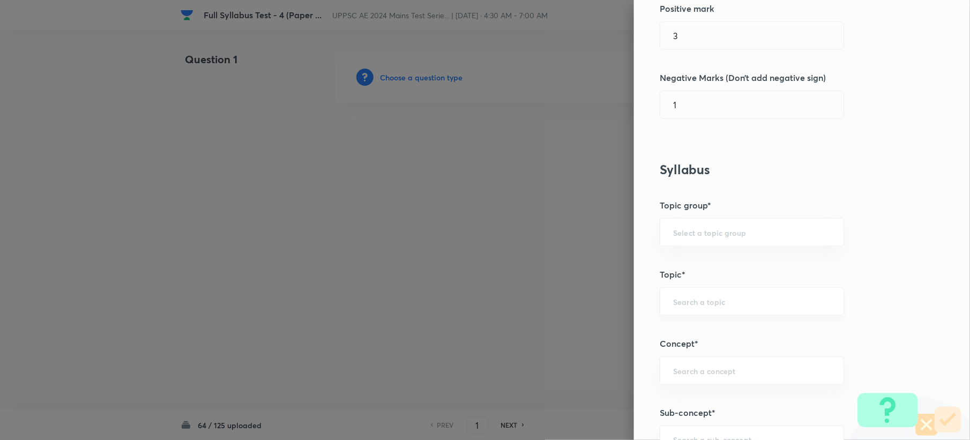
scroll to position [572, 0]
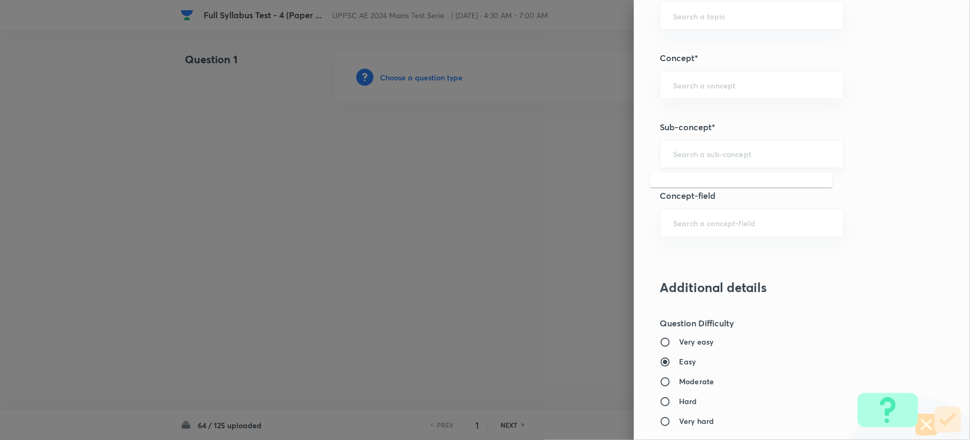
click at [673, 155] on input "text" at bounding box center [752, 154] width 158 height 10
paste input "Water Demands"
click at [678, 180] on li "Water Demands" at bounding box center [741, 186] width 183 height 19
type input "Water Demands"
type input "Civil Engineering"
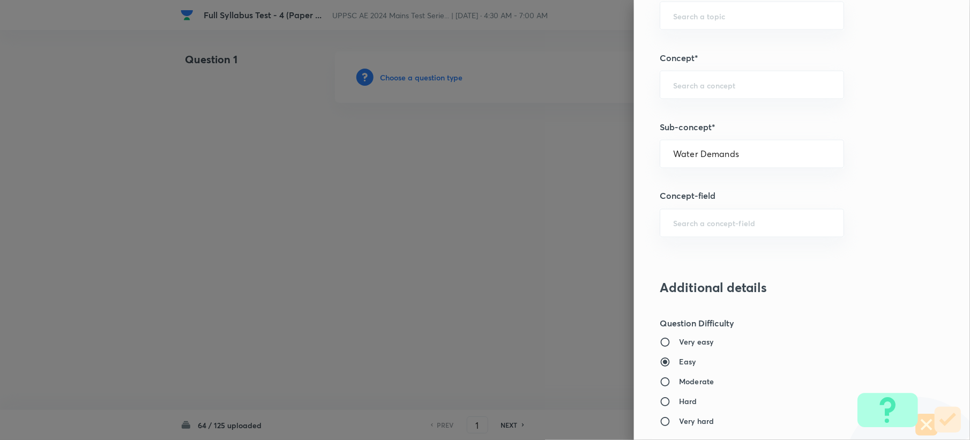
type input "Environmental Engineering"
type input "Water Supply Engineering"
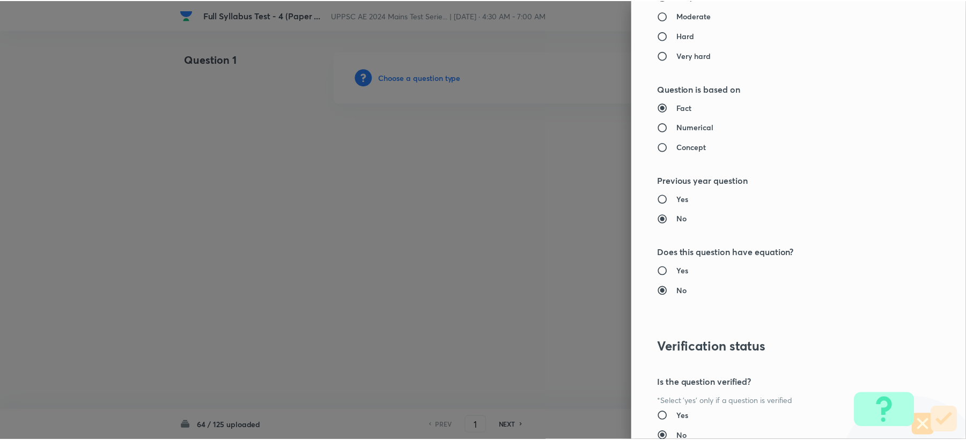
scroll to position [1023, 0]
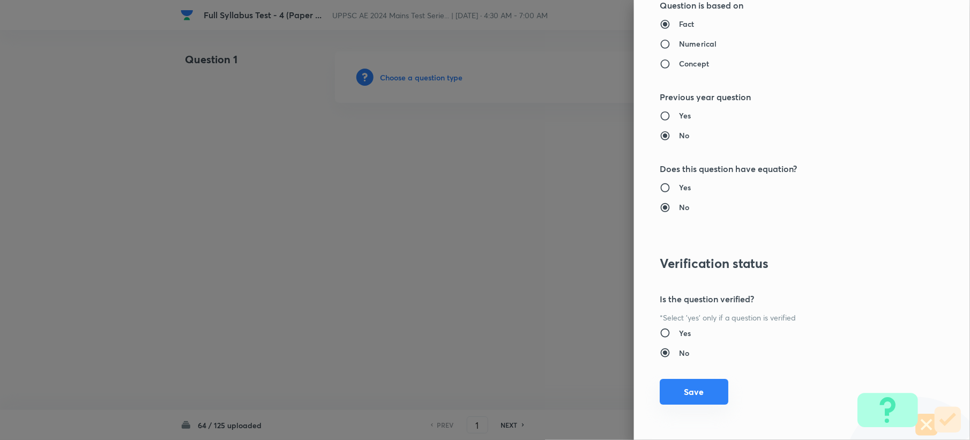
click at [681, 384] on button "Save" at bounding box center [694, 392] width 69 height 26
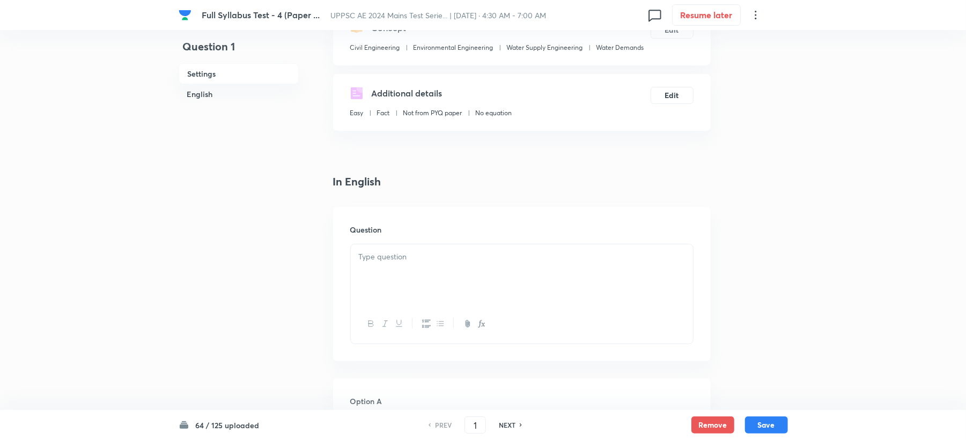
scroll to position [143, 0]
click at [379, 258] on p at bounding box center [522, 256] width 326 height 12
click at [390, 279] on div at bounding box center [522, 273] width 342 height 60
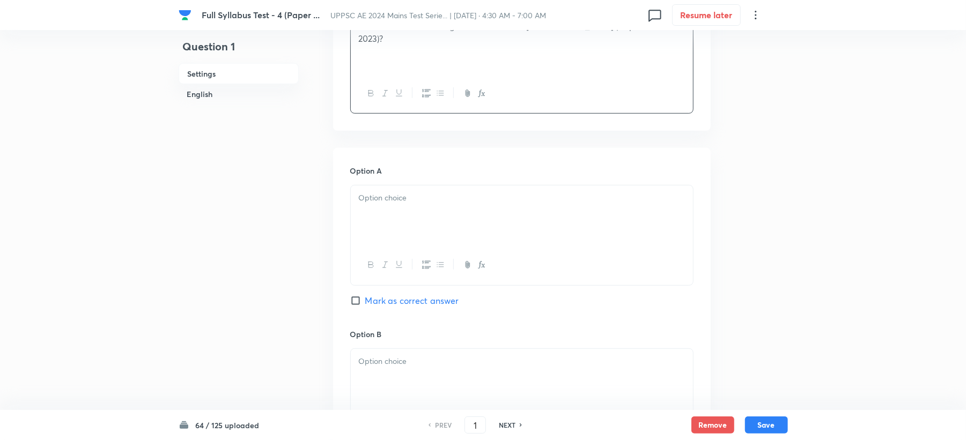
scroll to position [429, 0]
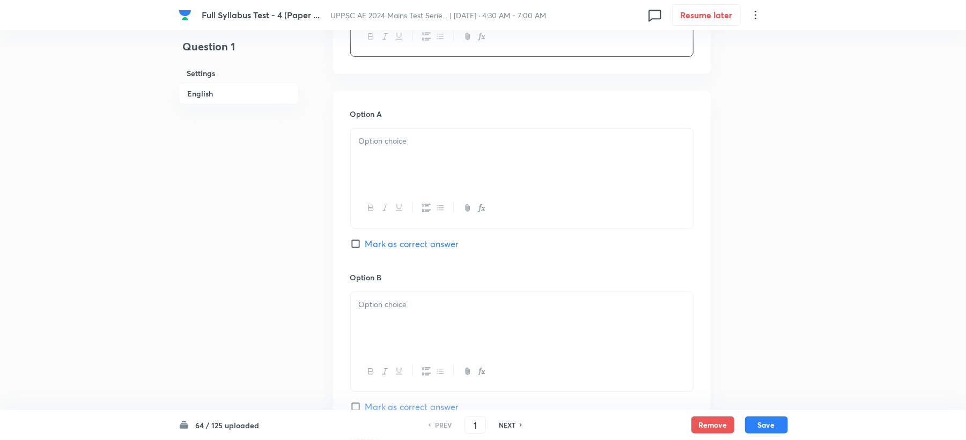
click at [387, 144] on p at bounding box center [522, 141] width 326 height 12
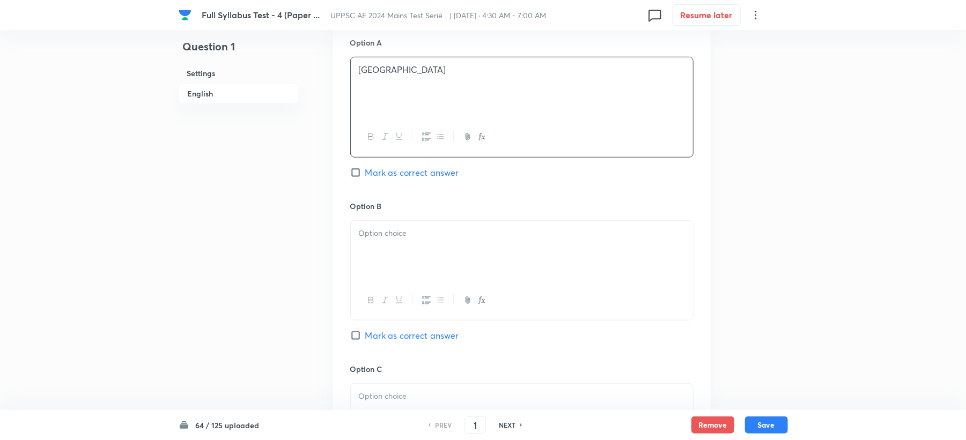
click at [375, 236] on p at bounding box center [522, 233] width 326 height 12
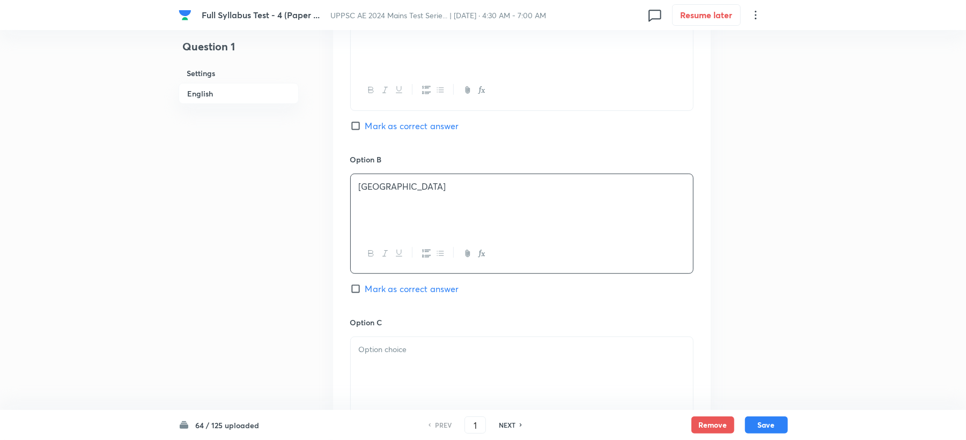
scroll to position [572, 0]
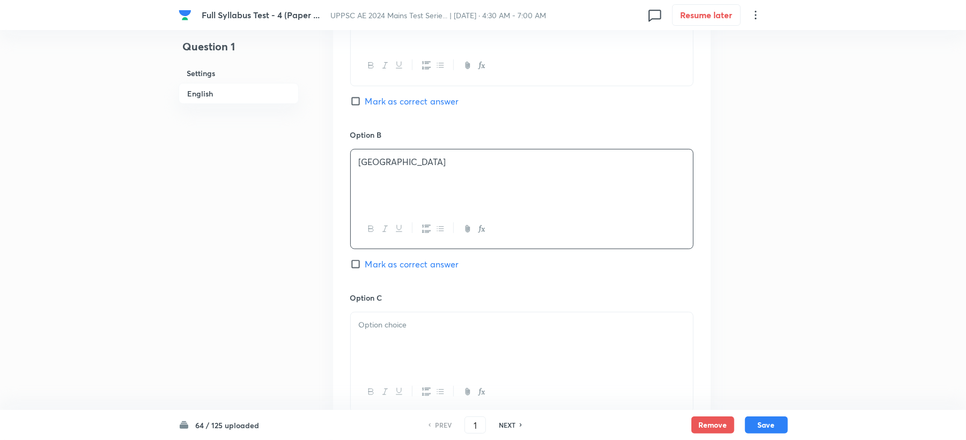
click at [374, 318] on div at bounding box center [522, 343] width 342 height 60
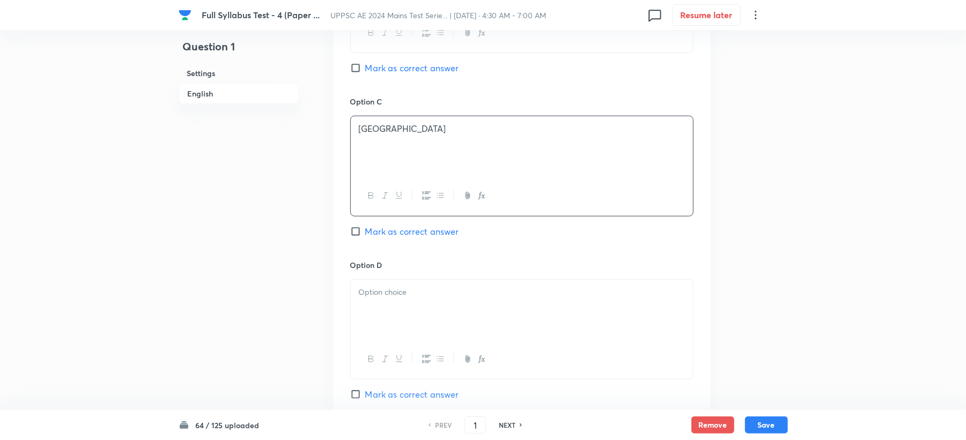
scroll to position [786, 0]
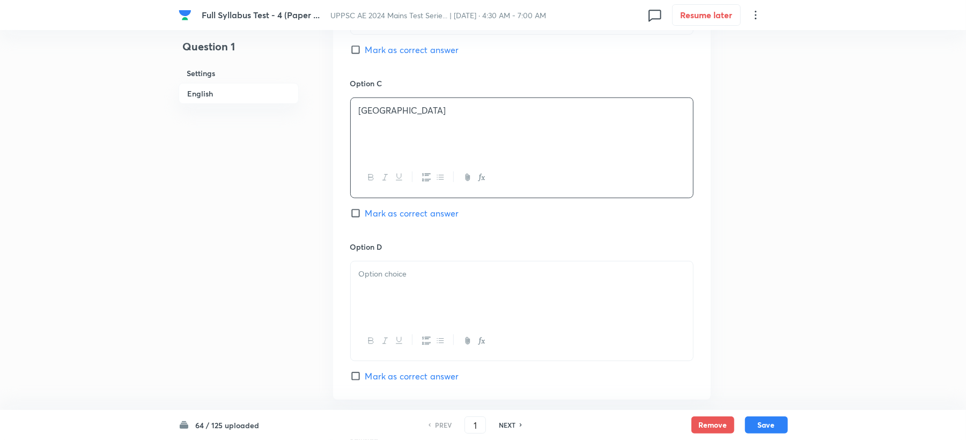
click at [387, 299] on div at bounding box center [522, 292] width 342 height 60
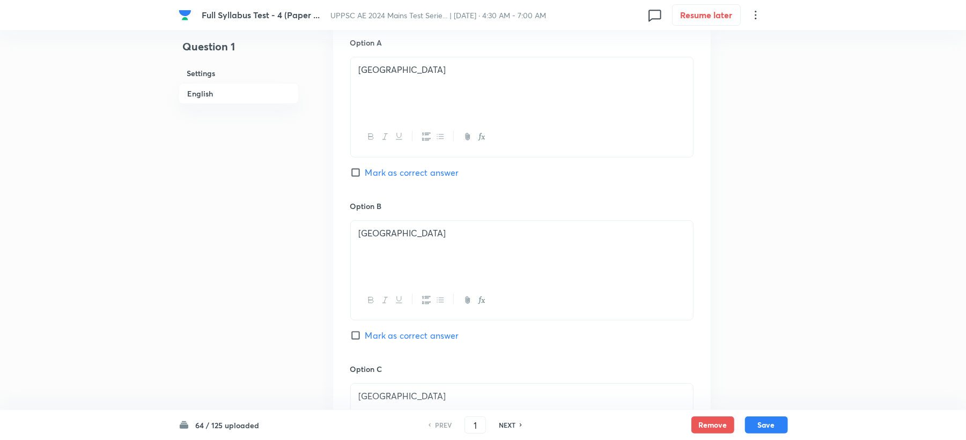
click at [401, 176] on span "Mark as correct answer" at bounding box center [412, 172] width 94 height 13
click at [365, 176] on input "Mark as correct answer" at bounding box center [357, 172] width 15 height 11
checkbox input "true"
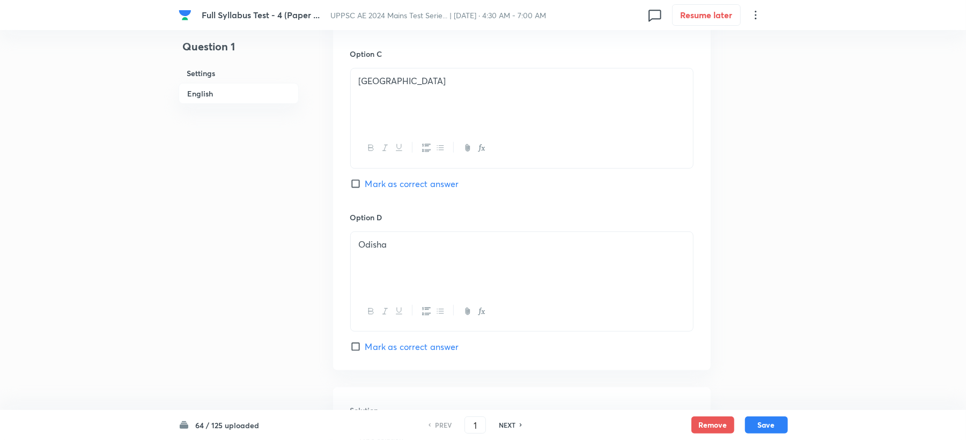
scroll to position [929, 0]
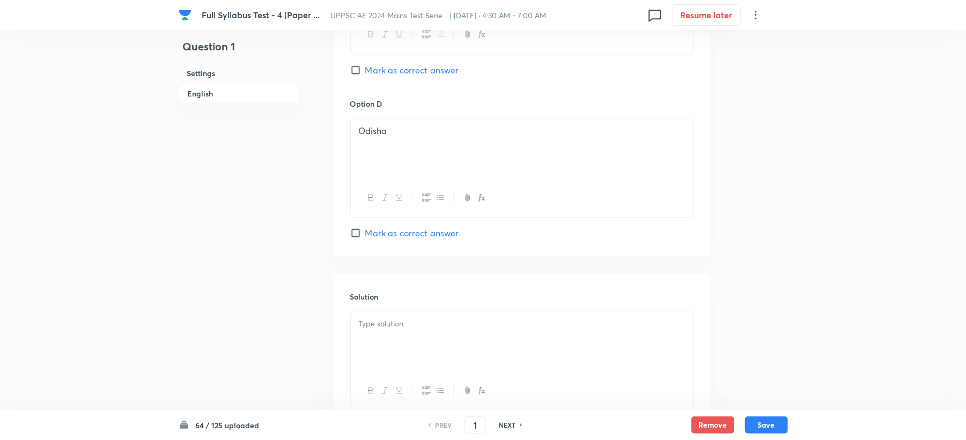
drag, startPoint x: 373, startPoint y: 328, endPoint x: 373, endPoint y: 318, distance: 9.7
click at [373, 329] on p at bounding box center [522, 324] width 326 height 12
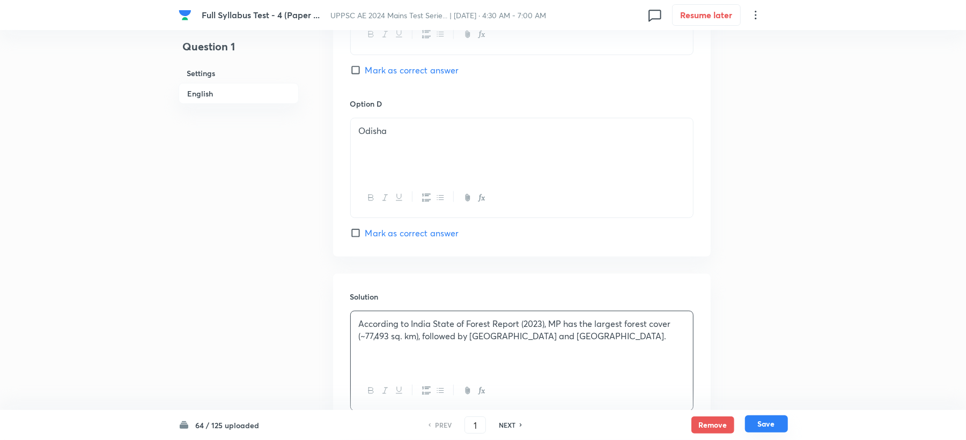
click at [766, 419] on button "Save" at bounding box center [766, 424] width 43 height 17
type input "2"
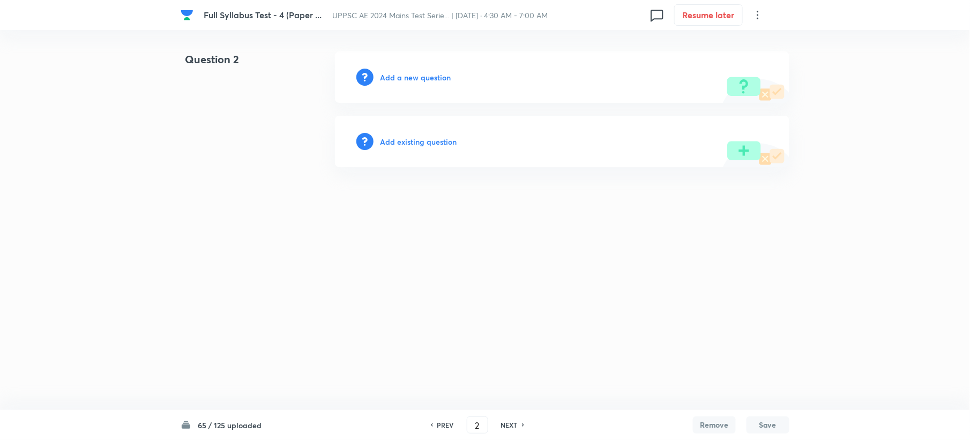
click at [387, 77] on h6 "Add a new question" at bounding box center [415, 77] width 71 height 11
click at [387, 77] on h6 "Choose a question type" at bounding box center [421, 77] width 83 height 11
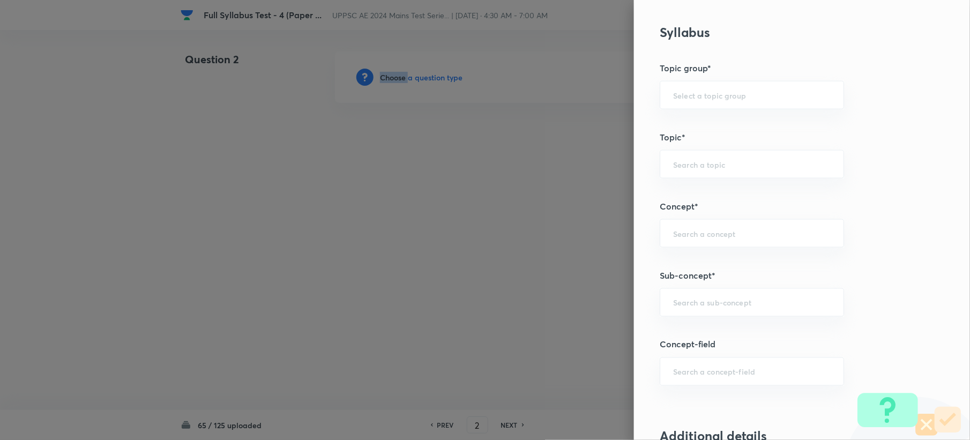
scroll to position [429, 0]
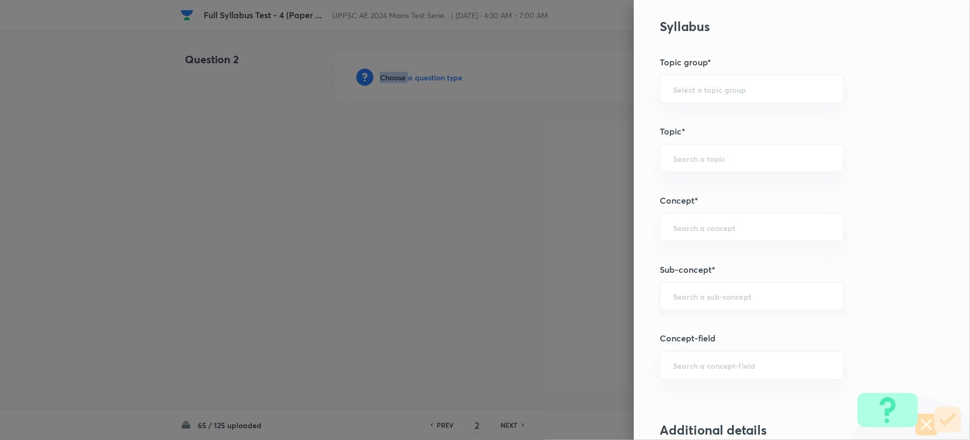
click at [660, 296] on div "​" at bounding box center [752, 297] width 184 height 28
paste input "Water Demands"
click at [680, 330] on li "Water Demands" at bounding box center [741, 329] width 183 height 19
type input "Water Demands"
type input "Civil Engineering"
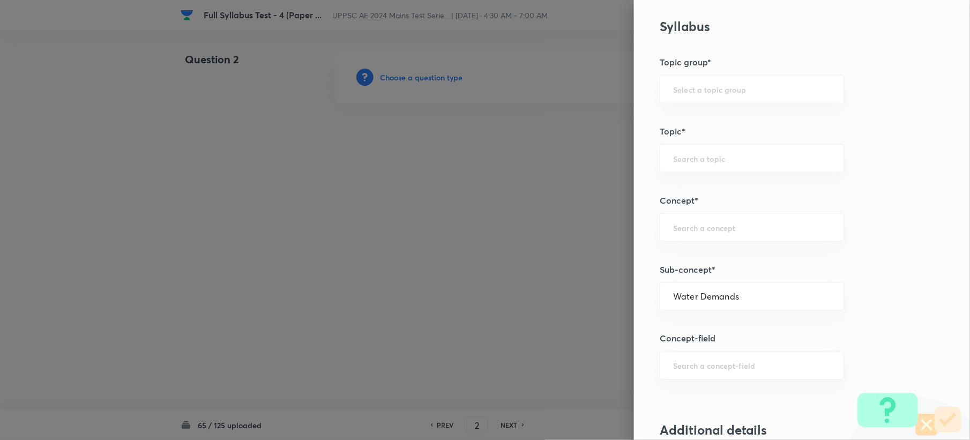
type input "Environmental Engineering"
type input "Water Supply Engineering"
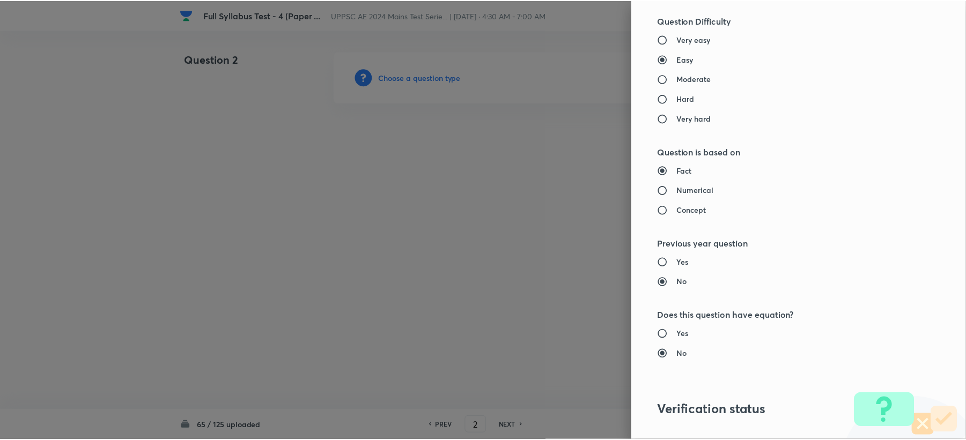
scroll to position [1023, 0]
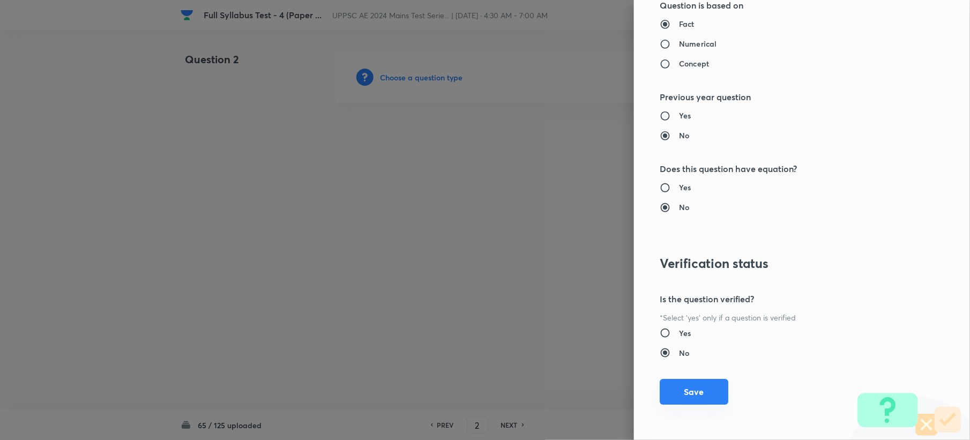
click at [678, 390] on button "Save" at bounding box center [694, 392] width 69 height 26
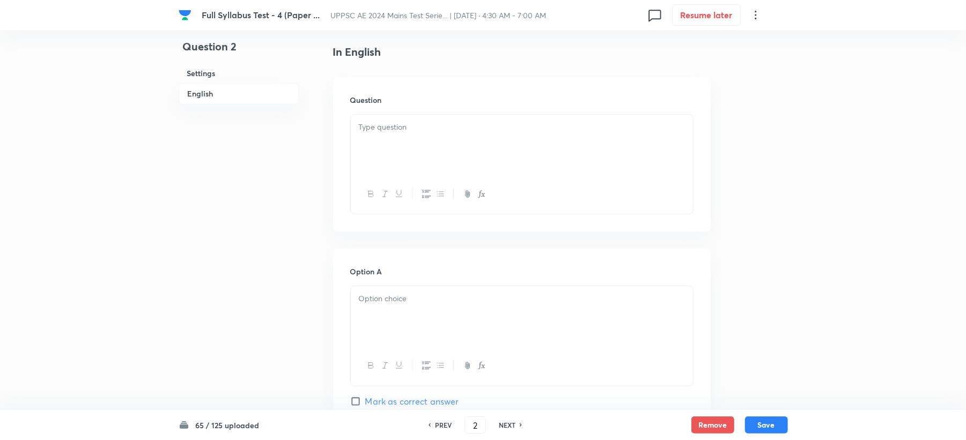
scroll to position [286, 0]
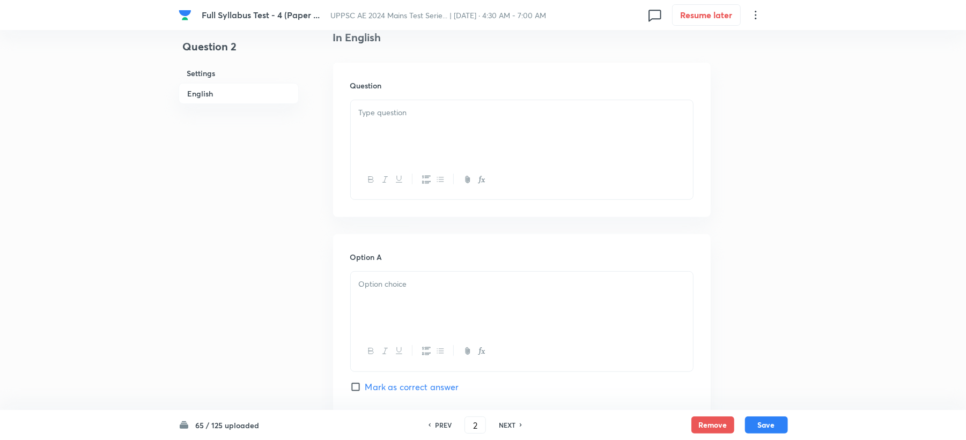
drag, startPoint x: 387, startPoint y: 138, endPoint x: 380, endPoint y: 140, distance: 7.2
click at [384, 138] on div at bounding box center [522, 130] width 342 height 60
click at [374, 301] on div at bounding box center [522, 302] width 342 height 60
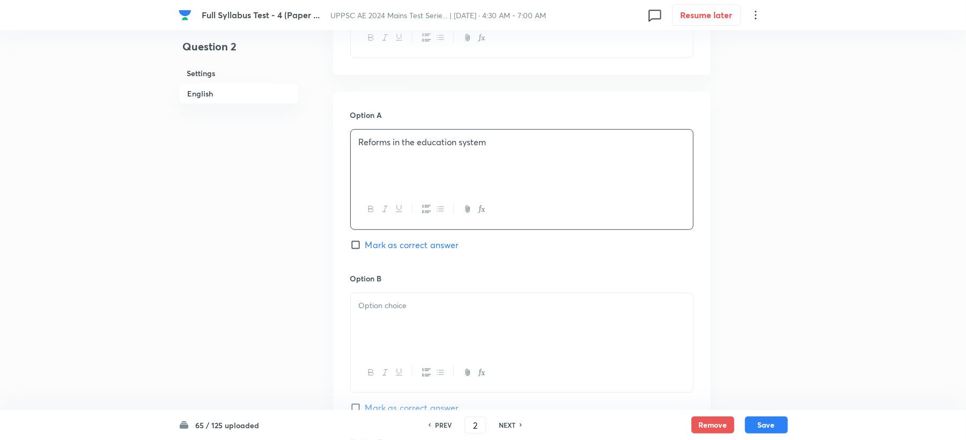
scroll to position [429, 0]
click at [365, 309] on p at bounding box center [522, 305] width 326 height 12
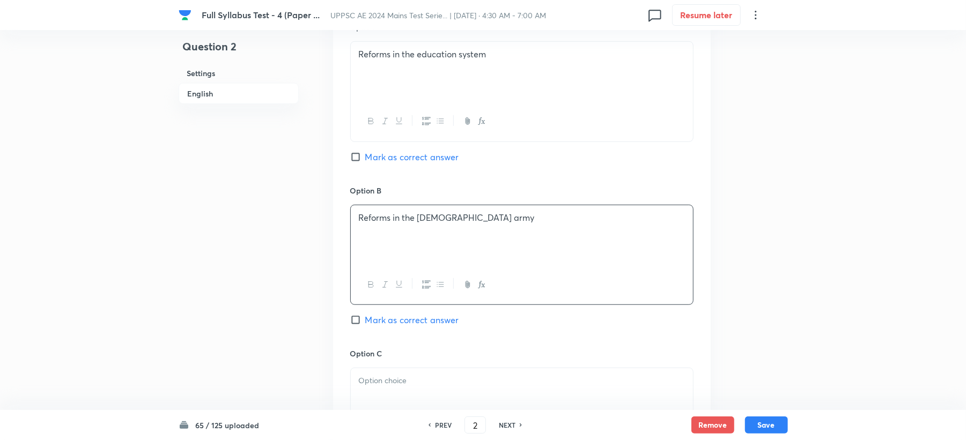
scroll to position [643, 0]
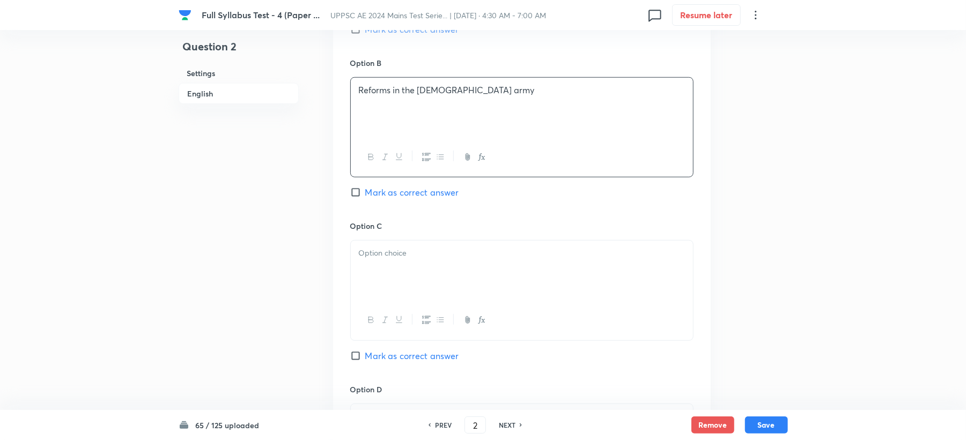
click at [390, 276] on div at bounding box center [522, 271] width 342 height 60
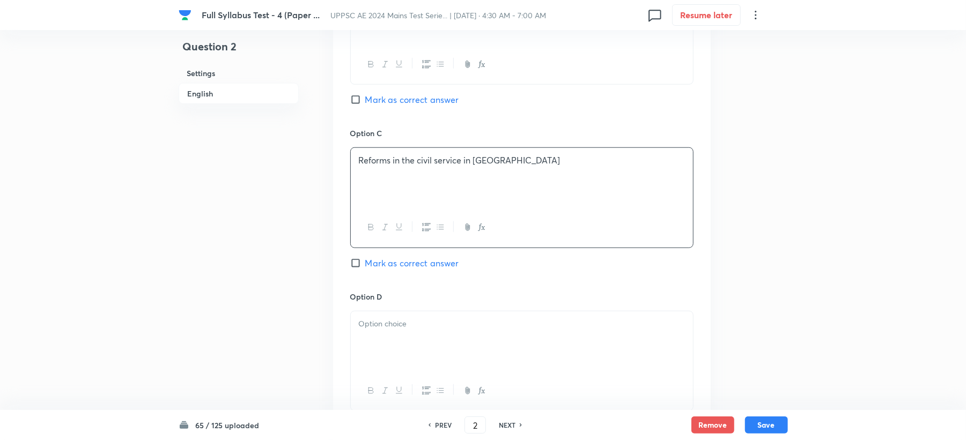
scroll to position [858, 0]
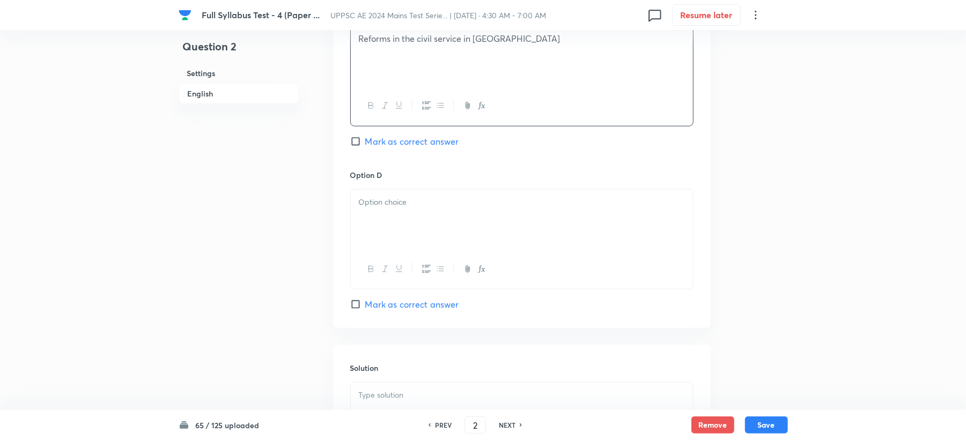
drag, startPoint x: 377, startPoint y: 239, endPoint x: 366, endPoint y: 247, distance: 14.3
click at [376, 238] on div at bounding box center [522, 220] width 342 height 60
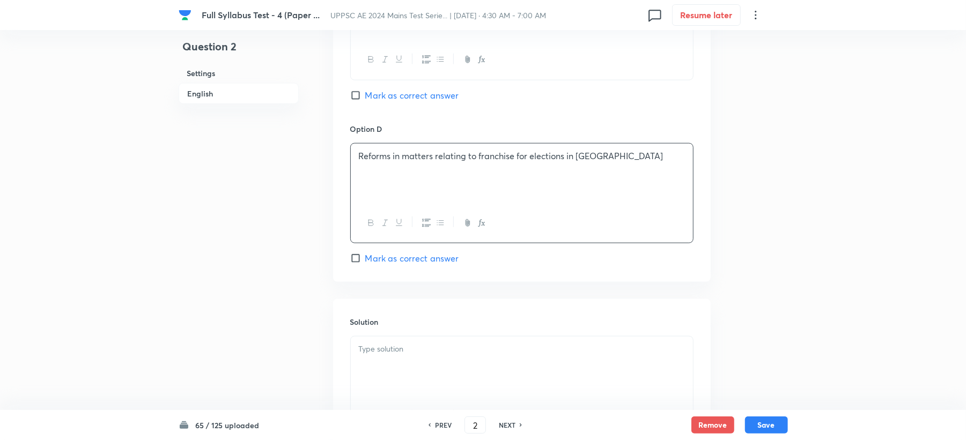
scroll to position [929, 0]
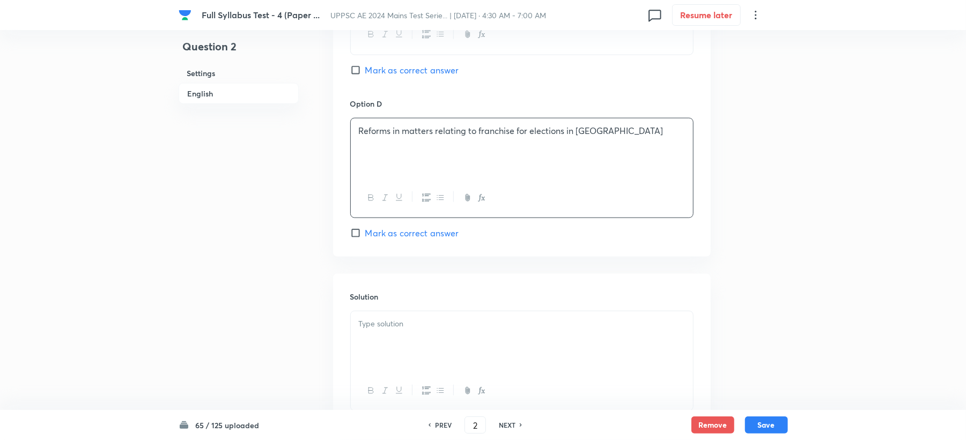
click at [374, 235] on span "Mark as correct answer" at bounding box center [412, 233] width 94 height 13
click at [365, 235] on input "Mark as correct answer" at bounding box center [357, 233] width 15 height 11
checkbox input "true"
click at [384, 378] on div at bounding box center [522, 391] width 342 height 39
click at [371, 326] on p at bounding box center [522, 324] width 326 height 12
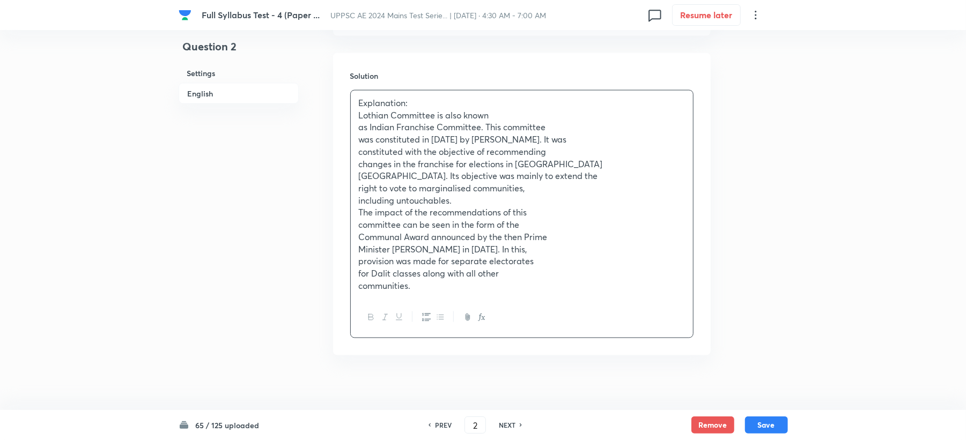
scroll to position [1162, 0]
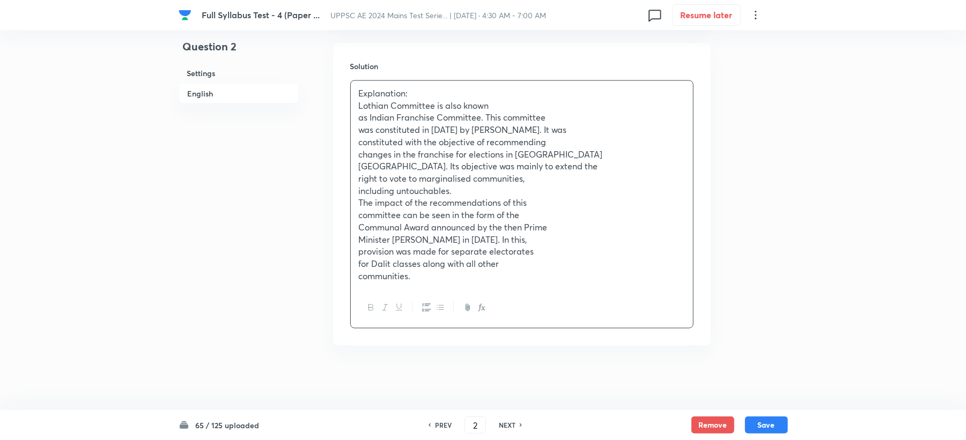
click at [768, 433] on div "Remove Save" at bounding box center [739, 425] width 97 height 17
click at [766, 422] on button "Save" at bounding box center [766, 424] width 43 height 17
type input "3"
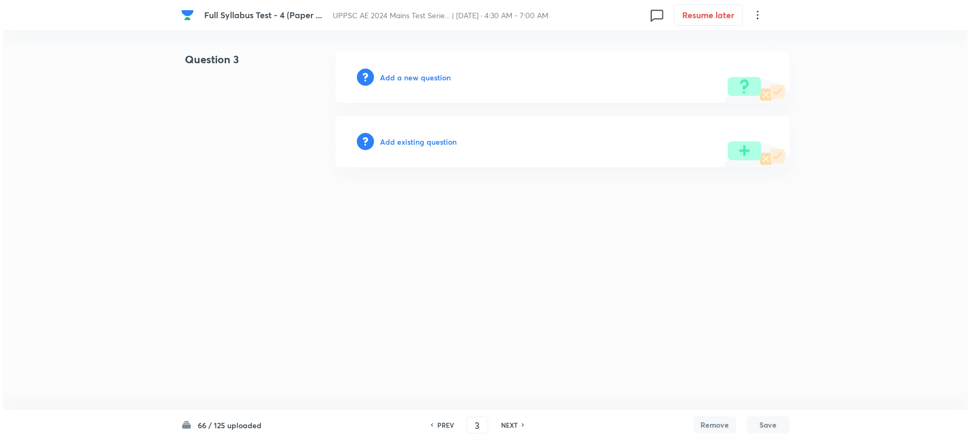
scroll to position [0, 0]
click at [429, 78] on h6 "Add a new question" at bounding box center [415, 77] width 71 height 11
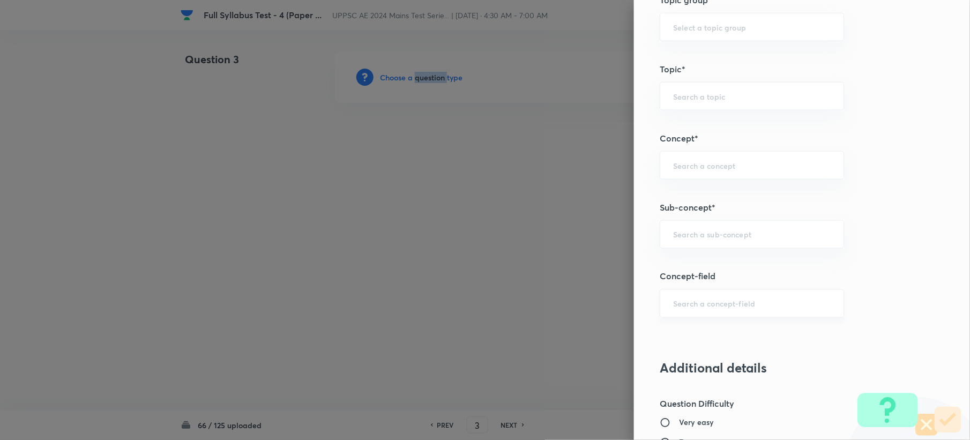
scroll to position [572, 0]
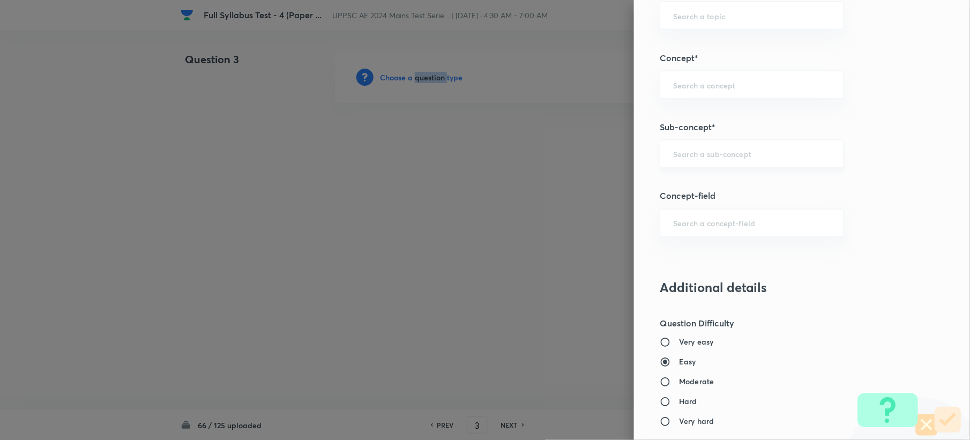
click at [699, 161] on div "​" at bounding box center [752, 154] width 184 height 28
paste input "Water Demands"
click at [674, 182] on li "Water Demands" at bounding box center [741, 186] width 183 height 19
type input "Water Demands"
type input "Civil Engineering"
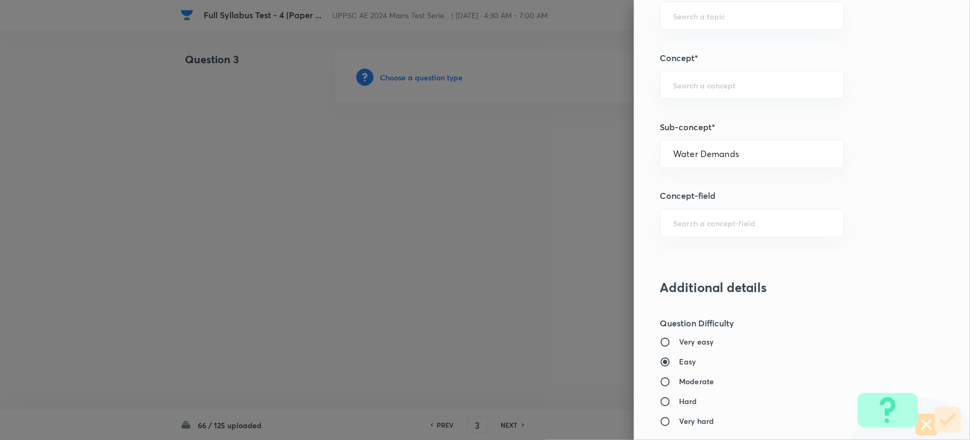
type input "Environmental Engineering"
type input "Water Supply Engineering"
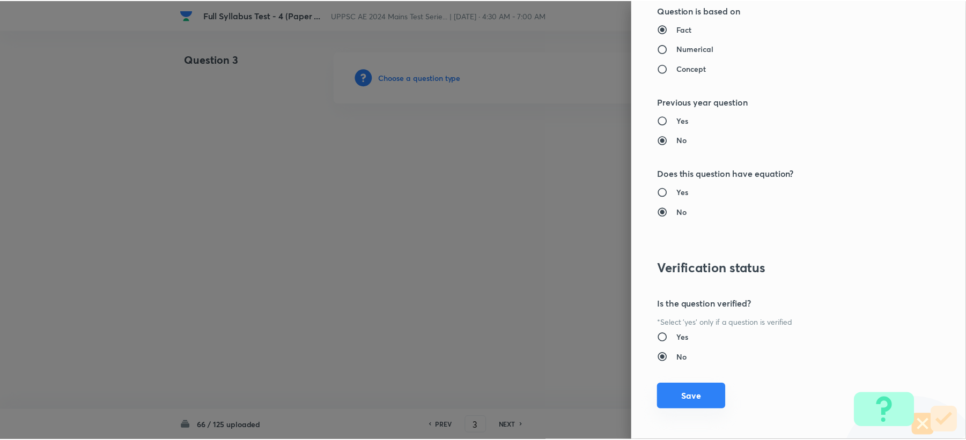
scroll to position [1023, 0]
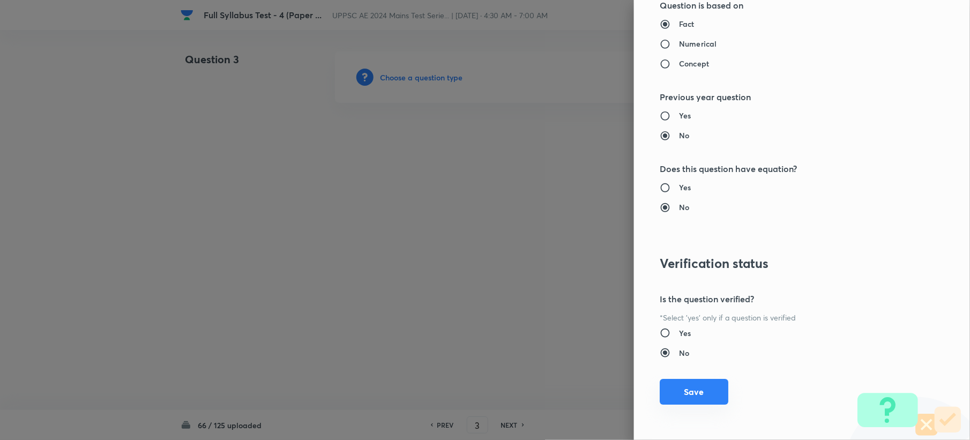
click at [682, 396] on button "Save" at bounding box center [694, 392] width 69 height 26
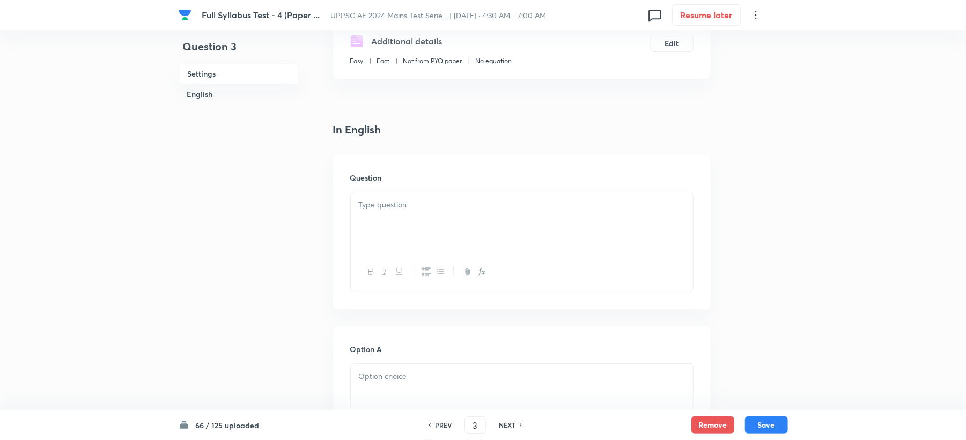
scroll to position [286, 0]
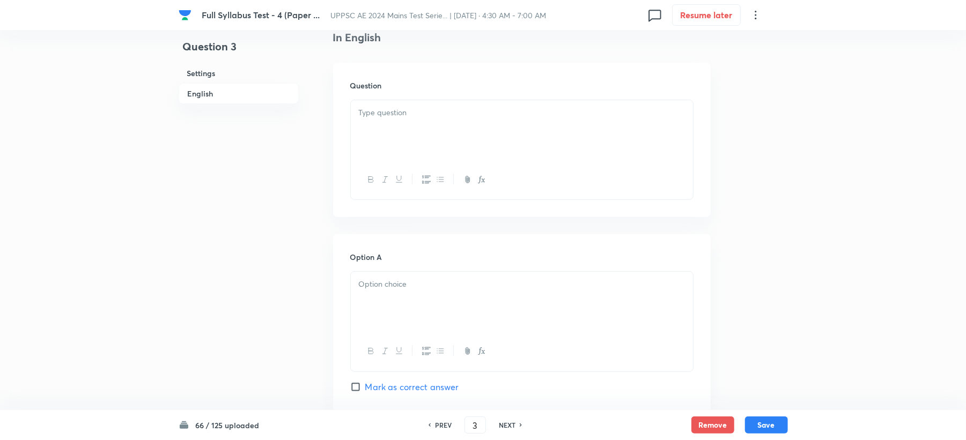
click at [404, 131] on div at bounding box center [522, 130] width 342 height 60
drag, startPoint x: 357, startPoint y: 113, endPoint x: 419, endPoint y: 110, distance: 62.2
click at [419, 110] on div at bounding box center [522, 130] width 342 height 60
click at [405, 113] on p at bounding box center [522, 113] width 326 height 12
click at [351, 106] on div at bounding box center [522, 130] width 342 height 60
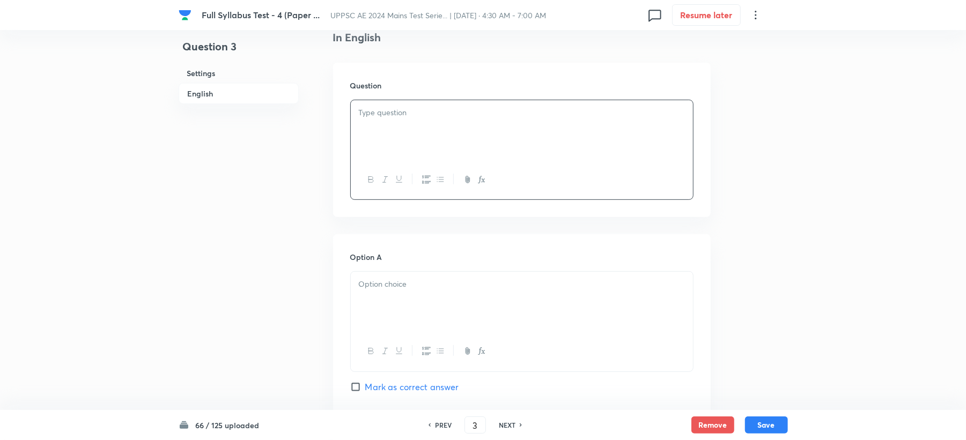
drag, startPoint x: 357, startPoint y: 201, endPoint x: 695, endPoint y: 187, distance: 339.1
click at [695, 187] on div "Question" at bounding box center [521, 140] width 377 height 154
click at [371, 110] on p at bounding box center [522, 113] width 326 height 12
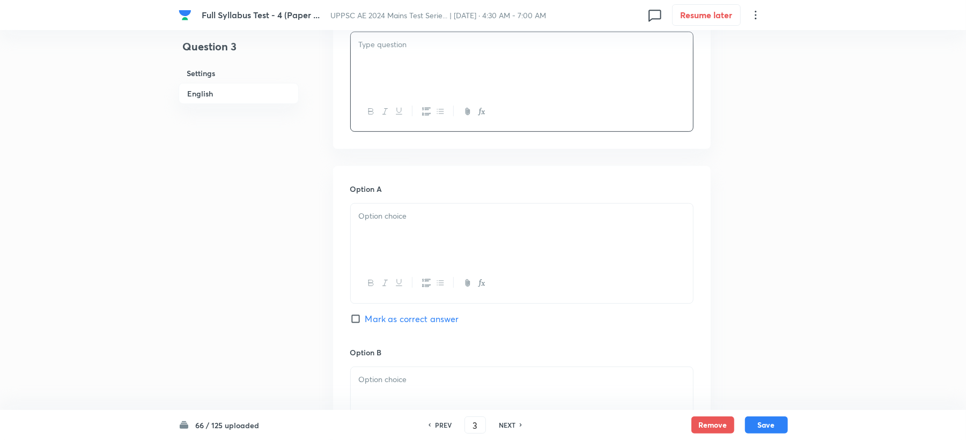
scroll to position [357, 0]
click at [354, 212] on div at bounding box center [522, 231] width 342 height 60
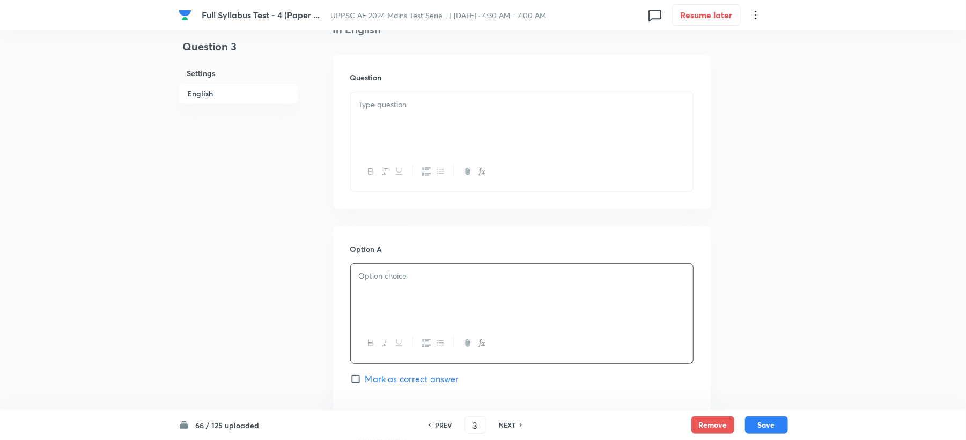
scroll to position [214, 0]
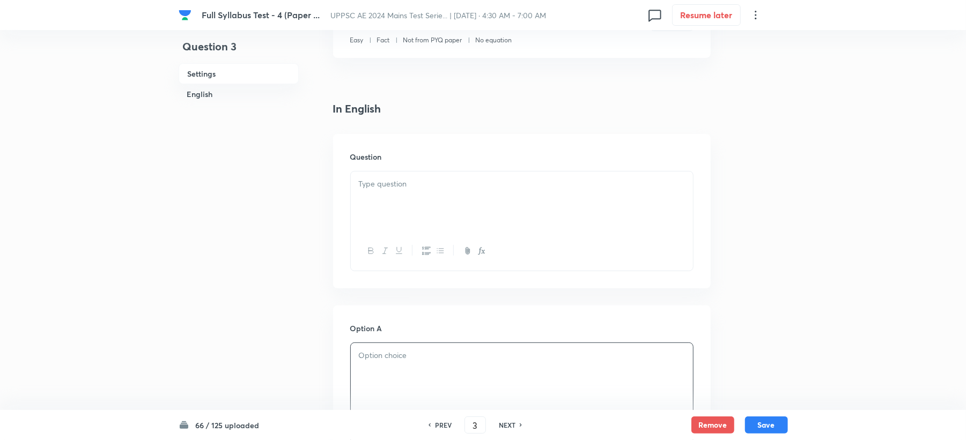
click at [367, 183] on p at bounding box center [522, 184] width 326 height 12
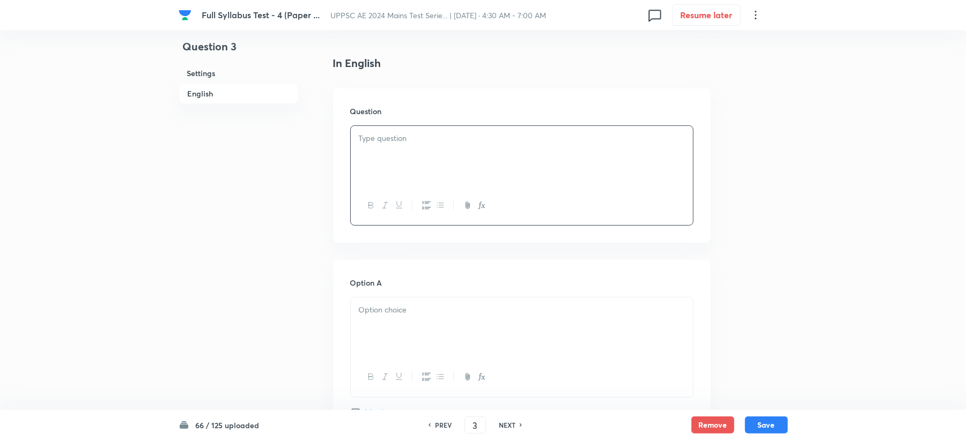
scroll to position [286, 0]
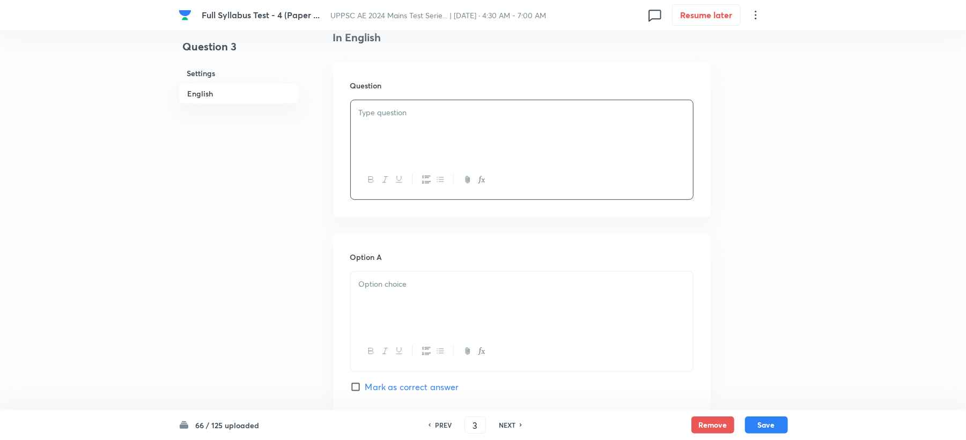
click at [371, 283] on p at bounding box center [522, 284] width 326 height 12
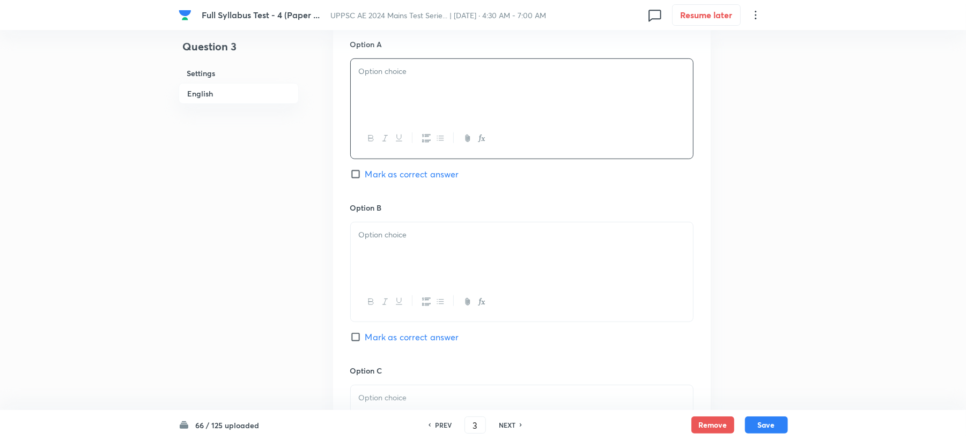
scroll to position [500, 0]
click at [369, 243] on div at bounding box center [522, 251] width 342 height 60
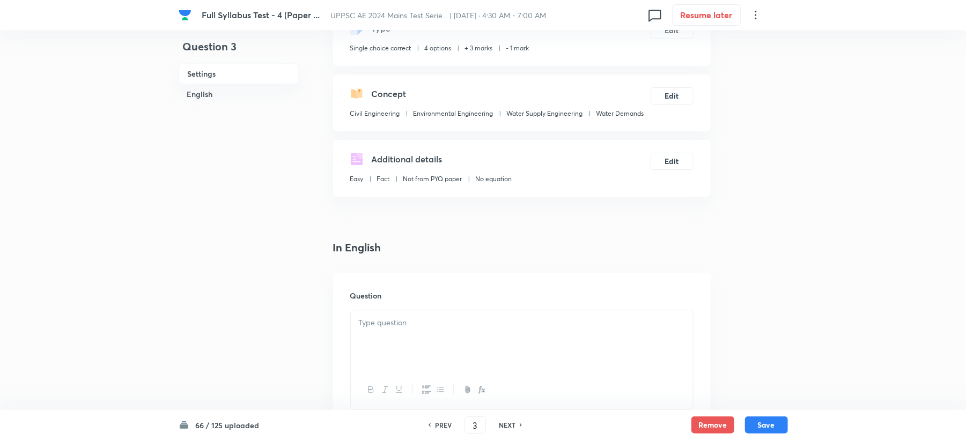
scroll to position [143, 0]
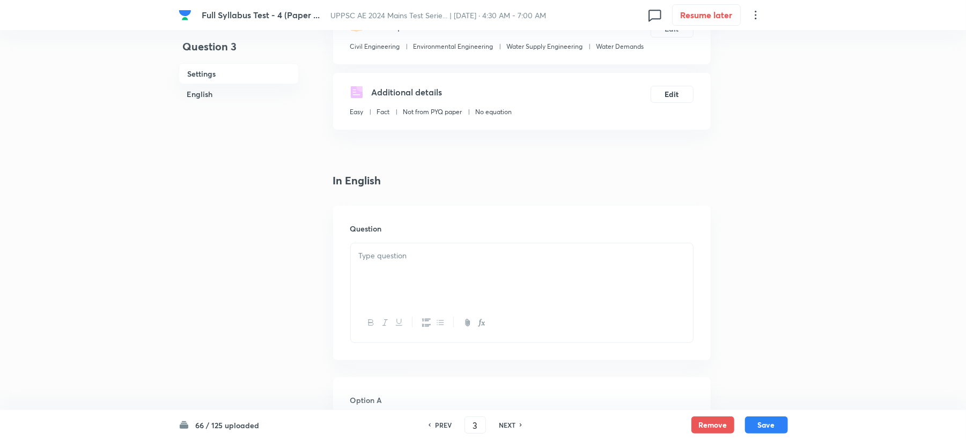
click at [376, 277] on div at bounding box center [522, 273] width 342 height 60
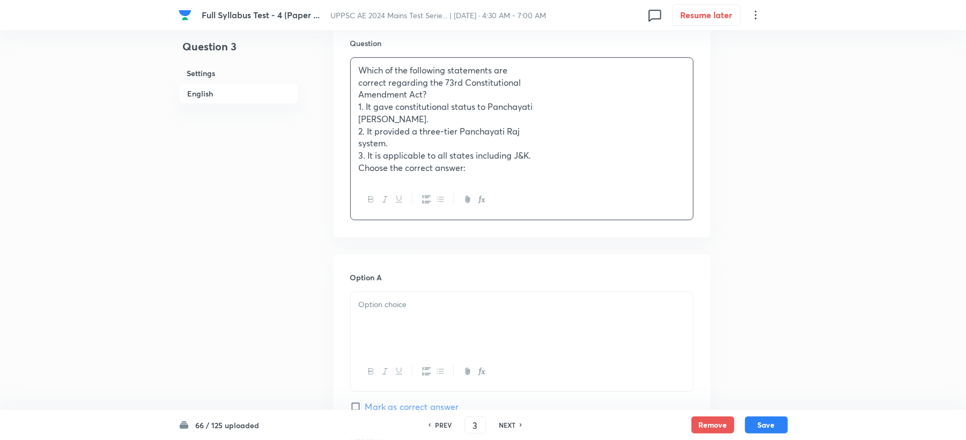
scroll to position [357, 0]
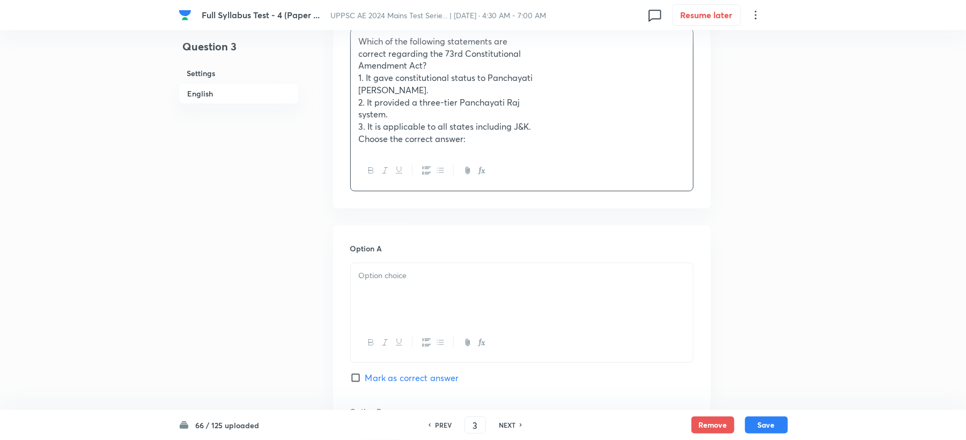
click at [373, 288] on div at bounding box center [522, 293] width 342 height 60
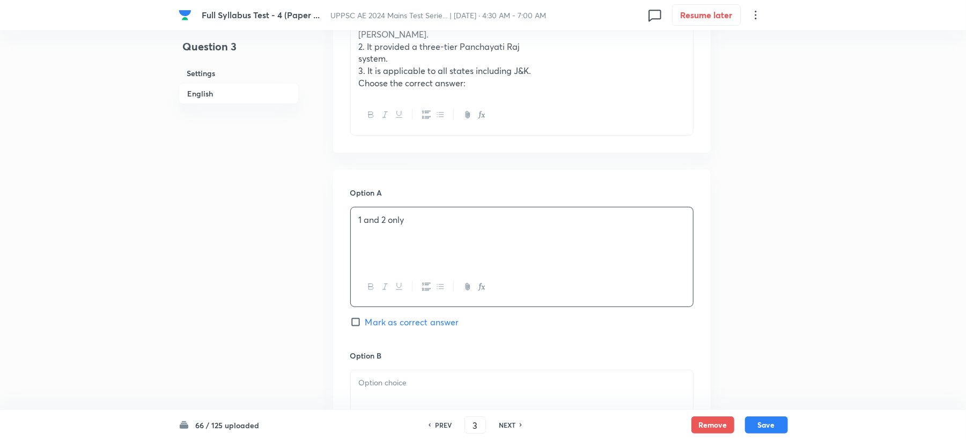
scroll to position [500, 0]
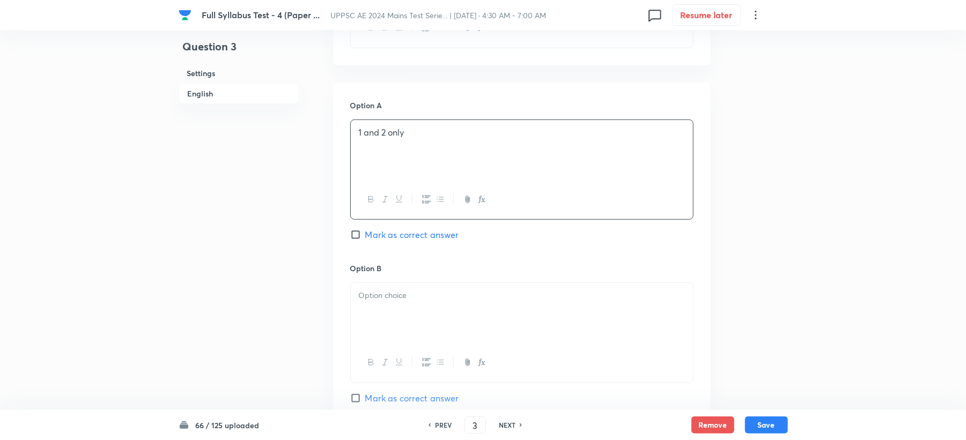
click at [372, 297] on p at bounding box center [522, 296] width 326 height 12
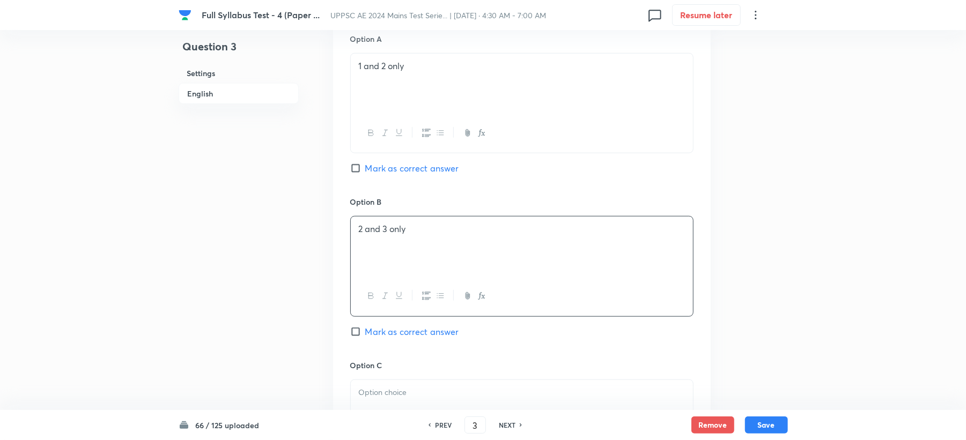
scroll to position [643, 0]
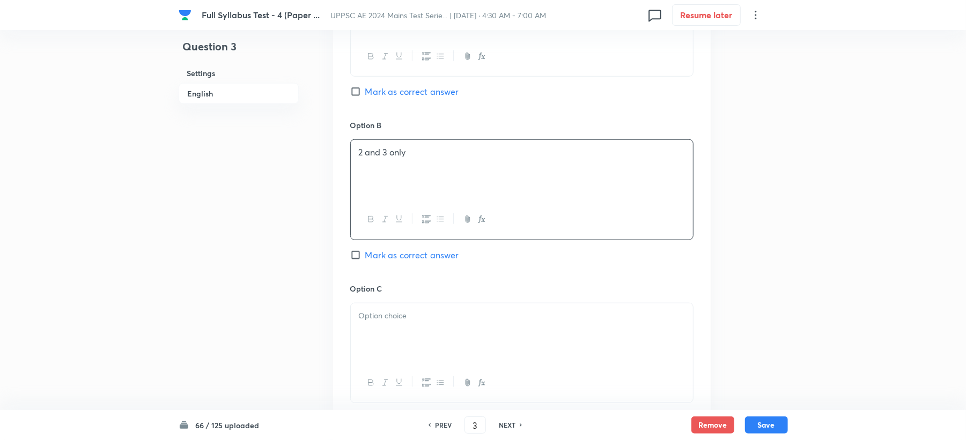
click at [384, 315] on p at bounding box center [522, 316] width 326 height 12
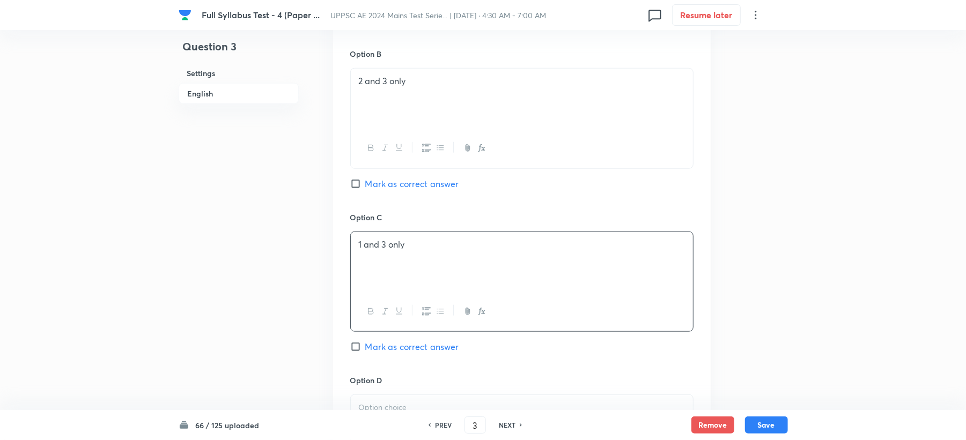
click at [368, 389] on div "Option D Mark as correct answer" at bounding box center [521, 446] width 343 height 142
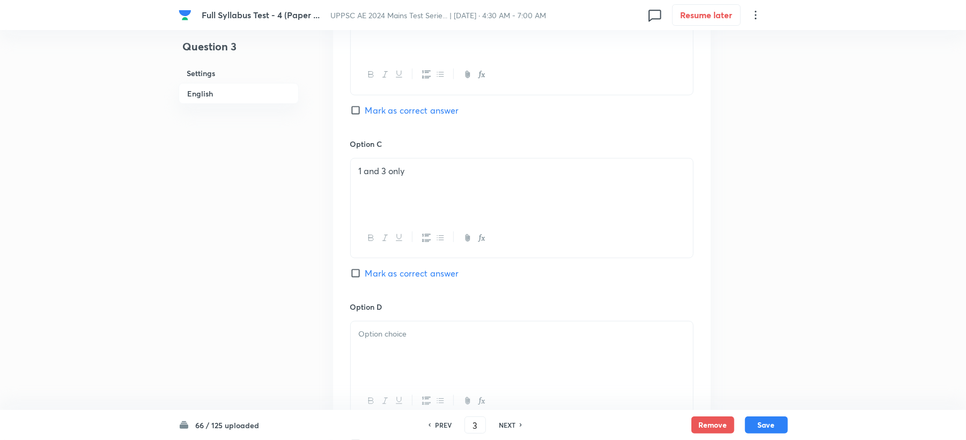
scroll to position [858, 0]
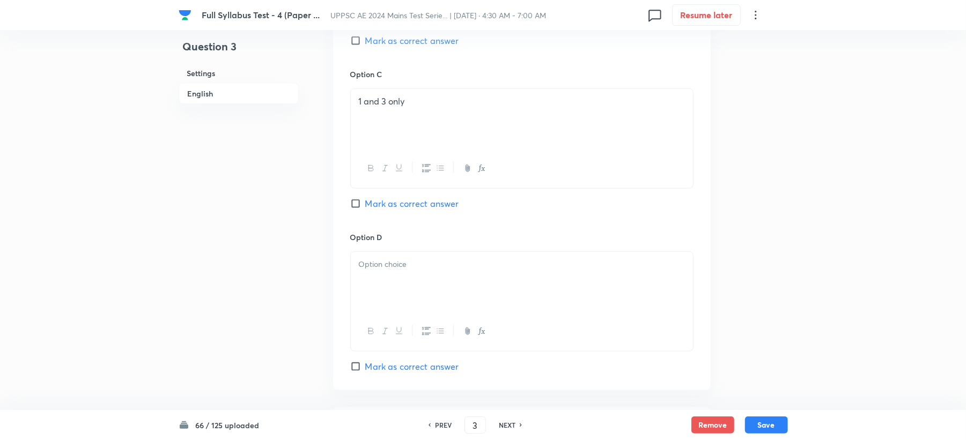
click at [365, 255] on div at bounding box center [522, 282] width 342 height 60
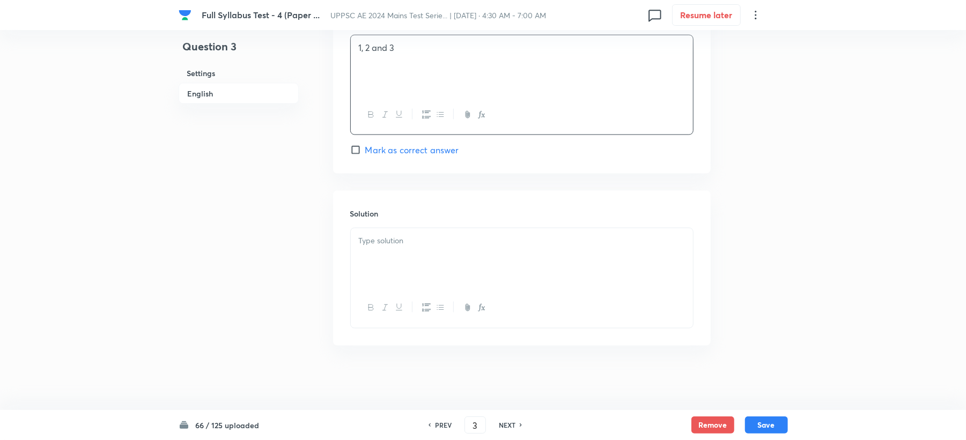
scroll to position [1077, 0]
click at [386, 258] on div at bounding box center [522, 258] width 342 height 60
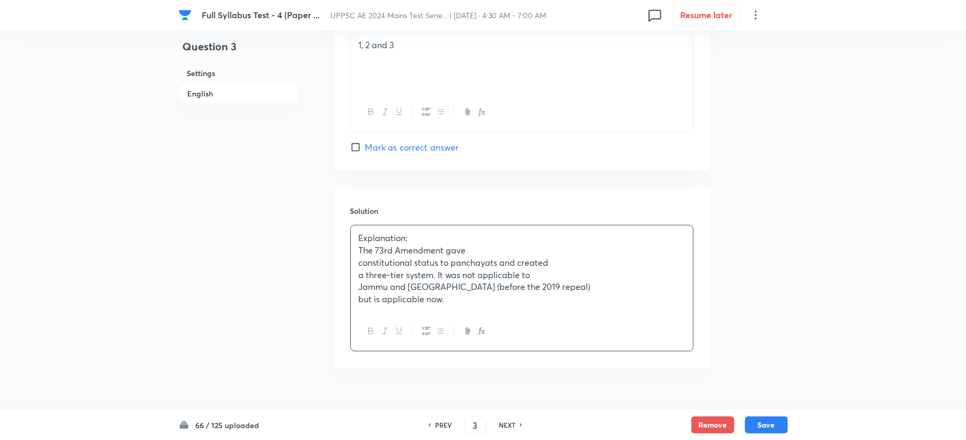
click at [414, 144] on span "Mark as correct answer" at bounding box center [412, 147] width 94 height 13
click at [365, 144] on input "Mark as correct answer" at bounding box center [357, 147] width 15 height 11
checkbox input "true"
click at [762, 422] on button "Save" at bounding box center [766, 424] width 43 height 17
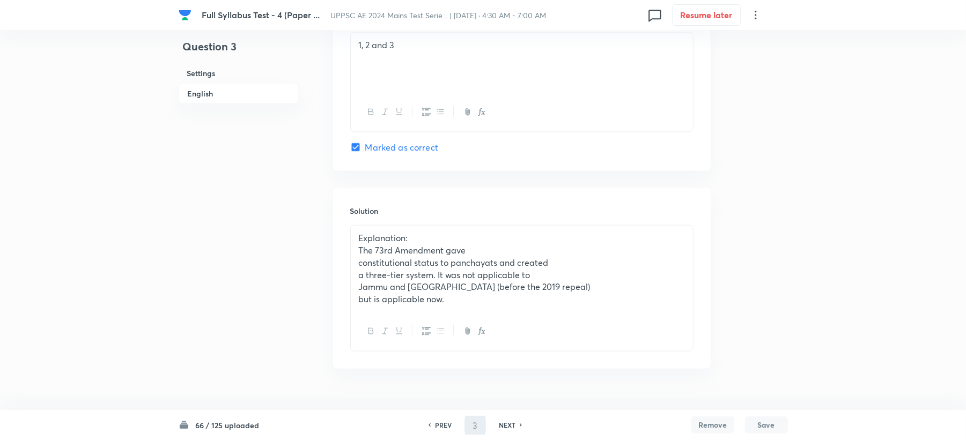
type input "4"
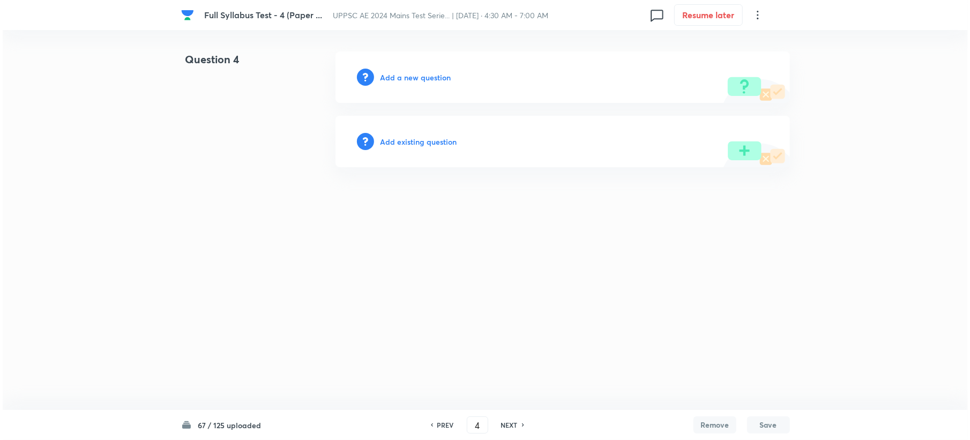
scroll to position [0, 0]
click at [409, 78] on h6 "Add a new question" at bounding box center [415, 77] width 71 height 11
click at [409, 78] on h6 "Choose a question type" at bounding box center [421, 77] width 83 height 11
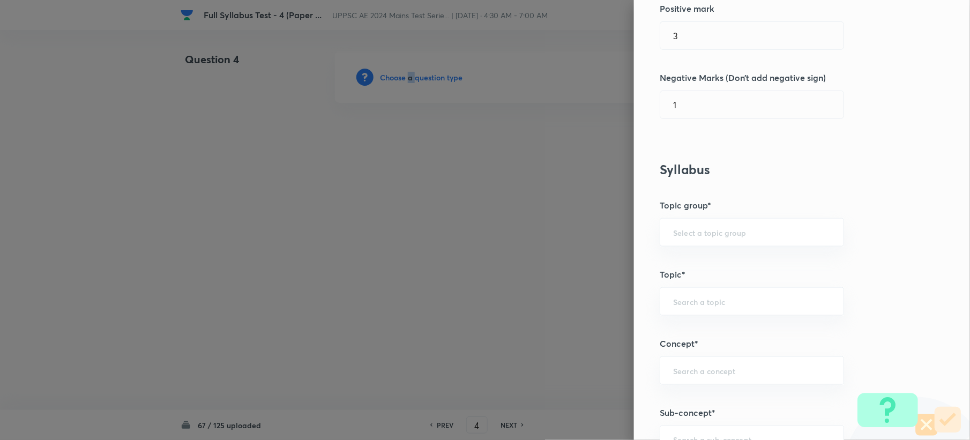
scroll to position [500, 0]
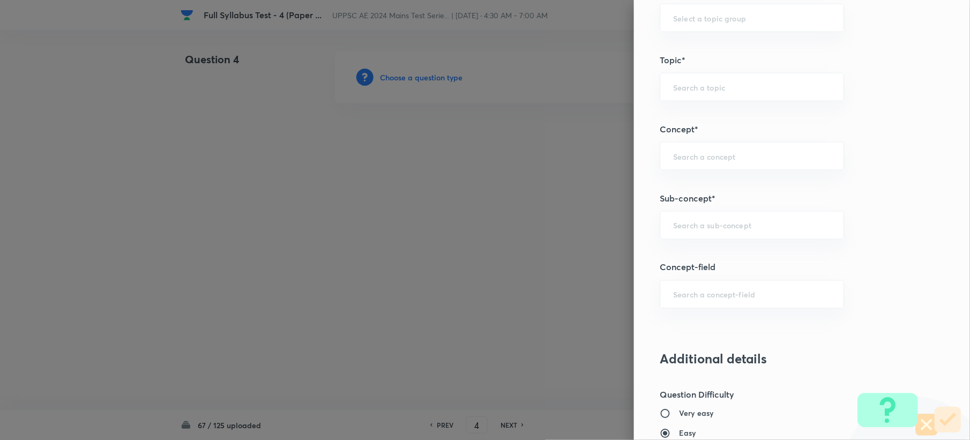
click at [686, 211] on div "Question settings Question type* Single choice correct Number of options* 2 3 4…" at bounding box center [802, 220] width 336 height 440
click at [677, 219] on div "​" at bounding box center [752, 225] width 184 height 28
paste input "Water Demands"
click at [683, 256] on li "Water Demands" at bounding box center [741, 257] width 183 height 19
type input "Water Demands"
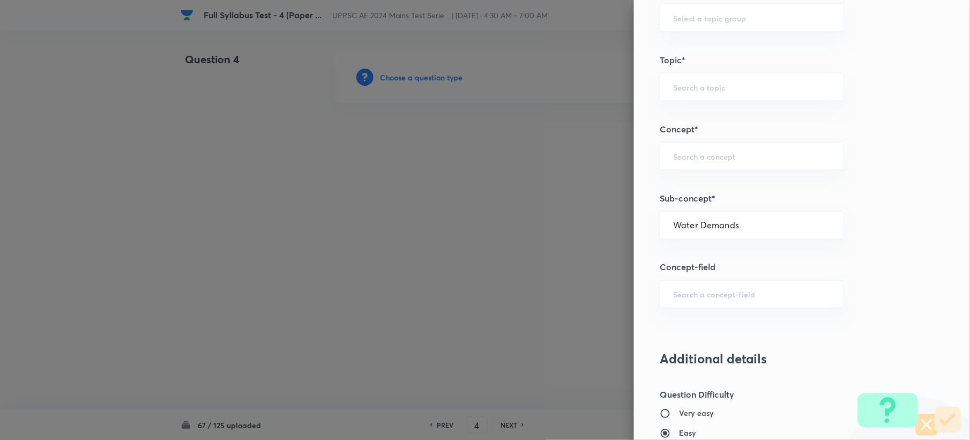
type input "Civil Engineering"
type input "Environmental Engineering"
type input "Water Supply Engineering"
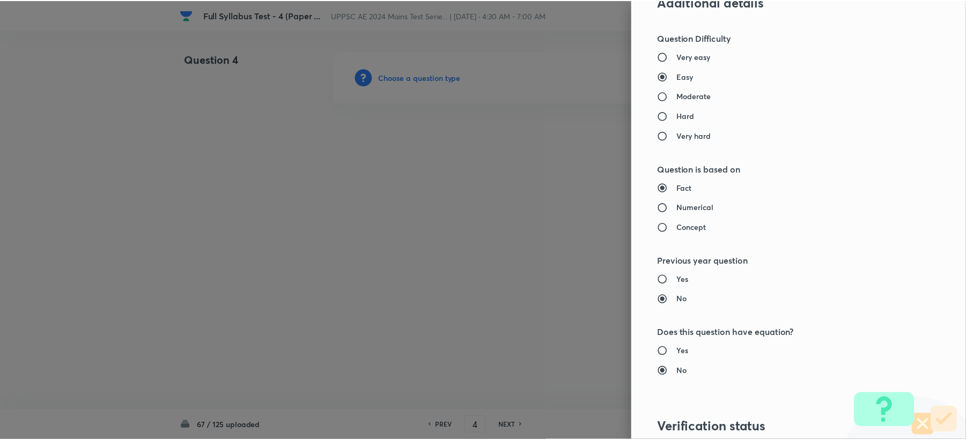
scroll to position [1023, 0]
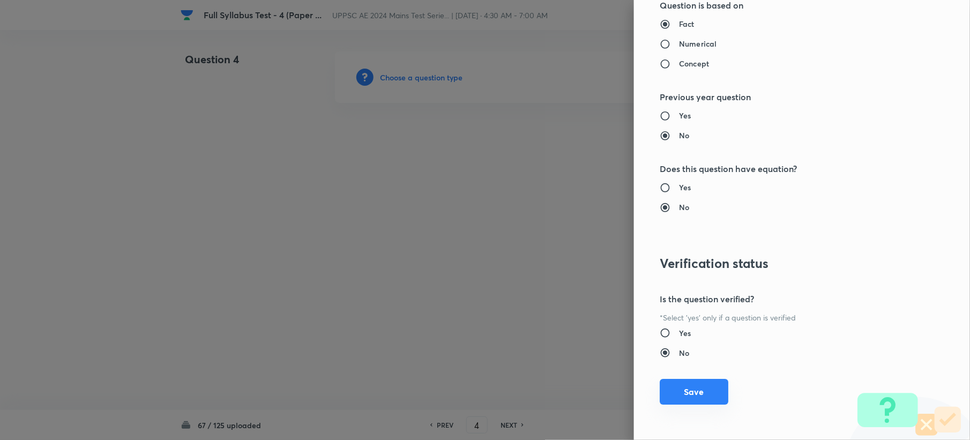
click at [679, 397] on button "Save" at bounding box center [694, 392] width 69 height 26
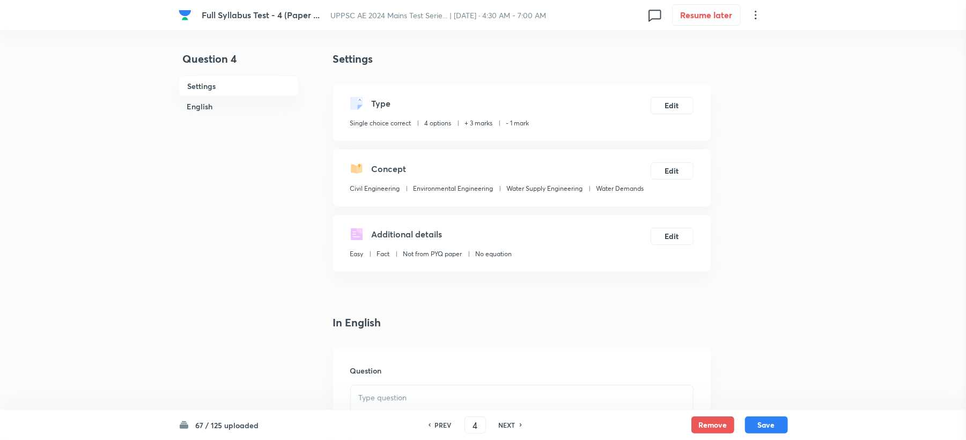
scroll to position [286, 0]
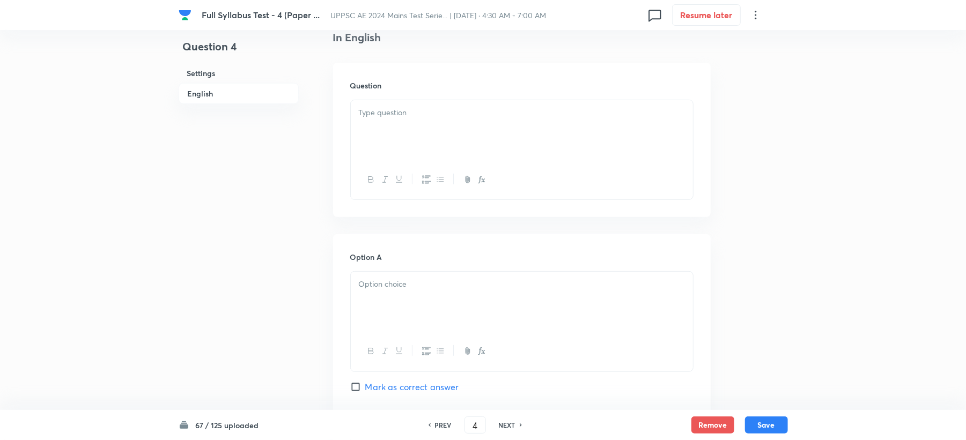
click at [386, 136] on div at bounding box center [522, 130] width 342 height 60
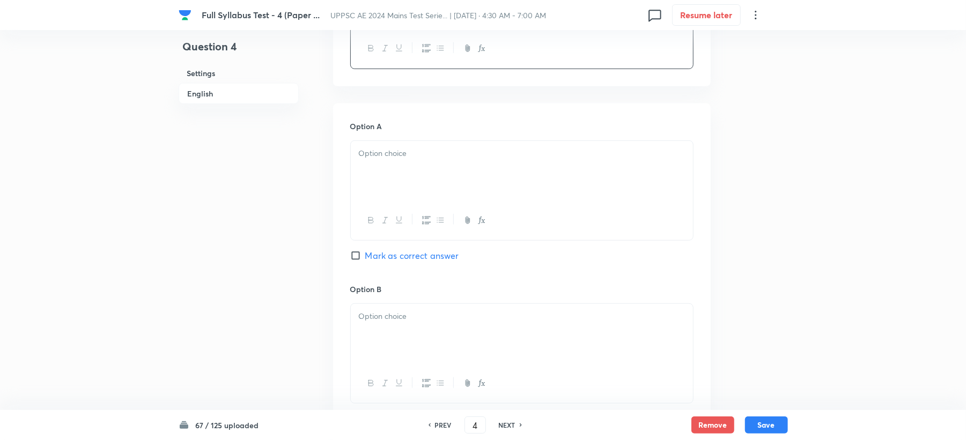
scroll to position [500, 0]
drag, startPoint x: 375, startPoint y: 181, endPoint x: 368, endPoint y: 182, distance: 7.7
click at [376, 180] on div at bounding box center [522, 162] width 342 height 60
drag, startPoint x: 361, startPoint y: 316, endPoint x: 371, endPoint y: 314, distance: 10.3
click at [369, 317] on div at bounding box center [522, 325] width 342 height 60
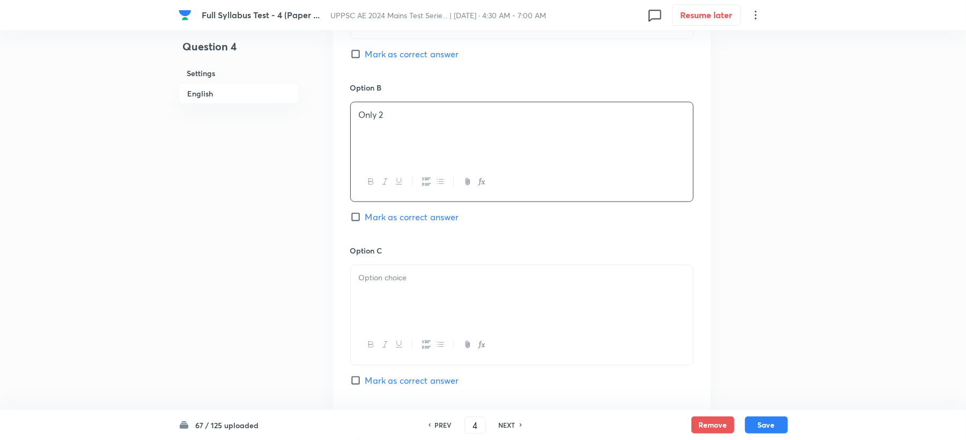
scroll to position [715, 0]
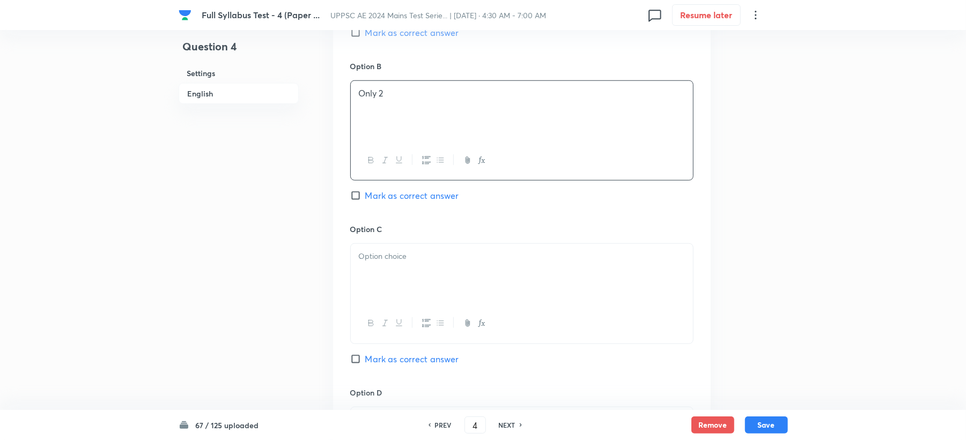
click at [390, 293] on div at bounding box center [522, 274] width 342 height 60
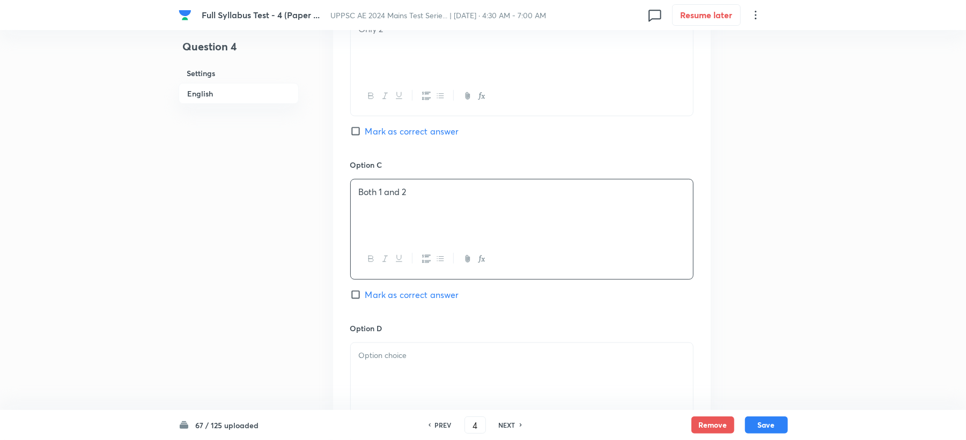
scroll to position [858, 0]
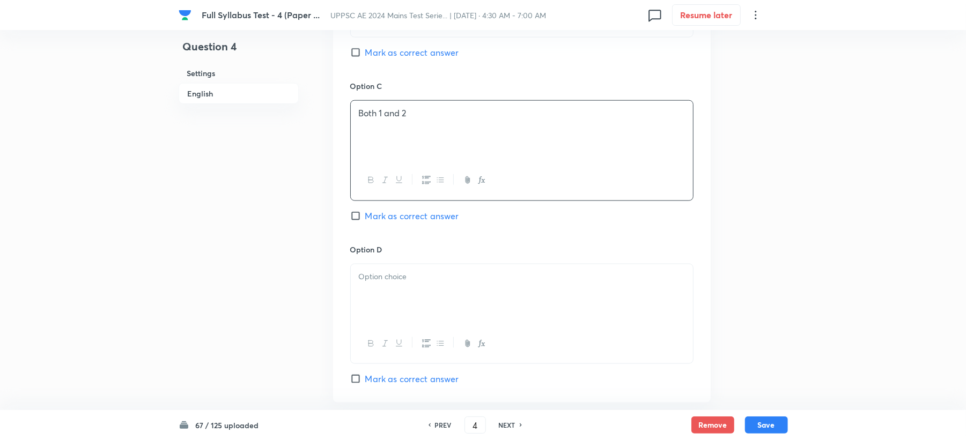
click at [396, 279] on p at bounding box center [522, 277] width 326 height 12
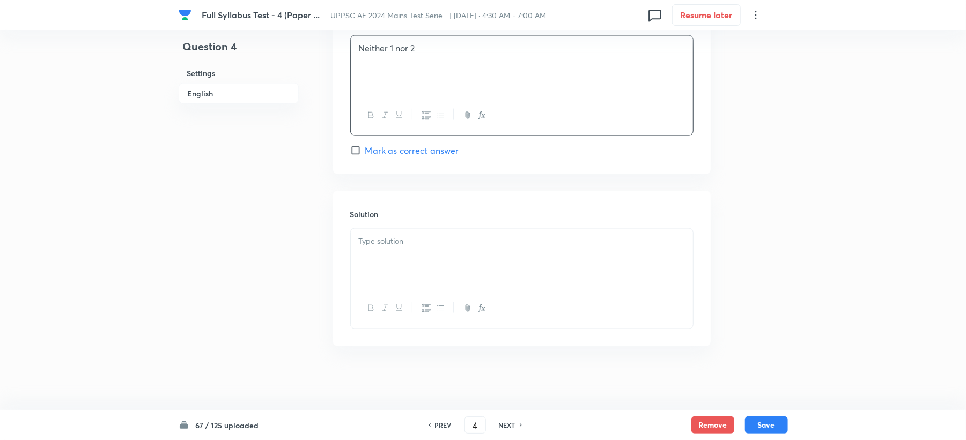
scroll to position [1089, 0]
click at [406, 286] on div at bounding box center [522, 258] width 342 height 60
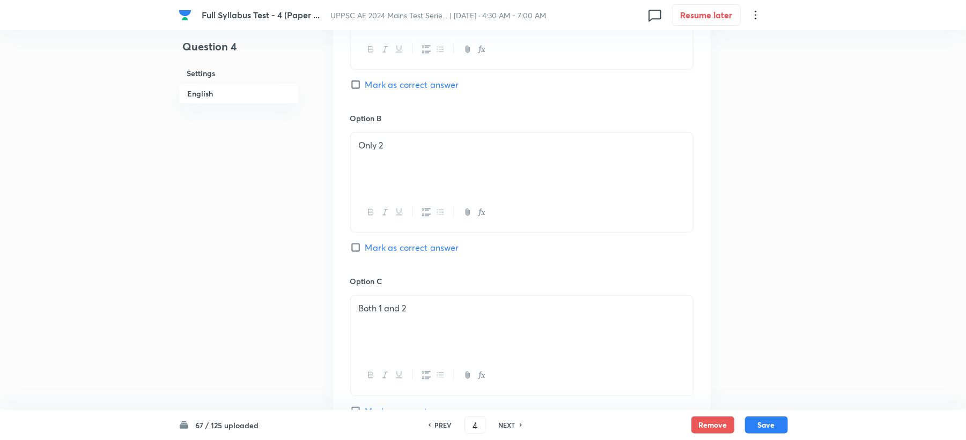
scroll to position [661, 0]
click at [415, 83] on span "Mark as correct answer" at bounding box center [412, 86] width 94 height 13
click at [365, 83] on input "Mark as correct answer" at bounding box center [357, 86] width 15 height 11
checkbox input "true"
click at [769, 425] on button "Save" at bounding box center [766, 424] width 43 height 17
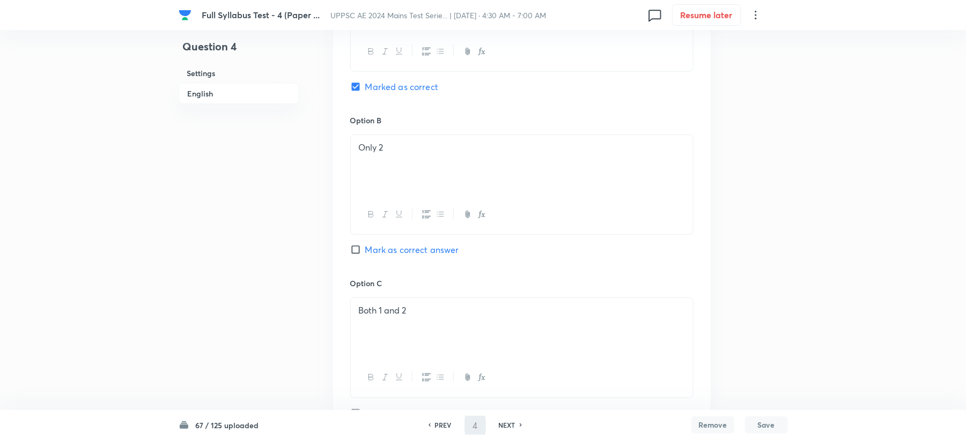
type input "5"
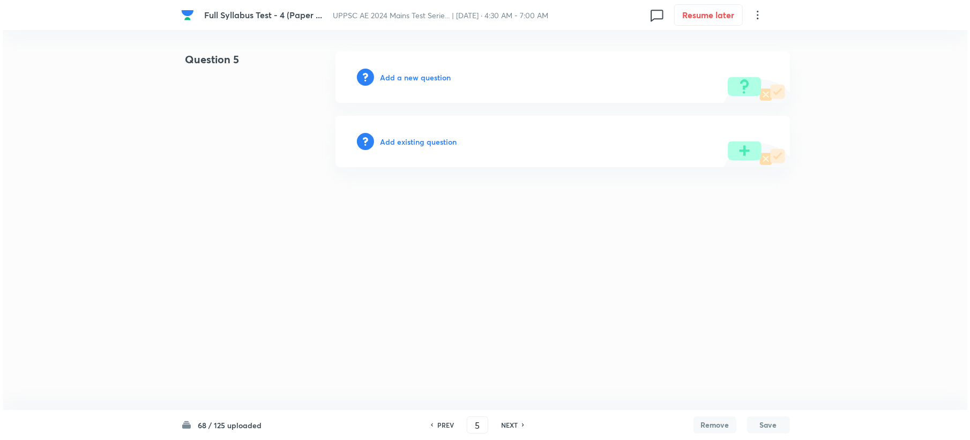
scroll to position [0, 0]
click at [406, 83] on div "Add a new question" at bounding box center [562, 76] width 455 height 51
click at [407, 80] on h6 "Add a new question" at bounding box center [415, 77] width 71 height 11
click at [407, 76] on h6 "Choose a question type" at bounding box center [421, 77] width 83 height 11
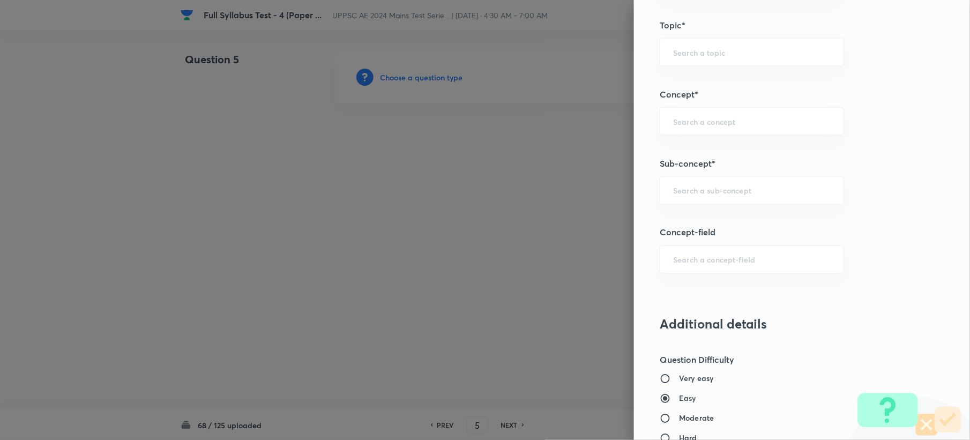
scroll to position [643, 0]
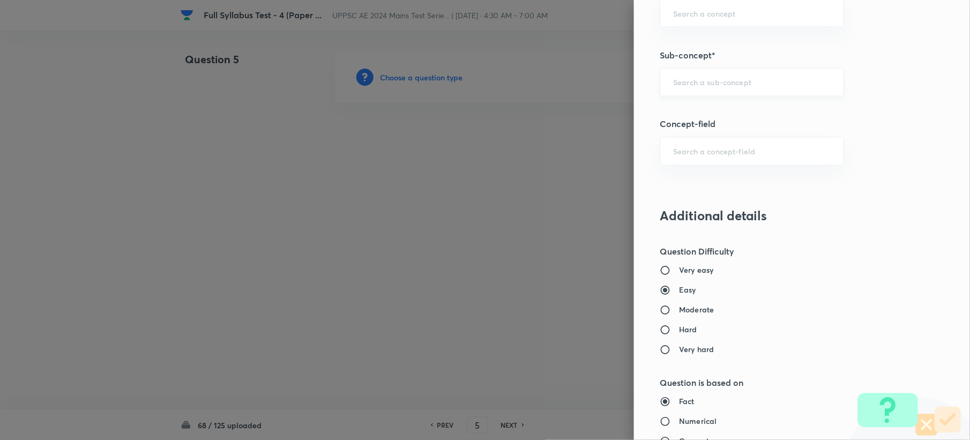
click at [689, 85] on input "text" at bounding box center [752, 82] width 158 height 10
paste input "Water Demands"
click at [684, 116] on li "Water Demands" at bounding box center [741, 115] width 183 height 19
type input "Water Demands"
type input "Civil Engineering"
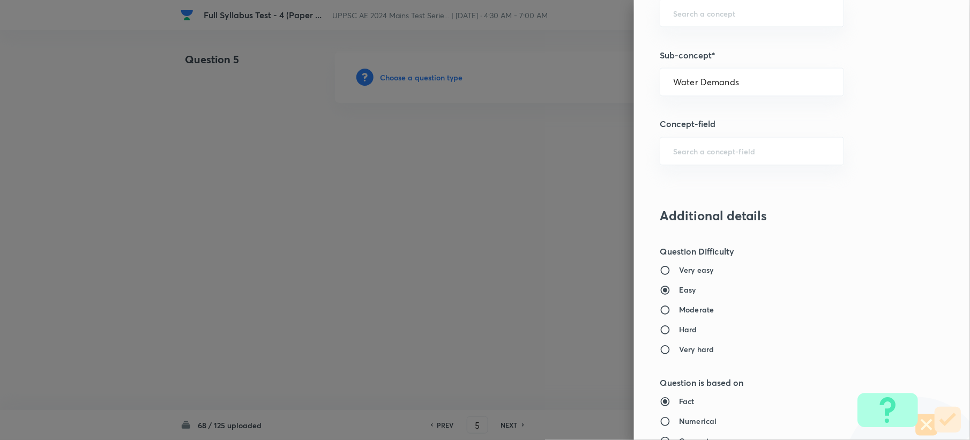
type input "Environmental Engineering"
type input "Water Supply Engineering"
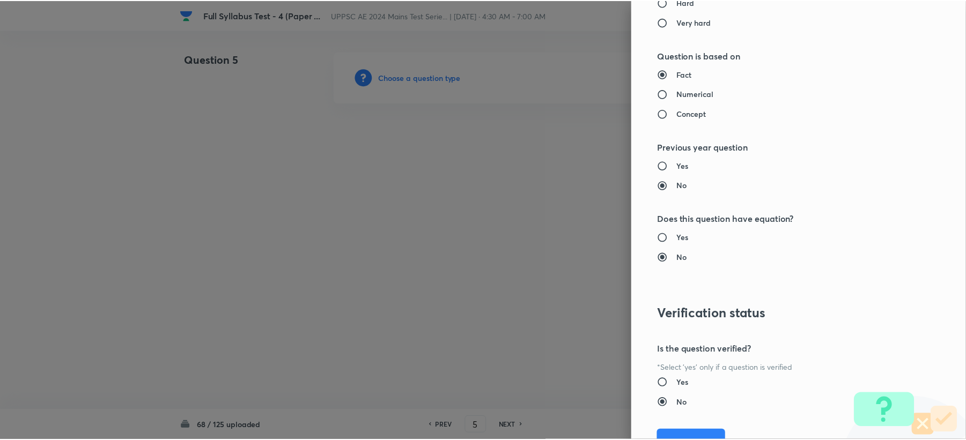
scroll to position [1023, 0]
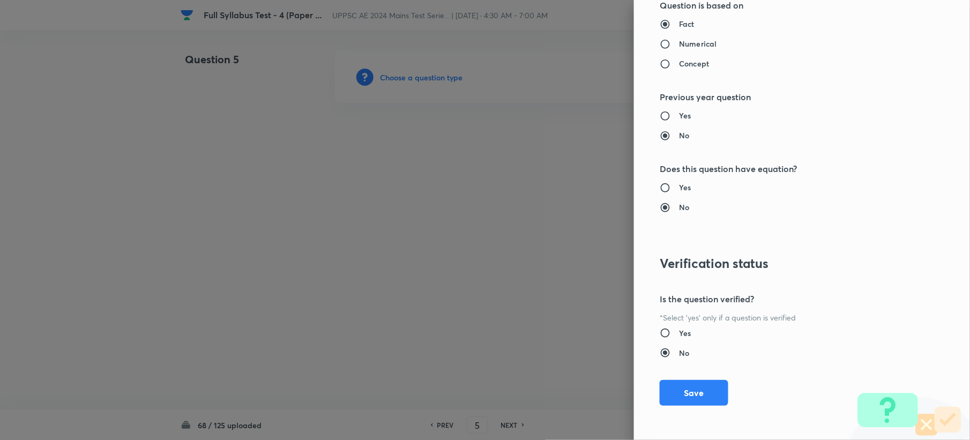
click at [676, 378] on div "Question settings Question type* Single choice correct Number of options* 2 3 4…" at bounding box center [802, 220] width 336 height 440
click at [676, 393] on button "Save" at bounding box center [694, 392] width 69 height 26
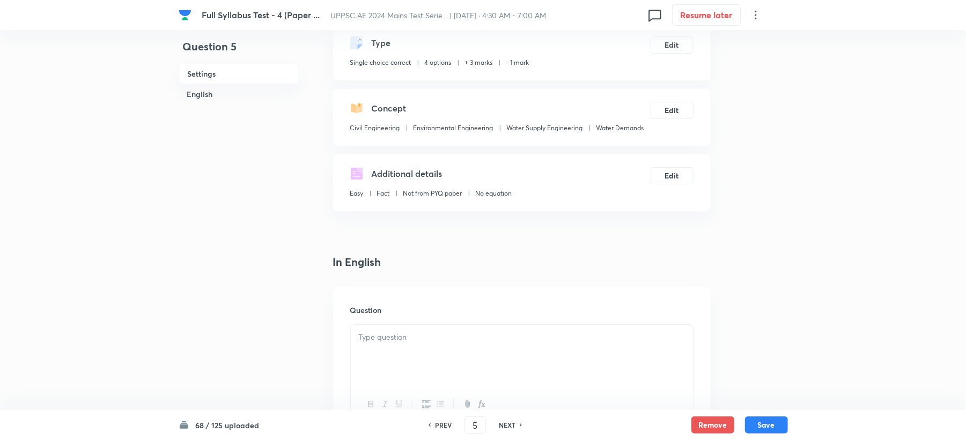
scroll to position [286, 0]
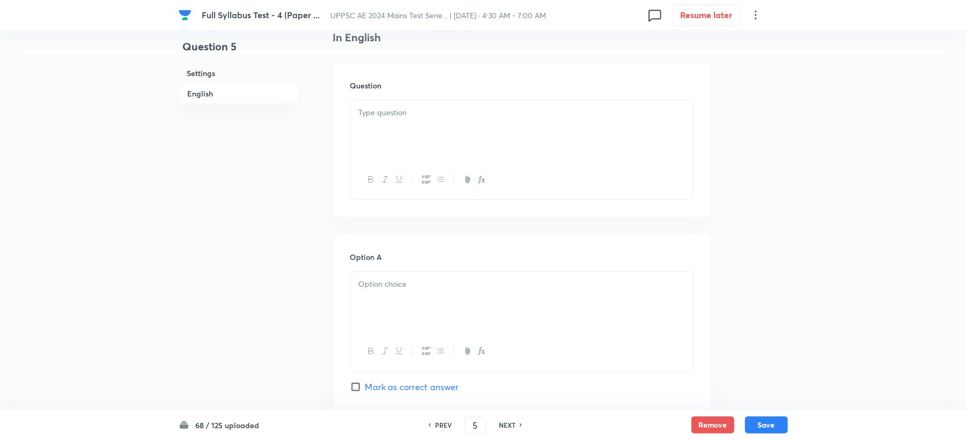
click at [389, 140] on div at bounding box center [522, 130] width 342 height 60
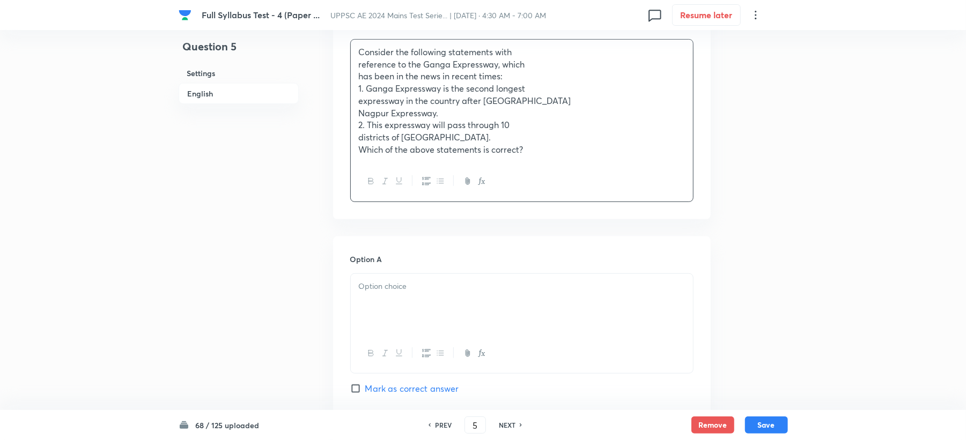
scroll to position [429, 0]
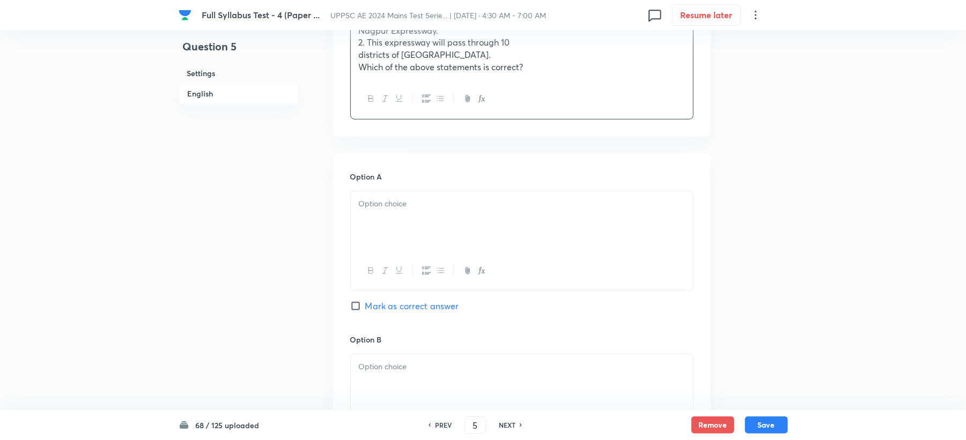
click at [357, 203] on div at bounding box center [522, 221] width 342 height 60
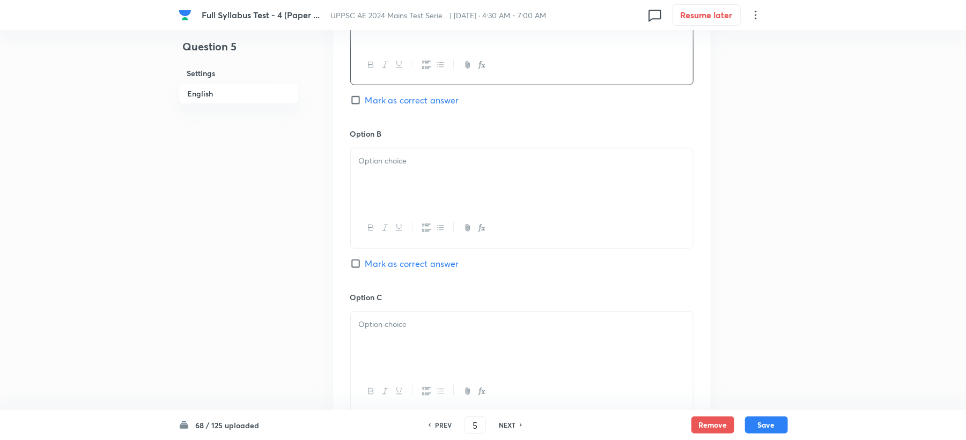
scroll to position [643, 0]
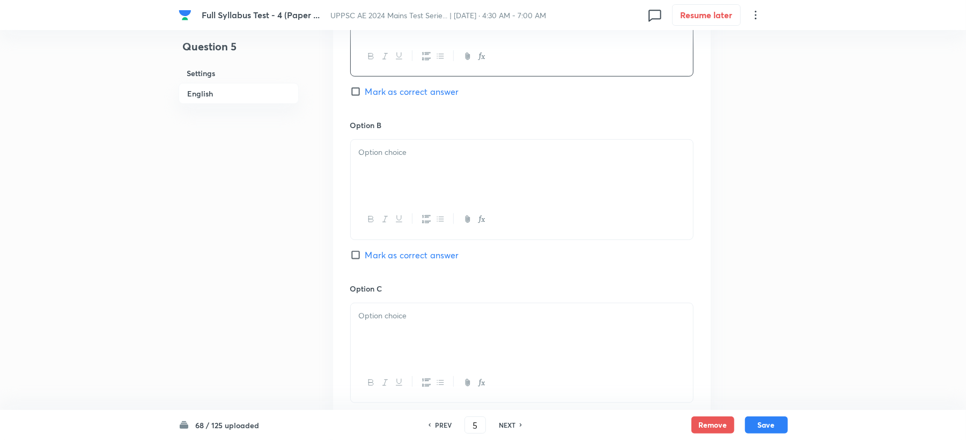
click at [376, 232] on div at bounding box center [522, 219] width 342 height 39
drag, startPoint x: 396, startPoint y: 143, endPoint x: 385, endPoint y: 149, distance: 12.5
click at [394, 142] on div at bounding box center [522, 170] width 342 height 60
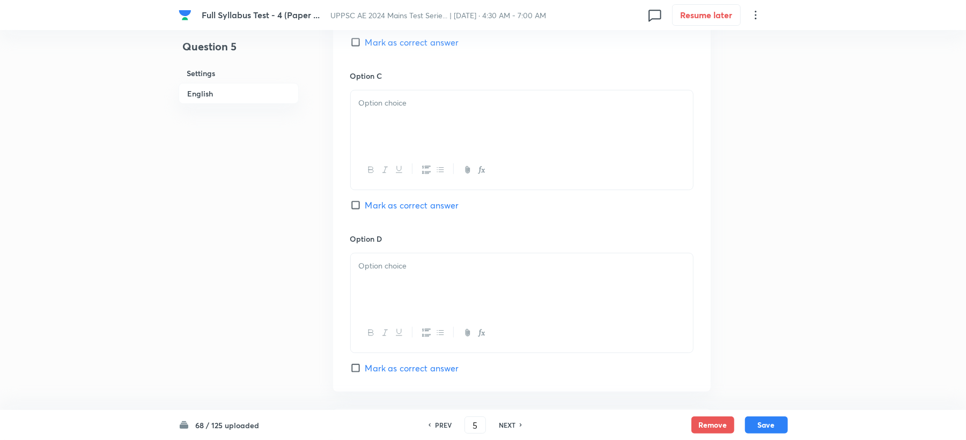
scroll to position [858, 0]
drag, startPoint x: 382, startPoint y: 152, endPoint x: 366, endPoint y: 161, distance: 18.2
click at [382, 152] on div at bounding box center [522, 168] width 342 height 39
click at [397, 153] on div at bounding box center [522, 168] width 342 height 39
drag, startPoint x: 403, startPoint y: 118, endPoint x: 371, endPoint y: 139, distance: 38.7
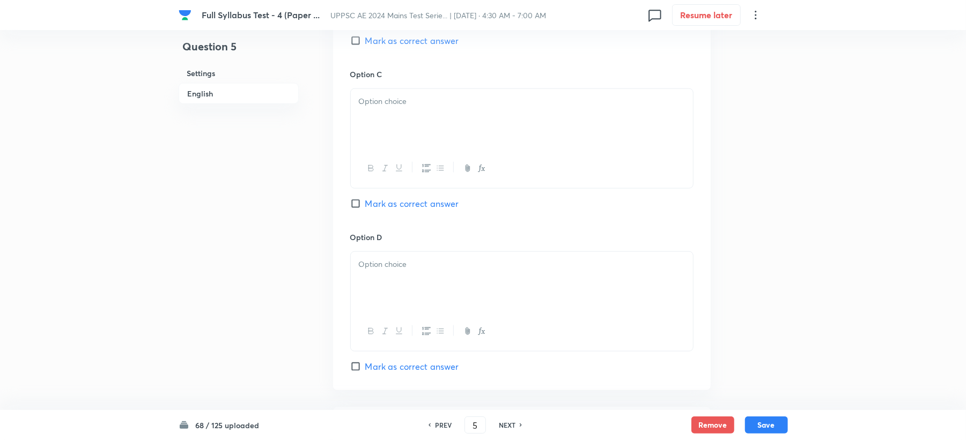
click at [402, 118] on div at bounding box center [522, 119] width 342 height 60
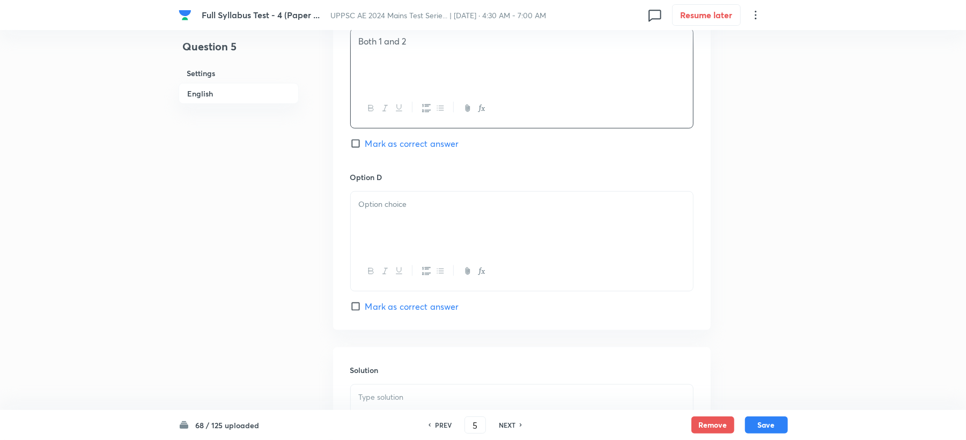
scroll to position [1000, 0]
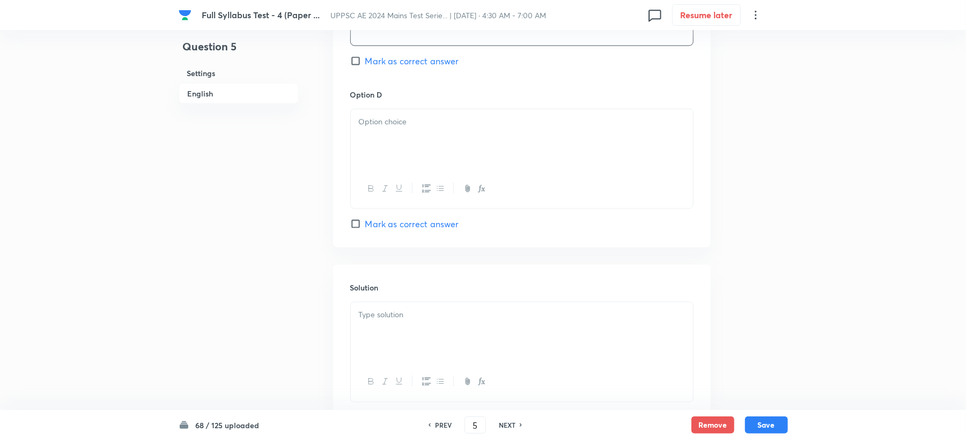
click at [361, 145] on div at bounding box center [522, 139] width 342 height 60
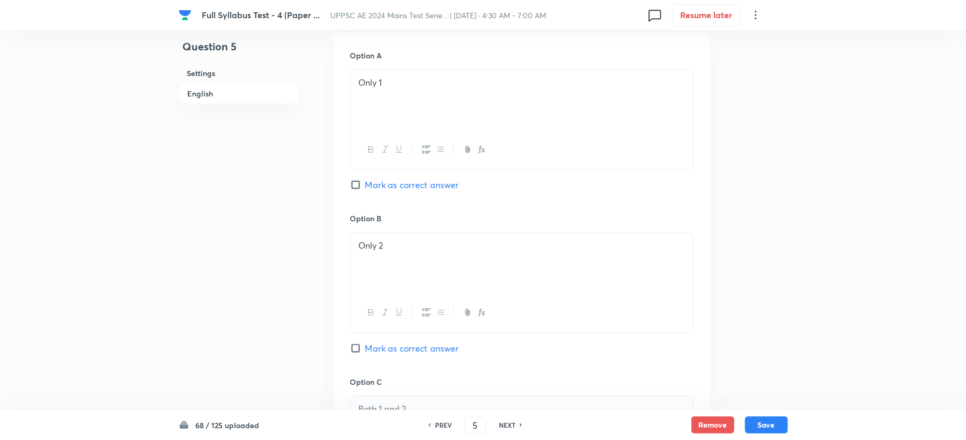
scroll to position [500, 0]
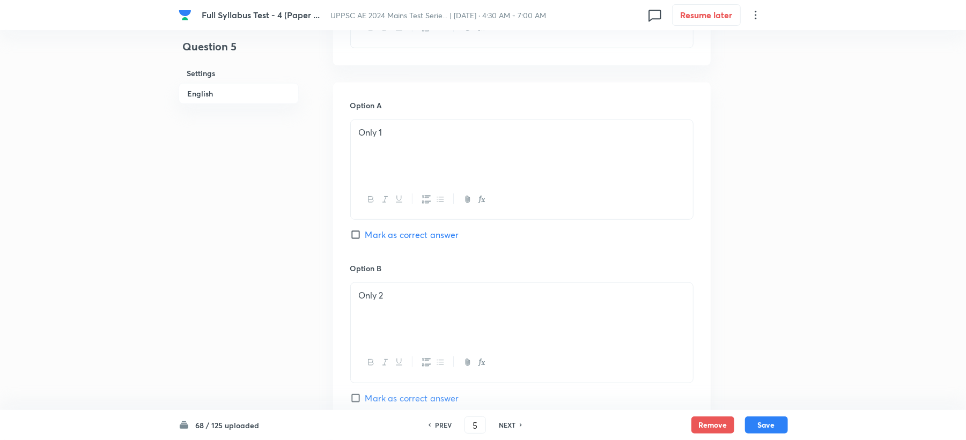
click at [370, 239] on span "Mark as correct answer" at bounding box center [412, 234] width 94 height 13
click at [365, 239] on input "Mark as correct answer" at bounding box center [357, 234] width 15 height 11
checkbox input "true"
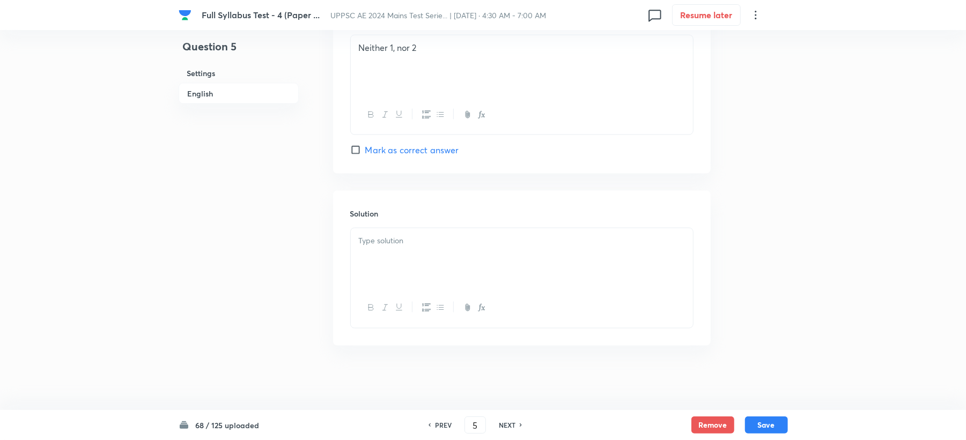
scroll to position [1077, 0]
drag, startPoint x: 368, startPoint y: 236, endPoint x: 368, endPoint y: 245, distance: 9.1
click at [368, 245] on p at bounding box center [522, 241] width 326 height 12
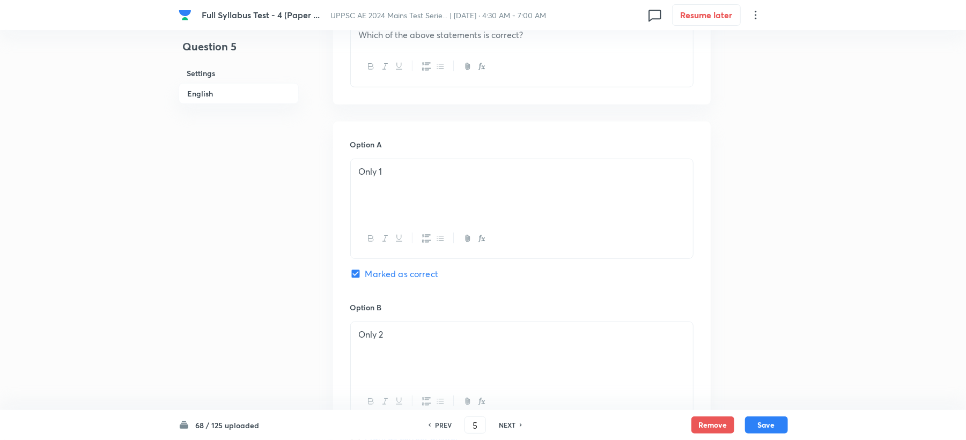
scroll to position [629, 0]
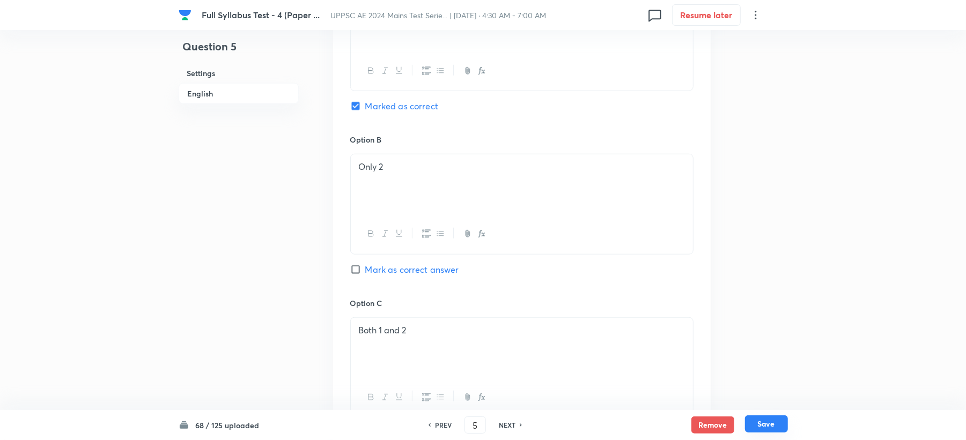
click at [771, 426] on button "Save" at bounding box center [766, 424] width 43 height 17
type input "6"
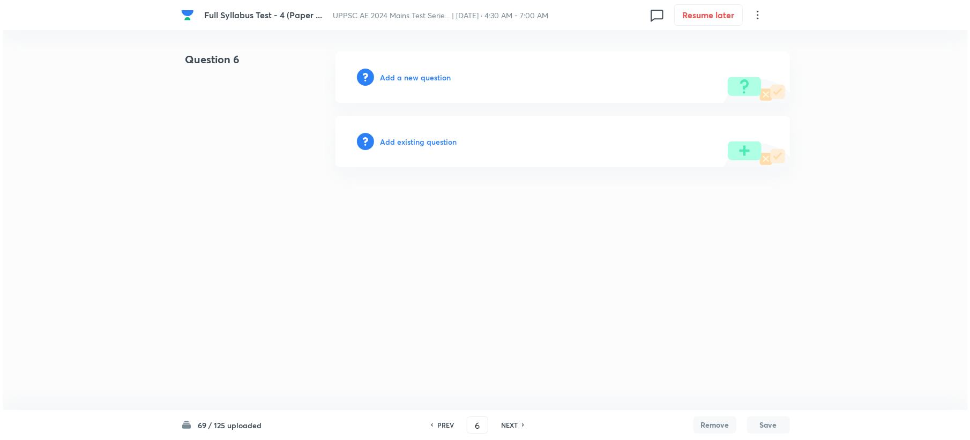
scroll to position [0, 0]
click at [395, 75] on h6 "Add a new question" at bounding box center [415, 77] width 71 height 11
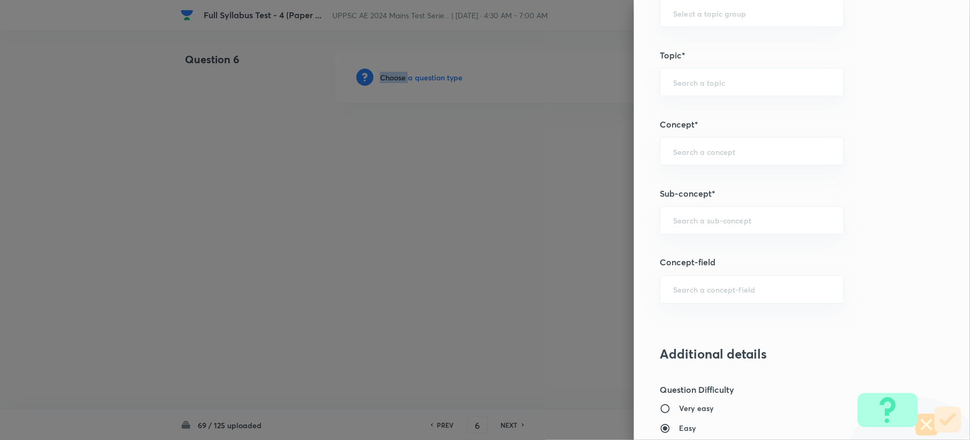
scroll to position [572, 0]
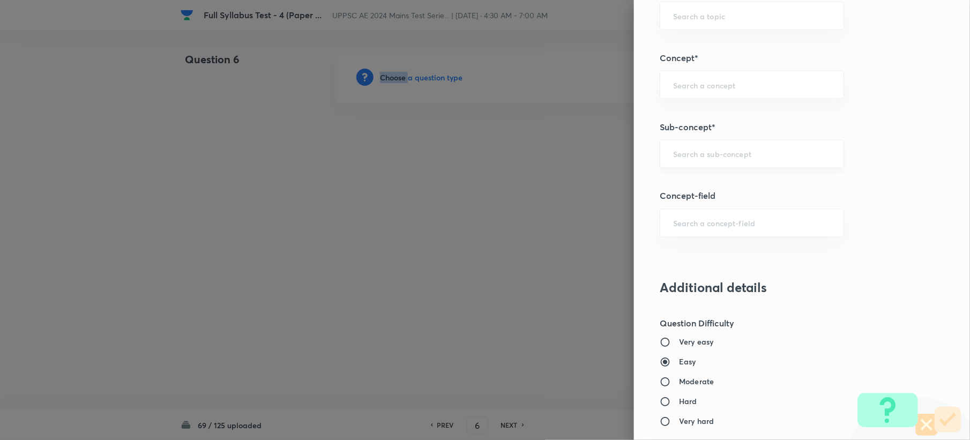
click at [700, 164] on div "​" at bounding box center [752, 154] width 184 height 28
paste input "Water Demands"
click at [682, 187] on li "Water Demands" at bounding box center [741, 186] width 183 height 19
type input "Water Demands"
type input "Civil Engineering"
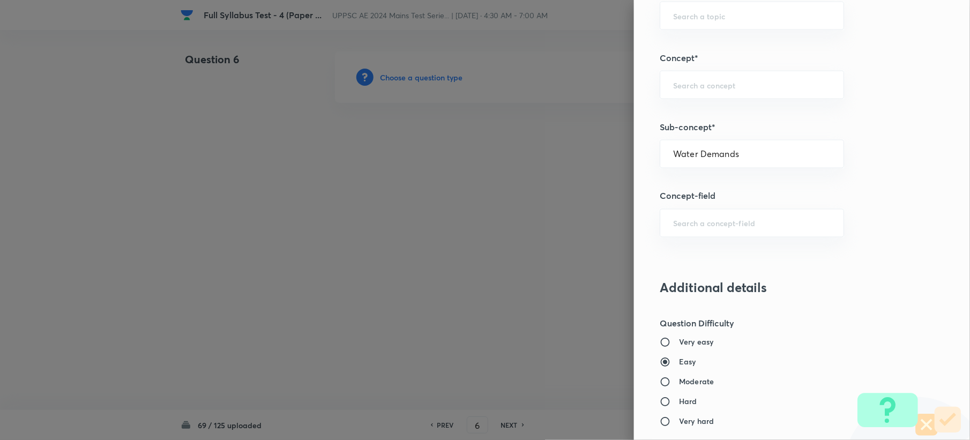
type input "Environmental Engineering"
type input "Water Supply Engineering"
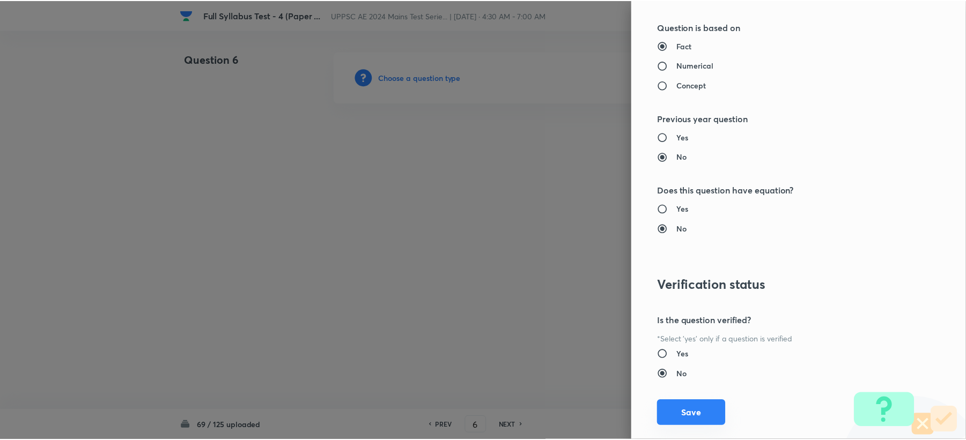
scroll to position [1000, 0]
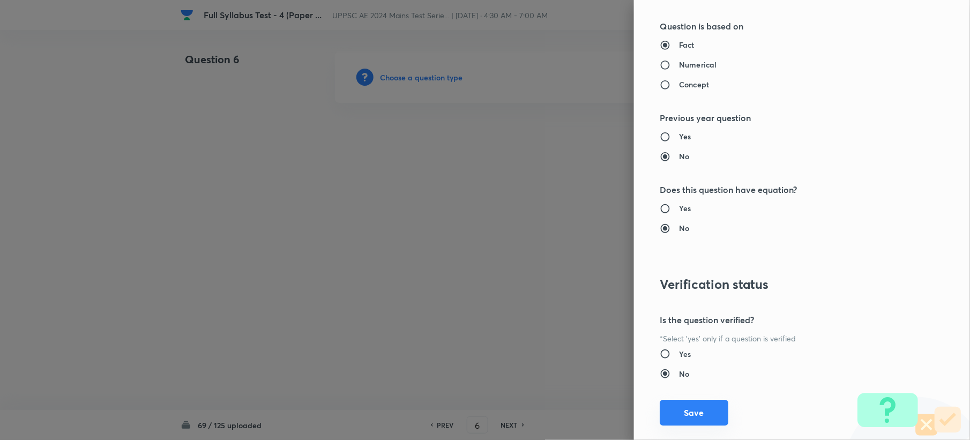
click at [674, 419] on button "Save" at bounding box center [694, 413] width 69 height 26
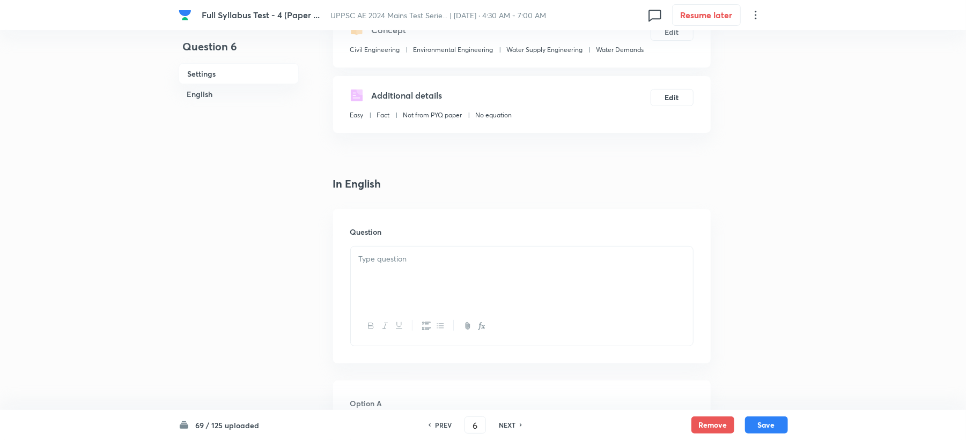
scroll to position [286, 0]
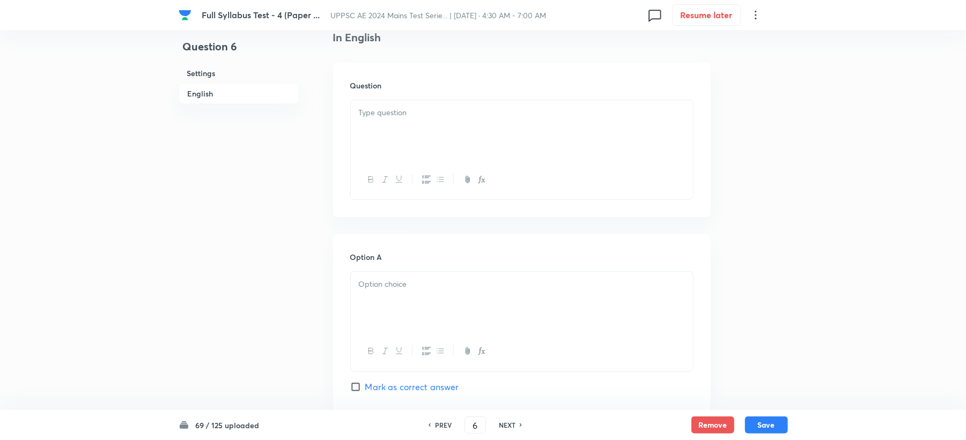
click at [369, 124] on div at bounding box center [522, 130] width 342 height 60
click at [376, 121] on div at bounding box center [522, 130] width 342 height 60
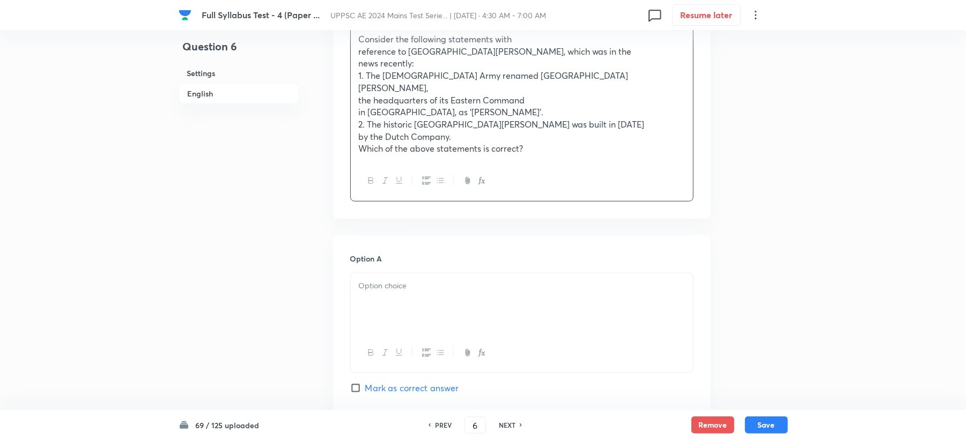
scroll to position [429, 0]
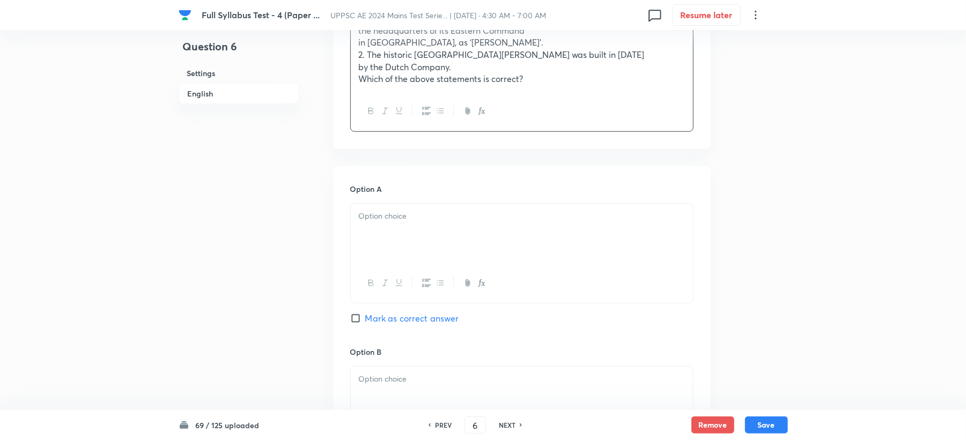
click at [377, 230] on div at bounding box center [522, 234] width 342 height 60
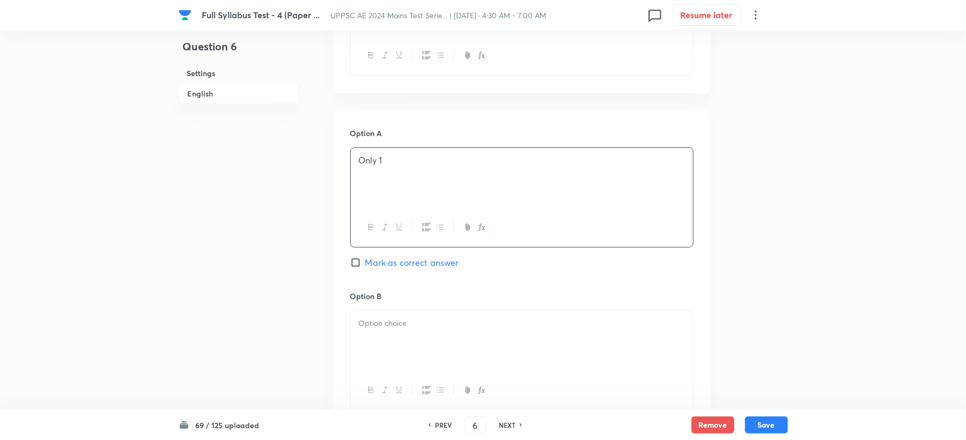
scroll to position [572, 0]
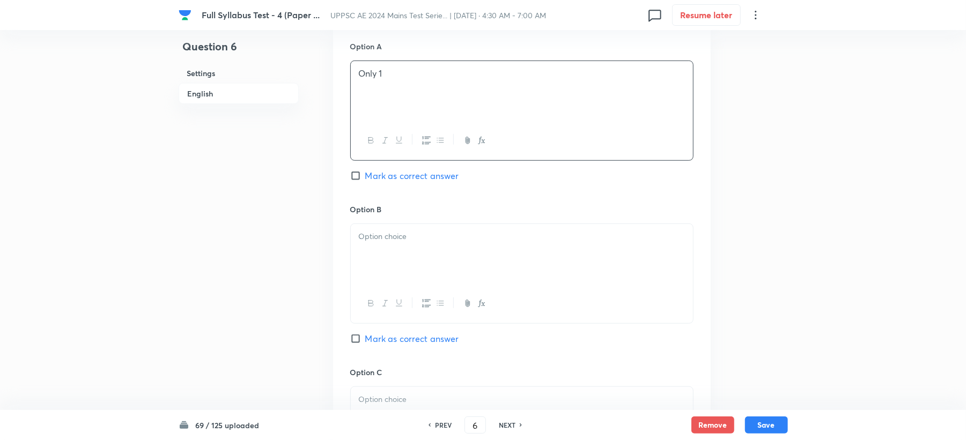
click at [382, 239] on div at bounding box center [522, 254] width 342 height 60
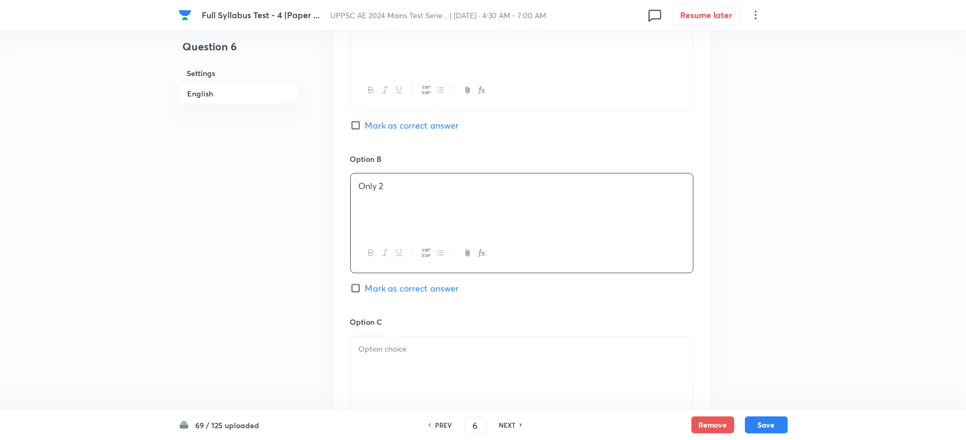
scroll to position [786, 0]
click at [389, 247] on button "button" at bounding box center [384, 252] width 14 height 13
drag, startPoint x: 389, startPoint y: 155, endPoint x: 383, endPoint y: 181, distance: 26.5
click at [383, 169] on div "Option C ﻿ Mark as correct answer" at bounding box center [521, 233] width 343 height 163
click at [383, 181] on div "﻿" at bounding box center [522, 203] width 342 height 60
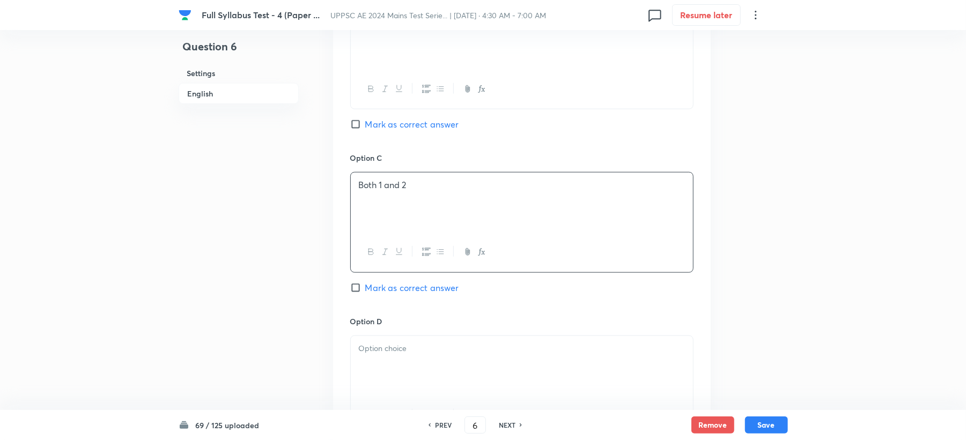
scroll to position [929, 0]
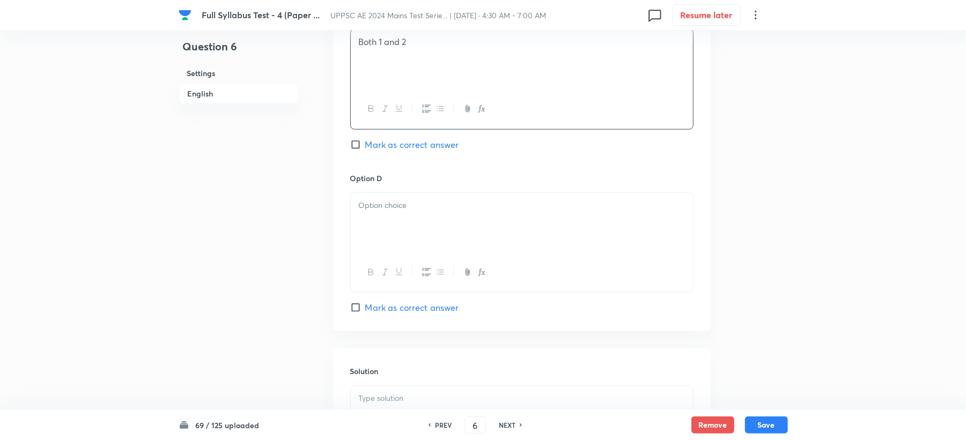
drag, startPoint x: 377, startPoint y: 229, endPoint x: 361, endPoint y: 228, distance: 16.1
click at [378, 230] on div at bounding box center [522, 223] width 342 height 60
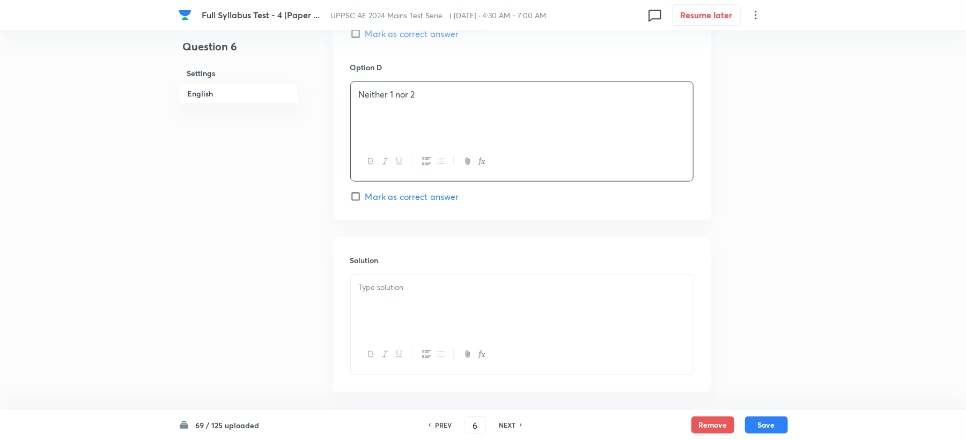
scroll to position [1077, 0]
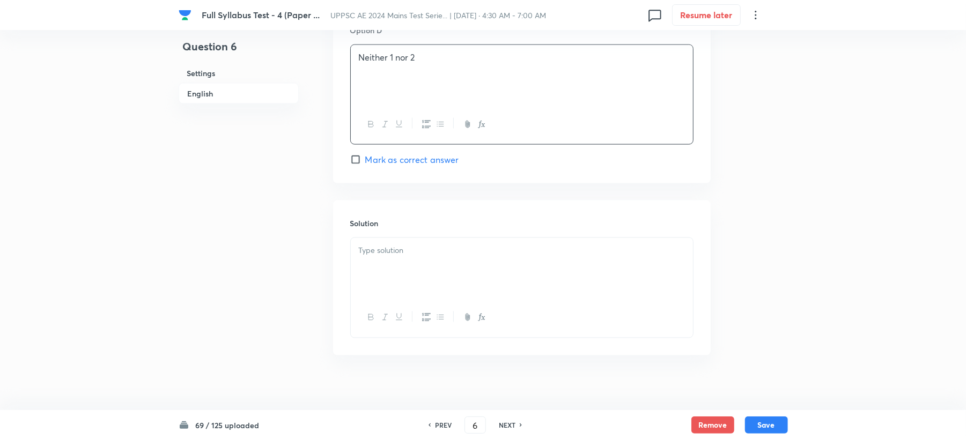
click at [363, 272] on div at bounding box center [522, 268] width 342 height 60
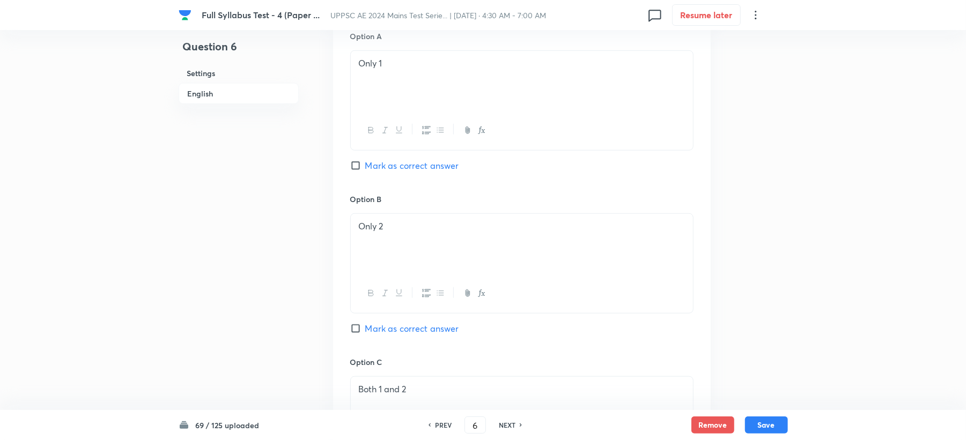
scroll to position [505, 0]
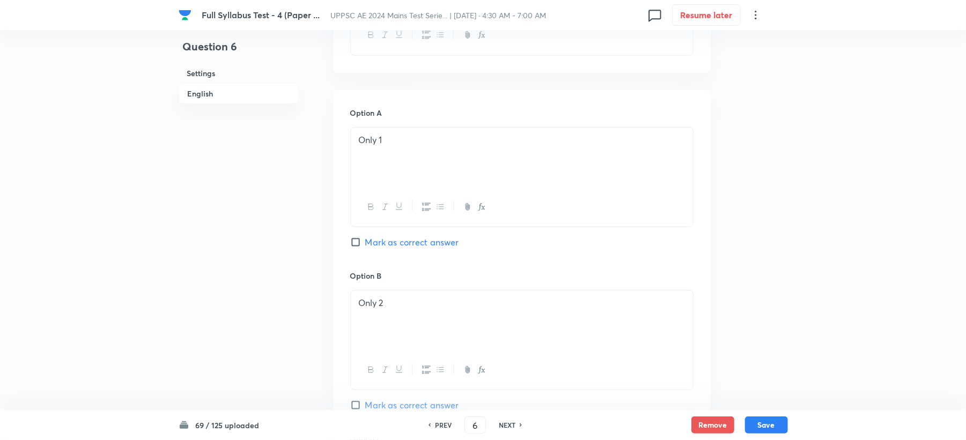
click at [433, 236] on span "Mark as correct answer" at bounding box center [412, 242] width 94 height 13
click at [365, 237] on input "Mark as correct answer" at bounding box center [357, 242] width 15 height 11
checkbox input "true"
click at [767, 432] on button "Save" at bounding box center [766, 424] width 43 height 17
type input "7"
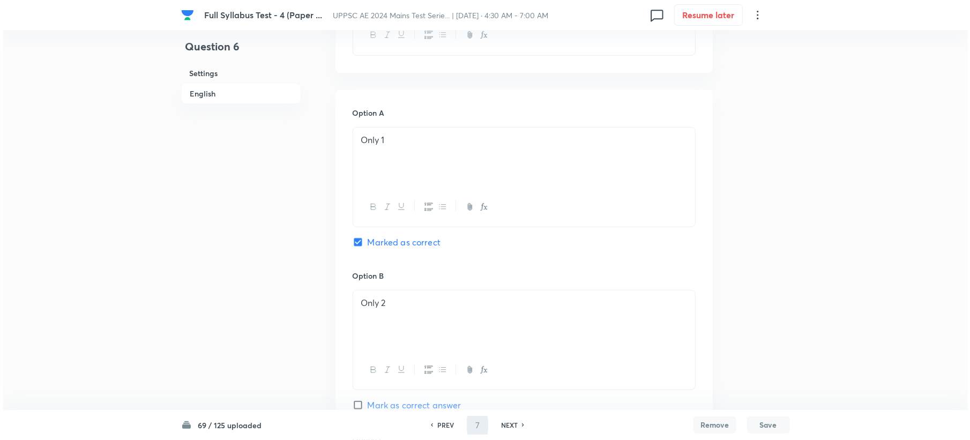
scroll to position [0, 0]
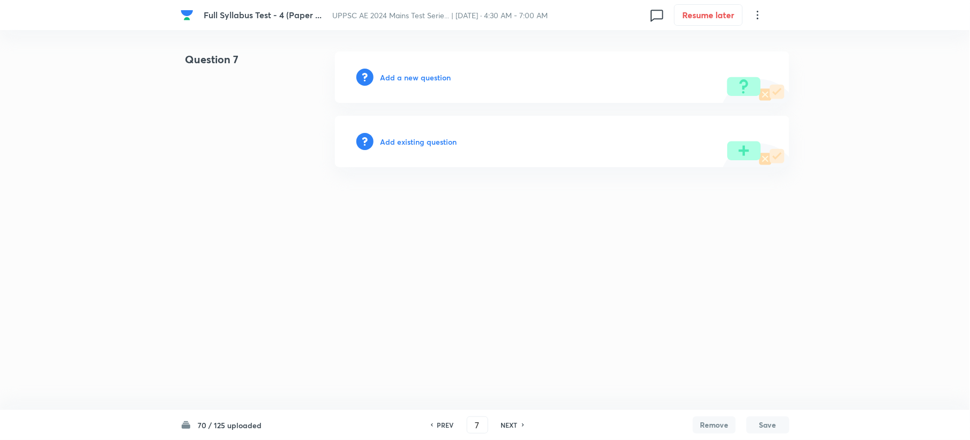
click at [406, 76] on h6 "Add a new question" at bounding box center [415, 77] width 71 height 11
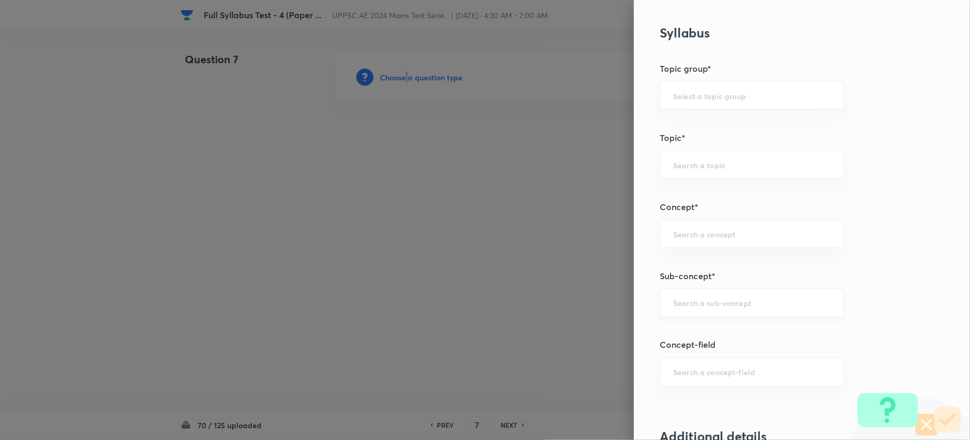
scroll to position [500, 0]
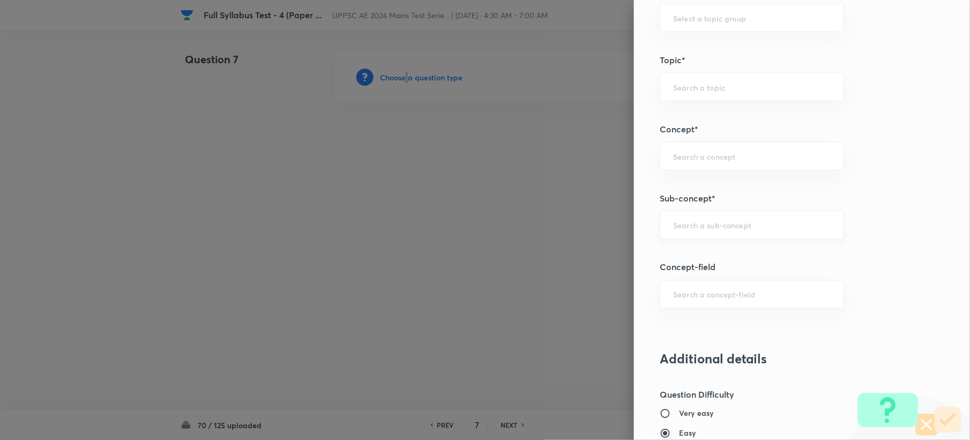
click at [712, 215] on div "​" at bounding box center [752, 225] width 184 height 28
paste input "Water Demands"
click at [673, 256] on li "Water Demands" at bounding box center [741, 257] width 183 height 19
type input "Water Demands"
type input "Civil Engineering"
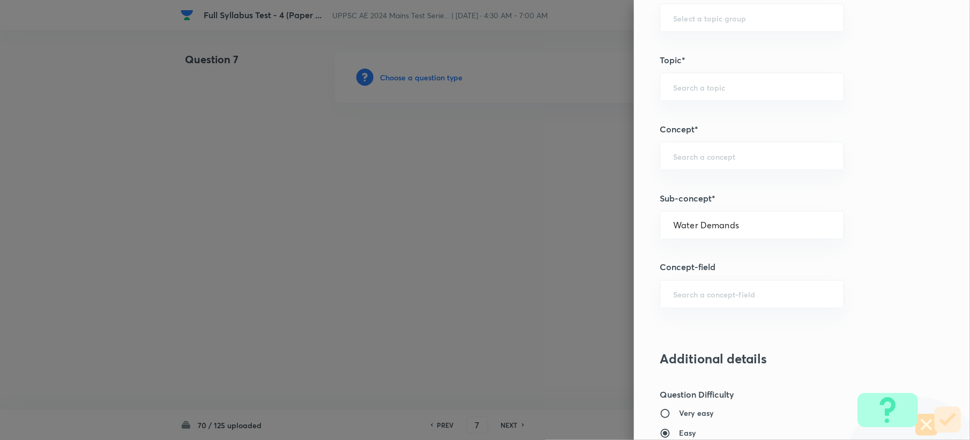
type input "Environmental Engineering"
type input "Water Supply Engineering"
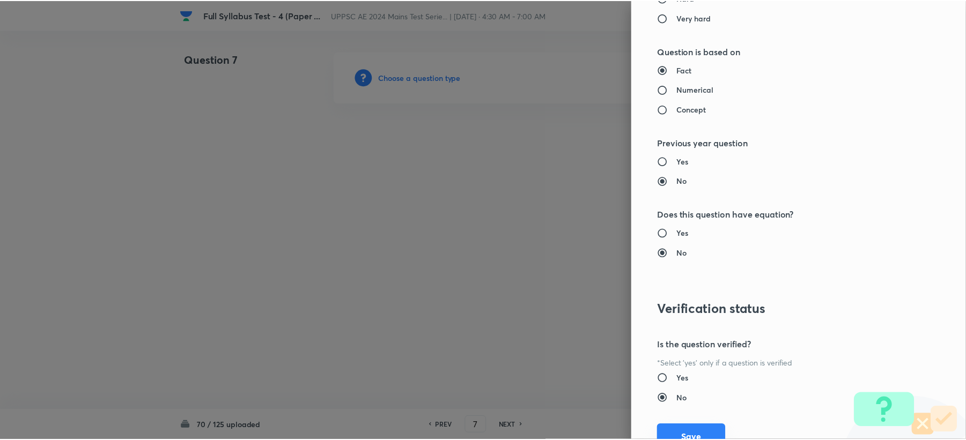
scroll to position [1023, 0]
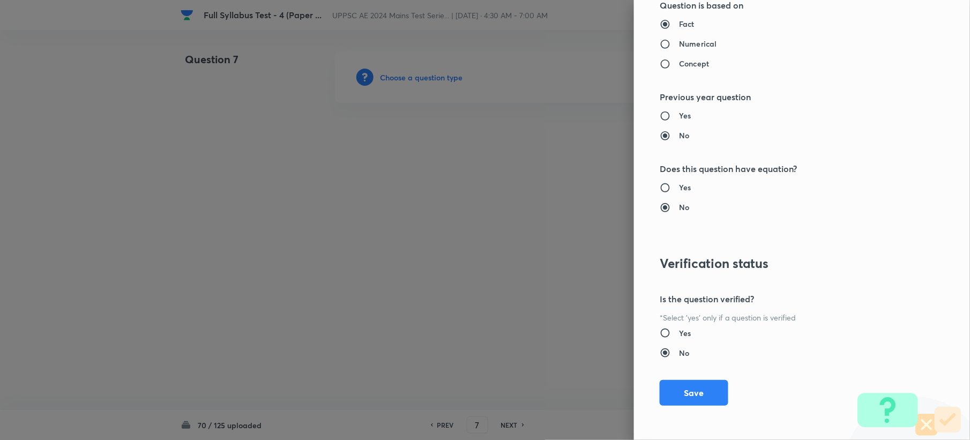
drag, startPoint x: 667, startPoint y: 396, endPoint x: 478, endPoint y: 303, distance: 210.8
click at [669, 396] on button "Save" at bounding box center [694, 393] width 69 height 26
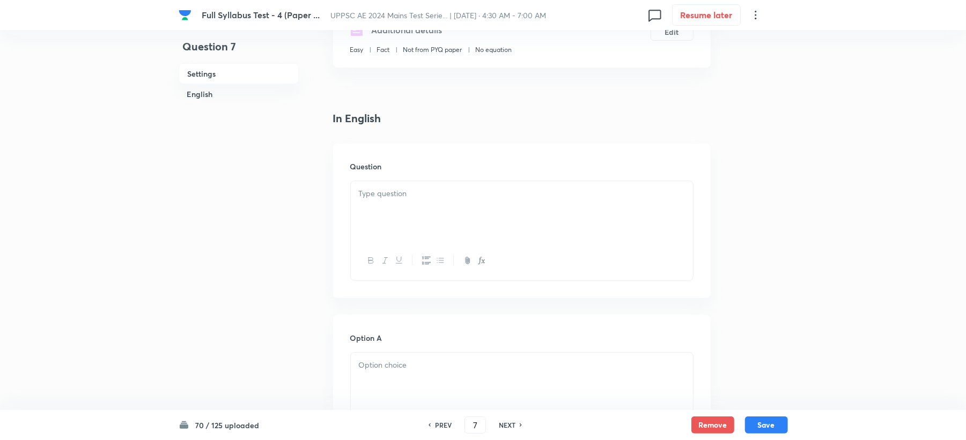
scroll to position [214, 0]
click at [387, 175] on div at bounding box center [522, 202] width 342 height 60
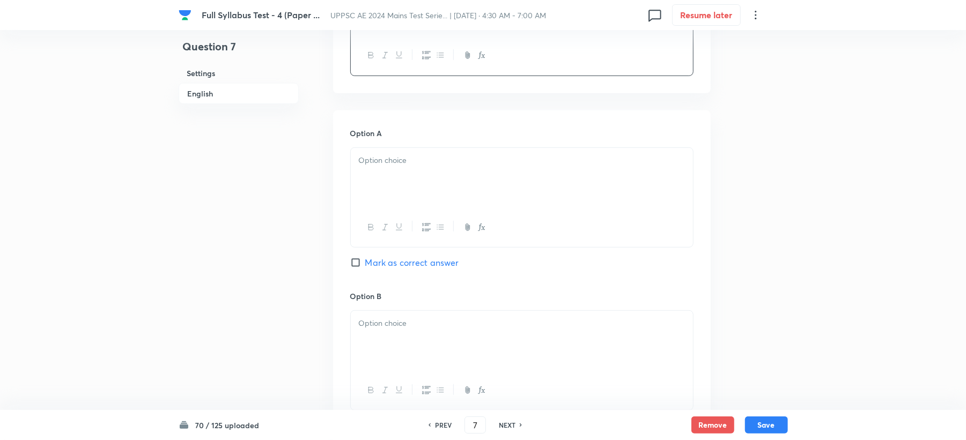
scroll to position [500, 0]
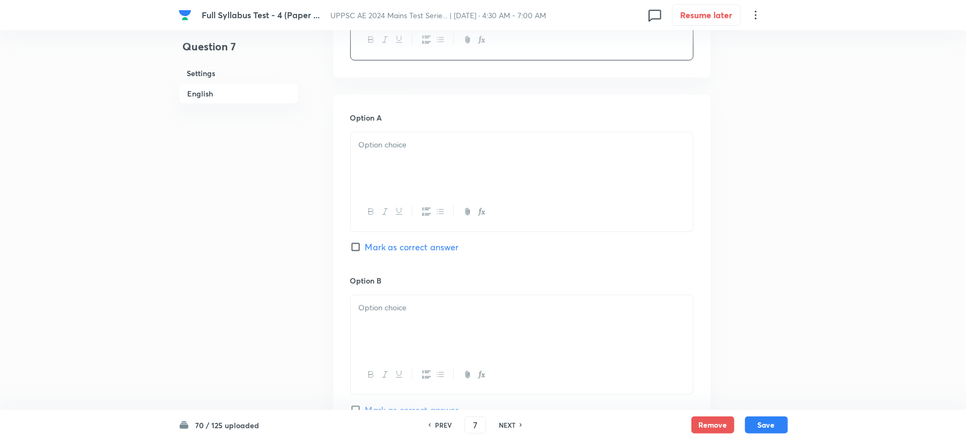
click at [387, 168] on div at bounding box center [522, 162] width 342 height 60
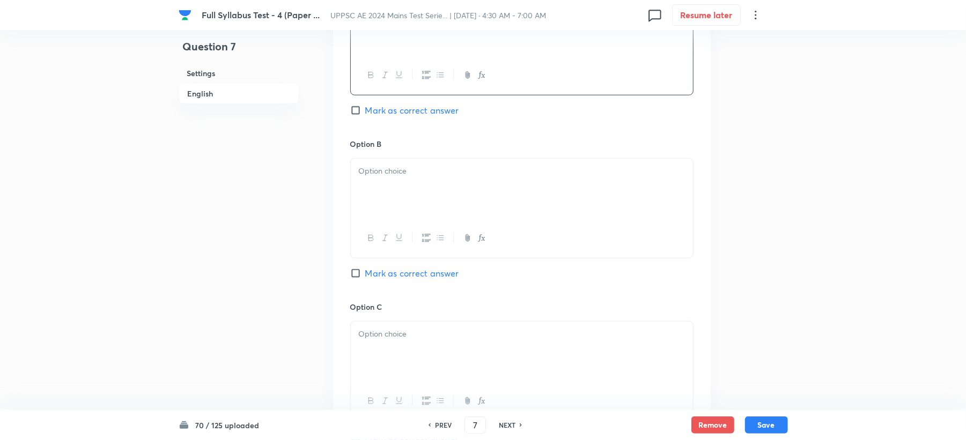
scroll to position [643, 0]
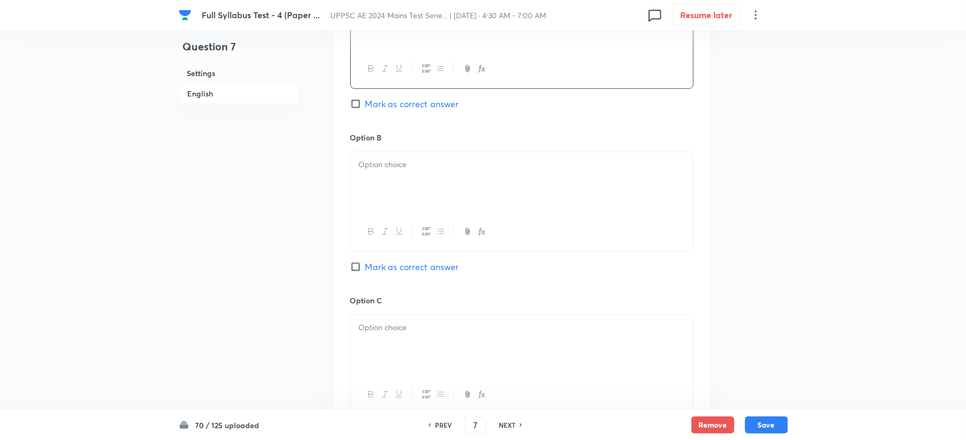
click at [384, 197] on div at bounding box center [522, 182] width 342 height 60
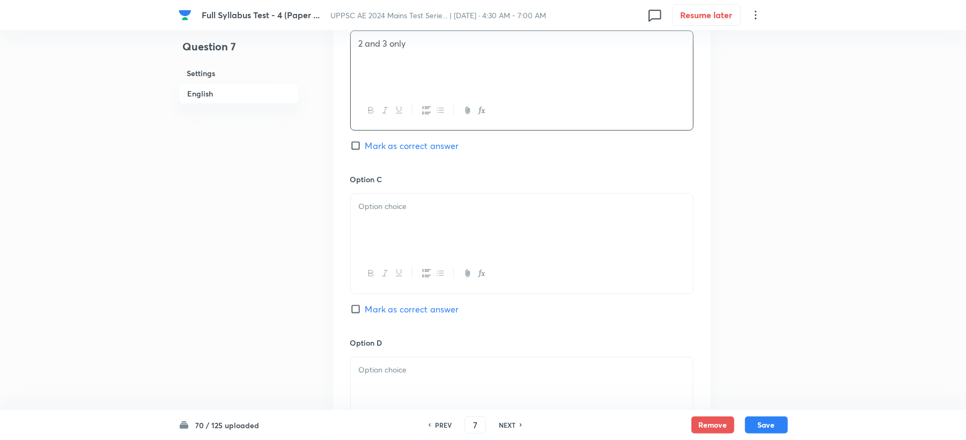
scroll to position [786, 0]
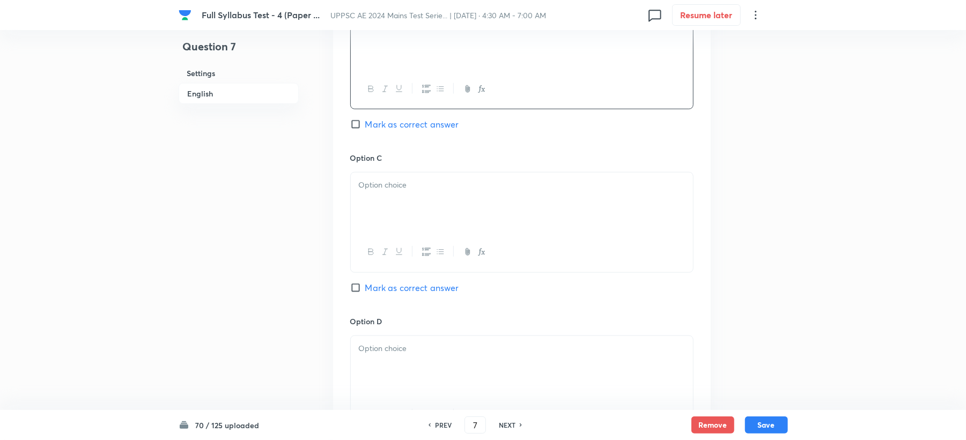
click at [359, 204] on div at bounding box center [522, 203] width 342 height 60
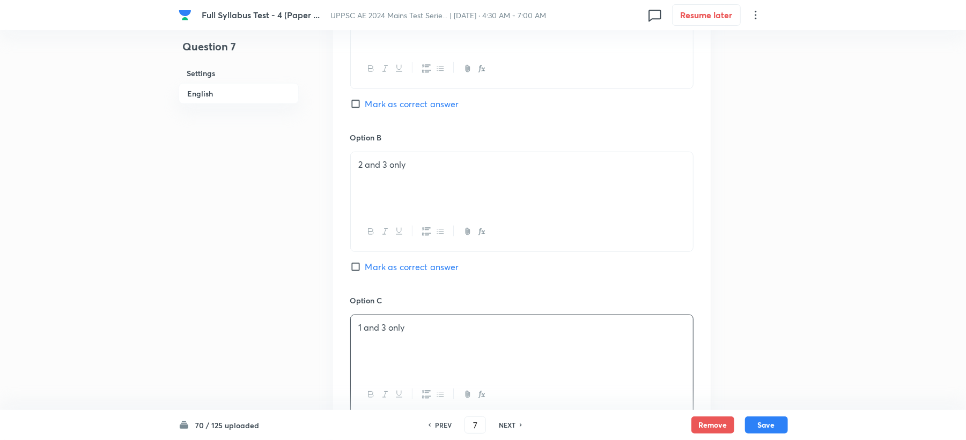
click at [397, 106] on span "Mark as correct answer" at bounding box center [412, 104] width 94 height 13
click at [365, 106] on input "Mark as correct answer" at bounding box center [357, 104] width 15 height 11
checkbox input "true"
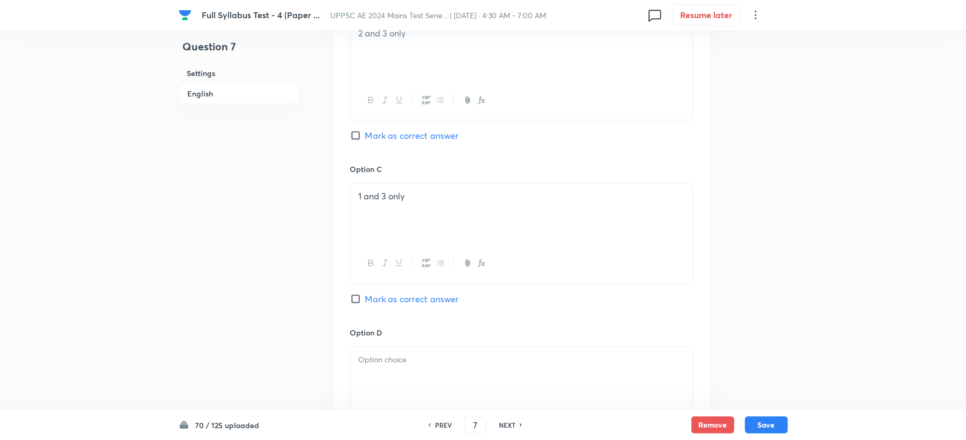
scroll to position [929, 0]
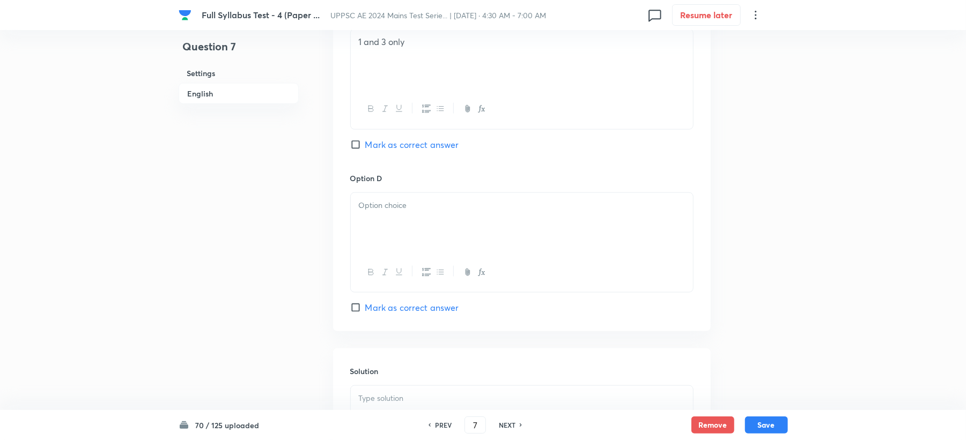
drag, startPoint x: 386, startPoint y: 234, endPoint x: 394, endPoint y: 233, distance: 7.7
click at [387, 235] on div at bounding box center [522, 223] width 342 height 60
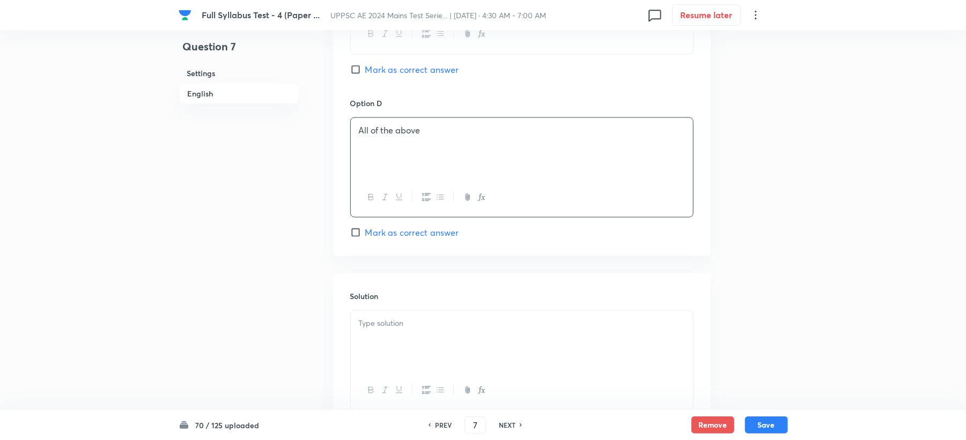
scroll to position [1089, 0]
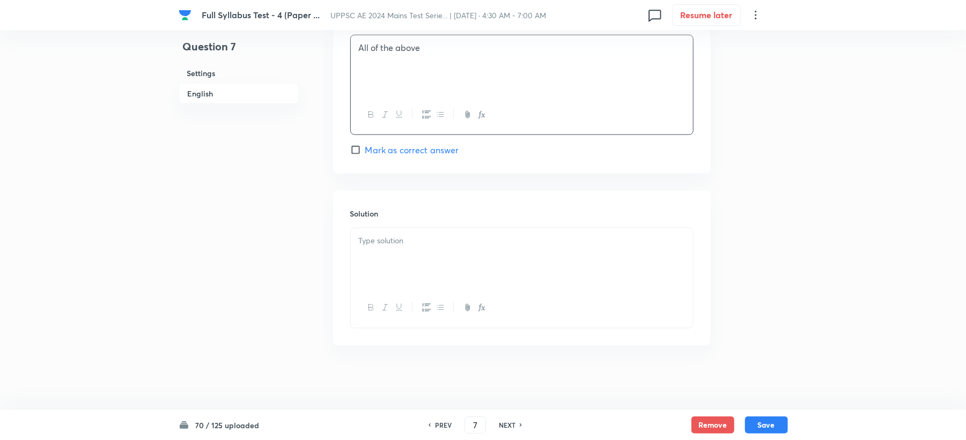
click at [382, 232] on div "Solution" at bounding box center [521, 268] width 377 height 154
click at [383, 236] on p at bounding box center [522, 241] width 326 height 12
click at [383, 239] on p at bounding box center [522, 241] width 326 height 12
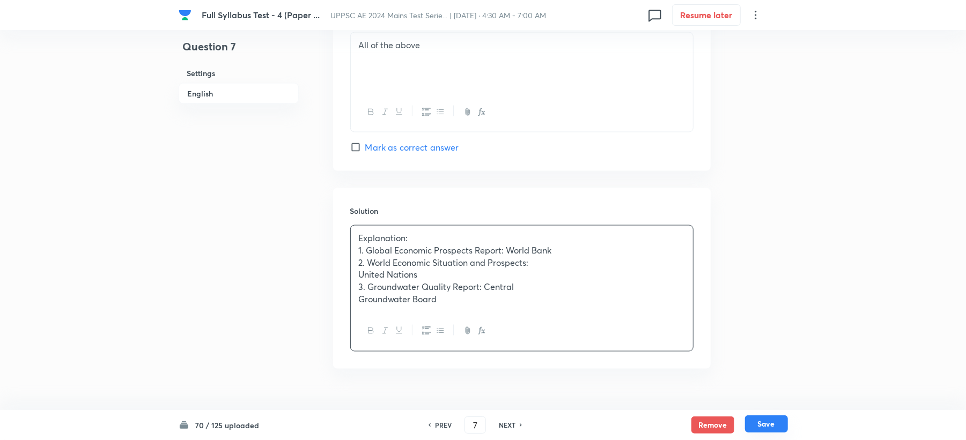
click at [773, 424] on button "Save" at bounding box center [766, 424] width 43 height 17
type input "8"
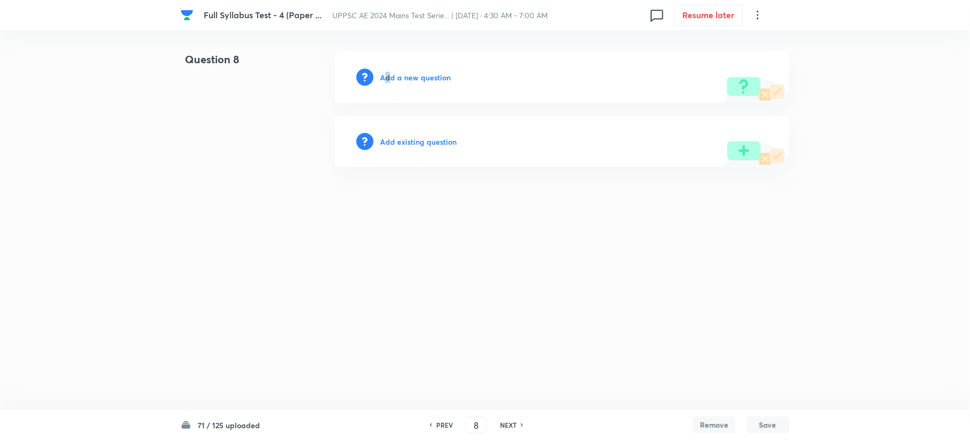
drag, startPoint x: 387, startPoint y: 69, endPoint x: 388, endPoint y: 76, distance: 6.6
click at [388, 73] on div "Add a new question" at bounding box center [562, 76] width 455 height 51
click at [388, 81] on h6 "Add a new question" at bounding box center [415, 77] width 71 height 11
click at [388, 81] on h6 "Choose a question type" at bounding box center [421, 77] width 83 height 11
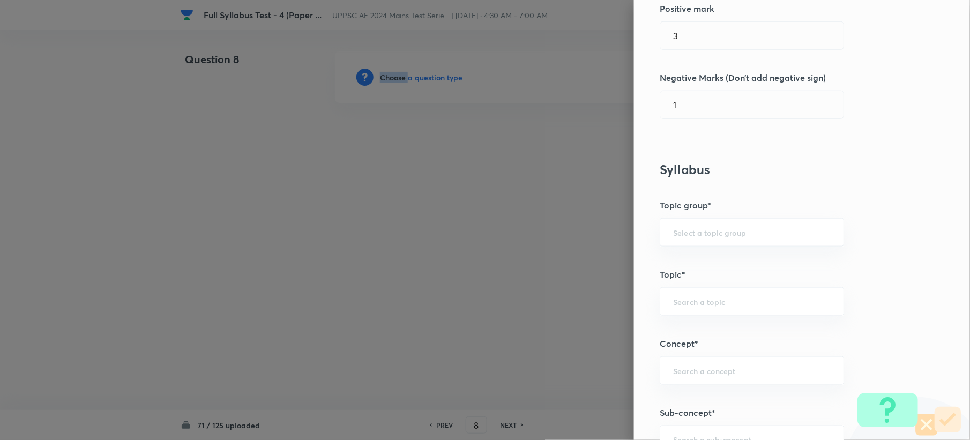
scroll to position [500, 0]
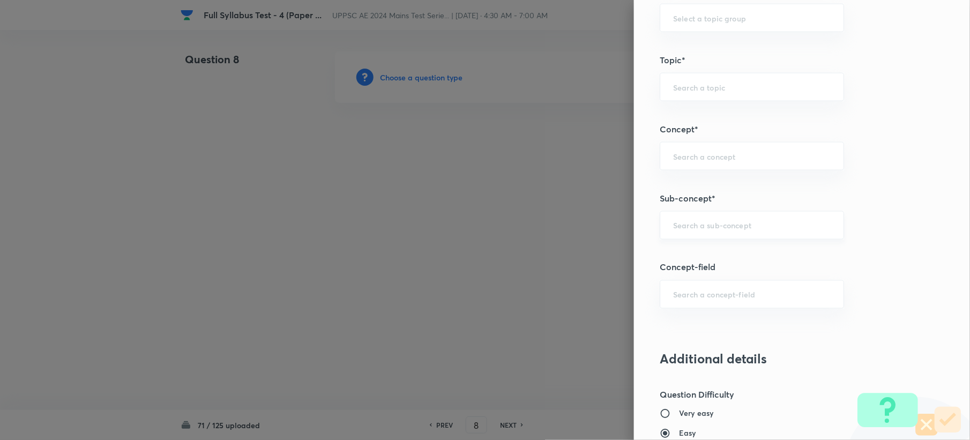
click at [687, 224] on input "text" at bounding box center [752, 225] width 158 height 10
paste input "Water Demands"
click at [680, 263] on li "Water Demands" at bounding box center [741, 257] width 183 height 19
type input "Water Demands"
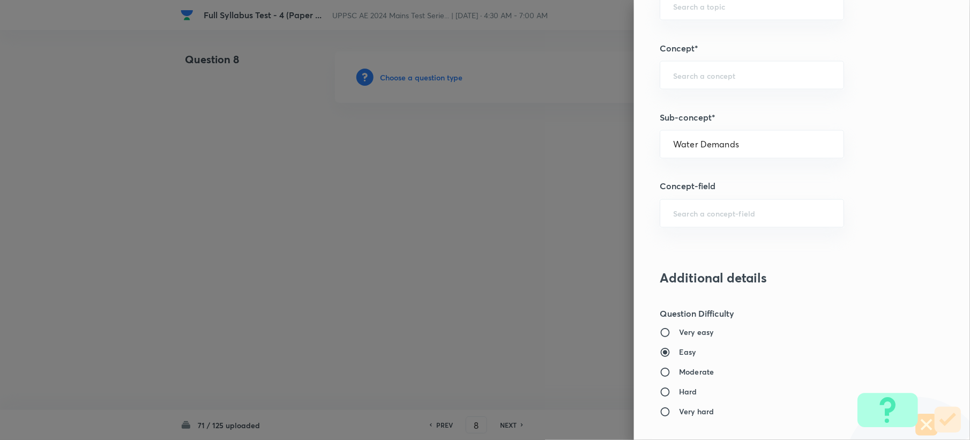
type input "Civil Engineering"
type input "Environmental Engineering"
type input "Water Supply Engineering"
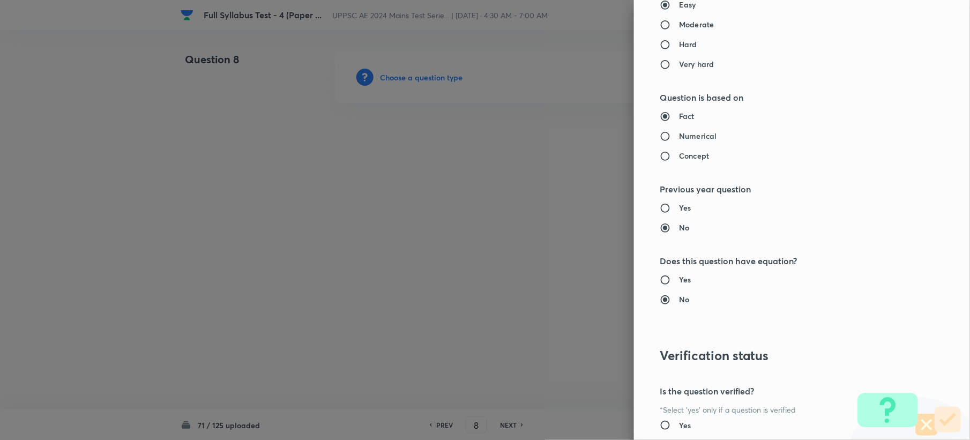
scroll to position [1023, 0]
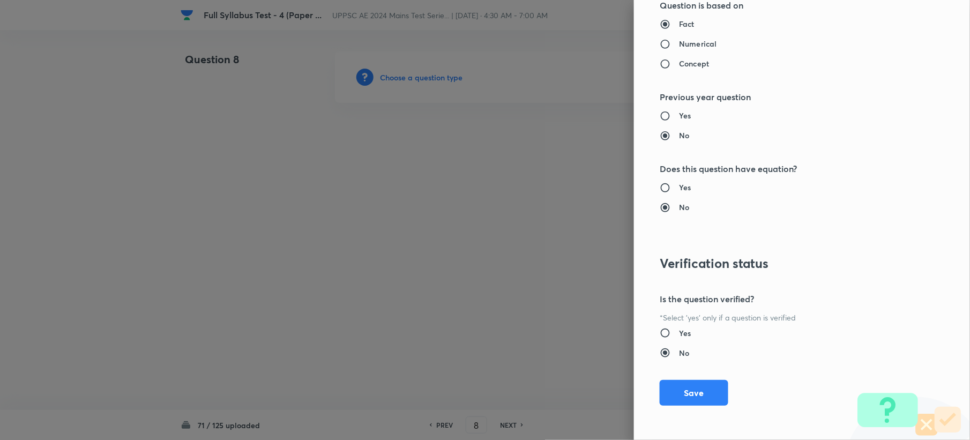
drag, startPoint x: 674, startPoint y: 389, endPoint x: 408, endPoint y: 255, distance: 297.8
click at [674, 389] on button "Save" at bounding box center [694, 393] width 69 height 26
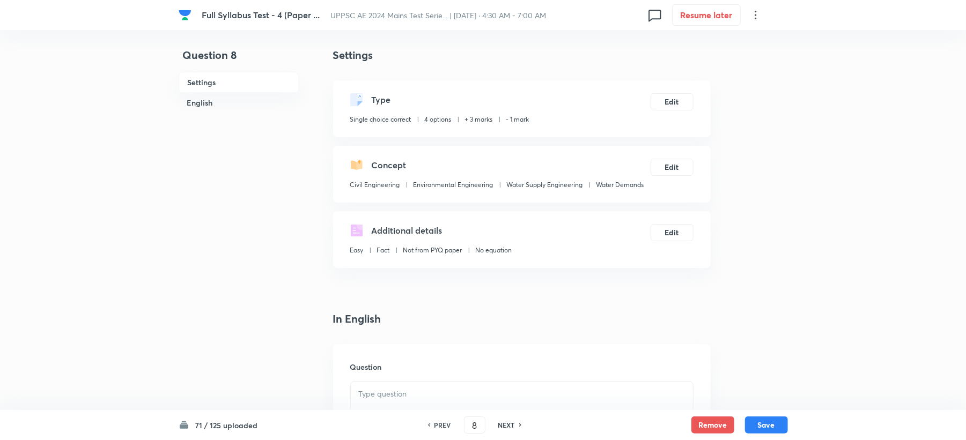
scroll to position [286, 0]
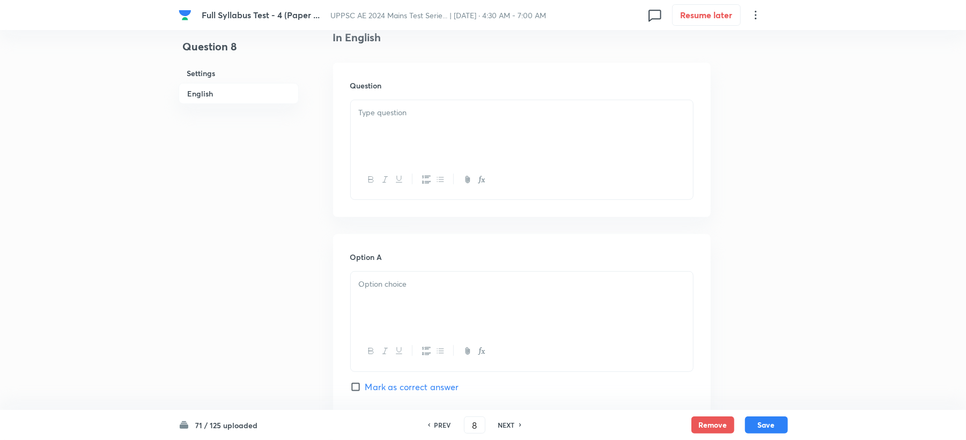
click at [370, 155] on div at bounding box center [522, 130] width 342 height 60
click at [373, 291] on p at bounding box center [522, 284] width 326 height 12
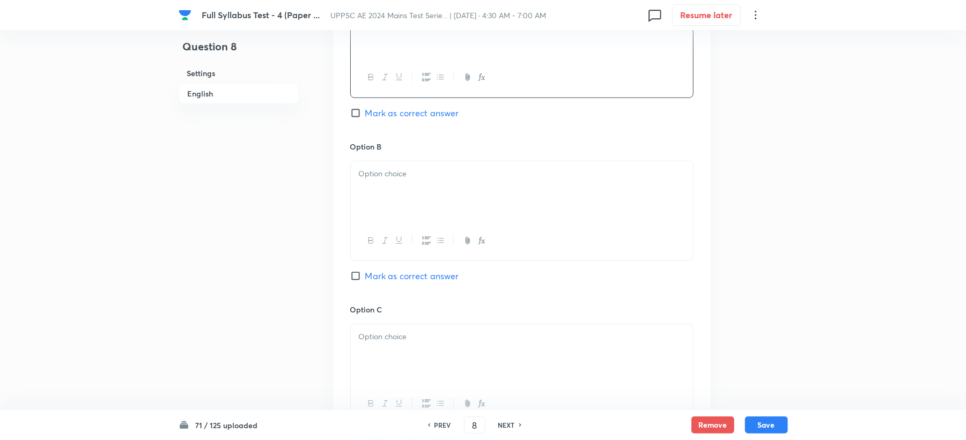
scroll to position [572, 0]
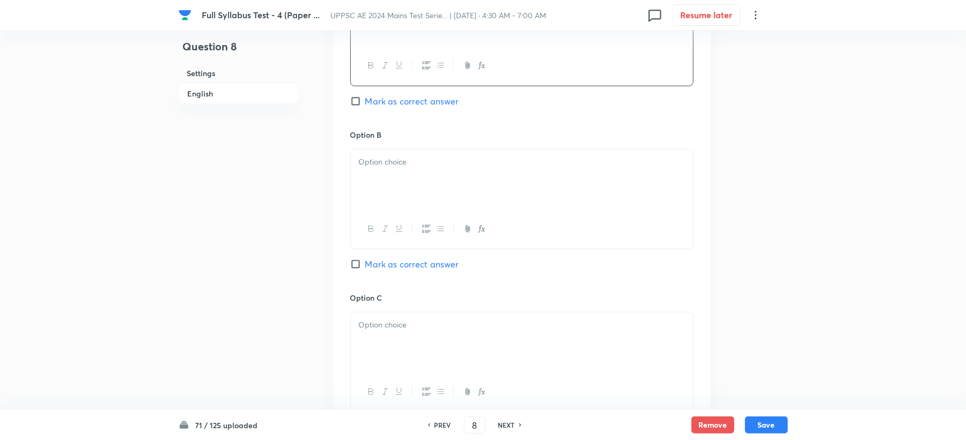
click at [410, 191] on div at bounding box center [522, 180] width 342 height 60
click at [398, 343] on div at bounding box center [522, 343] width 342 height 60
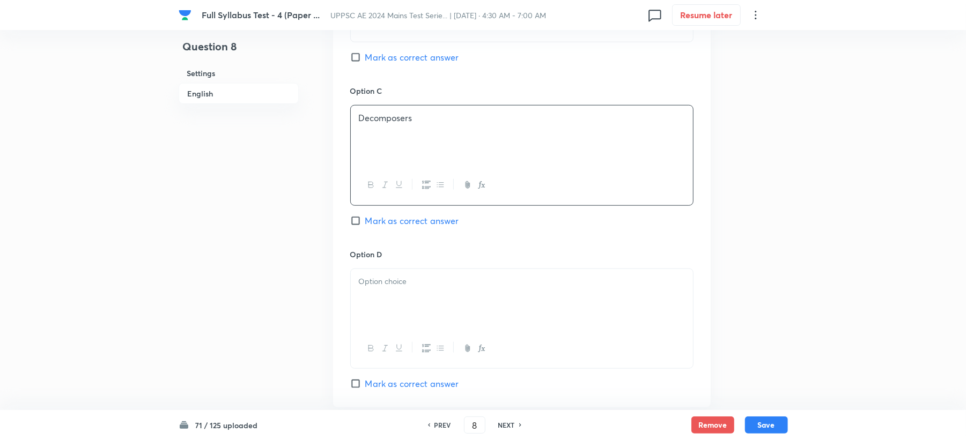
scroll to position [786, 0]
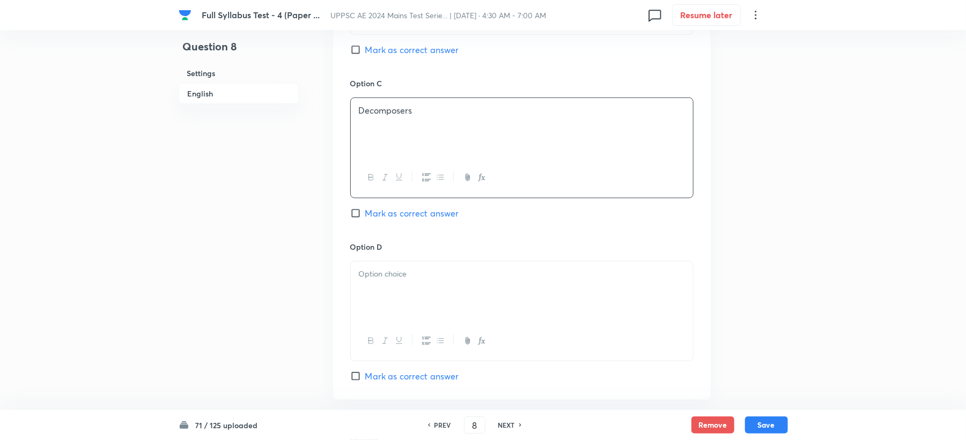
click at [389, 292] on div at bounding box center [522, 292] width 342 height 60
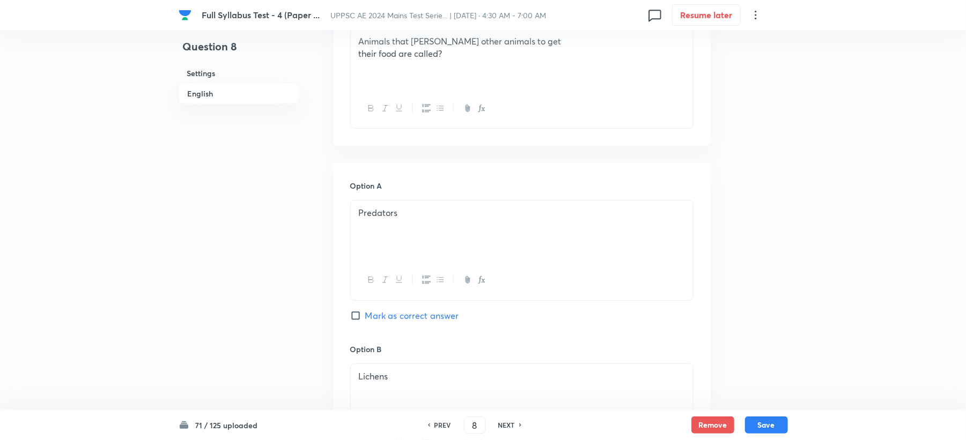
click at [370, 315] on span "Mark as correct answer" at bounding box center [412, 315] width 94 height 13
click at [365, 315] on input "Mark as correct answer" at bounding box center [357, 315] width 15 height 11
checkbox input "true"
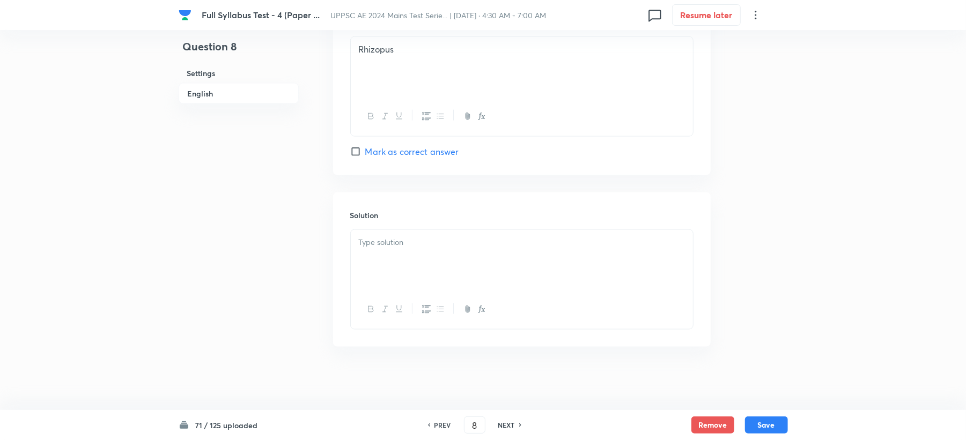
scroll to position [1015, 0]
click at [389, 245] on p at bounding box center [522, 241] width 326 height 12
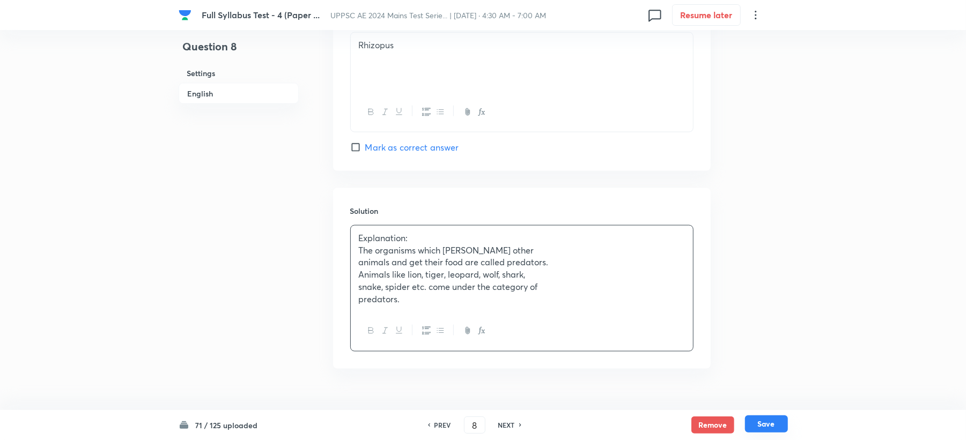
click at [756, 424] on button "Save" at bounding box center [766, 424] width 43 height 17
type input "9"
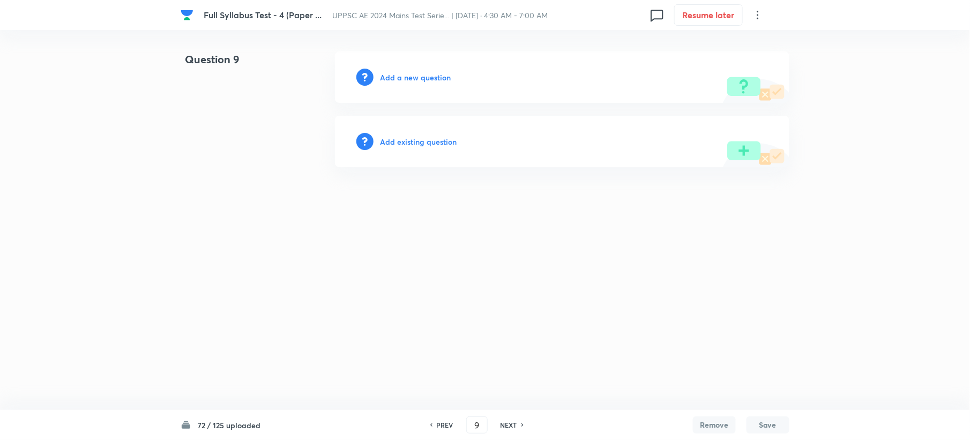
click at [389, 76] on h6 "Add a new question" at bounding box center [415, 77] width 71 height 11
click at [389, 76] on h6 "Choose a question type" at bounding box center [421, 77] width 83 height 11
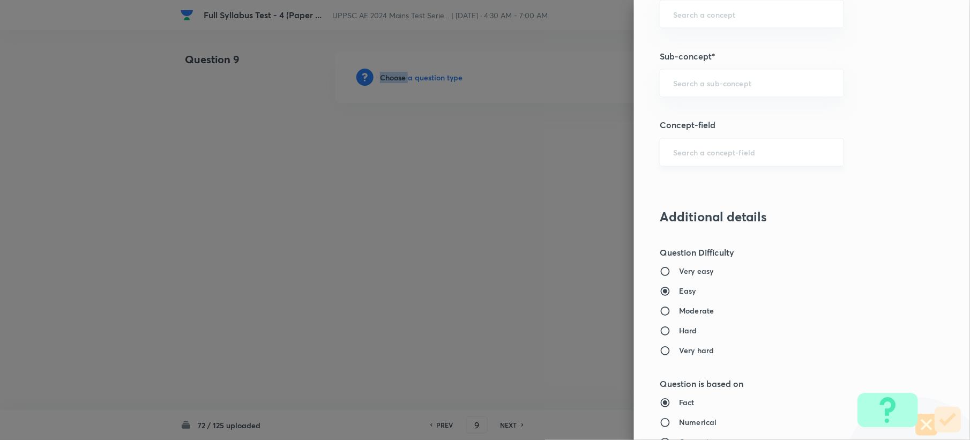
scroll to position [643, 0]
click at [685, 70] on div "​" at bounding box center [752, 82] width 184 height 28
paste input "Water Demands"
click at [688, 117] on li "Water Demands" at bounding box center [741, 115] width 183 height 19
type input "Water Demands"
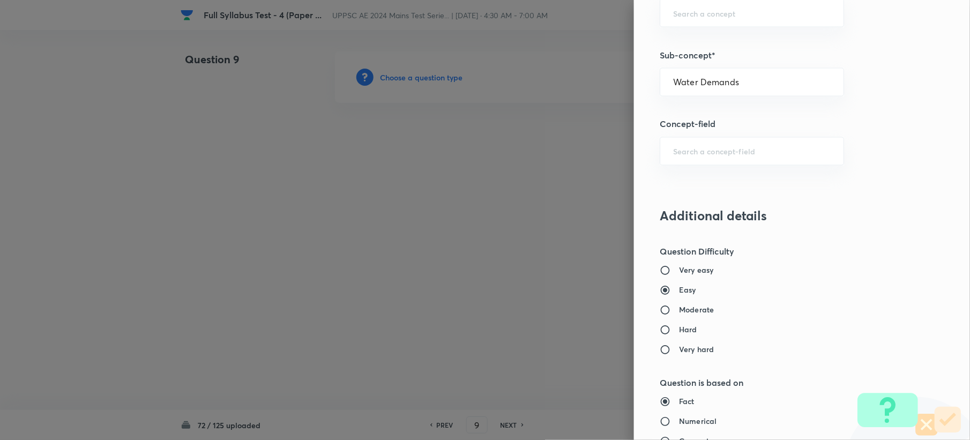
type input "Civil Engineering"
type input "Environmental Engineering"
type input "Water Supply Engineering"
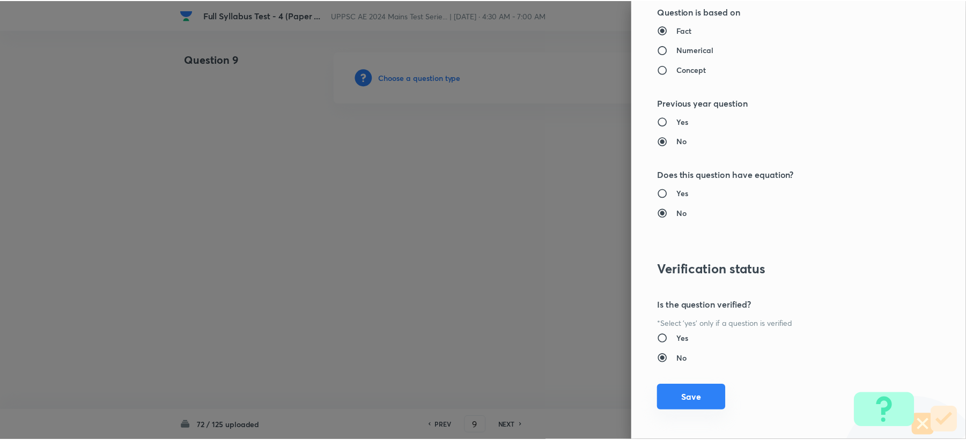
scroll to position [1023, 0]
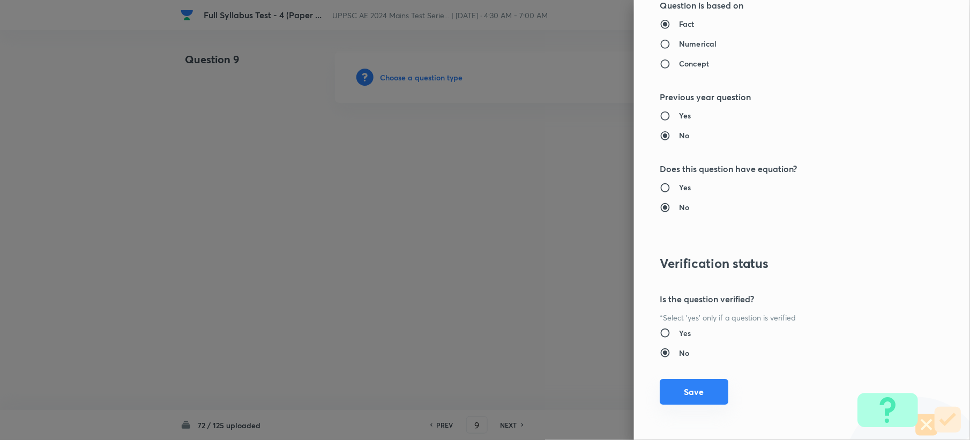
click at [676, 402] on button "Save" at bounding box center [694, 392] width 69 height 26
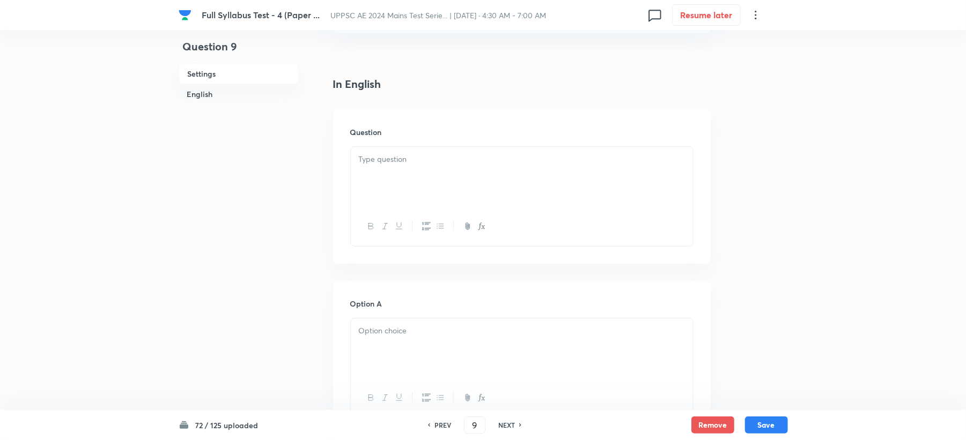
scroll to position [286, 0]
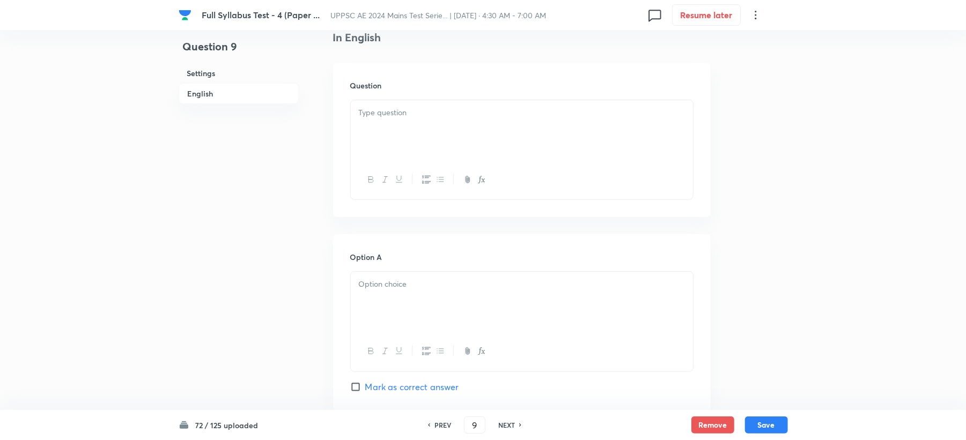
click at [384, 143] on div at bounding box center [522, 130] width 342 height 60
drag, startPoint x: 401, startPoint y: 339, endPoint x: 384, endPoint y: 281, distance: 59.7
click at [402, 339] on div at bounding box center [522, 351] width 342 height 39
click at [391, 284] on p at bounding box center [522, 284] width 326 height 12
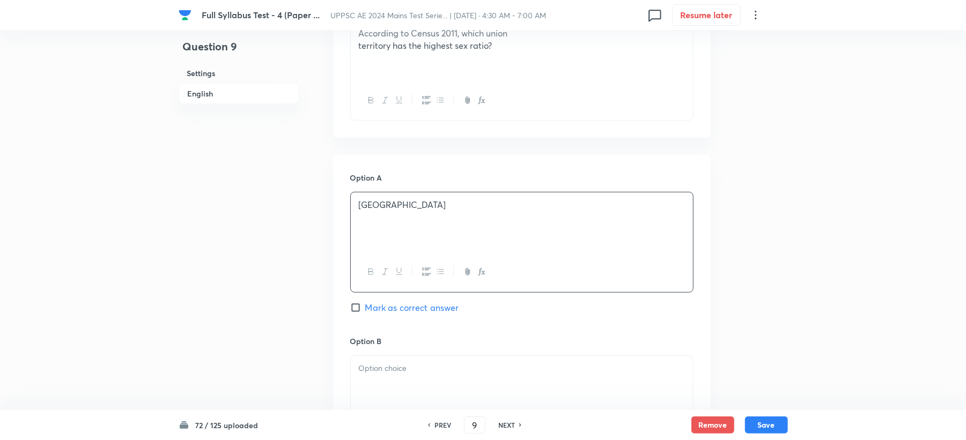
scroll to position [500, 0]
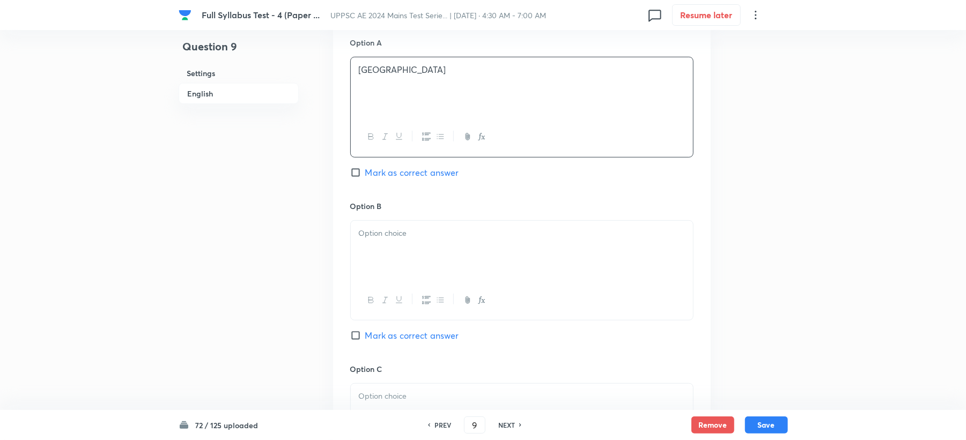
click at [387, 251] on div at bounding box center [522, 251] width 342 height 60
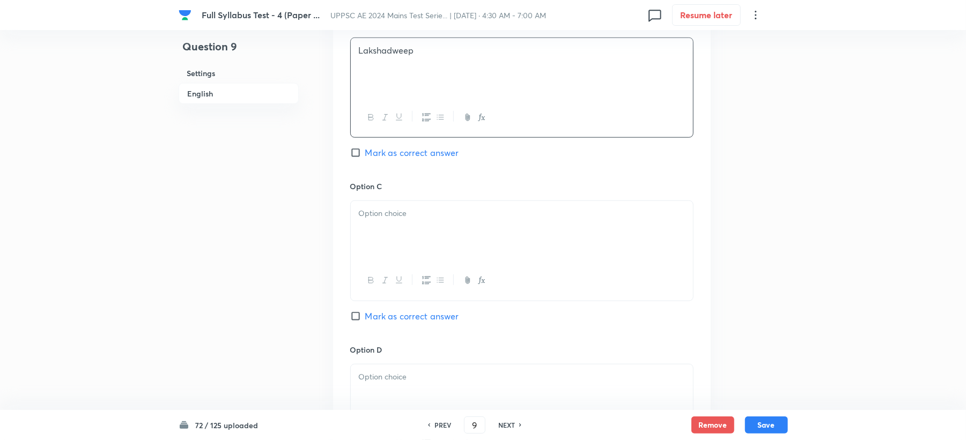
scroll to position [786, 0]
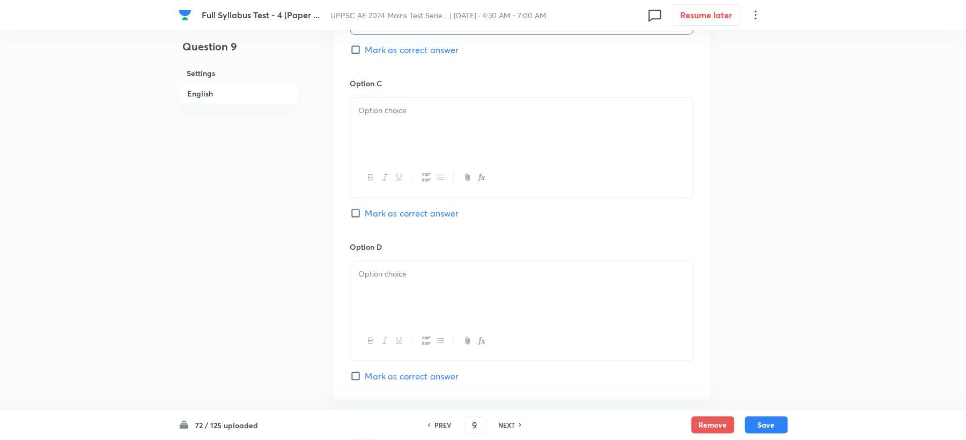
click at [387, 146] on div at bounding box center [522, 128] width 342 height 60
click at [372, 300] on div at bounding box center [522, 292] width 342 height 60
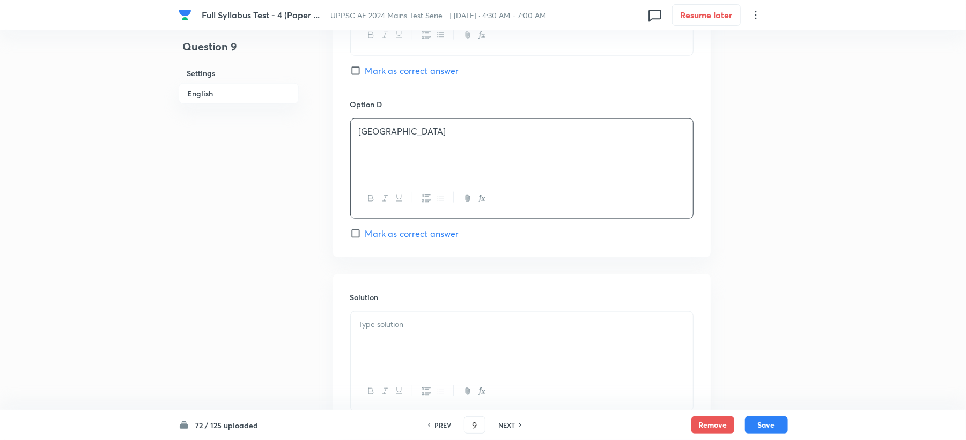
scroll to position [929, 0]
click at [376, 335] on div at bounding box center [522, 341] width 342 height 60
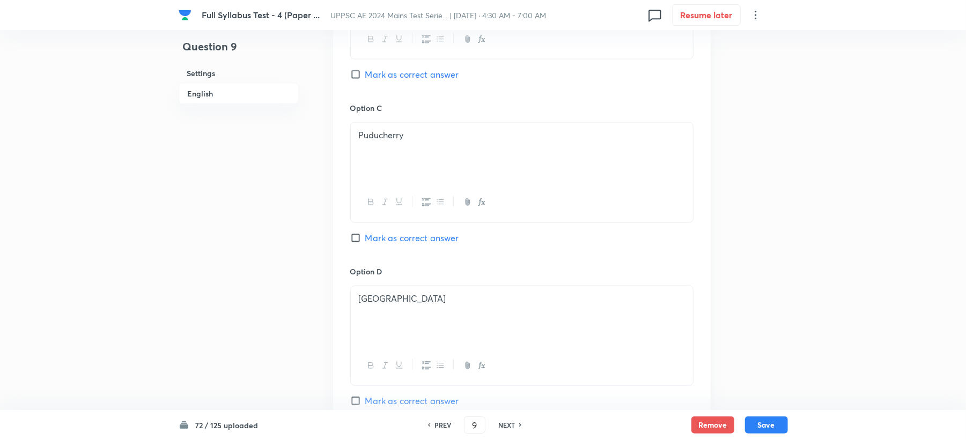
scroll to position [708, 0]
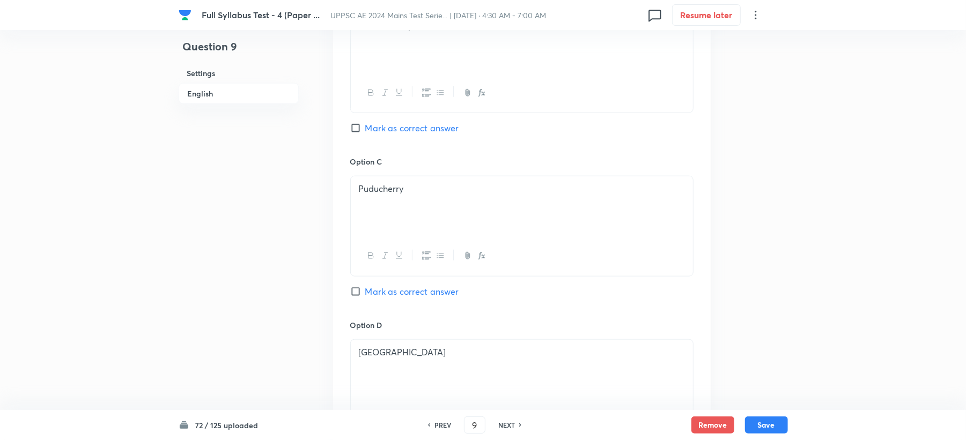
click at [386, 294] on span "Mark as correct answer" at bounding box center [412, 291] width 94 height 13
click at [365, 294] on input "Mark as correct answer" at bounding box center [357, 291] width 15 height 11
checkbox input "true"
click at [756, 427] on button "Save" at bounding box center [766, 424] width 43 height 17
type input "10"
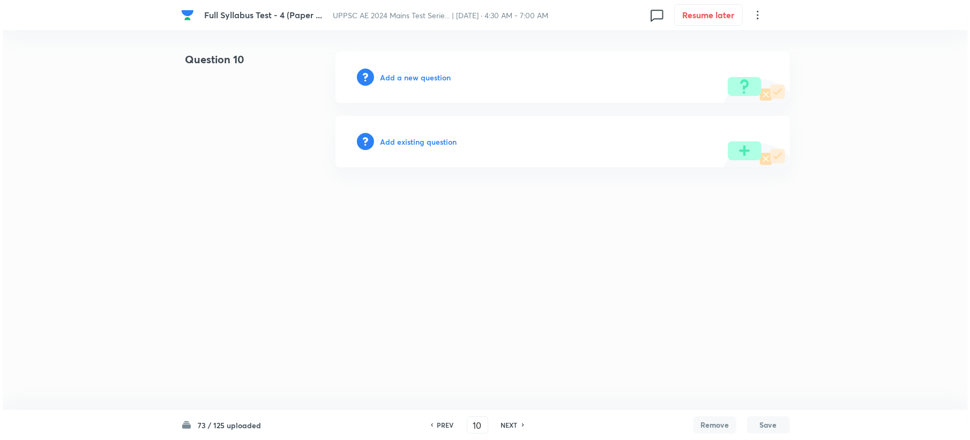
scroll to position [0, 0]
click at [399, 73] on h6 "Add a new question" at bounding box center [415, 77] width 71 height 11
click at [398, 73] on h6 "Choose a question type" at bounding box center [421, 77] width 83 height 11
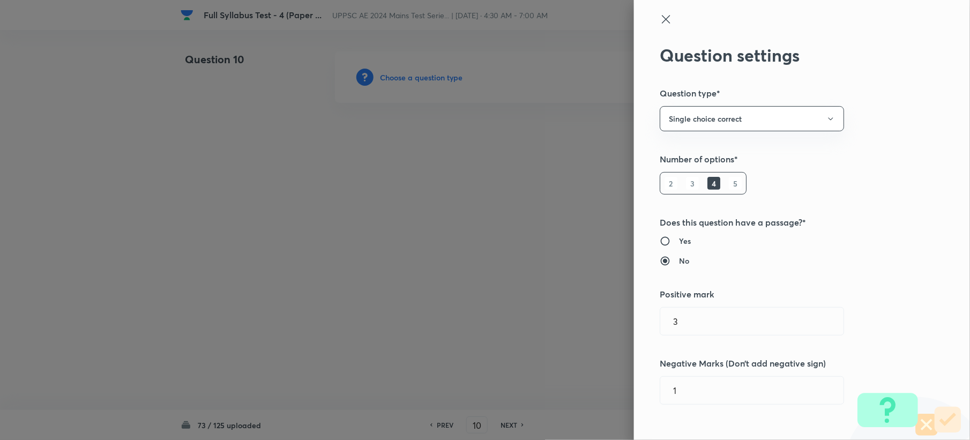
type input "Civil Engineering"
type input "Environmental Engineering"
type input "Water Supply Engineering"
type input "Water Demands"
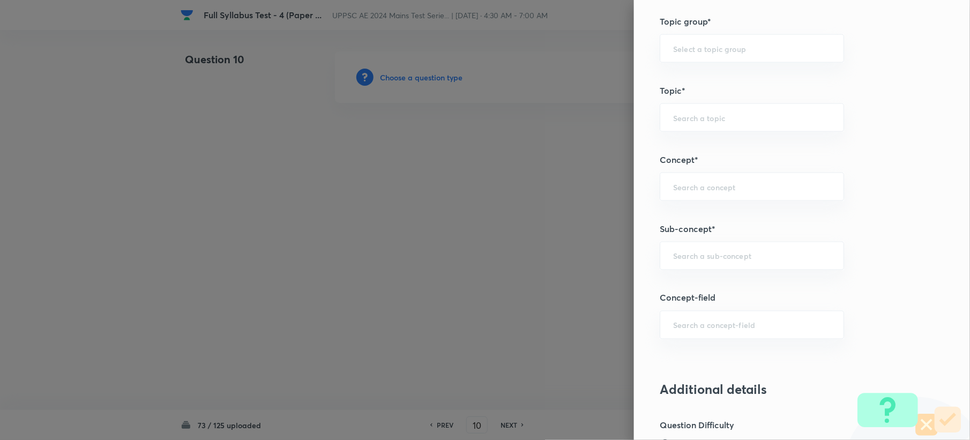
scroll to position [572, 0]
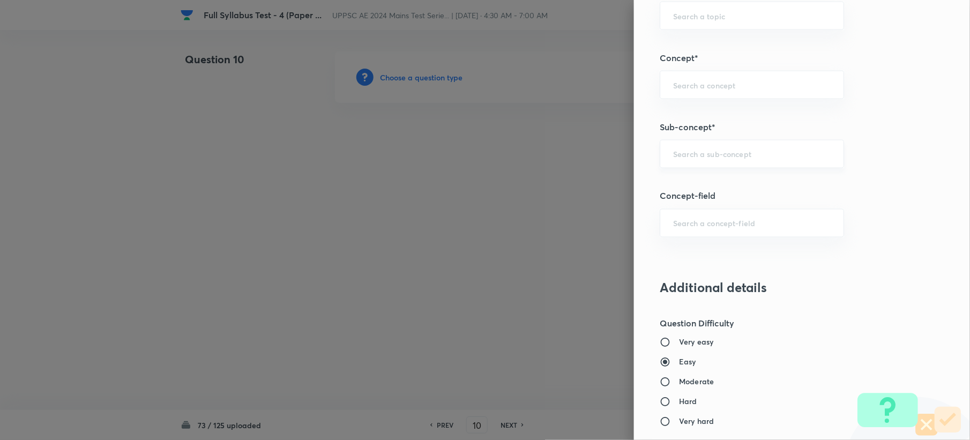
click at [691, 167] on div "​" at bounding box center [752, 154] width 184 height 28
paste input "Water Demands"
click at [687, 183] on li "Water Demands" at bounding box center [741, 186] width 183 height 19
type input "Water Demands"
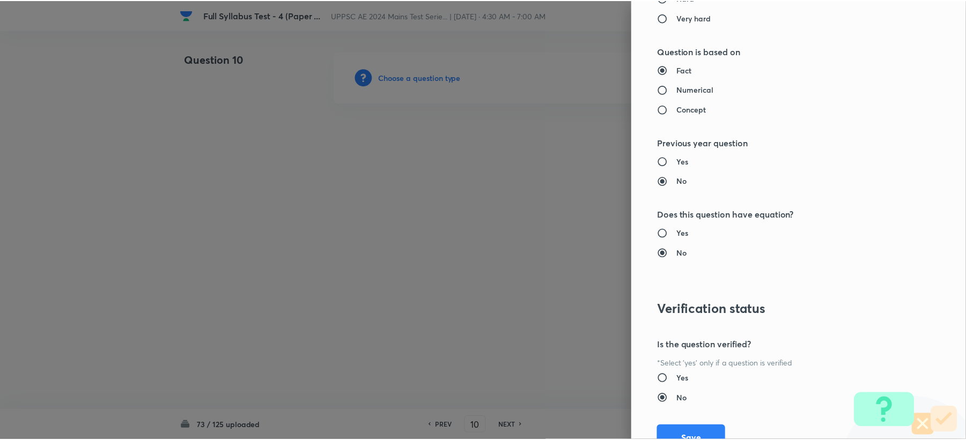
scroll to position [1023, 0]
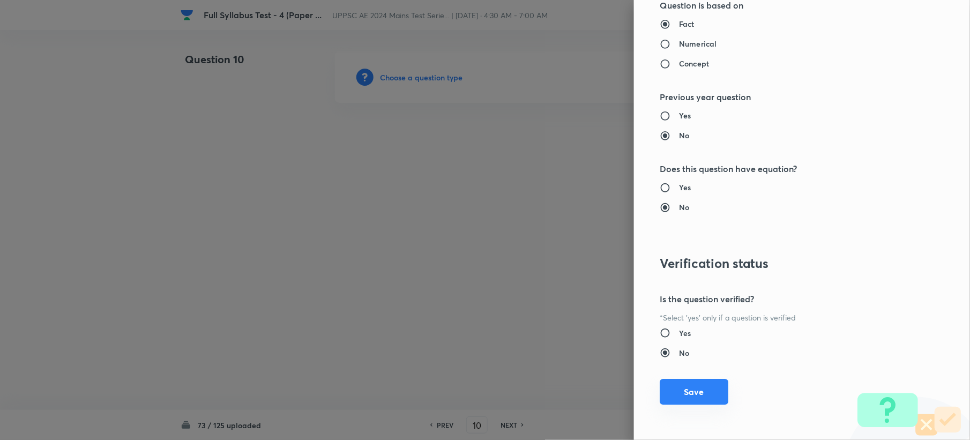
click at [681, 380] on div "Question settings Question type* Single choice correct Number of options* 2 3 4…" at bounding box center [802, 220] width 336 height 440
click at [680, 393] on button "Save" at bounding box center [694, 392] width 69 height 26
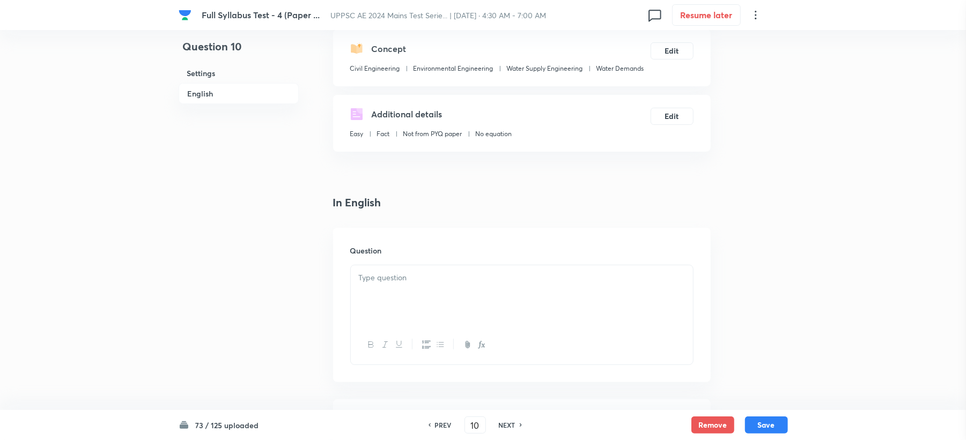
scroll to position [286, 0]
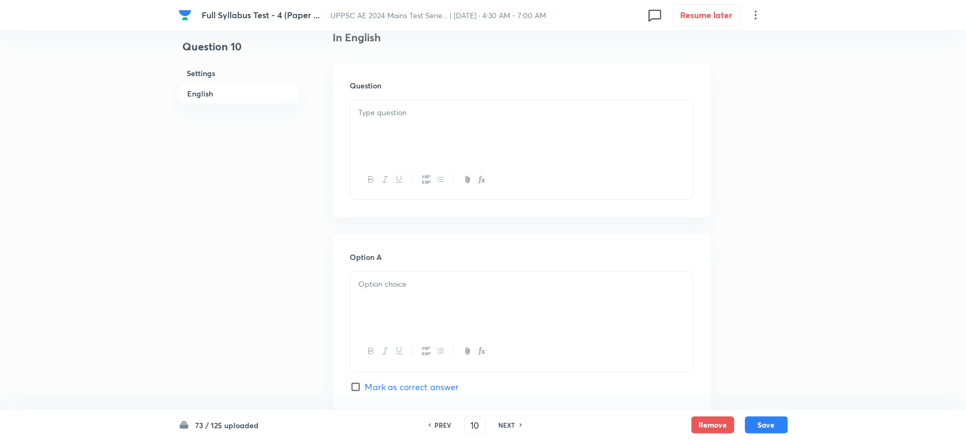
click at [363, 147] on div at bounding box center [522, 130] width 342 height 60
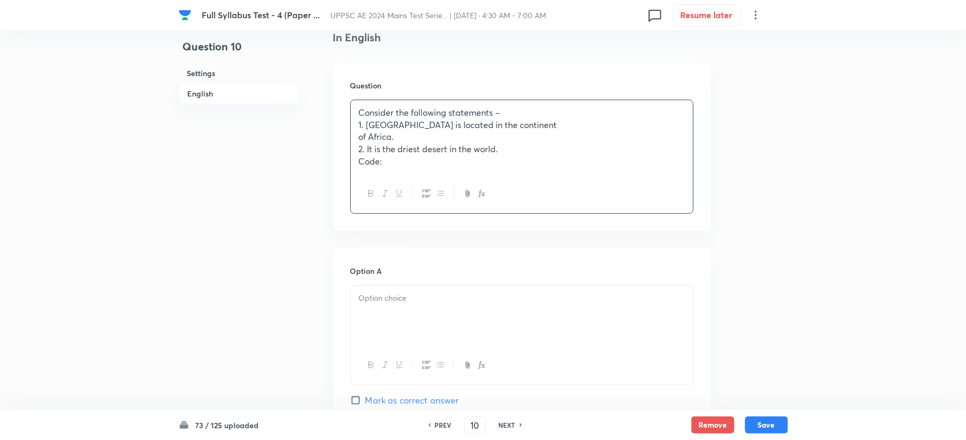
click at [380, 303] on p at bounding box center [522, 298] width 326 height 12
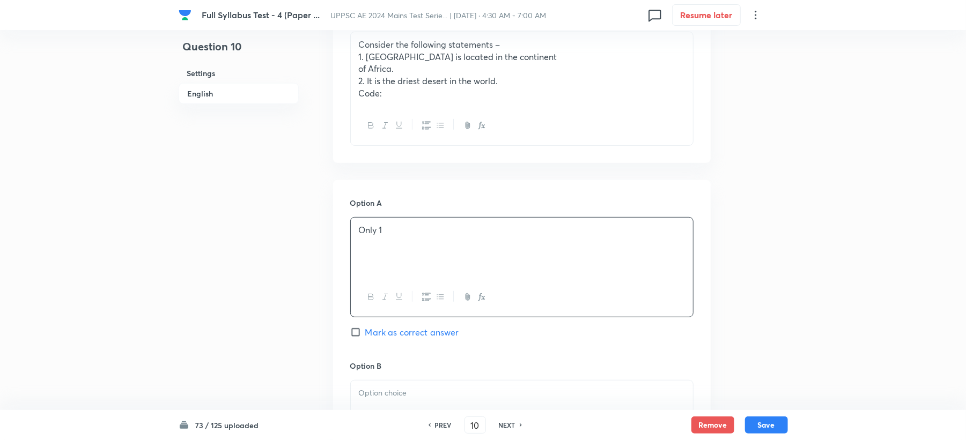
scroll to position [500, 0]
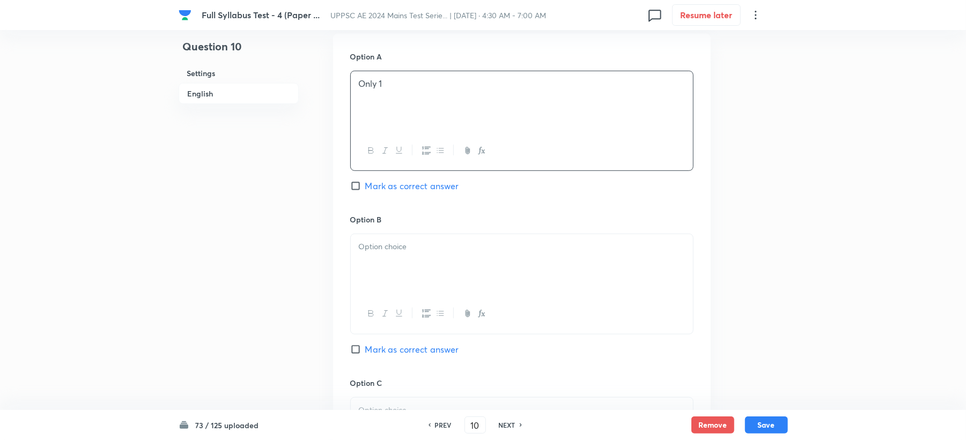
click at [372, 268] on div at bounding box center [522, 264] width 342 height 60
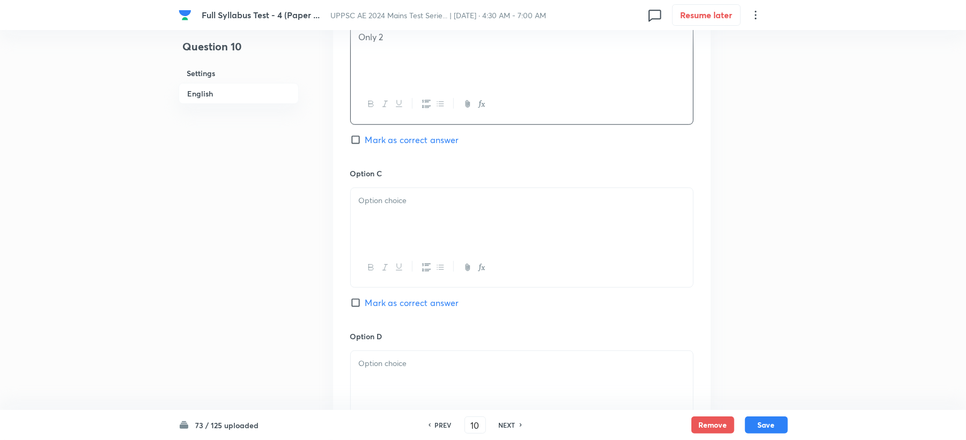
scroll to position [715, 0]
drag, startPoint x: 384, startPoint y: 269, endPoint x: 381, endPoint y: 260, distance: 9.7
click at [384, 262] on button "button" at bounding box center [384, 262] width 14 height 13
click at [389, 217] on div "﻿" at bounding box center [522, 213] width 342 height 60
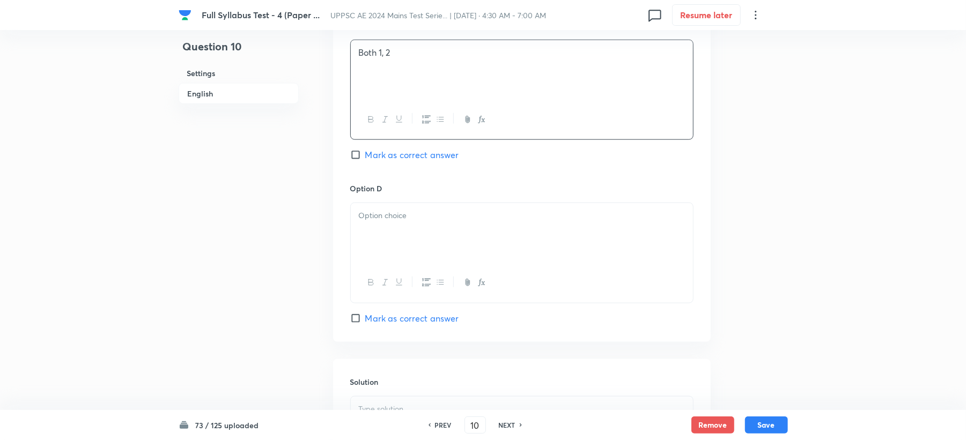
click at [380, 221] on p at bounding box center [522, 216] width 326 height 12
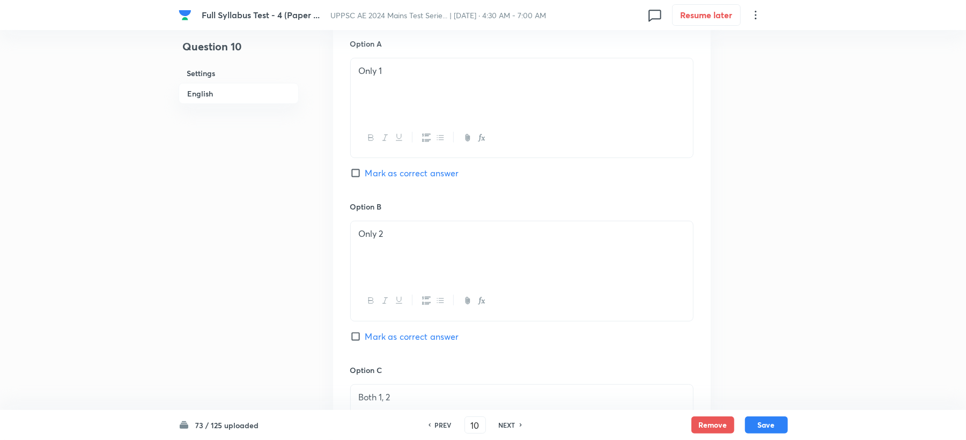
scroll to position [500, 0]
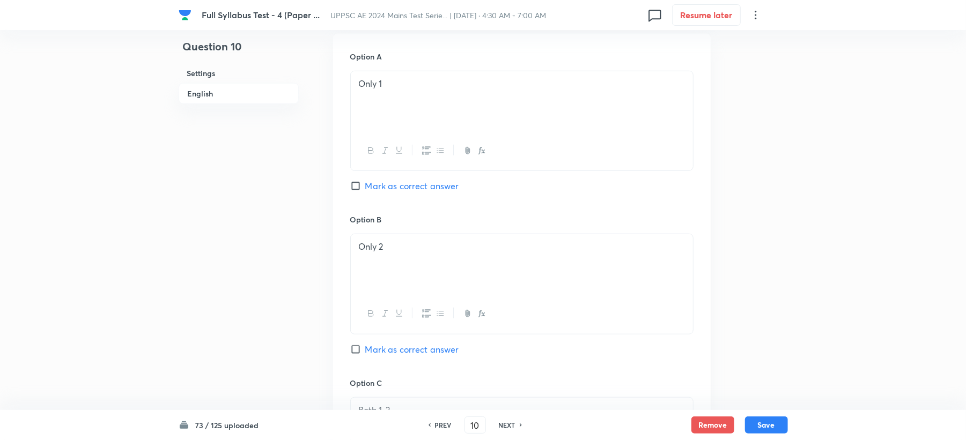
click at [390, 194] on div "Option A Only 1 Mark as correct answer" at bounding box center [521, 132] width 343 height 163
click at [397, 187] on span "Mark as correct answer" at bounding box center [412, 186] width 94 height 13
click at [365, 187] on input "Mark as correct answer" at bounding box center [357, 186] width 15 height 11
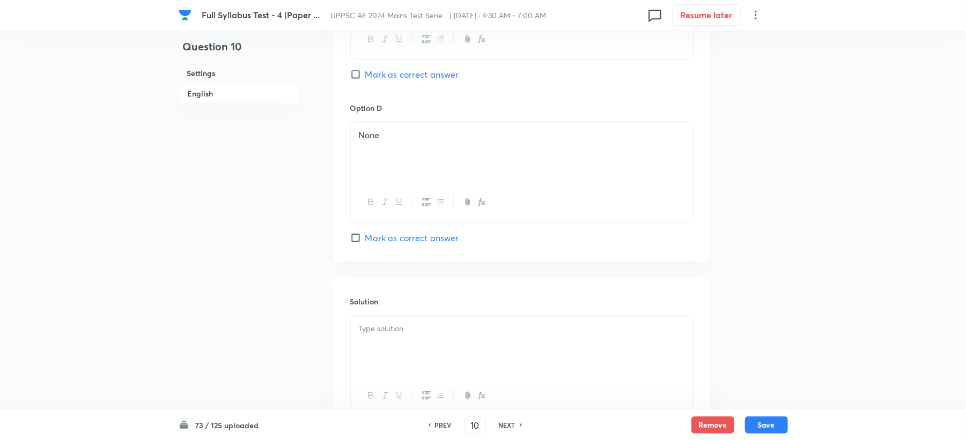
scroll to position [1028, 0]
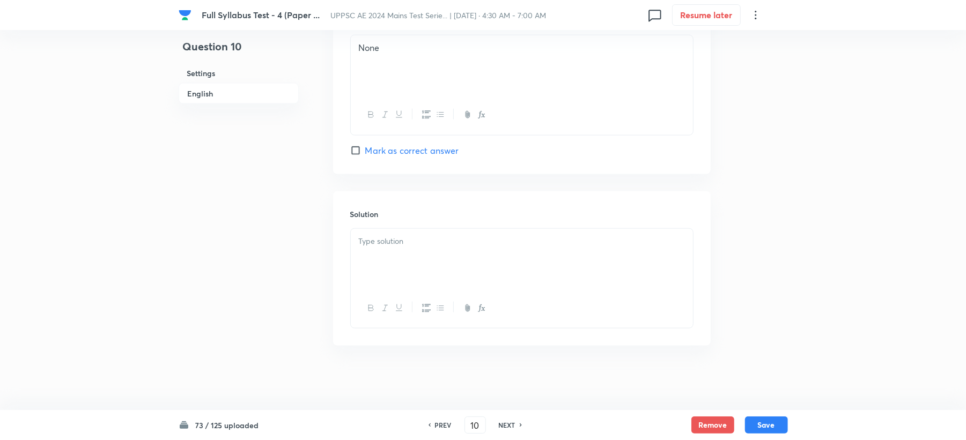
drag, startPoint x: 369, startPoint y: 283, endPoint x: 352, endPoint y: 262, distance: 27.0
click at [370, 284] on div at bounding box center [522, 259] width 342 height 60
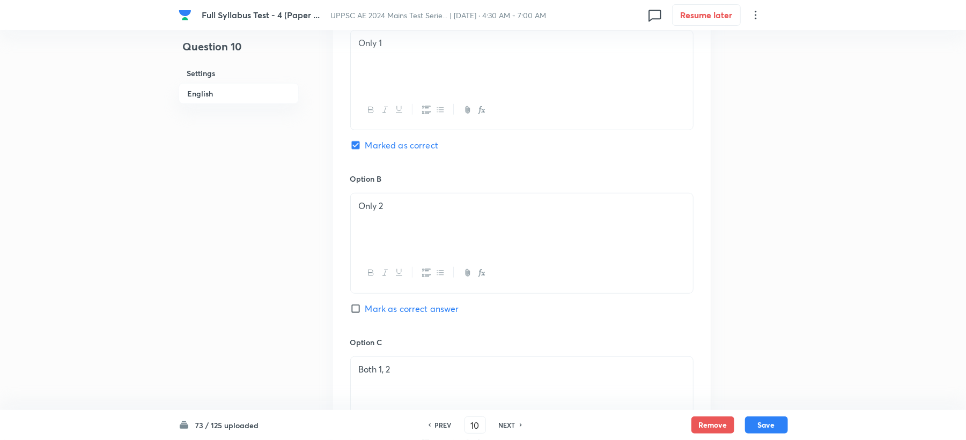
scroll to position [599, 0]
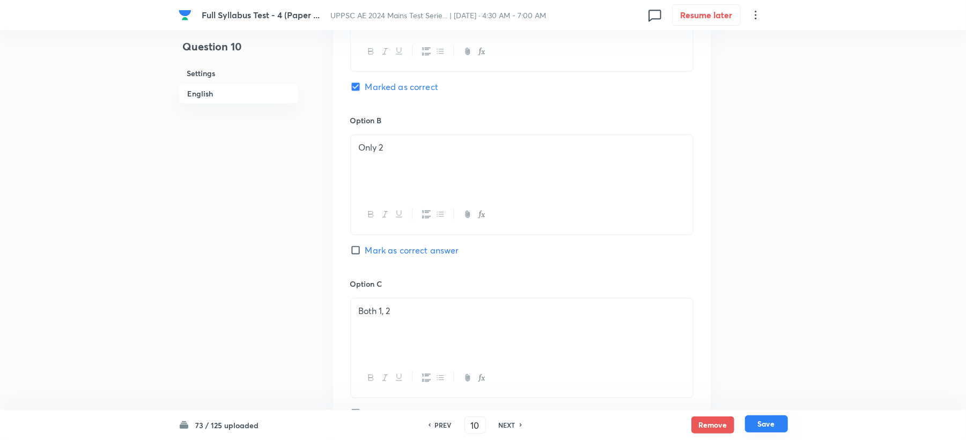
click at [770, 429] on button "Save" at bounding box center [766, 424] width 43 height 17
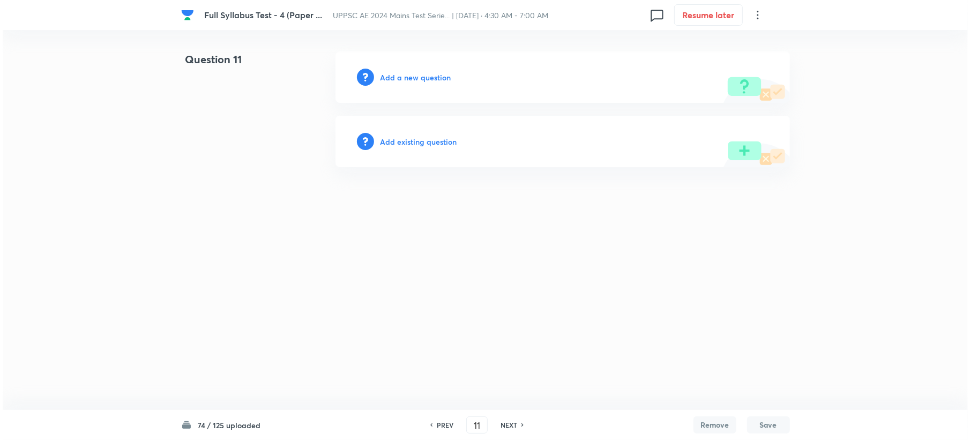
scroll to position [0, 0]
click at [391, 71] on div "Add a new question" at bounding box center [562, 76] width 455 height 51
drag, startPoint x: 397, startPoint y: 88, endPoint x: 397, endPoint y: 78, distance: 10.7
click at [397, 90] on div "Add a new question" at bounding box center [562, 76] width 455 height 51
click at [397, 78] on h6 "Add a new question" at bounding box center [415, 77] width 71 height 11
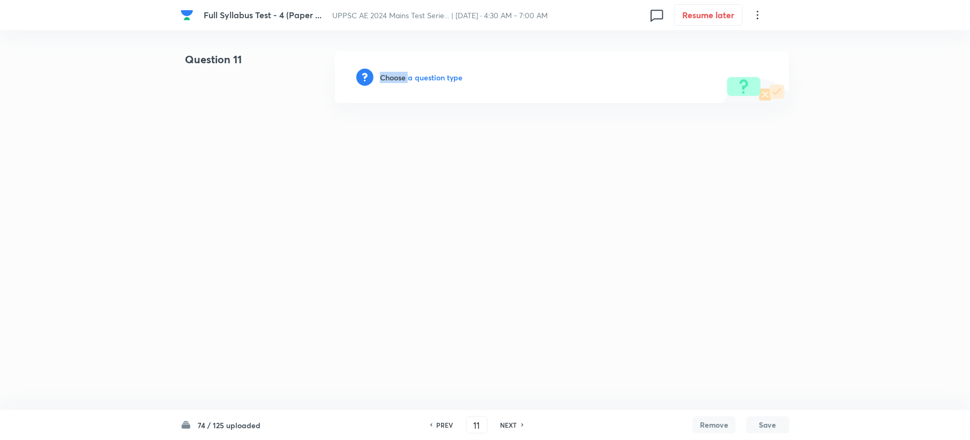
click at [397, 78] on h6 "Choose a question type" at bounding box center [421, 77] width 83 height 11
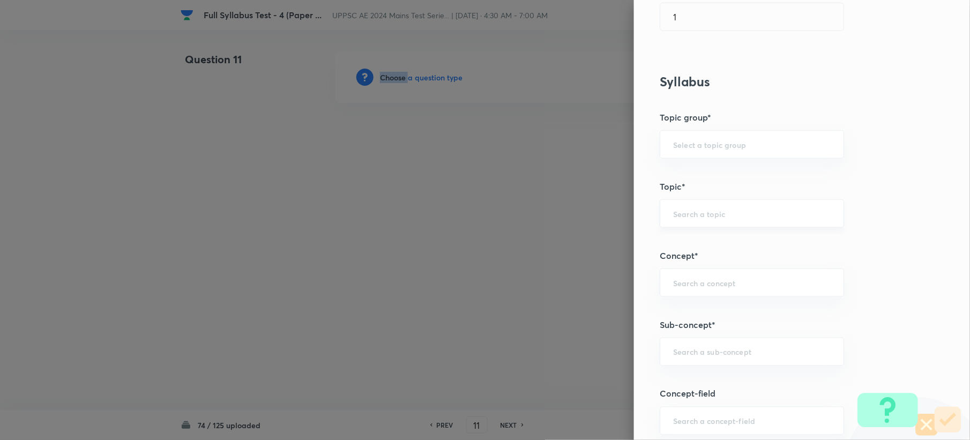
scroll to position [500, 0]
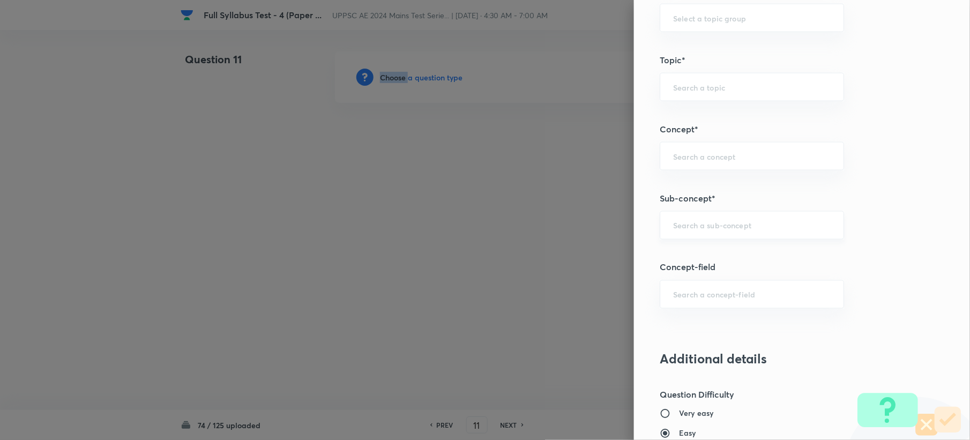
click at [676, 239] on div "​" at bounding box center [752, 225] width 184 height 28
paste input "Water Demands"
click at [682, 253] on li "Water Demands" at bounding box center [741, 257] width 183 height 19
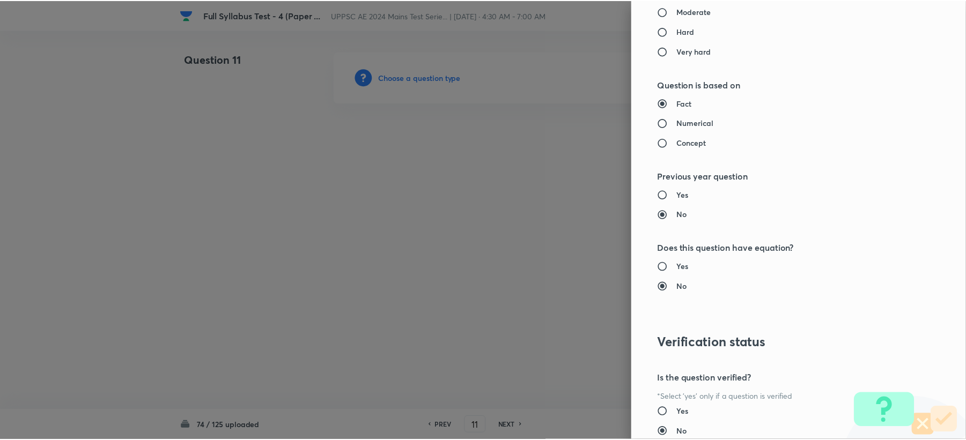
scroll to position [1023, 0]
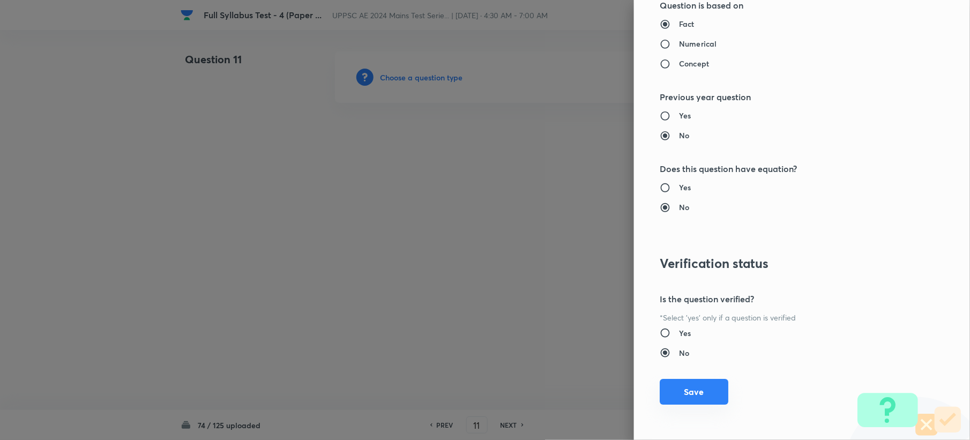
click at [692, 389] on button "Save" at bounding box center [694, 392] width 69 height 26
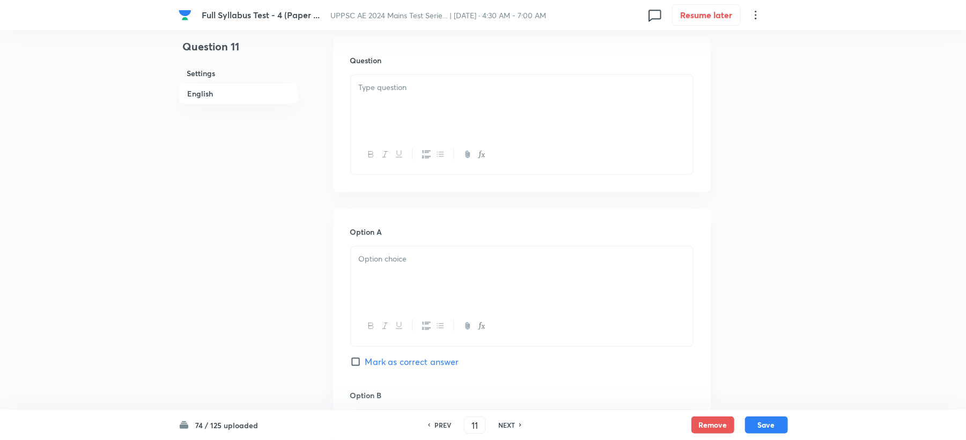
scroll to position [286, 0]
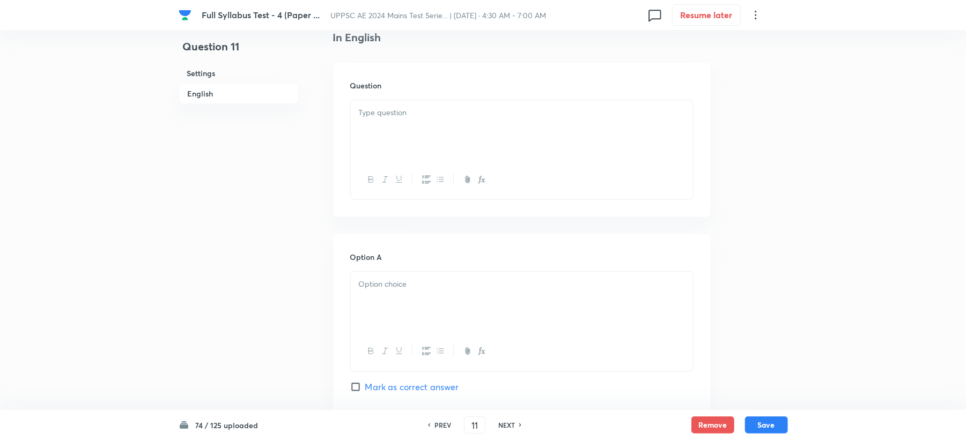
click at [367, 142] on div at bounding box center [522, 130] width 342 height 60
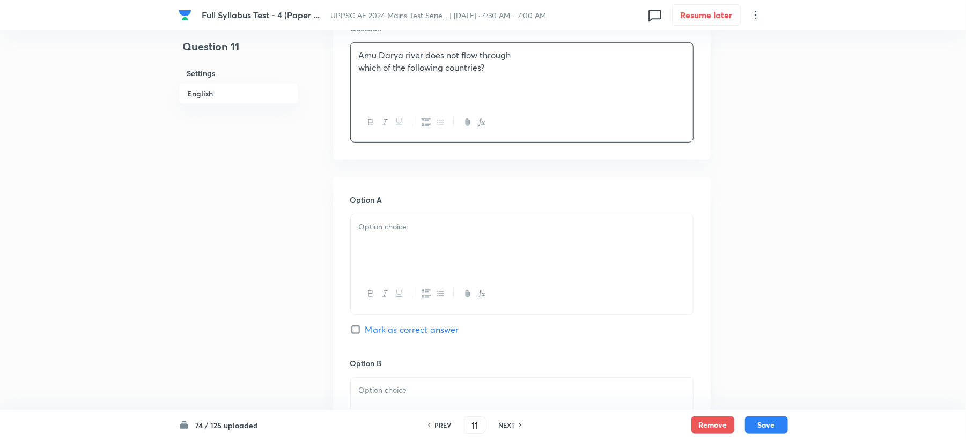
scroll to position [429, 0]
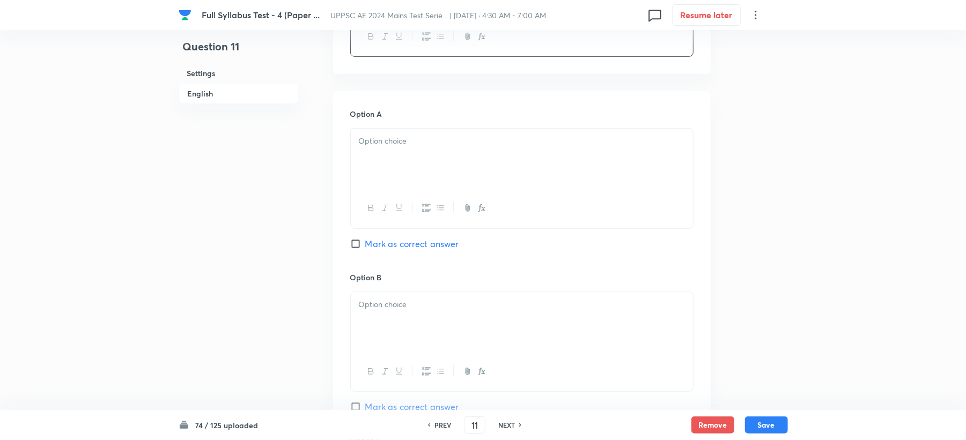
click at [361, 170] on div at bounding box center [522, 159] width 342 height 60
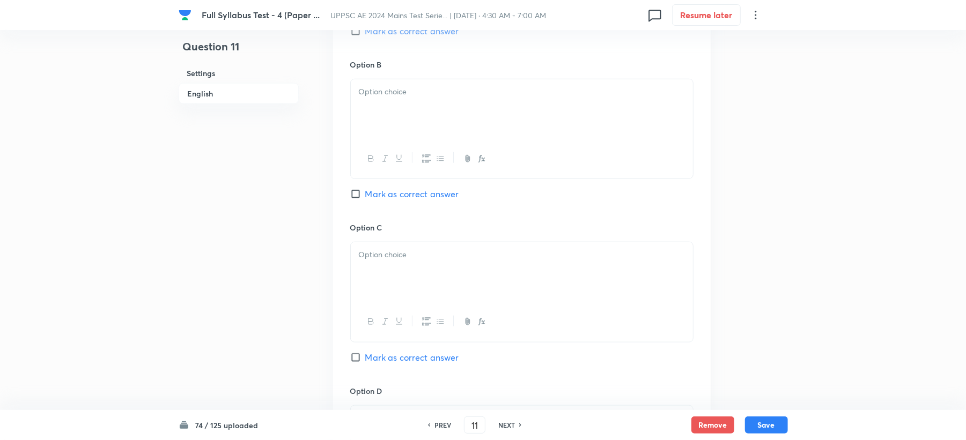
scroll to position [643, 0]
drag, startPoint x: 391, startPoint y: 169, endPoint x: 391, endPoint y: 150, distance: 19.3
click at [391, 153] on div at bounding box center [522, 157] width 342 height 39
click at [373, 121] on div at bounding box center [522, 108] width 342 height 60
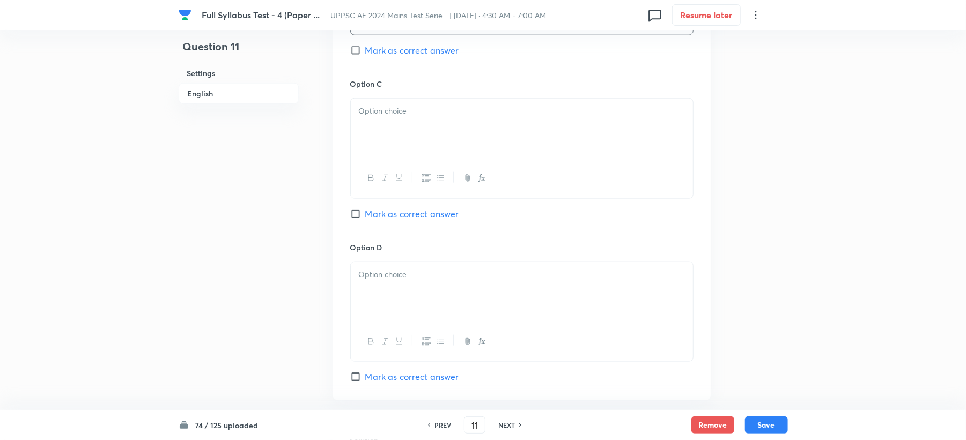
scroll to position [786, 0]
click at [373, 121] on div at bounding box center [522, 128] width 342 height 60
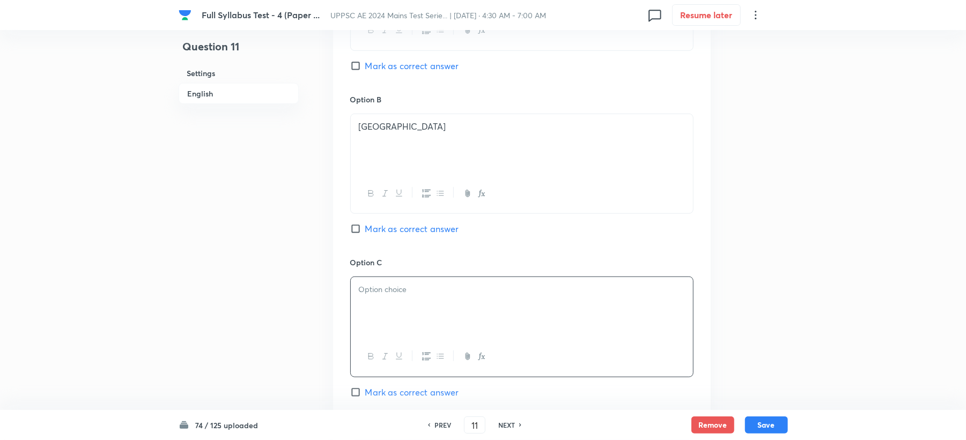
scroll to position [572, 0]
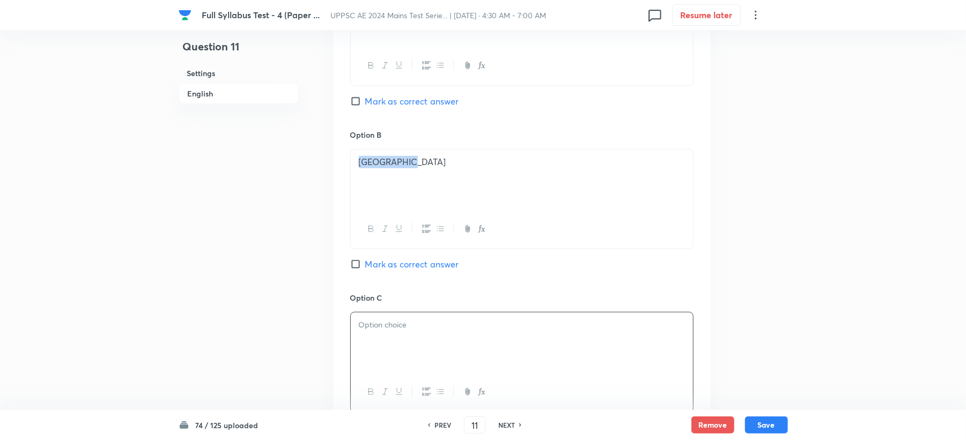
drag, startPoint x: 361, startPoint y: 174, endPoint x: 462, endPoint y: 166, distance: 101.1
click at [462, 166] on div "Afghanistan" at bounding box center [522, 180] width 342 height 60
click at [379, 340] on div at bounding box center [522, 343] width 342 height 60
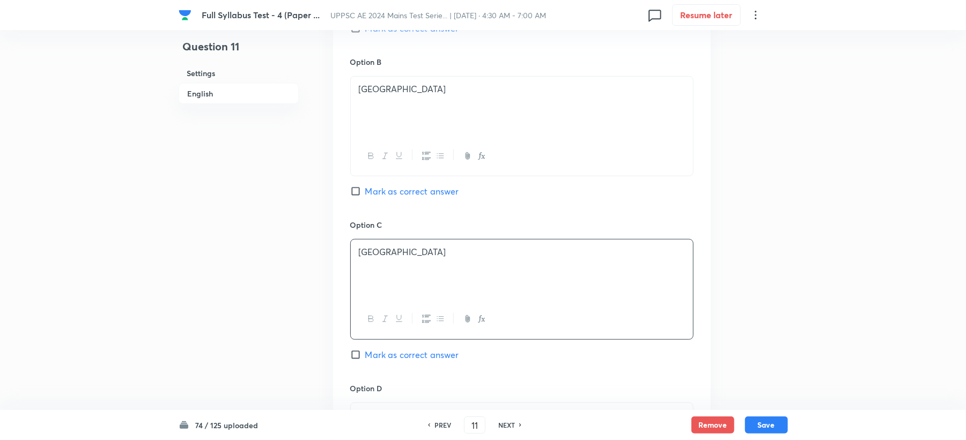
scroll to position [715, 0]
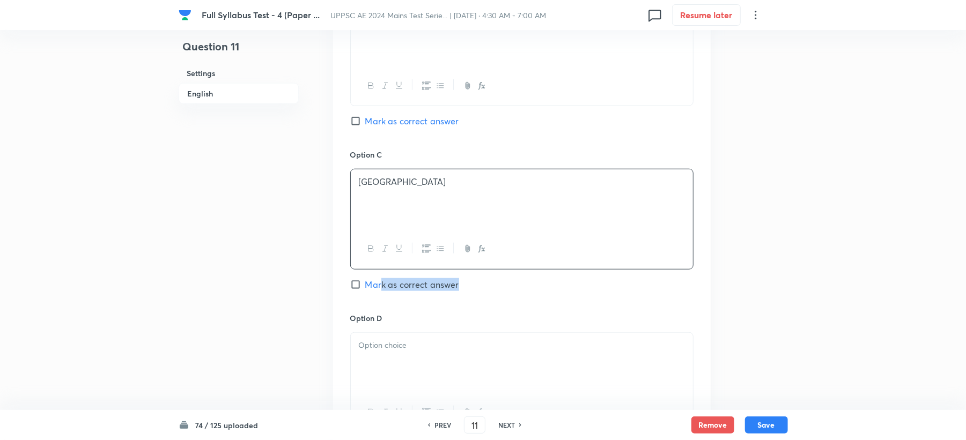
drag, startPoint x: 380, startPoint y: 290, endPoint x: 375, endPoint y: 300, distance: 11.3
click at [376, 299] on div "Option C Turkmenistan Mark as correct answer" at bounding box center [521, 230] width 343 height 163
click at [372, 362] on div at bounding box center [522, 363] width 342 height 60
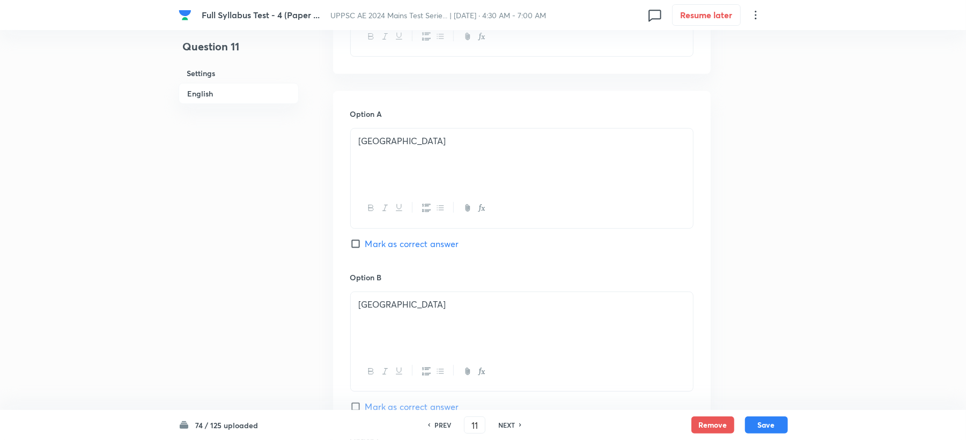
click at [399, 243] on span "Mark as correct answer" at bounding box center [412, 244] width 94 height 13
click at [365, 243] on input "Mark as correct answer" at bounding box center [357, 244] width 15 height 11
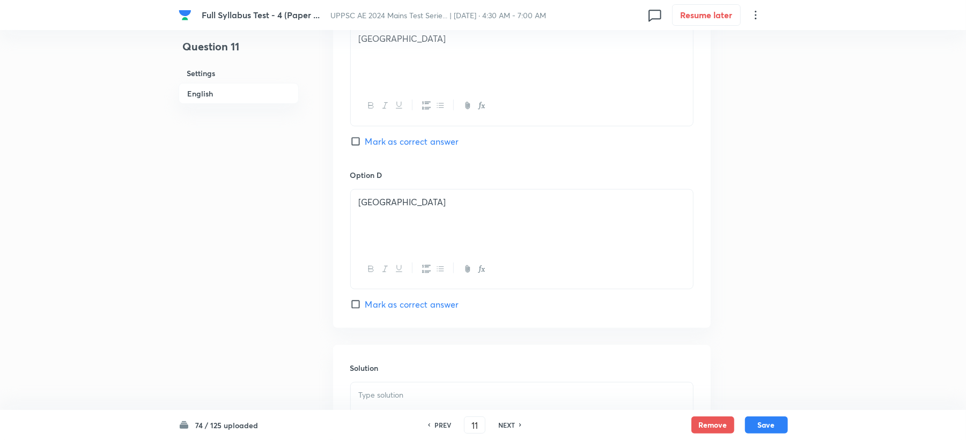
click at [390, 220] on p at bounding box center [522, 214] width 326 height 12
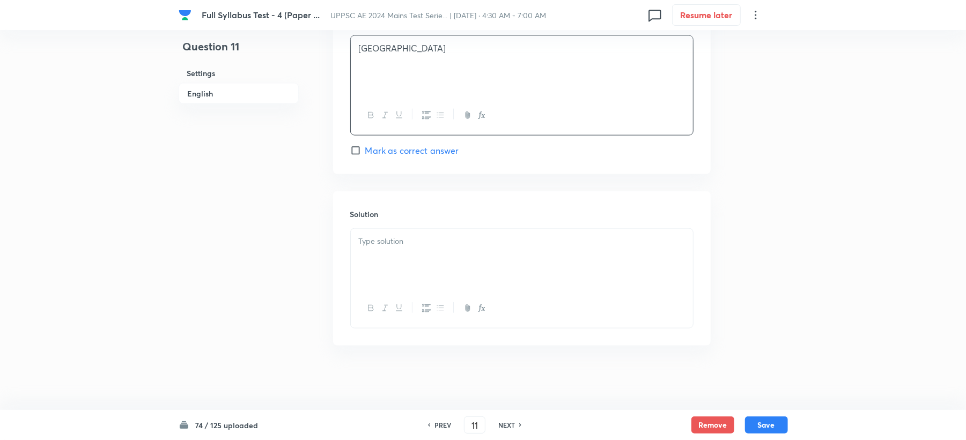
scroll to position [1015, 0]
drag, startPoint x: 386, startPoint y: 223, endPoint x: 384, endPoint y: 228, distance: 5.6
click at [384, 228] on div "Solution" at bounding box center [521, 268] width 377 height 154
click at [371, 252] on div at bounding box center [522, 259] width 342 height 60
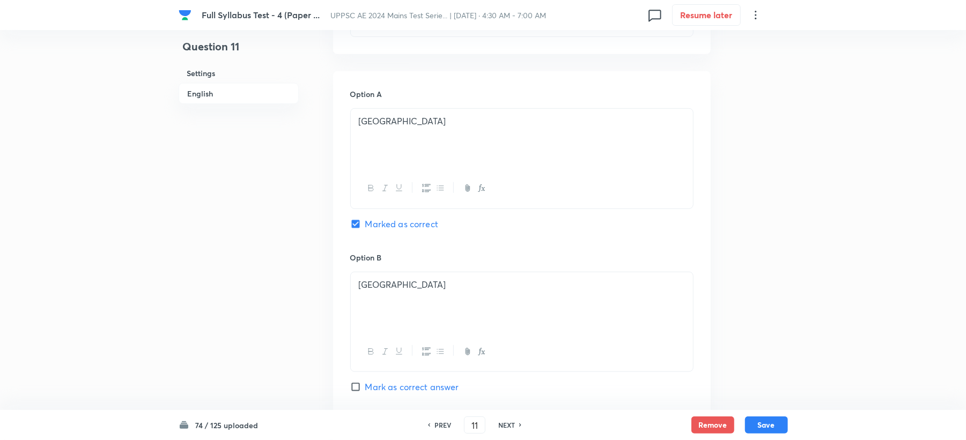
scroll to position [443, 0]
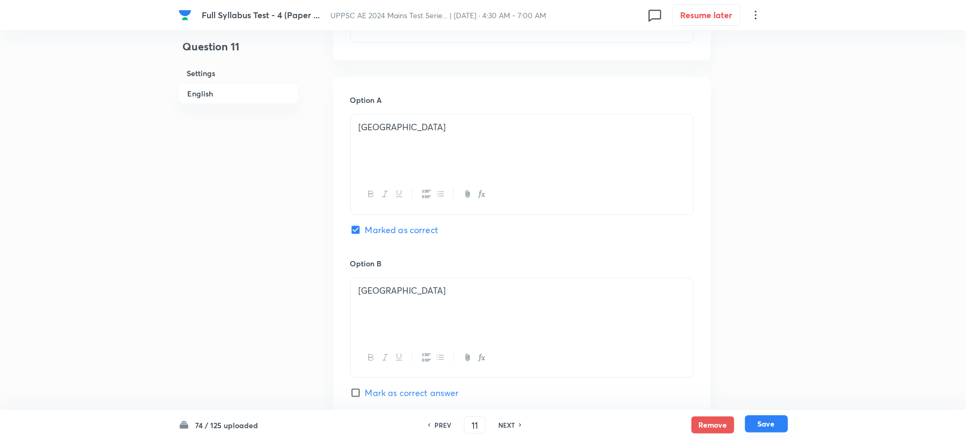
click at [768, 425] on button "Save" at bounding box center [766, 424] width 43 height 17
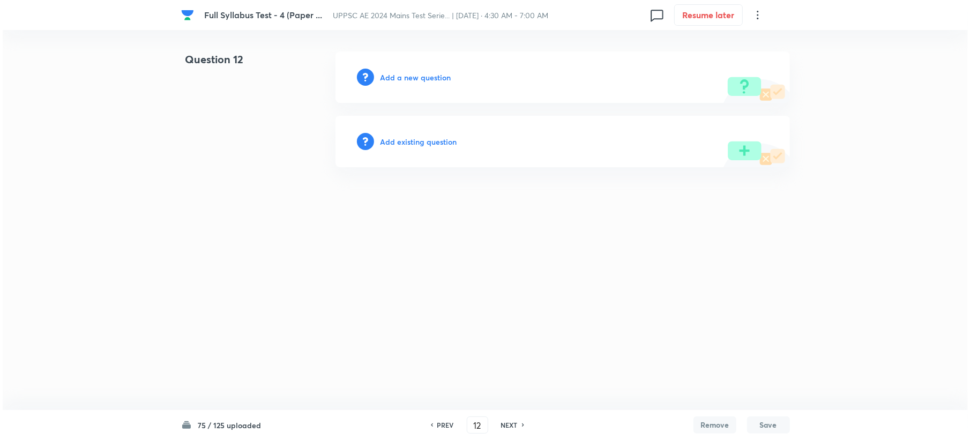
scroll to position [0, 0]
click at [400, 78] on h6 "Add a new question" at bounding box center [415, 77] width 71 height 11
click at [400, 78] on h6 "Choose a question type" at bounding box center [421, 77] width 83 height 11
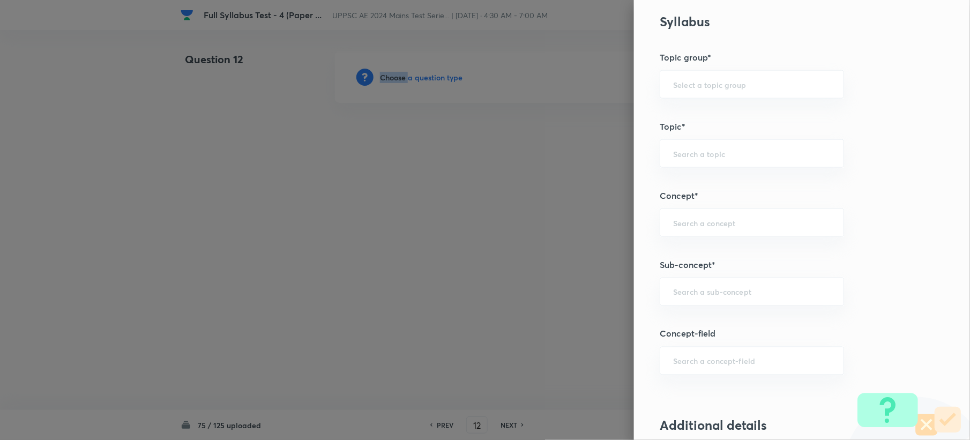
scroll to position [500, 0]
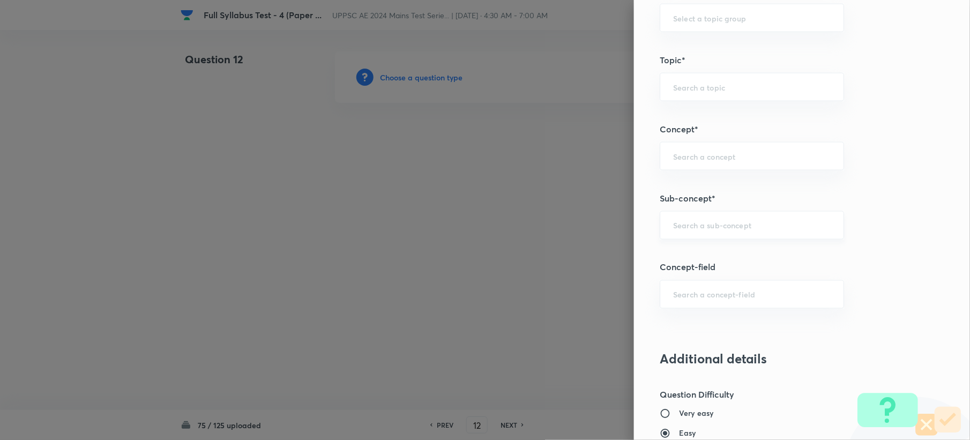
click at [717, 238] on div "Question settings Question type* Single choice correct Number of options* 2 3 4…" at bounding box center [802, 220] width 336 height 440
click at [721, 236] on div "​" at bounding box center [752, 225] width 184 height 28
paste input "Water Demands"
click at [694, 256] on li "Water Demands" at bounding box center [741, 257] width 183 height 19
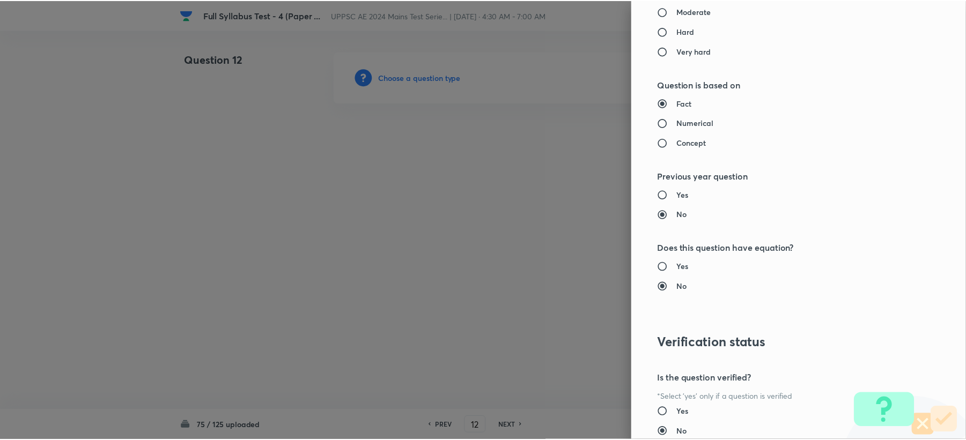
scroll to position [1023, 0]
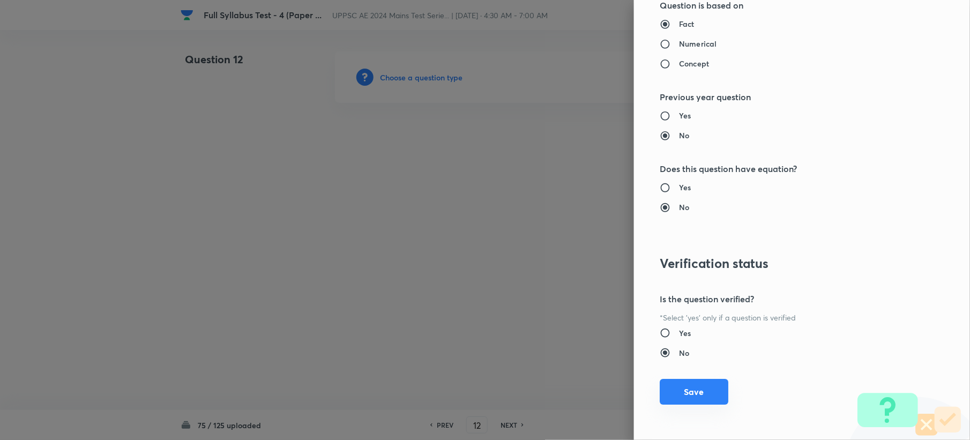
drag, startPoint x: 670, startPoint y: 388, endPoint x: 433, endPoint y: 303, distance: 251.8
click at [671, 389] on button "Save" at bounding box center [694, 393] width 69 height 26
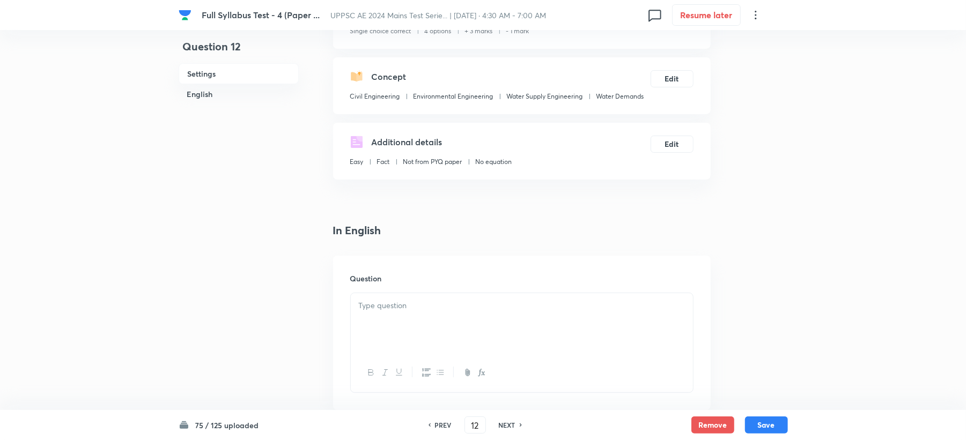
scroll to position [143, 0]
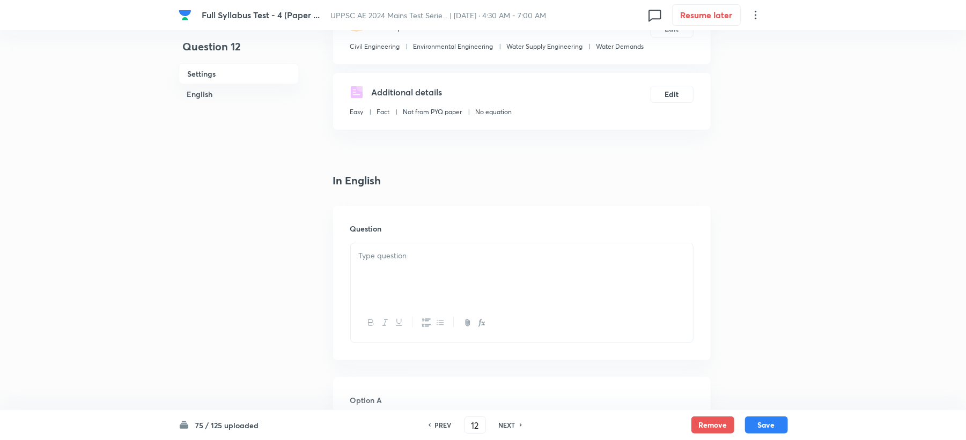
drag, startPoint x: 362, startPoint y: 189, endPoint x: 368, endPoint y: 243, distance: 54.4
click at [370, 244] on div at bounding box center [522, 273] width 342 height 60
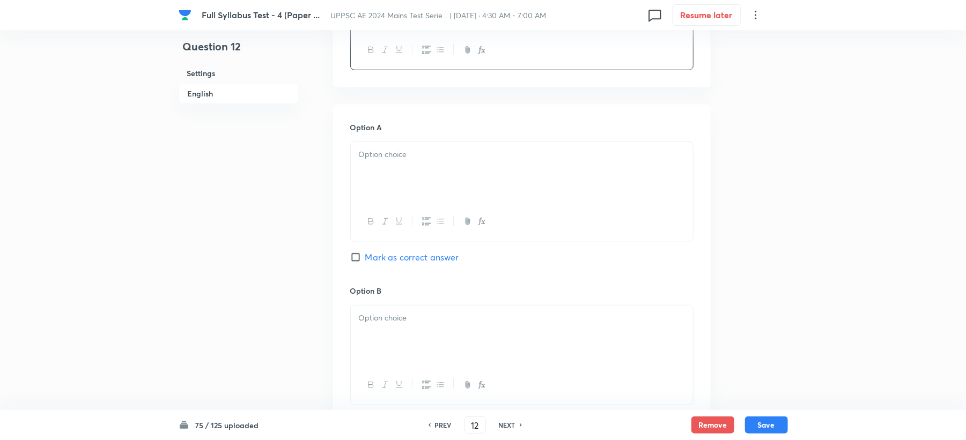
scroll to position [429, 0]
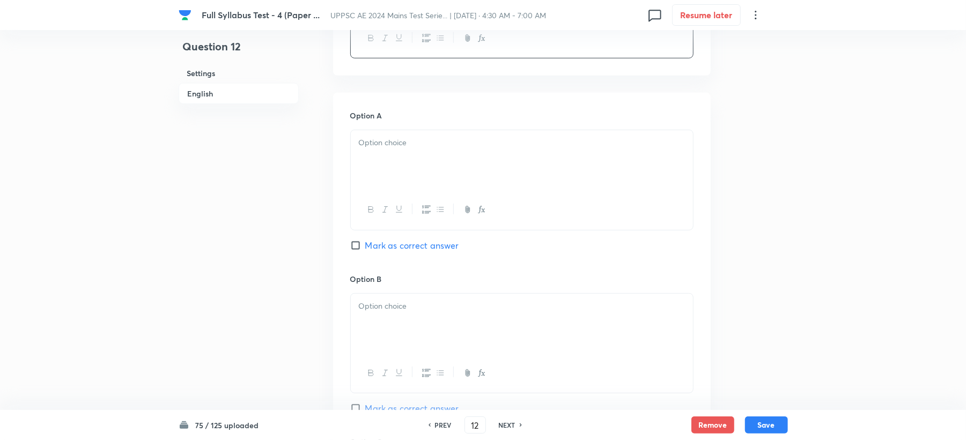
click at [365, 166] on div at bounding box center [522, 160] width 342 height 60
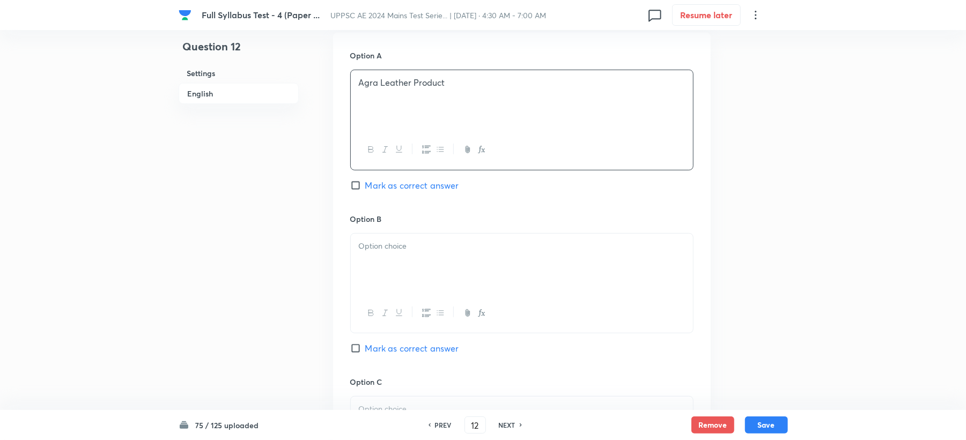
scroll to position [572, 0]
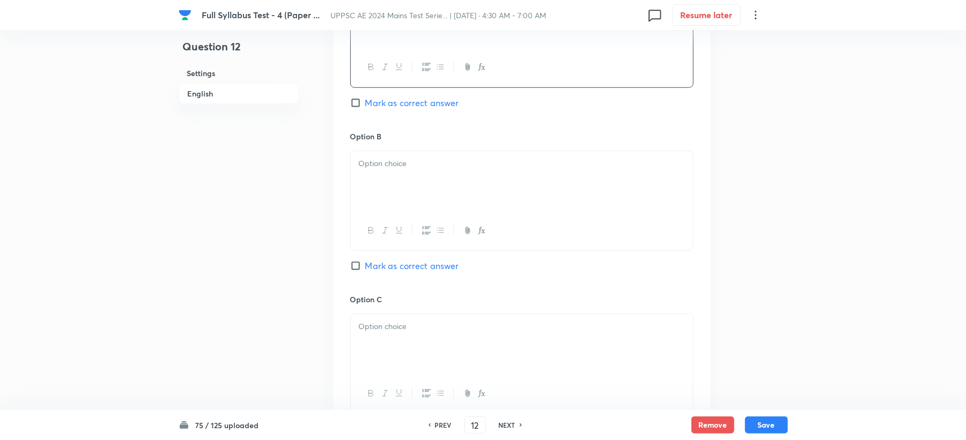
click at [384, 187] on div at bounding box center [522, 181] width 342 height 60
click at [362, 320] on div at bounding box center [522, 344] width 342 height 60
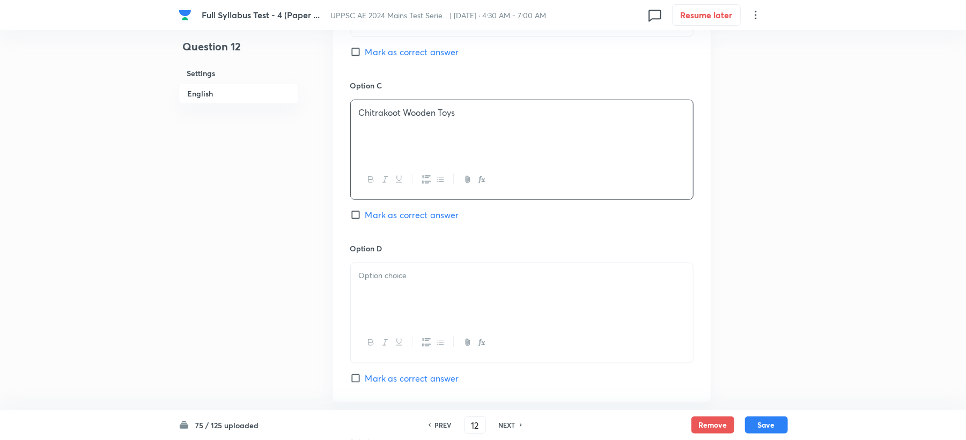
scroll to position [786, 0]
click at [390, 285] on div at bounding box center [522, 293] width 342 height 60
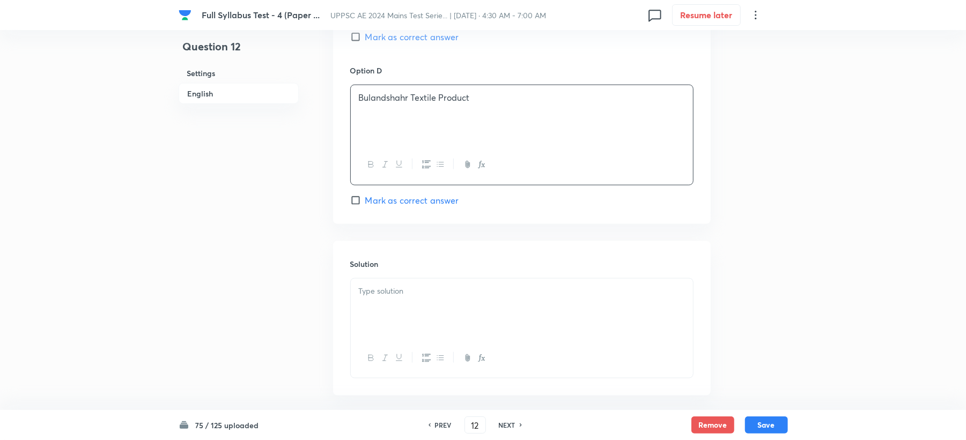
scroll to position [1000, 0]
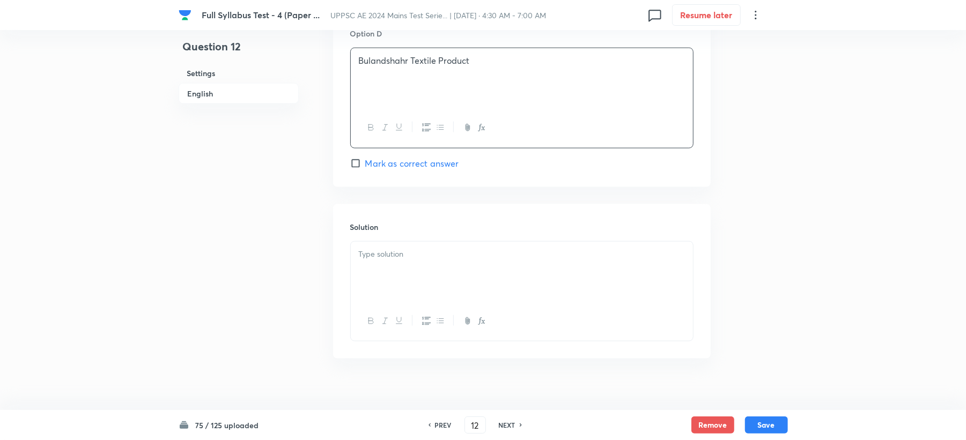
click at [421, 166] on span "Mark as correct answer" at bounding box center [412, 163] width 94 height 13
click at [365, 166] on input "Mark as correct answer" at bounding box center [357, 163] width 15 height 11
click at [415, 270] on div at bounding box center [522, 272] width 342 height 60
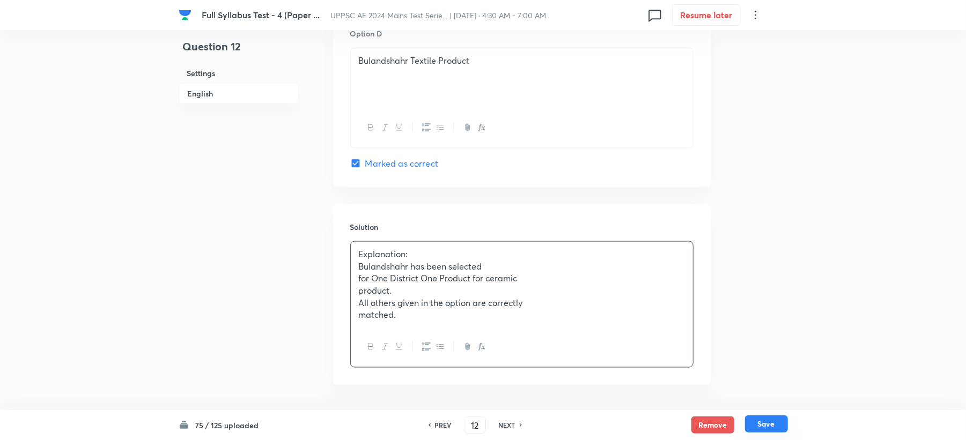
click at [771, 422] on button "Save" at bounding box center [766, 424] width 43 height 17
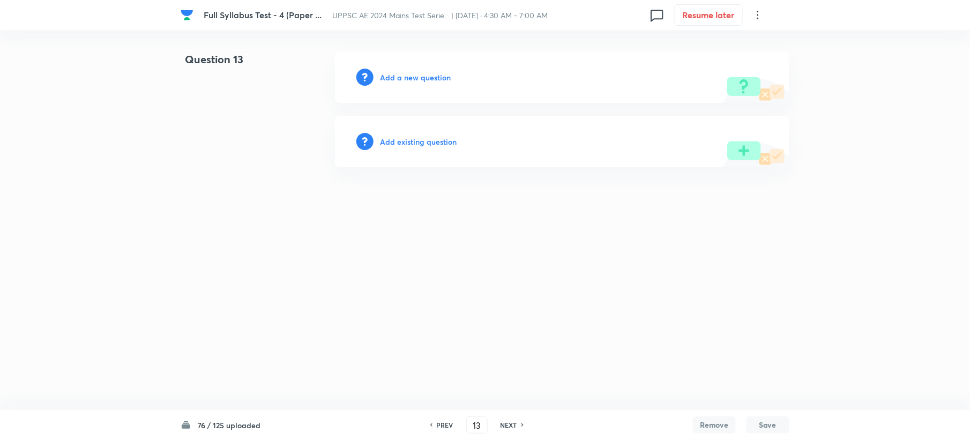
drag, startPoint x: 406, startPoint y: 84, endPoint x: 406, endPoint y: 76, distance: 7.5
click at [406, 77] on div "Add a new question" at bounding box center [562, 76] width 455 height 51
click at [406, 76] on h6 "Add a new question" at bounding box center [415, 77] width 71 height 11
click at [406, 76] on h6 "Choose a question type" at bounding box center [421, 77] width 83 height 11
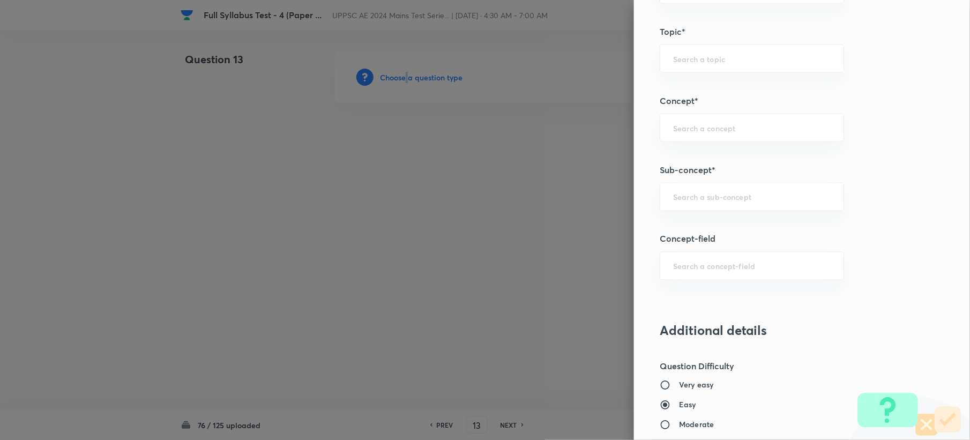
scroll to position [572, 0]
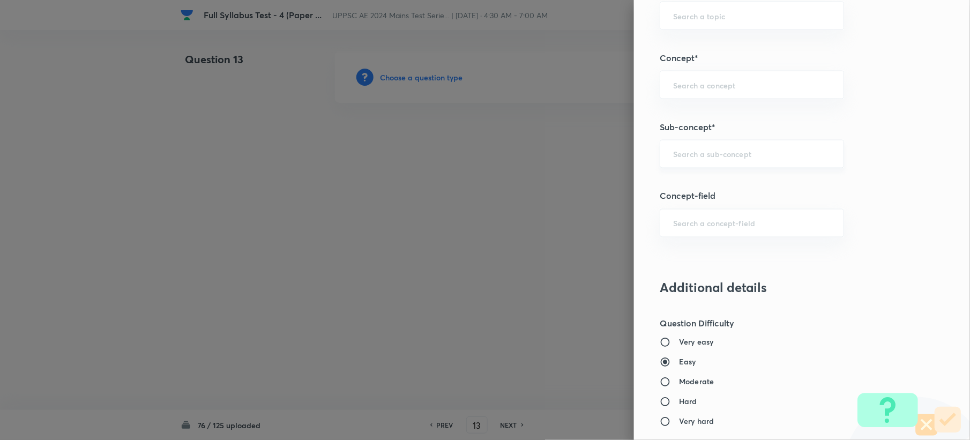
click at [709, 159] on input "text" at bounding box center [752, 154] width 158 height 10
paste input "Water Demands"
click at [685, 185] on li "Water Demands" at bounding box center [741, 186] width 183 height 19
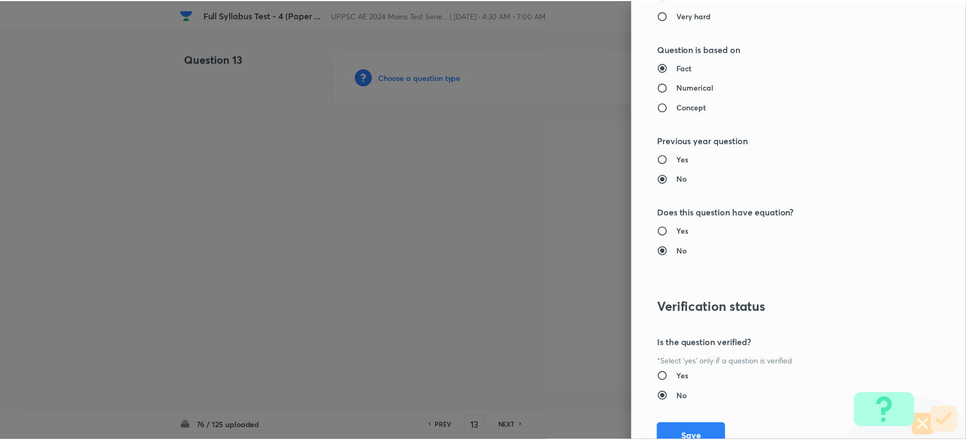
scroll to position [1023, 0]
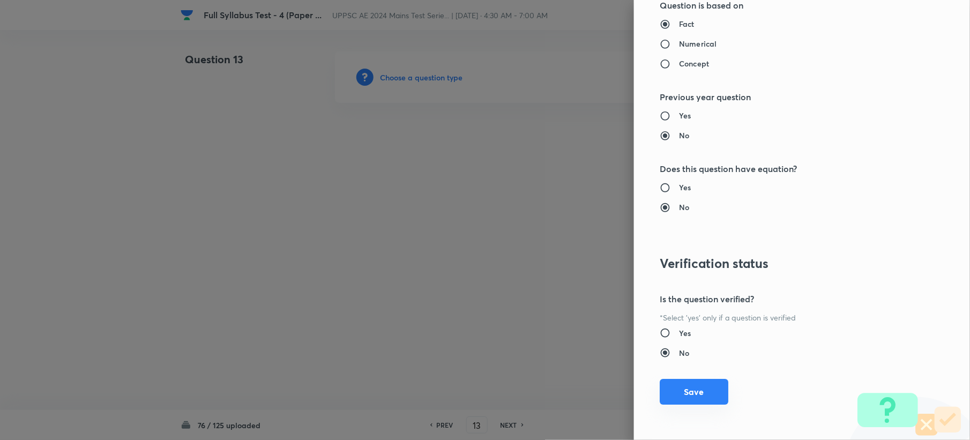
click at [673, 399] on button "Save" at bounding box center [694, 392] width 69 height 26
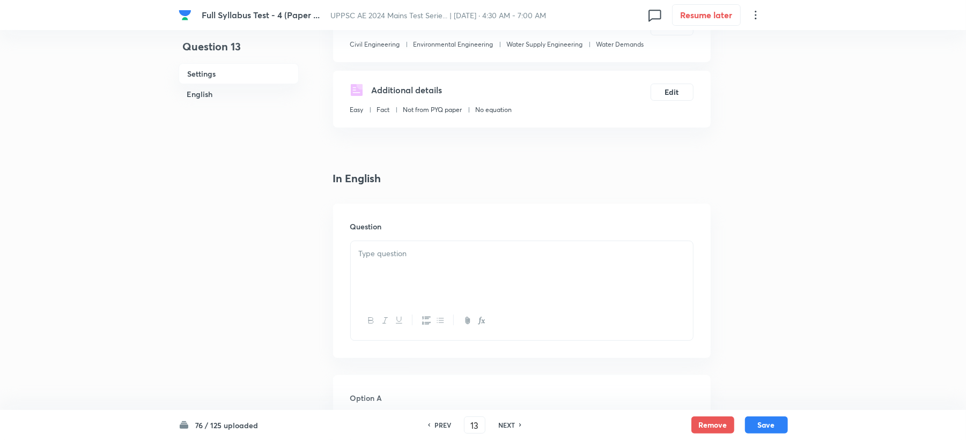
scroll to position [214, 0]
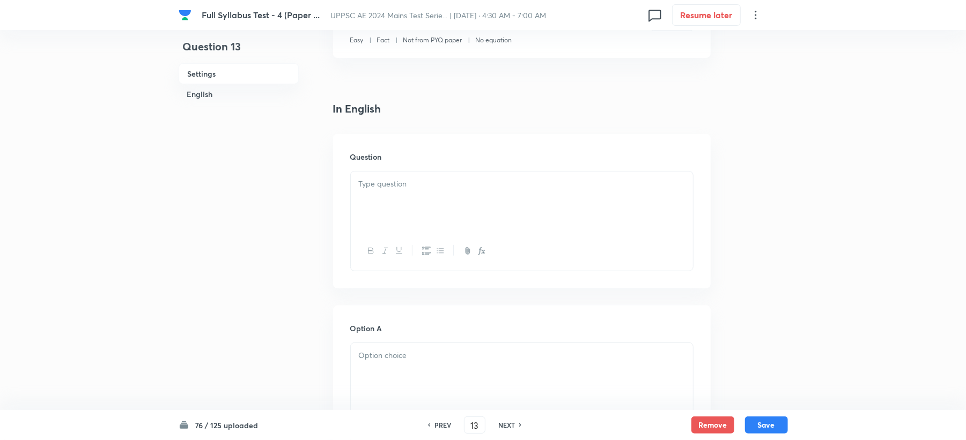
click at [380, 208] on div at bounding box center [522, 202] width 342 height 60
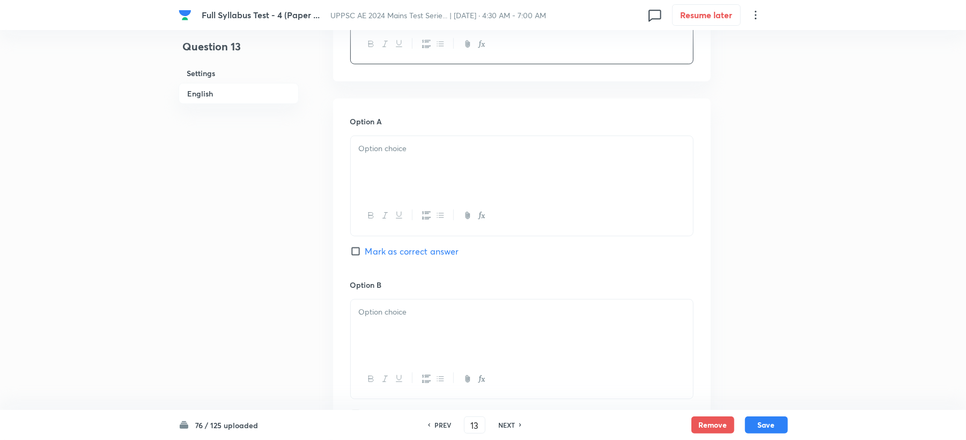
scroll to position [429, 0]
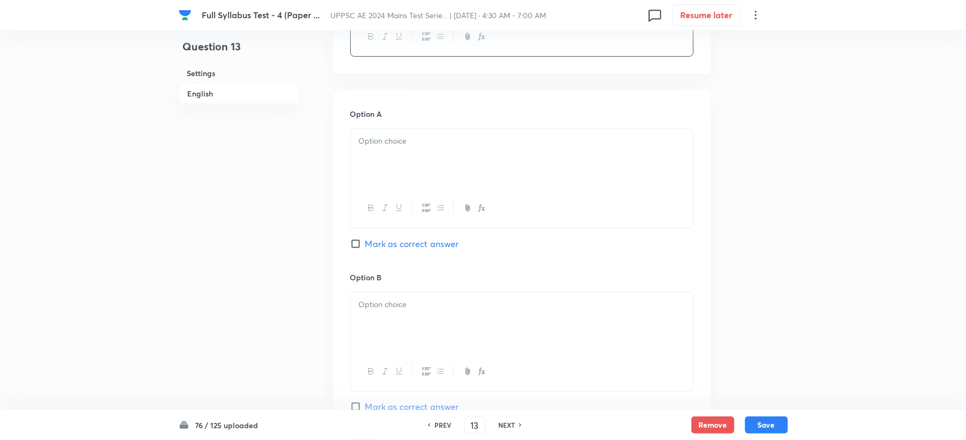
click at [395, 146] on p at bounding box center [522, 141] width 326 height 12
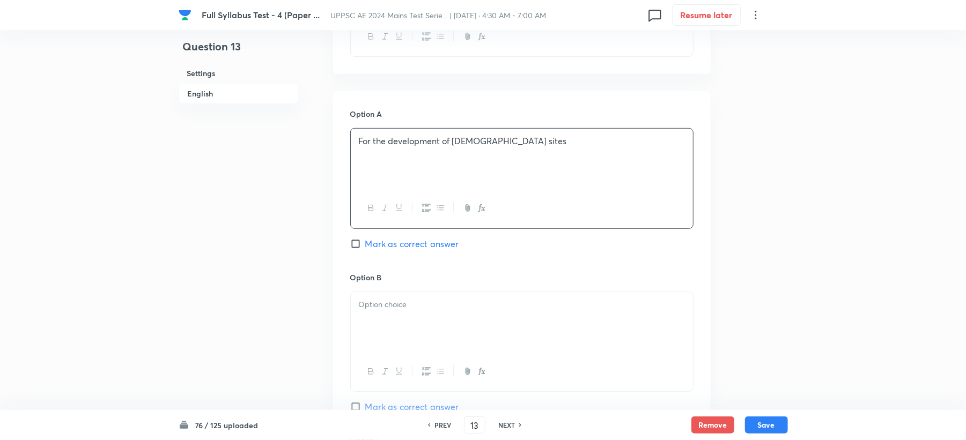
click at [370, 316] on div at bounding box center [522, 322] width 342 height 60
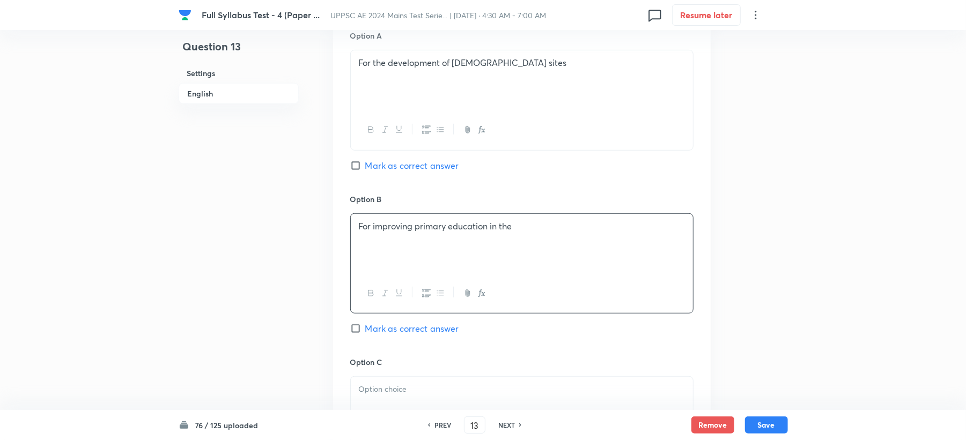
scroll to position [643, 0]
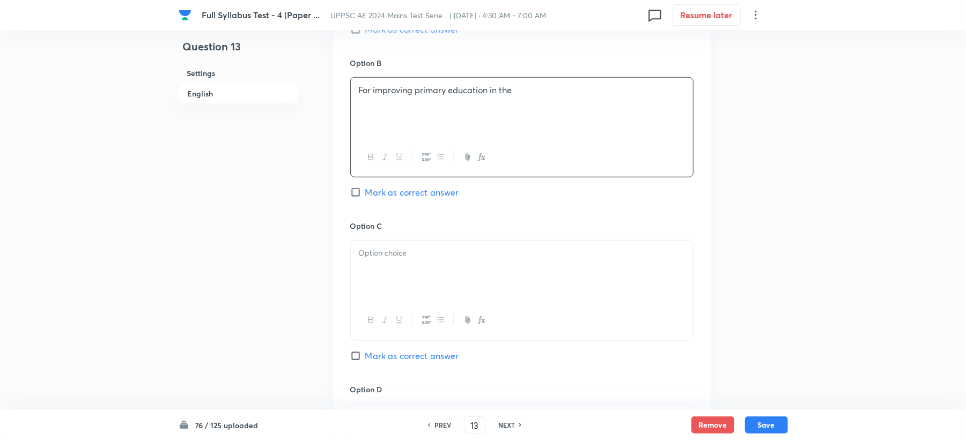
click at [369, 284] on div at bounding box center [522, 271] width 342 height 60
click at [518, 91] on p "For improving primary education in the" at bounding box center [522, 90] width 326 height 12
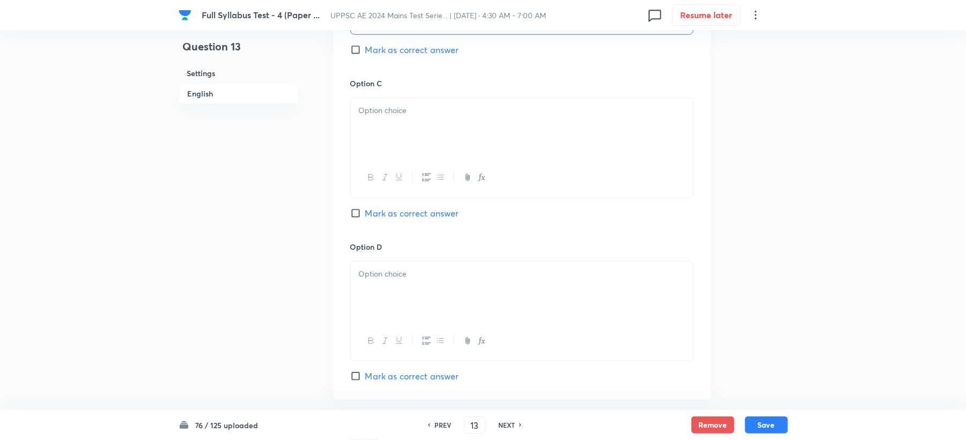
drag, startPoint x: 425, startPoint y: 143, endPoint x: 322, endPoint y: 177, distance: 108.0
click at [420, 146] on div at bounding box center [522, 128] width 342 height 60
click at [370, 280] on p at bounding box center [522, 274] width 326 height 12
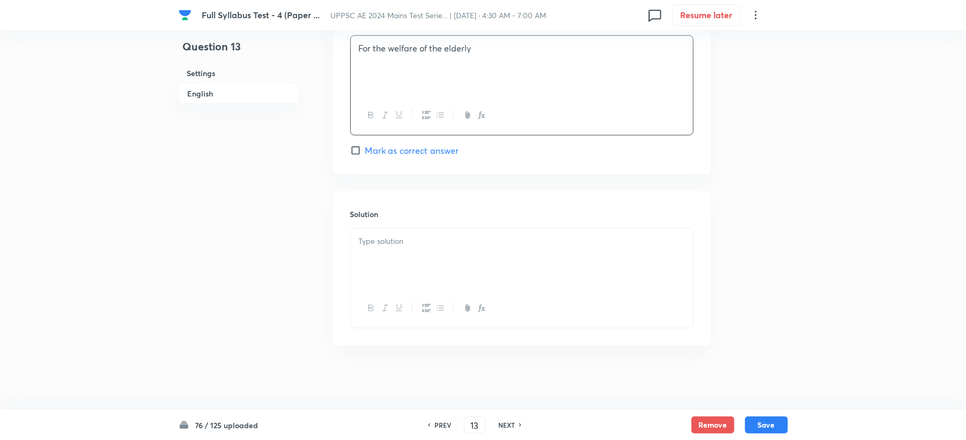
scroll to position [1015, 0]
drag, startPoint x: 401, startPoint y: 247, endPoint x: 391, endPoint y: 252, distance: 10.8
click at [395, 251] on div at bounding box center [522, 259] width 342 height 60
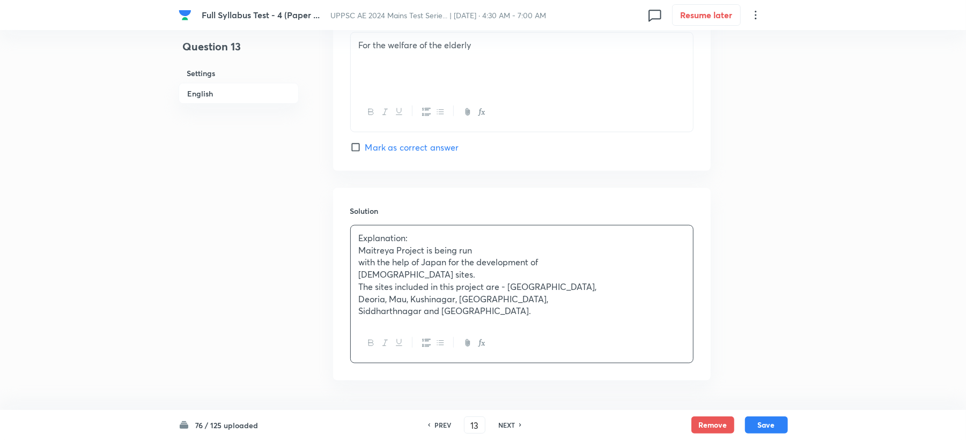
drag, startPoint x: 372, startPoint y: 294, endPoint x: 366, endPoint y: 303, distance: 11.2
drag, startPoint x: 382, startPoint y: 324, endPoint x: 390, endPoint y: 314, distance: 12.9
click at [760, 419] on button "Save" at bounding box center [766, 424] width 43 height 17
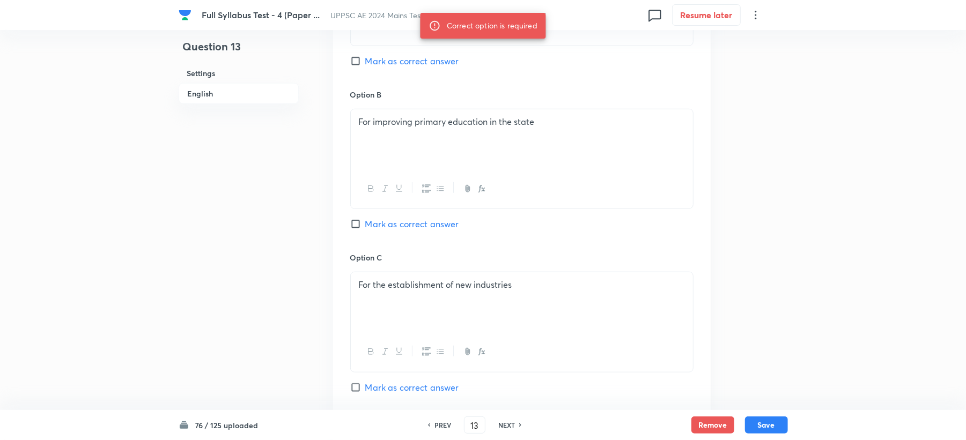
scroll to position [586, 0]
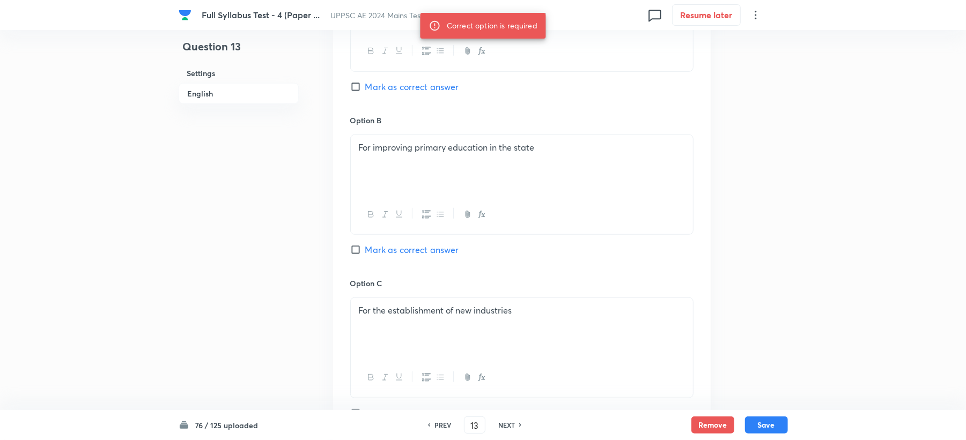
click at [408, 87] on span "Mark as correct answer" at bounding box center [412, 86] width 94 height 13
click at [365, 87] on input "Mark as correct answer" at bounding box center [357, 86] width 15 height 11
click at [760, 421] on button "Save" at bounding box center [766, 424] width 43 height 17
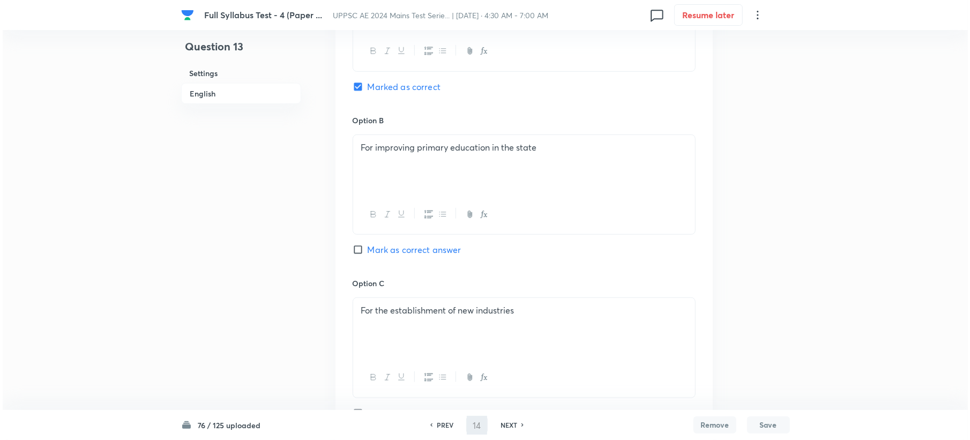
scroll to position [0, 0]
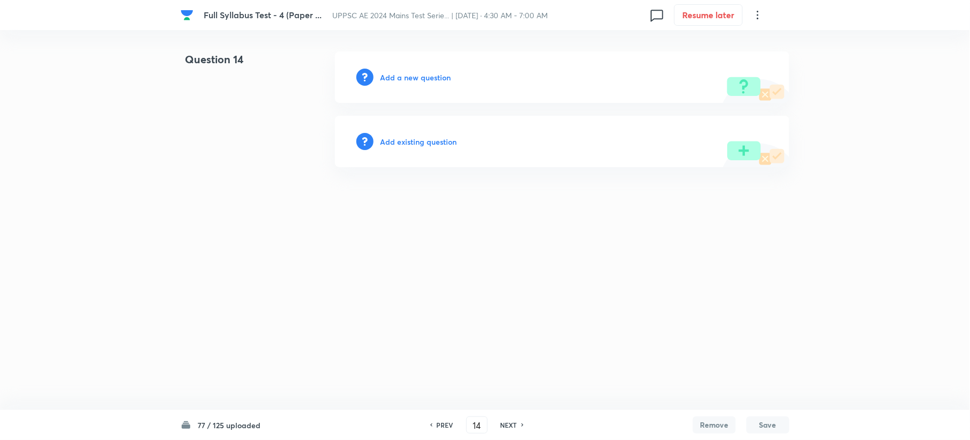
click at [424, 76] on h6 "Add a new question" at bounding box center [415, 77] width 71 height 11
click at [424, 76] on h6 "Choose a question type" at bounding box center [421, 77] width 83 height 11
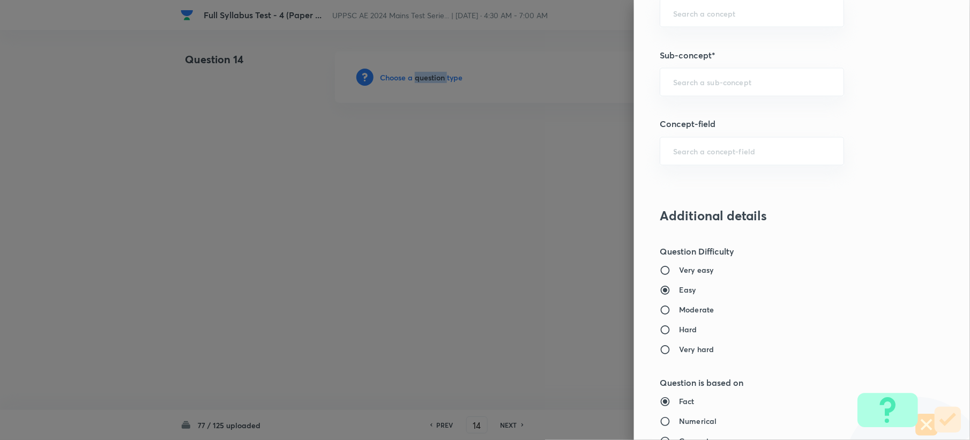
scroll to position [572, 0]
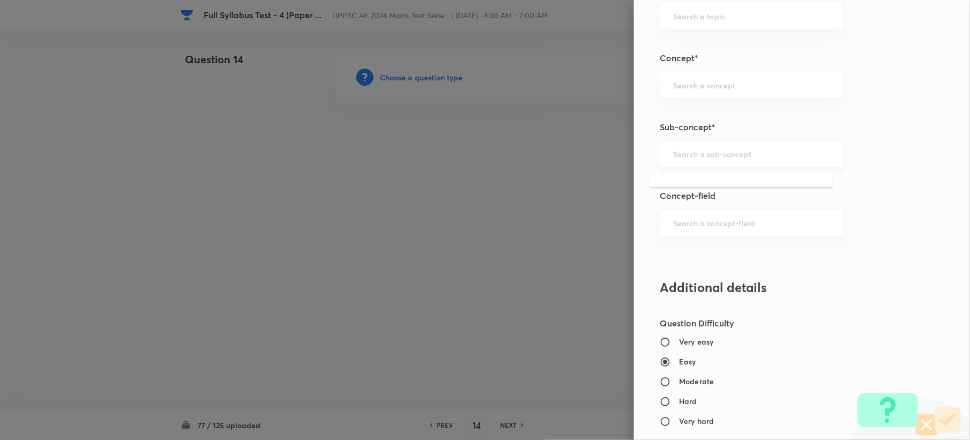
click at [680, 158] on input "text" at bounding box center [752, 154] width 158 height 10
click at [694, 165] on div "​" at bounding box center [752, 154] width 184 height 28
click at [698, 161] on div "​" at bounding box center [752, 154] width 184 height 28
paste input "Water Demands"
click at [709, 188] on li "Water Demands" at bounding box center [741, 186] width 183 height 19
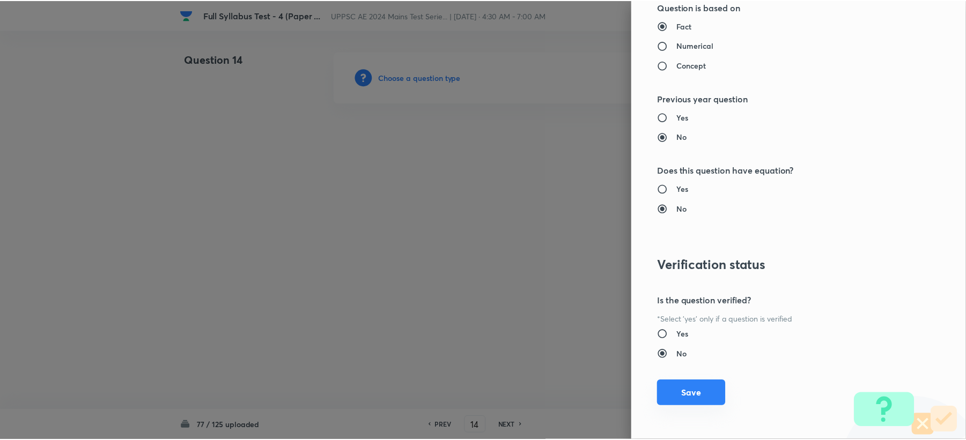
scroll to position [1023, 0]
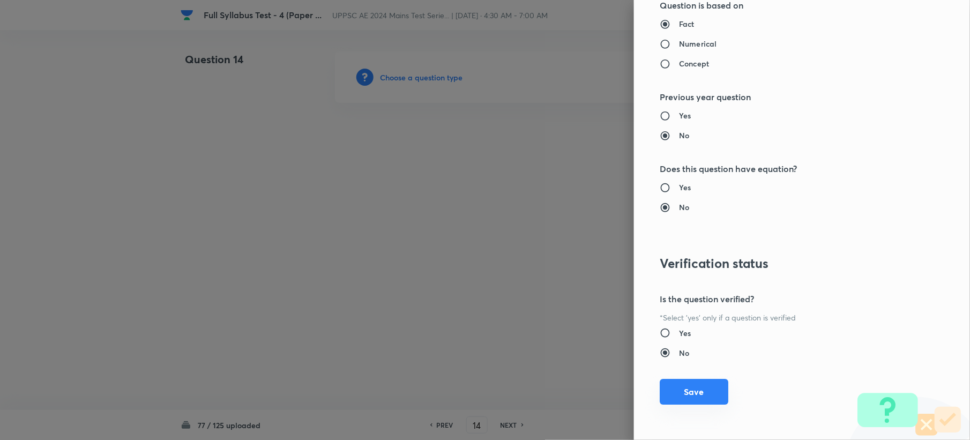
click at [689, 401] on button "Save" at bounding box center [694, 392] width 69 height 26
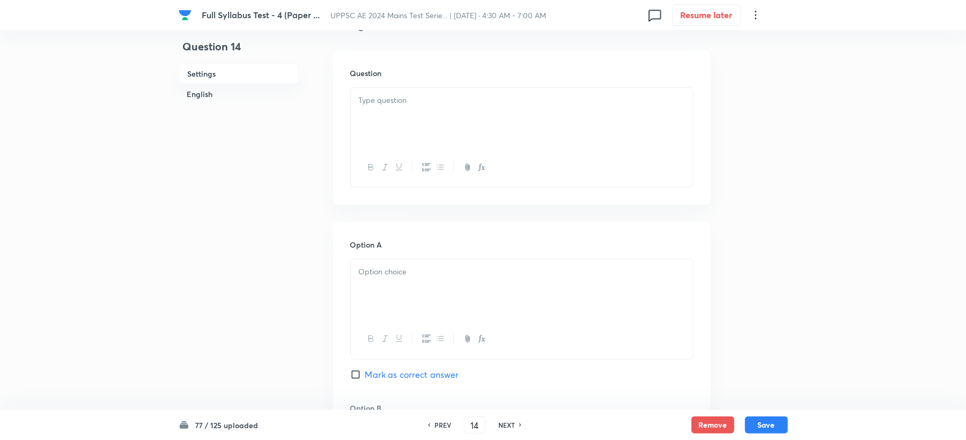
scroll to position [357, 0]
click at [380, 69] on div at bounding box center [522, 59] width 342 height 60
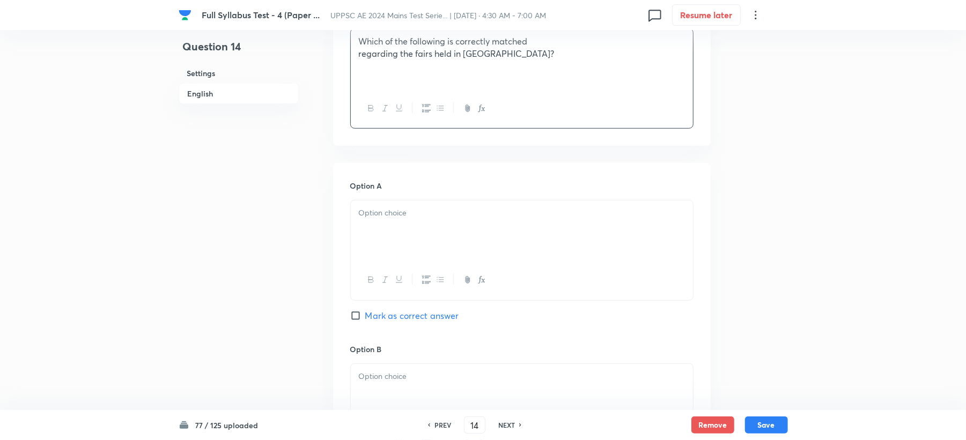
click at [384, 224] on div at bounding box center [522, 231] width 342 height 60
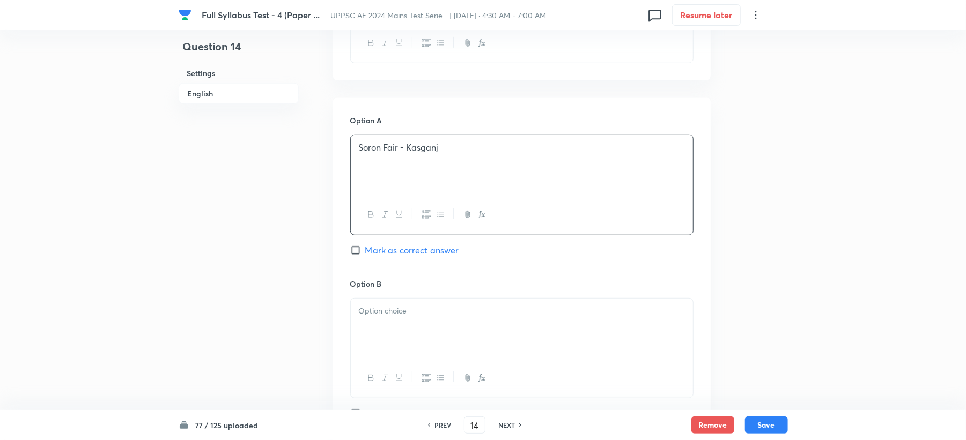
scroll to position [500, 0]
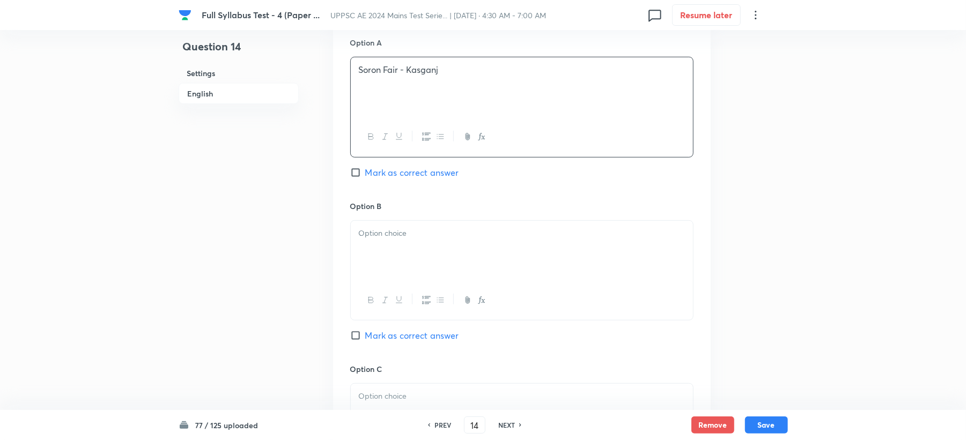
click at [397, 205] on h6 "Option B" at bounding box center [521, 206] width 343 height 11
click at [397, 253] on div at bounding box center [522, 251] width 342 height 60
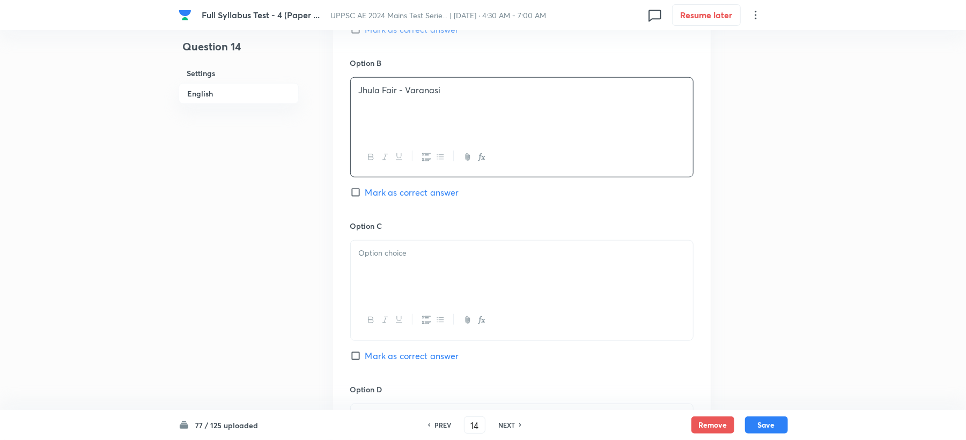
click at [396, 236] on div "Option C Mark as correct answer" at bounding box center [521, 301] width 343 height 163
click at [386, 259] on p at bounding box center [522, 253] width 326 height 12
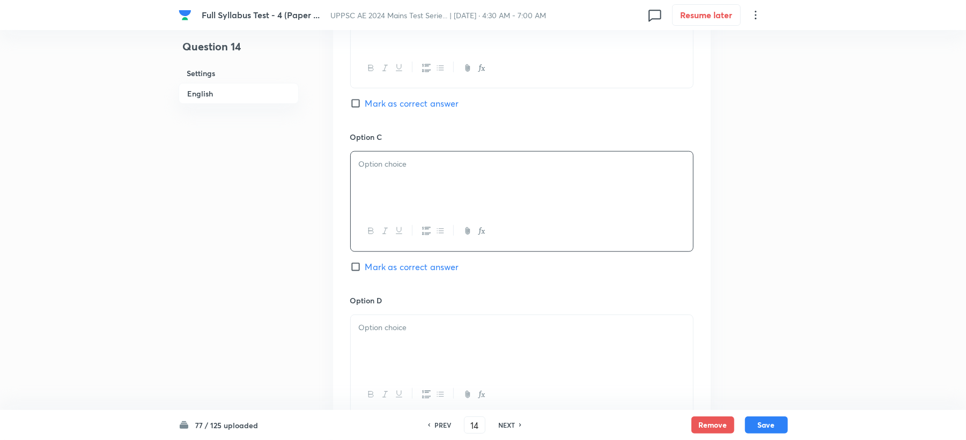
scroll to position [729, 0]
drag, startPoint x: 406, startPoint y: 155, endPoint x: 402, endPoint y: 166, distance: 11.8
click at [405, 155] on div "Option C Mark as correct answer" at bounding box center [521, 216] width 343 height 163
click at [401, 174] on p at bounding box center [522, 167] width 326 height 12
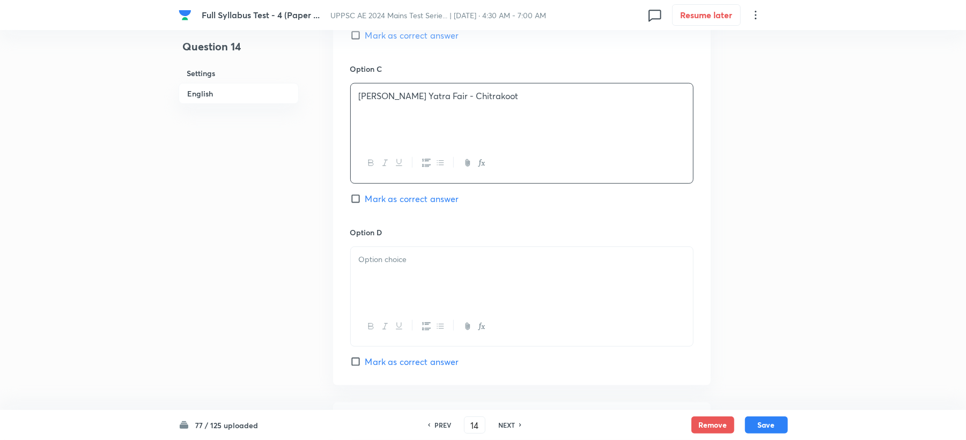
click at [404, 255] on div at bounding box center [522, 277] width 342 height 60
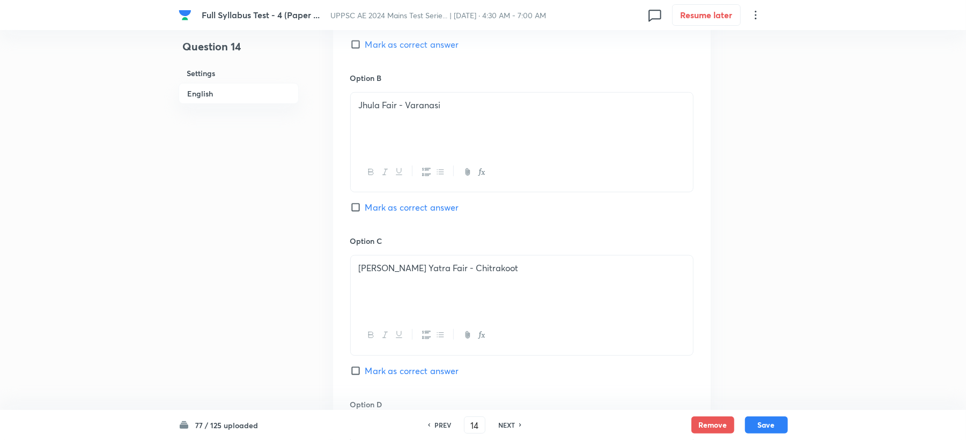
scroll to position [515, 0]
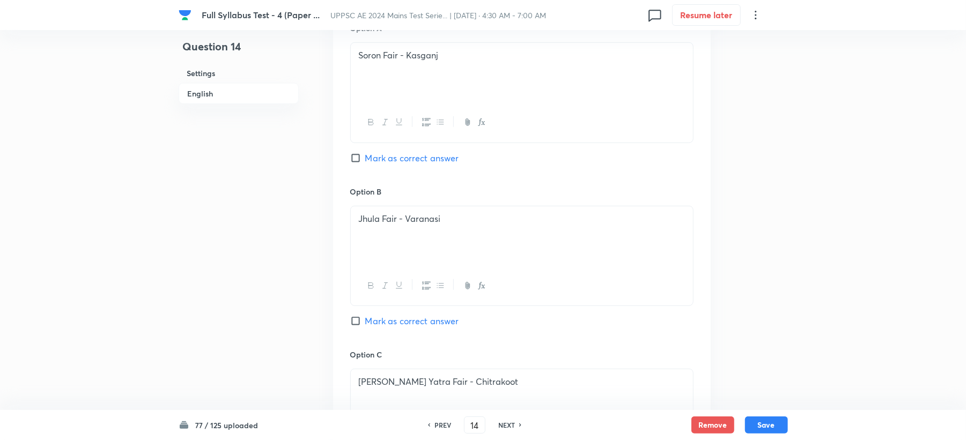
click at [398, 158] on span "Mark as correct answer" at bounding box center [412, 158] width 94 height 13
click at [365, 158] on input "Mark as correct answer" at bounding box center [357, 158] width 15 height 11
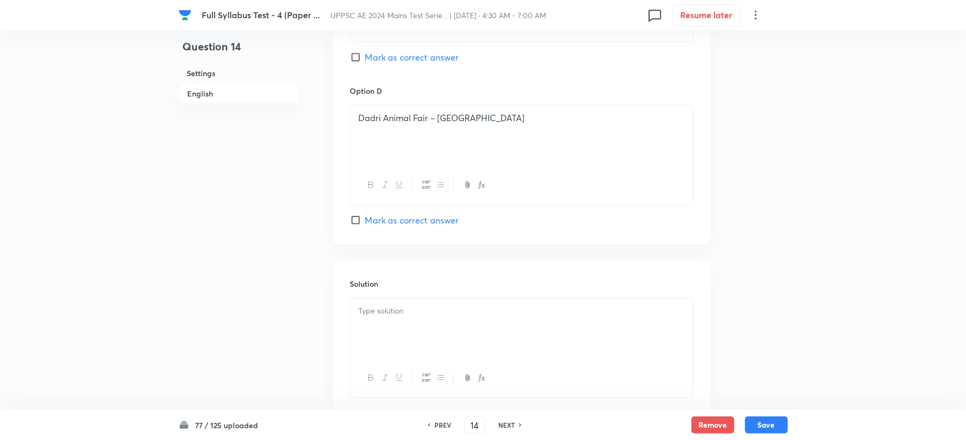
scroll to position [944, 0]
click at [380, 311] on p at bounding box center [522, 309] width 326 height 12
click at [394, 309] on p at bounding box center [522, 309] width 326 height 12
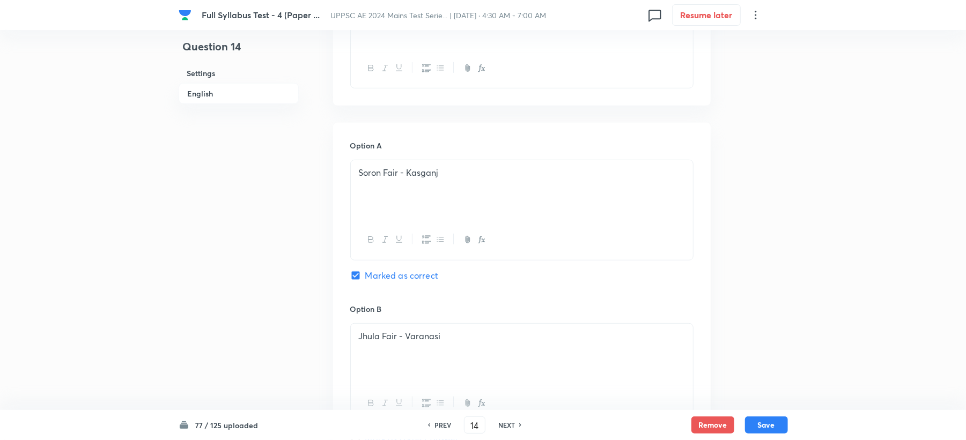
scroll to position [683, 0]
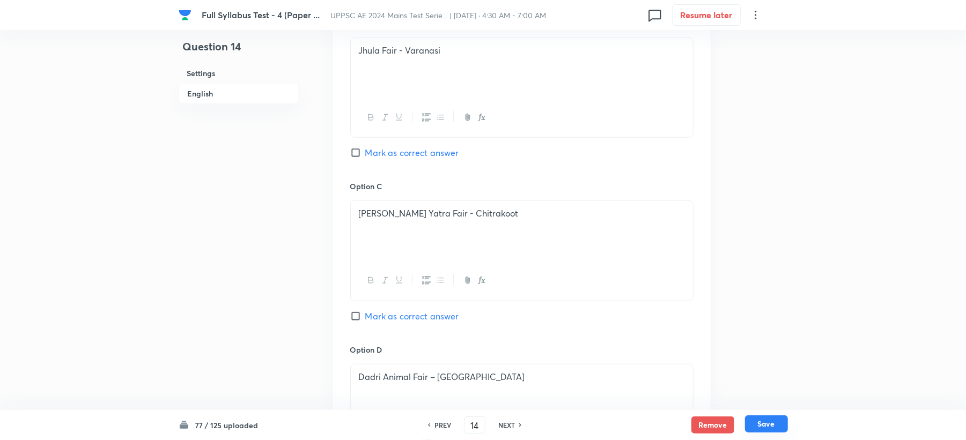
click at [774, 432] on button "Save" at bounding box center [766, 424] width 43 height 17
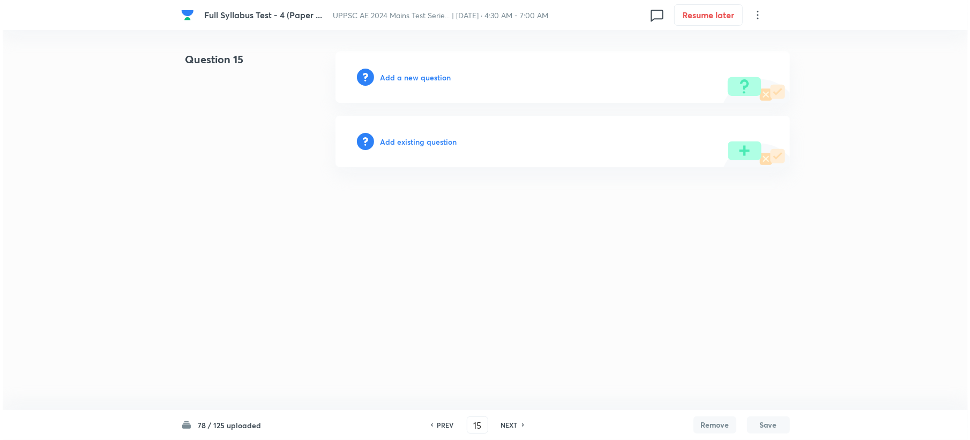
scroll to position [0, 0]
click at [176, 118] on div "Full Syllabus Test - 4 (Paper ... UPPSC AE 2024 Mains Test Serie... | Sep 21, 2…" at bounding box center [485, 109] width 970 height 116
click at [394, 79] on h6 "Add a new question" at bounding box center [415, 77] width 71 height 11
click at [393, 78] on h6 "Choose a question type" at bounding box center [421, 77] width 83 height 11
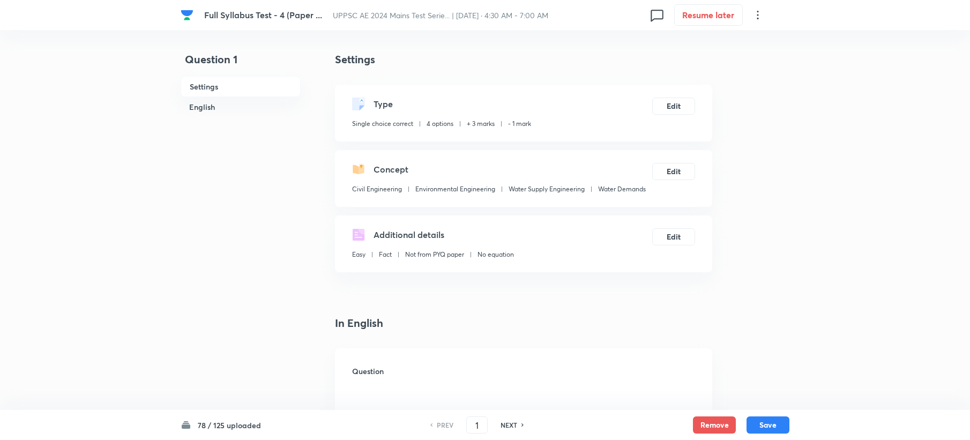
checkbox input "true"
